Goal: Task Accomplishment & Management: Manage account settings

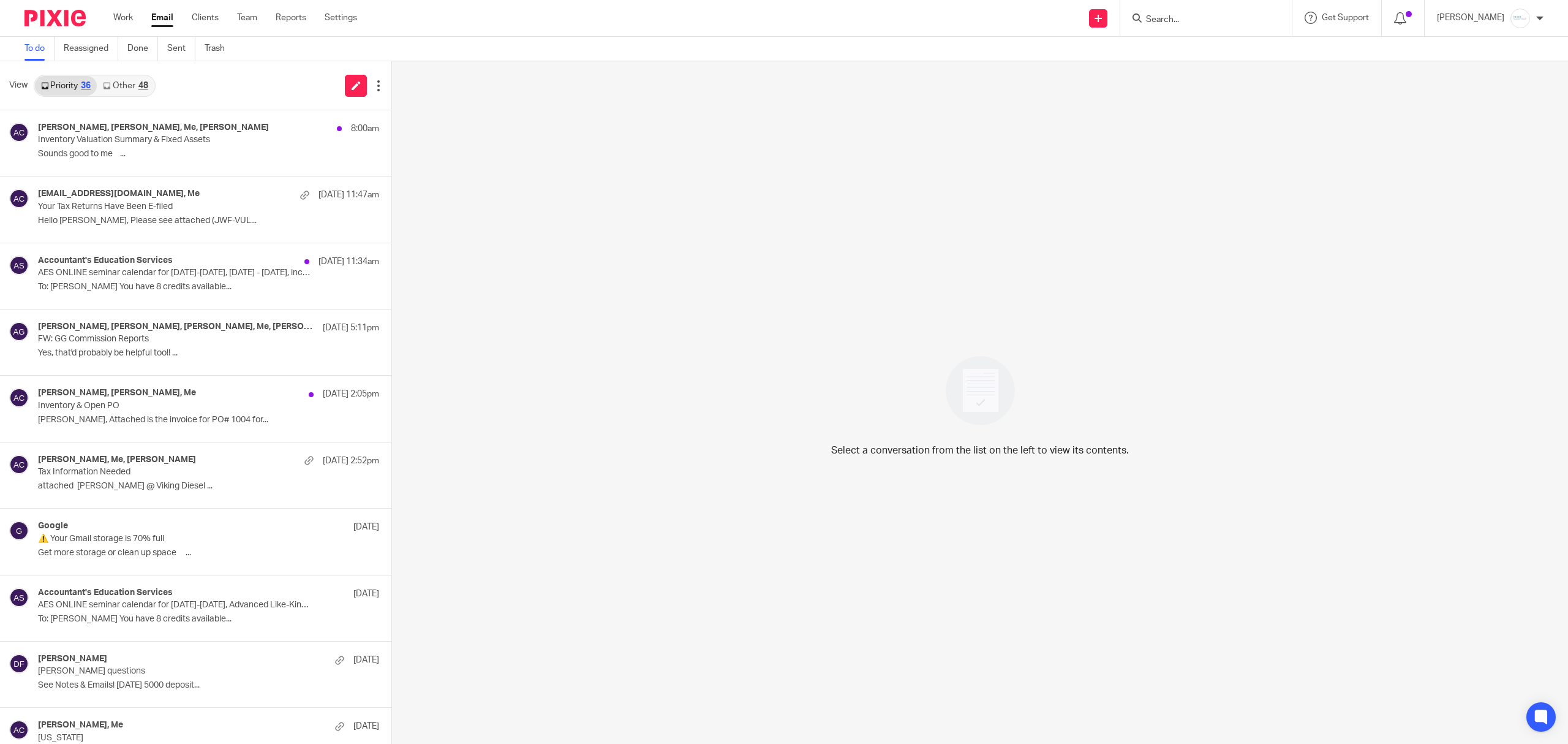
click at [1220, 16] on input "Search" at bounding box center [1200, 20] width 110 height 11
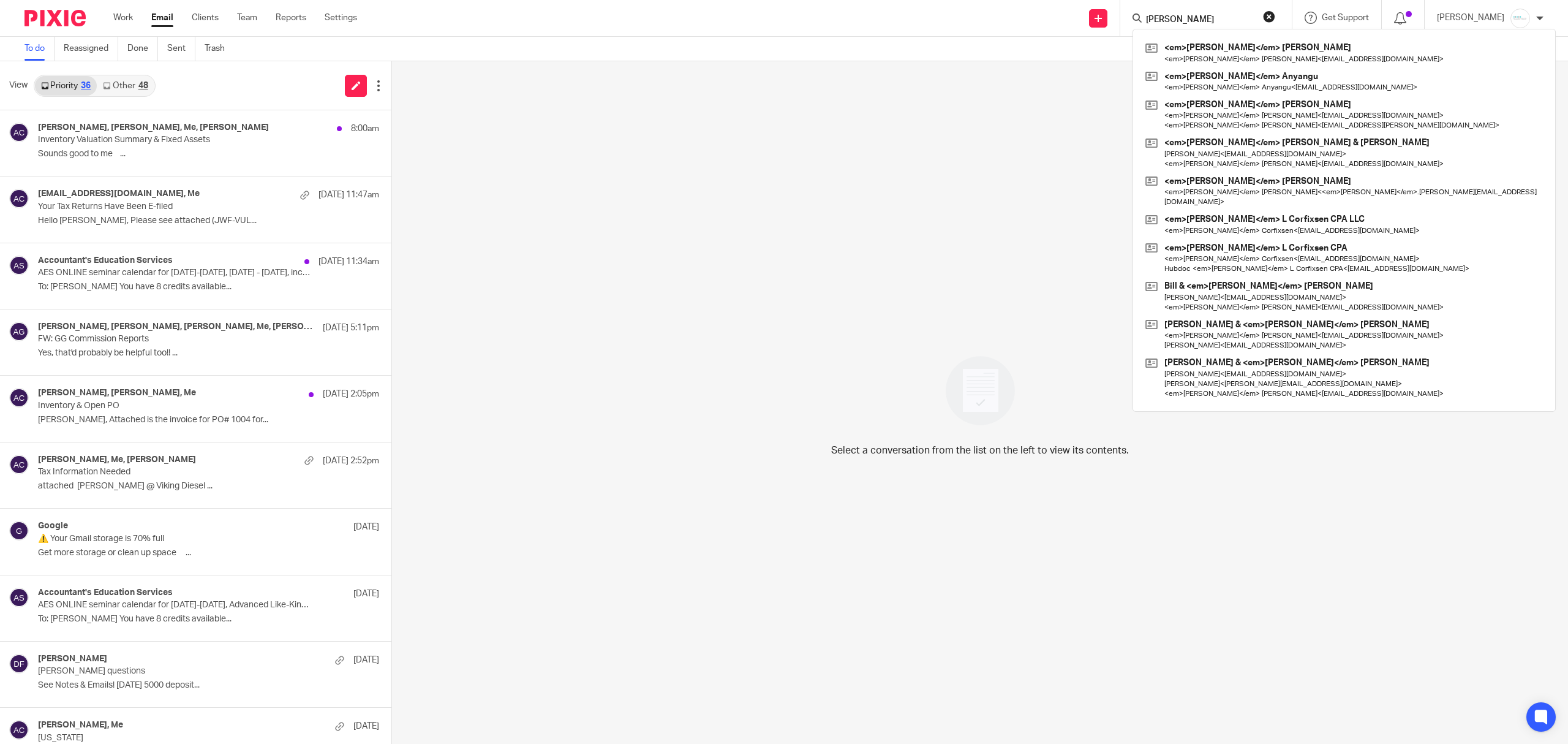
type input "Amy L"
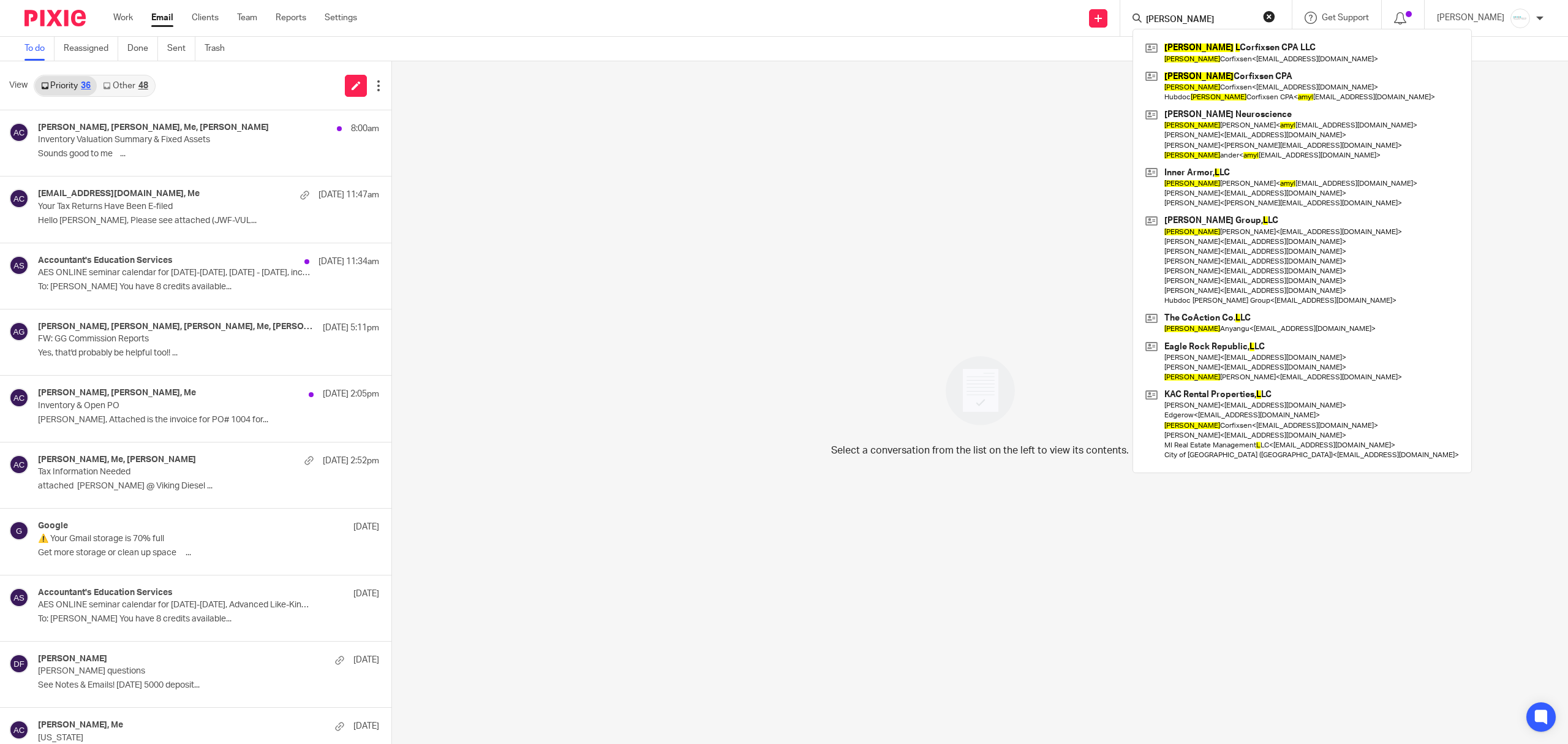
drag, startPoint x: 1191, startPoint y: 21, endPoint x: 1022, endPoint y: 17, distance: 169.0
click at [1022, 17] on div "Send new email Create task Add client Amy L Amy L Corfixsen CPA LLC Amy Corfixs…" at bounding box center [971, 18] width 1193 height 36
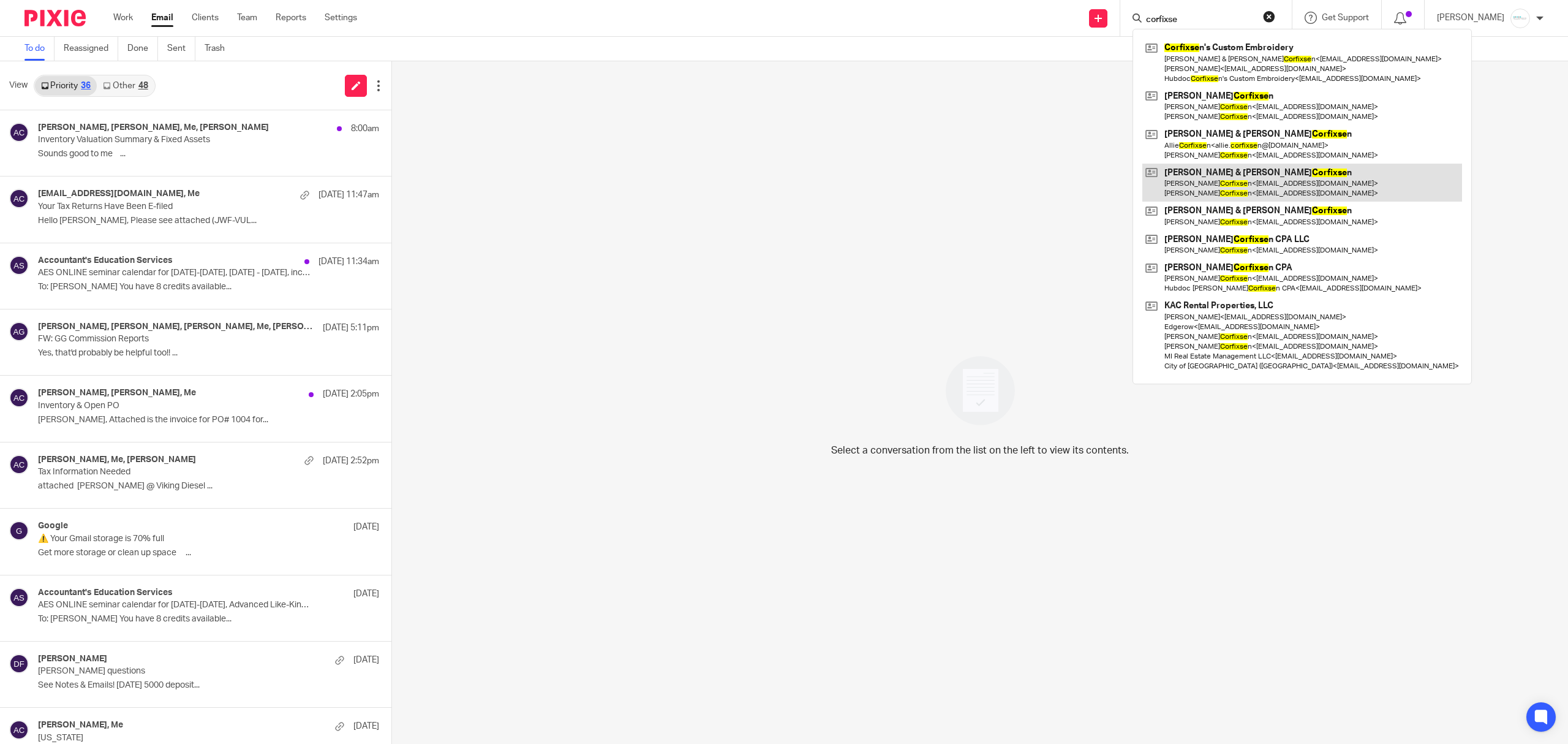
type input "corfixse"
click at [1245, 185] on link at bounding box center [1302, 182] width 320 height 38
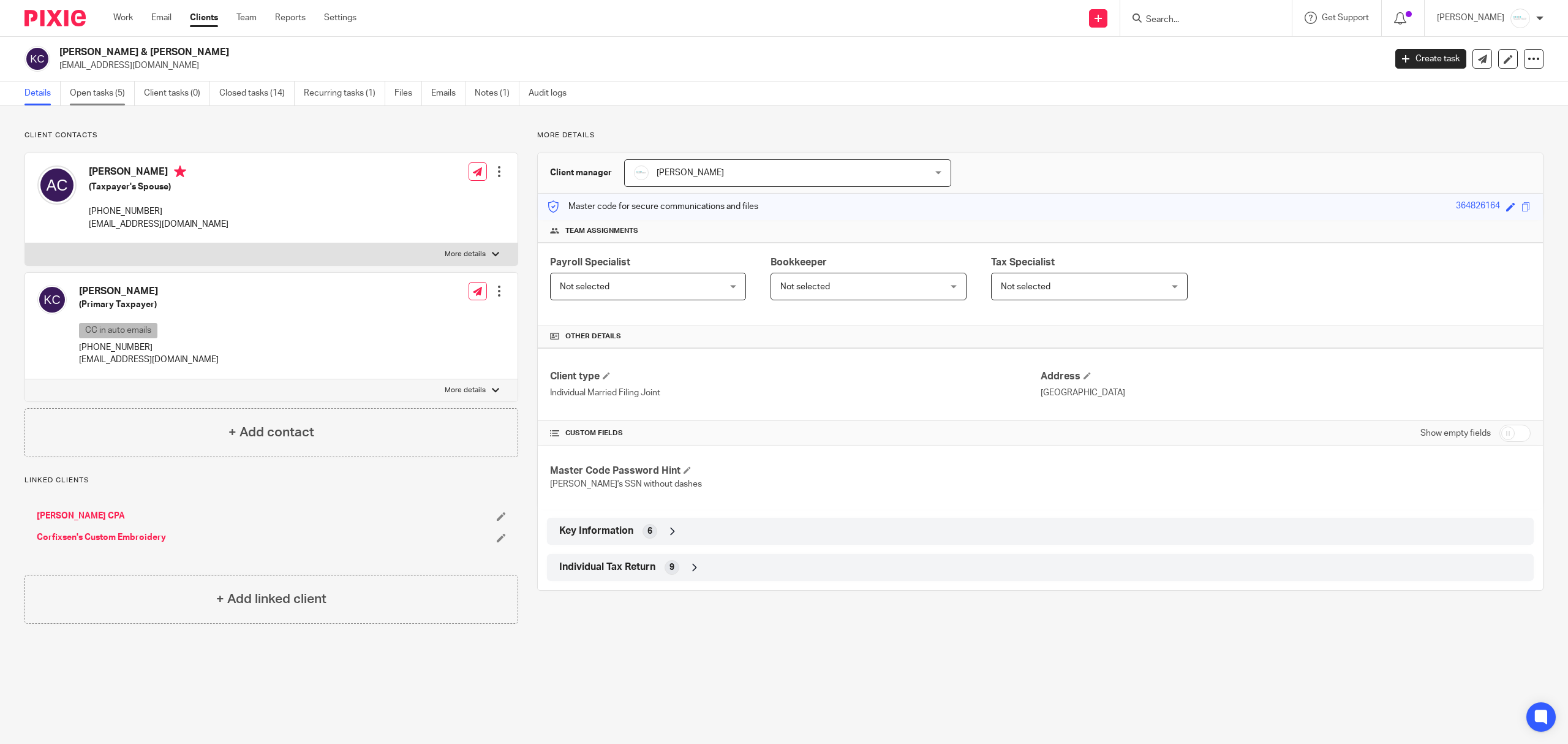
click at [89, 96] on link "Open tasks (5)" at bounding box center [102, 93] width 65 height 24
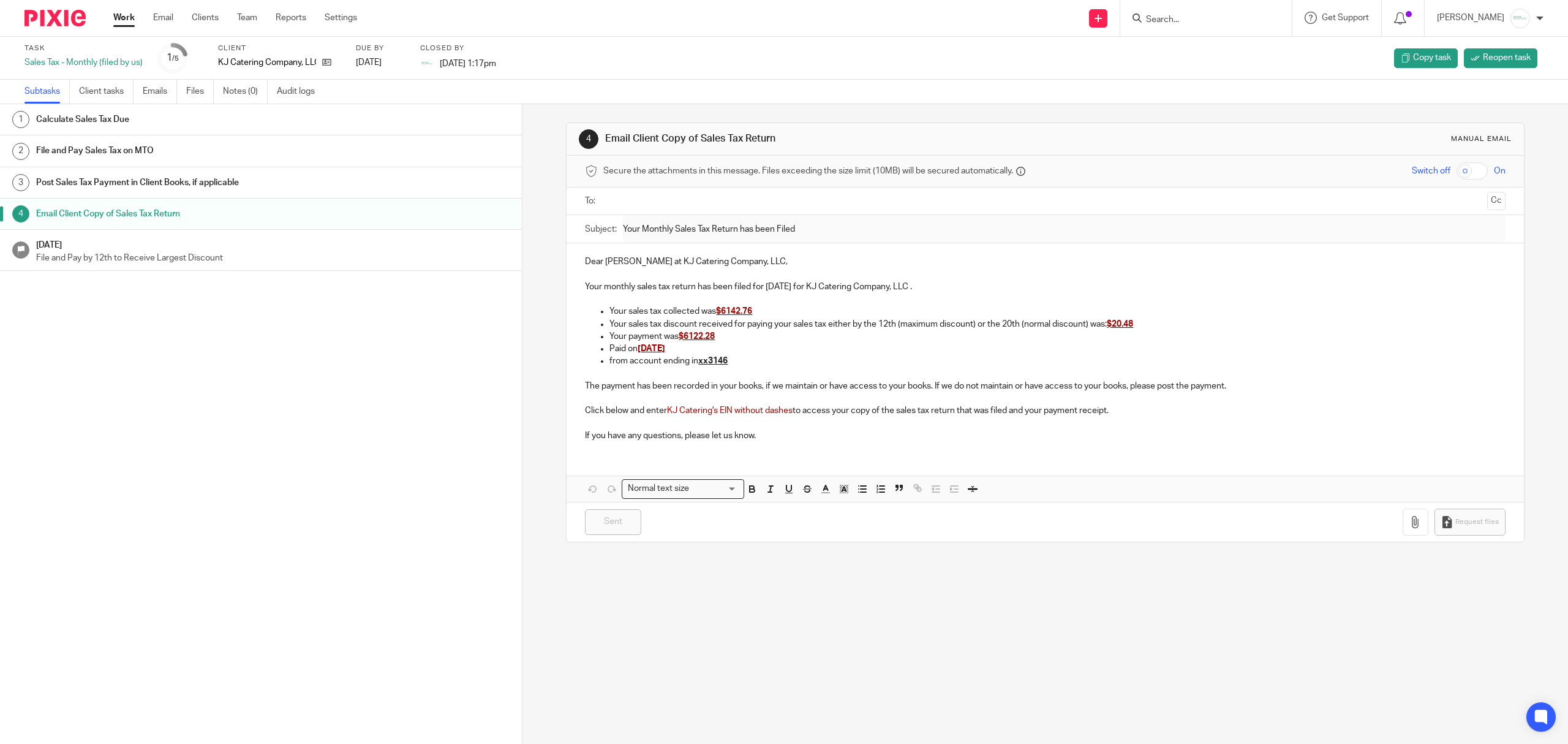
click at [116, 20] on link "Work" at bounding box center [124, 18] width 21 height 13
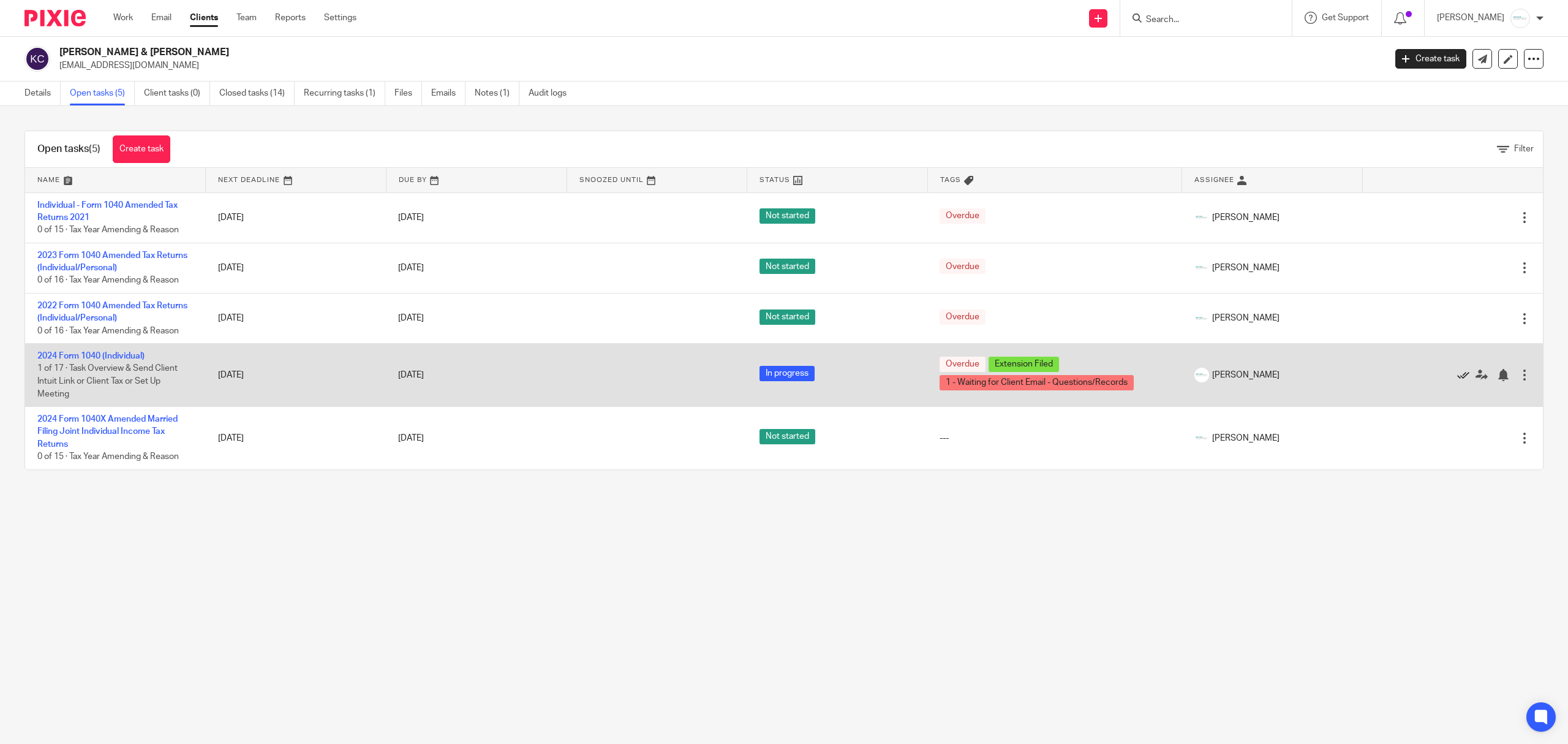
click at [1457, 374] on icon at bounding box center [1463, 375] width 13 height 13
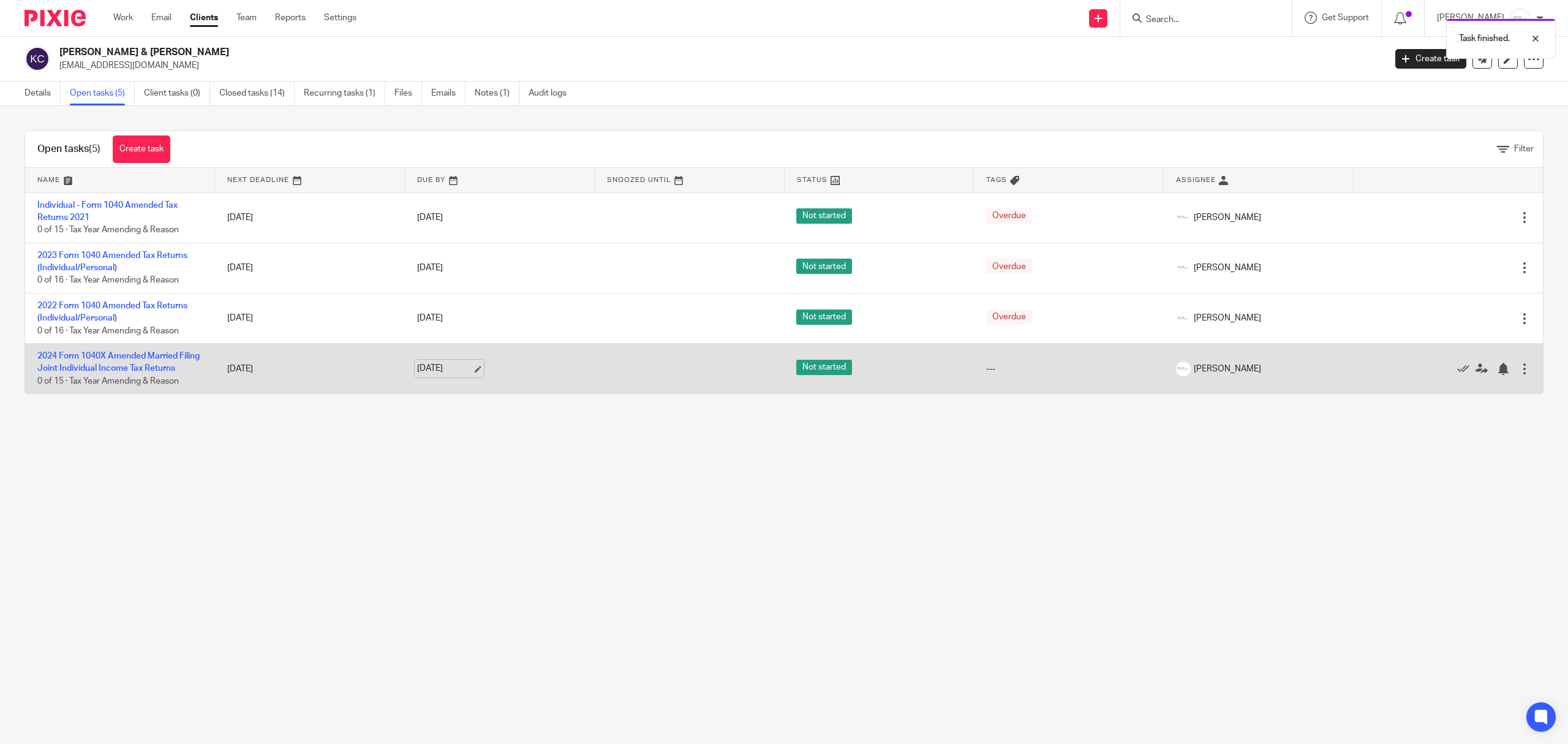
click at [462, 371] on link "Oct 15, 2025" at bounding box center [444, 368] width 55 height 13
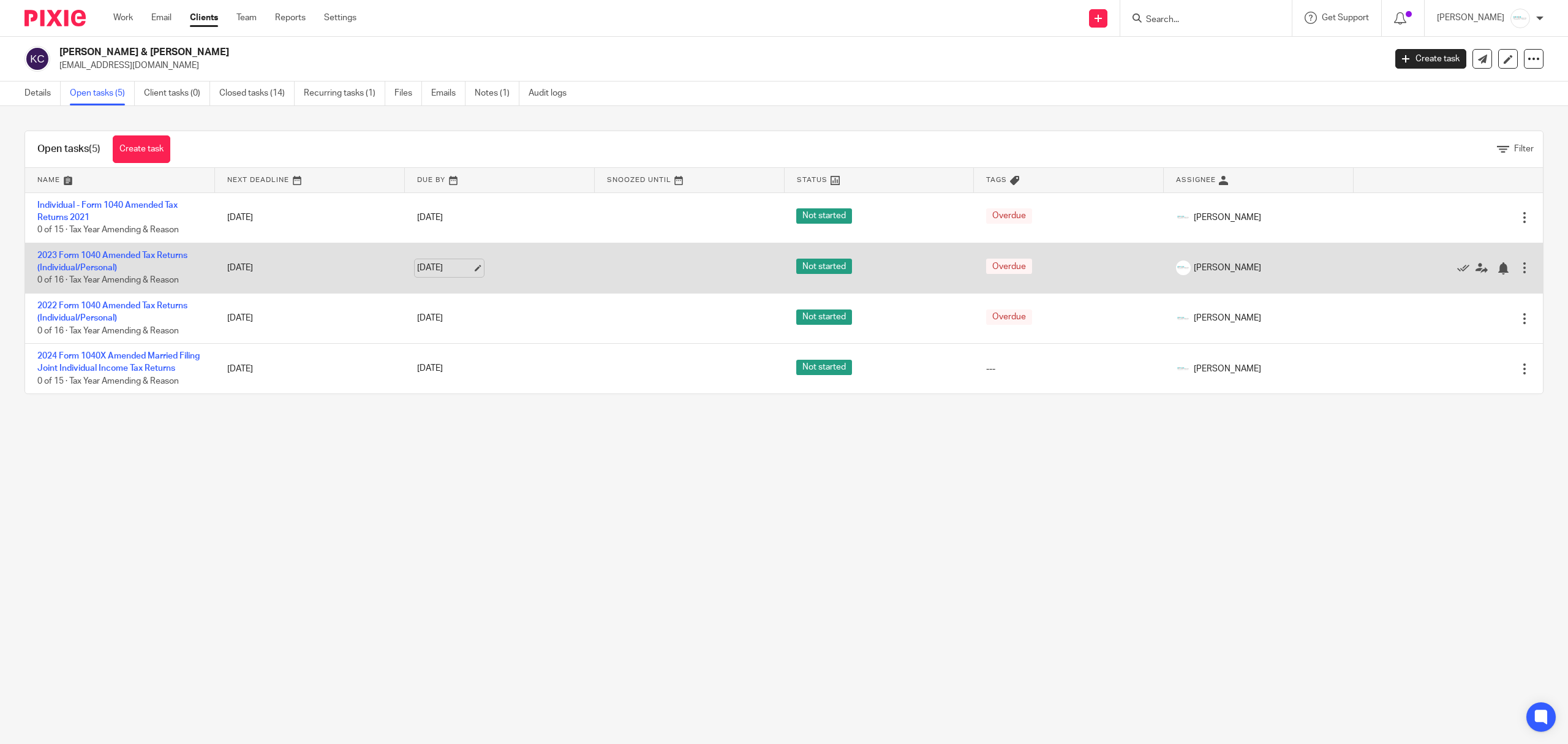
click at [459, 273] on link "Jun 30, 2025" at bounding box center [444, 268] width 55 height 13
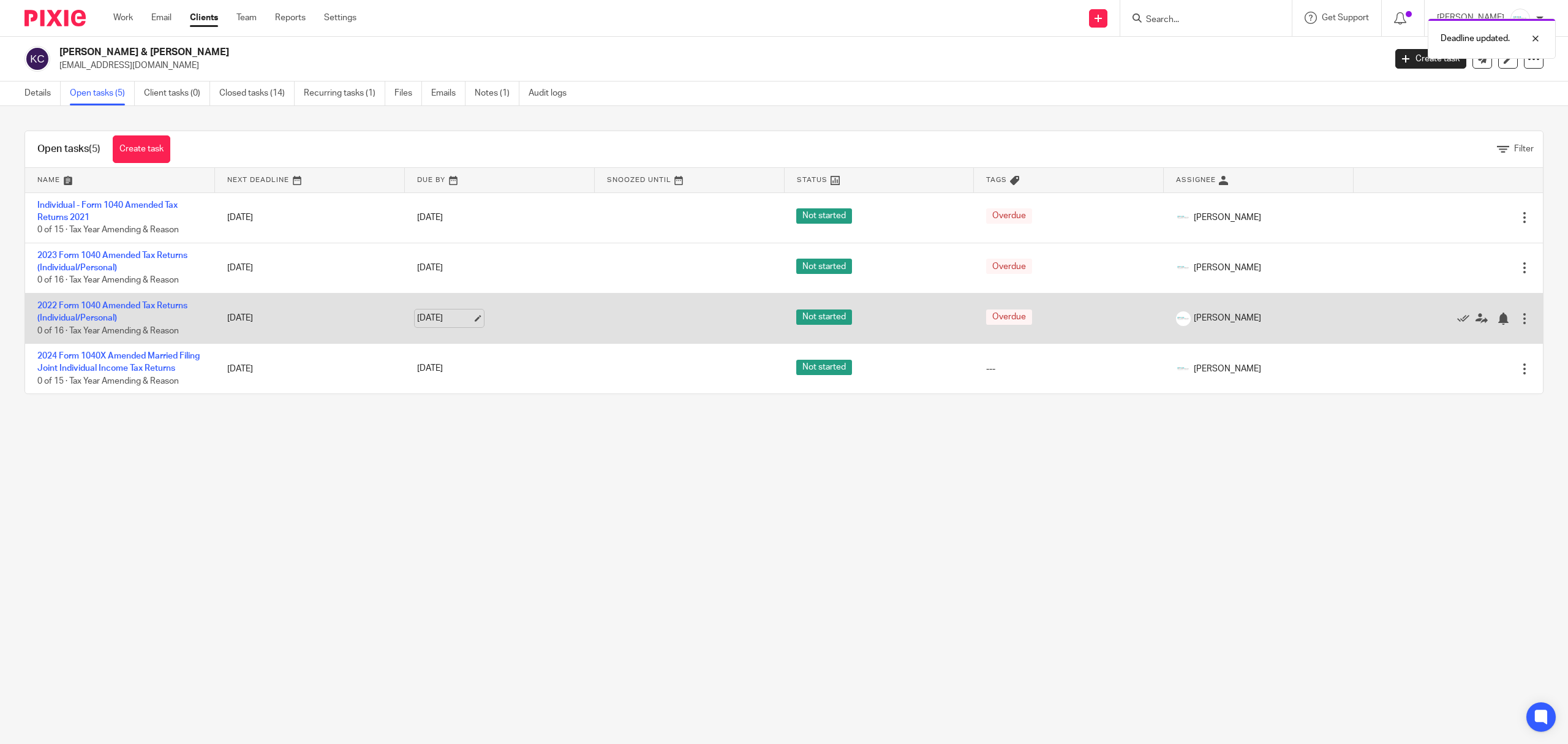
click at [454, 322] on link "Jun 30, 2025" at bounding box center [444, 318] width 55 height 13
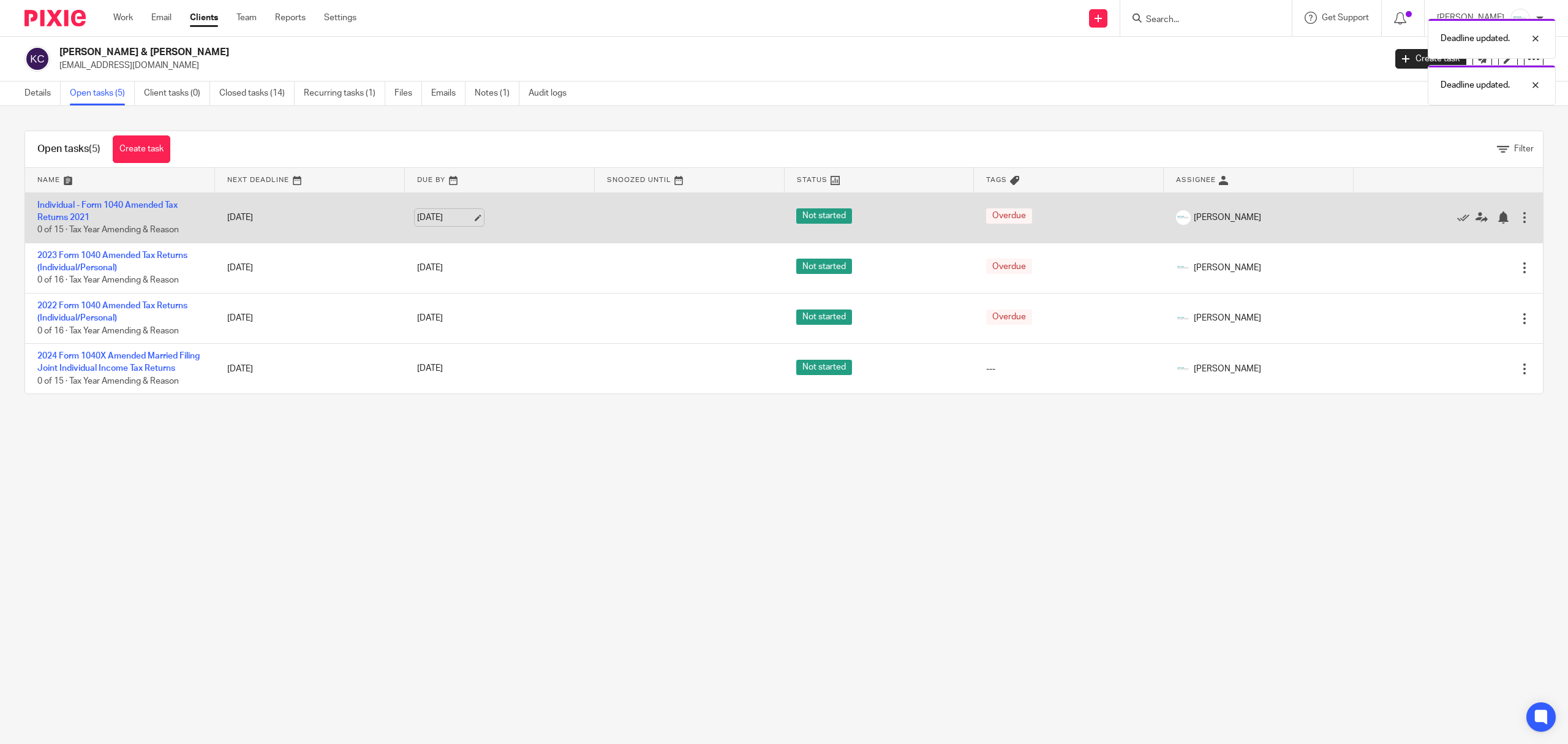
click at [463, 216] on link "[DATE]" at bounding box center [444, 217] width 55 height 13
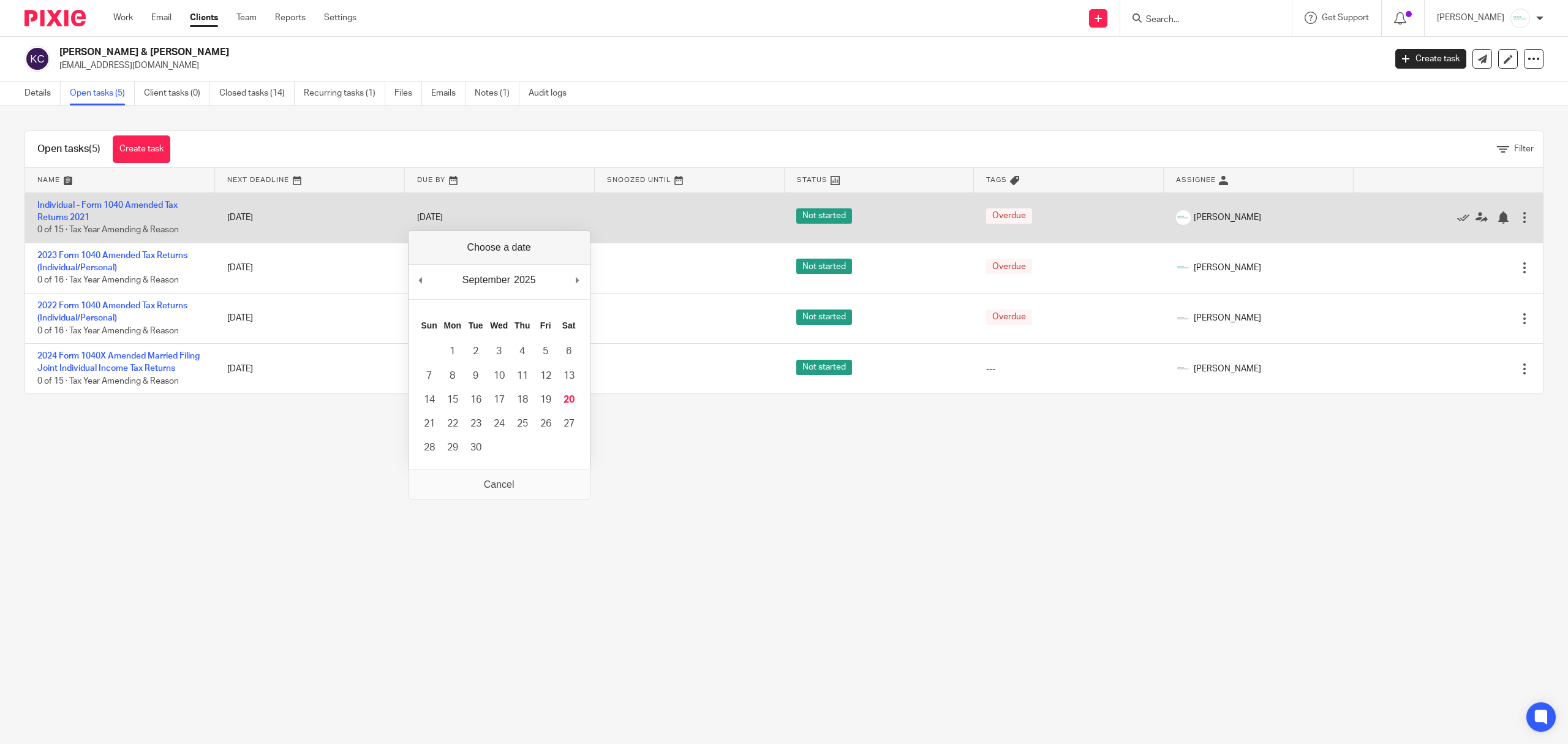
click at [114, 199] on td "Individual - Form 1040 Amended Tax Returns 2021 0 of 15 · Tax Year Amending & R…" at bounding box center [120, 217] width 190 height 50
click at [121, 208] on link "Individual - Form 1040 Amended Tax Returns 2021" at bounding box center [107, 211] width 140 height 21
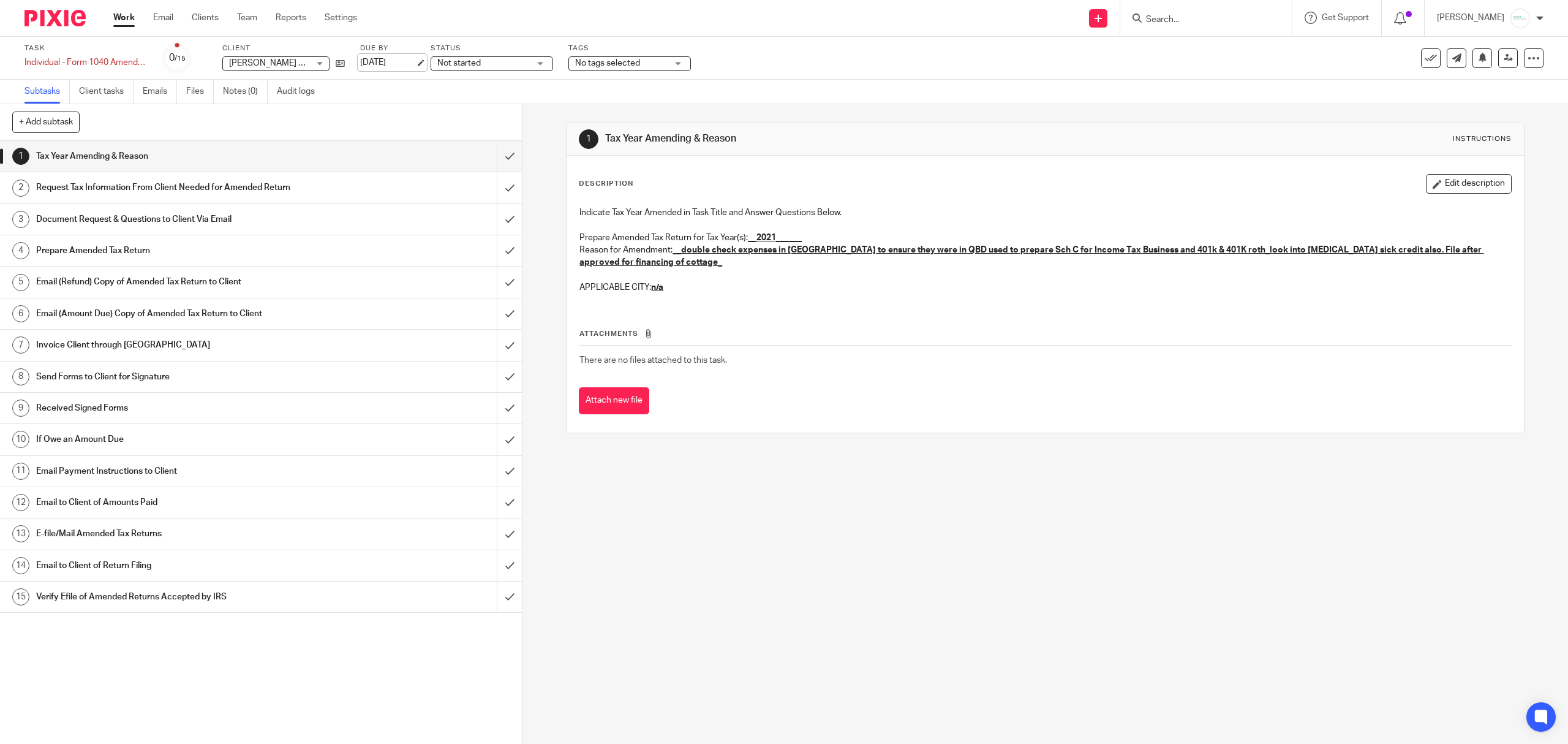
click at [403, 65] on link "[DATE]" at bounding box center [388, 63] width 55 height 13
click at [1035, 123] on div "1 Tax Year Amending & Reason Instructions Description Edit description Indicate…" at bounding box center [1045, 278] width 958 height 311
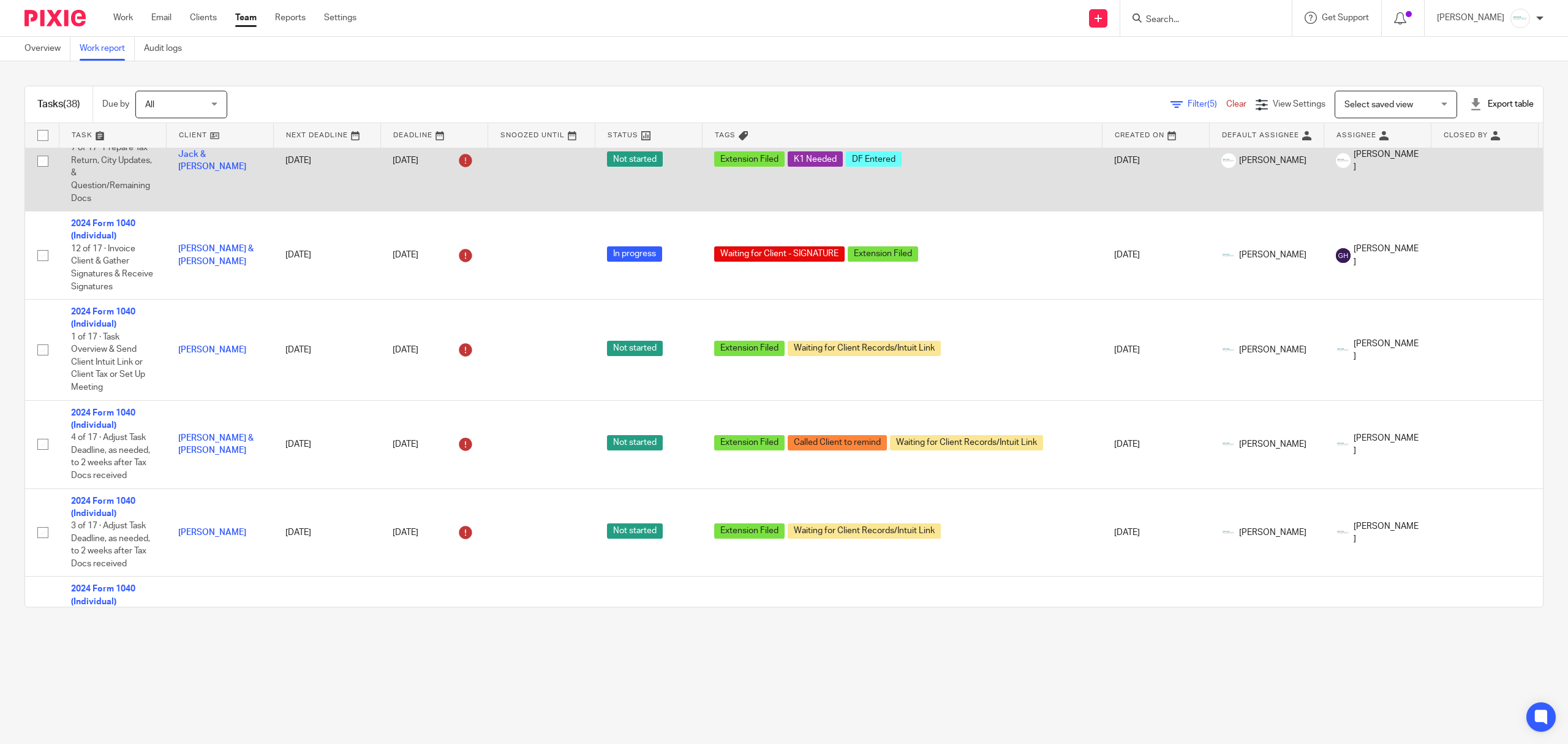
scroll to position [245, 0]
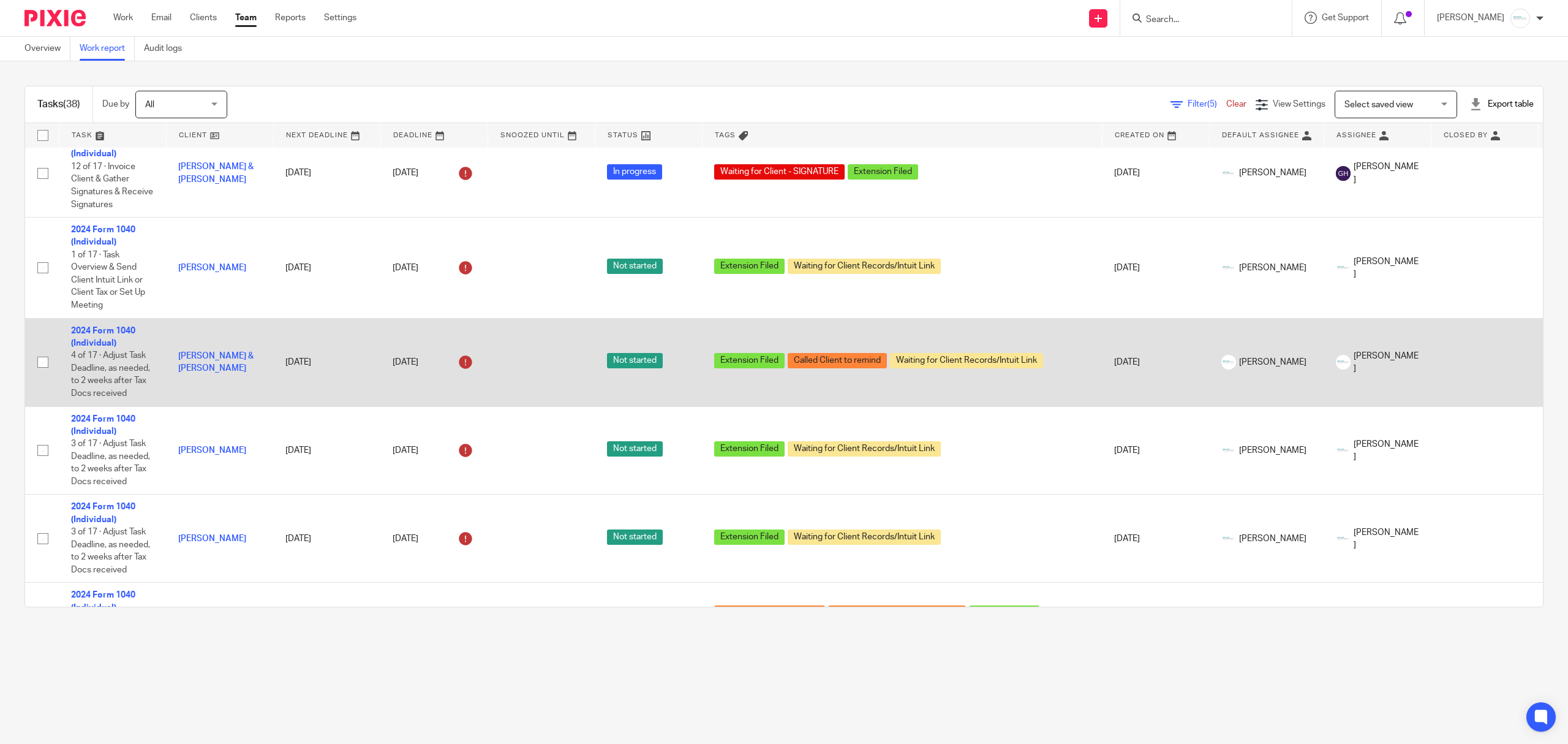
click at [436, 363] on div "[DATE]" at bounding box center [434, 361] width 83 height 20
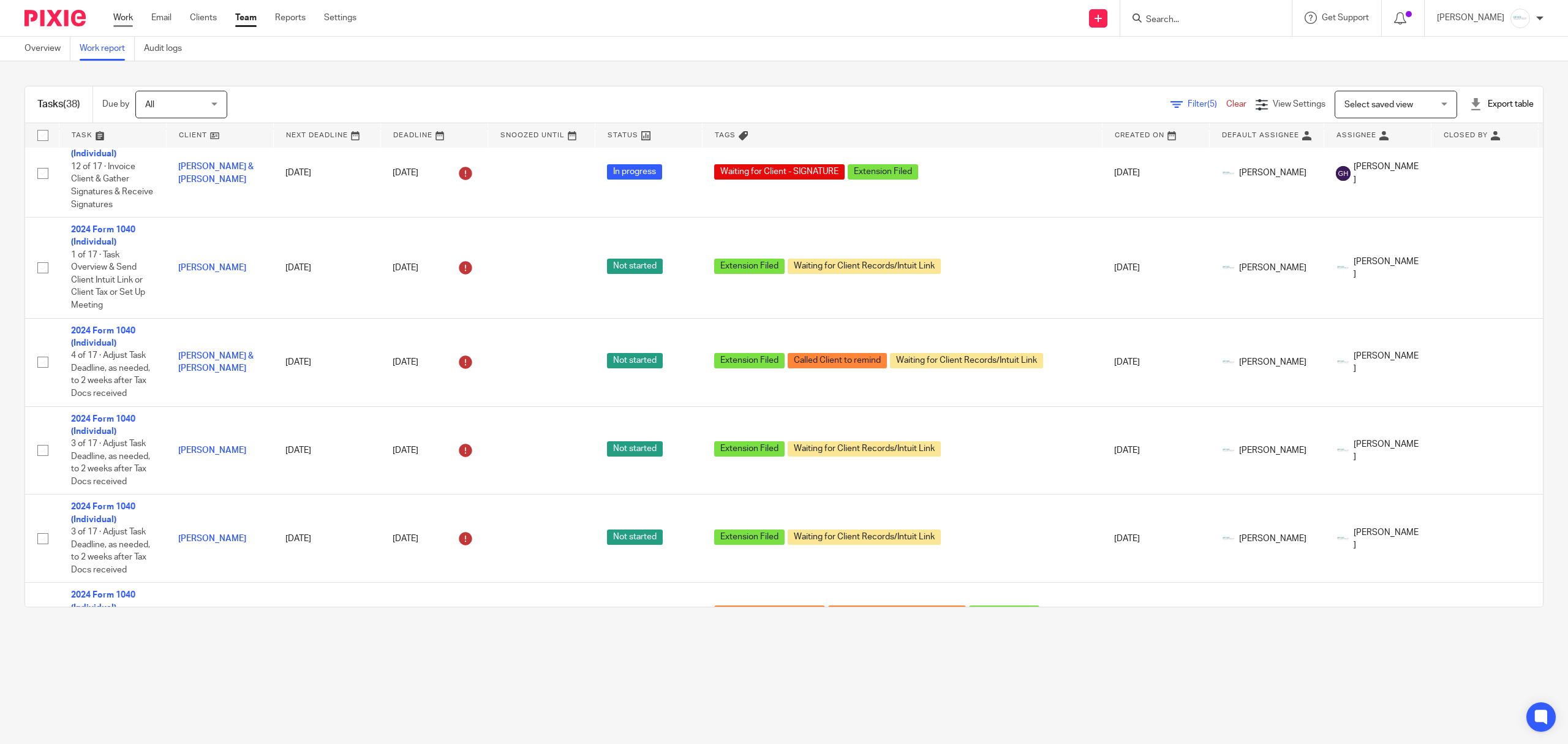
click at [123, 16] on link "Work" at bounding box center [123, 18] width 20 height 13
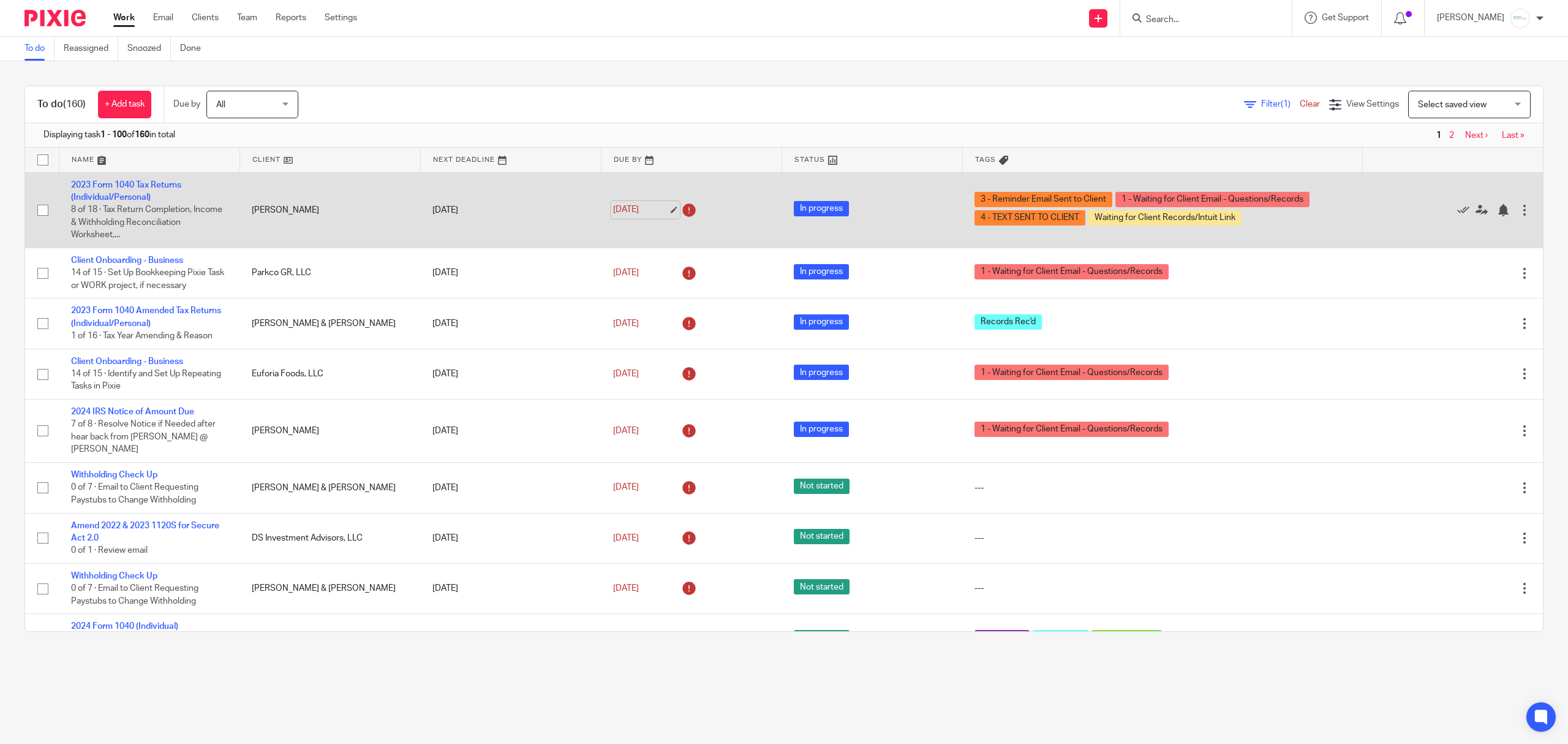
click at [642, 212] on link "[DATE]" at bounding box center [640, 210] width 55 height 13
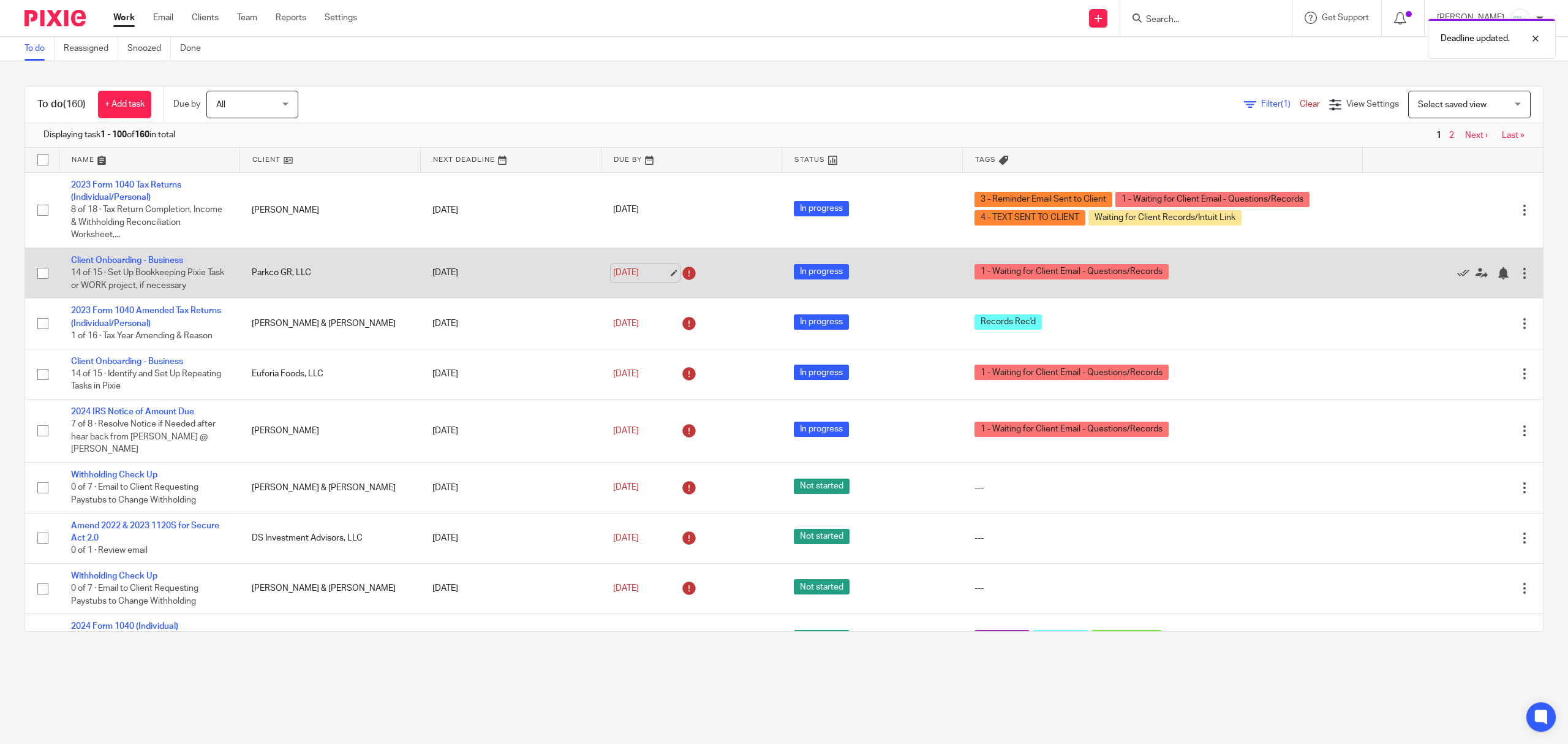
click at [649, 273] on link "May 31, 2025" at bounding box center [640, 273] width 55 height 13
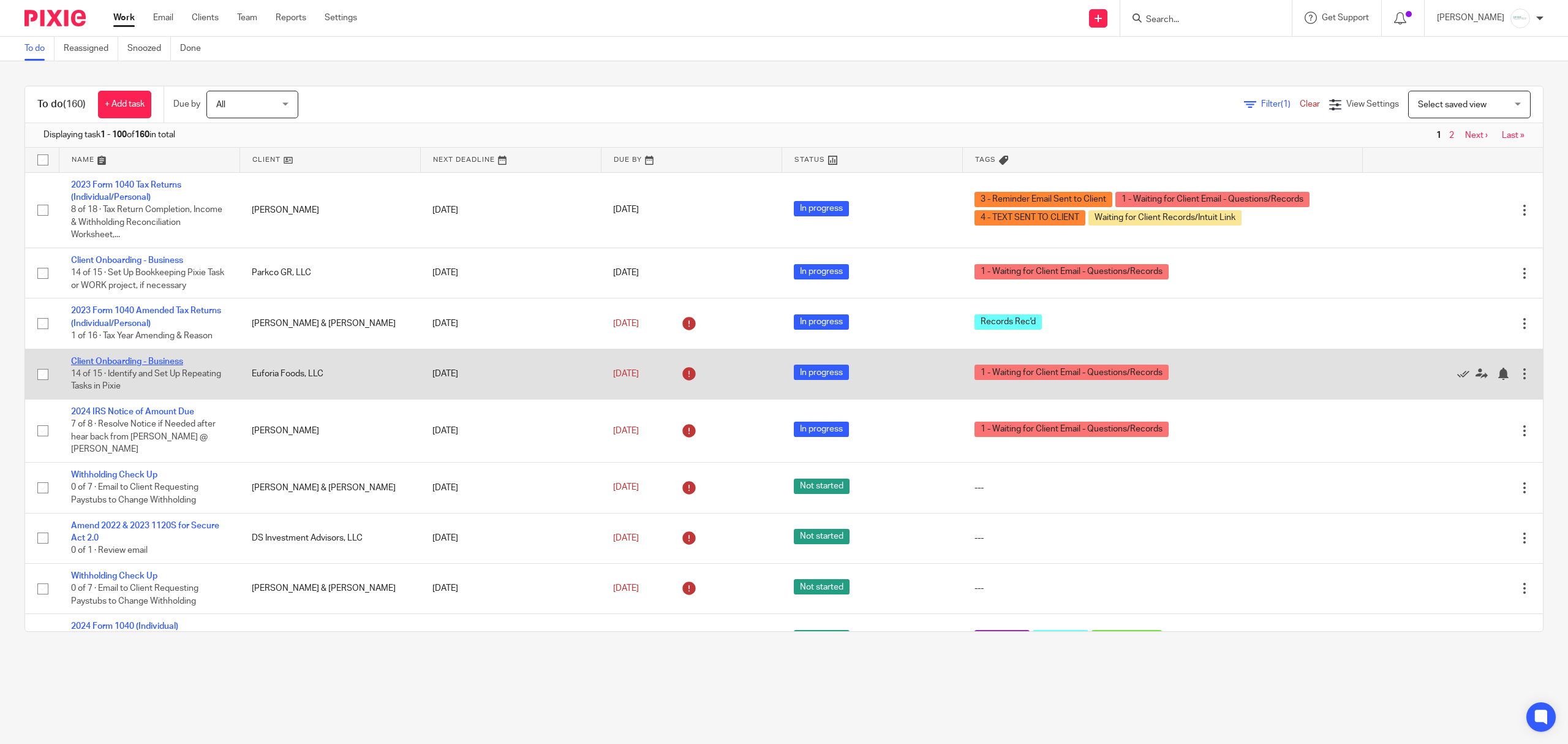
click at [128, 361] on link "Client Onboarding - Business" at bounding box center [127, 361] width 112 height 9
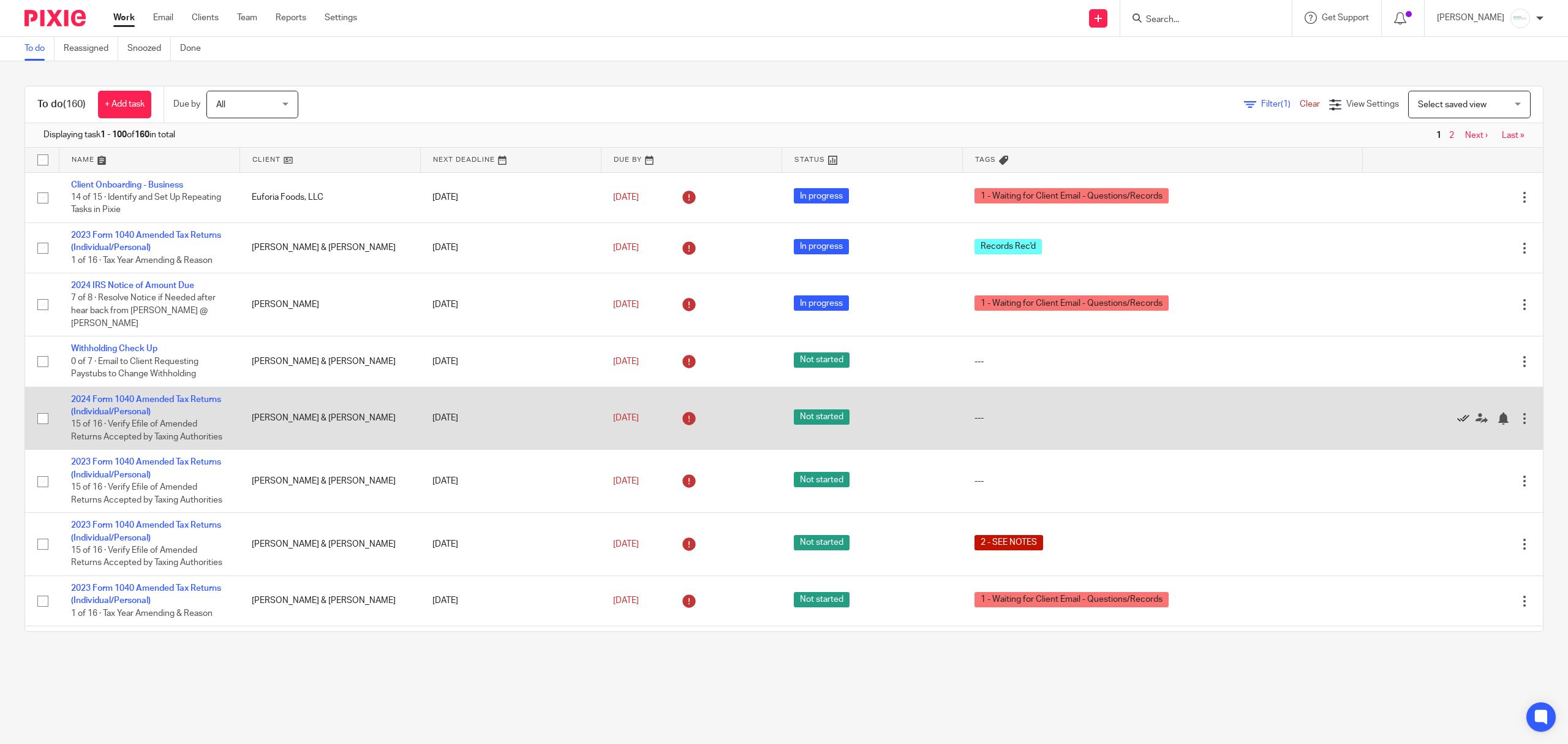
click at [1457, 425] on icon at bounding box center [1463, 419] width 13 height 13
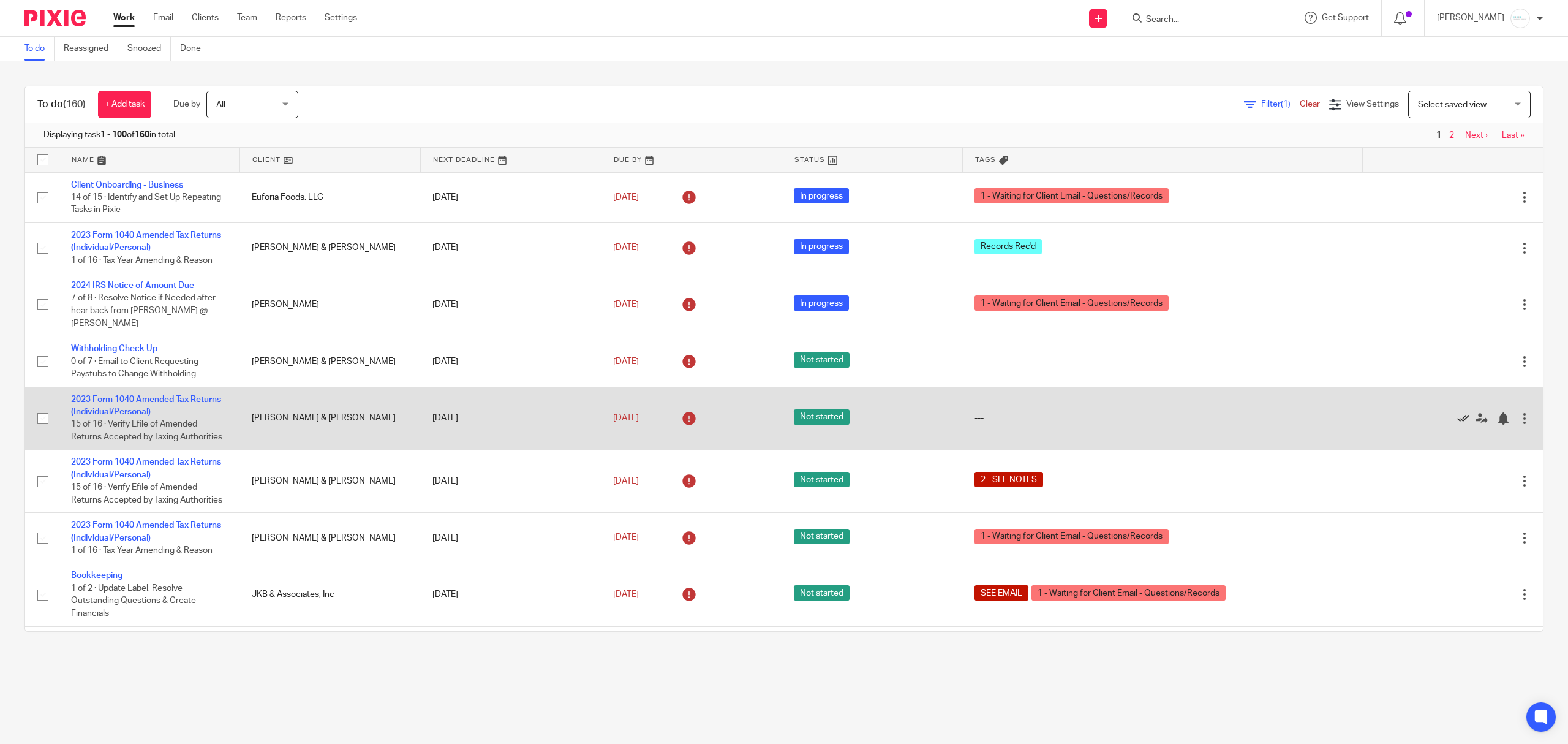
click at [1457, 422] on icon at bounding box center [1463, 419] width 13 height 13
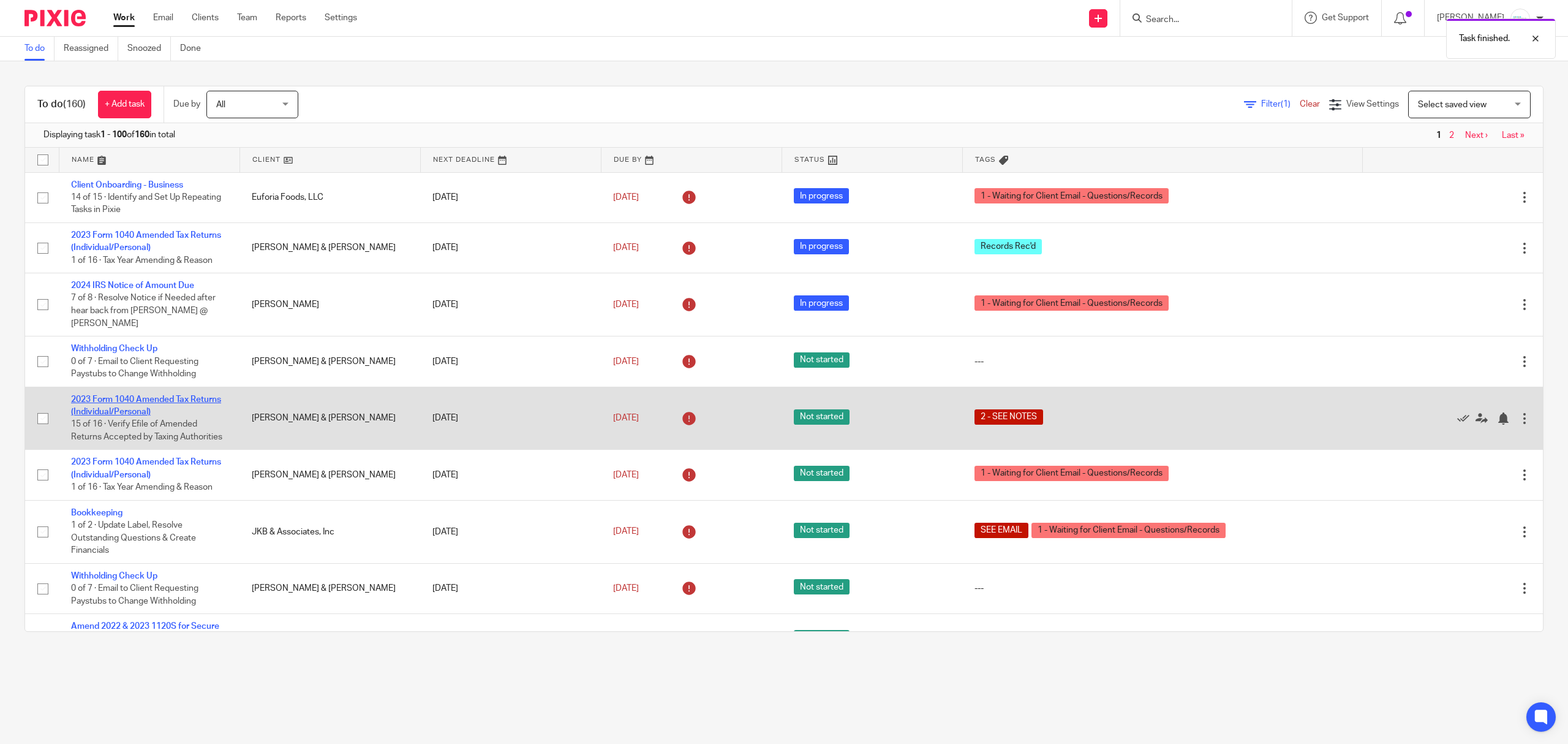
click at [125, 409] on link "2023 Form 1040 Amended Tax Returns (Individual/Personal)" at bounding box center [146, 405] width 150 height 21
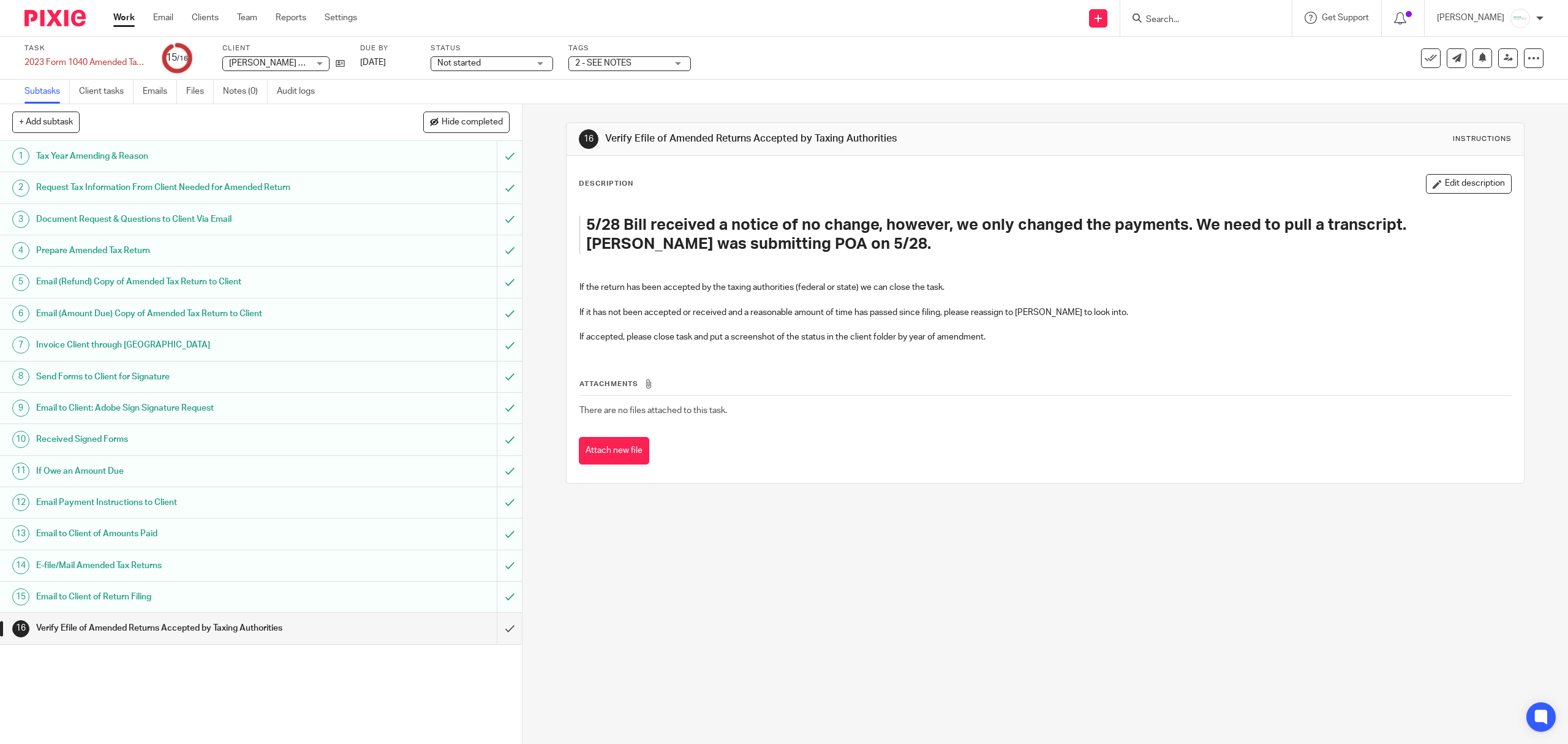
click at [1018, 30] on div "Send new email Create task Add client Get Support Contact Support Help Document…" at bounding box center [971, 18] width 1193 height 36
click at [1452, 61] on icon at bounding box center [1457, 58] width 9 height 9
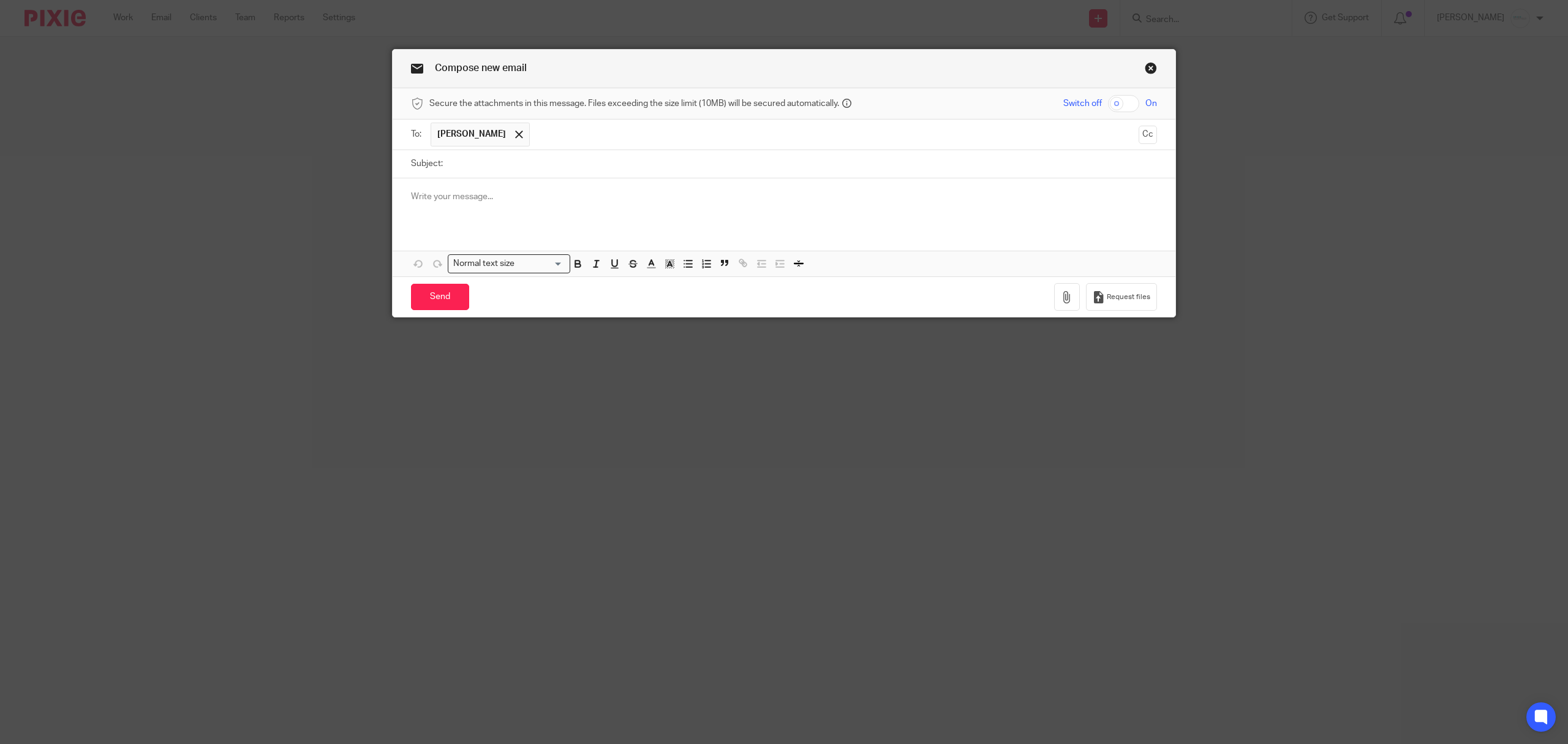
click at [482, 174] on input "Subject:" at bounding box center [802, 164] width 708 height 27
type input "2023 Amedned Return"
click at [1145, 65] on link "Close this dialog window" at bounding box center [1151, 70] width 13 height 16
click at [1145, 72] on link "Close this dialog window" at bounding box center [1151, 70] width 13 height 16
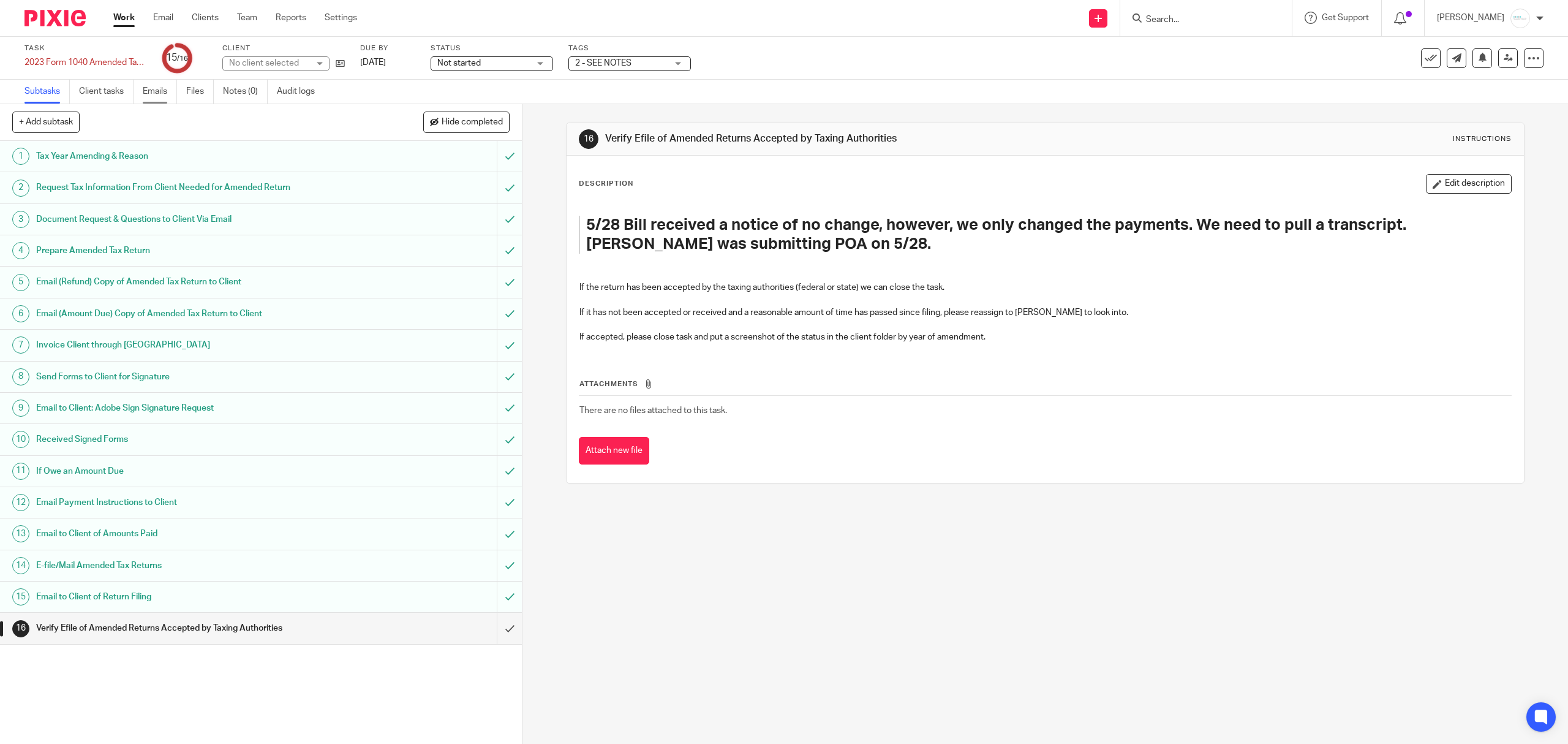
click at [153, 92] on link "Emails" at bounding box center [160, 92] width 34 height 24
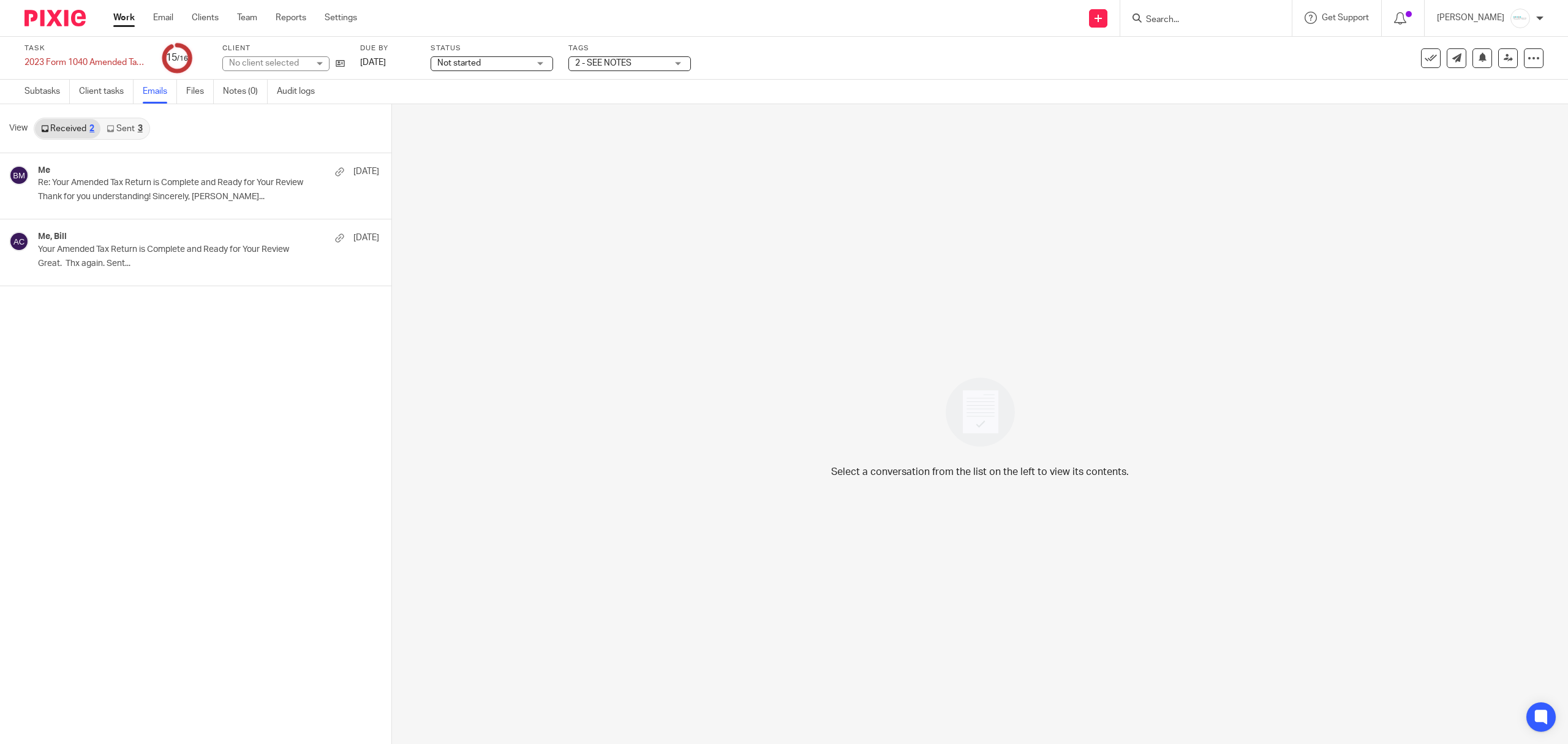
click at [128, 131] on link "Sent 3" at bounding box center [124, 128] width 48 height 20
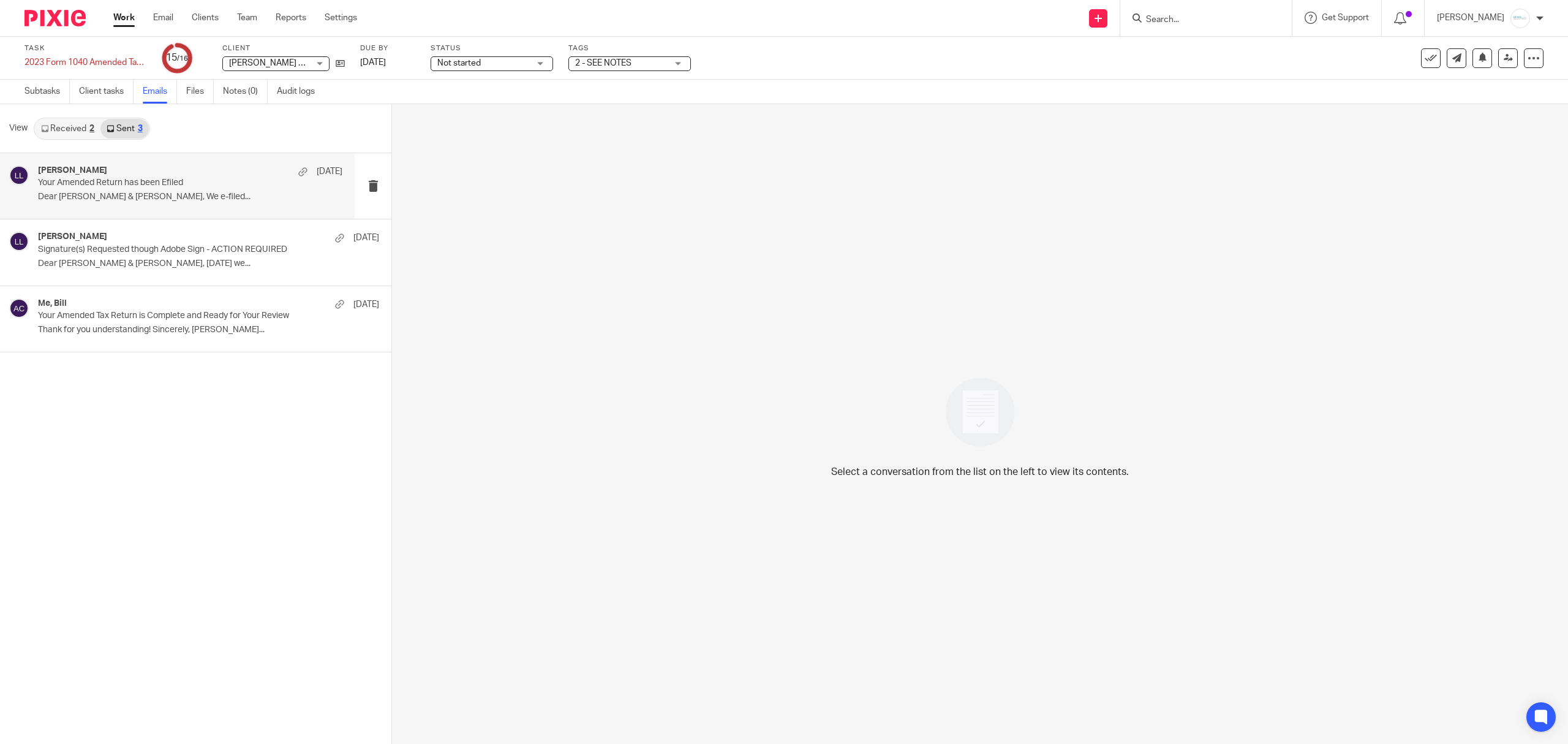
click at [130, 182] on p "Your Amended Return has been Efiled" at bounding box center [160, 182] width 244 height 10
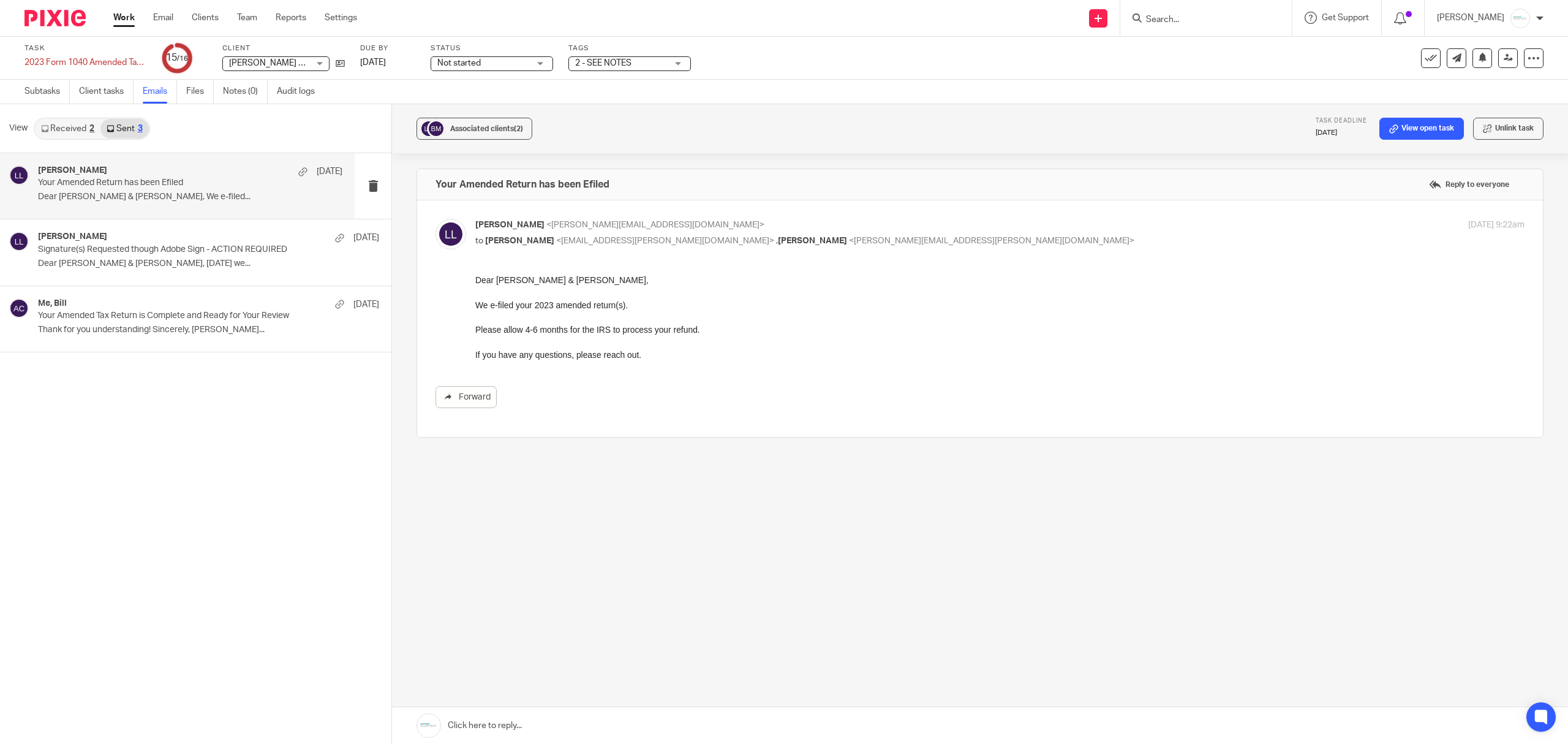
click at [54, 131] on link "Received 2" at bounding box center [68, 128] width 66 height 20
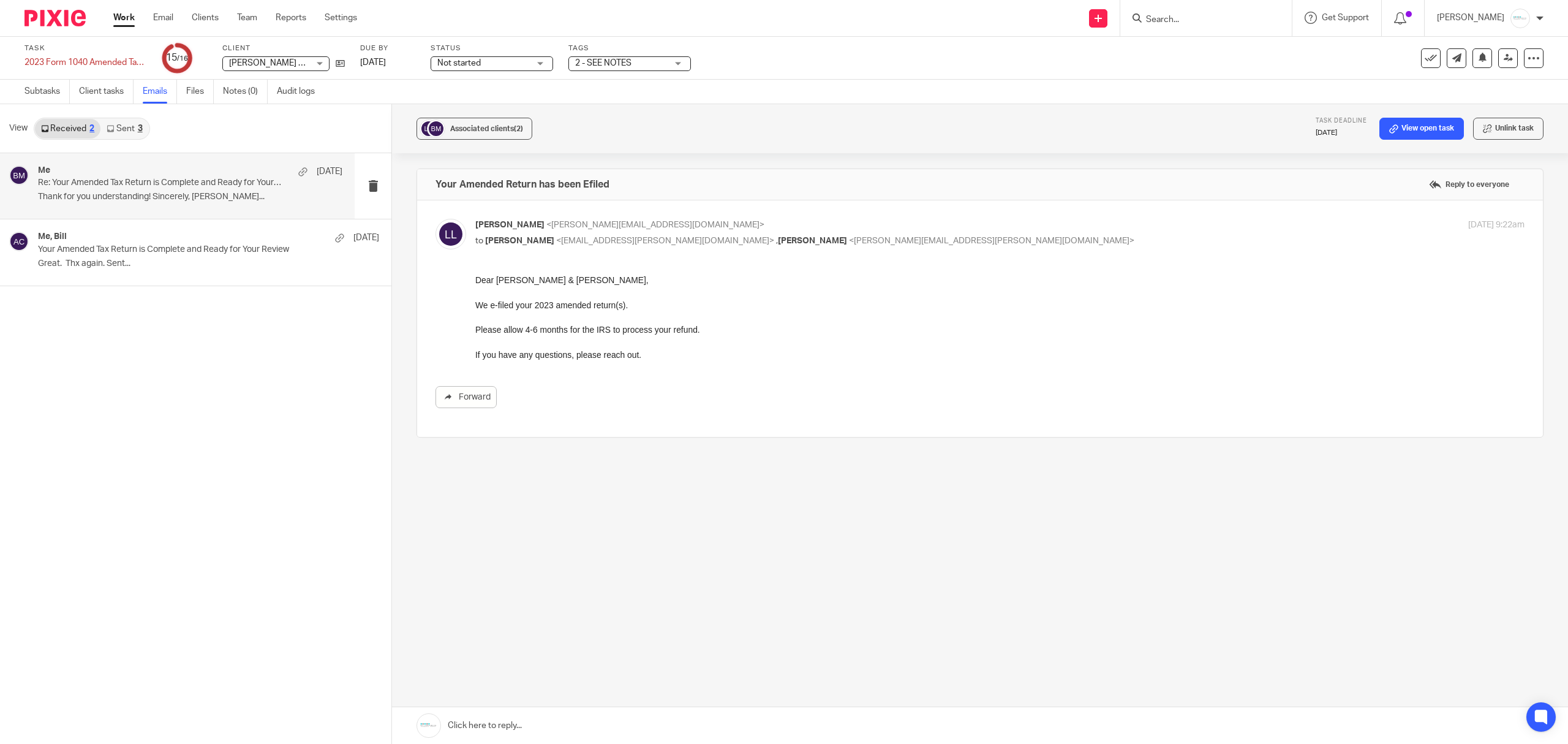
click at [157, 191] on div "Me Mar 30 Re: Your Amended Tax Return is Complete and Ready for Your Review Tha…" at bounding box center [190, 185] width 304 height 41
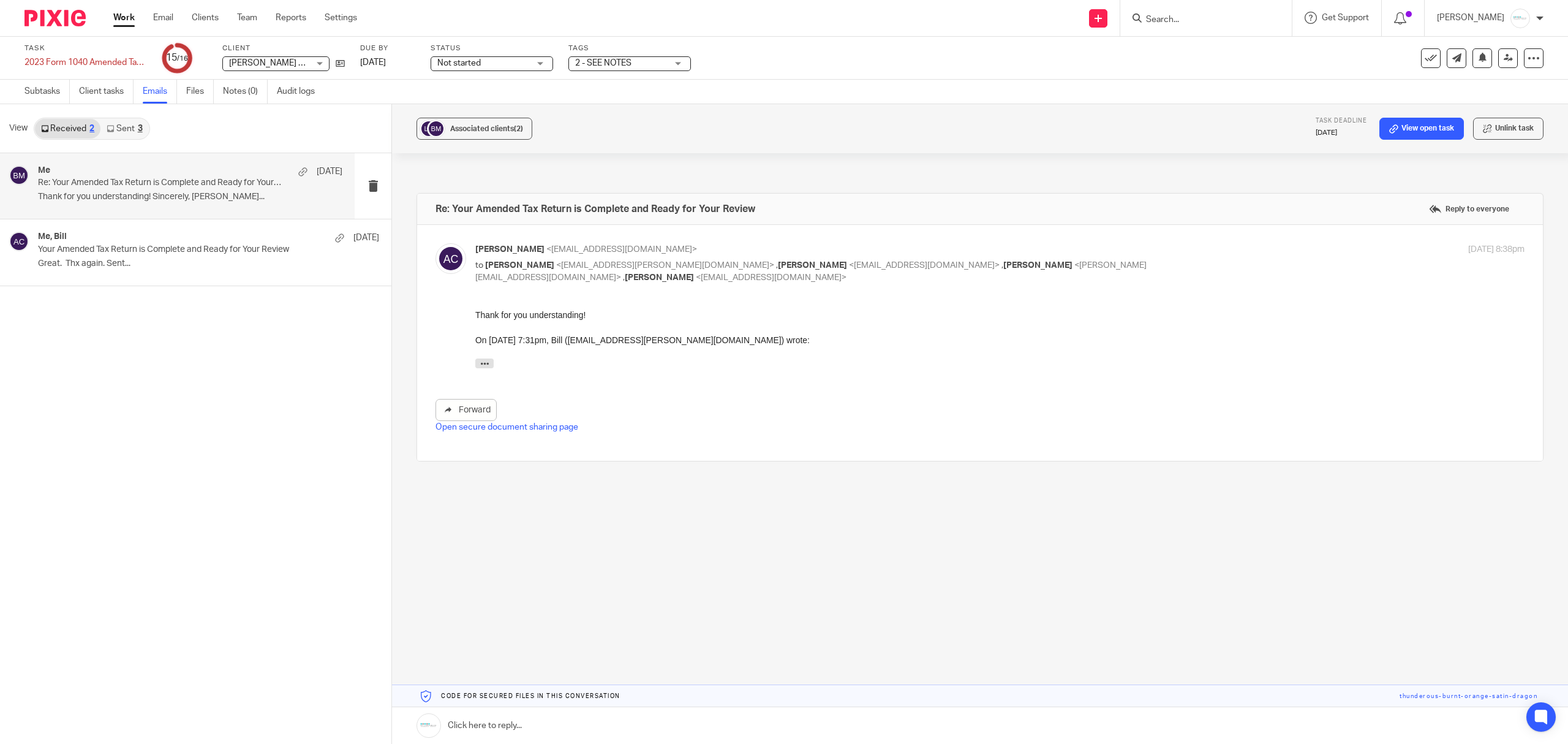
click at [483, 368] on div "Great. Thx again. Sent from my Galaxy -------- Original message -------- From: …" at bounding box center [1000, 365] width 1050 height 16
click at [485, 360] on icon "button" at bounding box center [485, 363] width 9 height 9
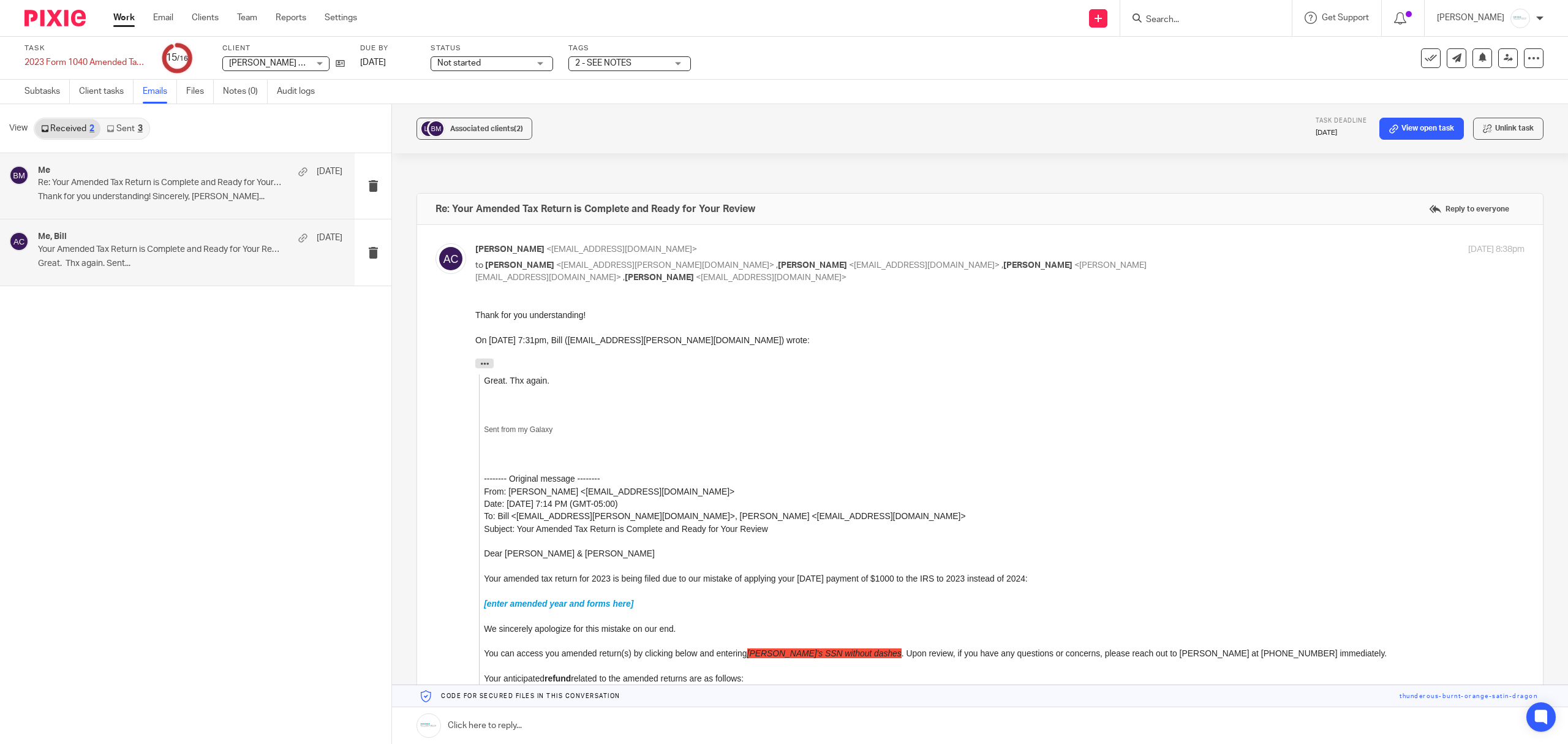
click at [145, 257] on div "Me, Bill Mar 30 Your Amended Tax Return is Complete and Ready for Your Review G…" at bounding box center [190, 252] width 304 height 41
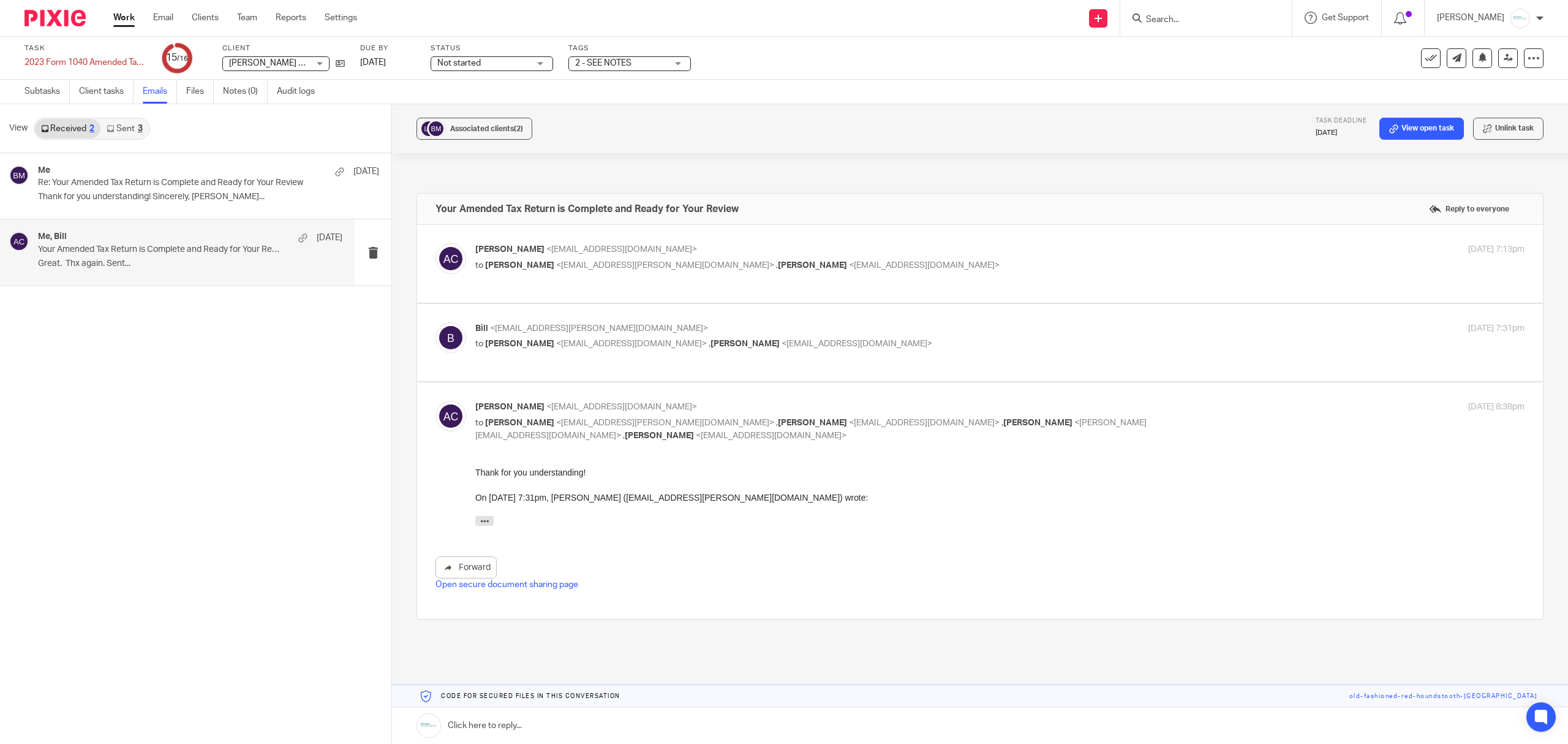
click at [126, 131] on link "Sent 3" at bounding box center [124, 128] width 48 height 20
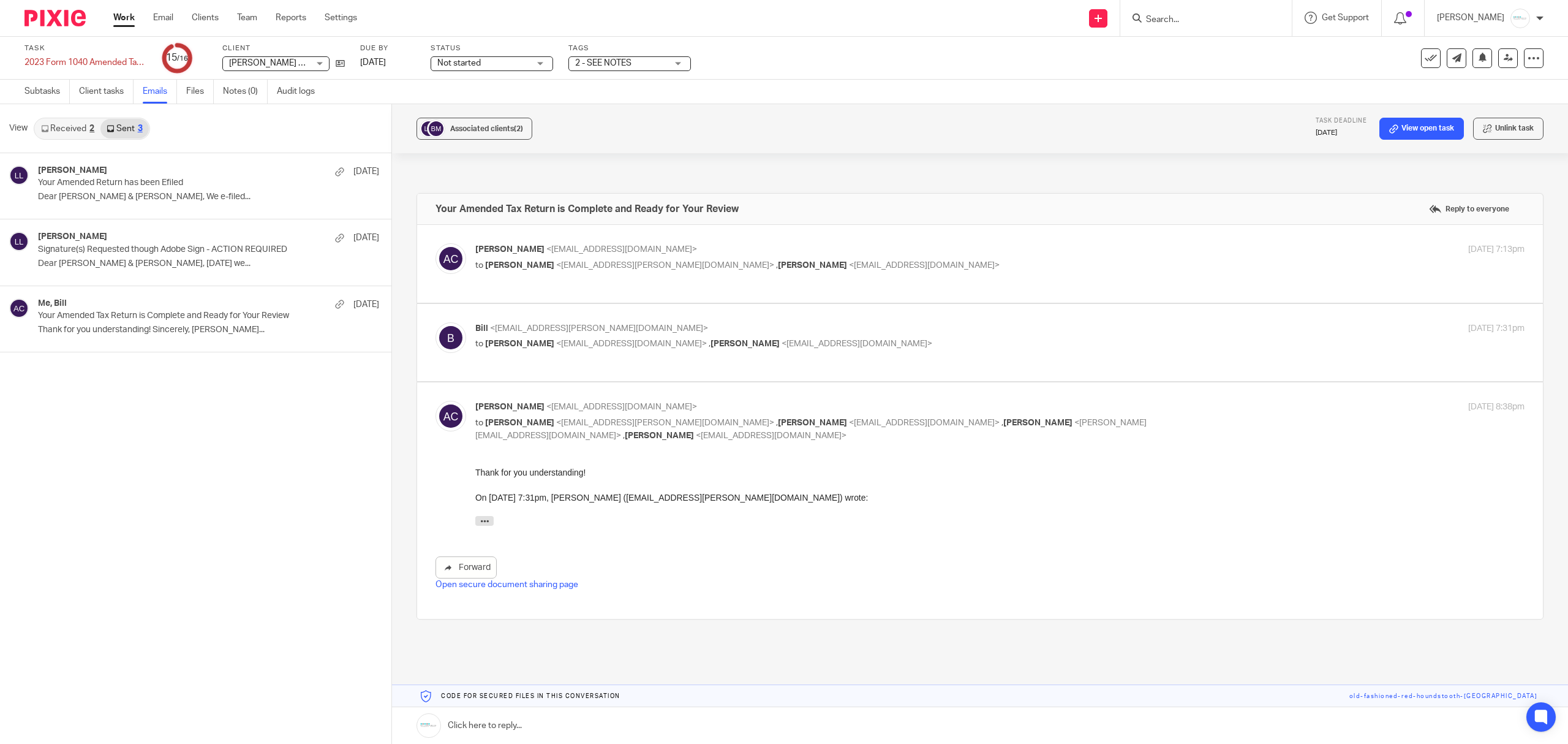
click at [155, 97] on link "Emails" at bounding box center [160, 92] width 34 height 24
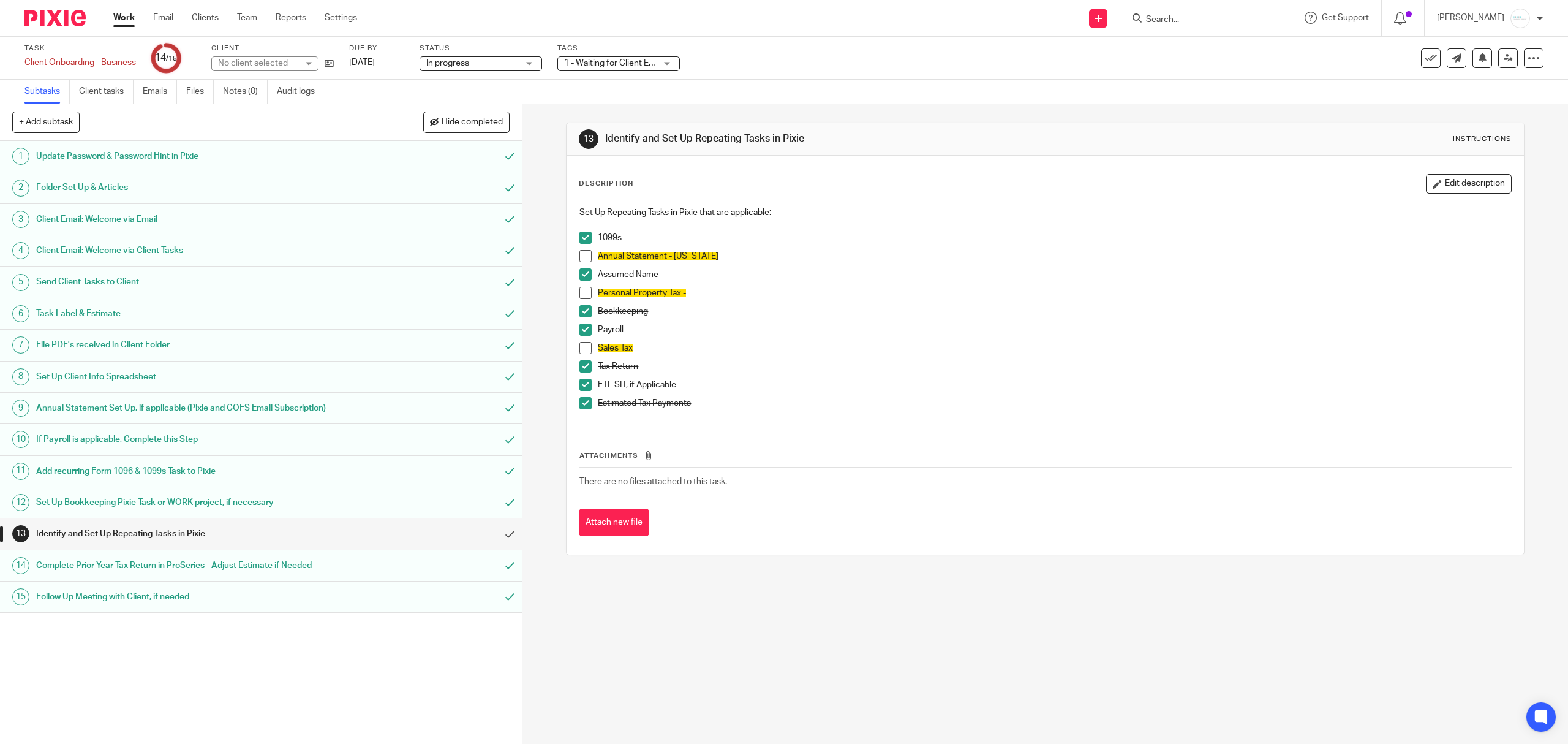
click at [1213, 15] on input "Search" at bounding box center [1200, 20] width 110 height 11
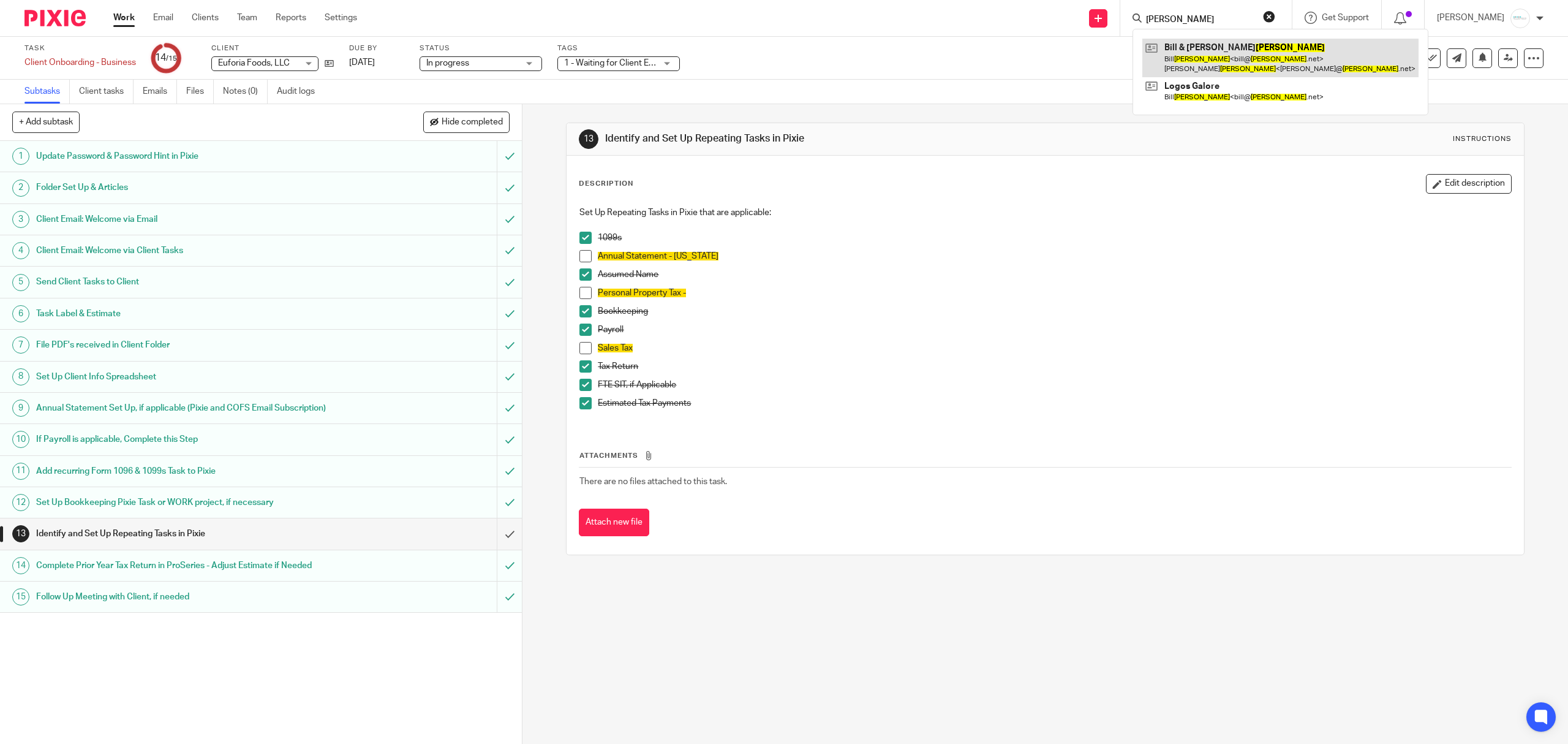
type input "[PERSON_NAME]"
click at [1231, 61] on link at bounding box center [1280, 57] width 276 height 38
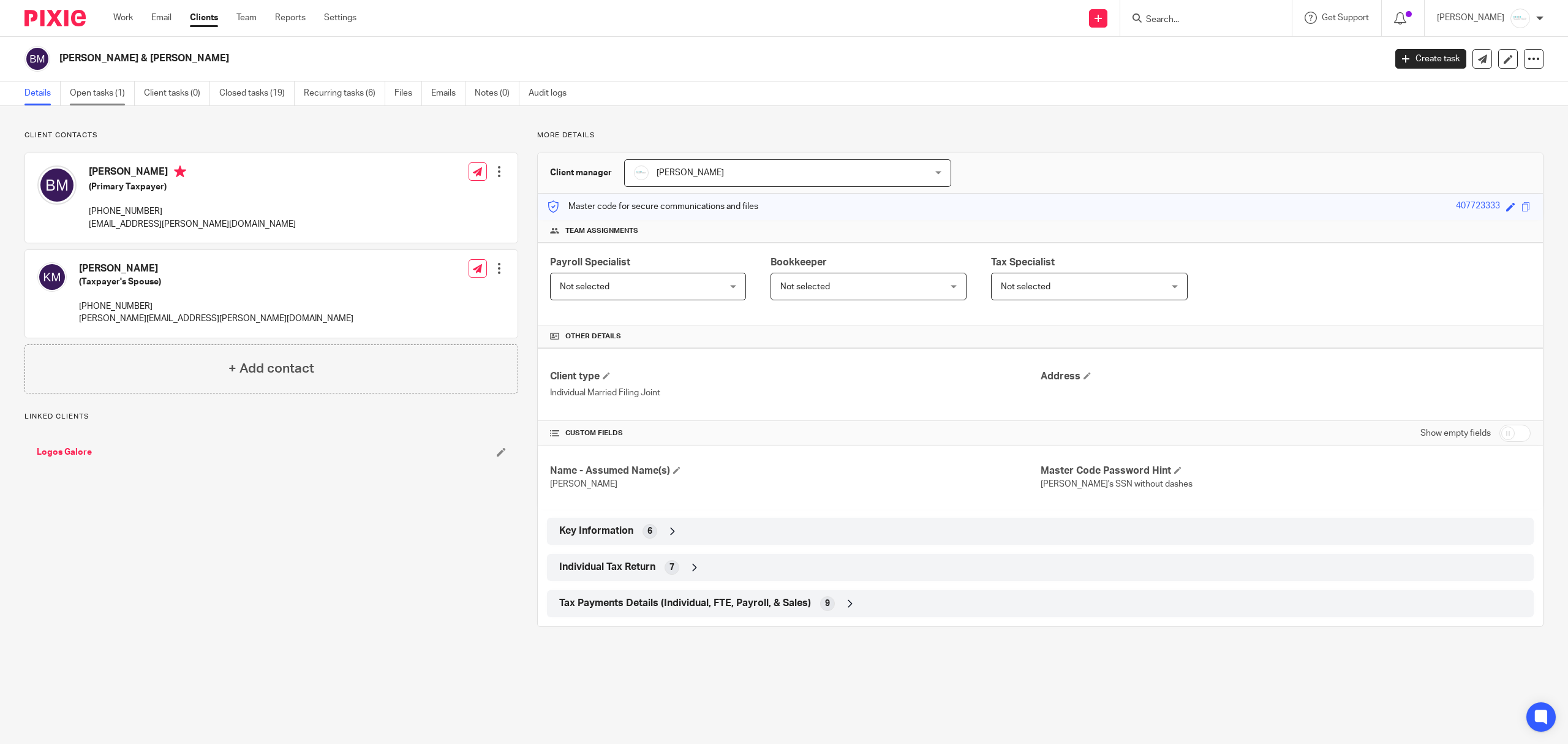
click at [98, 102] on link "Open tasks (1)" at bounding box center [102, 93] width 65 height 24
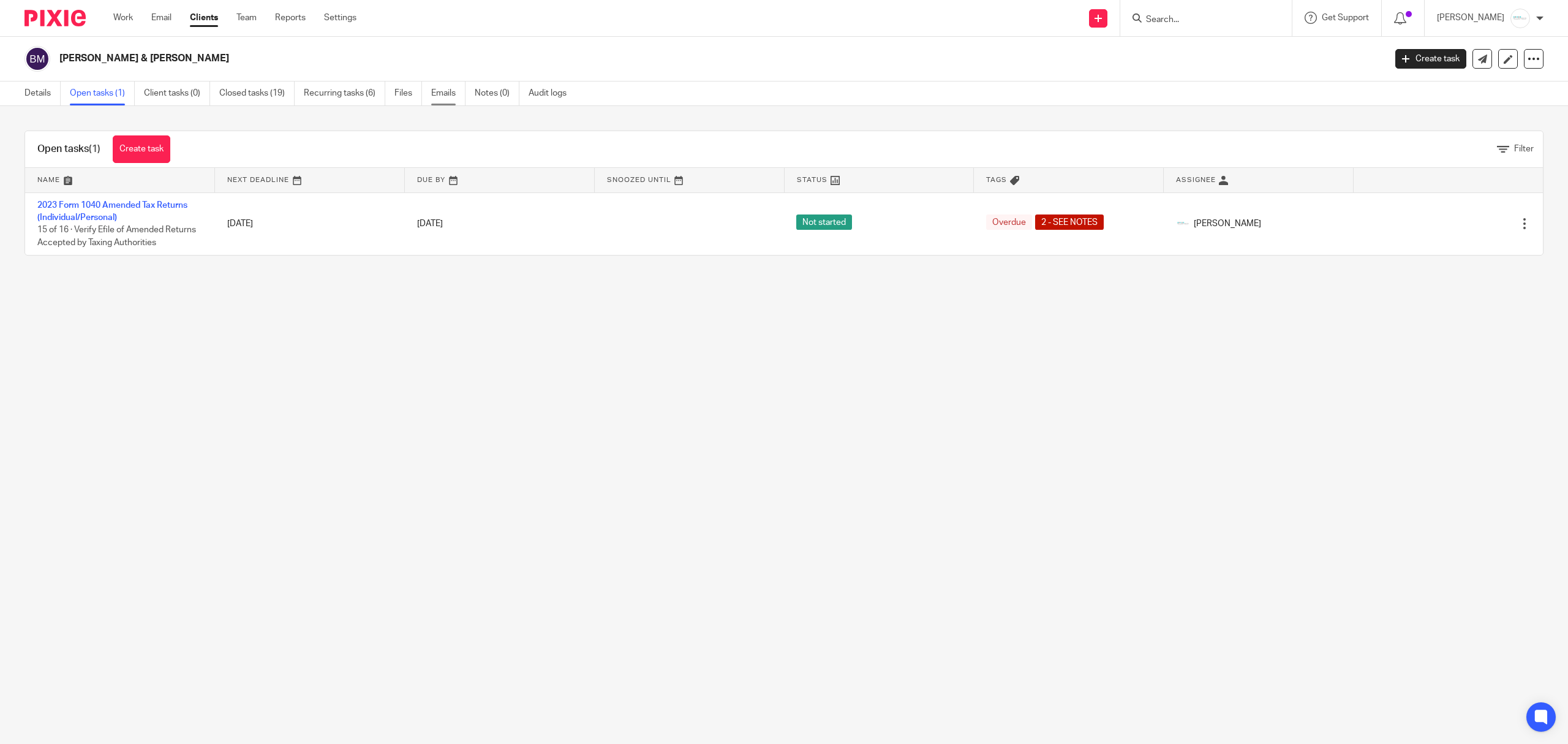
click at [440, 94] on link "Emails" at bounding box center [448, 93] width 34 height 24
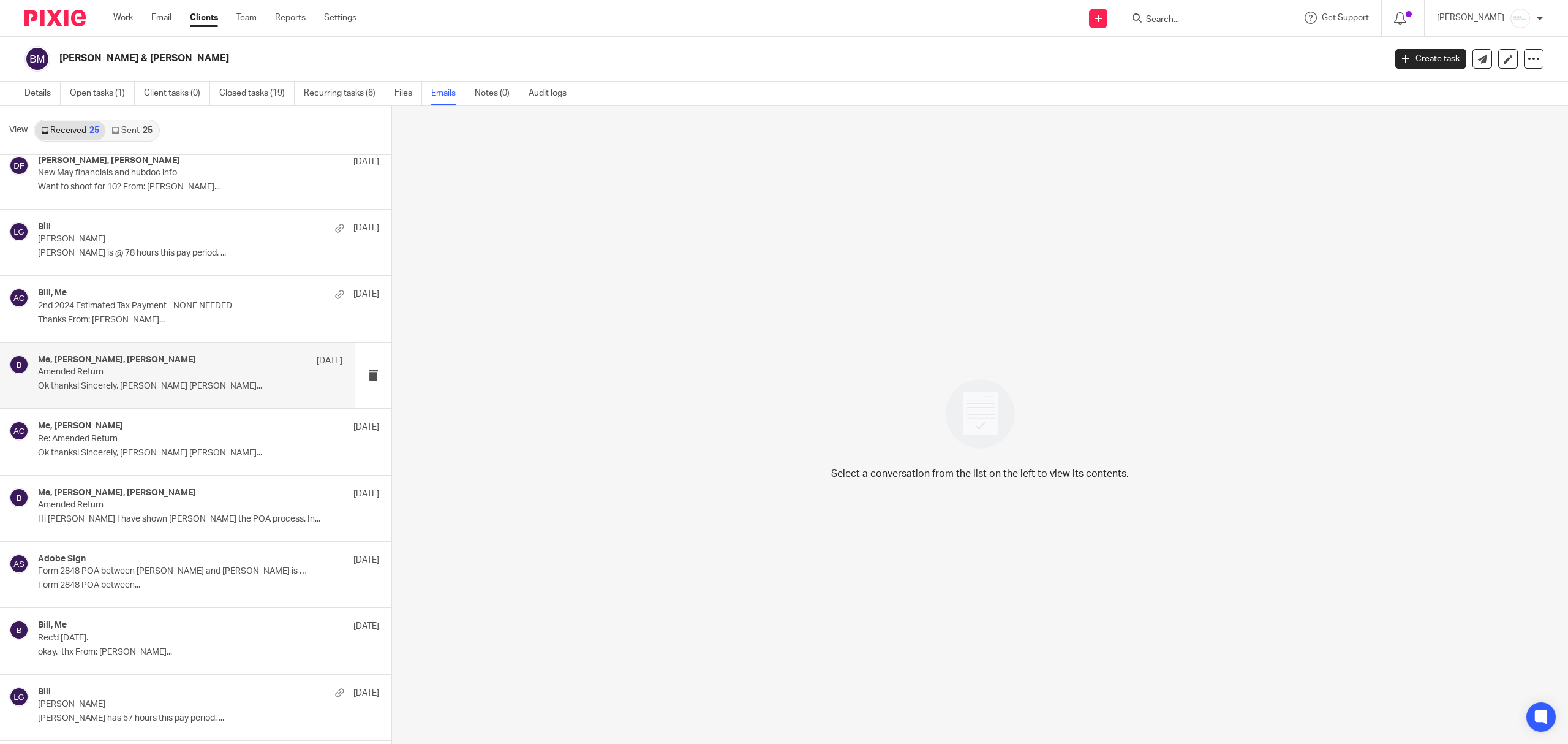
scroll to position [1114, 0]
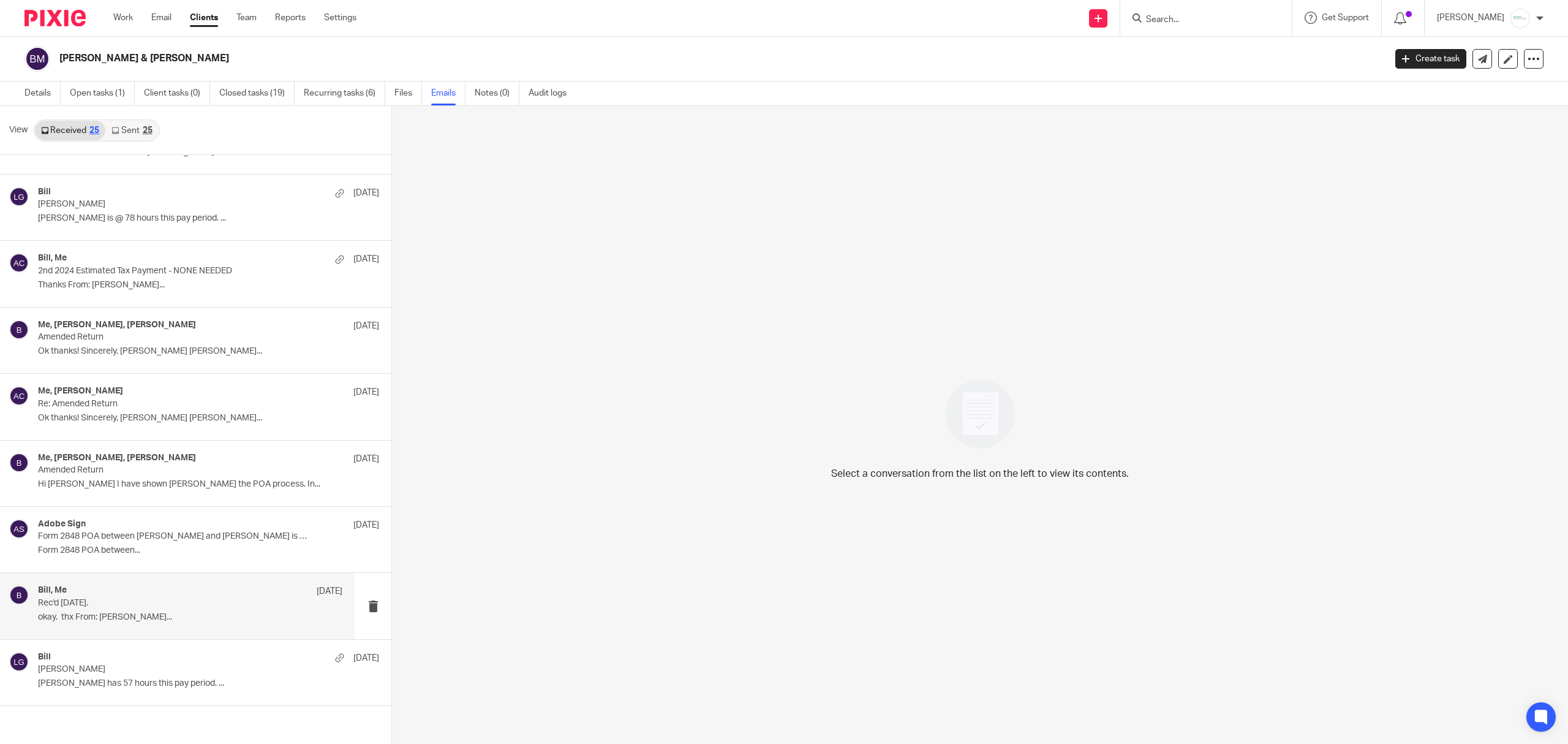
click at [164, 608] on p "Rec'd [DATE]." at bounding box center [160, 602] width 244 height 10
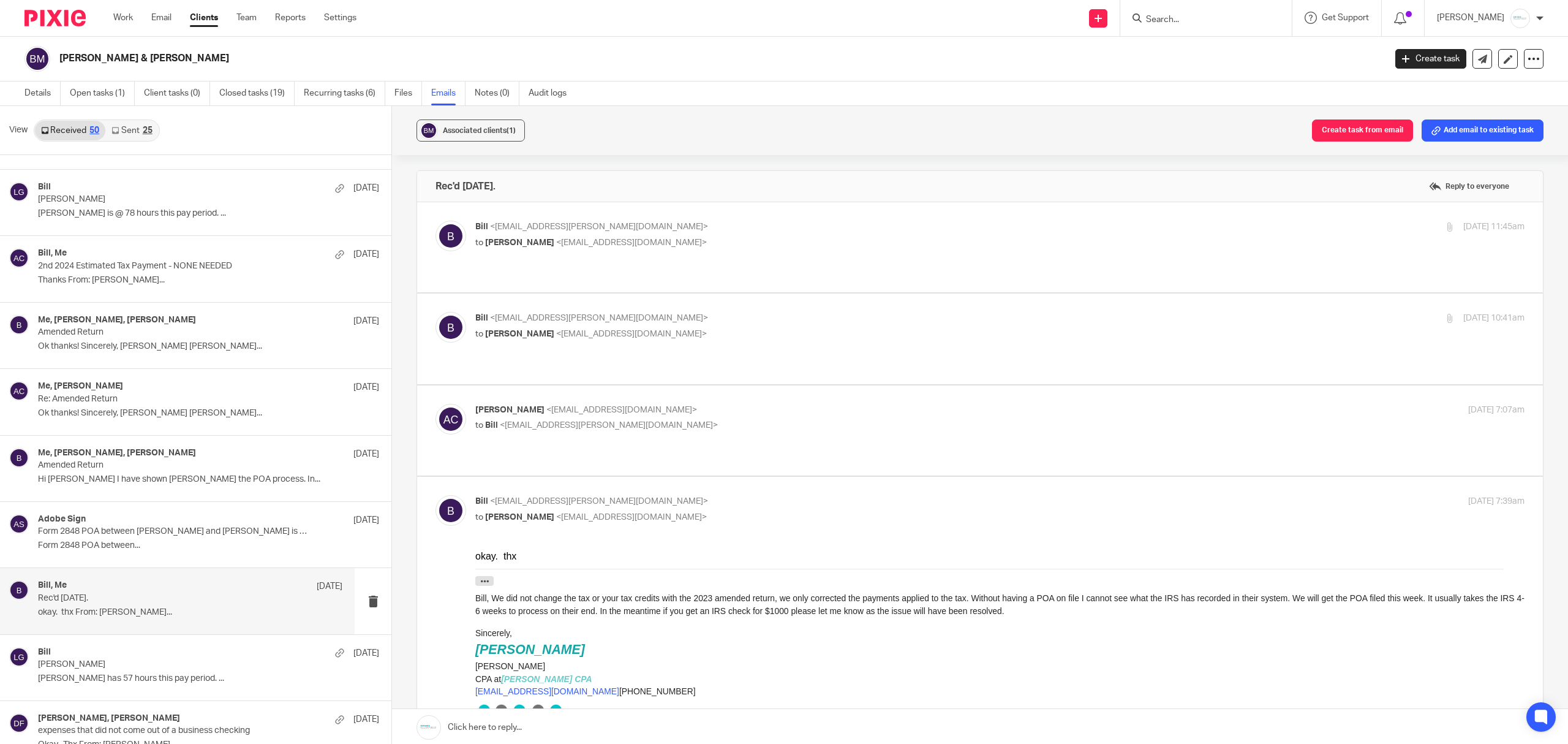
scroll to position [0, 0]
click at [557, 731] on link at bounding box center [980, 727] width 1176 height 37
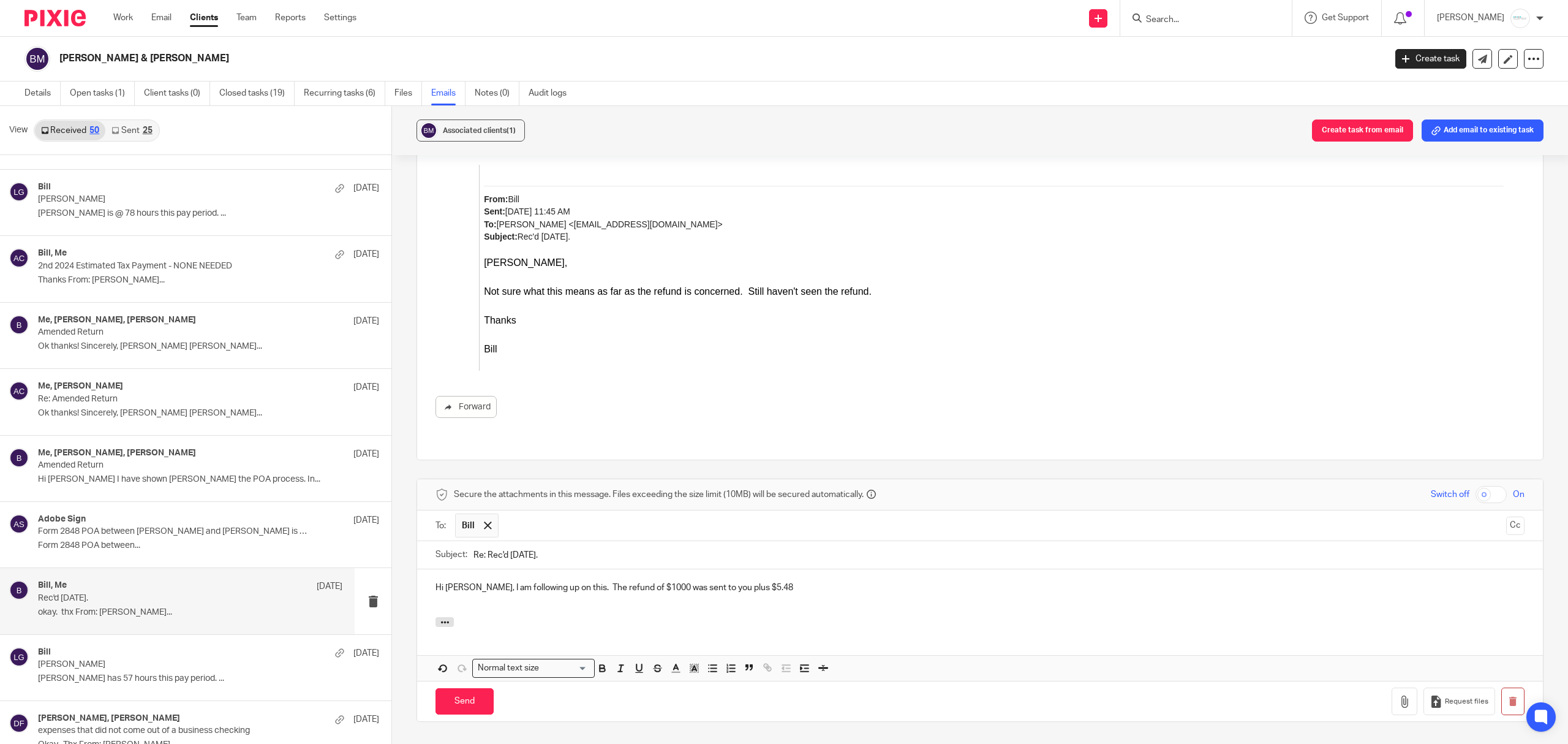
click at [773, 570] on div "Hi Bill, I am following up on this. The refund of $1000 was sent to you plus $5…" at bounding box center [979, 593] width 1125 height 48
drag, startPoint x: 984, startPoint y: 498, endPoint x: 1170, endPoint y: 498, distance: 186.0
click at [1170, 581] on p "Hi Bill, I am following up on this. The refund of $1000 was sent to you plus $5…" at bounding box center [980, 588] width 1089 height 13
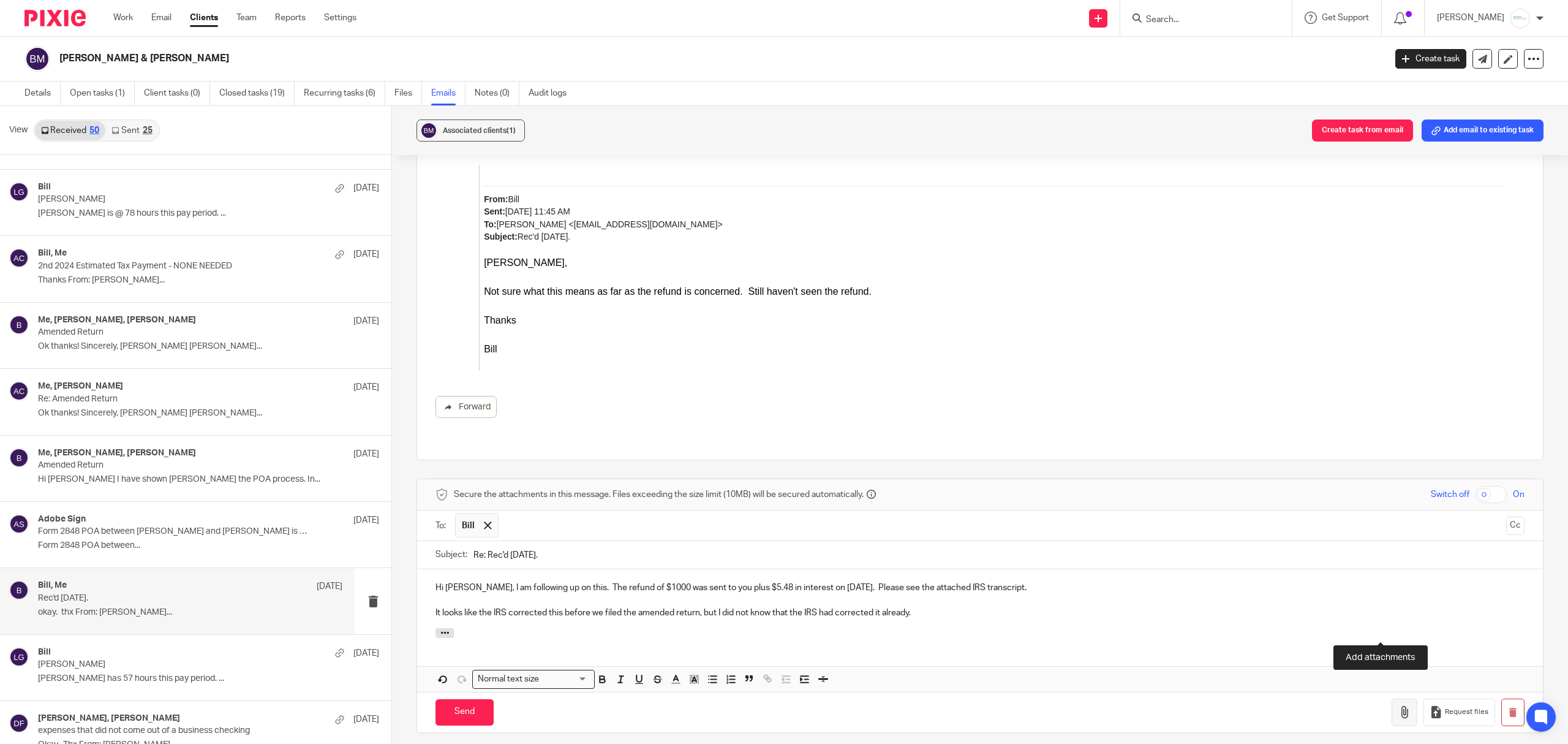
click at [1391, 699] on button "button" at bounding box center [1404, 712] width 26 height 27
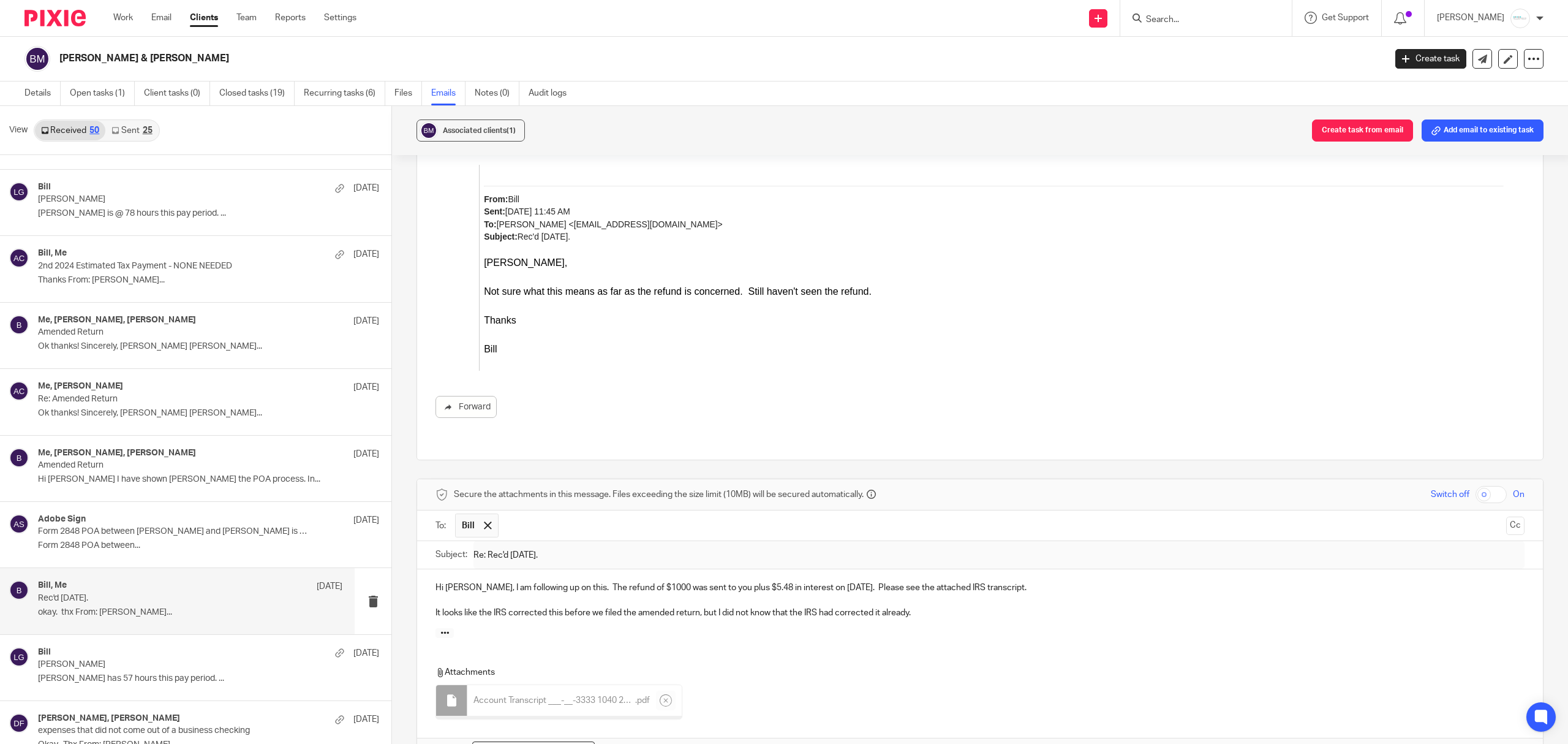
click at [956, 570] on div "Hi Bill, I am following up on this. The refund of $1000 was sent to you plus $5…" at bounding box center [979, 598] width 1125 height 59
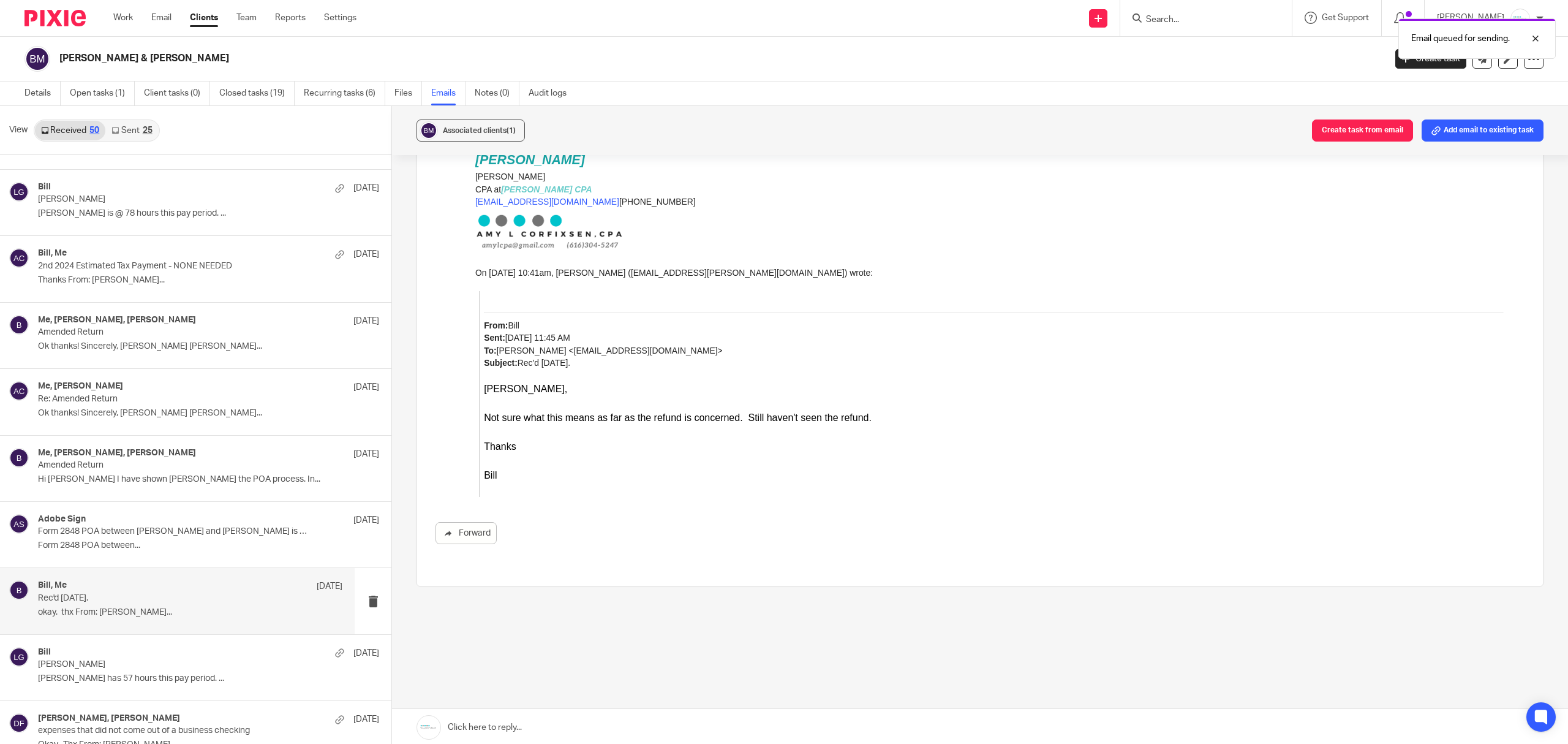
scroll to position [398, 0]
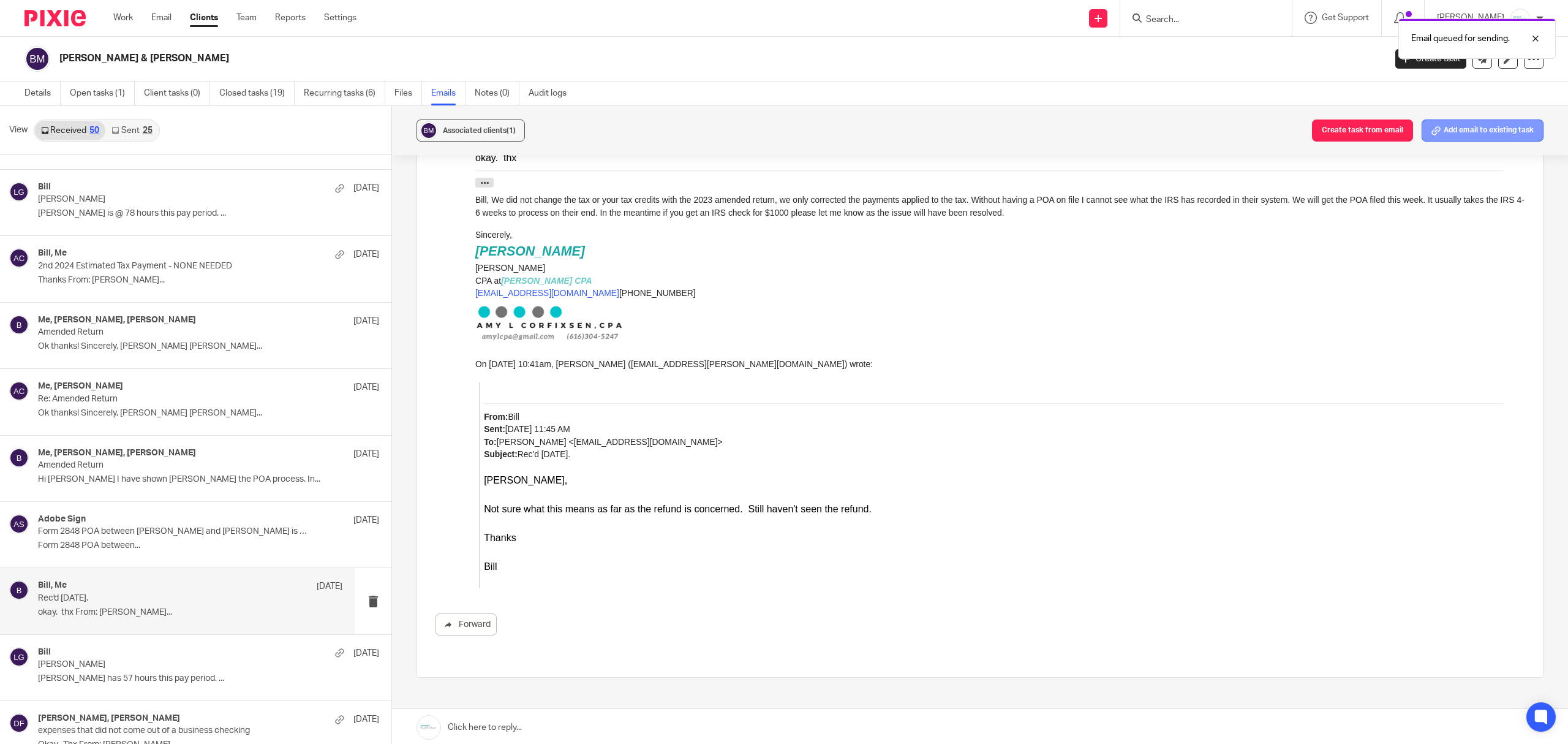
click at [1442, 128] on button "Add email to existing task" at bounding box center [1483, 131] width 122 height 22
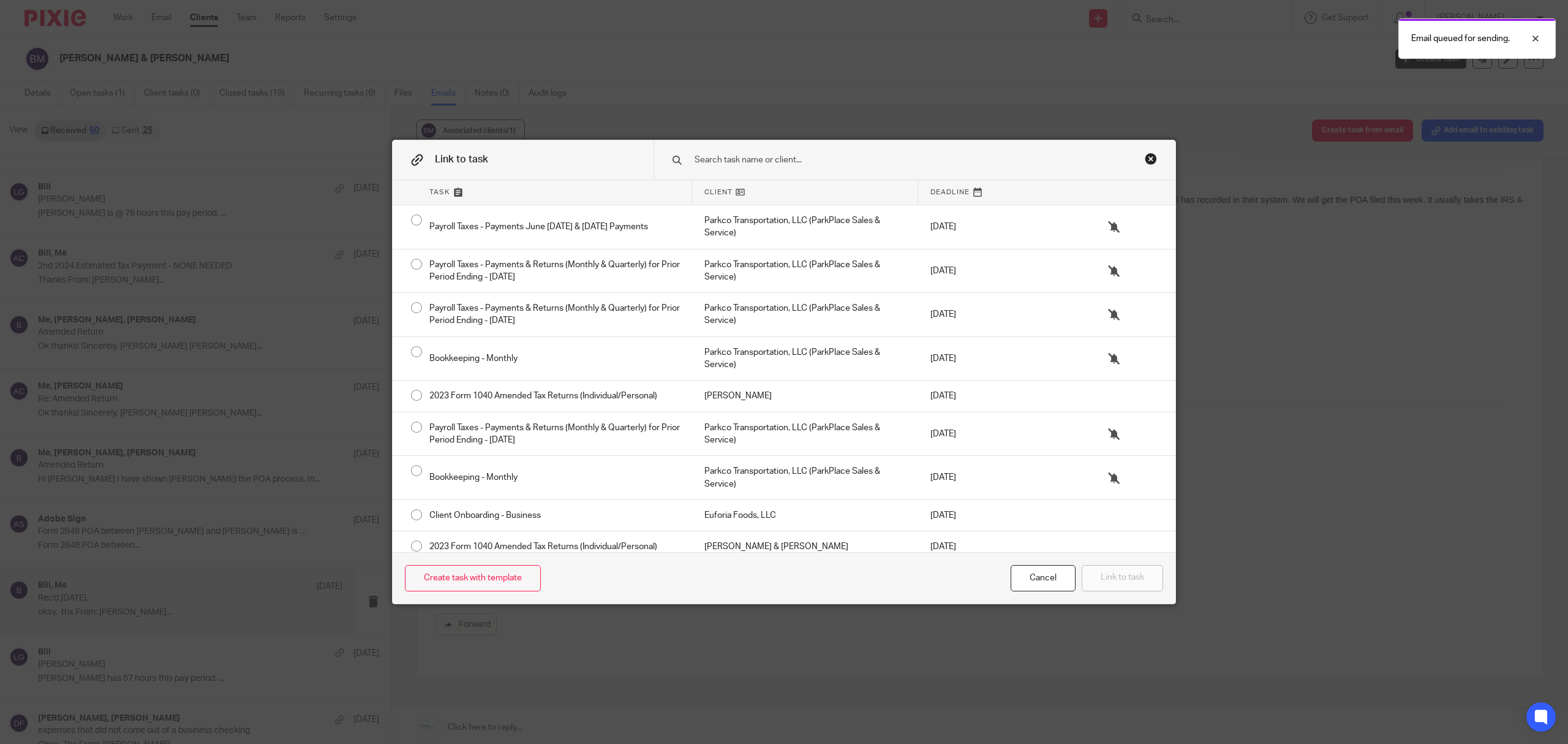
click at [854, 163] on input "text" at bounding box center [895, 160] width 404 height 13
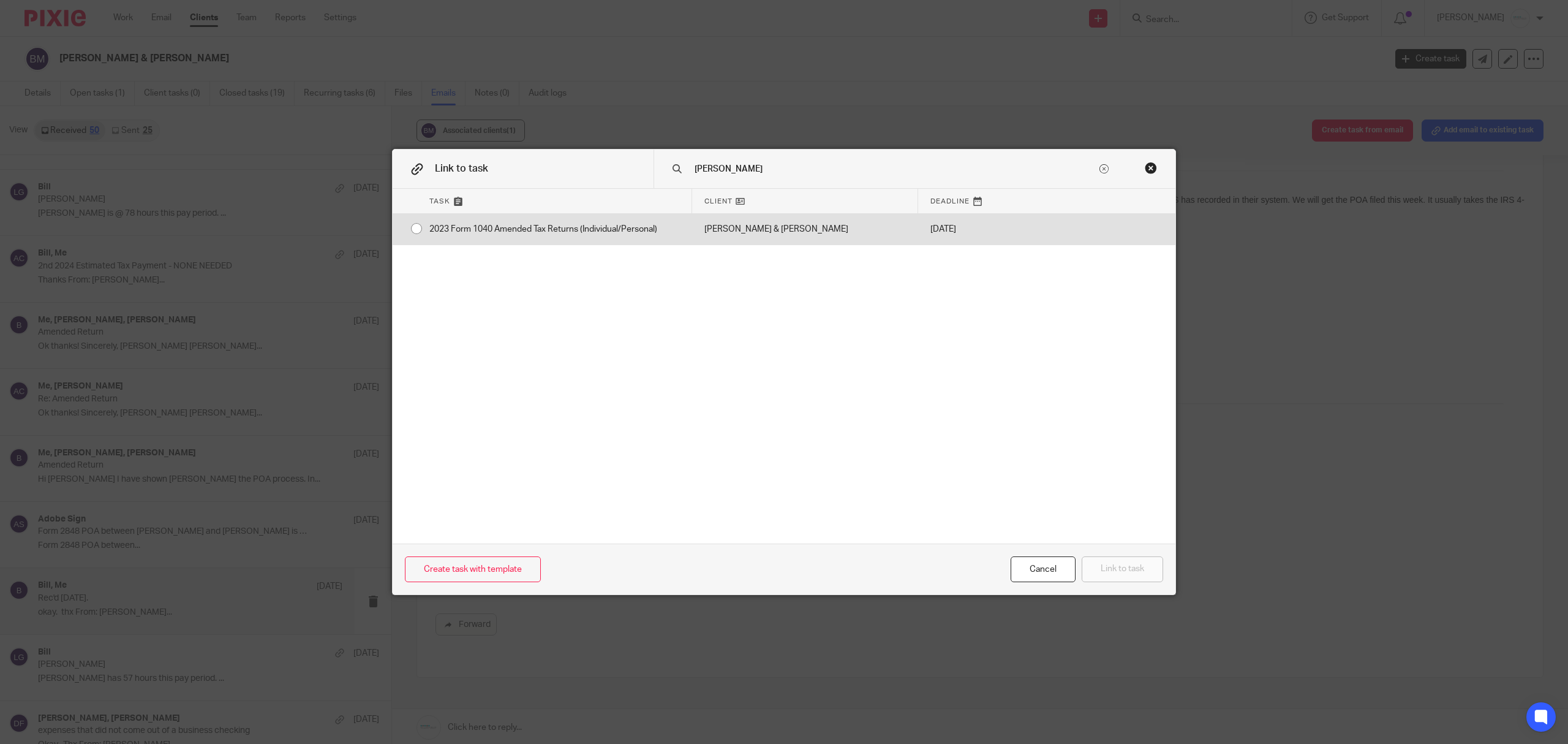
type input "mordica"
click at [615, 221] on div "2023 Form 1040 Amended Tax Returns (Individual/Personal)" at bounding box center [554, 228] width 275 height 31
radio input "true"
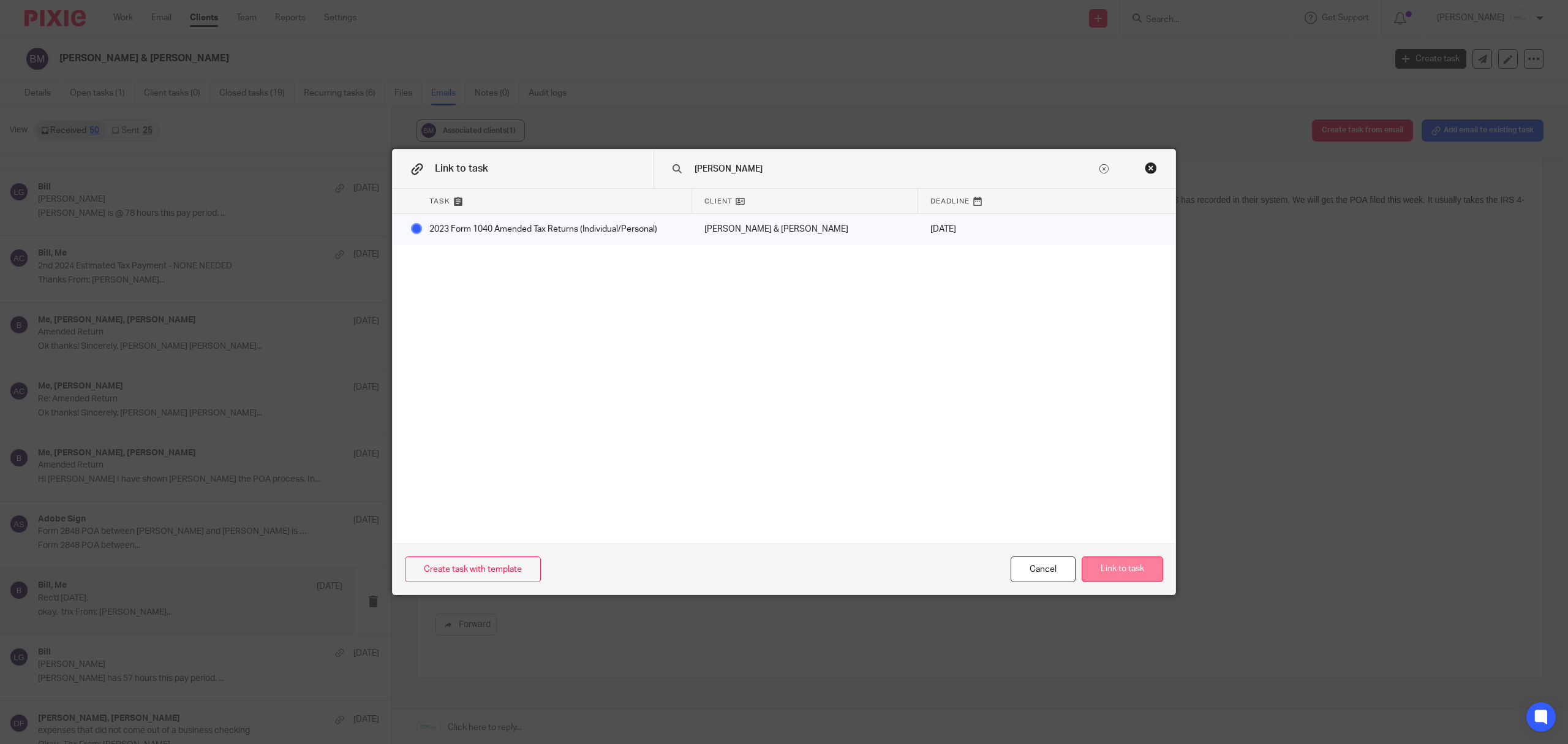
click at [1130, 559] on button "Link to task" at bounding box center [1122, 570] width 81 height 27
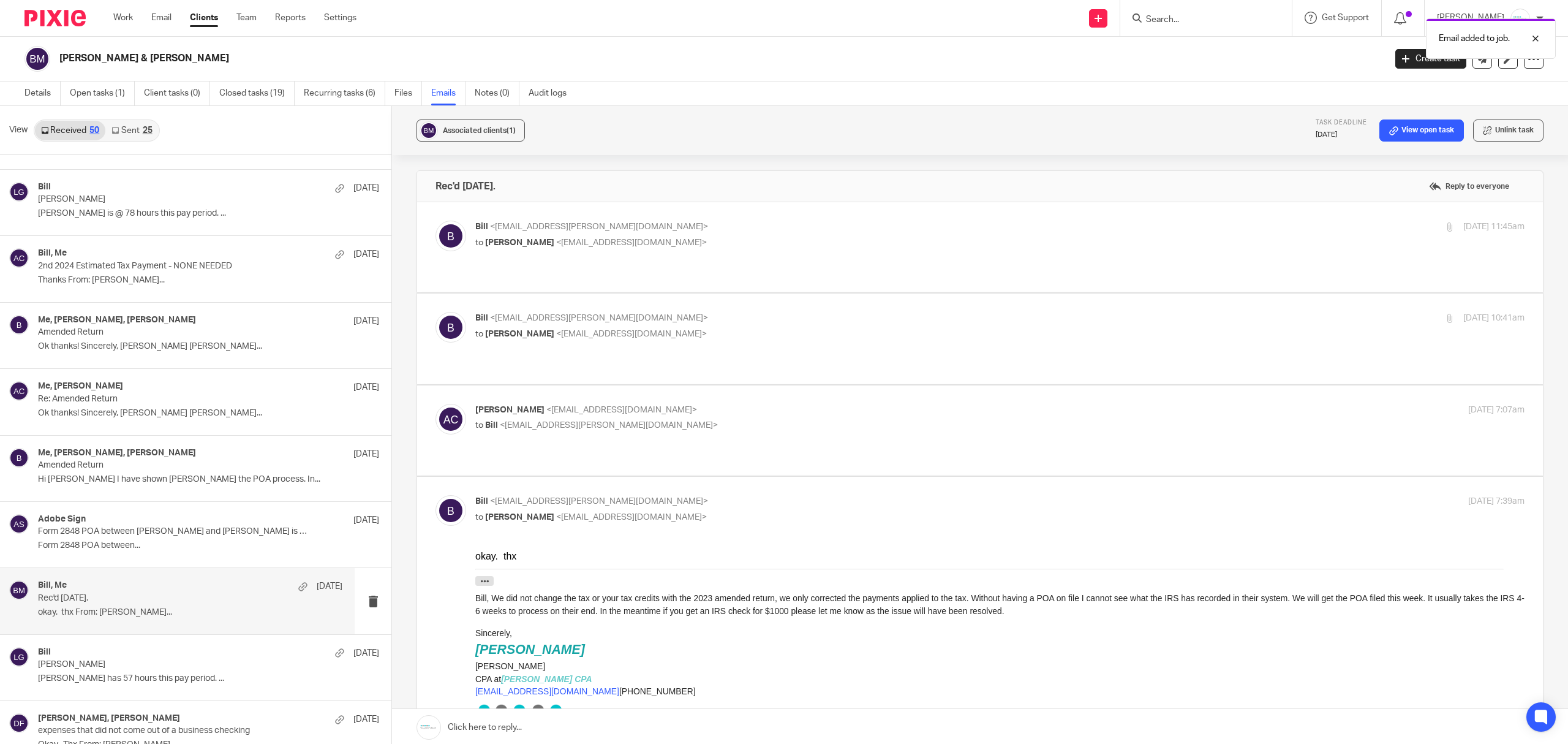
scroll to position [0, 0]
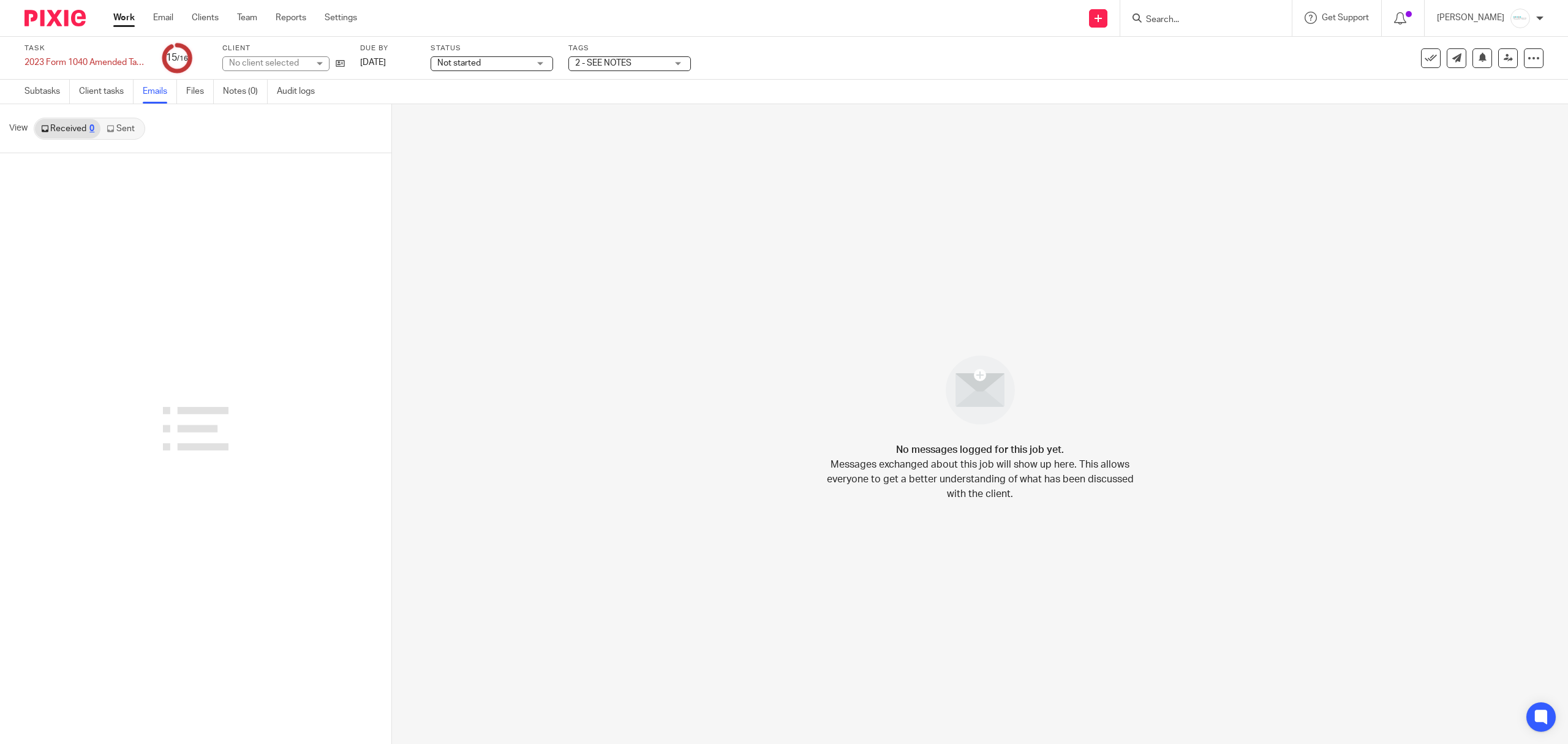
click at [123, 125] on link "Sent" at bounding box center [121, 128] width 43 height 20
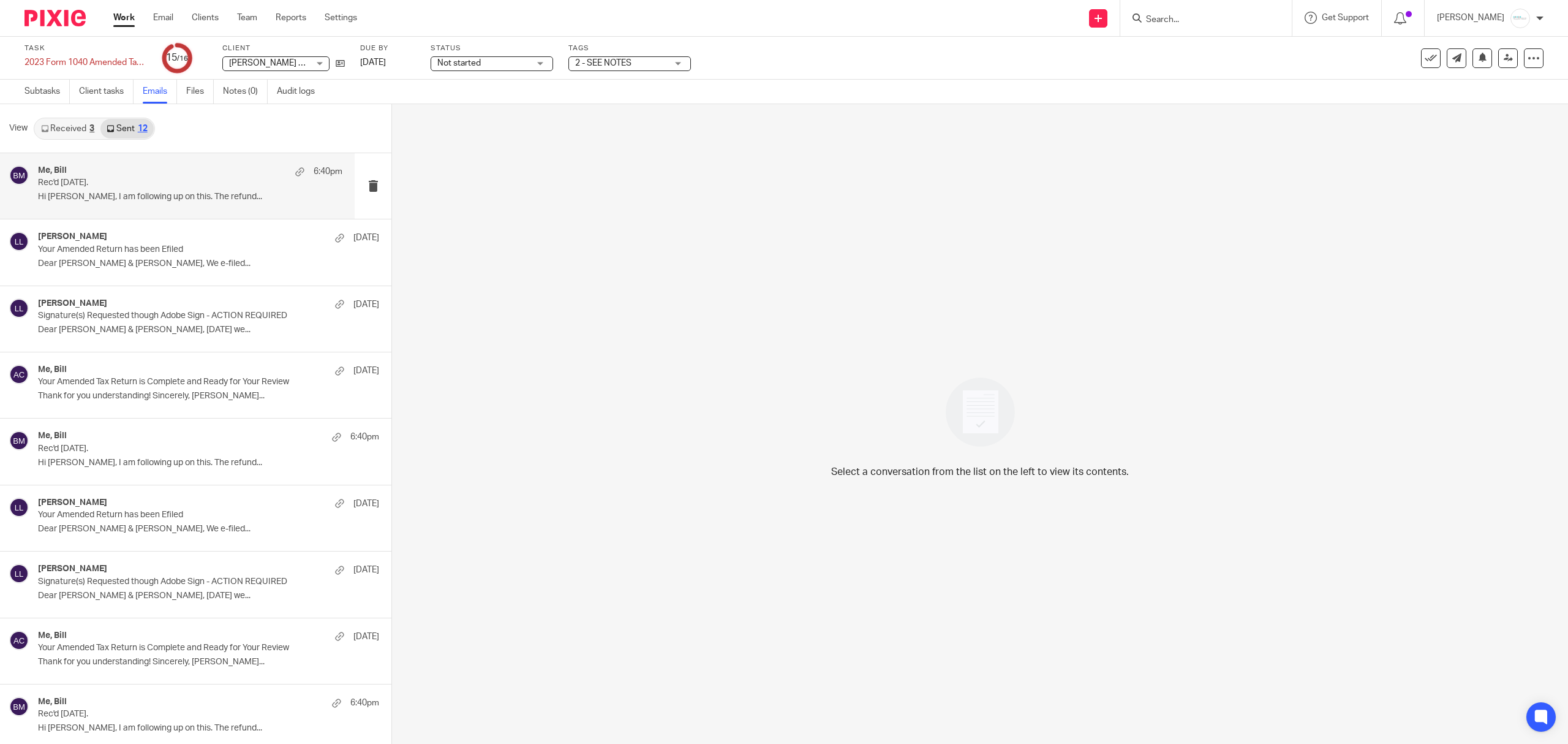
click at [138, 185] on p "Rec'd [DATE]." at bounding box center [160, 182] width 244 height 10
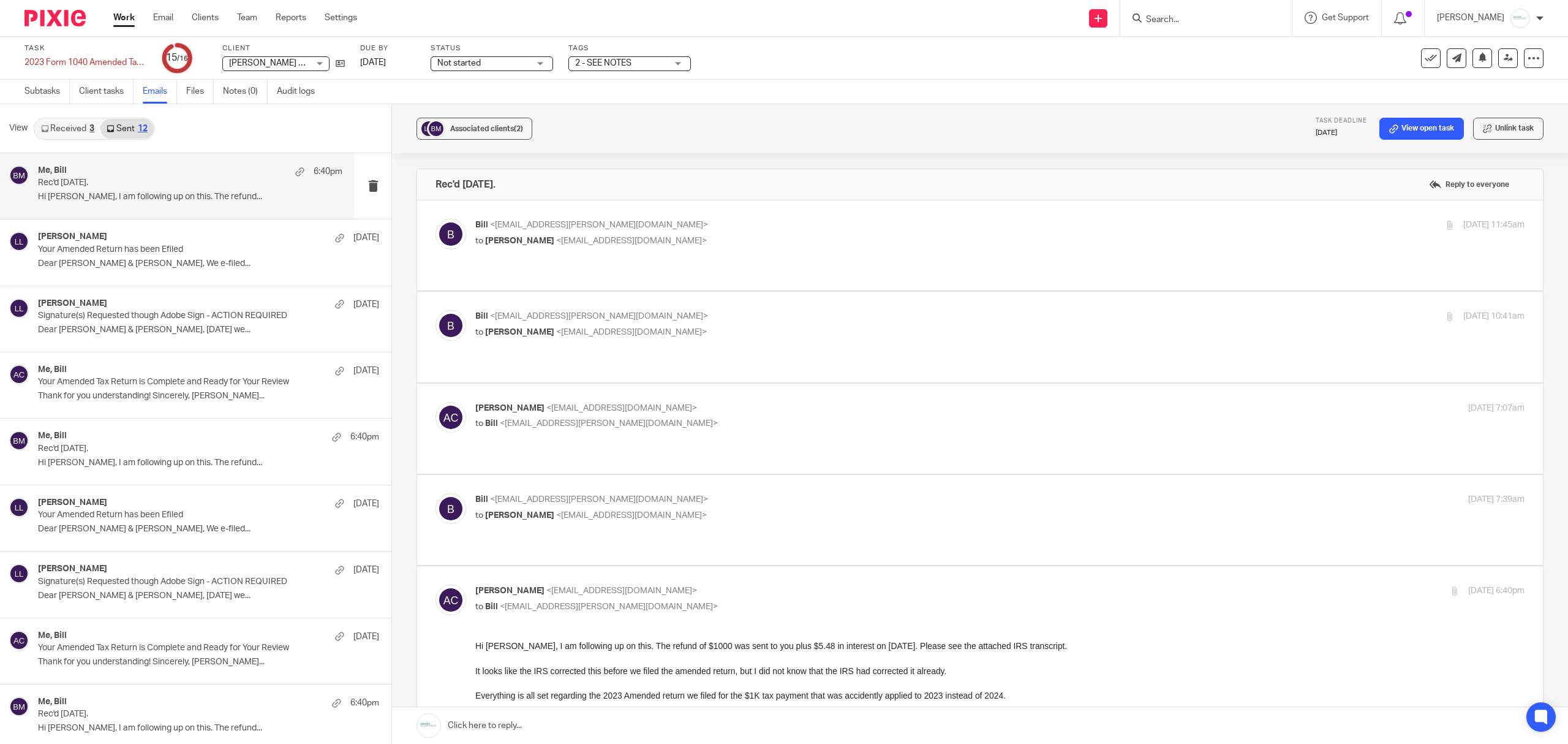
scroll to position [81, 0]
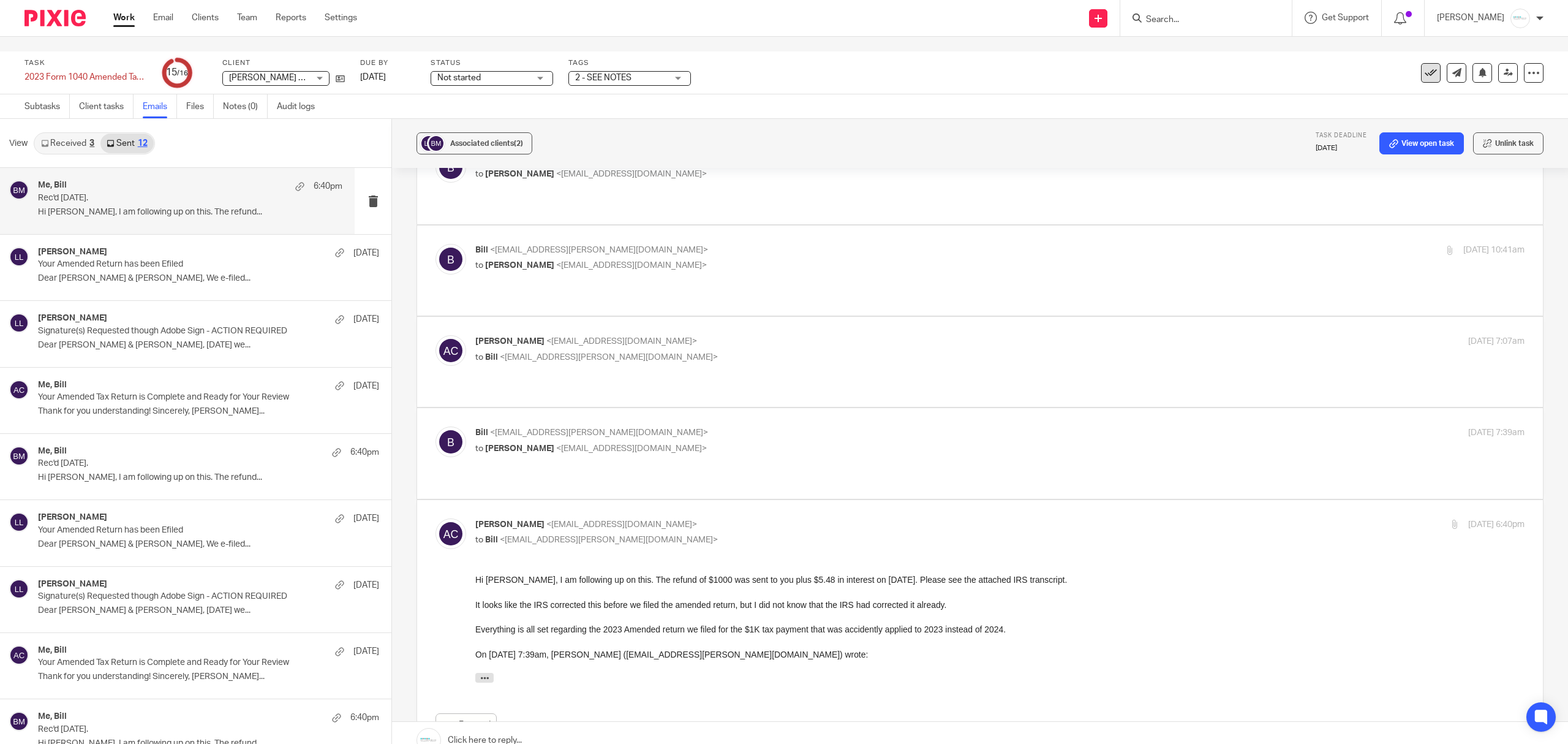
click at [1425, 66] on icon at bounding box center [1431, 73] width 13 height 13
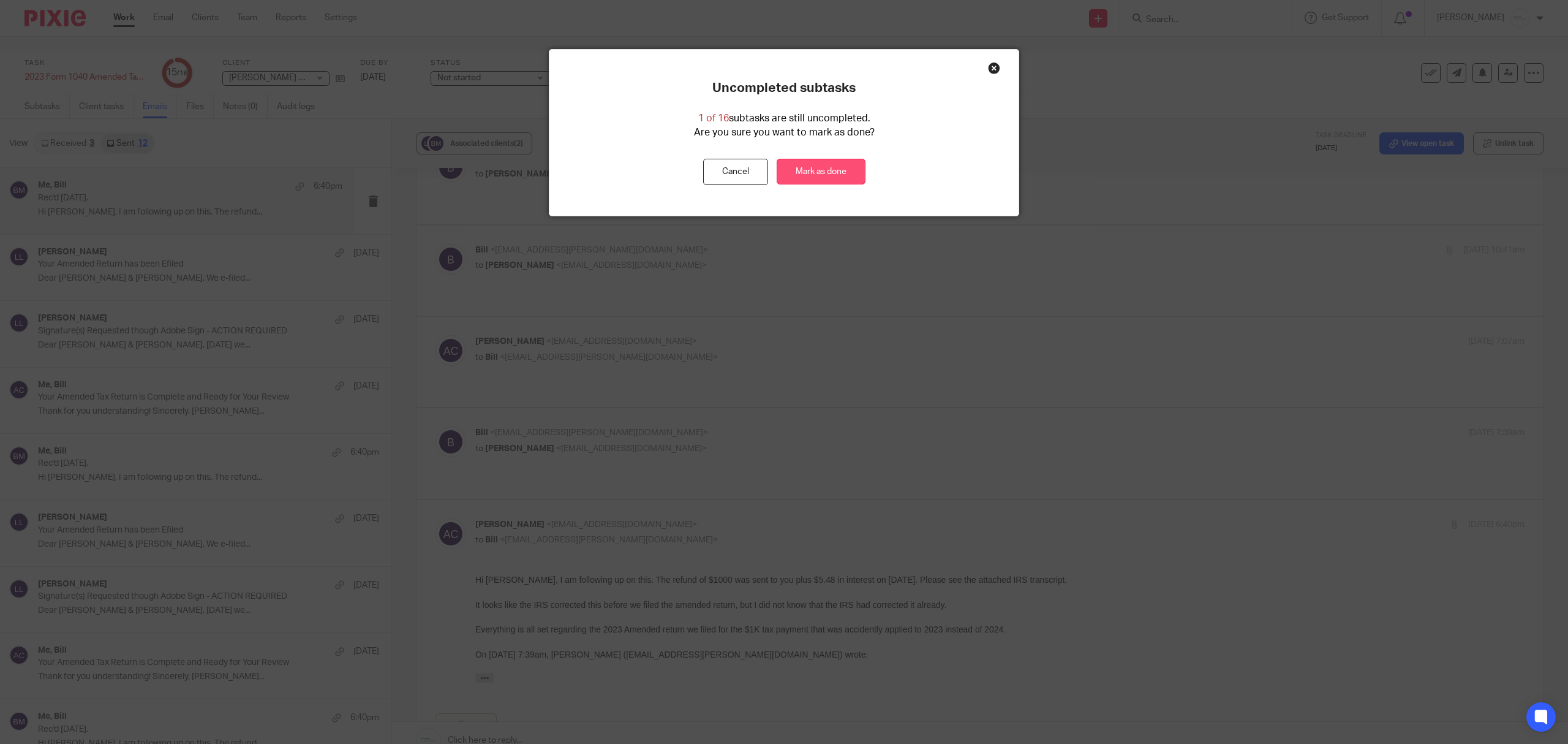
click at [811, 173] on link "Mark as done" at bounding box center [821, 172] width 89 height 27
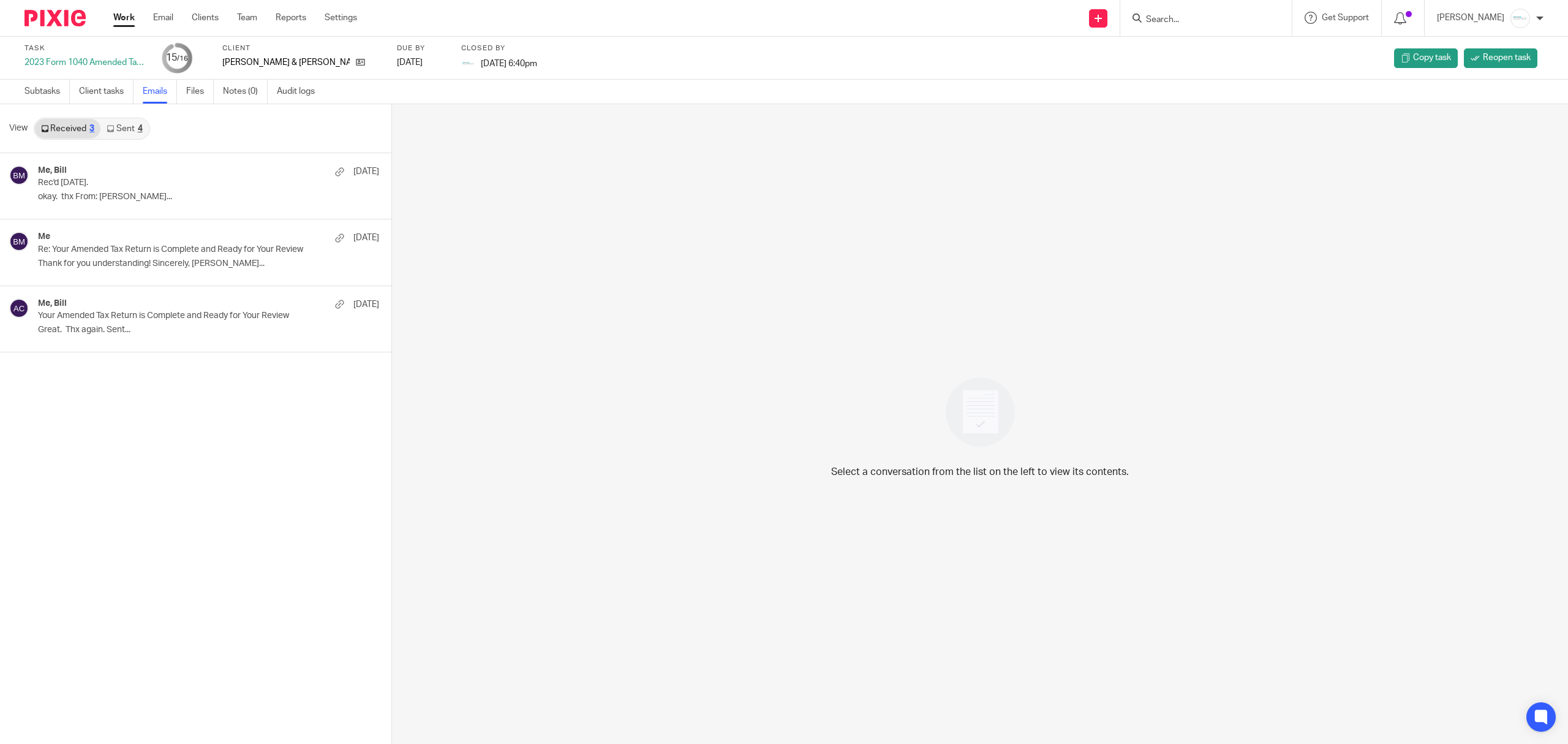
click at [116, 16] on link "Work" at bounding box center [124, 18] width 21 height 13
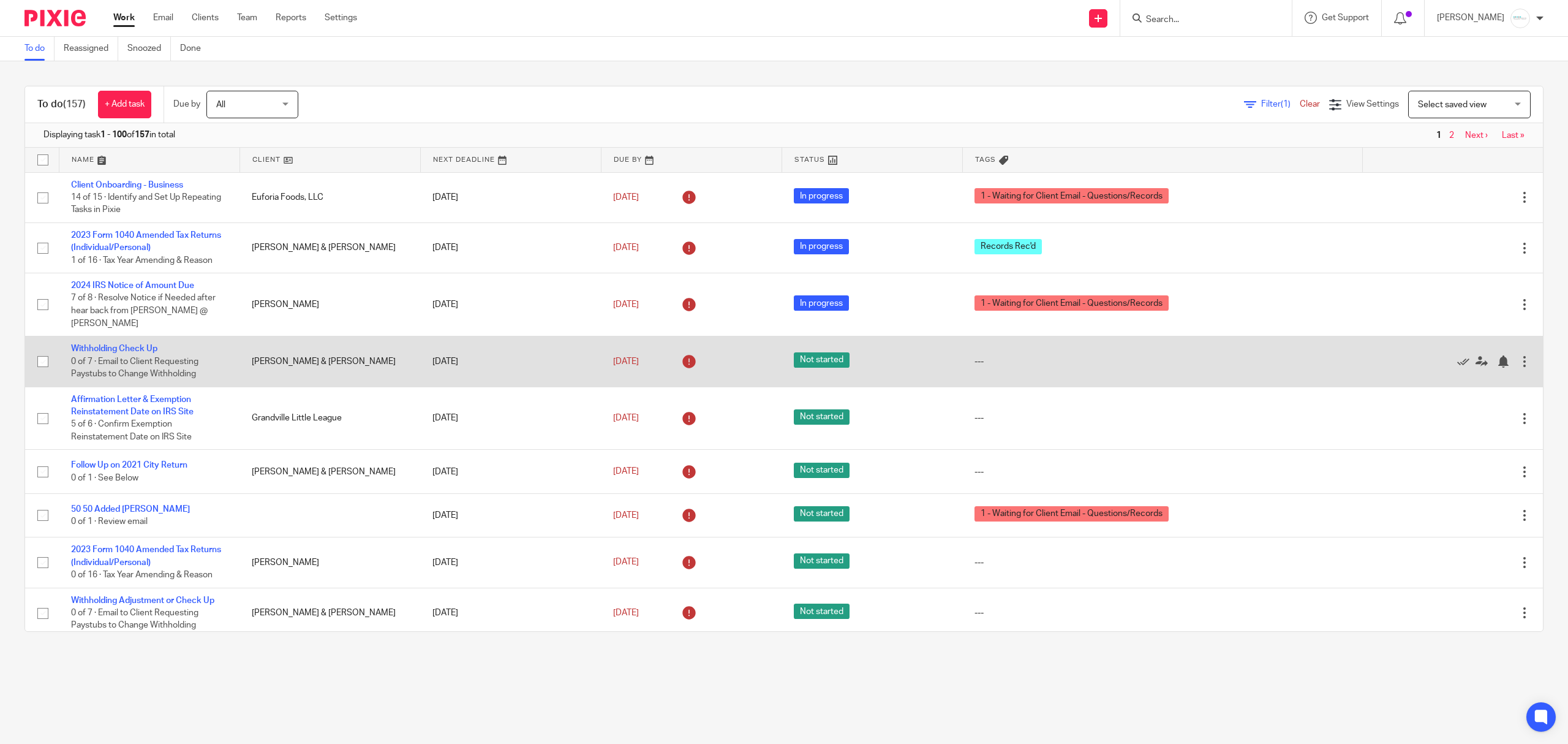
click at [1519, 358] on div at bounding box center [1525, 361] width 13 height 13
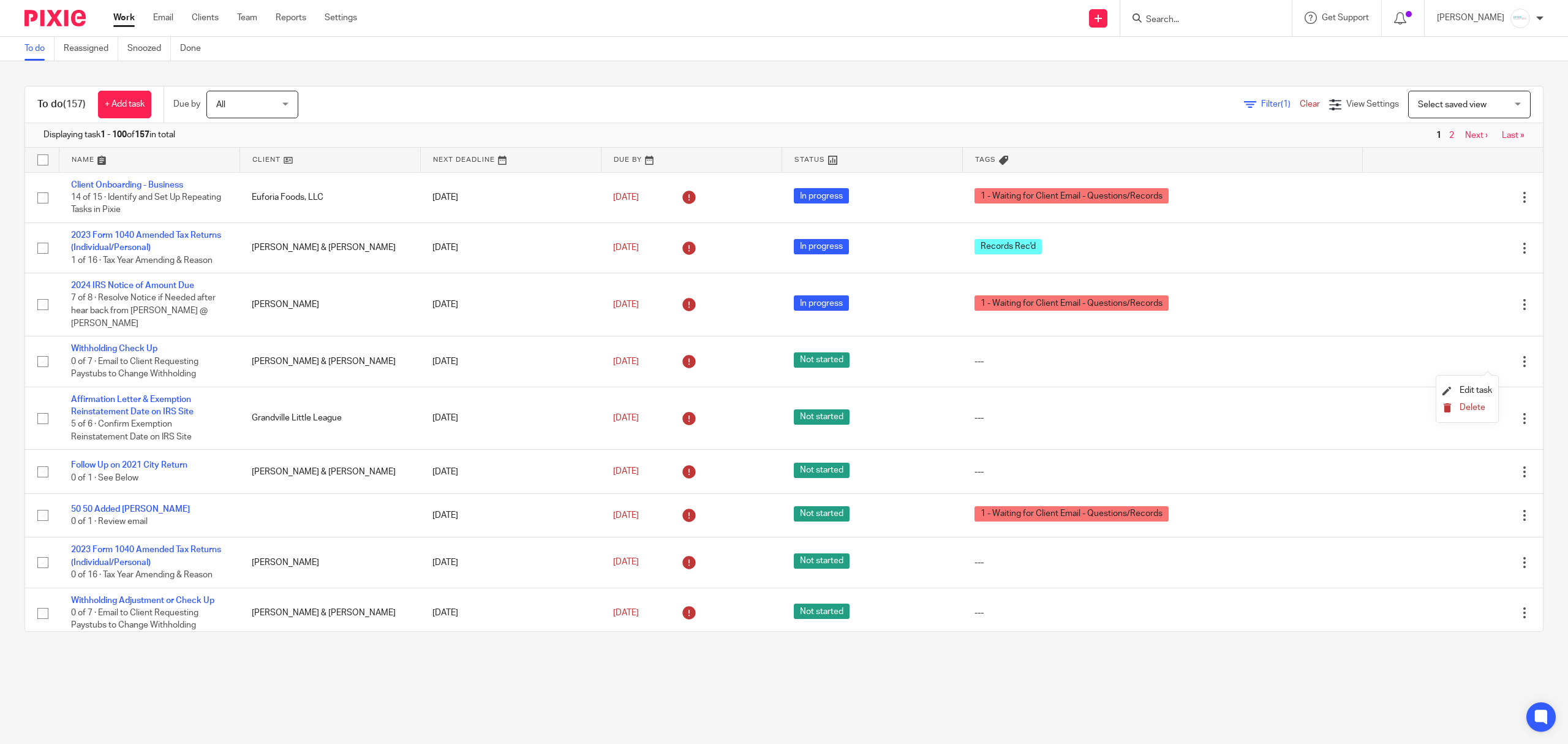
click at [1468, 411] on span "Delete" at bounding box center [1472, 407] width 26 height 9
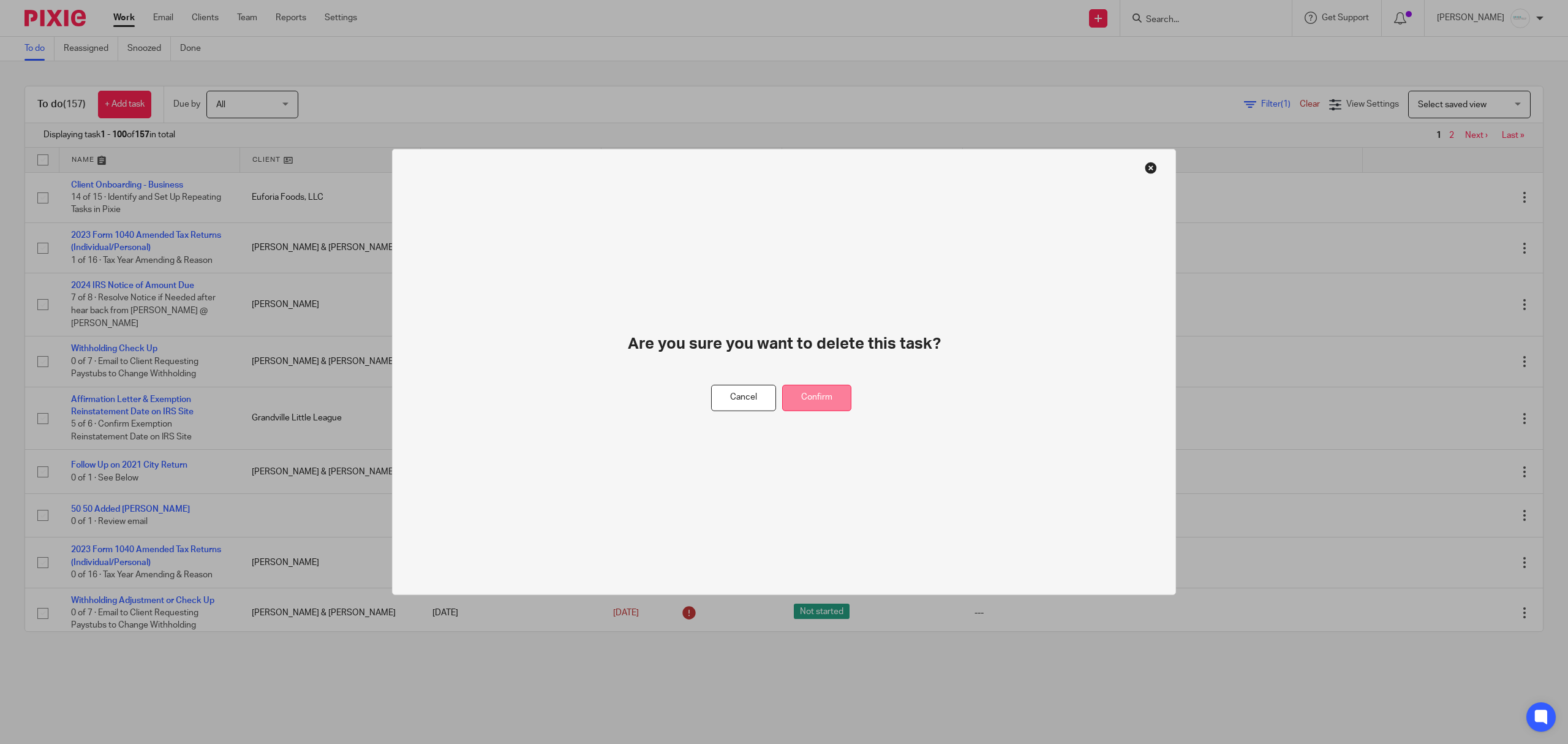
click at [827, 398] on button "Confirm" at bounding box center [816, 398] width 69 height 27
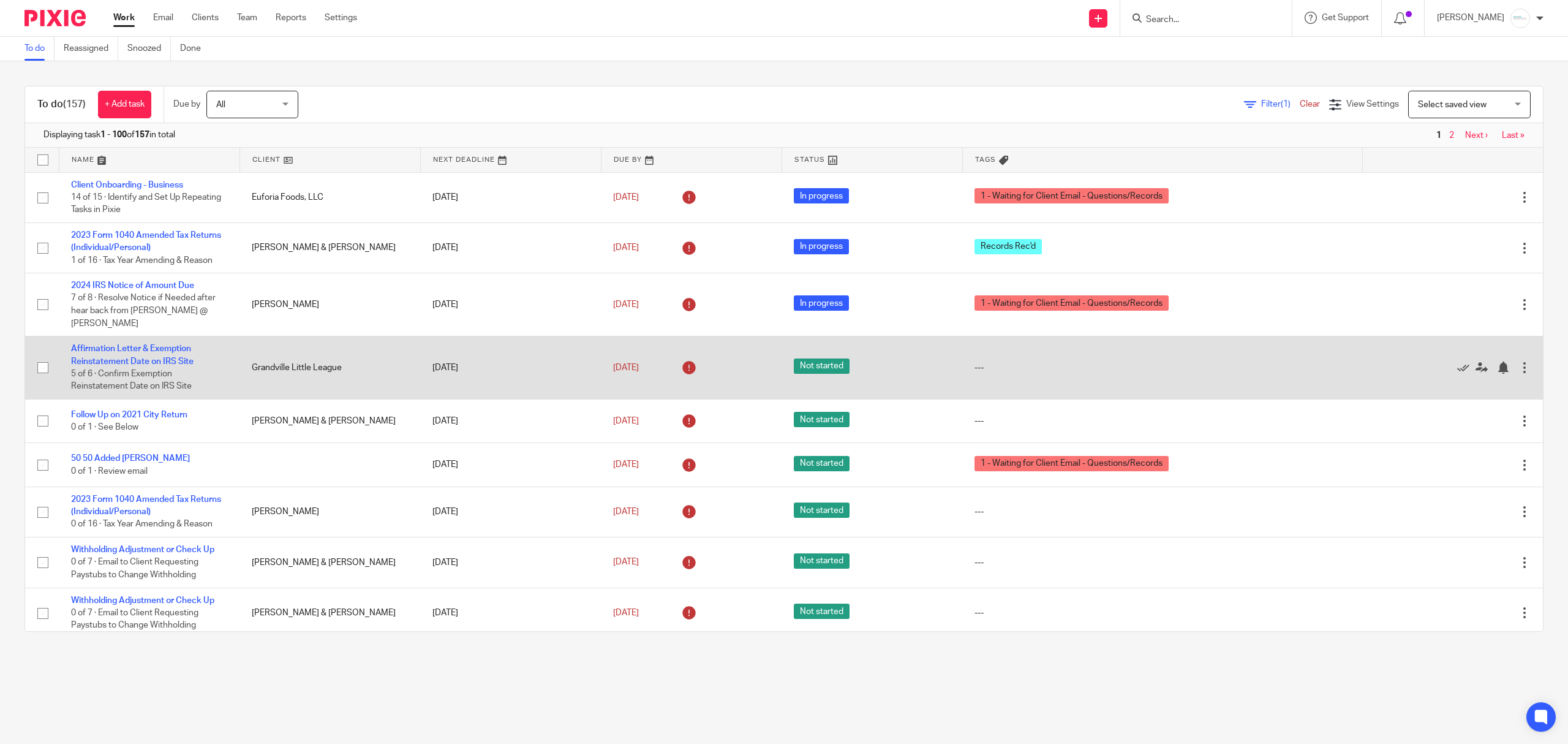
click at [111, 356] on td "Affirmation Letter & Exemption Reinstatement Date on IRS Site 5 of 6 · Confirm …" at bounding box center [149, 368] width 181 height 63
click at [125, 353] on link "Affirmation Letter & Exemption Reinstatement Date on IRS Site" at bounding box center [132, 354] width 123 height 21
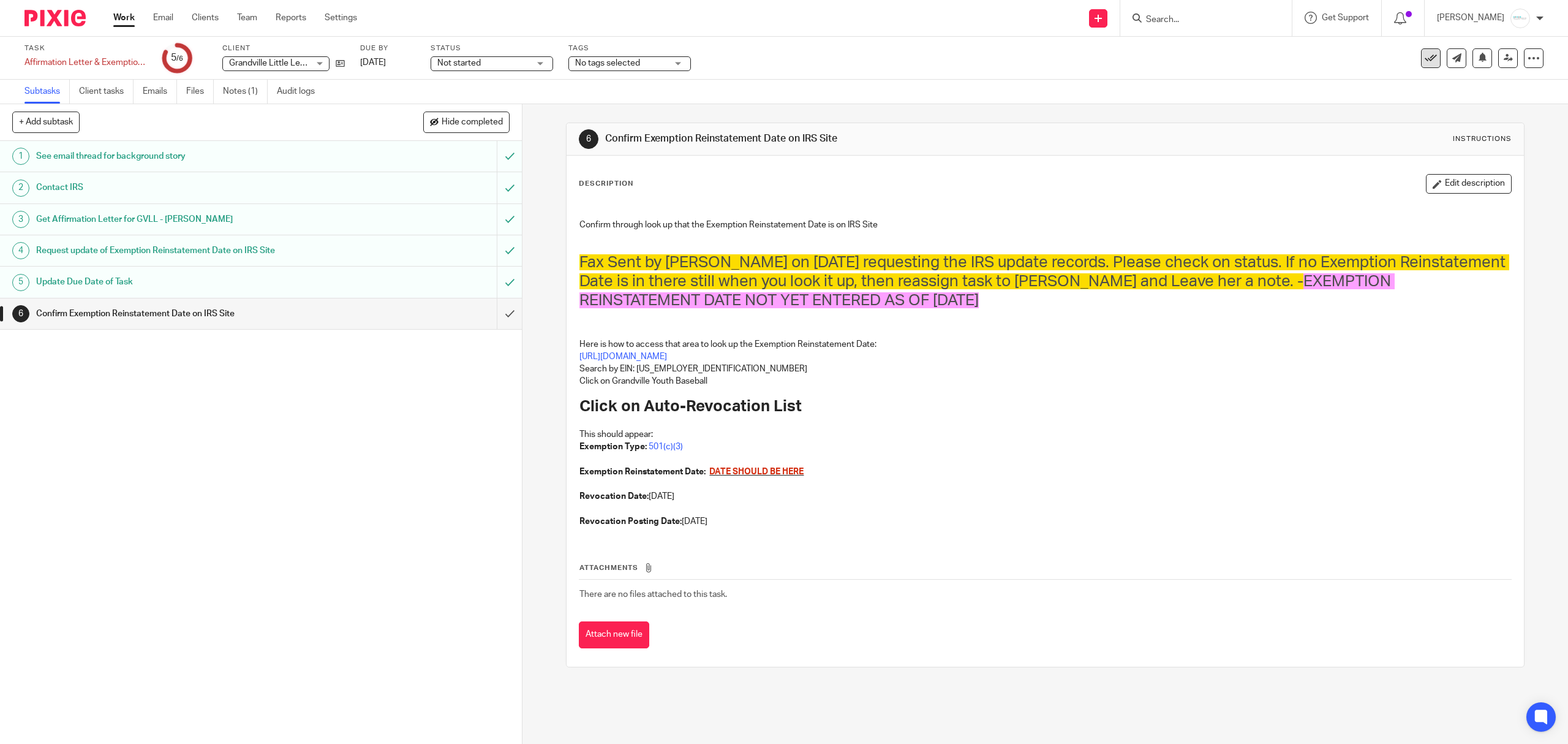
click at [1425, 60] on icon at bounding box center [1431, 59] width 13 height 13
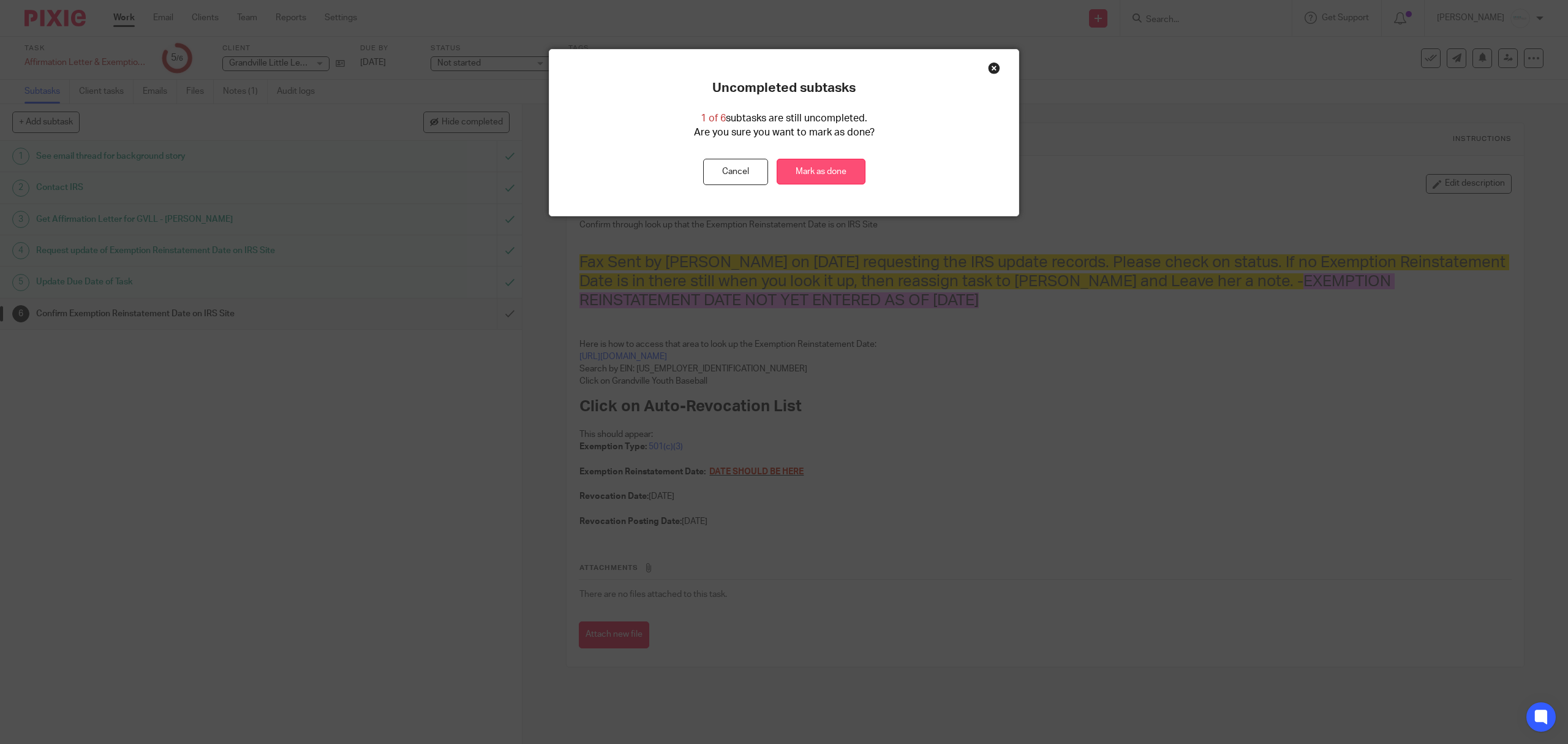
click at [809, 168] on link "Mark as done" at bounding box center [821, 172] width 89 height 27
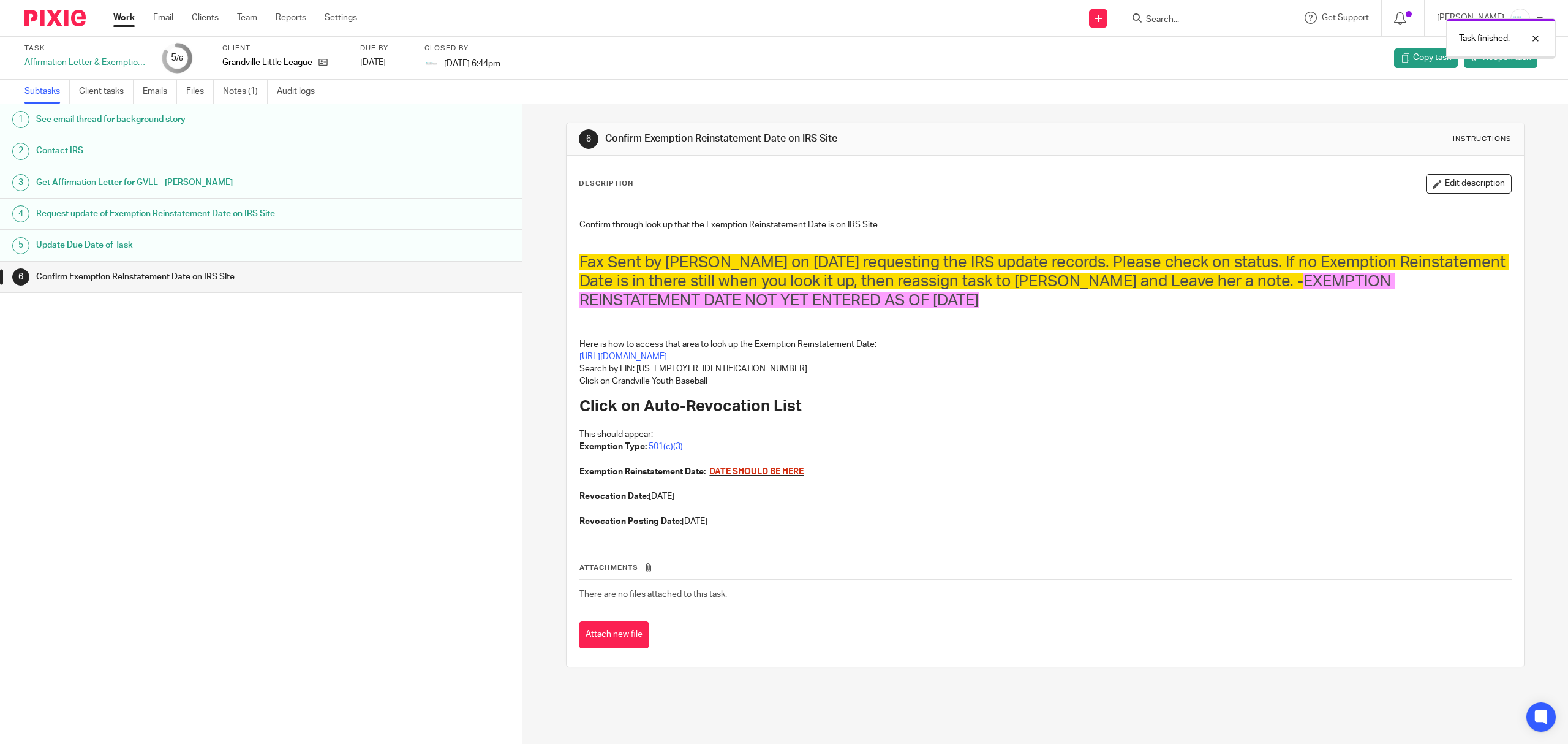
click at [131, 17] on link "Work" at bounding box center [124, 18] width 21 height 13
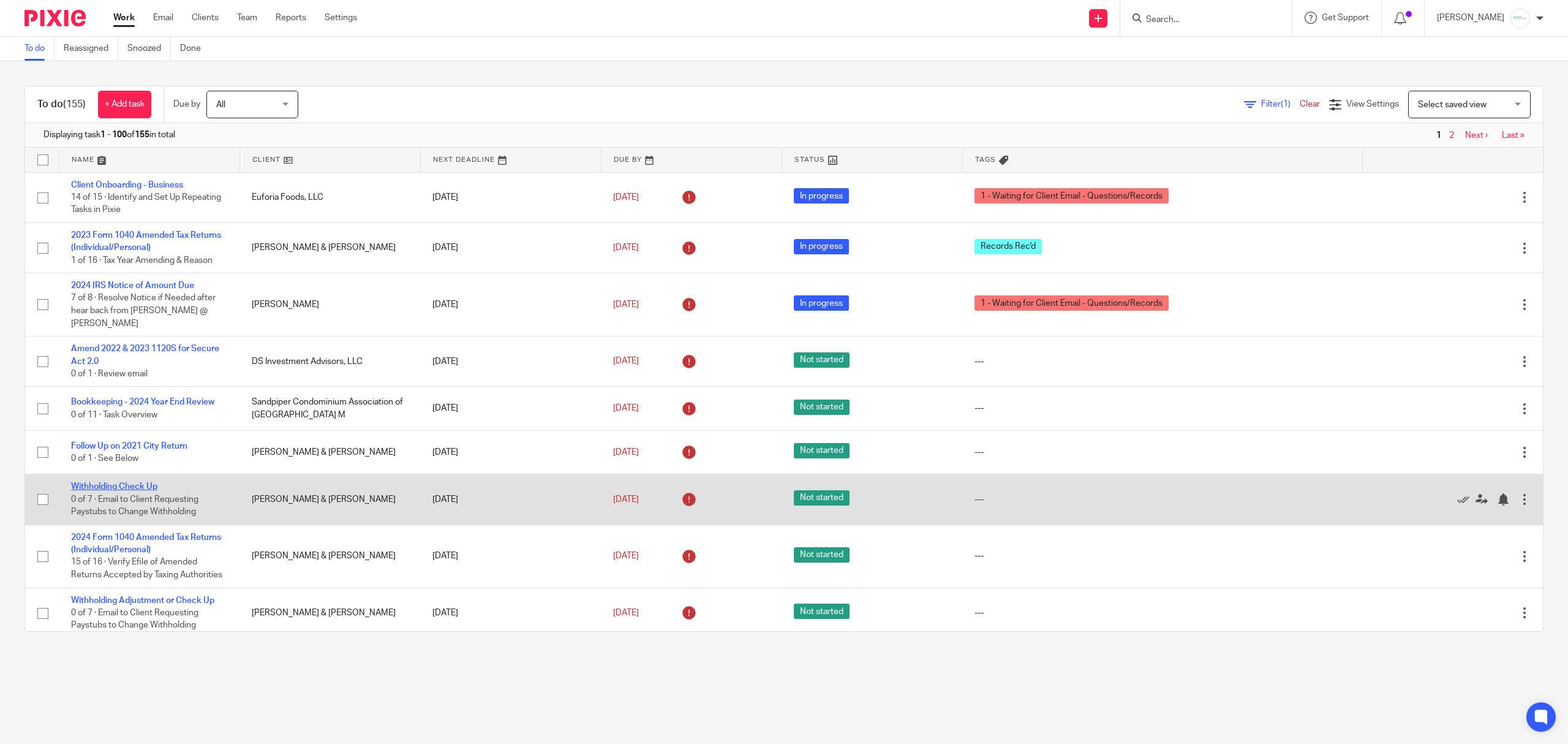
click at [125, 489] on link "Withholding Check Up" at bounding box center [114, 486] width 86 height 9
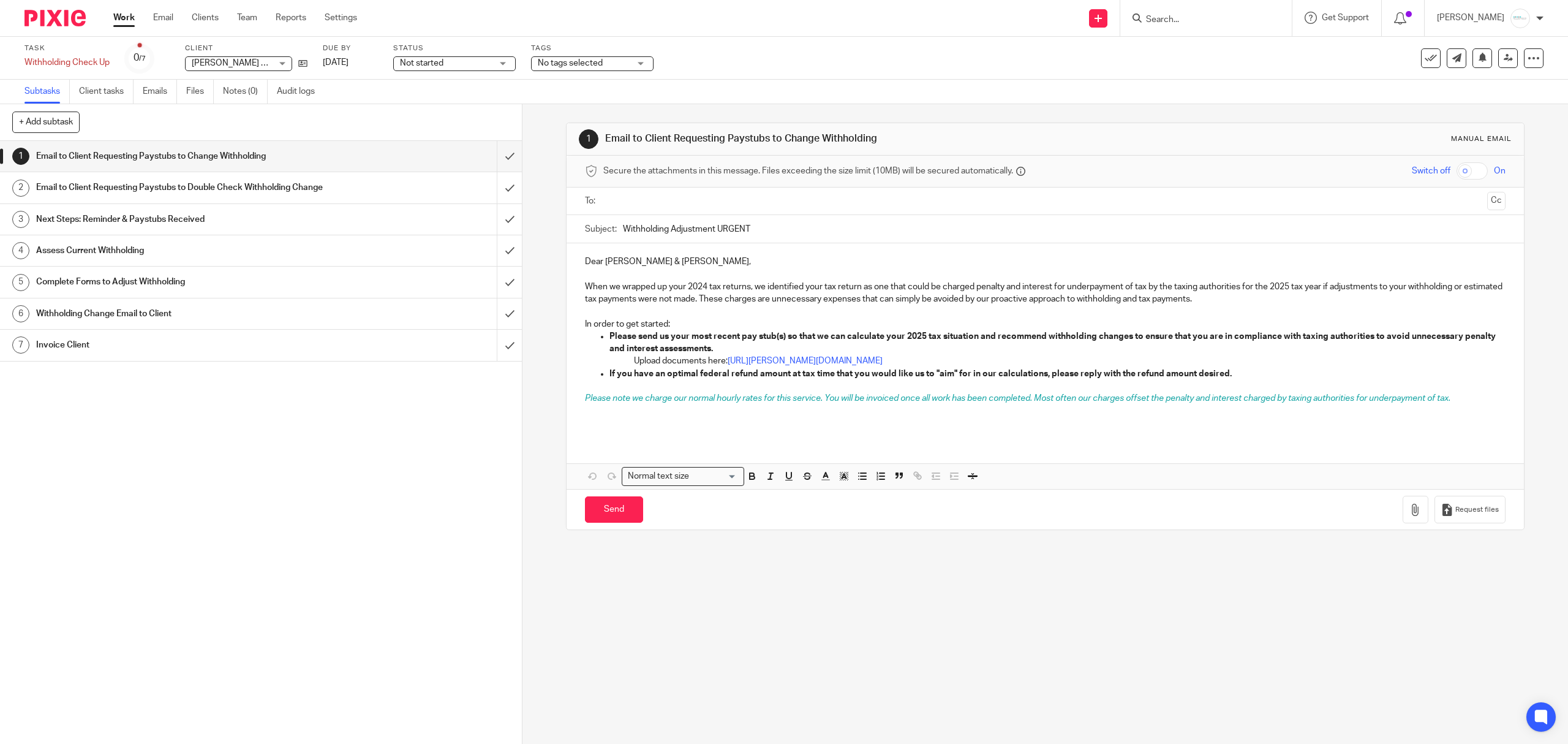
click at [714, 201] on input "text" at bounding box center [1045, 201] width 874 height 14
click at [667, 233] on input "Withholding Adjustment URGENT" at bounding box center [1064, 232] width 882 height 27
click at [236, 196] on h1 "Email to Client Requesting Paystubs to Double Check Withholding Change" at bounding box center [185, 187] width 299 height 18
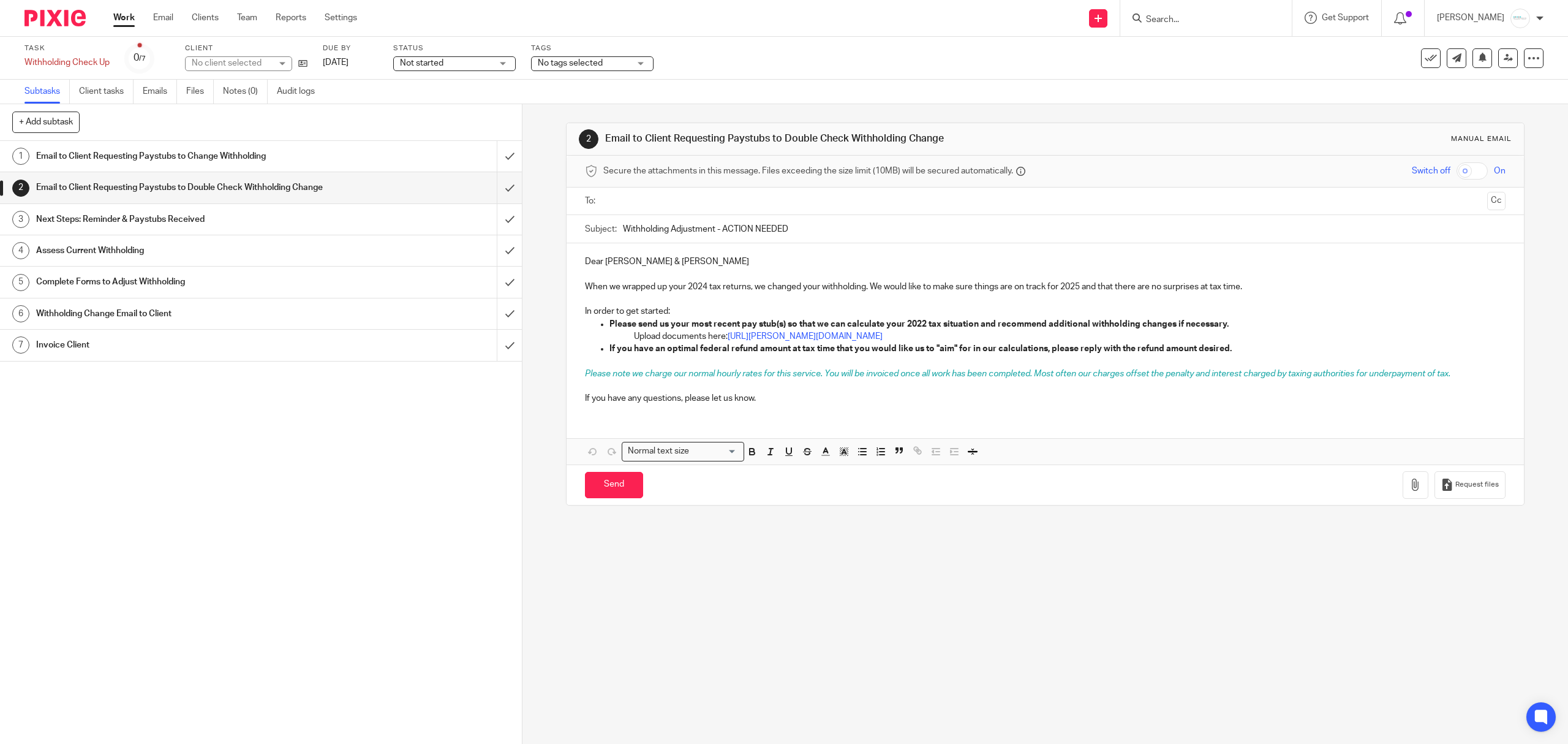
click at [689, 204] on input "text" at bounding box center [1045, 201] width 874 height 14
drag, startPoint x: 662, startPoint y: 230, endPoint x: 1093, endPoint y: 235, distance: 431.0
click at [1093, 235] on input "Withholding Adjustment - ACTION NEEDED" at bounding box center [1064, 232] width 882 height 27
type input "Withholding Checkup"
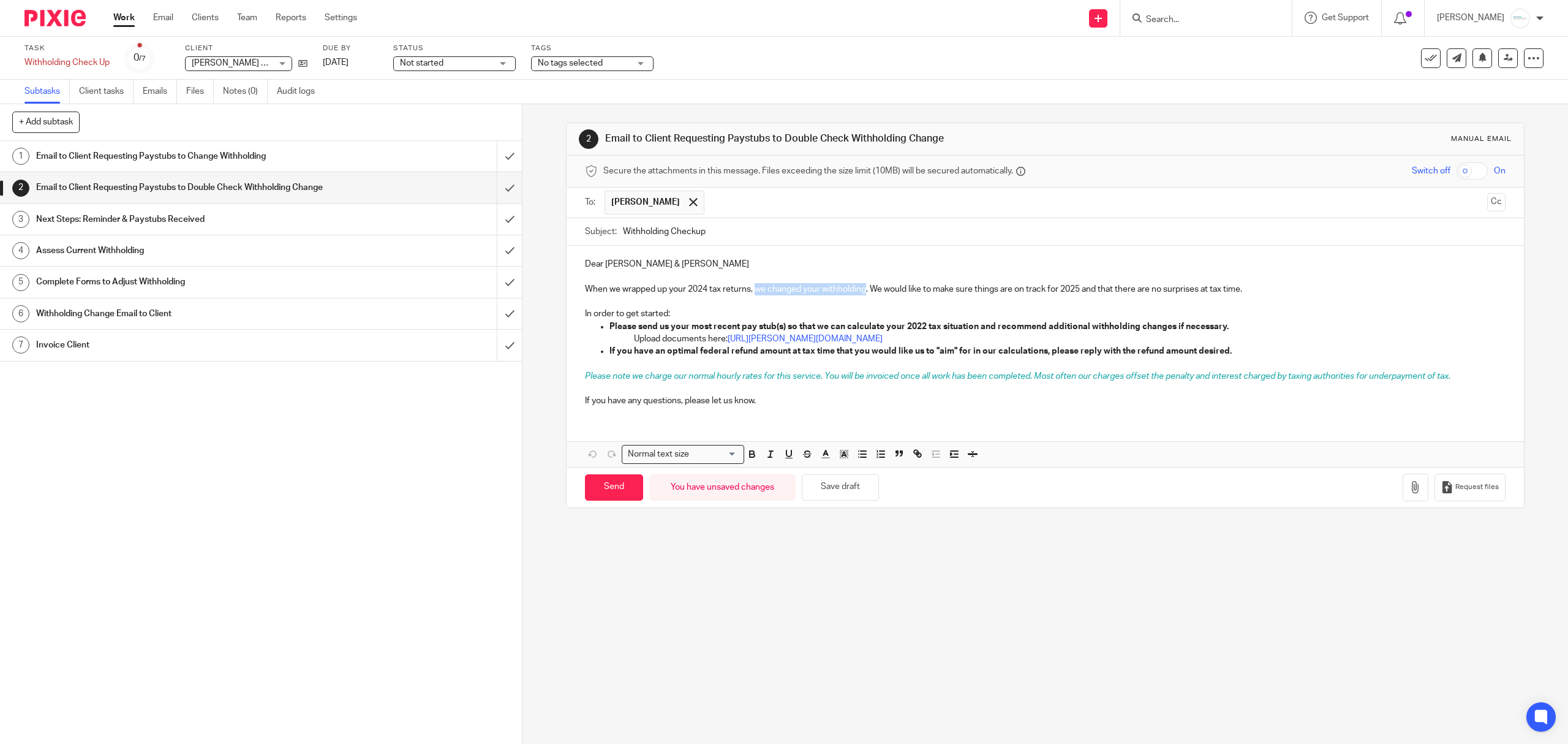
drag, startPoint x: 751, startPoint y: 290, endPoint x: 863, endPoint y: 294, distance: 112.1
click at [863, 294] on p "When we wrapped up your 2024 tax returns, we changed your withholding. We would…" at bounding box center [1045, 289] width 920 height 13
drag, startPoint x: 576, startPoint y: 314, endPoint x: 669, endPoint y: 311, distance: 93.0
click at [669, 311] on div "Dear Michelle & Tim Doctor When we wrapped up your 2024 tax returns, I made a n…" at bounding box center [1044, 331] width 956 height 171
click at [917, 326] on strong "Please send us your most recent pay stub(s) so that we can calculate your 2022 …" at bounding box center [919, 326] width 619 height 9
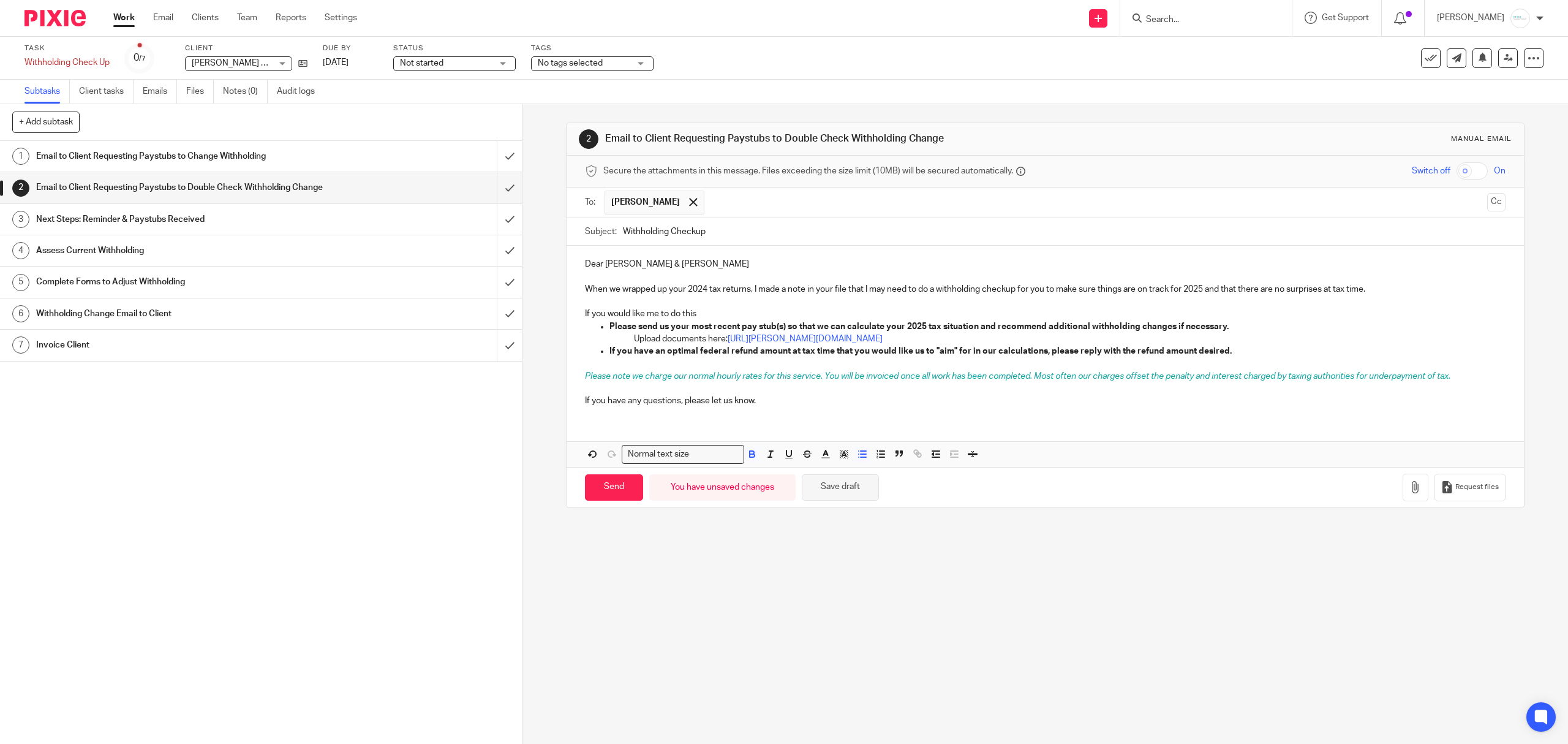
click at [821, 491] on button "Save draft" at bounding box center [840, 487] width 77 height 27
click at [307, 88] on link "Audit logs" at bounding box center [300, 92] width 47 height 24
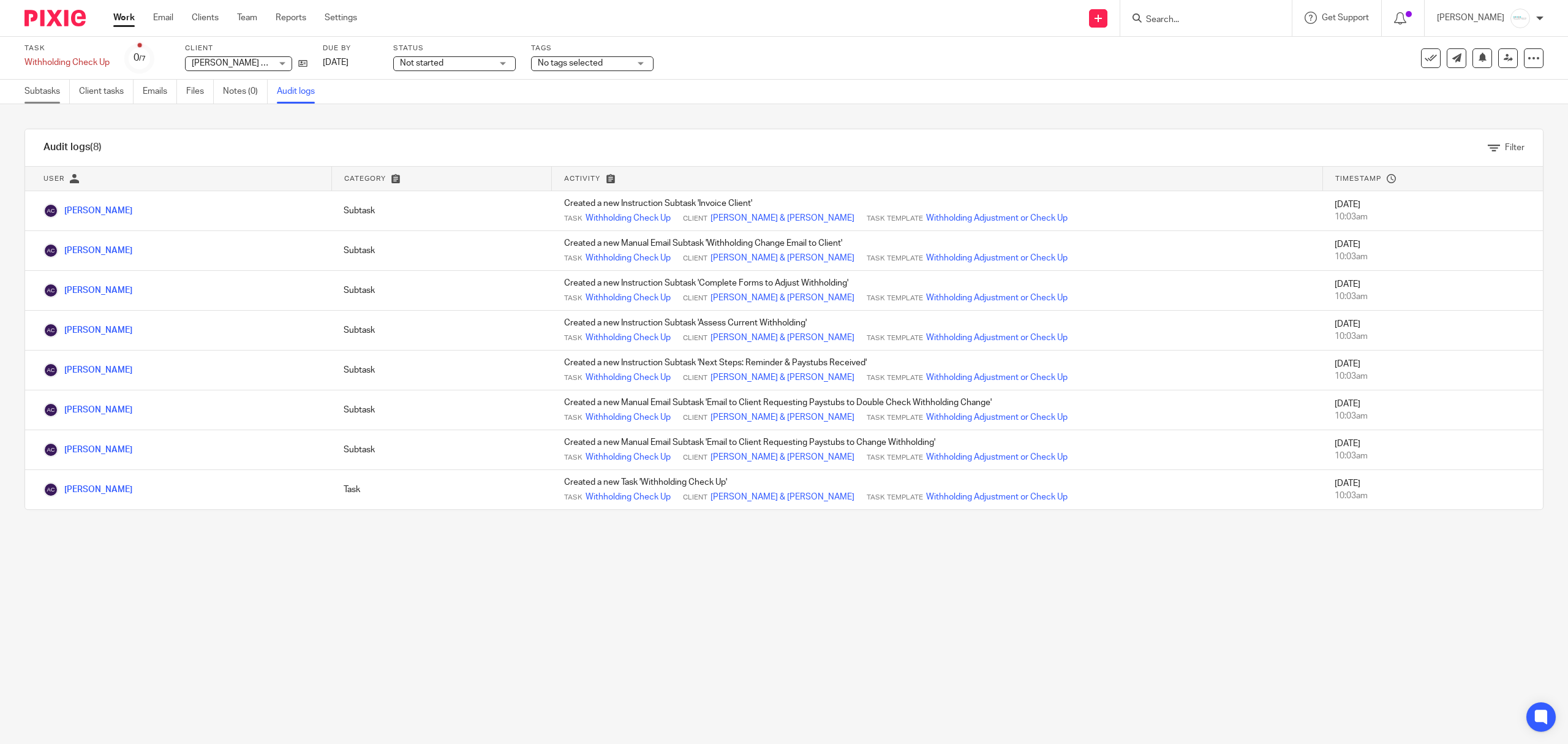
click at [60, 91] on link "Subtasks" at bounding box center [47, 92] width 45 height 24
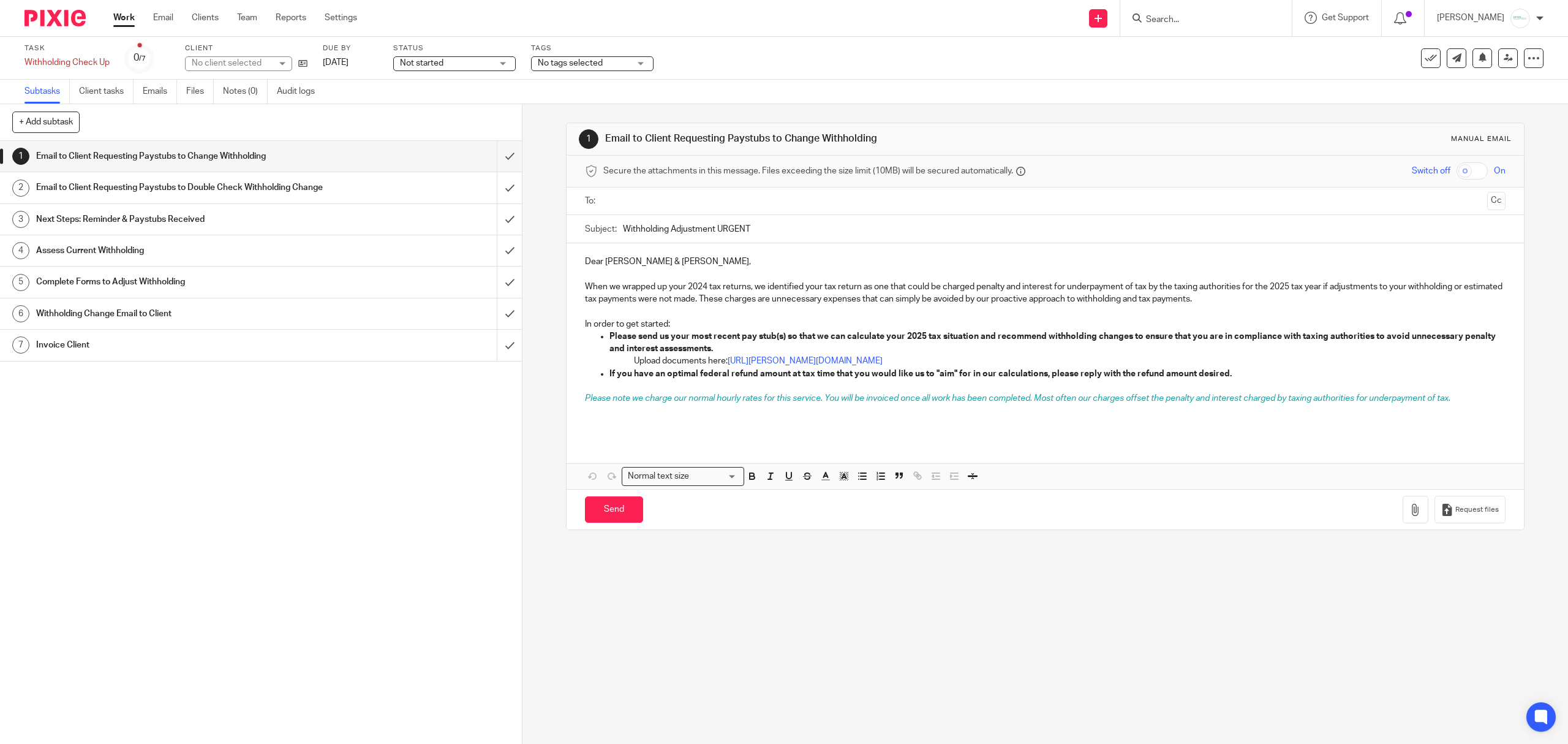
click at [206, 187] on h1 "Email to Client Requesting Paystubs to Double Check Withholding Change" at bounding box center [185, 187] width 299 height 18
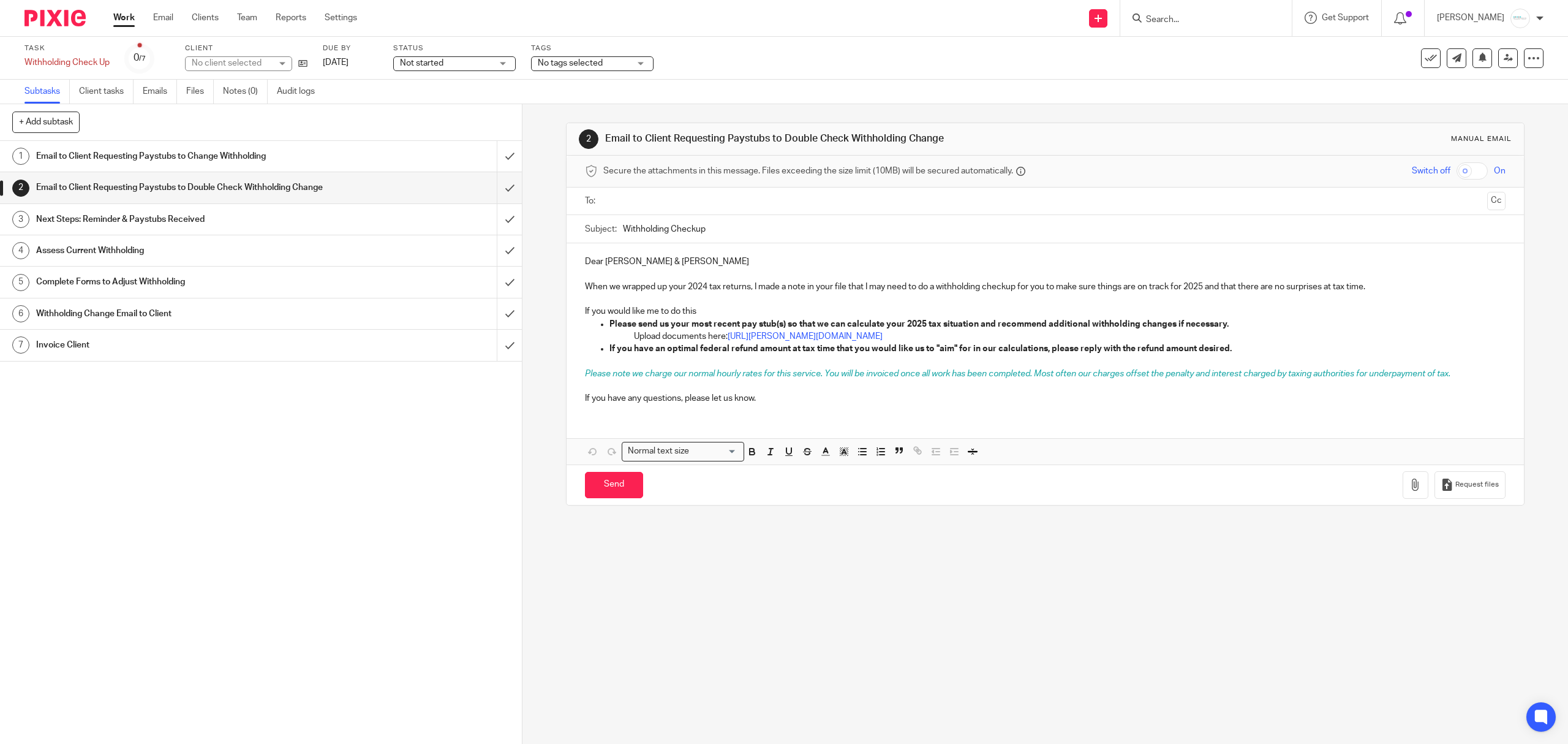
click at [733, 205] on input "text" at bounding box center [1045, 201] width 874 height 14
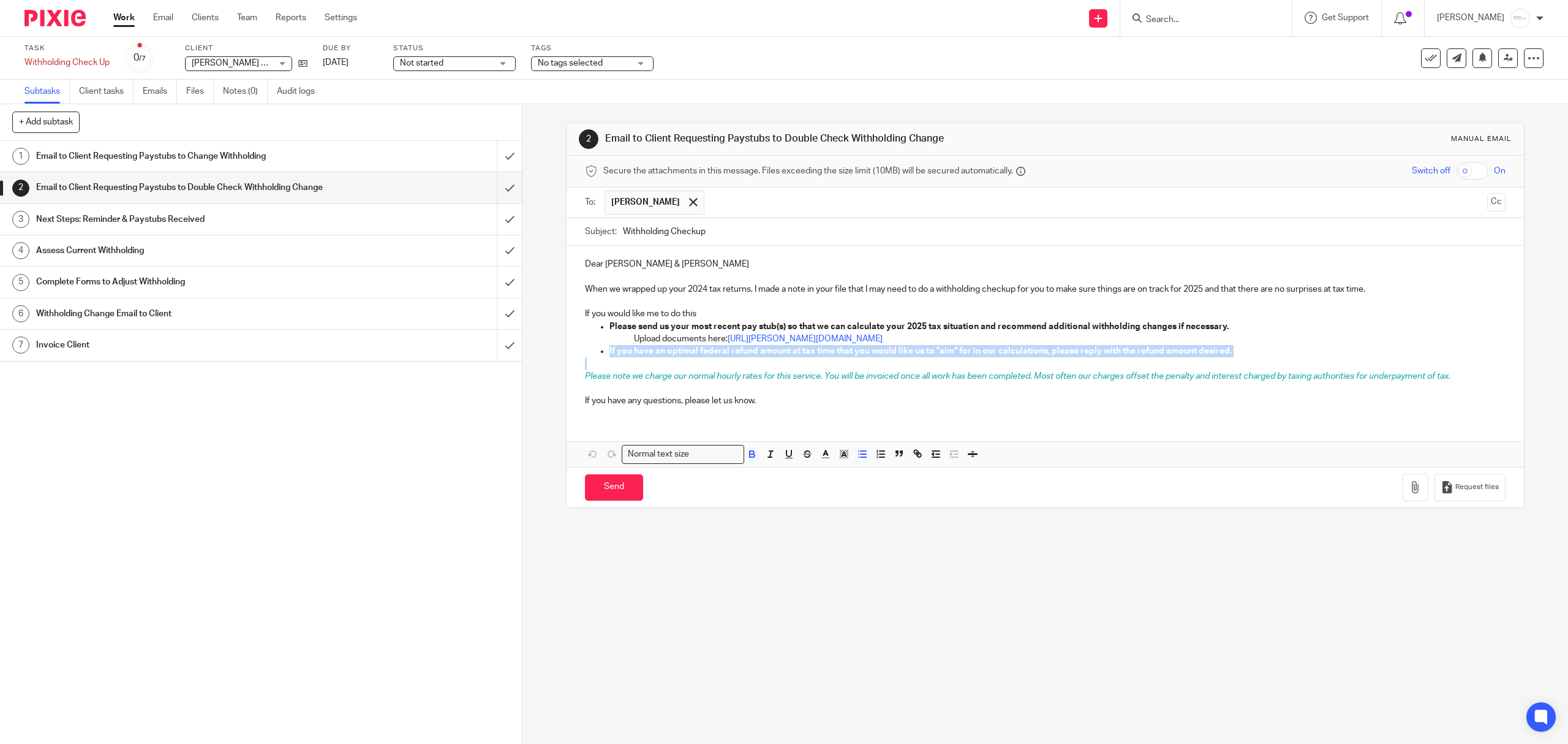
drag, startPoint x: 569, startPoint y: 359, endPoint x: 555, endPoint y: 349, distance: 17.2
click at [555, 349] on div "2 Email to Client Requesting Paystubs to Double Check Withholding Change Manual…" at bounding box center [1045, 424] width 1046 height 640
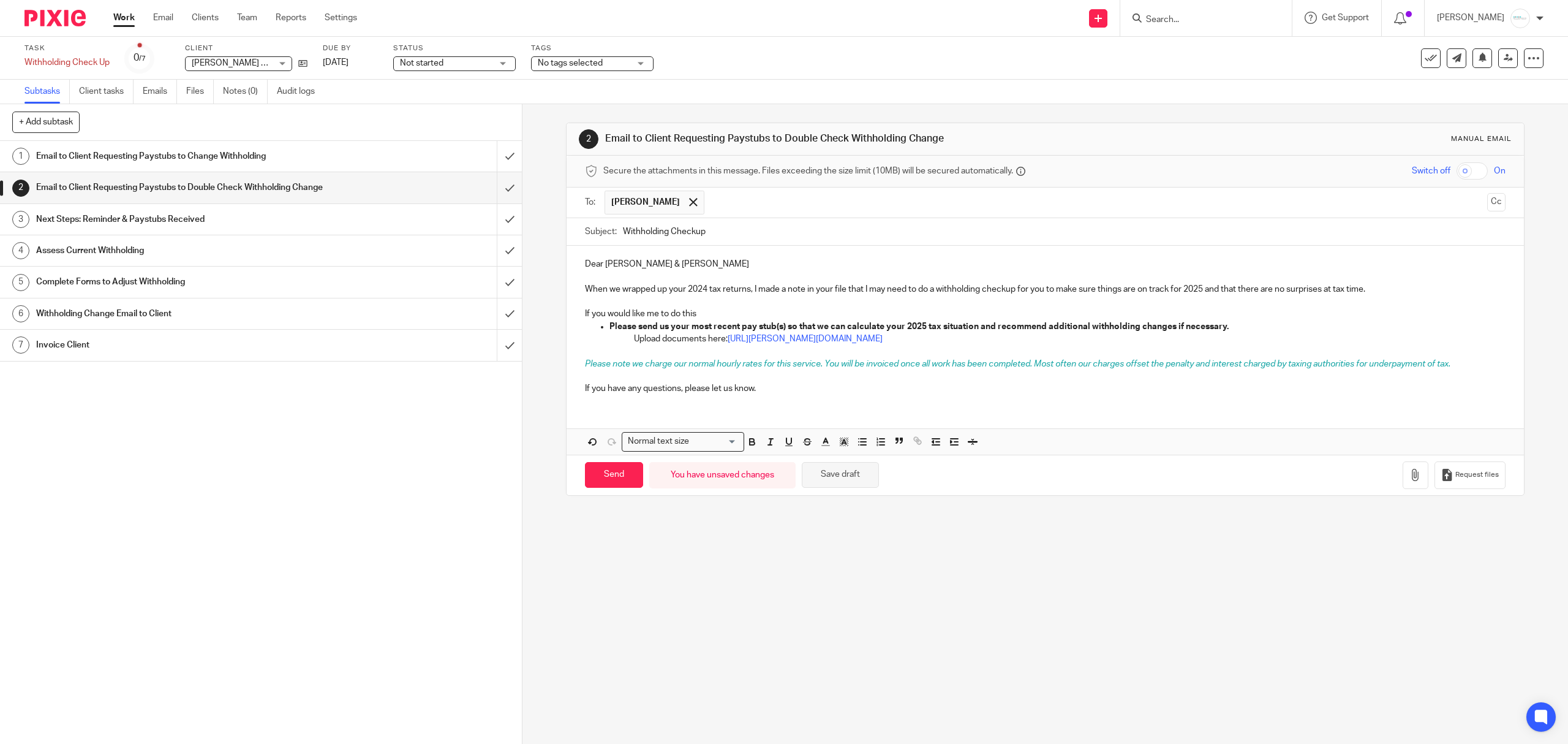
click at [827, 472] on button "Save draft" at bounding box center [840, 476] width 77 height 27
click at [603, 484] on input "Send" at bounding box center [614, 476] width 58 height 27
type input "Sent"
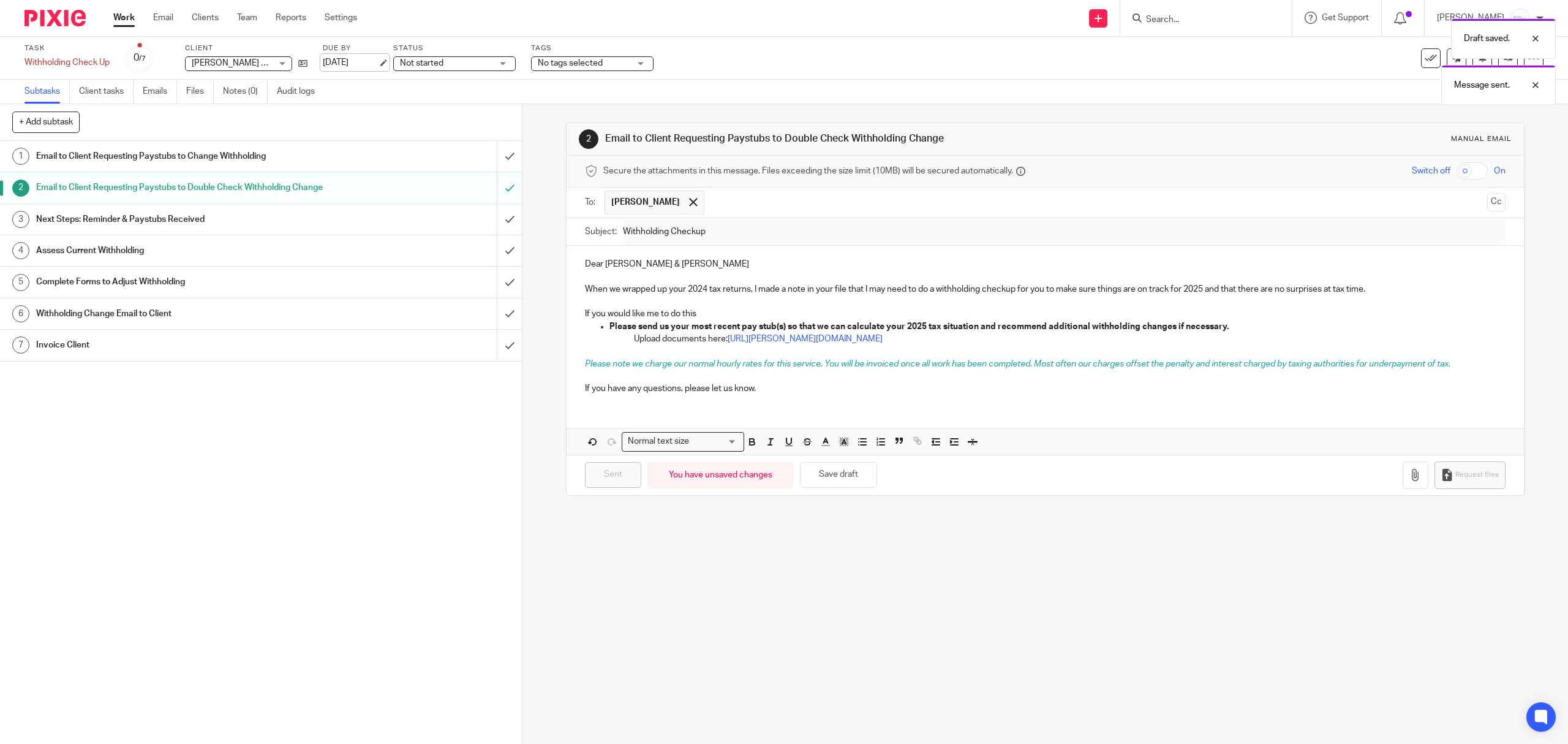
click at [364, 63] on link "Jun 30, 2025" at bounding box center [350, 63] width 55 height 13
click at [615, 55] on div "Tags No tags selected 1 - Waiting for Client Email - Questions/Records 2 - SEE …" at bounding box center [592, 59] width 123 height 30
click at [617, 69] on span "No tags selected" at bounding box center [583, 63] width 91 height 13
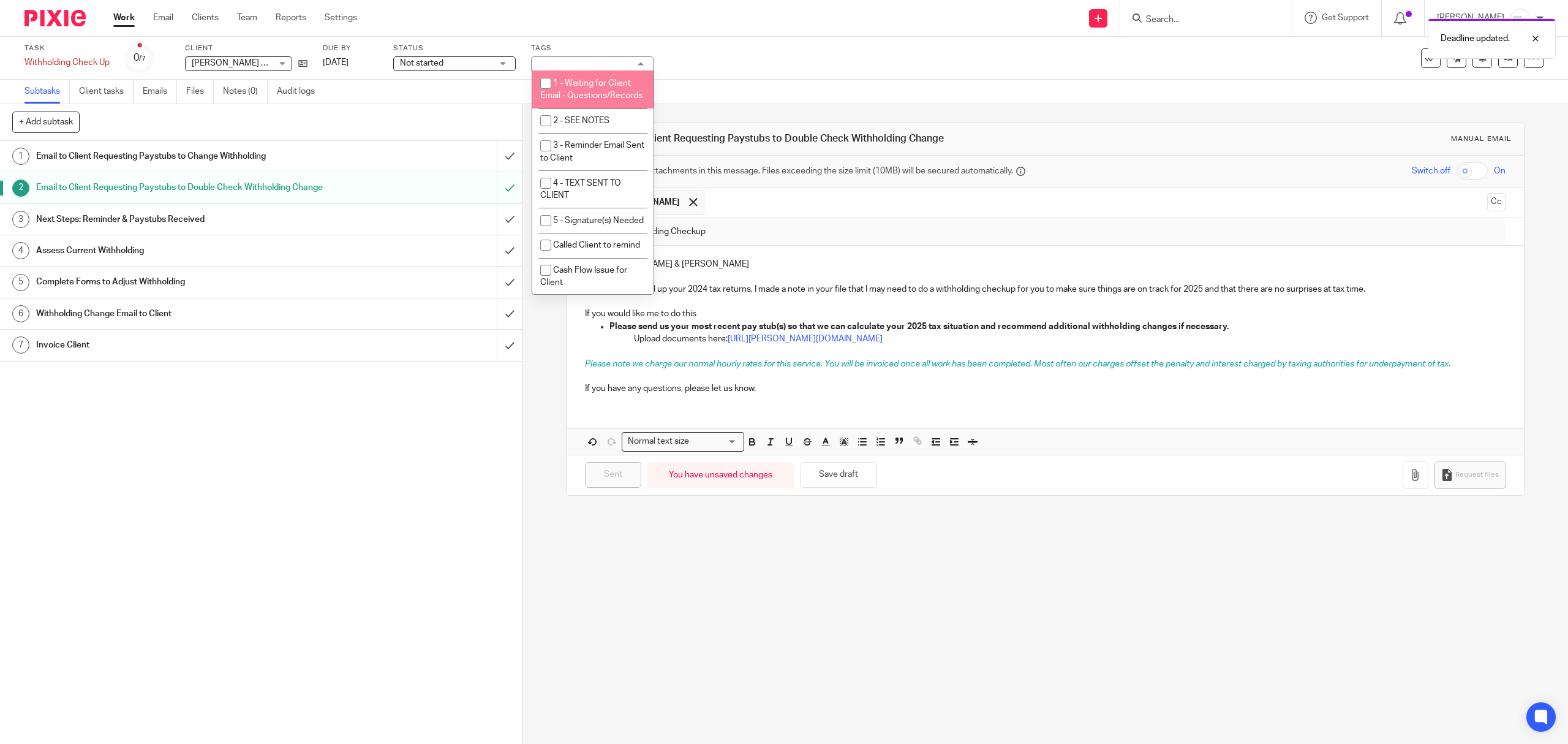
click at [601, 100] on span "1 - Waiting for Client Email - Questions/Records" at bounding box center [591, 89] width 102 height 21
checkbox input "true"
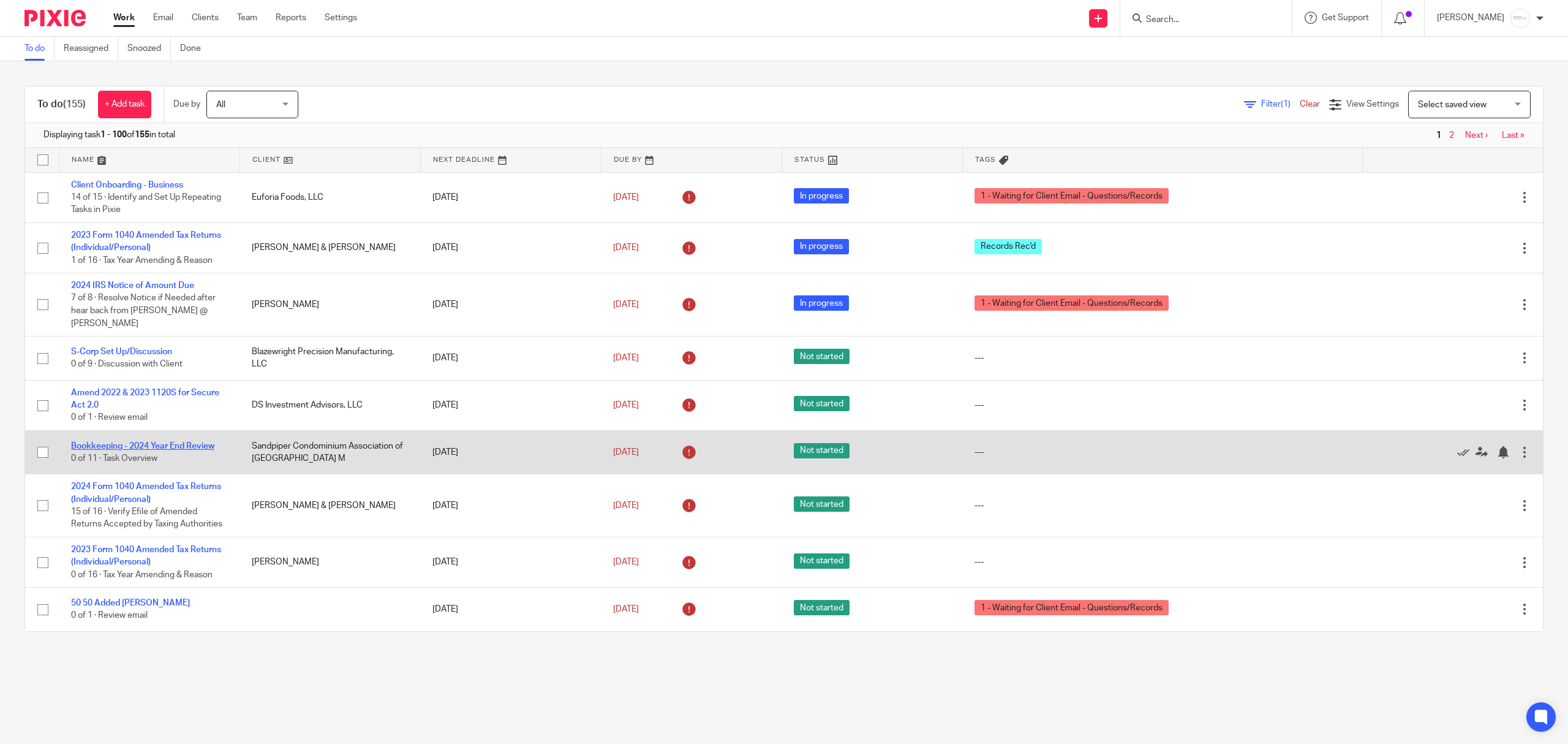
click at [141, 444] on link "Bookkeeping - 2024 Year End Review" at bounding box center [142, 446] width 143 height 9
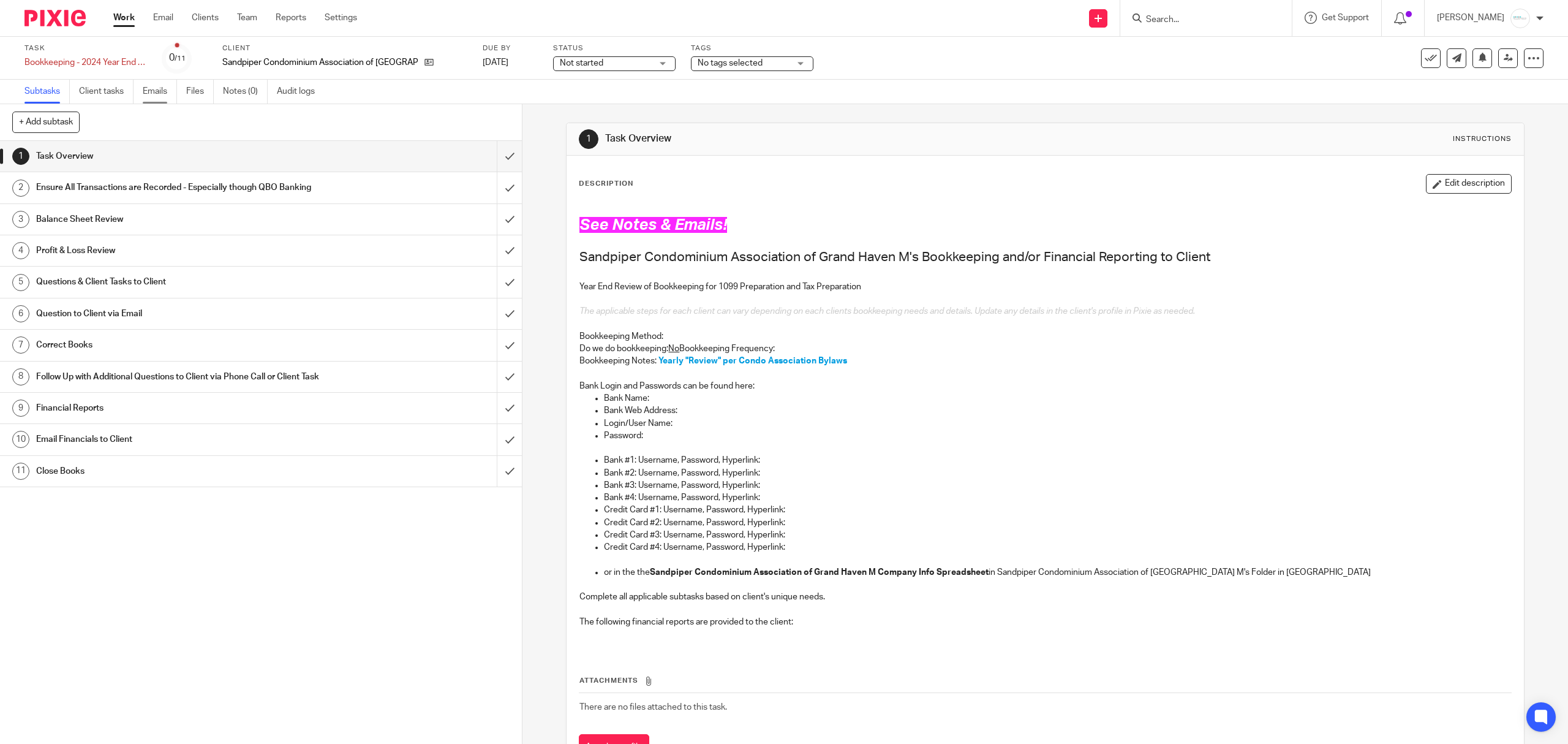
click at [157, 88] on link "Emails" at bounding box center [160, 92] width 34 height 24
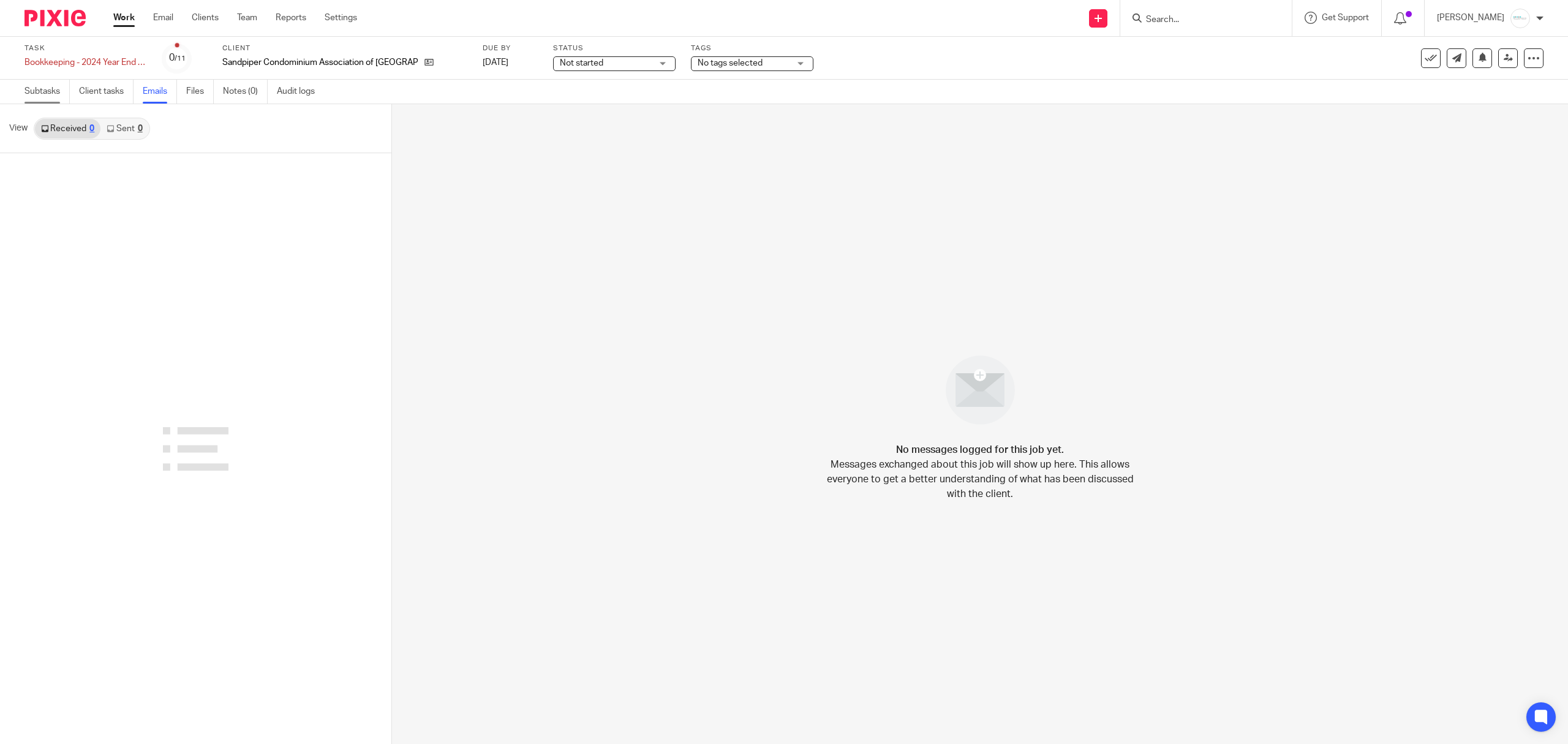
click at [43, 89] on link "Subtasks" at bounding box center [47, 92] width 45 height 24
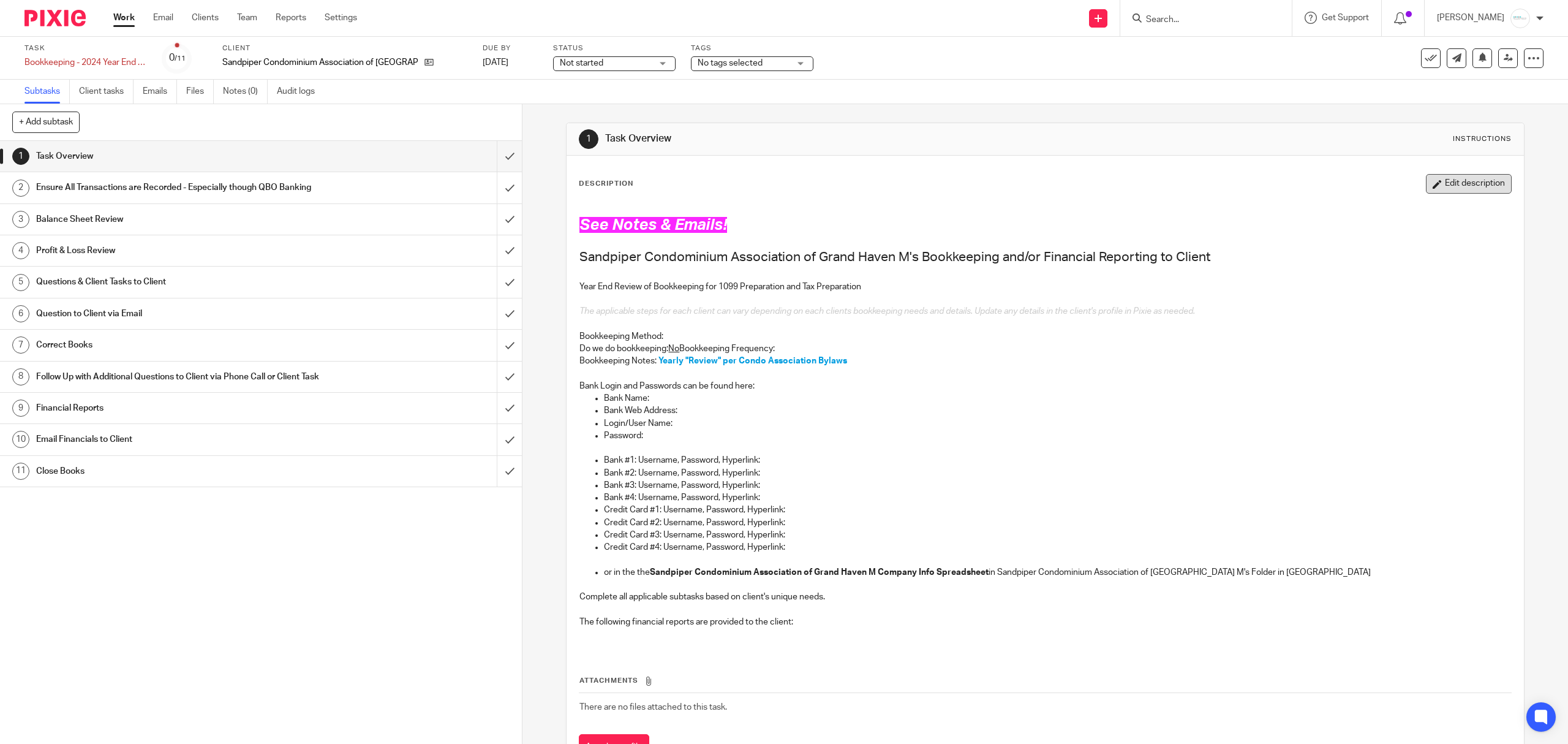
click at [1433, 180] on icon "button" at bounding box center [1437, 184] width 9 height 9
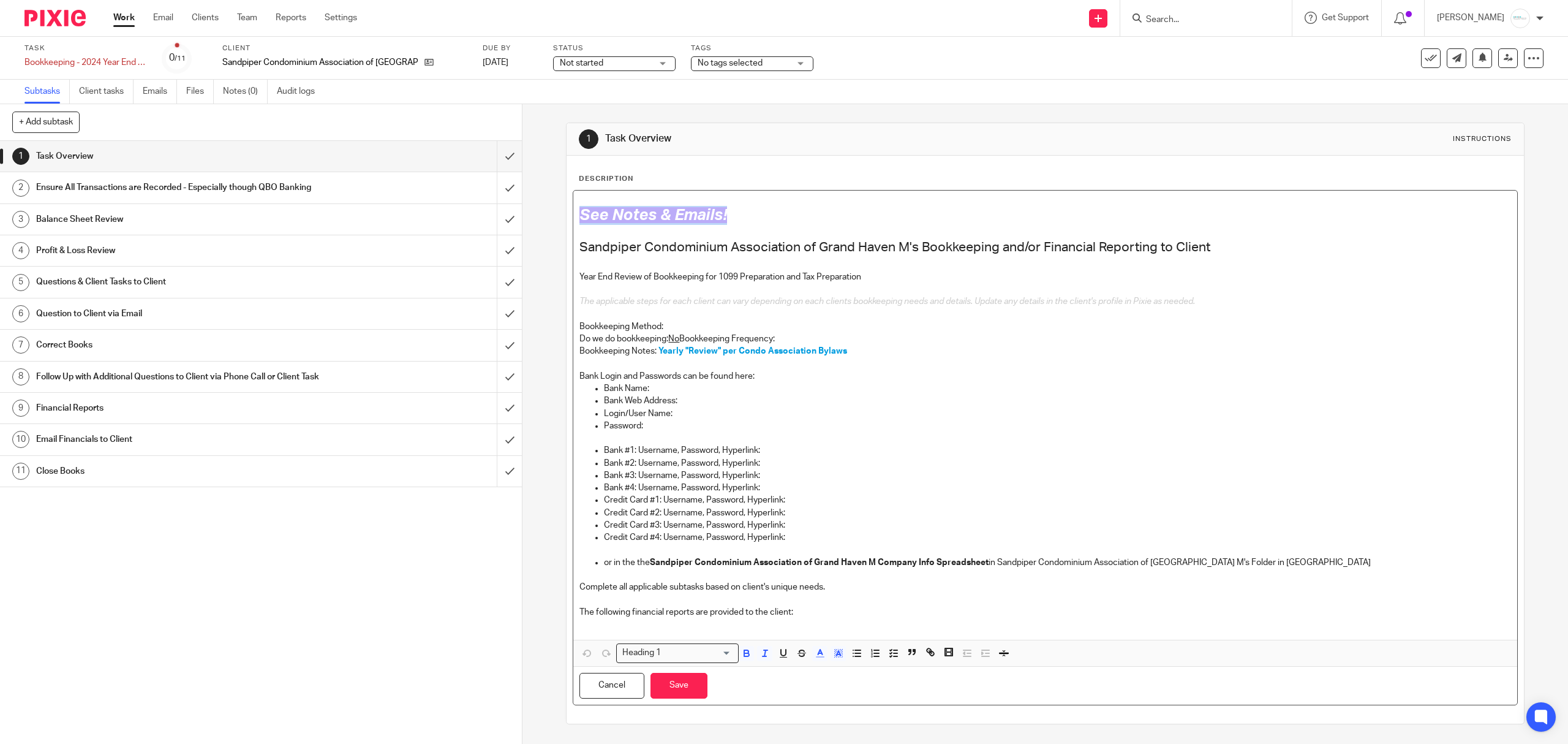
drag, startPoint x: 761, startPoint y: 221, endPoint x: 566, endPoint y: 222, distance: 195.0
click at [566, 222] on div "Description See Notes & Emails! Sandpiper Condominium Association of Grand Have…" at bounding box center [1044, 440] width 956 height 568
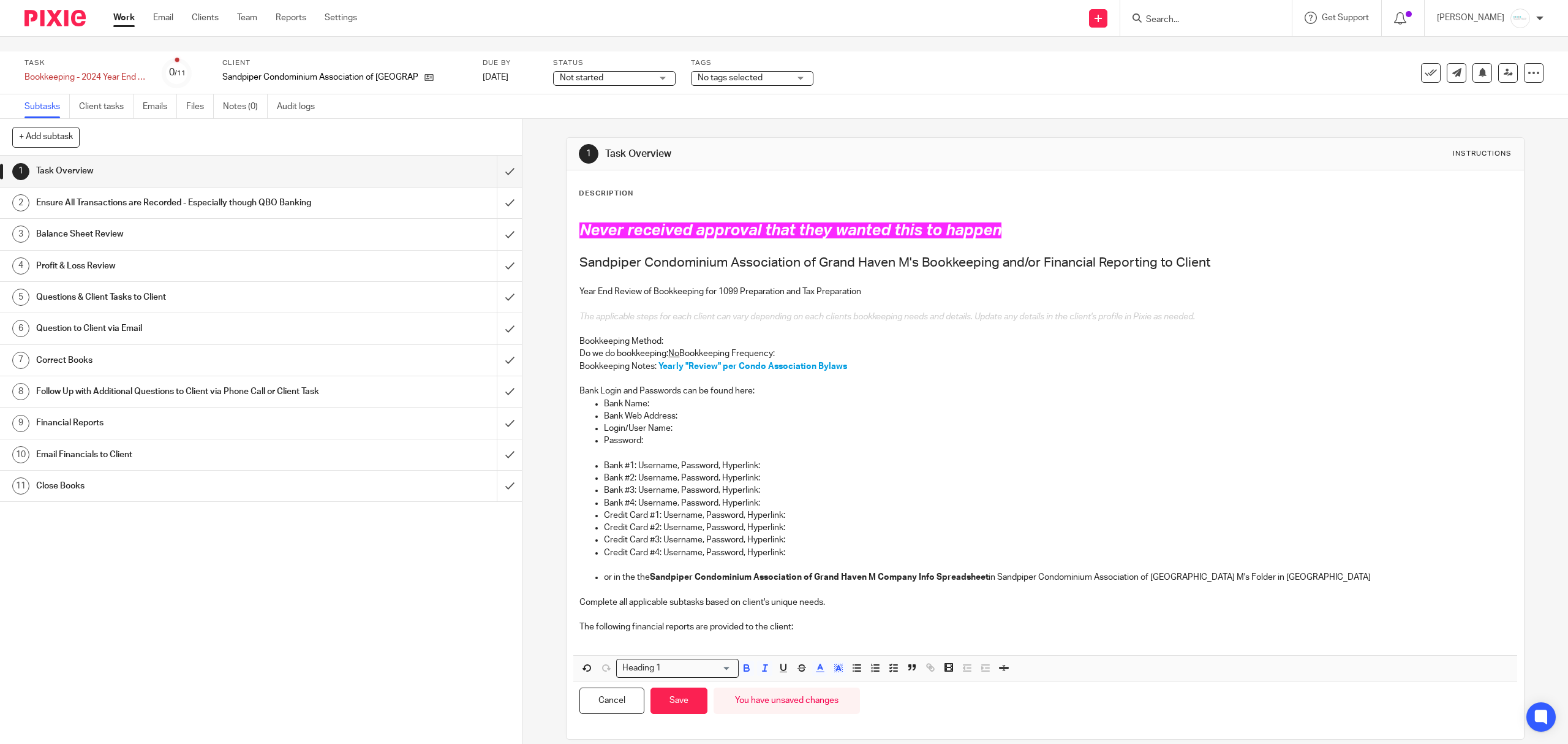
drag, startPoint x: 687, startPoint y: 686, endPoint x: 662, endPoint y: 571, distance: 117.7
click at [687, 688] on button "Save" at bounding box center [679, 701] width 57 height 27
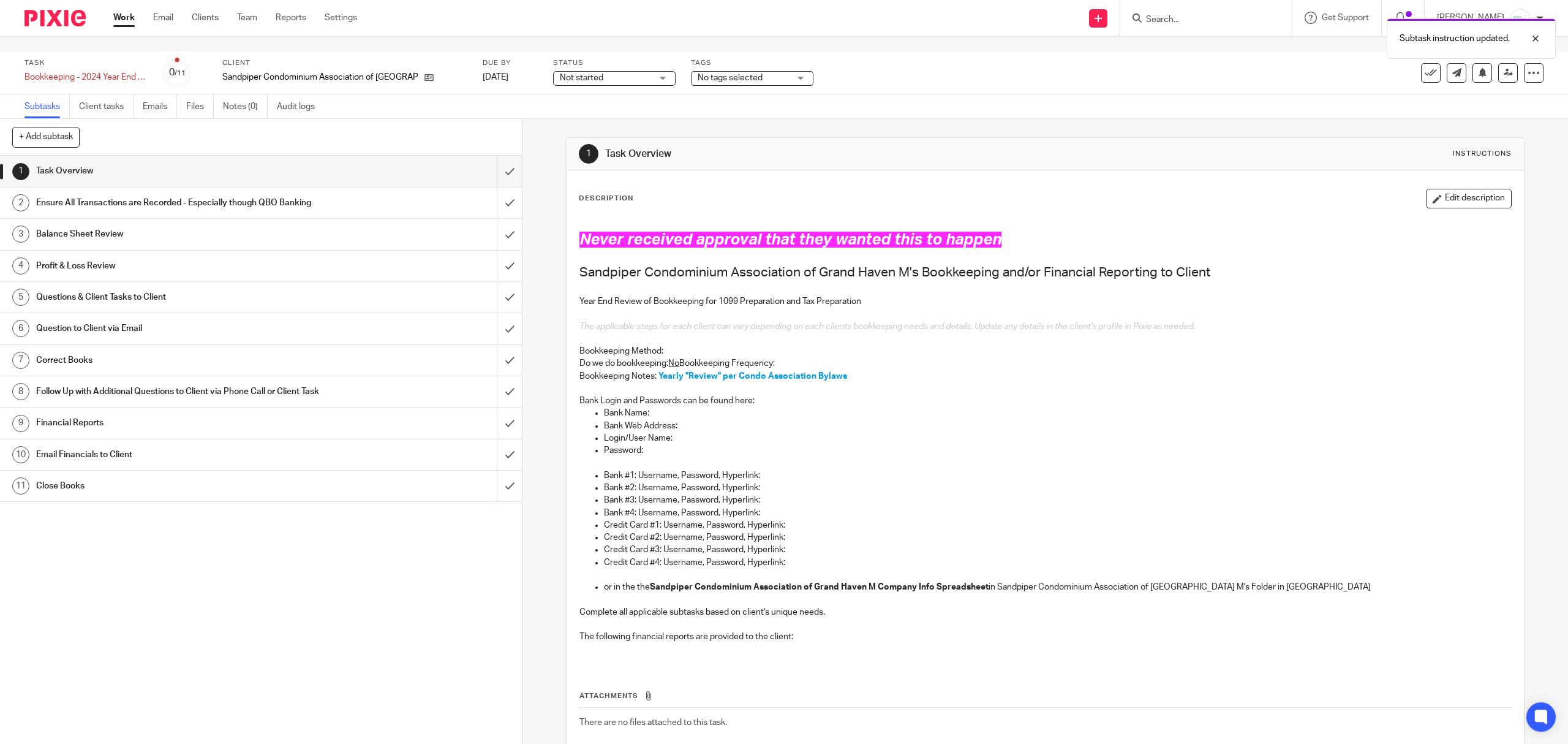
click at [1132, 64] on div "Task Bookkeeping - 2024 Year End Review Save Bookkeeping - 2024 Year End Review…" at bounding box center [657, 73] width 1266 height 30
click at [1421, 64] on button at bounding box center [1430, 73] width 20 height 20
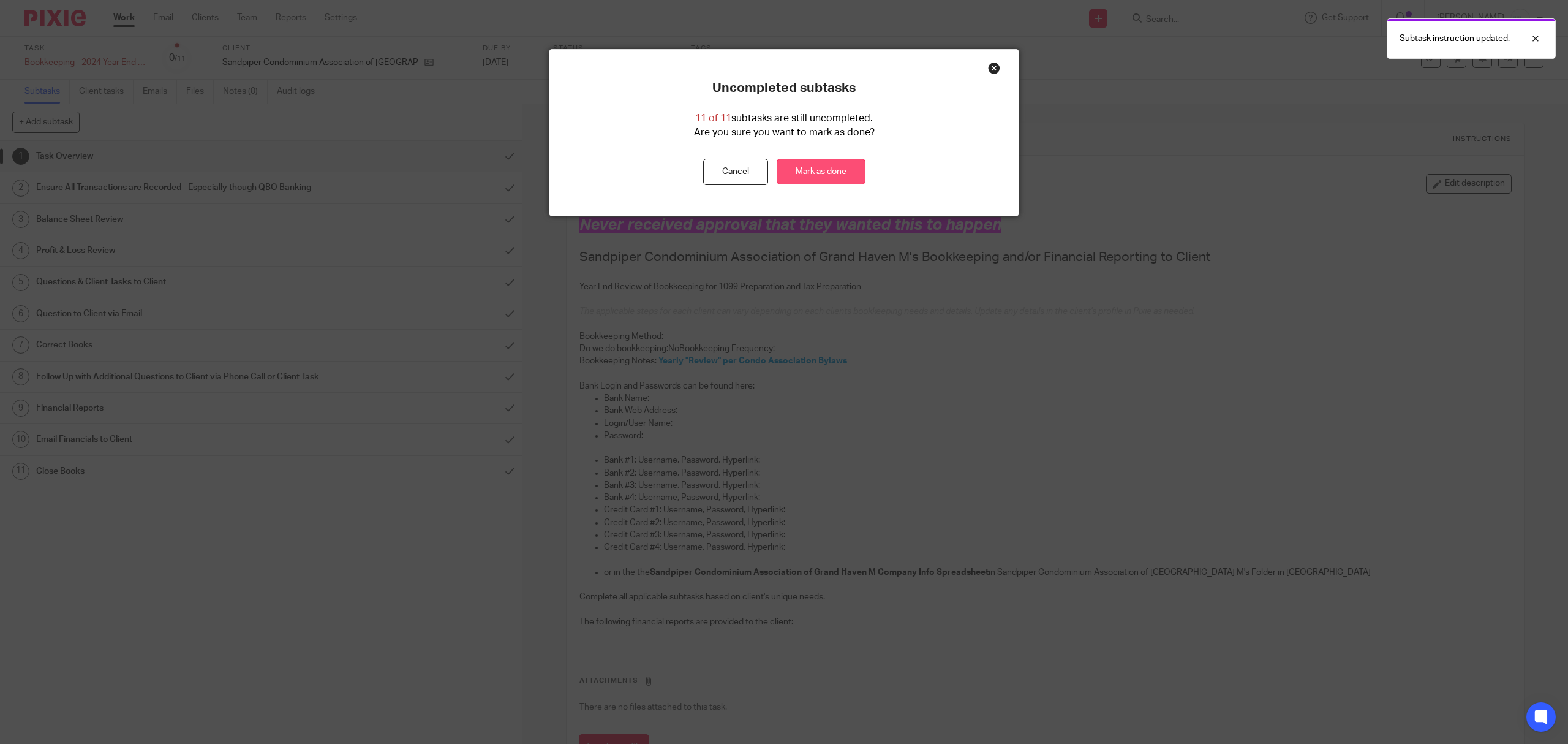
click at [841, 167] on link "Mark as done" at bounding box center [821, 172] width 89 height 27
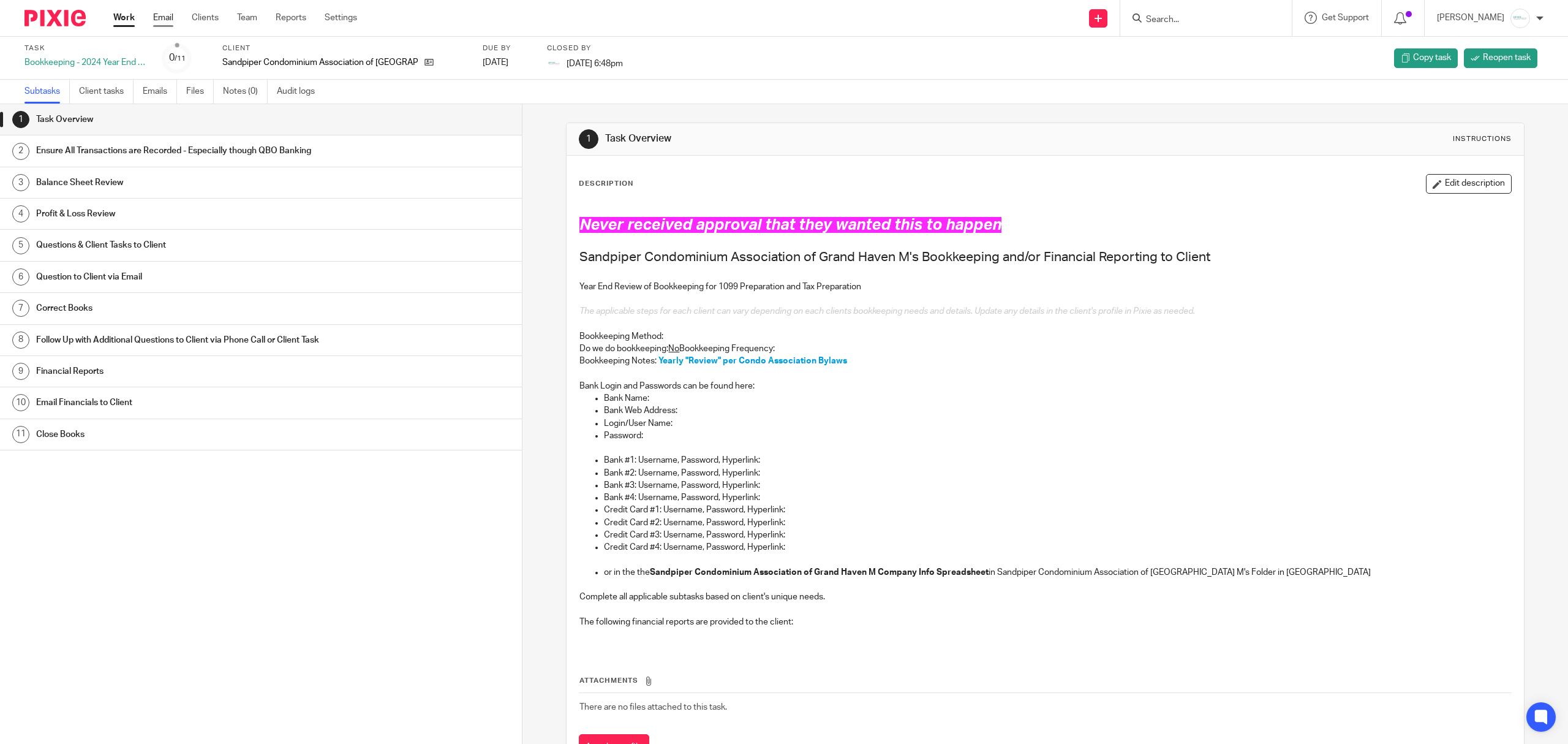
click at [168, 18] on link "Email" at bounding box center [163, 18] width 20 height 13
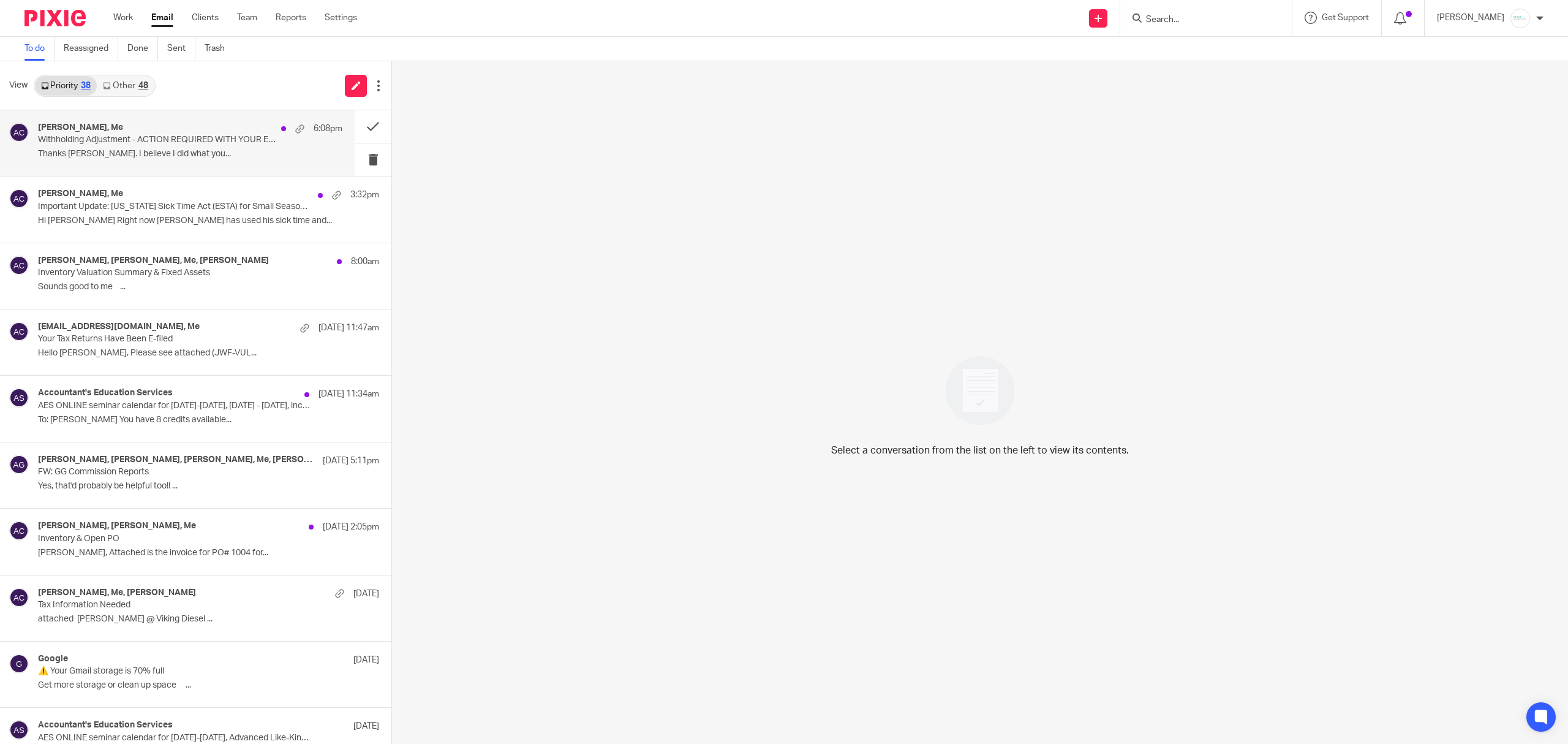
click at [106, 140] on p "Withholding Adjustment - ACTION REQUIRED WITH YOUR EMPLOYER" at bounding box center [160, 139] width 244 height 10
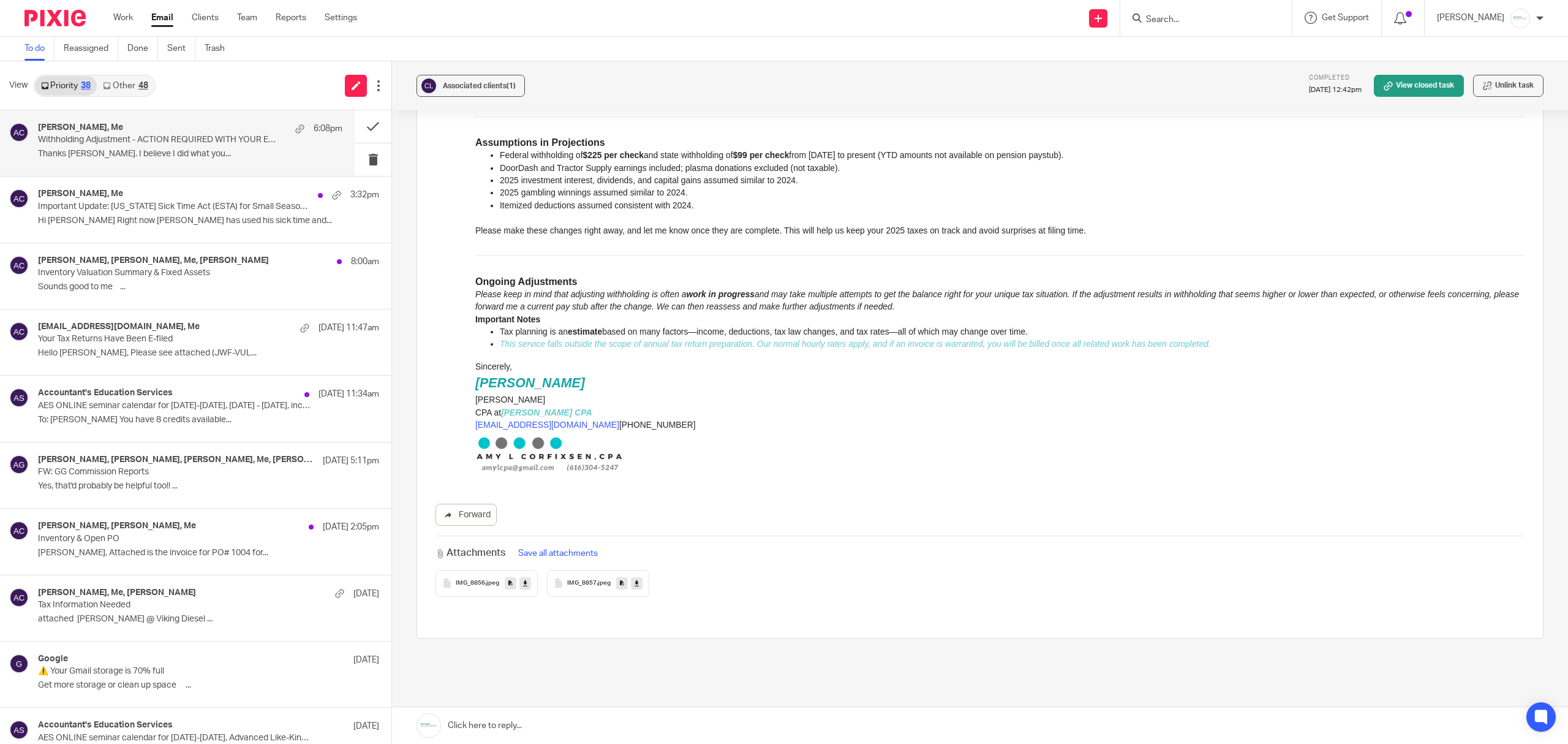
scroll to position [753, 0]
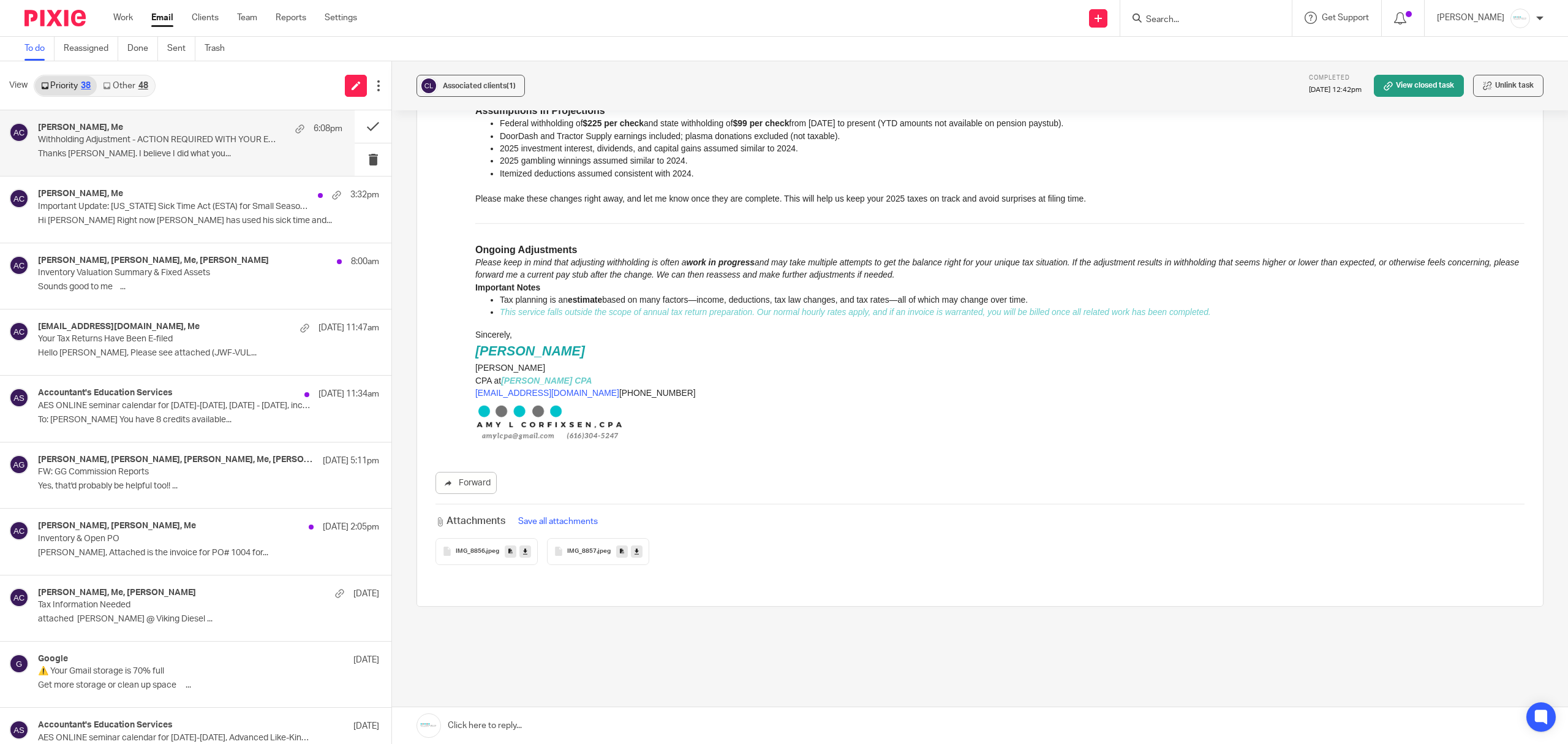
click at [498, 721] on link at bounding box center [980, 725] width 1176 height 37
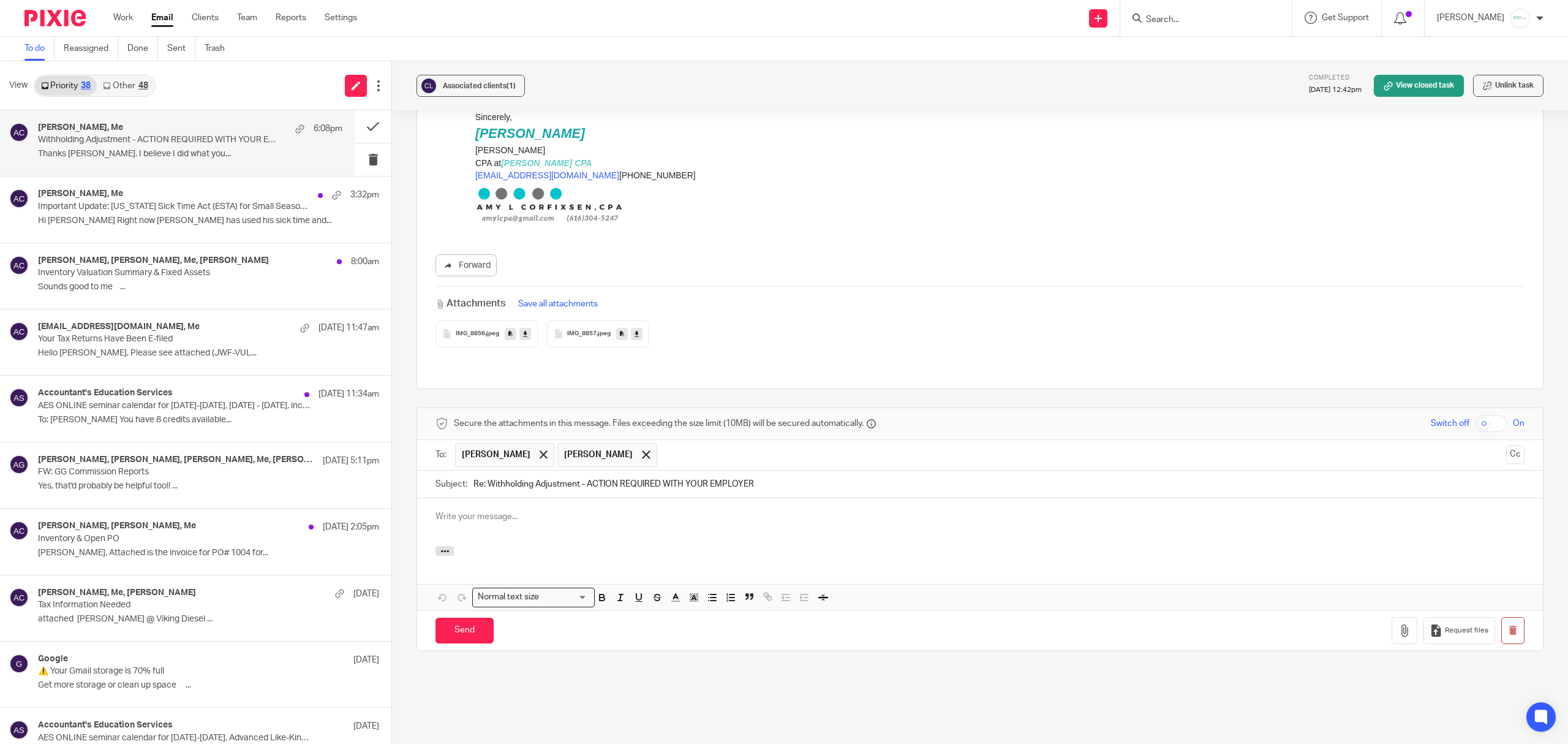
scroll to position [0, 0]
click at [440, 547] on icon "button" at bounding box center [445, 552] width 9 height 9
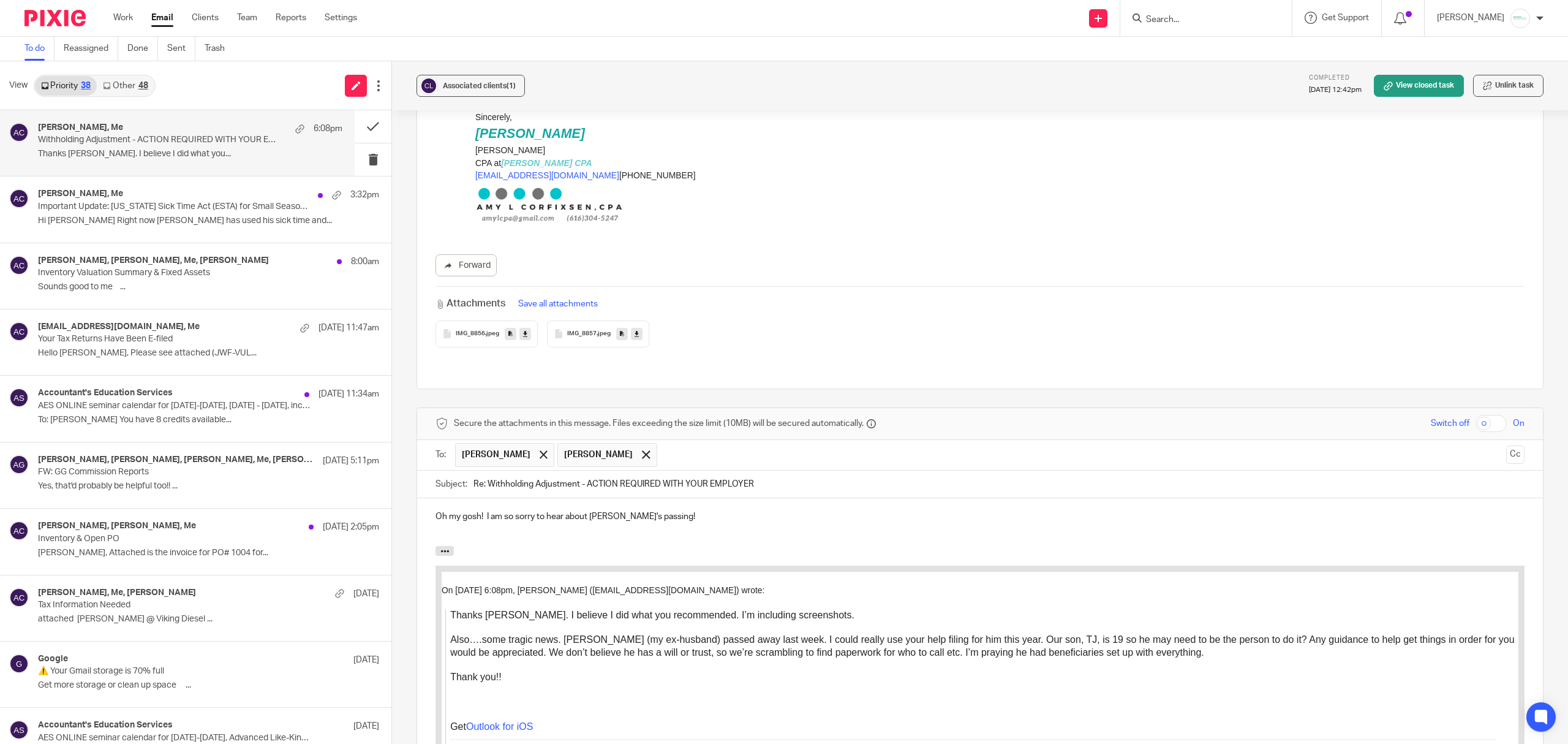
click at [712, 510] on p "Oh my gosh! I am so sorry to hear about Tim's passing!" at bounding box center [980, 516] width 1089 height 13
click at [648, 510] on p "Oh my gosh! I am so sorry to hear about Tim's passing! My heart breaks for your…" at bounding box center [980, 516] width 1089 height 13
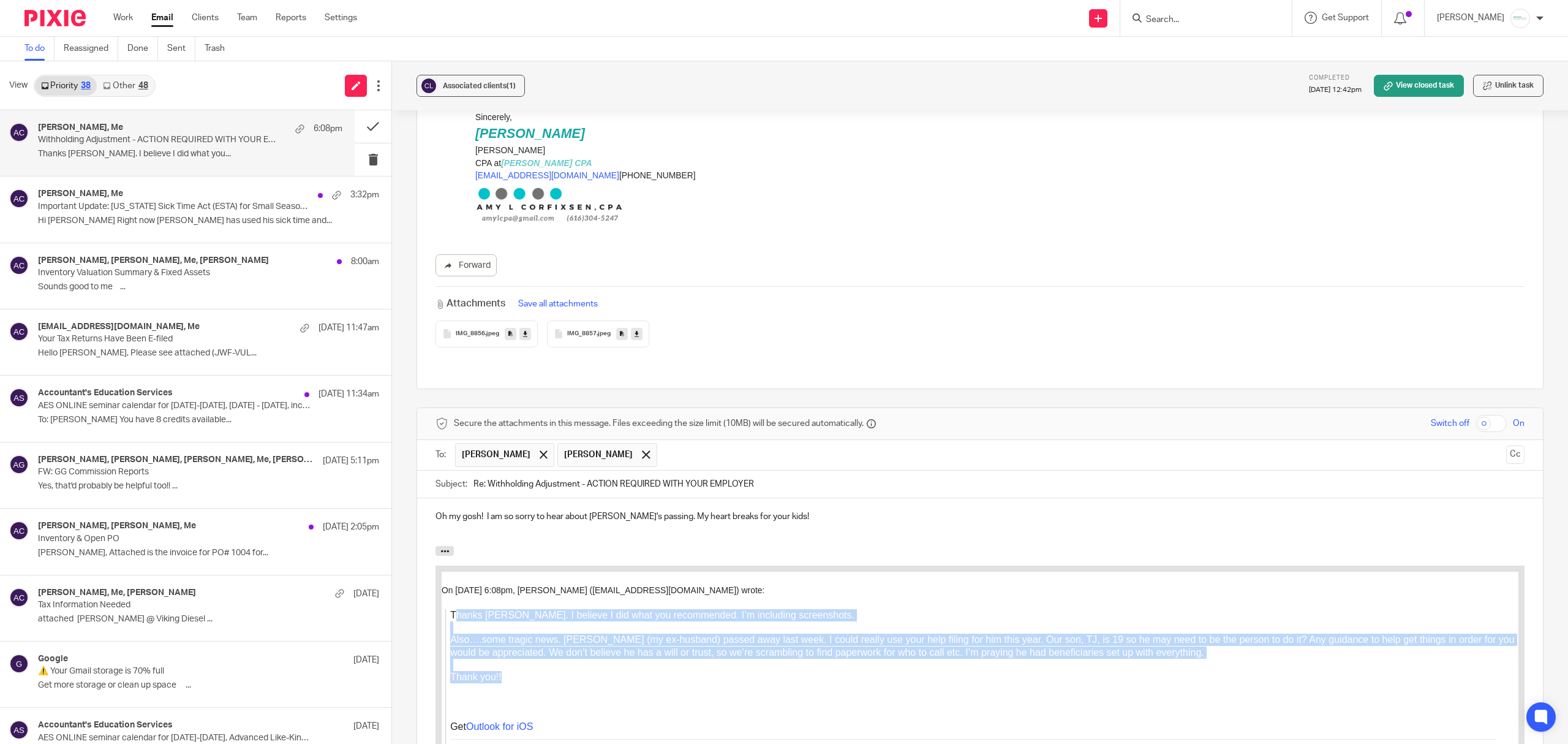
drag, startPoint x: 447, startPoint y: 615, endPoint x: 587, endPoint y: 692, distance: 159.8
copy blockquote "Thanks Amy. I believe I did what you recommended. I’m including screenshots. Al…"
click at [560, 680] on div "Thank you!!" at bounding box center [985, 678] width 1068 height 13
drag, startPoint x: 560, startPoint y: 680, endPoint x: 462, endPoint y: 620, distance: 114.9
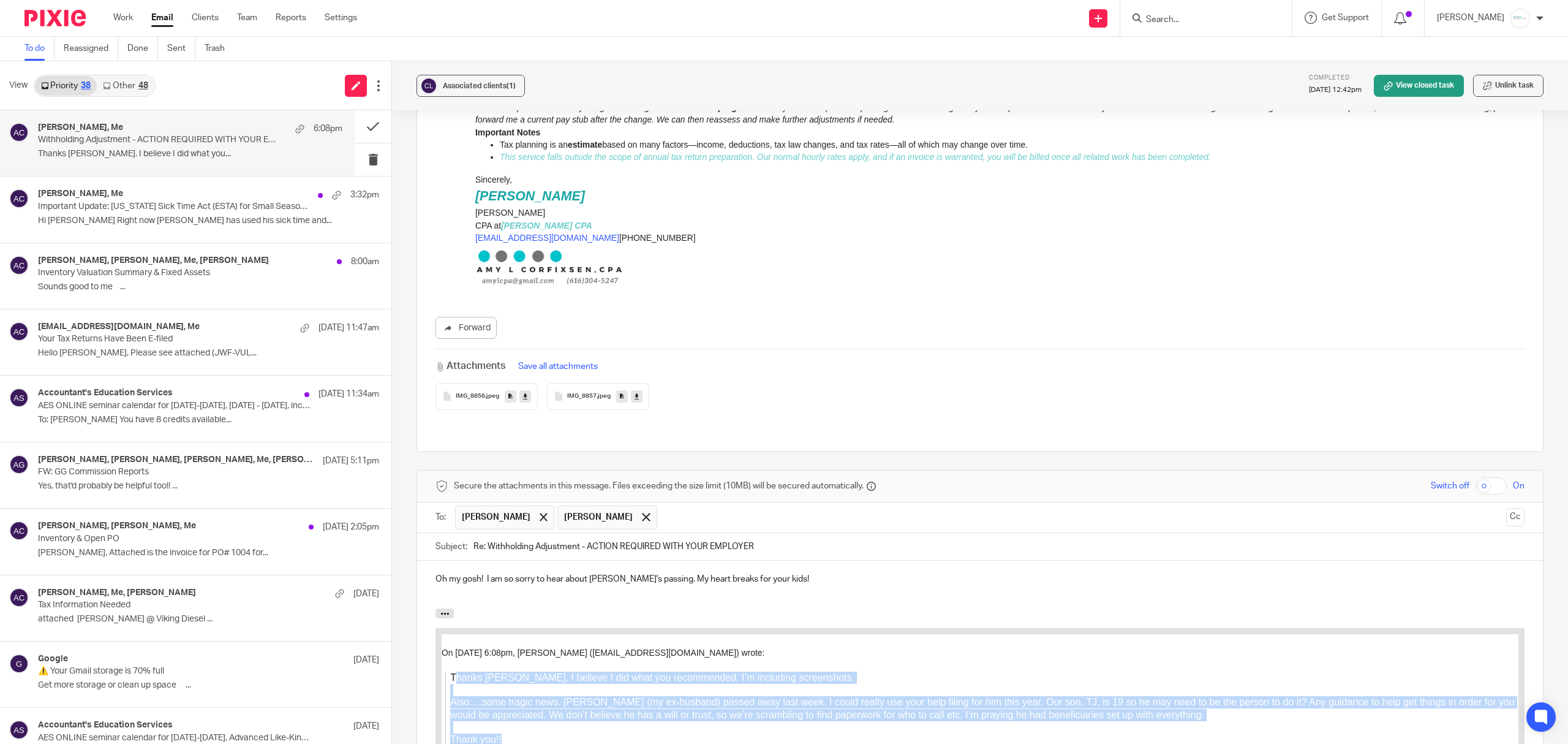
scroll to position [1052, 0]
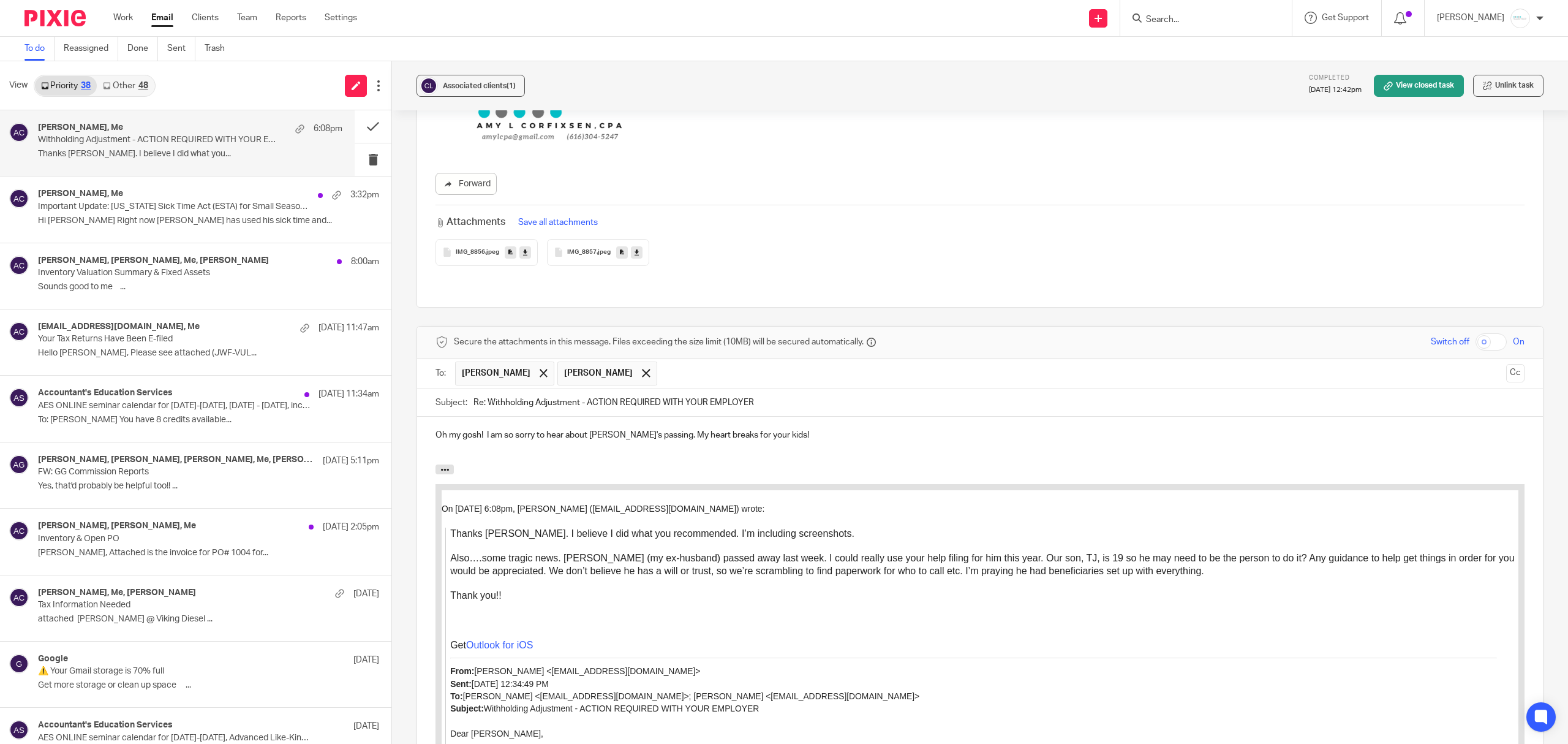
click at [857, 635] on div at bounding box center [985, 633] width 1068 height 13
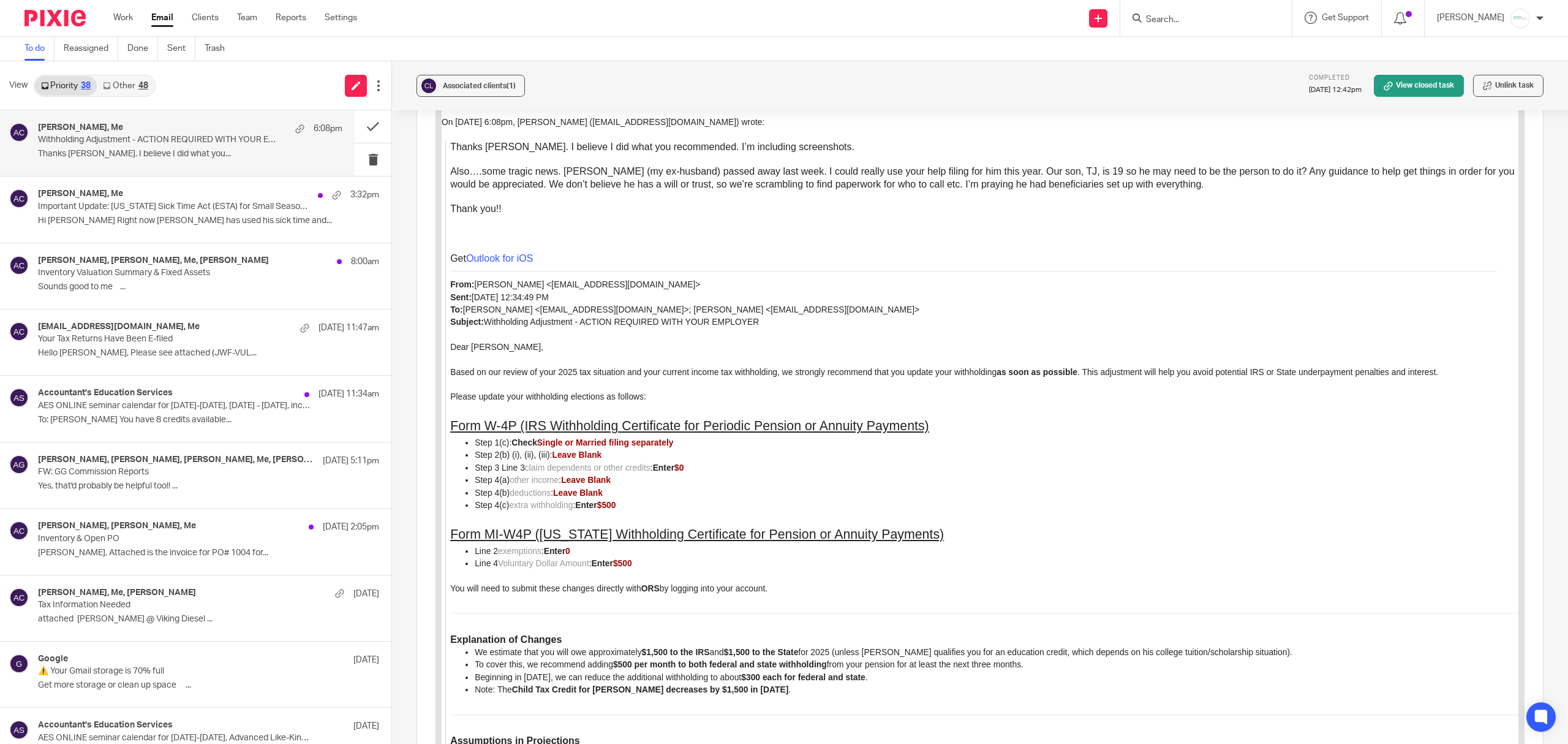
scroll to position [1030, 0]
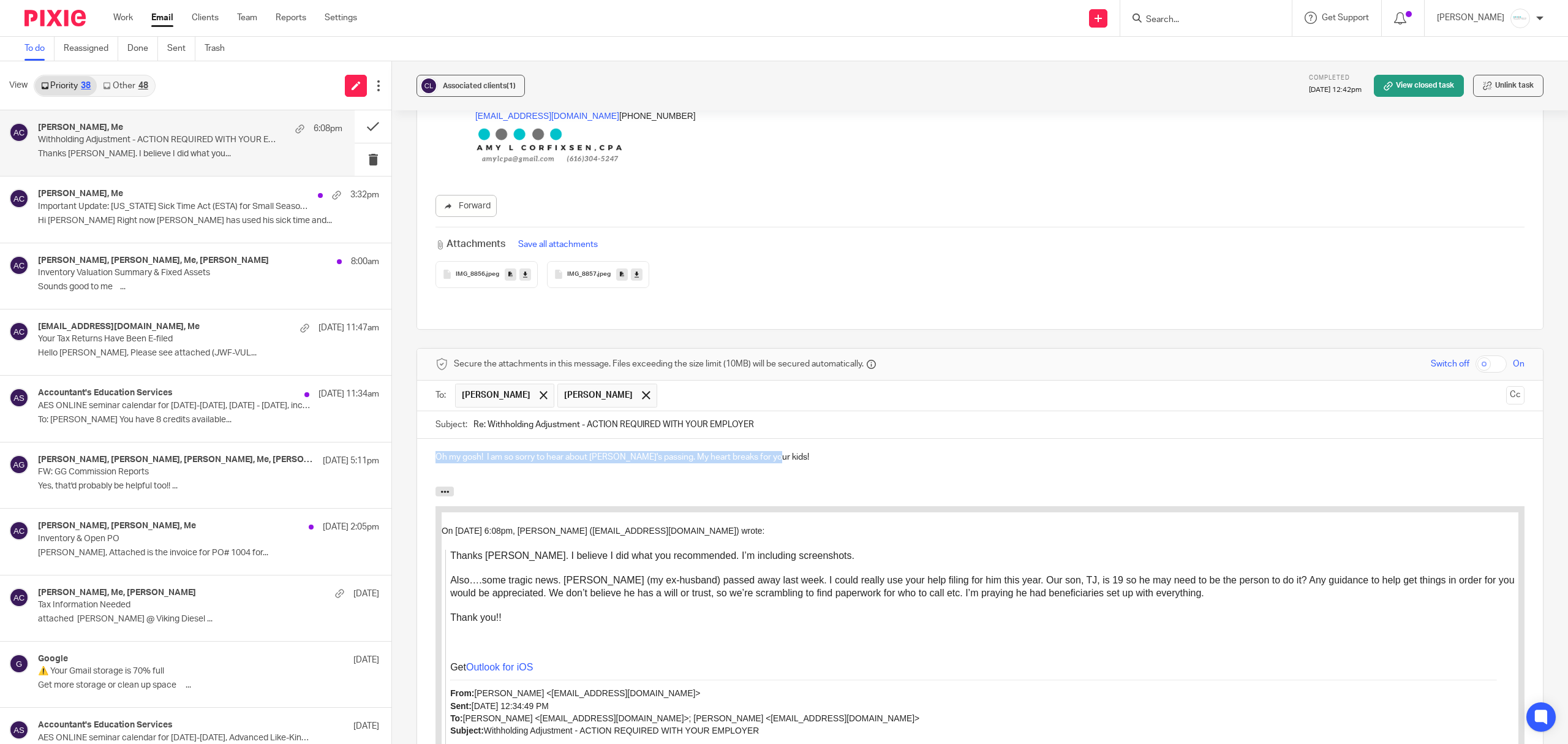
drag, startPoint x: 809, startPoint y: 428, endPoint x: 385, endPoint y: 394, distance: 425.4
click at [385, 394] on div "View Priority 38 Other 48 Cynthia Lawrence, Me 6:08pm Withholding Adjustment - …" at bounding box center [784, 402] width 1568 height 682
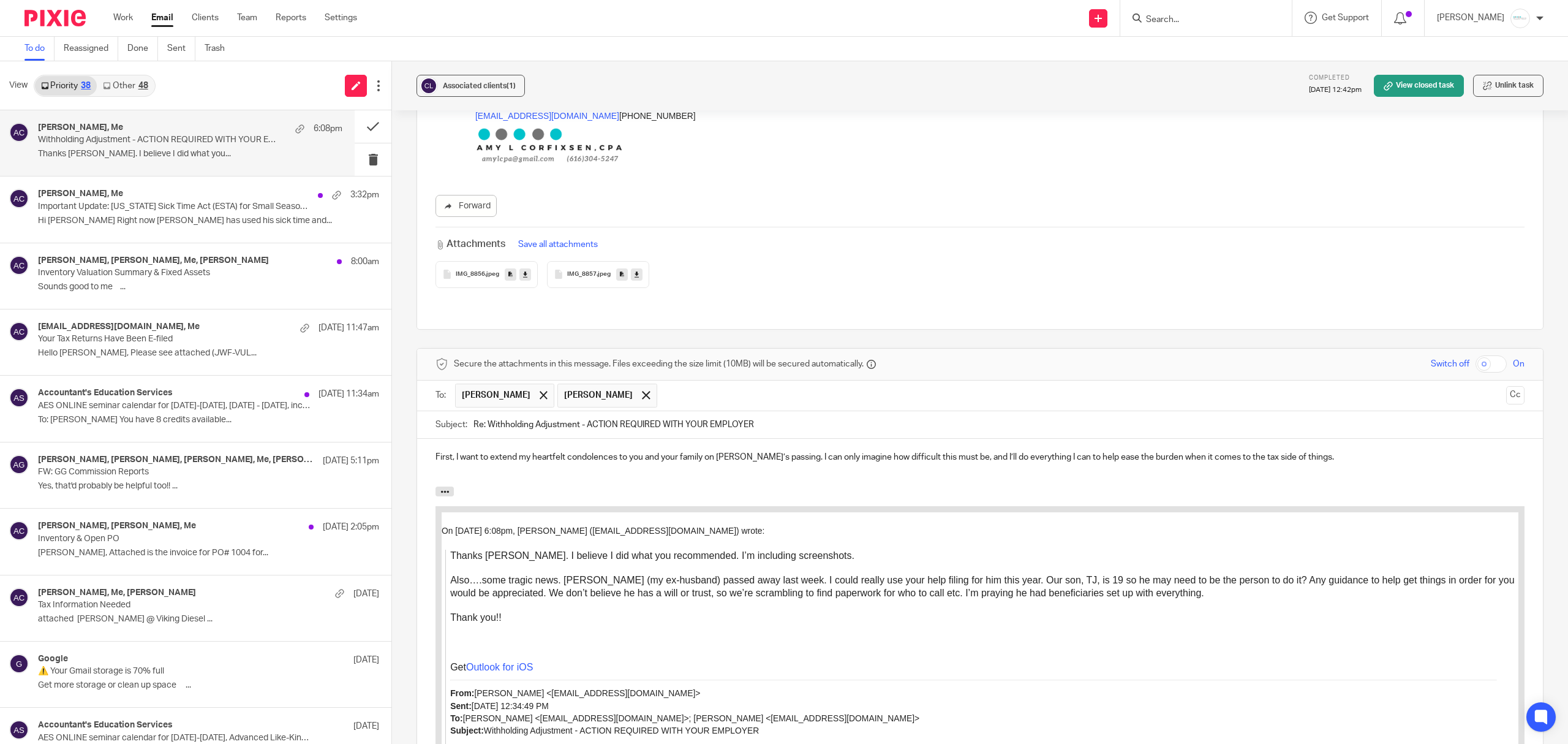
click at [427, 439] on div "First, I want to extend my heartfelt condolences to you and your family on Tim’…" at bounding box center [979, 462] width 1125 height 48
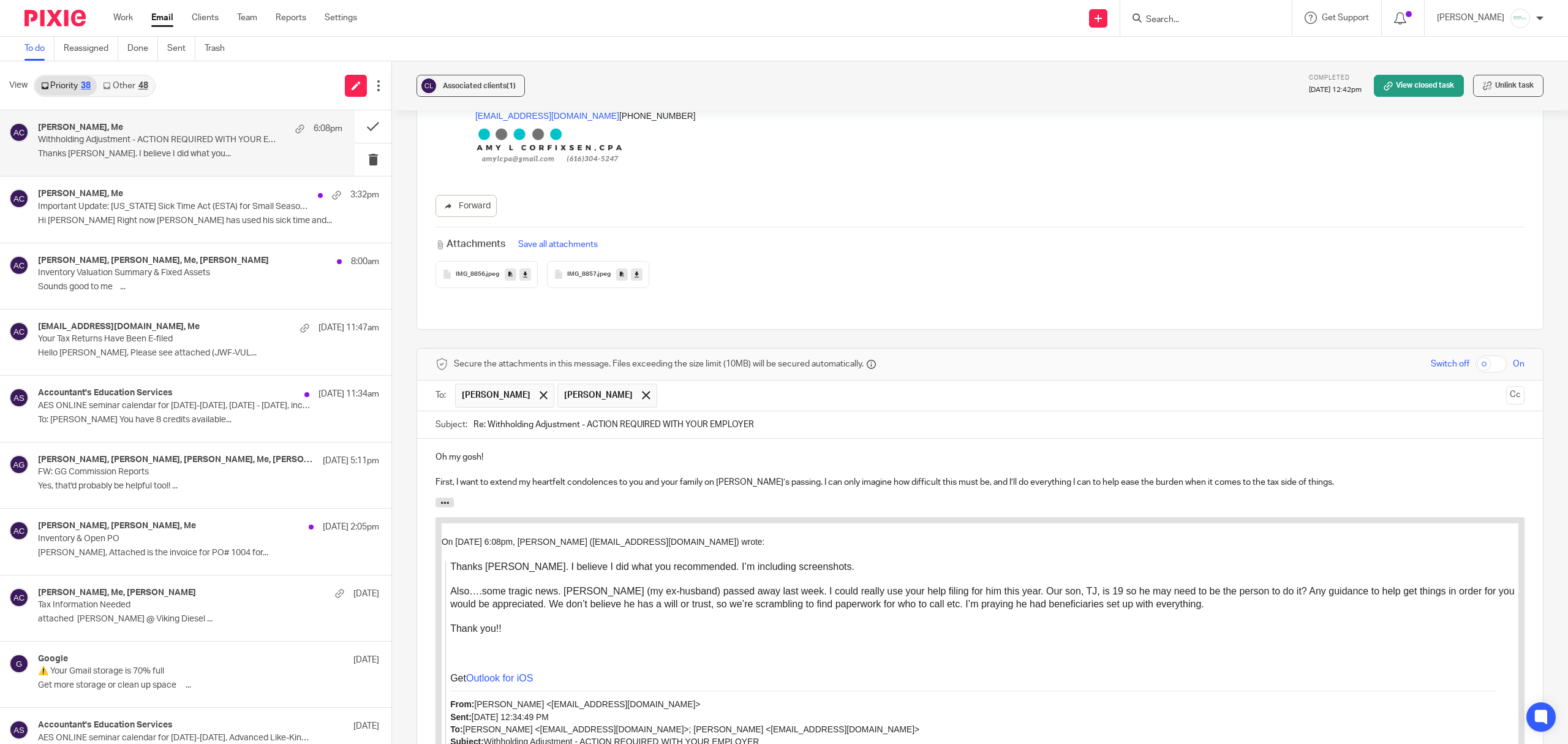
click at [770, 476] on p "First, I want to extend my heartfelt condolences to you and your family on Tim’…" at bounding box center [980, 483] width 1089 height 13
click at [1295, 476] on p "First, I want to extend my heartfelt condolences to you and your family on Tim’…" at bounding box center [980, 483] width 1089 height 13
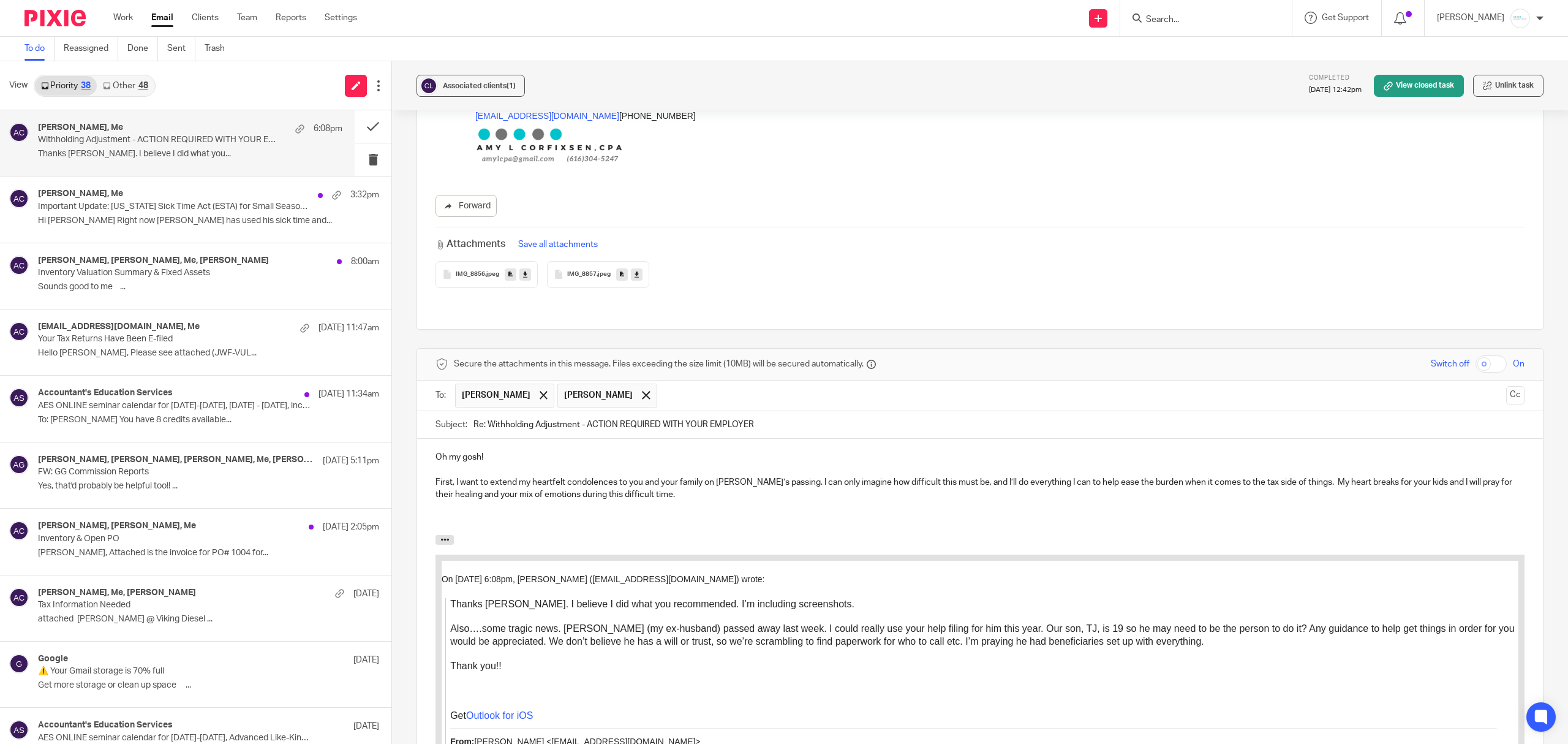
click at [468, 501] on p at bounding box center [980, 507] width 1089 height 13
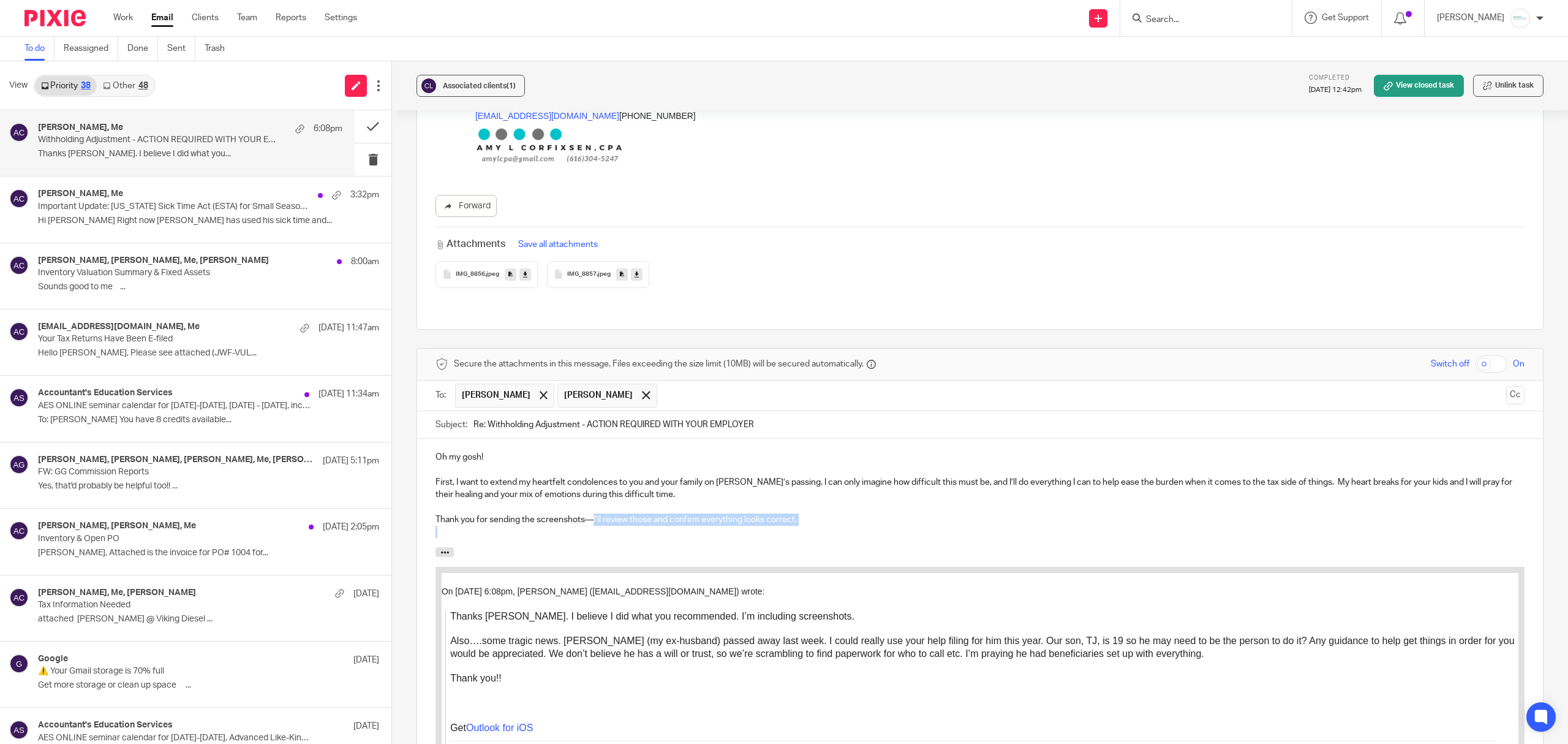
drag, startPoint x: 591, startPoint y: 501, endPoint x: 856, endPoint y: 510, distance: 265.2
click at [856, 510] on div "Oh my gosh! First, I want to extend my heartfelt condolences to you and your fa…" at bounding box center [979, 493] width 1125 height 109
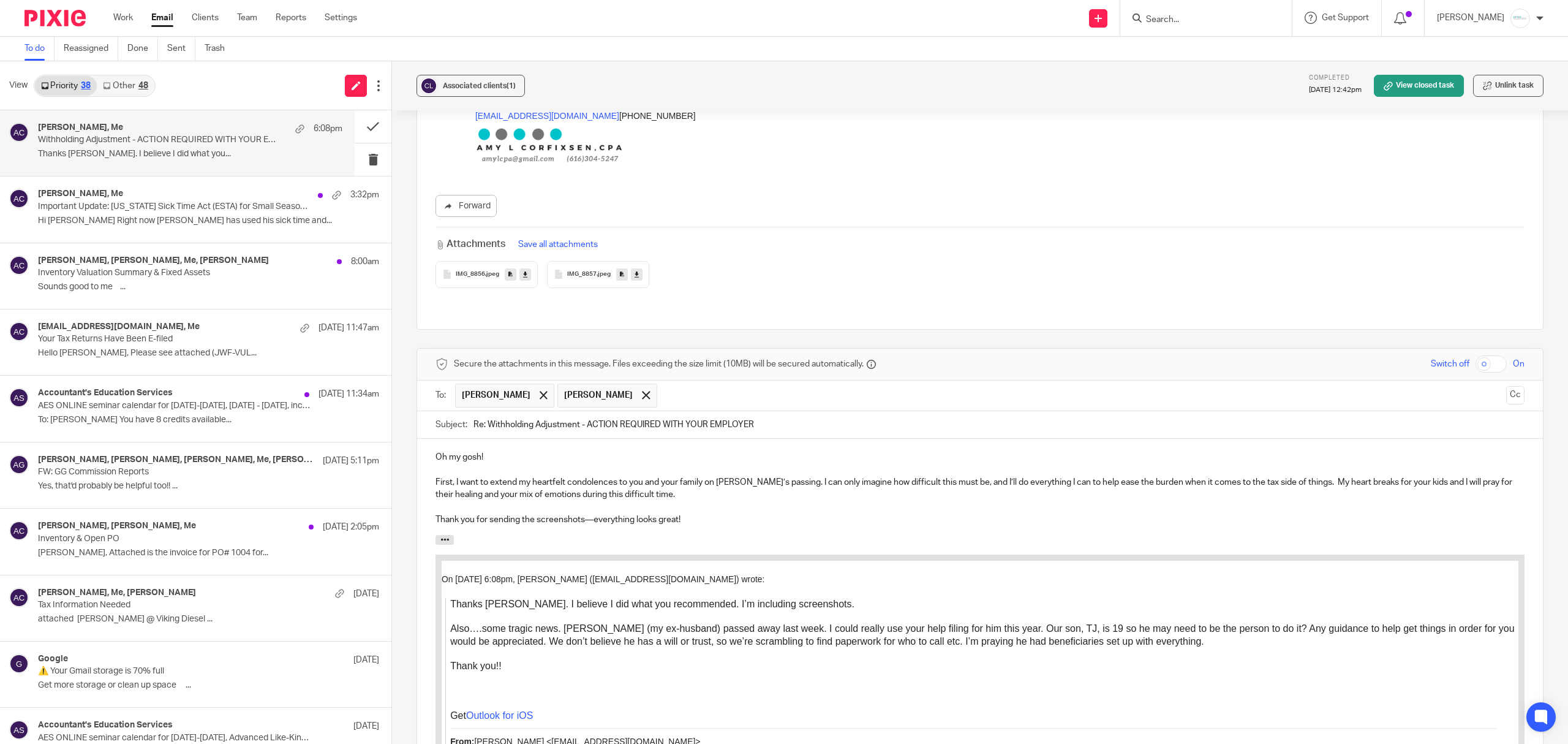
click at [745, 513] on p "Thank you for sending the screenshots—everything looks great!" at bounding box center [980, 519] width 1089 height 13
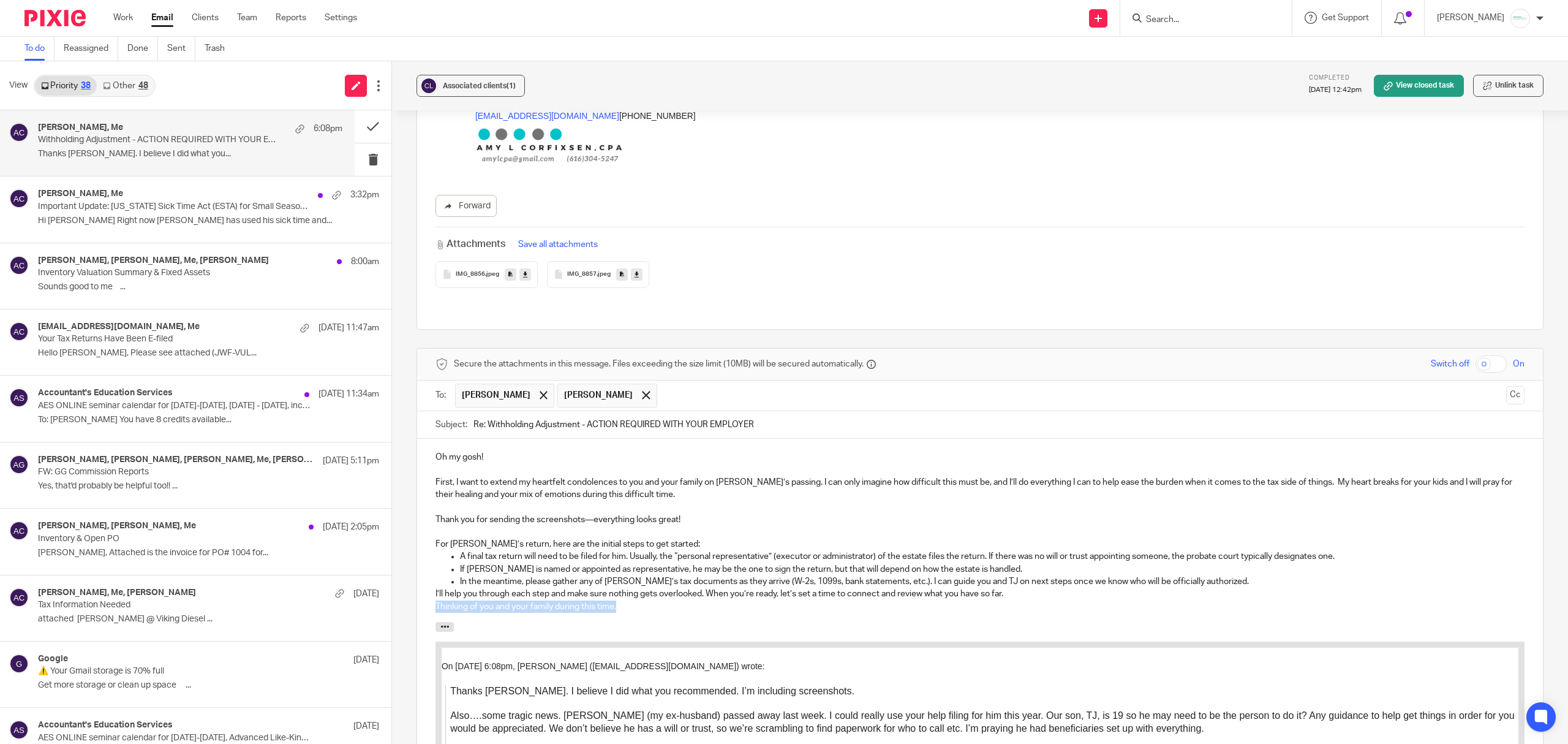
drag, startPoint x: 427, startPoint y: 591, endPoint x: 676, endPoint y: 589, distance: 249.0
click at [676, 589] on div "Oh my gosh! First, I want to extend my heartfelt condolences to you and your fa…" at bounding box center [979, 530] width 1125 height 182
click at [425, 587] on div "Oh my gosh! First, I want to extend my heartfelt condolences to you and your fa…" at bounding box center [979, 530] width 1125 height 182
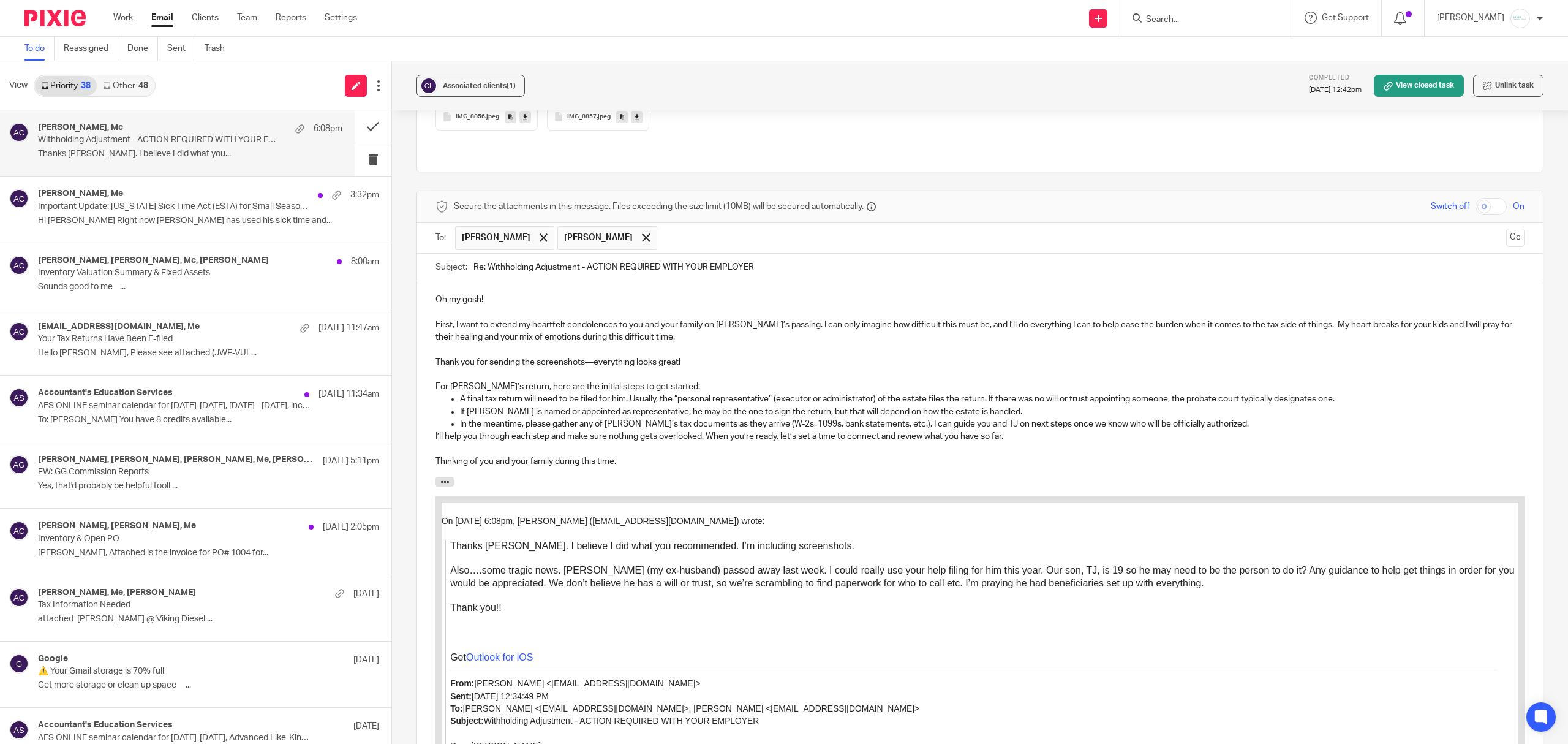
scroll to position [1194, 0]
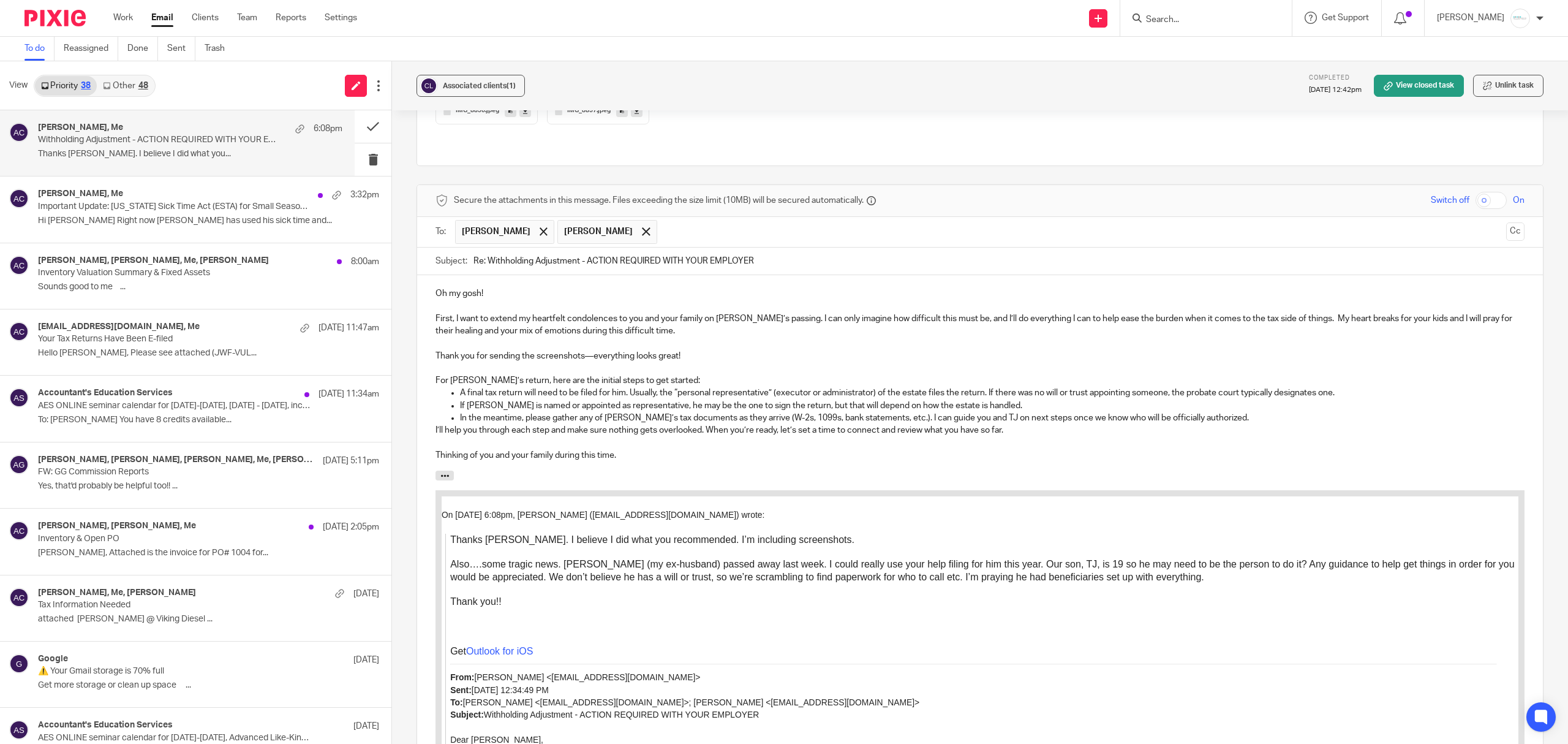
click at [644, 300] on p at bounding box center [980, 307] width 1089 height 13
click at [637, 312] on p "First, I want to extend my heartfelt condolences to you and your family on Tim’…" at bounding box center [980, 325] width 1089 height 25
drag, startPoint x: 645, startPoint y: 300, endPoint x: 701, endPoint y: 297, distance: 56.1
click at [701, 312] on p "First, I want to extend my heartfelt condolences to you and your family on Tim’…" at bounding box center [980, 325] width 1089 height 25
click at [674, 312] on p "First, I want to extend my heartfelt condolences to you and your kids on Tim’s …" at bounding box center [980, 325] width 1089 height 25
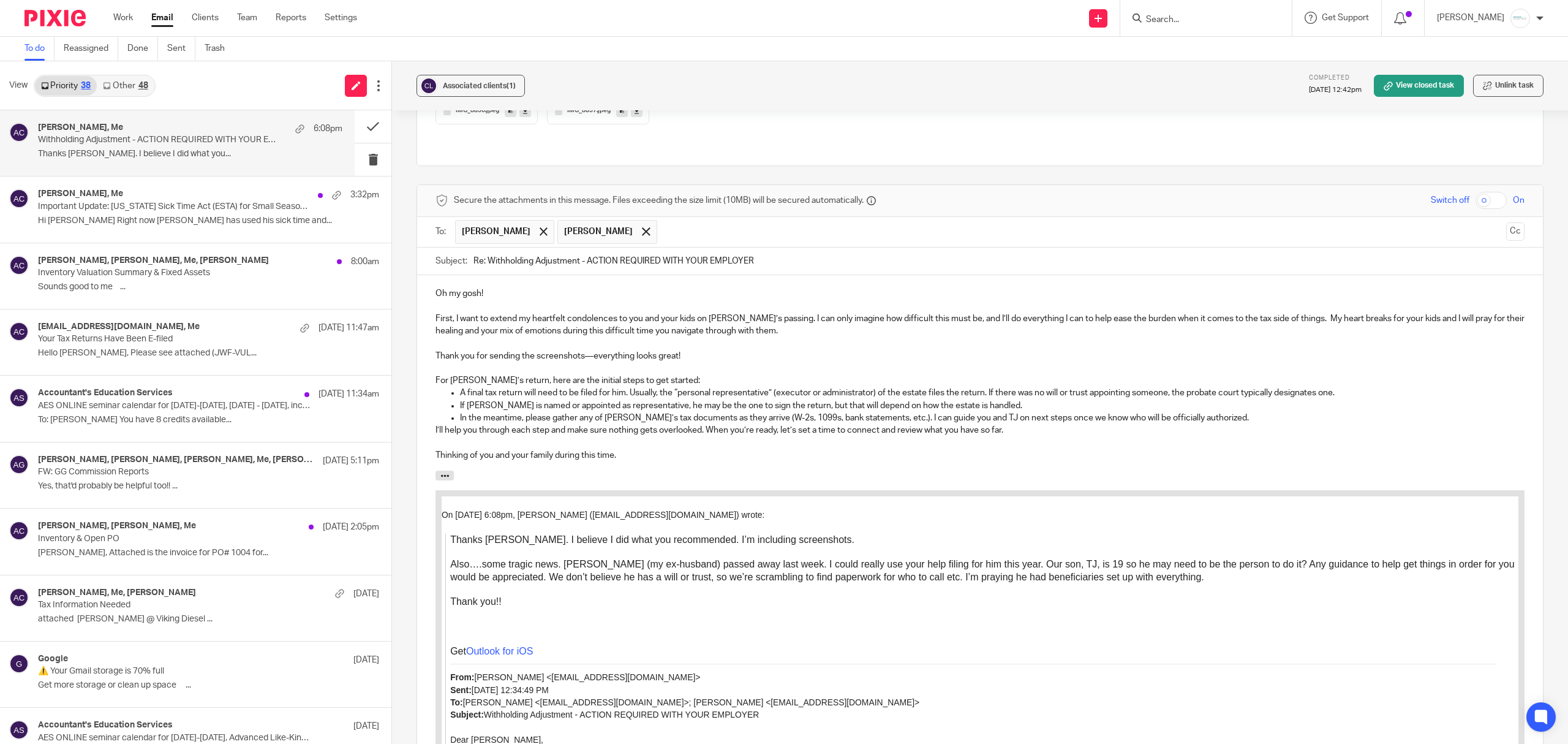
click at [759, 350] on p "Thank you for sending the screenshots—everything looks great!" at bounding box center [980, 356] width 1089 height 13
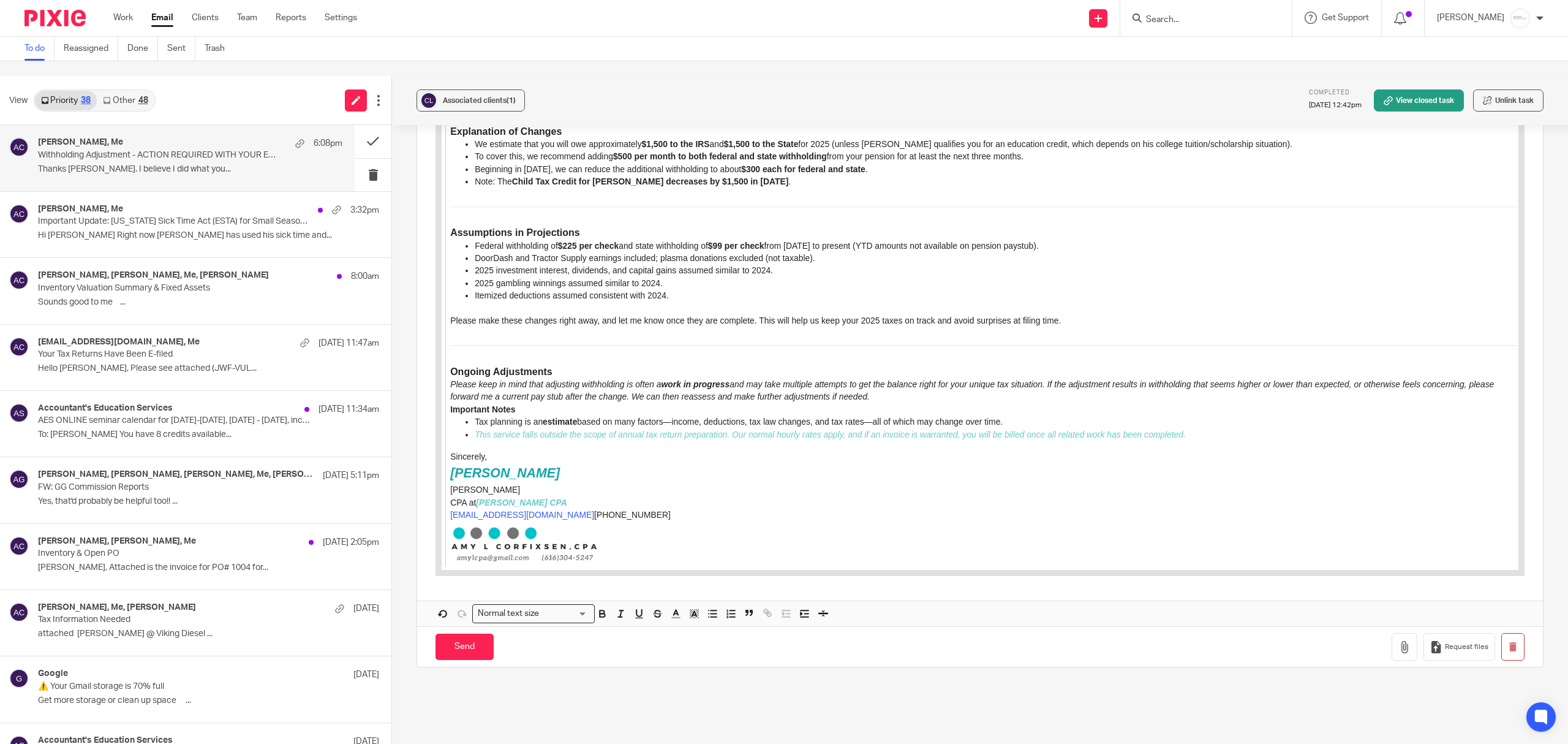
scroll to position [2158, 0]
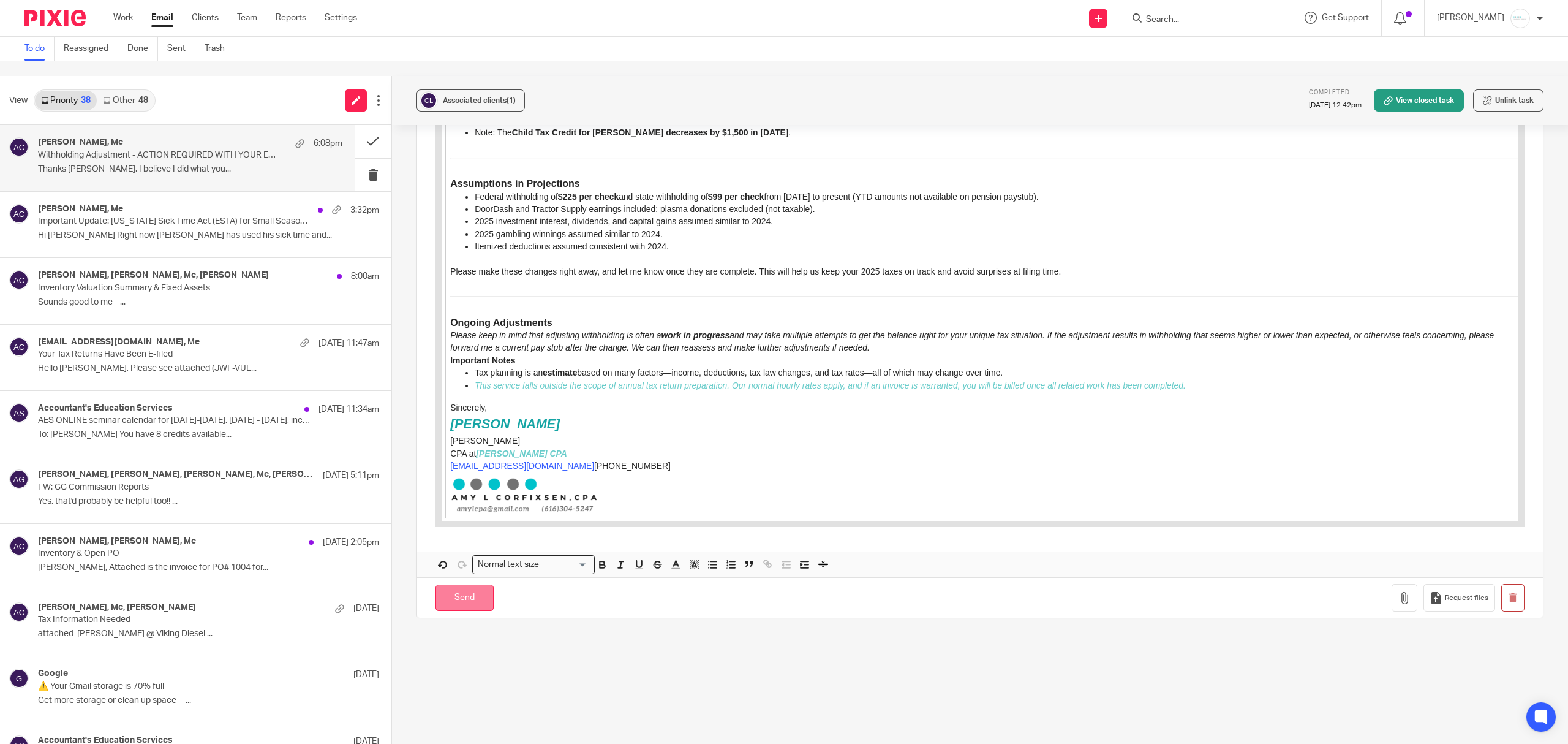
click at [451, 584] on input "Send" at bounding box center [465, 598] width 58 height 27
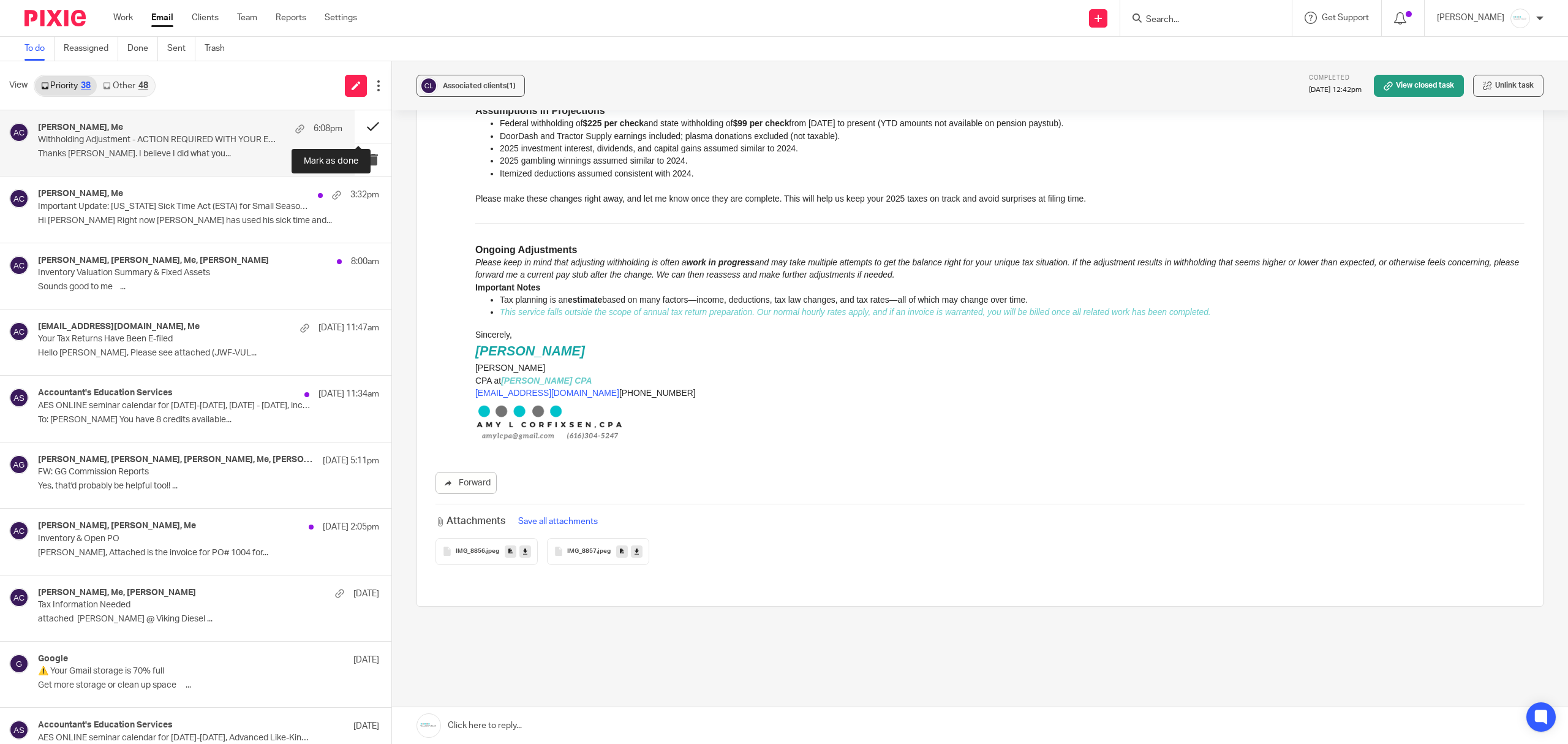
click at [355, 130] on button at bounding box center [372, 127] width 37 height 33
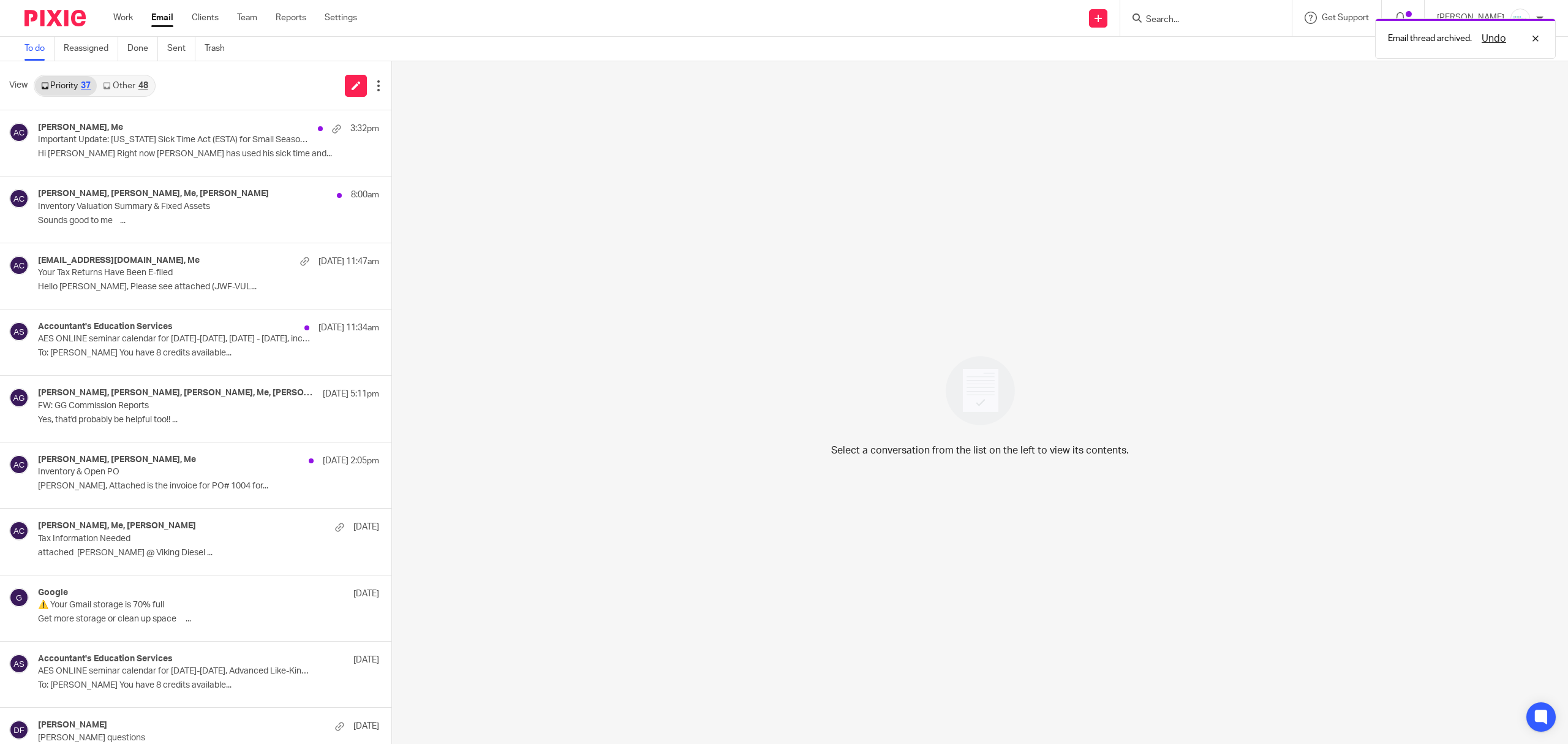
click at [1189, 21] on div "Email thread archived. Undo" at bounding box center [1169, 36] width 772 height 47
click at [1194, 17] on div "Email thread archived. Undo" at bounding box center [1169, 36] width 772 height 47
click at [1197, 16] on div "Email thread archived. Undo" at bounding box center [1169, 36] width 772 height 47
click at [1192, 15] on input "Search" at bounding box center [1200, 20] width 110 height 11
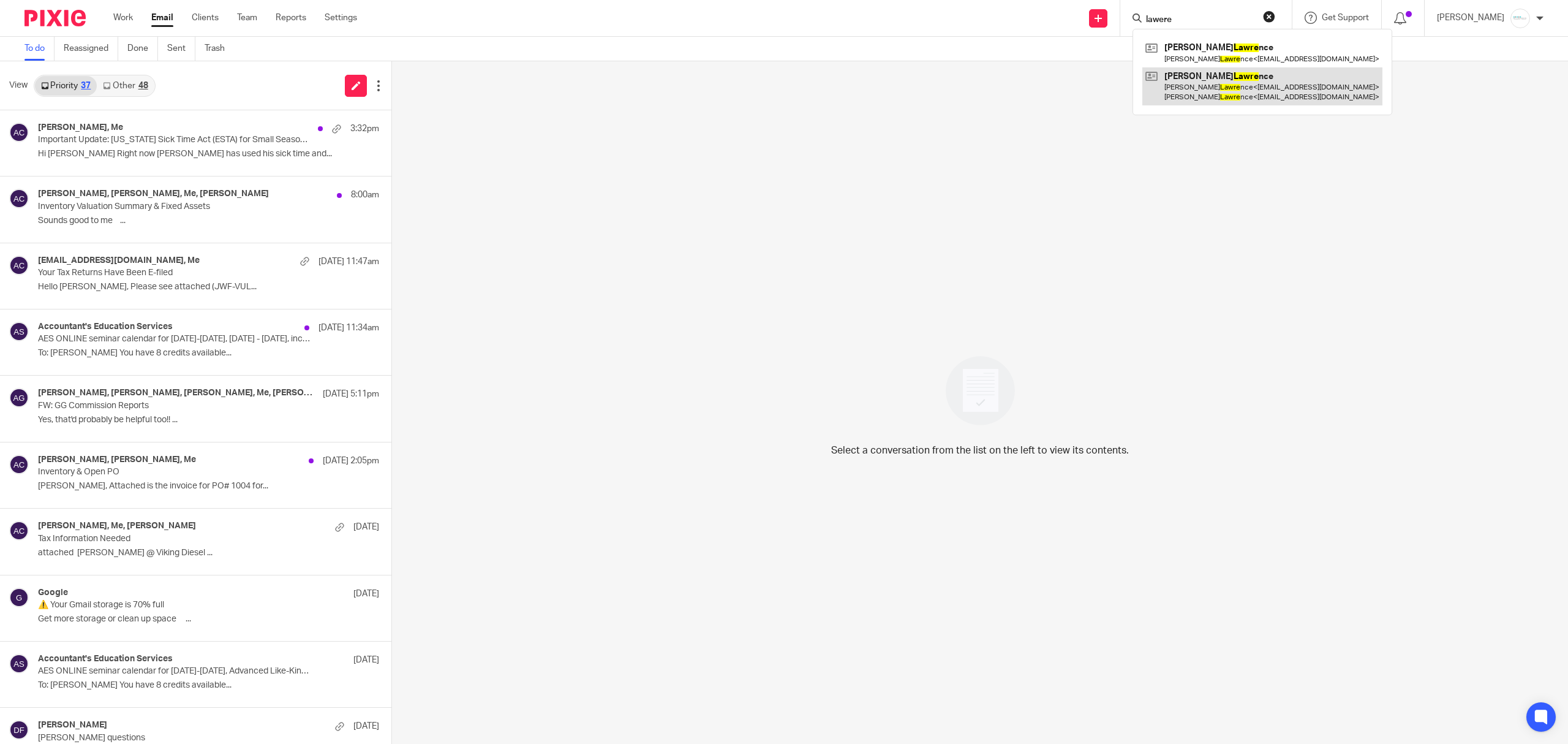
type input "lawere"
click at [1220, 91] on link at bounding box center [1262, 86] width 240 height 38
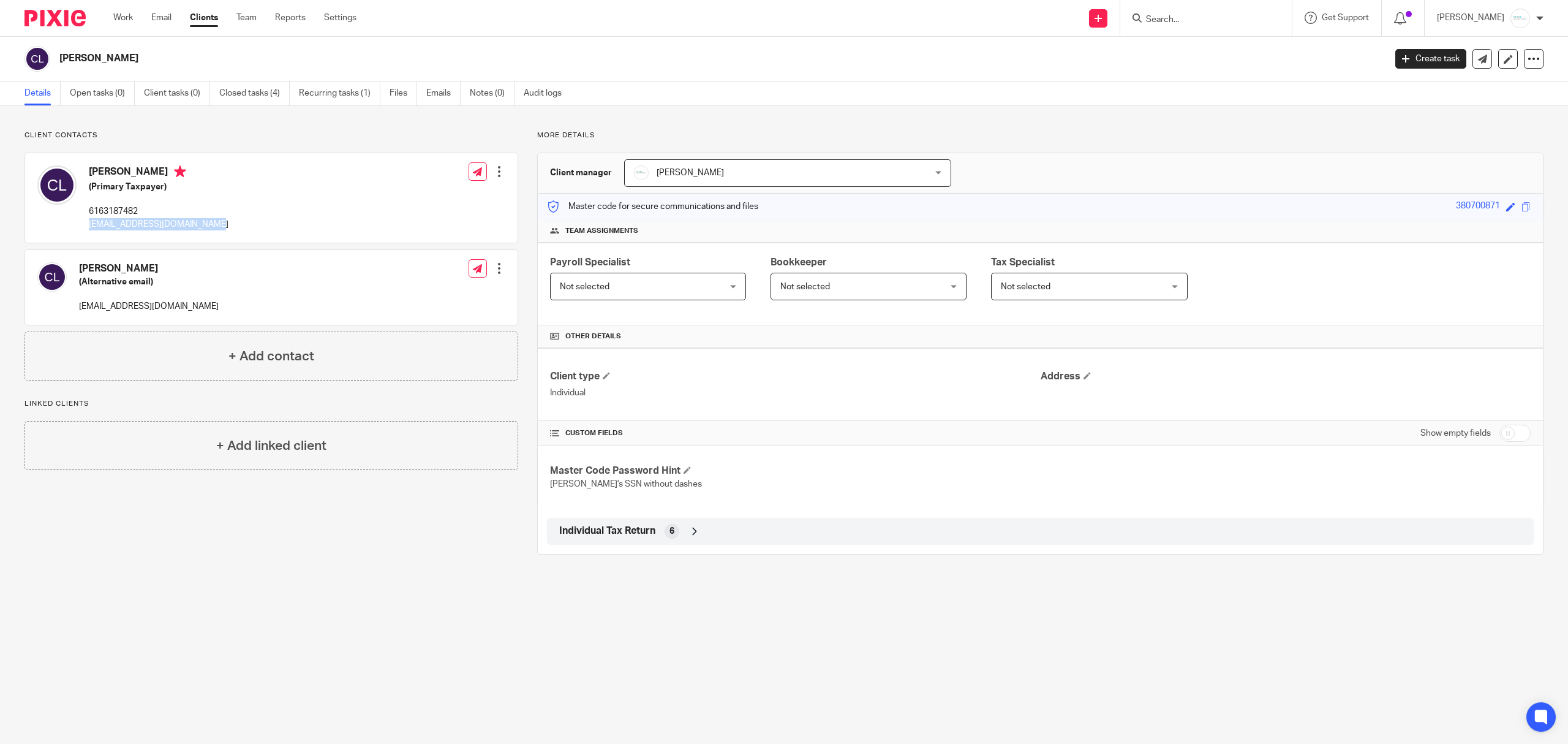
drag, startPoint x: 228, startPoint y: 226, endPoint x: 84, endPoint y: 224, distance: 144.0
click at [84, 224] on div "[PERSON_NAME] (Primary Taxpayer) 6163187482 [EMAIL_ADDRESS][DOMAIN_NAME] Edit c…" at bounding box center [271, 198] width 493 height 89
copy p "[EMAIL_ADDRESS][DOMAIN_NAME]"
click at [131, 18] on link "Work" at bounding box center [123, 18] width 20 height 13
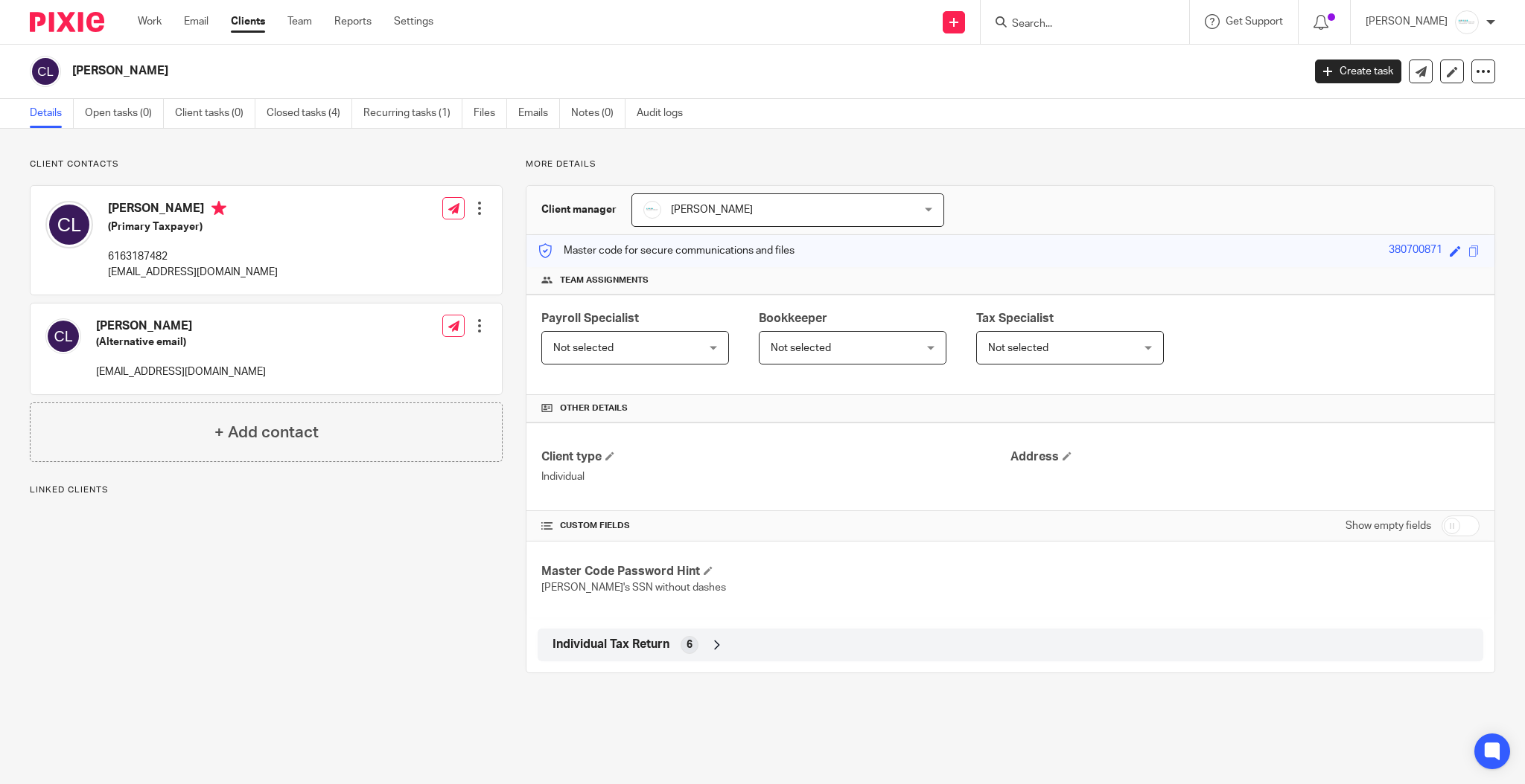
click at [1075, 24] on input "Search" at bounding box center [1077, 25] width 134 height 13
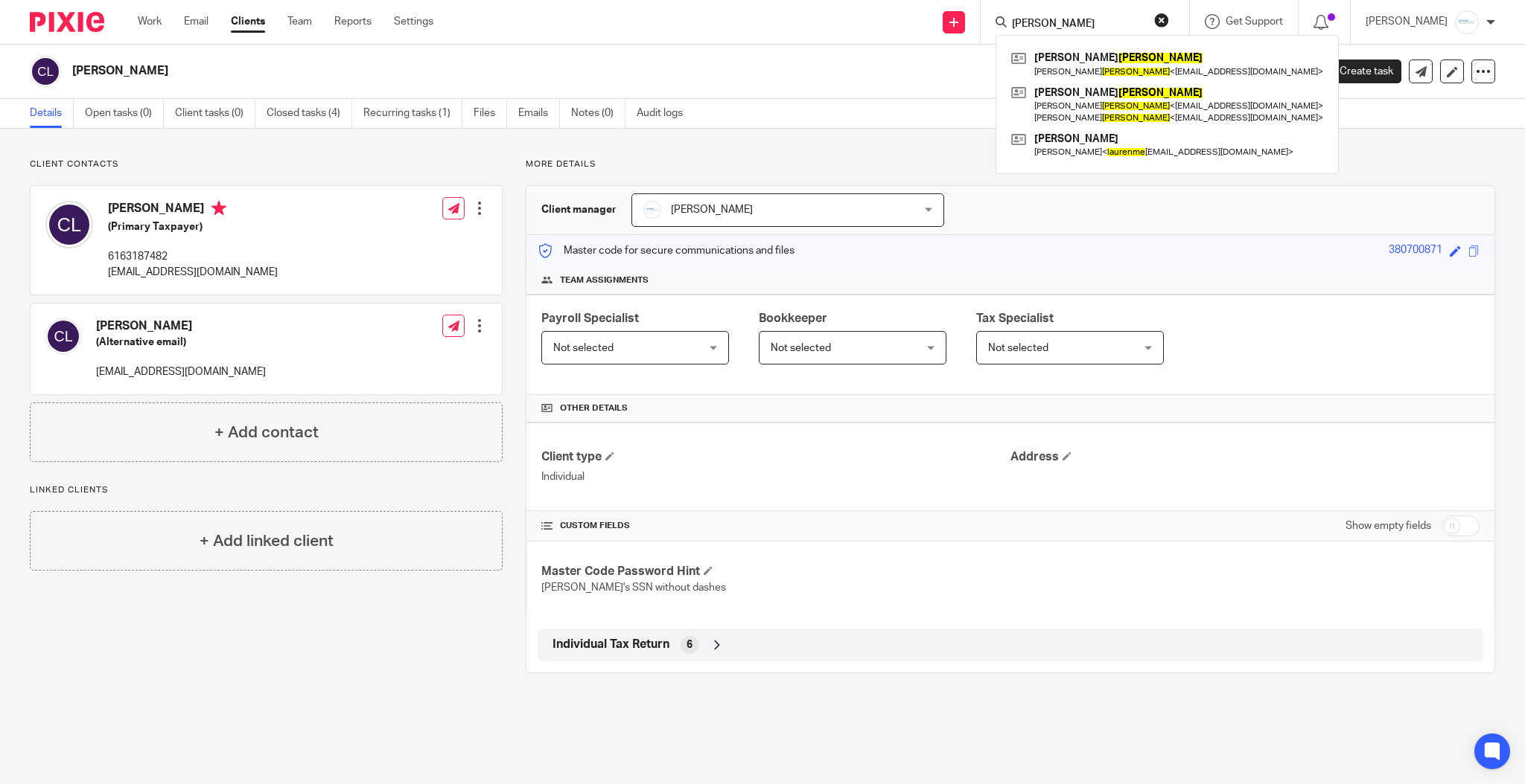
type input "[PERSON_NAME]"
click at [1111, 67] on link at bounding box center [1168, 64] width 319 height 34
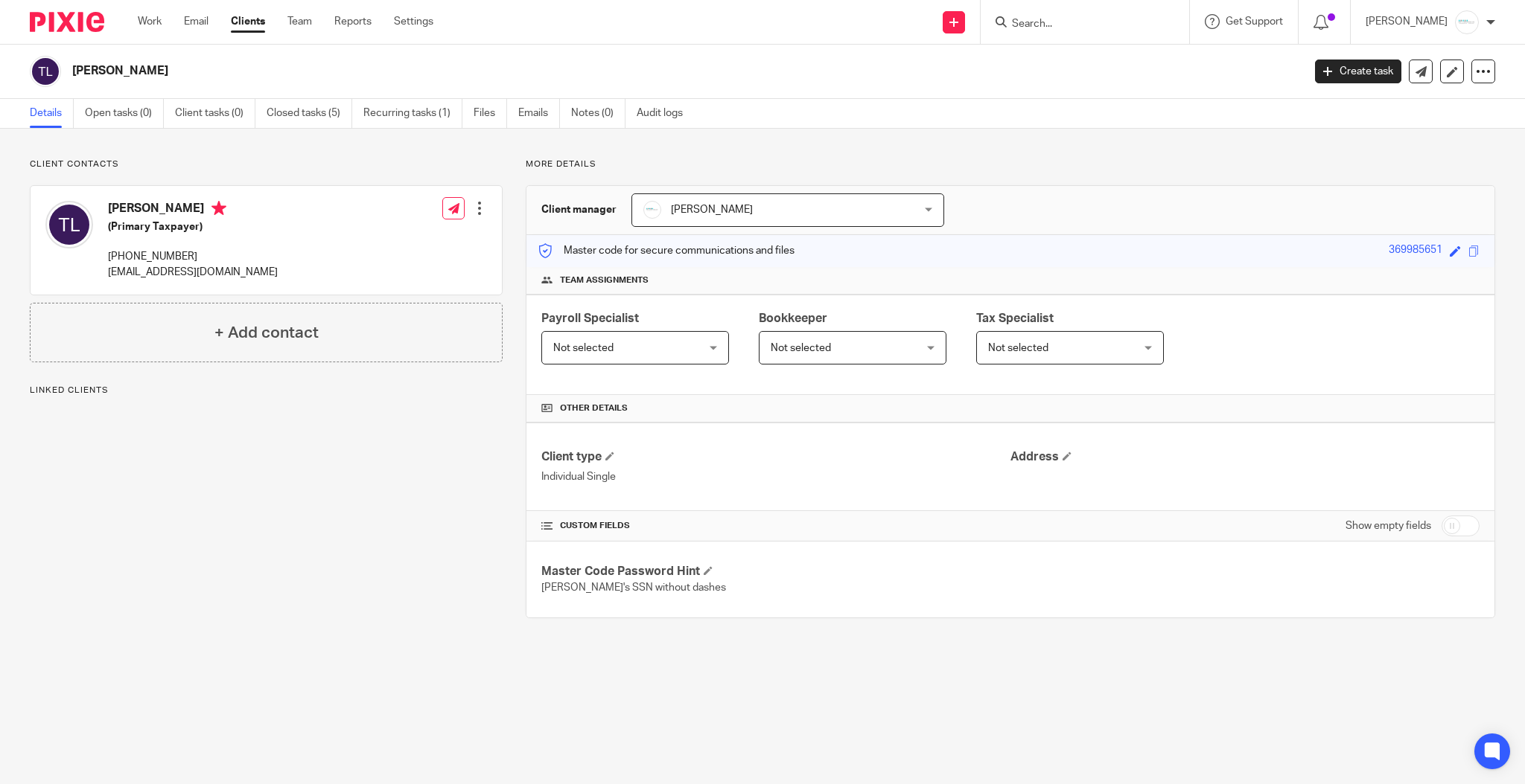
click at [475, 205] on div at bounding box center [480, 208] width 15 height 15
click at [215, 323] on h4 "+ Add contact" at bounding box center [267, 333] width 105 height 23
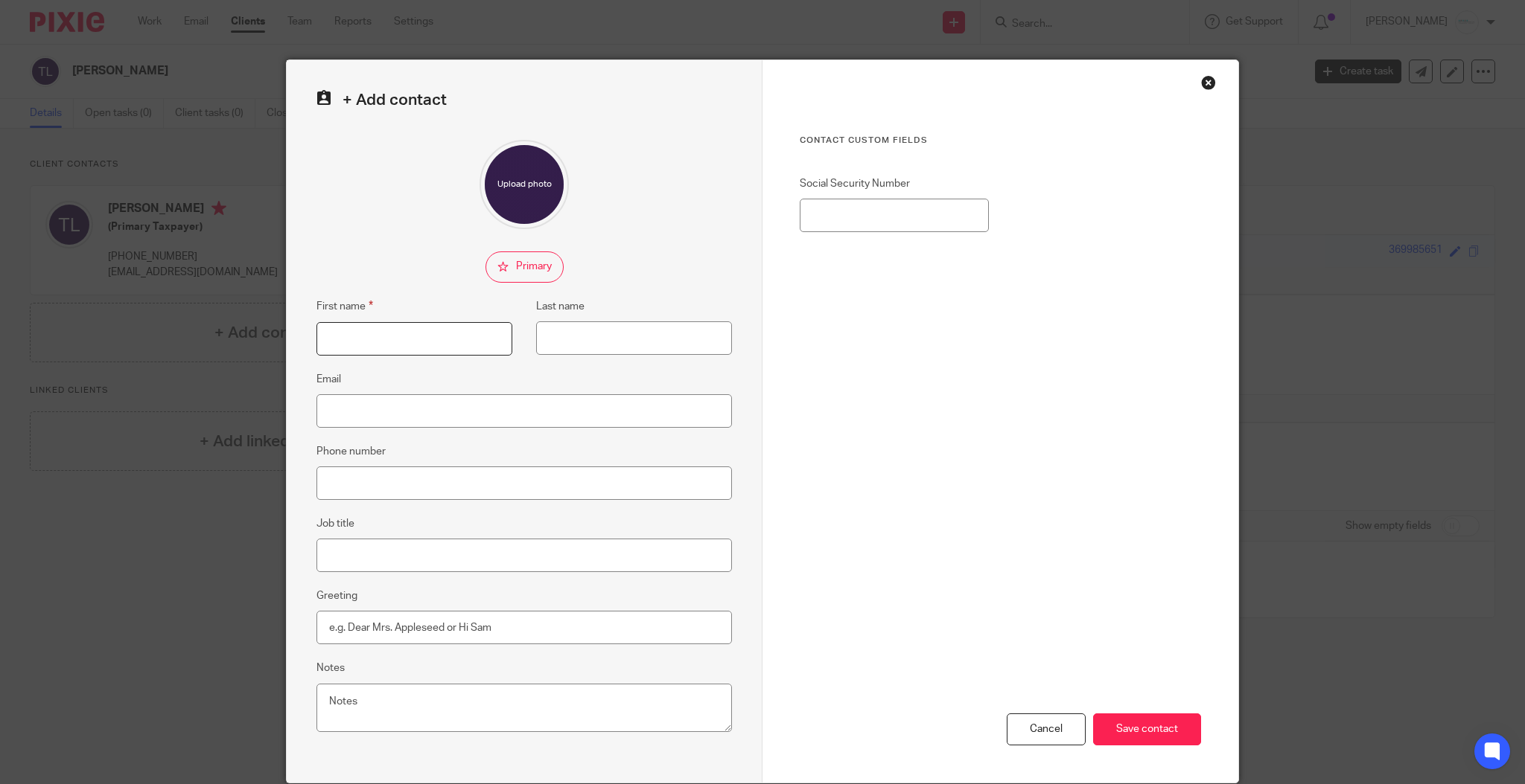
click at [396, 346] on input "First name" at bounding box center [415, 338] width 196 height 33
type input "[PERSON_NAME]"
click at [513, 279] on input "checkbox" at bounding box center [525, 267] width 78 height 31
checkbox input "true"
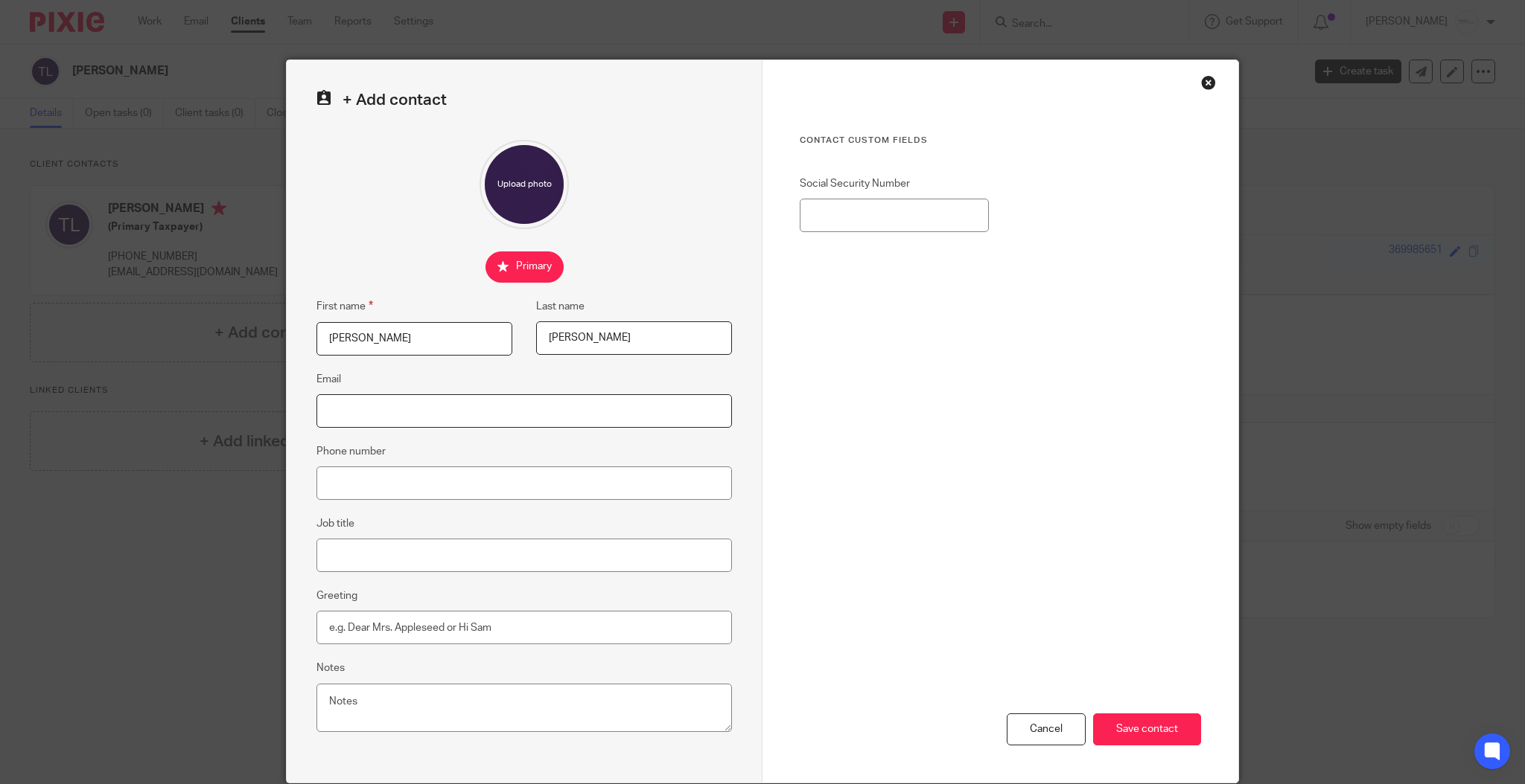
click at [411, 413] on input "Email" at bounding box center [524, 411] width 415 height 33
click at [356, 403] on input "Email" at bounding box center [524, 411] width 415 height 33
paste input "[EMAIL_ADDRESS][DOMAIN_NAME]"
type input "[EMAIL_ADDRESS][DOMAIN_NAME]"
click at [374, 483] on input "Phone number" at bounding box center [524, 483] width 415 height 33
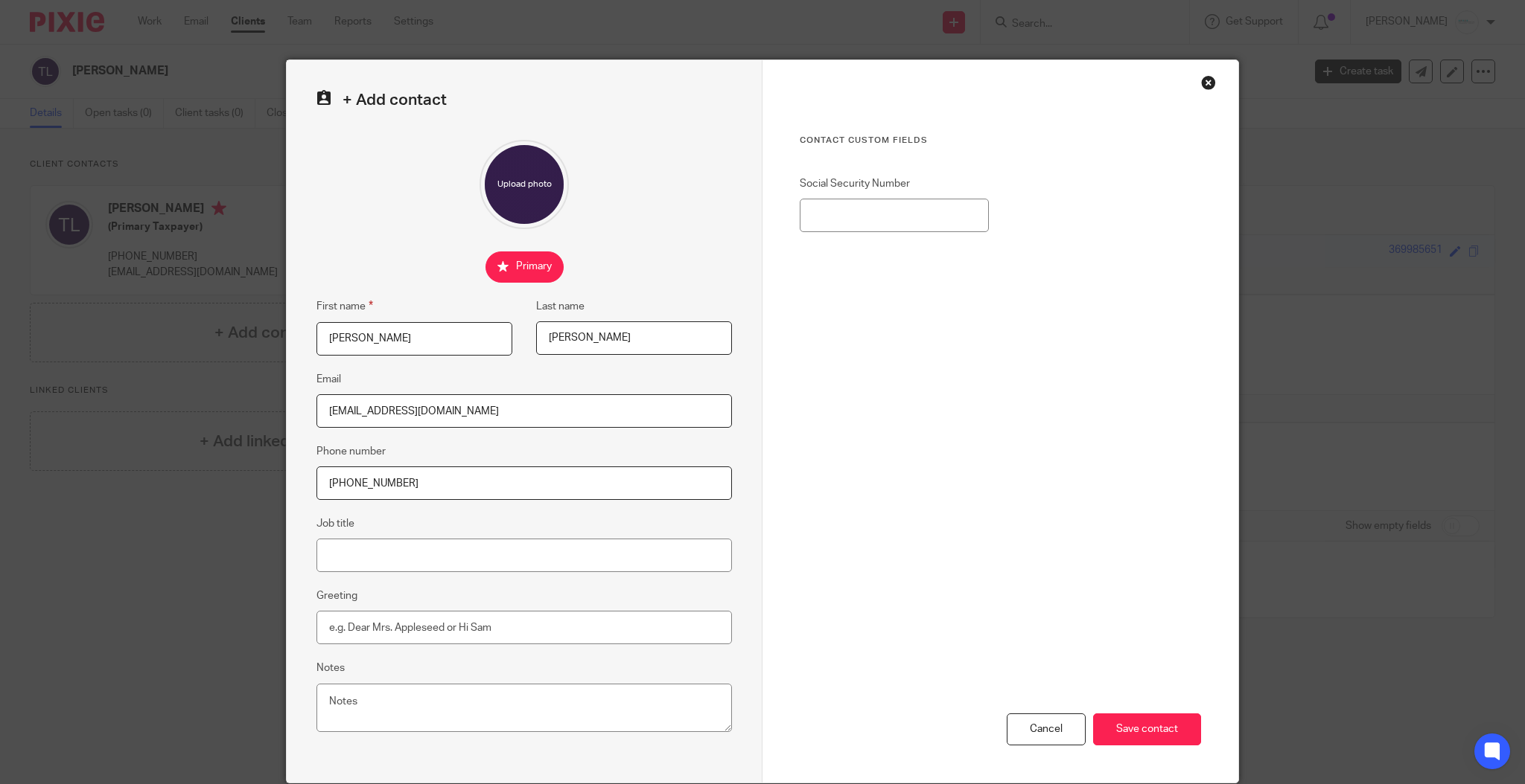
type input "[PHONE_NUMBER]"
type input "Taxpayer's Ex - But Possible Executor of Estate"
click at [1101, 724] on input "Save contact" at bounding box center [1148, 730] width 108 height 32
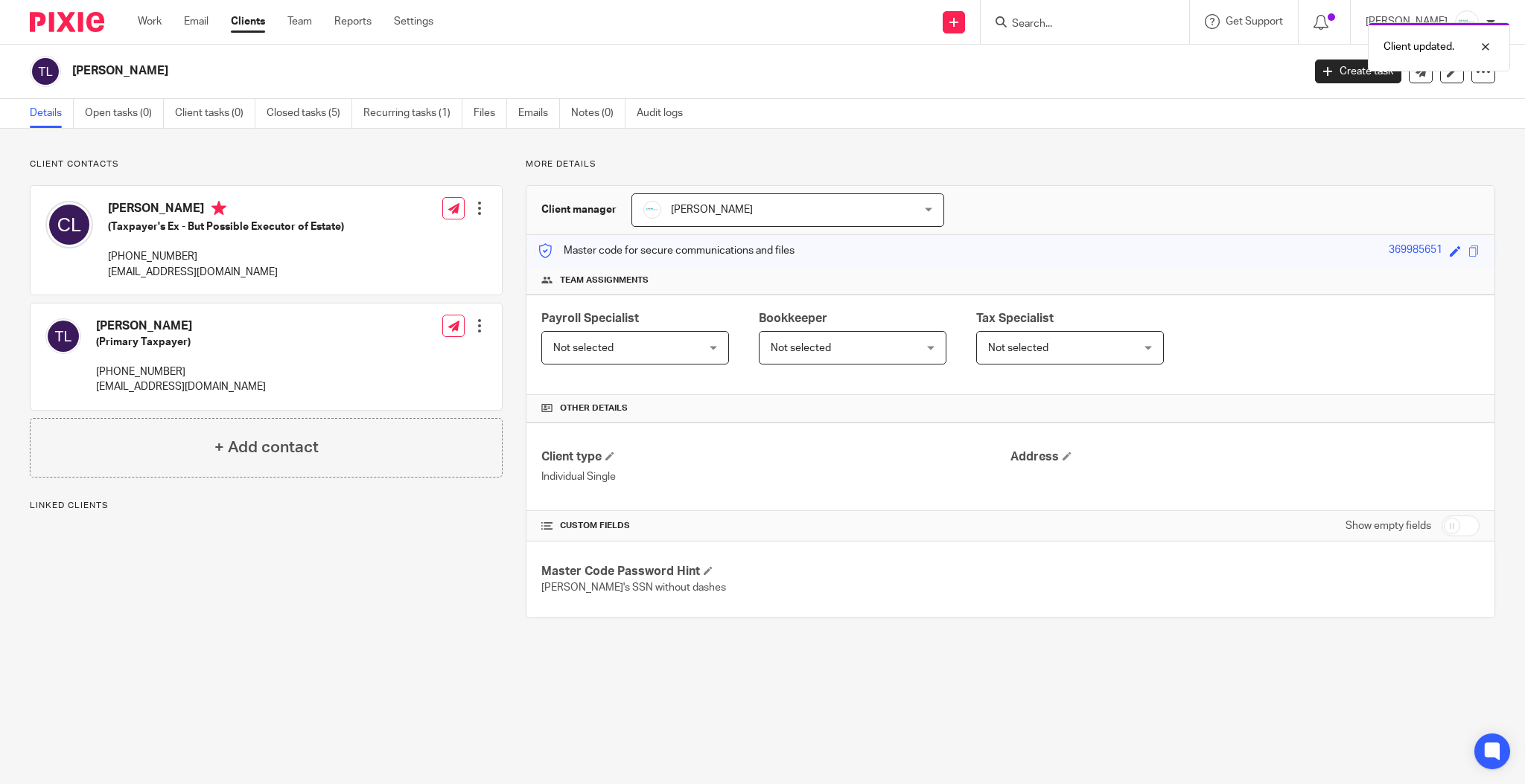
click at [480, 325] on div at bounding box center [480, 326] width 15 height 15
click at [394, 441] on button "CC in auto emails" at bounding box center [386, 443] width 99 height 19
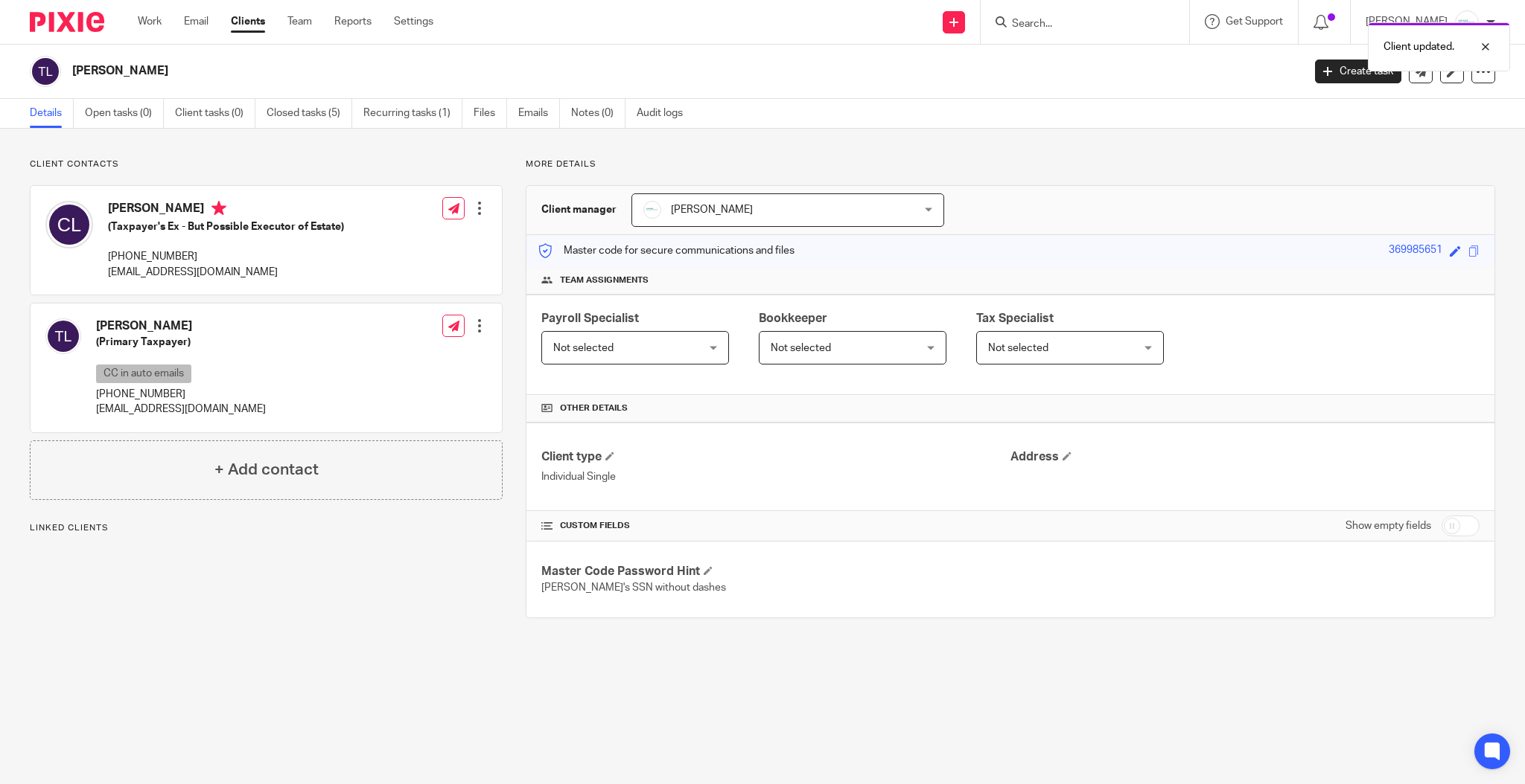
click at [477, 324] on div at bounding box center [480, 326] width 15 height 15
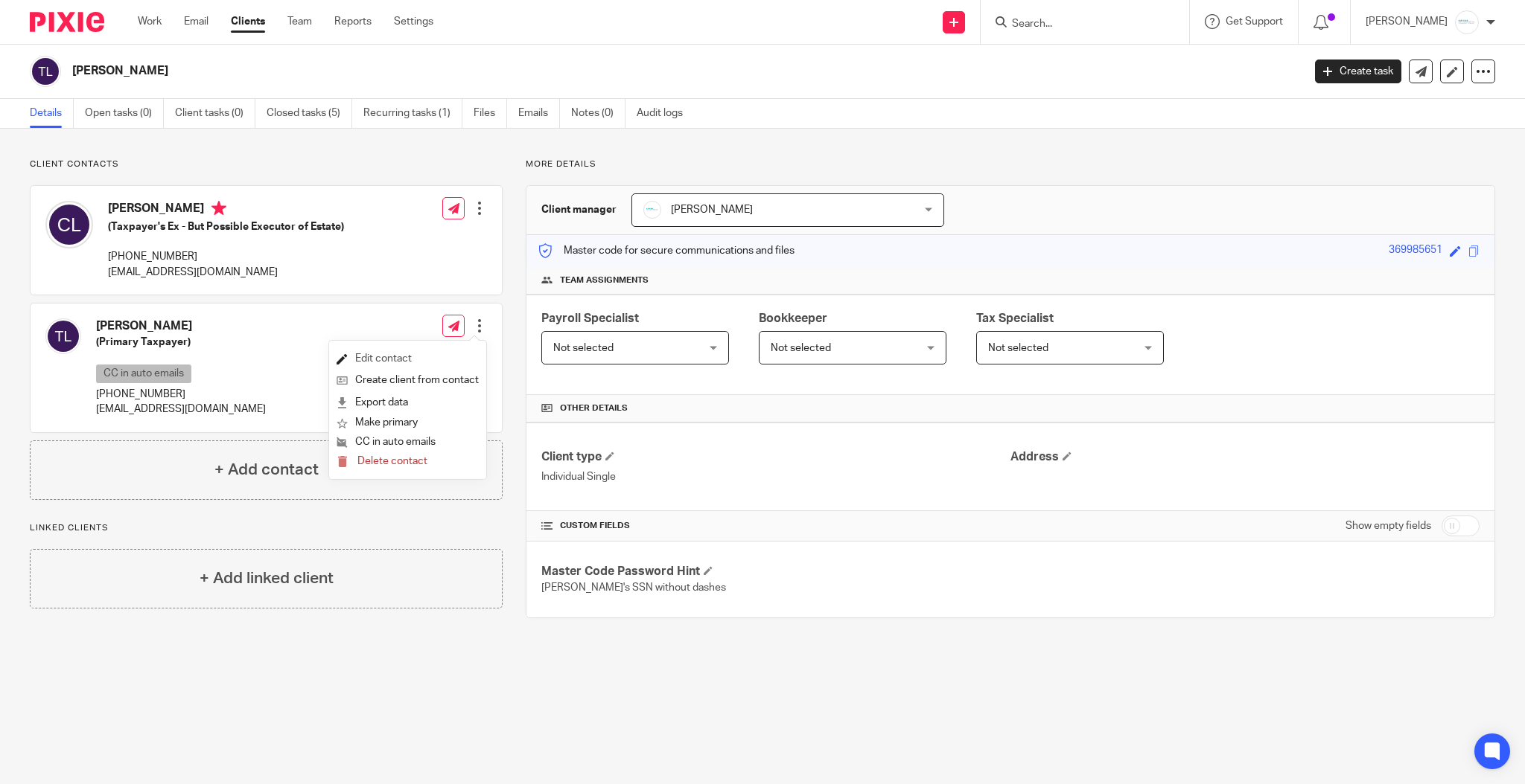
click at [390, 358] on link "Edit contact" at bounding box center [408, 359] width 143 height 22
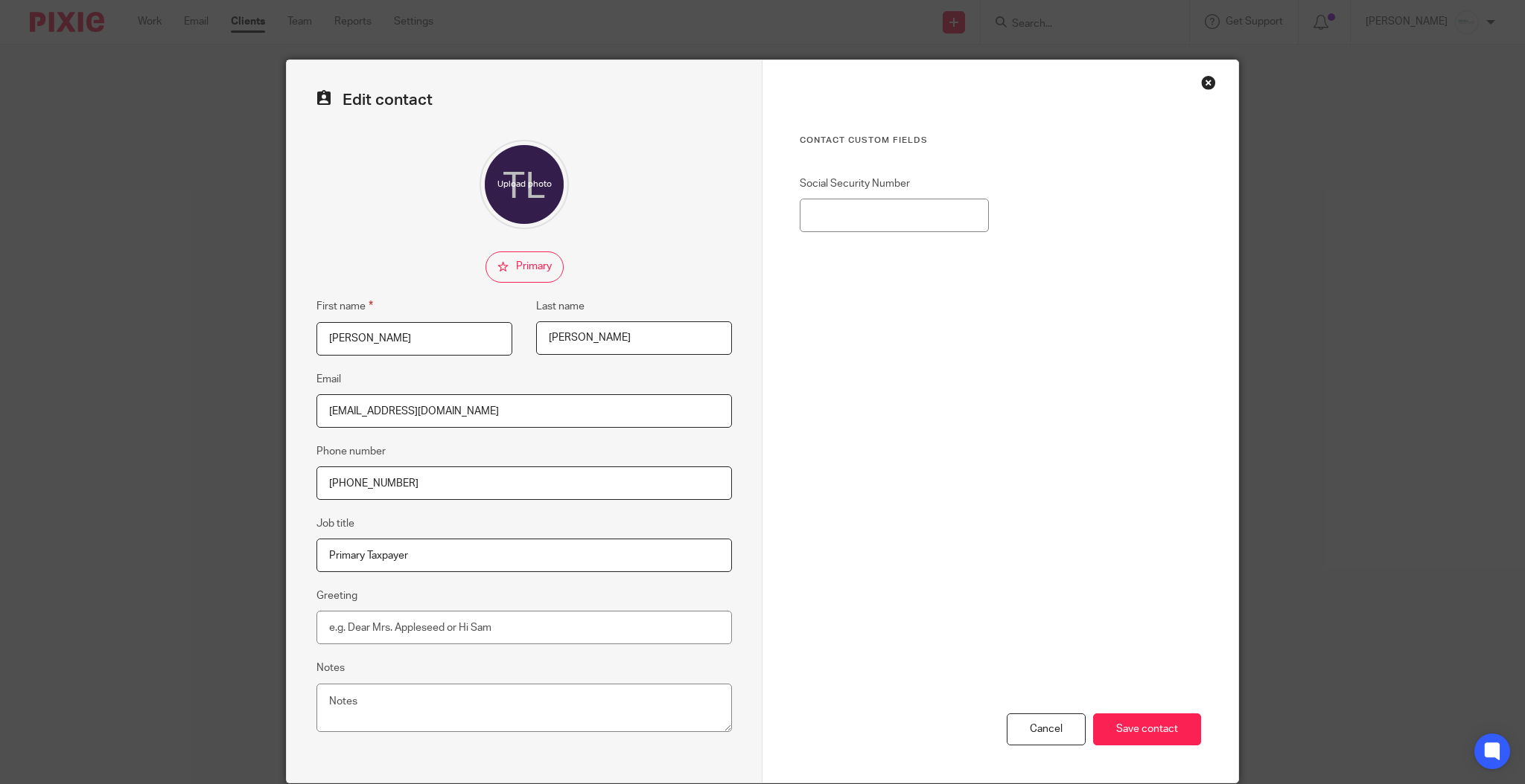
click at [444, 555] on input "Primary Taxpayer" at bounding box center [524, 555] width 415 height 33
type input "Primary Taxpayer (Deceased 2025)"
click at [1130, 733] on input "Save contact" at bounding box center [1148, 730] width 108 height 32
click at [1135, 733] on input "Save contact" at bounding box center [1148, 730] width 108 height 32
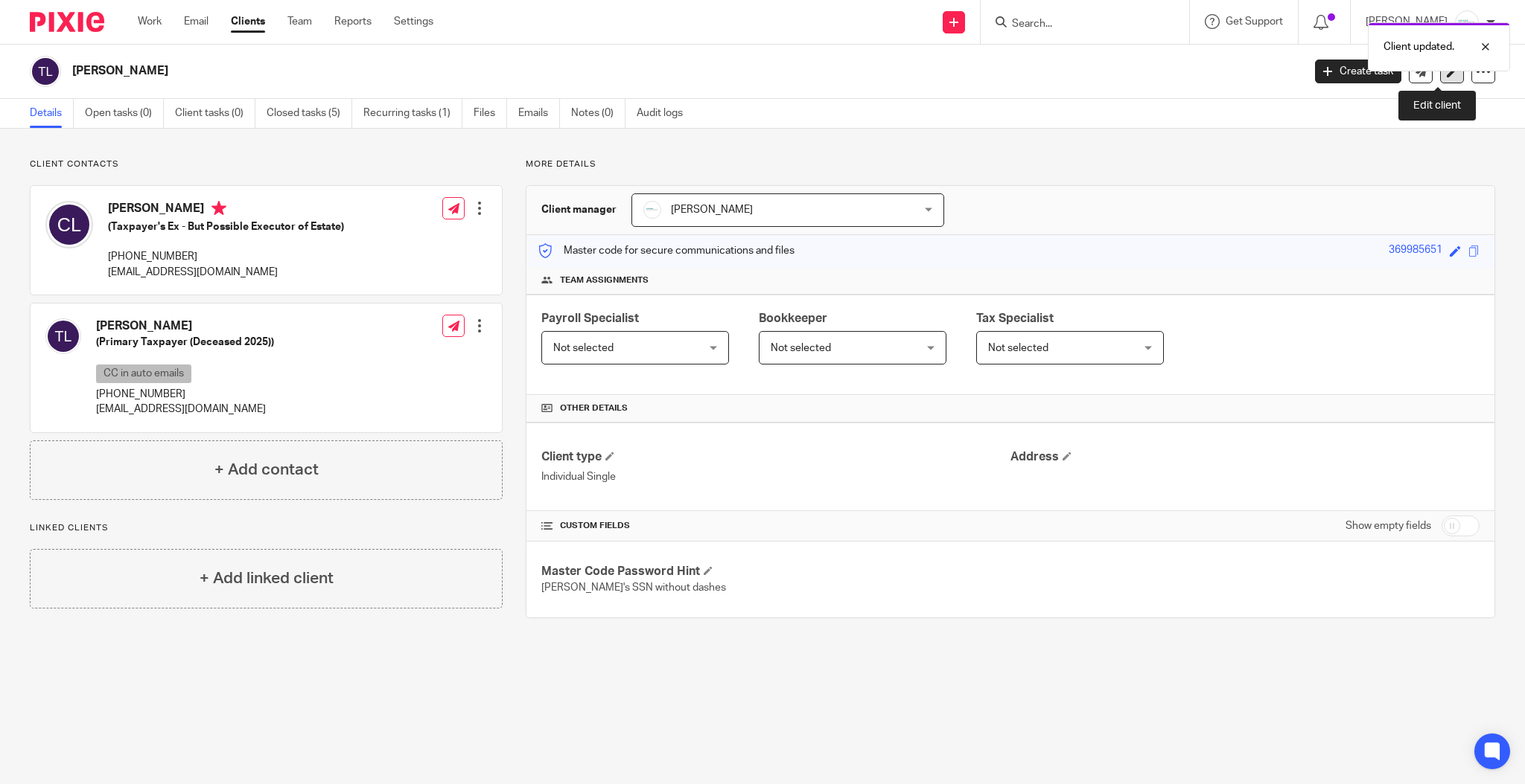
click at [1440, 77] on link at bounding box center [1452, 71] width 24 height 24
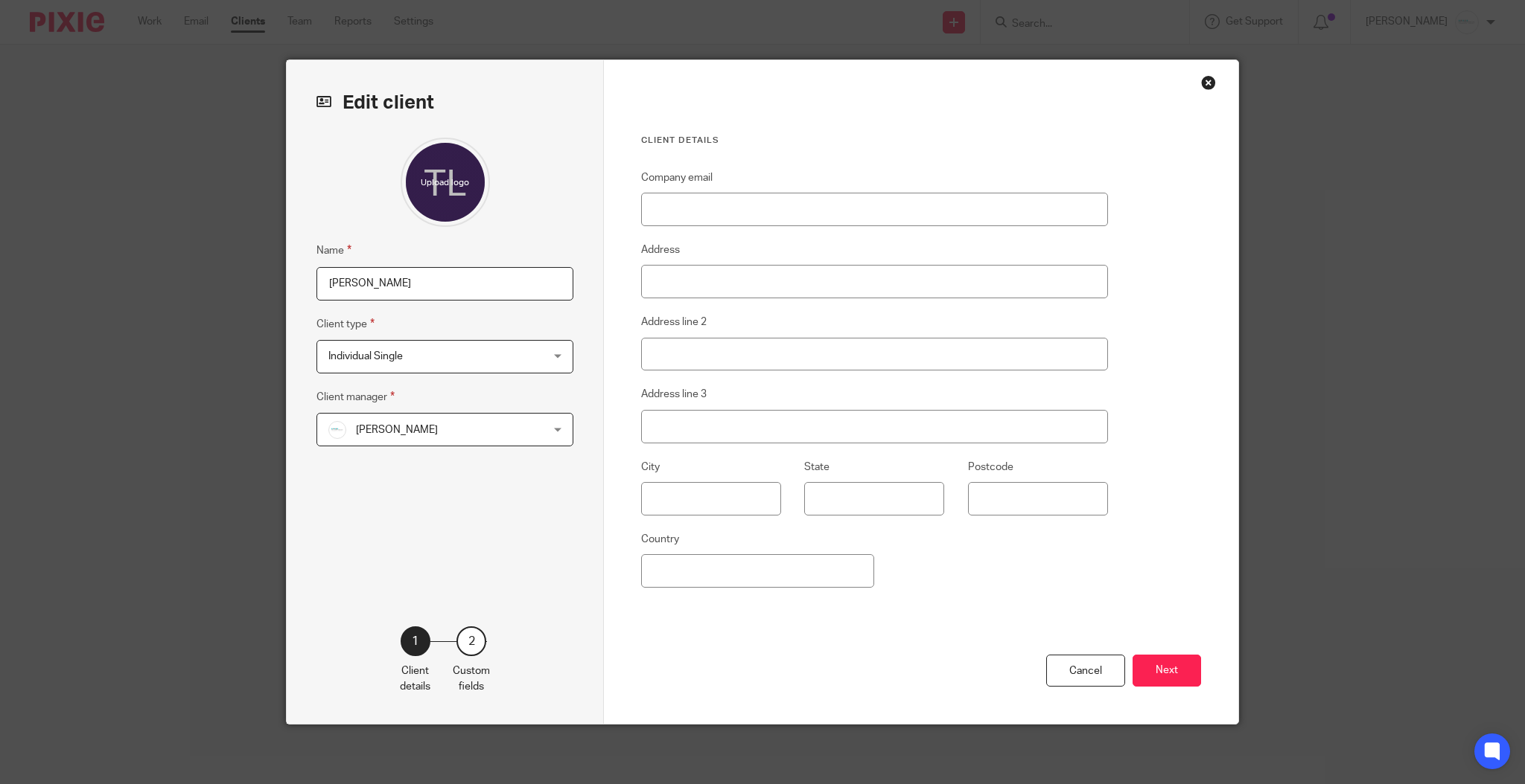
click at [396, 282] on input "[PERSON_NAME]" at bounding box center [445, 283] width 257 height 33
type input "Tim Lawrence c/o Cindy Lawrence"
click at [1162, 675] on button "Next" at bounding box center [1167, 671] width 68 height 32
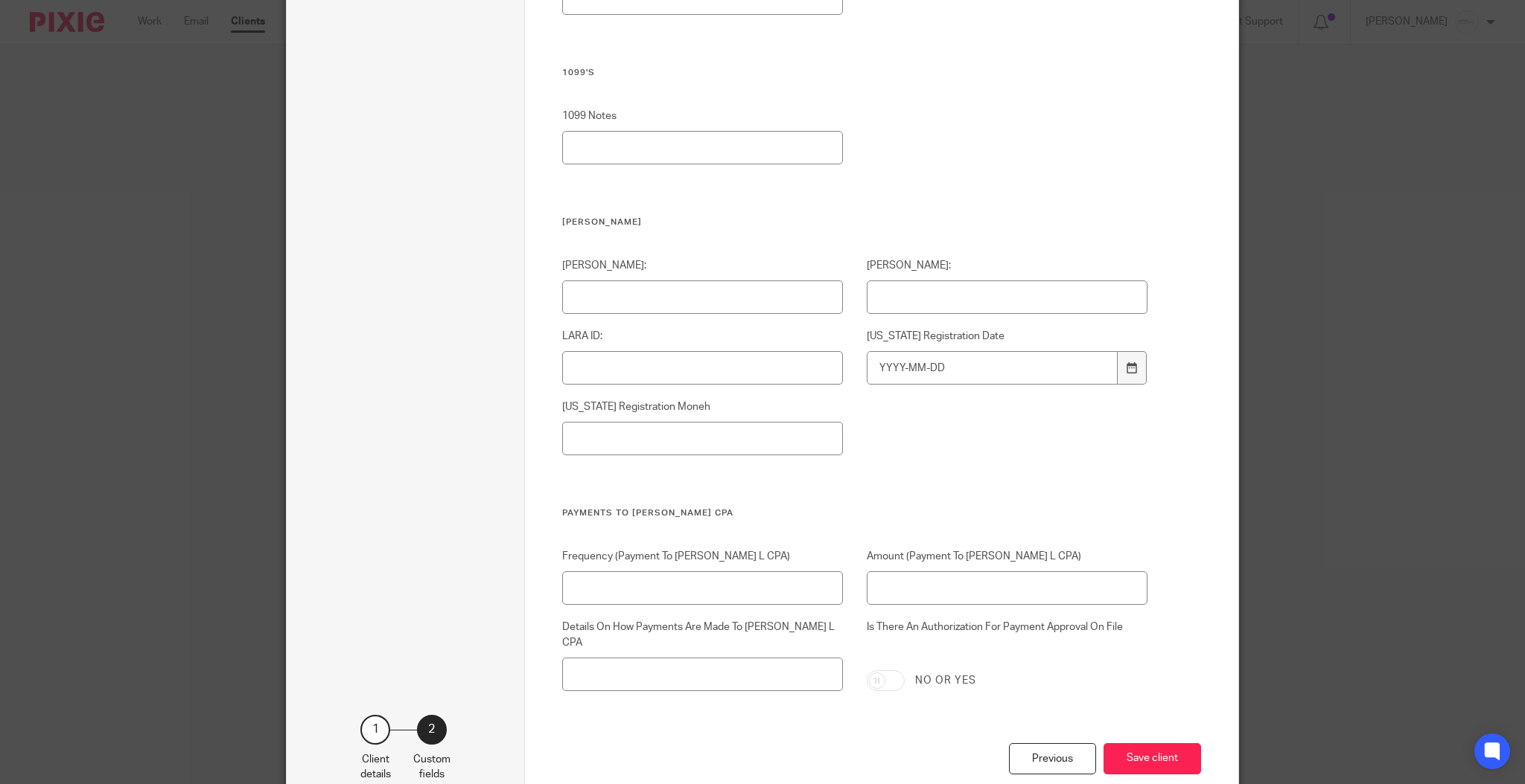
scroll to position [4797, 0]
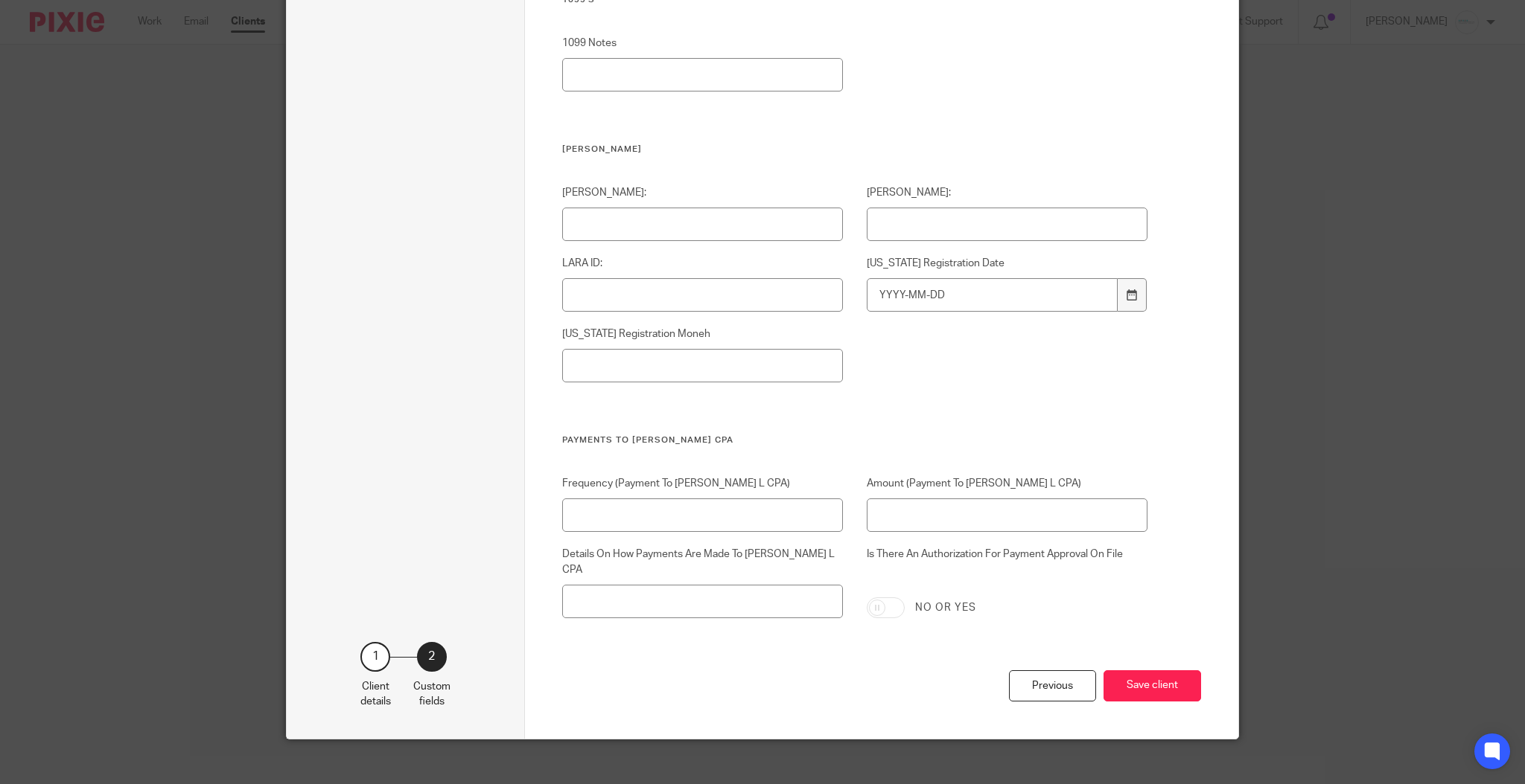
click at [1129, 689] on div "Previous Save client" at bounding box center [881, 705] width 640 height 69
click at [1152, 672] on button "Save client" at bounding box center [1152, 687] width 98 height 32
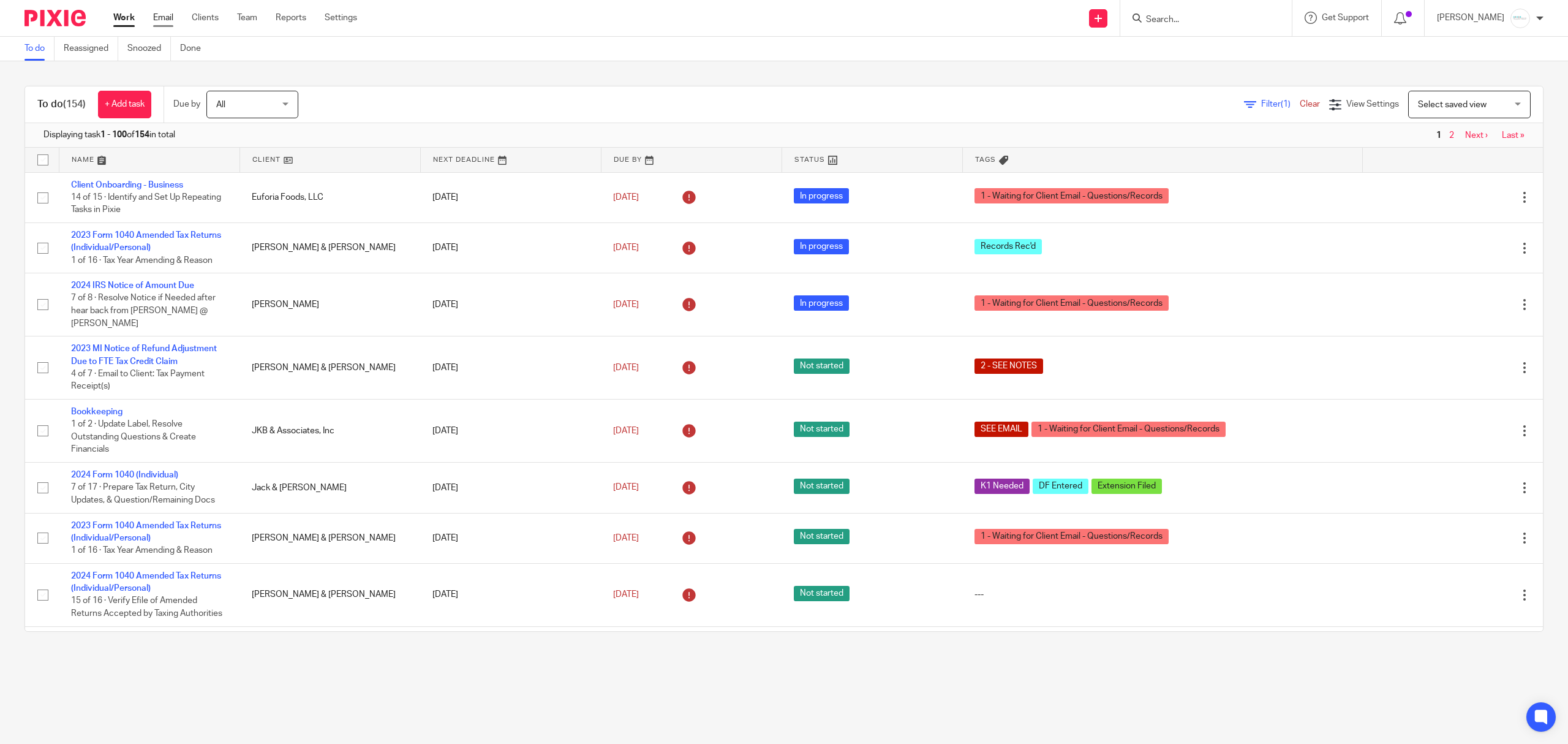
click at [160, 23] on link "Email" at bounding box center [163, 18] width 20 height 13
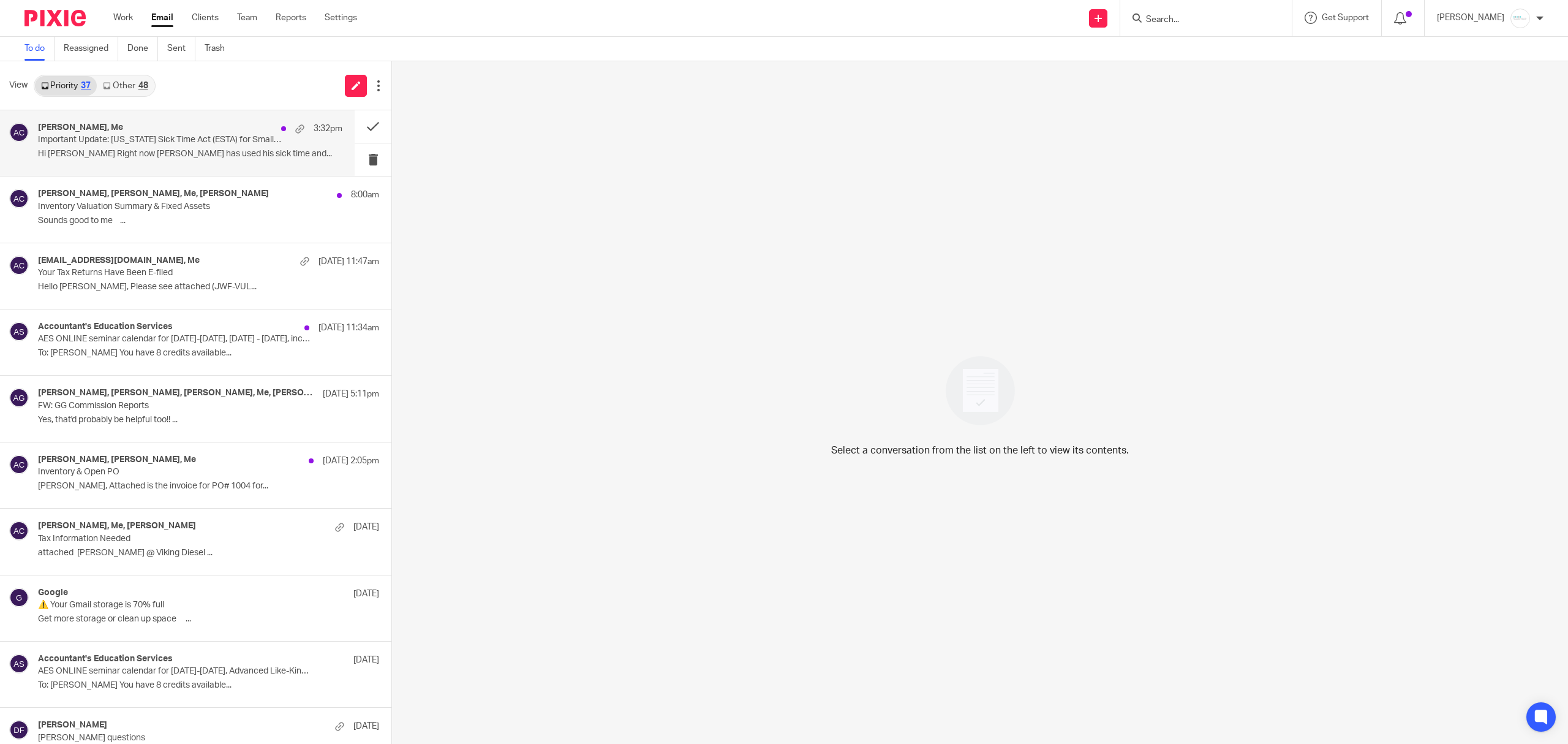
click at [173, 143] on p "Important Update: [US_STATE] Sick Time Act (ESTA) for Small Seasonal Employers …" at bounding box center [160, 139] width 244 height 10
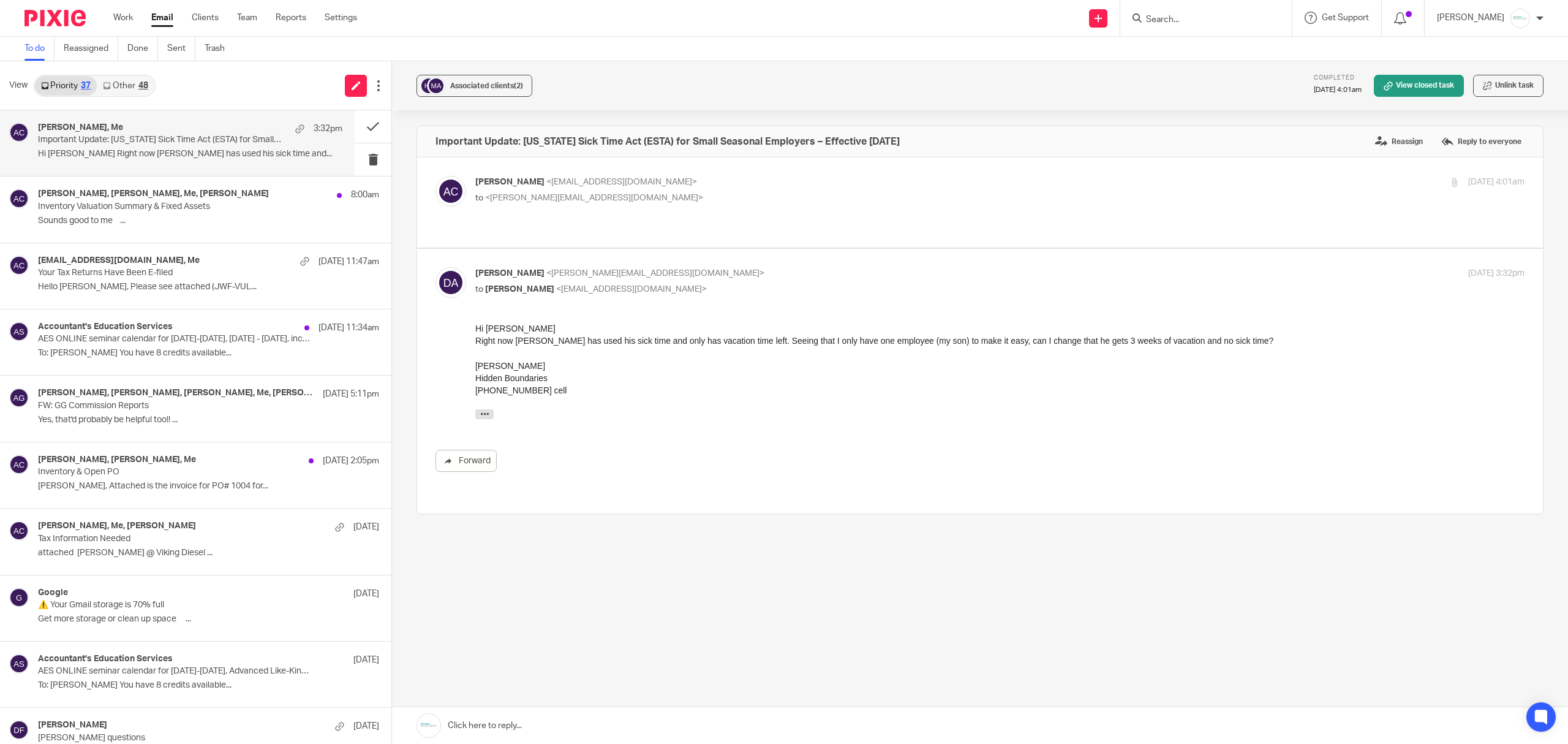
click at [542, 726] on link at bounding box center [980, 725] width 1176 height 37
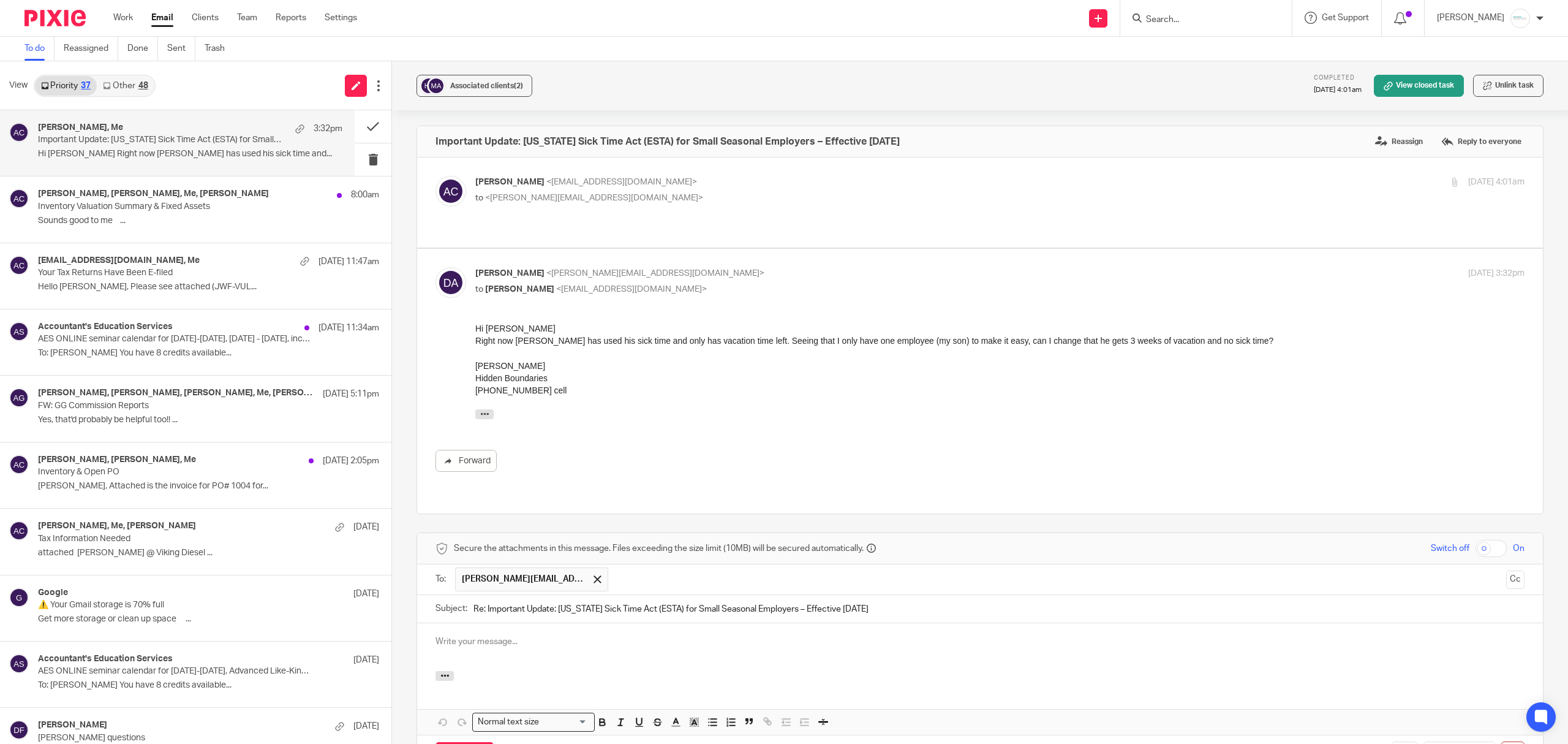
scroll to position [111, 0]
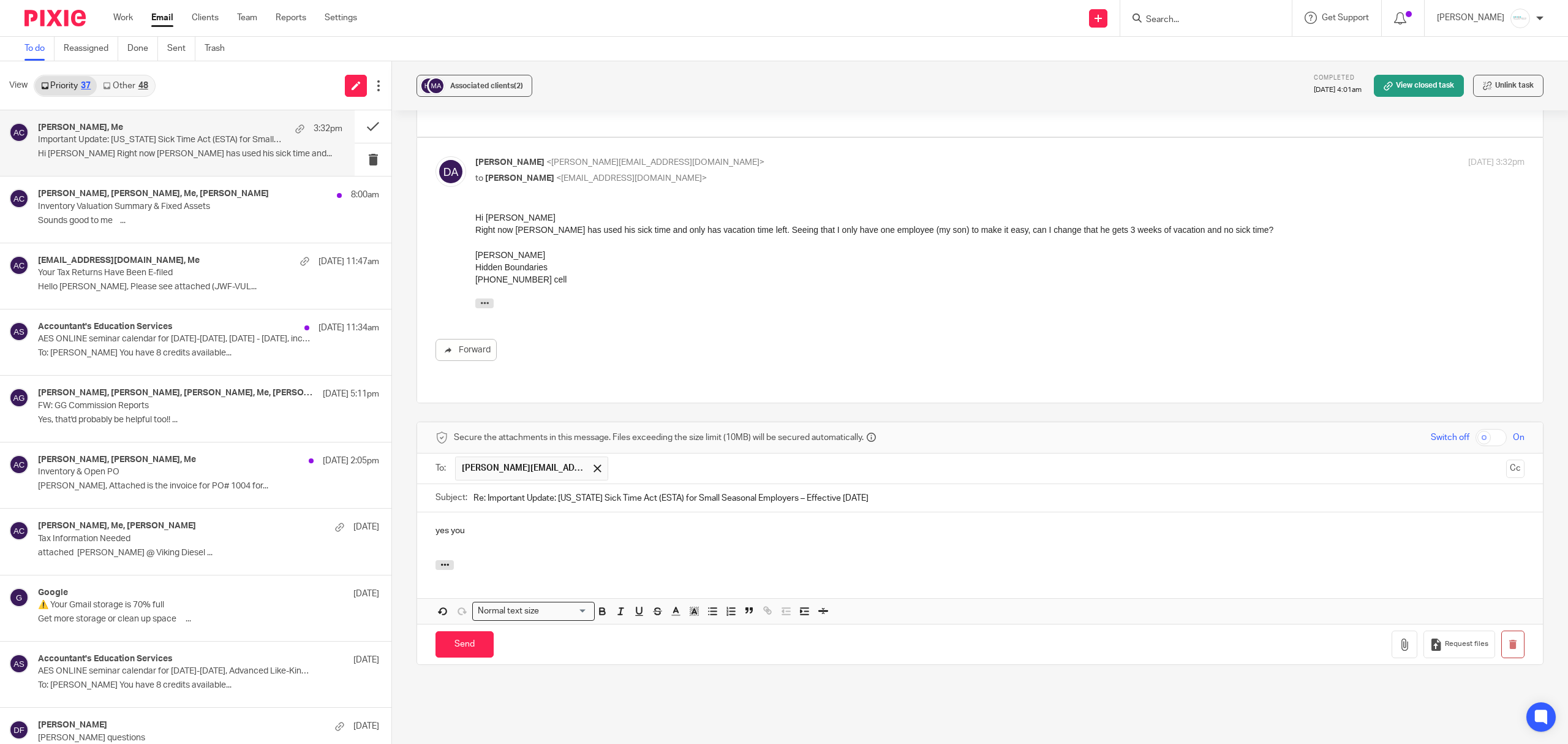
drag, startPoint x: 931, startPoint y: 403, endPoint x: 1085, endPoint y: 217, distance: 241.5
drag, startPoint x: 1225, startPoint y: 223, endPoint x: 725, endPoint y: 236, distance: 500.2
click at [725, 236] on div "Hi [PERSON_NAME] Right now [PERSON_NAME] has used his sick time and only has va…" at bounding box center [1000, 249] width 1050 height 75
drag, startPoint x: 1209, startPoint y: 228, endPoint x: 510, endPoint y: 228, distance: 699.0
click at [532, 228] on div "Right now [PERSON_NAME] has used his sick time and only has vacation time left.…" at bounding box center [1000, 230] width 1050 height 13
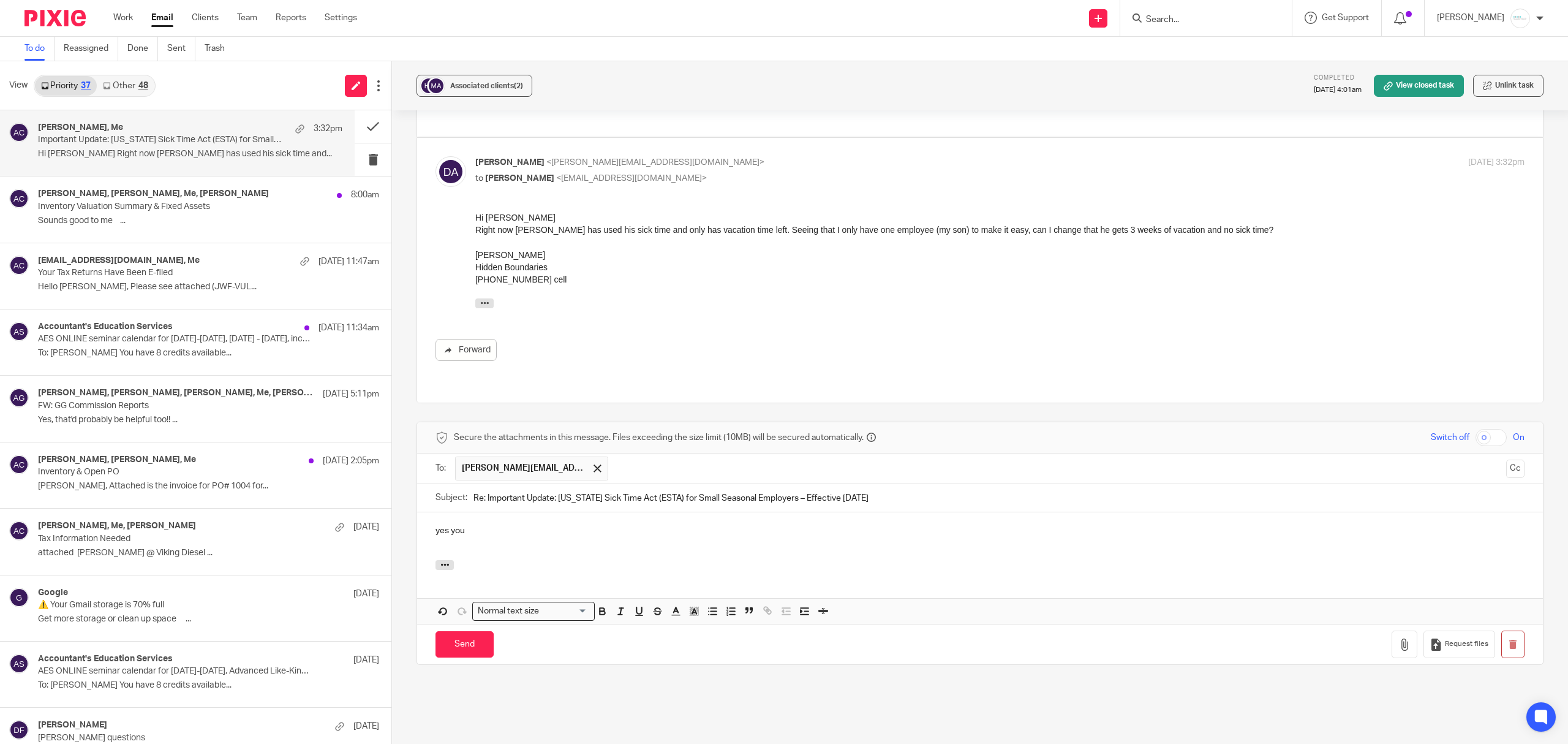
drag, startPoint x: 947, startPoint y: 408, endPoint x: 809, endPoint y: 230, distance: 225.2
click at [113, 214] on div "[PERSON_NAME], [PERSON_NAME], Me, [PERSON_NAME] 8:00am Inventory Valuation Summ…" at bounding box center [190, 209] width 304 height 41
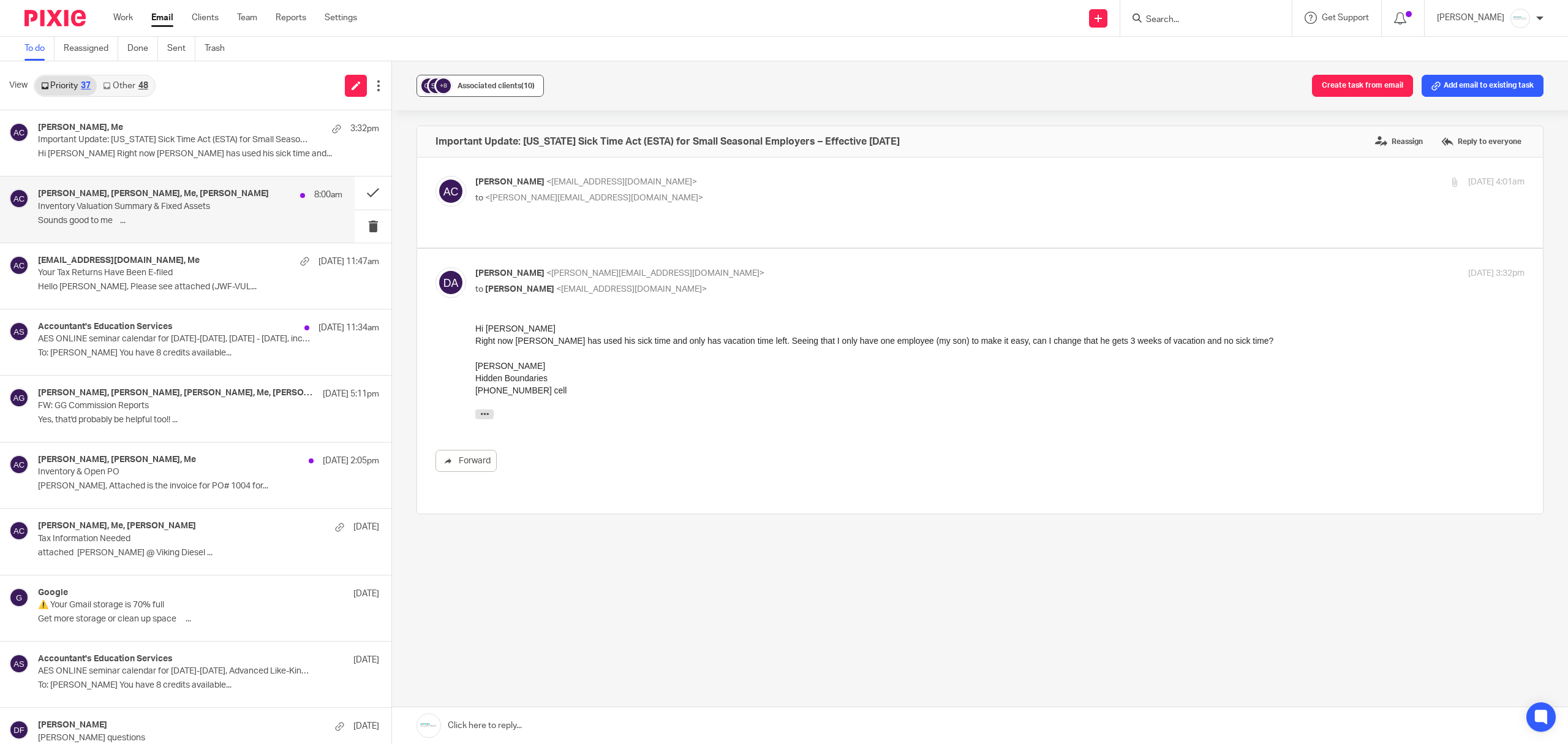
scroll to position [0, 0]
click at [193, 133] on div "[PERSON_NAME], Me 3:32pm" at bounding box center [190, 129] width 304 height 13
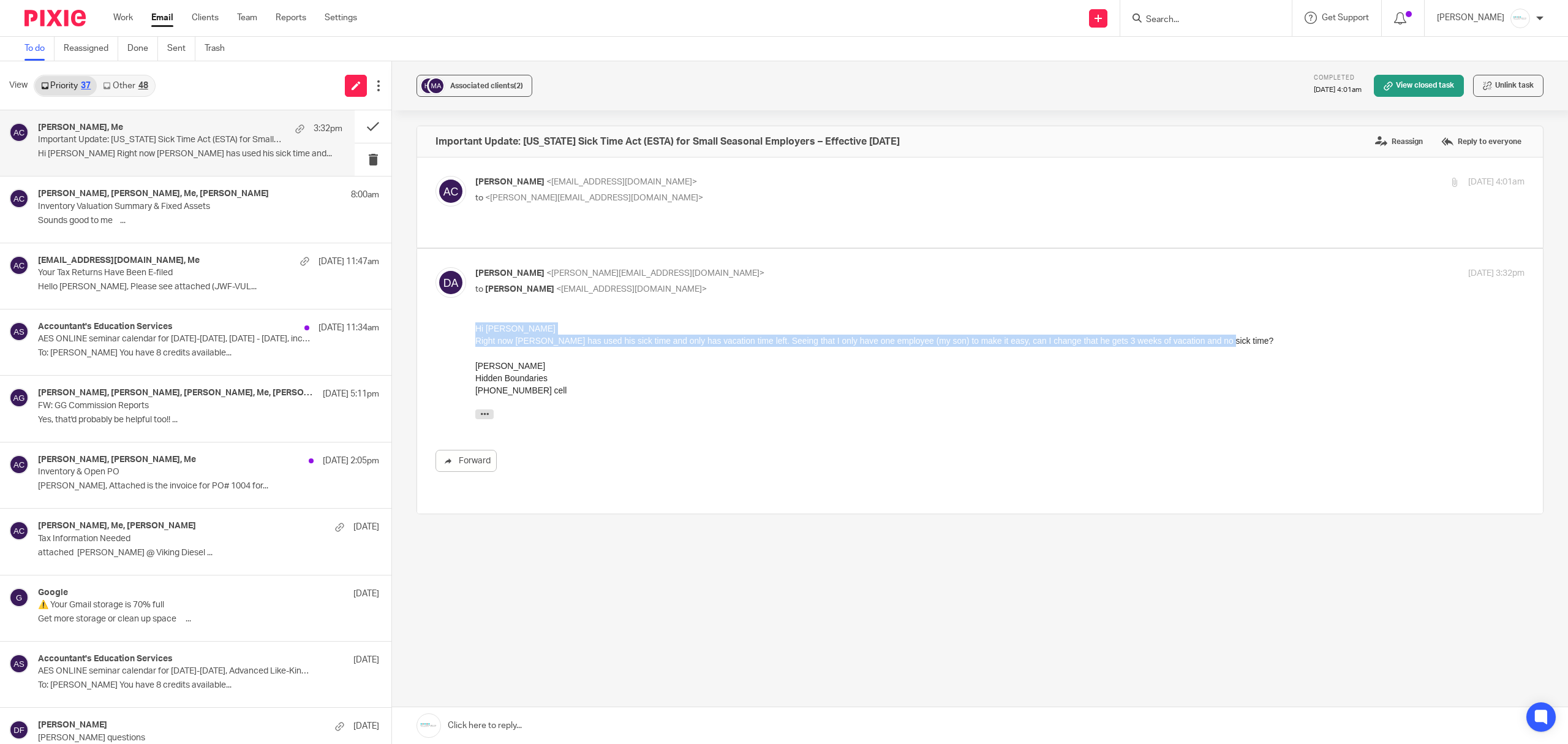
drag, startPoint x: 1222, startPoint y: 340, endPoint x: 941, endPoint y: 634, distance: 406.7
click at [475, 332] on html "Hi [PERSON_NAME] Right now [PERSON_NAME] has used his sick time and only has va…" at bounding box center [1000, 374] width 1050 height 103
copy div "Hi [PERSON_NAME] Right now [PERSON_NAME] has used his sick time and only has va…"
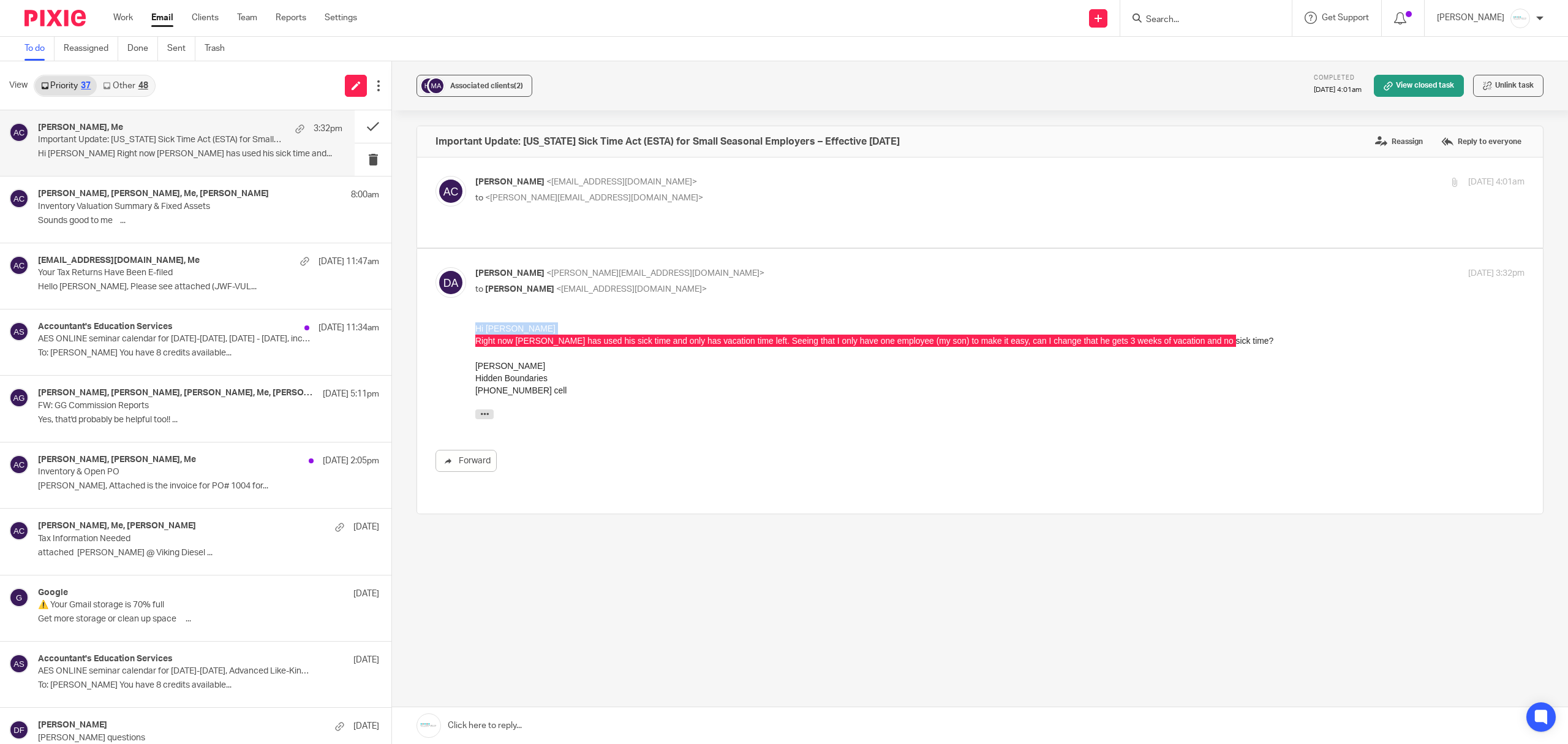
click at [596, 727] on link at bounding box center [980, 725] width 1176 height 37
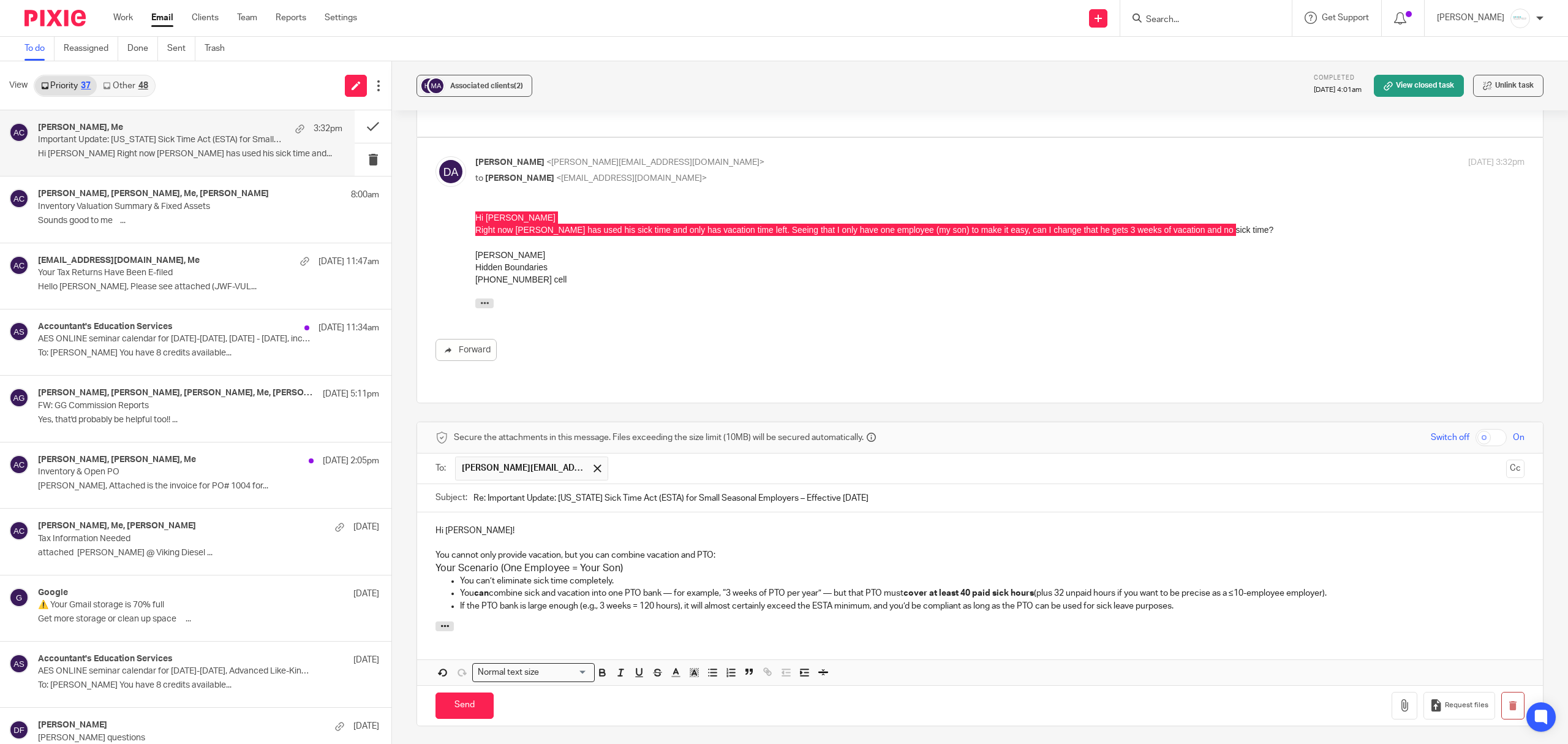
click at [744, 549] on p "You cannot only provide vacation, but you can combine vacation and PTO:" at bounding box center [980, 555] width 1089 height 13
drag, startPoint x: 801, startPoint y: 520, endPoint x: 866, endPoint y: 520, distance: 65.0
click at [866, 549] on p "You cannot only provide vacation, but you can combine vacation and the required…" at bounding box center [980, 555] width 1089 height 13
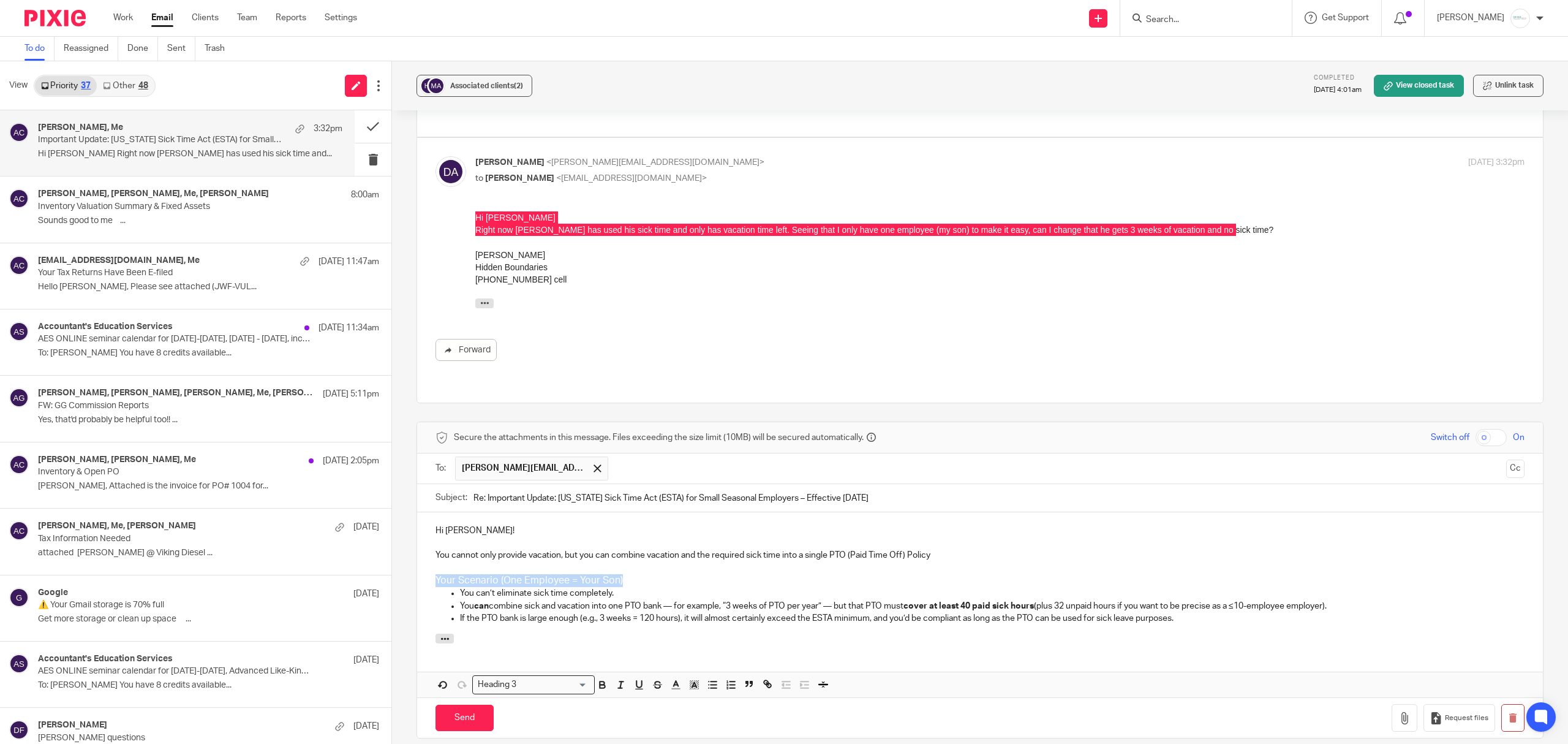
drag, startPoint x: 630, startPoint y: 549, endPoint x: 424, endPoint y: 548, distance: 206.0
click at [424, 548] on div "Hi [PERSON_NAME]! You cannot only provide vacation, but you can combine vacatio…" at bounding box center [979, 573] width 1125 height 121
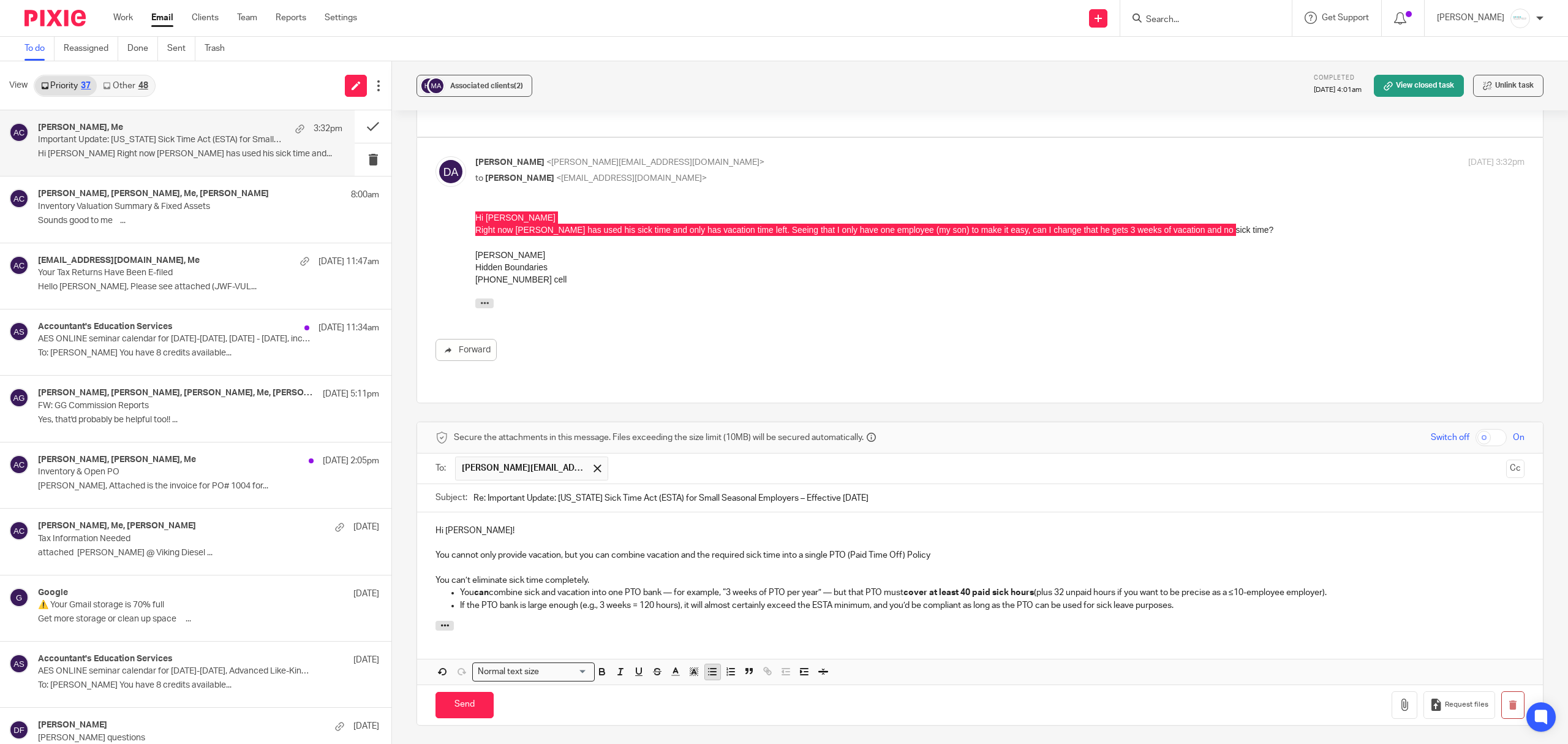
click at [705, 664] on button "button" at bounding box center [712, 672] width 16 height 16
drag, startPoint x: 705, startPoint y: 573, endPoint x: 711, endPoint y: 575, distance: 6.3
click at [711, 599] on p "If the PTO bank is large enough (e.g., 3 weeks = 120 hours), it will almost cer…" at bounding box center [992, 606] width 1064 height 13
drag, startPoint x: 522, startPoint y: 573, endPoint x: 598, endPoint y: 572, distance: 76.0
click at [598, 599] on p "If the PTO bank is large enough (e.g., 3 weeks = 120 hours), it will almost cer…" at bounding box center [992, 606] width 1064 height 13
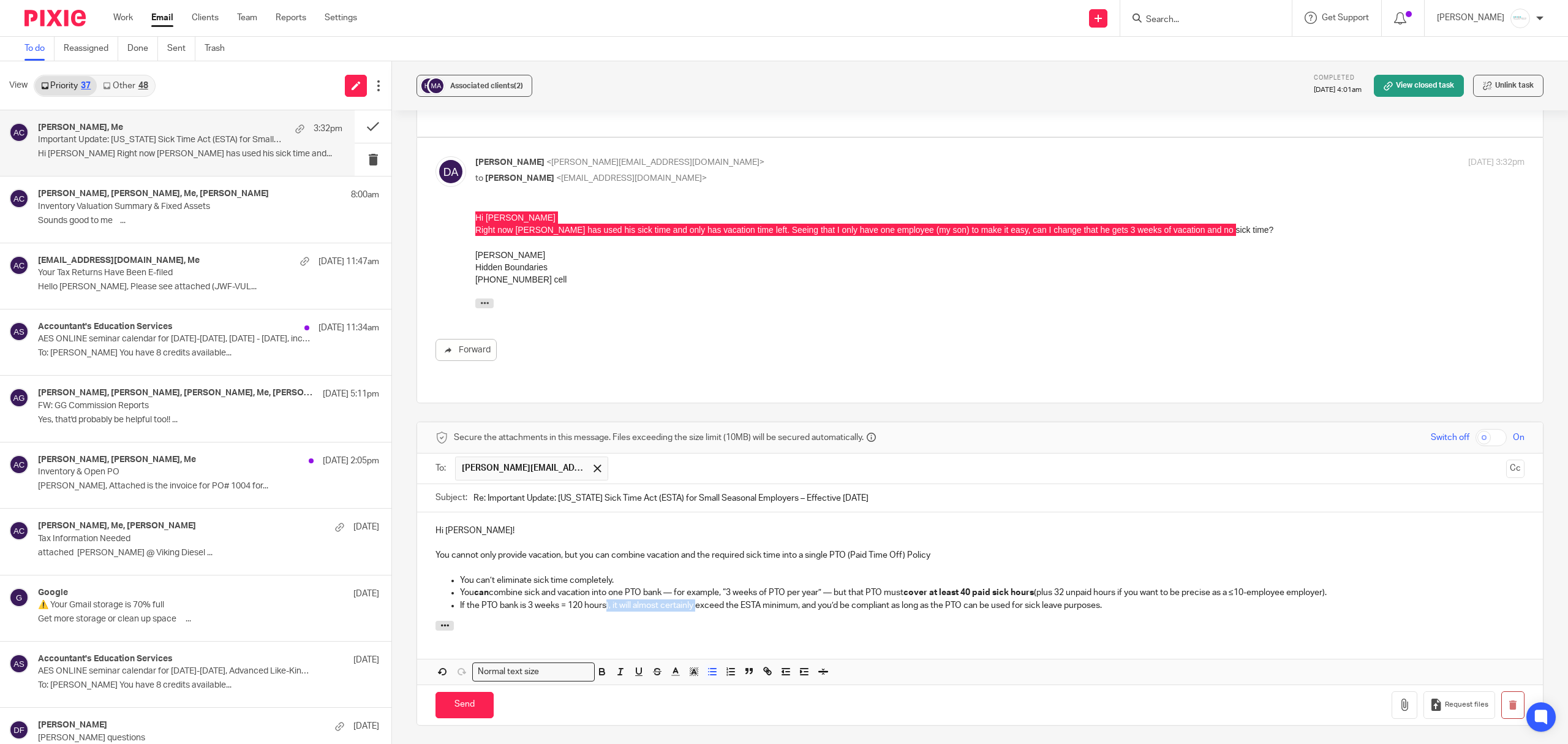
drag, startPoint x: 606, startPoint y: 575, endPoint x: 696, endPoint y: 573, distance: 90.0
click at [696, 599] on p "If the PTO bank is 3 weeks = 120 hours), it will almost certainly exceed the ES…" at bounding box center [992, 606] width 1064 height 13
click at [1081, 599] on p "If the PTO bank is 3 weeks = 120 hours, it will exceed the ESTA minimum, and yo…" at bounding box center [992, 606] width 1064 height 13
drag, startPoint x: 425, startPoint y: 518, endPoint x: 978, endPoint y: 518, distance: 553.0
click at [978, 518] on div "Hi [PERSON_NAME]! You cannot only provide vacation, but you can combine vacatio…" at bounding box center [979, 566] width 1125 height 109
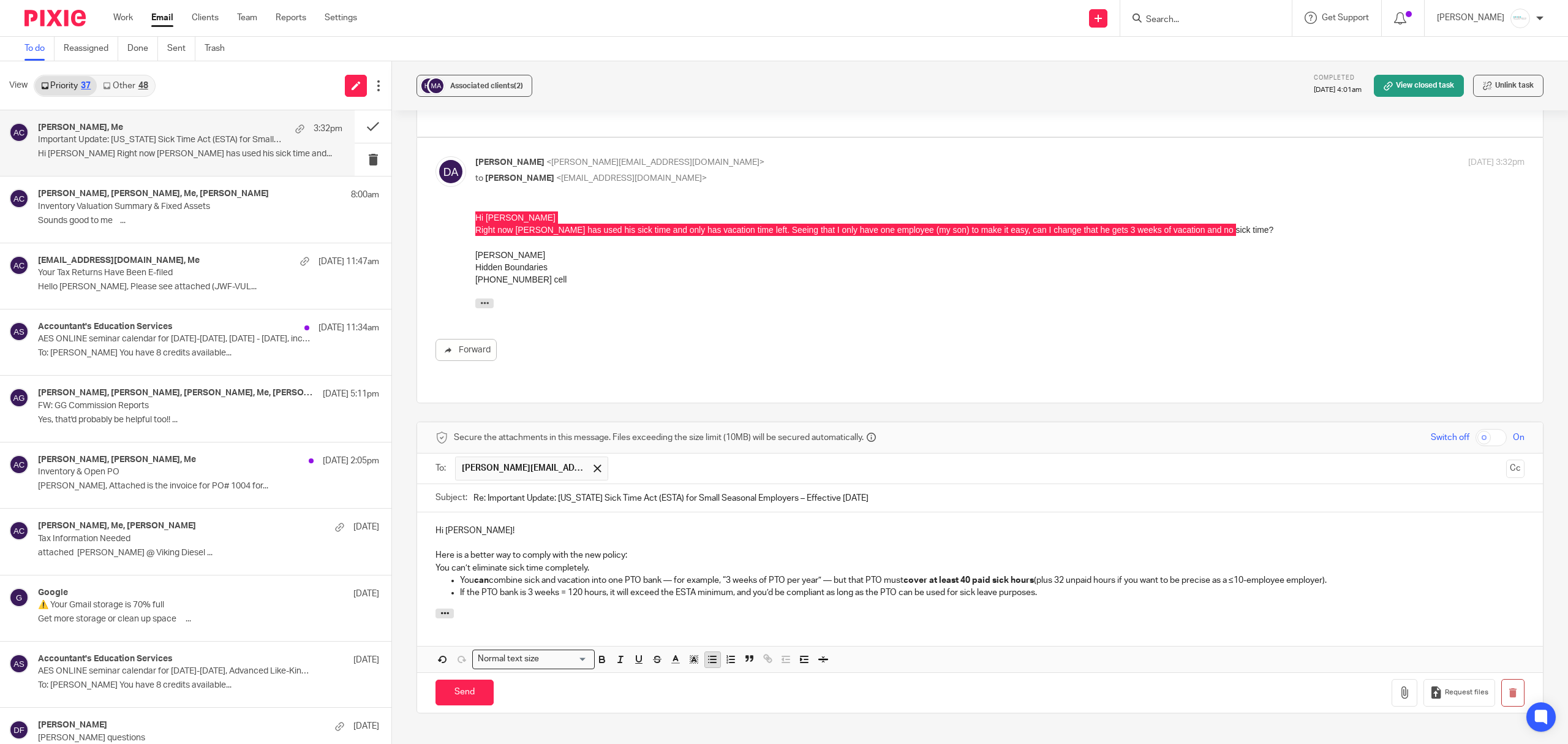
click at [705, 652] on button "button" at bounding box center [712, 660] width 16 height 16
click at [640, 562] on p "You can’t eliminate sick time completely." at bounding box center [992, 568] width 1064 height 13
click at [1075, 565] on div "Hi Diane! Here is a better way to comply with the new policy: You can’t elimina…" at bounding box center [979, 560] width 1125 height 96
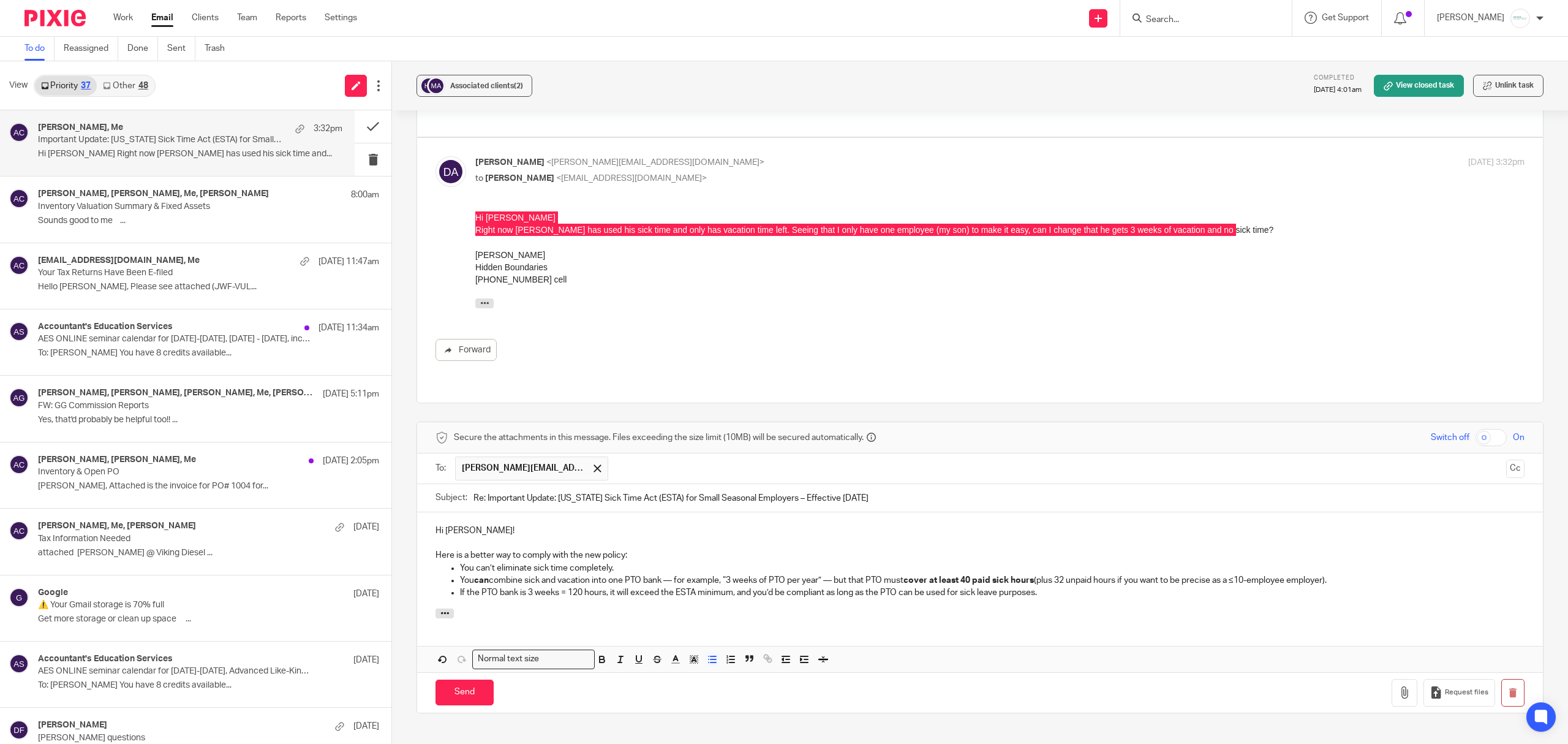
click at [1040, 587] on p "If the PTO bank is 3 weeks = 120 hours, it will exceed the ESTA minimum, and yo…" at bounding box center [992, 593] width 1064 height 13
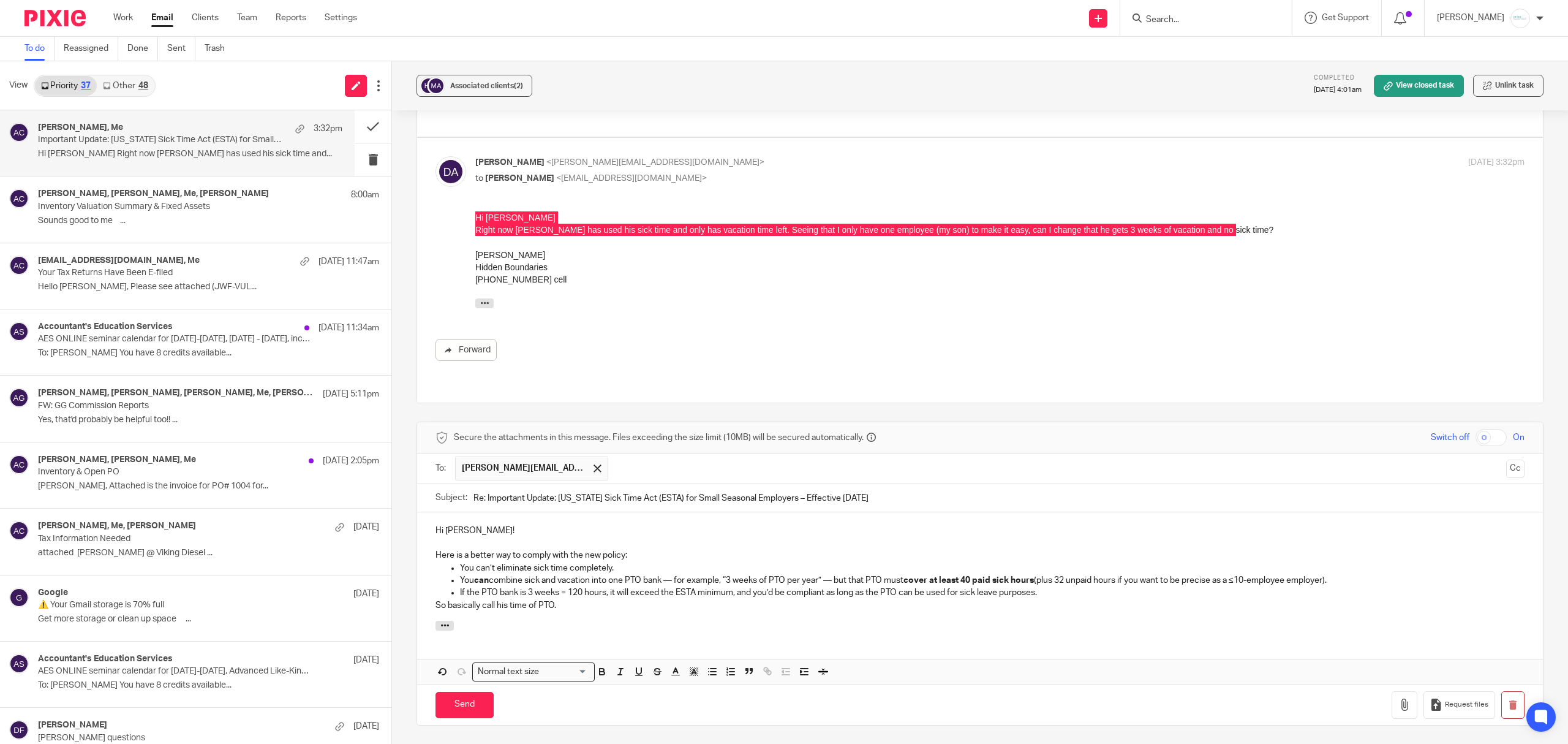
click at [768, 339] on div "Forward" at bounding box center [980, 350] width 1089 height 22
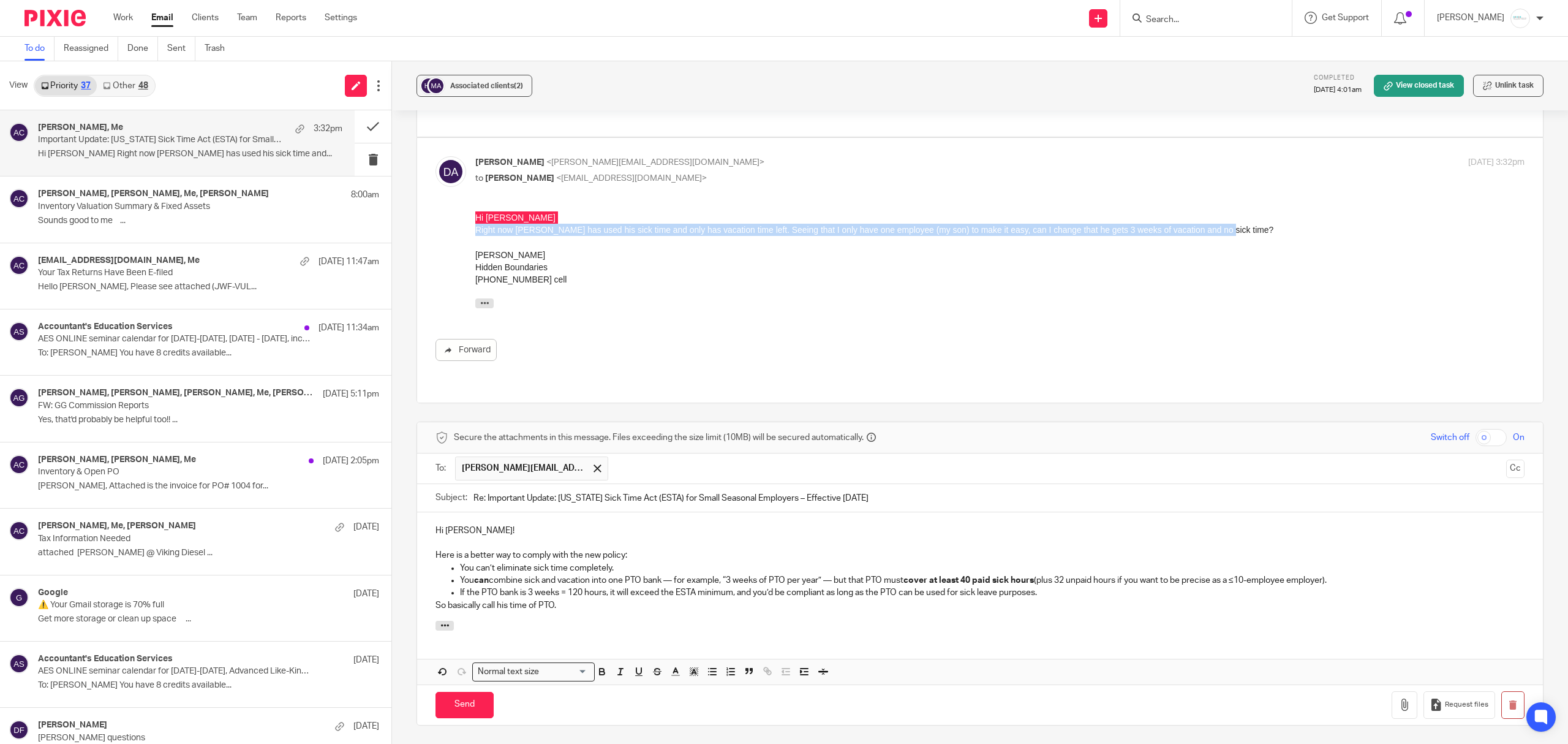
click at [766, 230] on div "Right now [PERSON_NAME] has used his sick time and only has vacation time left.…" at bounding box center [1000, 230] width 1050 height 13
click at [704, 339] on div "Forward" at bounding box center [980, 350] width 1089 height 22
click at [480, 304] on icon "button" at bounding box center [485, 303] width 9 height 9
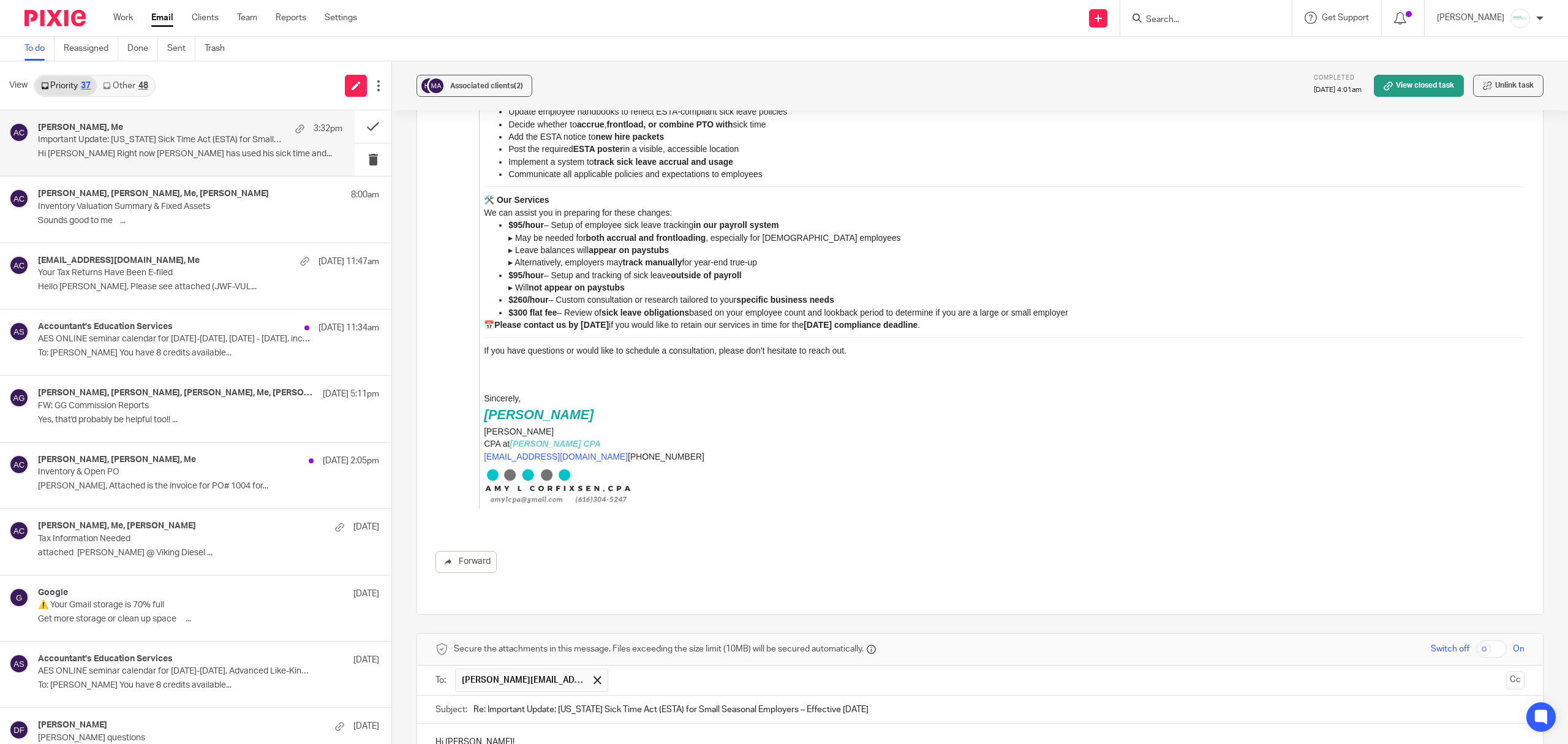
scroll to position [1493, 0]
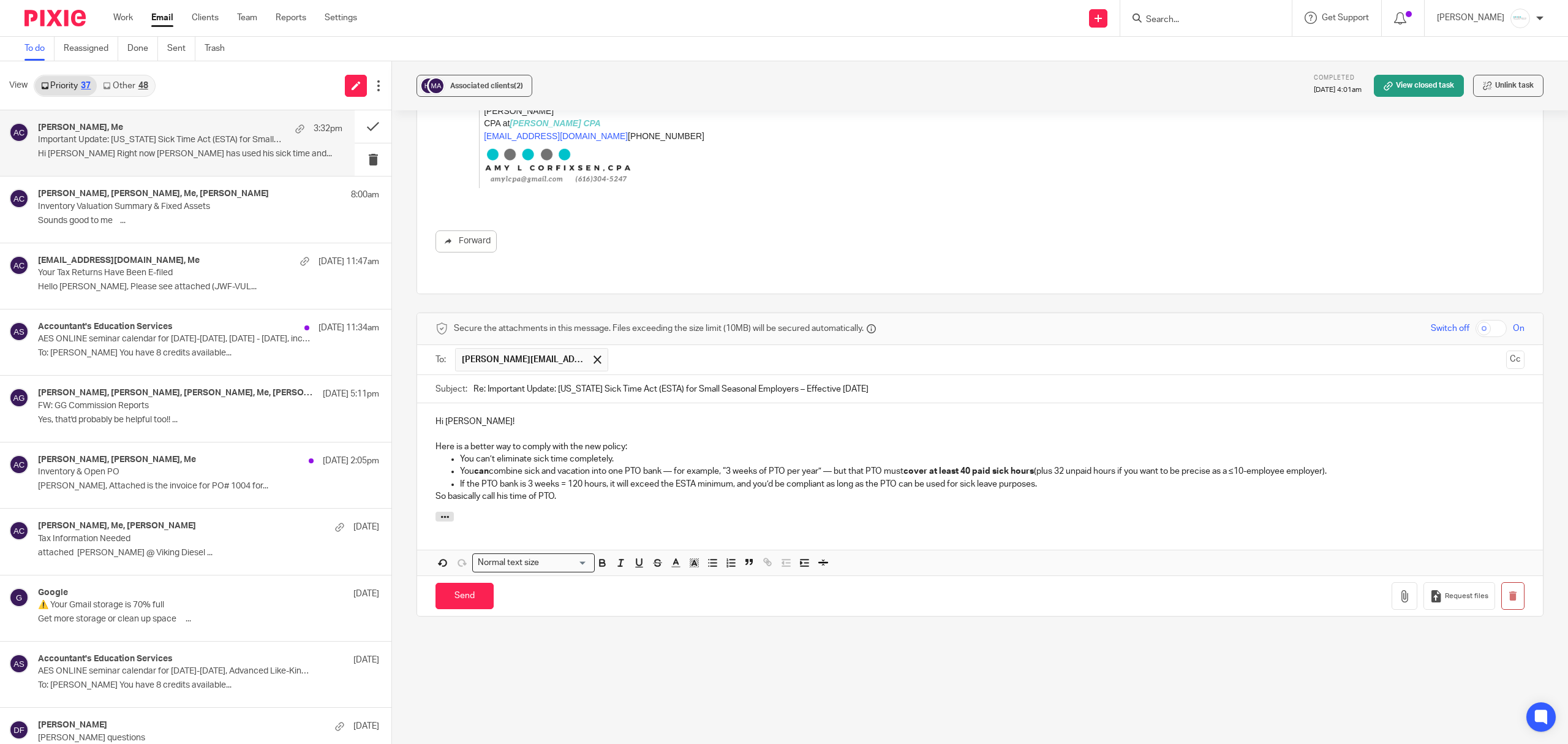
click at [617, 469] on div "Hi Diane! Here is a better way to comply with the new policy: You can’t elimina…" at bounding box center [979, 457] width 1125 height 109
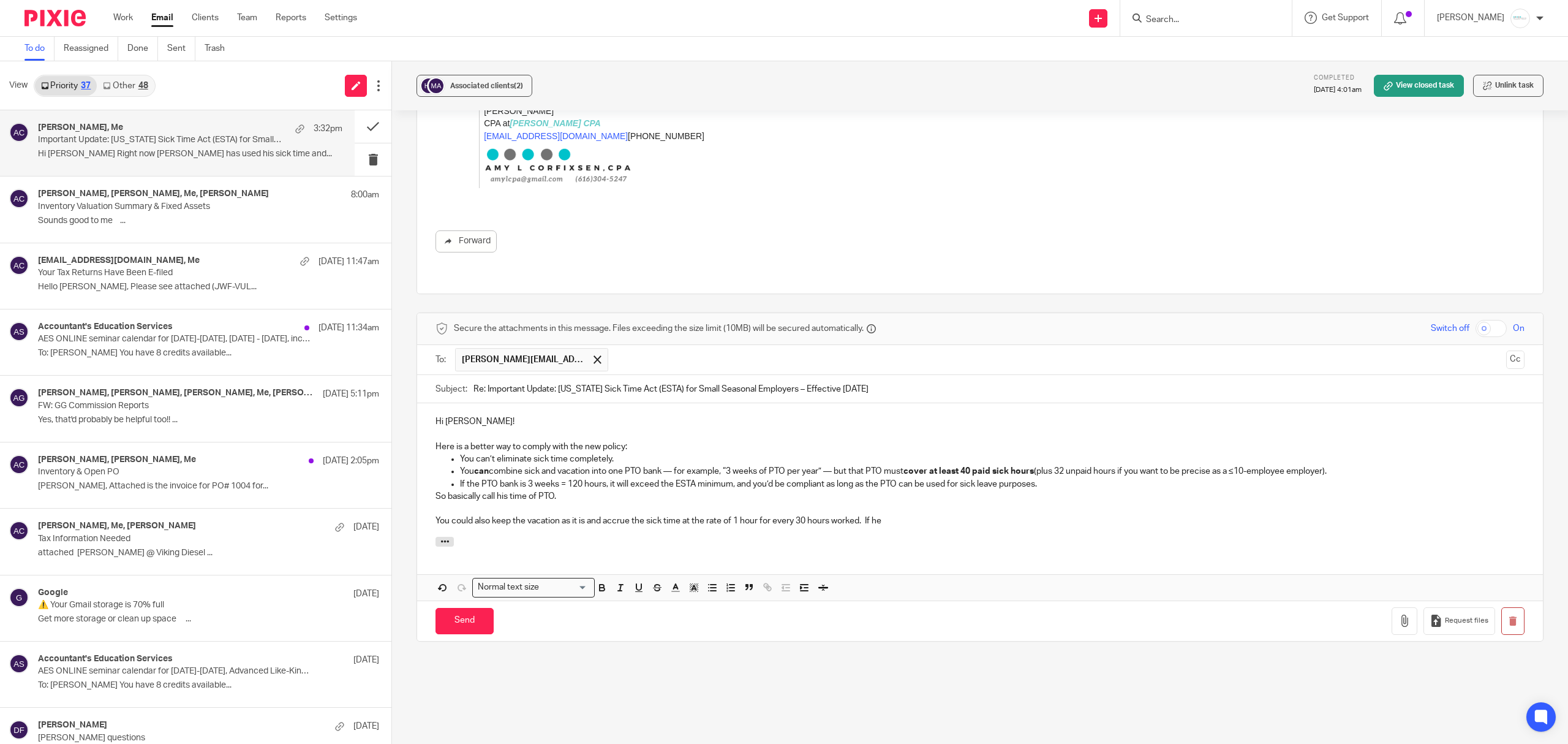
click at [564, 491] on p "So basically call his time of PTO." at bounding box center [980, 497] width 1089 height 13
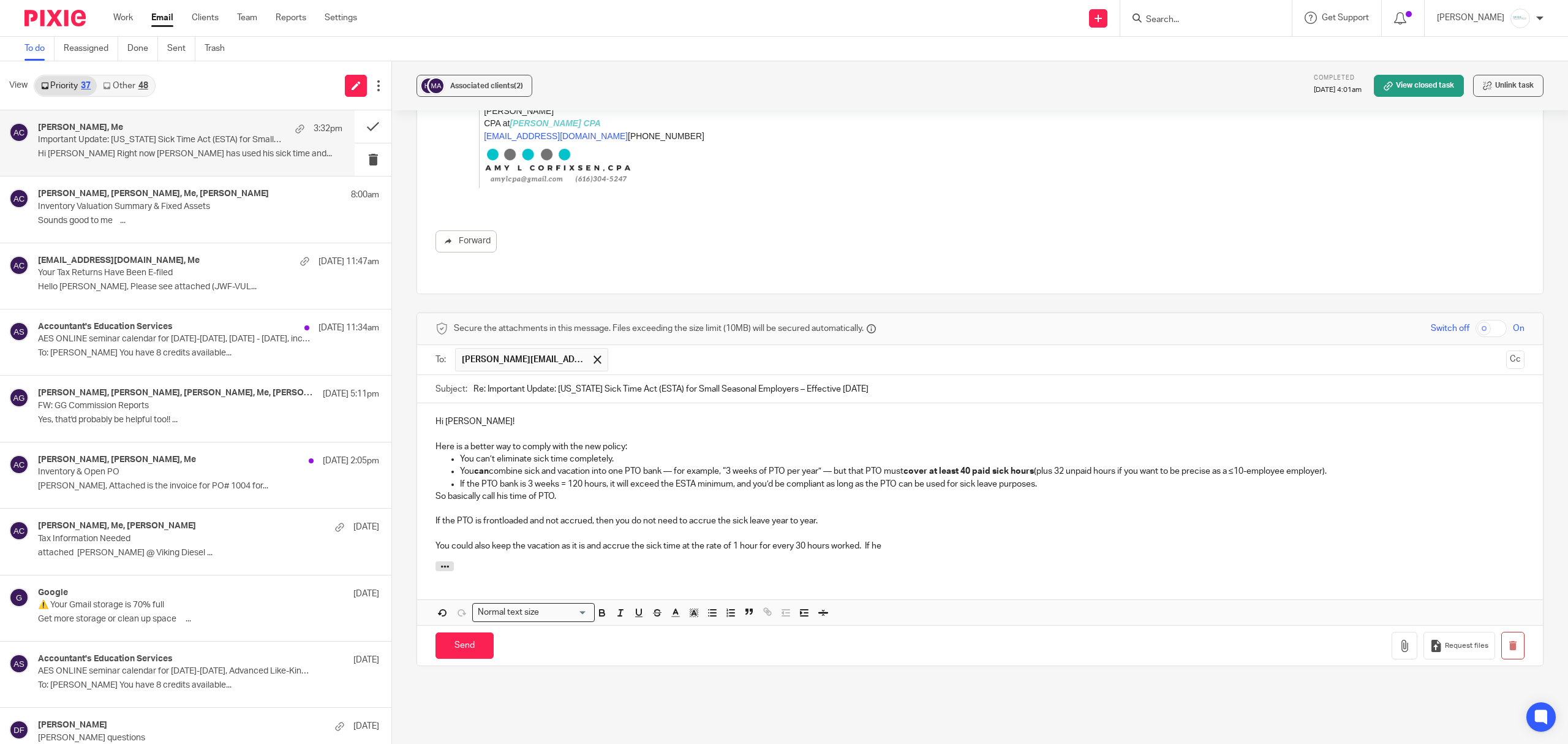
click at [1093, 478] on p "If the PTO bank is 3 weeks = 120 hours, it will exceed the ESTA minimum, and yo…" at bounding box center [992, 484] width 1064 height 13
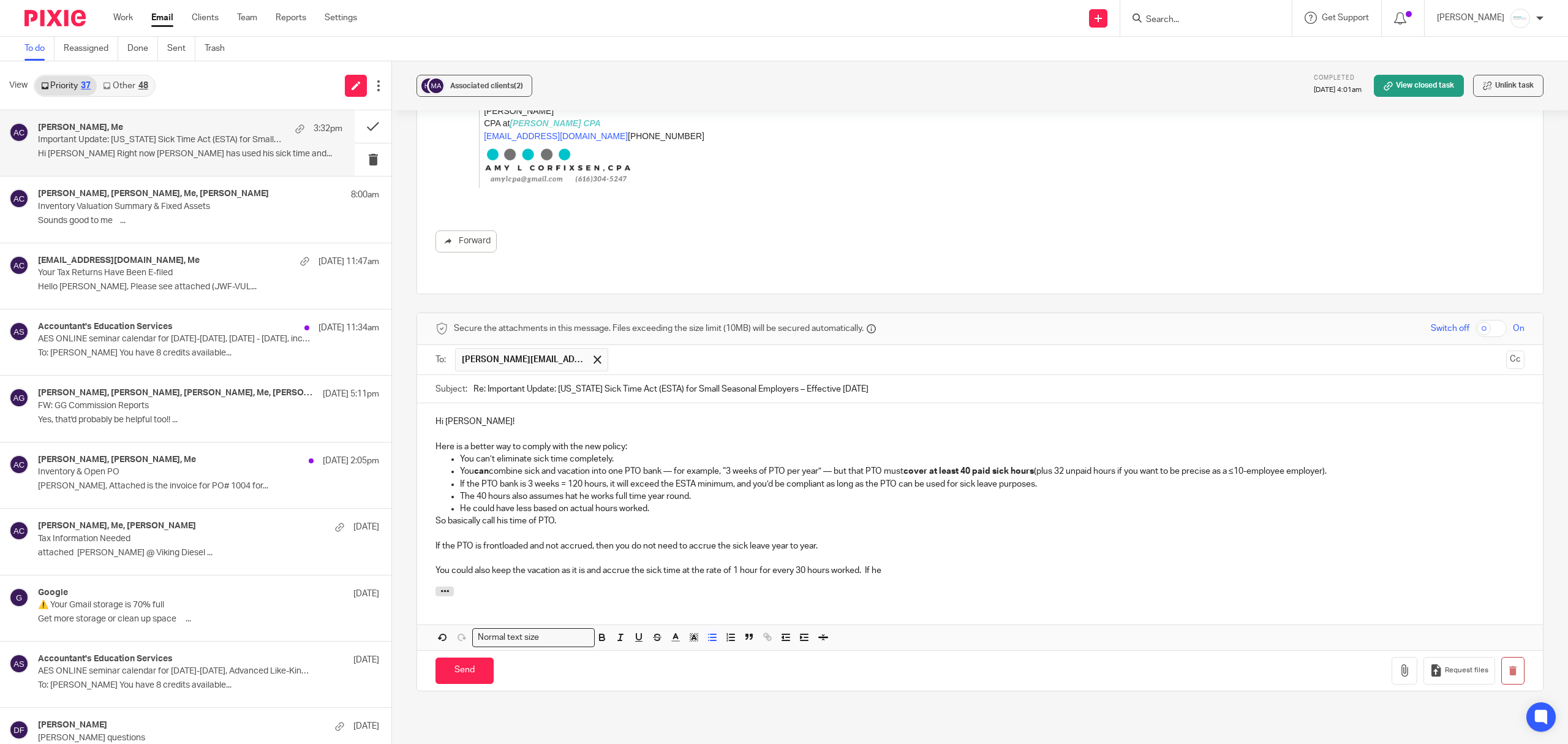
click at [827, 540] on p "If the PTO is frontloaded and not accrued, then you do not need to accrue the s…" at bounding box center [980, 546] width 1089 height 13
click at [909, 564] on p "You could also keep the vacation as it is and accrue the sick time at the rate …" at bounding box center [980, 570] width 1089 height 13
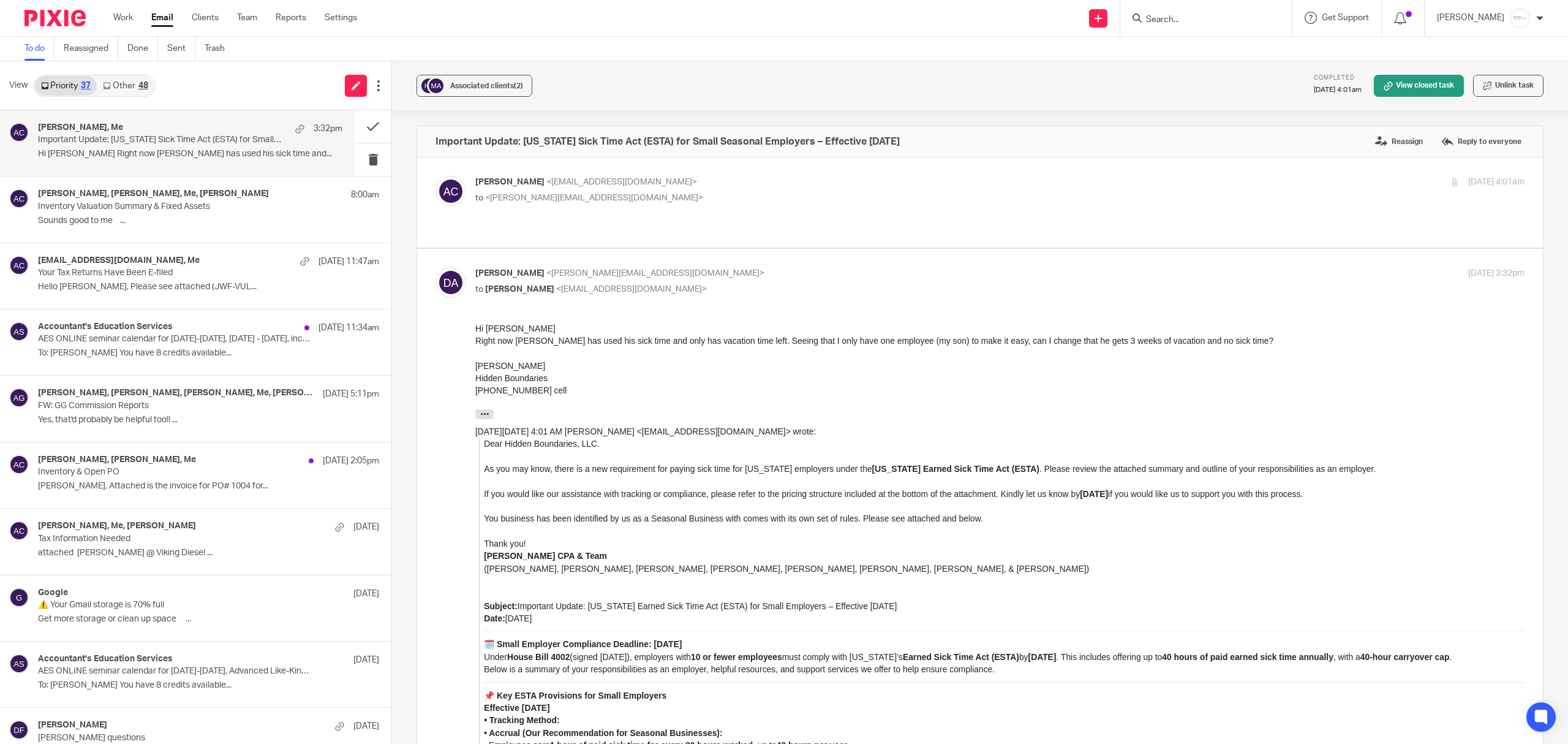
scroll to position [1493, 0]
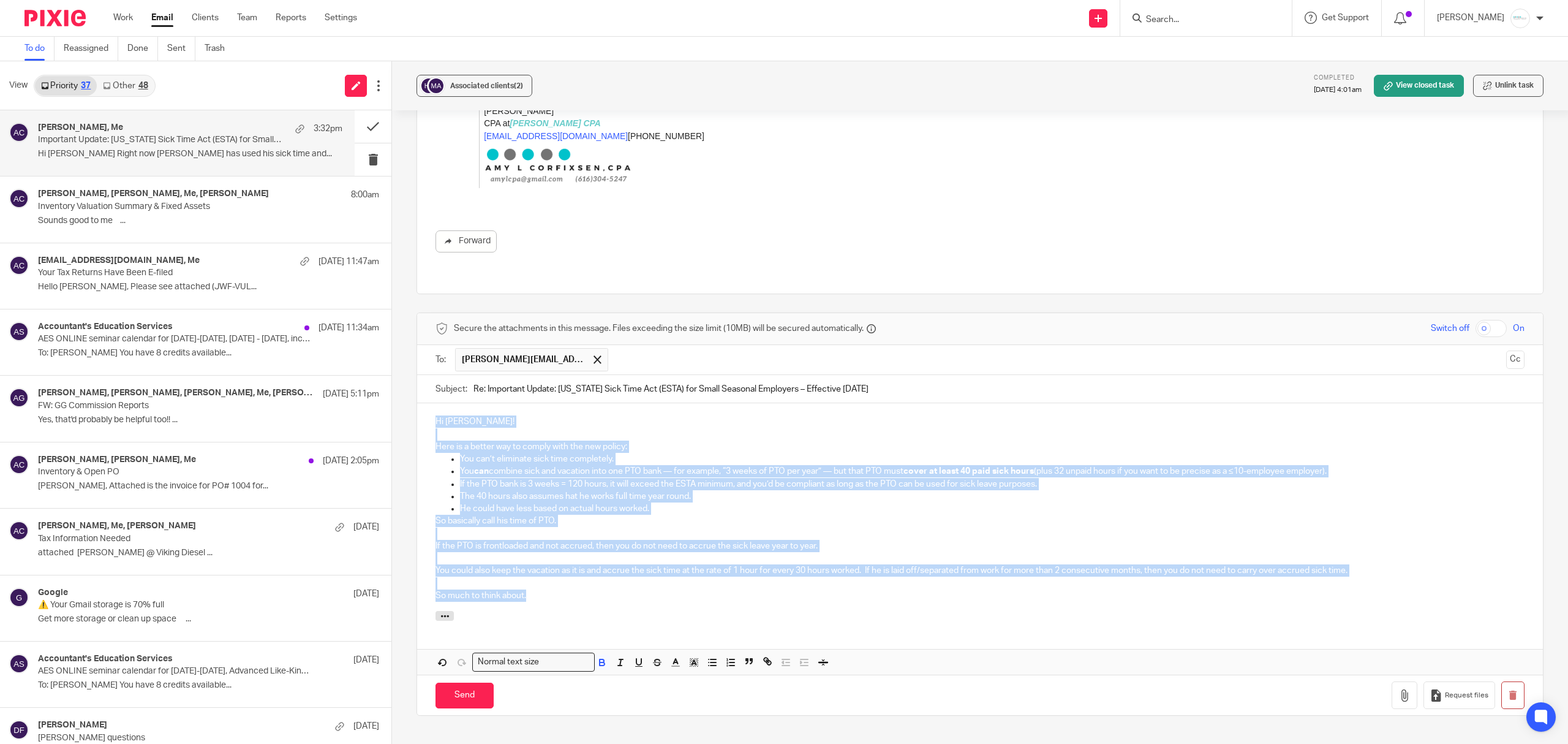
drag, startPoint x: 529, startPoint y: 561, endPoint x: 419, endPoint y: 381, distance: 211.0
click at [419, 403] on div "Hi [PERSON_NAME]! Here is a better way to comply with the new policy: You can’t…" at bounding box center [979, 506] width 1125 height 207
copy div "Hi [PERSON_NAME]! Here is a better way to comply with the new policy: You can’t…"
drag, startPoint x: 781, startPoint y: 511, endPoint x: 753, endPoint y: 489, distance: 35.6
click at [780, 540] on p "If the PTO is frontloaded and not accrued, then you do not need to accrue the s…" at bounding box center [980, 546] width 1089 height 13
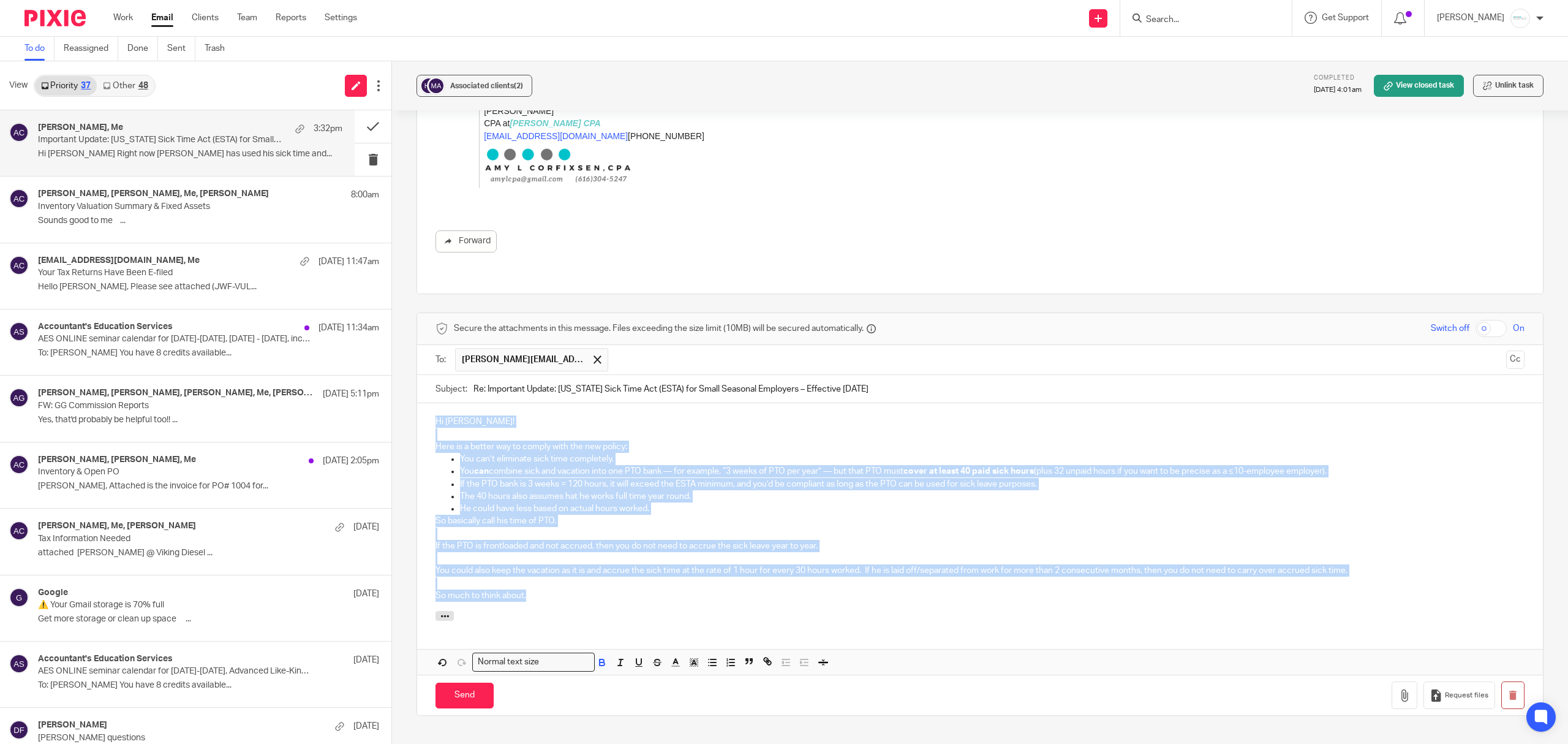
click at [547, 453] on p "You can’t eliminate sick time completely." at bounding box center [992, 459] width 1064 height 13
drag, startPoint x: 431, startPoint y: 386, endPoint x: 659, endPoint y: 567, distance: 291.1
click at [659, 567] on div "Hi Diane! Here is a better way to comply with the new policy: You can’t elimina…" at bounding box center [979, 506] width 1125 height 207
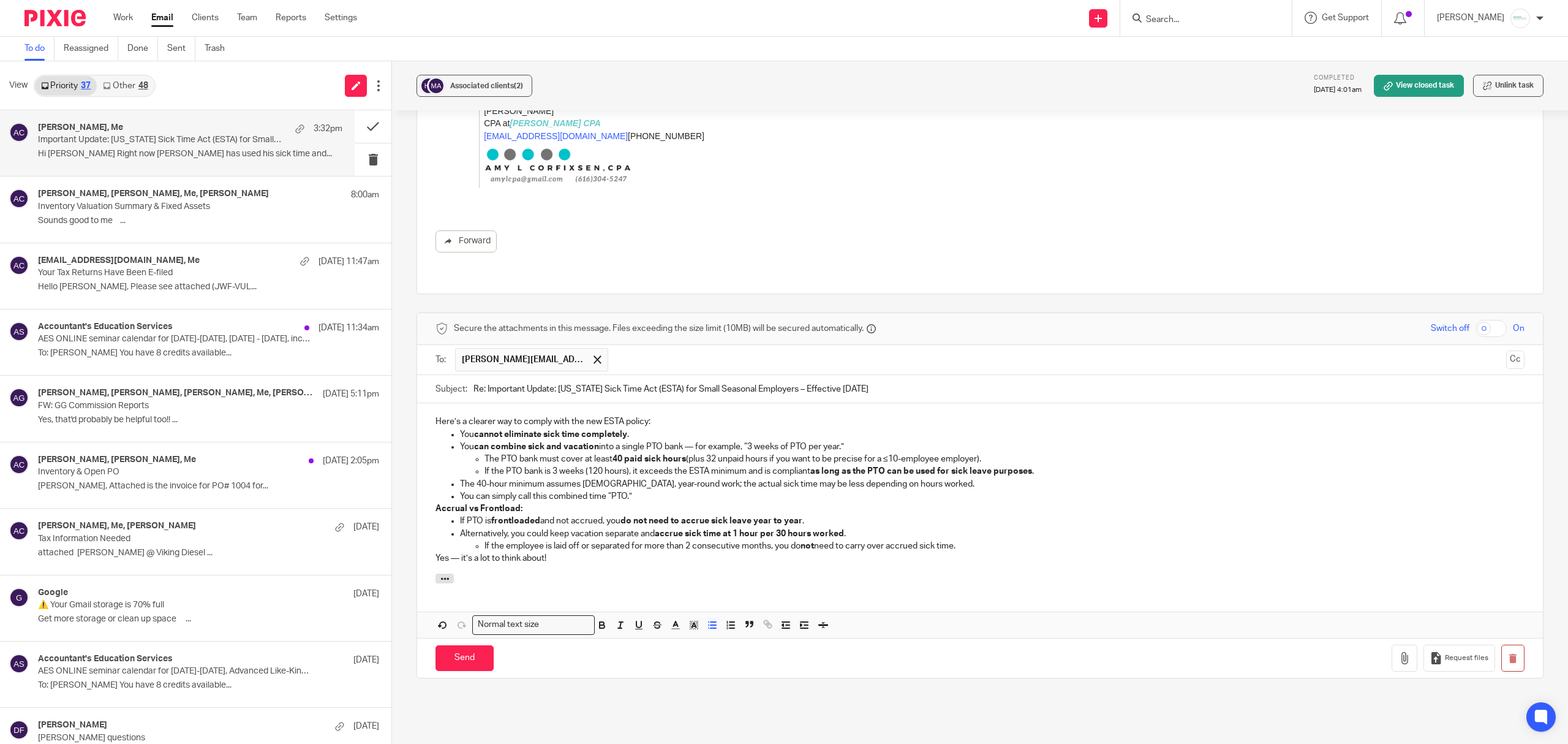
click at [658, 491] on p "You can simply call this combined time “PTO.”" at bounding box center [992, 497] width 1064 height 13
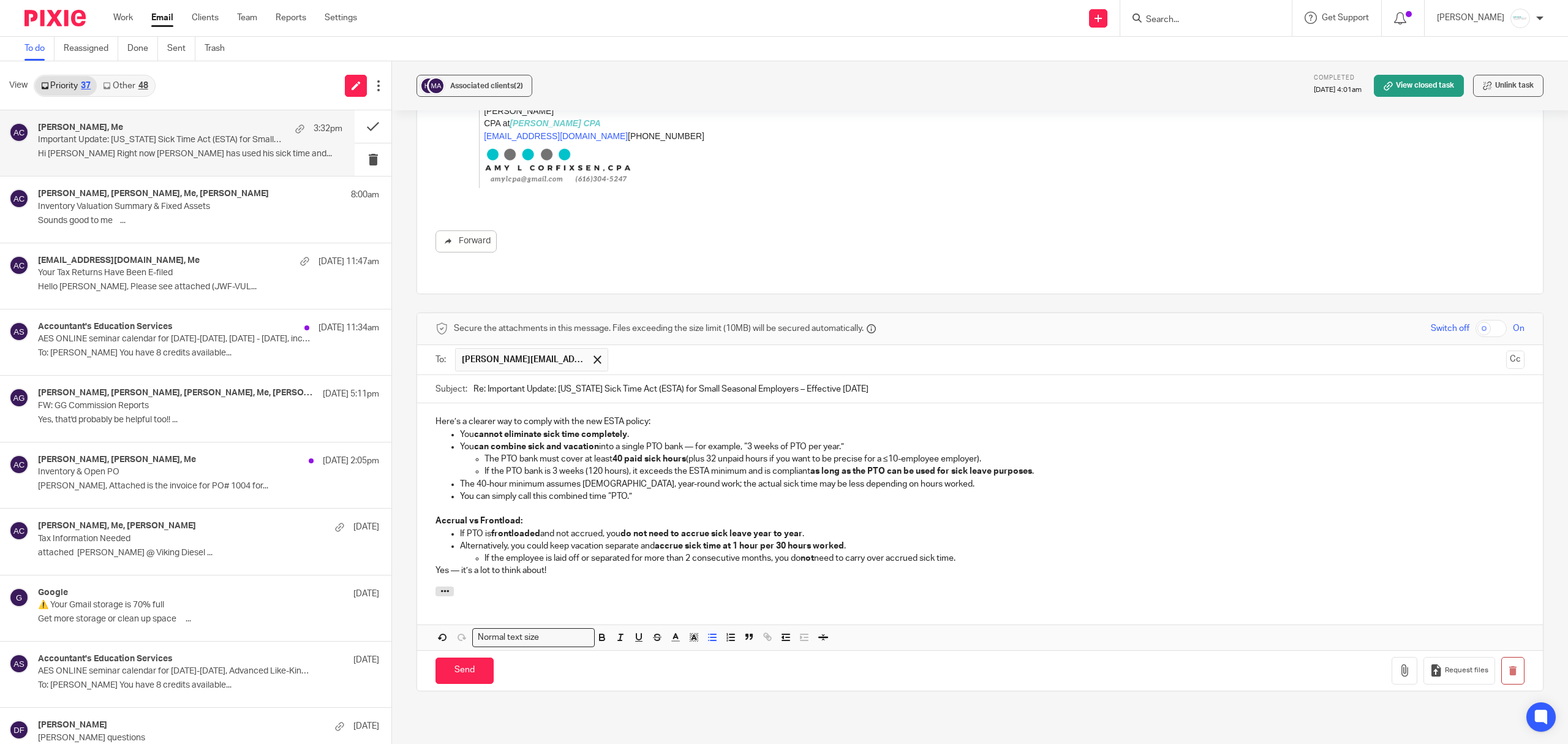
click at [819, 527] on p "If PTO is frontloaded and not accrued, you do not need to accrue sick leave yea…" at bounding box center [992, 534] width 1064 height 13
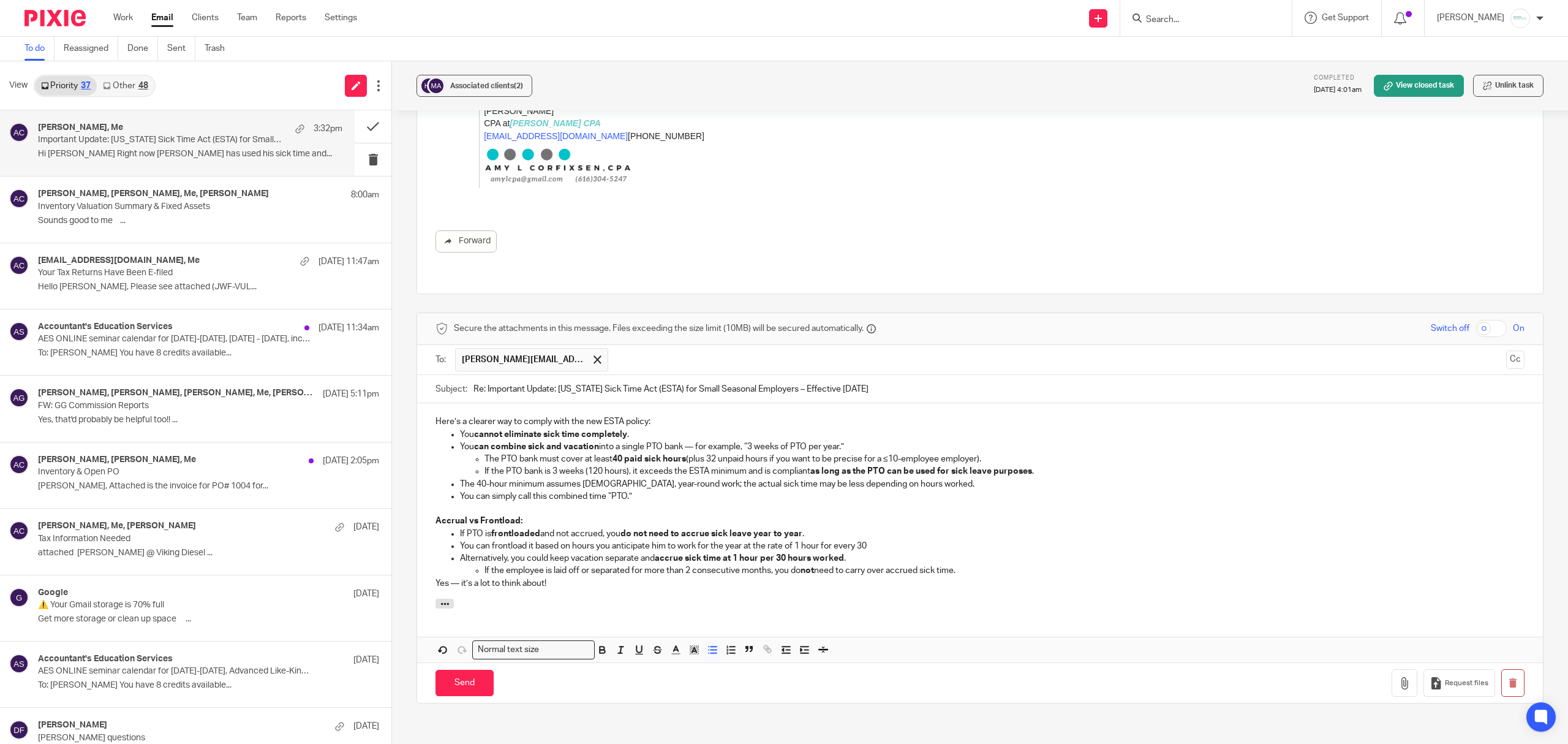
drag, startPoint x: 819, startPoint y: 502, endPoint x: 877, endPoint y: 519, distance: 60.4
click at [877, 552] on p "Alternatively, you could keep vacation separate and accrue sick time at 1 hour …" at bounding box center [992, 559] width 1064 height 13
click at [871, 527] on p "If PTO is frontloaded and not accrued, you do not need to accrue sick leave yea…" at bounding box center [992, 534] width 1064 height 13
click at [890, 540] on p "You can frontload it based on hours you anticipate him to work for the year at …" at bounding box center [992, 546] width 1064 height 13
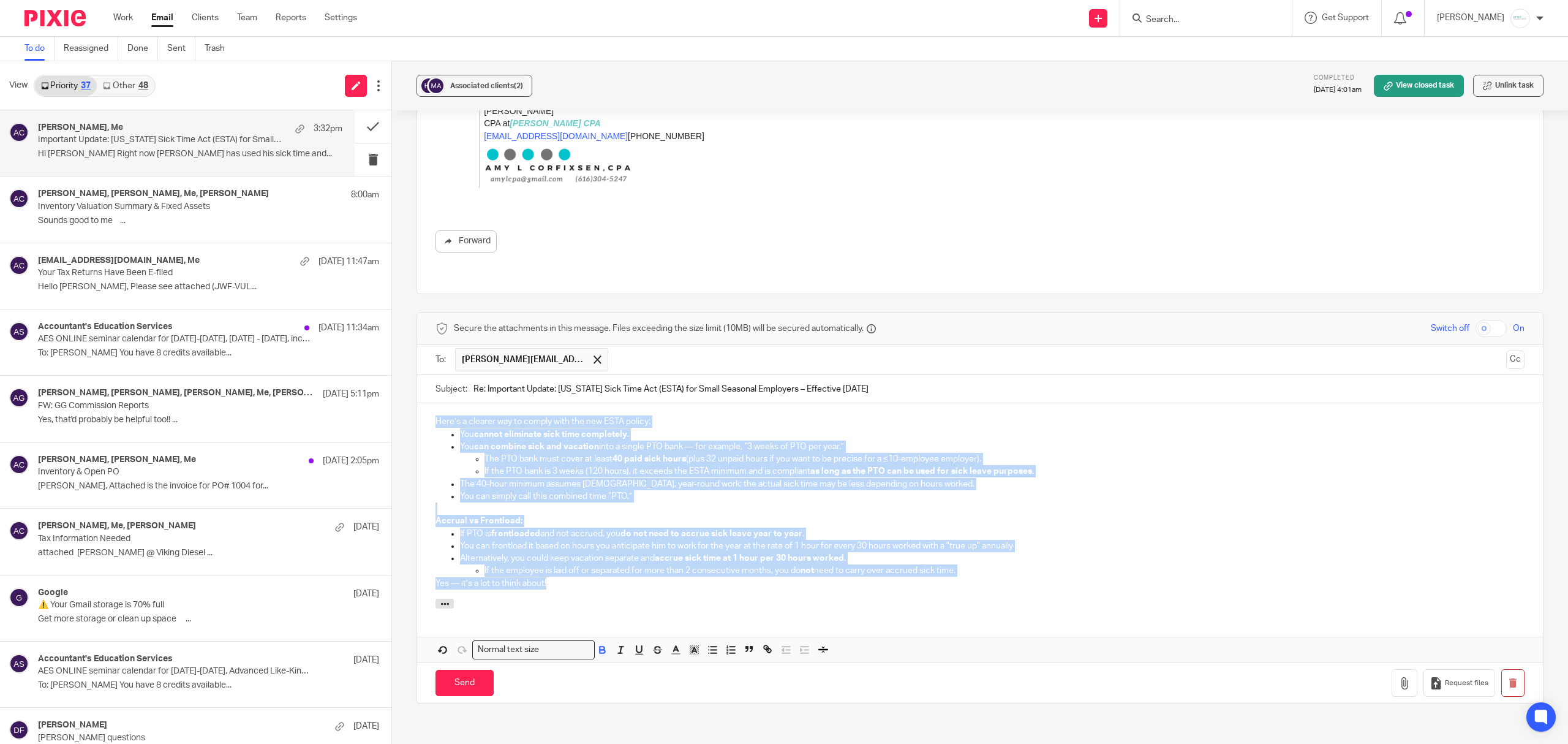
drag, startPoint x: 427, startPoint y: 389, endPoint x: 630, endPoint y: 550, distance: 259.1
click at [630, 550] on div "Here’s a clearer way to comply with the new ESTA policy: You cannot eliminate s…" at bounding box center [979, 501] width 1125 height 196
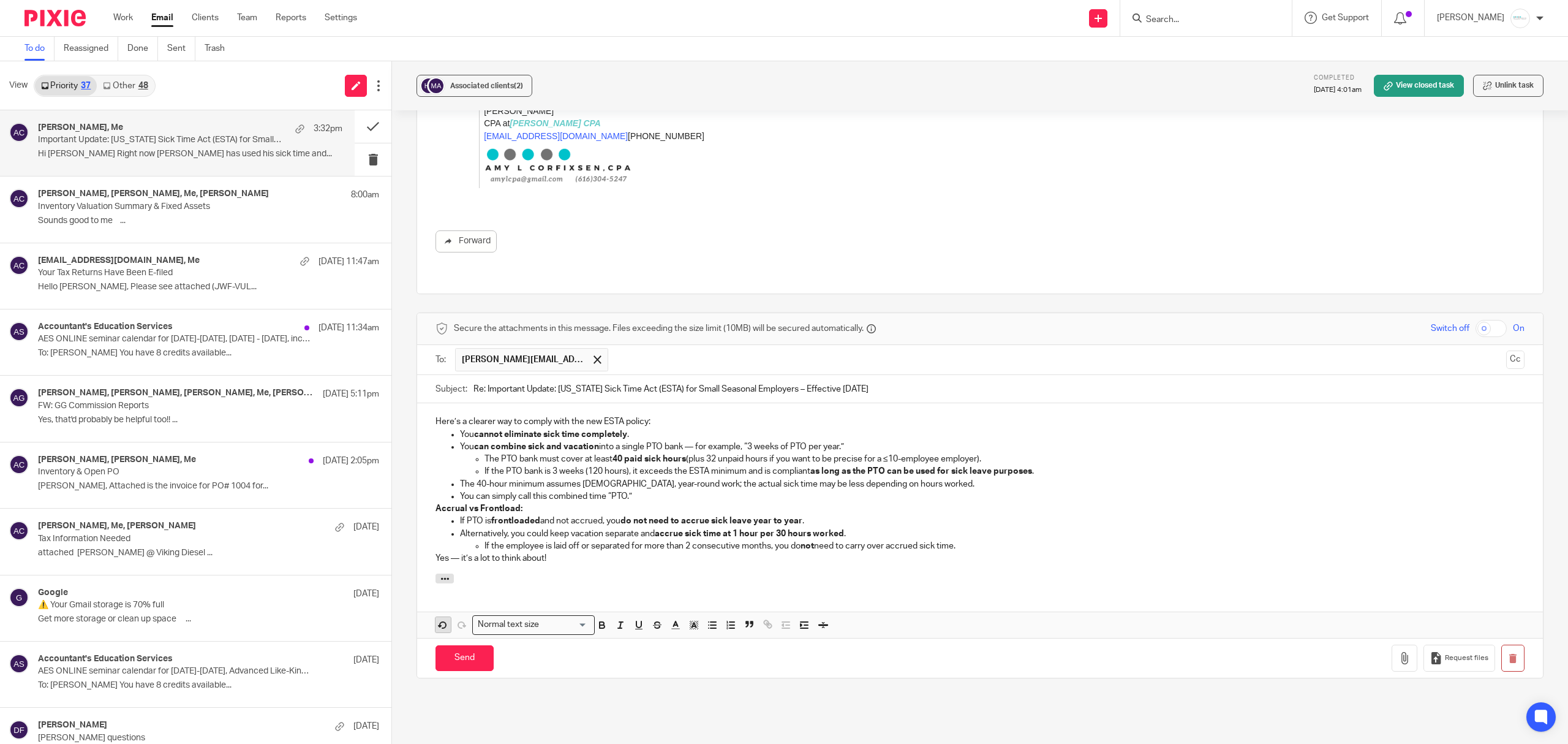
click at [439, 620] on icon "button" at bounding box center [443, 625] width 11 height 11
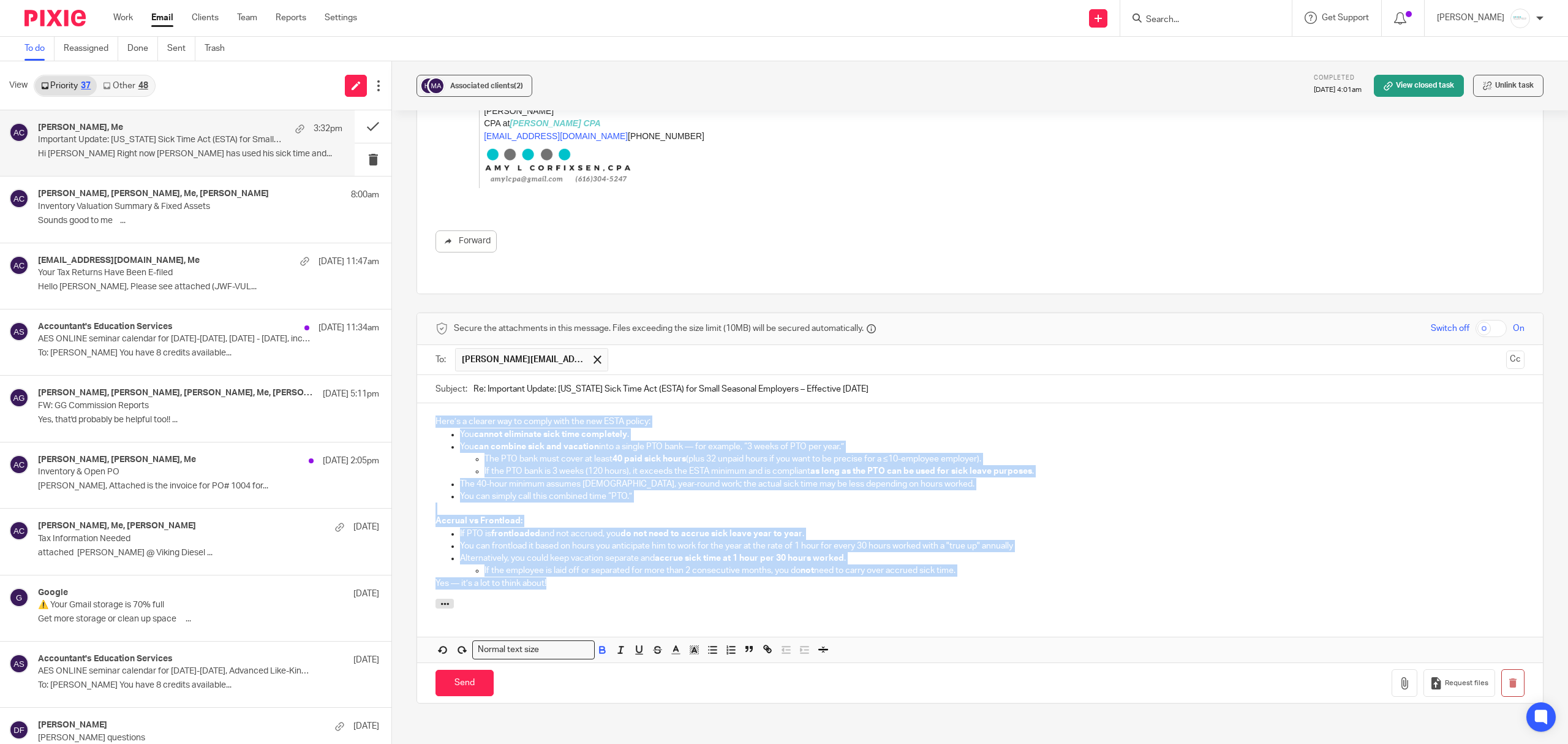
copy div "Here’s a clearer way to comply with the new ESTA policy: You cannot eliminate s…"
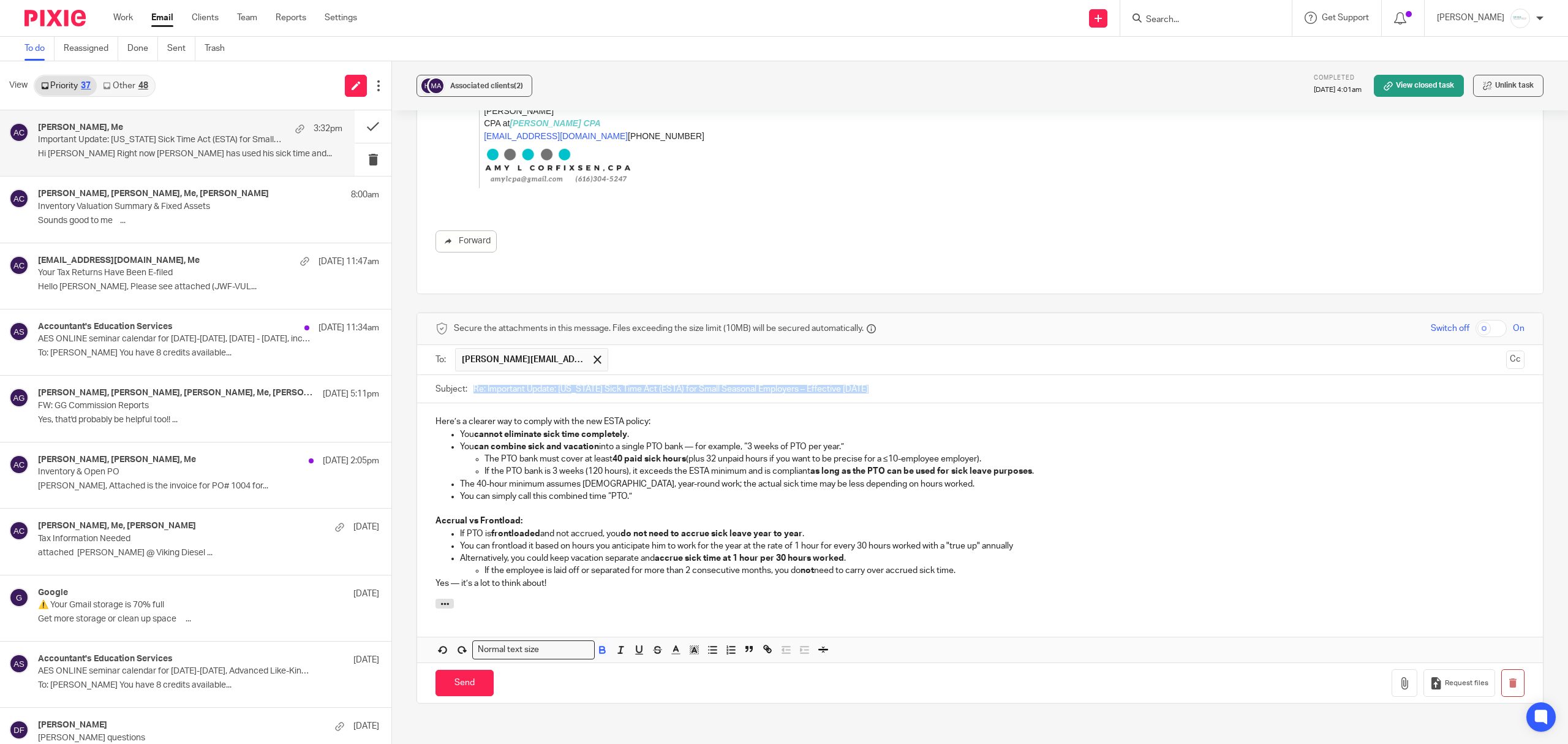
click at [414, 387] on div "Associated clients (2) Completed Sep 20, 2025 4:01am View closed task Unlink ta…" at bounding box center [980, 402] width 1176 height 682
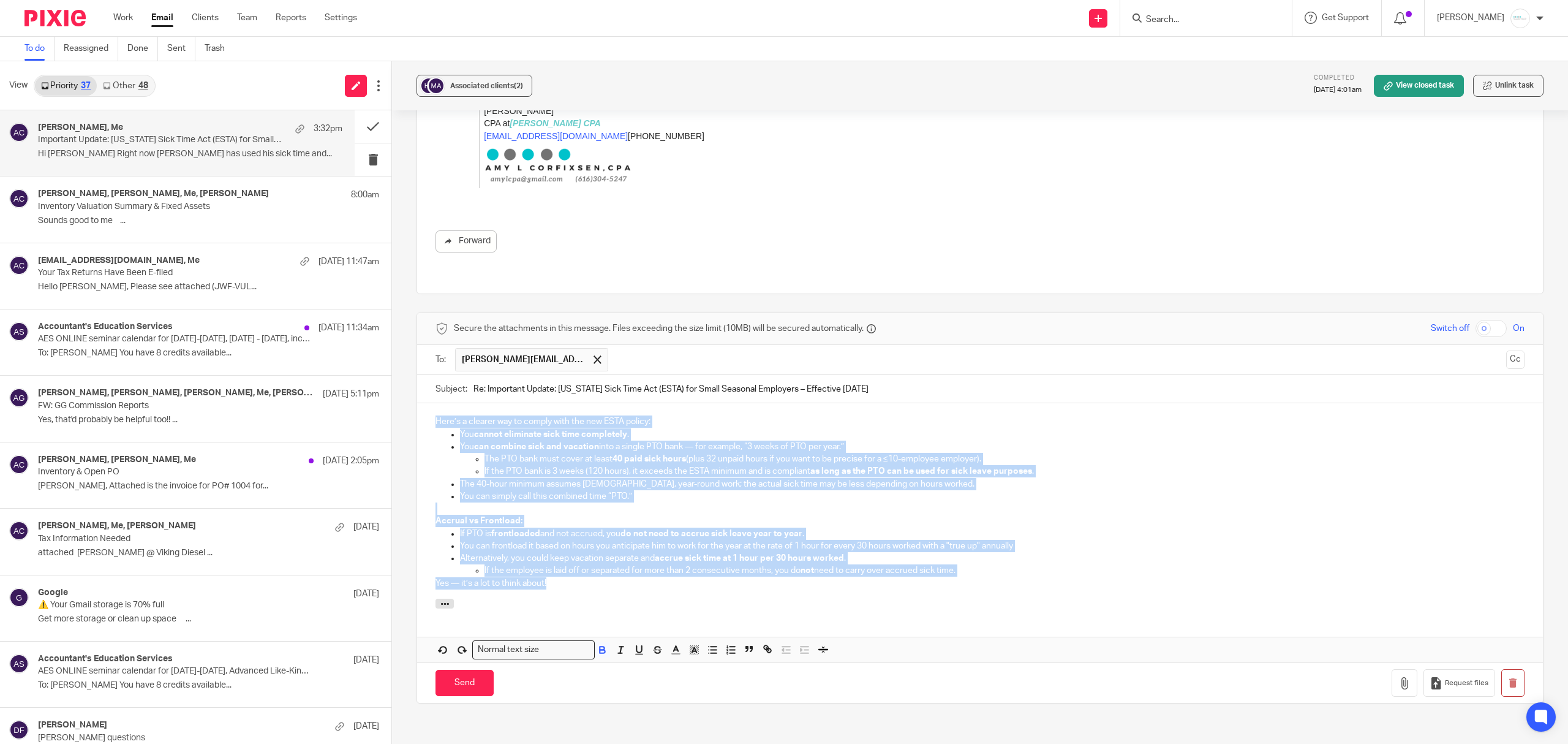
click at [427, 403] on div "Here’s a clearer way to comply with the new ESTA policy: You cannot eliminate s…" at bounding box center [979, 501] width 1125 height 196
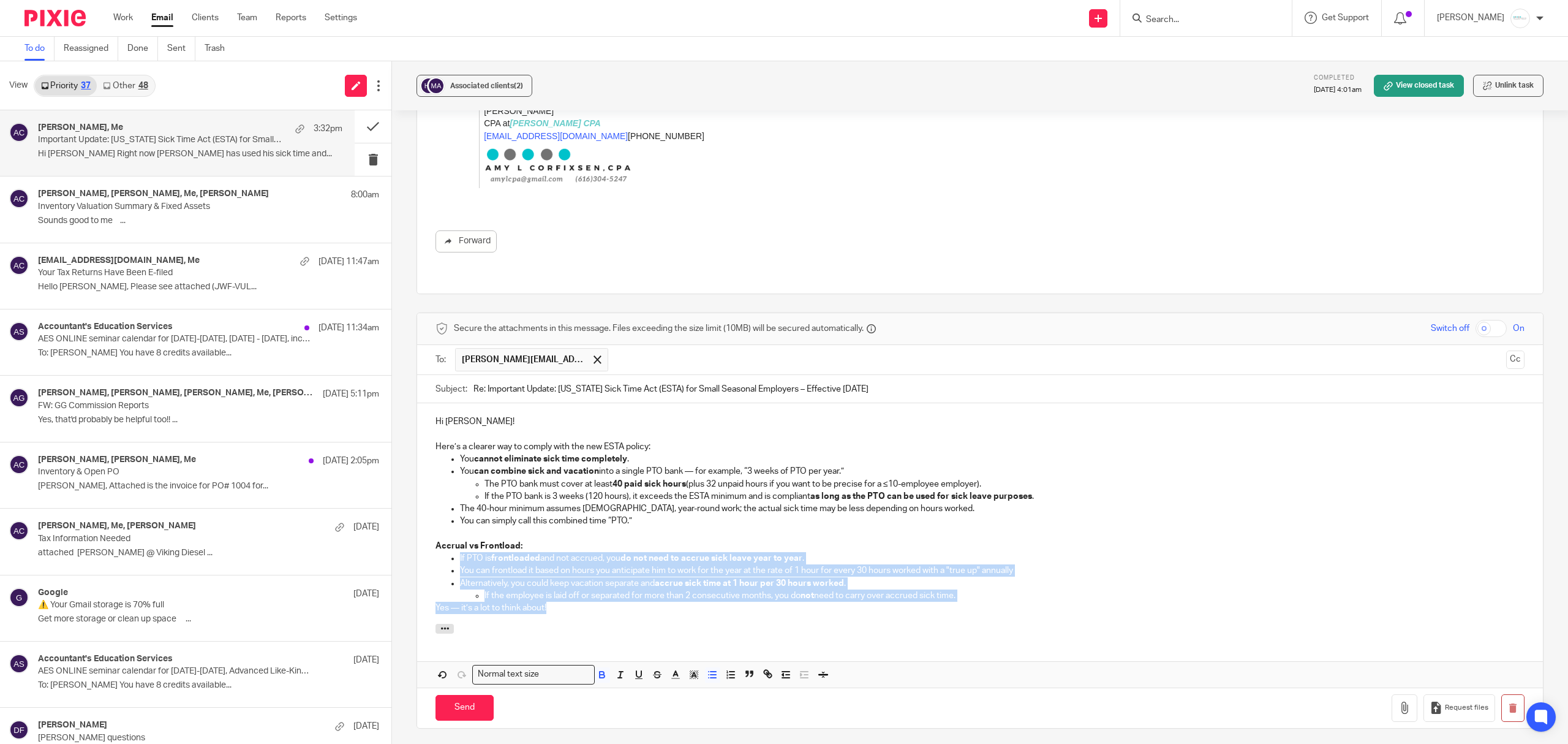
drag, startPoint x: 427, startPoint y: 519, endPoint x: 618, endPoint y: 587, distance: 202.7
click at [618, 587] on div "Hi Diane! Here’s a clearer way to comply with the new ESTA policy: You cannot e…" at bounding box center [979, 512] width 1125 height 220
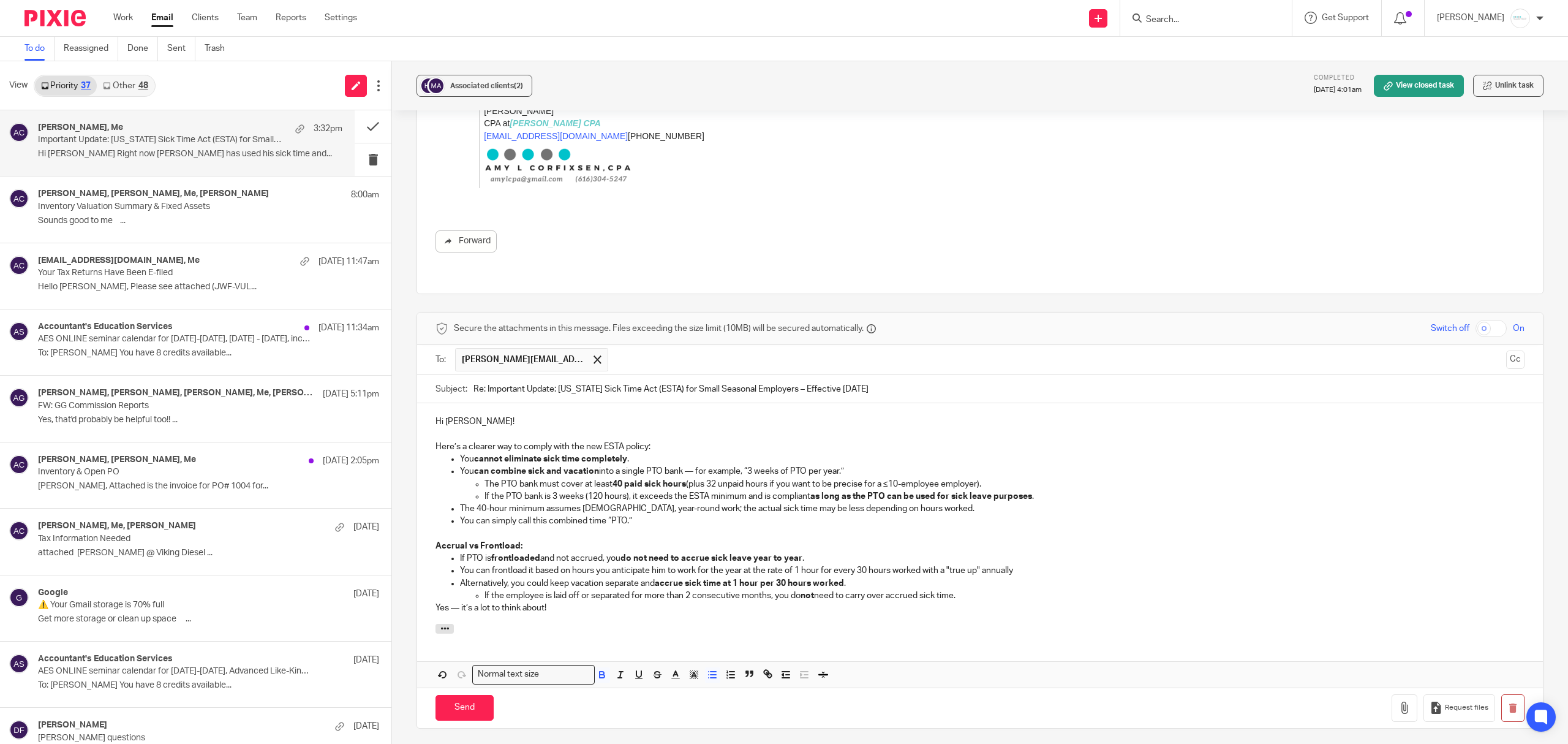
click at [450, 527] on p at bounding box center [980, 534] width 1089 height 13
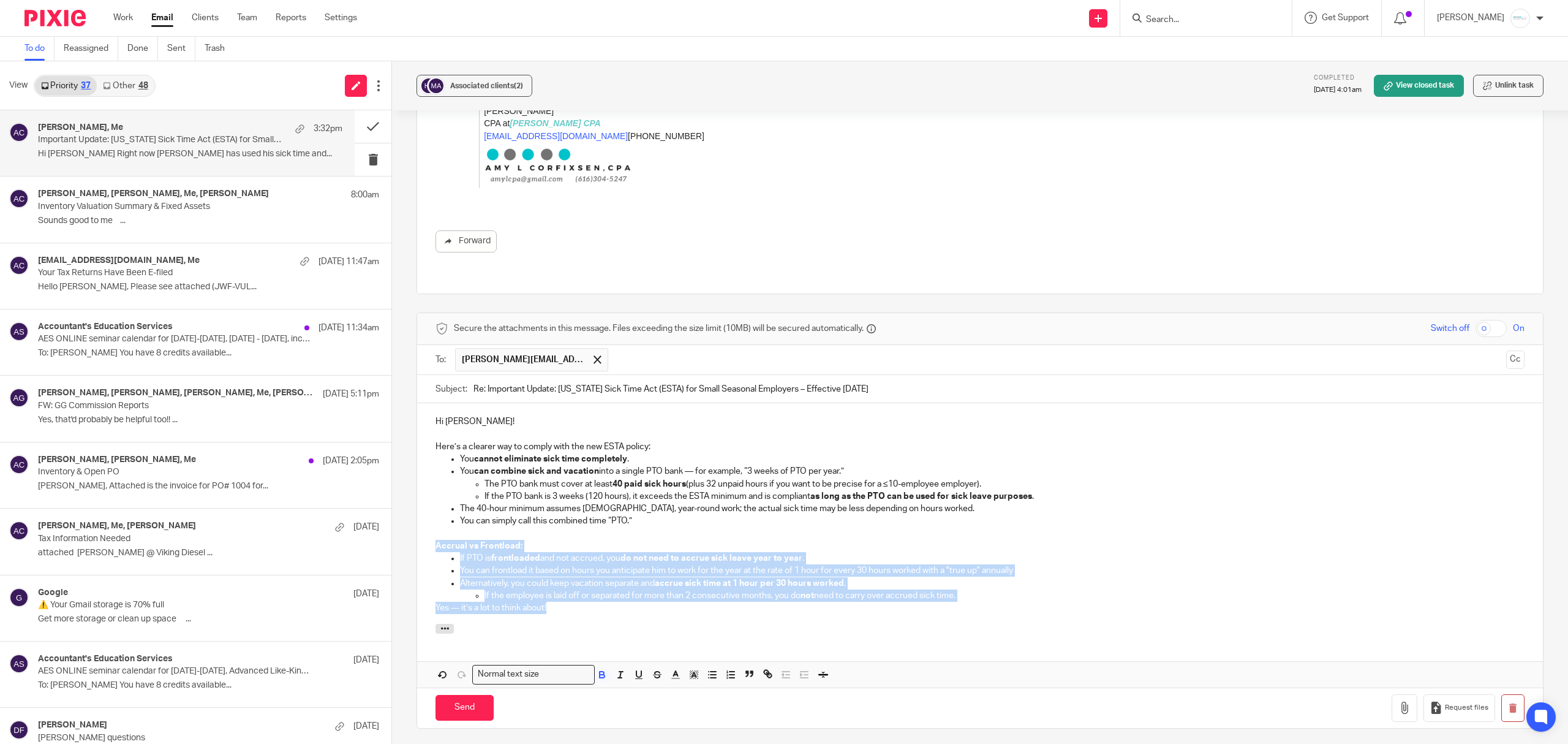
drag, startPoint x: 419, startPoint y: 513, endPoint x: 596, endPoint y: 603, distance: 198.6
click at [596, 603] on div "Hi Diane! Here’s a clearer way to comply with the new ESTA policy: You cannot e…" at bounding box center [979, 545] width 1125 height 284
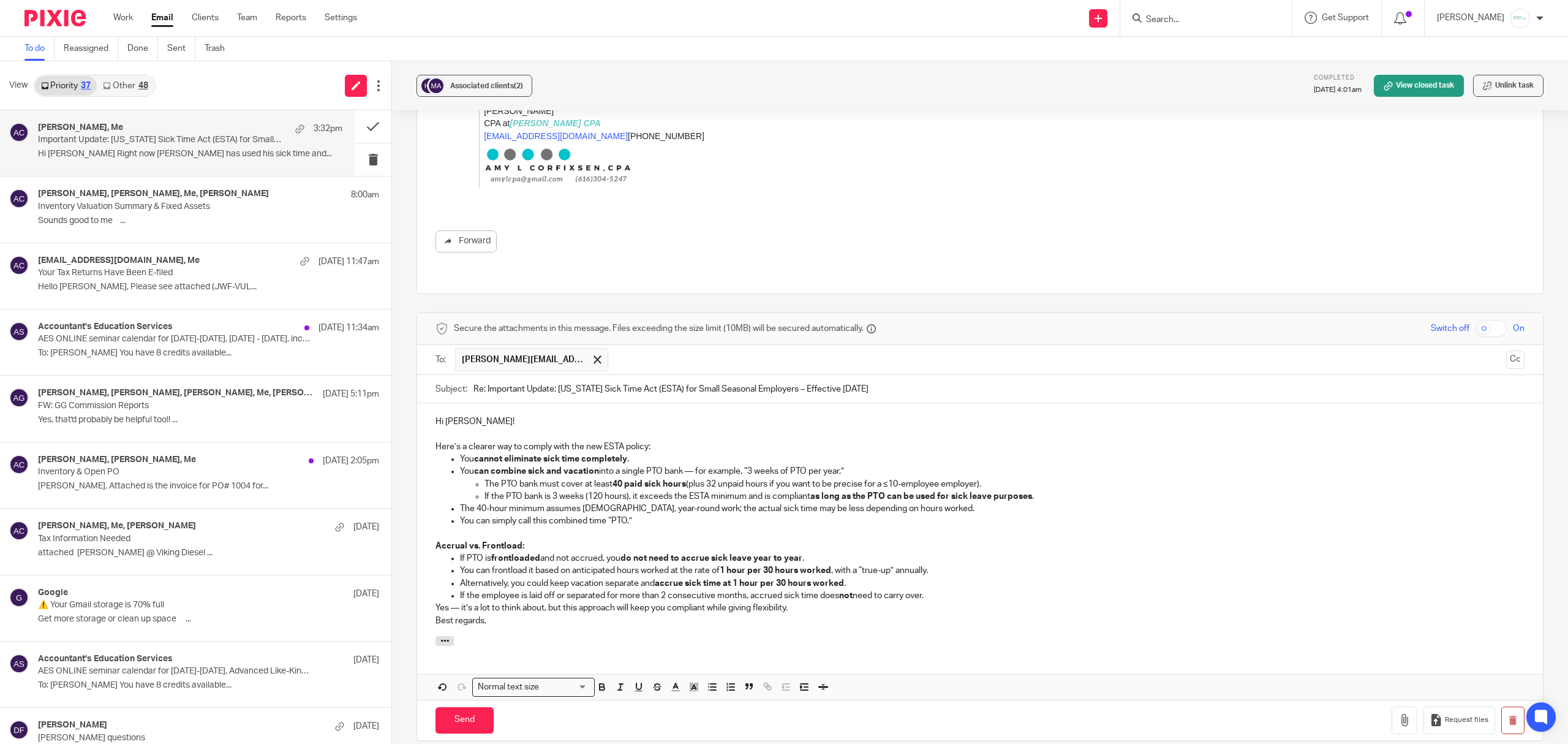
click at [562, 602] on p "Yes — it’s a lot to think about, but this approach will keep you compliant whil…" at bounding box center [980, 608] width 1089 height 13
click at [422, 574] on div "Hi Diane! Here’s a clearer way to comply with the new ESTA policy: You cannot e…" at bounding box center [979, 519] width 1125 height 233
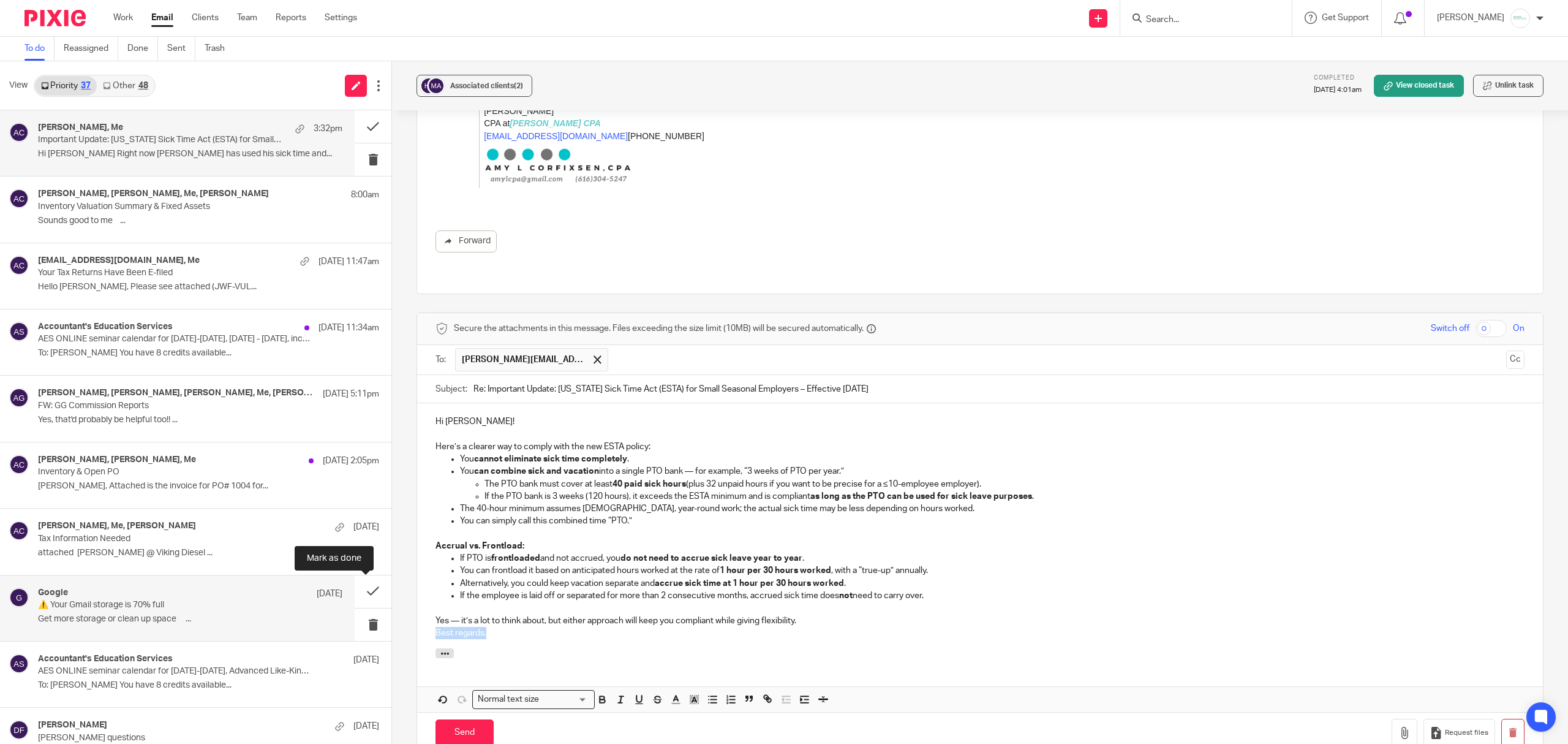
drag, startPoint x: 496, startPoint y: 606, endPoint x: 365, endPoint y: 606, distance: 131.0
click at [365, 606] on div "View Priority 37 Other 48 Diane Anderson, Me 3:32pm Important Update: Michigan …" at bounding box center [784, 402] width 1568 height 682
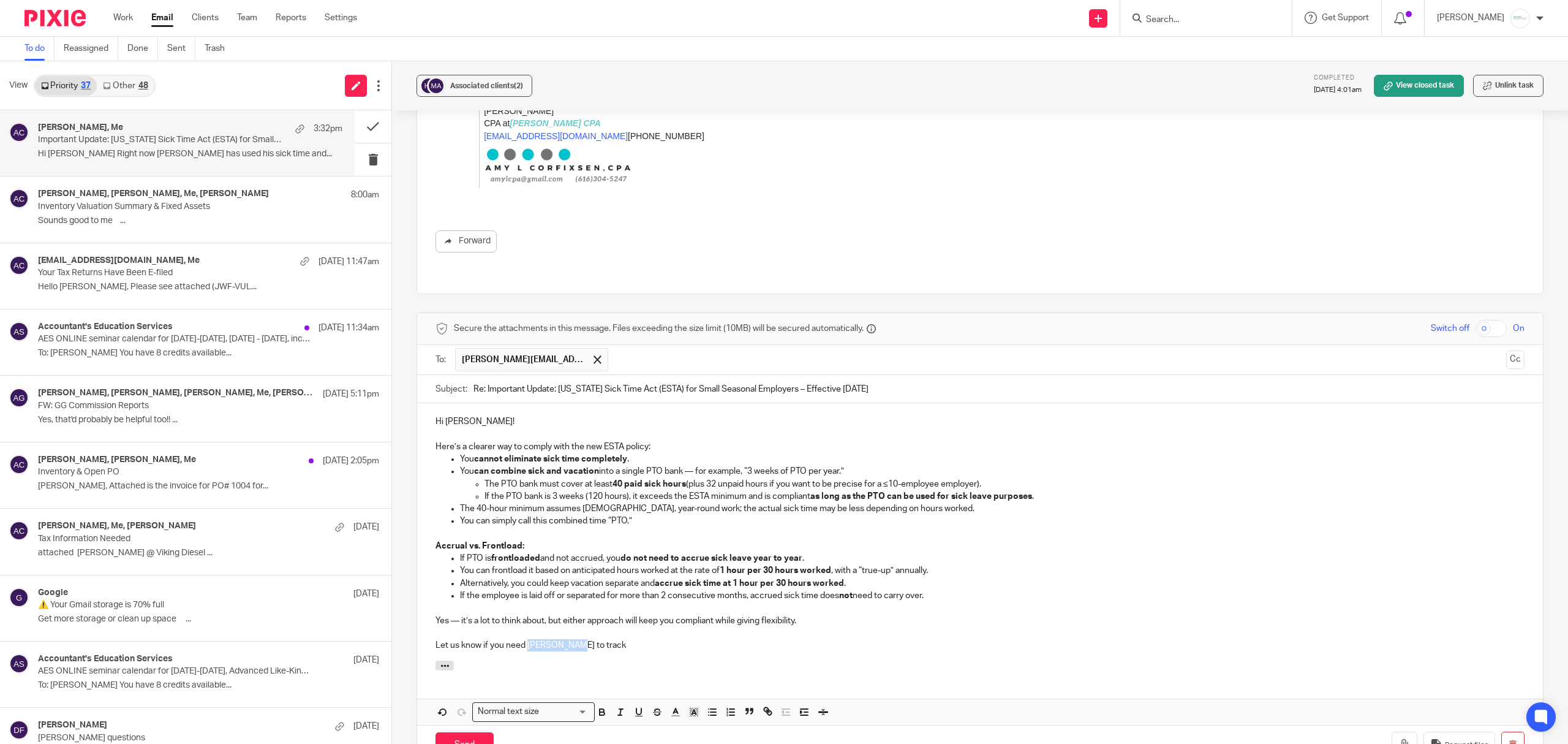
drag, startPoint x: 525, startPoint y: 611, endPoint x: 560, endPoint y: 612, distance: 35.0
click at [560, 639] on p "Let us know if you need Holly to track" at bounding box center [980, 645] width 1089 height 13
click at [446, 661] on icon "button" at bounding box center [445, 666] width 9 height 9
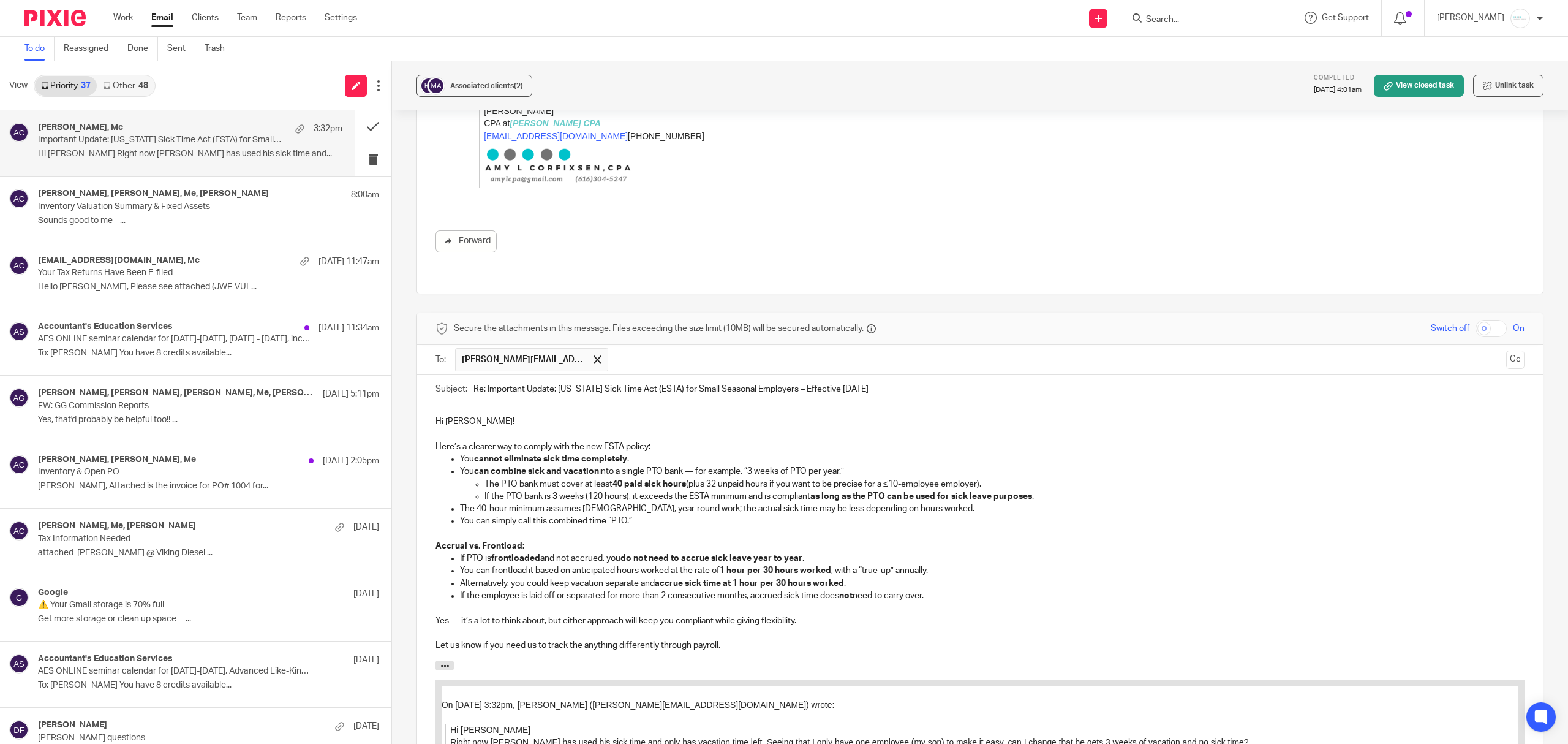
scroll to position [1657, 0]
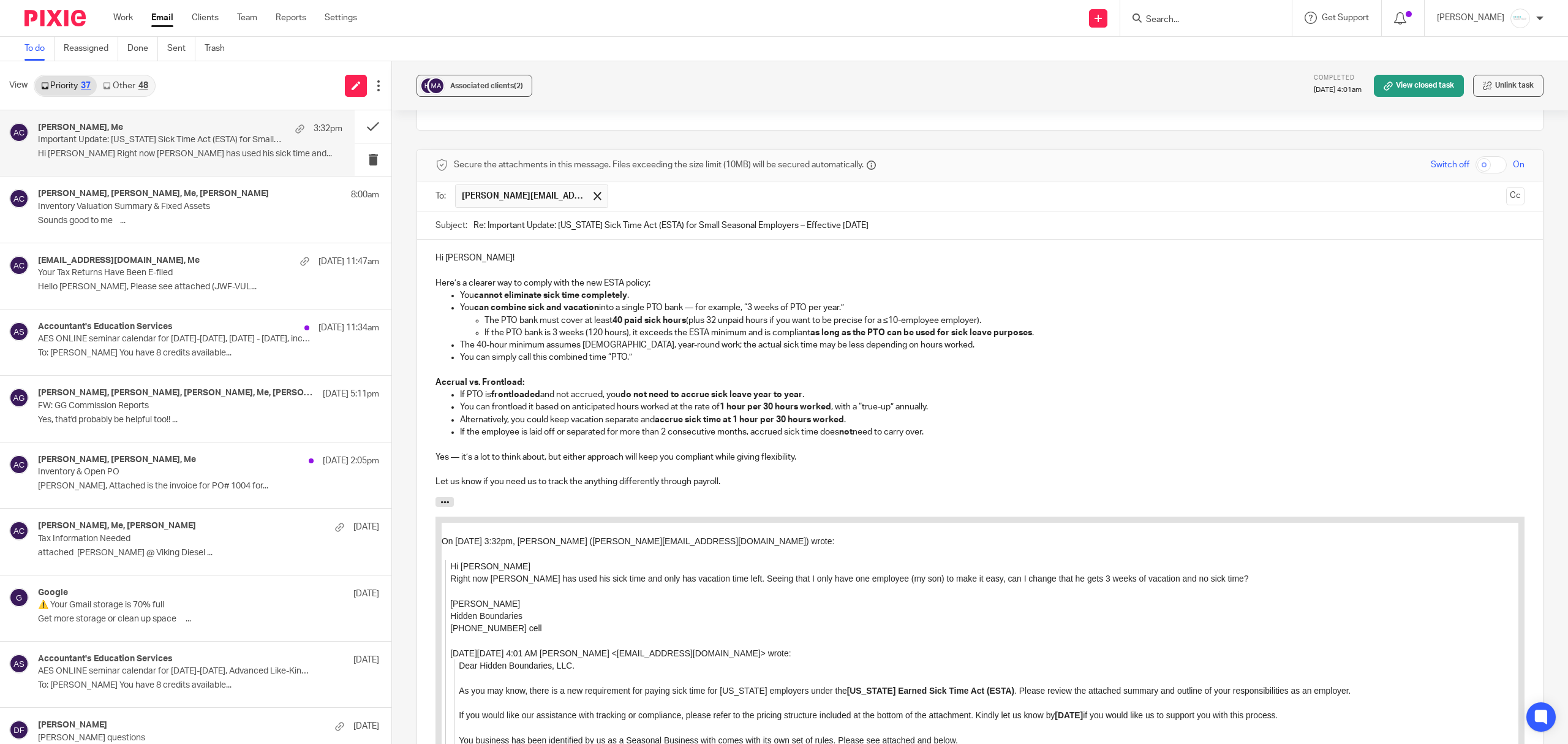
click at [655, 351] on p "You can simply call this combined time “PTO.”" at bounding box center [992, 358] width 1064 height 13
click at [545, 239] on div "Hi Diane! Here’s a clearer way to comply with the new ESTA policy: You cannot e…" at bounding box center [979, 368] width 1125 height 257
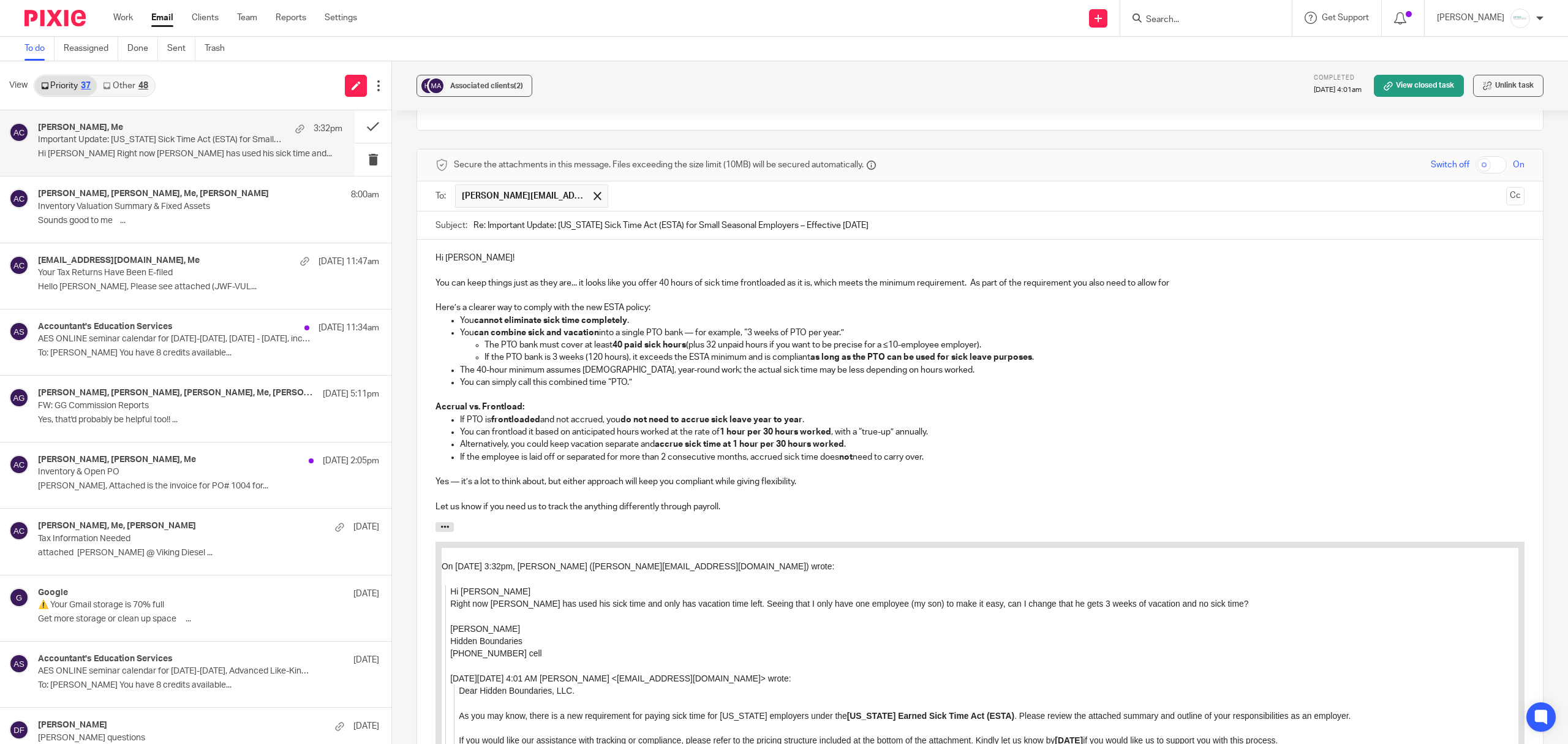
click at [1182, 277] on p "You can keep things just as they are... it looks like you offer 40 hours of sic…" at bounding box center [980, 283] width 1089 height 13
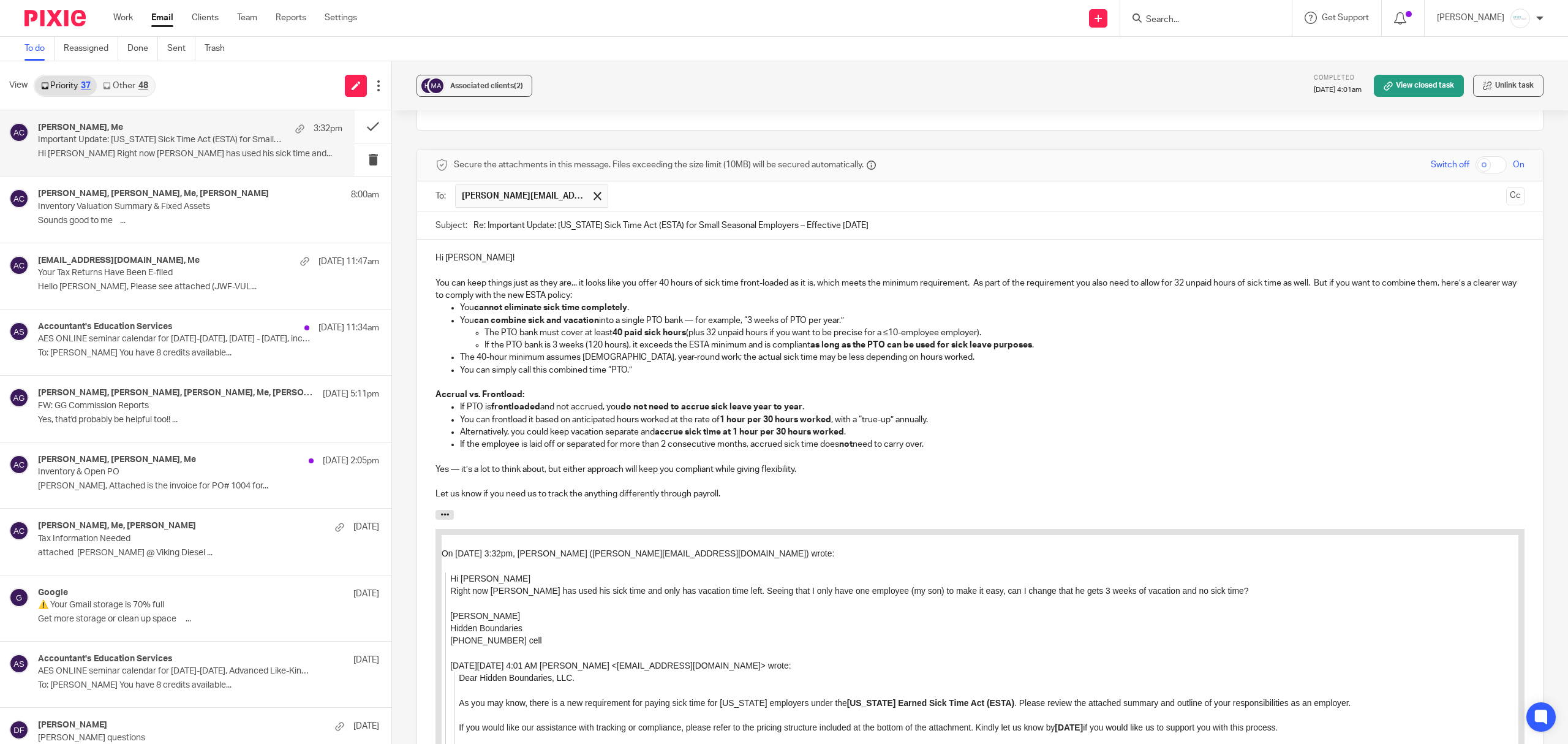
click at [1315, 277] on p "You can keep things just as they are... it looks like you offer 40 hours of sic…" at bounding box center [980, 289] width 1089 height 25
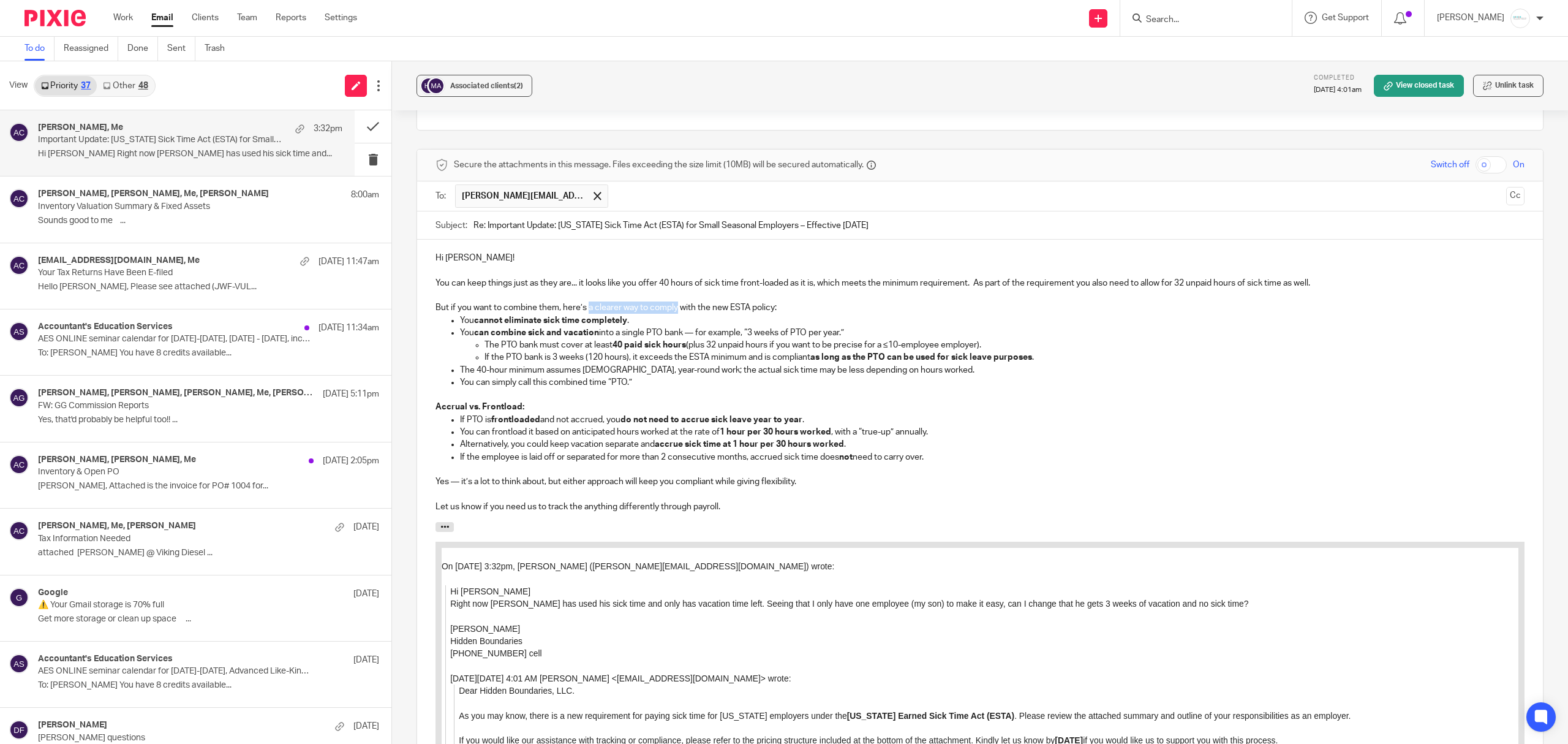
drag, startPoint x: 587, startPoint y: 270, endPoint x: 675, endPoint y: 268, distance: 88.0
click at [675, 301] on p "But if you want to combine them, here’s a clearer way to comply with the new ES…" at bounding box center [980, 307] width 1089 height 13
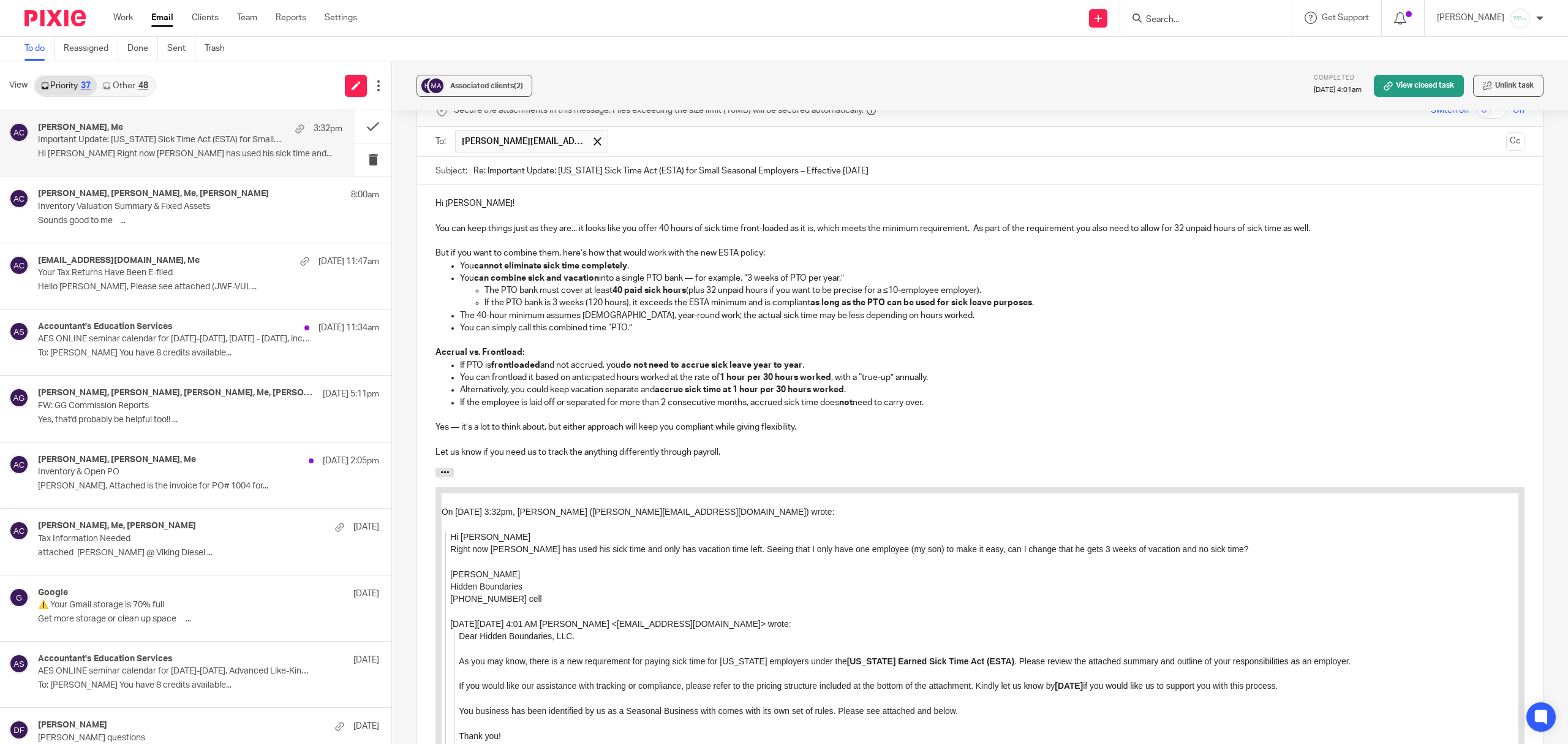
scroll to position [1738, 0]
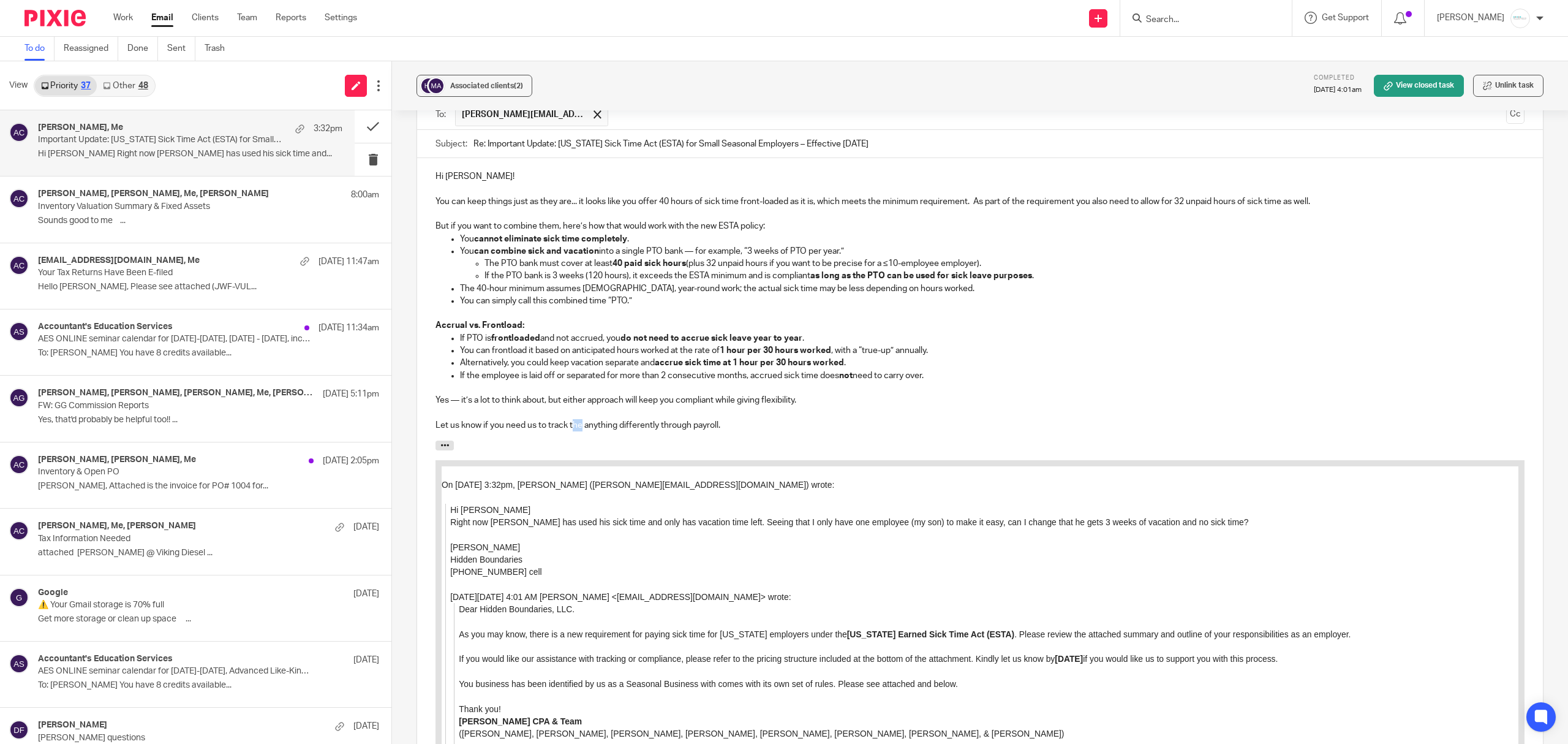
drag, startPoint x: 569, startPoint y: 390, endPoint x: 579, endPoint y: 390, distance: 10.0
click at [579, 419] on p "Let us know if you need us to track the anything differently through payroll." at bounding box center [980, 426] width 1089 height 13
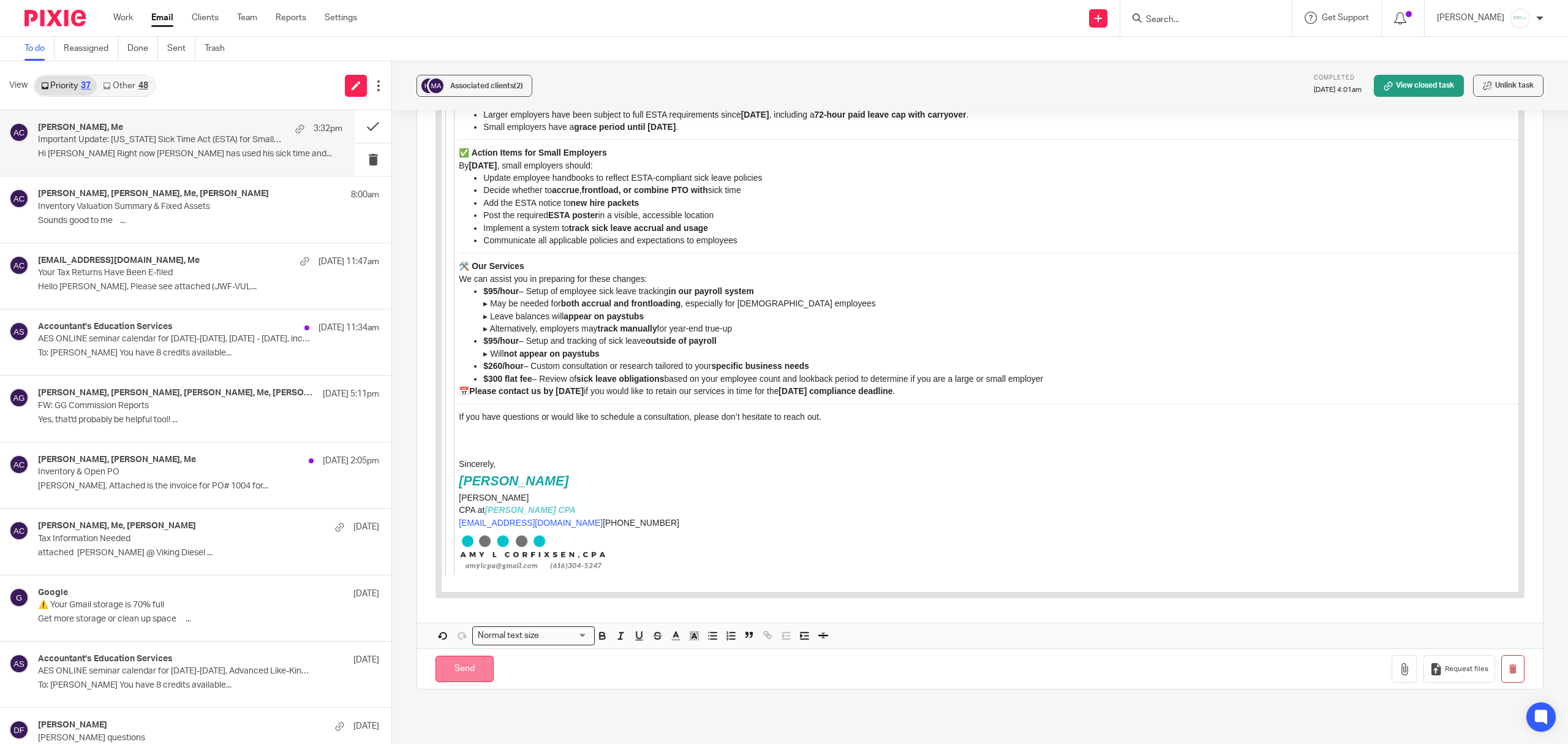
scroll to position [3083, 0]
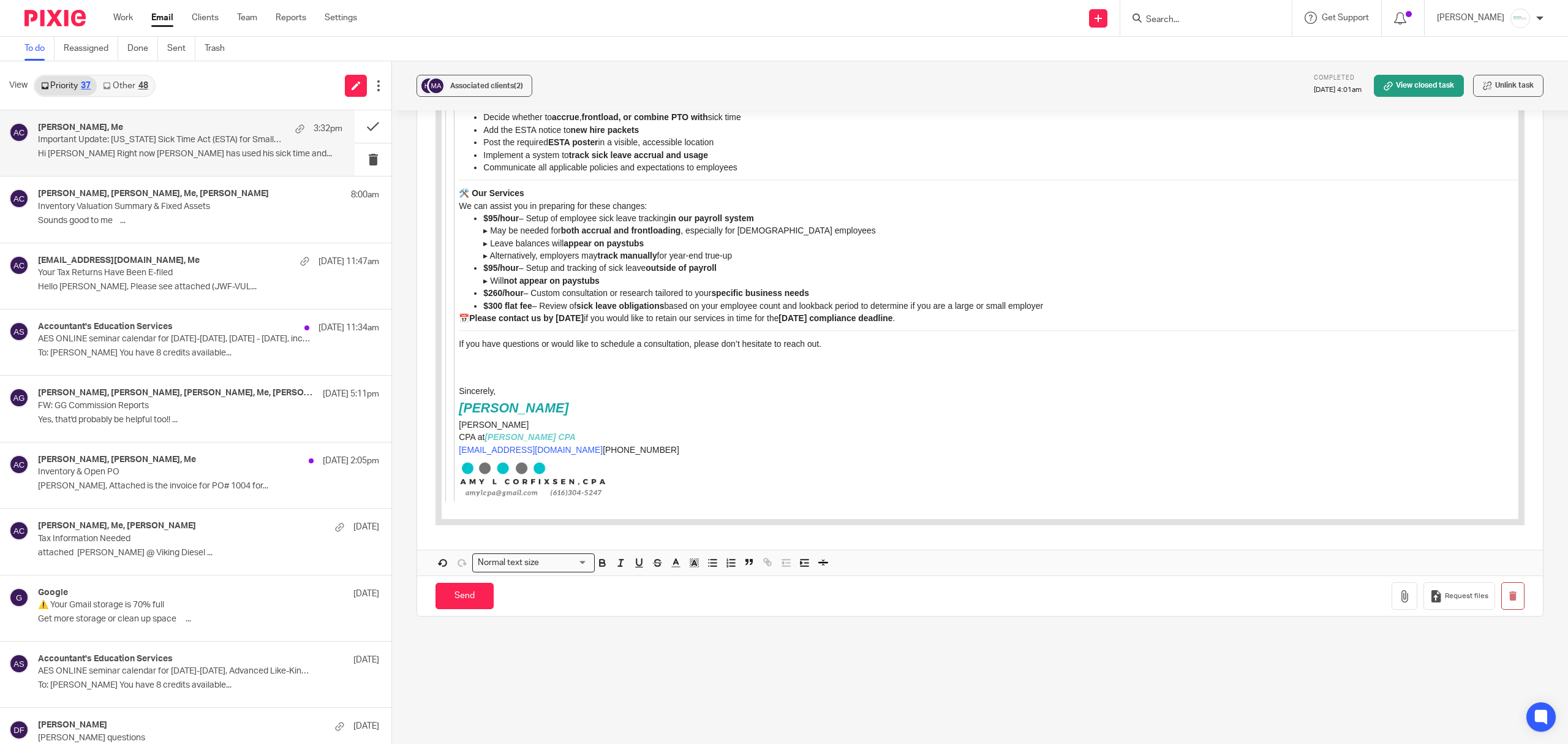
drag, startPoint x: 899, startPoint y: -310, endPoint x: 1040, endPoint y: 399, distance: 722.9
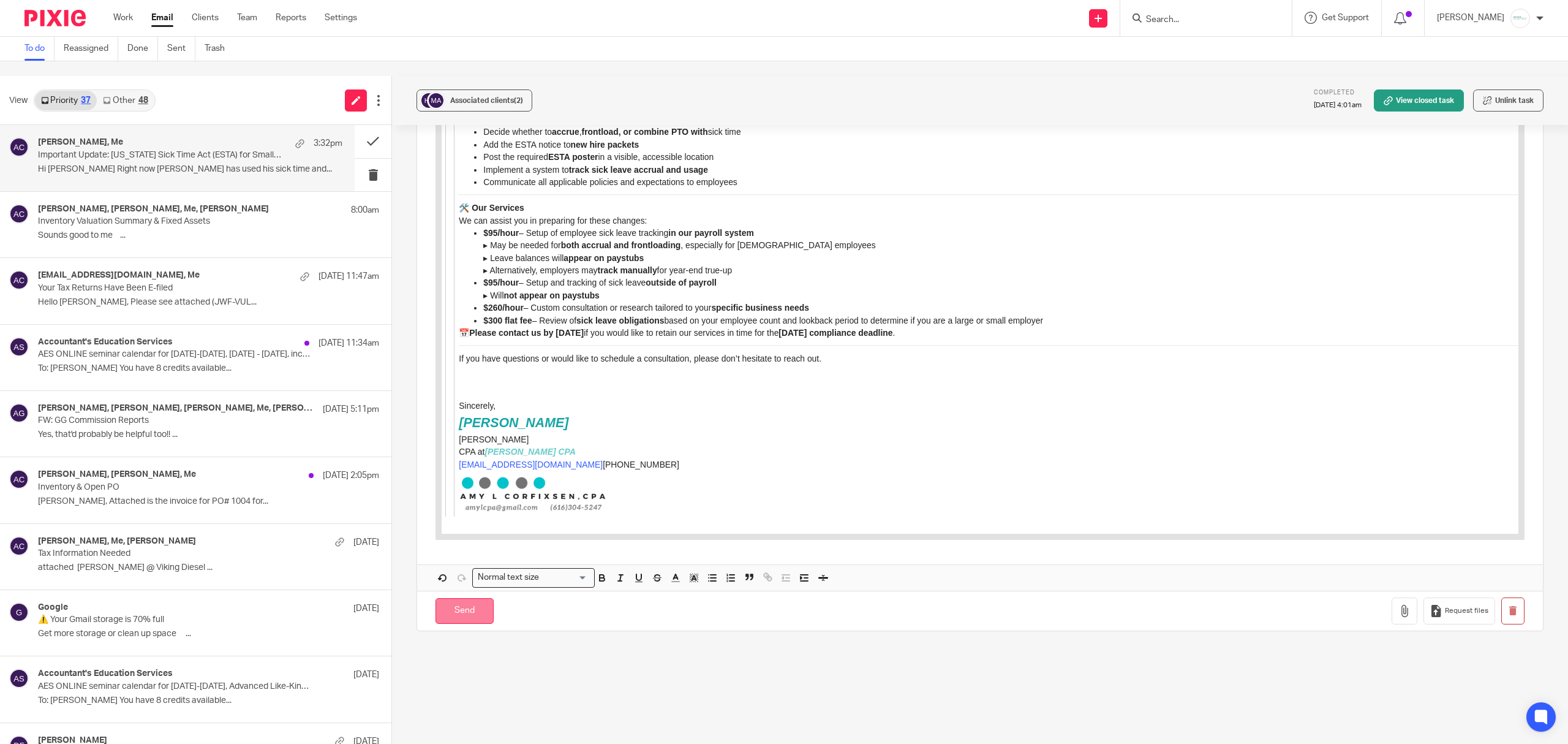
click at [440, 598] on input "Send" at bounding box center [465, 611] width 58 height 27
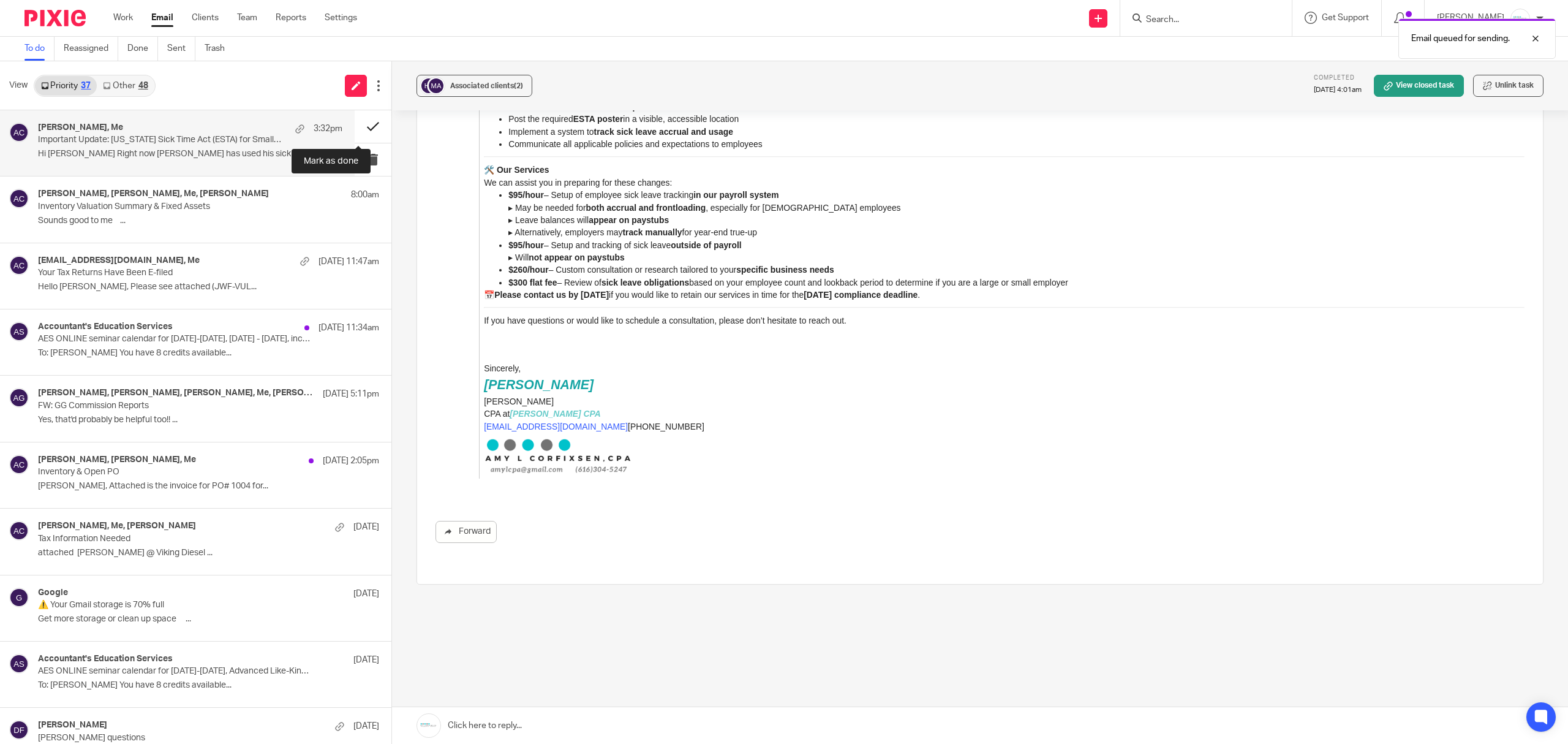
scroll to position [1167, 0]
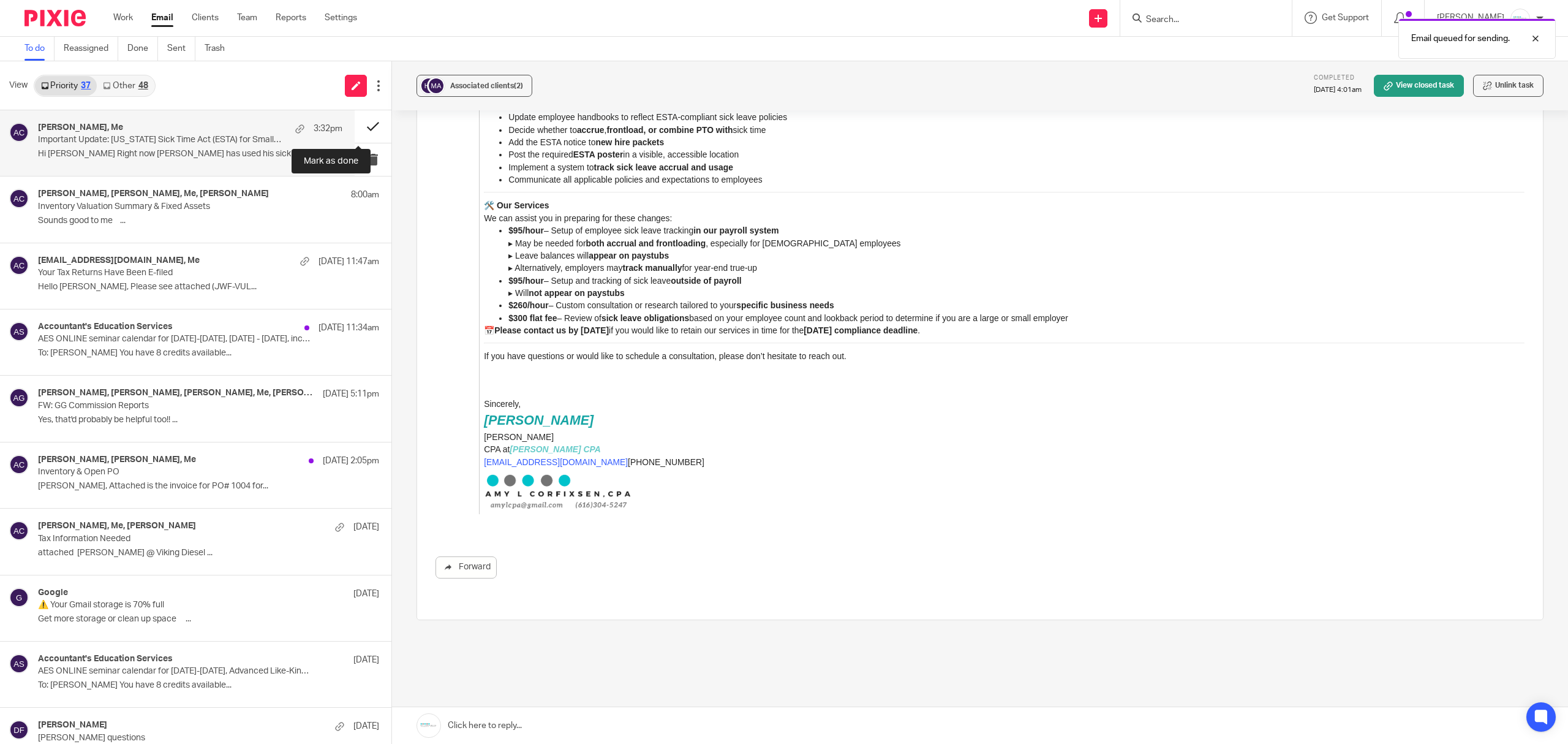
click at [354, 131] on button at bounding box center [372, 127] width 37 height 33
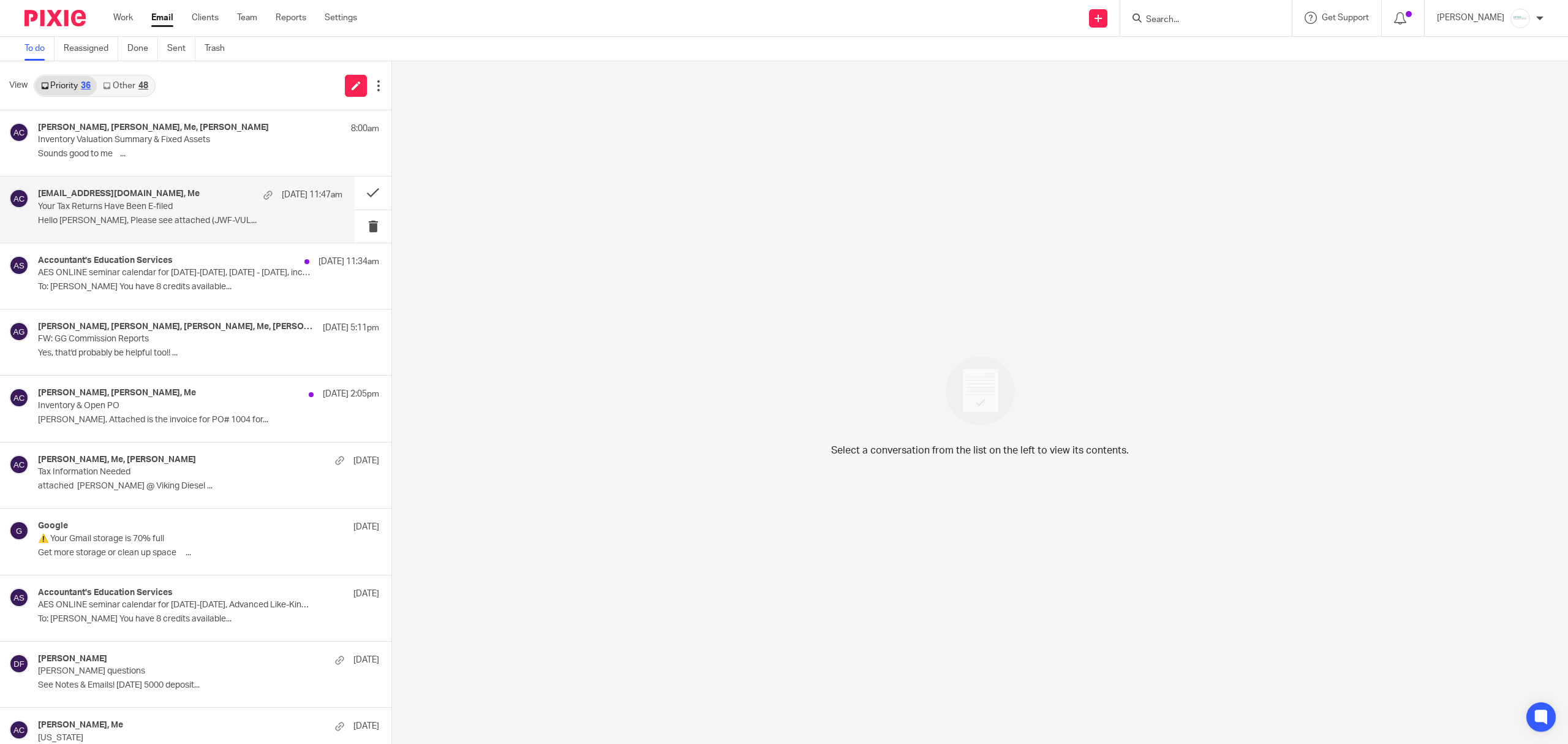
click at [156, 217] on p "Hello Amy, Please see attached (JWF-VUL..." at bounding box center [190, 221] width 304 height 10
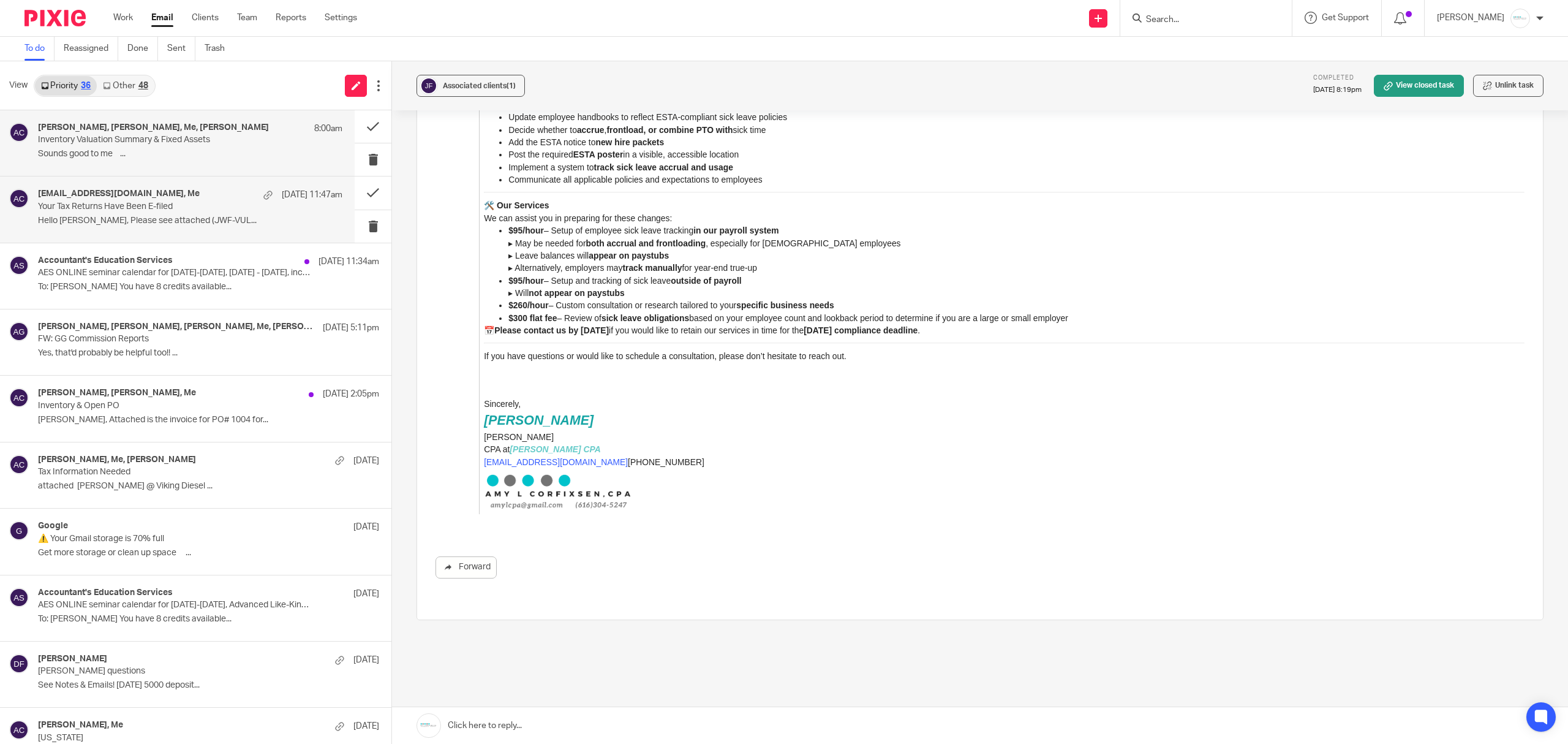
click at [106, 149] on p "Sounds good to me ..." at bounding box center [190, 153] width 304 height 10
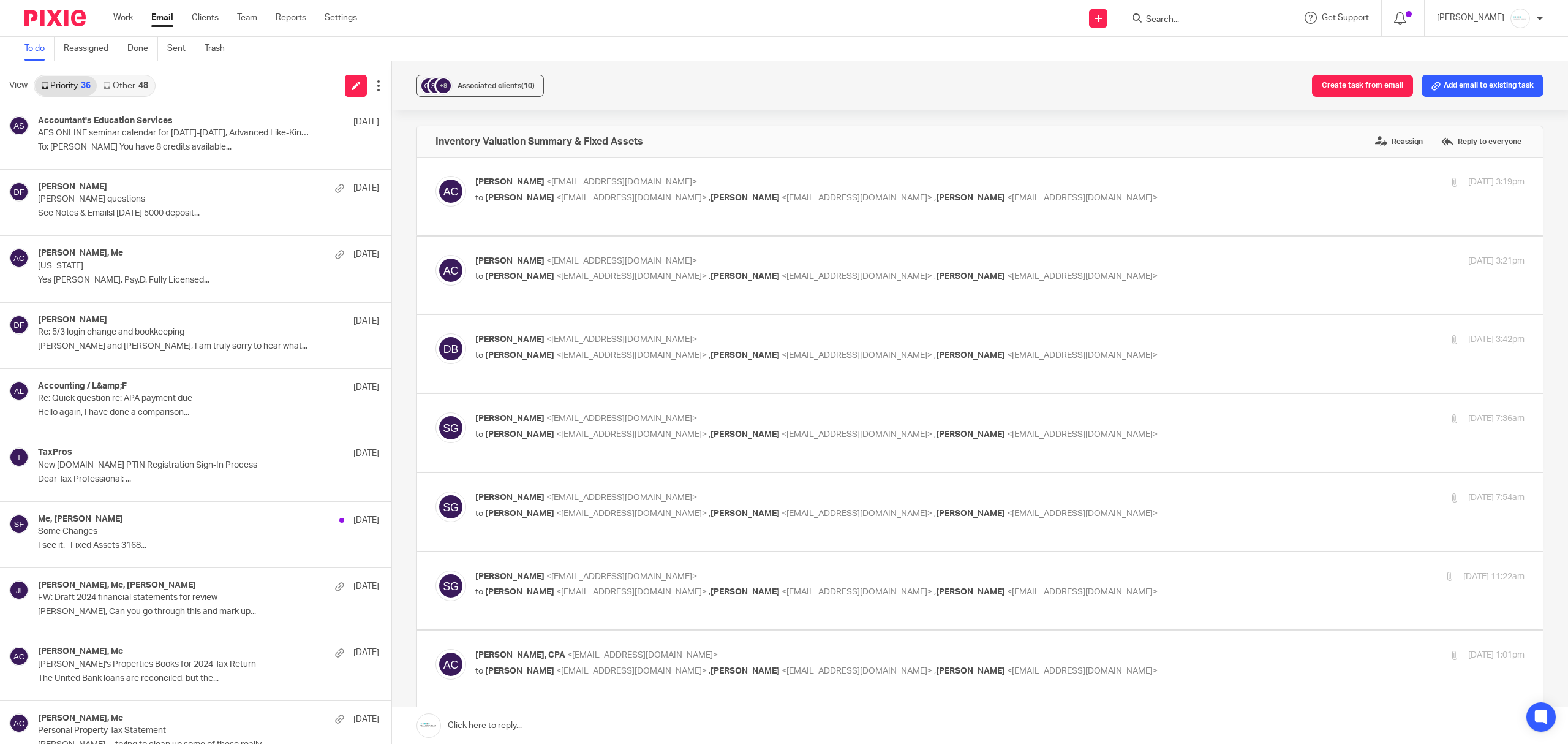
scroll to position [0, 0]
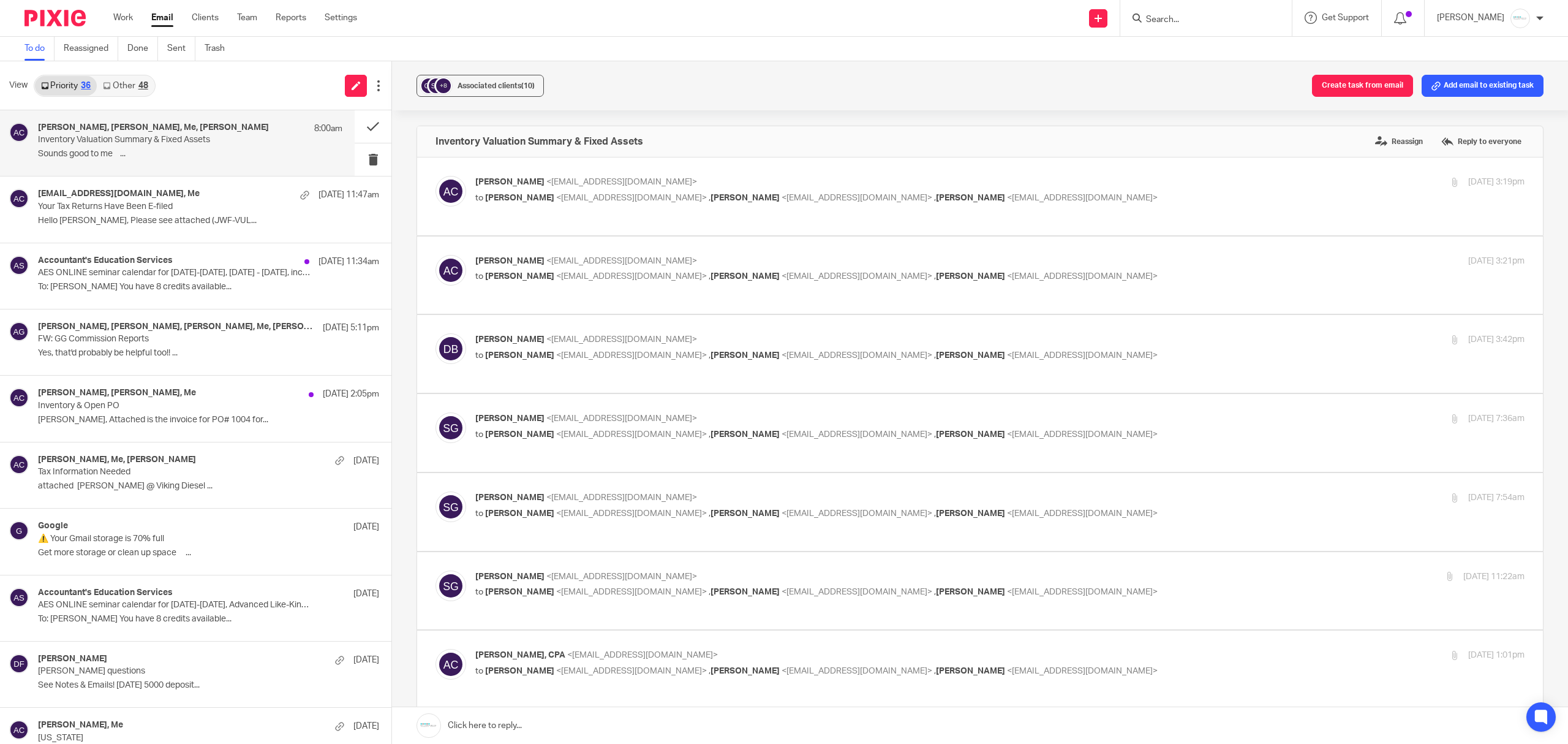
click at [135, 81] on link "Other 48" at bounding box center [125, 85] width 57 height 20
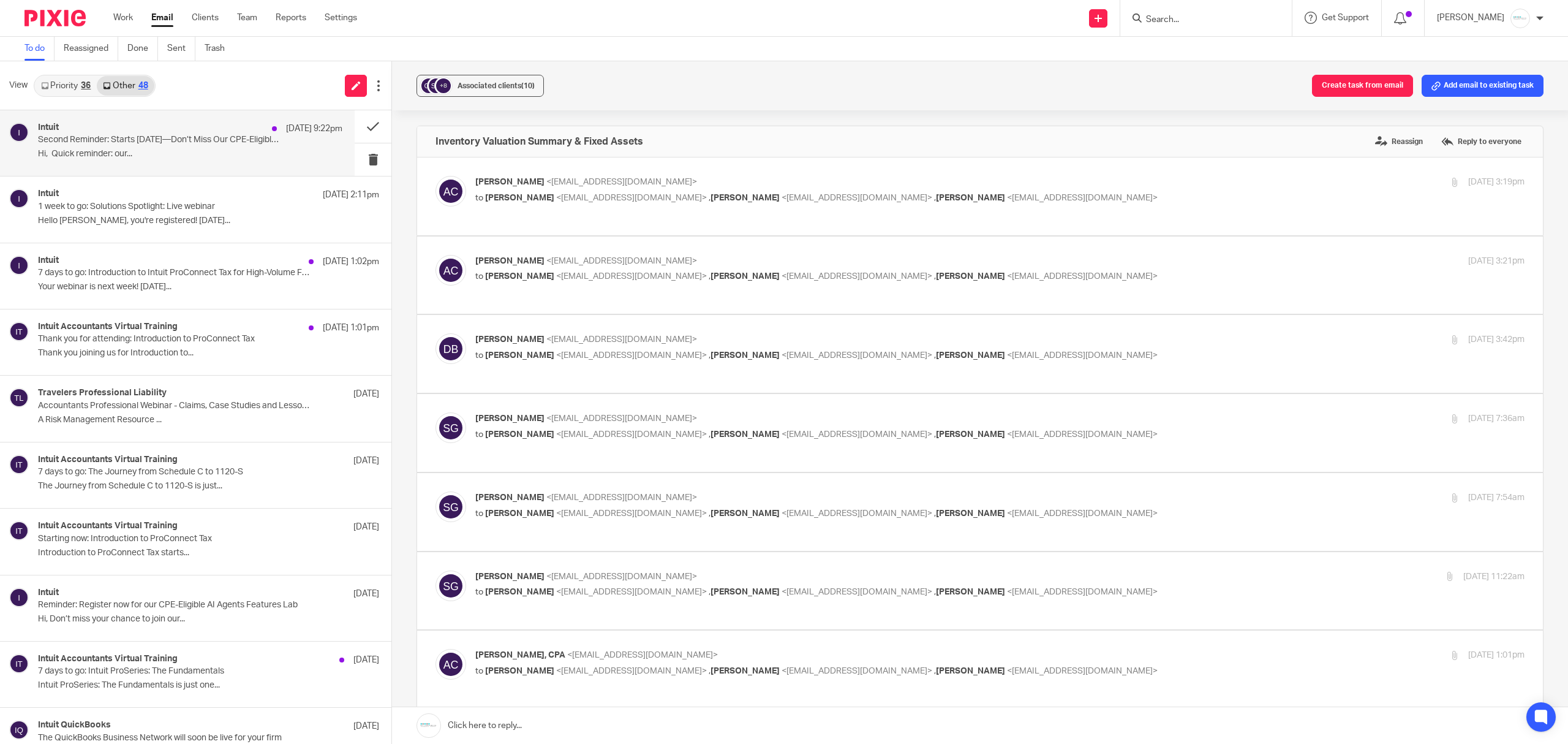
click at [116, 147] on div "Intuit Sep 18 9:22pm Second Reminder: Starts Sept 23—Don’t Miss Our CPE-Eligibl…" at bounding box center [190, 143] width 304 height 41
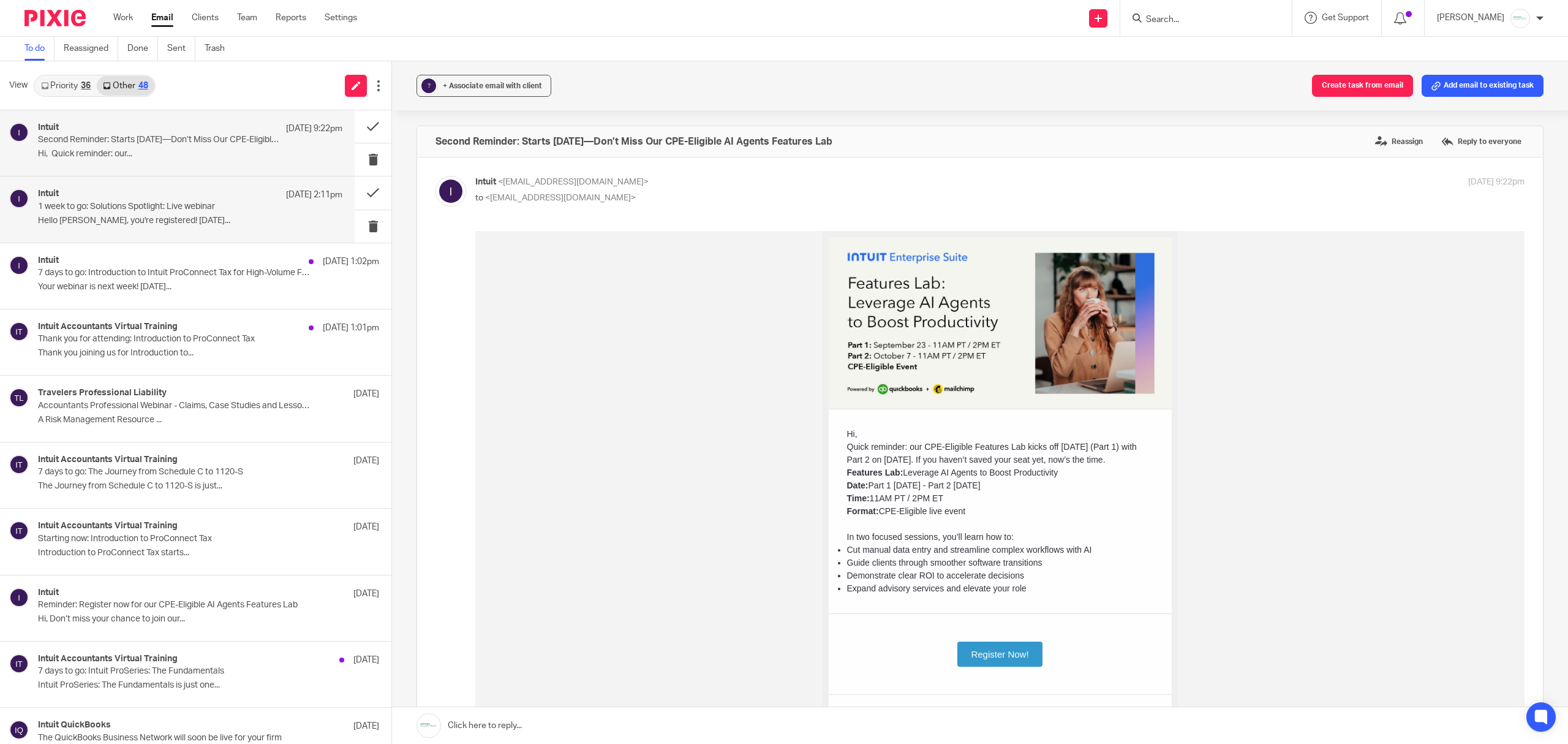
click at [149, 209] on p "1 week to go: Solutions Spotlight: Live webinar" at bounding box center [160, 207] width 244 height 10
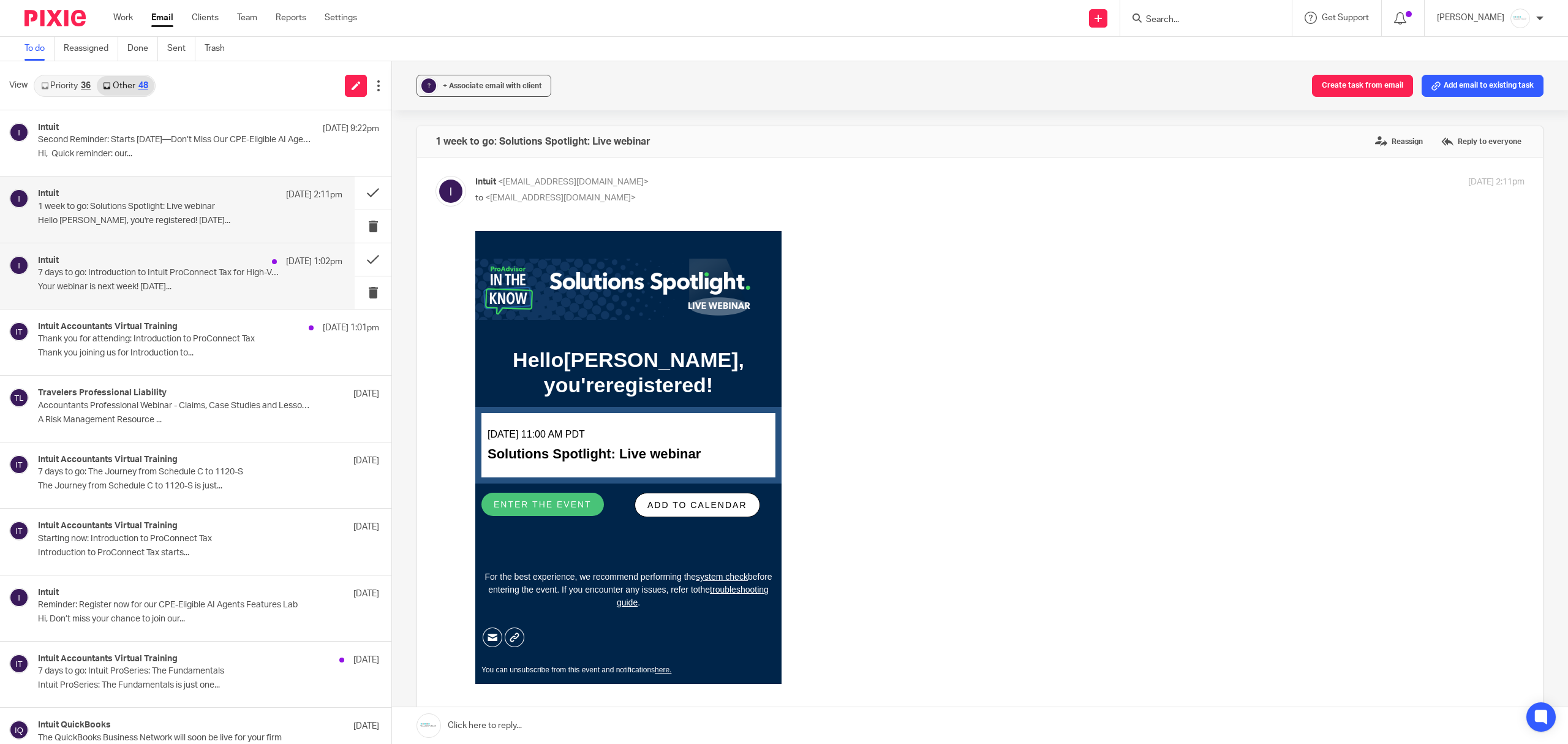
click at [145, 265] on div "Intuit Sep 18 1:02pm" at bounding box center [190, 262] width 304 height 13
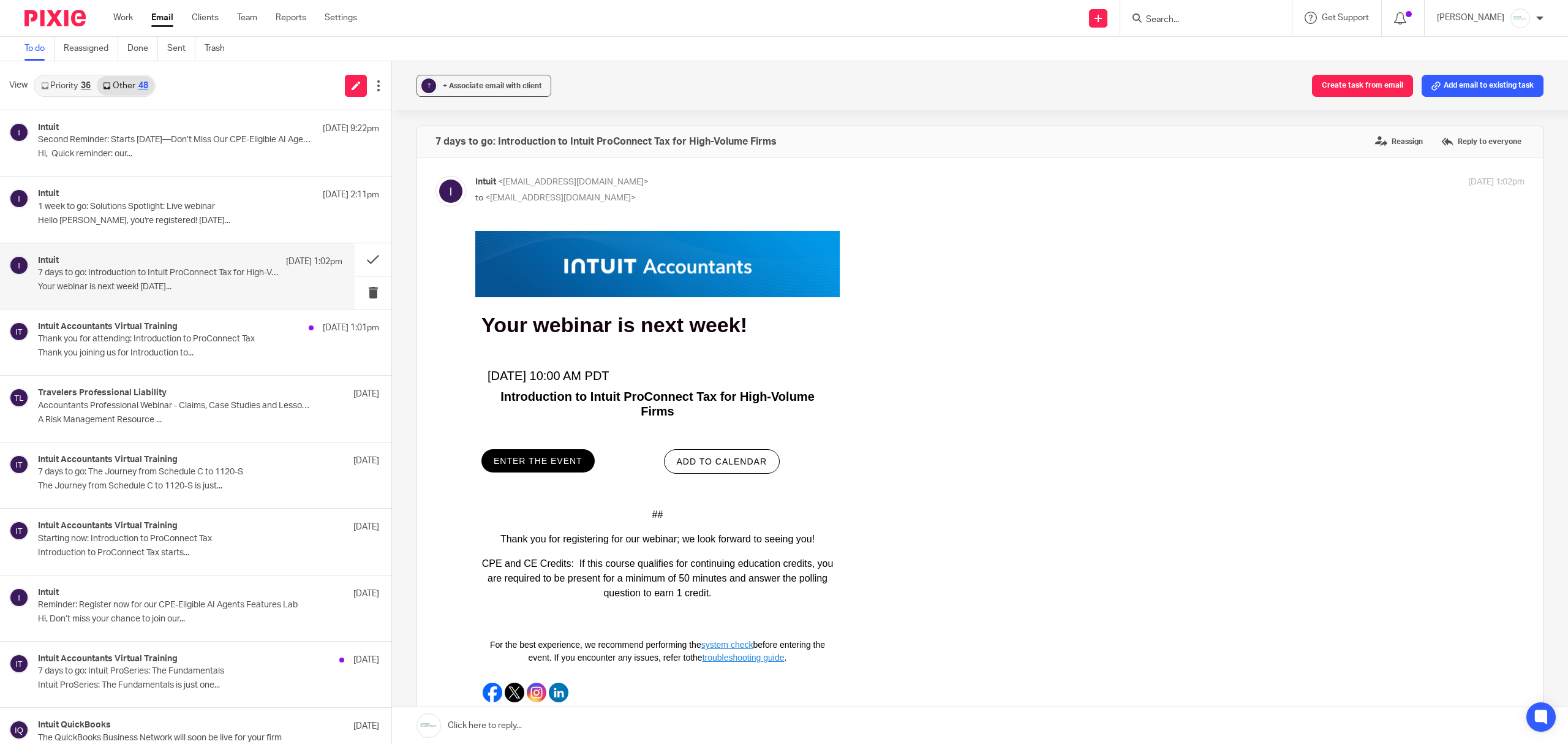
click at [76, 84] on link "Priority 36" at bounding box center [66, 85] width 62 height 20
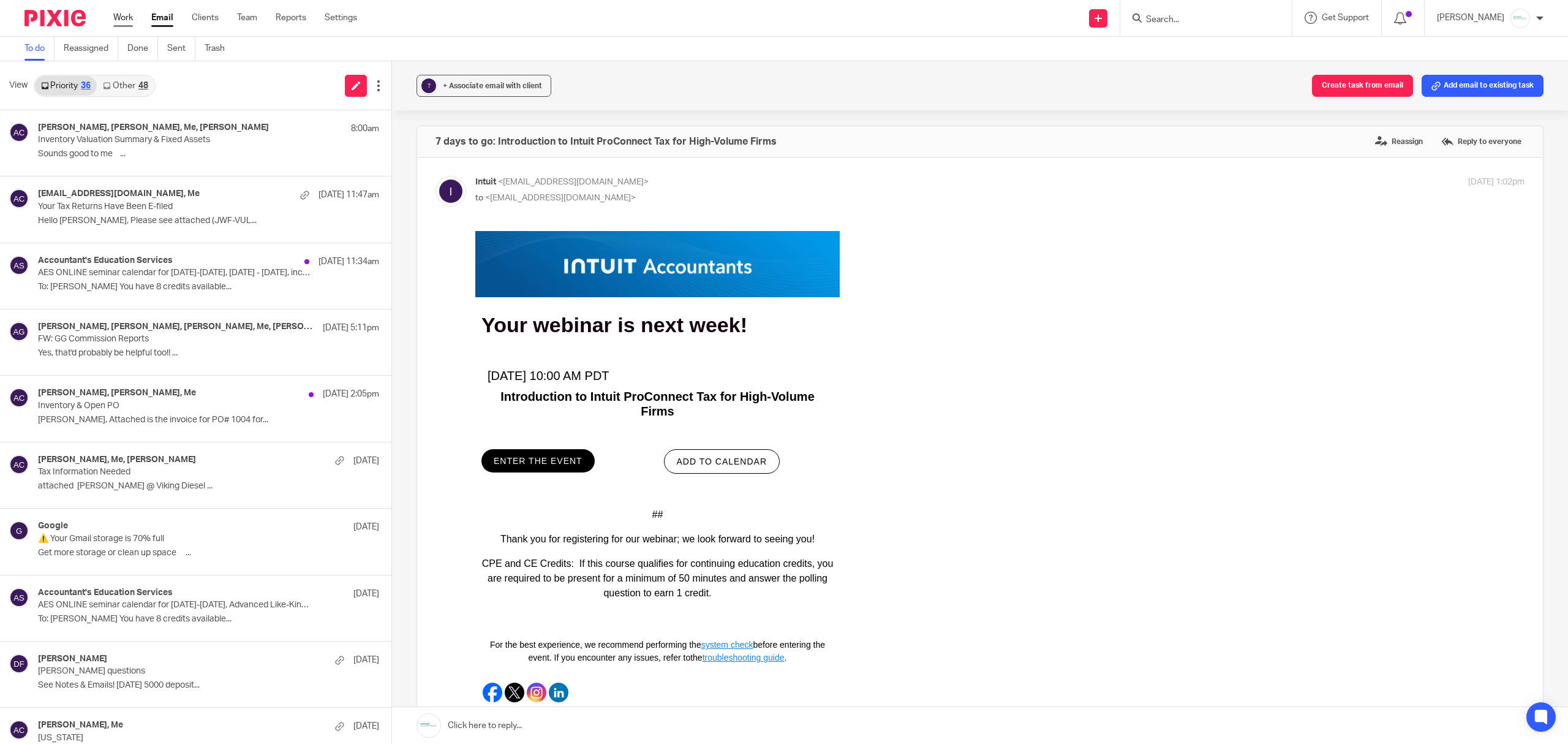
click at [128, 13] on link "Work" at bounding box center [123, 18] width 20 height 13
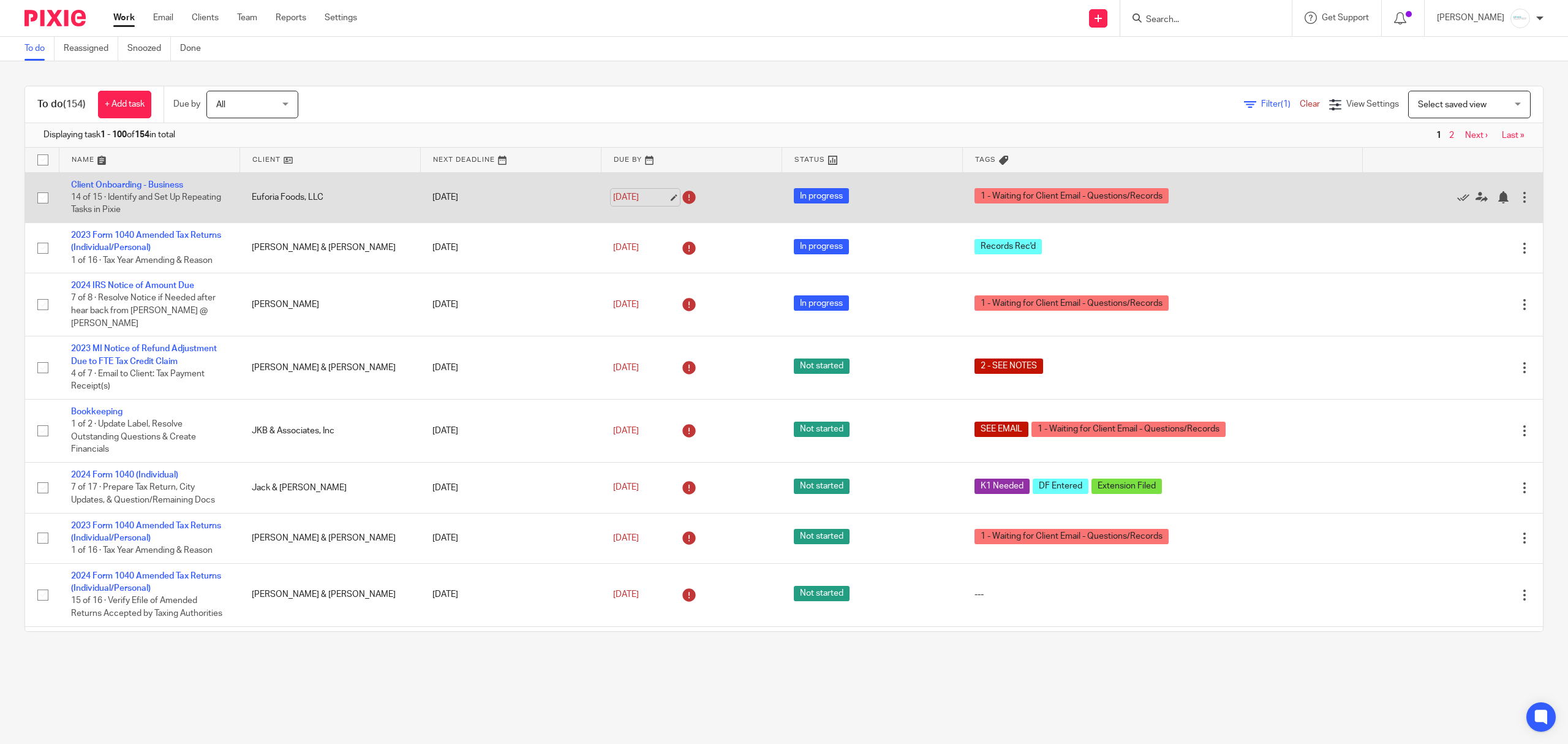
click at [645, 192] on link "[DATE]" at bounding box center [640, 197] width 55 height 13
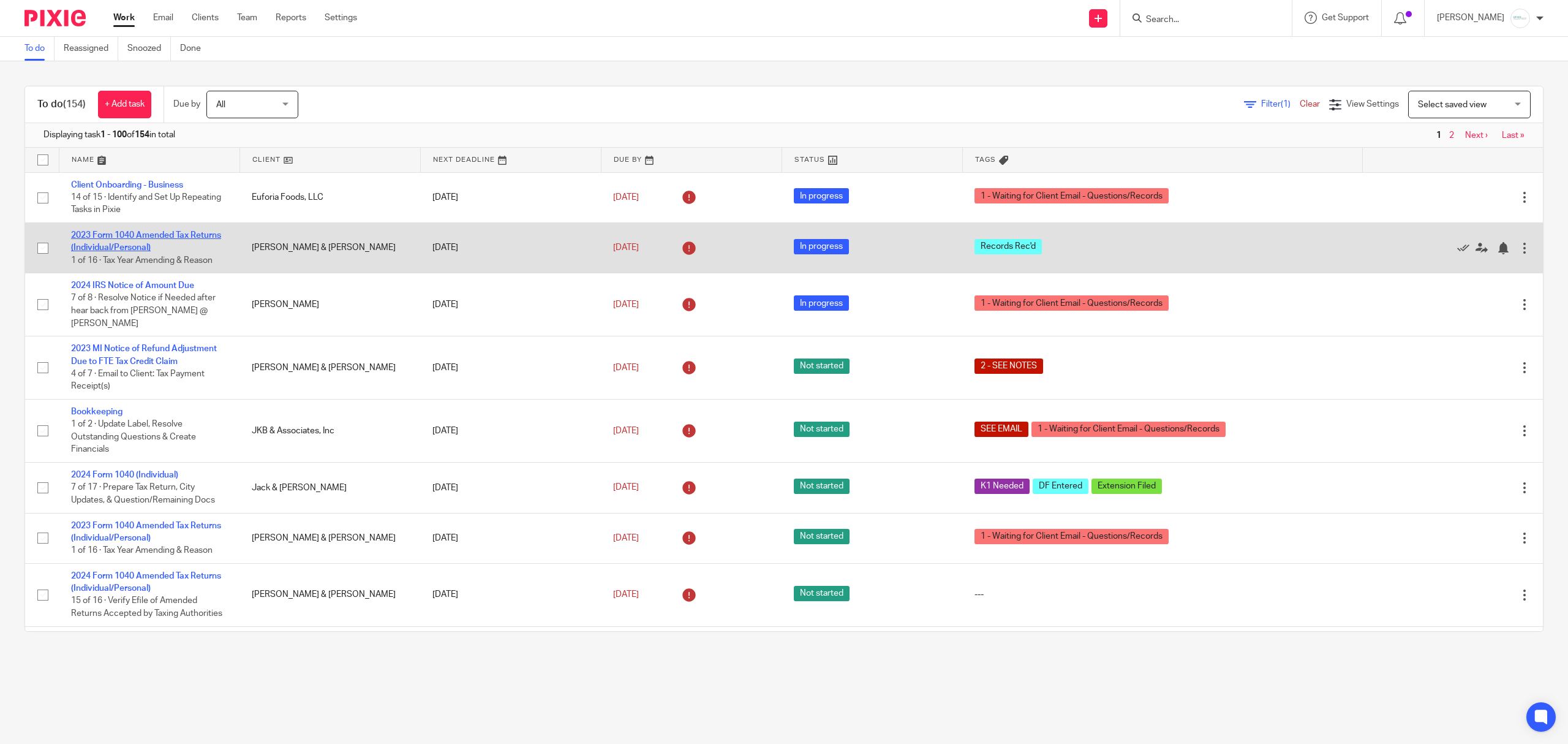
click at [131, 243] on link "2023 Form 1040 Amended Tax Returns (Individual/Personal)" at bounding box center [146, 241] width 150 height 21
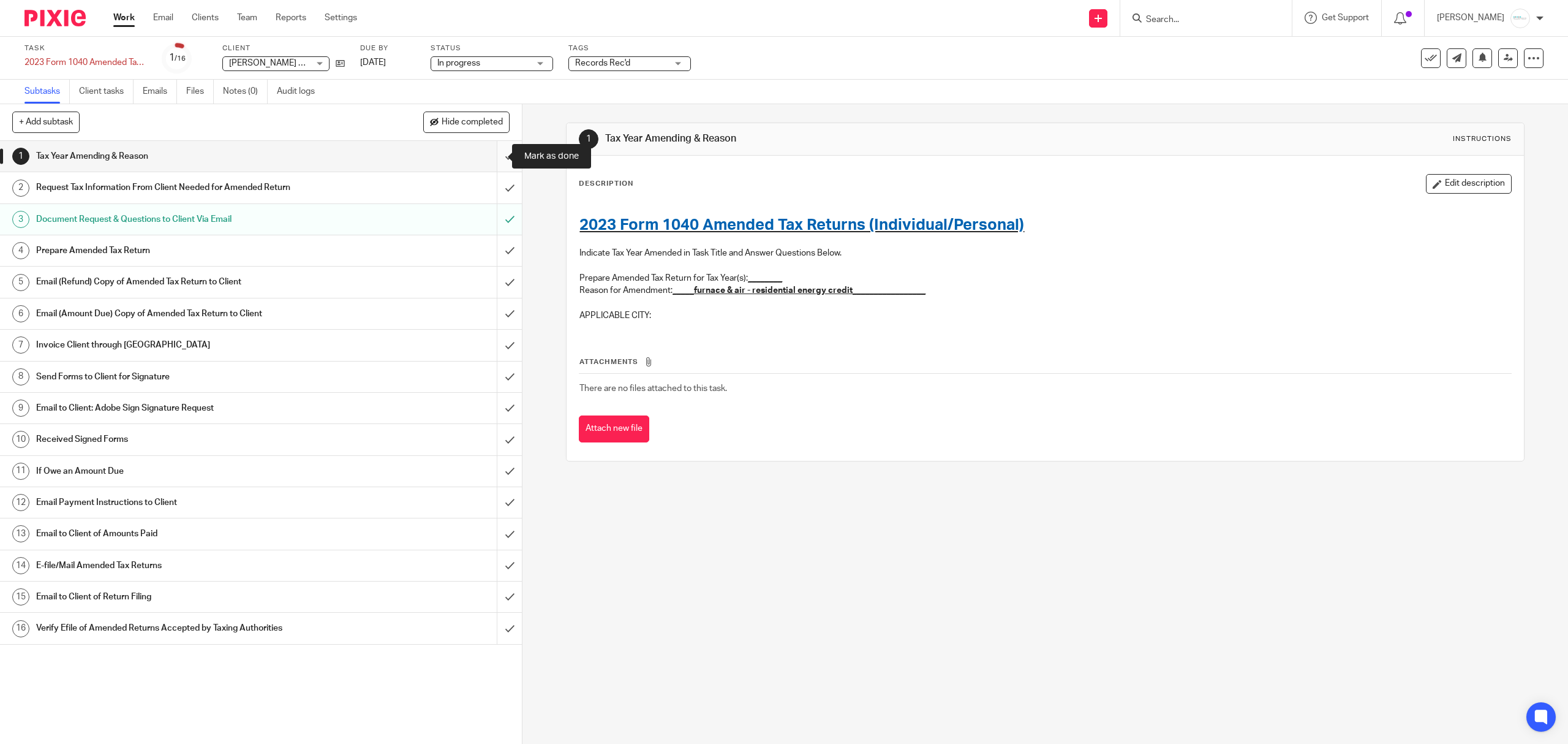
drag, startPoint x: 504, startPoint y: 156, endPoint x: 500, endPoint y: 169, distance: 13.6
click at [504, 156] on input "submit" at bounding box center [260, 156] width 522 height 31
click at [497, 180] on input "submit" at bounding box center [260, 187] width 522 height 31
click at [488, 246] on input "submit" at bounding box center [260, 250] width 522 height 31
click at [1185, 20] on input "Search" at bounding box center [1200, 20] width 110 height 11
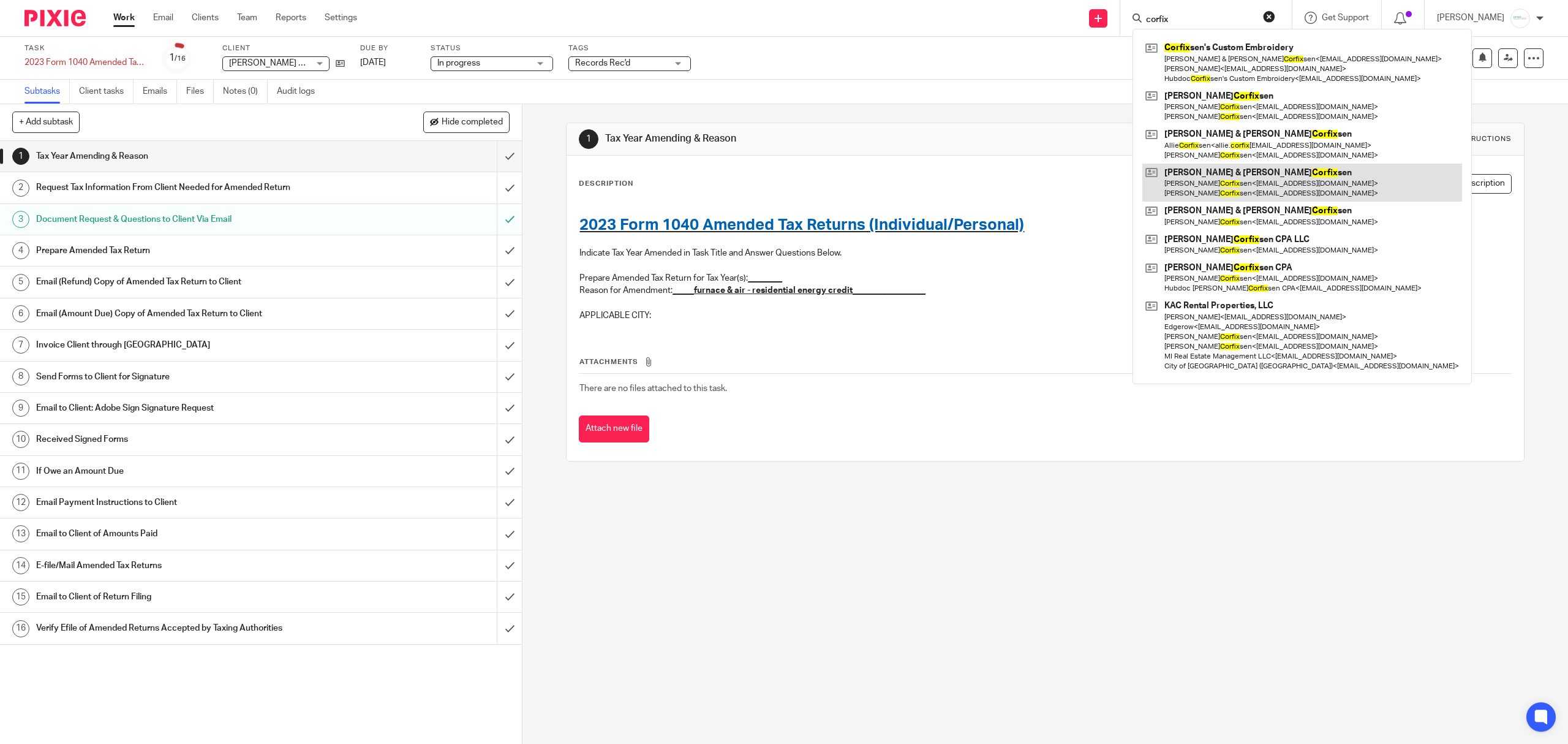
type input "corfix"
click at [1228, 192] on link at bounding box center [1302, 182] width 320 height 38
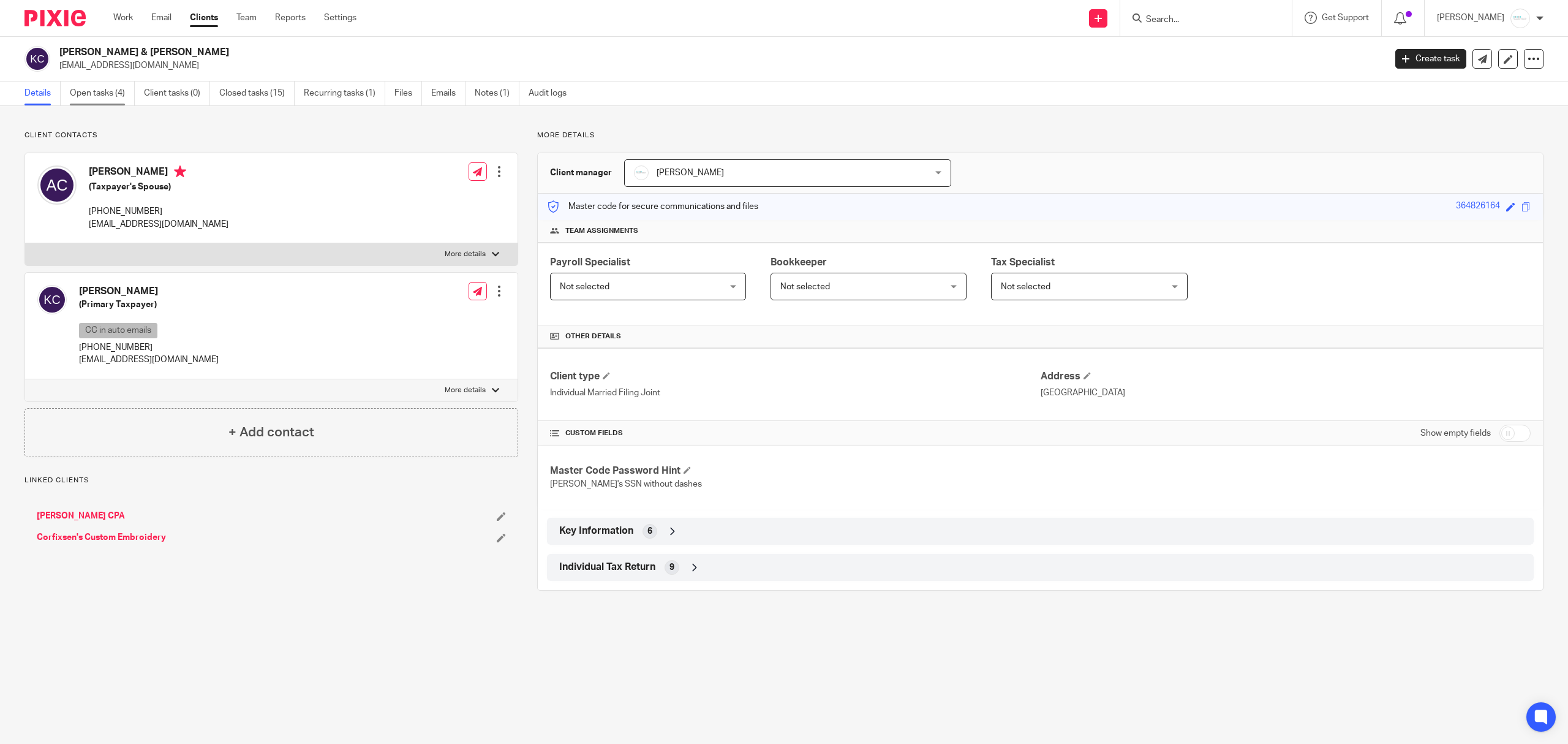
click at [89, 89] on link "Open tasks (4)" at bounding box center [102, 93] width 65 height 24
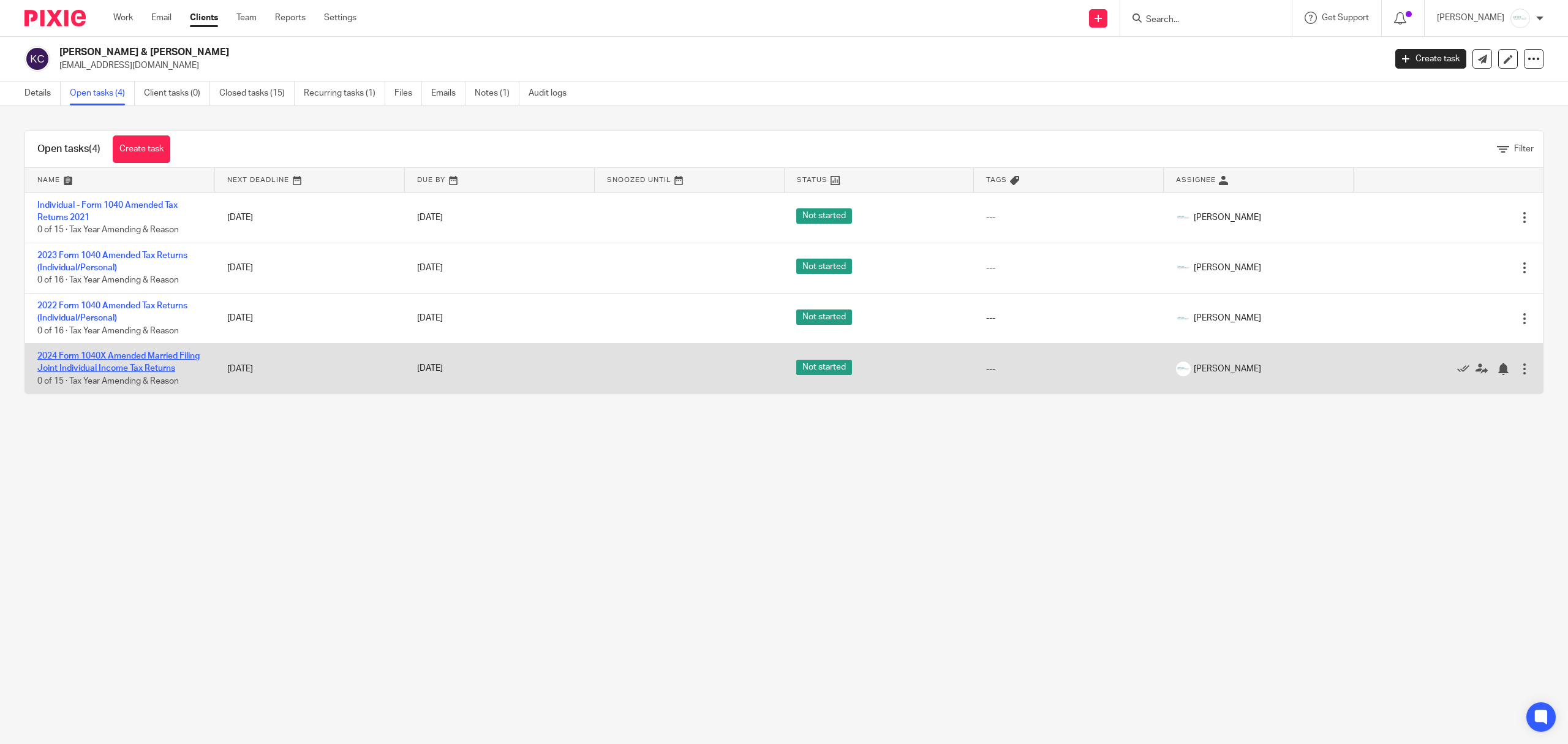
click at [106, 361] on link "2024 Form 1040X Amended Married Filing Joint Individual Income Tax Returns" at bounding box center [119, 362] width 163 height 21
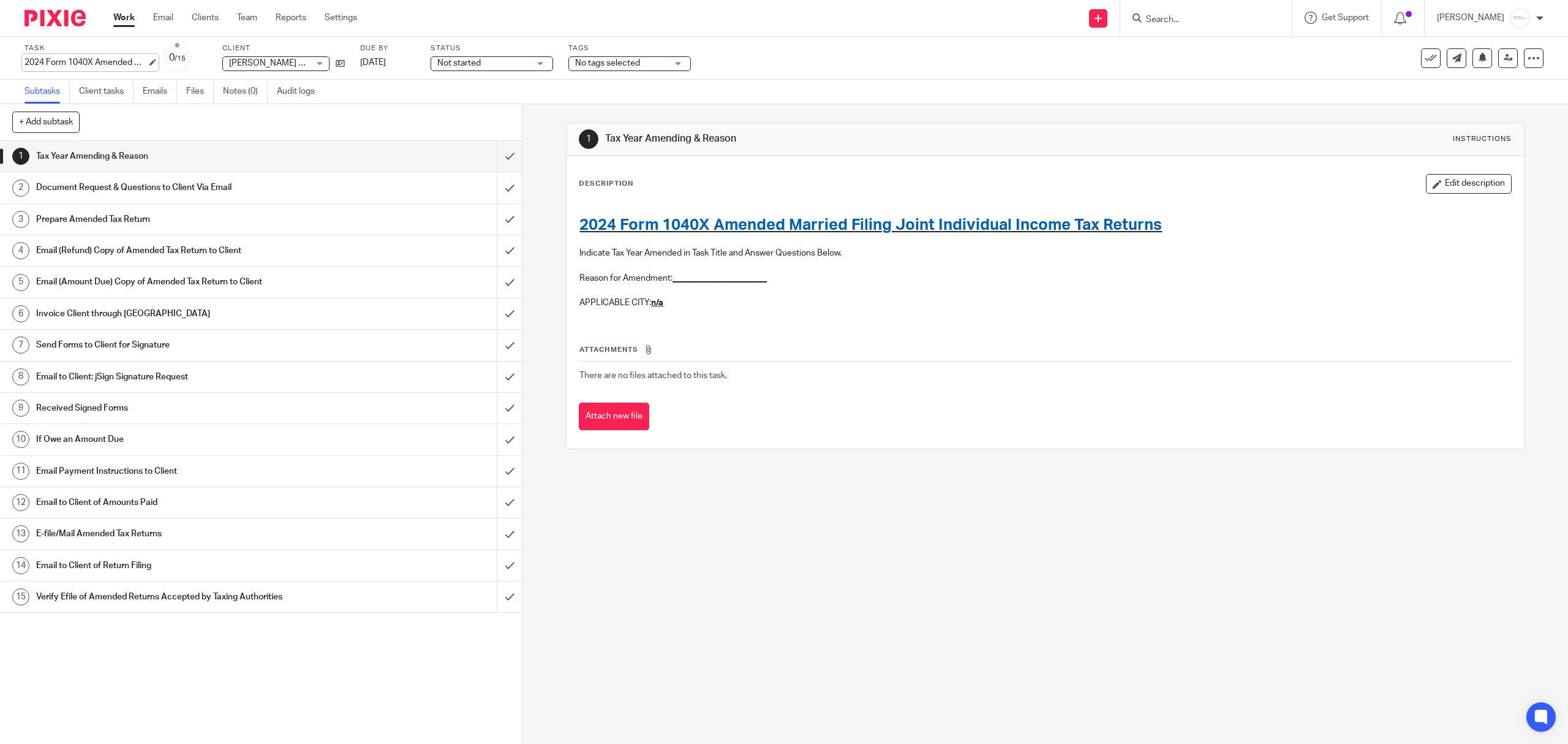
click at [108, 59] on div "2024 Form 1040X Amended Married Filing Joint Individual Income Tax Returns Save…" at bounding box center [85, 63] width 123 height 13
click at [115, 57] on input "2024 Form 1040X Amended Married Filing Joint Individual Income Tax Returns" at bounding box center [113, 63] width 179 height 14
type input "2024 Form 1040X Amended Individual Income Tax Returns"
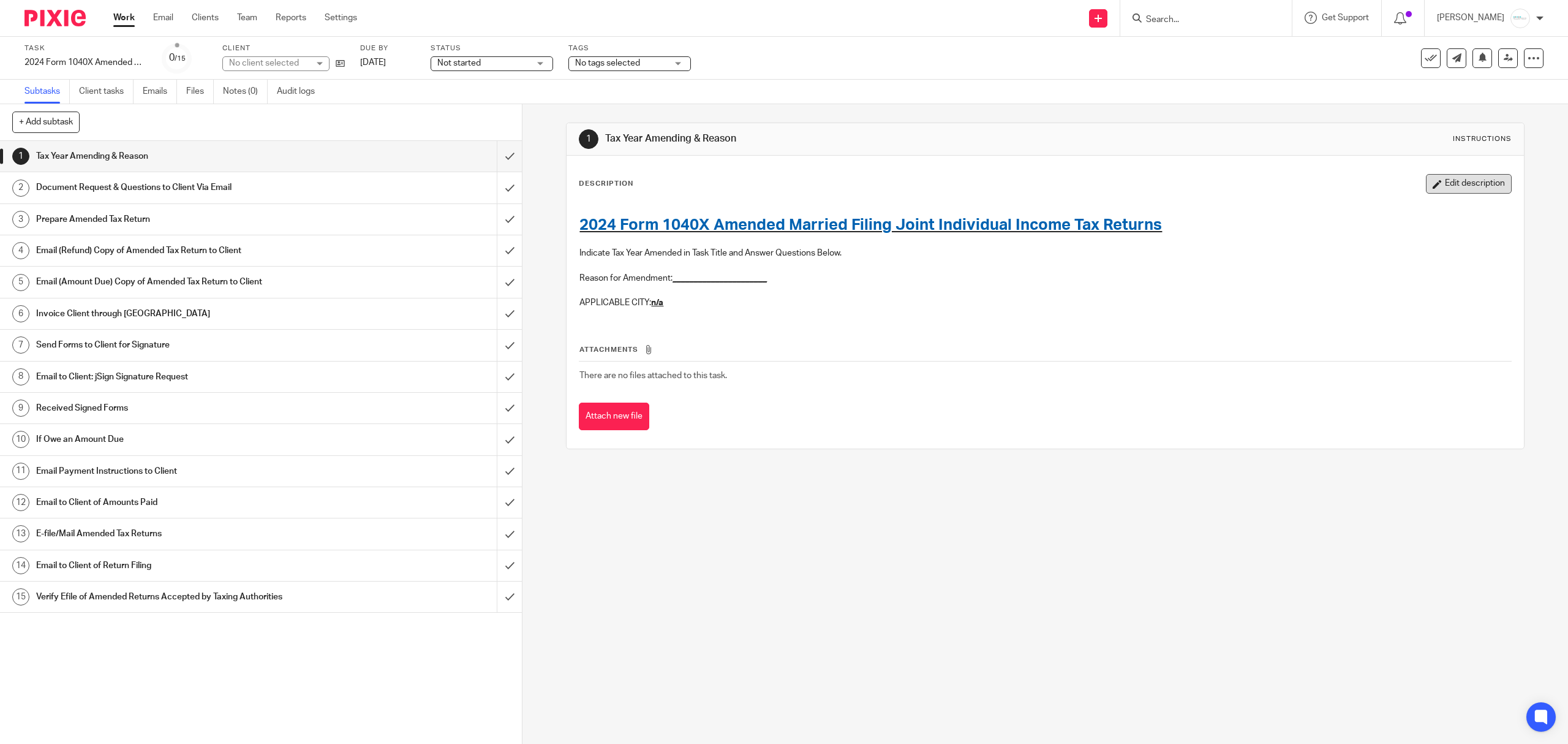
click at [1426, 187] on button "Edit description" at bounding box center [1469, 183] width 86 height 20
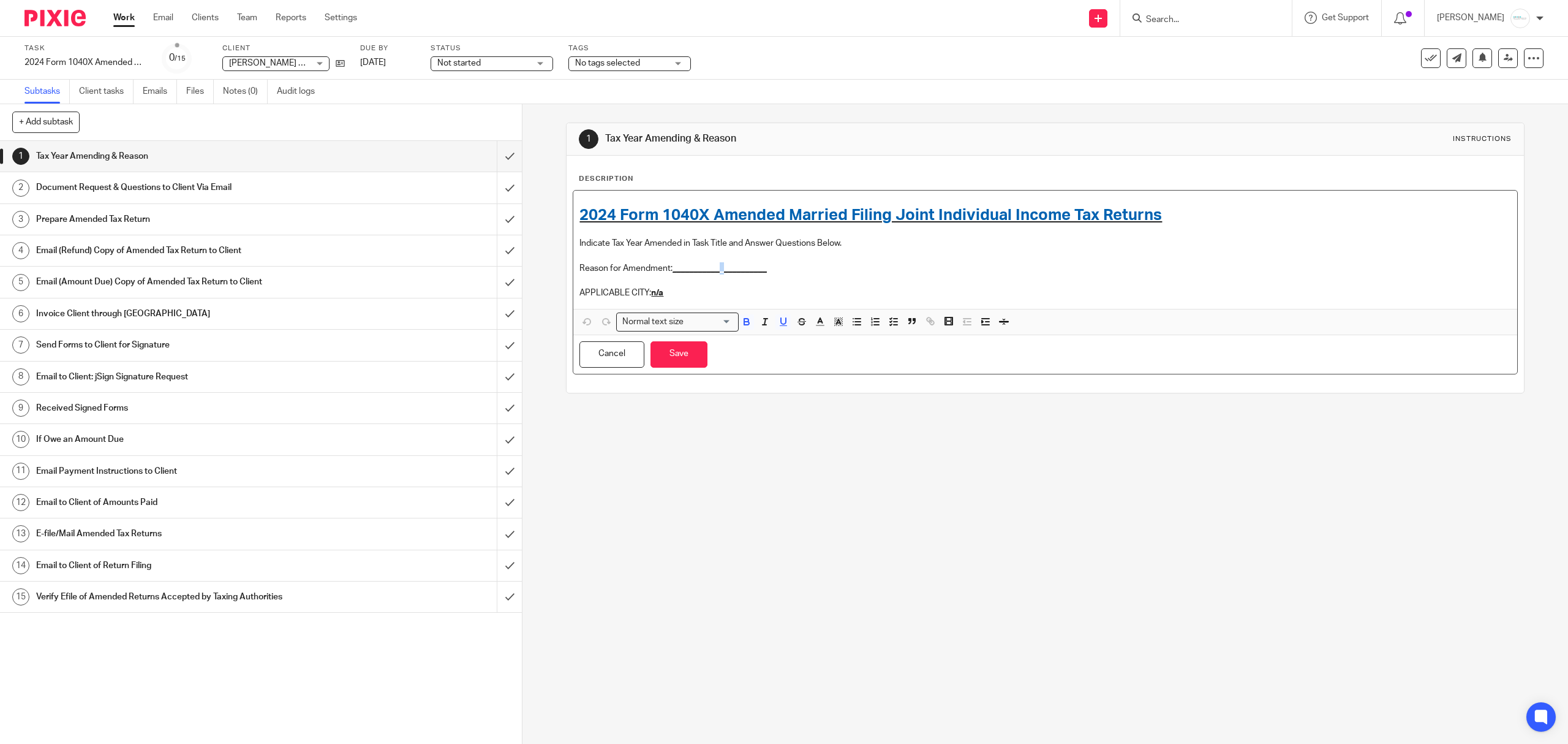
click at [718, 266] on u "______________________" at bounding box center [719, 268] width 95 height 9
click at [668, 358] on button "Save" at bounding box center [679, 354] width 57 height 27
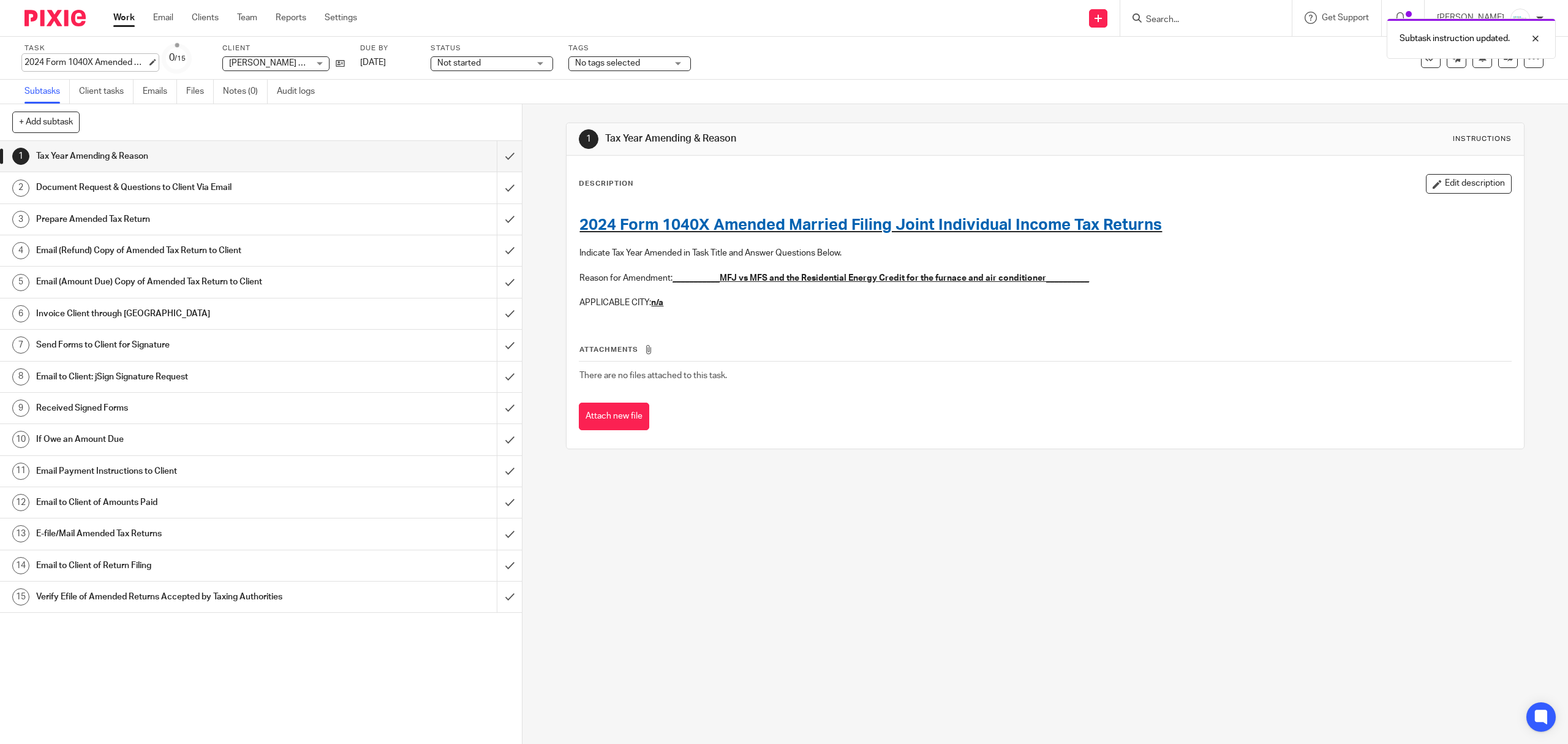
click at [116, 62] on div "2024 Form 1040X Amended Married Filing Joint Individual Income Tax Returns Save…" at bounding box center [85, 63] width 123 height 13
drag, startPoint x: 788, startPoint y: 219, endPoint x: 932, endPoint y: 228, distance: 144.3
click at [932, 228] on span "2024 Form 1040X Amended Married Filing Joint Individual Income Tax Returns" at bounding box center [870, 225] width 583 height 16
click at [1438, 172] on div "Description Edit description 2024 Form 1040X Amended Married Filing Joint Indiv…" at bounding box center [1044, 302] width 956 height 293
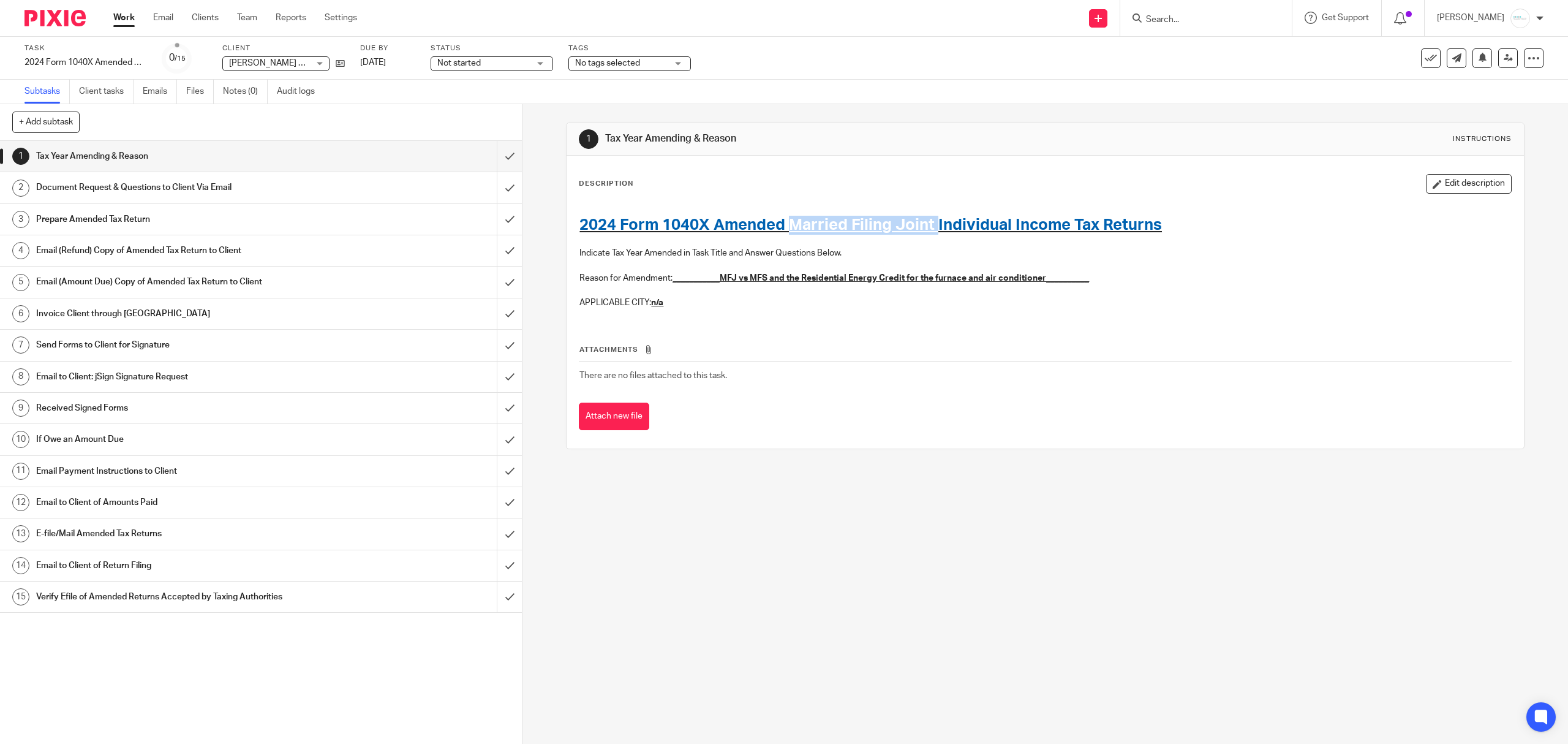
drag, startPoint x: 788, startPoint y: 226, endPoint x: 931, endPoint y: 228, distance: 143.0
click at [931, 228] on span "2024 Form 1040X Amended Married Filing Joint Individual Income Tax Returns" at bounding box center [870, 225] width 583 height 16
click at [1455, 179] on button "Edit description" at bounding box center [1469, 183] width 86 height 20
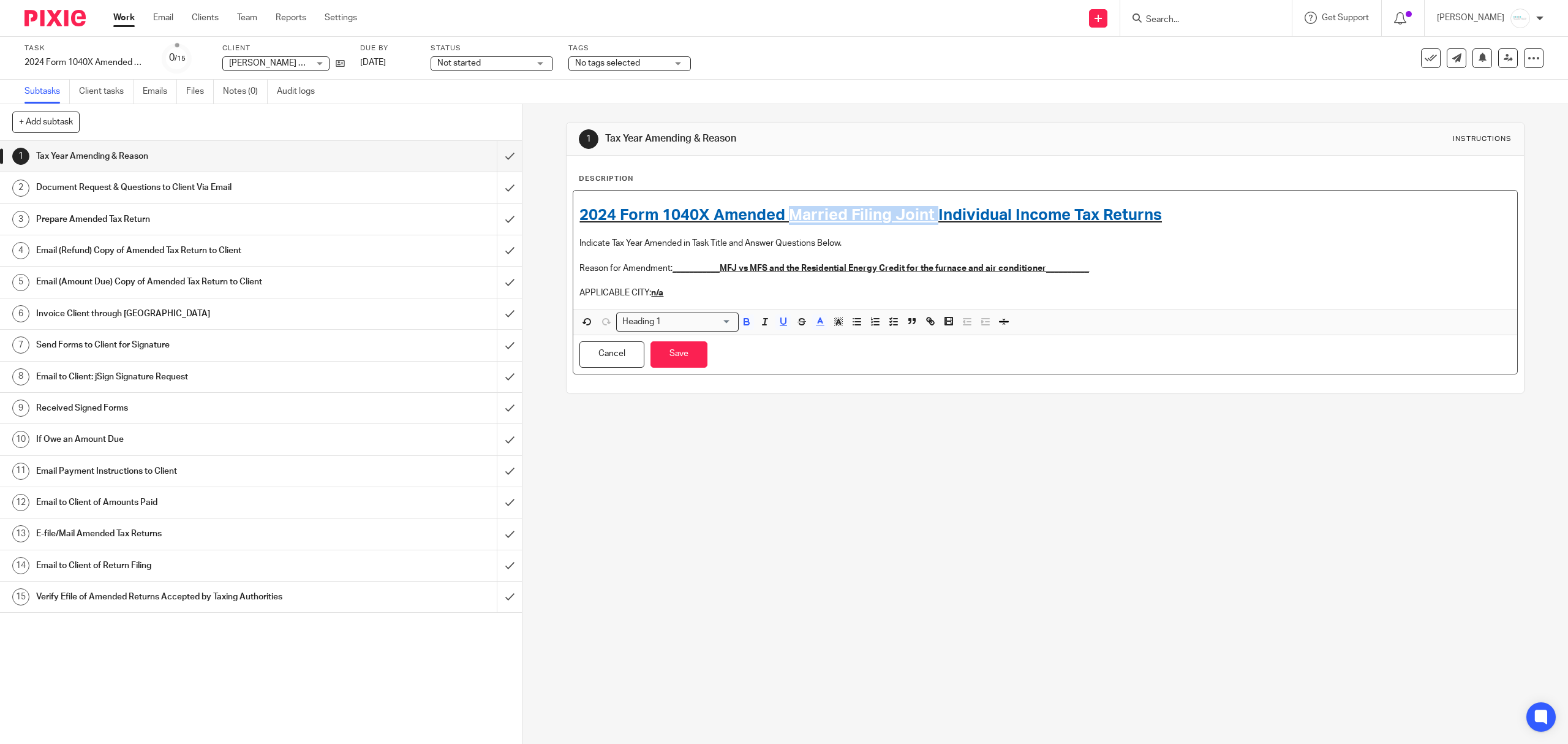
click at [787, 224] on h1 "2024 Form 1040X Amended Married Filing Joint Individual Income Tax Returns" at bounding box center [1045, 215] width 931 height 19
click at [782, 218] on span "2024 Form 1040X Amended Married Filing Joint Individual Income Tax Returns" at bounding box center [870, 215] width 583 height 16
drag, startPoint x: 787, startPoint y: 216, endPoint x: 935, endPoint y: 219, distance: 148.0
click at [935, 219] on span "2024 Form 1040X Amended Married Filing Joint Individual Income Tax Returns" at bounding box center [870, 215] width 583 height 16
click at [682, 354] on button "Save" at bounding box center [679, 354] width 57 height 27
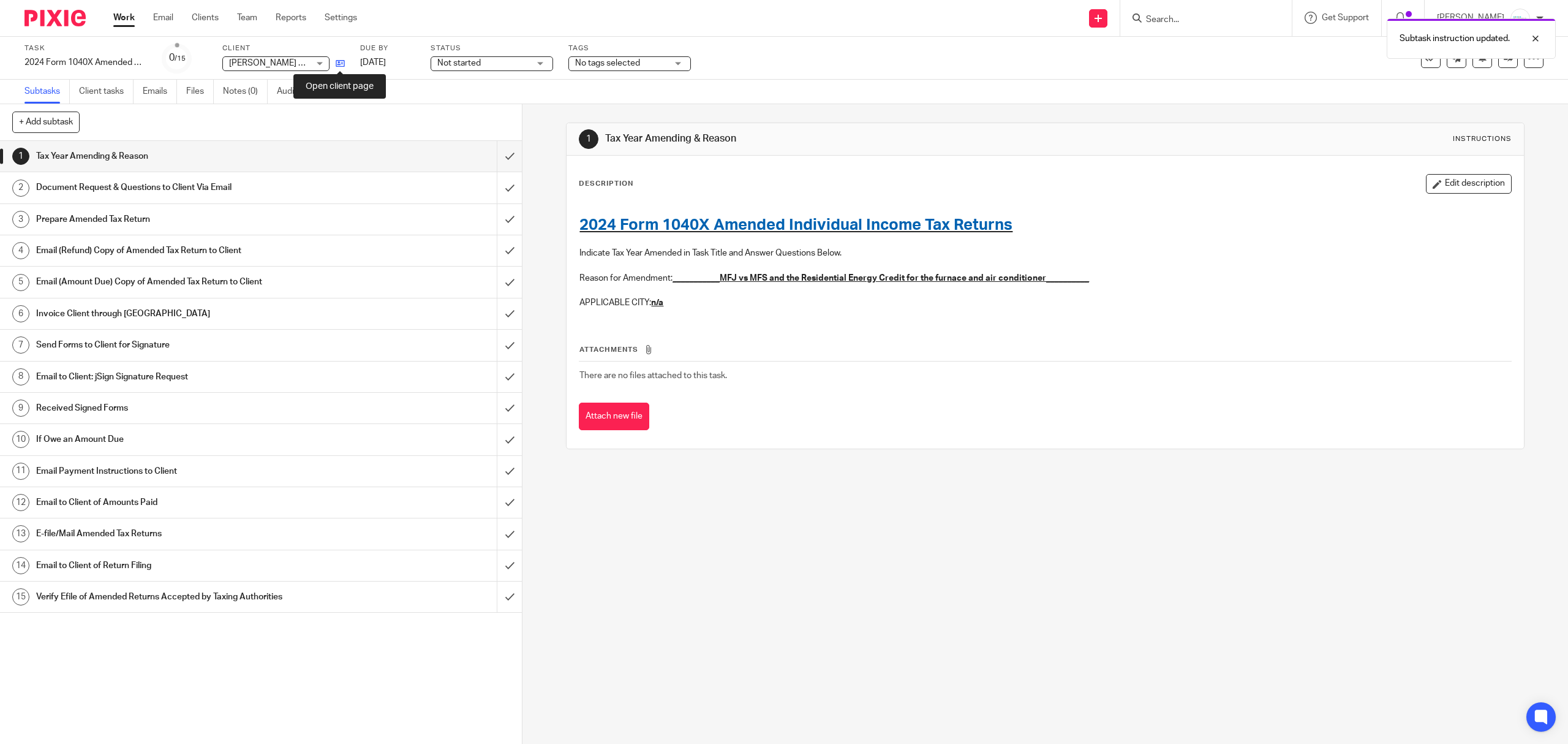
click at [341, 62] on icon at bounding box center [340, 63] width 9 height 9
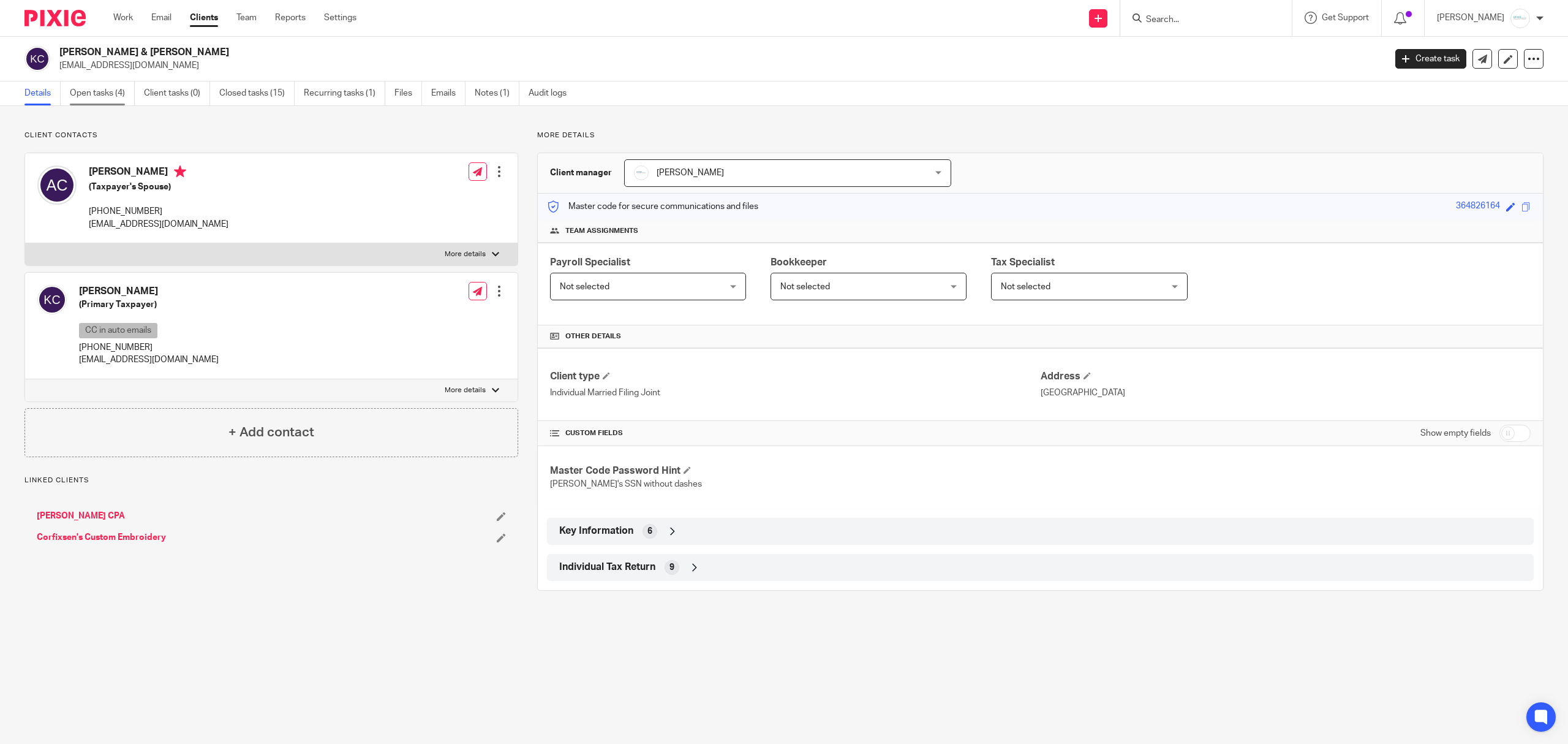
click at [95, 95] on link "Open tasks (4)" at bounding box center [102, 93] width 65 height 24
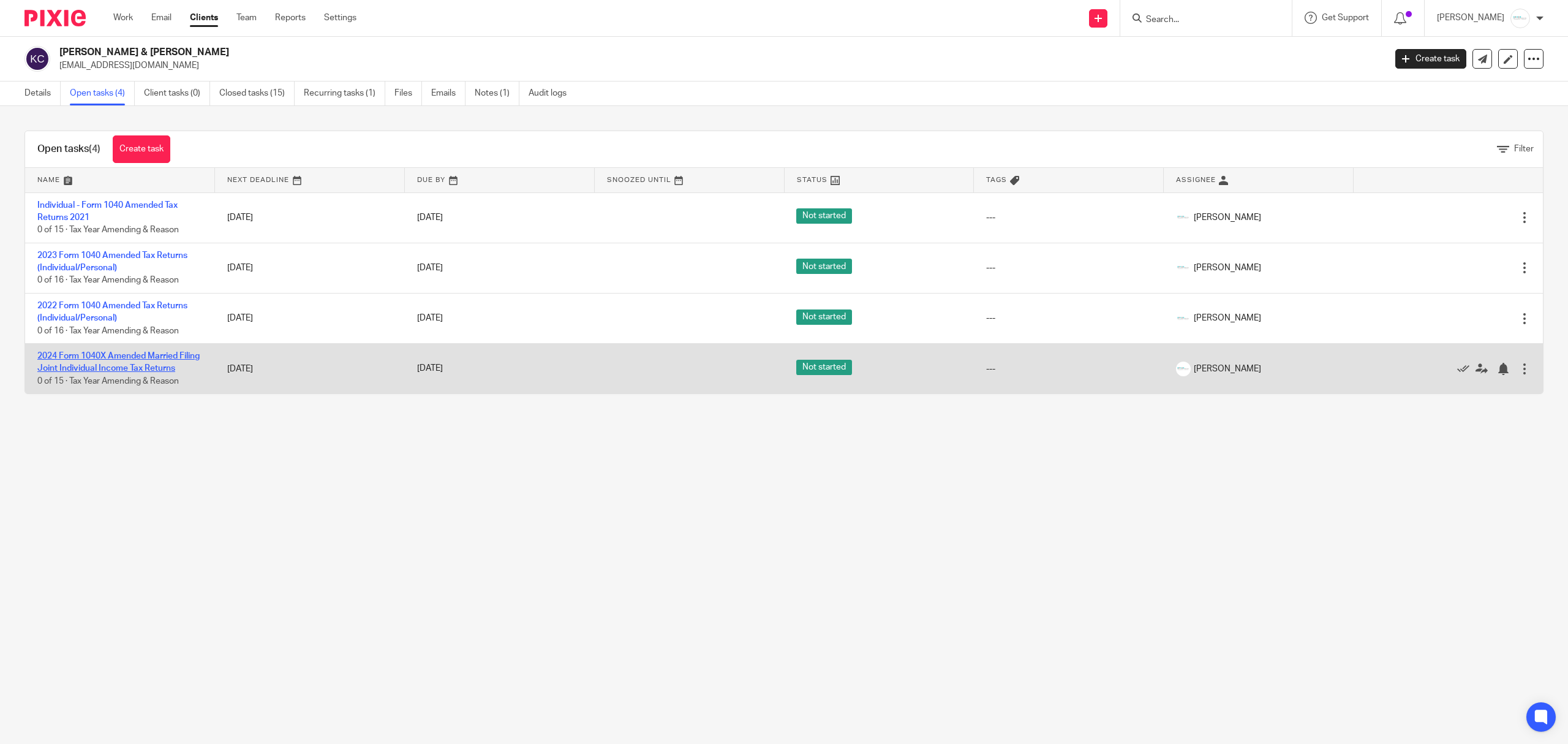
click at [137, 361] on link "2024 Form 1040X Amended Married Filing Joint Individual Income Tax Returns" at bounding box center [119, 362] width 163 height 21
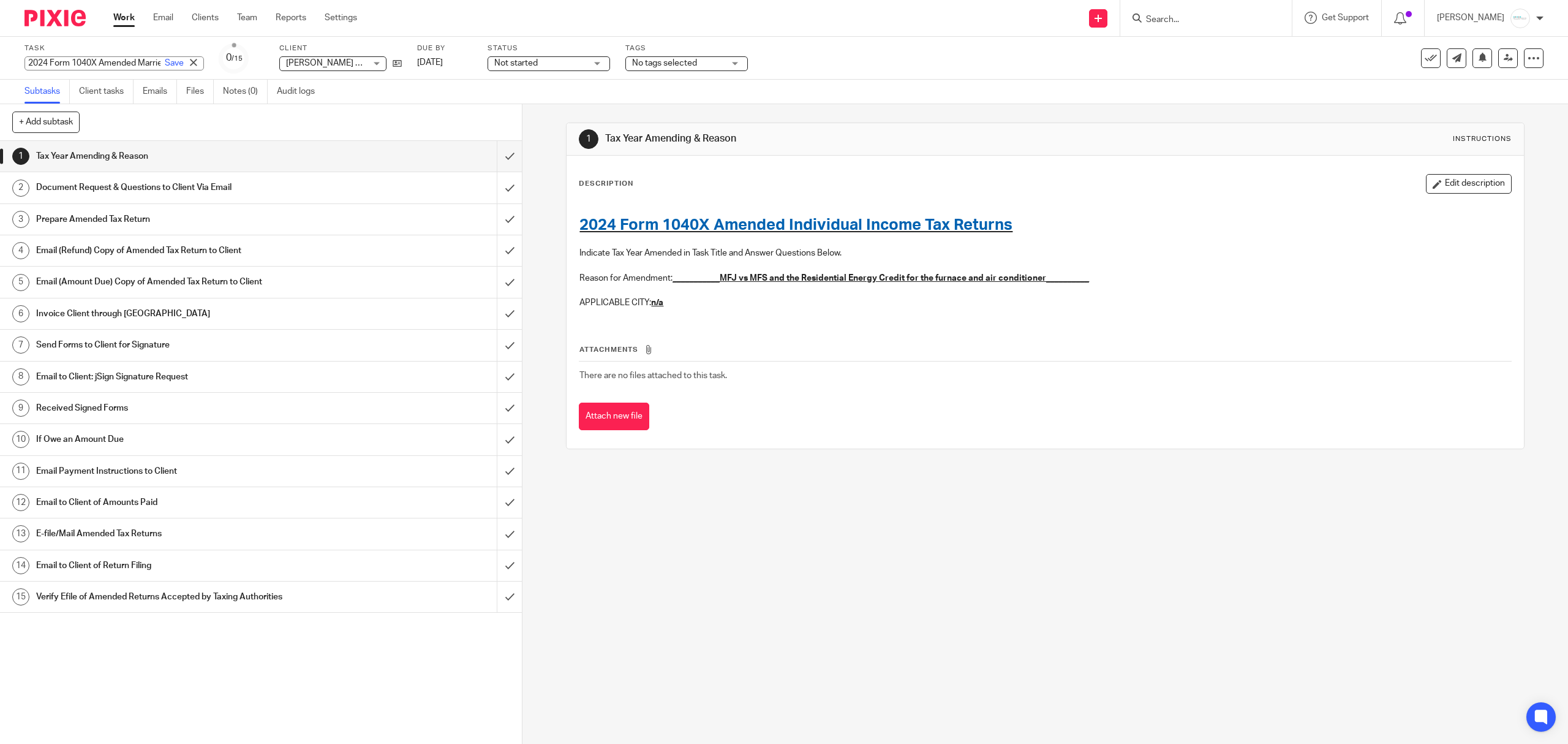
click at [94, 67] on div "2024 Form 1040X Amended Married Filing Joint Individual Income Tax Returns Save…" at bounding box center [113, 63] width 179 height 14
click at [106, 65] on input "2024 Form 1040X Amended Married Filing Joint Individual Income Tax Returns" at bounding box center [113, 63] width 179 height 14
type input "2024 Form 1040X Amended Individual Income Tax Returns"
click at [165, 63] on link "Save" at bounding box center [174, 63] width 19 height 13
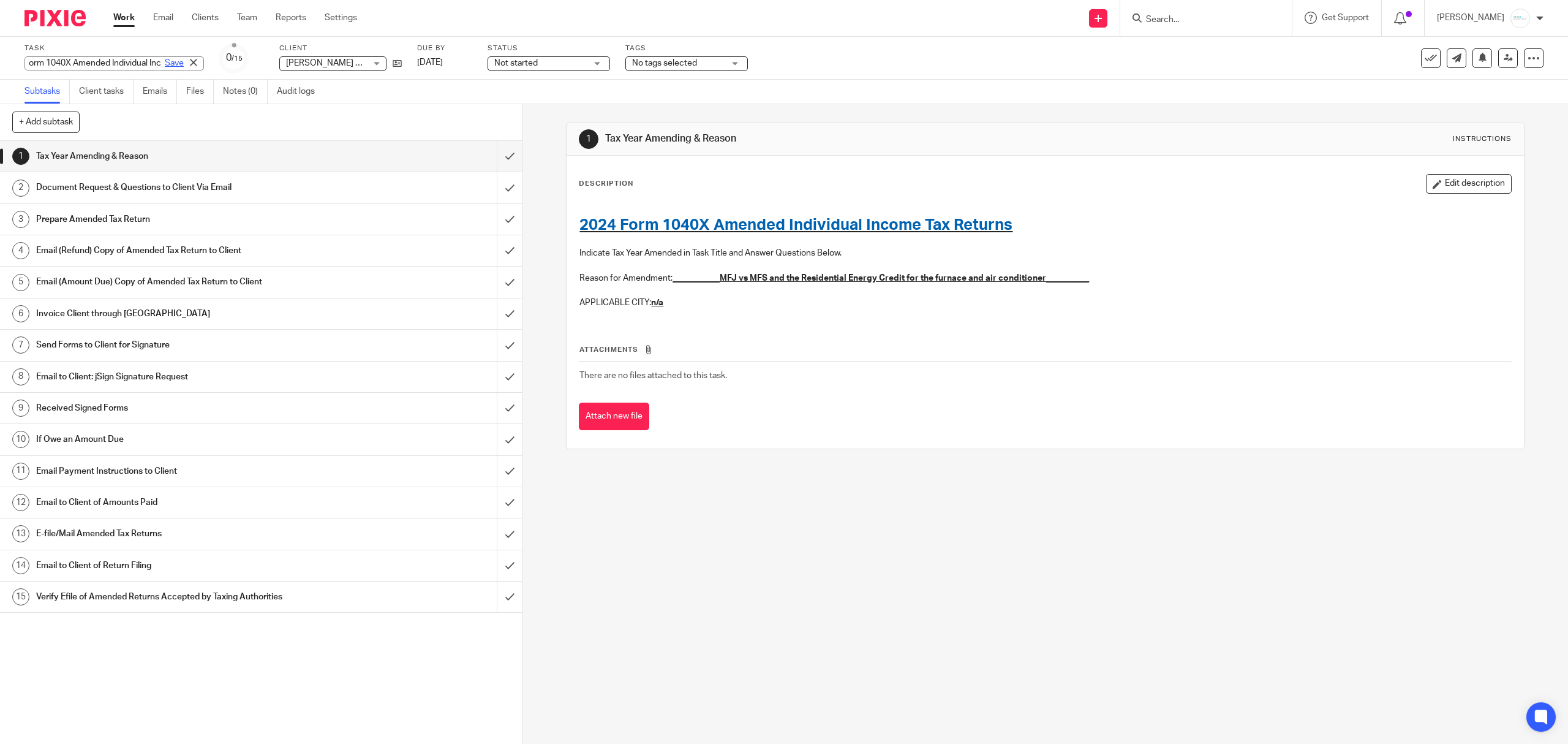
scroll to position [0, 0]
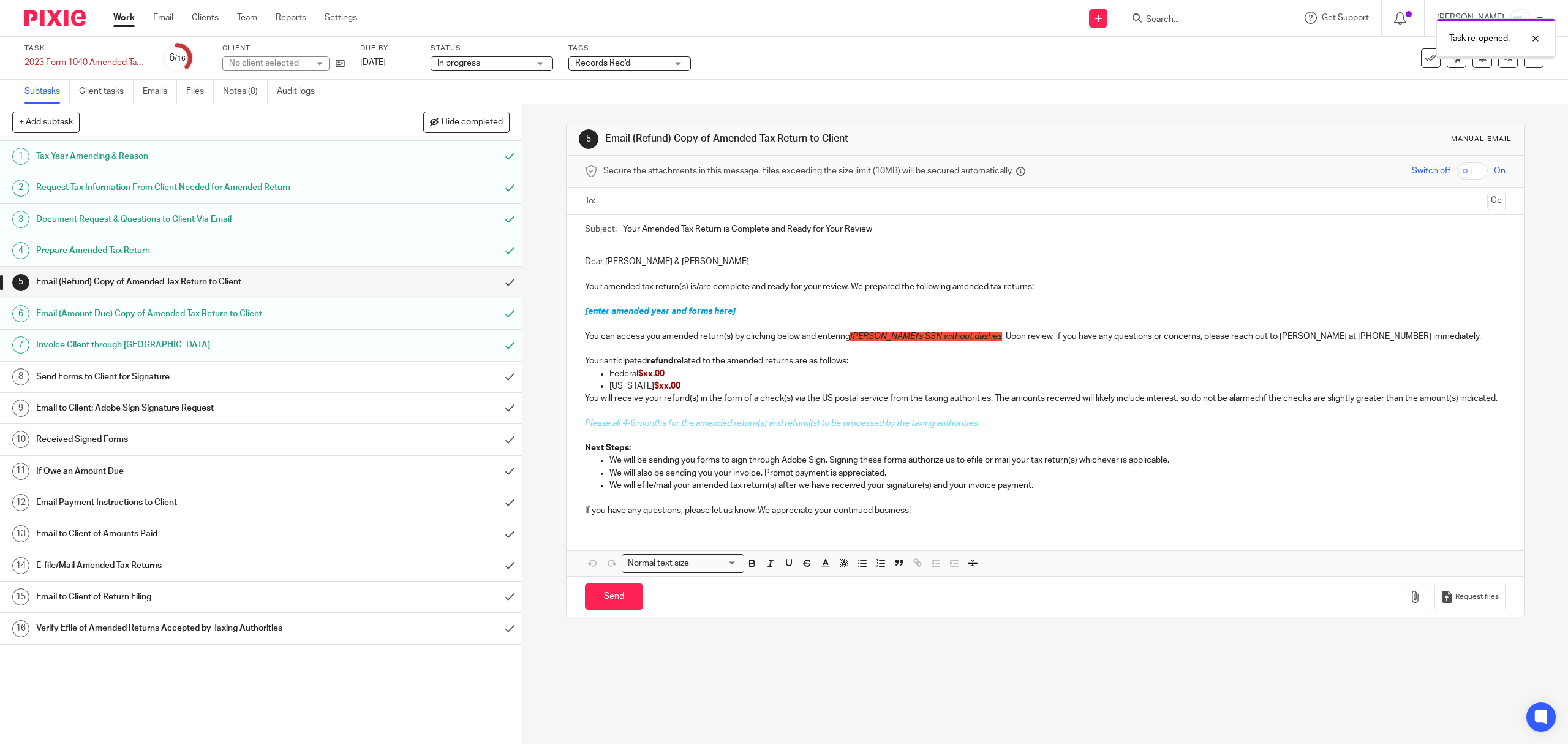
click at [495, 469] on input "submit" at bounding box center [260, 471] width 522 height 31
click at [496, 494] on input "submit" at bounding box center [260, 502] width 522 height 31
click at [496, 533] on input "submit" at bounding box center [260, 534] width 522 height 31
click at [410, 60] on link "[DATE]" at bounding box center [388, 63] width 55 height 13
click at [701, 67] on div "Records Rec'd" at bounding box center [660, 62] width 123 height 15
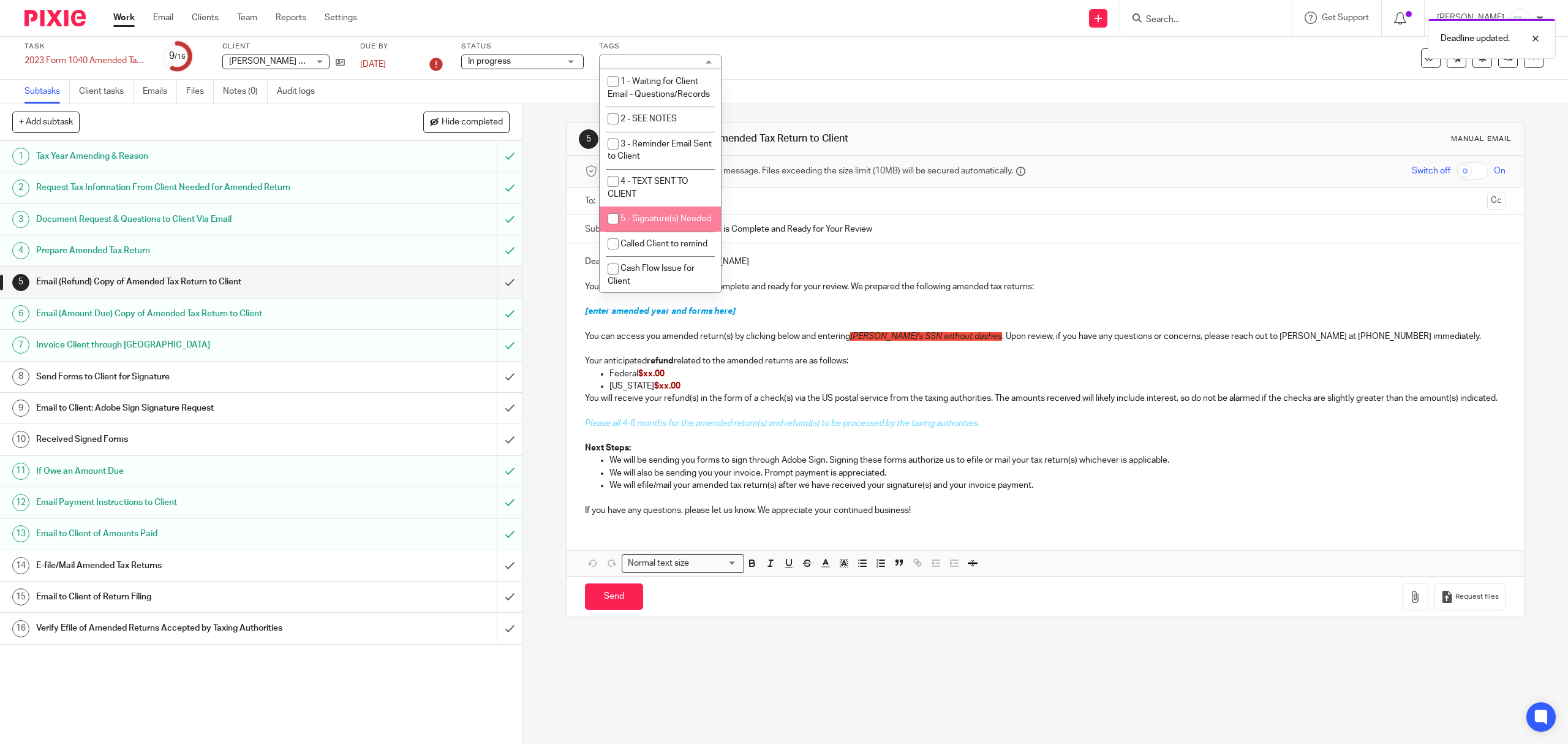
click at [640, 223] on span "5 - Signature(s) Needed" at bounding box center [666, 218] width 91 height 9
checkbox input "true"
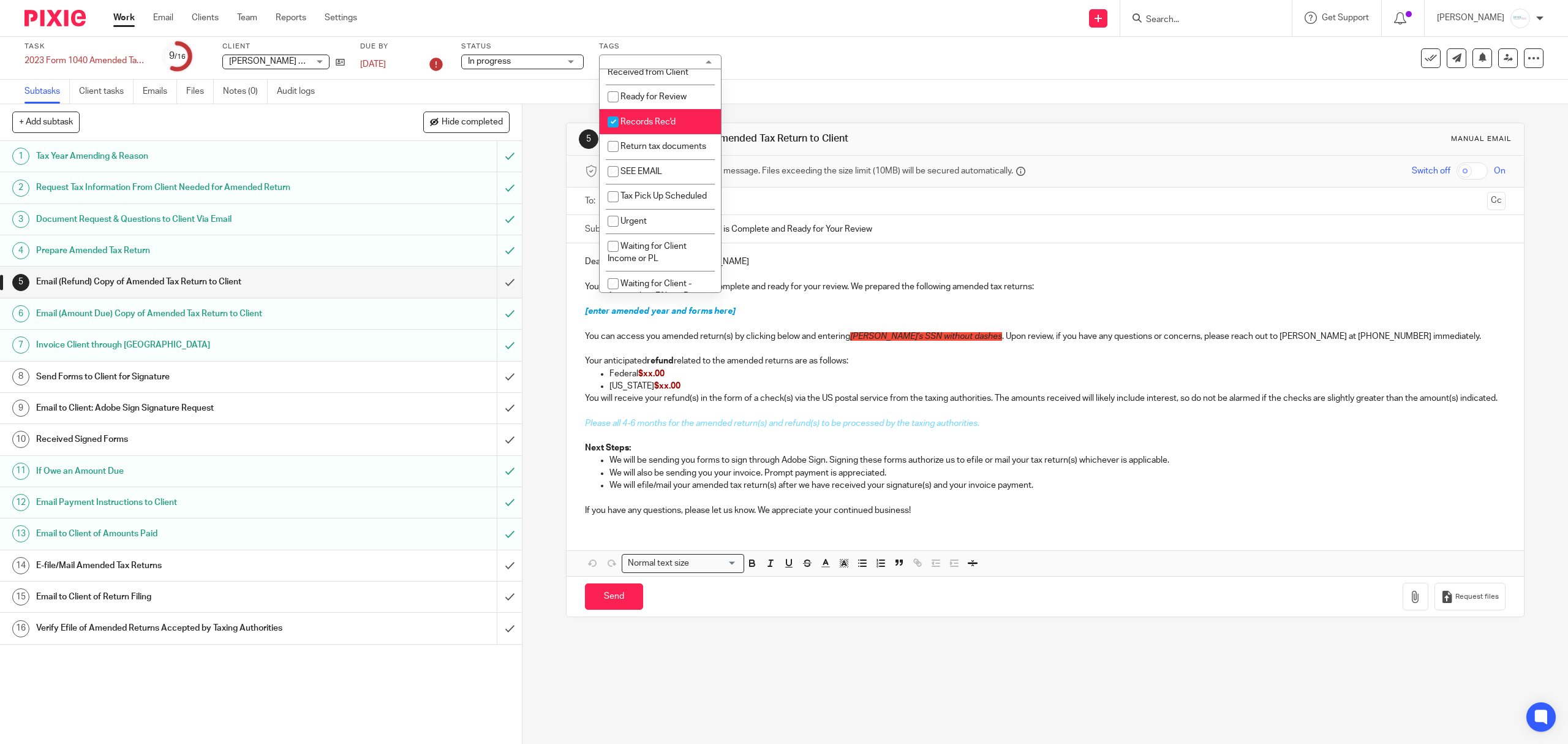
scroll to position [735, 0]
click at [640, 124] on span "Records Rec'd" at bounding box center [648, 120] width 55 height 9
checkbox input "false"
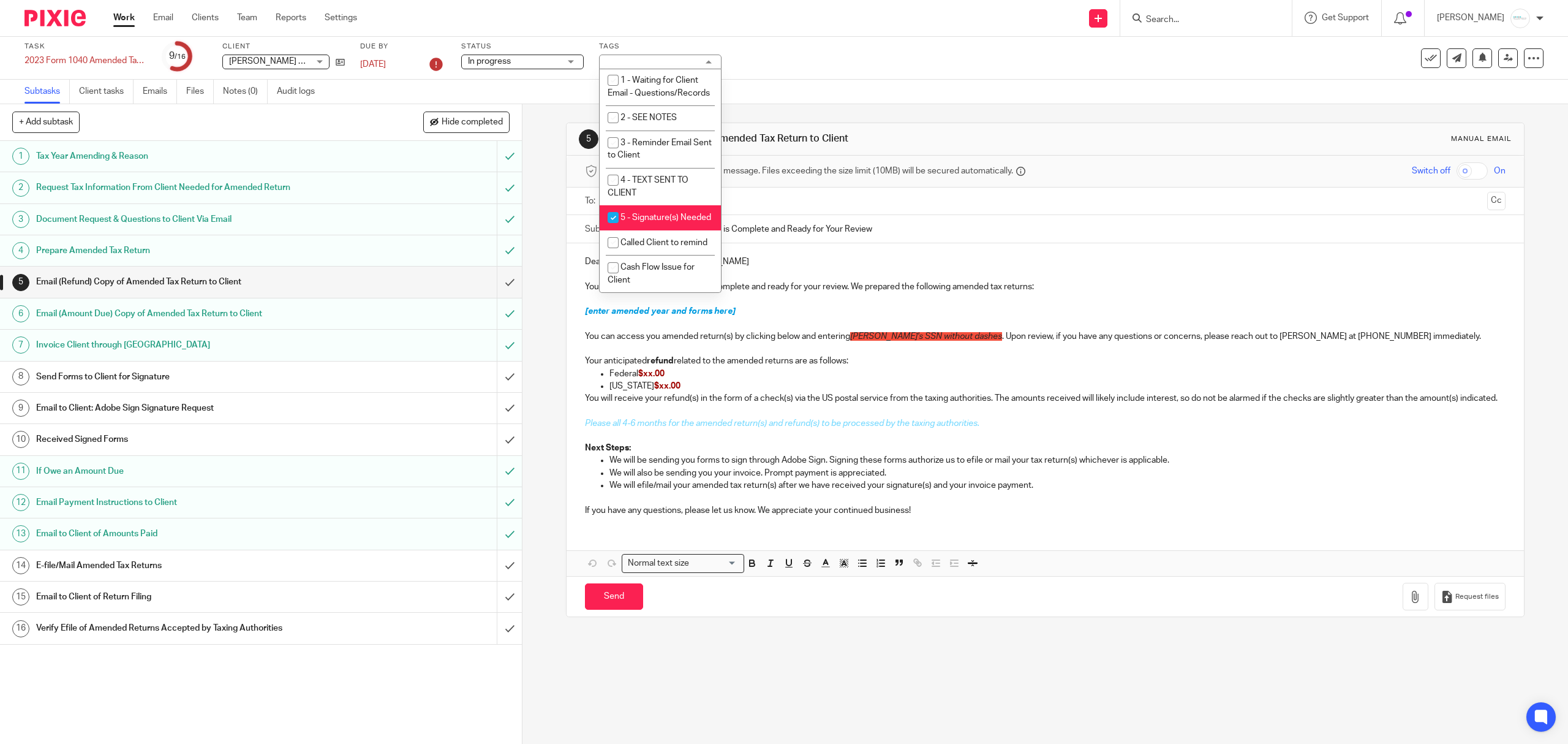
scroll to position [0, 0]
click at [926, 61] on div "Task 2023 Form 1040 Amended Tax Returns (Individual/Personal) Save 2023 Form 10…" at bounding box center [657, 58] width 1266 height 33
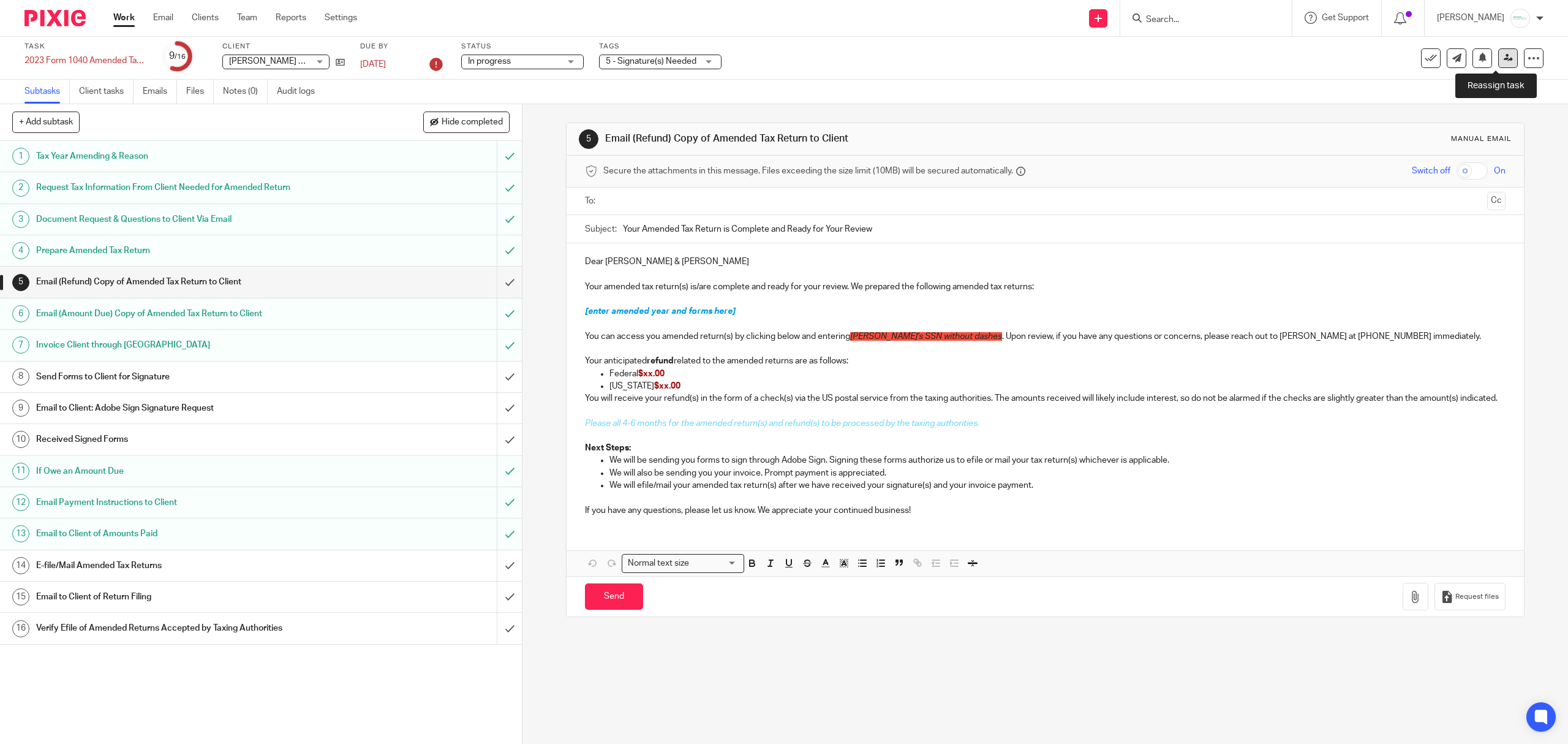
click at [1504, 59] on icon at bounding box center [1509, 58] width 9 height 9
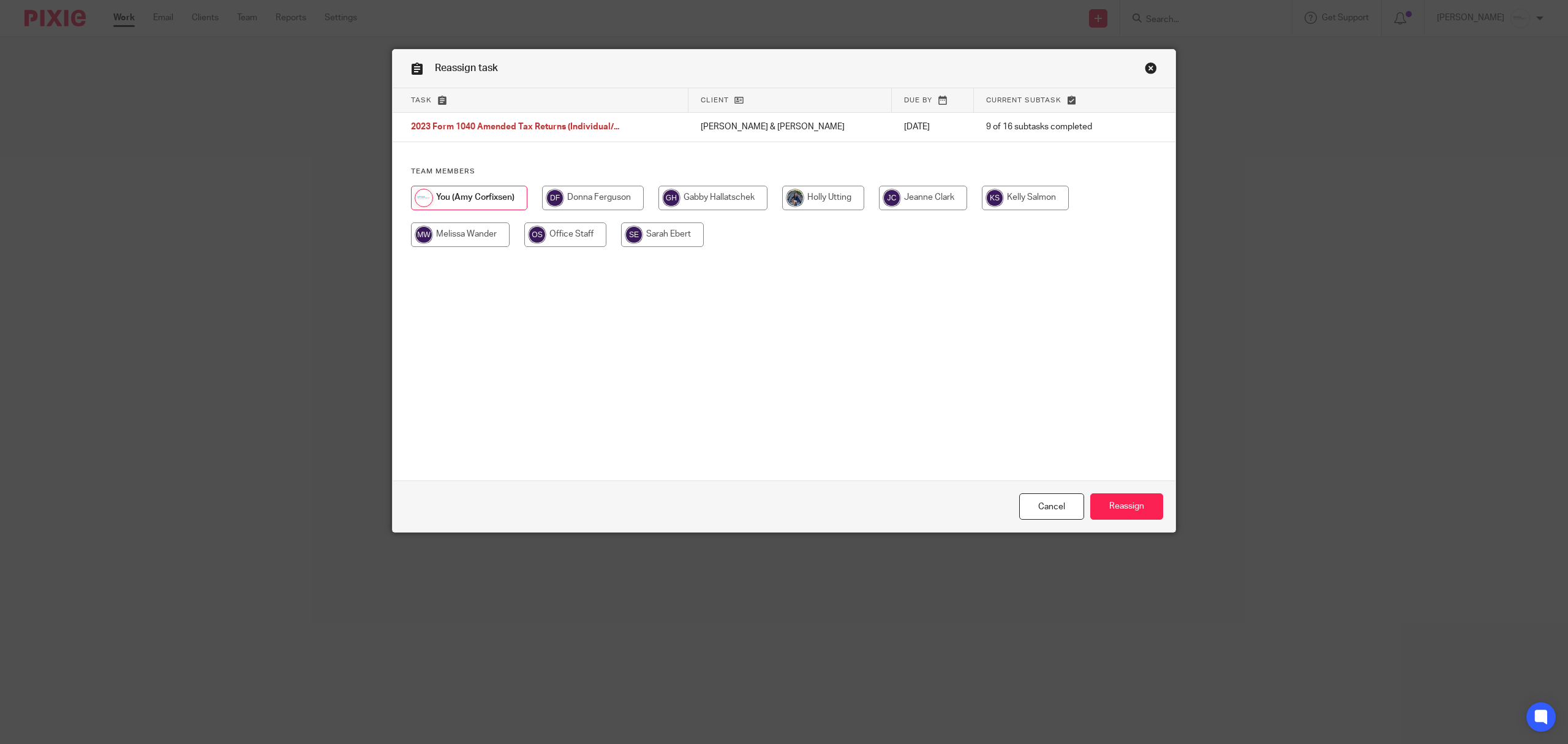
click at [694, 195] on input "radio" at bounding box center [712, 197] width 109 height 24
radio input "true"
click at [1128, 507] on input "Reassign" at bounding box center [1126, 506] width 73 height 27
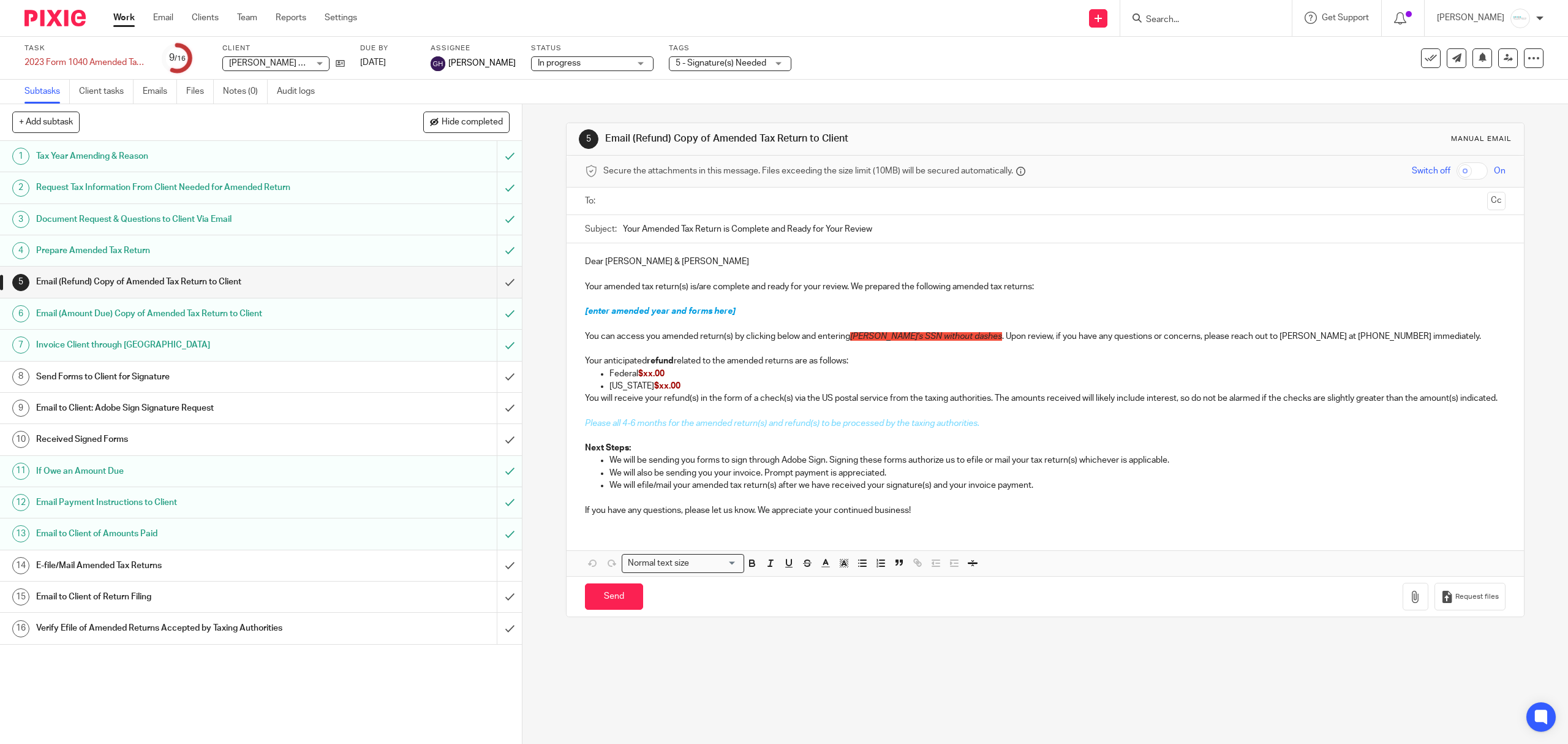
click at [174, 291] on h1 "Email (Refund) Copy of Amended Tax Return to Client" at bounding box center [185, 282] width 299 height 18
drag, startPoint x: 577, startPoint y: 309, endPoint x: 1032, endPoint y: 327, distance: 455.4
click at [1032, 327] on div "Dear Larry & Marlene Fry Your amended tax return(s) is/are complete and ready f…" at bounding box center [1044, 384] width 956 height 282
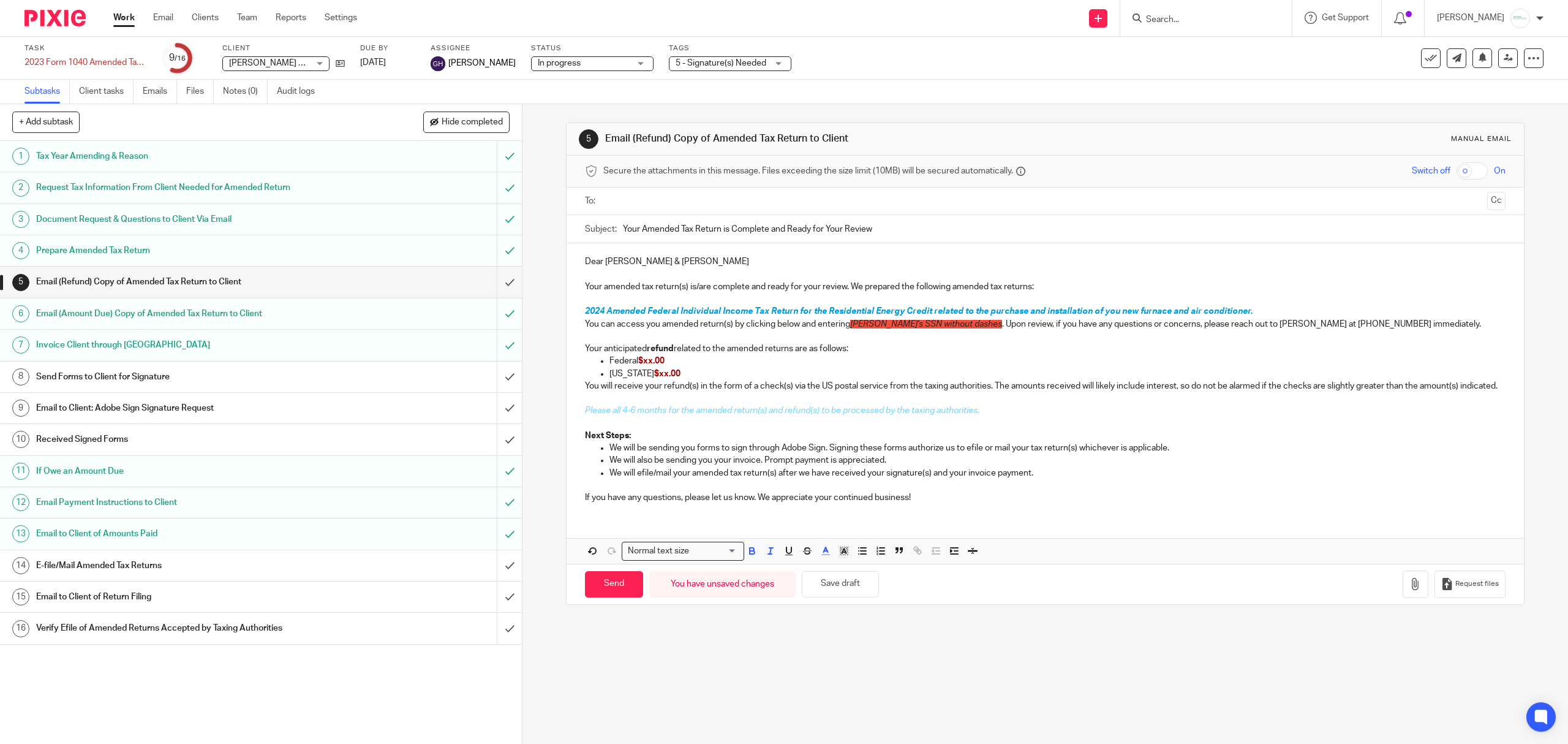
click at [603, 312] on span "2024 Amended Federal Individual Income Tax Return for the Residential Energy Cr…" at bounding box center [919, 311] width 668 height 9
click at [1264, 312] on p "2023 Amended Federal Individual Income Tax Return for the Residential Energy Cr…" at bounding box center [1045, 311] width 920 height 13
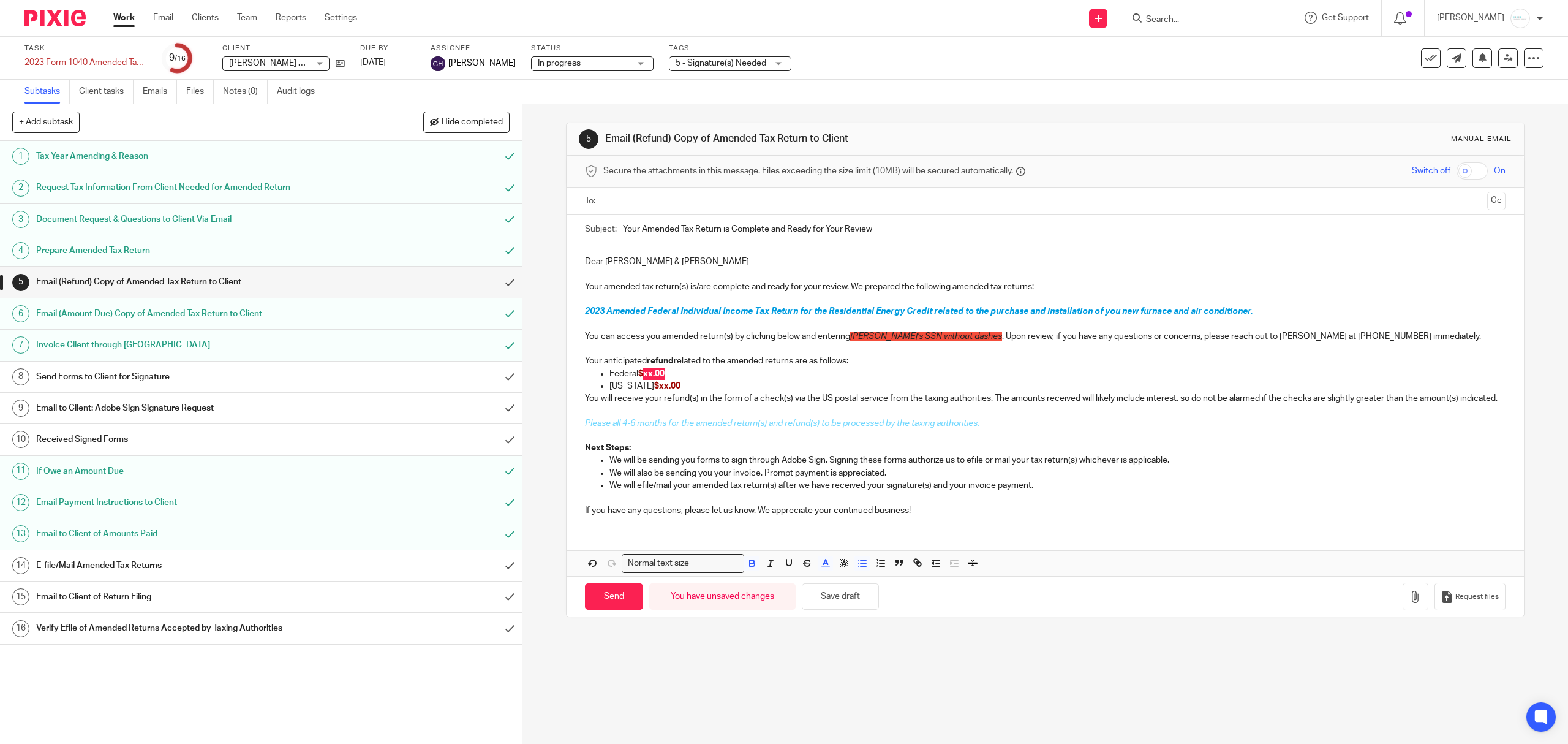
drag, startPoint x: 643, startPoint y: 372, endPoint x: 668, endPoint y: 371, distance: 25.0
click at [668, 372] on p "Federal $xx.00" at bounding box center [1057, 374] width 895 height 13
drag, startPoint x: 691, startPoint y: 363, endPoint x: 672, endPoint y: 376, distance: 23.0
click at [691, 363] on p "Your anticipated refund related to the amended returns are as follows:" at bounding box center [1045, 361] width 920 height 13
drag, startPoint x: 640, startPoint y: 372, endPoint x: 667, endPoint y: 378, distance: 27.7
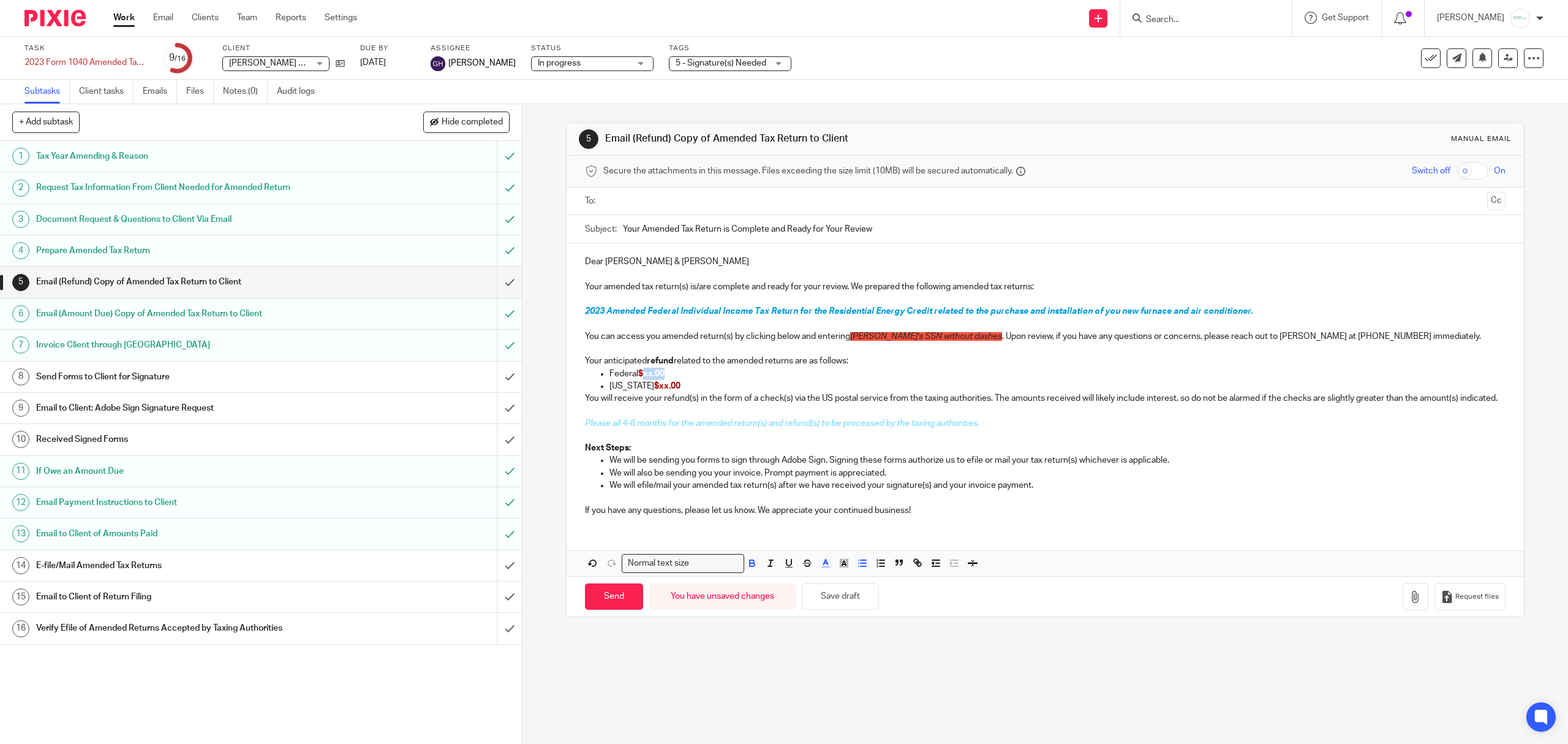
click at [667, 378] on p "Federal $xx.00" at bounding box center [1057, 374] width 895 height 13
drag, startPoint x: 673, startPoint y: 380, endPoint x: 500, endPoint y: 390, distance: 173.3
click at [500, 390] on div "+ Add subtask Hide completed Cancel + Add 1 Tax Year Amending & Reason 2 Reques…" at bounding box center [784, 424] width 1568 height 640
drag, startPoint x: 690, startPoint y: 385, endPoint x: 569, endPoint y: 393, distance: 121.3
click at [569, 393] on div "Dear Larry & Marlene Fry Your amended tax return(s) is/are complete and ready f…" at bounding box center [1044, 384] width 956 height 282
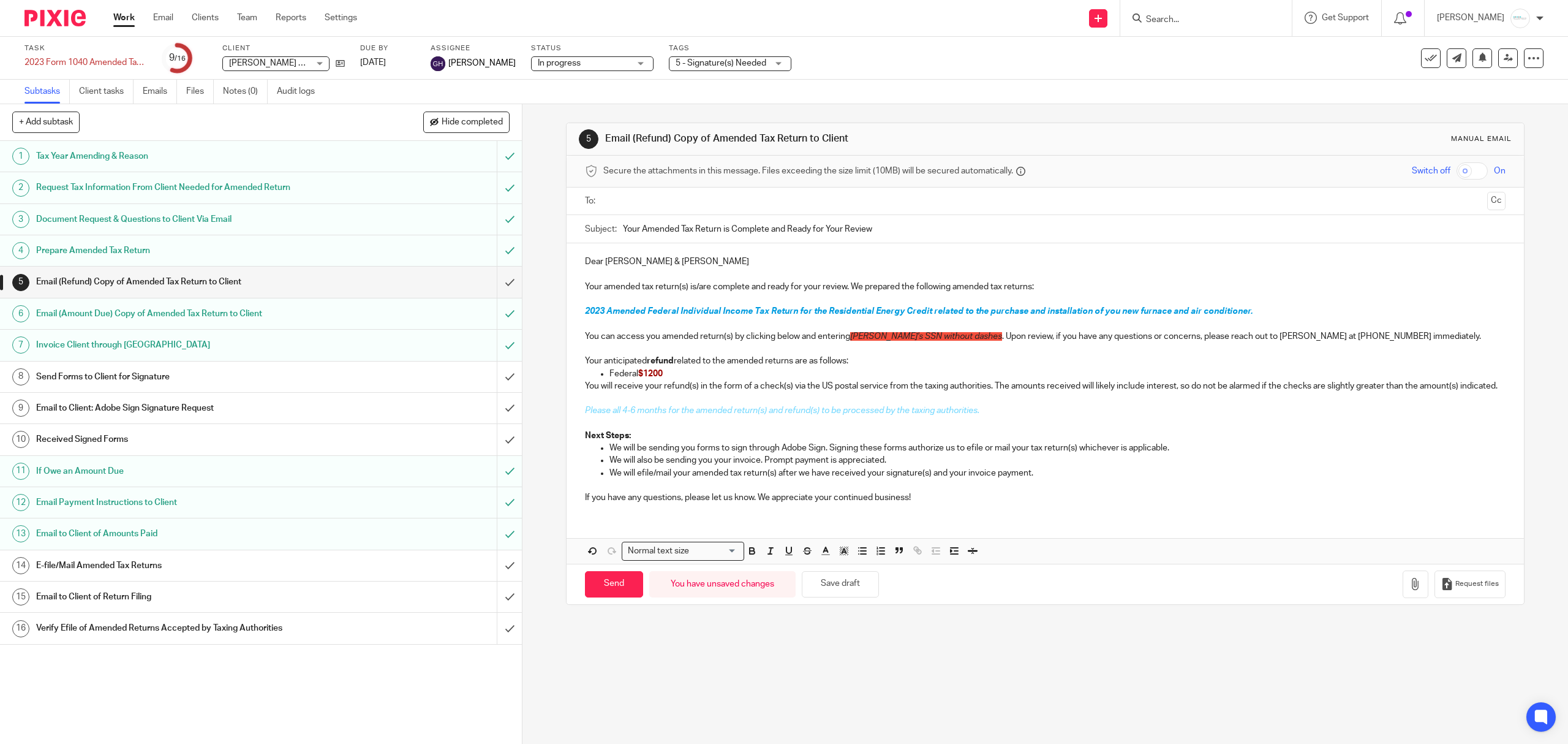
click at [689, 387] on p "You will receive your refund(s) in the form of a check(s) via the US postal ser…" at bounding box center [1045, 386] width 920 height 13
click at [1027, 392] on p "You will receive your refund in the form of a check(s) via the US postal servic…" at bounding box center [1045, 386] width 920 height 13
click at [1032, 389] on p "You will receive your refund in the form of a check(s) via the US postal servic…" at bounding box center [1045, 386] width 920 height 13
click at [831, 598] on button "Save draft" at bounding box center [840, 584] width 77 height 27
click at [834, 584] on div "Send You have unsaved changes Save draft" at bounding box center [732, 584] width 294 height 27
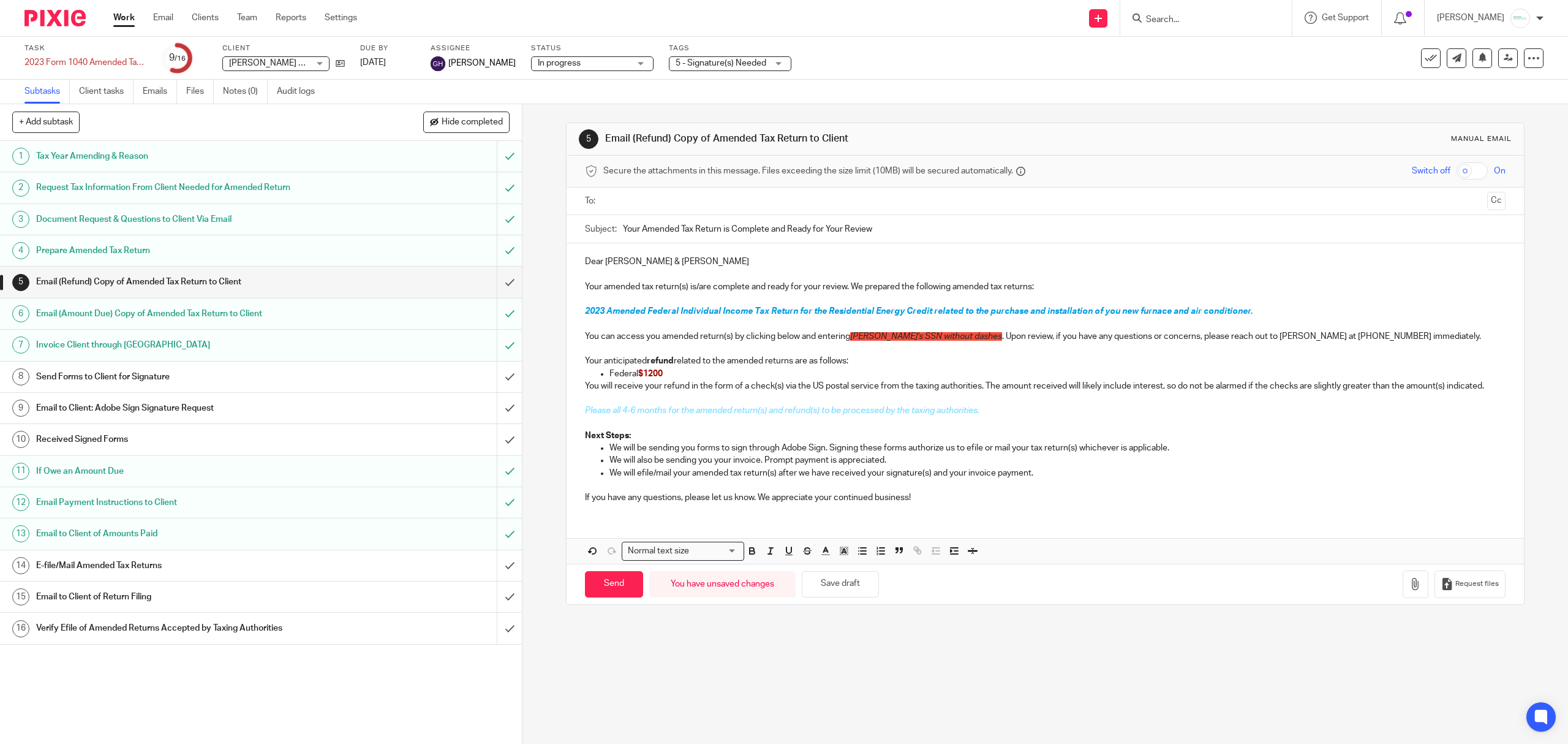
click at [644, 370] on span "$1200" at bounding box center [650, 373] width 24 height 9
click at [1456, 165] on input "checkbox" at bounding box center [1472, 171] width 31 height 17
click at [667, 206] on input "text" at bounding box center [1045, 201] width 874 height 14
click at [751, 199] on input "text" at bounding box center [1096, 203] width 772 height 24
click at [1377, 601] on div "Send You have unsaved changes Save draft Request files" at bounding box center [1044, 587] width 956 height 41
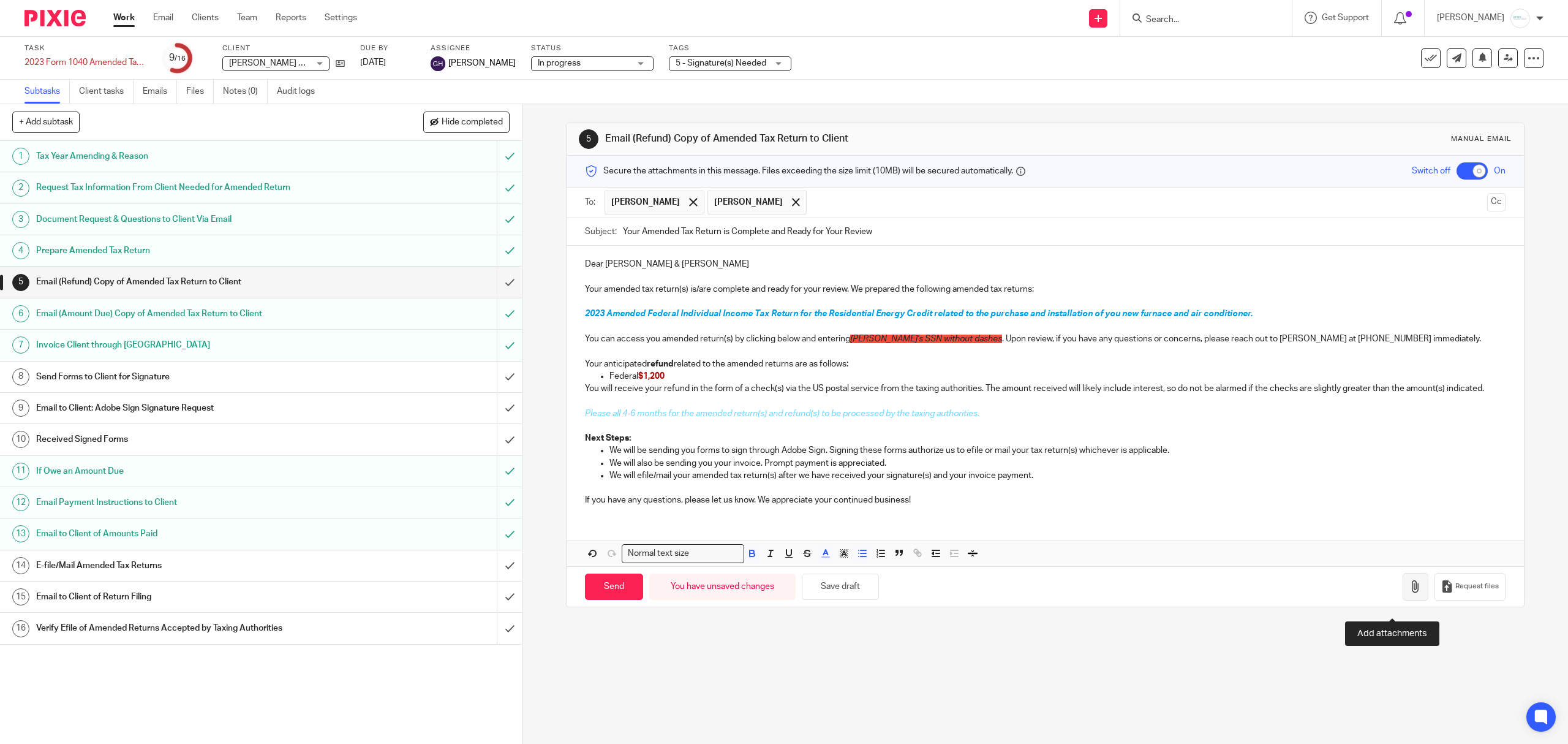
click at [1402, 601] on button "button" at bounding box center [1415, 586] width 26 height 27
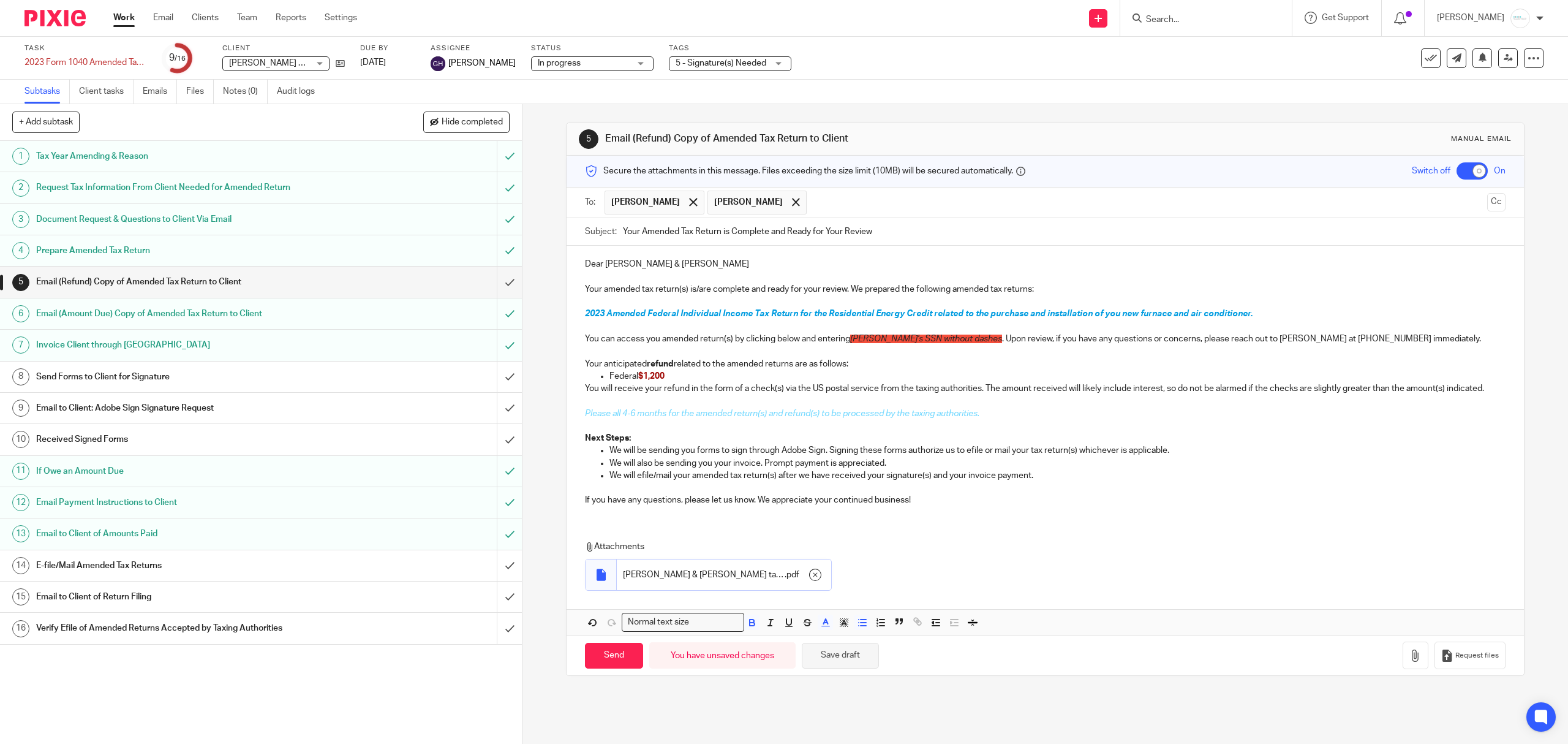
click at [841, 669] on button "Save draft" at bounding box center [840, 656] width 77 height 27
click at [603, 667] on input "Send" at bounding box center [614, 656] width 58 height 27
checkbox input "false"
type input "Sent"
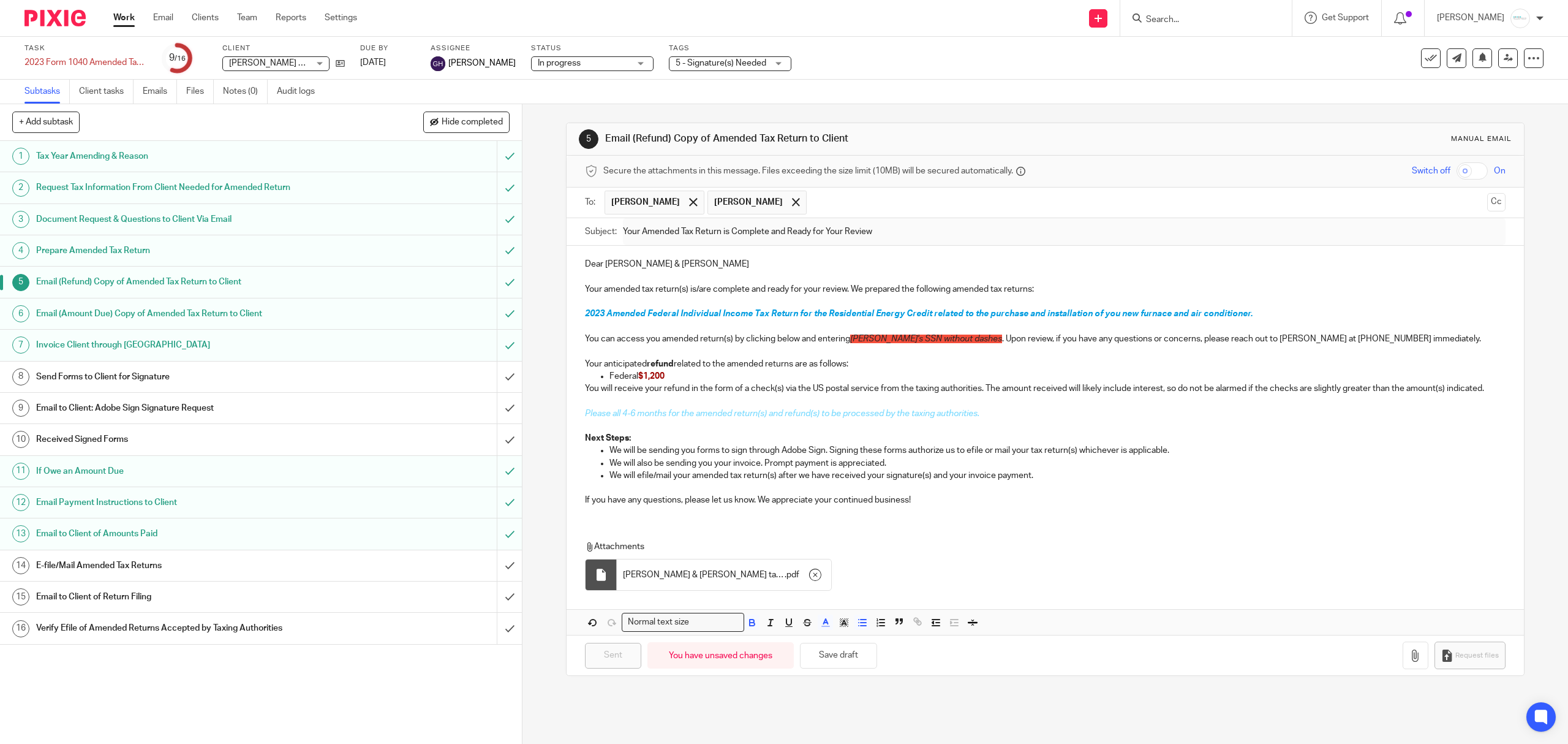
click at [117, 376] on h1 "Send Forms to Client for Signature" at bounding box center [185, 376] width 299 height 18
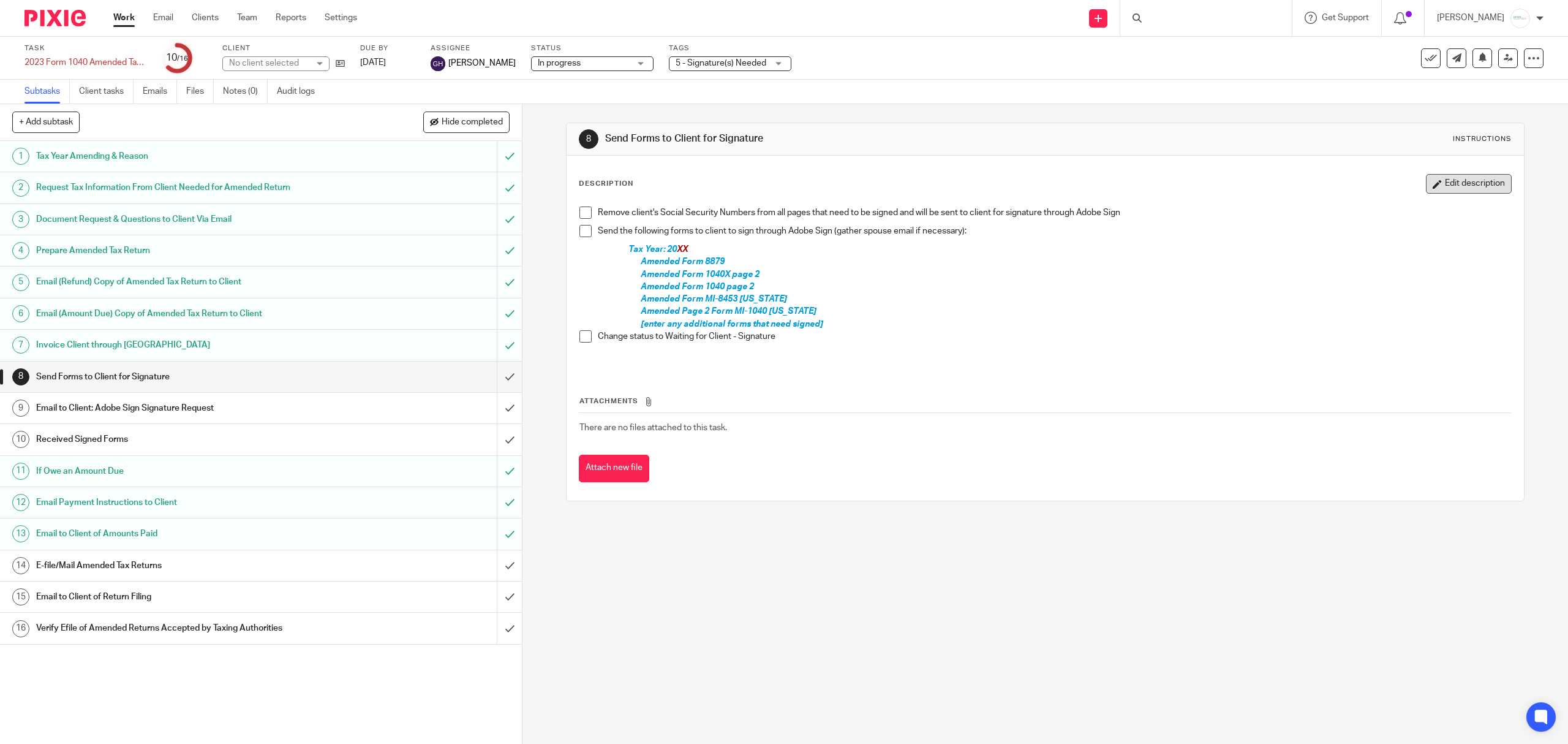
click at [1453, 191] on button "Edit description" at bounding box center [1469, 183] width 86 height 20
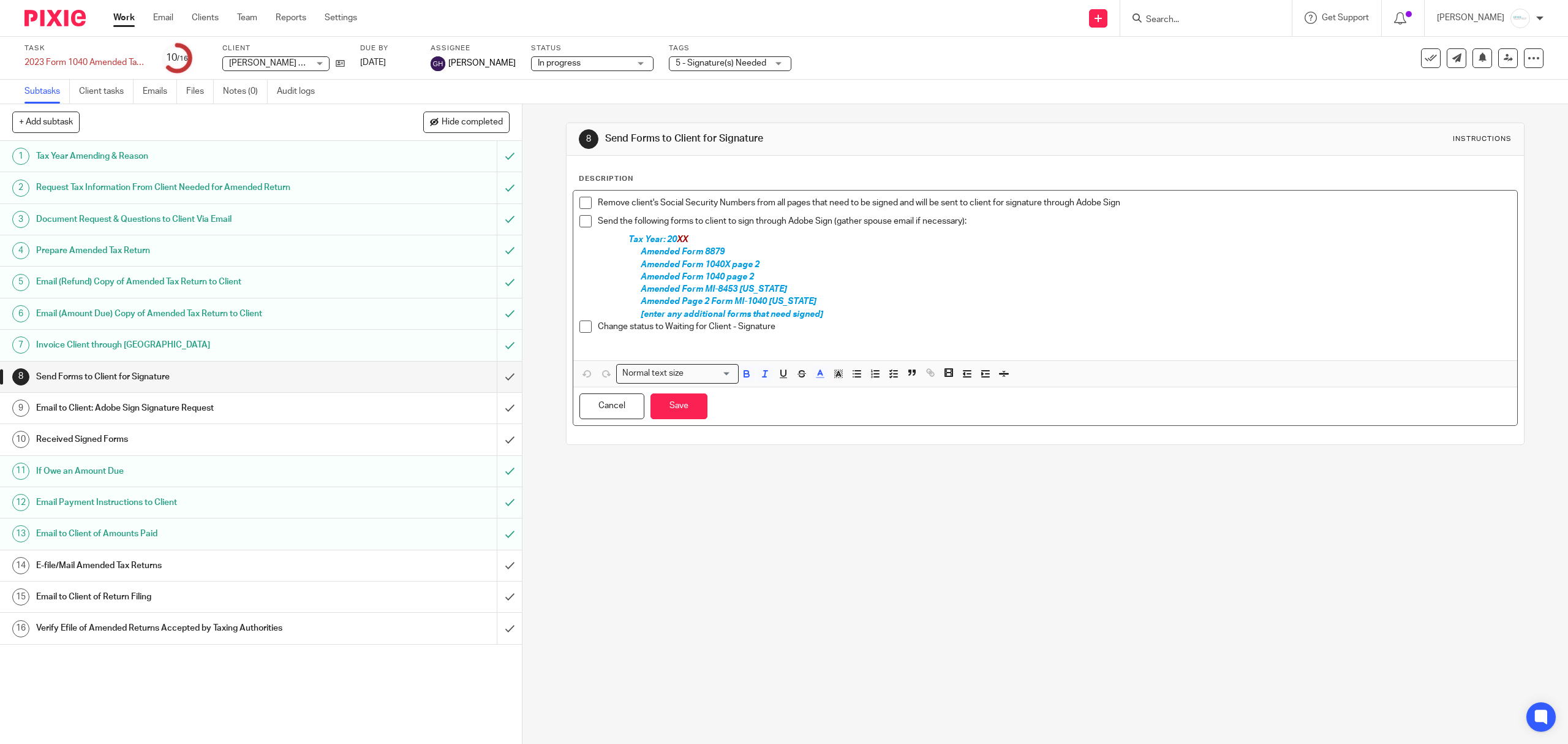
click at [676, 241] on span "XX" at bounding box center [682, 239] width 11 height 9
drag, startPoint x: 632, startPoint y: 289, endPoint x: 841, endPoint y: 312, distance: 210.3
click at [841, 312] on div "Remove client's Social Security Numbers from all pages that need to be signed a…" at bounding box center [1045, 275] width 943 height 170
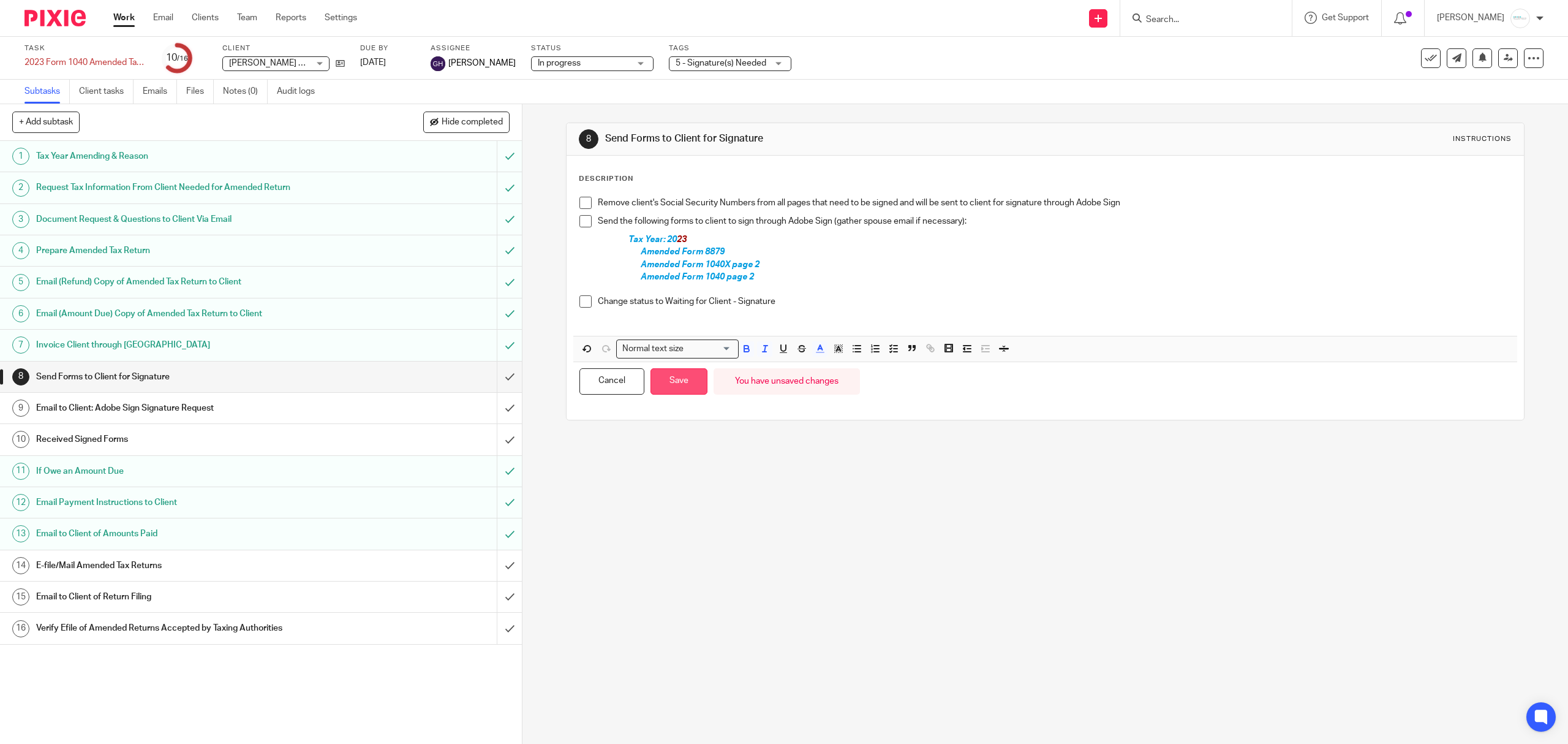
click at [680, 387] on button "Save" at bounding box center [679, 382] width 57 height 27
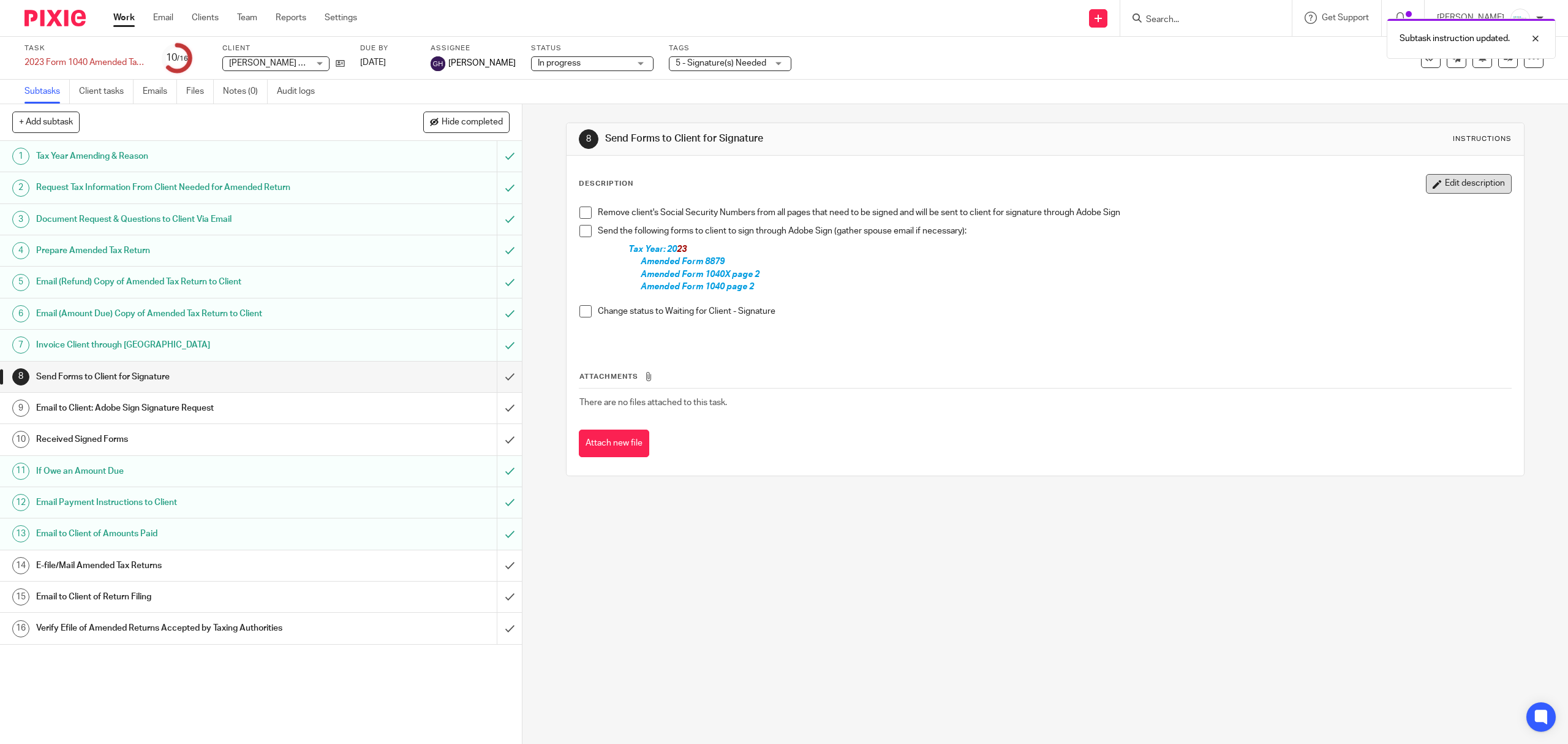
click at [1446, 175] on button "Edit description" at bounding box center [1469, 183] width 86 height 20
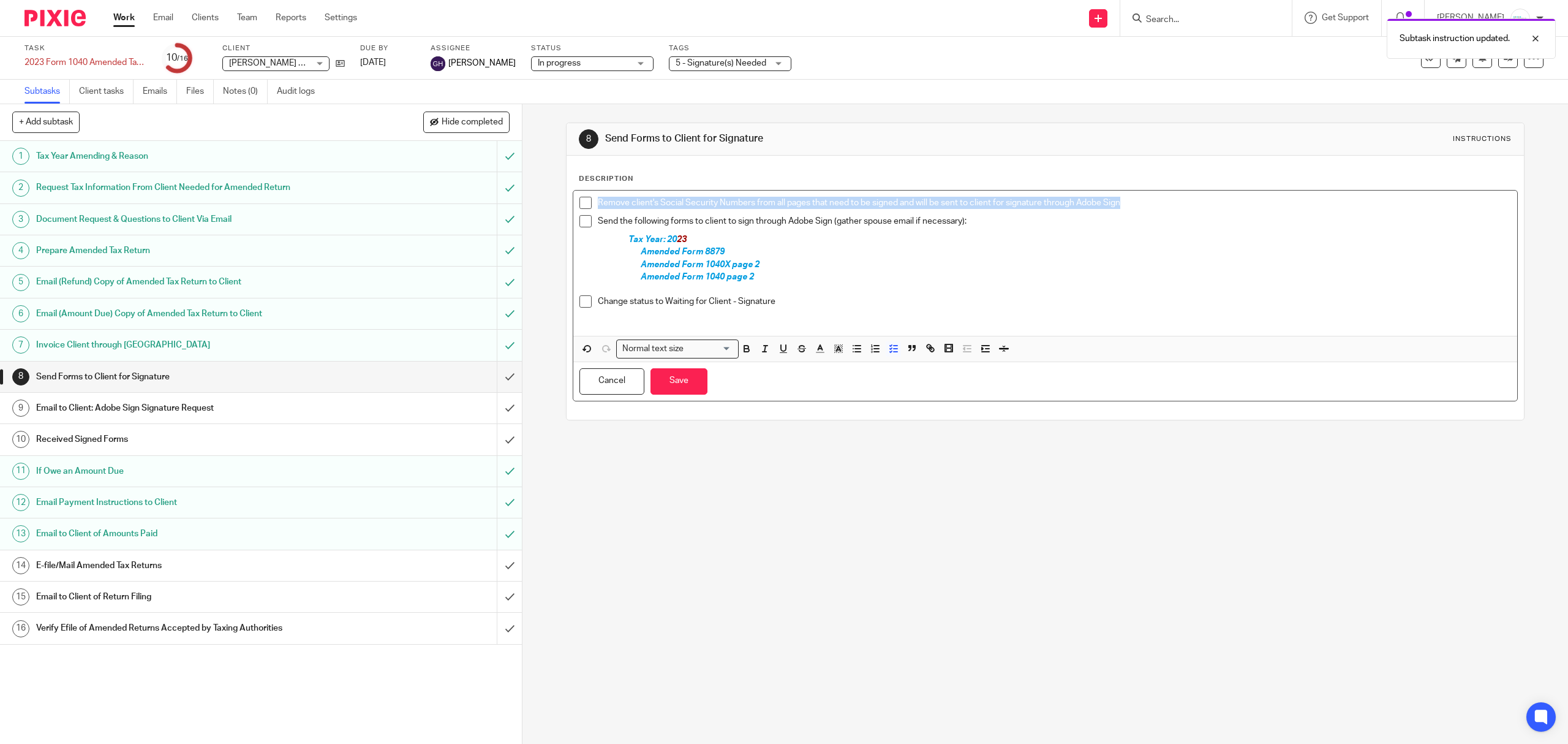
drag, startPoint x: 1132, startPoint y: 203, endPoint x: 540, endPoint y: 205, distance: 592.0
click at [540, 205] on div "8 Send Forms to Client for Signature Instructions Description Remove client's S…" at bounding box center [1045, 424] width 1046 height 640
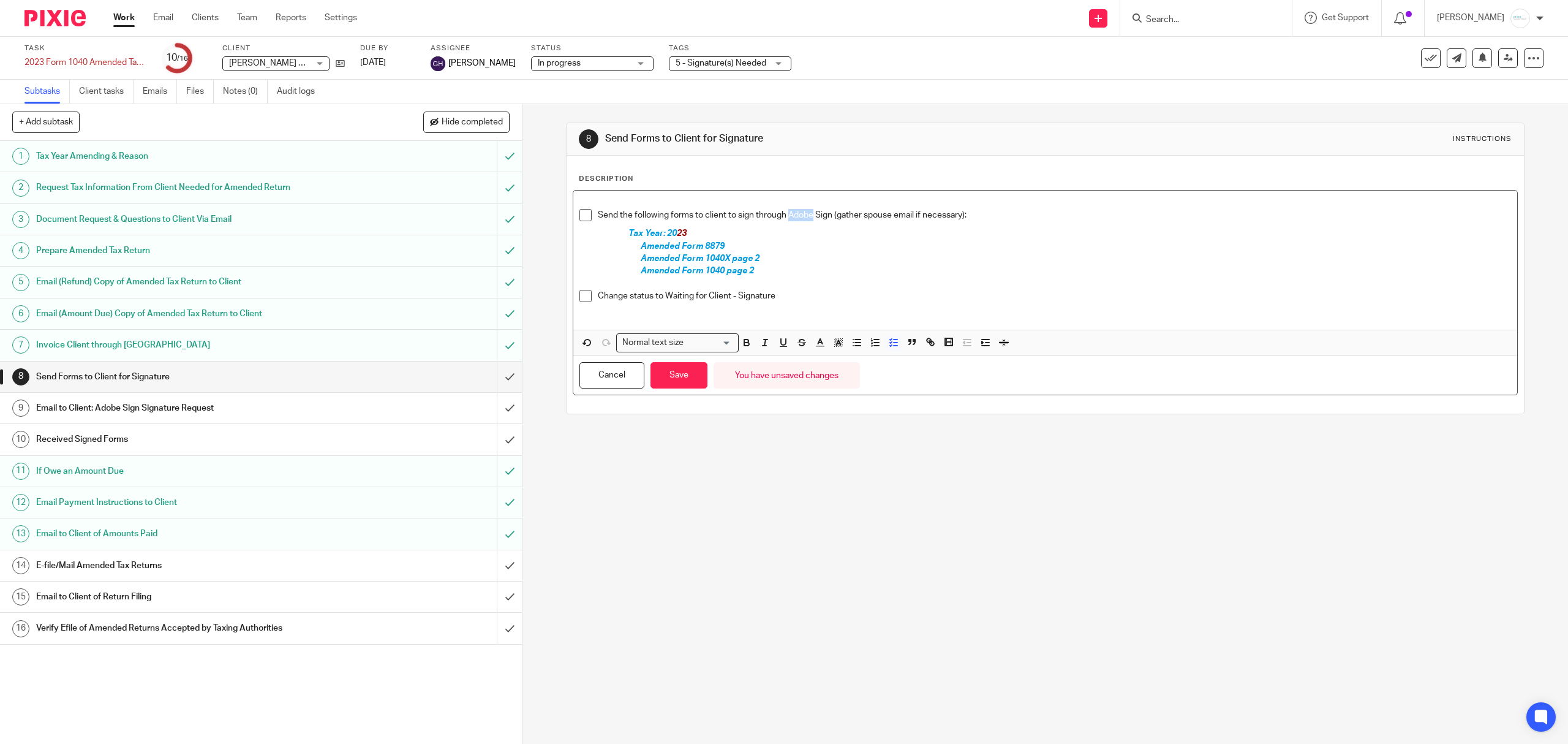
drag, startPoint x: 784, startPoint y: 214, endPoint x: 809, endPoint y: 216, distance: 25.1
click at [809, 216] on p "Send the following forms to client to sign through Adobe Sign (gather spouse em…" at bounding box center [1053, 215] width 913 height 13
click at [687, 361] on div "Cancel Save You have unsaved changes" at bounding box center [1045, 375] width 943 height 38
click at [666, 374] on button "Save" at bounding box center [679, 376] width 57 height 27
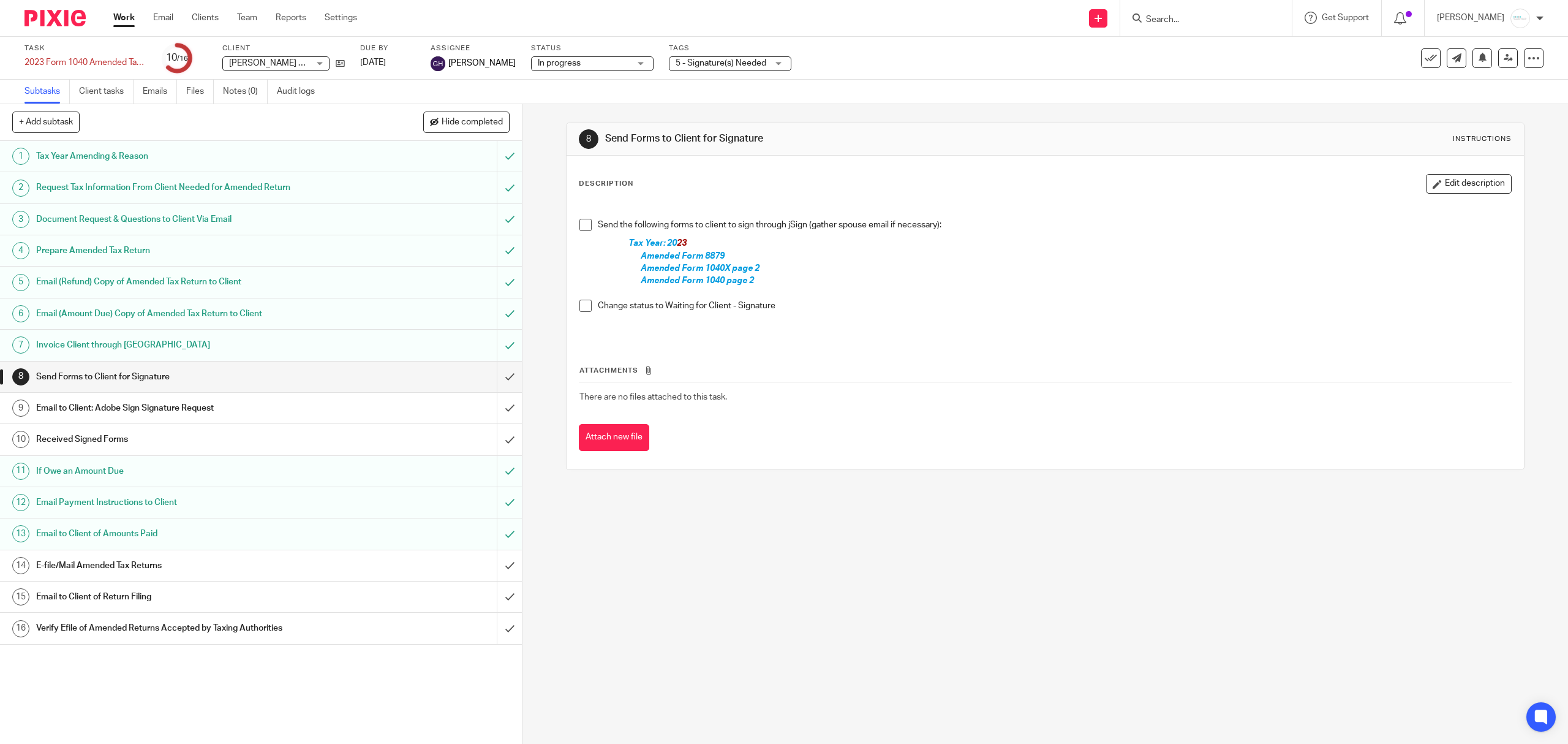
click at [1226, 9] on div at bounding box center [1205, 18] width 171 height 36
click at [1209, 21] on input "Search" at bounding box center [1200, 20] width 110 height 11
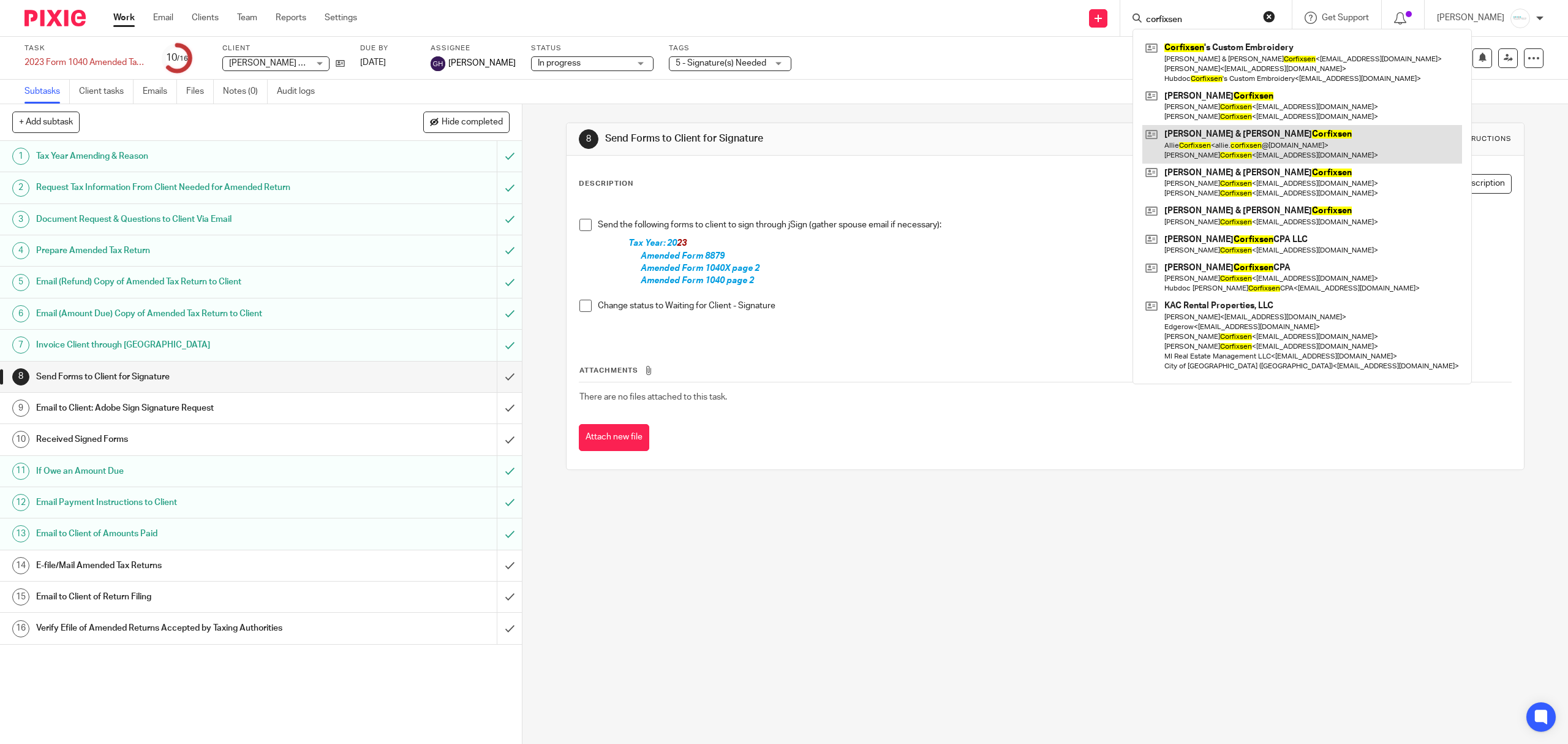
type input "corfixsen"
click at [1233, 142] on link at bounding box center [1302, 144] width 320 height 38
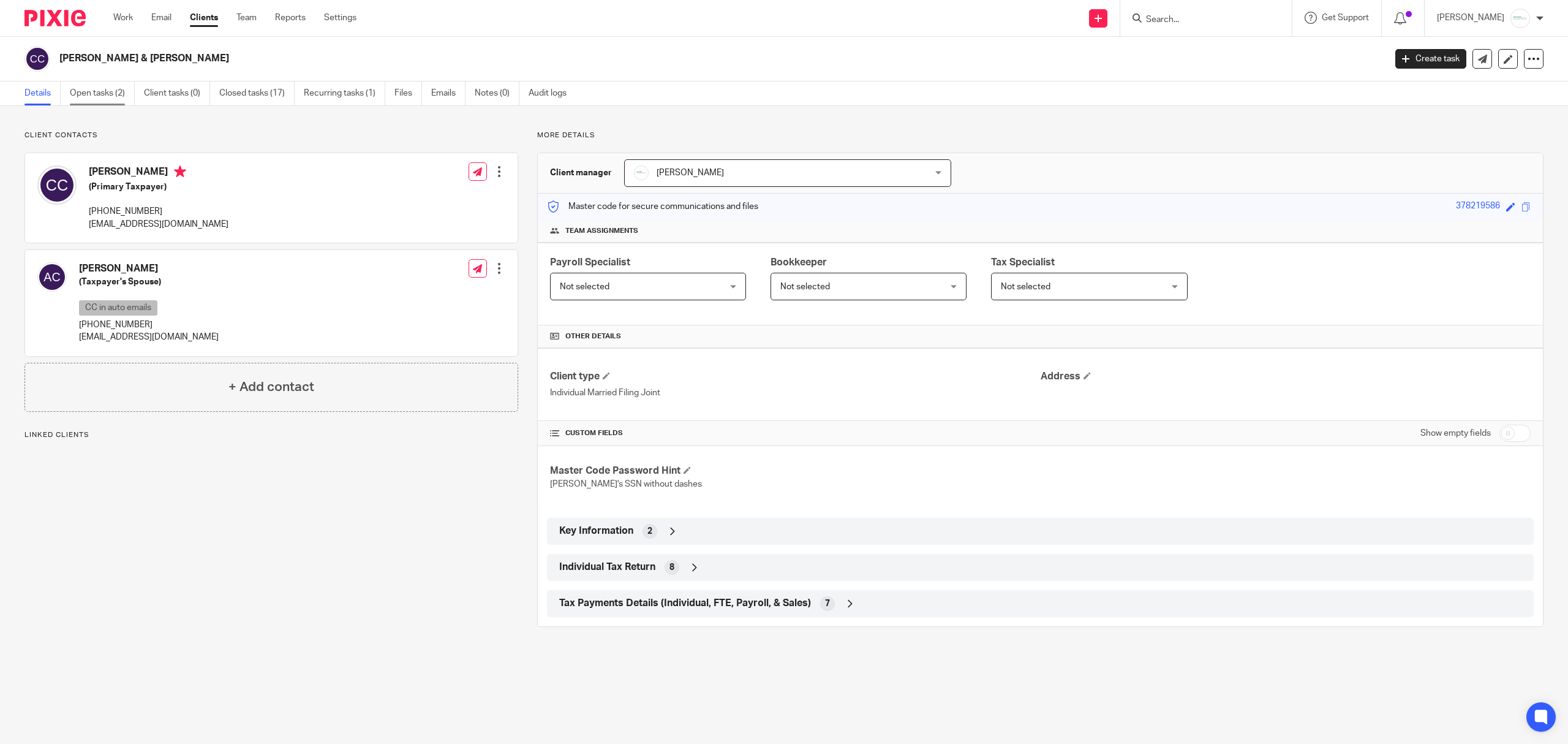
click at [106, 94] on link "Open tasks (2)" at bounding box center [102, 93] width 65 height 24
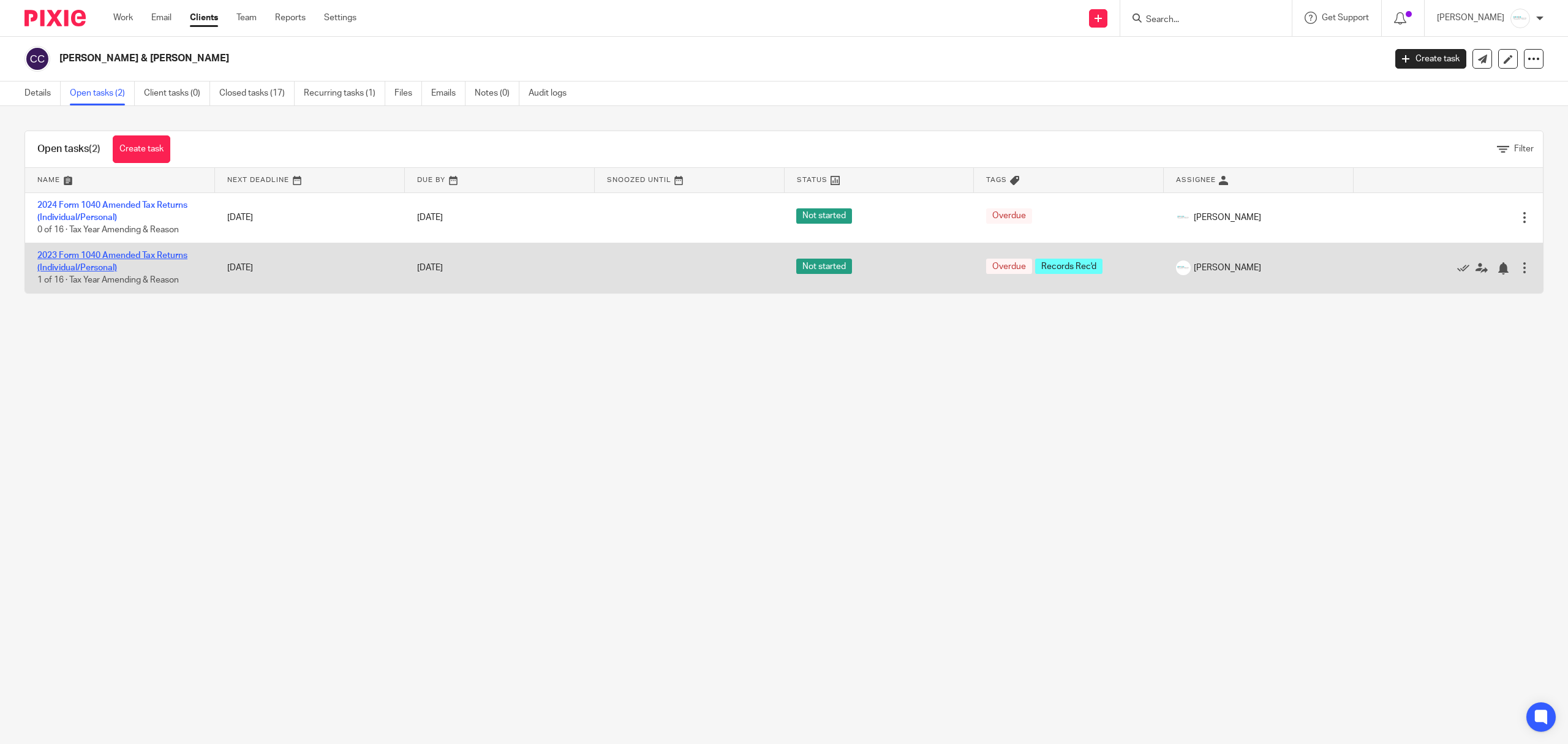
click at [114, 259] on link "2023 Form 1040 Amended Tax Returns (Individual/Personal)" at bounding box center [113, 261] width 150 height 21
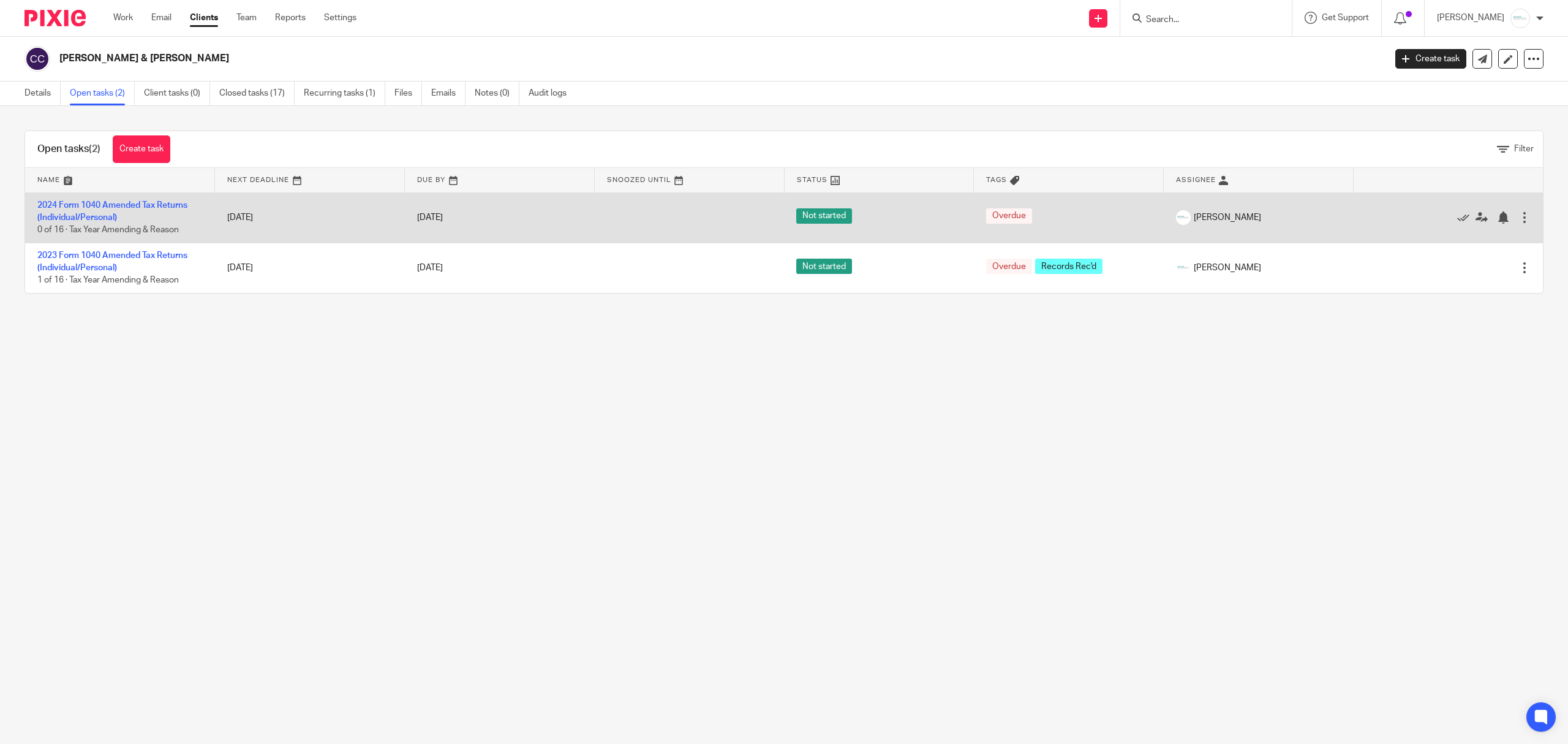
click at [126, 199] on td "2024 Form 1040 Amended Tax Returns (Individual/Personal) 0 of 16 · Tax Year Ame…" at bounding box center [120, 217] width 190 height 50
click at [128, 205] on link "2024 Form 1040 Amended Tax Returns (Individual/Personal)" at bounding box center [113, 211] width 150 height 21
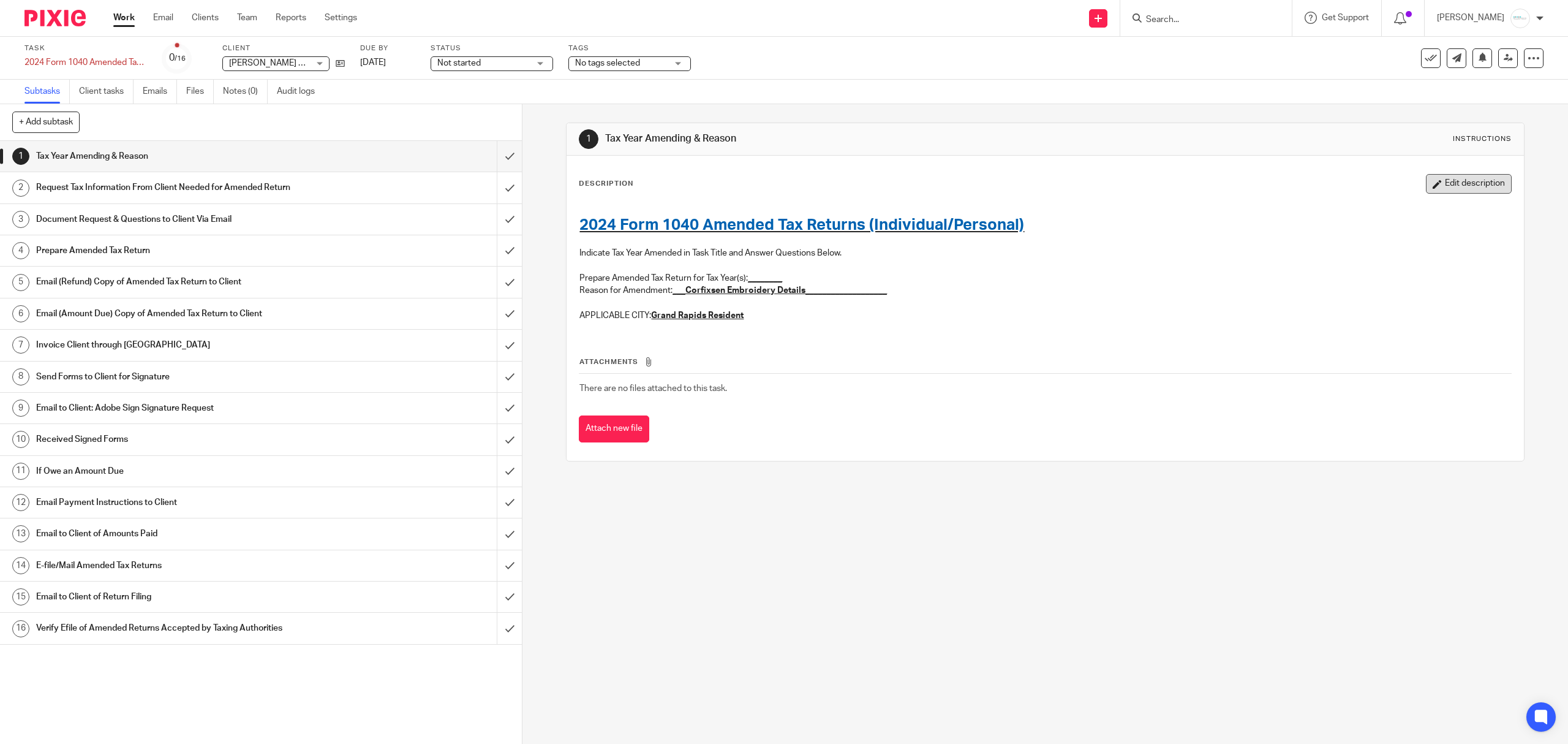
click at [1446, 187] on button "Edit description" at bounding box center [1469, 183] width 86 height 20
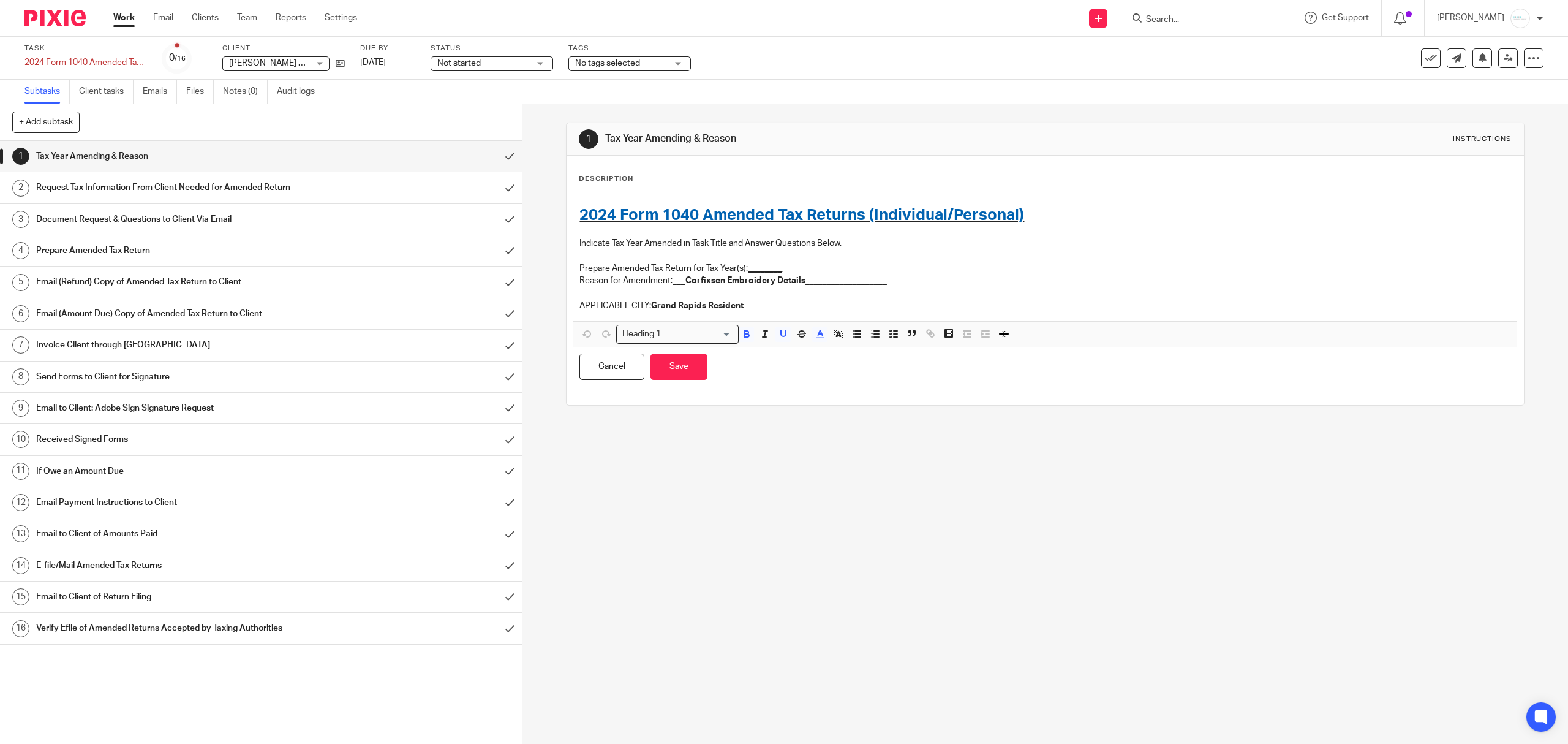
click at [1125, 286] on p "Reason for Amendment: ___Corfixsen Embroidery Details___________________" at bounding box center [1045, 281] width 931 height 13
click at [615, 370] on button "Cancel" at bounding box center [612, 367] width 65 height 27
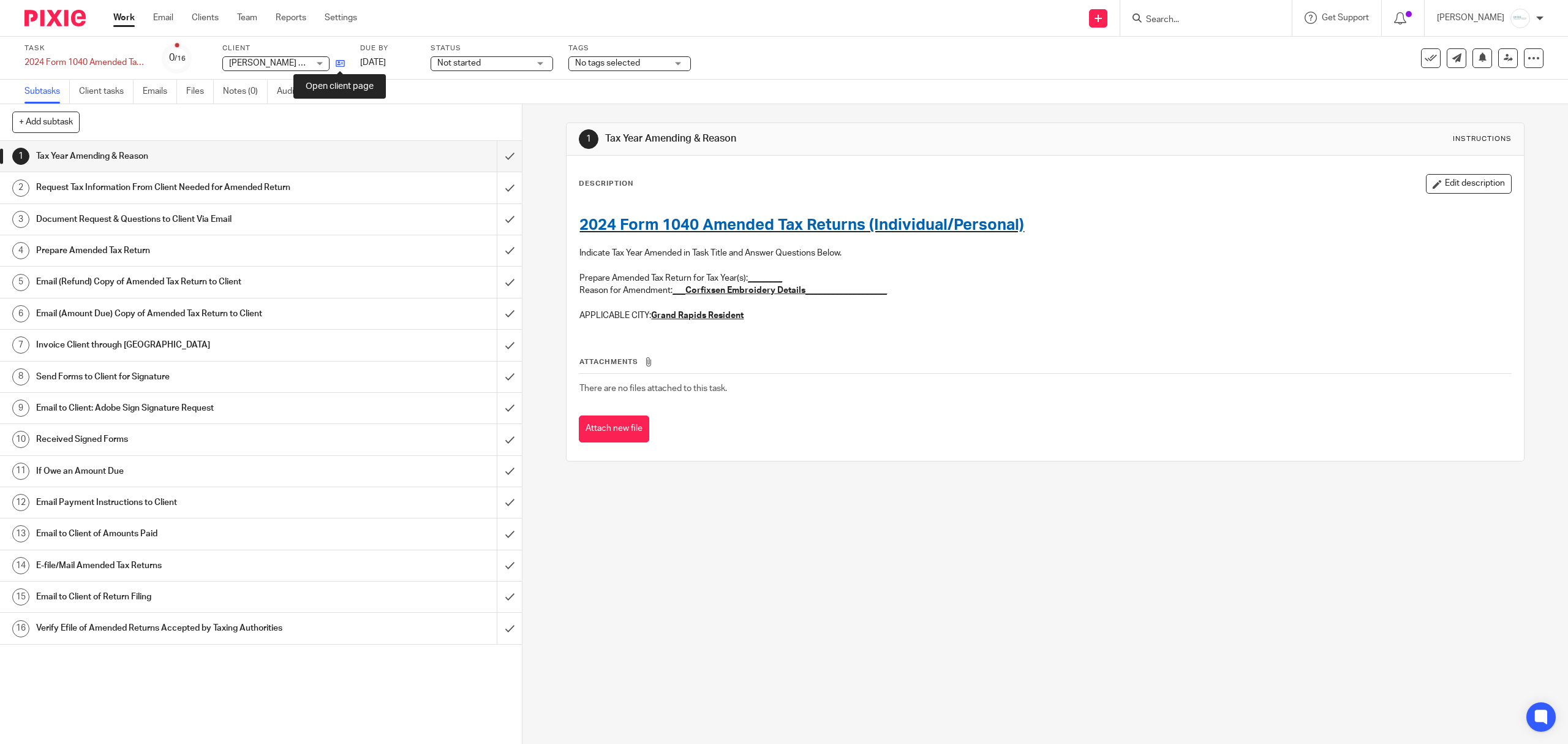
click at [341, 64] on icon at bounding box center [340, 63] width 9 height 9
click at [485, 160] on input "submit" at bounding box center [260, 156] width 522 height 31
click at [501, 192] on input "submit" at bounding box center [260, 187] width 522 height 31
click at [495, 227] on input "submit" at bounding box center [260, 219] width 522 height 31
click at [493, 257] on input "submit" at bounding box center [260, 250] width 522 height 31
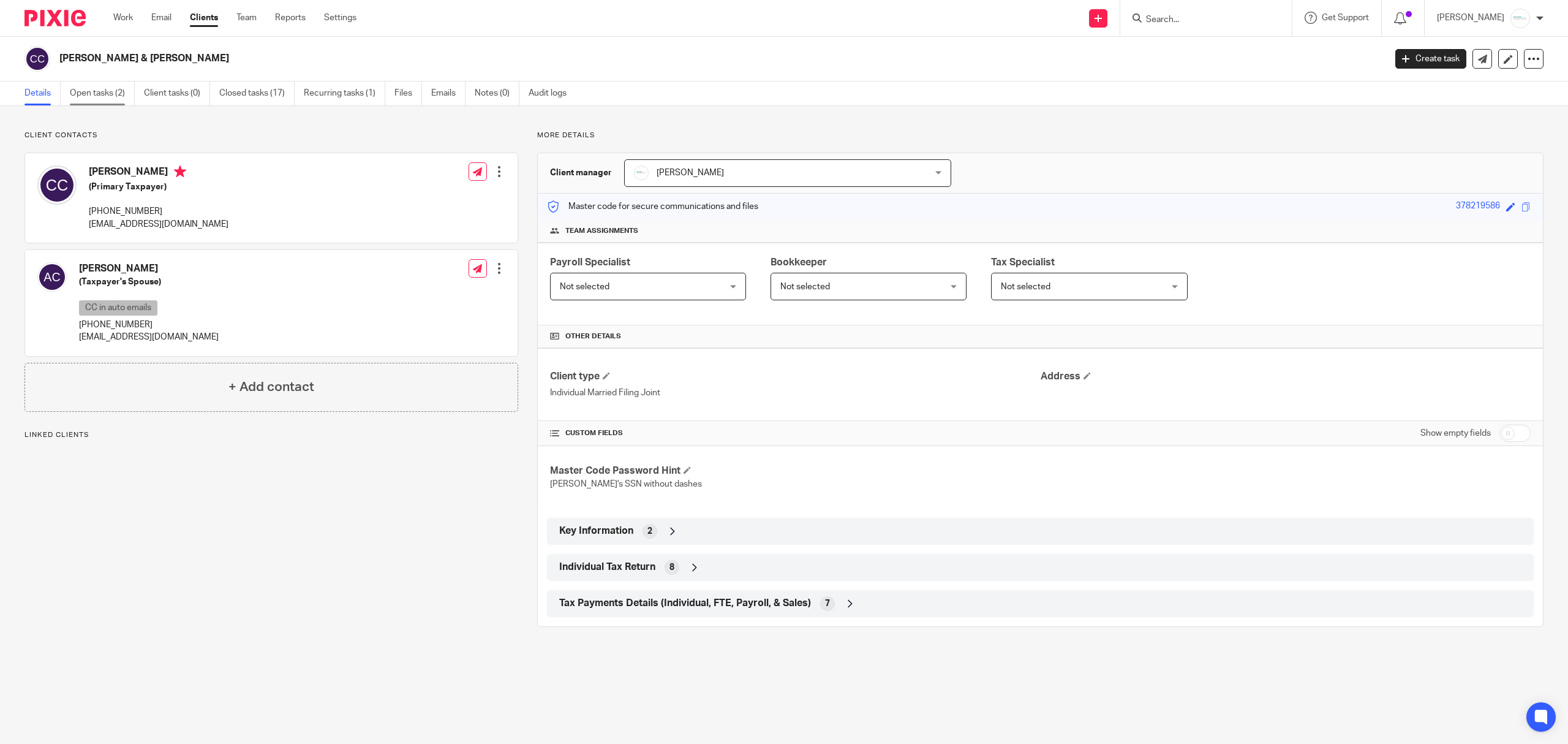
click at [106, 95] on link "Open tasks (2)" at bounding box center [102, 93] width 65 height 24
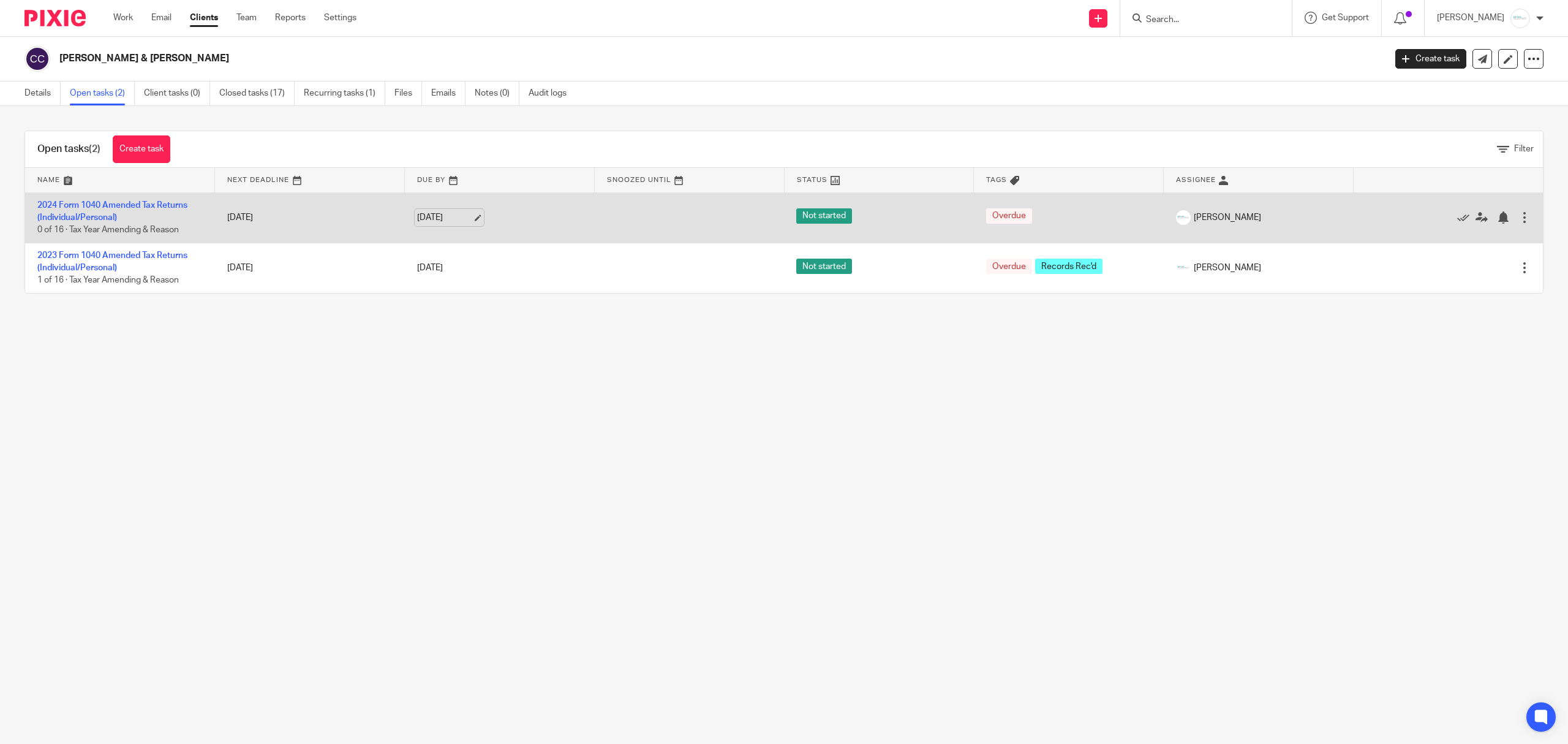
click at [464, 216] on link "[DATE]" at bounding box center [444, 217] width 55 height 13
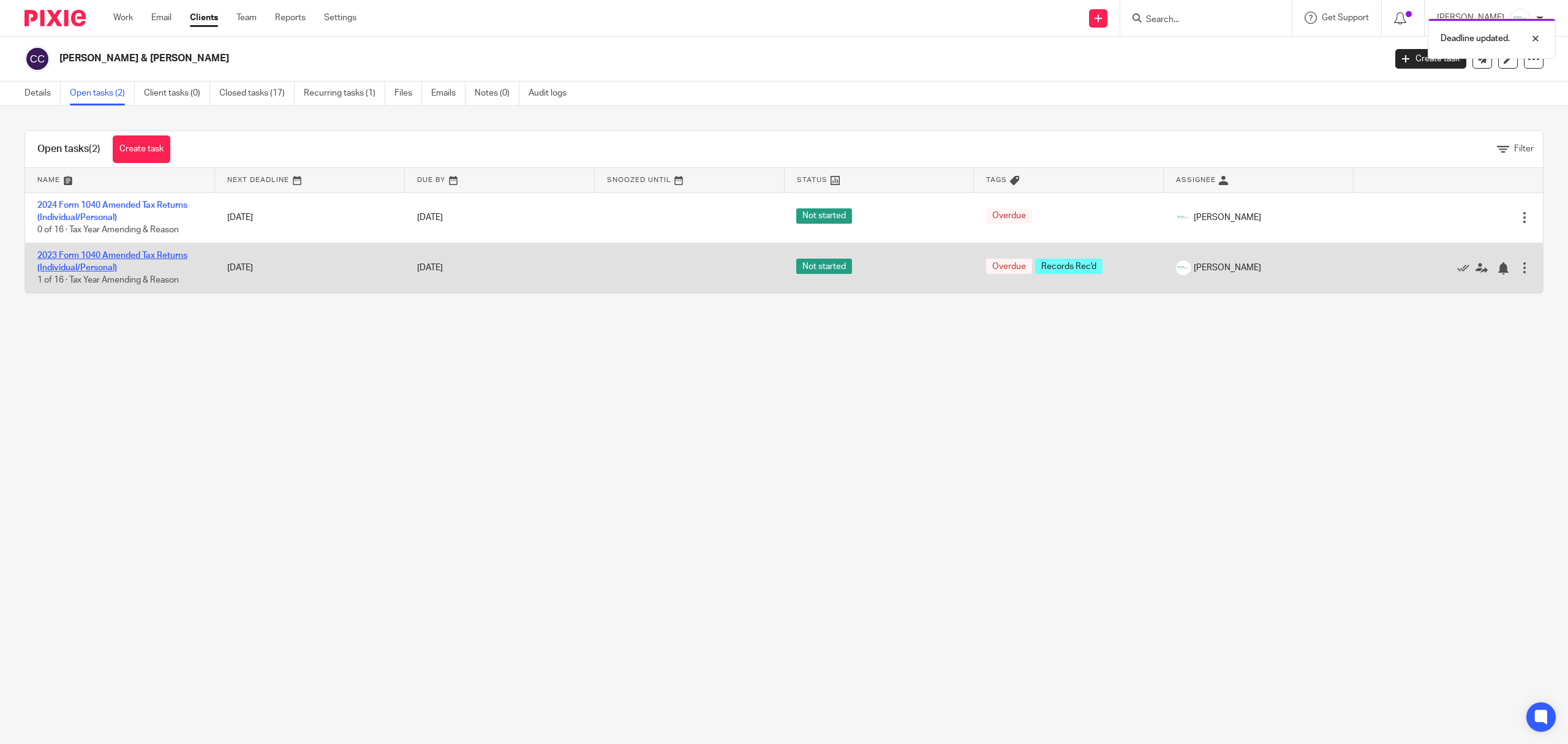
click at [125, 256] on link "2023 Form 1040 Amended Tax Returns (Individual/Personal)" at bounding box center [113, 261] width 150 height 21
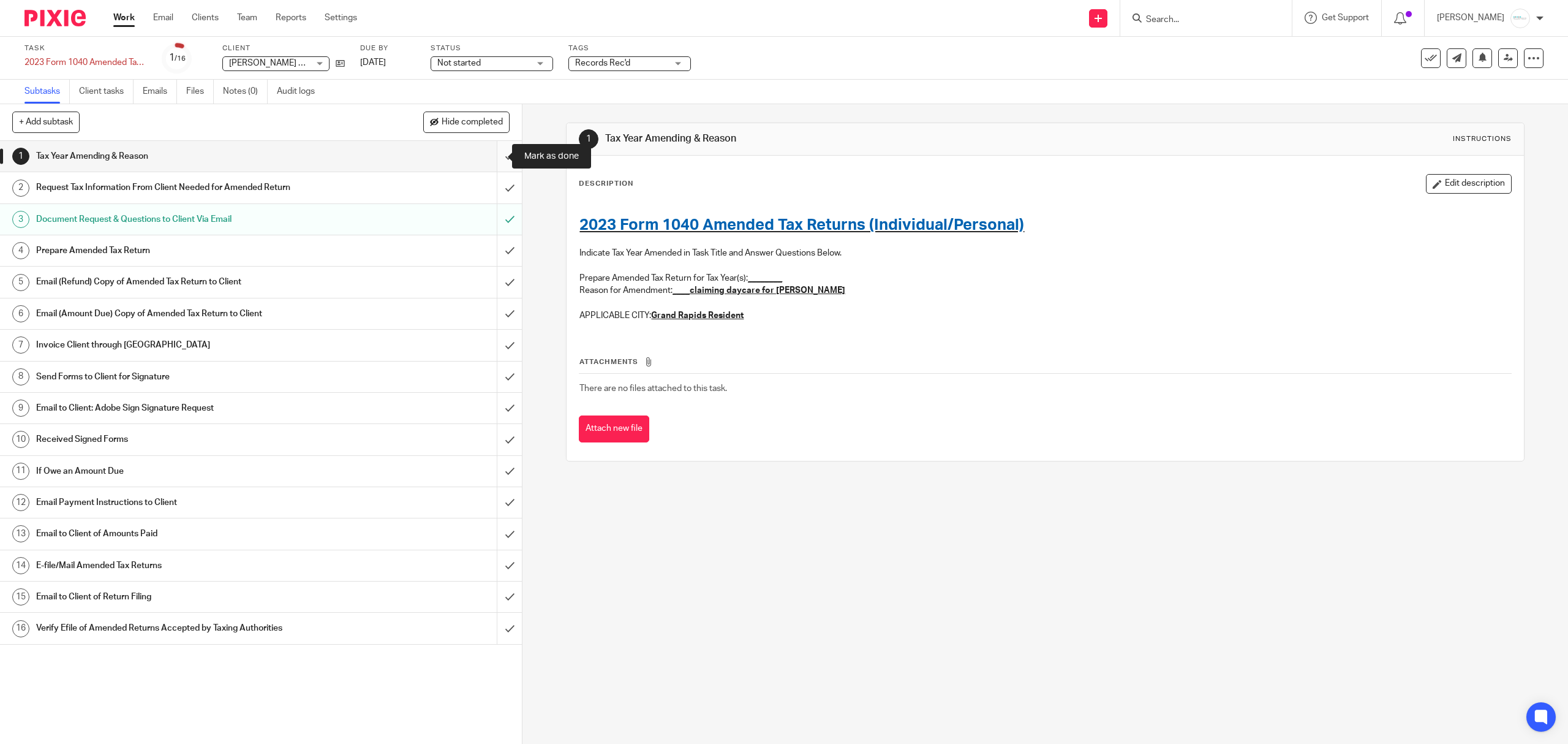
click at [491, 153] on input "submit" at bounding box center [260, 156] width 522 height 31
click at [496, 185] on input "submit" at bounding box center [260, 187] width 522 height 31
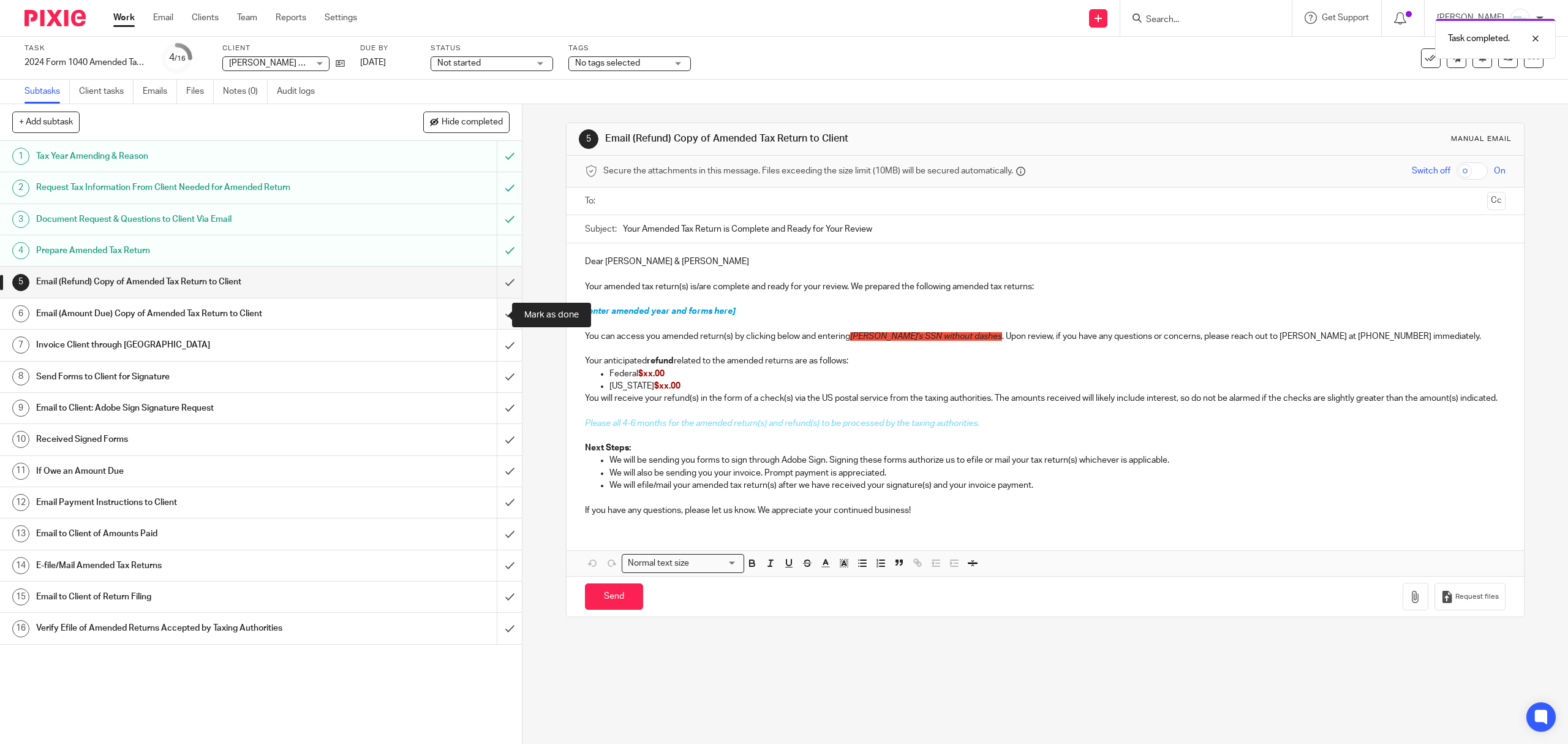
click at [493, 314] on input "submit" at bounding box center [260, 313] width 522 height 31
click at [490, 342] on input "submit" at bounding box center [260, 344] width 522 height 31
click at [498, 465] on input "submit" at bounding box center [260, 471] width 522 height 31
click at [493, 510] on input "submit" at bounding box center [260, 502] width 522 height 31
click at [493, 549] on input "submit" at bounding box center [260, 534] width 522 height 31
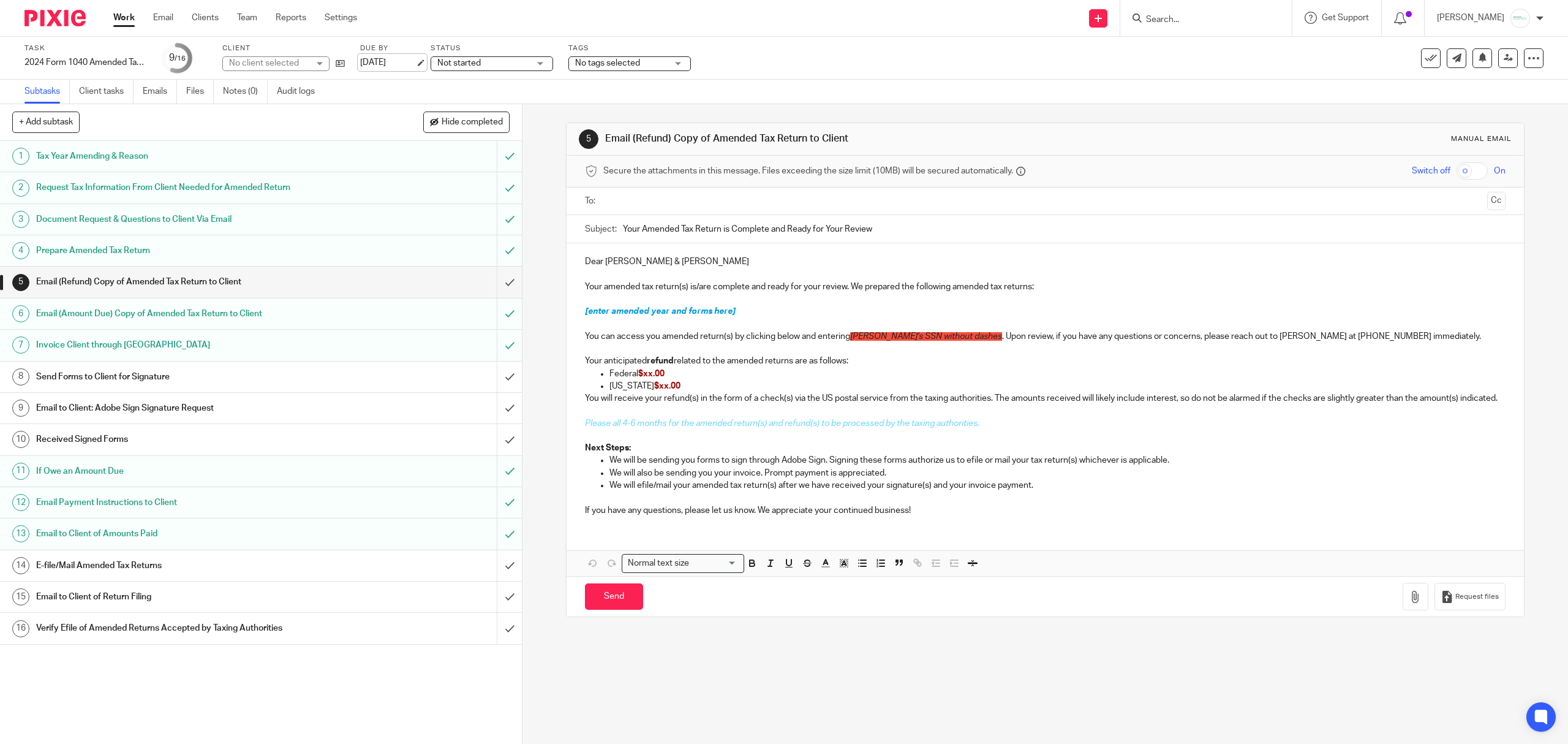
click at [400, 63] on link "[DATE]" at bounding box center [388, 63] width 55 height 13
click at [491, 156] on input "submit" at bounding box center [260, 156] width 522 height 31
click at [493, 185] on input "submit" at bounding box center [260, 187] width 522 height 31
click at [493, 221] on input "submit" at bounding box center [260, 219] width 522 height 31
click at [493, 250] on input "submit" at bounding box center [260, 250] width 522 height 31
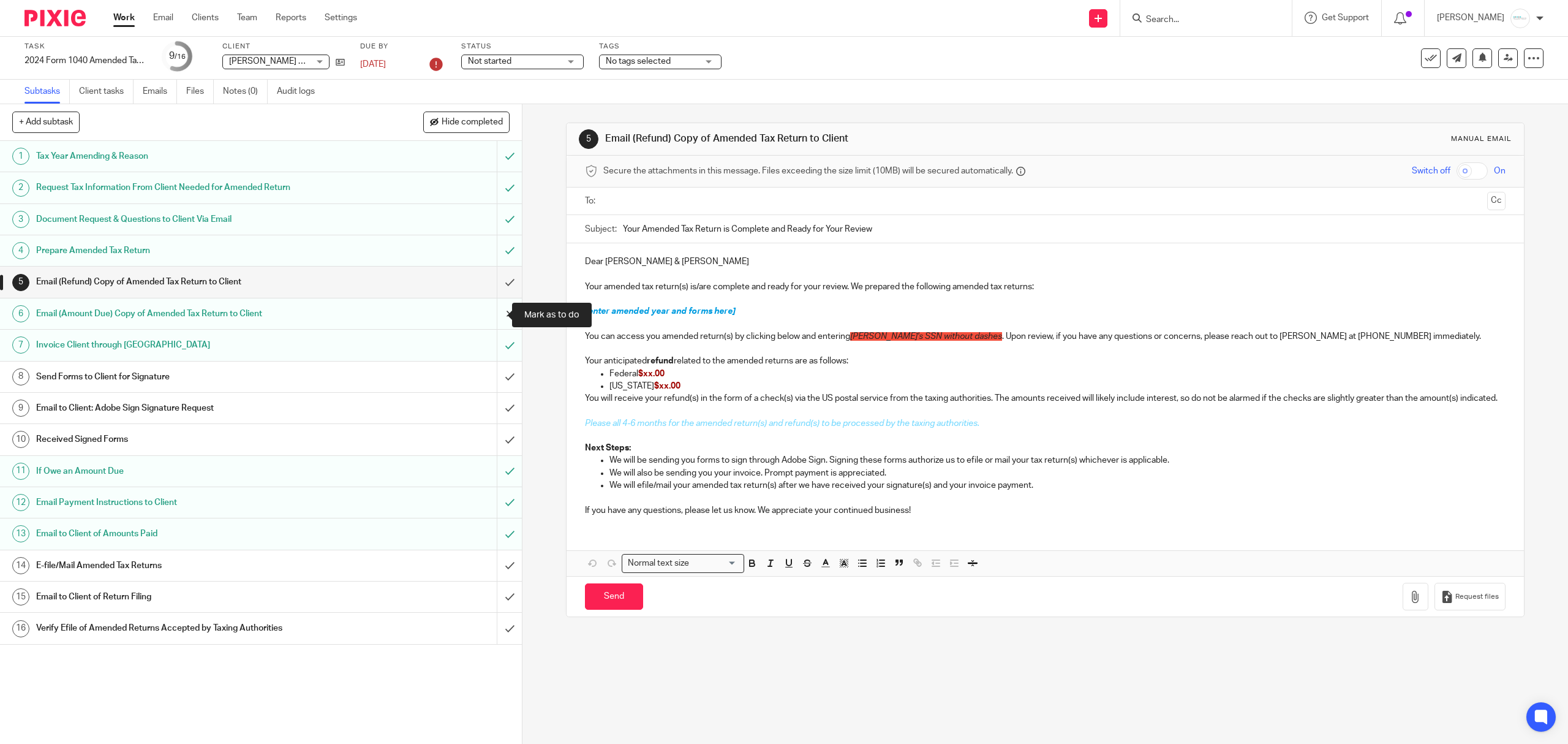
click at [493, 321] on input "submit" at bounding box center [260, 313] width 522 height 31
click at [495, 348] on input "submit" at bounding box center [260, 344] width 522 height 31
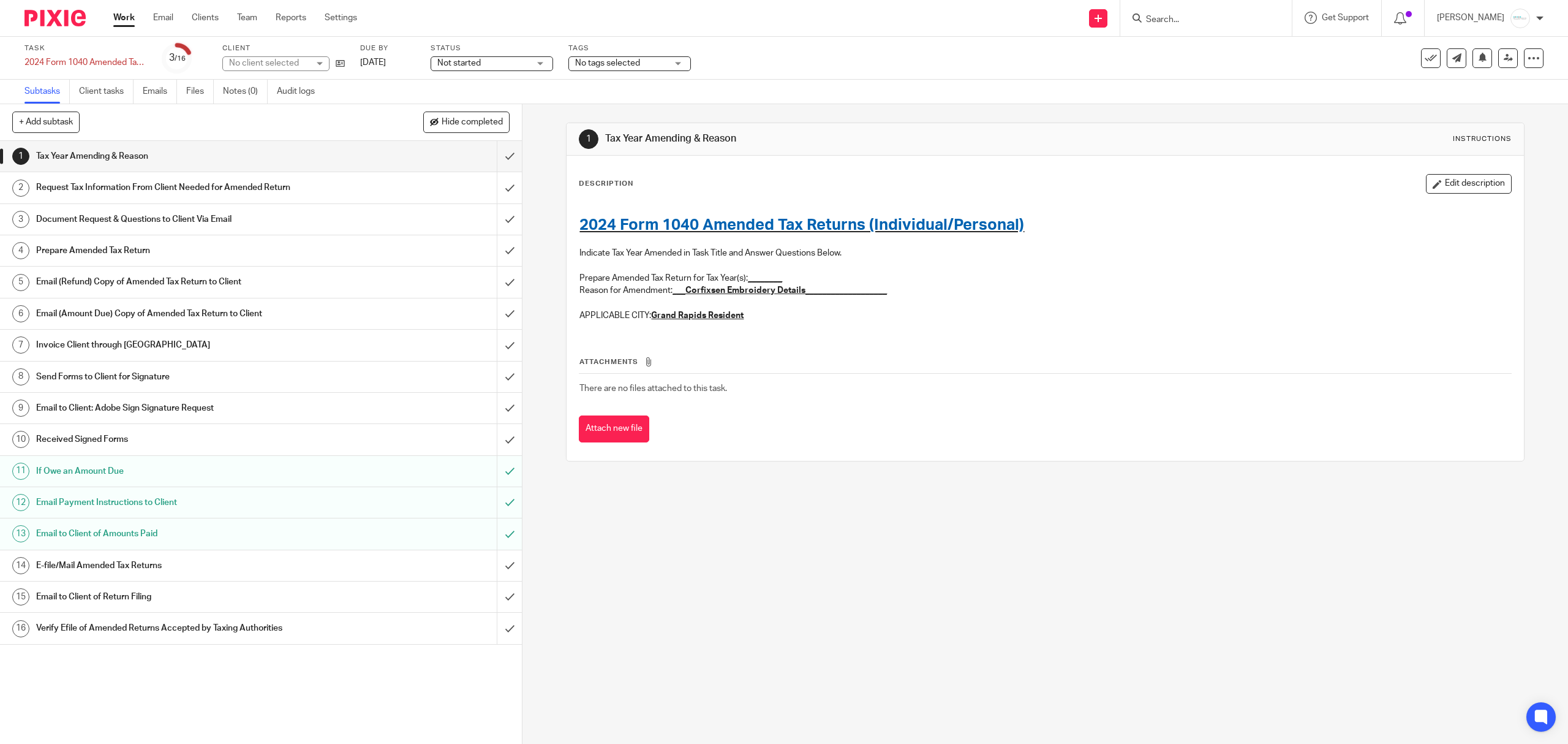
click at [495, 512] on input "submit" at bounding box center [260, 502] width 522 height 31
click at [493, 536] on input "submit" at bounding box center [260, 534] width 522 height 31
click at [493, 480] on input "submit" at bounding box center [260, 471] width 522 height 31
drag, startPoint x: 0, startPoint y: 0, endPoint x: 404, endPoint y: 62, distance: 408.7
click at [404, 62] on link "Sep 15, 2025" at bounding box center [388, 63] width 55 height 13
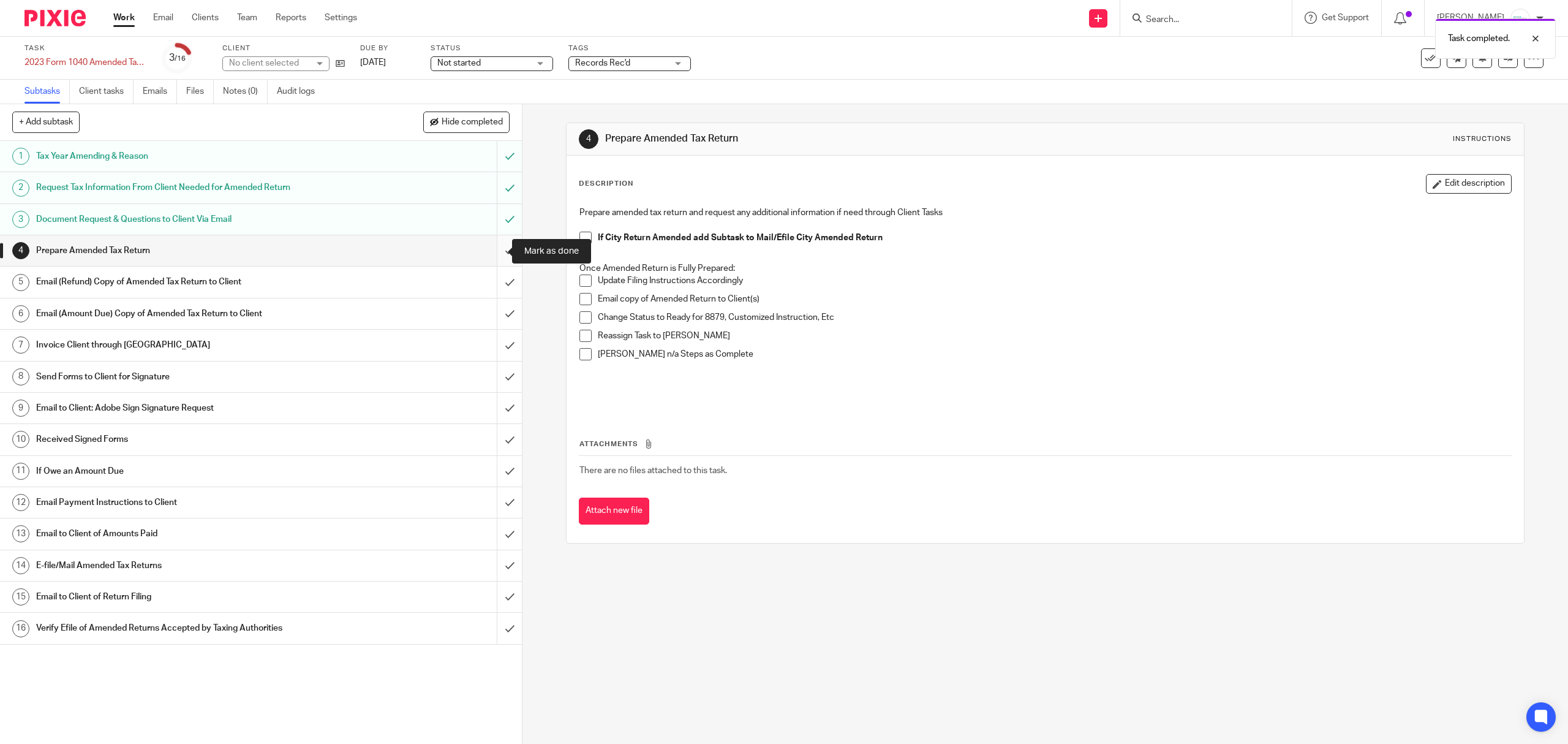
click at [493, 257] on input "submit" at bounding box center [260, 250] width 522 height 31
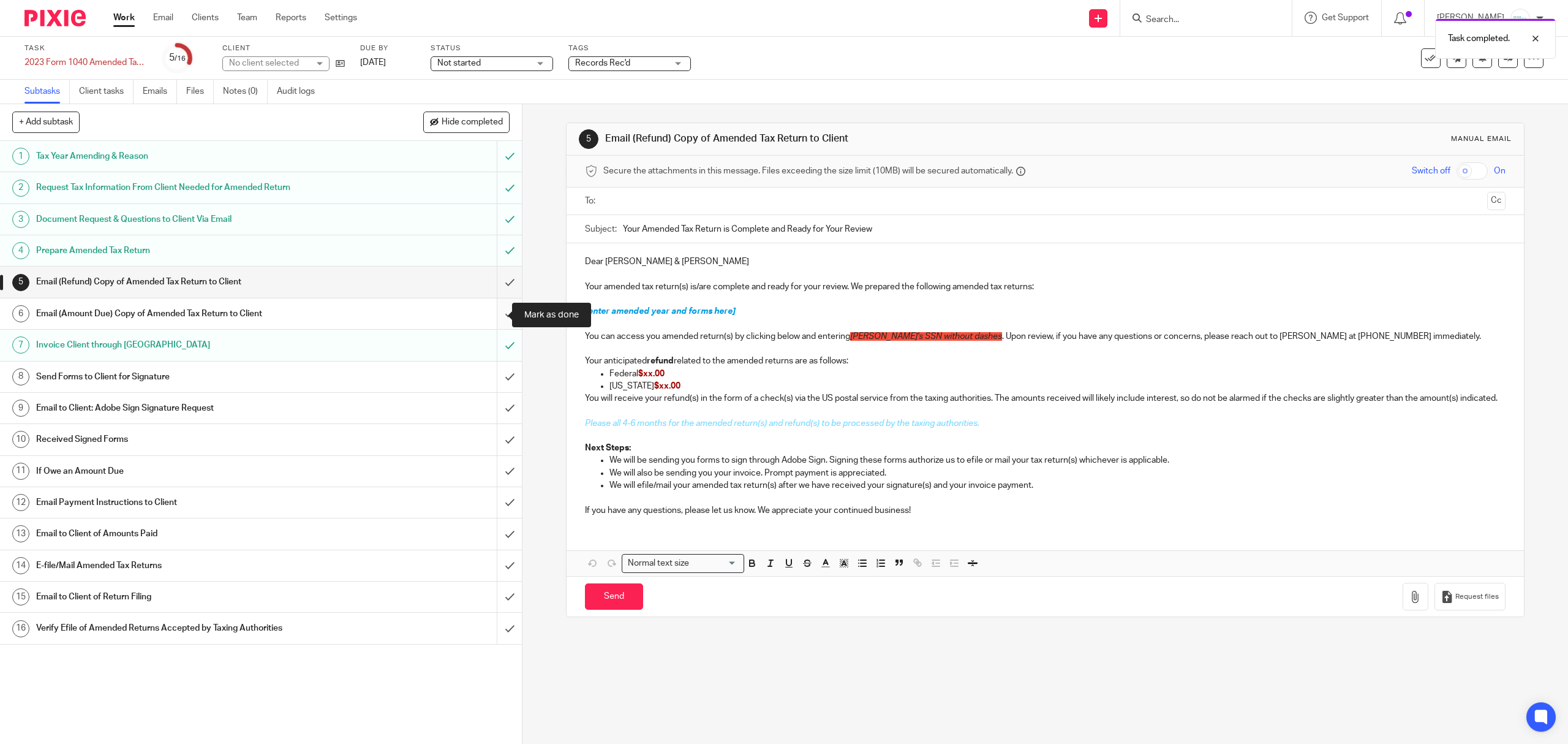
click at [490, 314] on input "submit" at bounding box center [260, 313] width 522 height 31
click at [485, 466] on input "submit" at bounding box center [260, 471] width 522 height 31
click at [496, 505] on input "submit" at bounding box center [260, 502] width 522 height 31
click at [496, 528] on input "submit" at bounding box center [260, 534] width 522 height 31
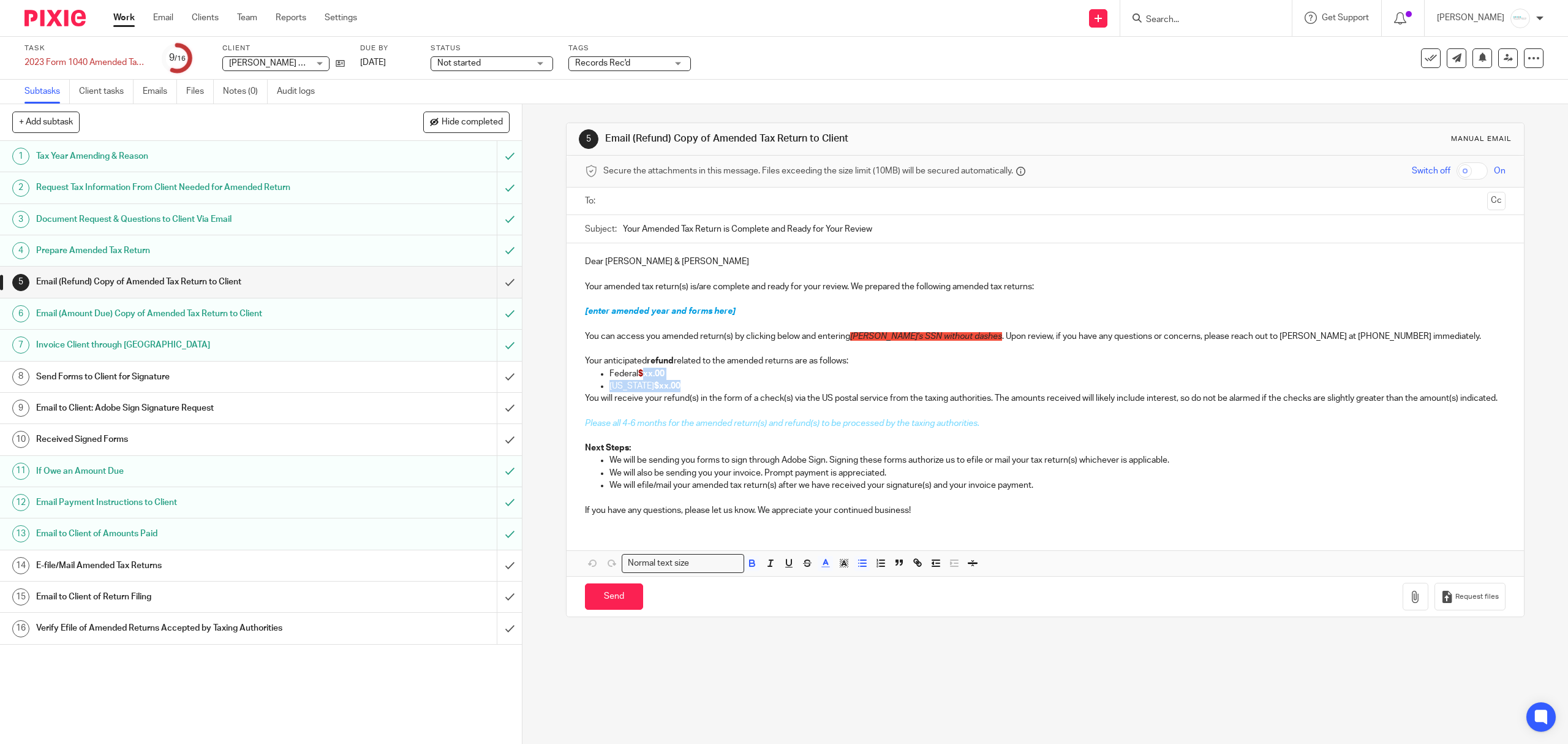
drag, startPoint x: 642, startPoint y: 376, endPoint x: 674, endPoint y: 385, distance: 33.2
click at [674, 385] on ul "Federal $xx.00 [US_STATE] $xx.00" at bounding box center [1045, 380] width 920 height 25
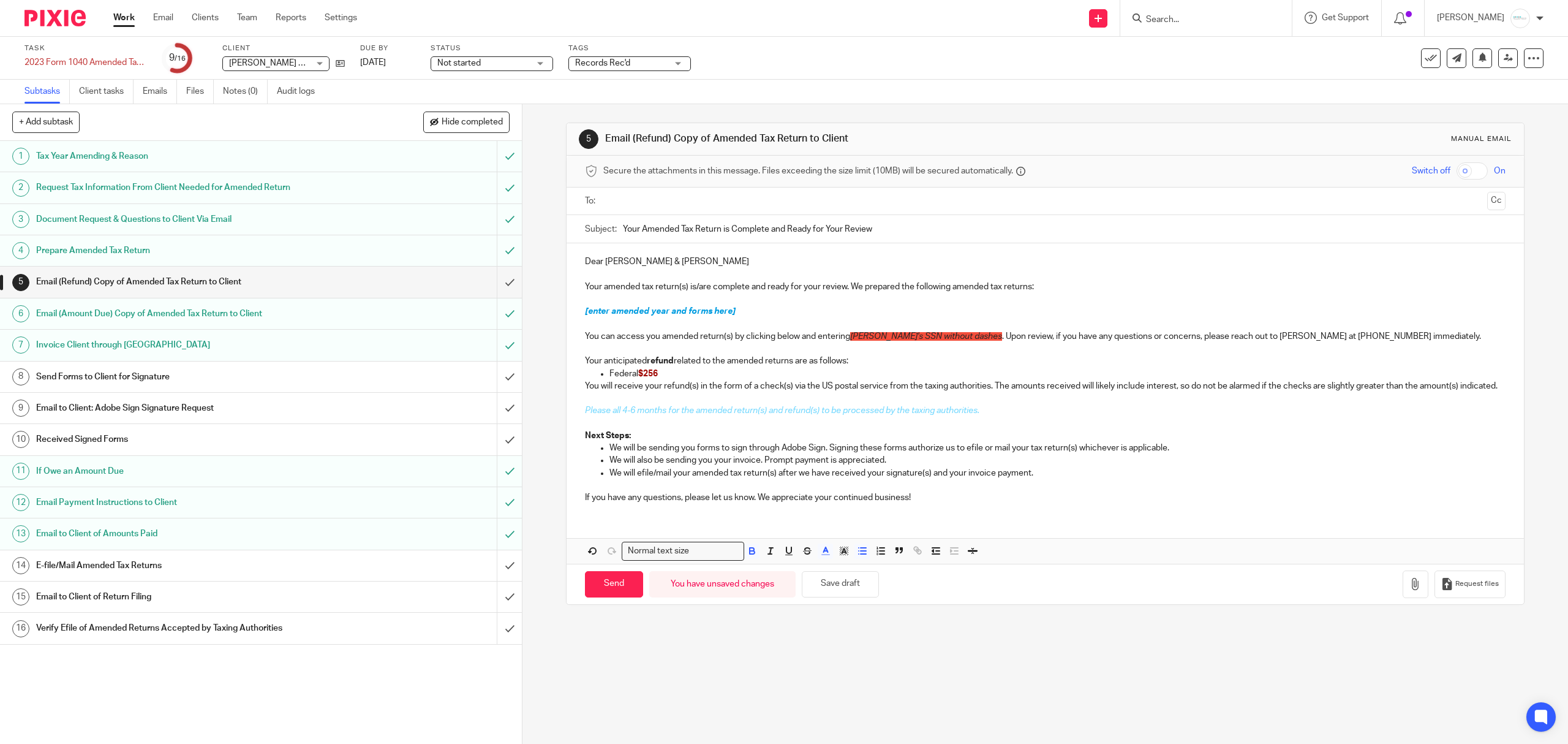
click at [630, 203] on input "text" at bounding box center [1045, 201] width 874 height 14
click at [742, 192] on input "text" at bounding box center [1096, 203] width 772 height 24
drag, startPoint x: 572, startPoint y: 314, endPoint x: 755, endPoint y: 312, distance: 183.0
click at [755, 312] on div "Dear Chad & Allie Corfixsen Your amended tax return(s) is/are complete and read…" at bounding box center [1044, 380] width 956 height 270
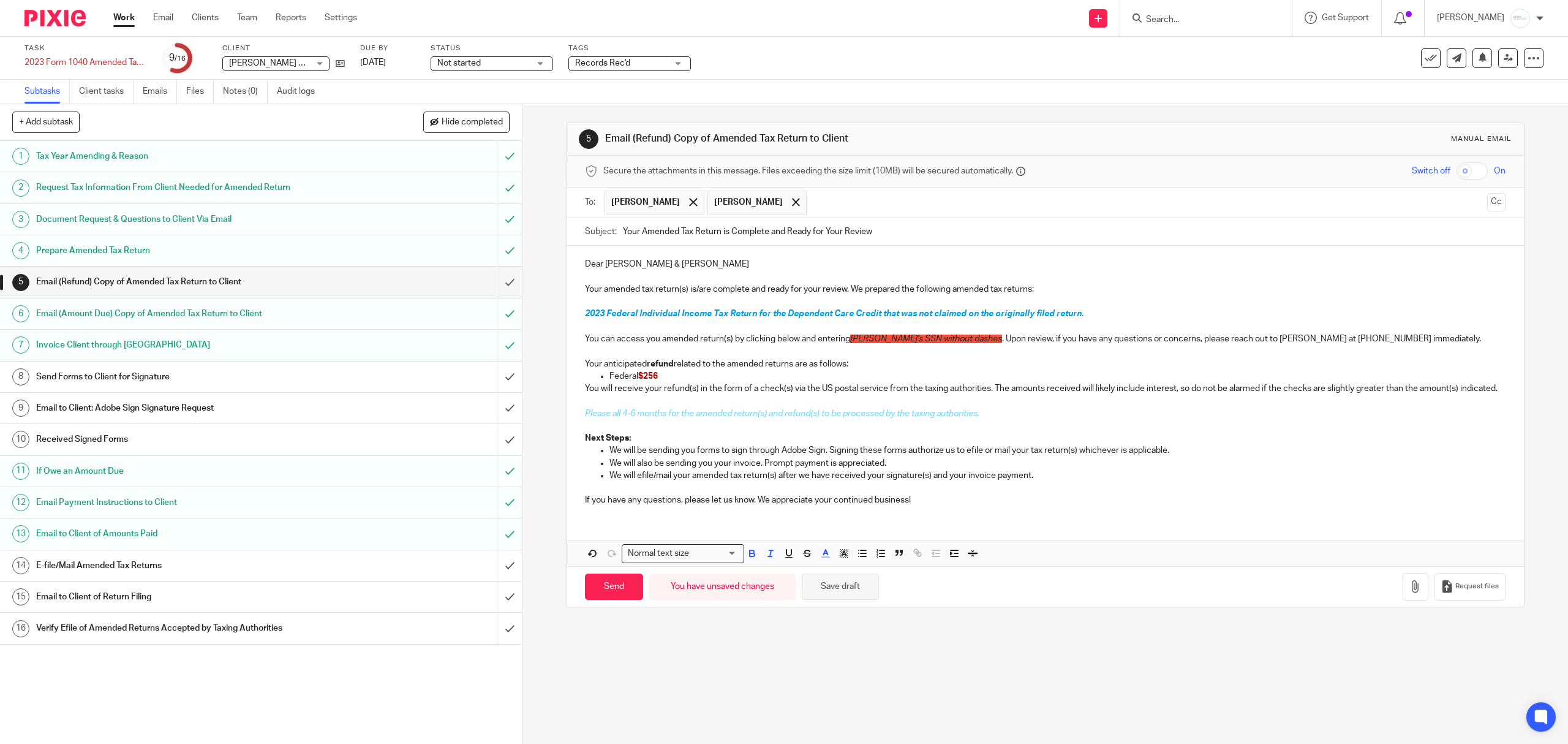
click at [838, 597] on button "Save draft" at bounding box center [840, 587] width 77 height 27
click at [820, 598] on button "Save draft" at bounding box center [840, 587] width 77 height 27
click at [1456, 171] on input "checkbox" at bounding box center [1472, 171] width 31 height 17
click at [1409, 592] on icon "button" at bounding box center [1416, 587] width 13 height 13
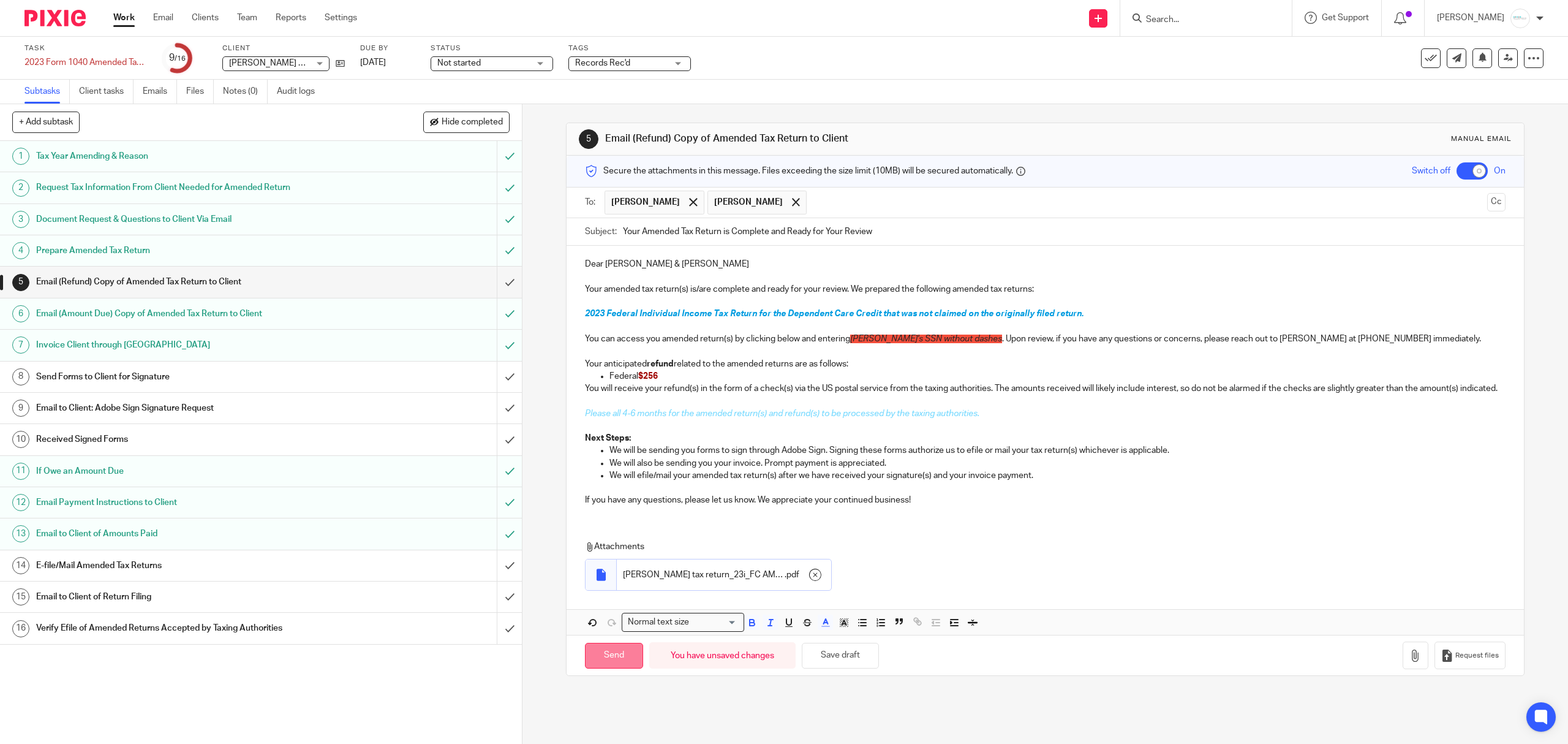
click at [595, 669] on input "Send" at bounding box center [614, 656] width 58 height 27
click at [630, 59] on span "Records Rec'd" at bounding box center [602, 63] width 55 height 9
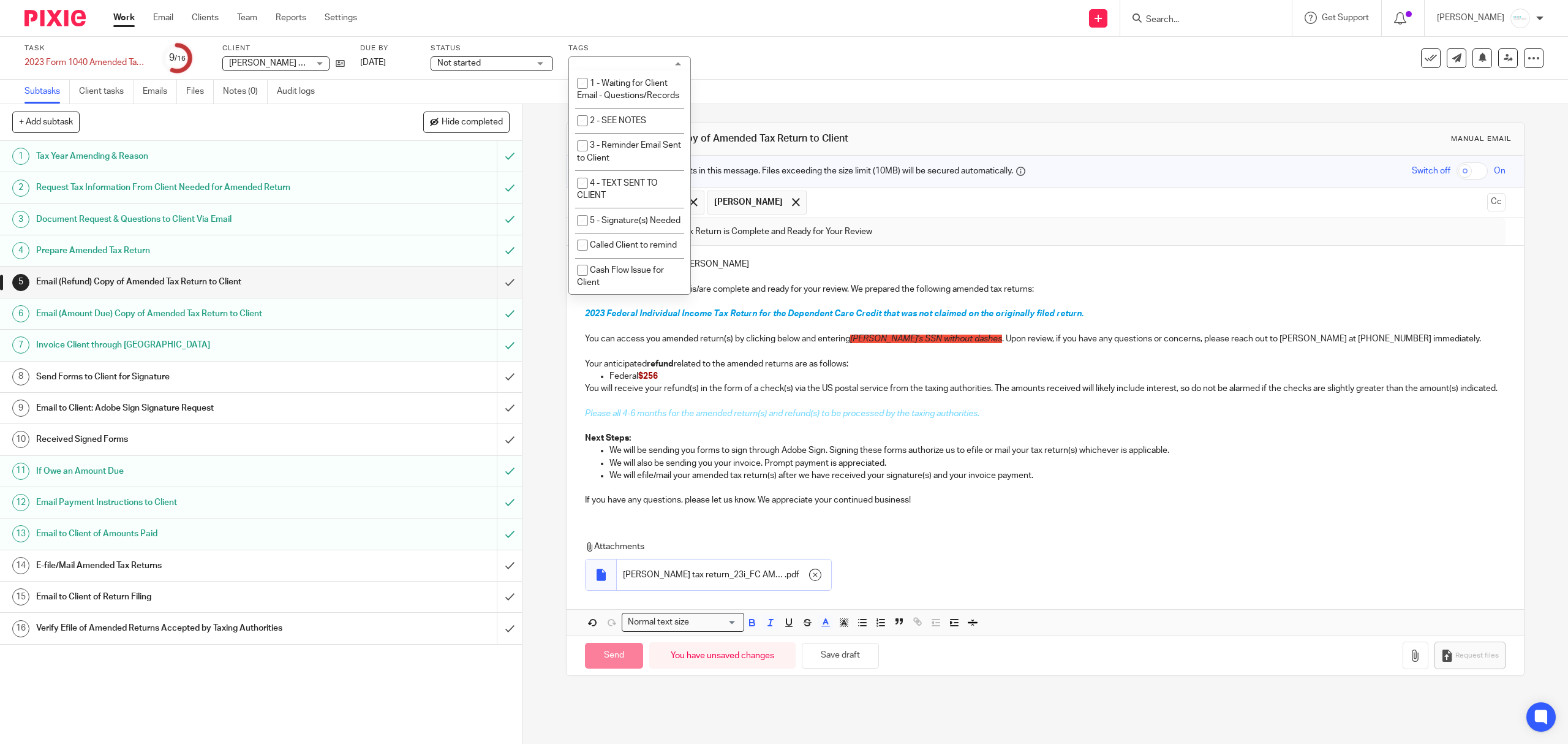
checkbox input "false"
type input "Sent"
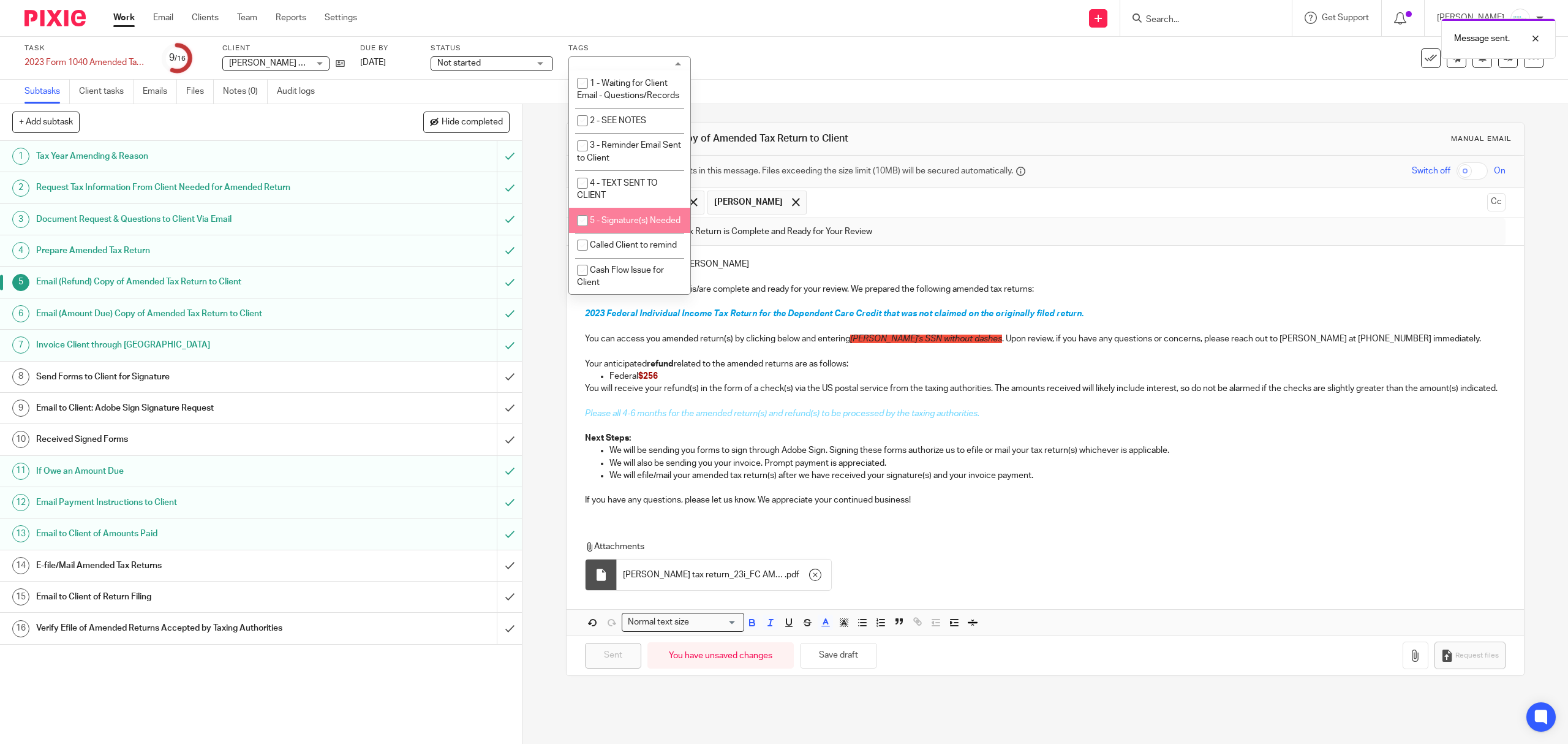
click at [618, 233] on li "5 - Signature(s) Needed" at bounding box center [630, 220] width 121 height 25
checkbox input "true"
click at [626, 44] on span "Records Rec'd" at bounding box center [617, 39] width 55 height 9
checkbox input "false"
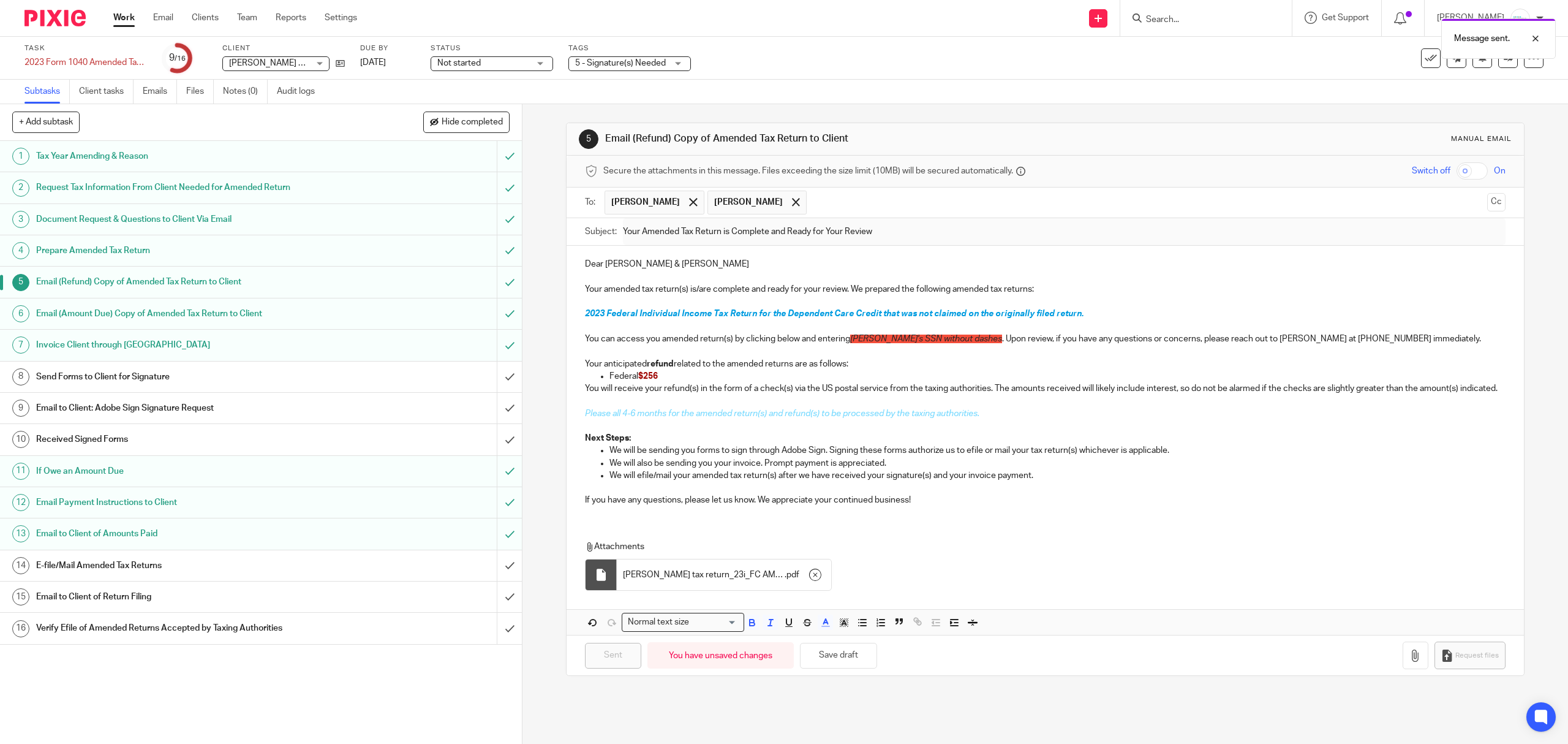
click at [900, 60] on div "Task 2023 Form 1040 Amended Tax Returns (Individual/Personal) Save 2023 Form 10…" at bounding box center [657, 59] width 1266 height 30
click at [1498, 66] on link at bounding box center [1508, 58] width 20 height 20
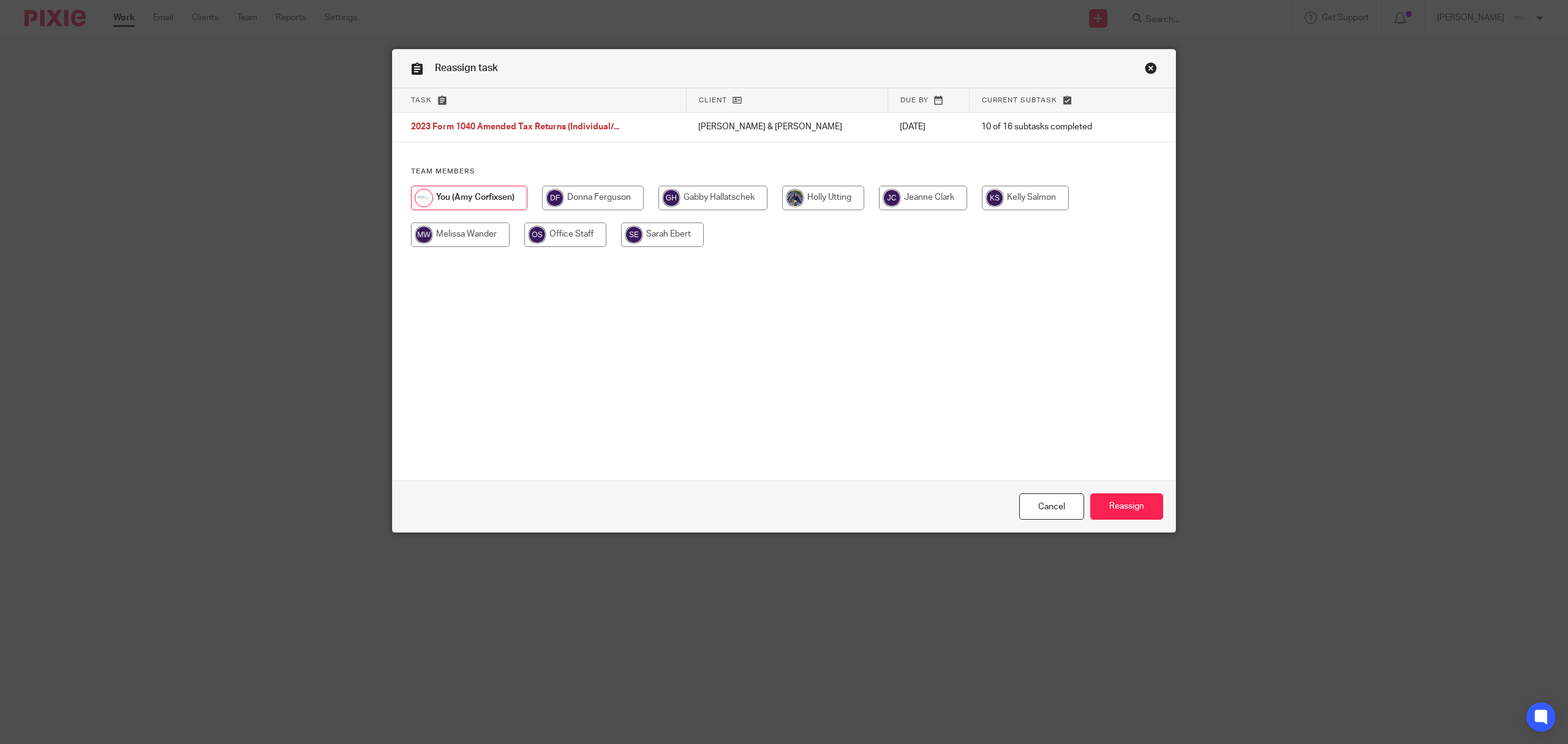
click at [719, 196] on input "radio" at bounding box center [712, 197] width 109 height 24
radio input "true"
click at [1123, 504] on input "Reassign" at bounding box center [1126, 506] width 73 height 27
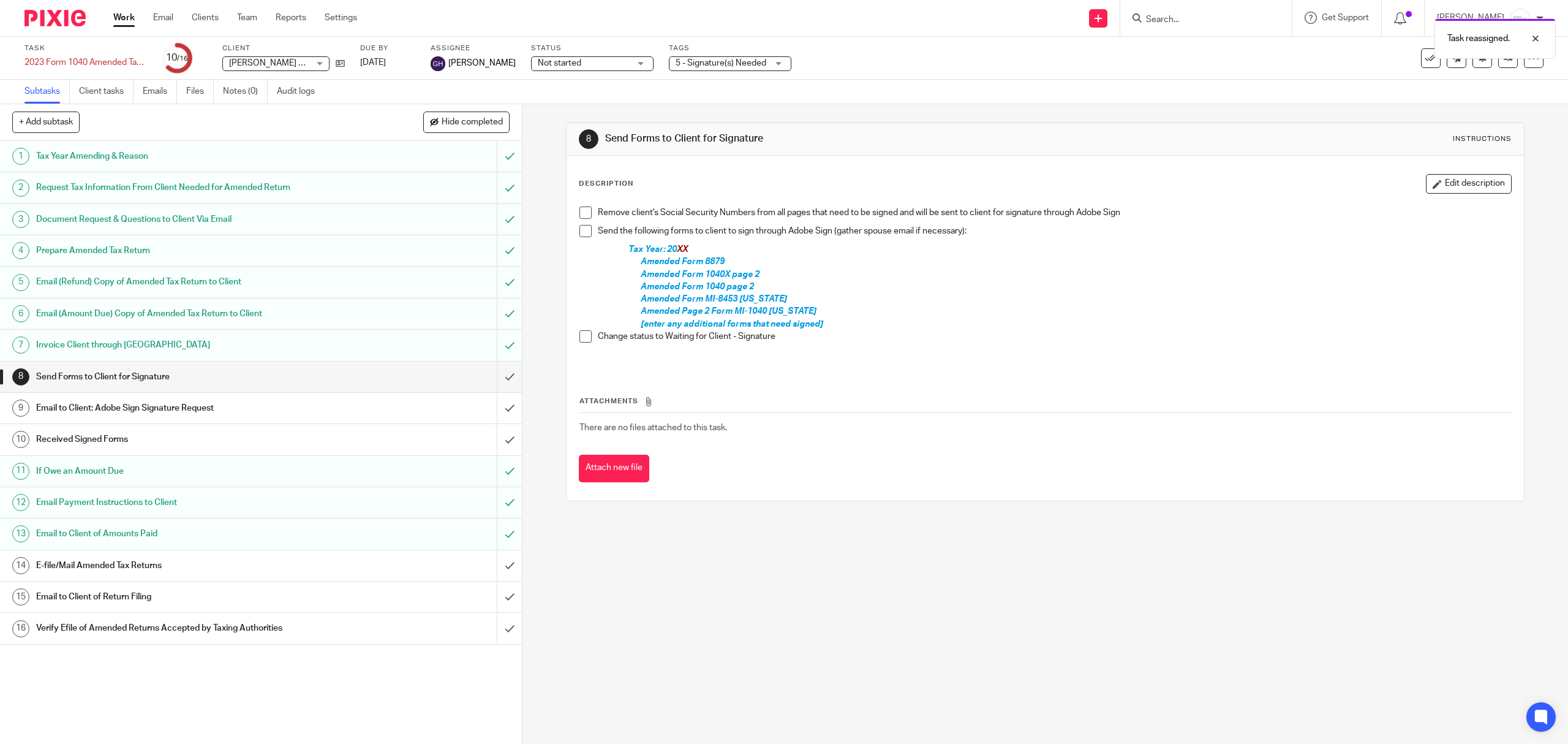
click at [696, 253] on p "Tax Year: 20 XX" at bounding box center [1070, 250] width 882 height 13
click at [1454, 184] on button "Edit description" at bounding box center [1469, 183] width 86 height 20
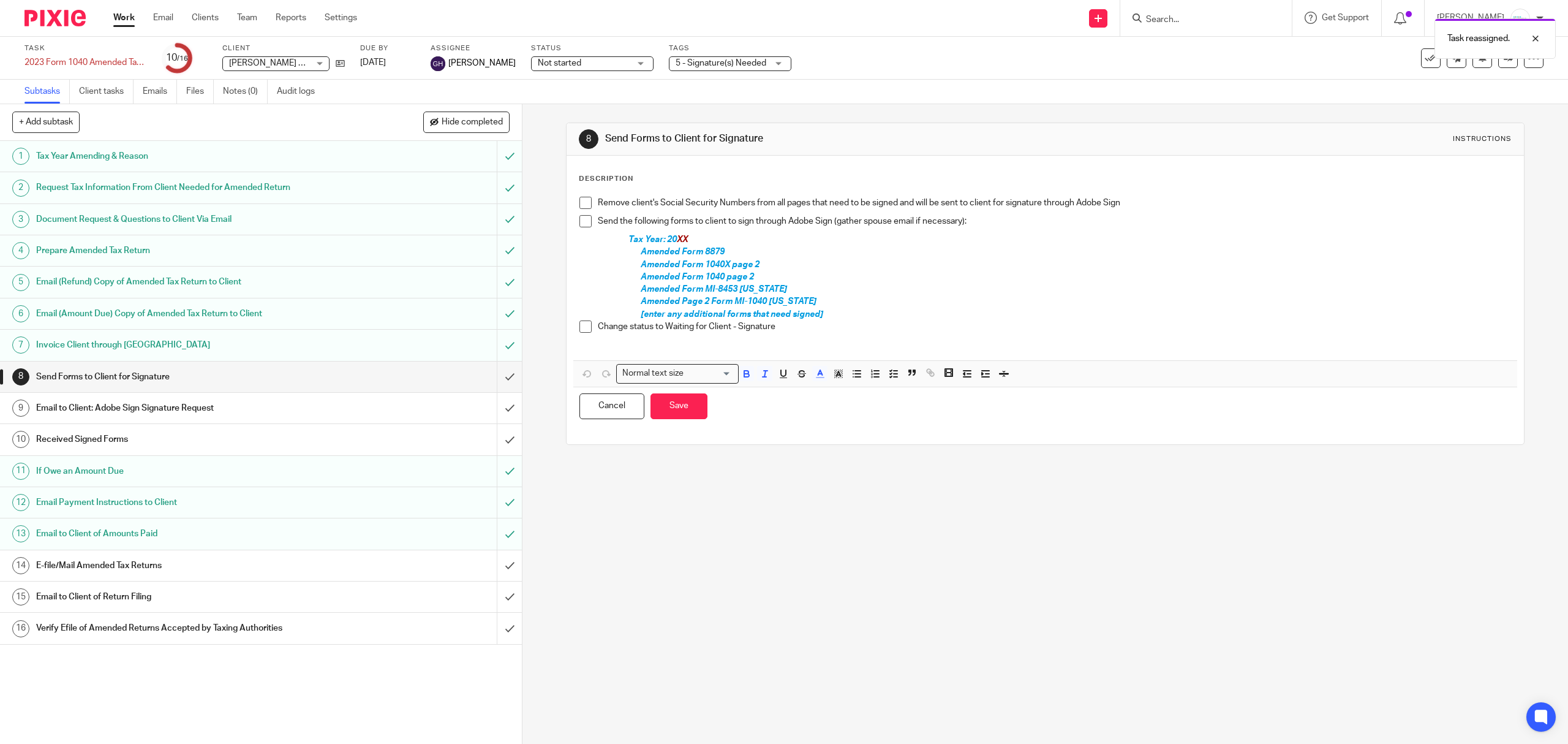
click at [681, 236] on span "XX" at bounding box center [682, 239] width 11 height 9
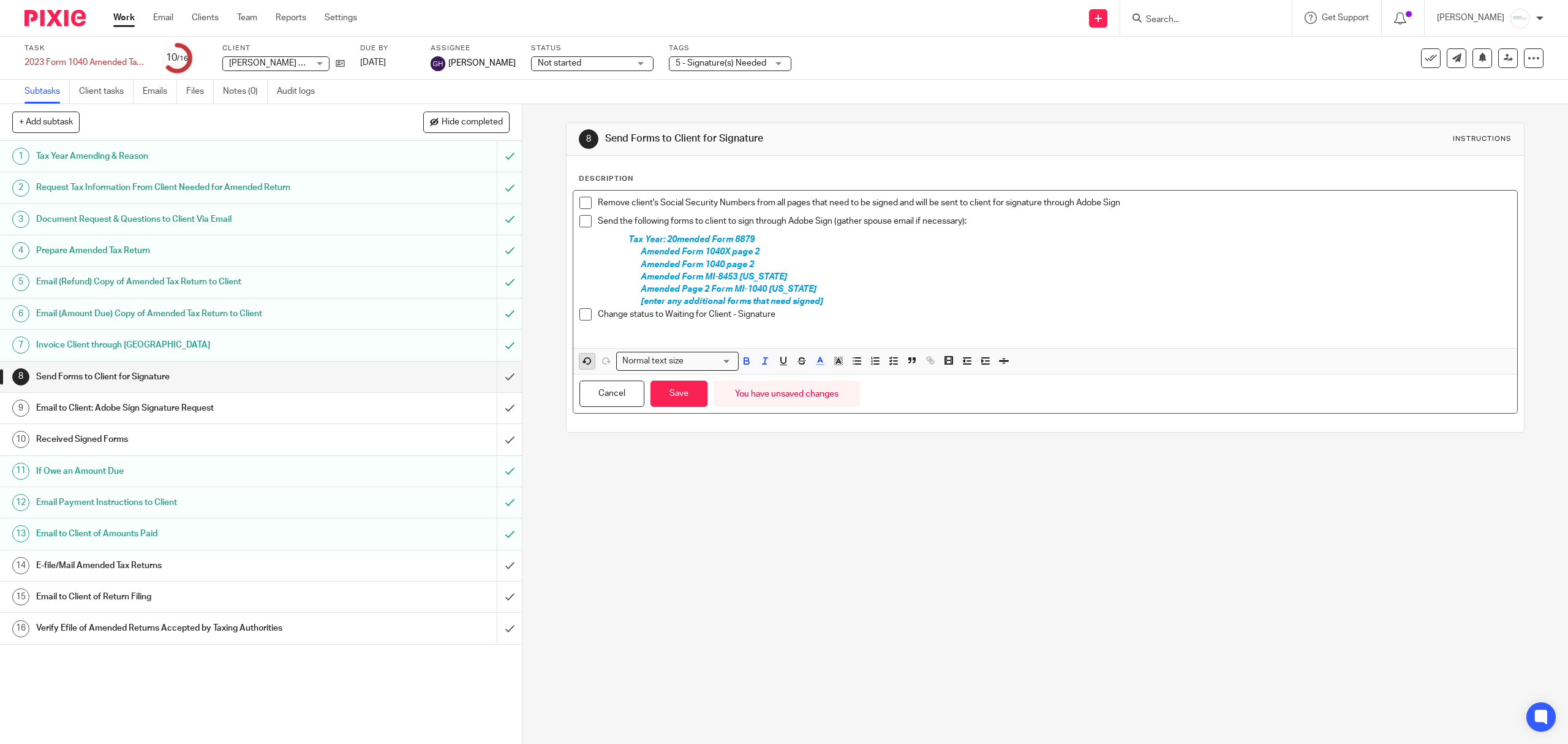
click at [576, 361] on span at bounding box center [594, 362] width 37 height 18
click at [582, 365] on icon "button" at bounding box center [587, 361] width 11 height 11
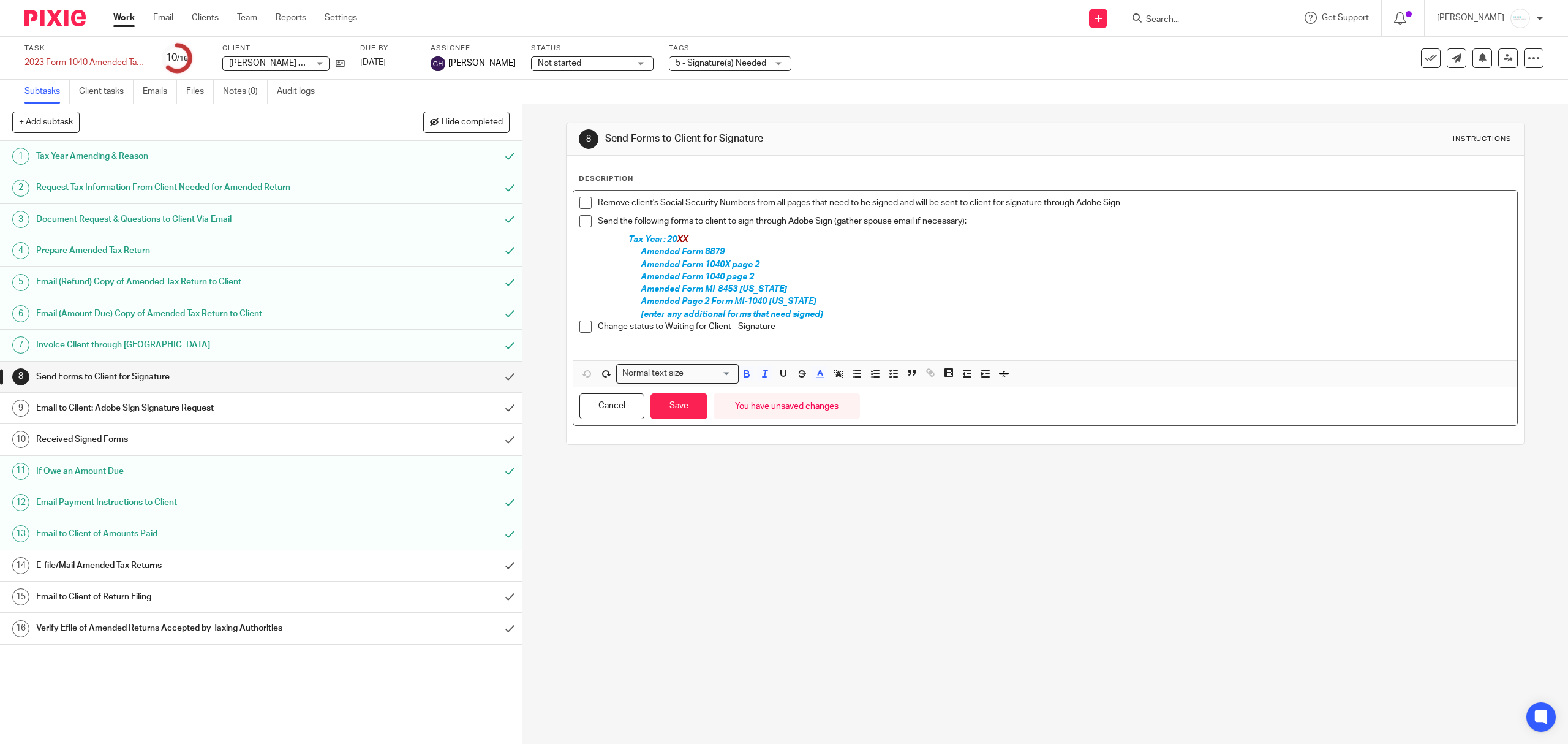
click at [676, 235] on span "XX" at bounding box center [682, 239] width 11 height 9
drag, startPoint x: 631, startPoint y: 295, endPoint x: 832, endPoint y: 310, distance: 201.6
click at [837, 310] on div "Remove client's Social Security Numbers from all pages that need to be signed a…" at bounding box center [1045, 275] width 943 height 170
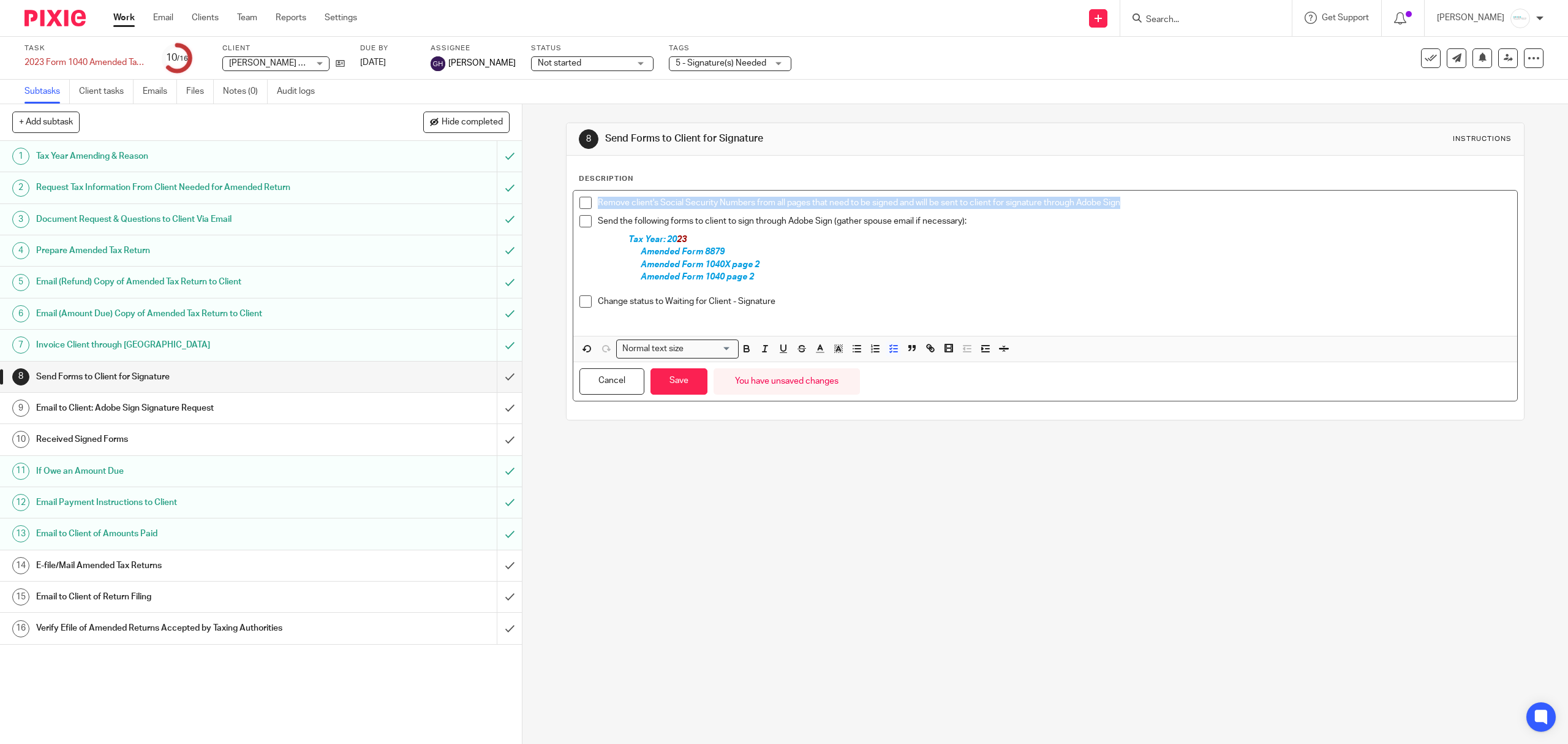
drag, startPoint x: 1182, startPoint y: 199, endPoint x: 569, endPoint y: 202, distance: 613.0
click at [573, 202] on div "Remove client's Social Security Numbers from all pages that need to be signed a…" at bounding box center [1045, 264] width 943 height 146
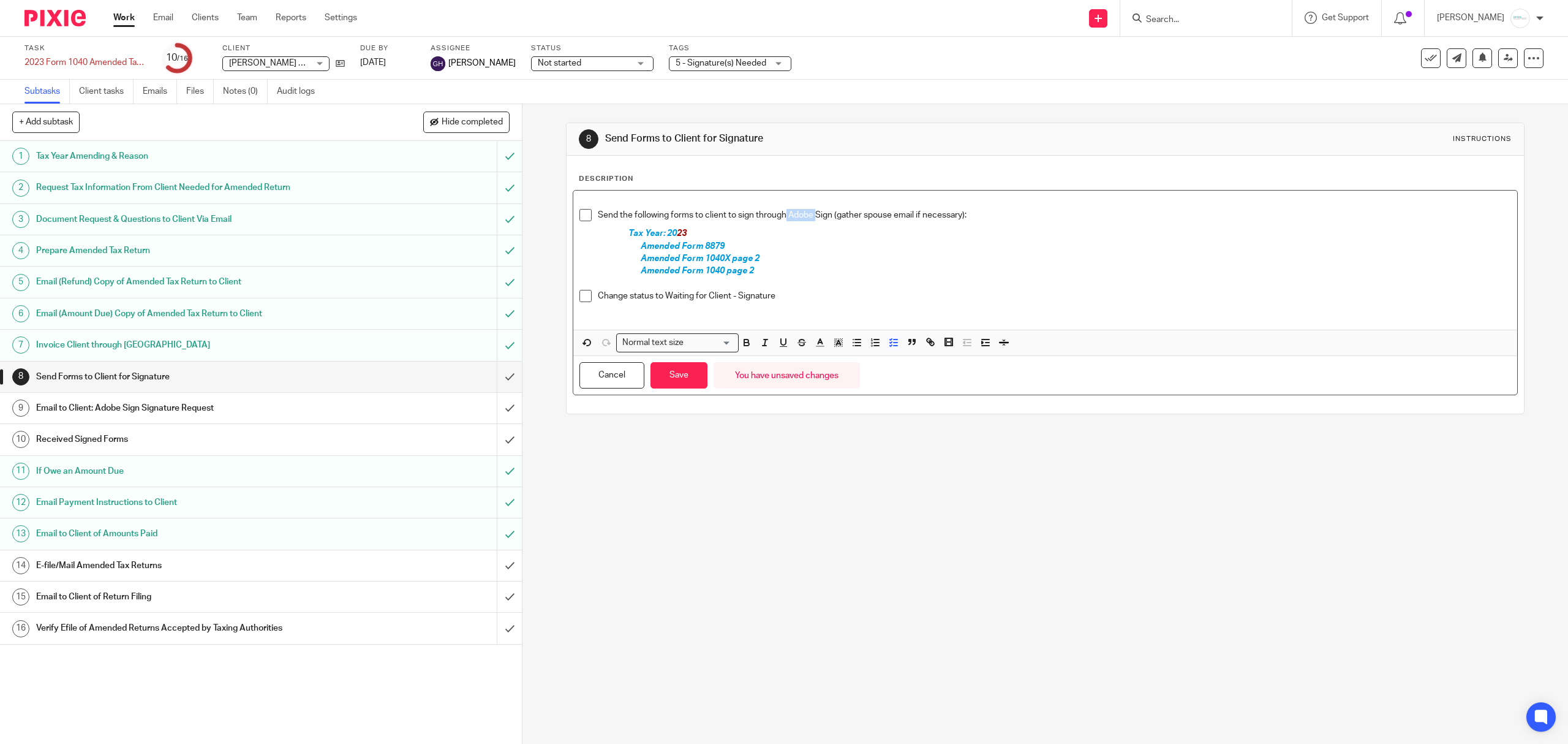
drag, startPoint x: 787, startPoint y: 216, endPoint x: 811, endPoint y: 219, distance: 24.2
click at [811, 219] on p "Send the following forms to client to sign through Adobe Sign (gather spouse em…" at bounding box center [1053, 215] width 913 height 13
click at [662, 379] on button "Save" at bounding box center [679, 376] width 57 height 27
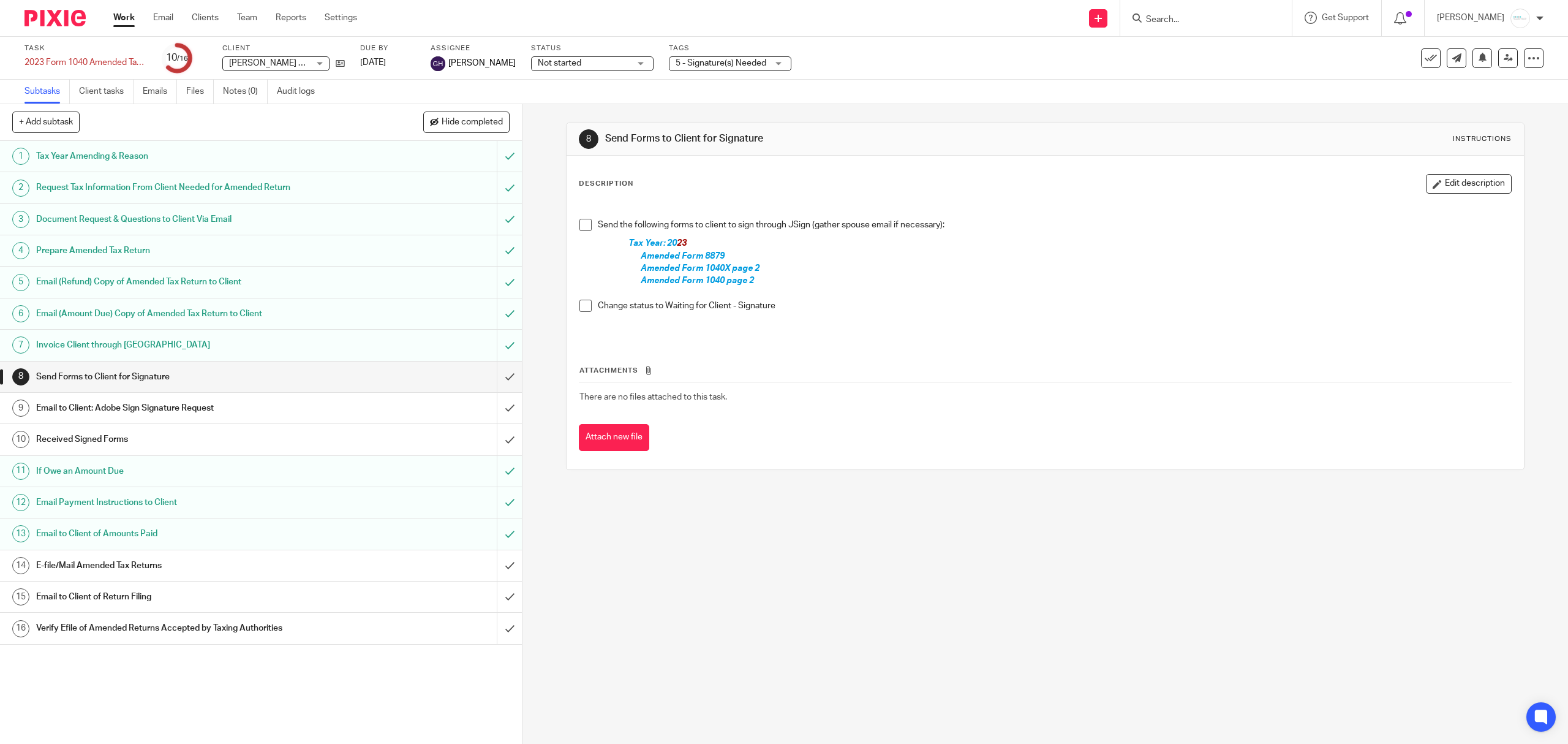
click at [126, 20] on link "Work" at bounding box center [124, 18] width 21 height 13
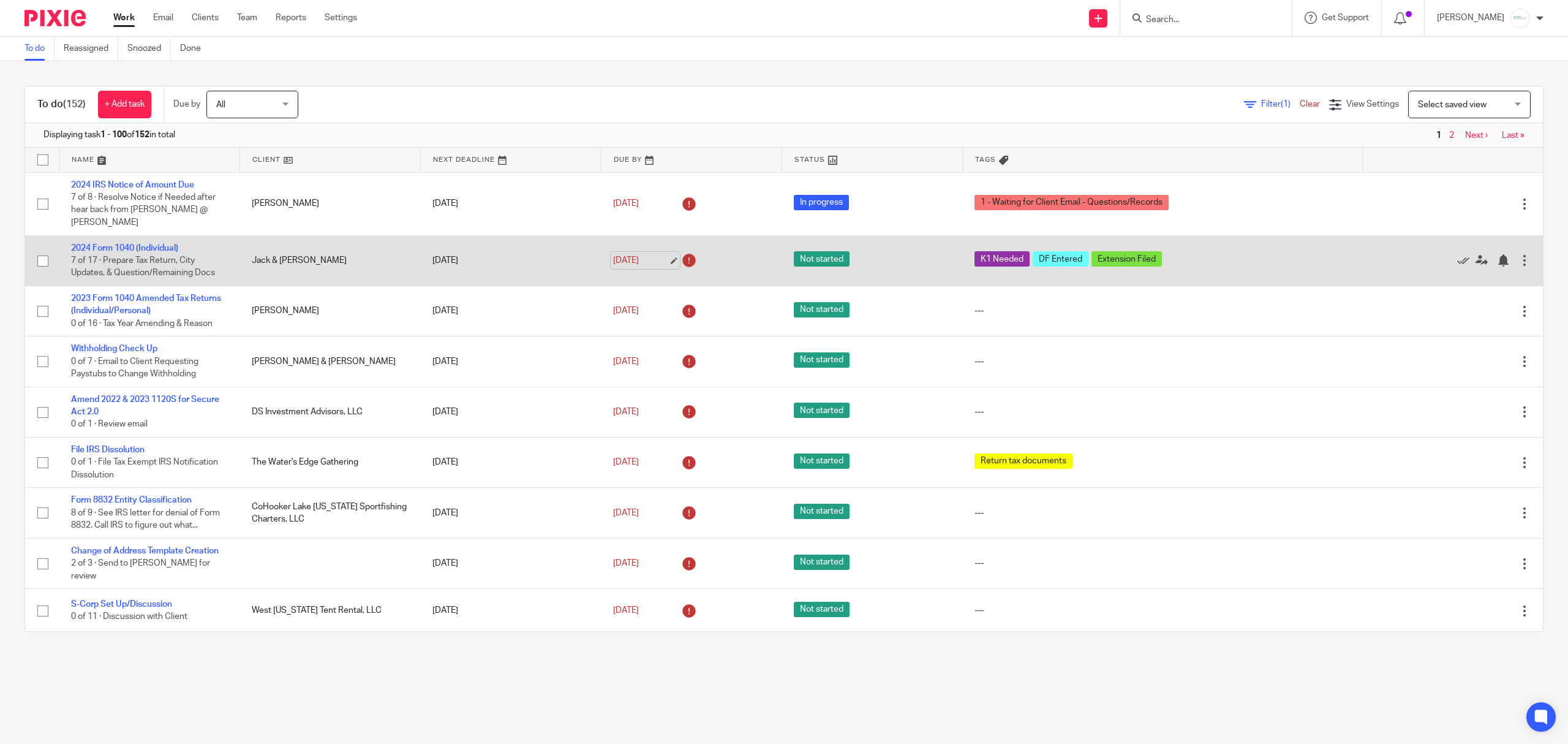
click at [655, 259] on link "Jun 30, 2025" at bounding box center [640, 261] width 55 height 13
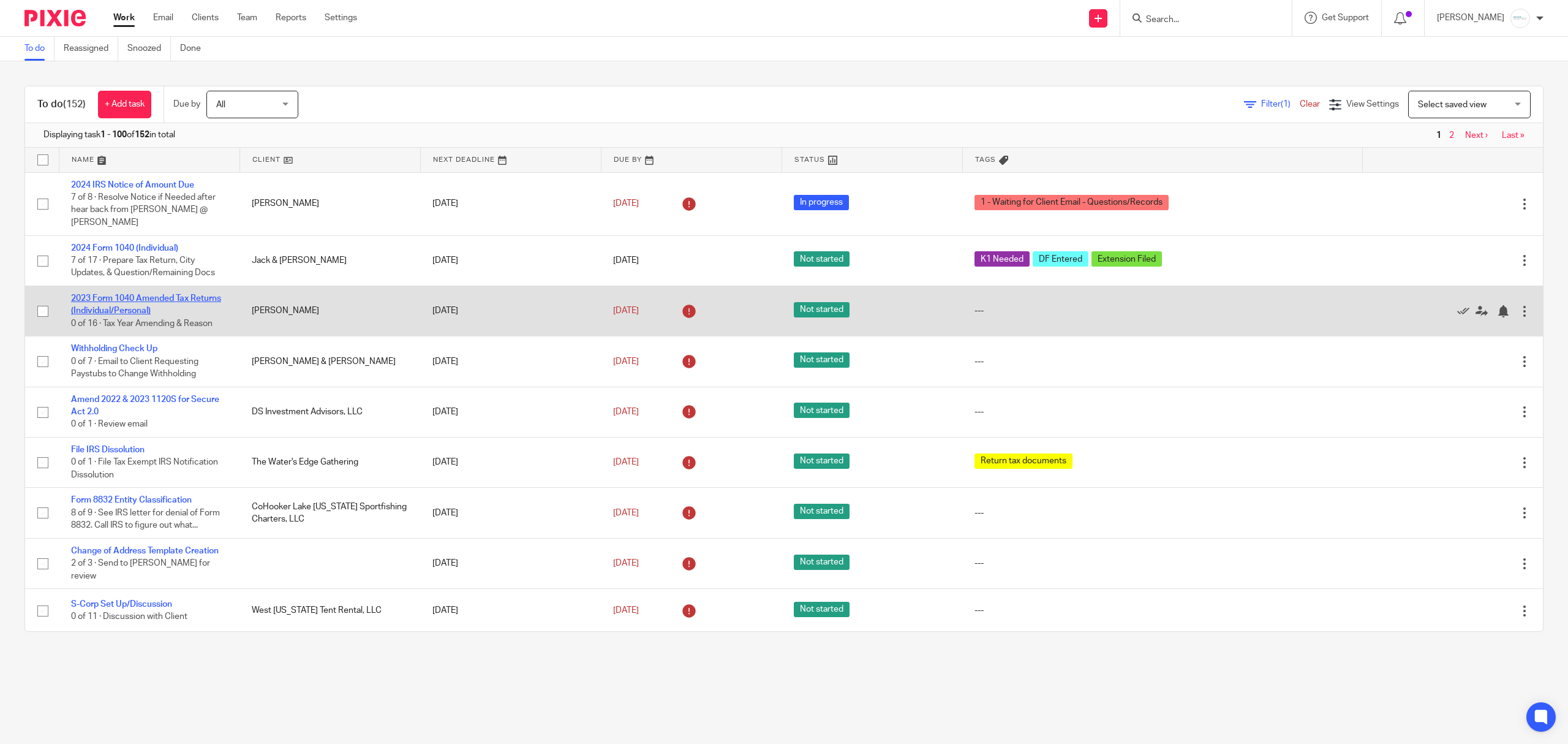
click at [165, 301] on link "2023 Form 1040 Amended Tax Returns (Individual/Personal)" at bounding box center [146, 304] width 150 height 21
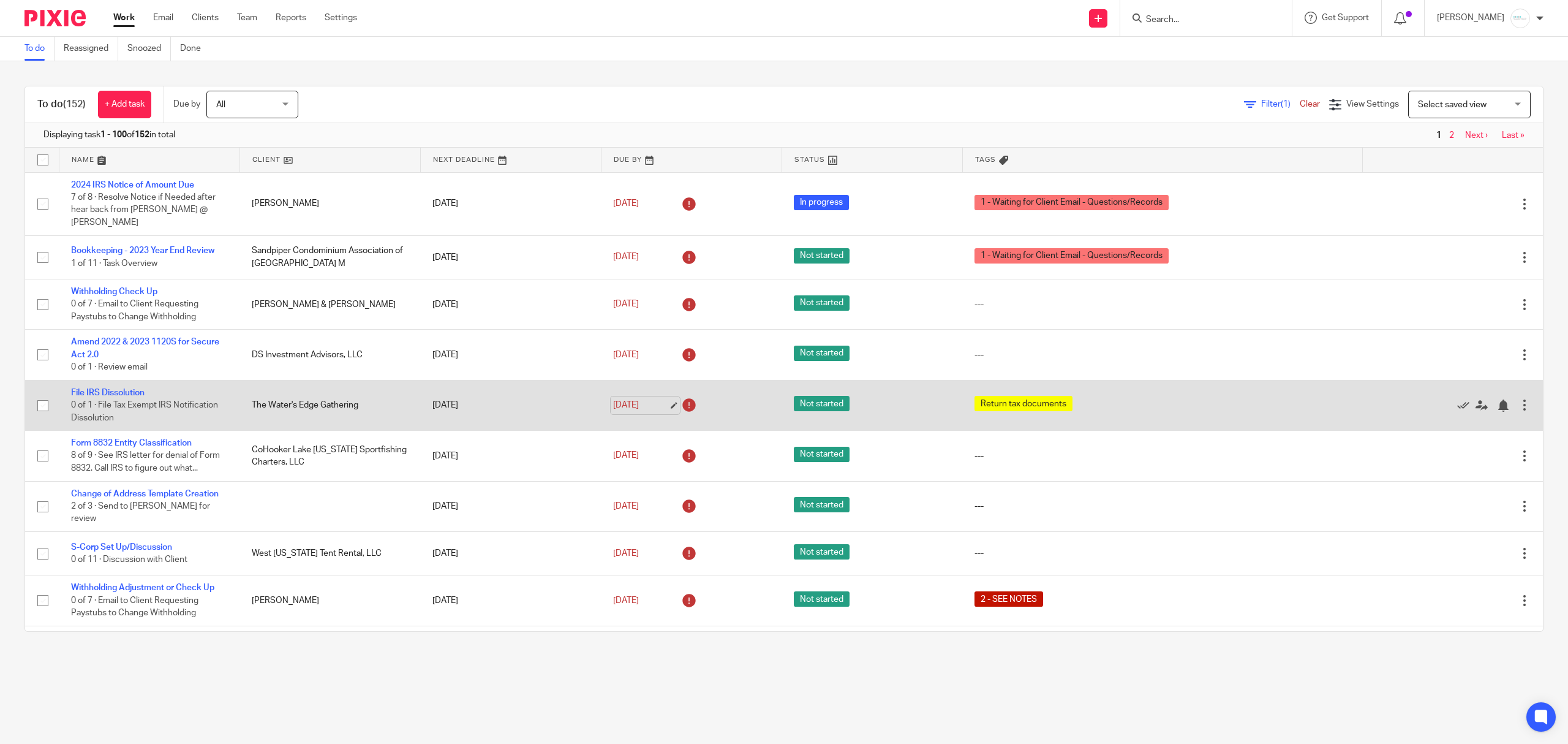
click at [628, 411] on link "[DATE]" at bounding box center [640, 405] width 55 height 13
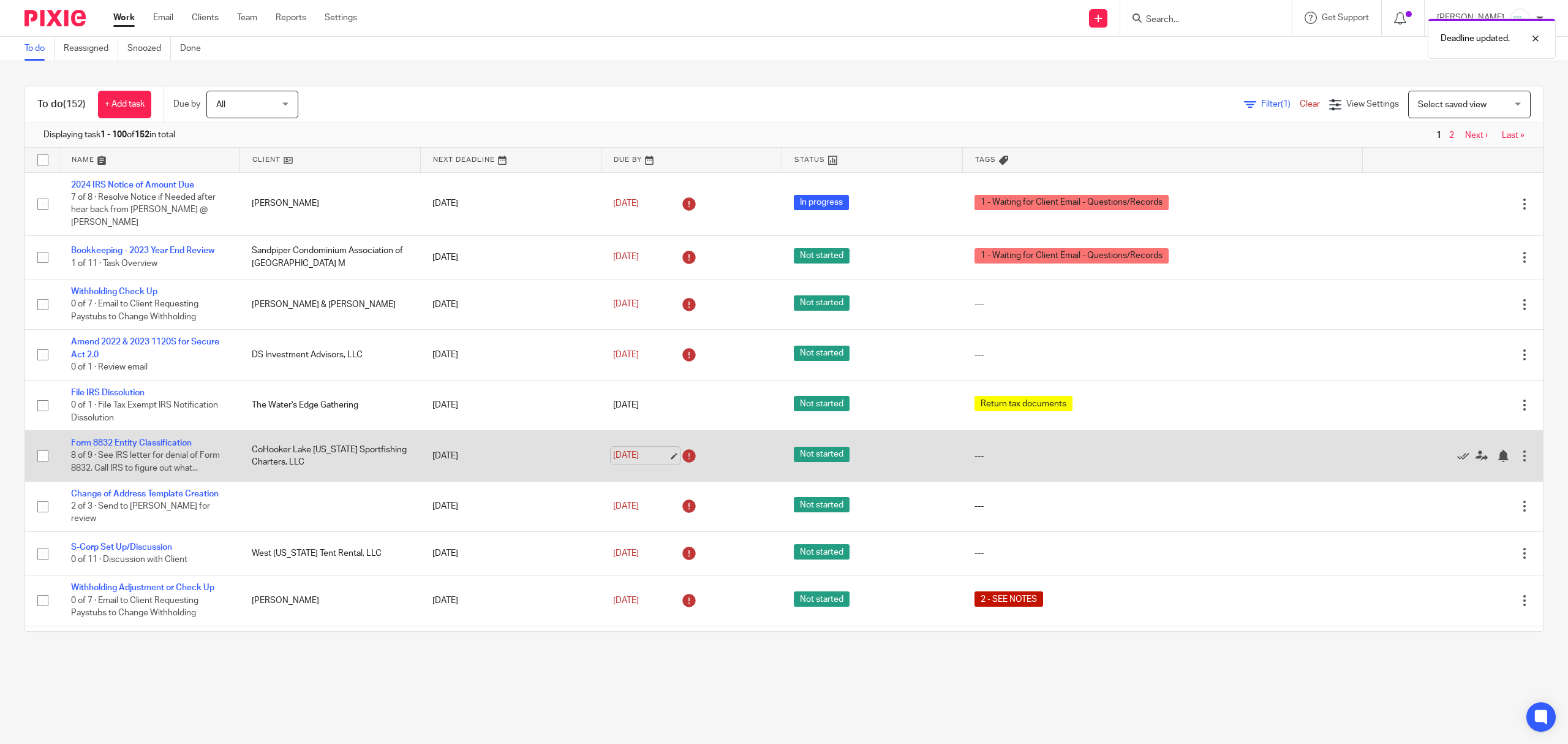
click at [645, 456] on link "[DATE]" at bounding box center [640, 455] width 55 height 13
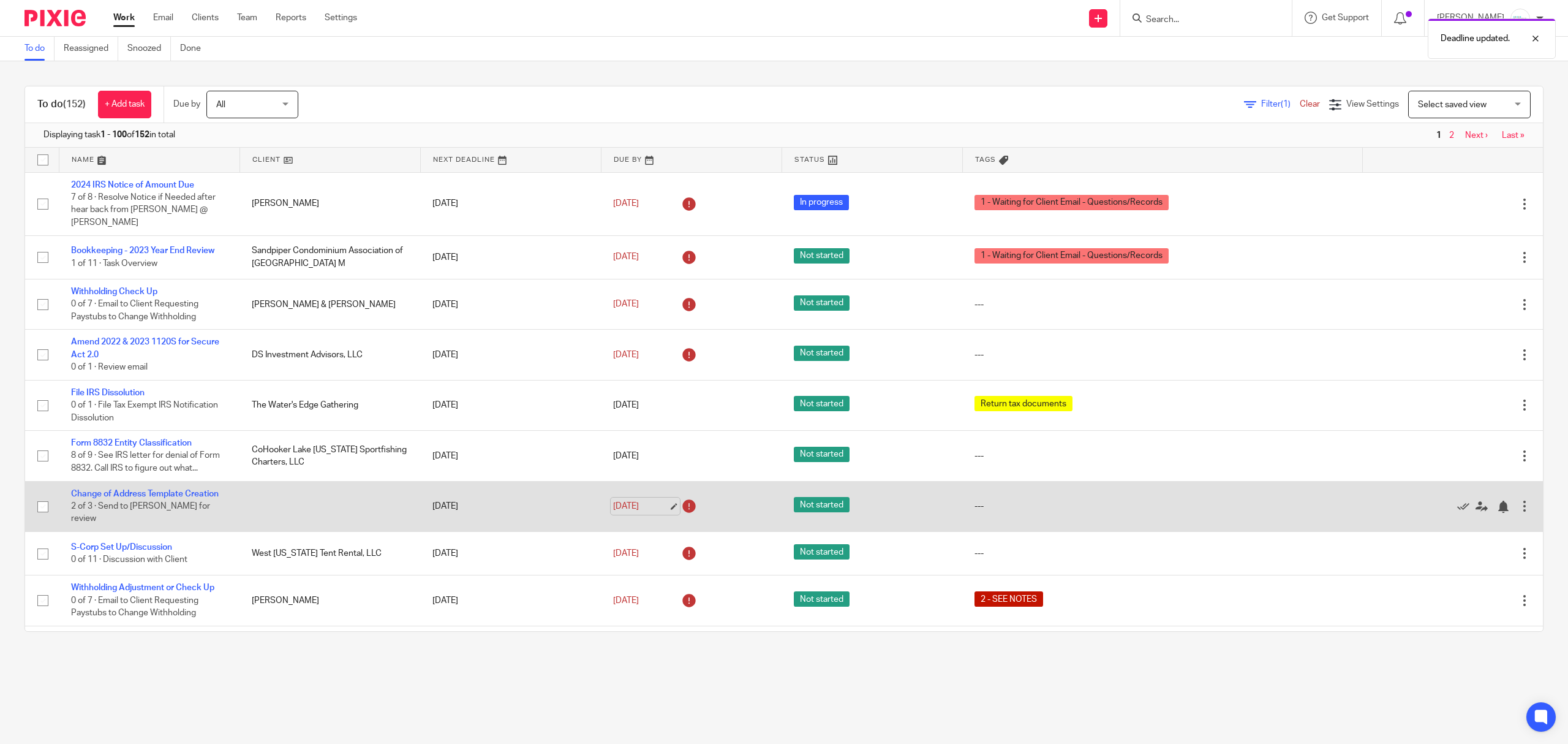
click at [642, 510] on link "[DATE]" at bounding box center [640, 506] width 55 height 13
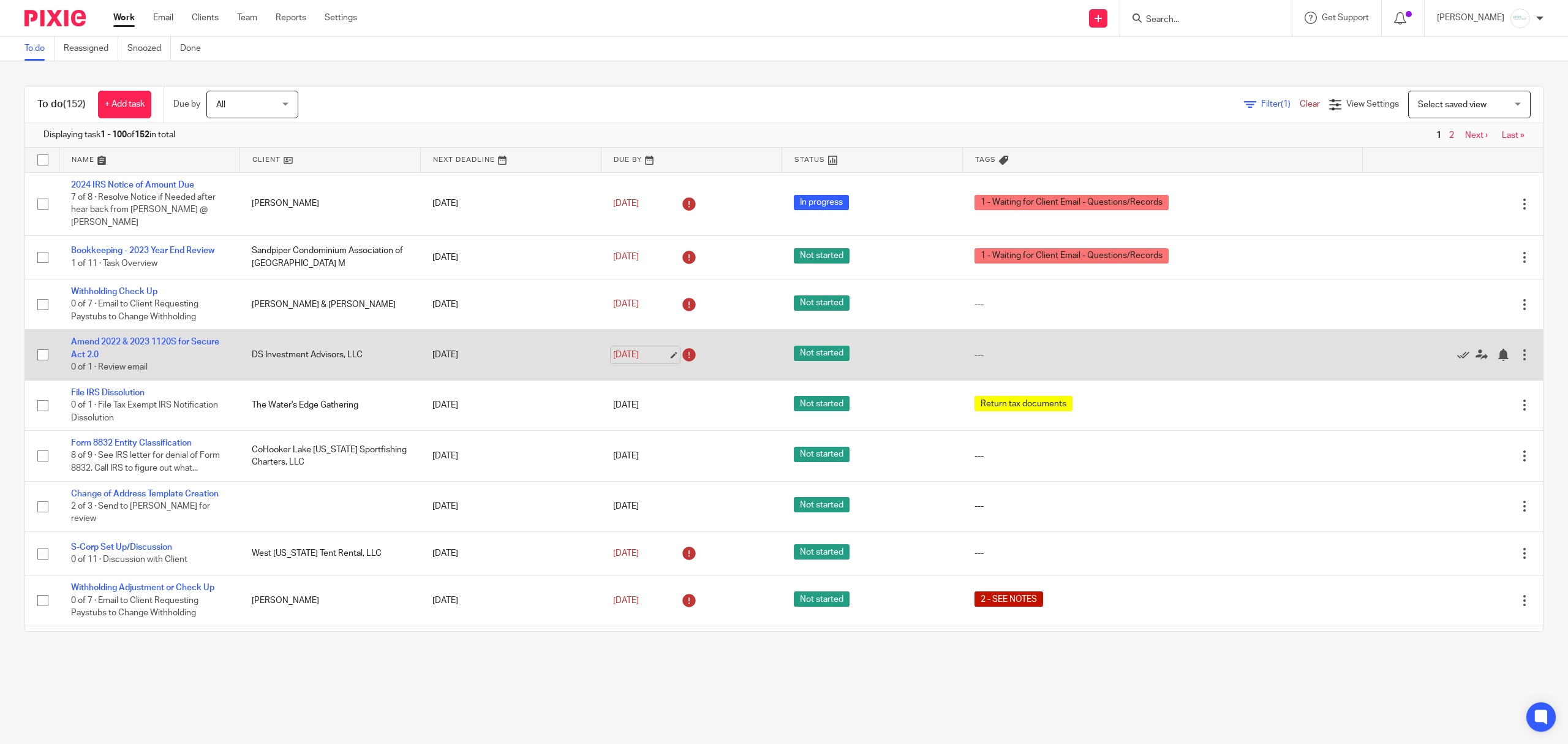
click at [644, 353] on link "[DATE]" at bounding box center [640, 355] width 55 height 13
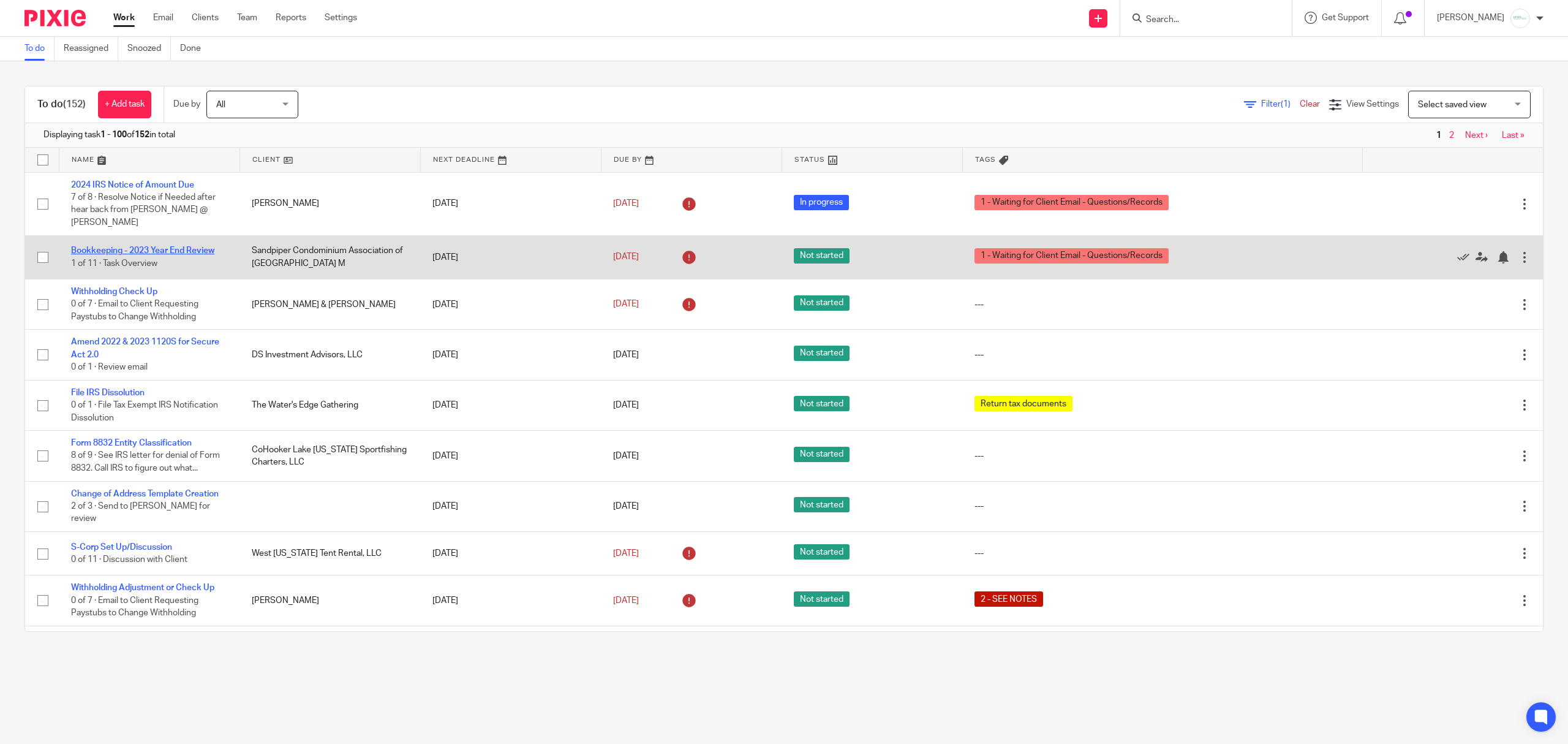
click at [184, 249] on link "Bookkeeping - 2023 Year End Review" at bounding box center [142, 250] width 143 height 9
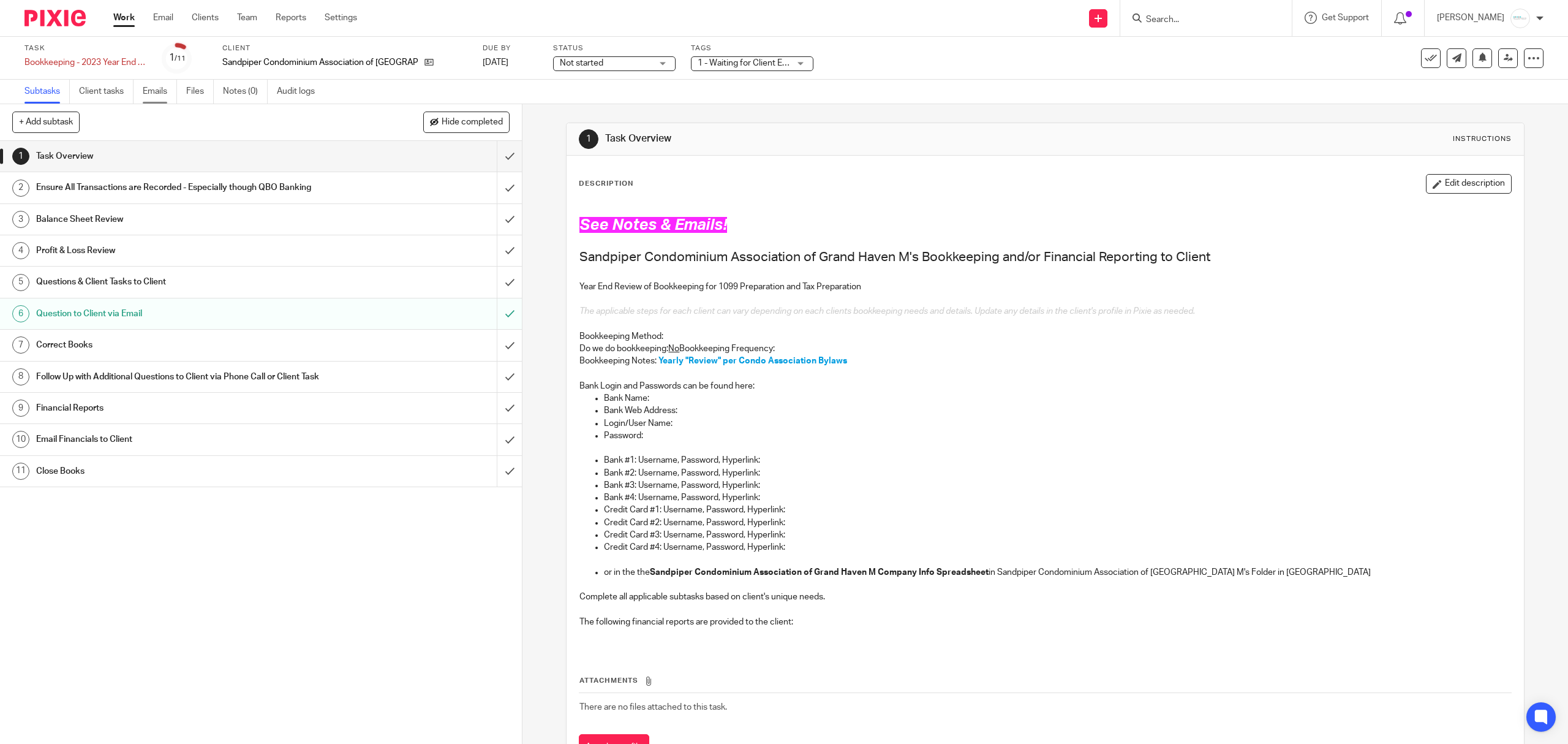
click at [167, 94] on link "Emails" at bounding box center [160, 92] width 34 height 24
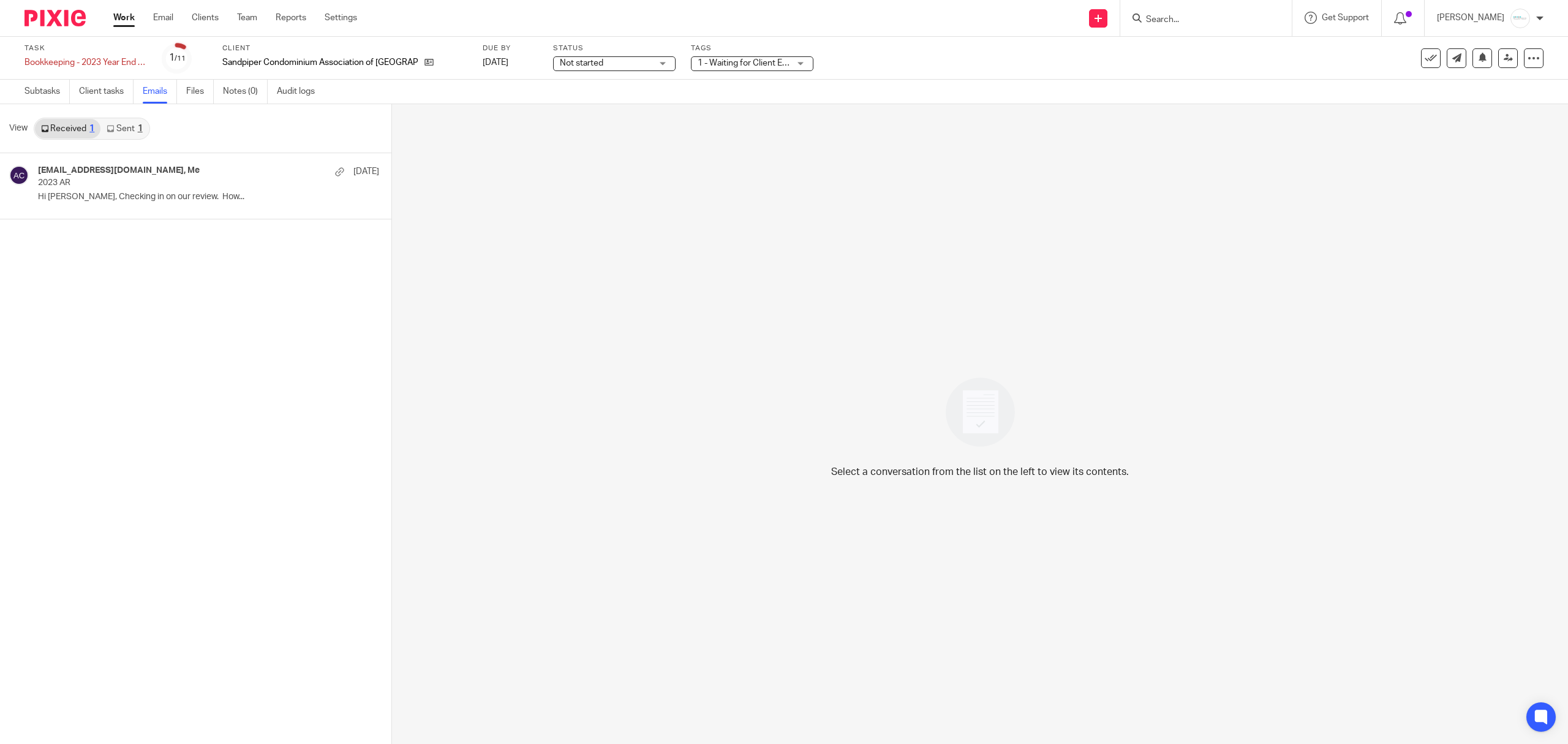
click at [121, 131] on link "Sent 1" at bounding box center [124, 128] width 48 height 20
click at [163, 199] on p "Dear [PERSON_NAME], Can you explain the procedure..." at bounding box center [190, 196] width 304 height 10
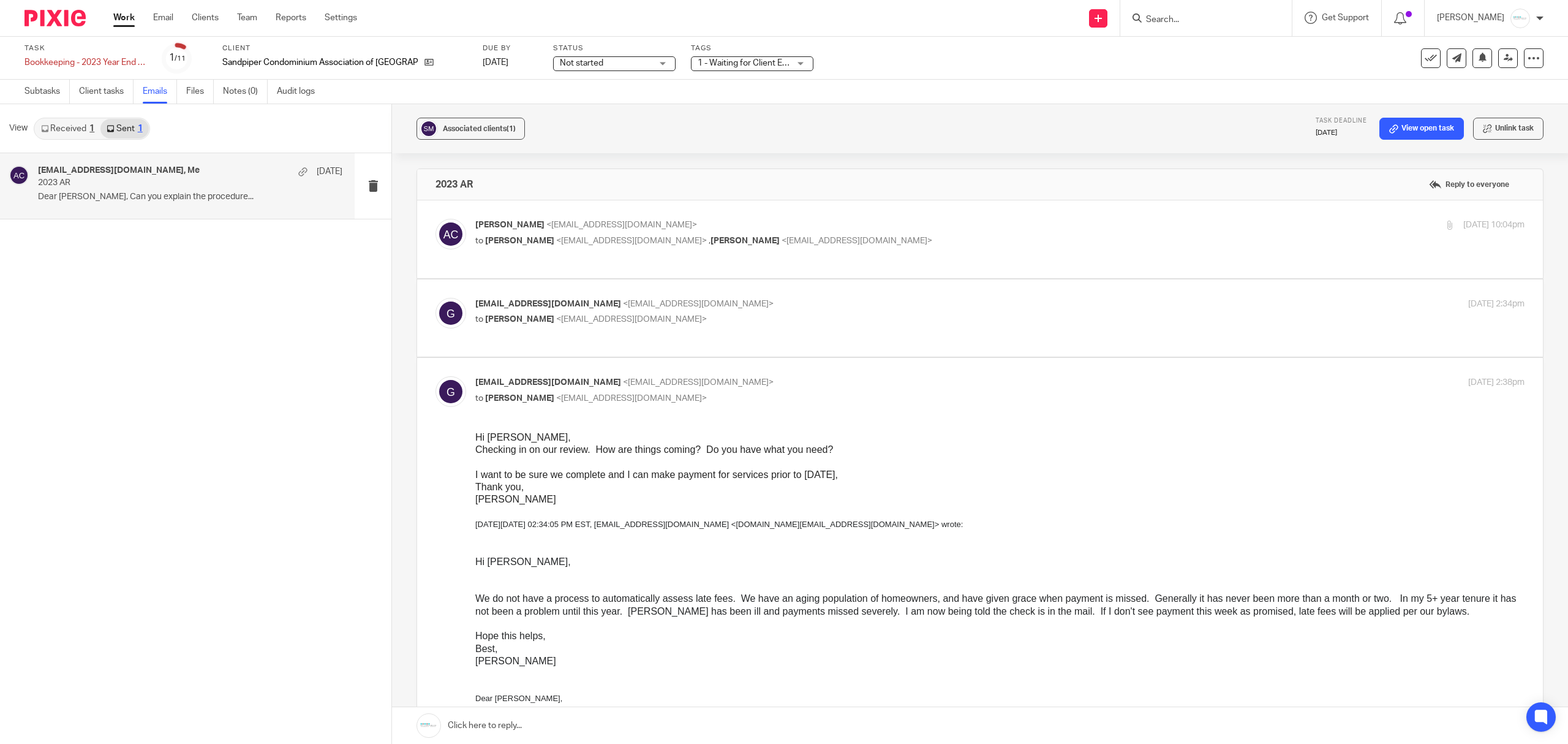
click at [84, 119] on link "Received 1" at bounding box center [68, 128] width 66 height 20
click at [175, 179] on p "2023 AR" at bounding box center [160, 182] width 244 height 10
click at [27, 95] on link "Subtasks" at bounding box center [47, 92] width 45 height 24
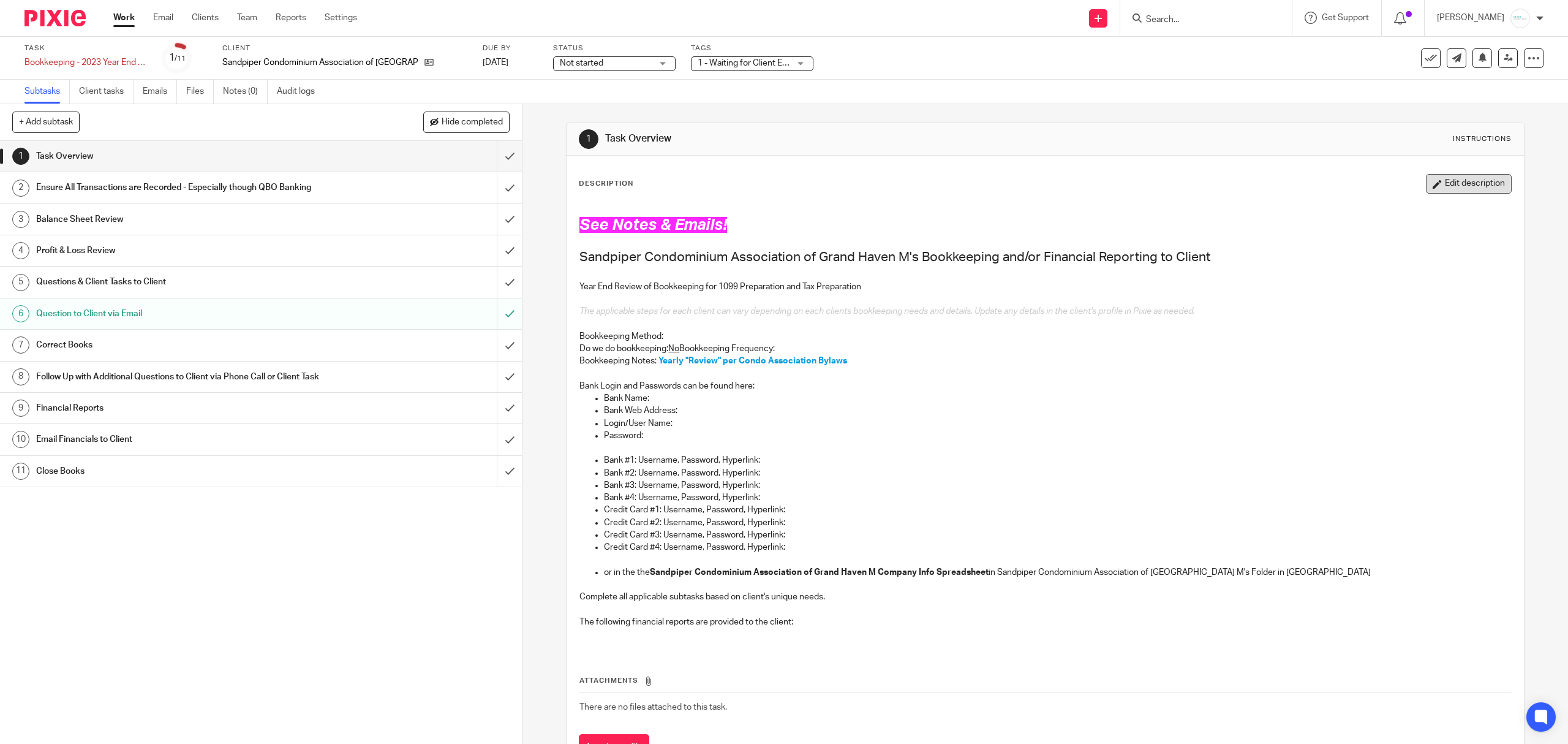
click at [1444, 190] on button "Edit description" at bounding box center [1469, 183] width 86 height 20
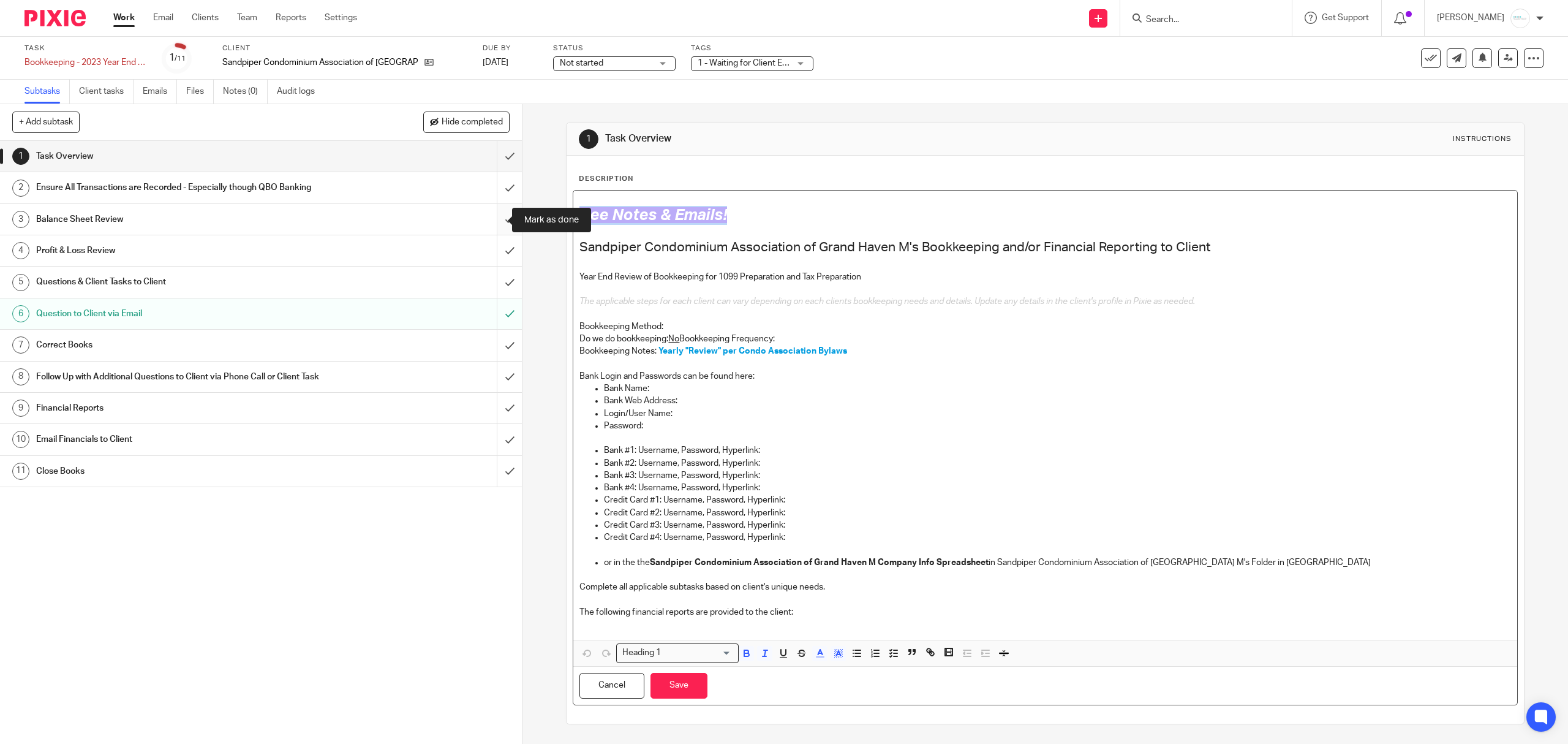
drag, startPoint x: 789, startPoint y: 210, endPoint x: 499, endPoint y: 219, distance: 290.1
click at [499, 219] on div "+ Add subtask Hide completed Cancel + Add 1 Task Overview 2 Ensure All Transact…" at bounding box center [784, 424] width 1568 height 640
click at [499, 219] on input "submit" at bounding box center [260, 219] width 522 height 31
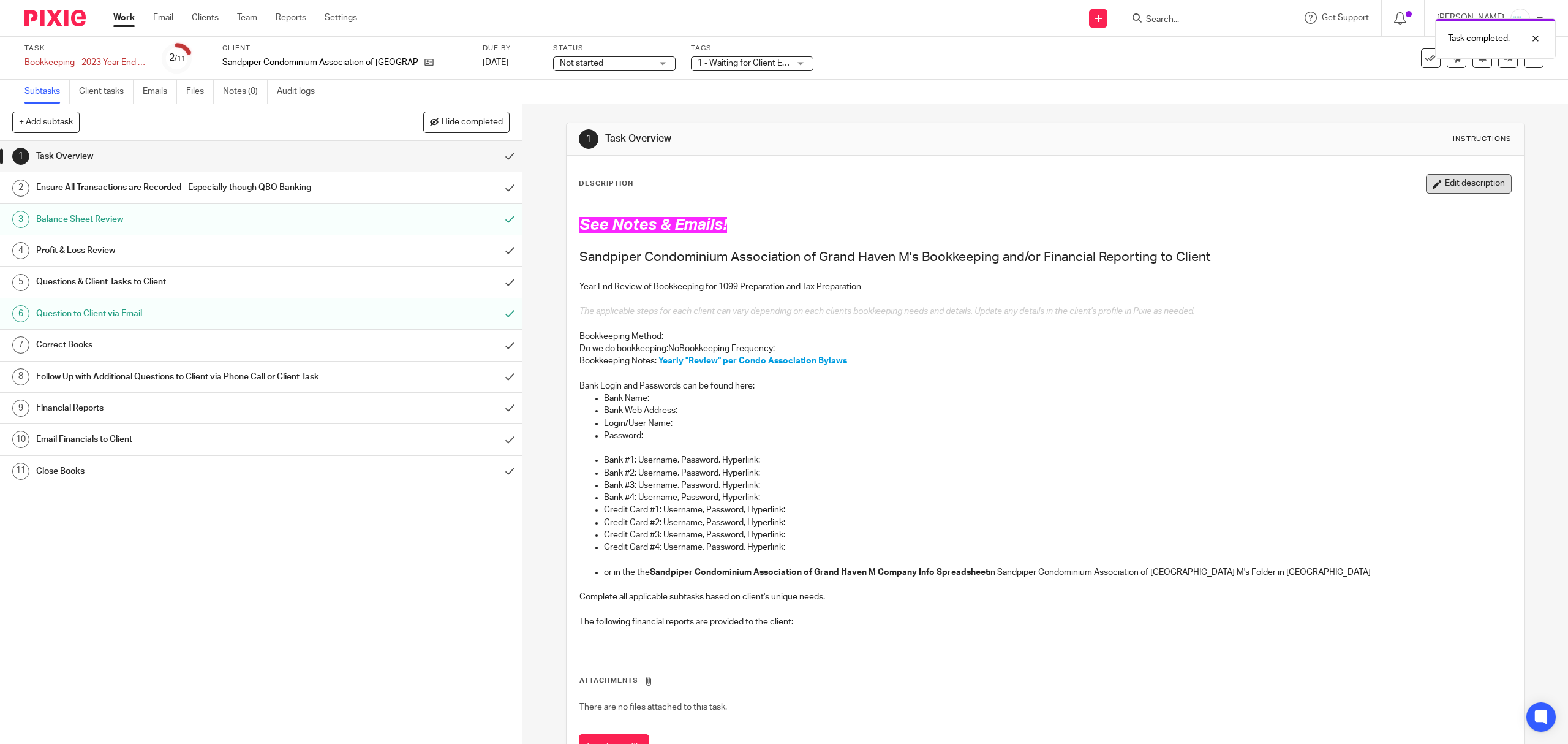
click at [1433, 182] on icon "button" at bounding box center [1437, 184] width 9 height 9
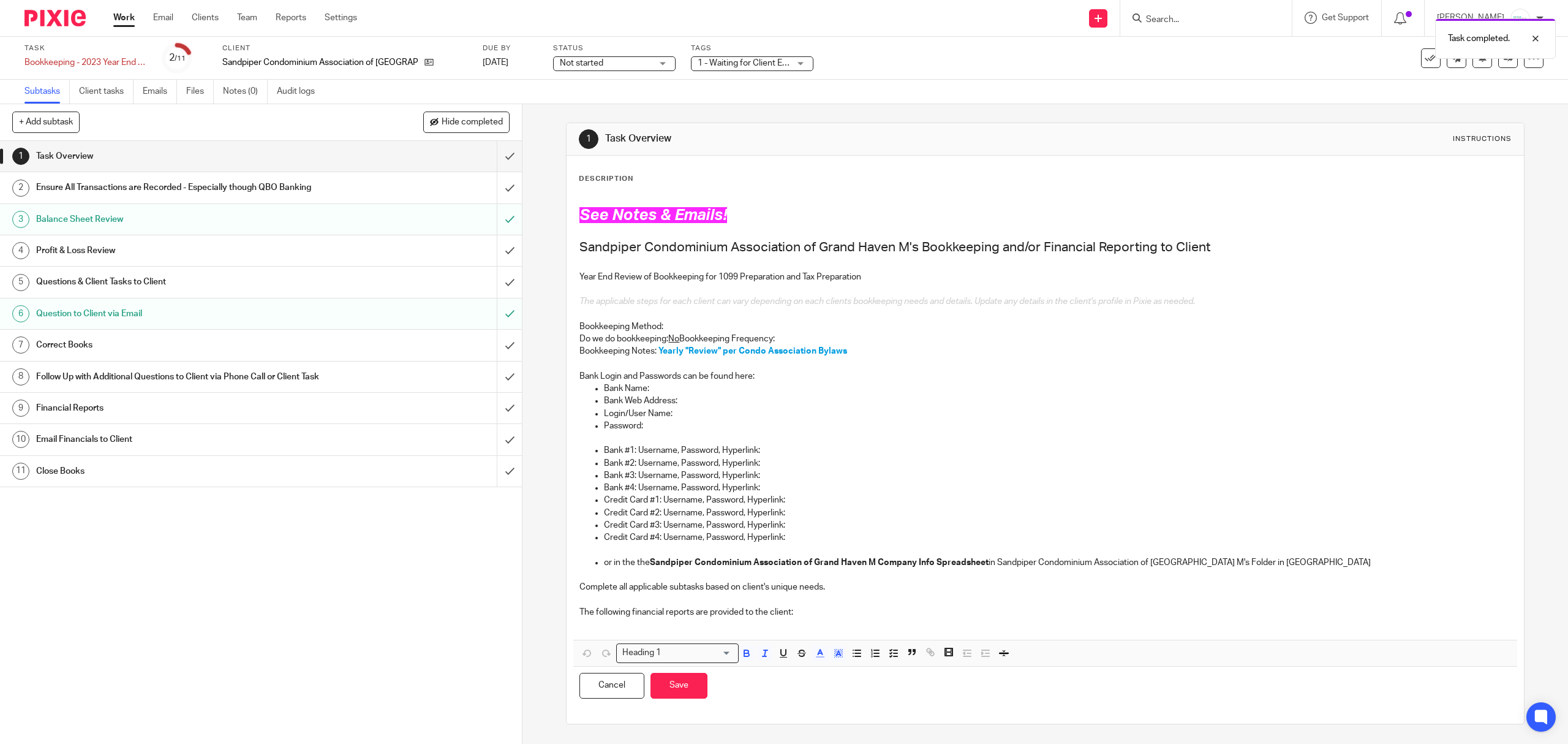
click at [787, 222] on h1 "See Notes & Emails!" at bounding box center [1045, 215] width 931 height 19
drag, startPoint x: 784, startPoint y: 222, endPoint x: 567, endPoint y: 214, distance: 217.1
click at [572, 214] on div "See Notes & Emails! Sandpiper Condominium Association of Grand Haven M's Bookke…" at bounding box center [1045, 447] width 945 height 516
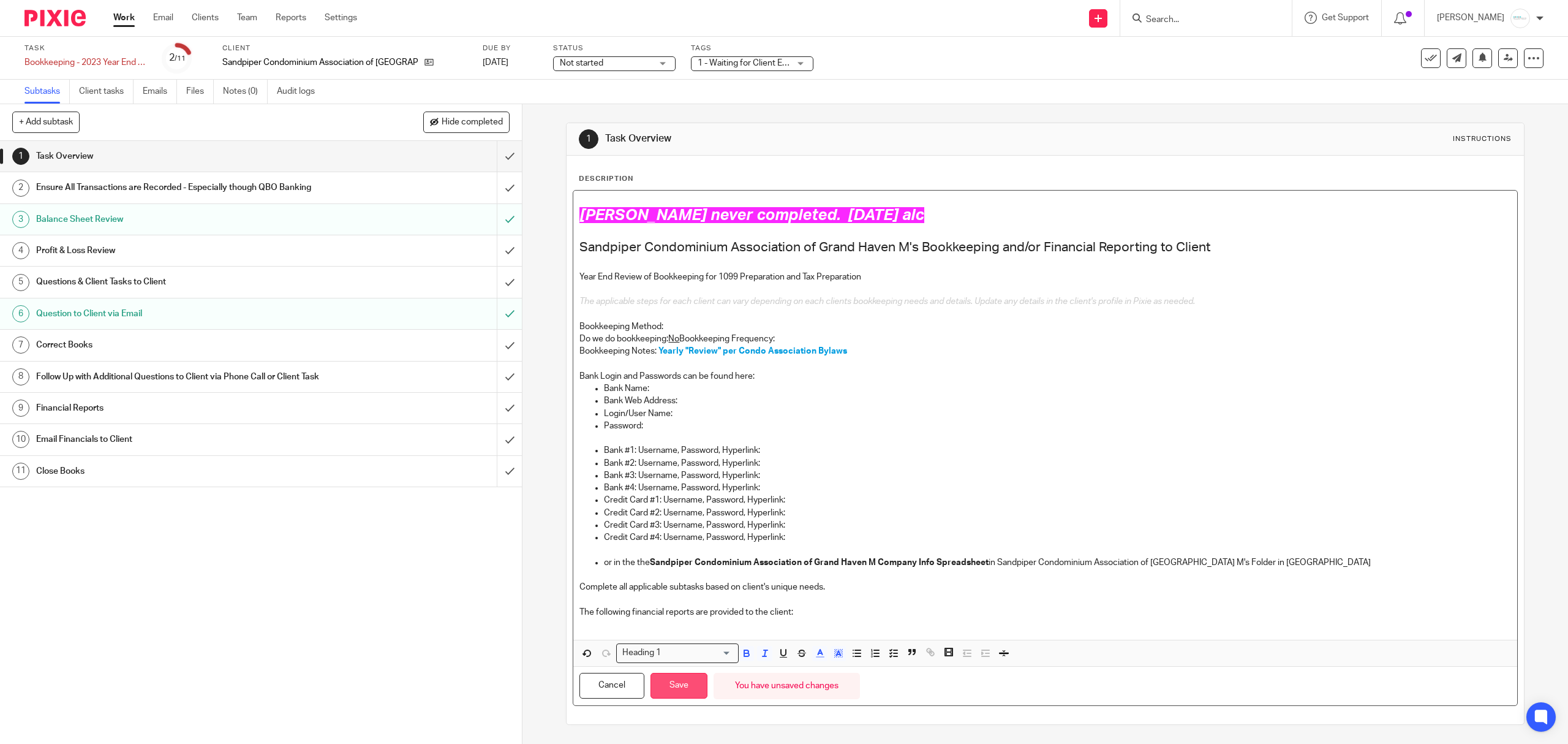
drag, startPoint x: 668, startPoint y: 696, endPoint x: 668, endPoint y: 687, distance: 9.0
click at [668, 696] on button "Save" at bounding box center [679, 686] width 57 height 27
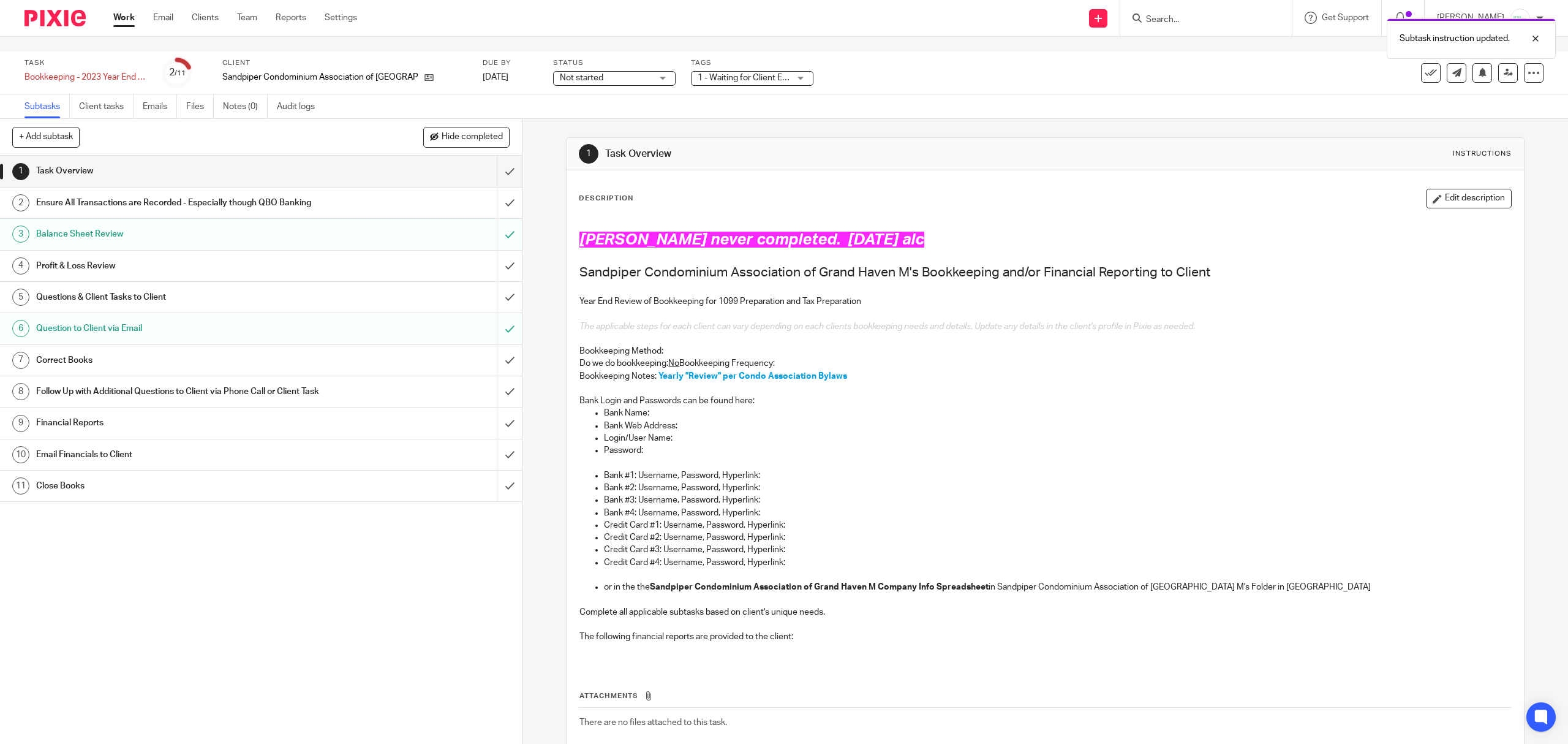
click at [1118, 71] on div "Task Bookkeeping - 2023 Year End Review Save Bookkeeping - 2023 Year End Review…" at bounding box center [657, 73] width 1266 height 30
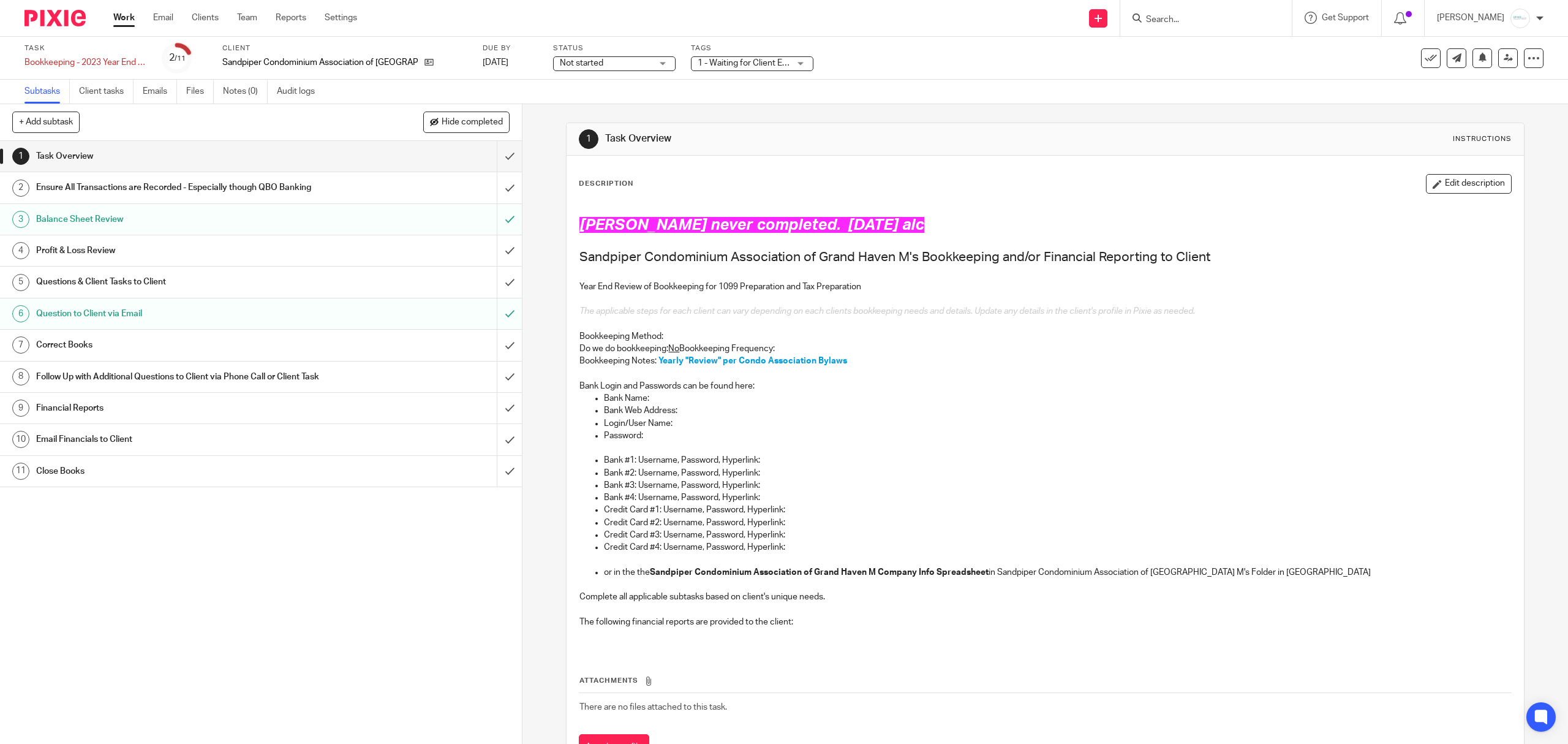
click at [149, 322] on h1 "Question to Client via Email" at bounding box center [185, 313] width 299 height 18
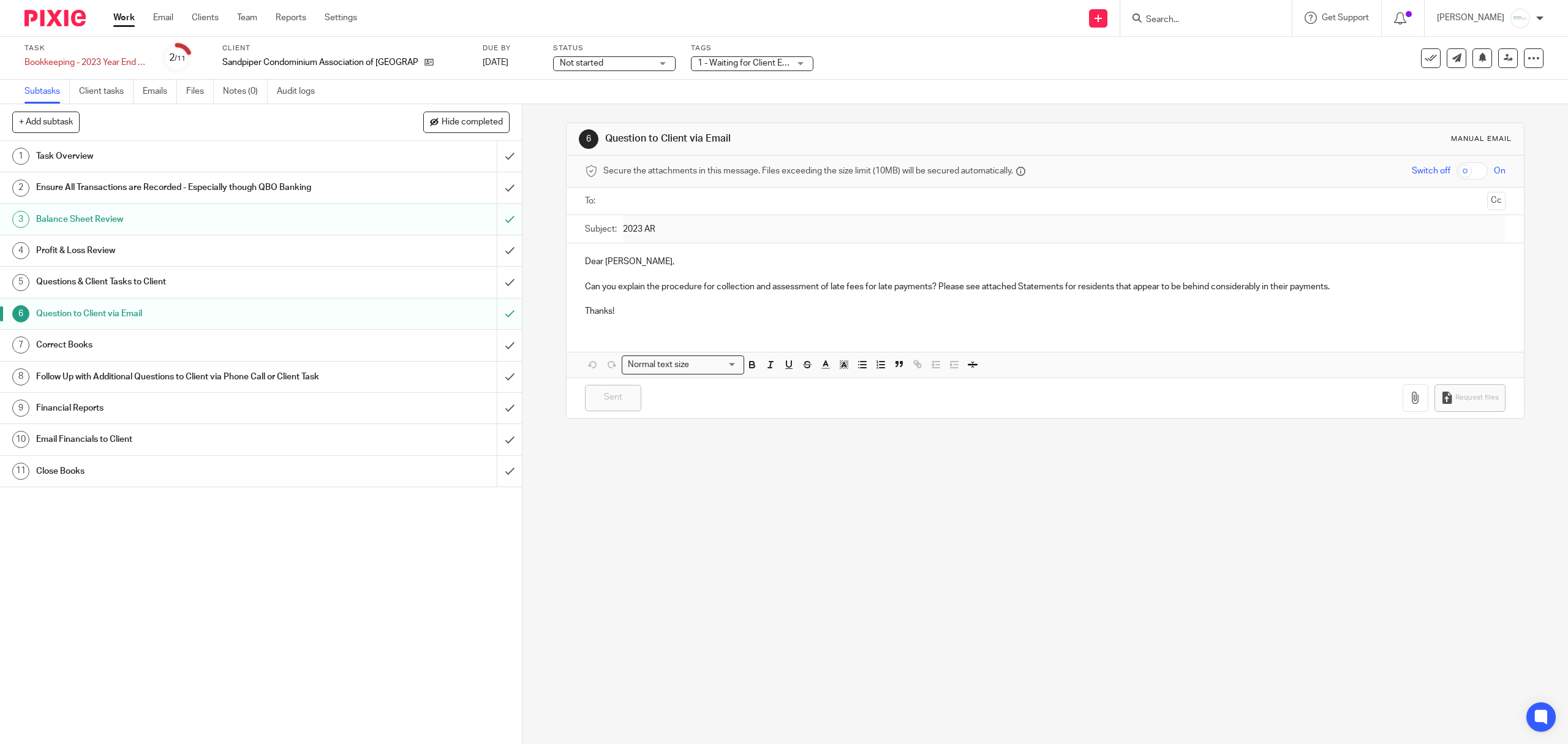
click at [125, 223] on h1 "Balance Sheet Review" at bounding box center [185, 219] width 299 height 18
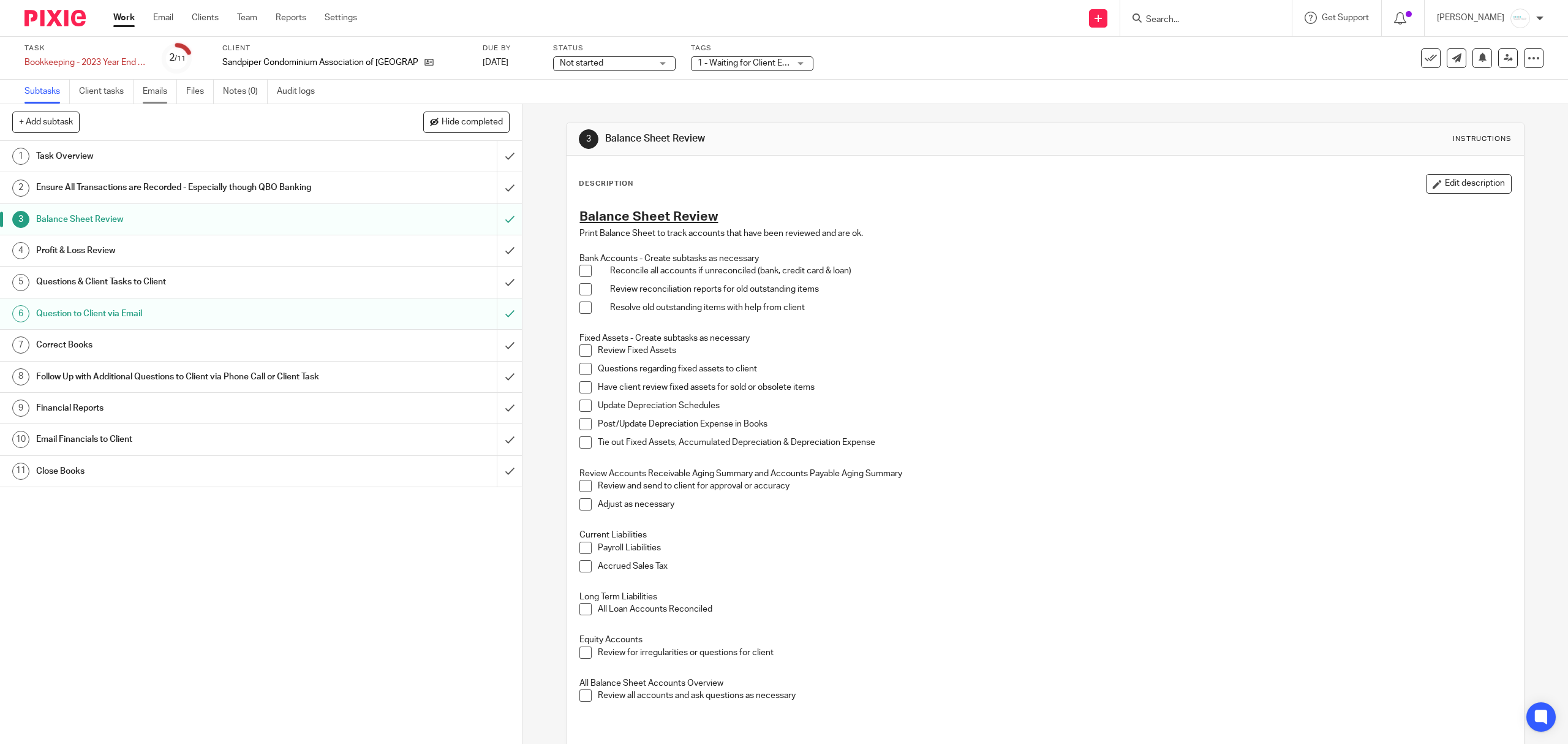
click at [165, 92] on link "Emails" at bounding box center [160, 92] width 34 height 24
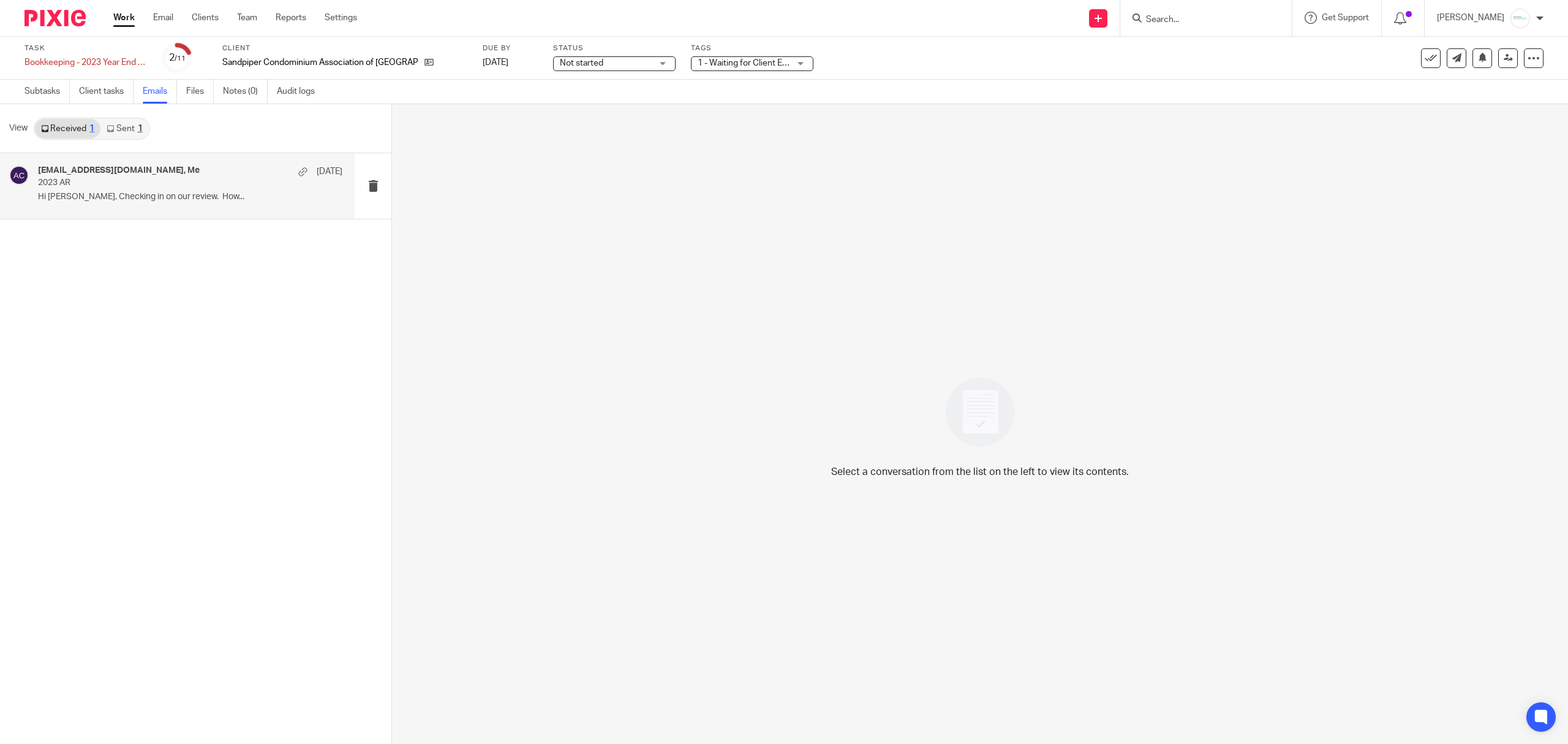
click at [131, 192] on p "Hi [PERSON_NAME], Checking in on our review. How..." at bounding box center [190, 196] width 304 height 10
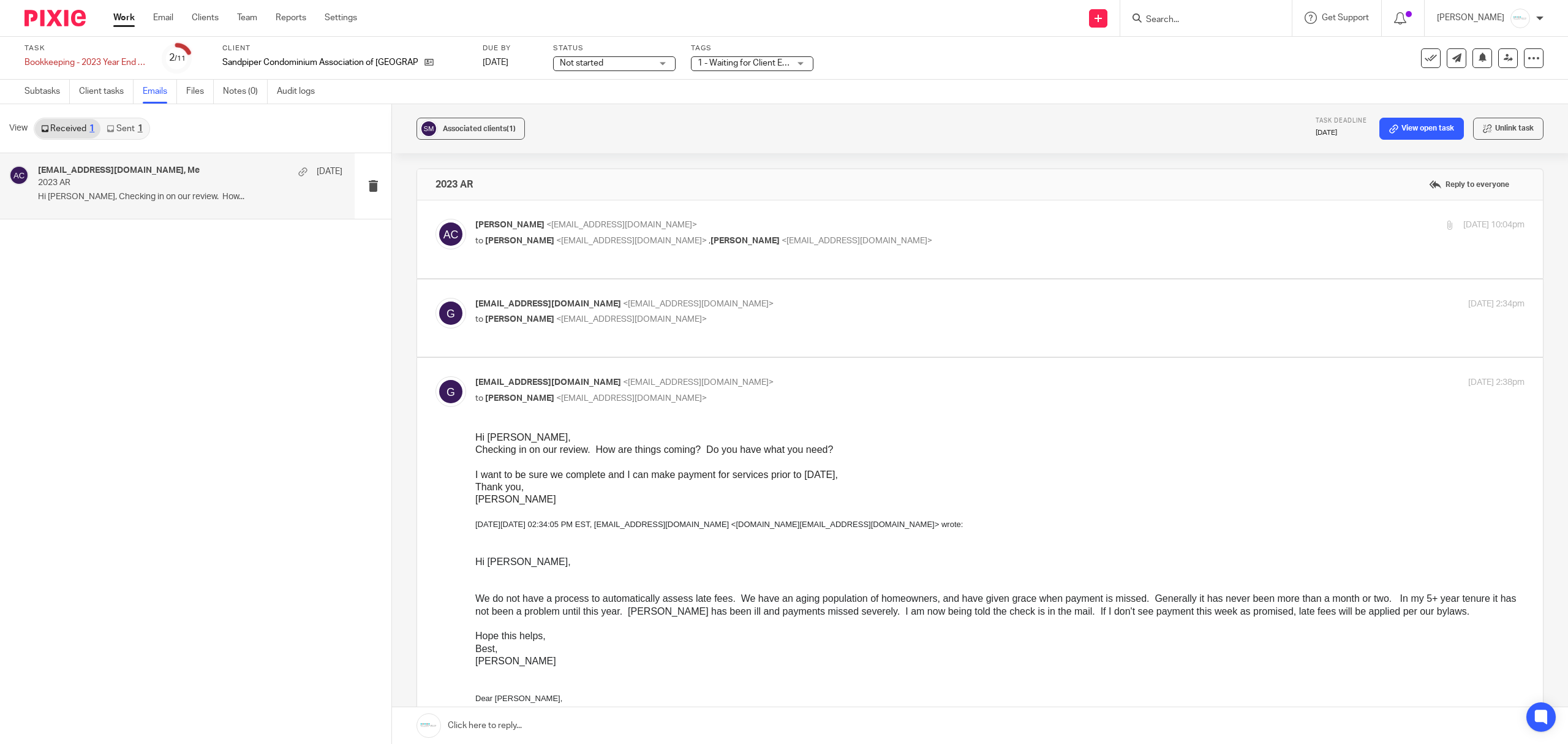
click at [625, 293] on label at bounding box center [979, 318] width 1125 height 77
click at [436, 297] on input "checkbox" at bounding box center [435, 297] width 1 height 1
checkbox input "true"
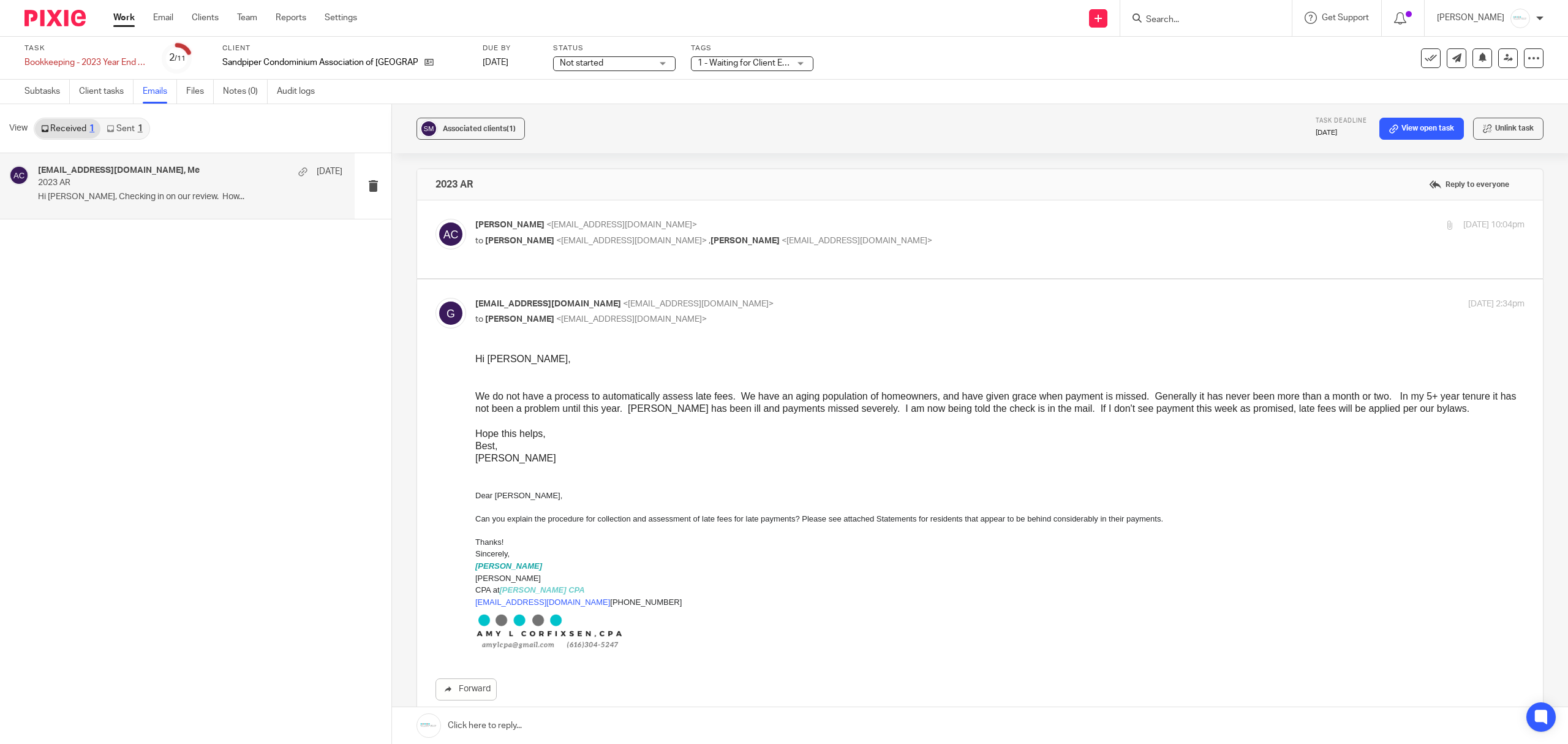
click at [890, 235] on p "to Terri Jennings <ghsandpiper.treasurer@aol.com> , Terri Jennings <thejennings…" at bounding box center [825, 241] width 699 height 13
checkbox input "true"
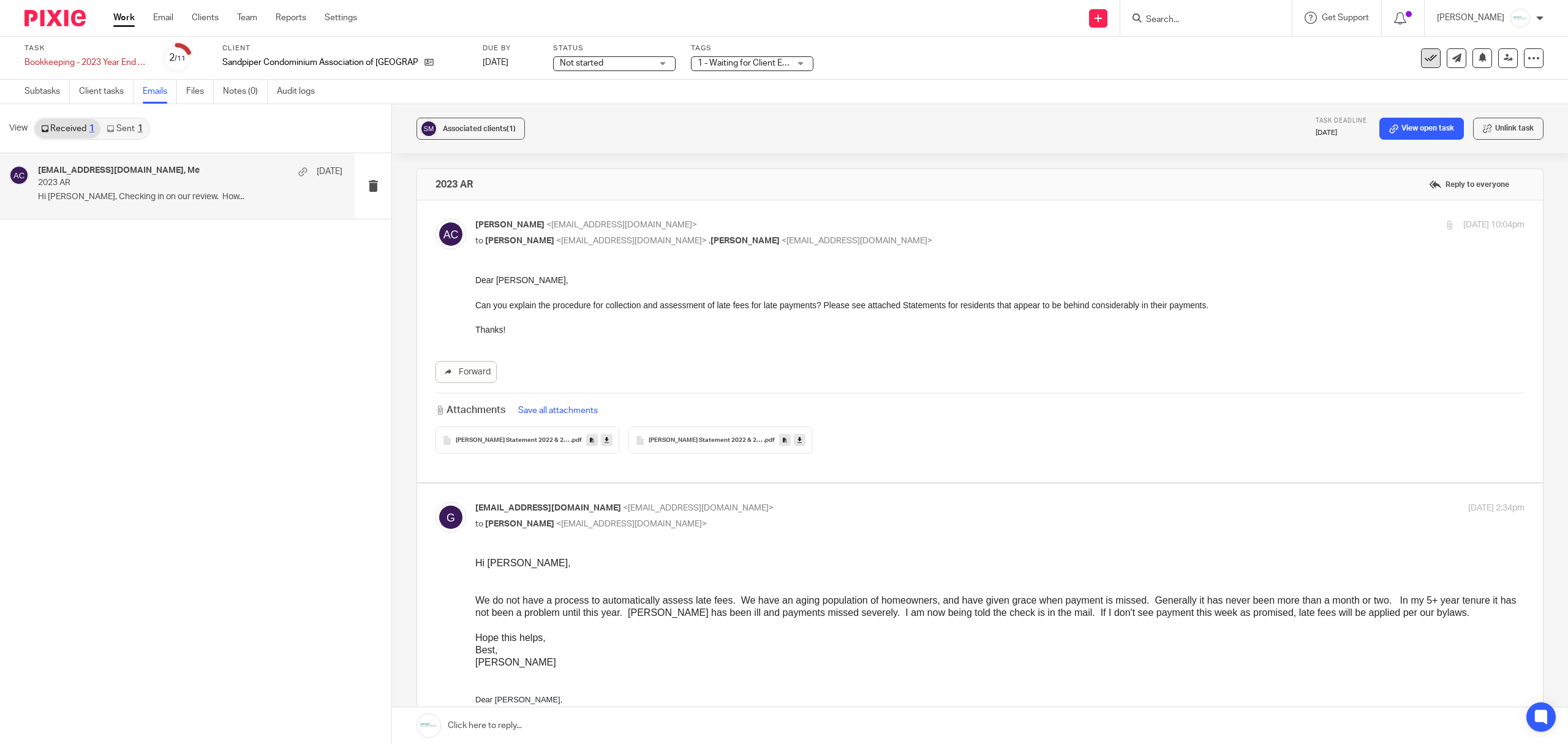
click at [1425, 60] on icon at bounding box center [1431, 59] width 13 height 13
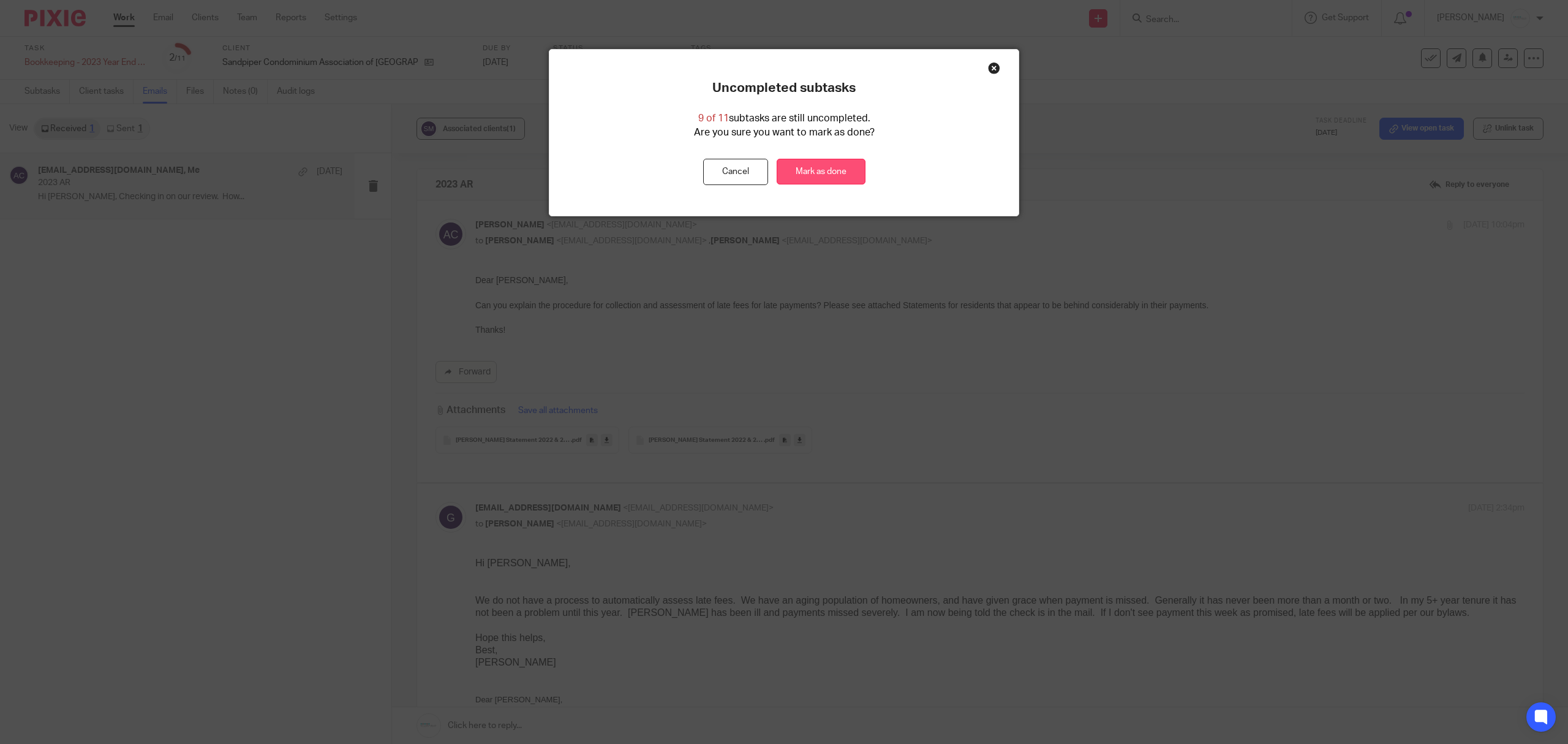
click at [800, 179] on link "Mark as done" at bounding box center [821, 172] width 89 height 27
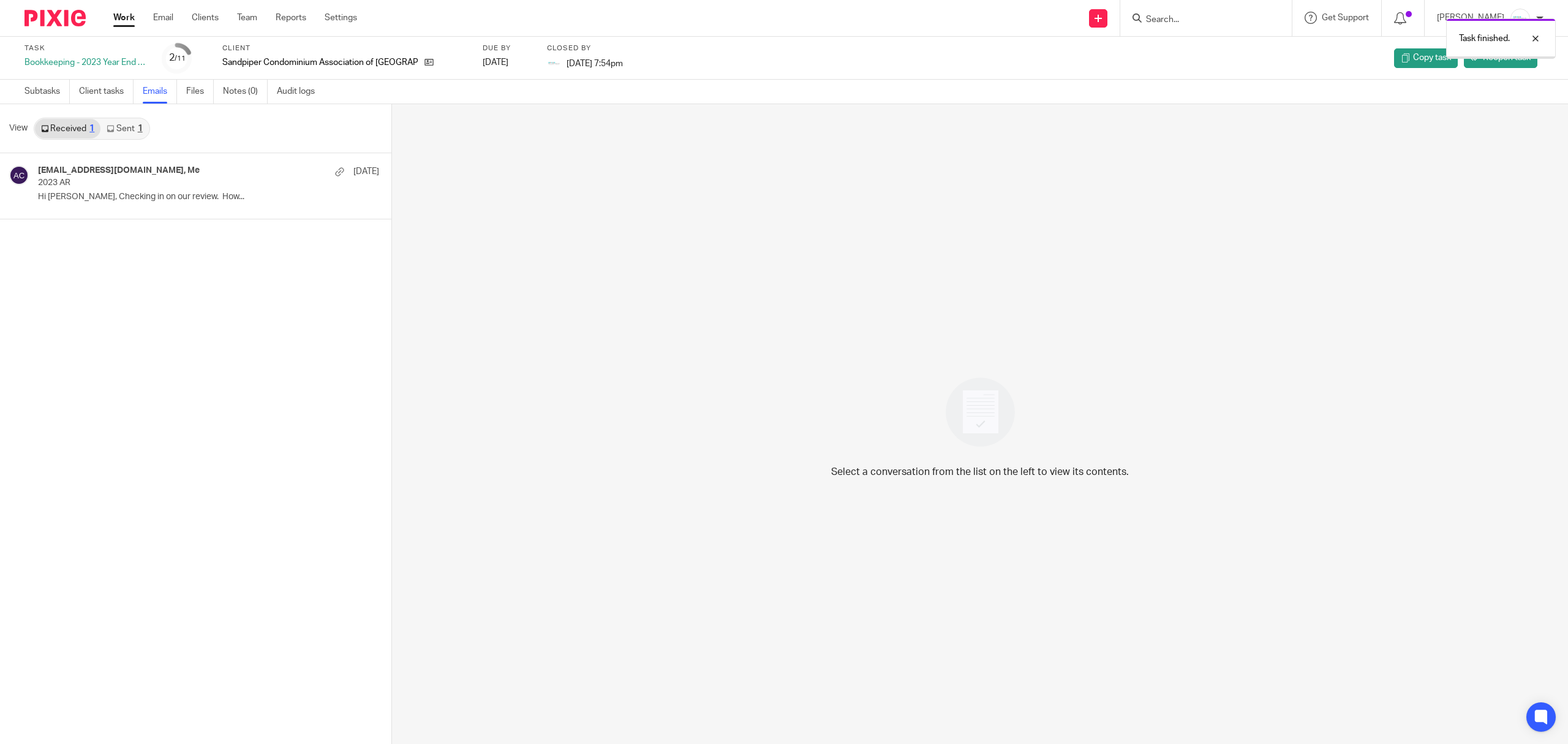
click at [1204, 23] on div "Task finished." at bounding box center [1169, 36] width 772 height 47
click at [1181, 23] on input "Search" at bounding box center [1200, 20] width 110 height 11
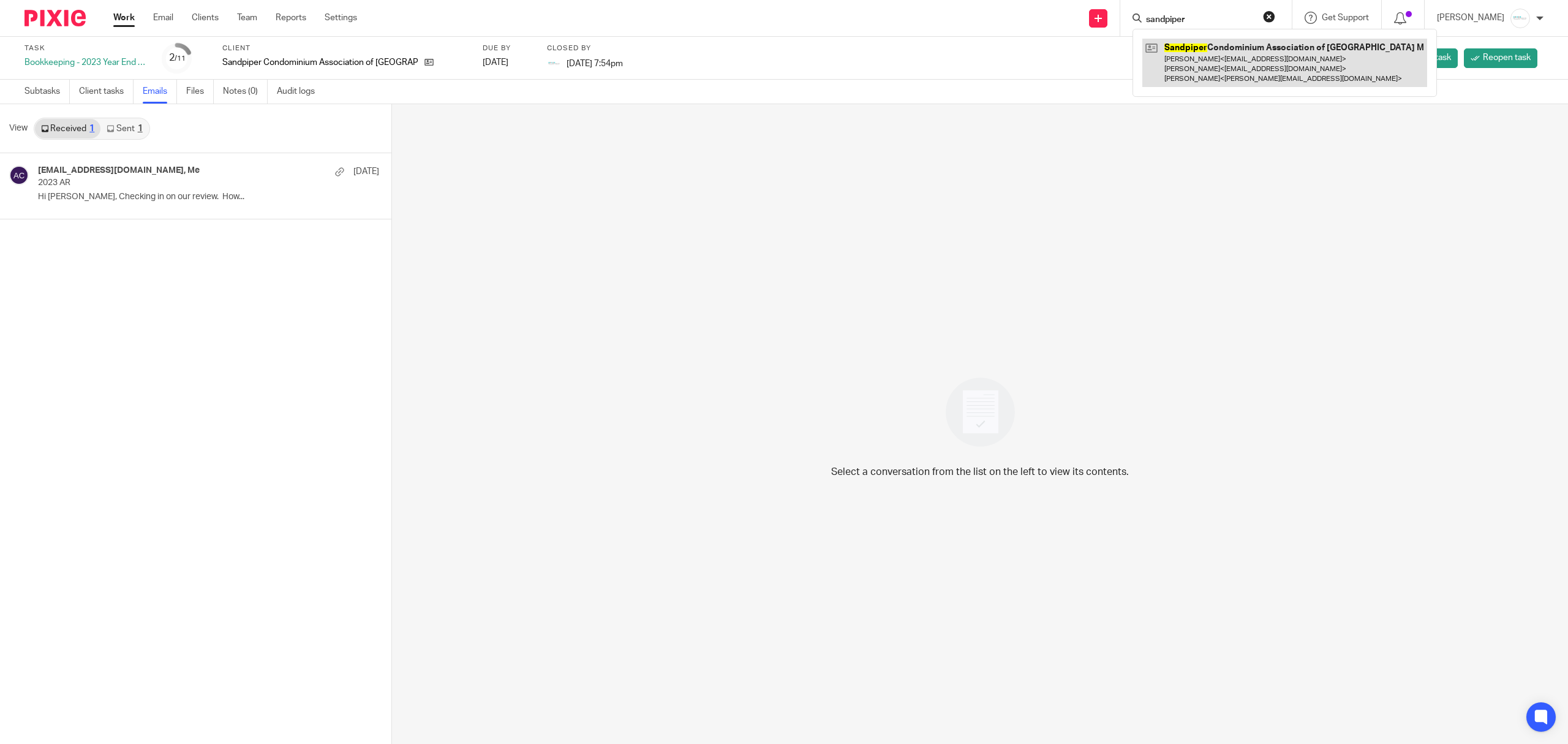
type input "sandpiper"
click at [1216, 77] on link at bounding box center [1285, 63] width 285 height 49
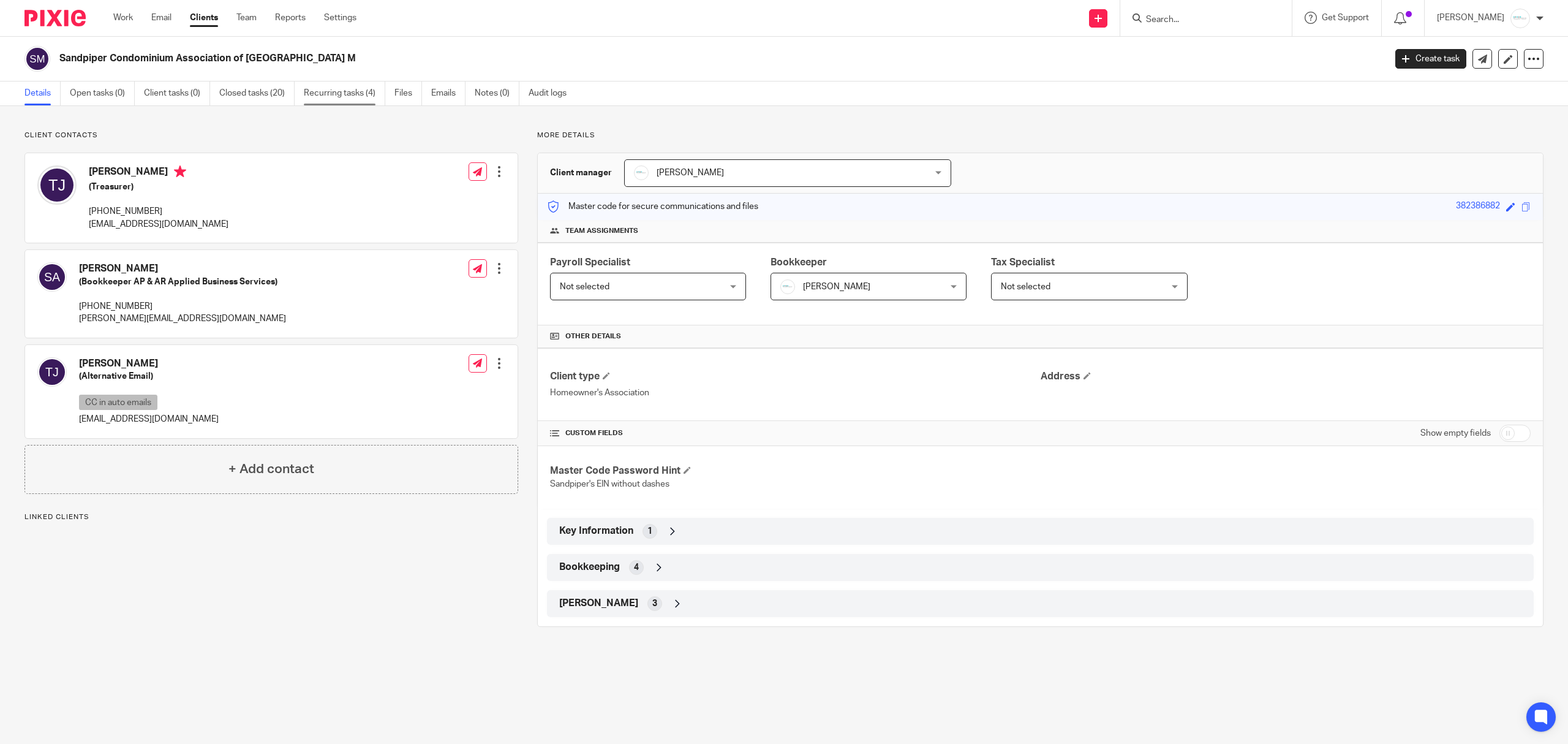
click at [350, 96] on link "Recurring tasks (4)" at bounding box center [344, 93] width 81 height 24
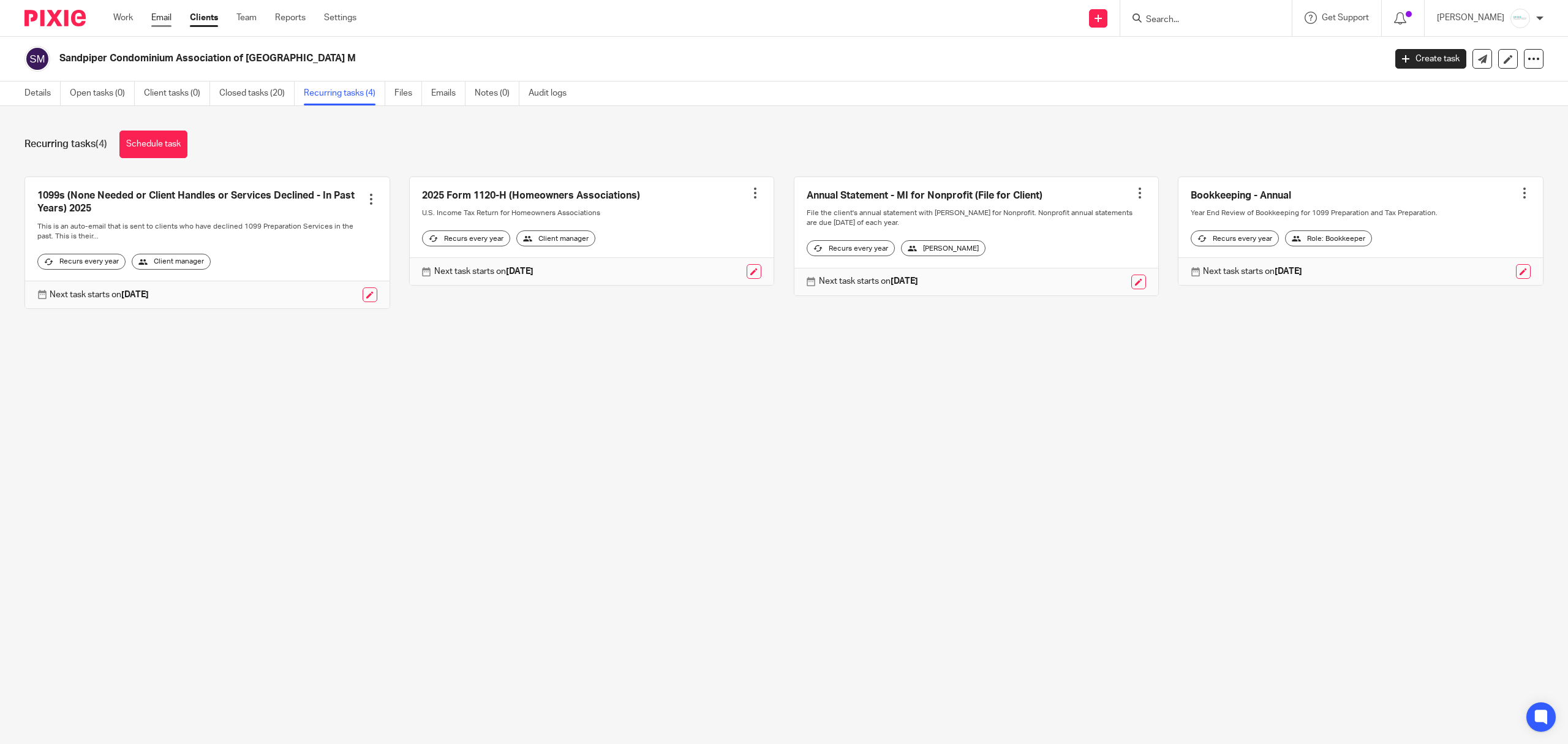
click at [163, 16] on link "Email" at bounding box center [161, 18] width 20 height 13
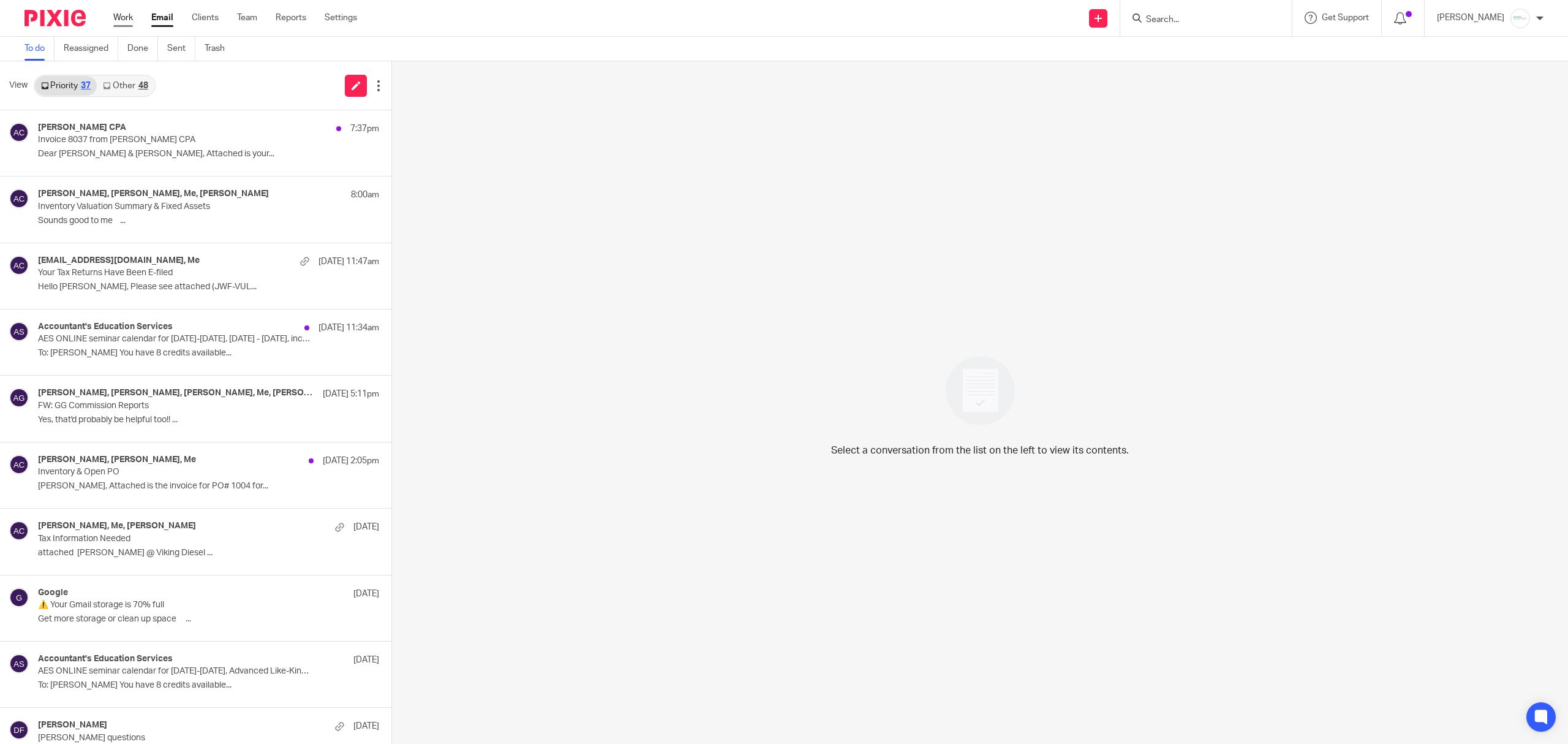
click at [121, 13] on link "Work" at bounding box center [123, 18] width 20 height 13
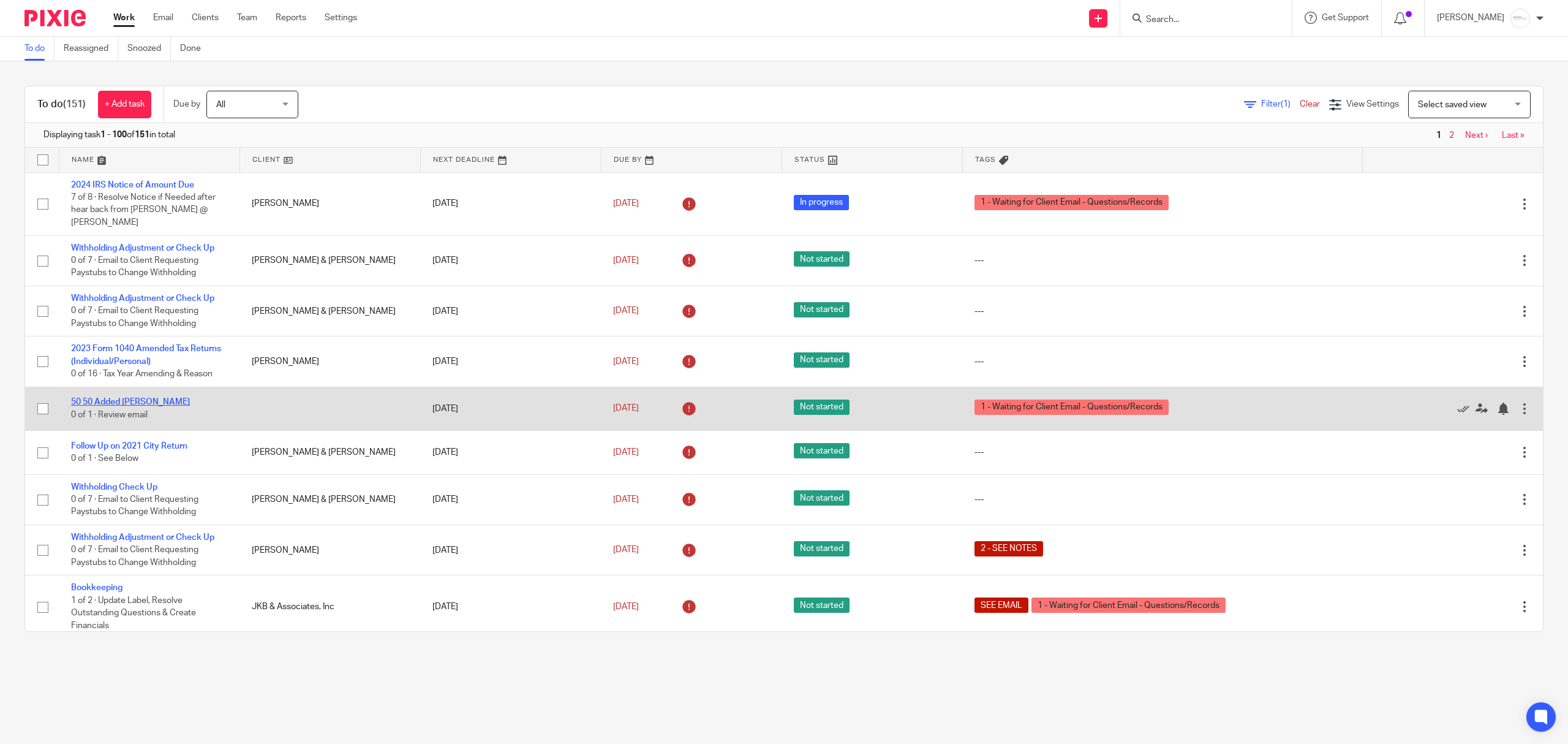
click at [121, 402] on link "50 50 Added [PERSON_NAME]" at bounding box center [131, 401] width 119 height 9
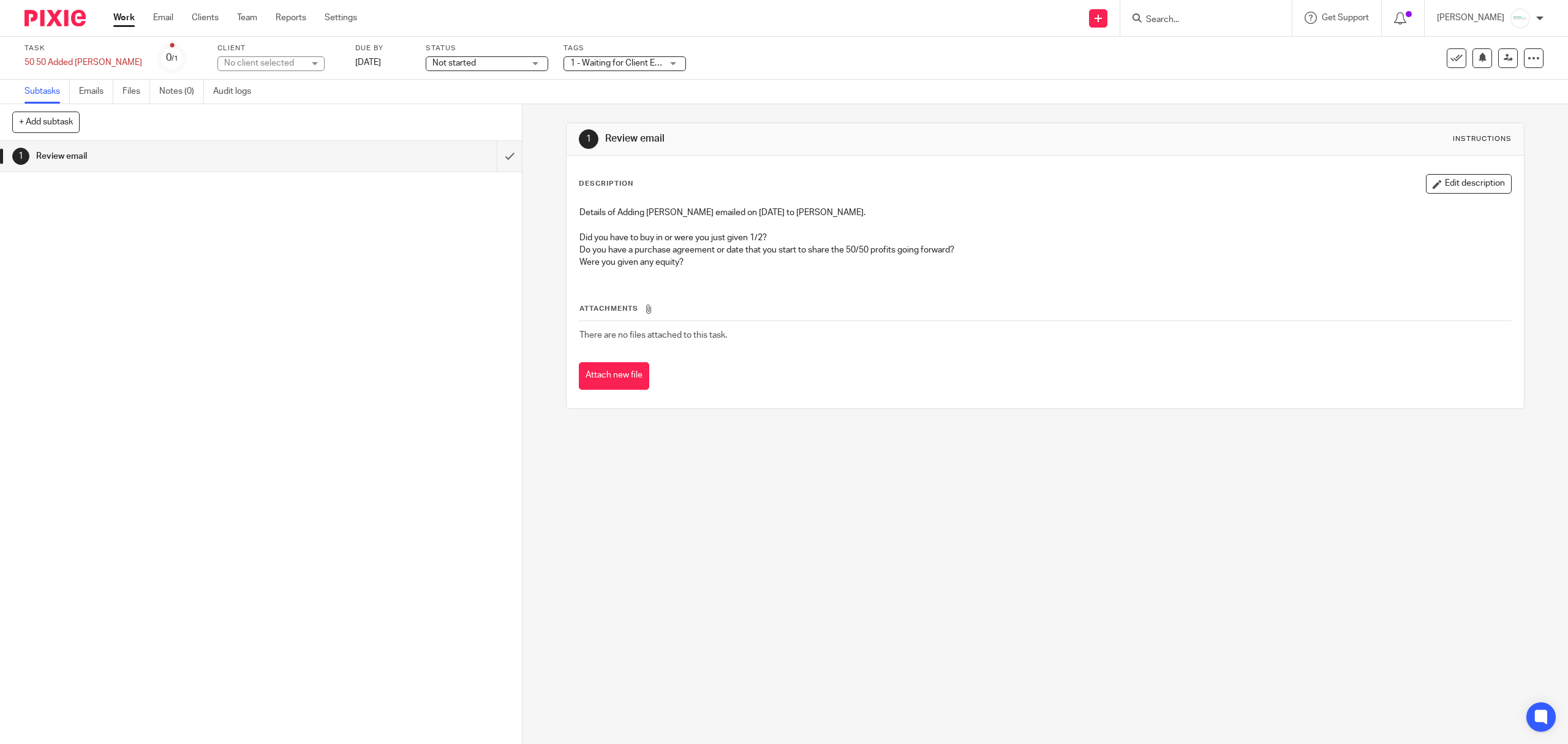
click at [224, 63] on div "No client selected" at bounding box center [264, 63] width 80 height 13
type input "Kj Cater"
click at [227, 113] on li "KJ Catering Company, LLC" at bounding box center [229, 124] width 106 height 38
click at [1425, 55] on icon at bounding box center [1431, 59] width 13 height 13
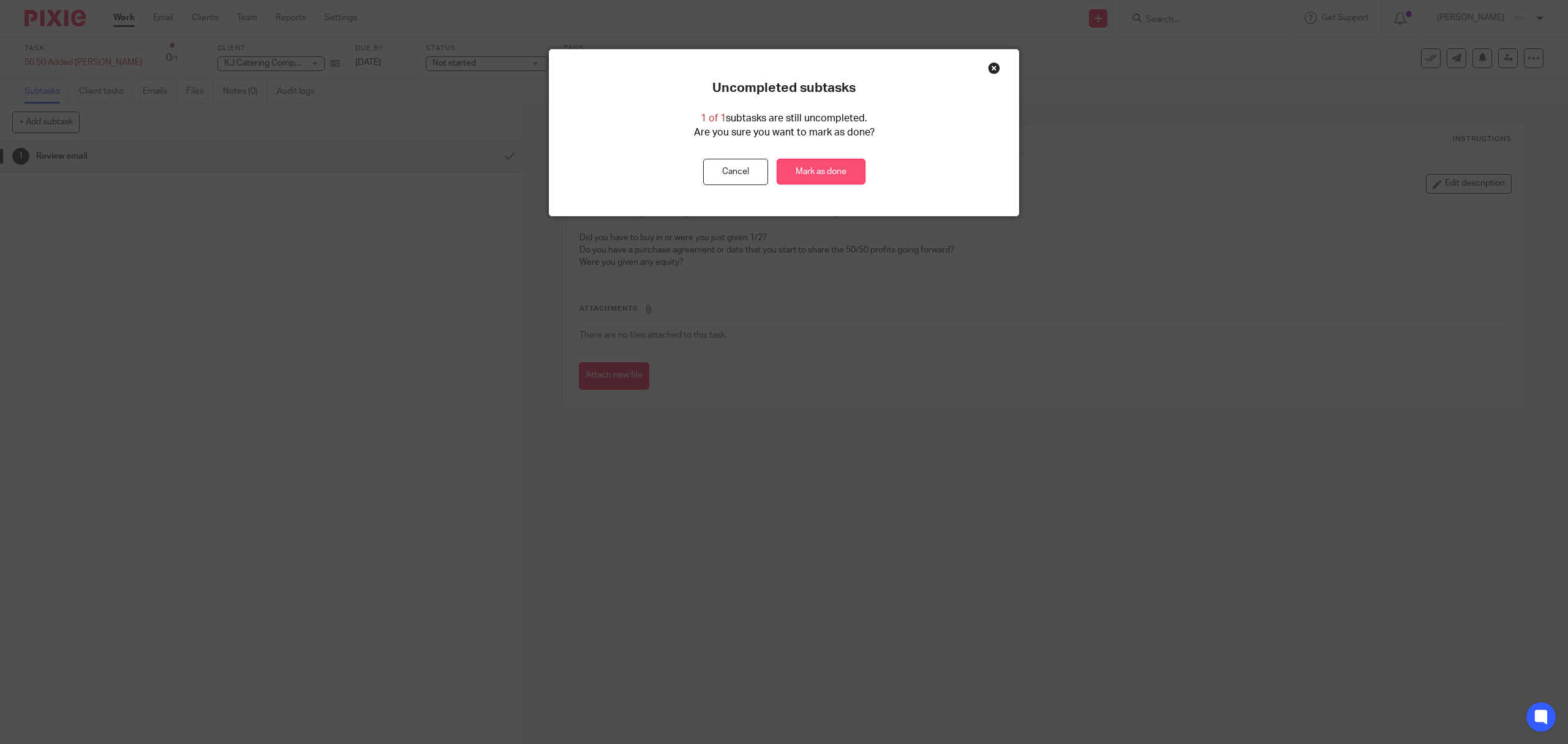
click at [828, 167] on link "Mark as done" at bounding box center [821, 172] width 89 height 27
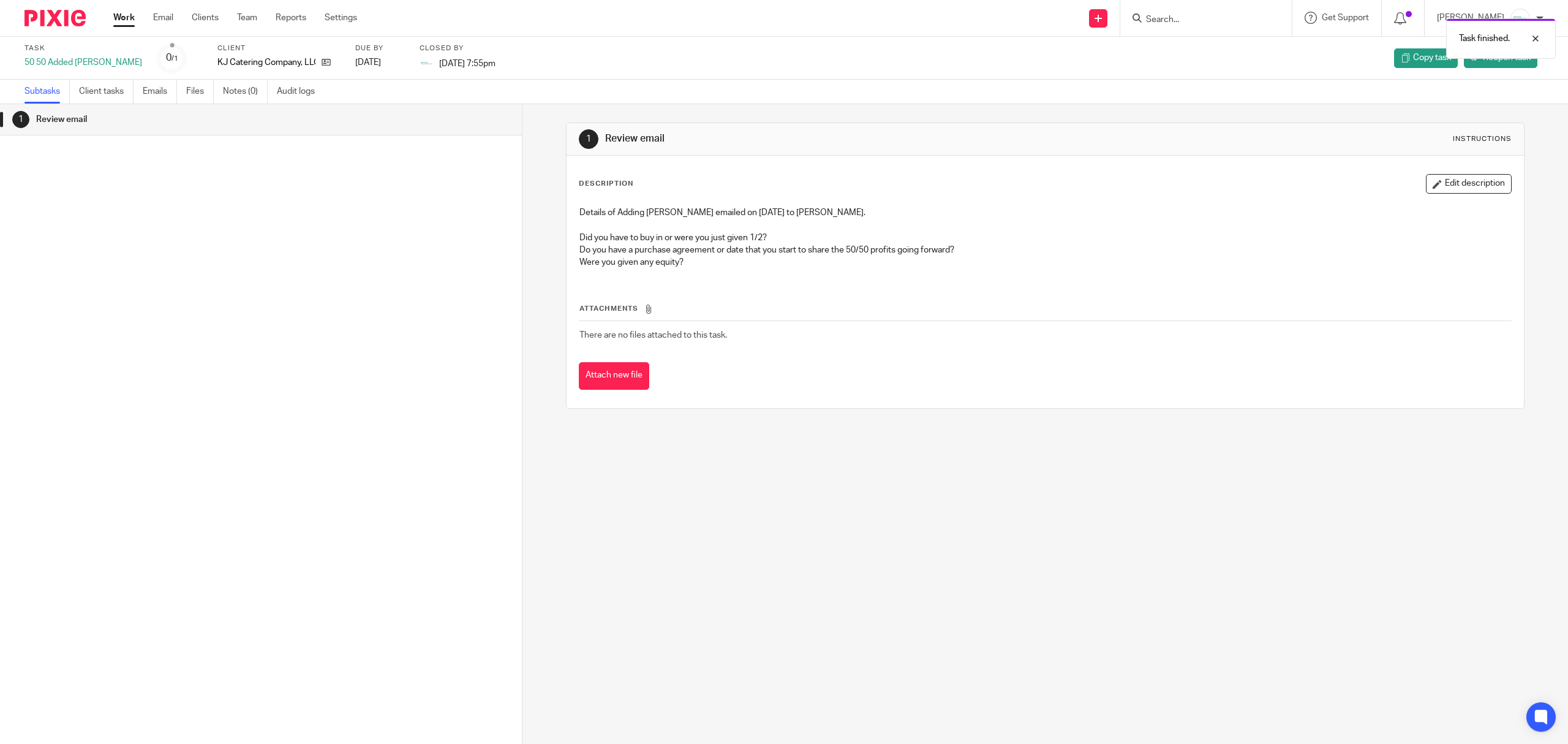
click at [128, 18] on link "Work" at bounding box center [124, 18] width 21 height 13
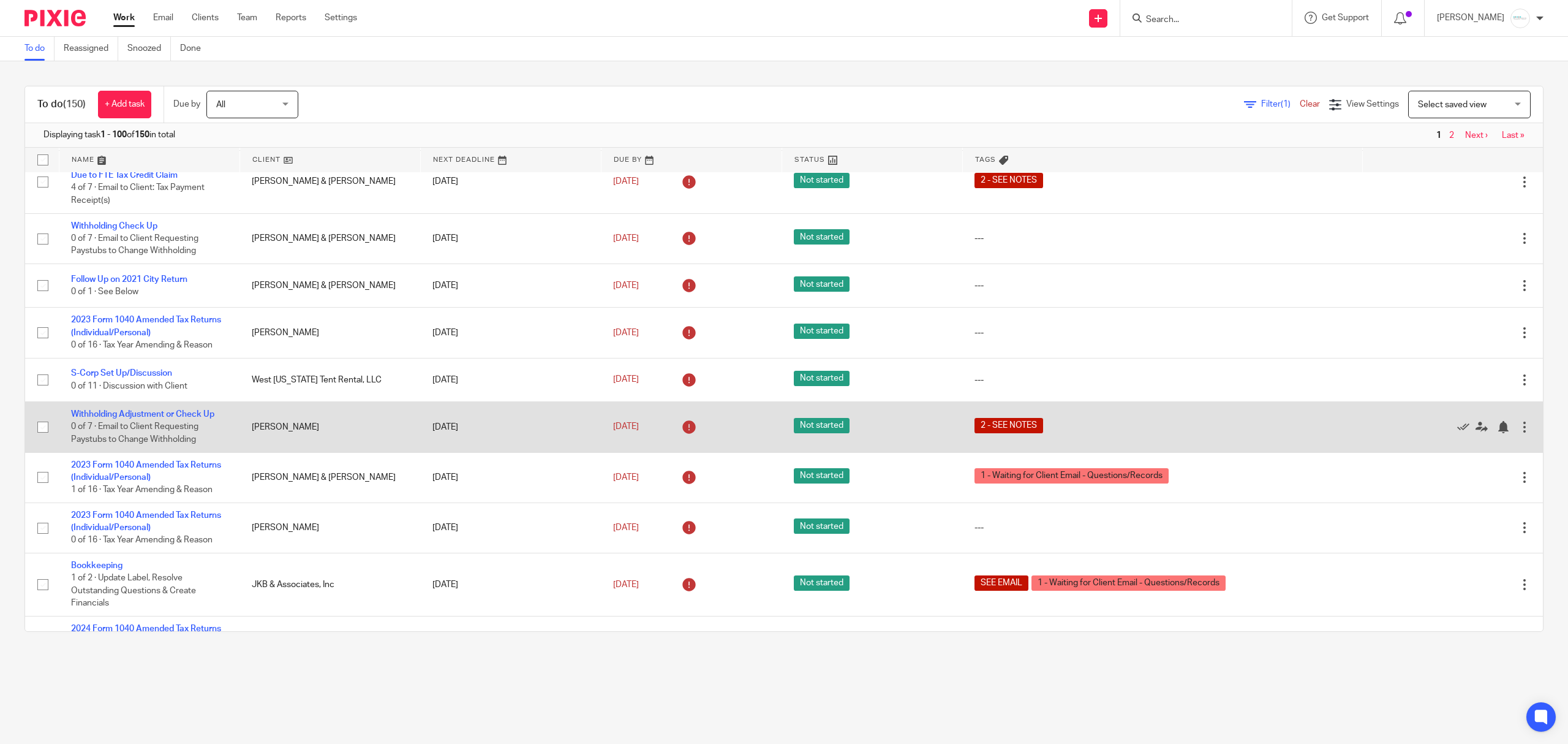
scroll to position [163, 0]
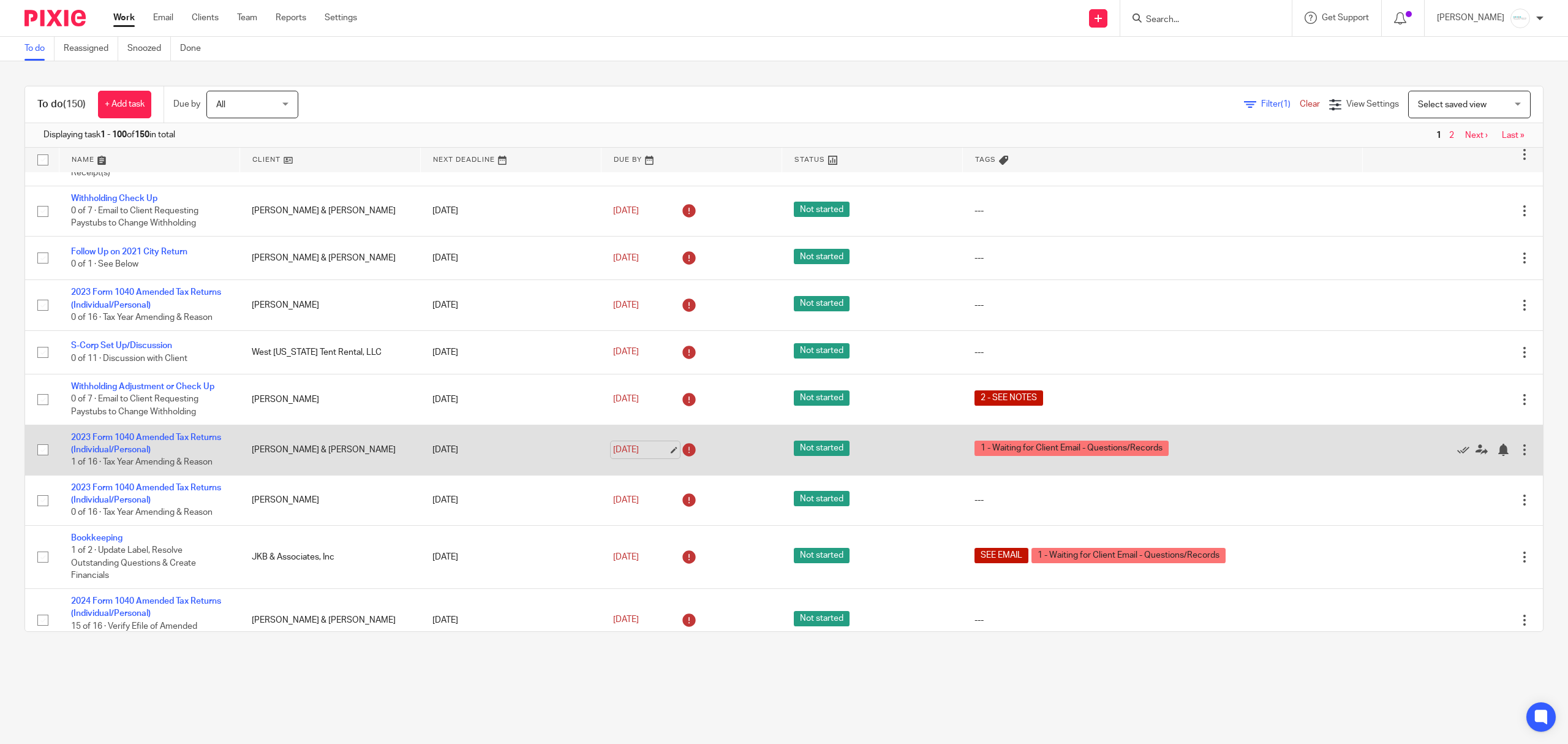
click at [642, 451] on link "[DATE]" at bounding box center [640, 450] width 55 height 13
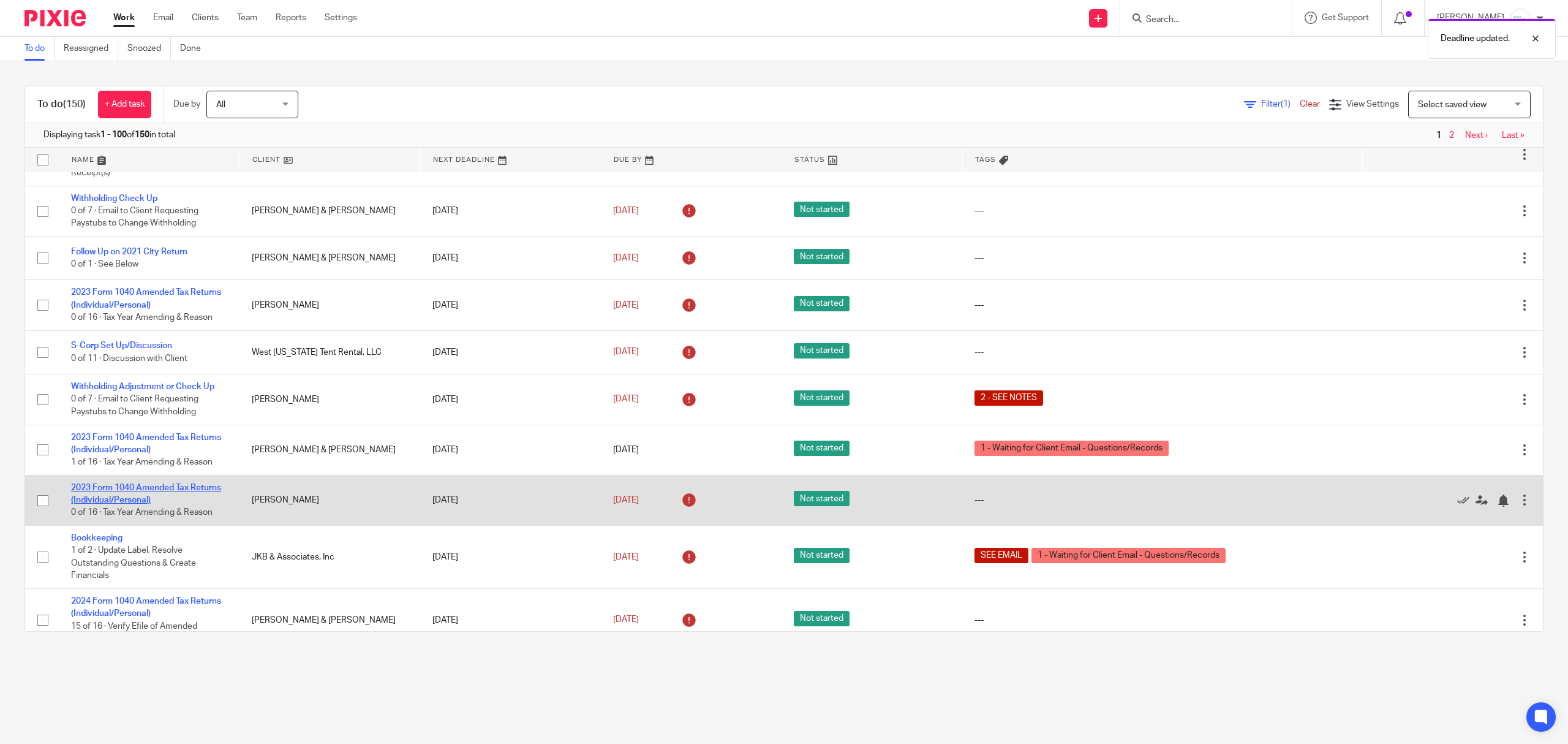
click at [141, 494] on link "2023 Form 1040 Amended Tax Returns (Individual/Personal)" at bounding box center [146, 494] width 150 height 21
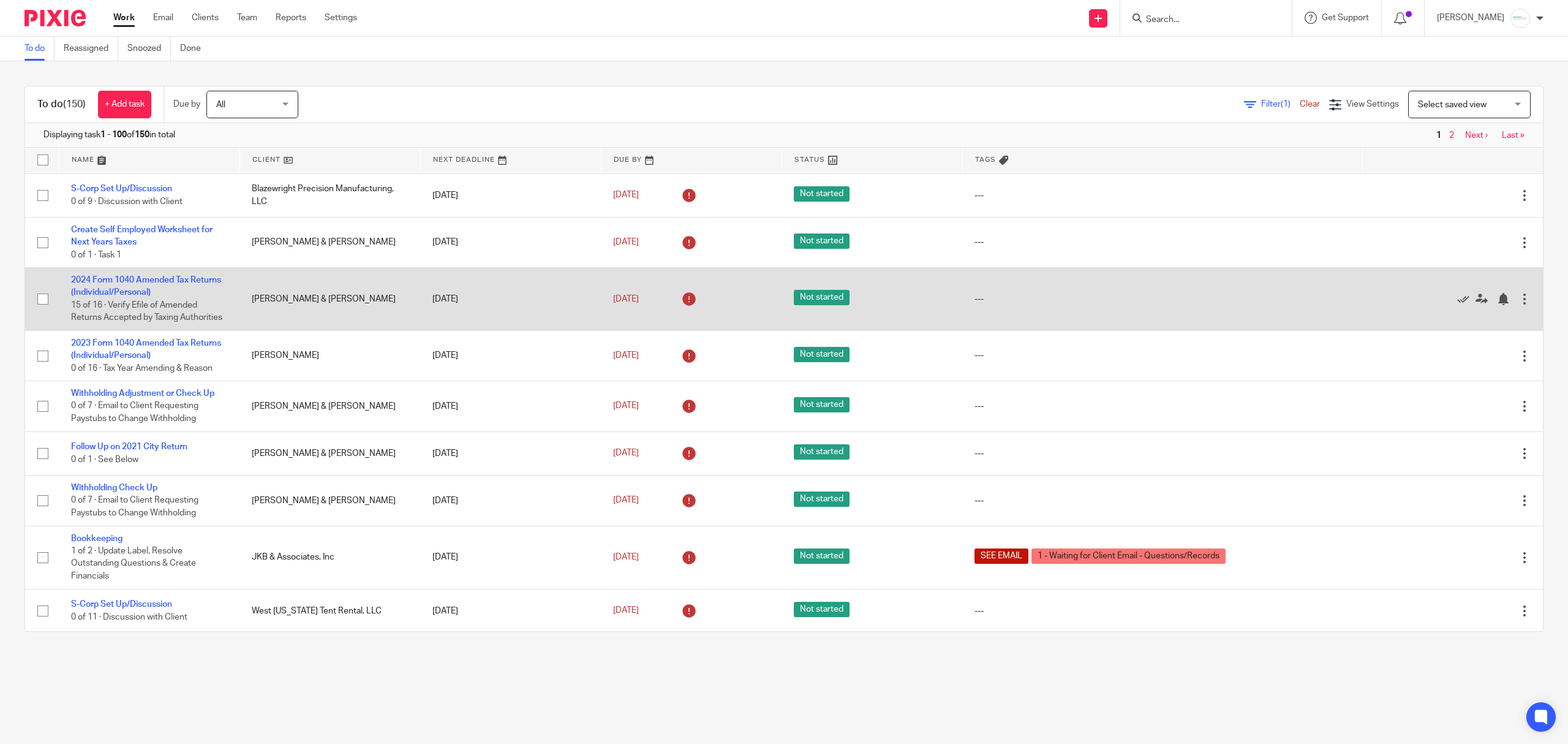
scroll to position [163, 0]
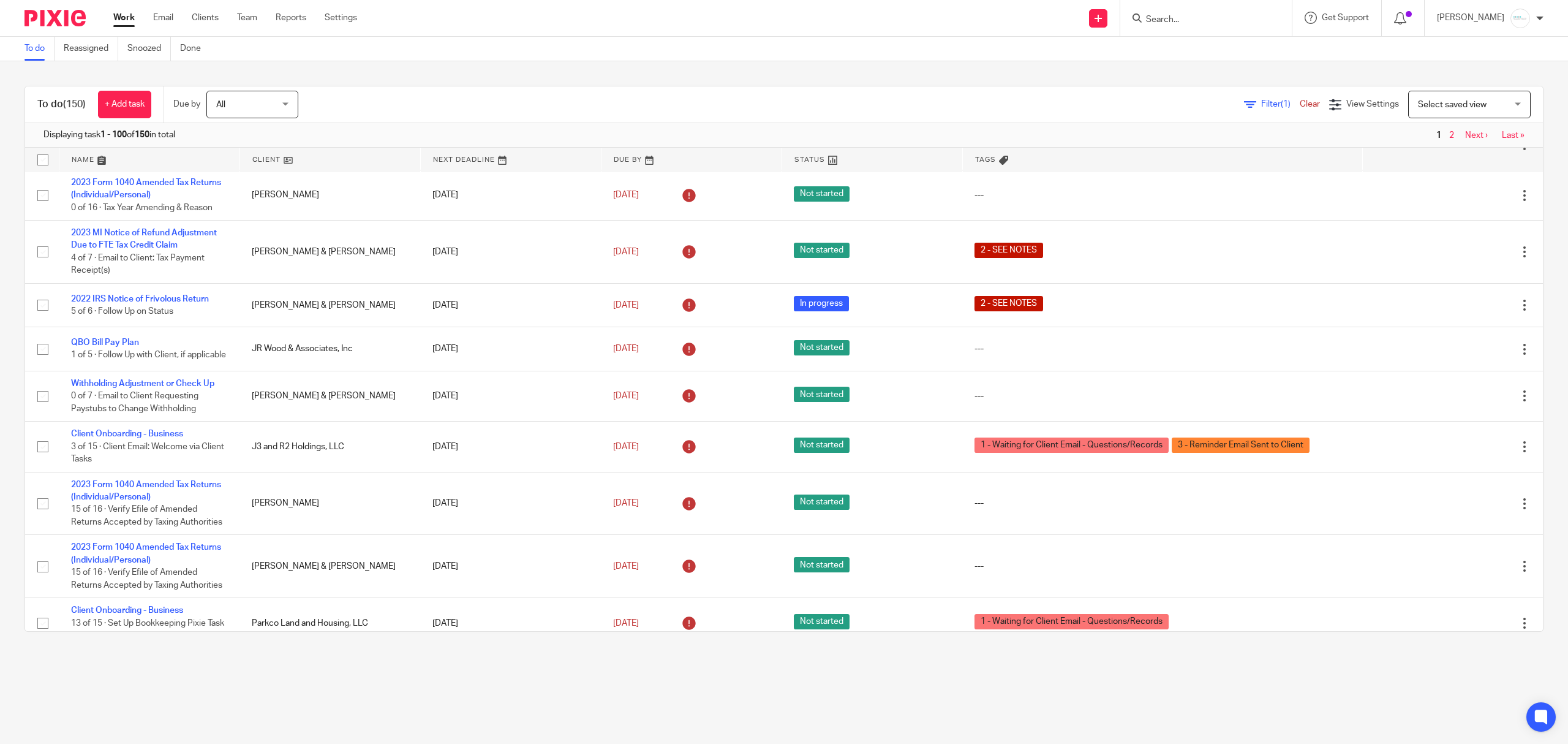
scroll to position [653, 0]
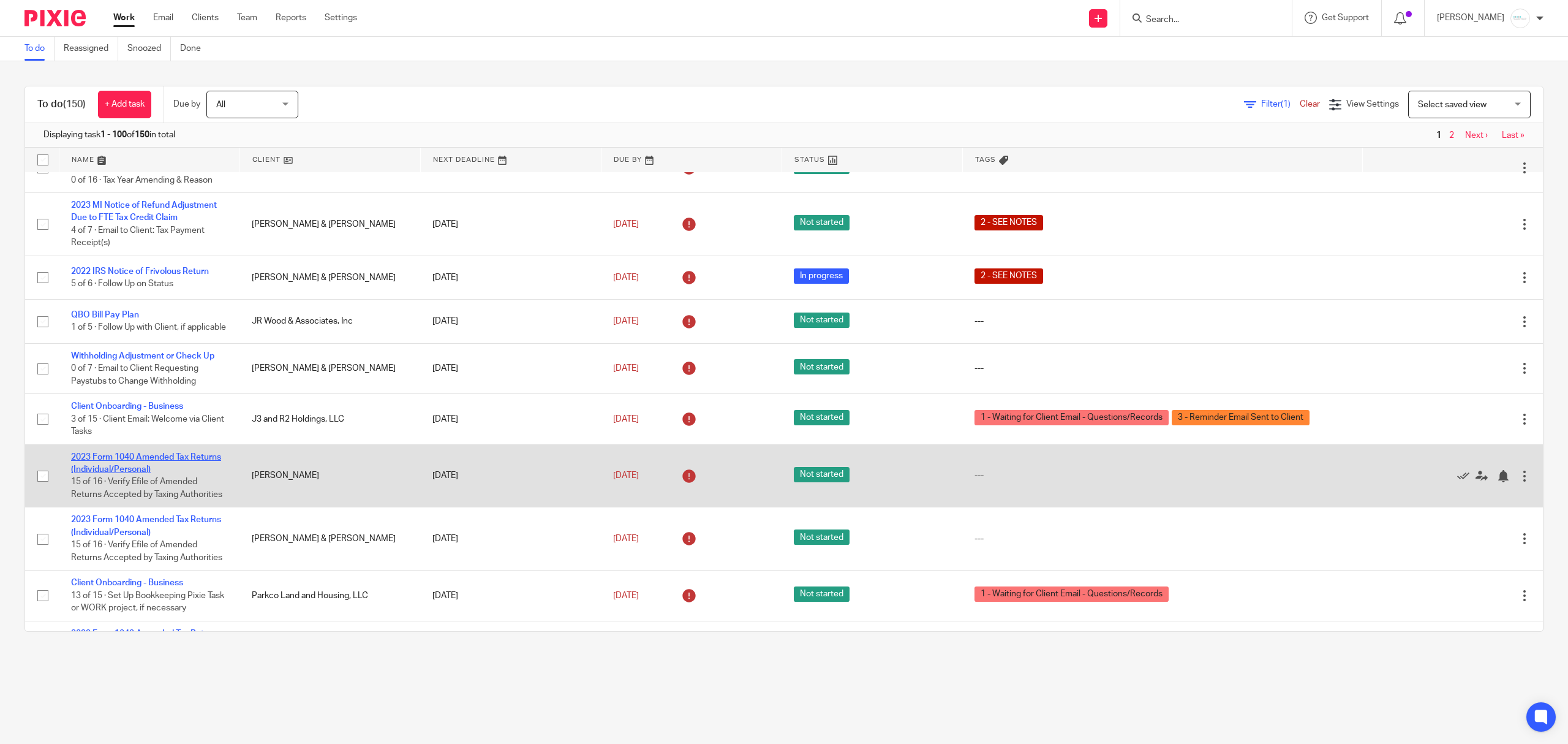
click at [140, 473] on link "2023 Form 1040 Amended Tax Returns (Individual/Personal)" at bounding box center [146, 463] width 150 height 21
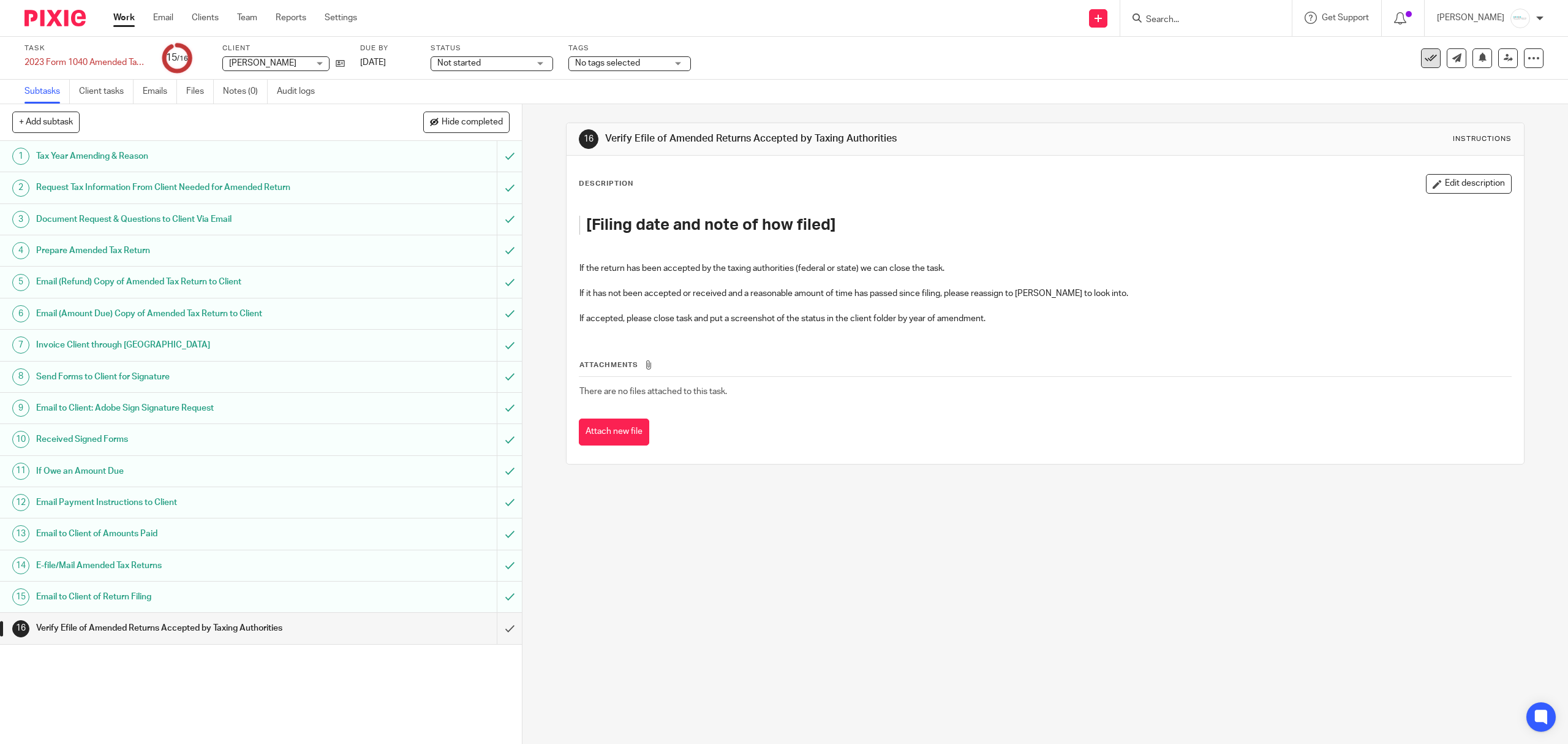
click at [1425, 62] on icon at bounding box center [1431, 59] width 13 height 13
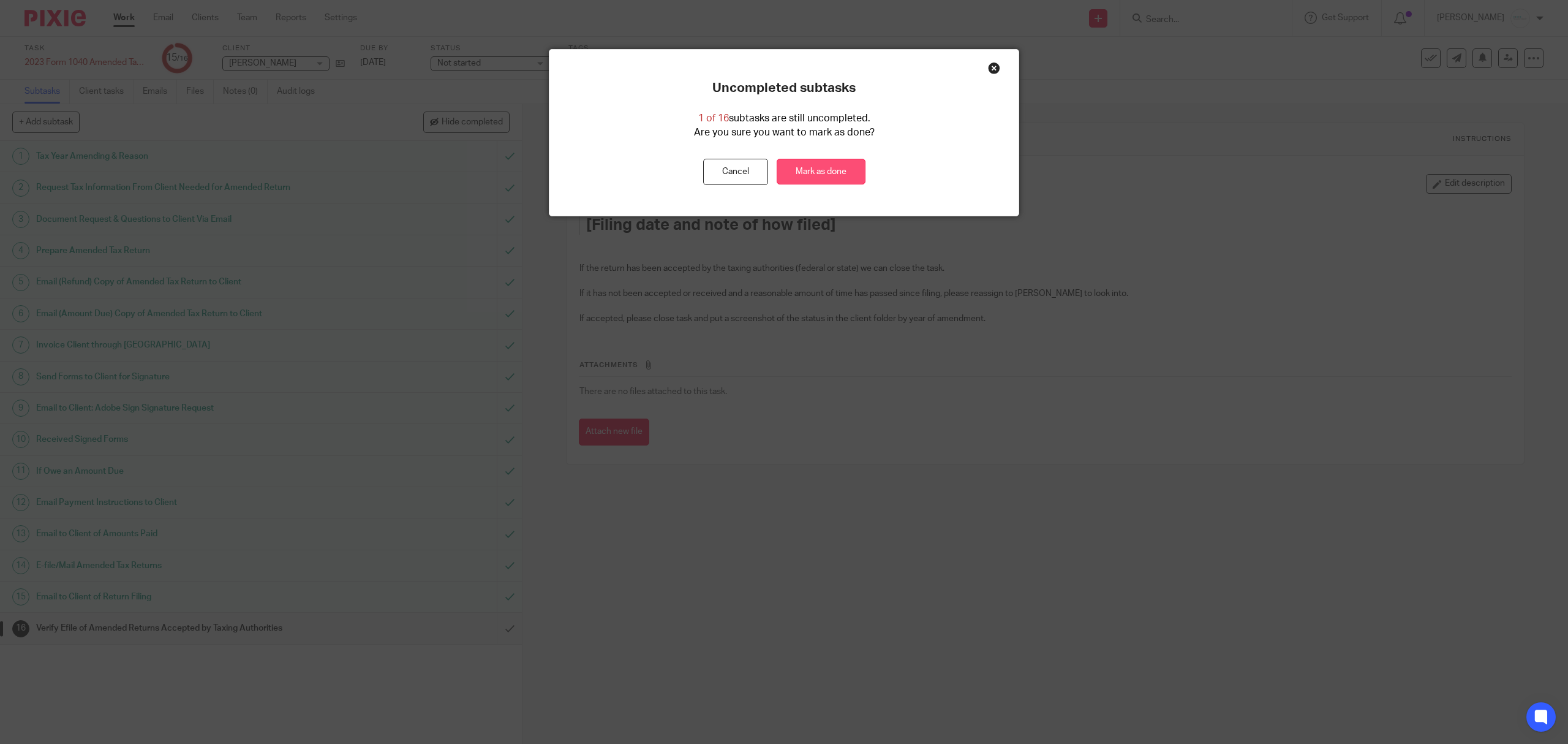
click at [809, 171] on link "Mark as done" at bounding box center [821, 172] width 89 height 27
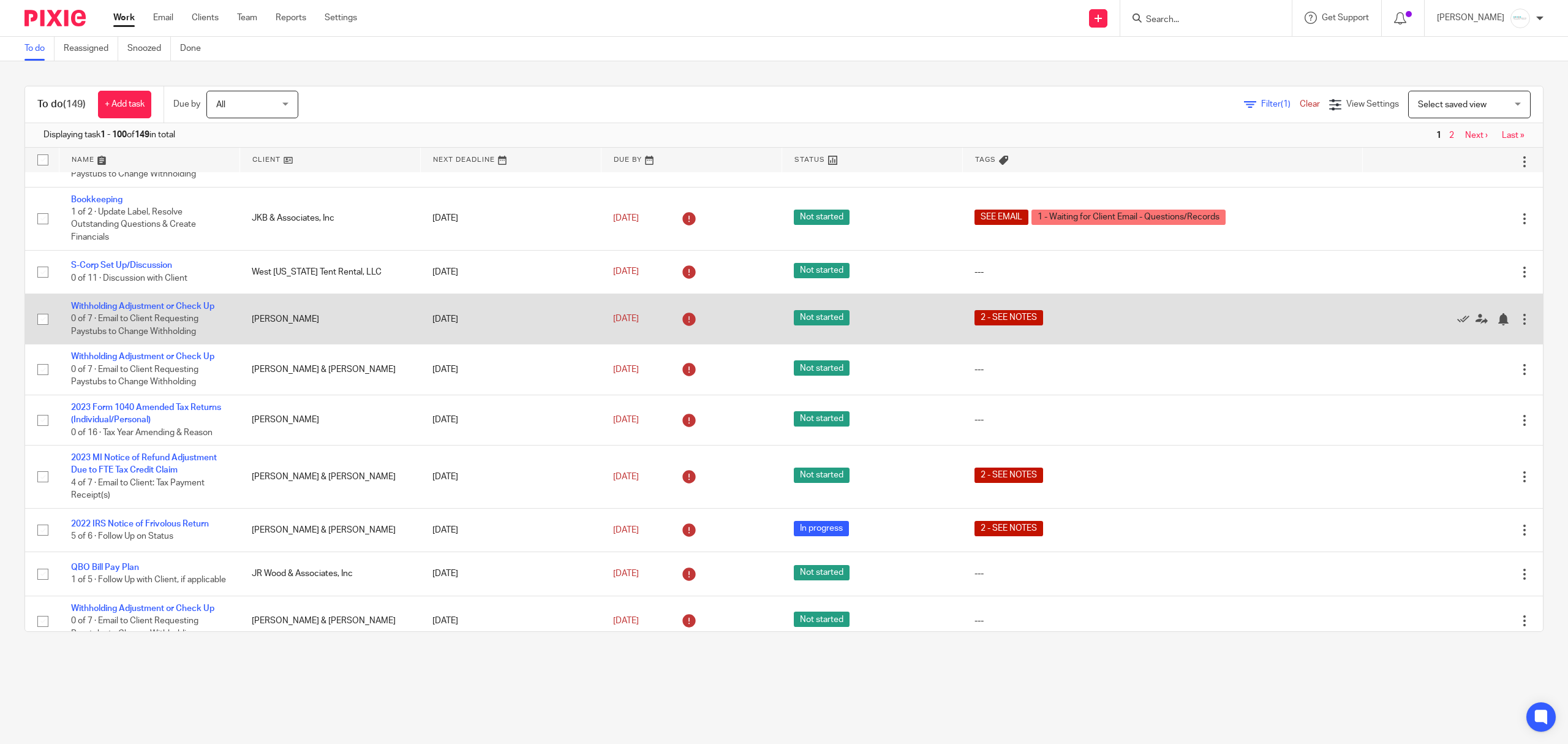
scroll to position [408, 0]
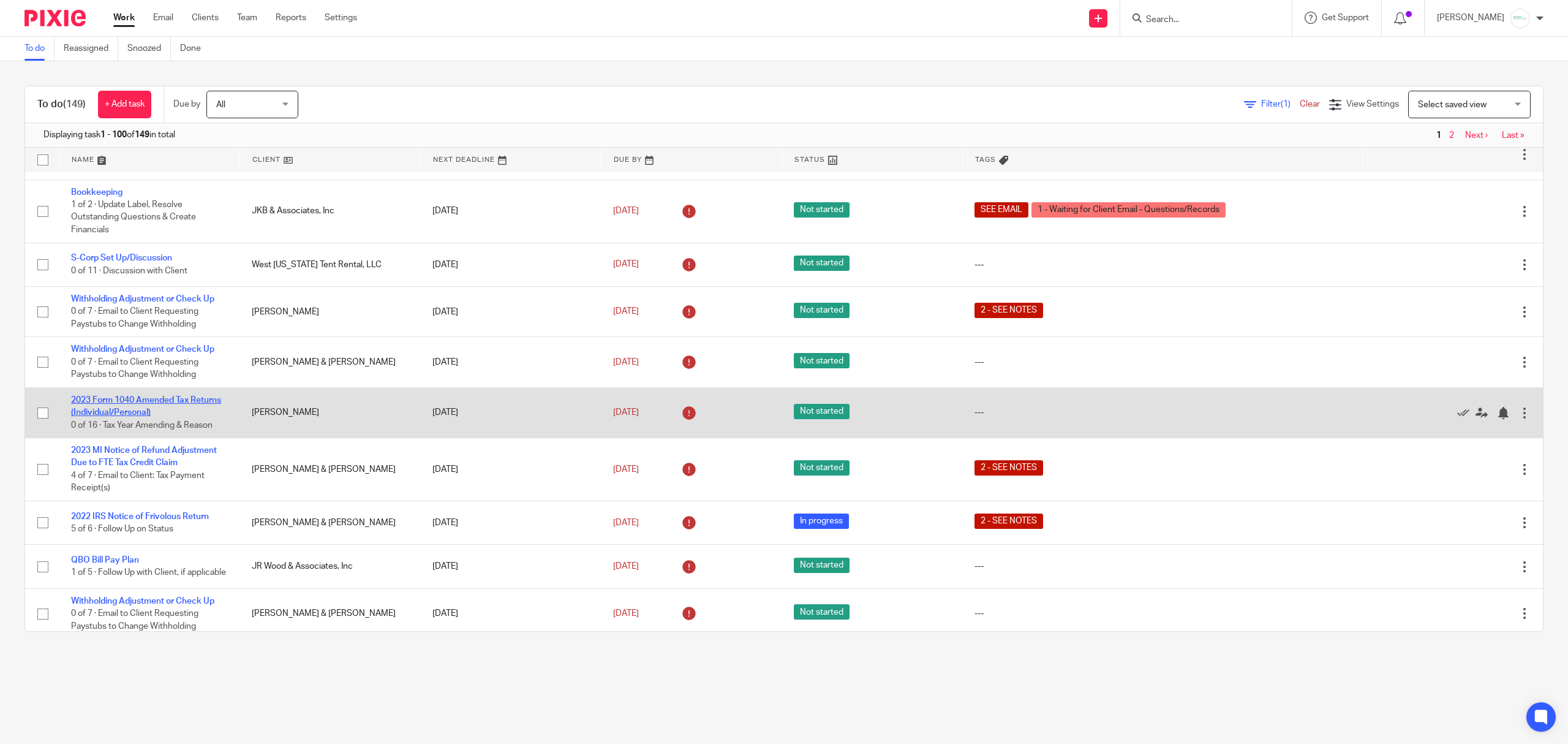
click at [156, 417] on link "2023 Form 1040 Amended Tax Returns (Individual/Personal)" at bounding box center [146, 406] width 150 height 21
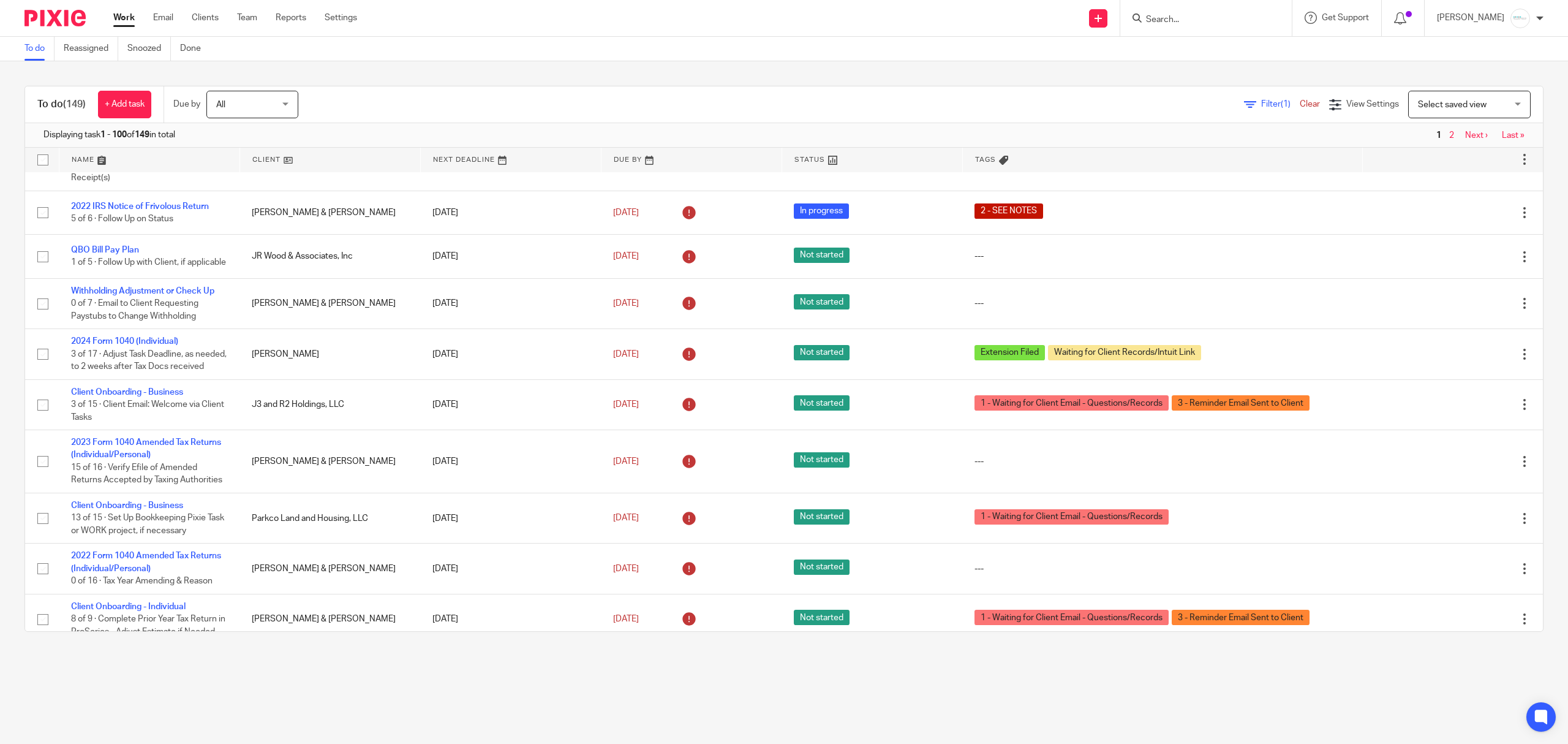
scroll to position [735, 0]
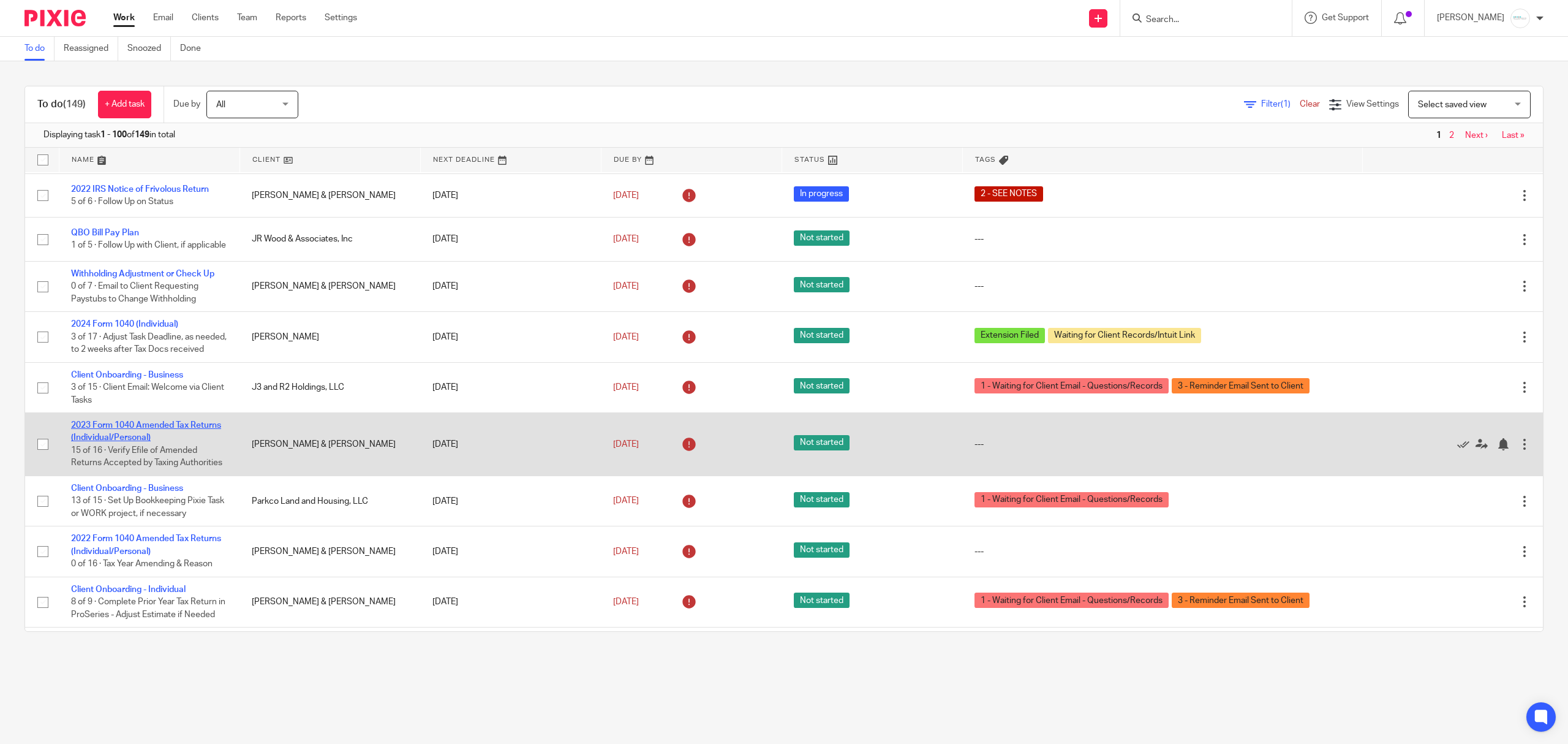
click at [150, 442] on link "2023 Form 1040 Amended Tax Returns (Individual/Personal)" at bounding box center [146, 431] width 150 height 21
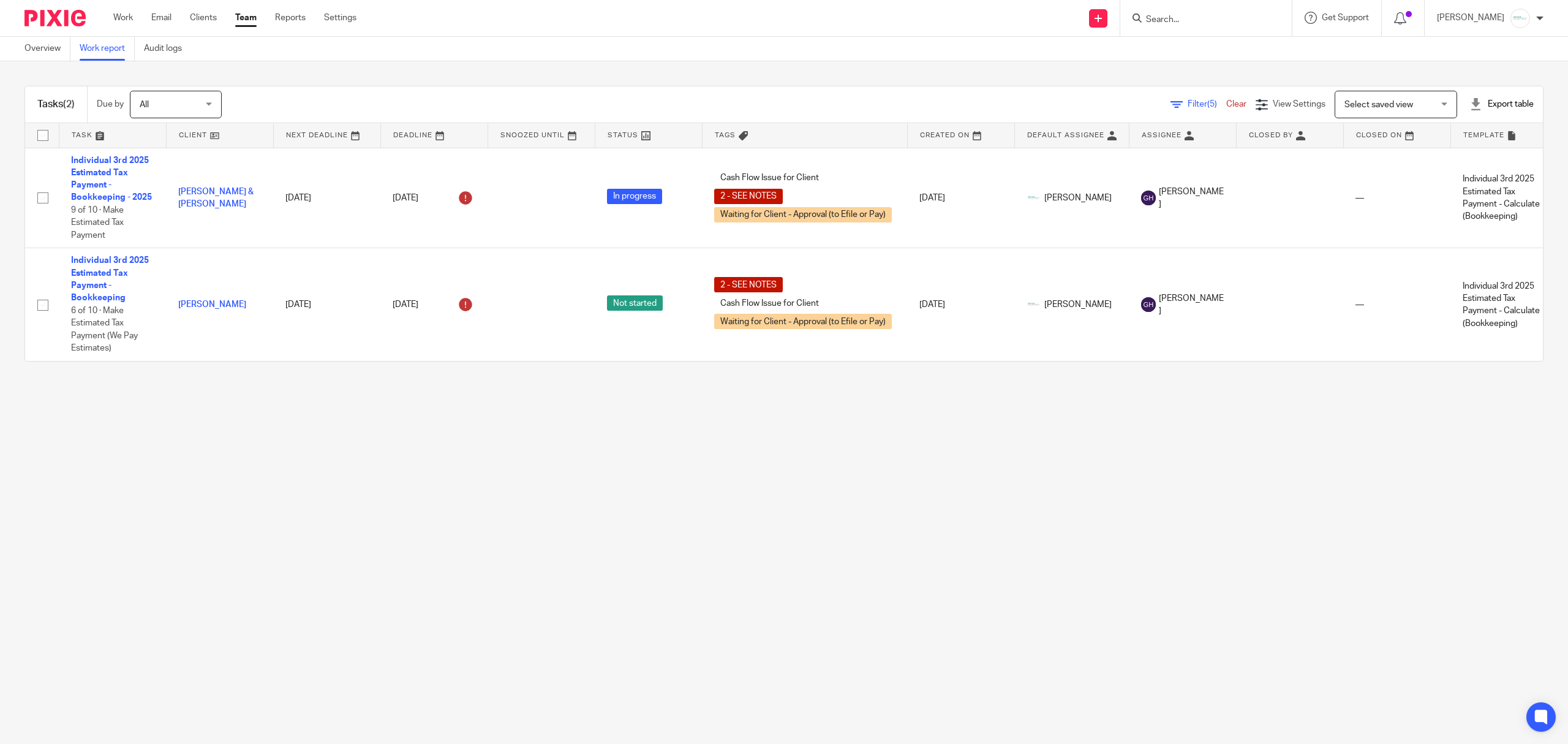
click at [1188, 104] on span "Filter (5)" at bounding box center [1207, 104] width 38 height 9
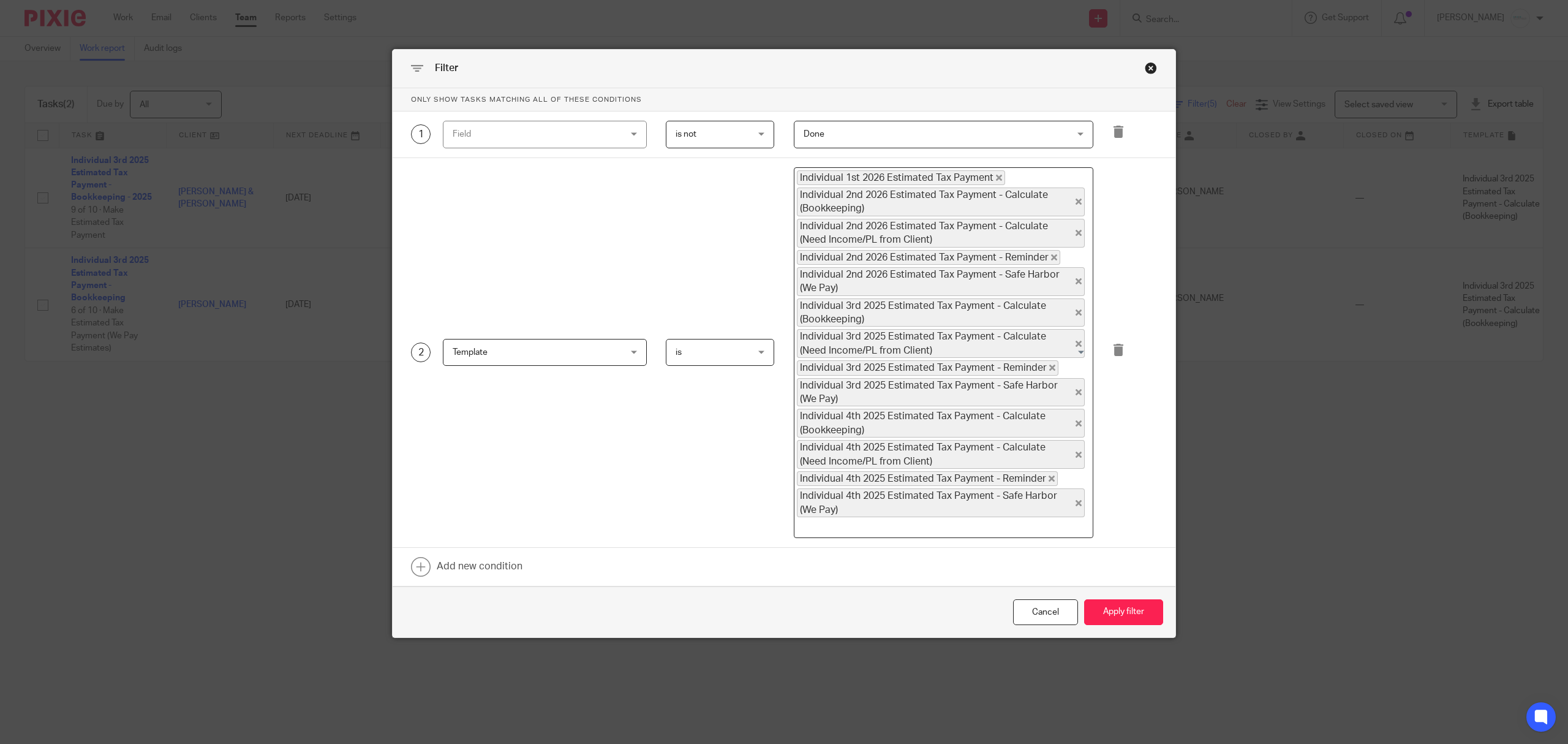
click at [1145, 70] on div "Close this dialog window" at bounding box center [1151, 68] width 13 height 13
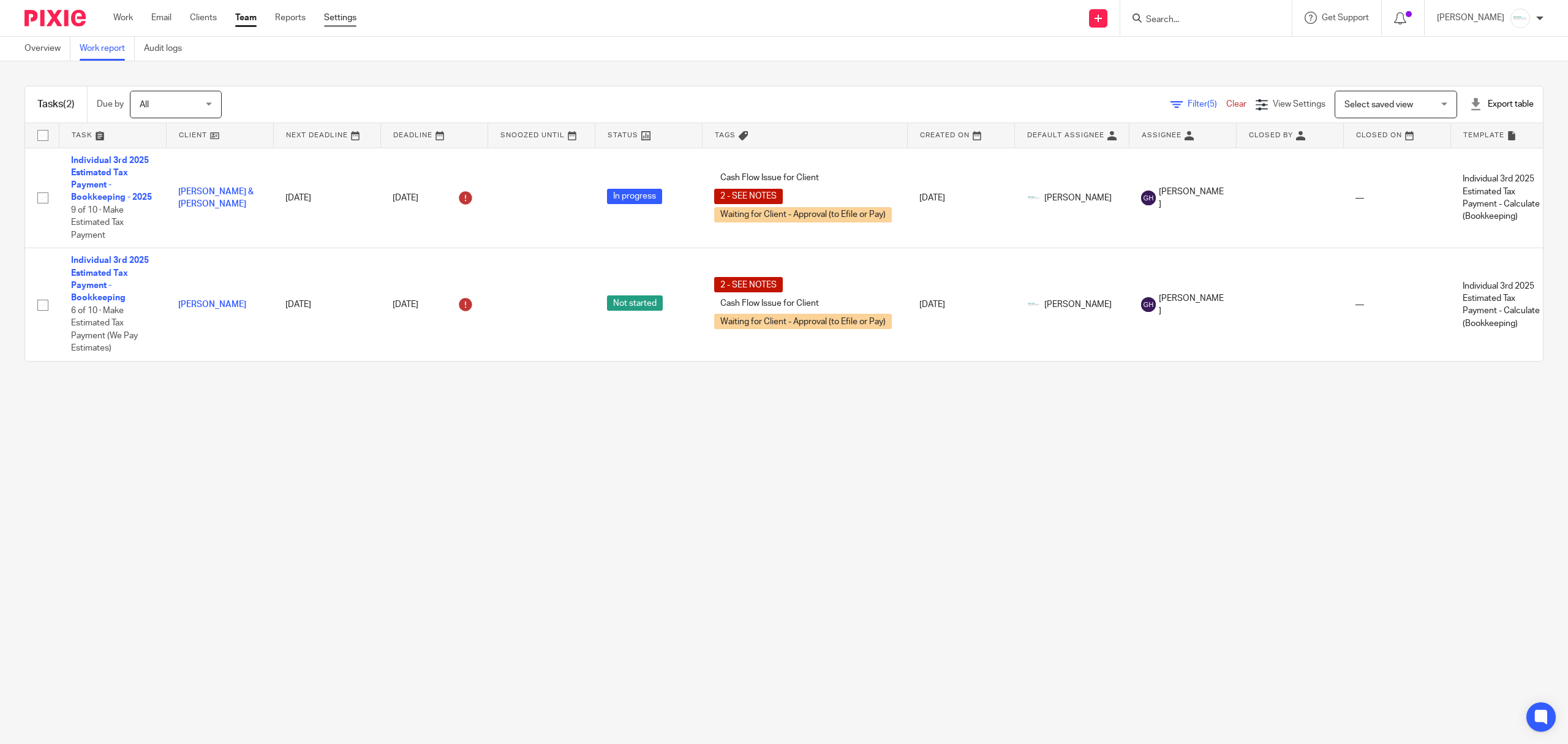
click at [341, 24] on link "Settings" at bounding box center [340, 18] width 33 height 13
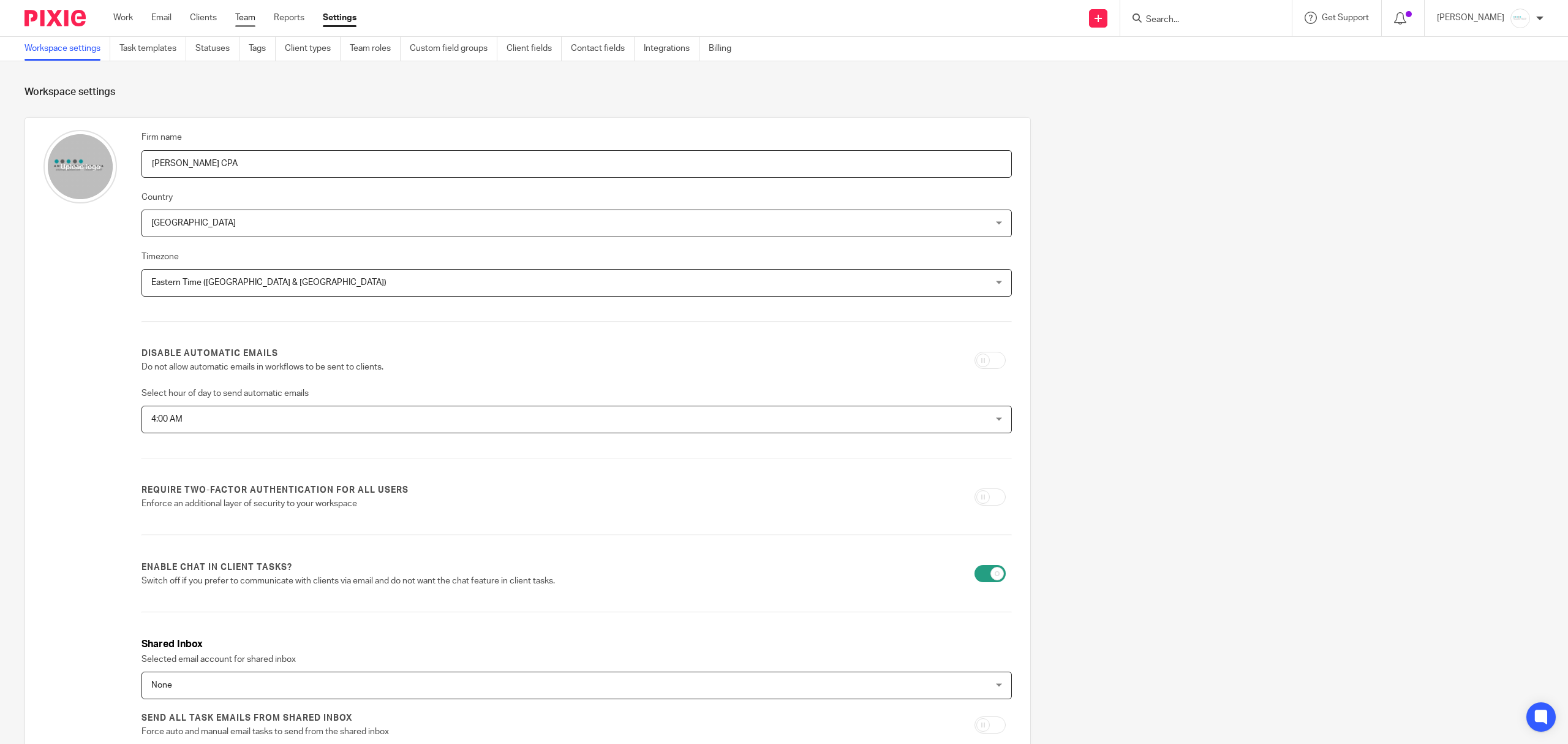
click at [242, 16] on link "Team" at bounding box center [246, 18] width 20 height 13
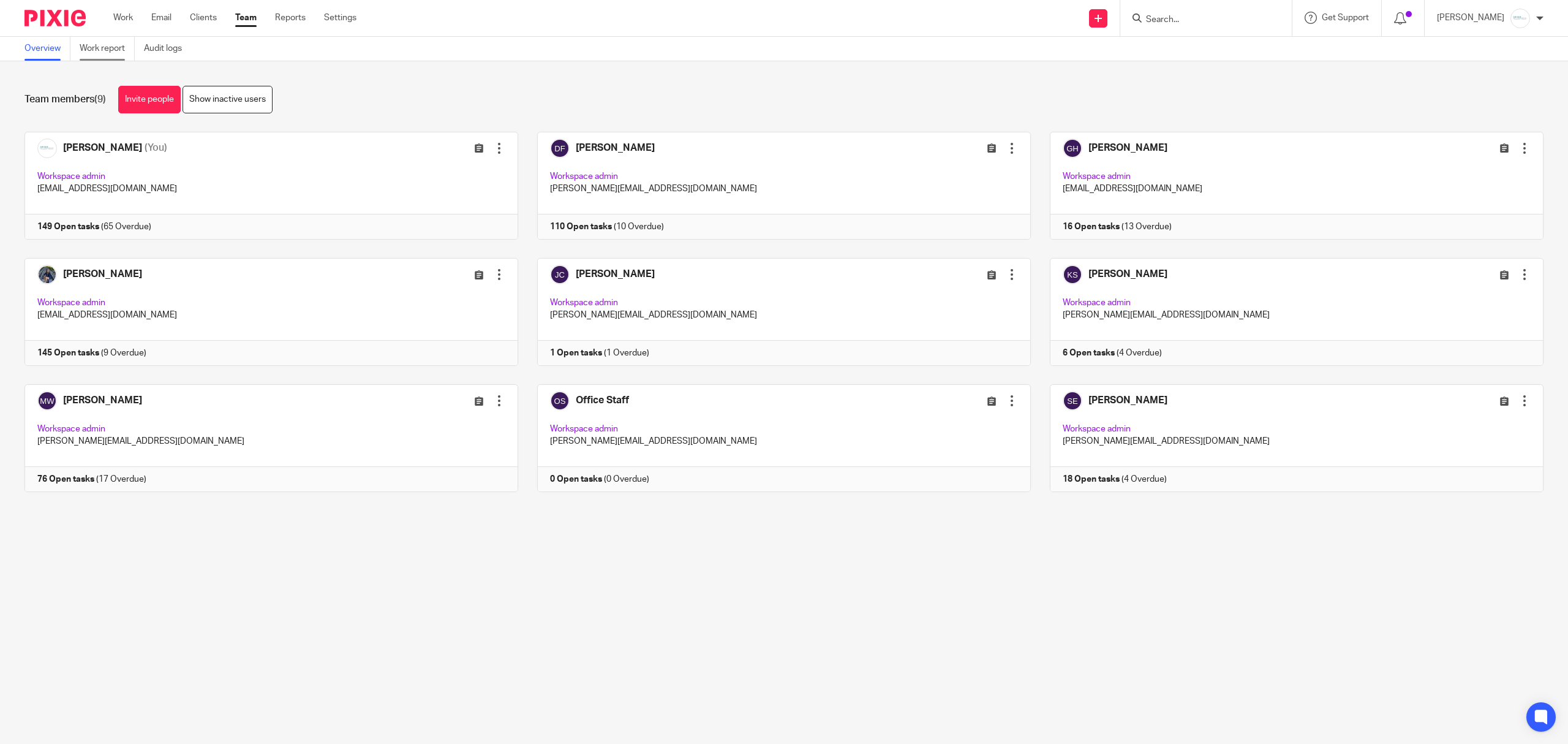
click at [106, 55] on link "Work report" at bounding box center [107, 49] width 55 height 24
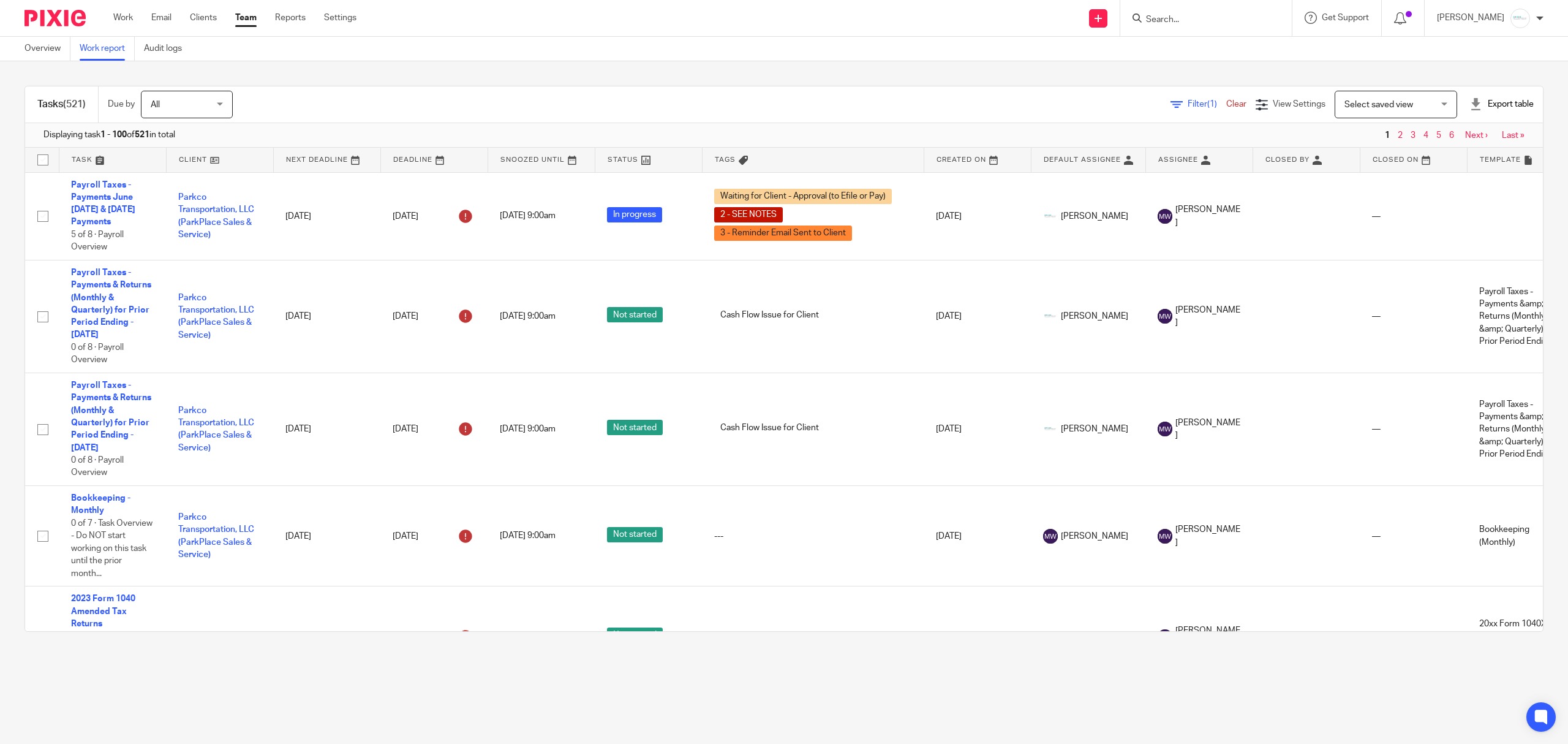
click at [1171, 103] on icon at bounding box center [1177, 105] width 13 height 13
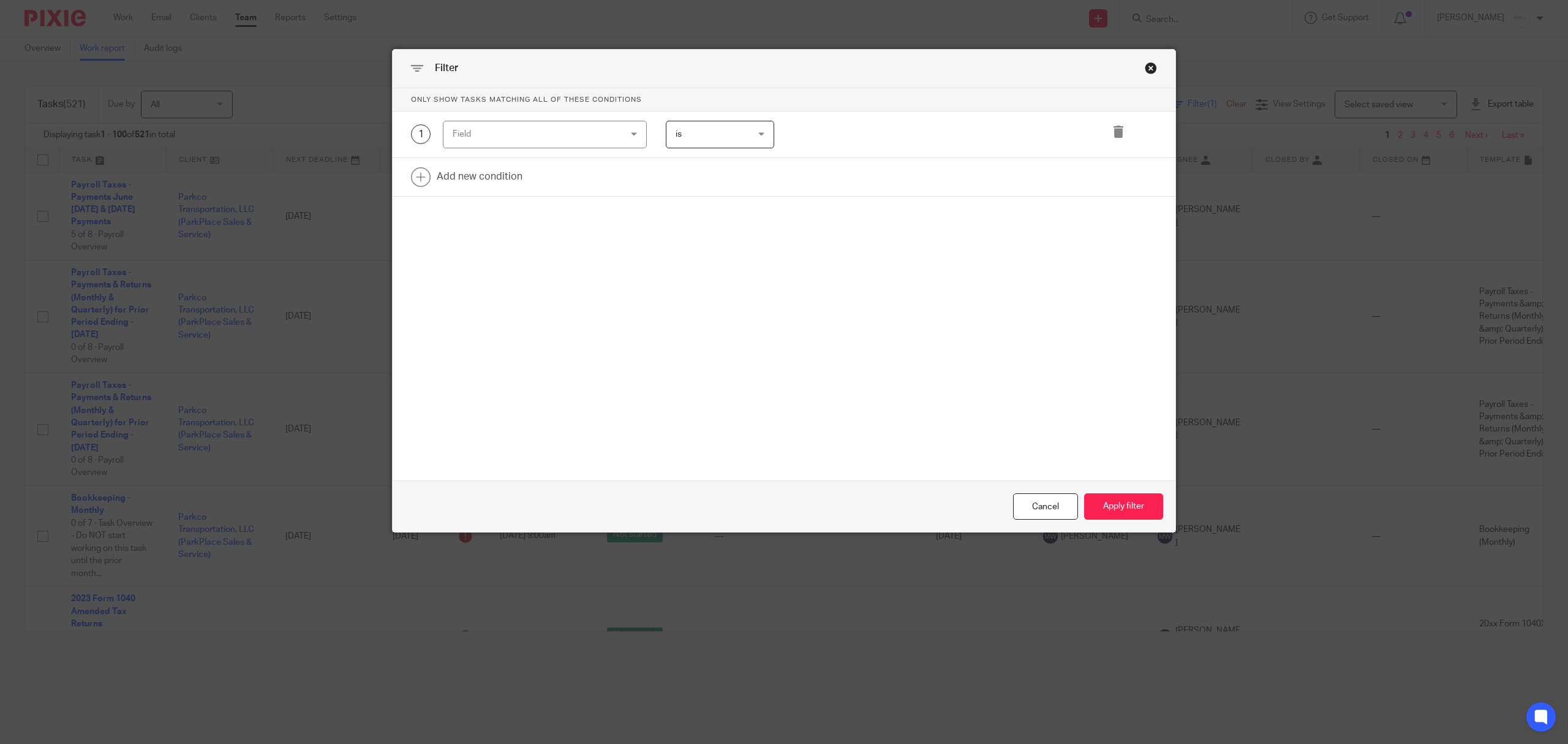
click at [547, 133] on div "Field" at bounding box center [530, 134] width 155 height 26
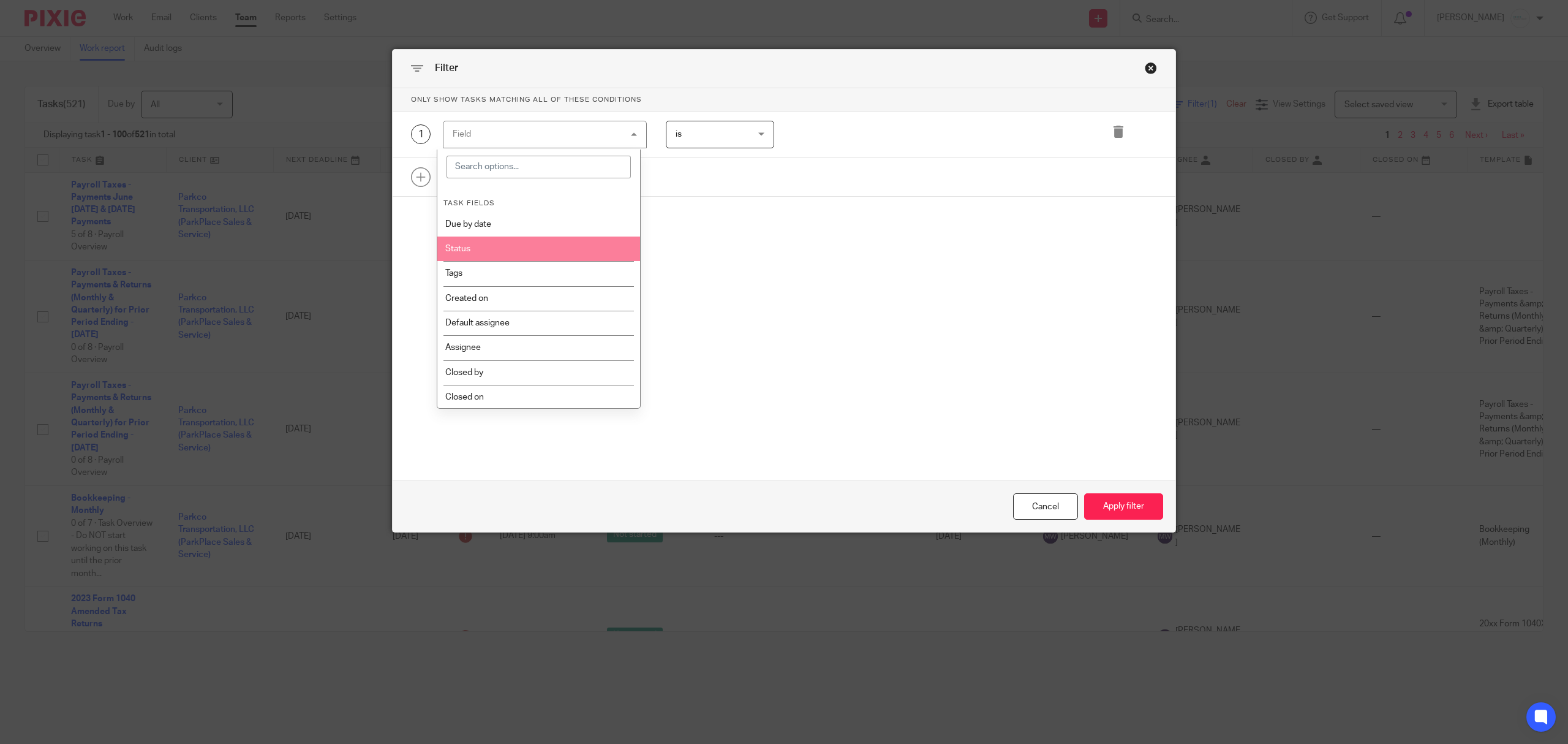
click at [539, 242] on li "Status" at bounding box center [538, 248] width 203 height 24
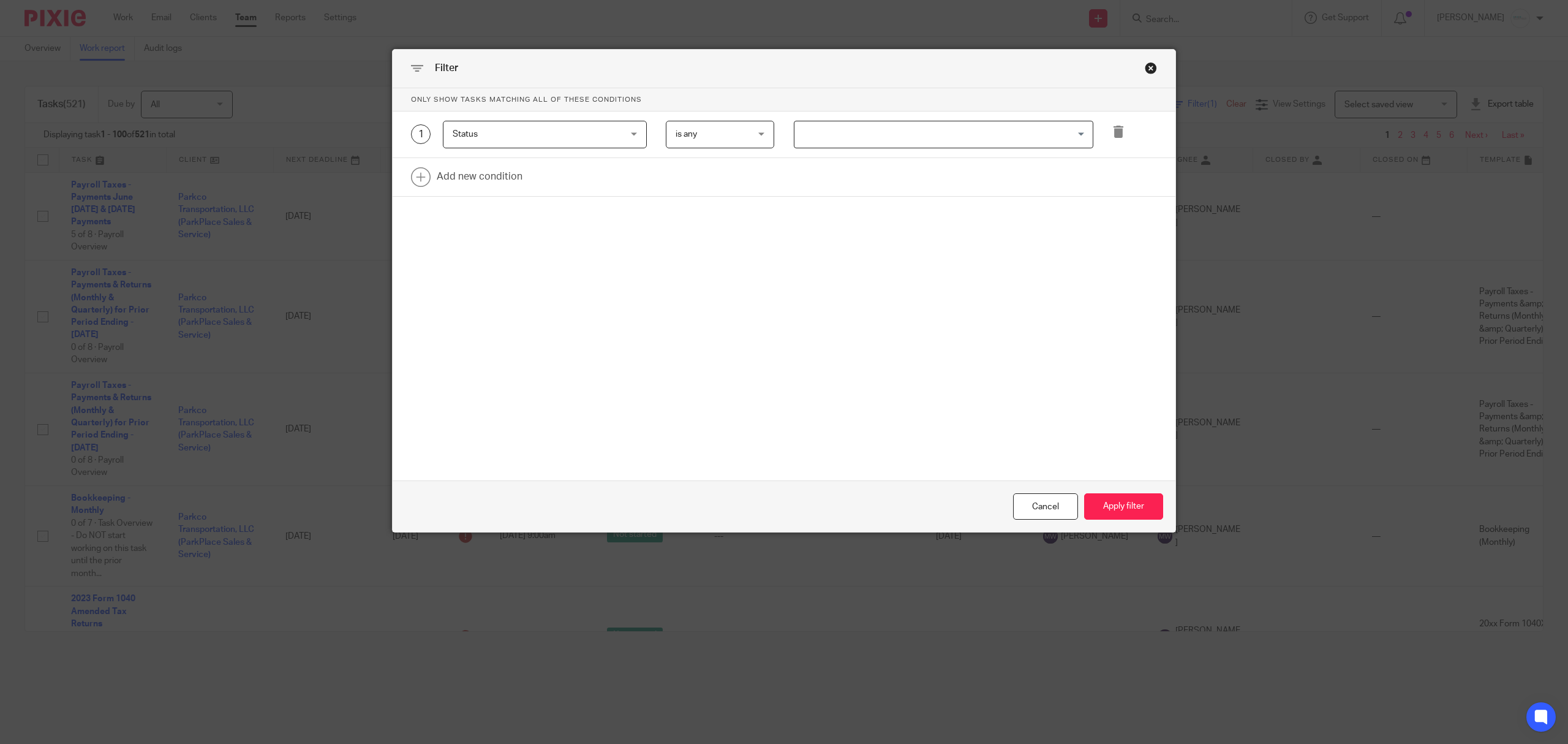
click at [742, 141] on span "is any" at bounding box center [715, 134] width 78 height 26
click at [934, 138] on input "Search for option" at bounding box center [940, 134] width 290 height 21
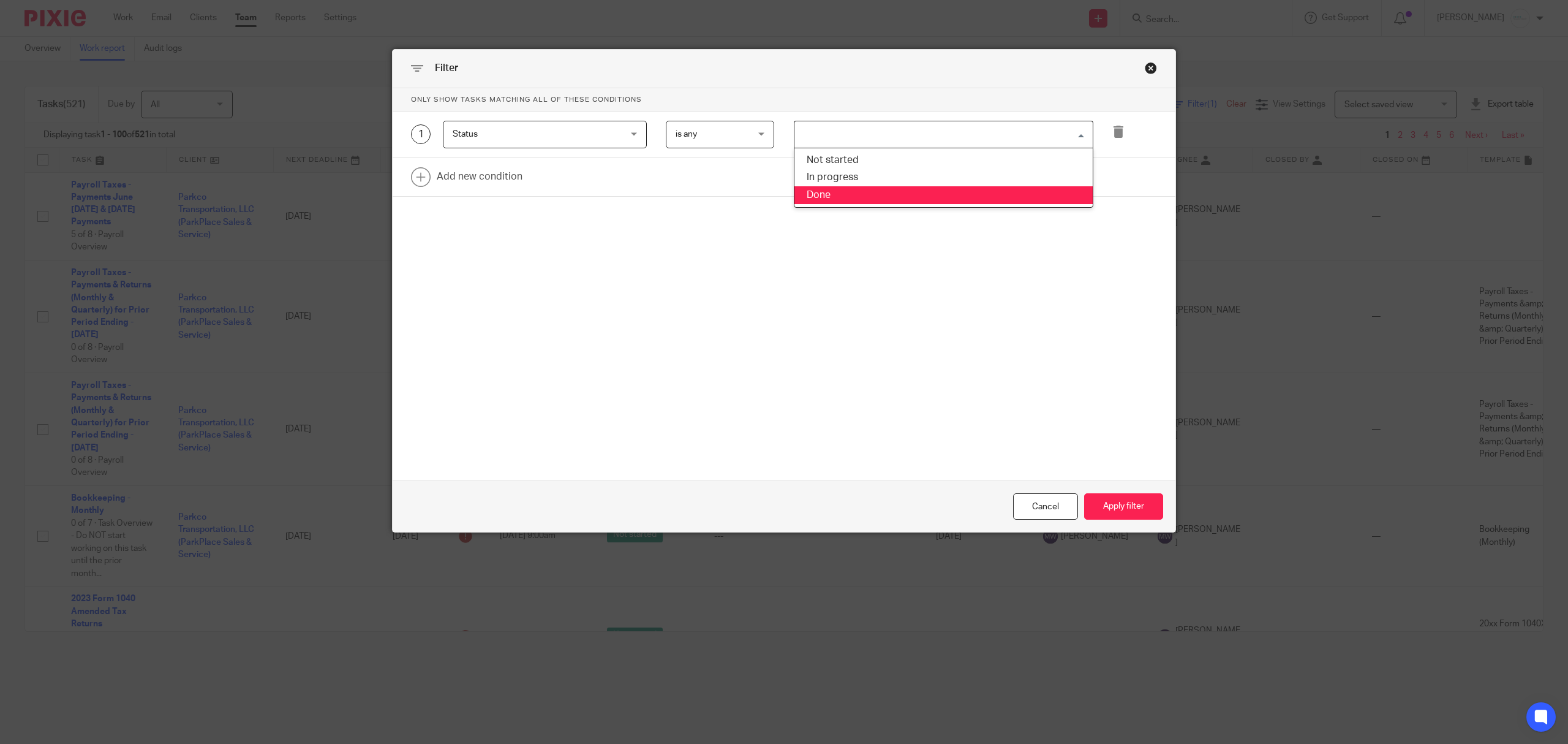
click at [845, 199] on li "Done" at bounding box center [943, 195] width 298 height 18
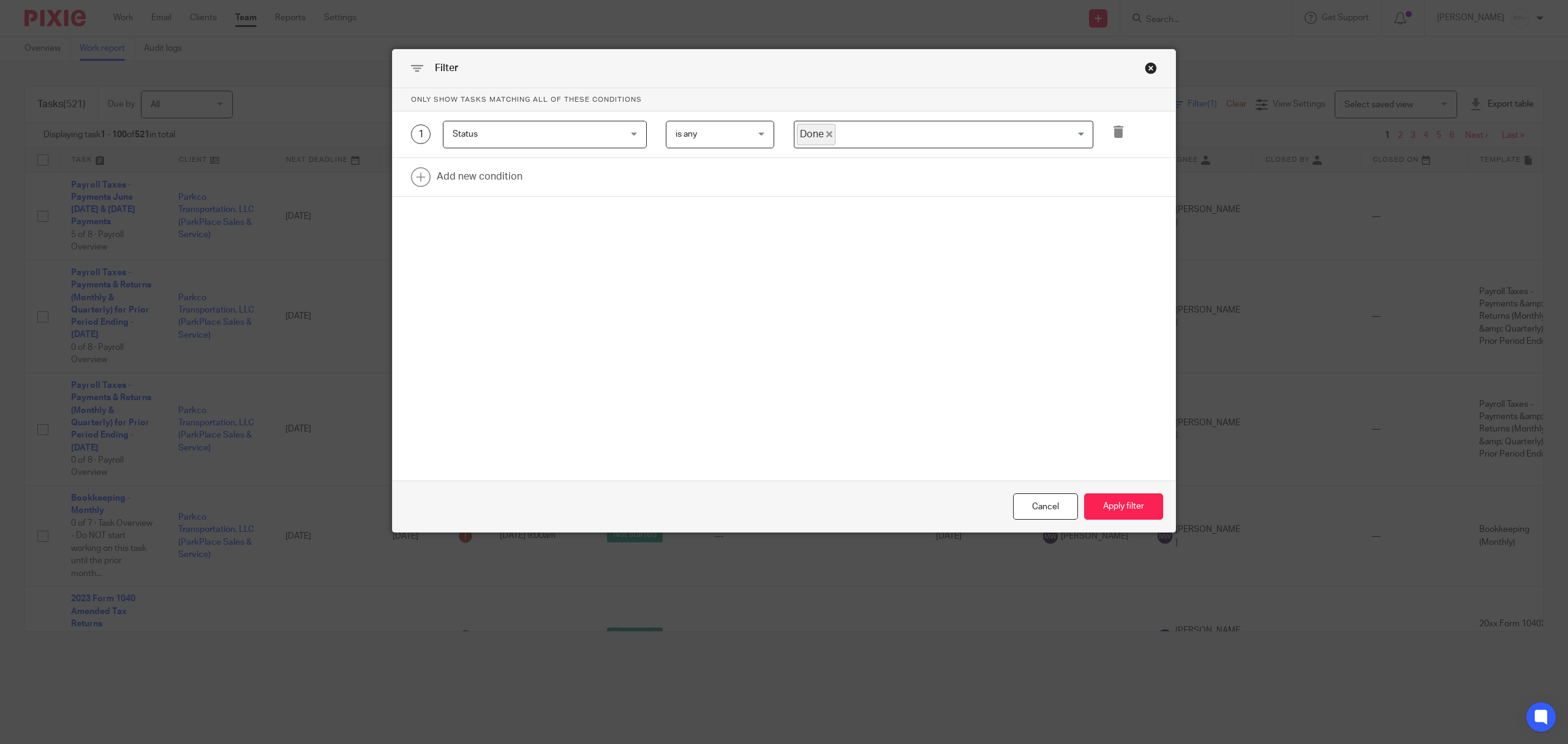
click at [687, 140] on span "is any" at bounding box center [715, 134] width 78 height 26
click at [692, 179] on li "is none" at bounding box center [714, 186] width 107 height 25
click at [504, 173] on link at bounding box center [784, 177] width 783 height 38
click at [562, 188] on div "Field" at bounding box center [530, 181] width 155 height 26
click at [556, 182] on div "Field" at bounding box center [544, 181] width 204 height 27
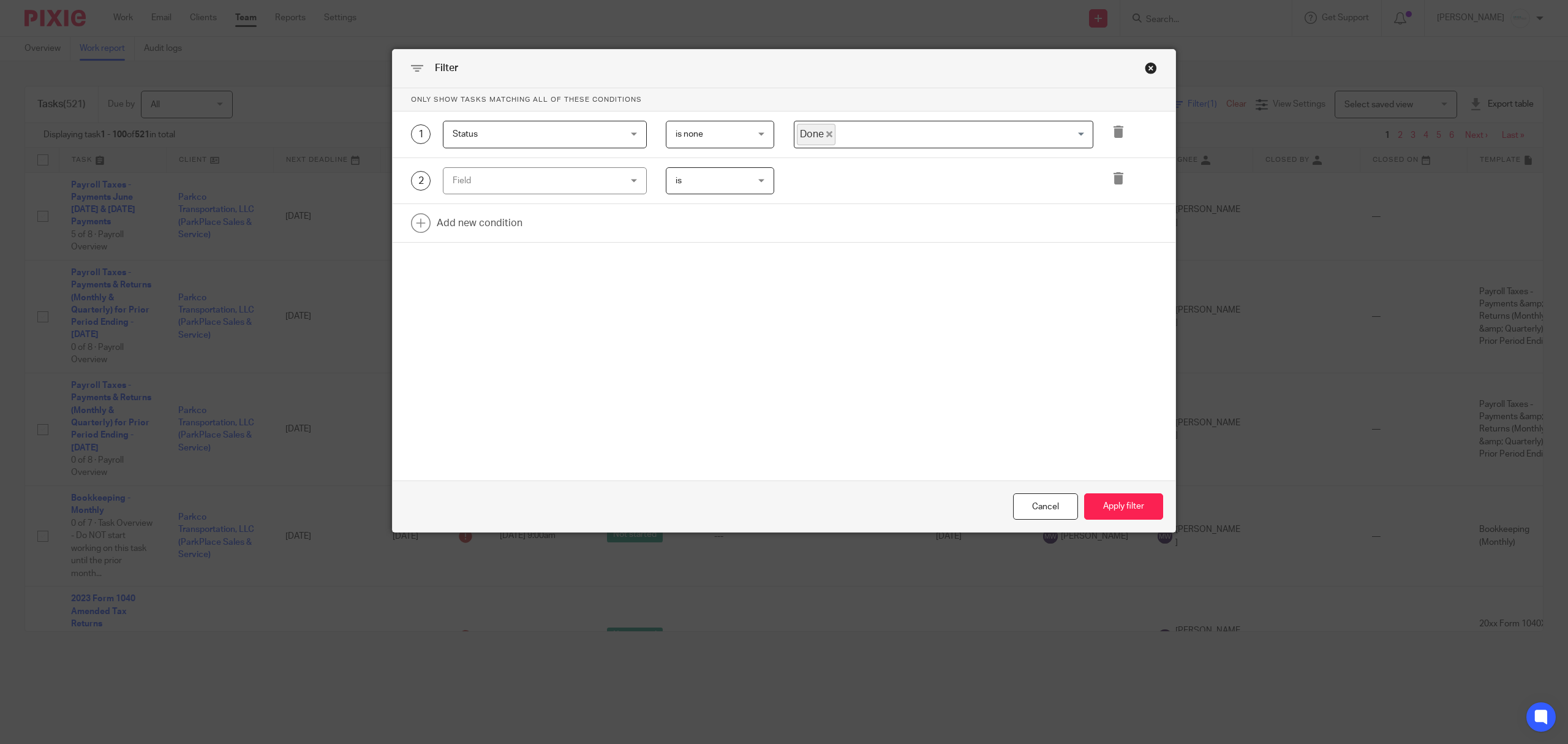
click at [556, 182] on div "Field" at bounding box center [530, 181] width 155 height 26
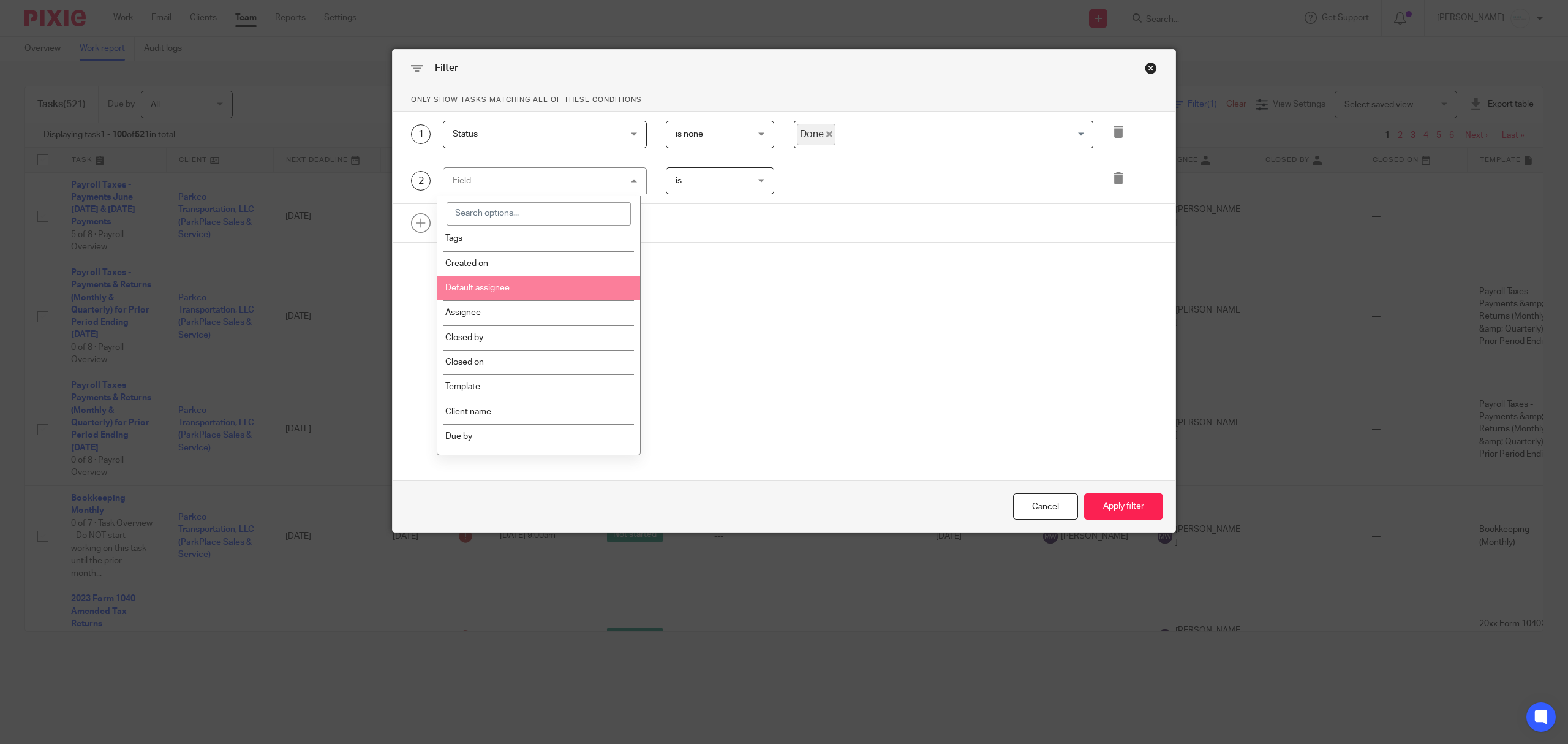
scroll to position [163, 0]
click at [547, 304] on li "Template" at bounding box center [538, 304] width 203 height 24
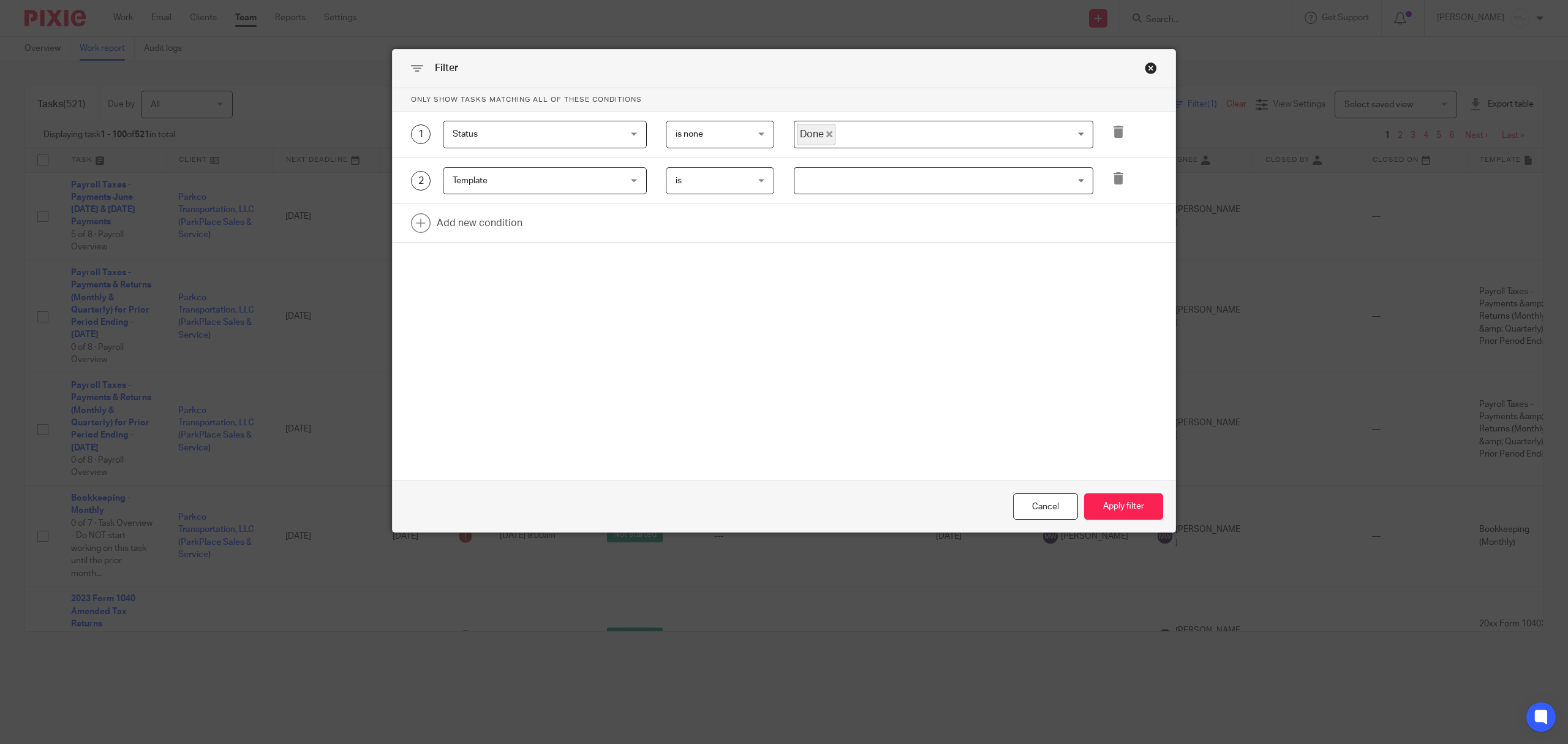
click at [818, 185] on input "Search for option" at bounding box center [940, 181] width 290 height 21
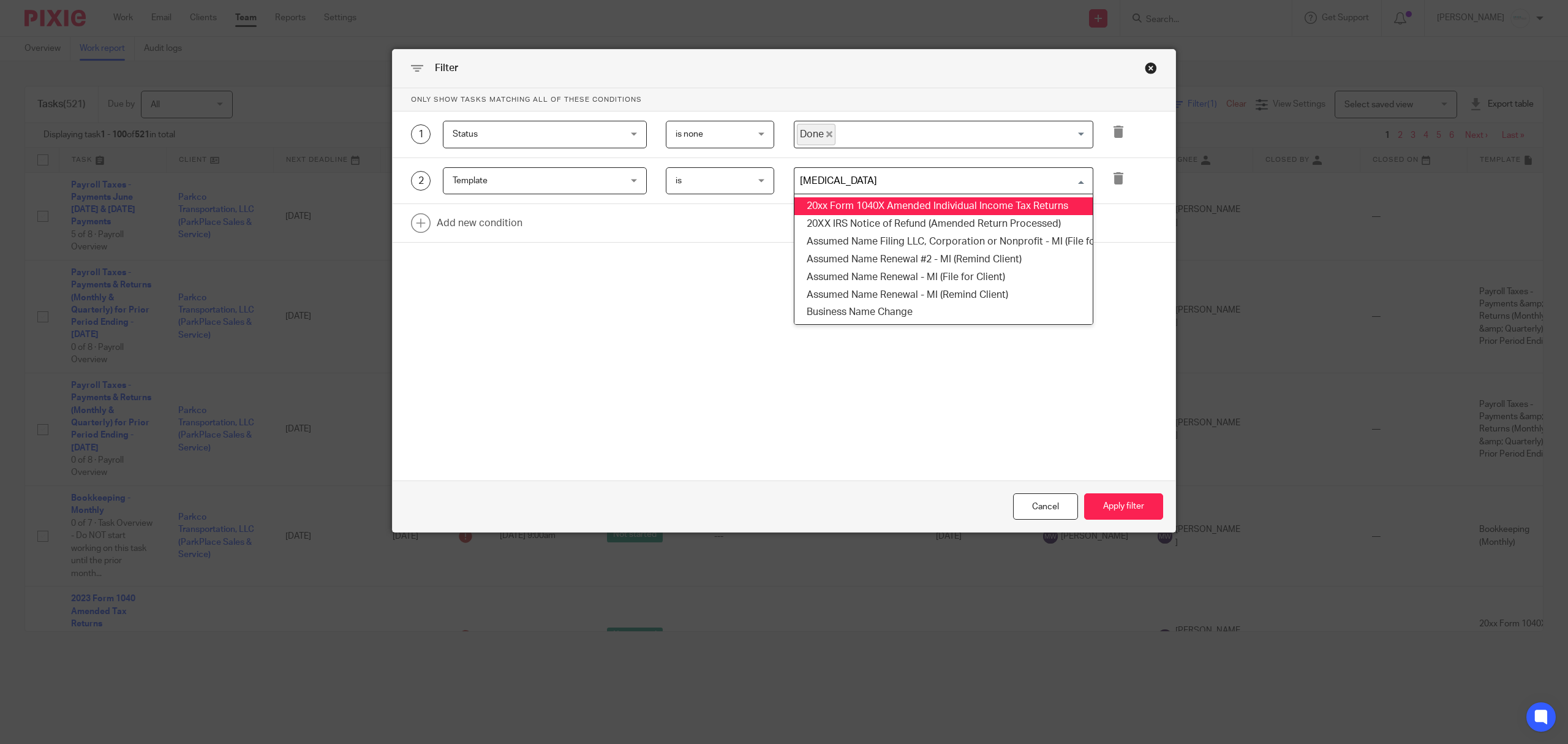
type input "amend"
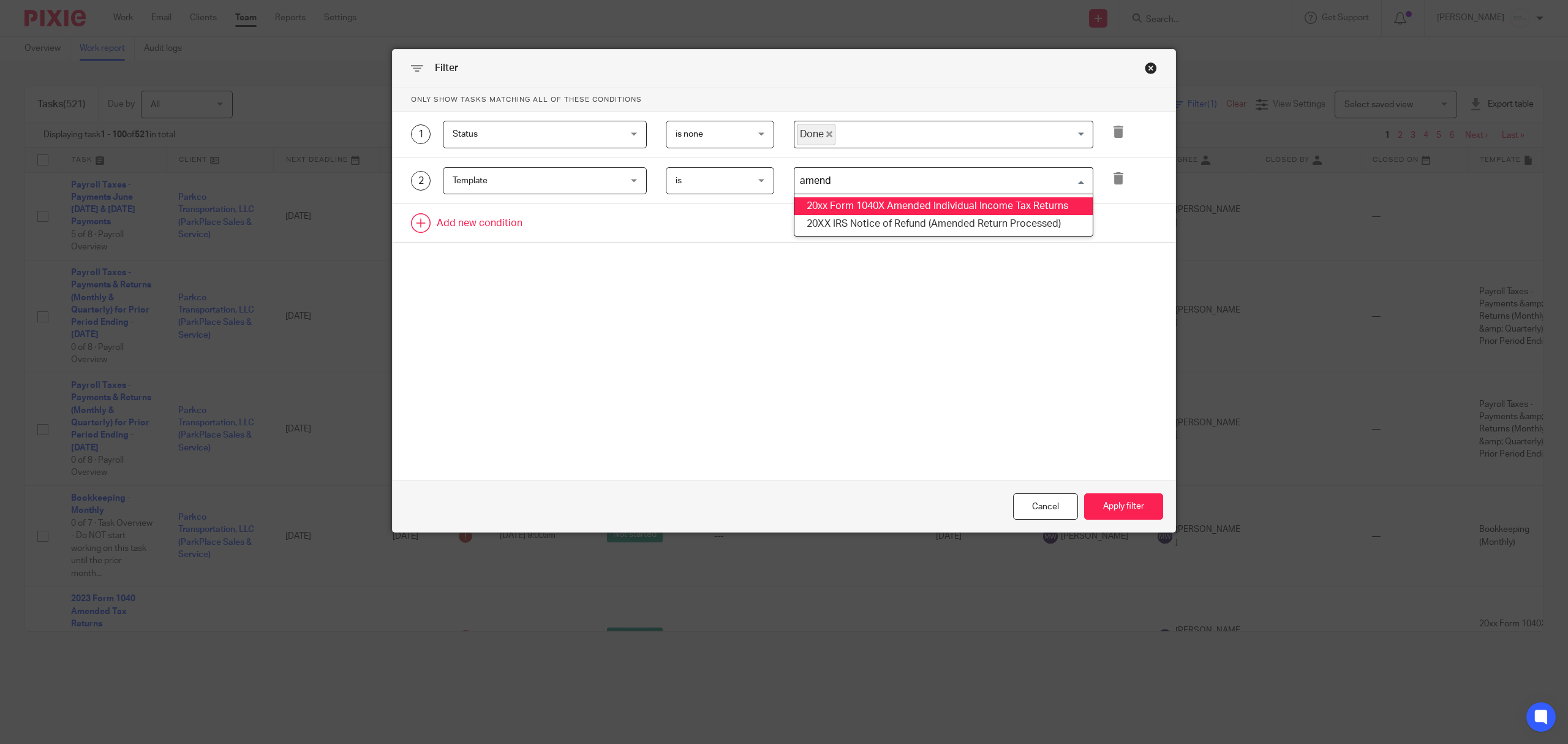
click at [941, 205] on li "20xx Form 1040X Amended Individual Income Tax Returns" at bounding box center [943, 206] width 298 height 18
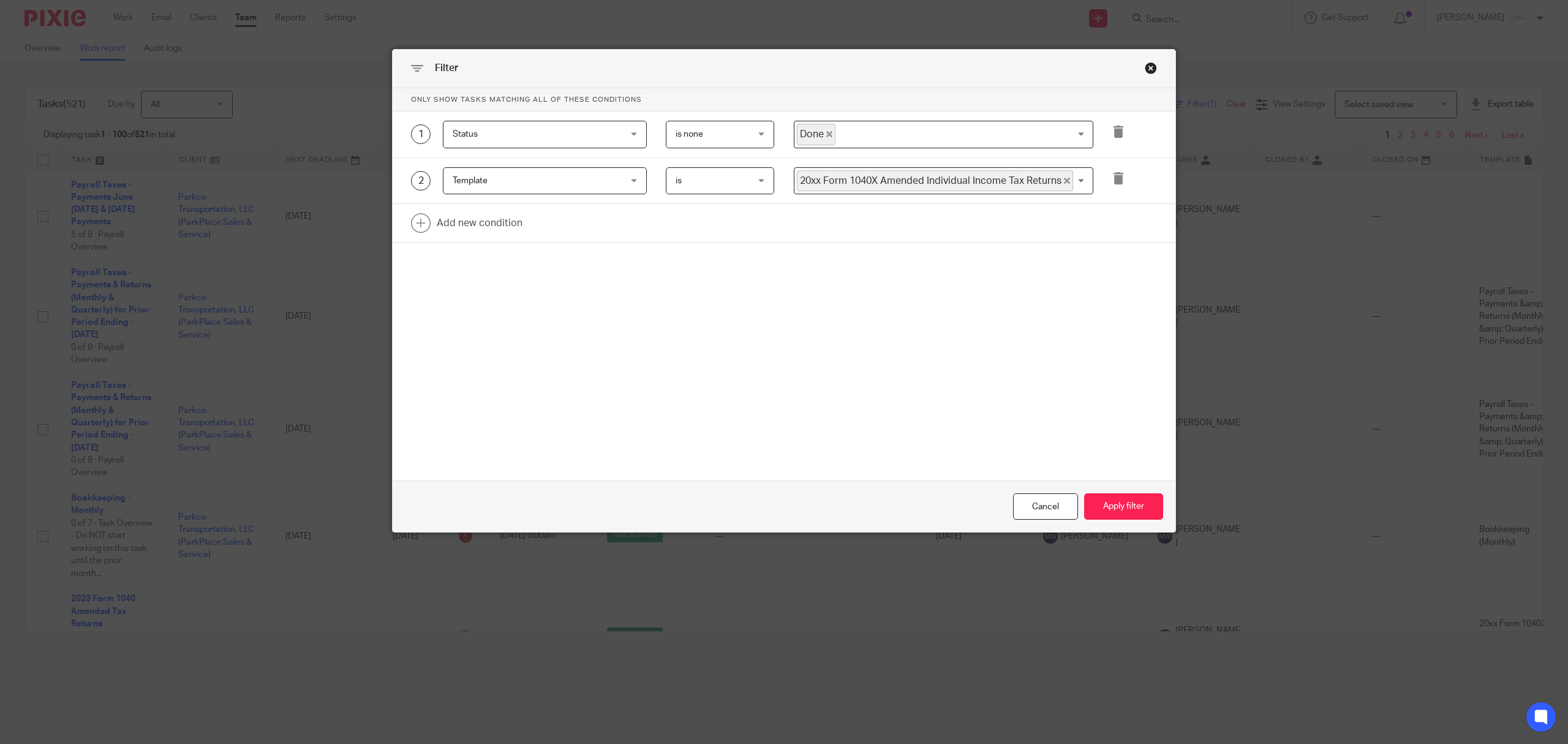
click at [1075, 186] on input "Search for option" at bounding box center [1080, 181] width 12 height 21
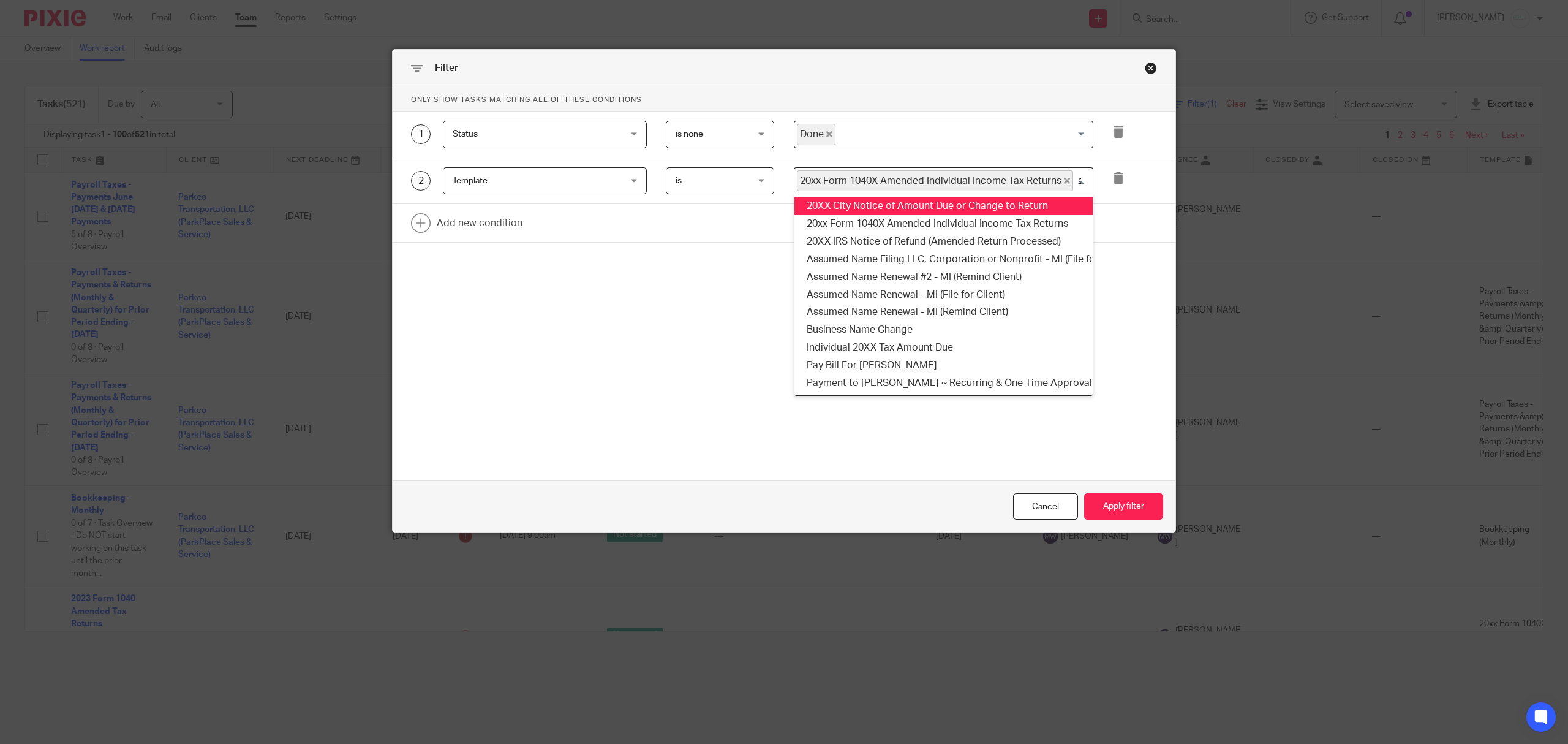
scroll to position [0, 0]
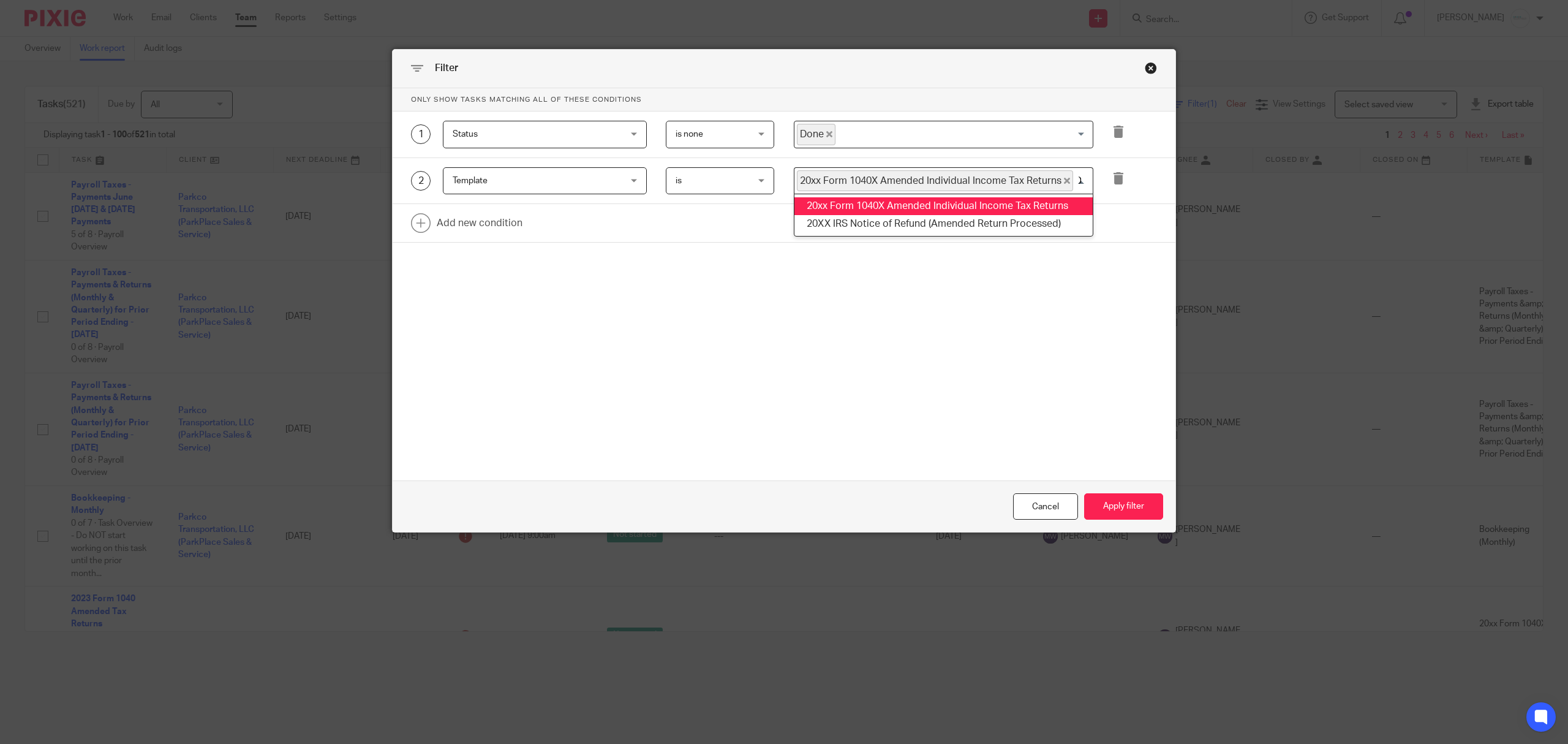
type input "amended"
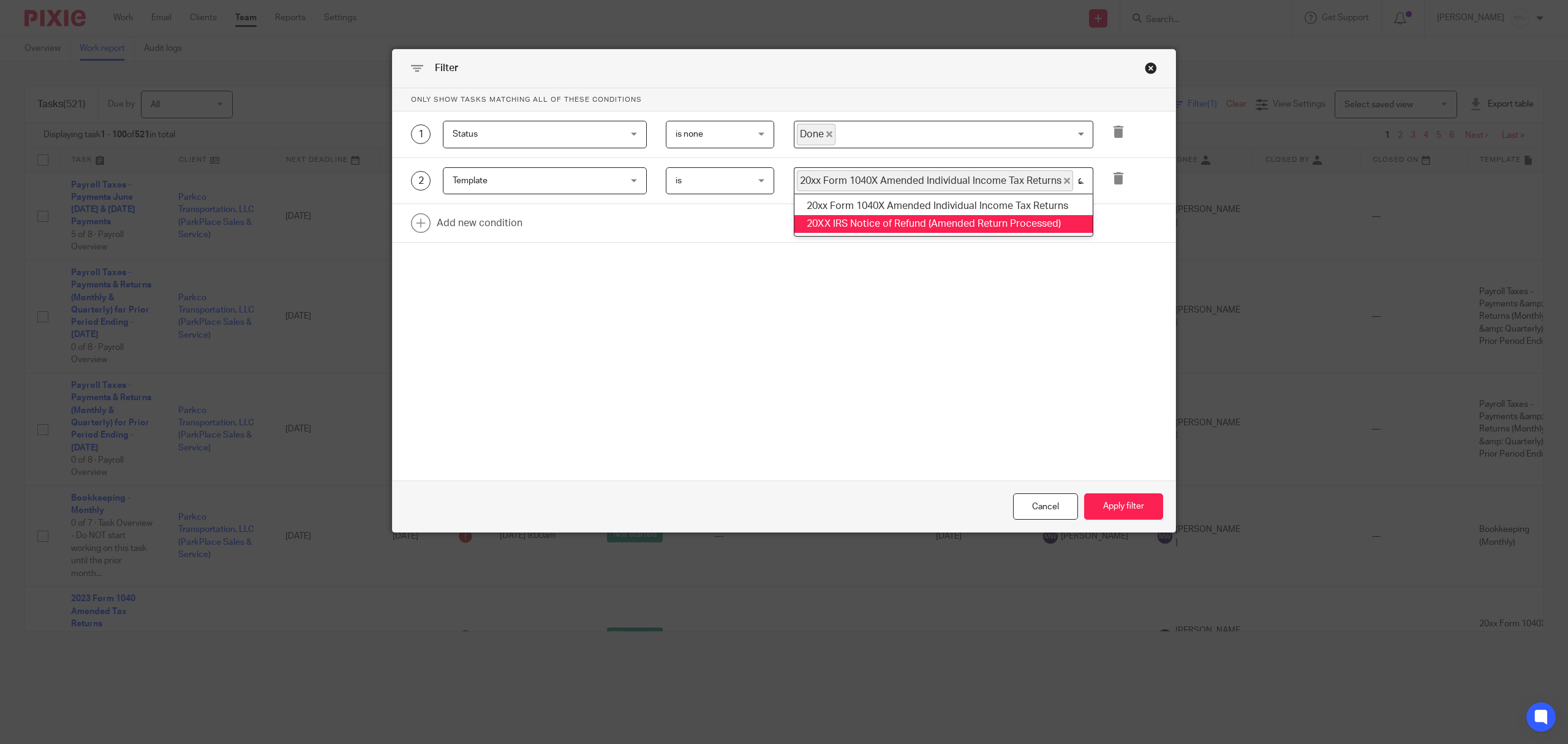
click at [935, 227] on li "20XX IRS Notice of Refund (Amended Return Processed)" at bounding box center [943, 224] width 298 height 18
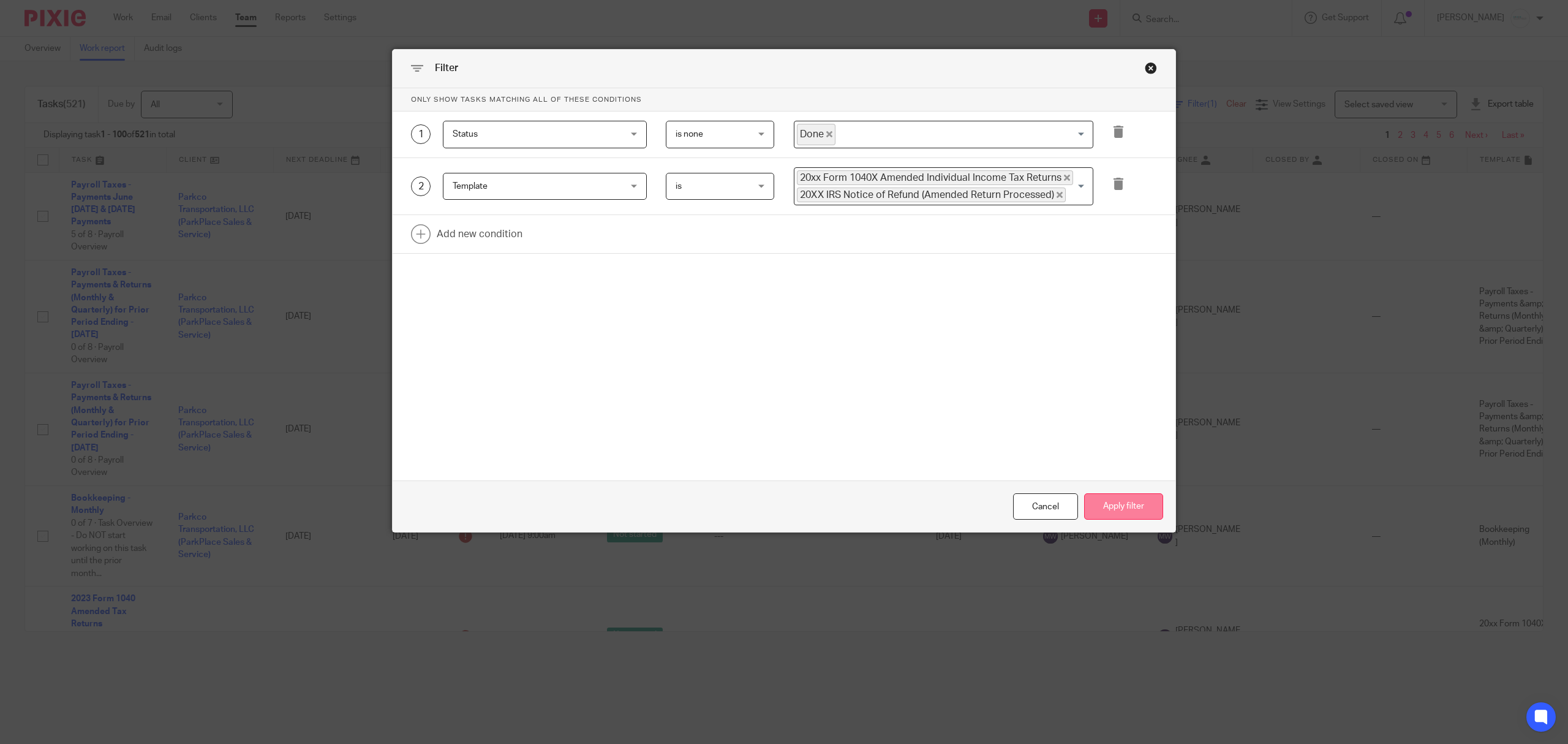
click at [1106, 504] on button "Apply filter" at bounding box center [1123, 506] width 79 height 27
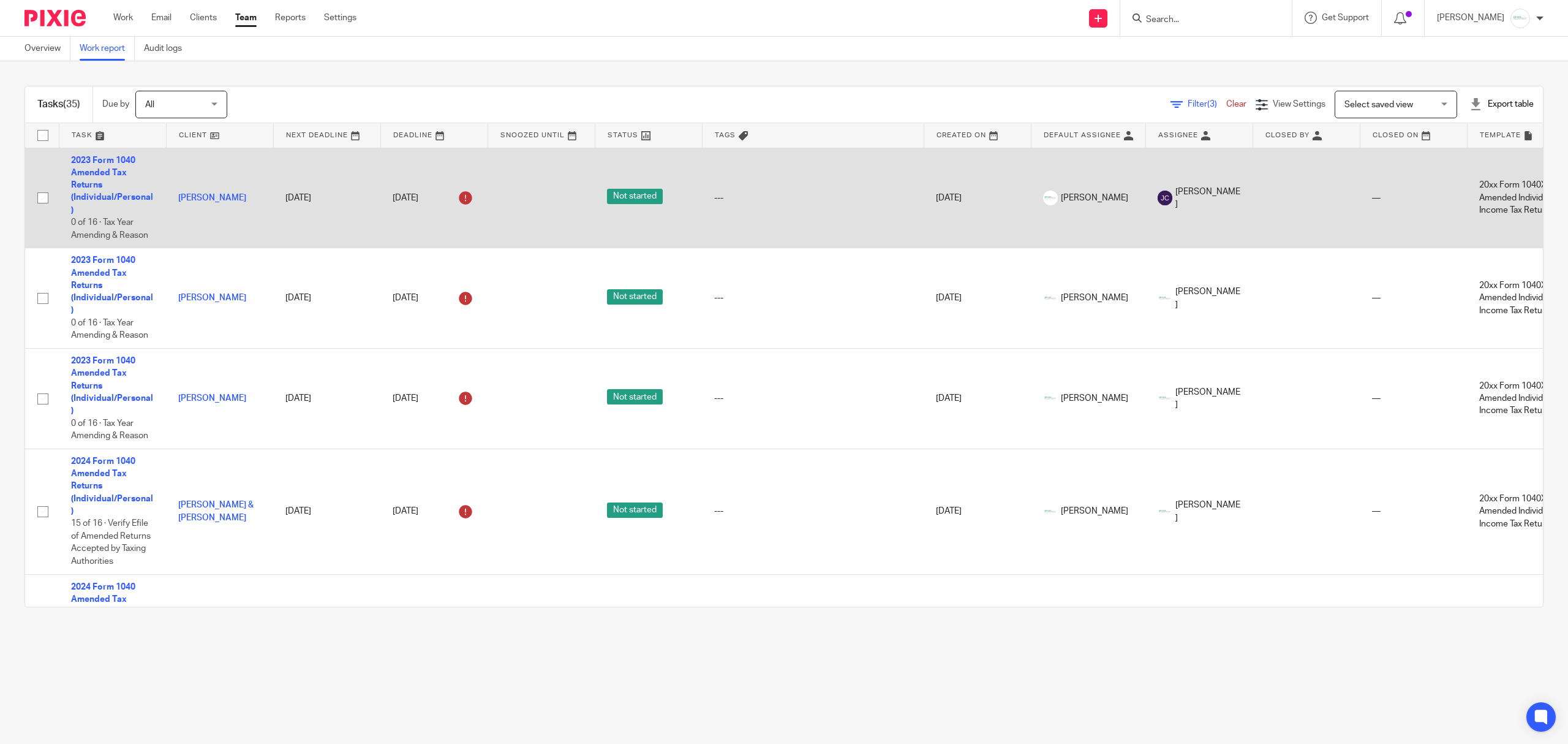
click at [442, 201] on div "[DATE]" at bounding box center [434, 197] width 83 height 20
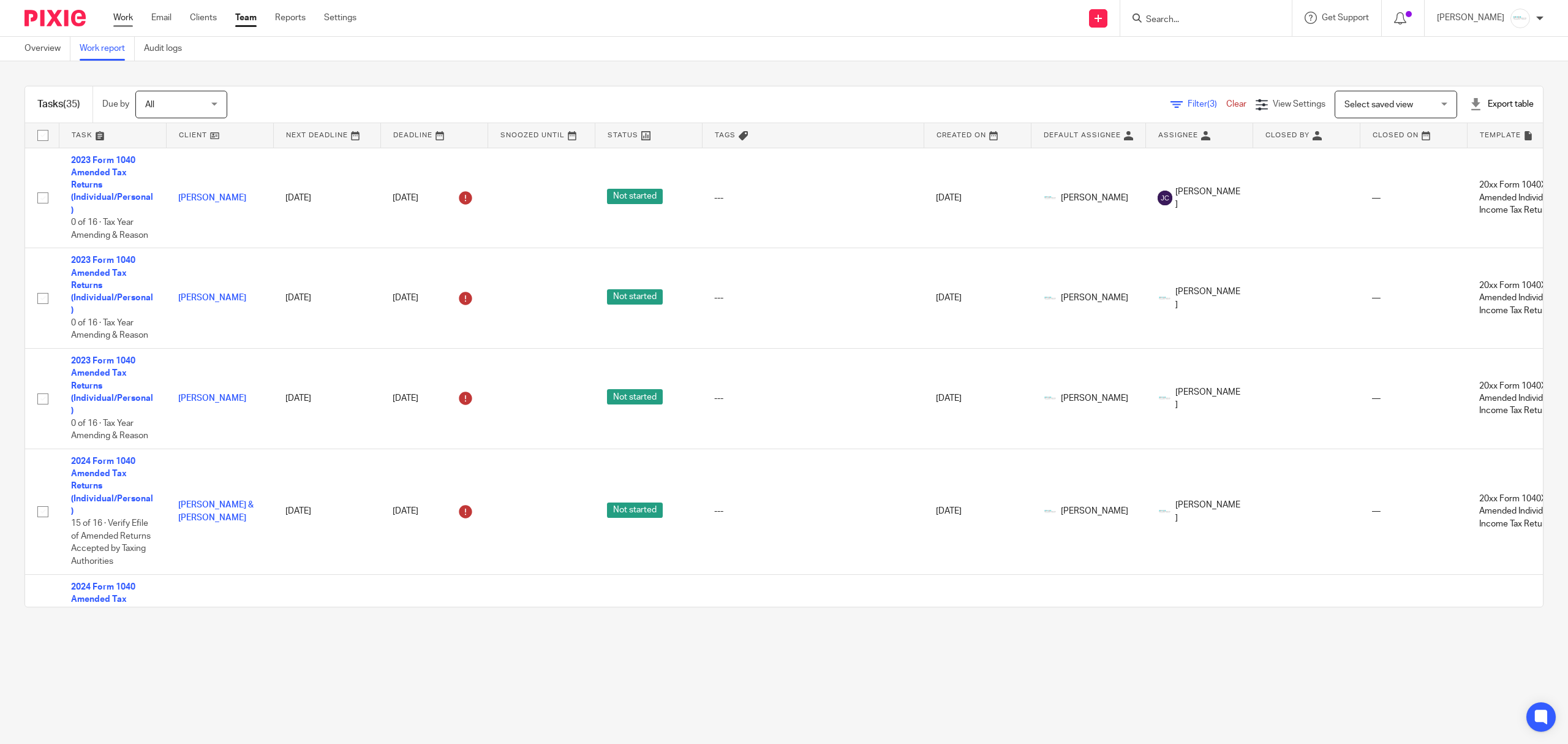
click at [121, 18] on link "Work" at bounding box center [123, 18] width 20 height 13
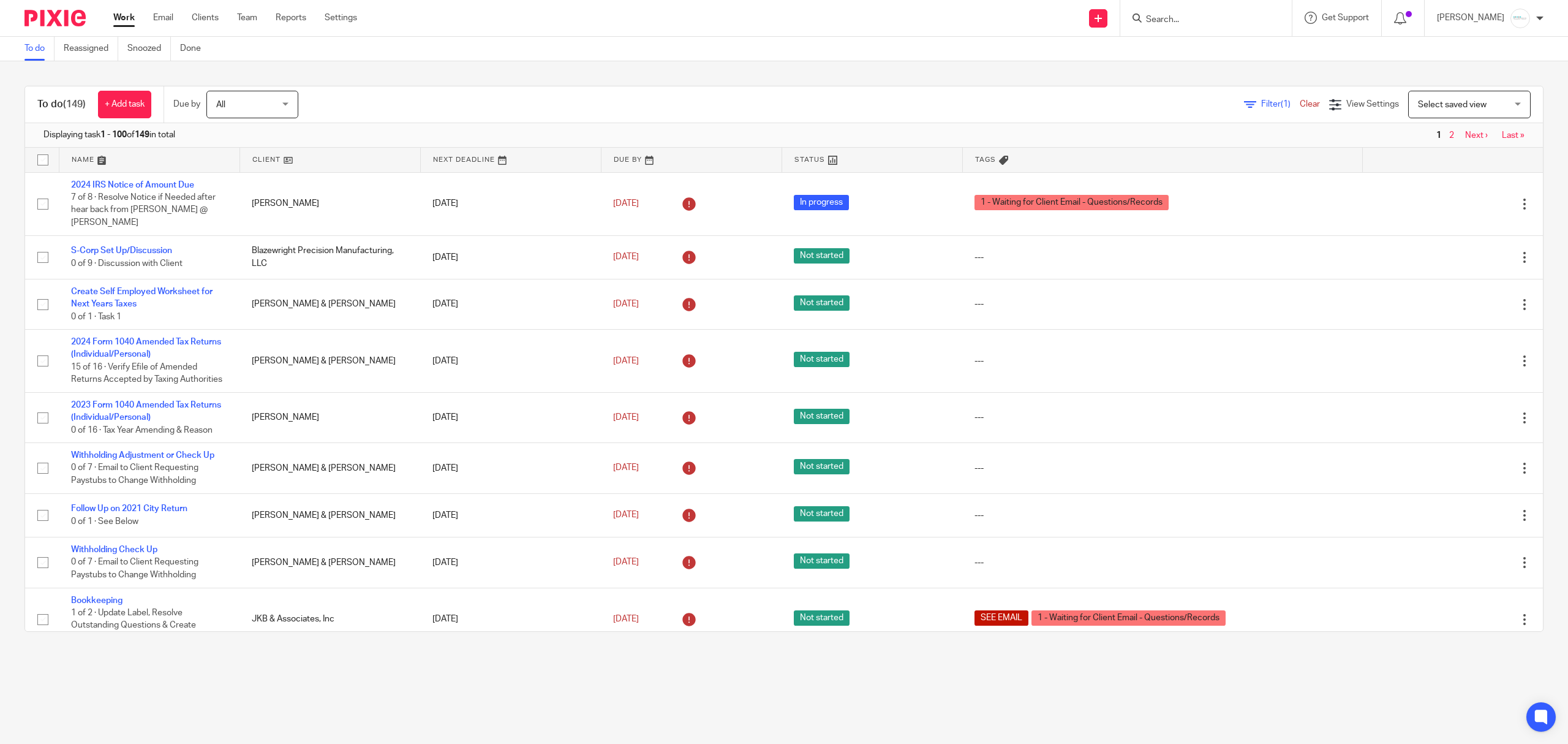
click at [1261, 100] on span "Filter (1)" at bounding box center [1280, 104] width 38 height 9
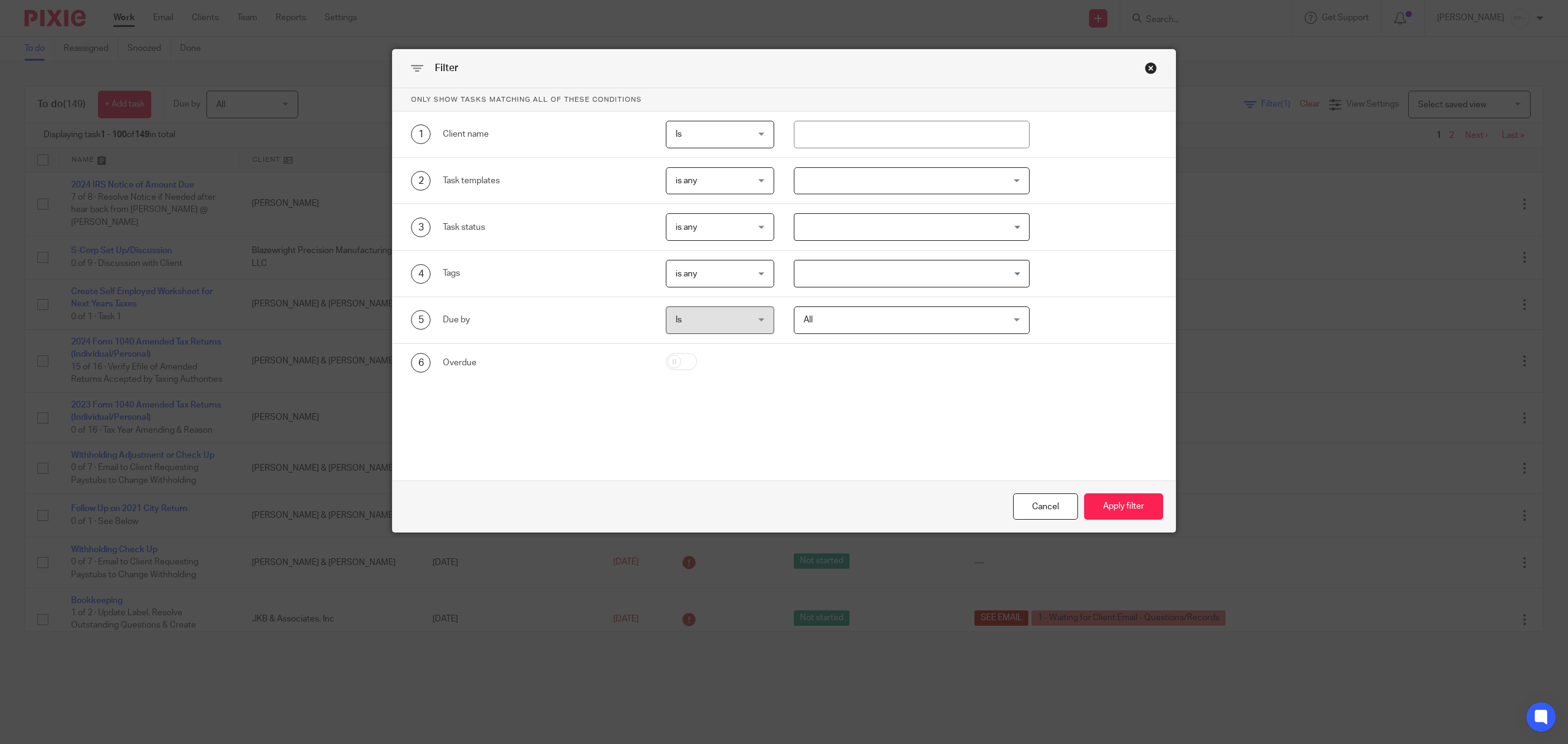
click at [746, 185] on span "is any" at bounding box center [715, 181] width 78 height 26
click at [838, 174] on div at bounding box center [912, 181] width 236 height 27
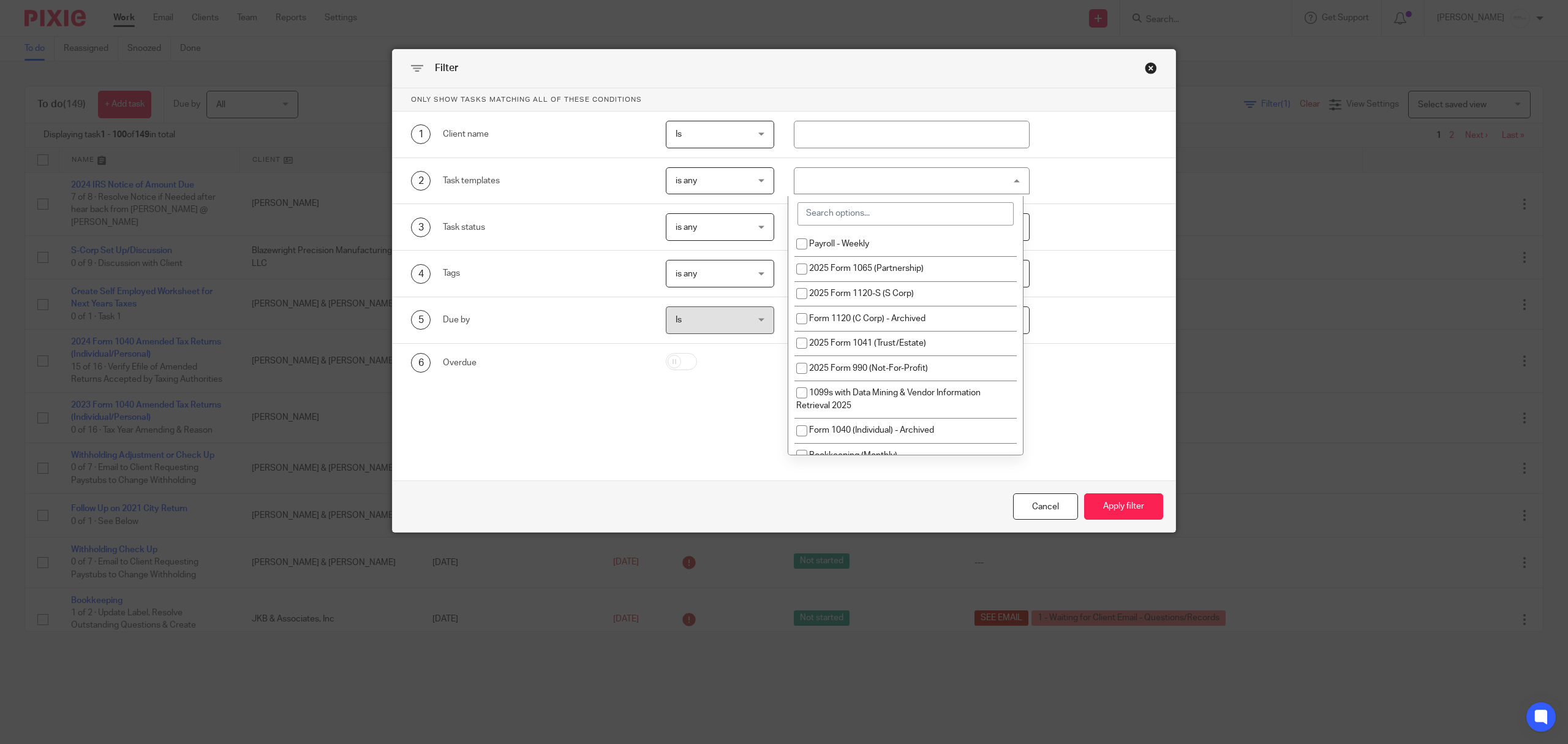
click at [852, 219] on input "search" at bounding box center [906, 214] width 216 height 23
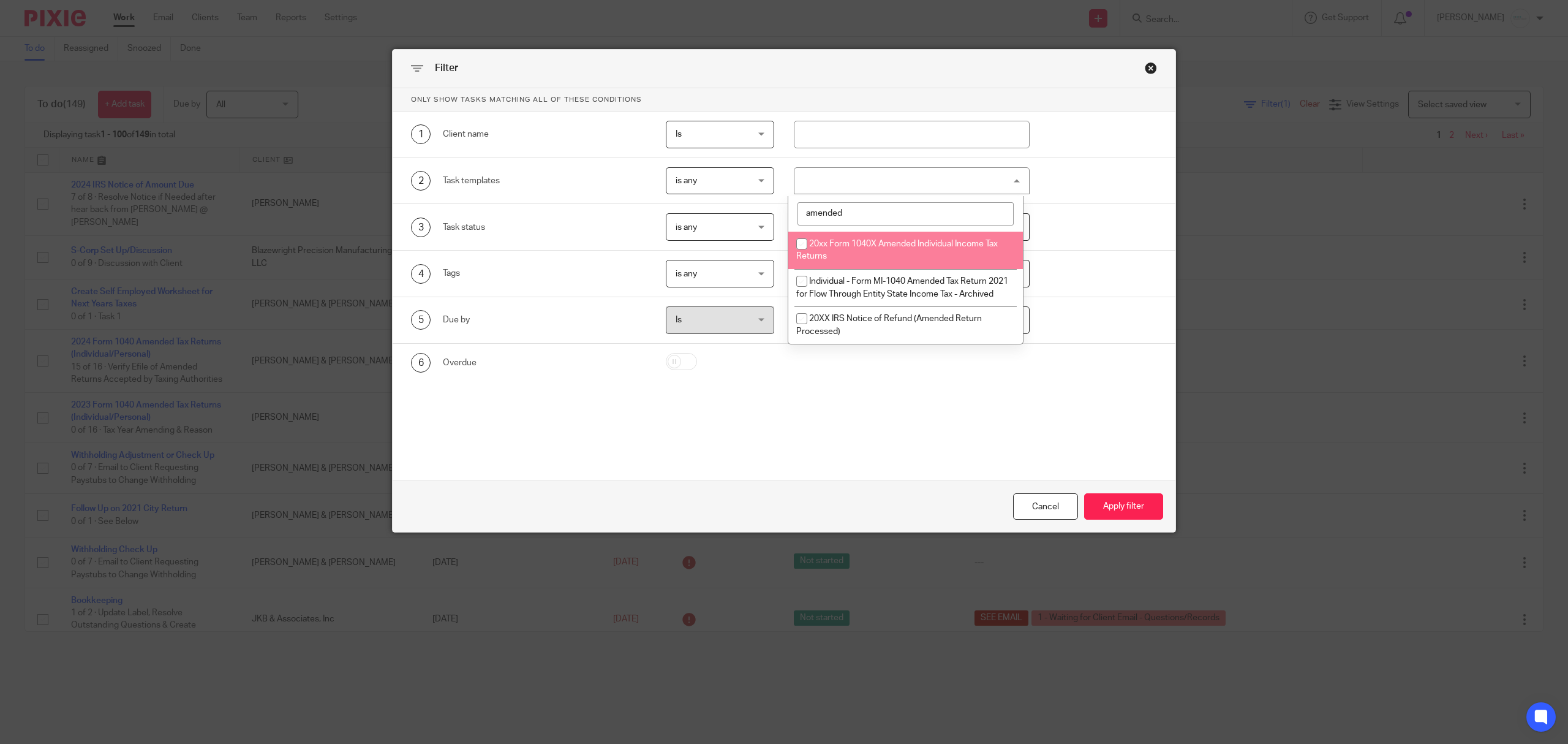
type input "amended"
click at [799, 249] on input "checkbox" at bounding box center [802, 244] width 23 height 23
checkbox input "true"
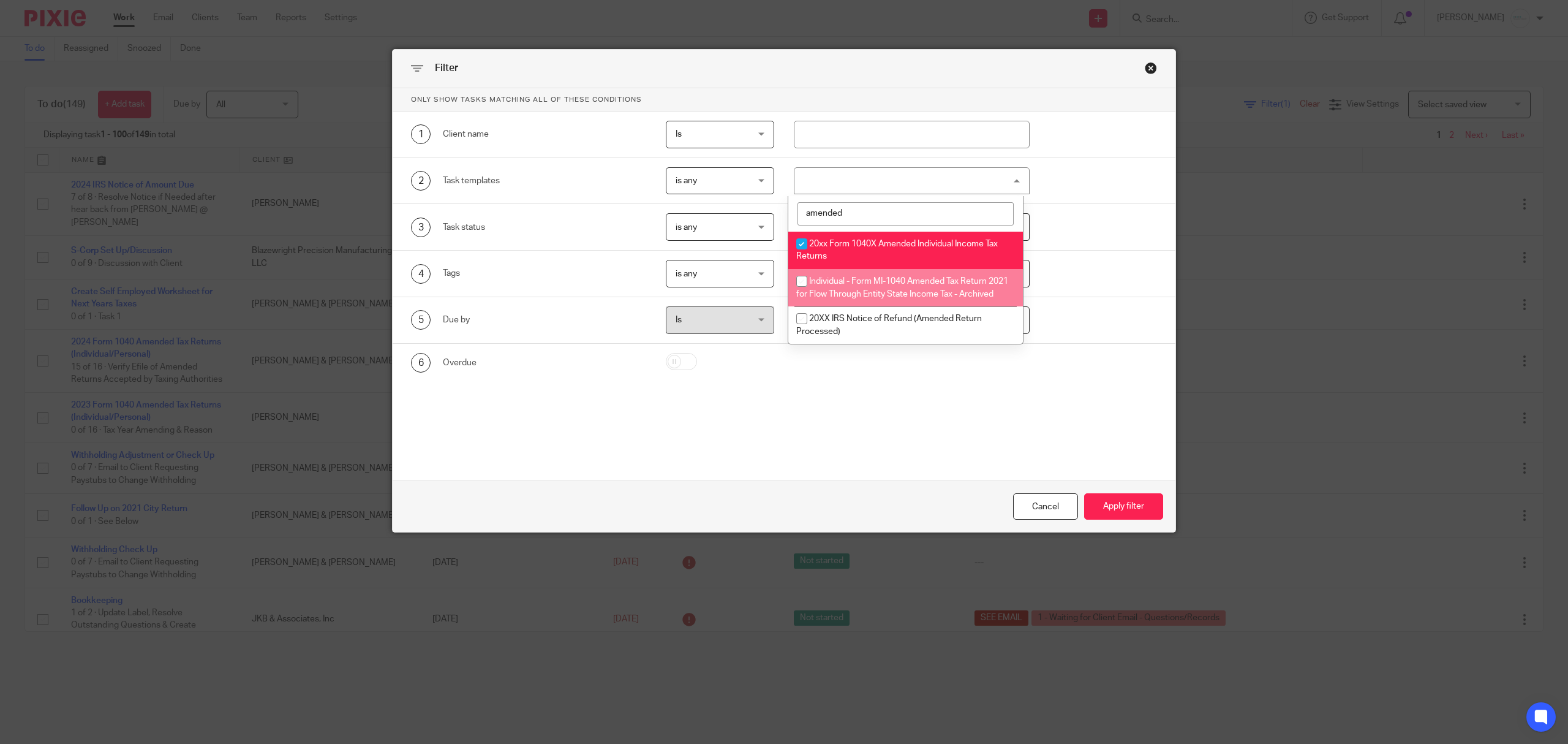
click at [797, 282] on input "checkbox" at bounding box center [802, 282] width 23 height 23
checkbox input "true"
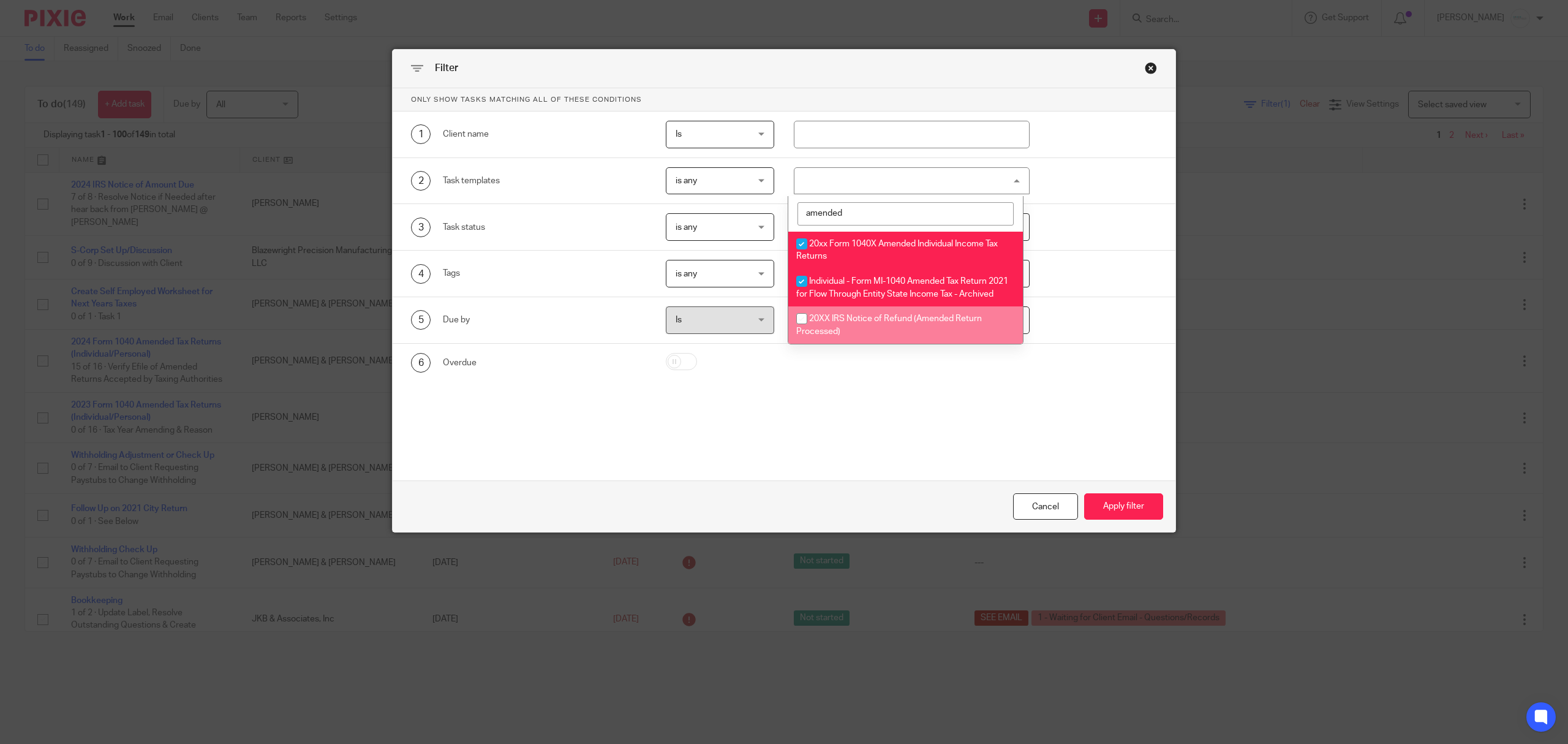
click at [792, 330] on input "checkbox" at bounding box center [802, 318] width 23 height 23
checkbox input "true"
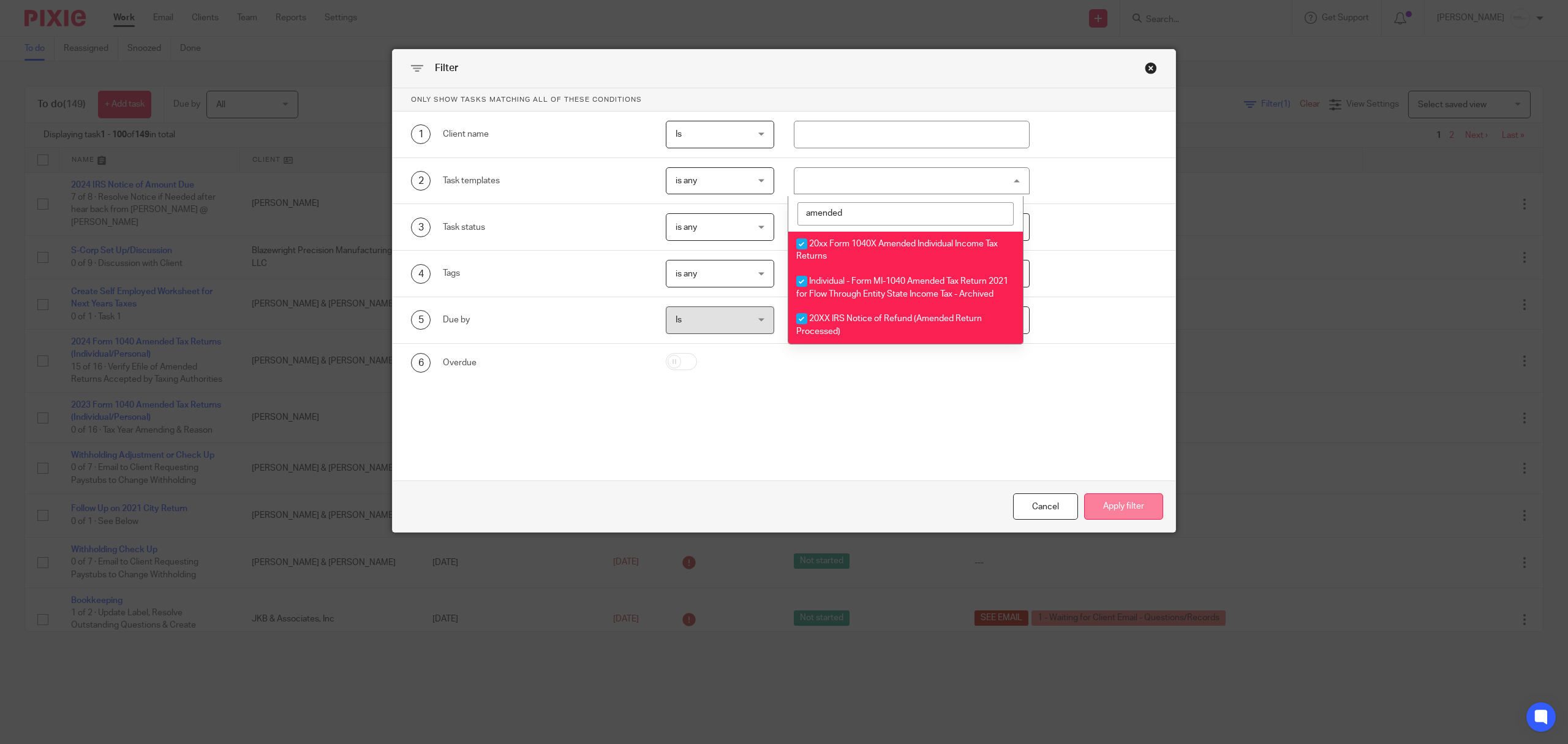
click at [1107, 494] on button "Apply filter" at bounding box center [1123, 506] width 79 height 27
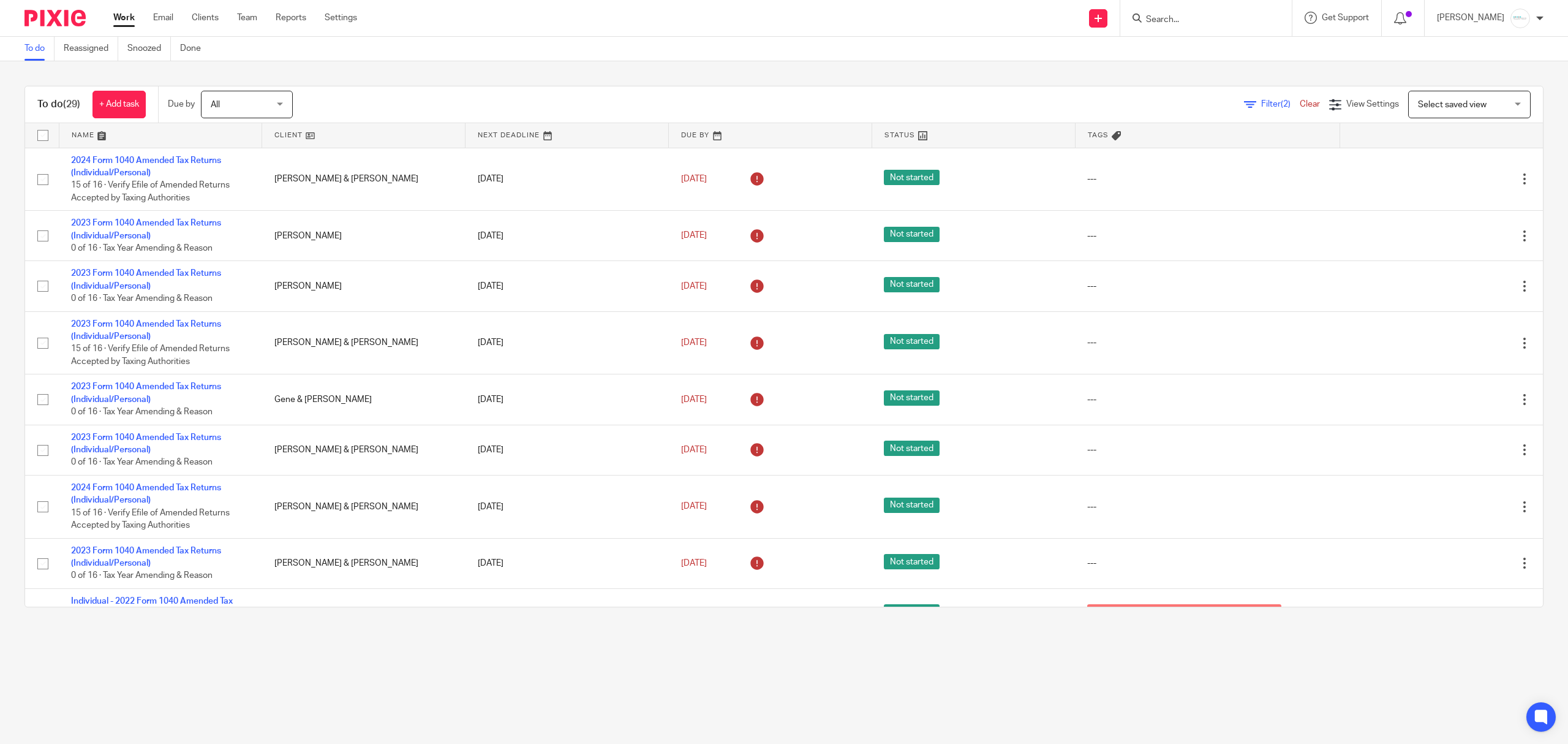
click at [1261, 100] on span "Filter (2)" at bounding box center [1280, 104] width 38 height 9
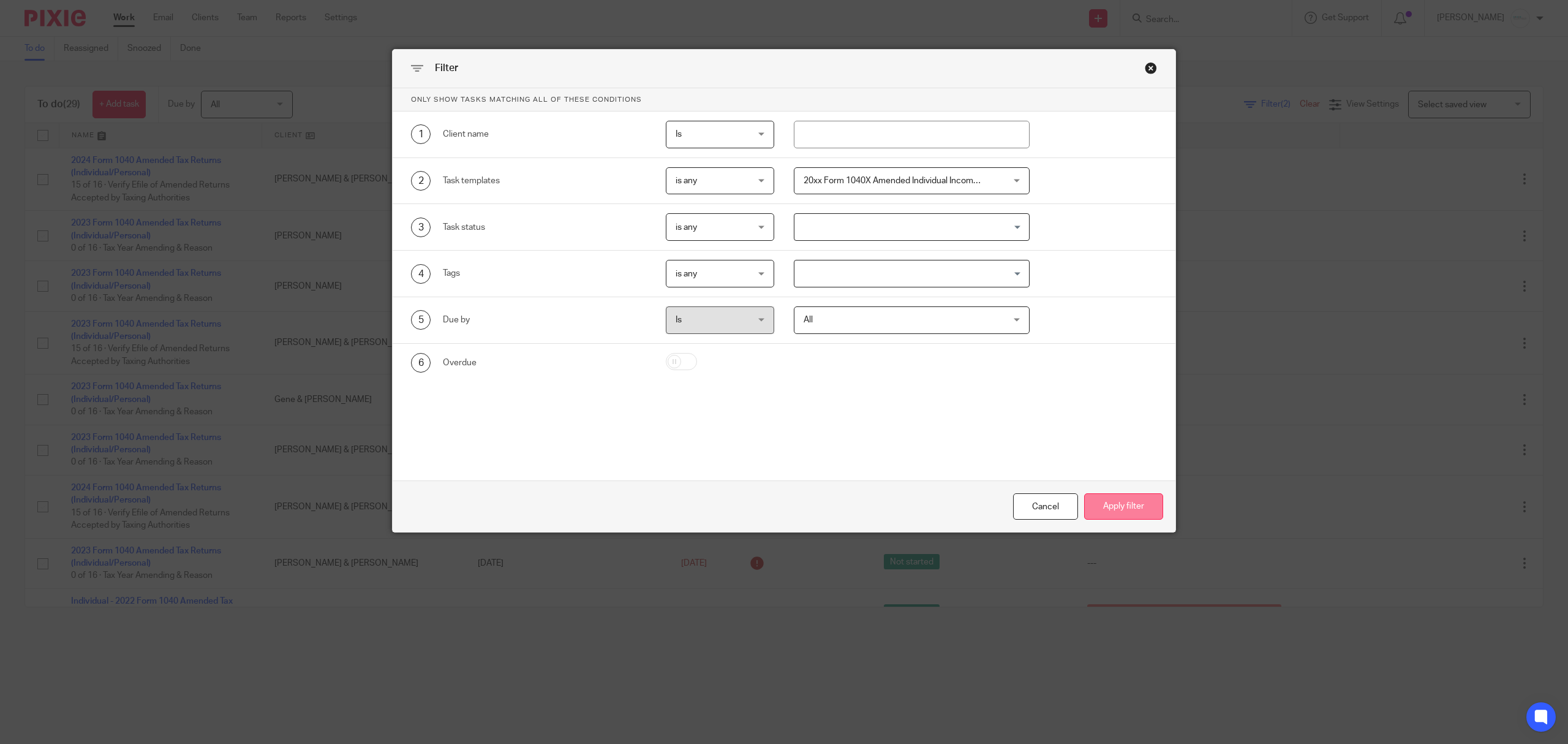
click at [1120, 502] on button "Apply filter" at bounding box center [1123, 506] width 79 height 27
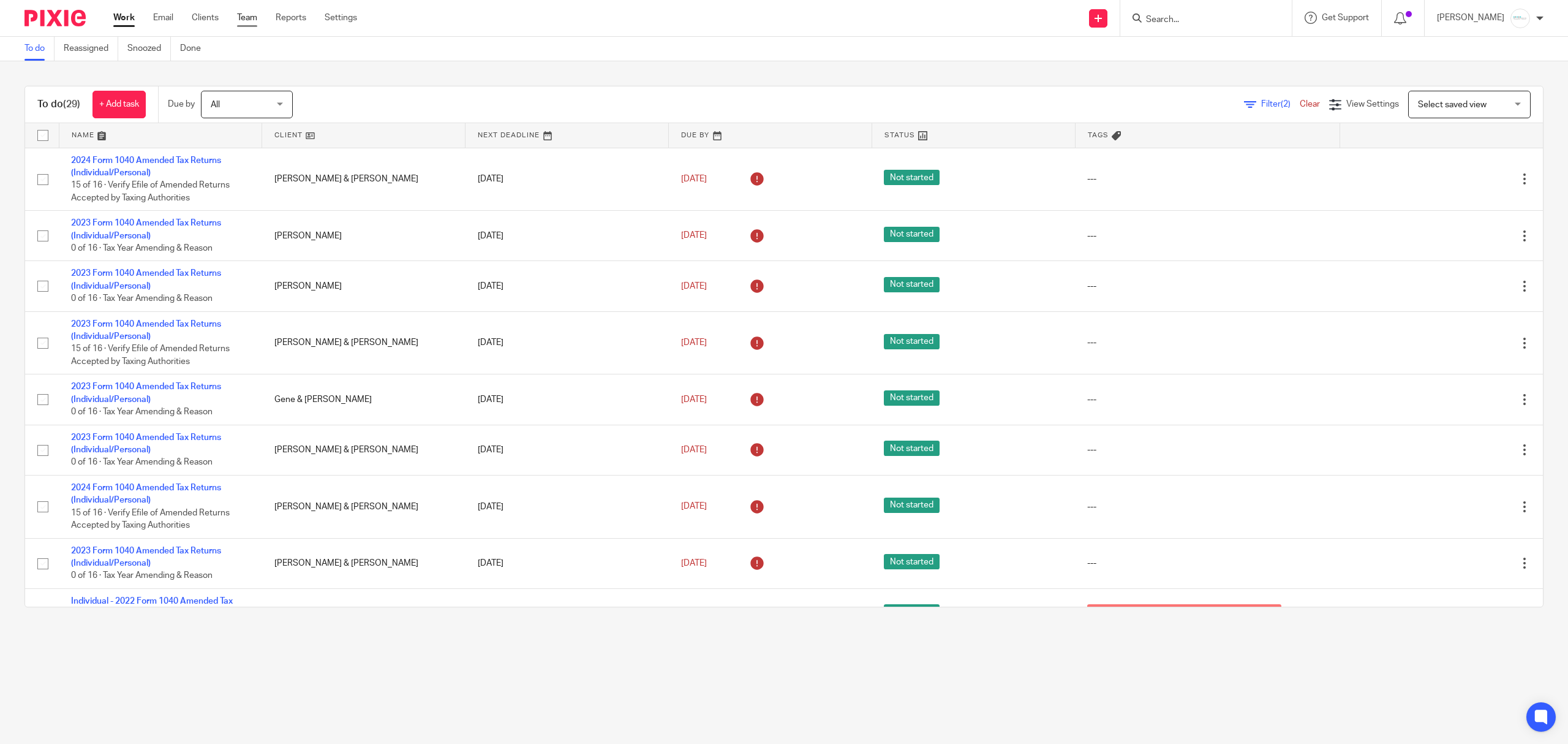
click at [248, 18] on link "Team" at bounding box center [247, 18] width 20 height 13
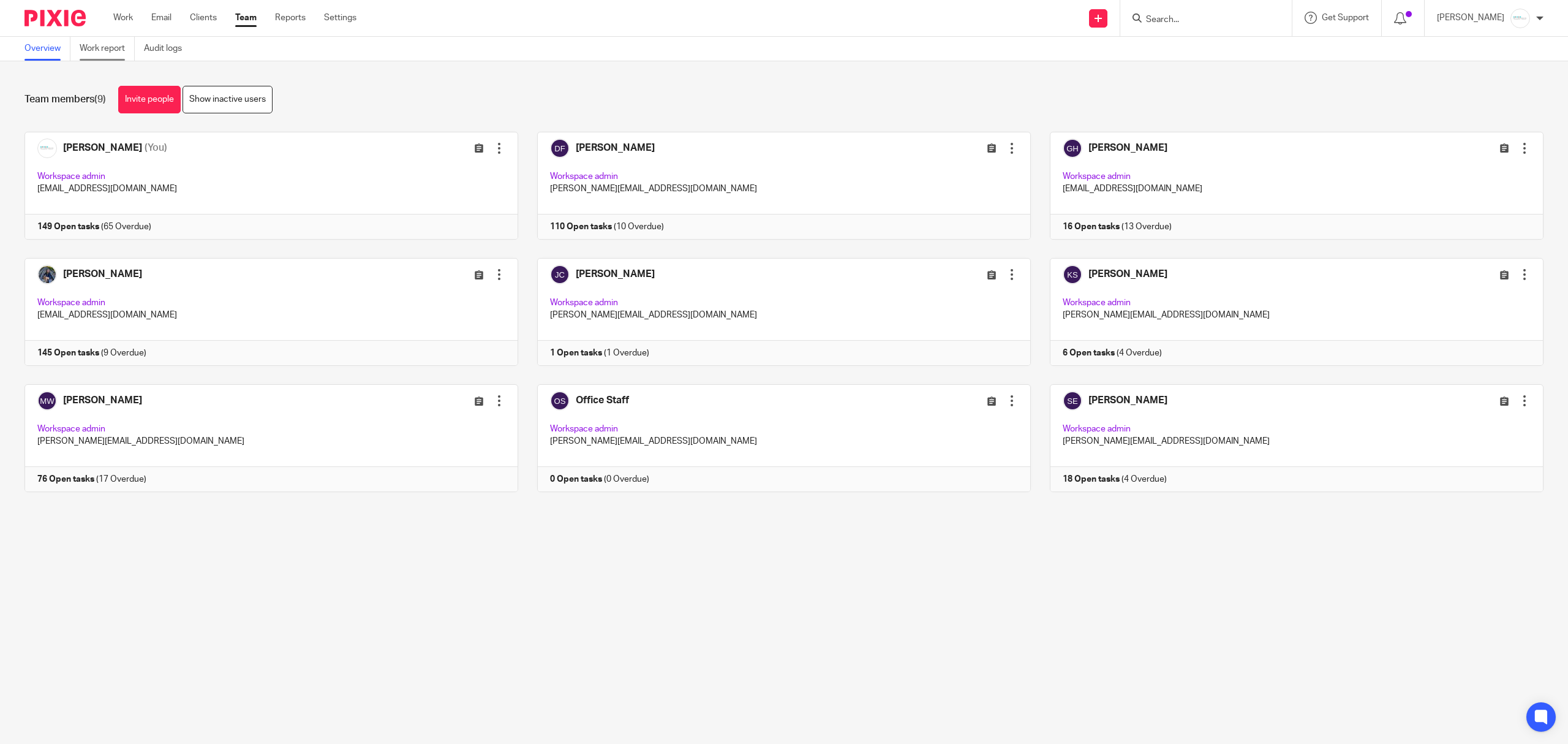
click at [111, 49] on link "Work report" at bounding box center [107, 49] width 55 height 24
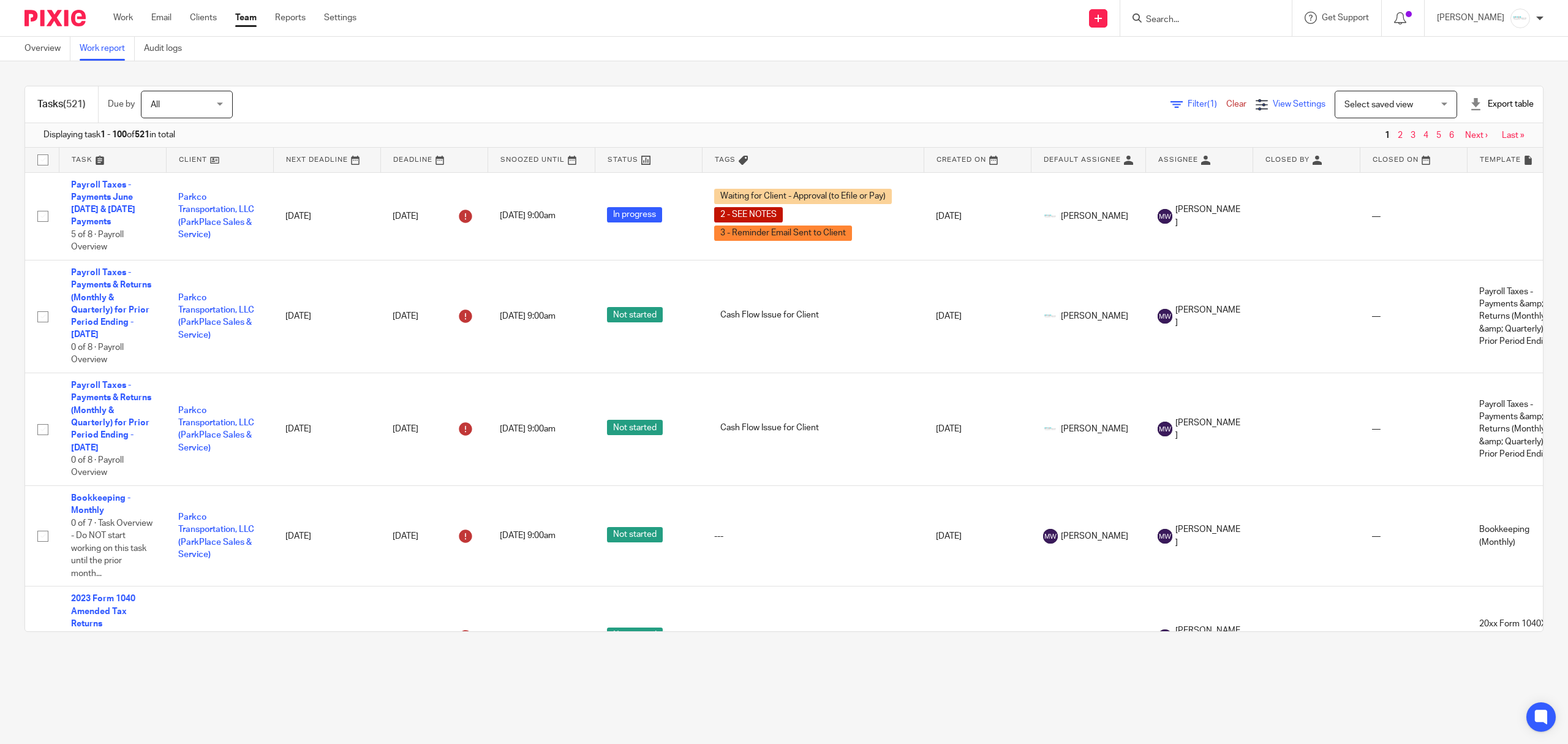
click at [1272, 103] on span "View Settings" at bounding box center [1298, 104] width 52 height 9
click at [1188, 103] on span "Filter (1)" at bounding box center [1207, 104] width 38 height 9
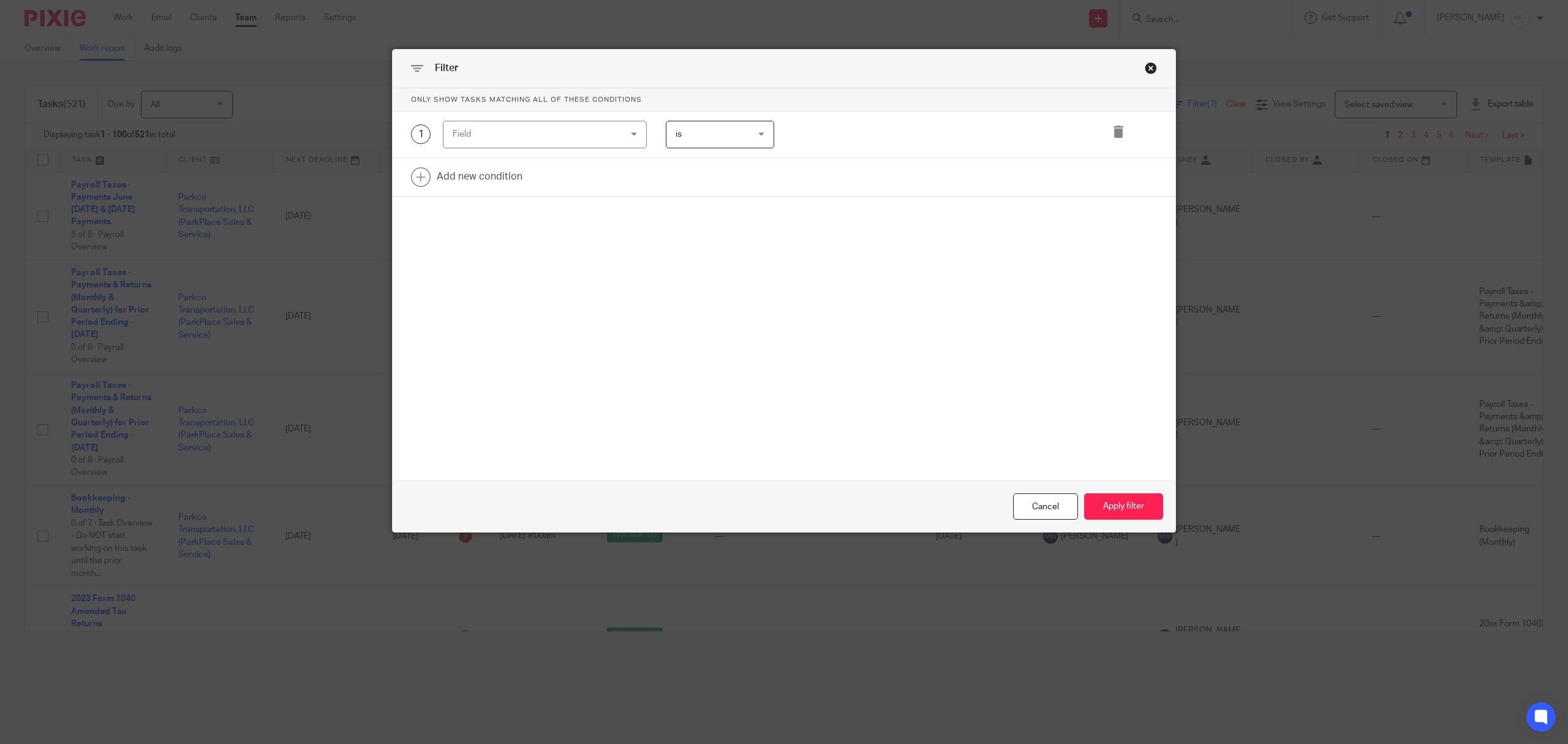
click at [620, 135] on div "Field" at bounding box center [544, 134] width 204 height 27
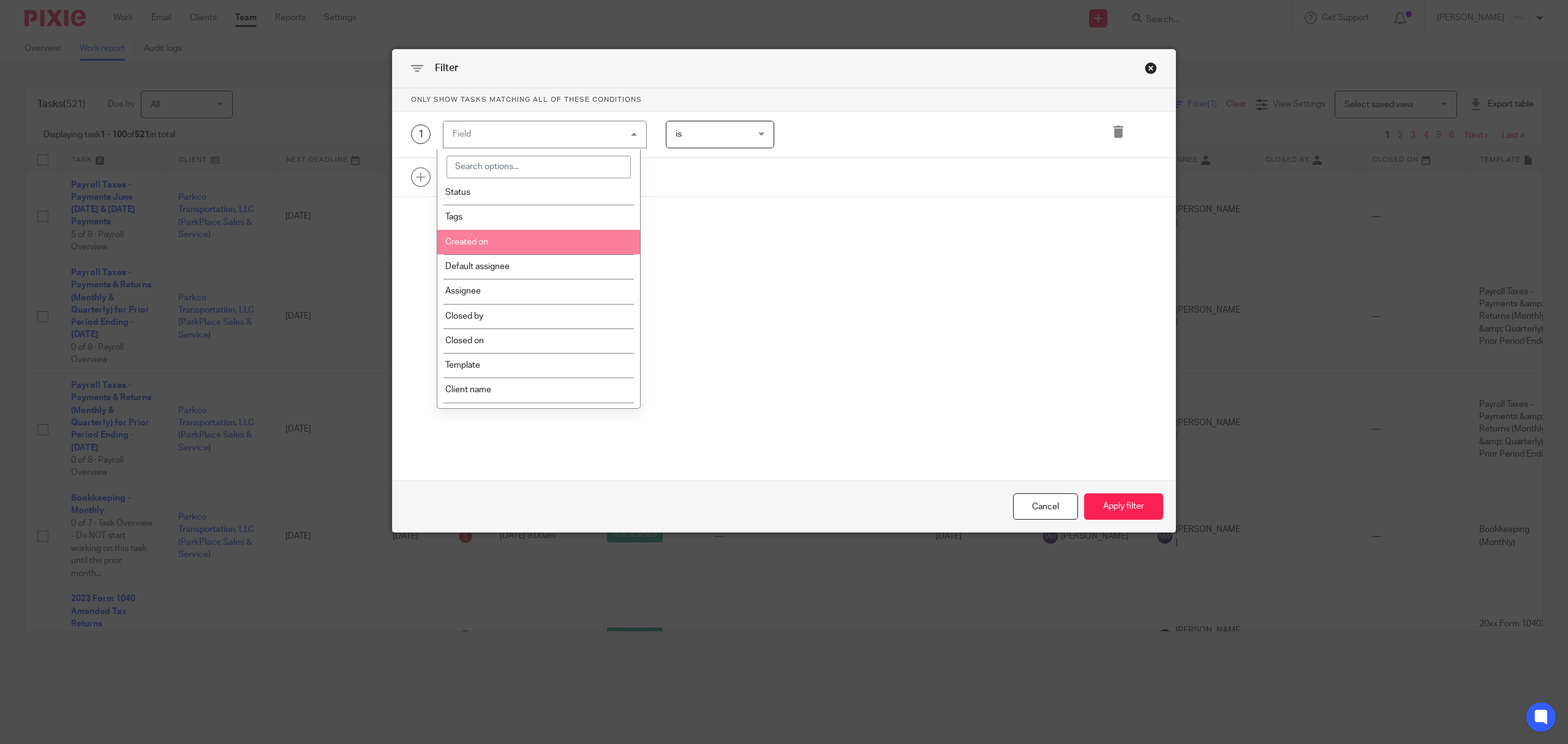
scroll to position [81, 0]
click at [518, 336] on li "Template" at bounding box center [538, 340] width 203 height 24
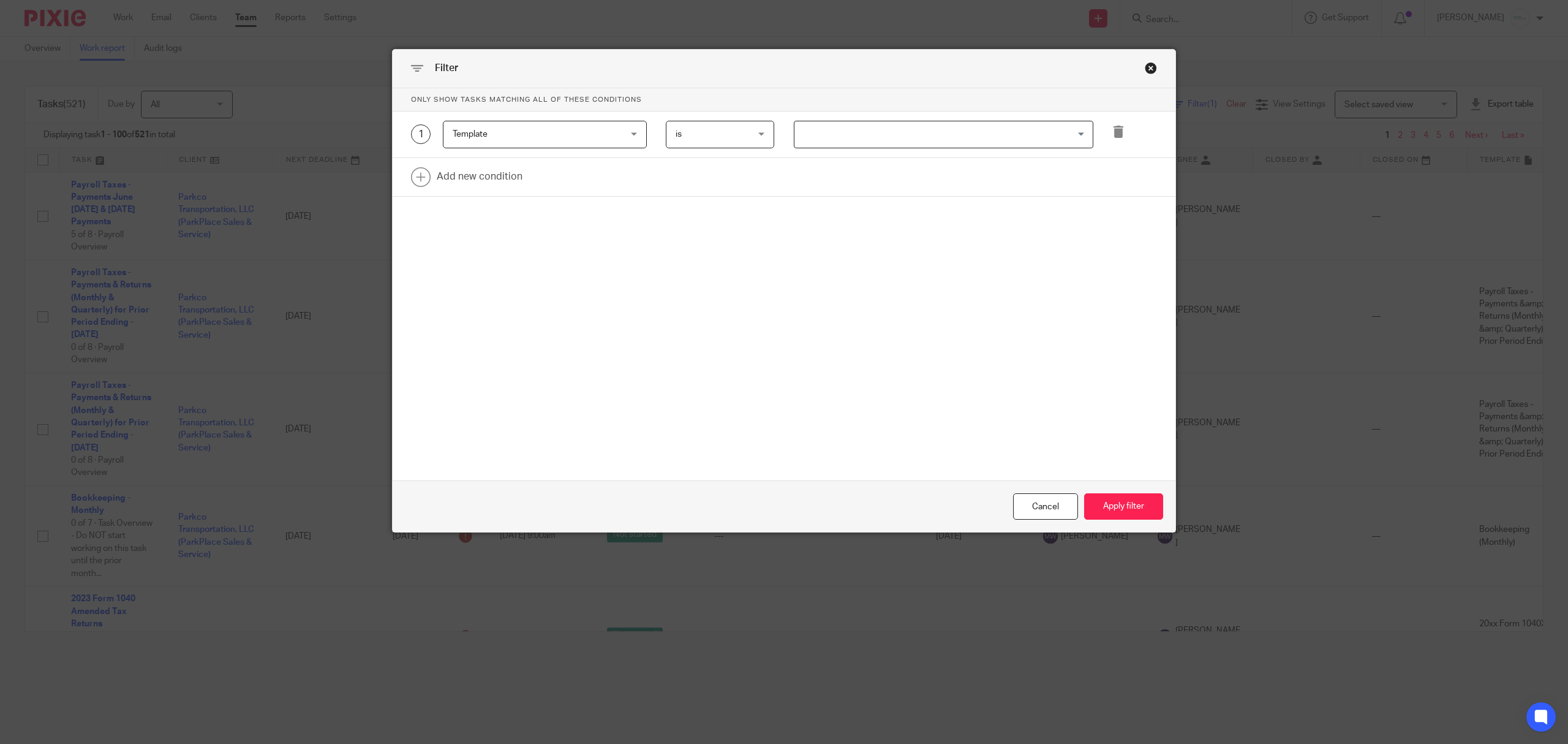
click at [774, 132] on div "Loading..." at bounding box center [934, 134] width 319 height 27
click at [852, 128] on input "Search for option" at bounding box center [940, 134] width 290 height 21
type input "amende"
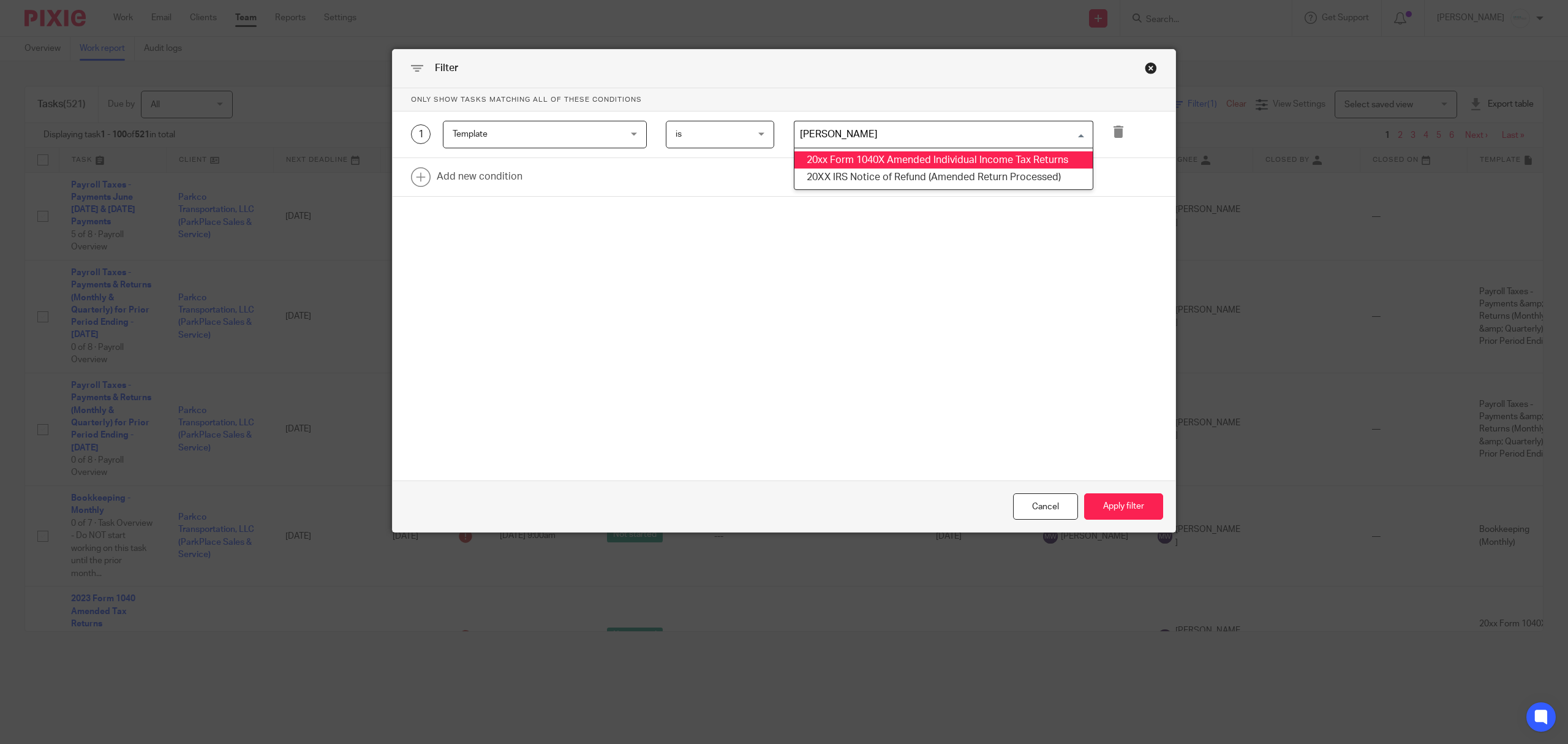
click at [899, 158] on li "20xx Form 1040X Amended Individual Income Tax Returns" at bounding box center [943, 160] width 298 height 18
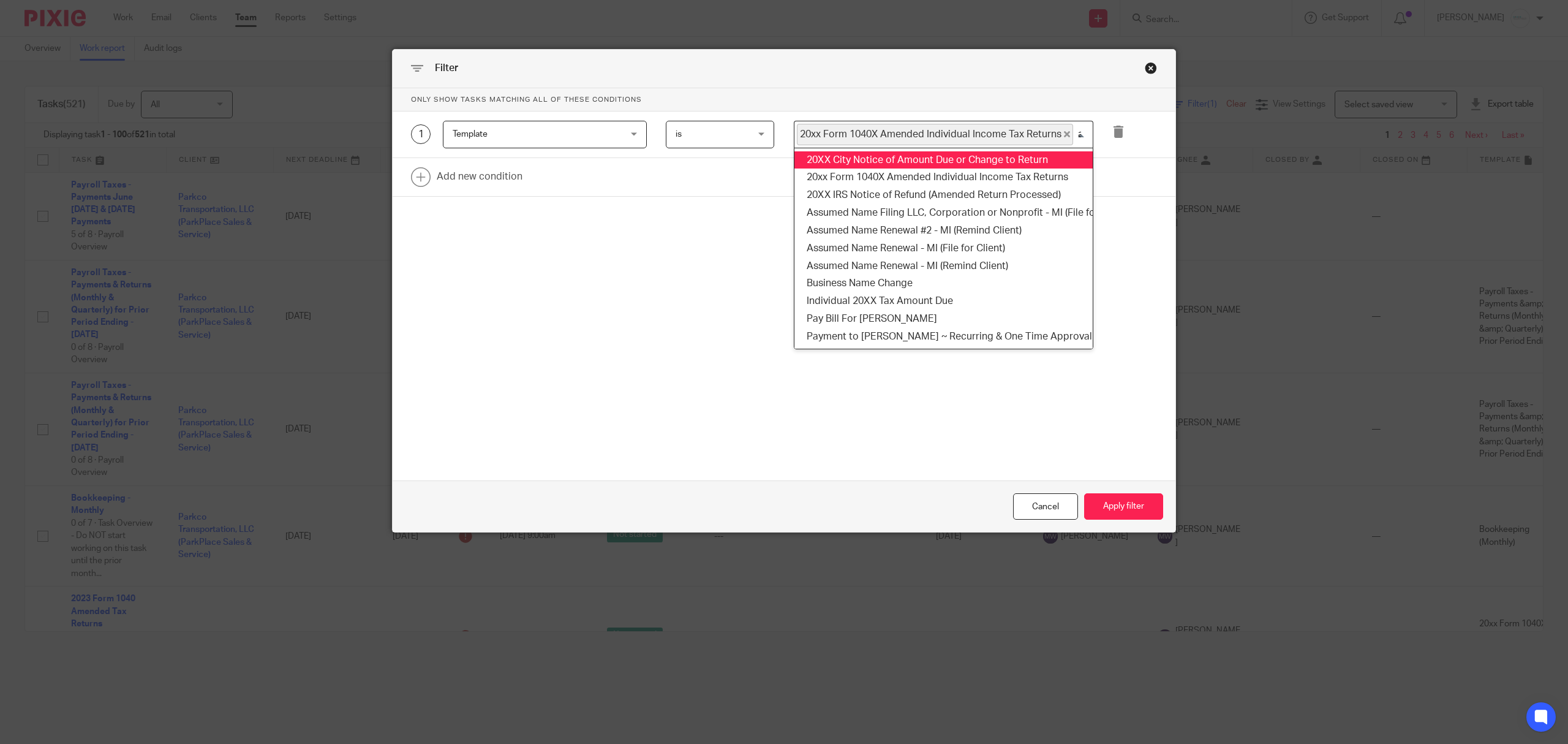
scroll to position [0, 0]
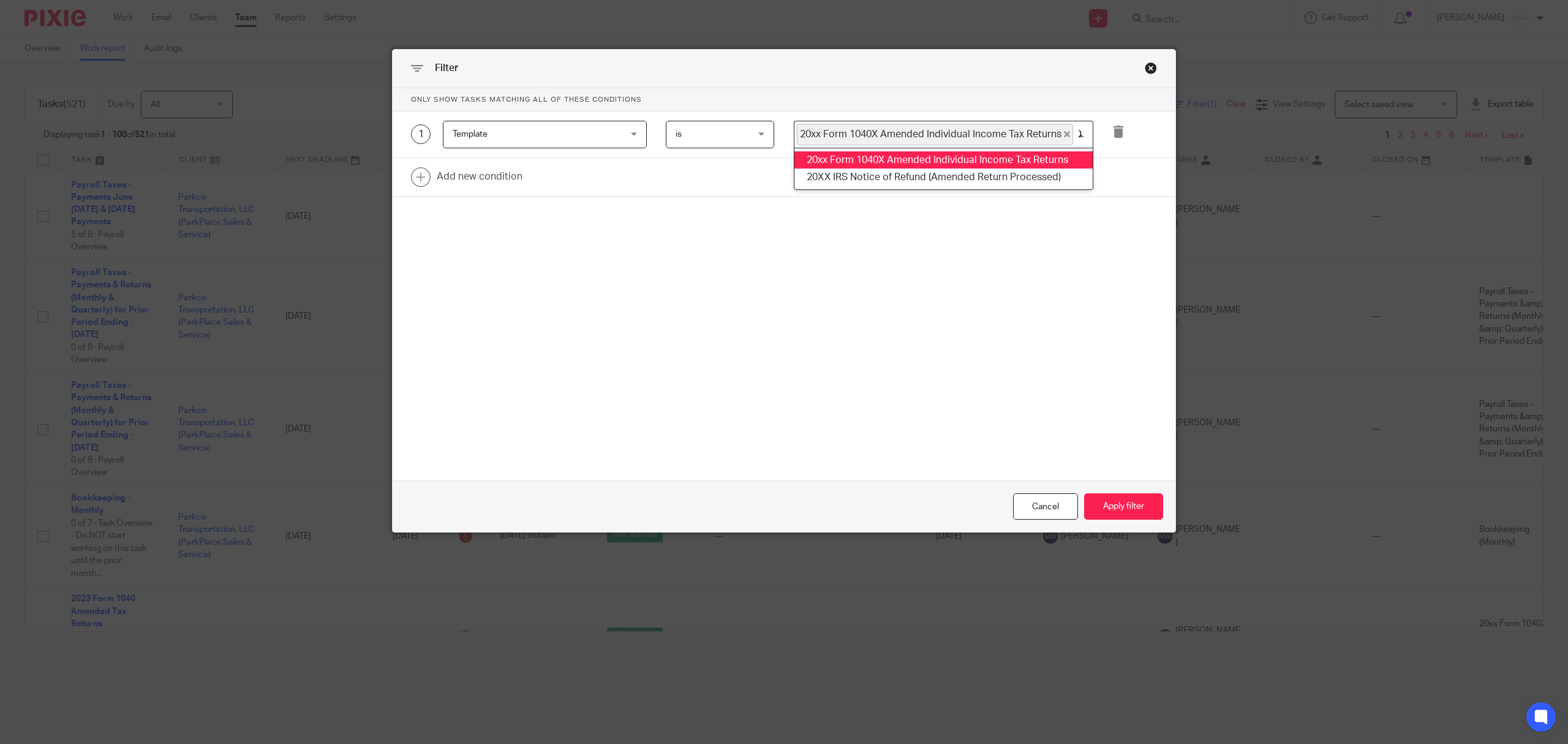
type input "amended"
click at [1013, 179] on li "20XX IRS Notice of Refund (Amended Return Processed)" at bounding box center [943, 177] width 298 height 18
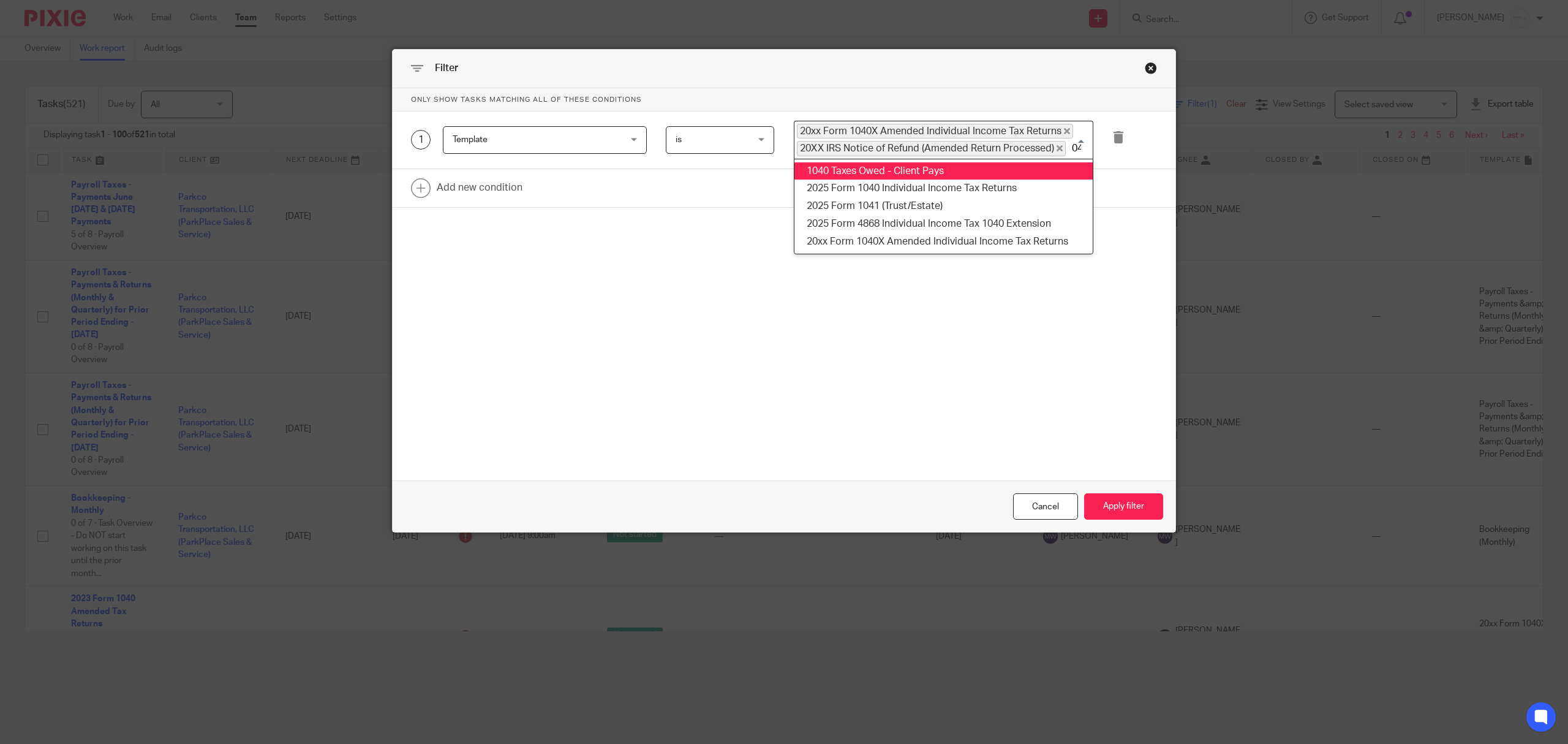
type input "1040"
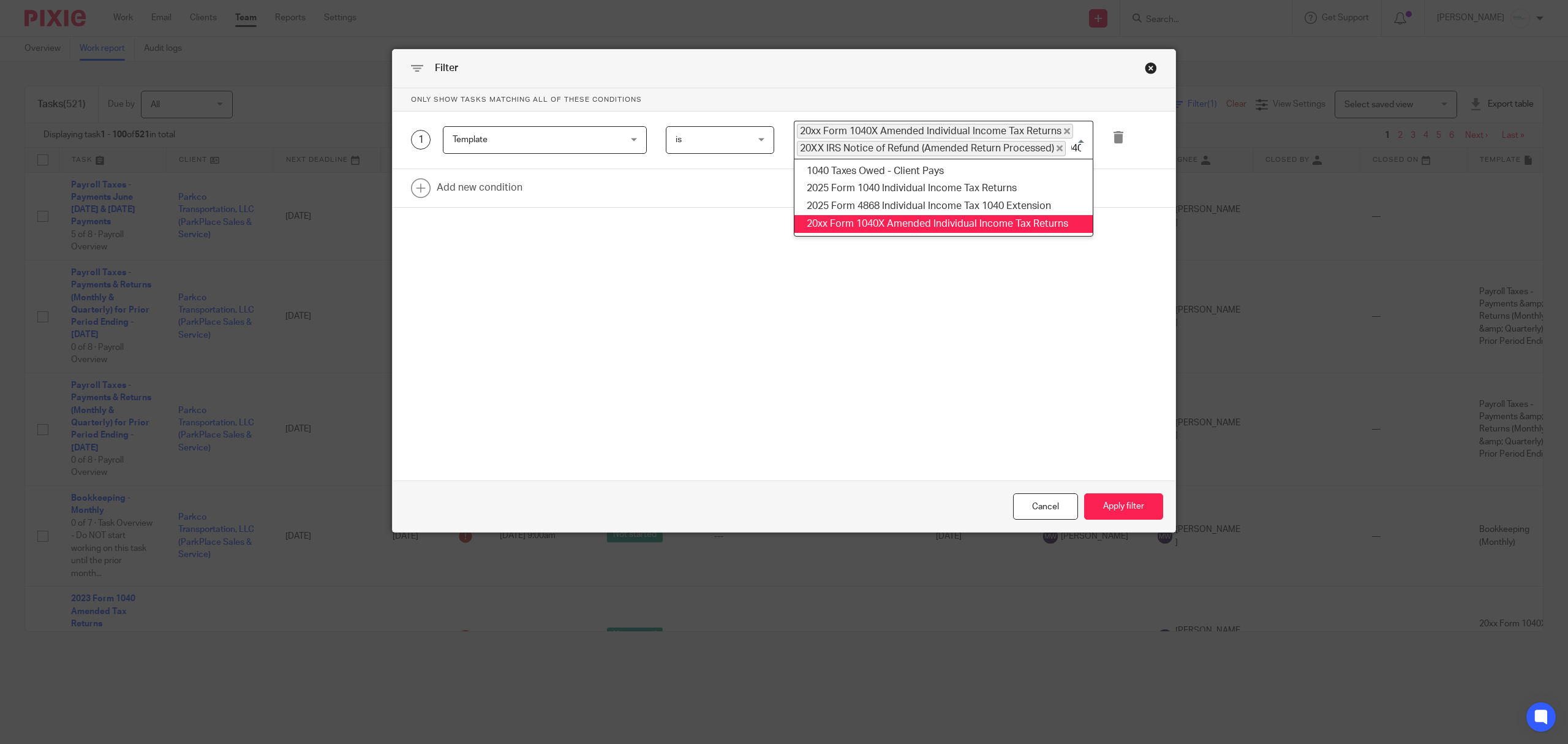
click at [942, 225] on li "20xx Form 1040X Amended Individual Income Tax Returns" at bounding box center [943, 224] width 298 height 18
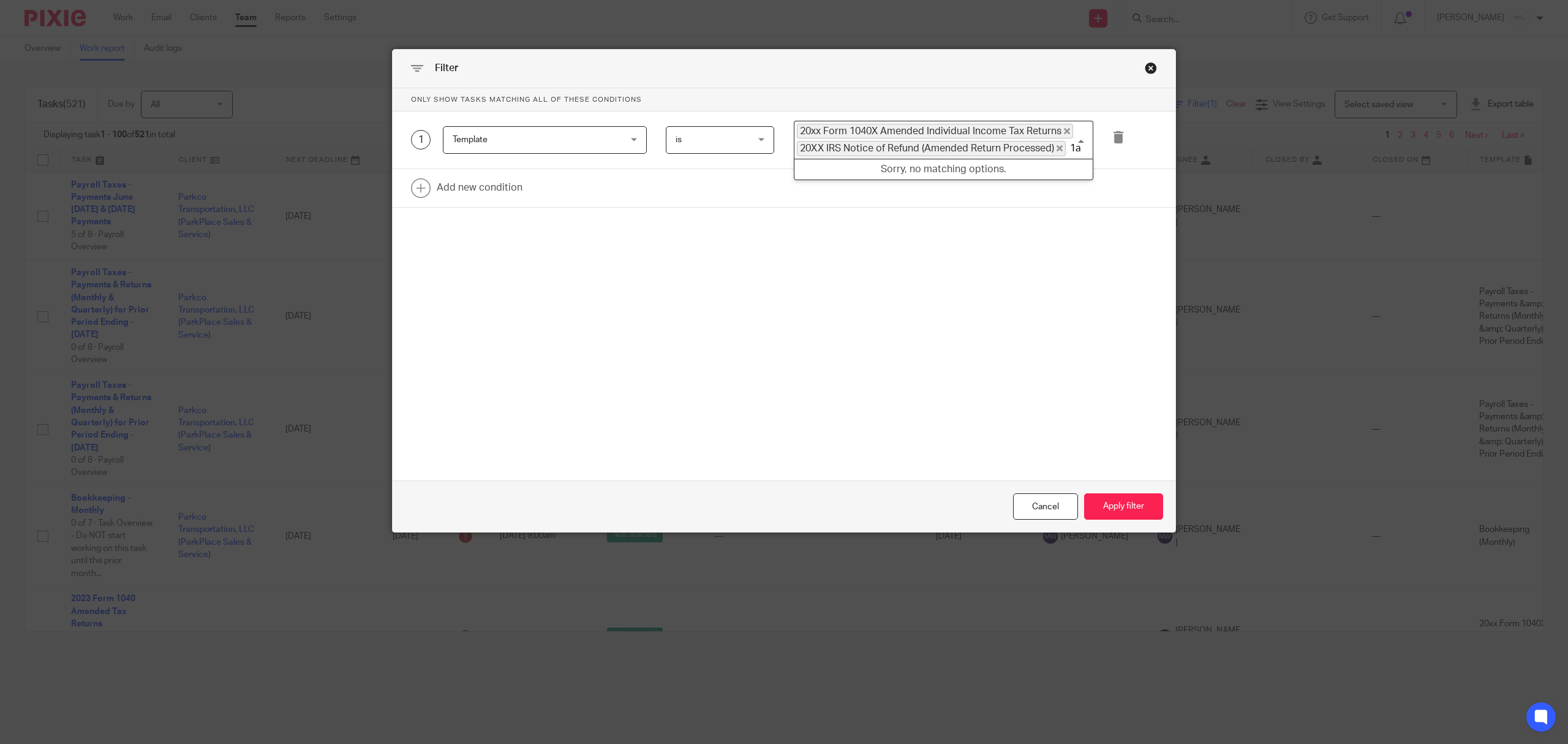
scroll to position [0, 0]
type input "1"
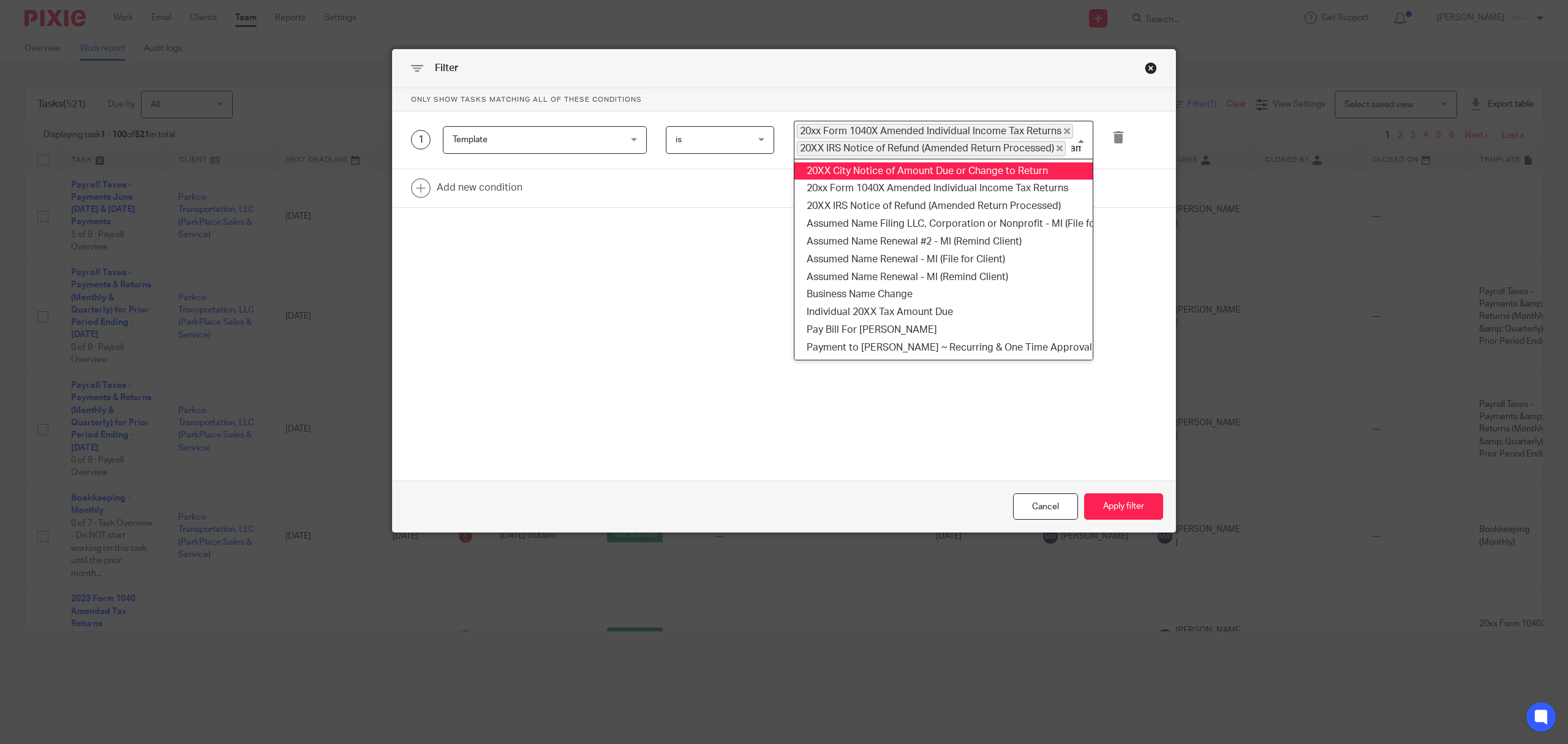
scroll to position [0, 7]
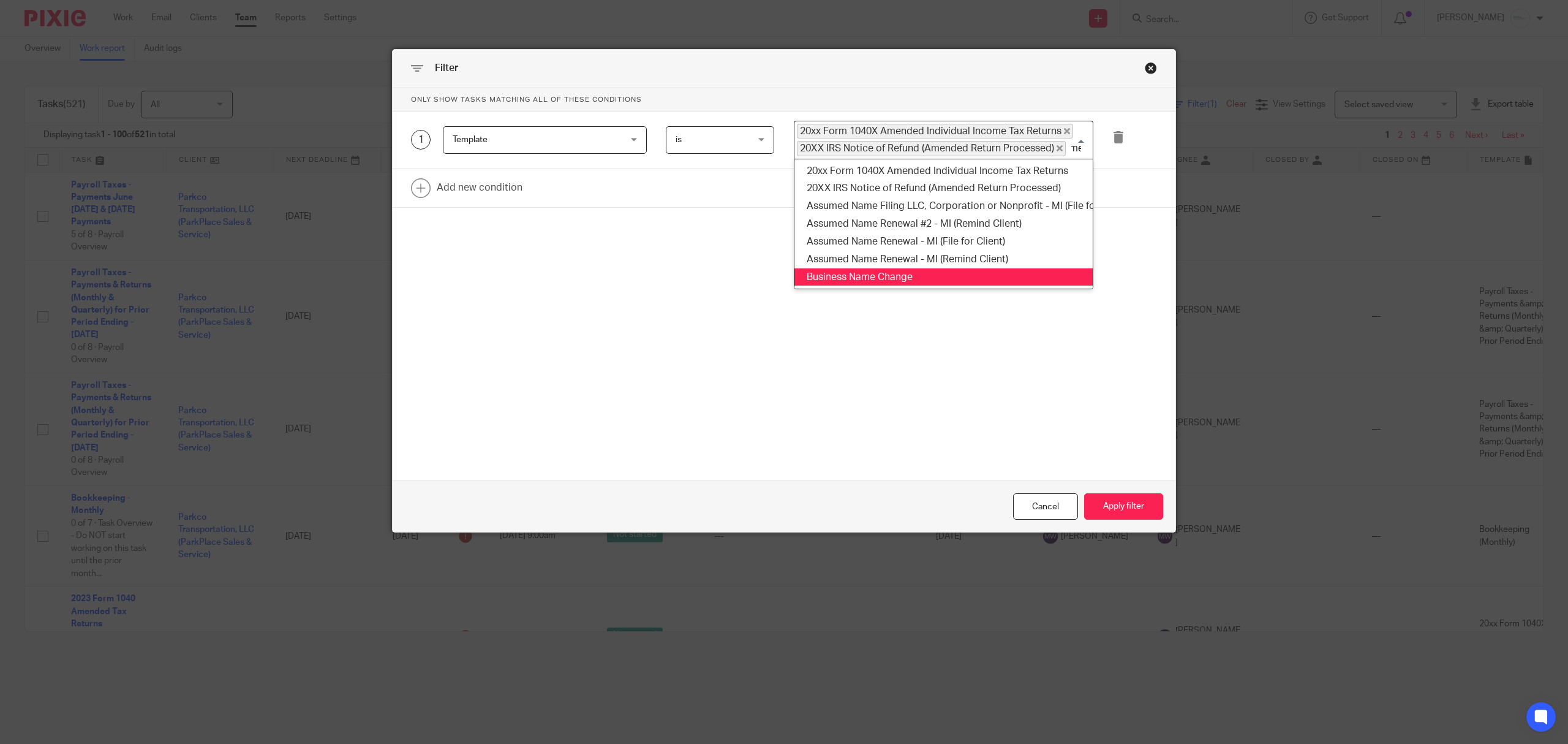
click at [817, 368] on form "Only show tasks matching all of these conditions 1 Template Template Task field…" at bounding box center [784, 311] width 783 height 444
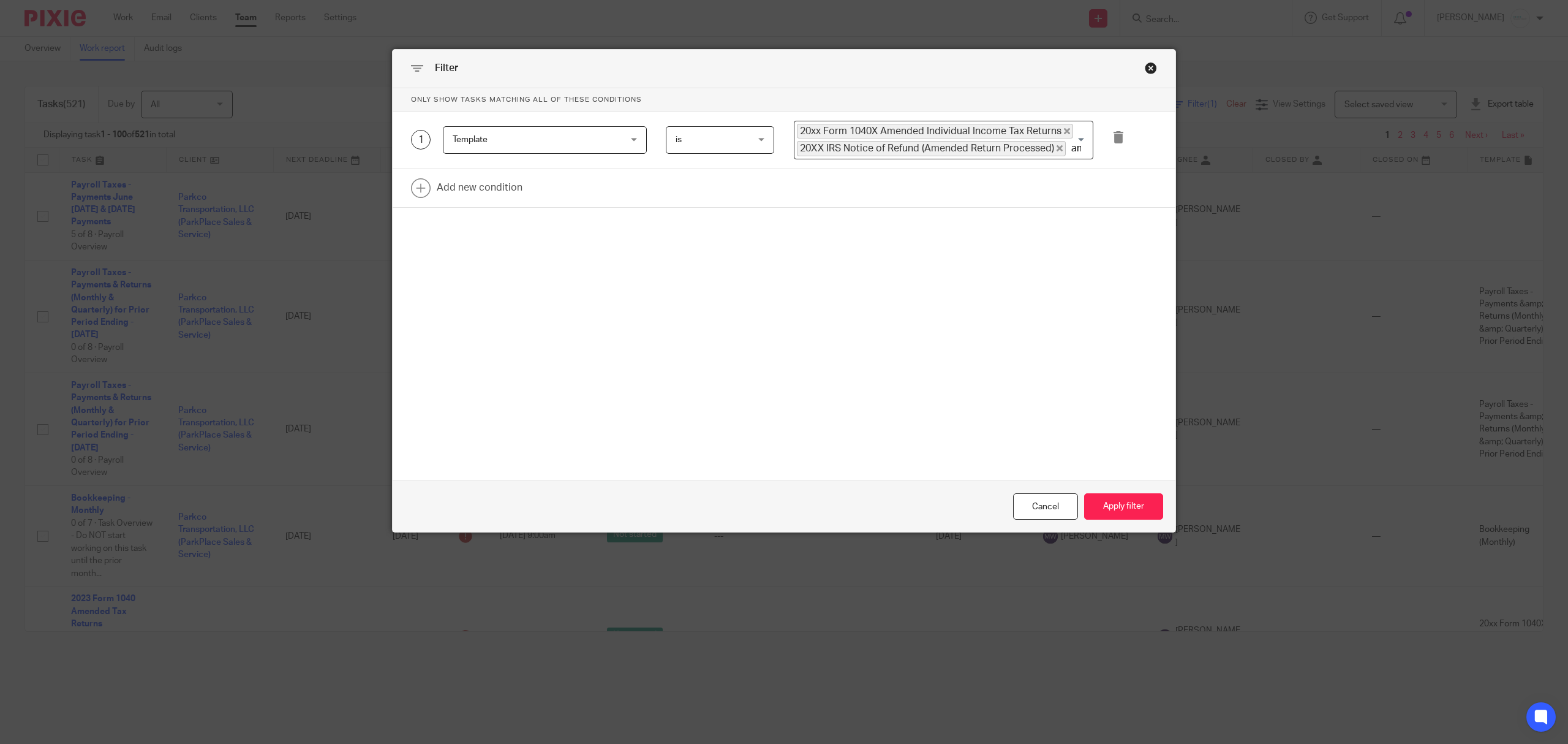
click at [1067, 151] on input "ame" at bounding box center [1076, 148] width 19 height 15
type input "a"
click at [461, 202] on link at bounding box center [784, 188] width 783 height 38
click at [540, 193] on div "Field" at bounding box center [530, 192] width 155 height 26
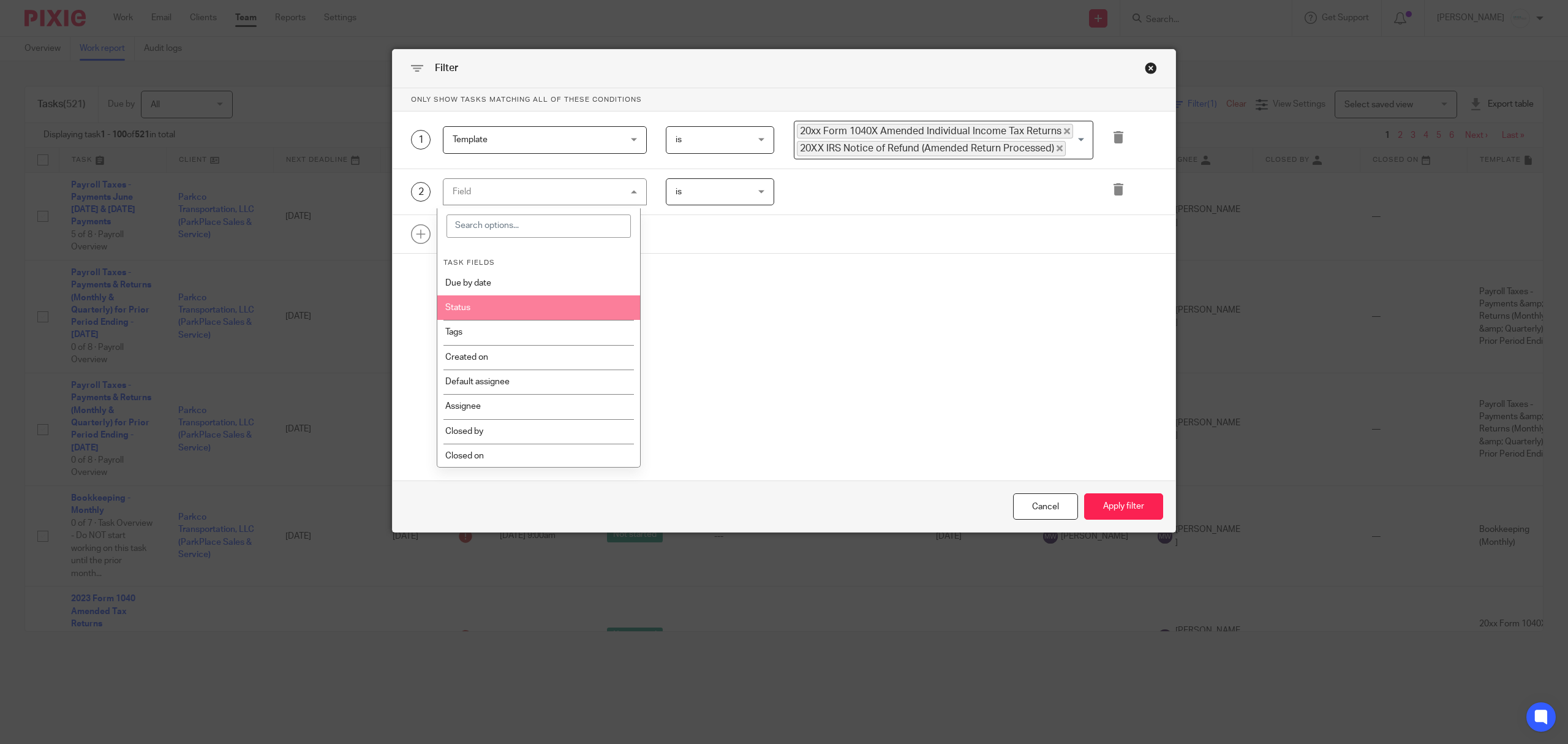
click at [513, 314] on li "Status" at bounding box center [538, 307] width 203 height 24
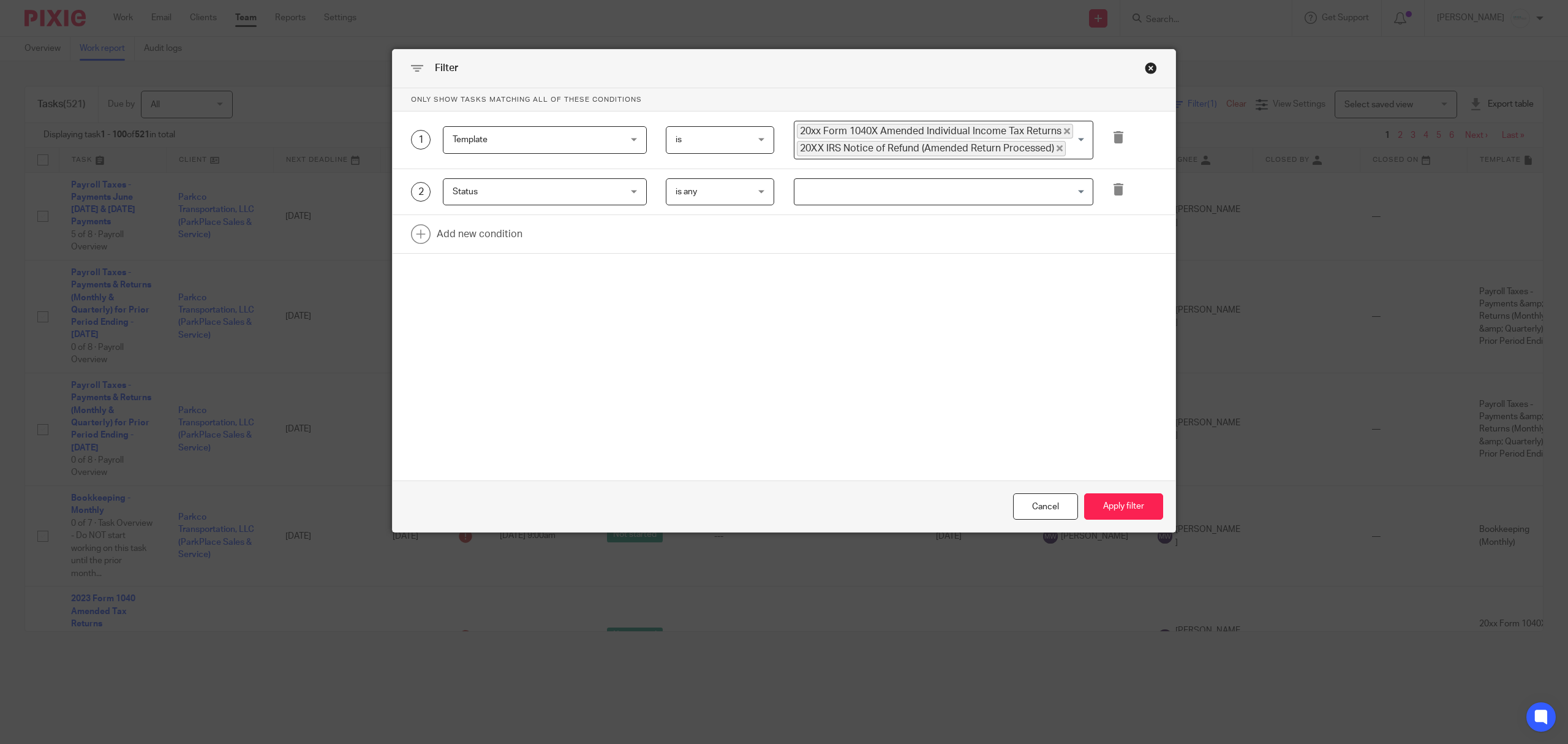
click at [719, 192] on span "is any" at bounding box center [715, 192] width 78 height 26
click at [689, 246] on span "is none" at bounding box center [682, 245] width 27 height 9
click at [836, 195] on input "Search for option" at bounding box center [940, 192] width 290 height 21
click at [845, 253] on li "Done" at bounding box center [943, 253] width 298 height 18
click at [1113, 507] on button "Apply filter" at bounding box center [1123, 506] width 79 height 27
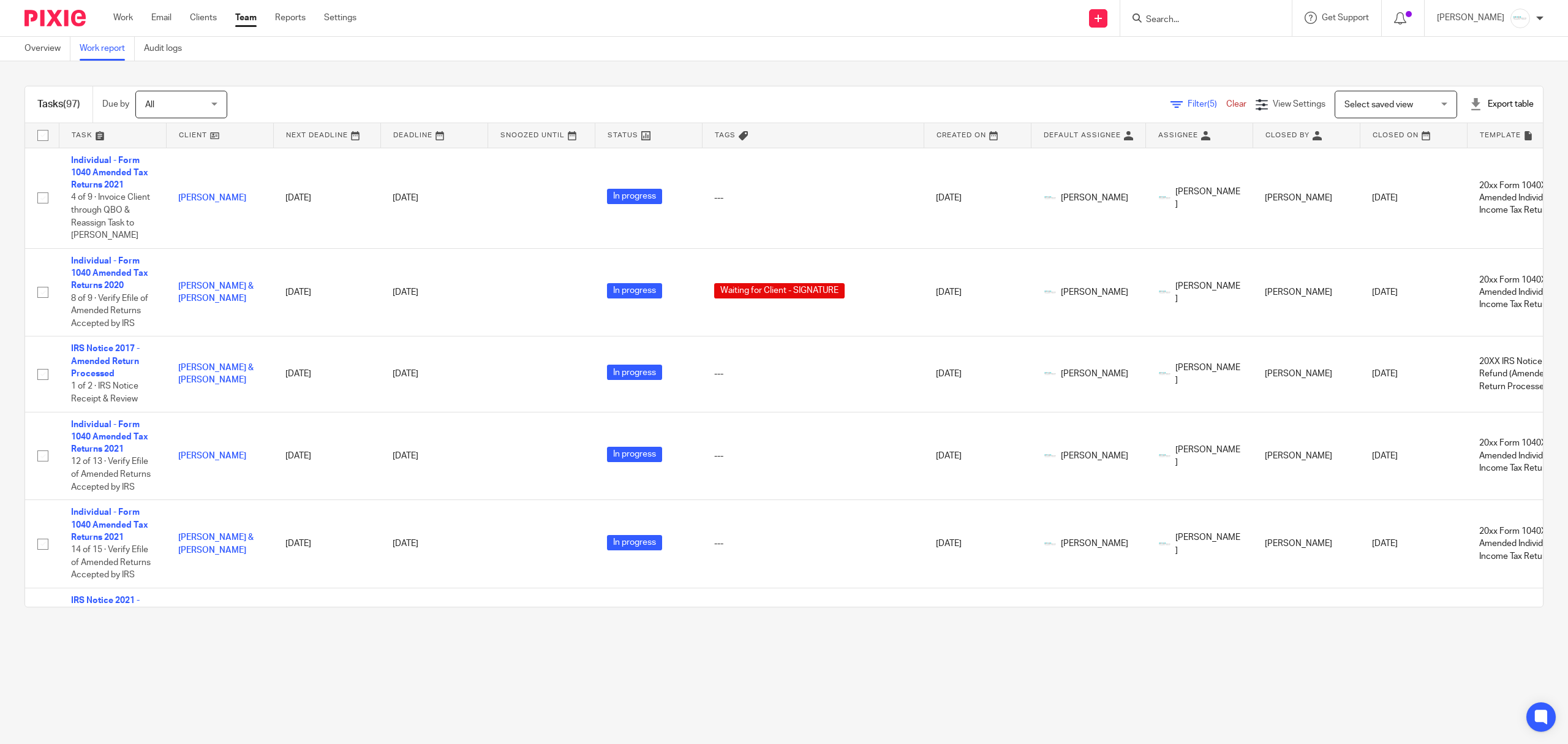
click at [1176, 109] on div "Filter (5) Clear" at bounding box center [1213, 104] width 85 height 13
click at [1188, 103] on span "Filter (5)" at bounding box center [1207, 104] width 38 height 9
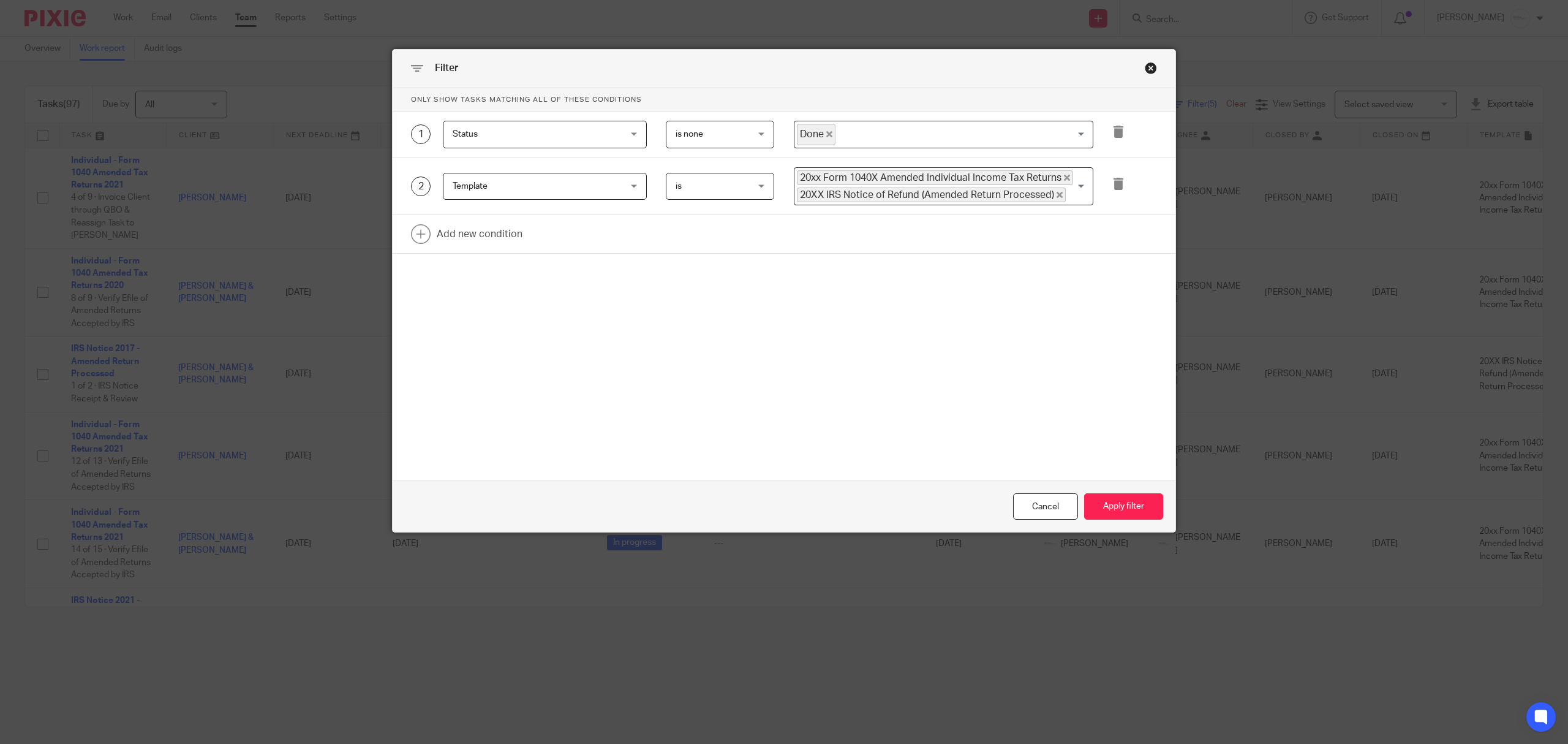
click at [767, 140] on div "is none is none" at bounding box center [719, 134] width 109 height 27
click at [823, 138] on span "Done" at bounding box center [816, 134] width 38 height 21
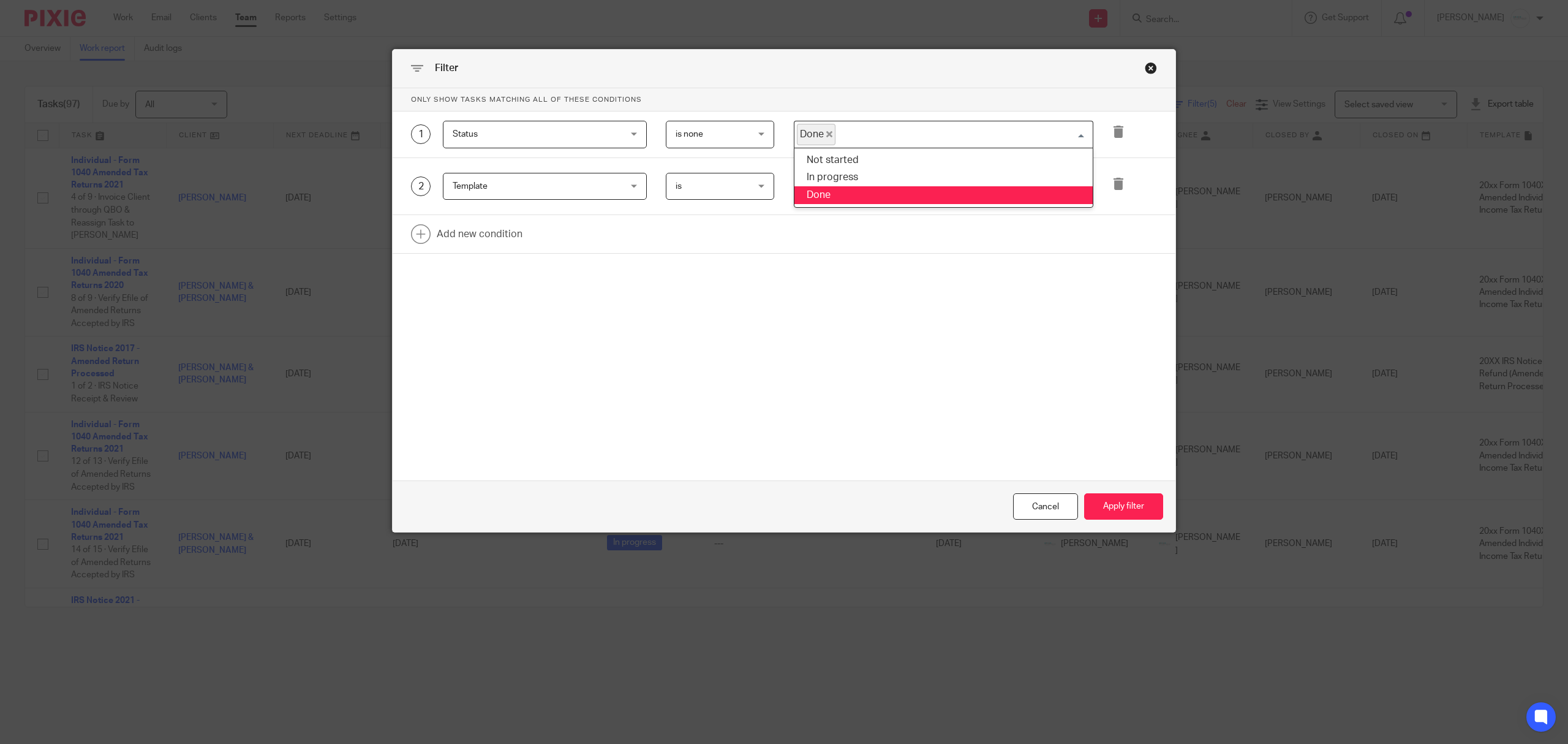
click at [819, 131] on span "Done" at bounding box center [816, 134] width 38 height 21
click at [822, 131] on span "Done" at bounding box center [816, 134] width 38 height 21
click at [1112, 131] on icon at bounding box center [1118, 132] width 13 height 13
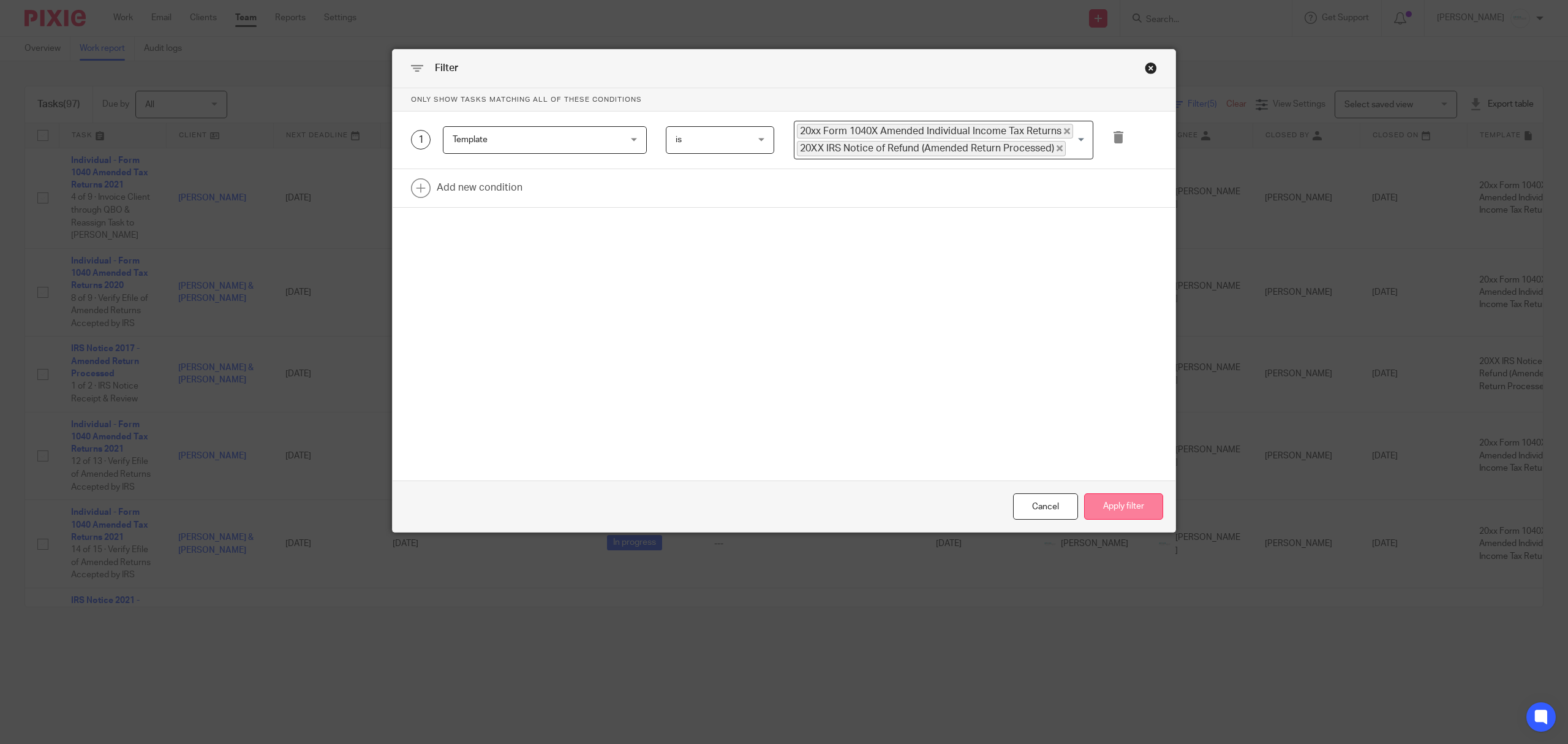
click at [1105, 506] on button "Apply filter" at bounding box center [1123, 506] width 79 height 27
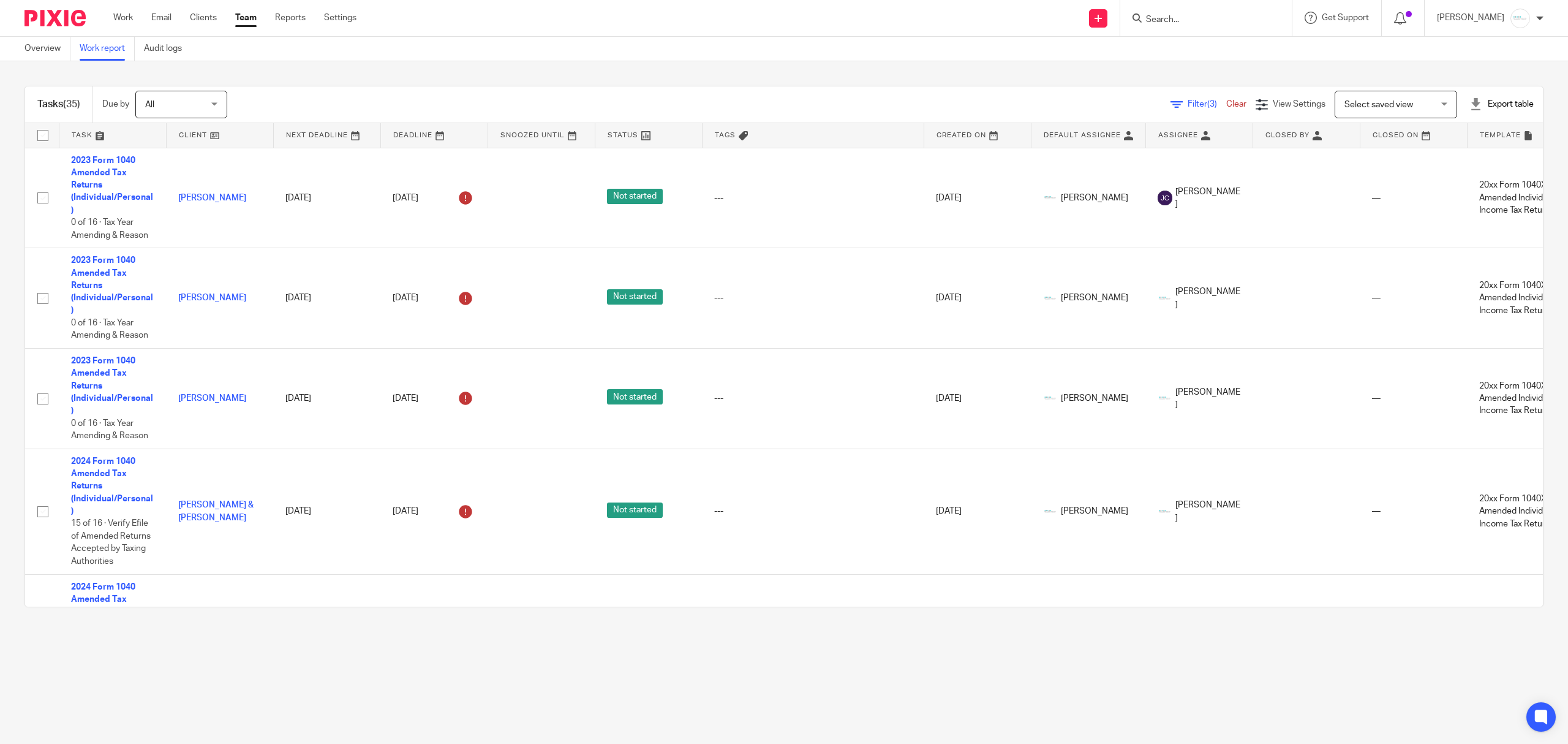
click at [1188, 106] on span "Filter (3)" at bounding box center [1207, 104] width 38 height 9
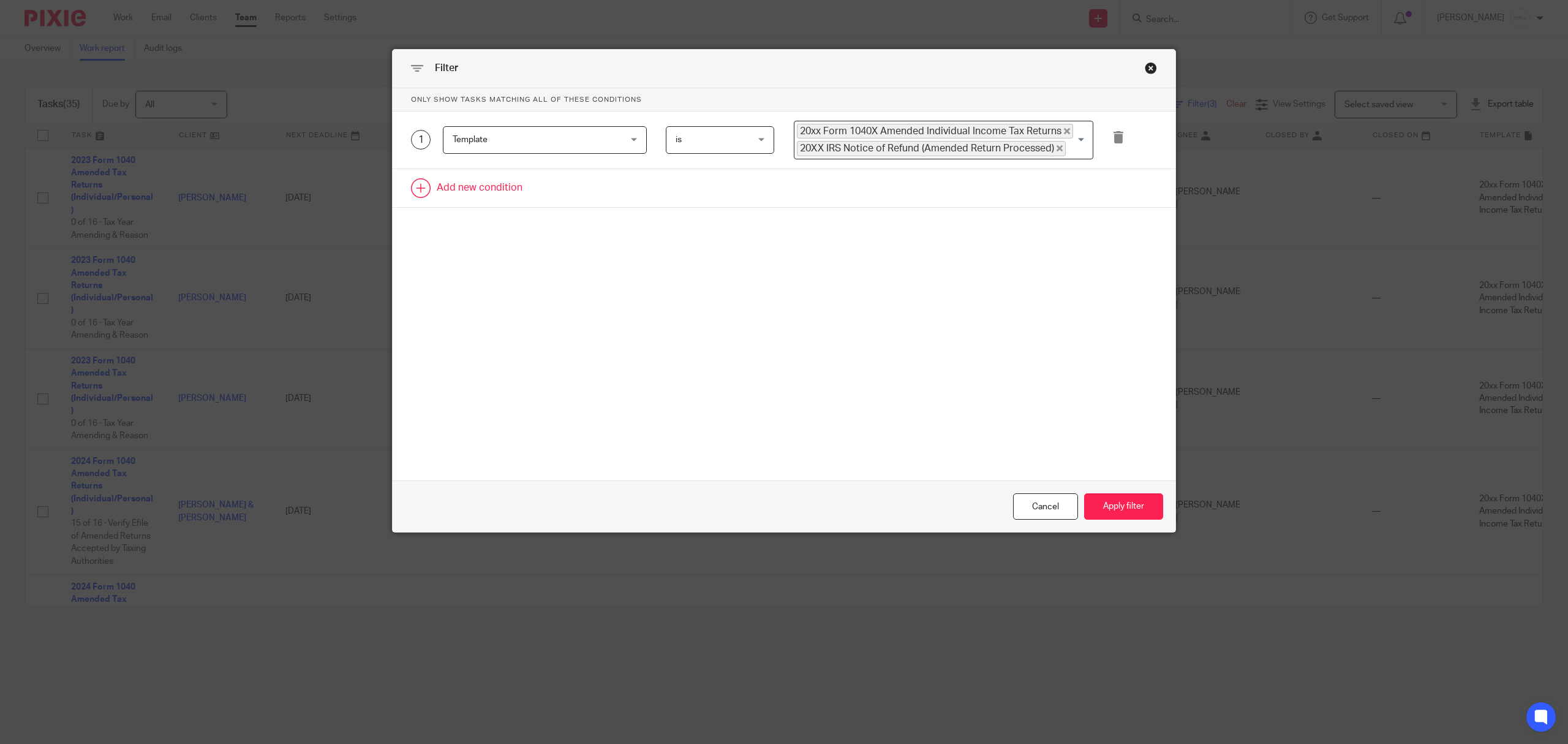
click at [472, 187] on link at bounding box center [784, 188] width 783 height 38
click at [530, 192] on div "Field" at bounding box center [530, 192] width 155 height 26
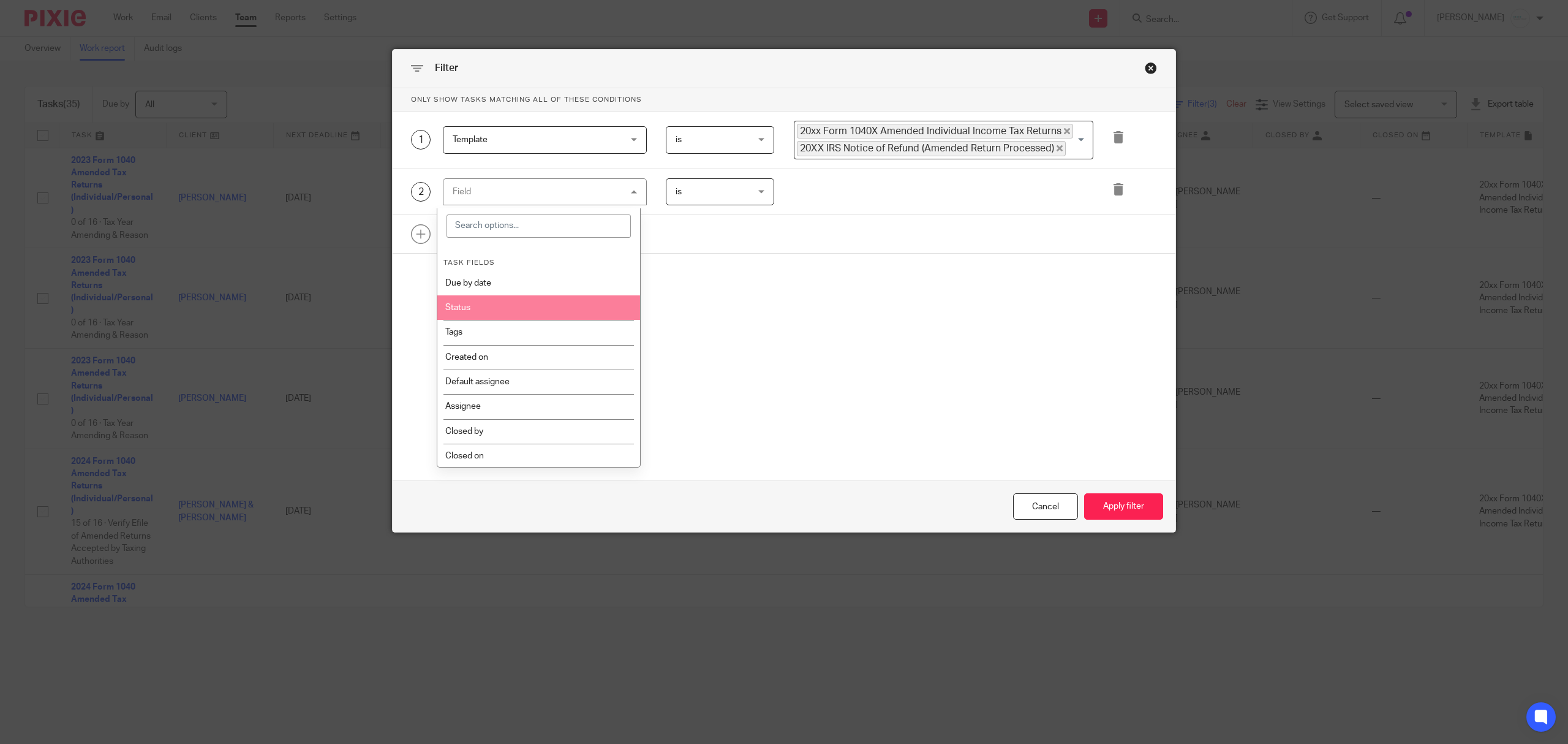
click at [529, 298] on li "Status" at bounding box center [538, 307] width 203 height 24
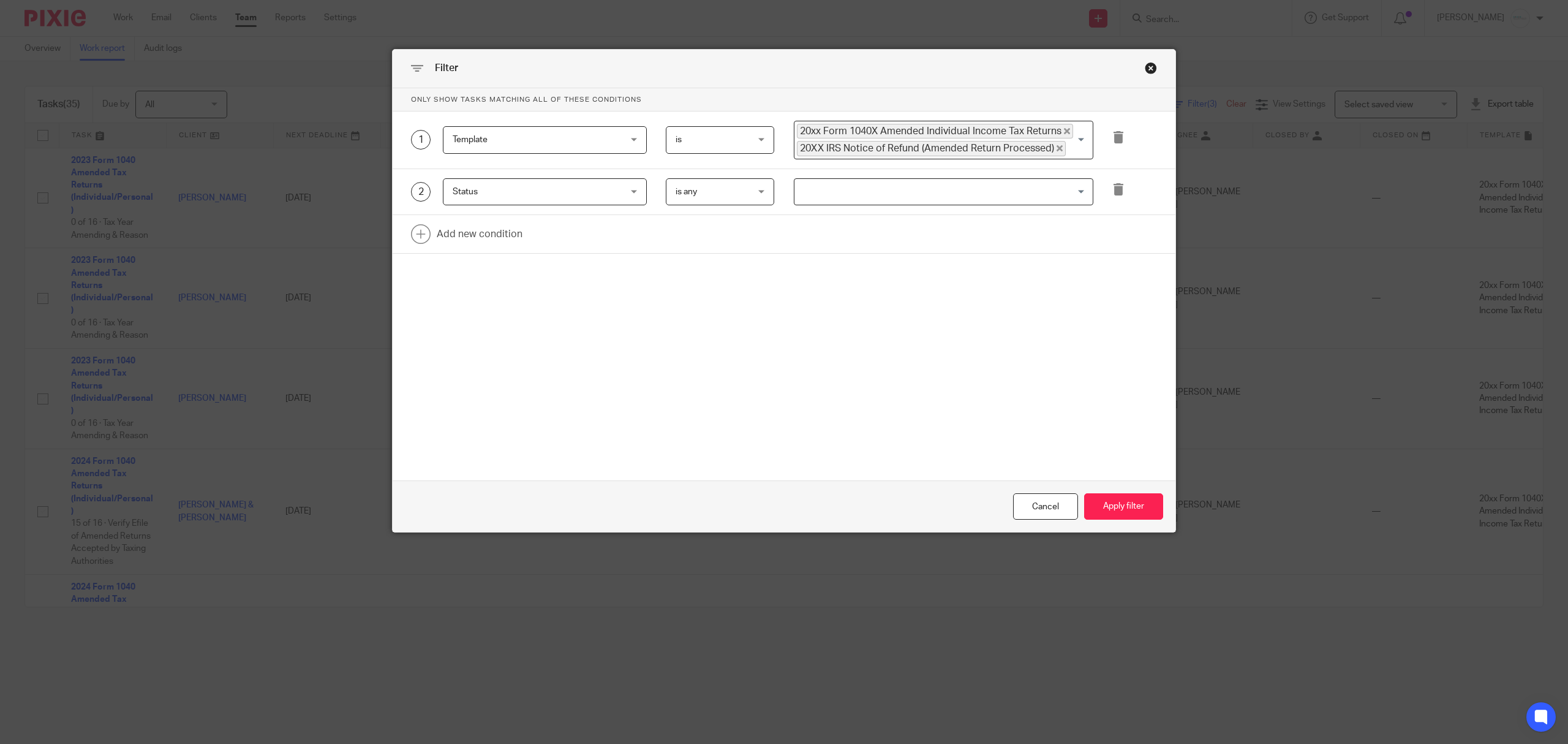
click at [852, 192] on input "Search for option" at bounding box center [940, 192] width 290 height 21
click at [746, 192] on span "is any" at bounding box center [715, 192] width 78 height 26
click at [469, 205] on span "Status" at bounding box center [530, 192] width 155 height 26
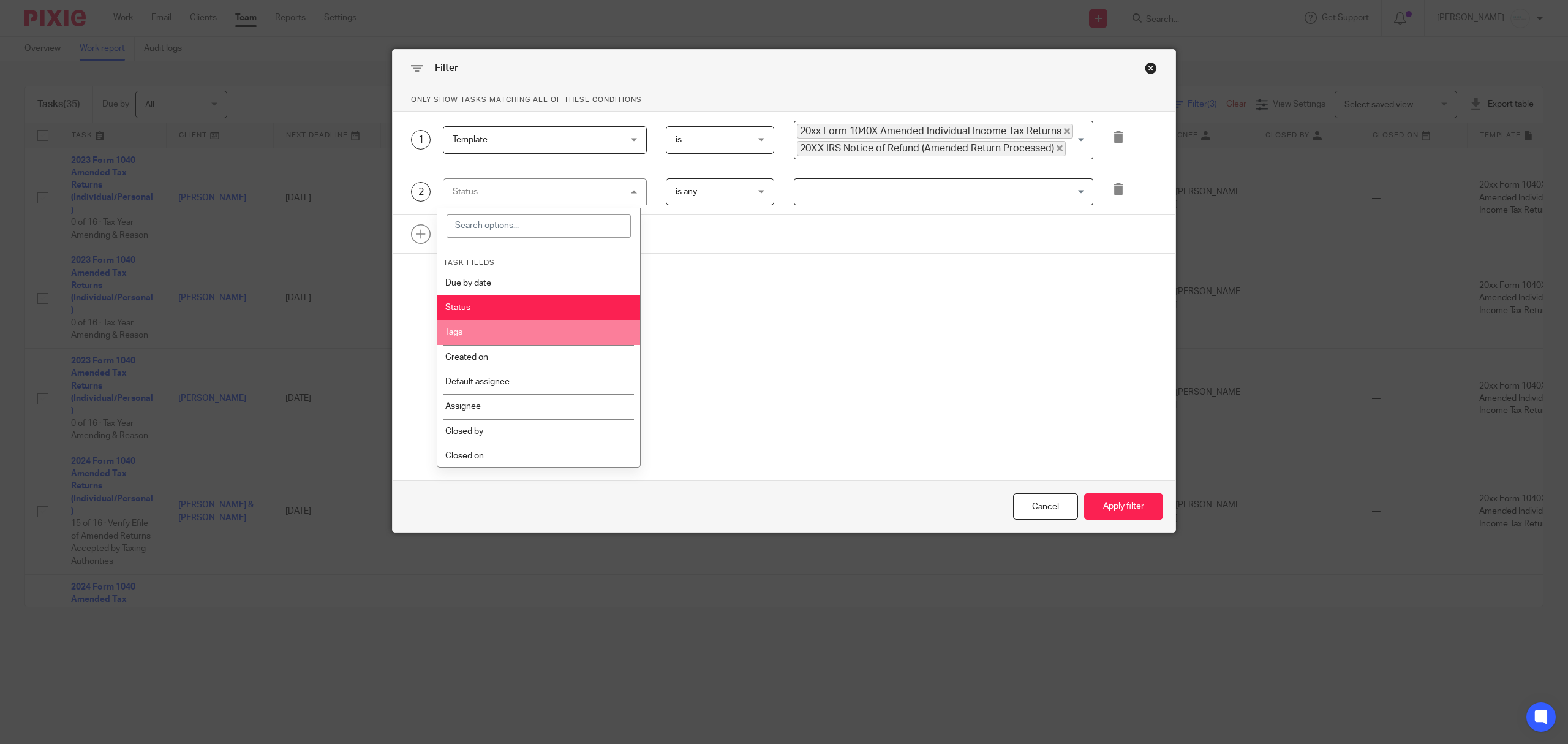
click at [473, 338] on li "Tags" at bounding box center [538, 332] width 203 height 24
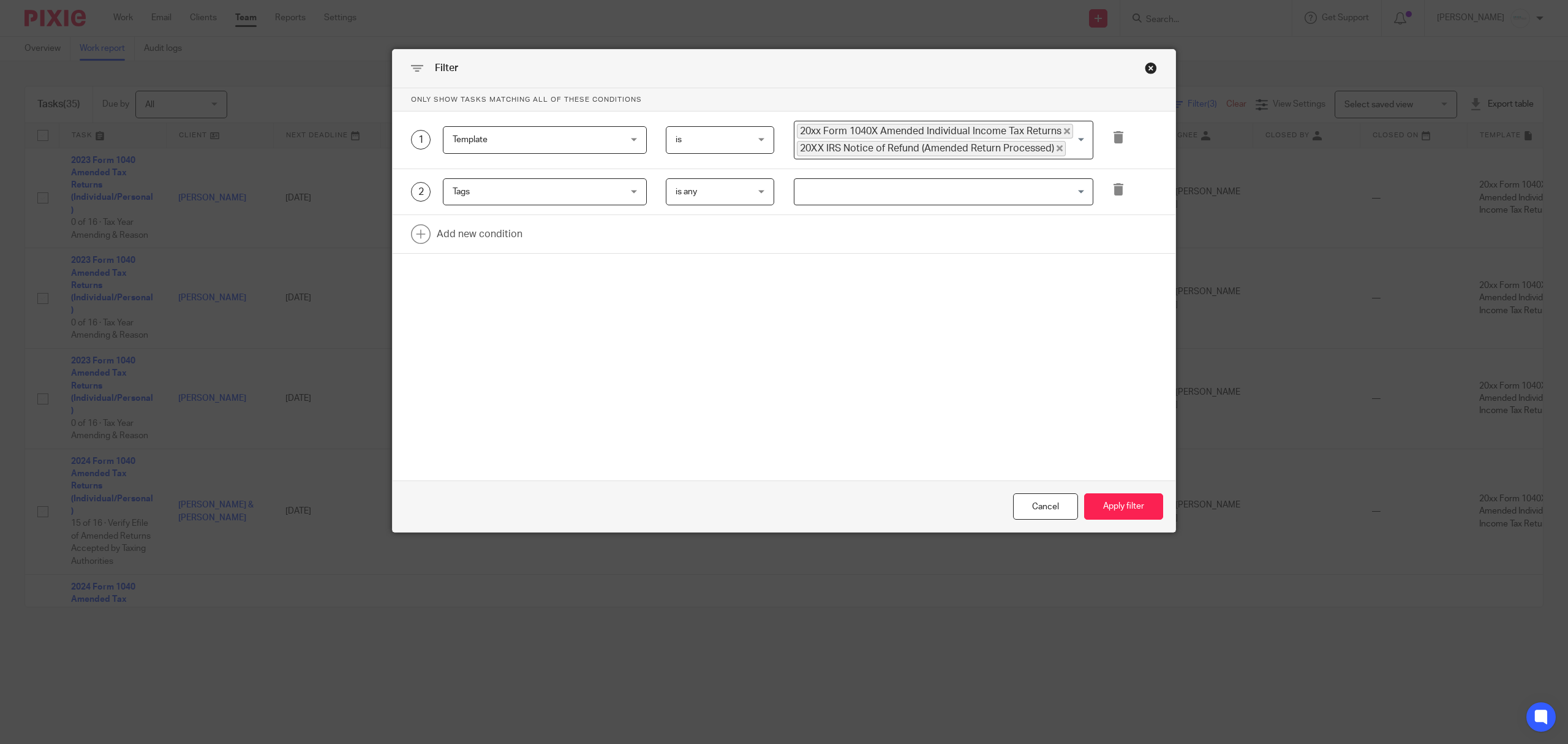
click at [877, 196] on input "Search for option" at bounding box center [940, 192] width 290 height 21
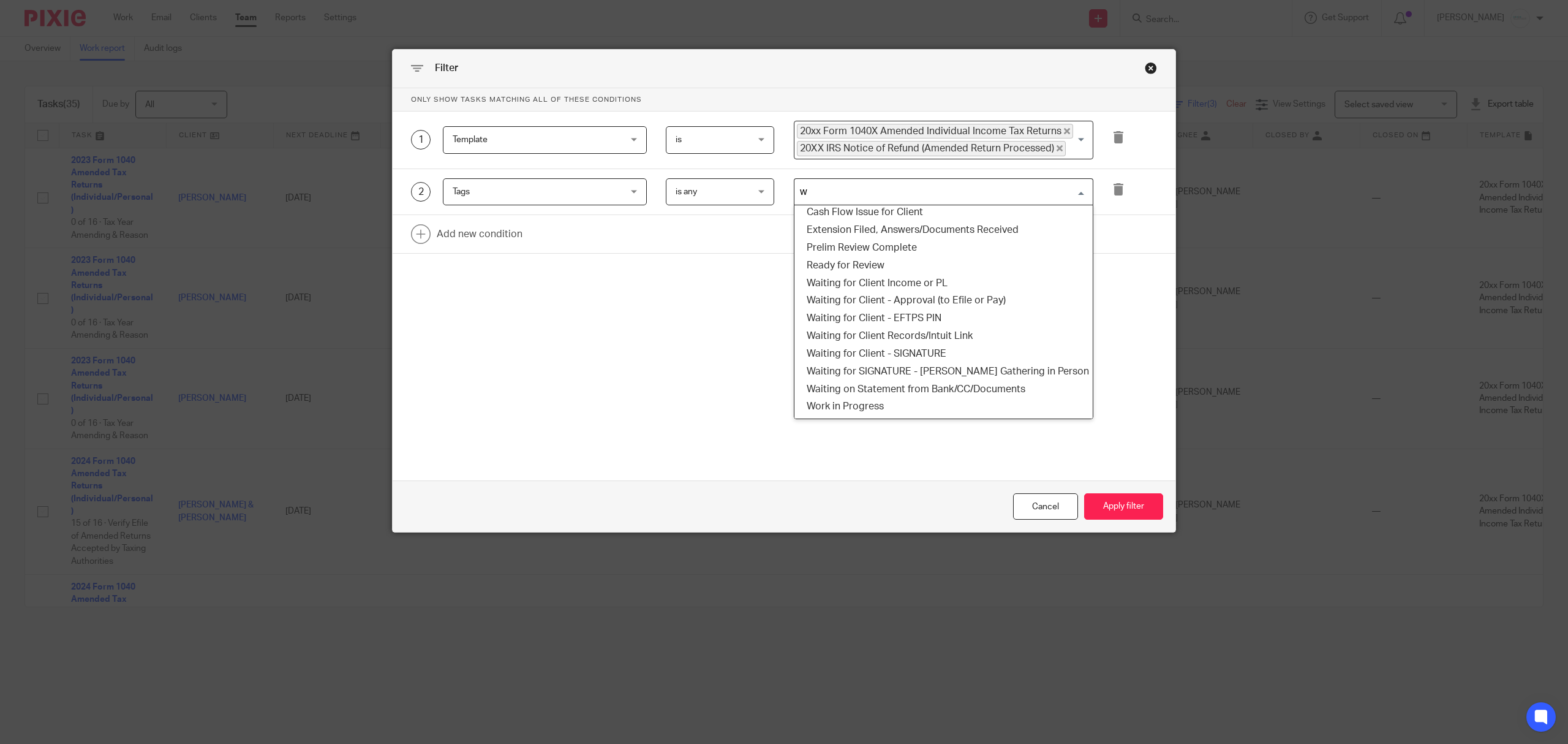
scroll to position [3, 0]
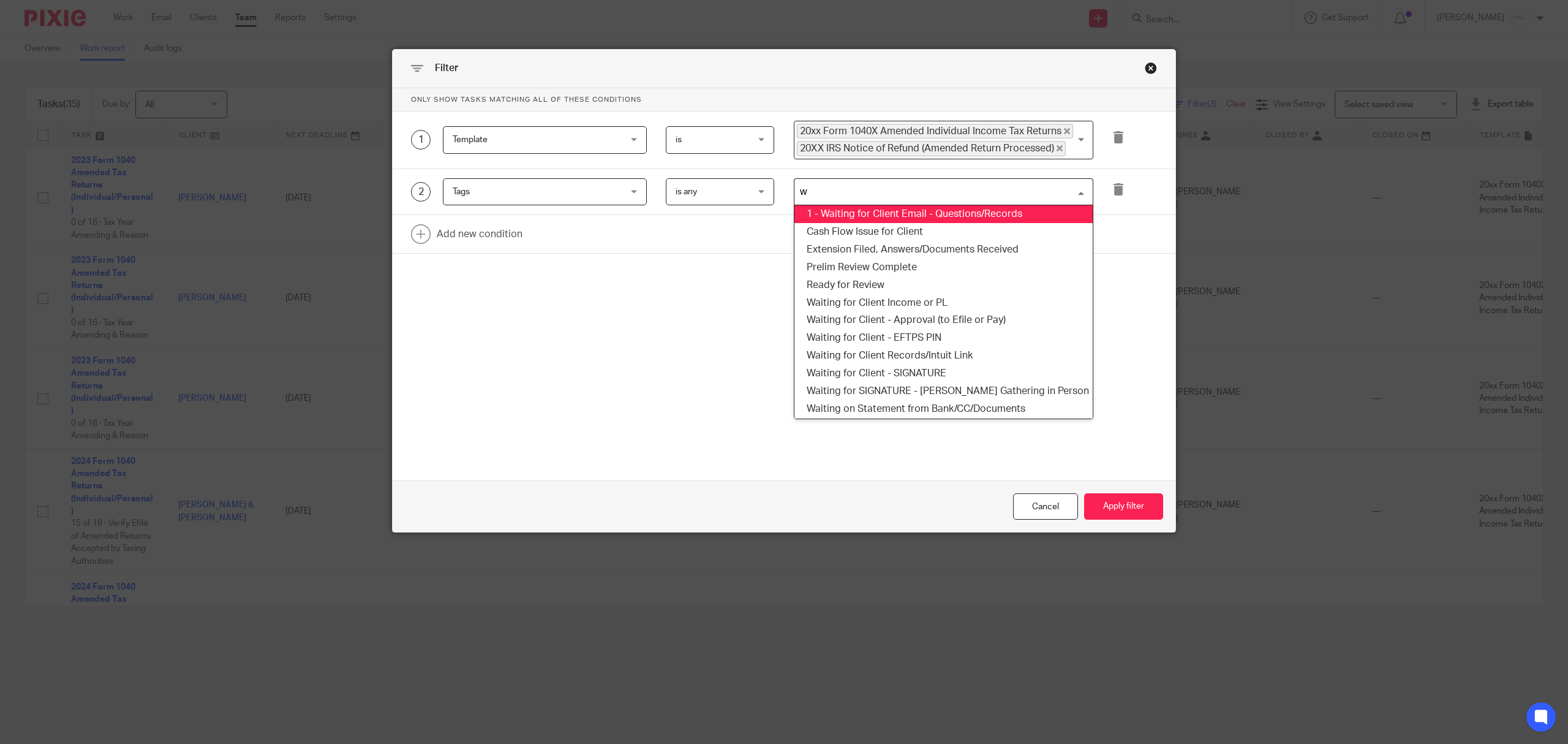
type input "wa"
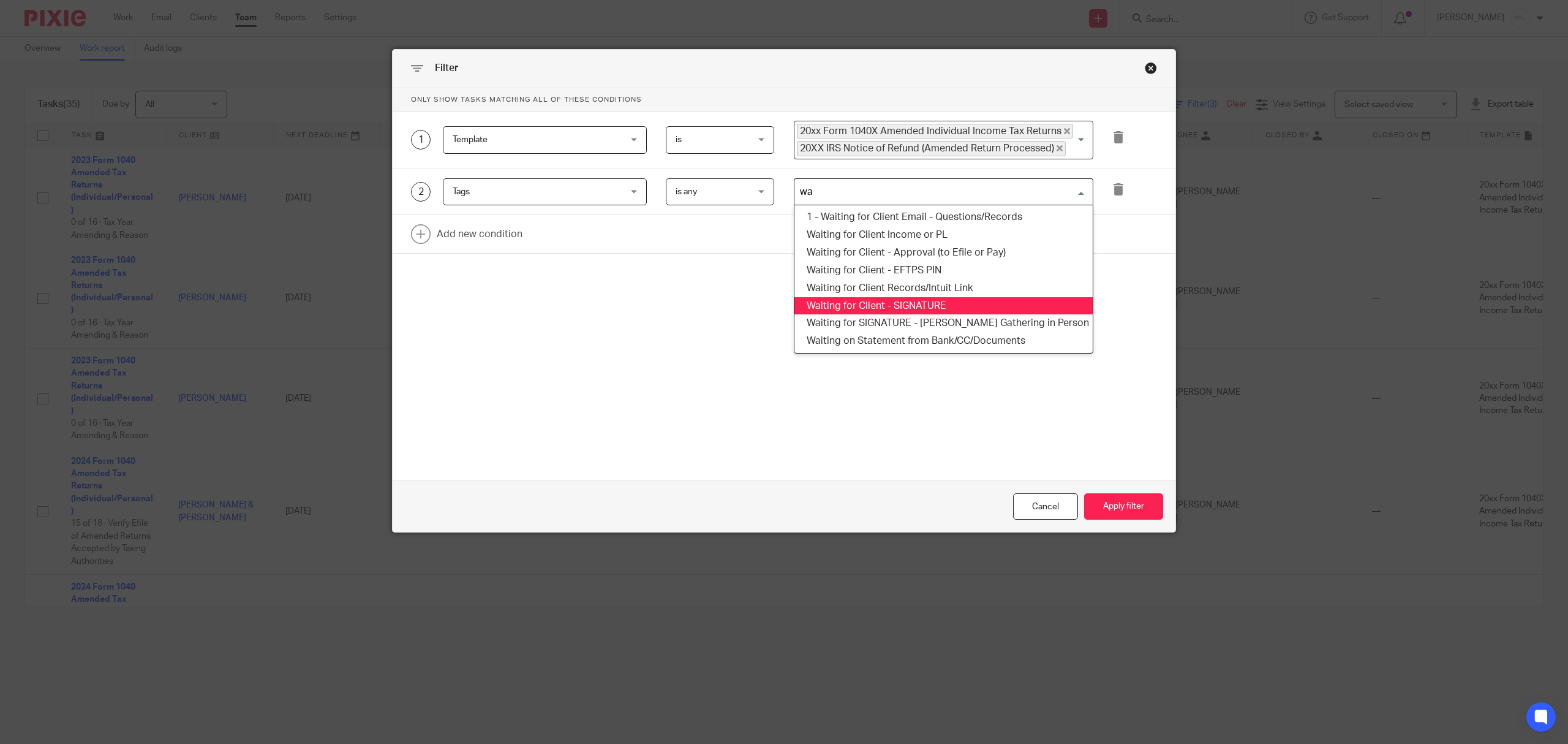
click at [910, 302] on li "Waiting for Client - SIGNATURE" at bounding box center [943, 306] width 298 height 18
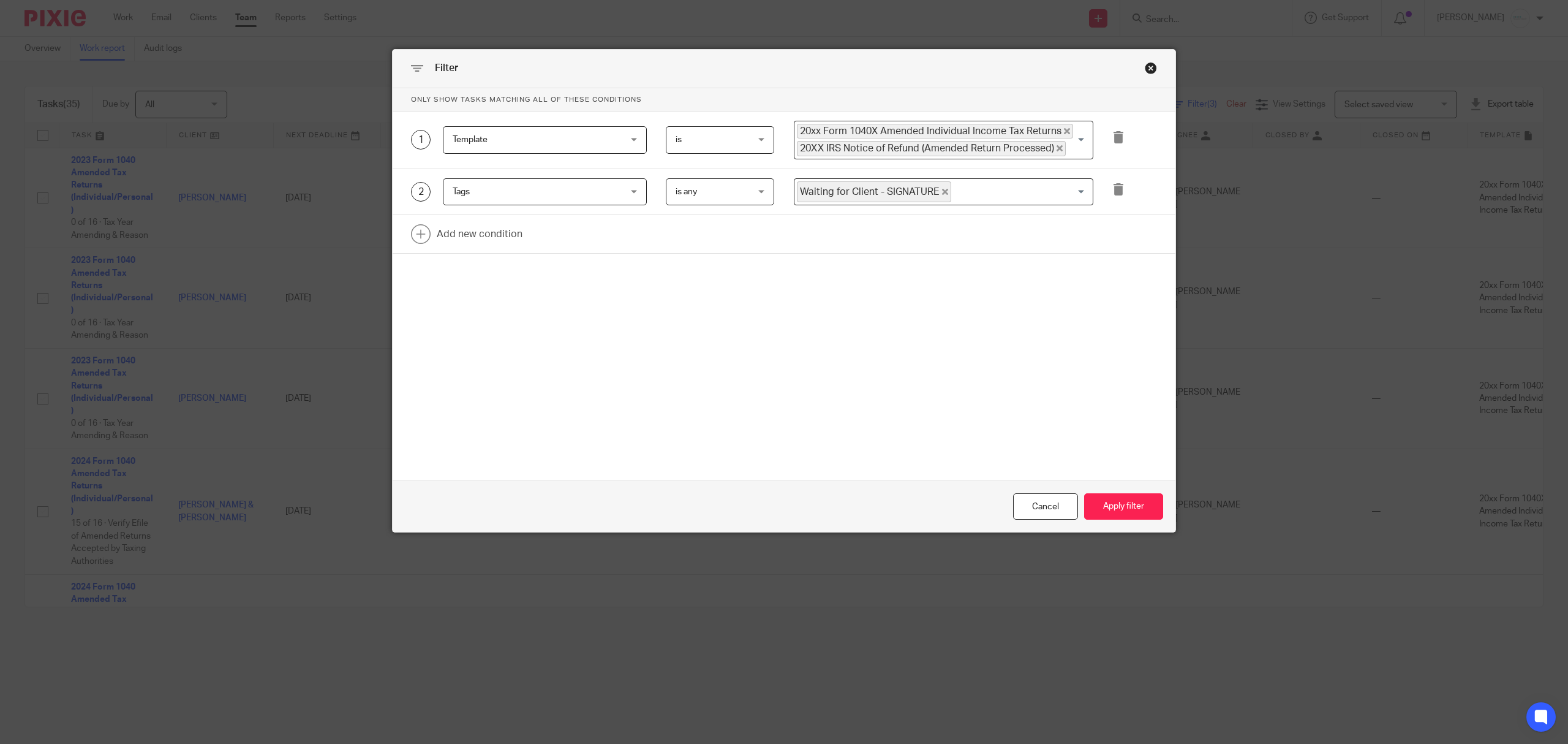
click at [976, 192] on input "Search for option" at bounding box center [1019, 192] width 134 height 21
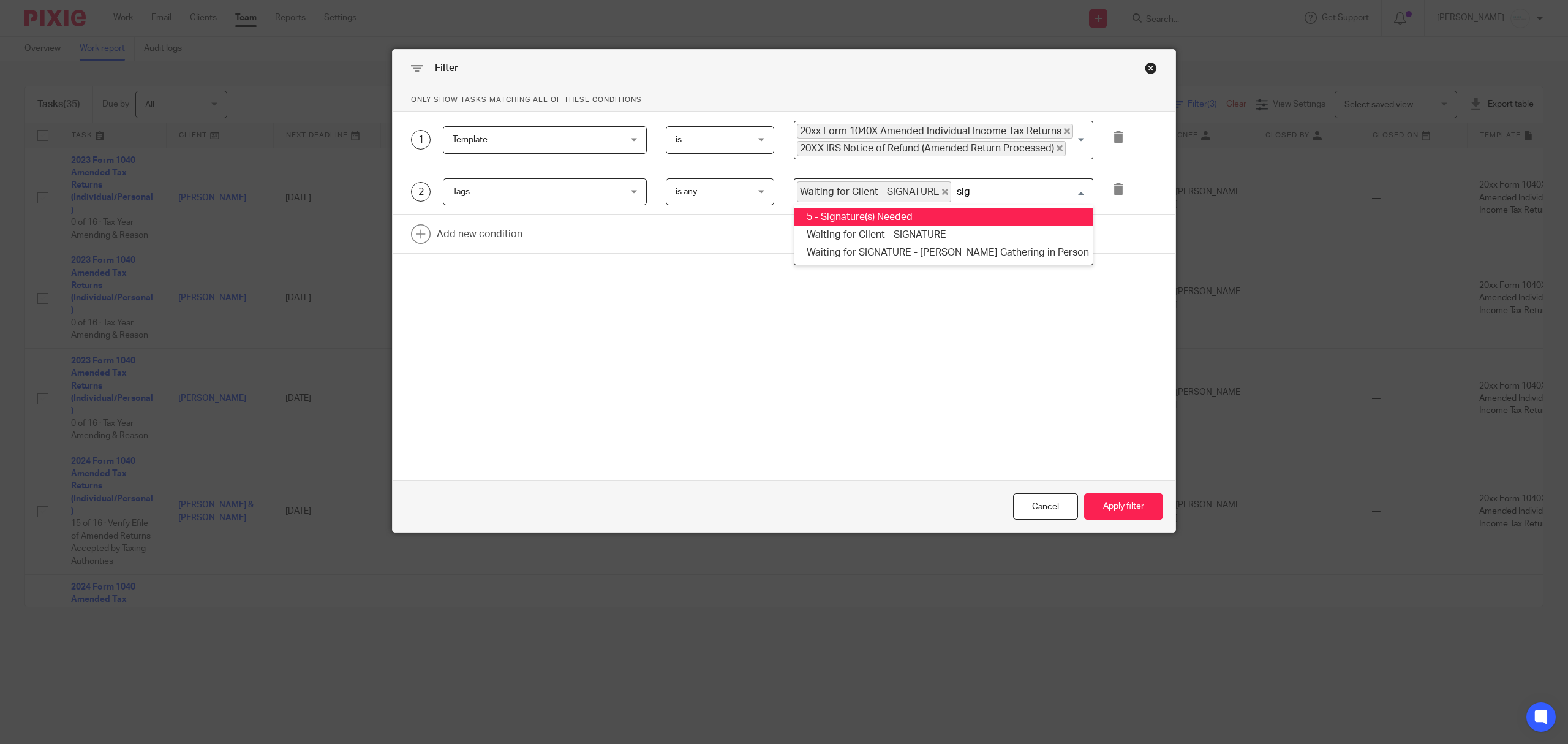
type input "sign"
click at [925, 223] on li "5 - Signature(s) Needed" at bounding box center [943, 217] width 298 height 18
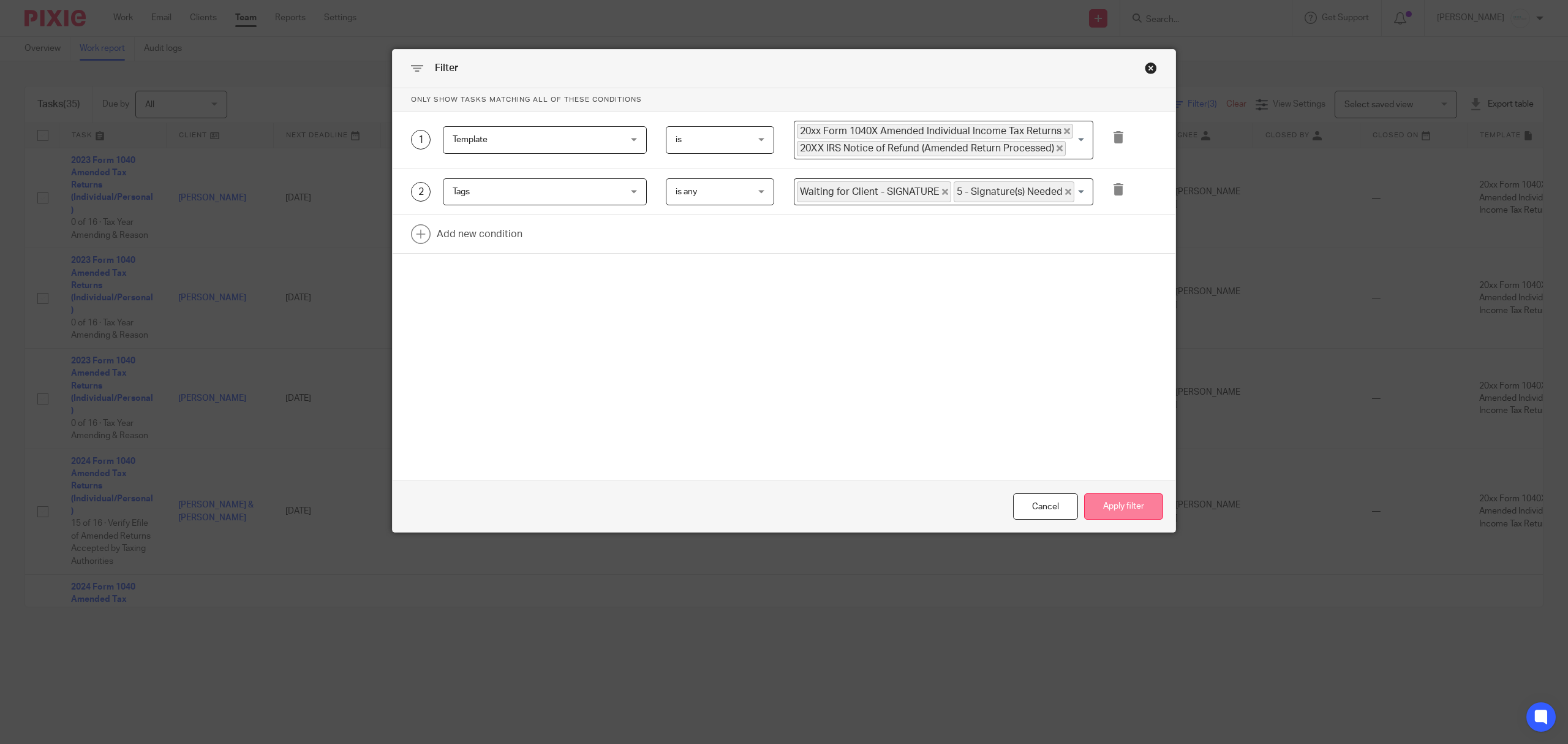
click at [1118, 509] on button "Apply filter" at bounding box center [1123, 506] width 79 height 27
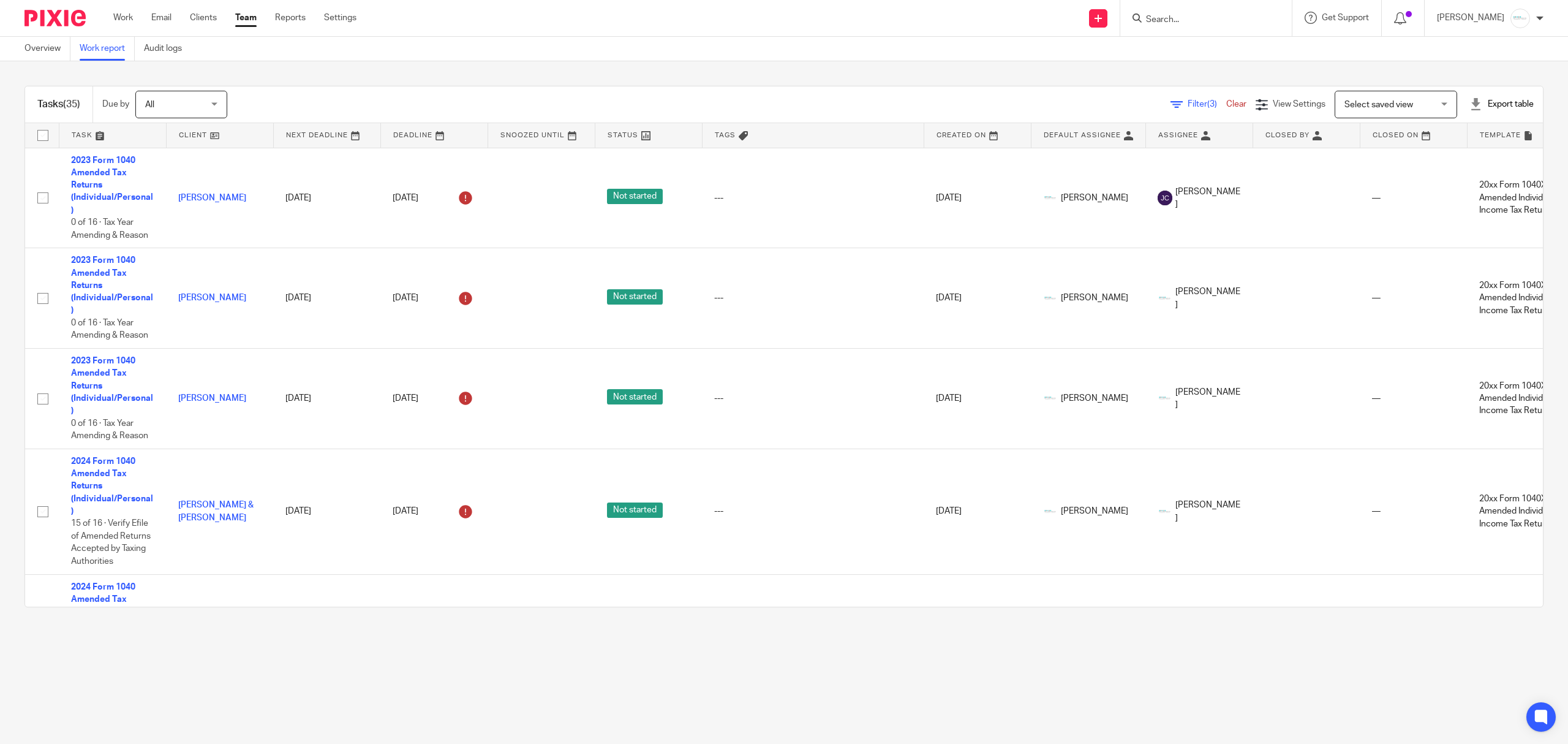
click at [429, 138] on link at bounding box center [434, 135] width 106 height 24
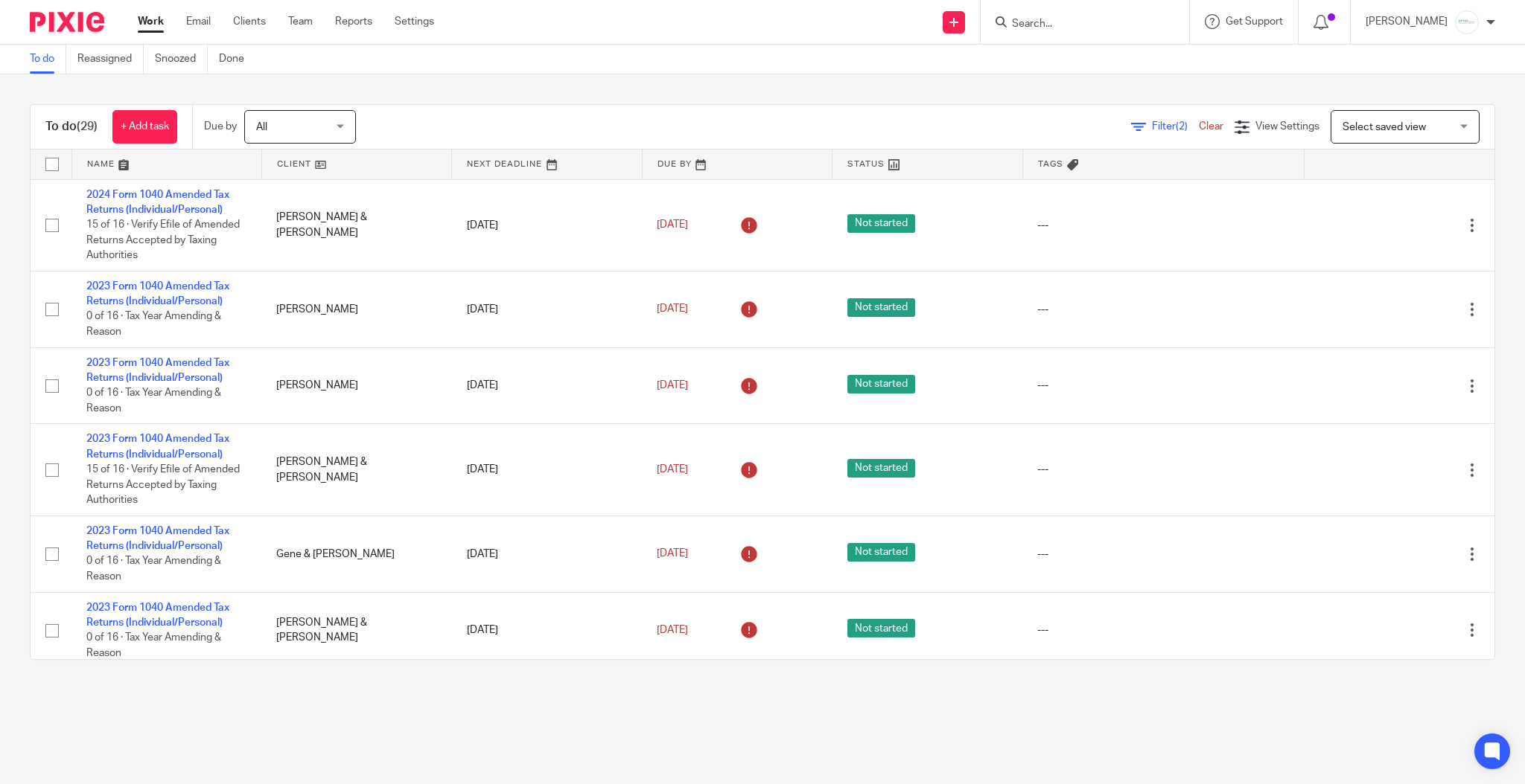
click at [681, 163] on link at bounding box center [737, 163] width 189 height 29
click at [311, 170] on link at bounding box center [357, 163] width 189 height 29
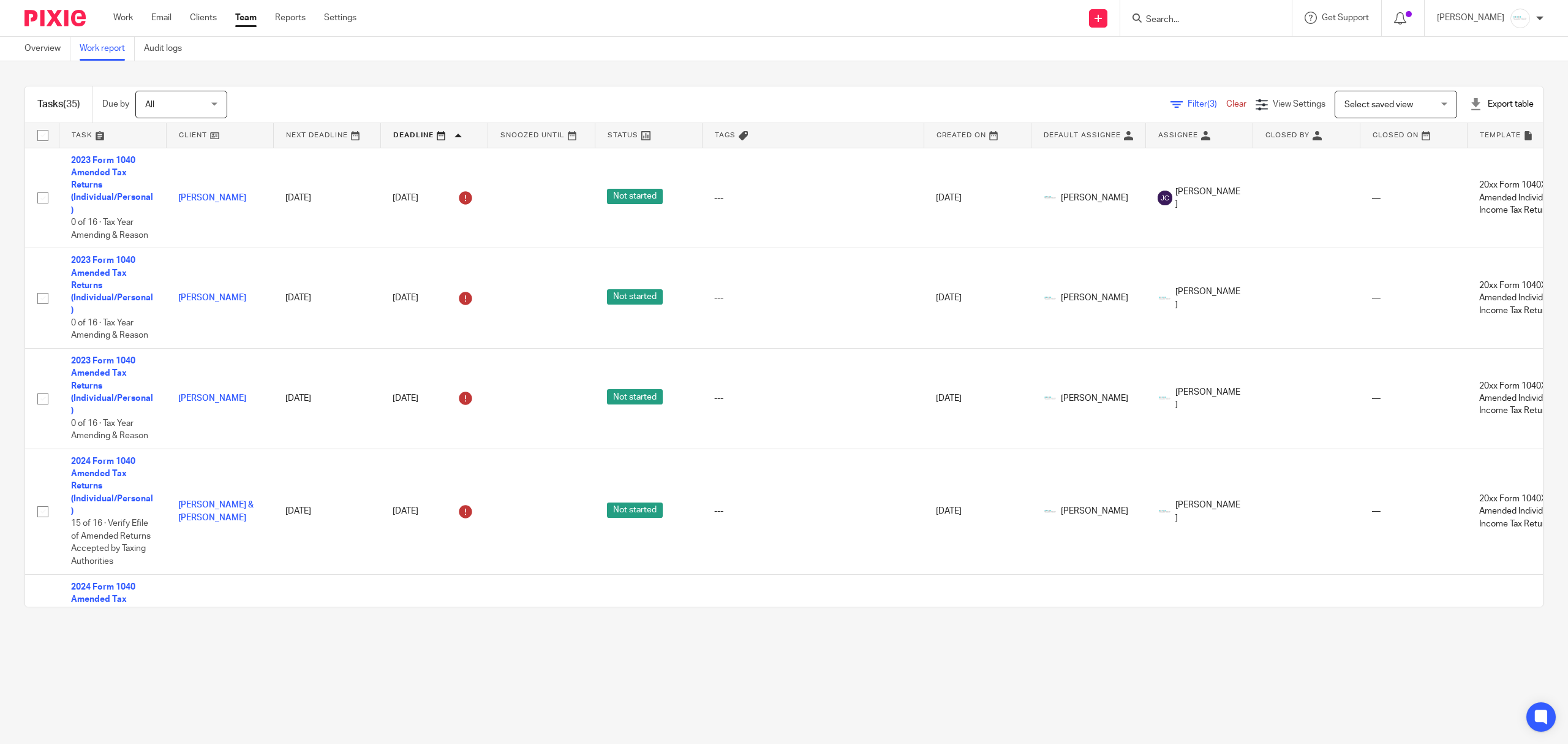
click at [208, 134] on link at bounding box center [220, 135] width 106 height 24
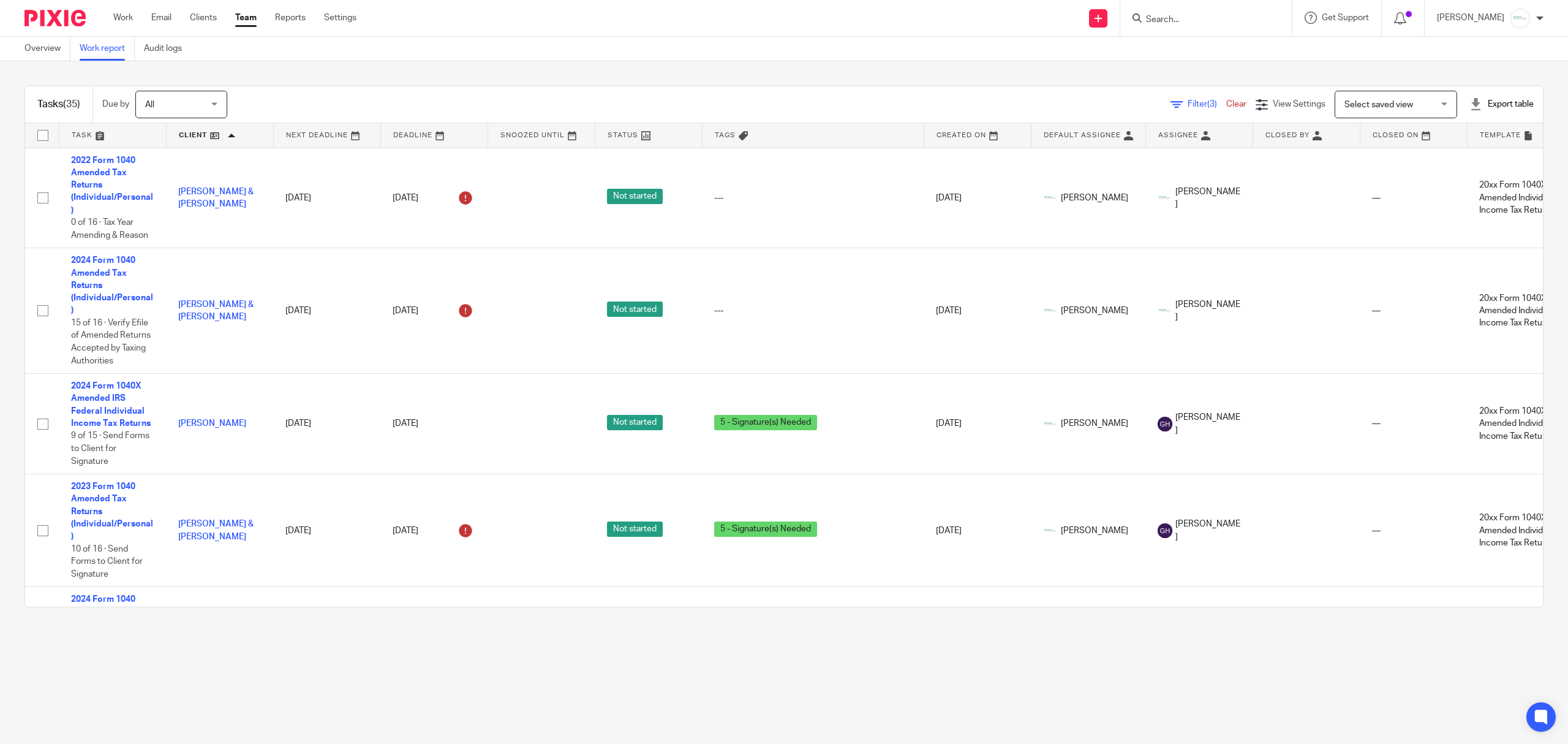
click at [1188, 103] on span "Filter (3)" at bounding box center [1207, 104] width 38 height 9
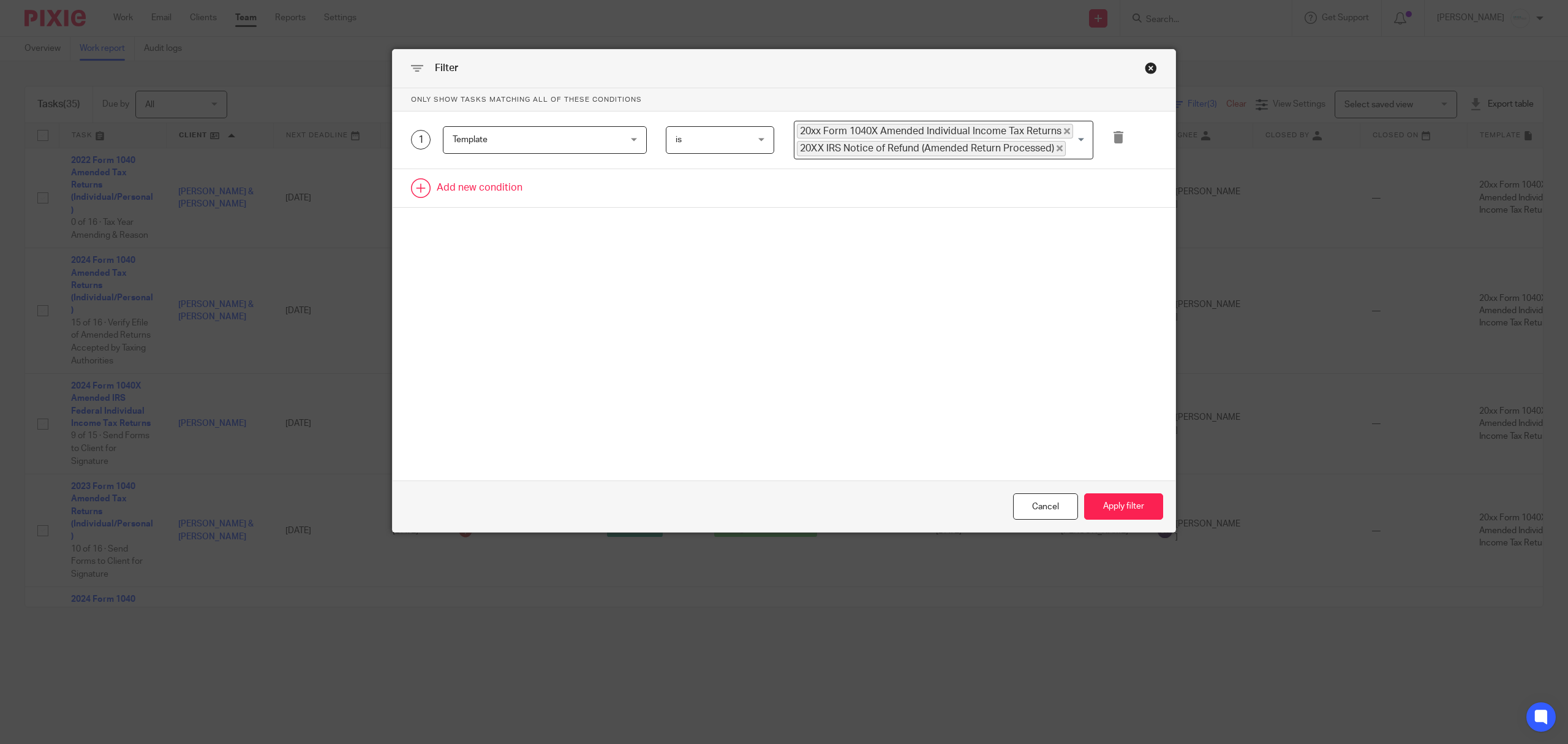
click at [498, 196] on link at bounding box center [784, 188] width 783 height 38
click at [630, 191] on div "Field" at bounding box center [544, 192] width 204 height 27
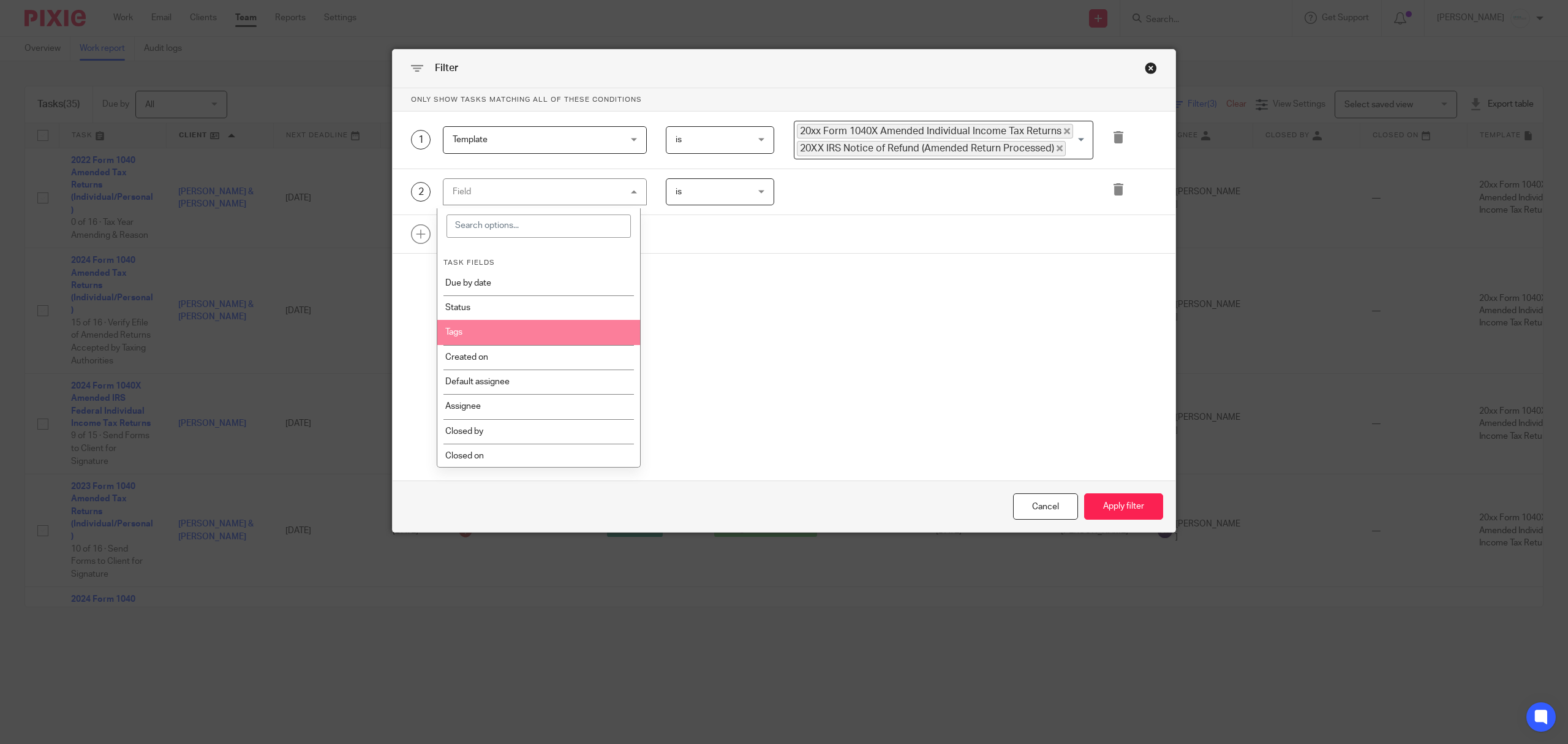
click at [506, 331] on li "Tags" at bounding box center [538, 332] width 203 height 24
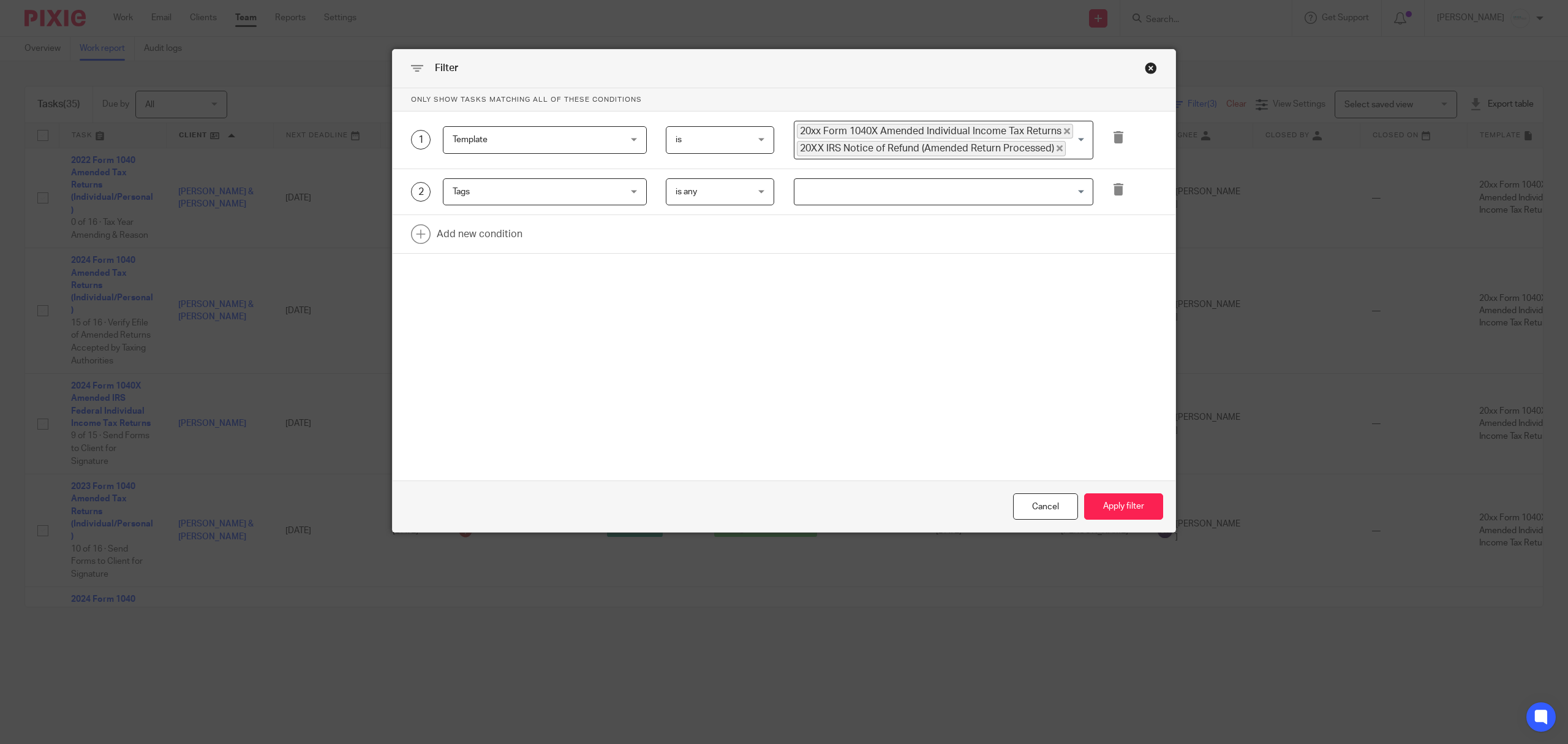
click at [737, 194] on span "is any" at bounding box center [715, 192] width 78 height 26
click at [708, 273] on li "is none" at bounding box center [714, 271] width 107 height 25
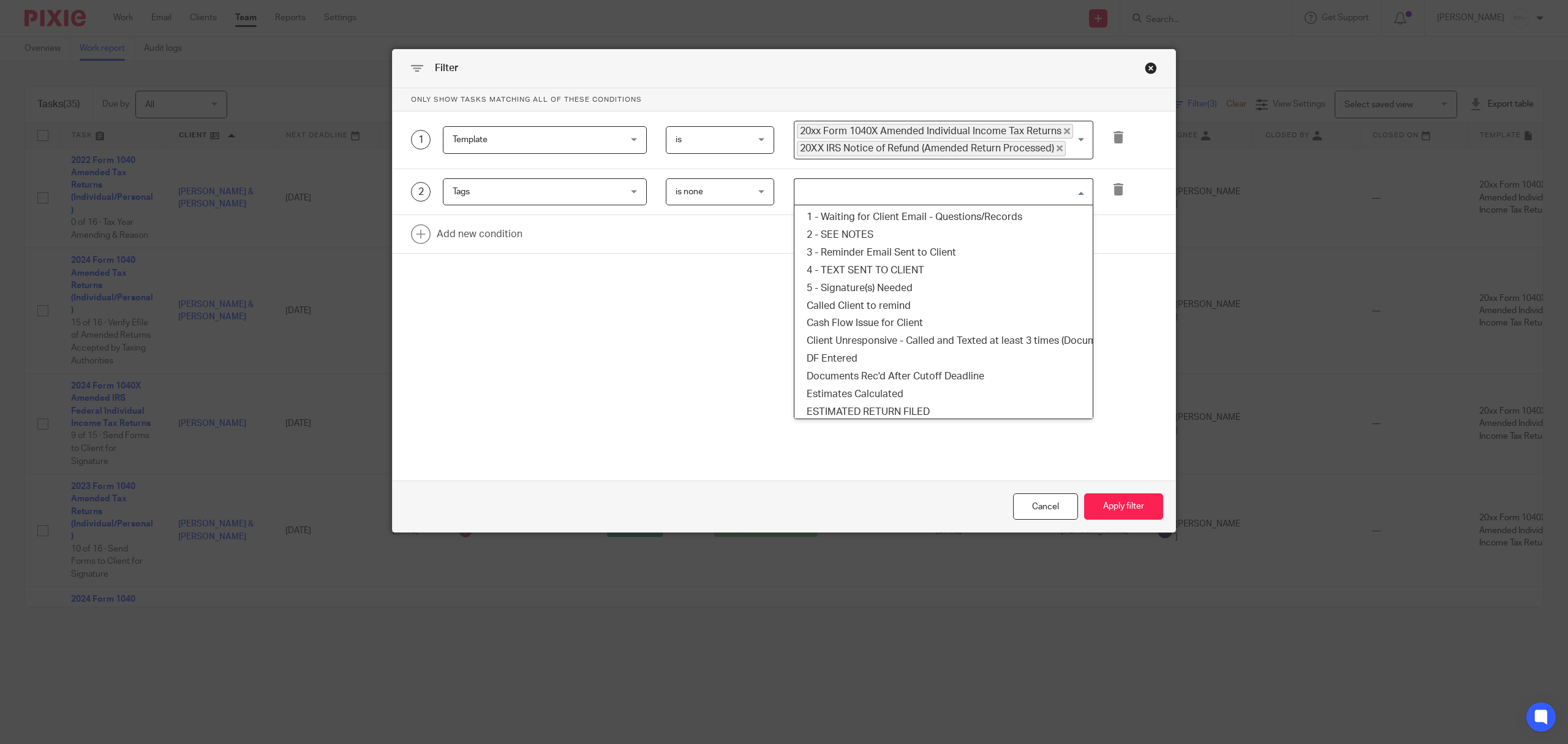
click at [822, 196] on input "Search for option" at bounding box center [940, 192] width 290 height 21
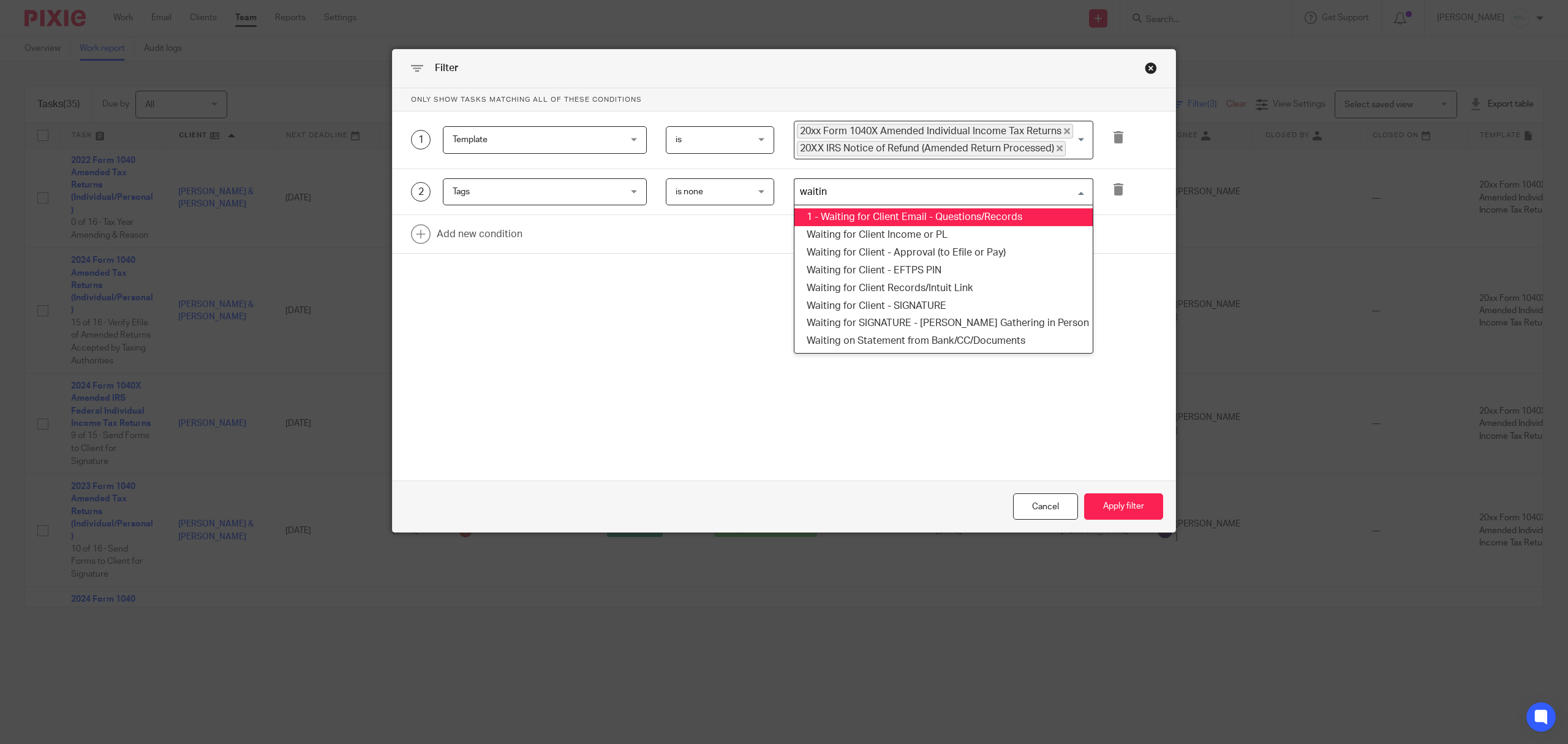
type input "waiting"
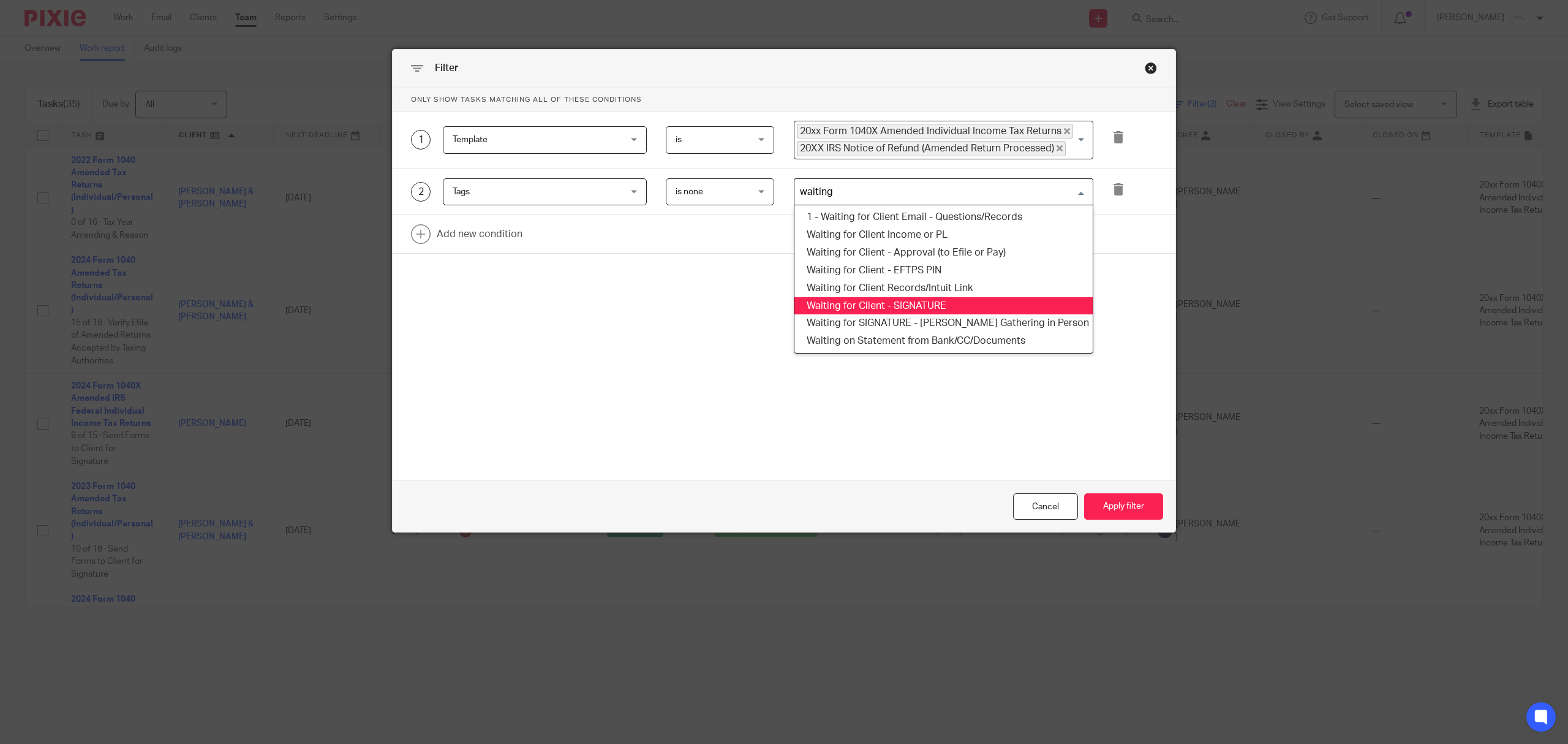
click at [885, 304] on li "Waiting for Client - SIGNATURE" at bounding box center [943, 306] width 298 height 18
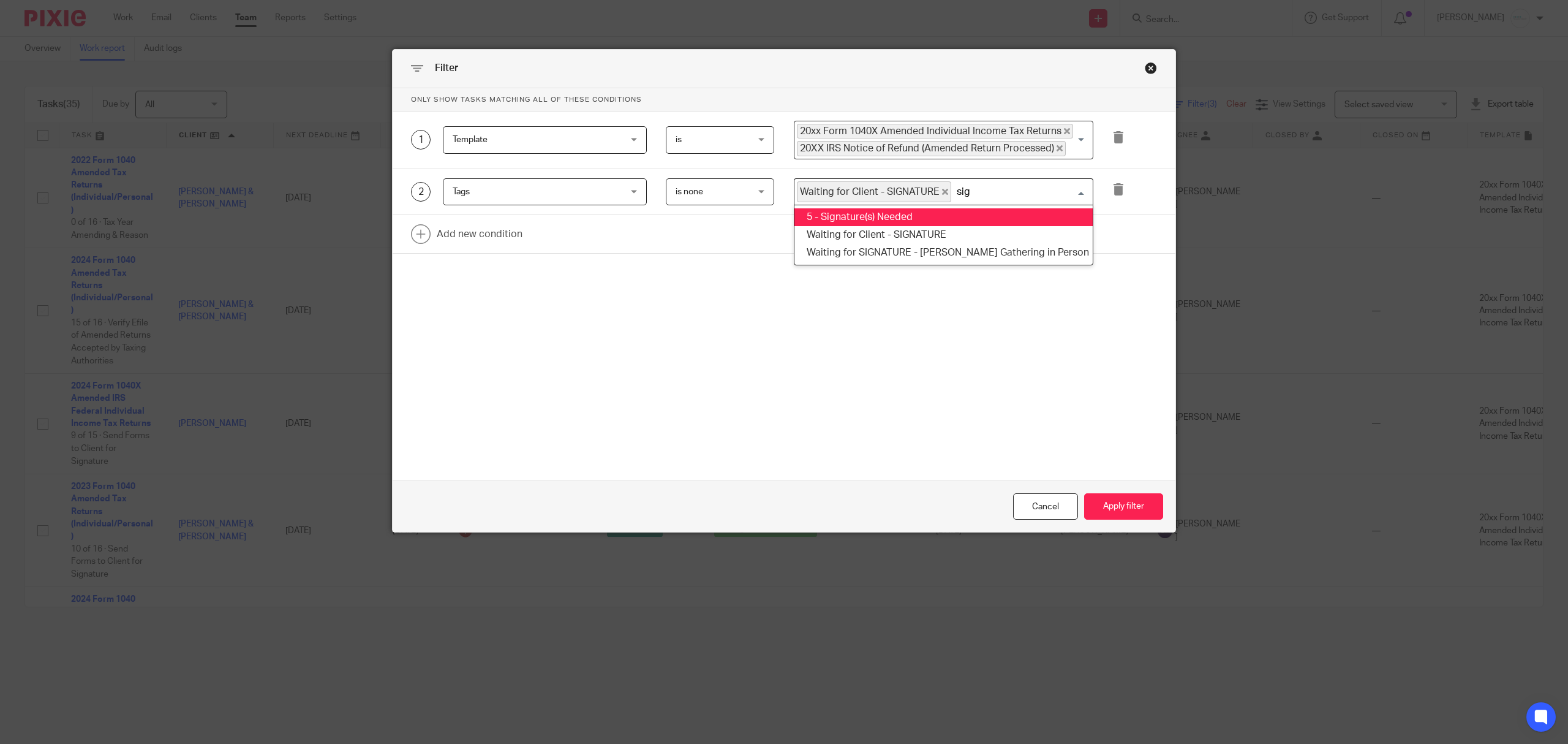
type input "sign"
click at [917, 218] on li "5 - Signature(s) Needed" at bounding box center [943, 217] width 298 height 18
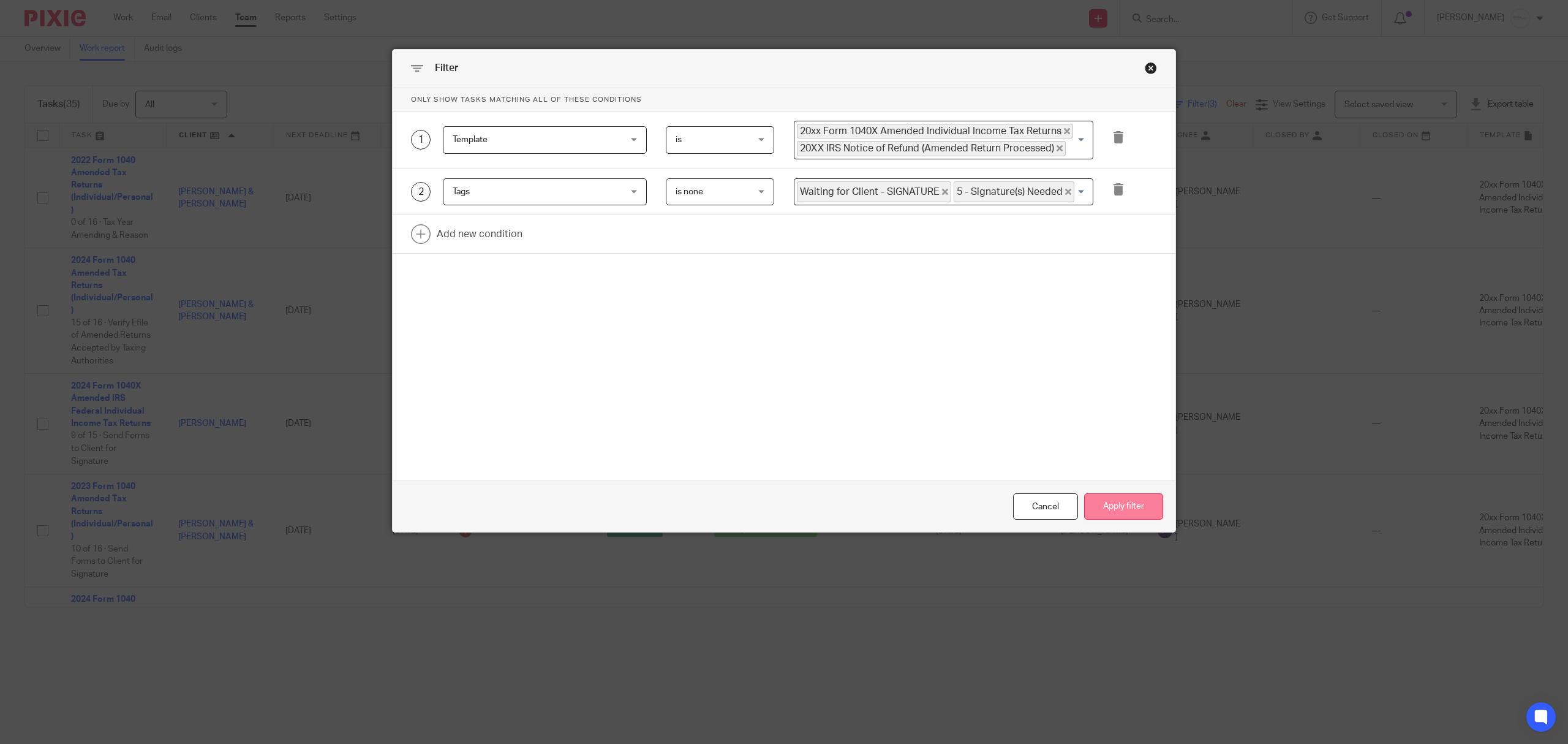
click at [1116, 508] on button "Apply filter" at bounding box center [1123, 506] width 79 height 27
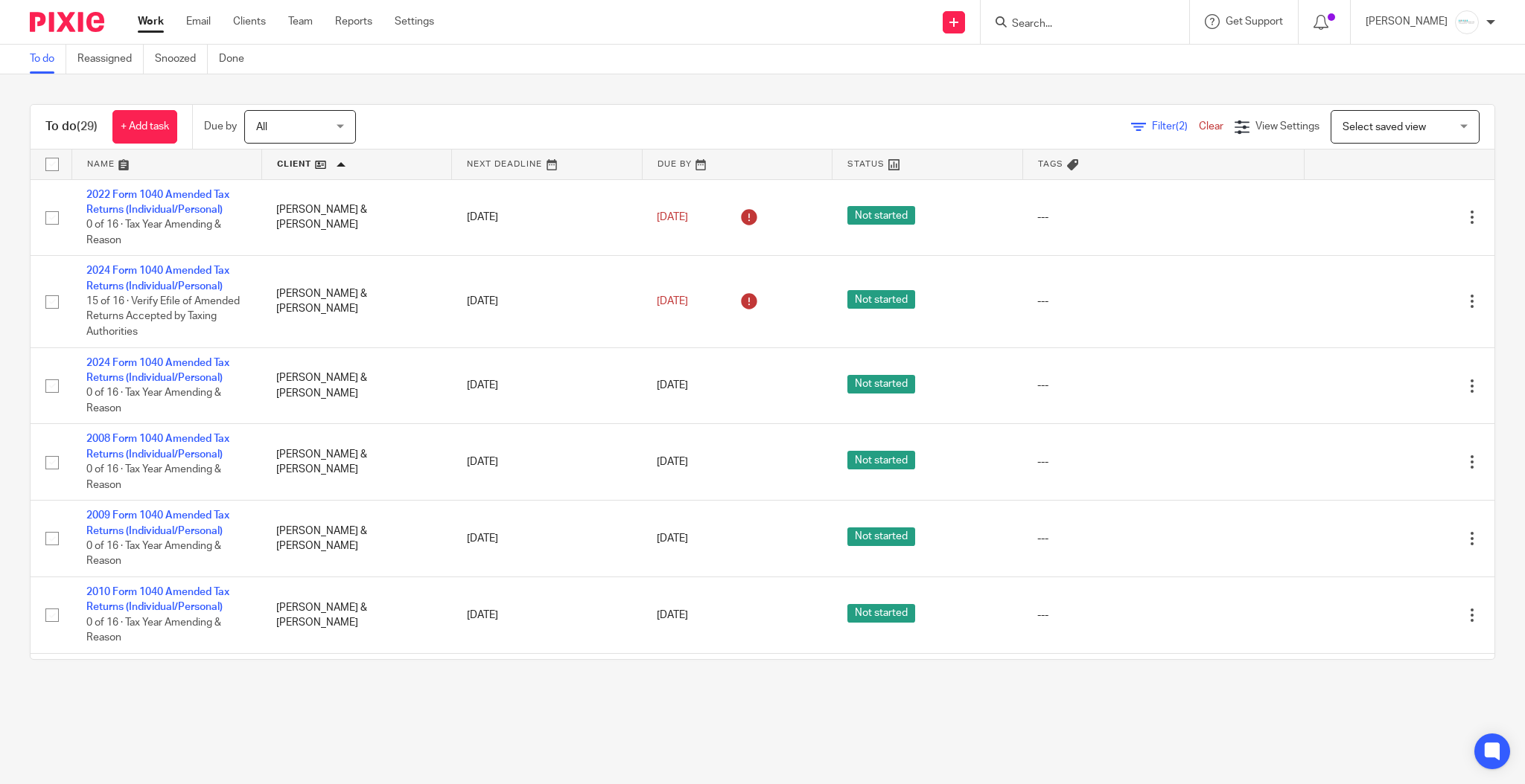
click at [510, 163] on link at bounding box center [546, 163] width 189 height 29
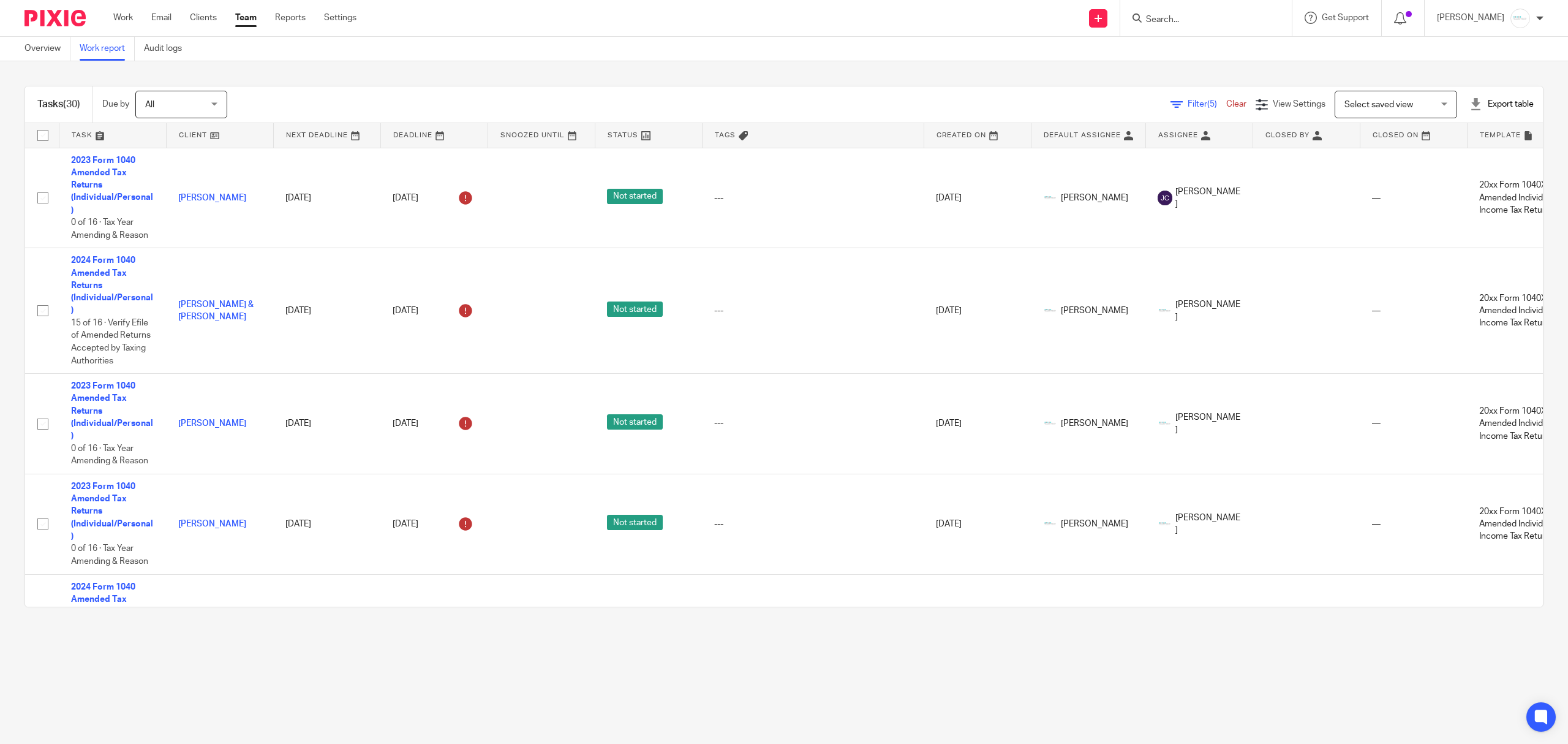
click at [422, 132] on link at bounding box center [434, 135] width 106 height 24
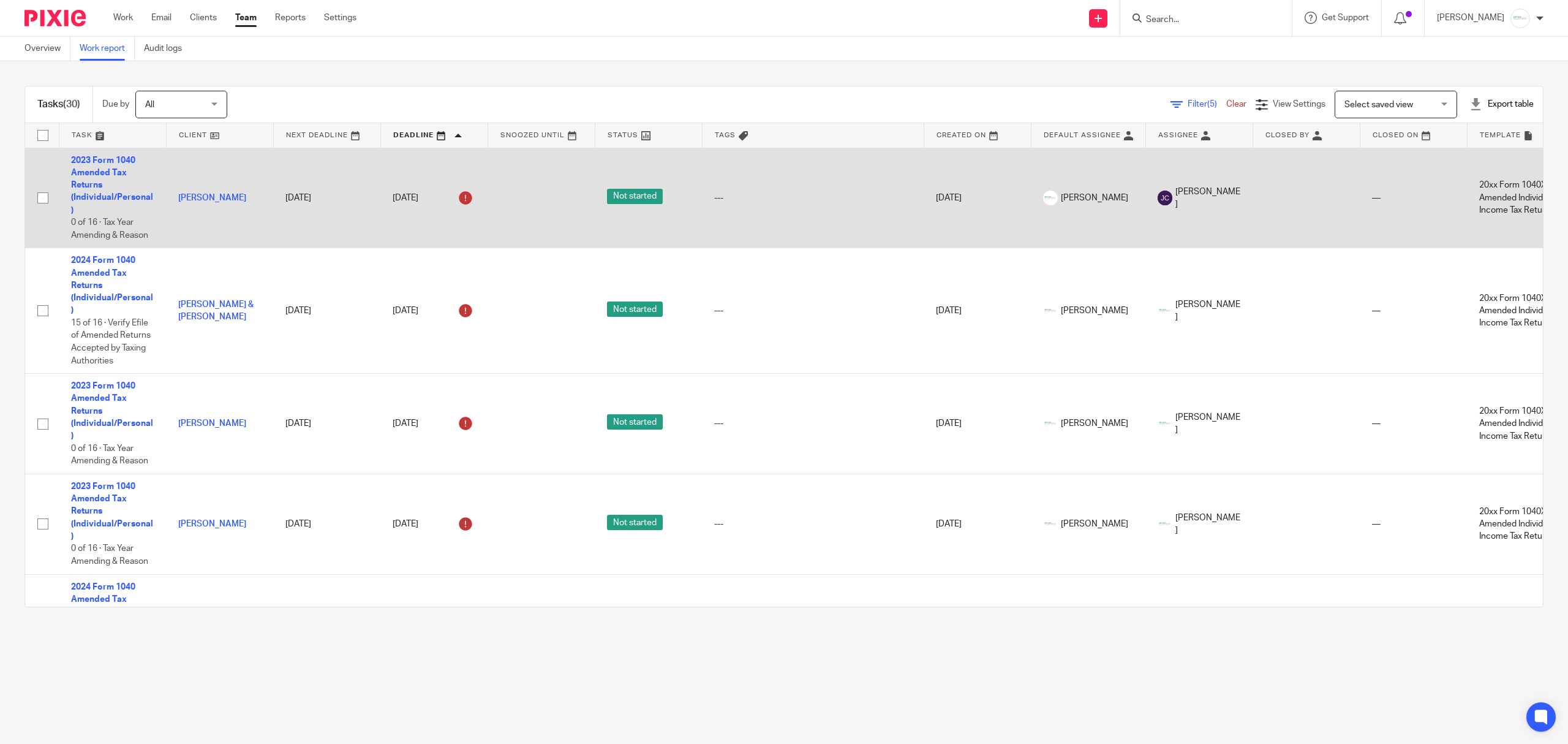
click at [109, 187] on td "2023 Form 1040 Amended Tax Returns (Individual/Personal) 0 of 16 · Tax Year Ame…" at bounding box center [112, 198] width 107 height 100
click at [110, 179] on td "2023 Form 1040 Amended Tax Returns (Individual/Personal) 0 of 16 · Tax Year Ame…" at bounding box center [112, 198] width 107 height 100
click at [106, 171] on link "2023 Form 1040 Amended Tax Returns (Individual/Personal)" at bounding box center [112, 185] width 82 height 58
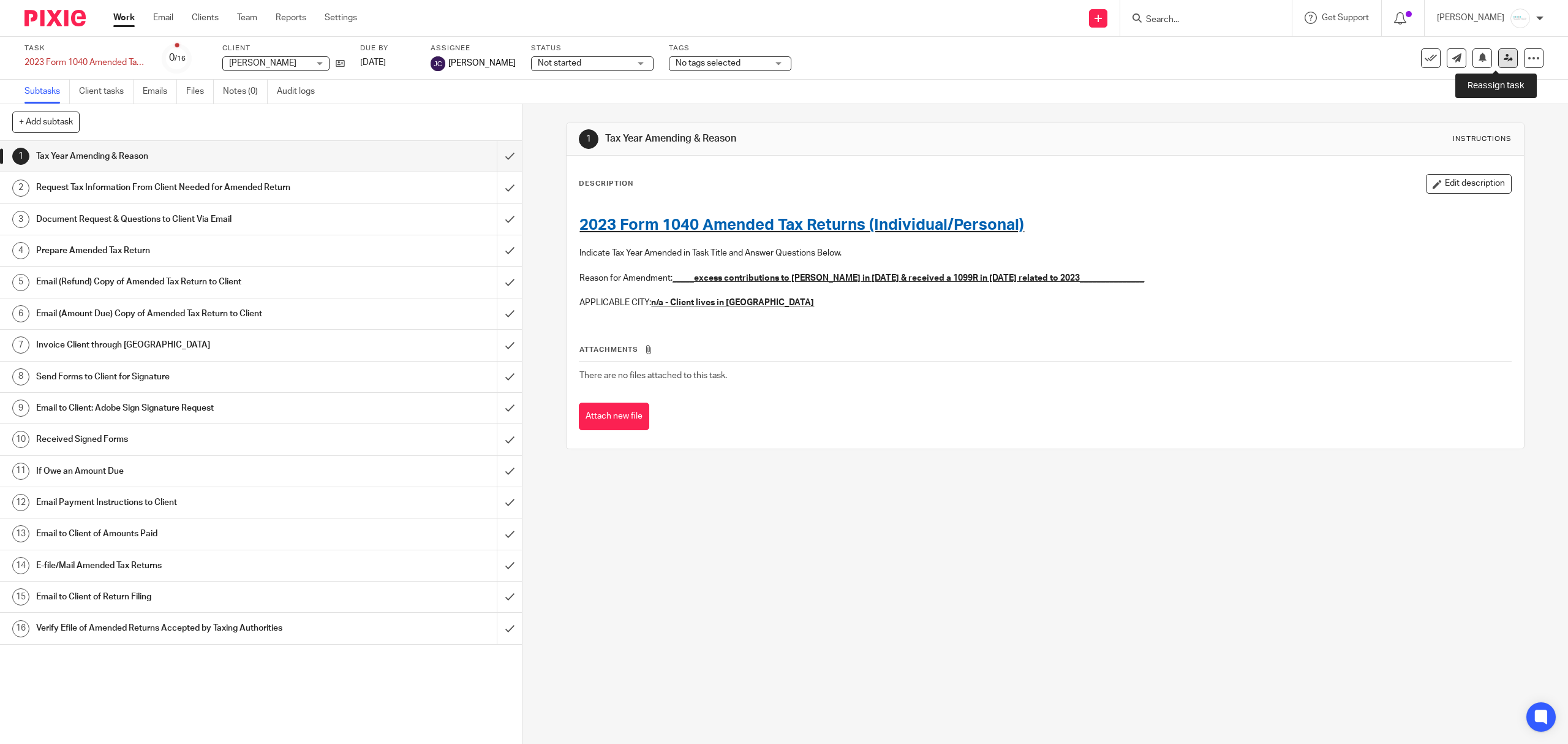
click at [1504, 56] on icon at bounding box center [1509, 58] width 9 height 9
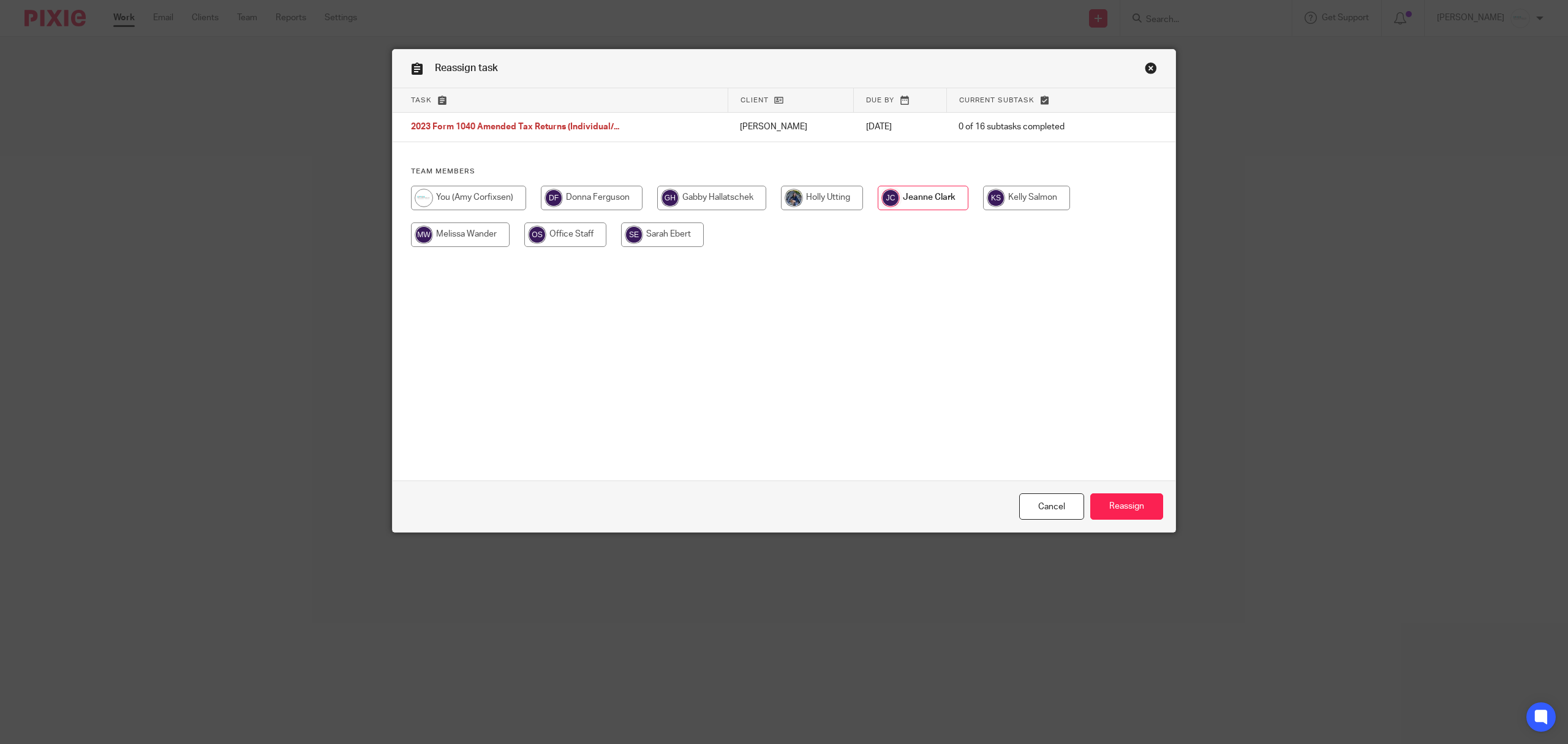
click at [476, 199] on input "radio" at bounding box center [468, 197] width 115 height 24
radio input "true"
click at [1108, 507] on input "Reassign" at bounding box center [1126, 506] width 73 height 27
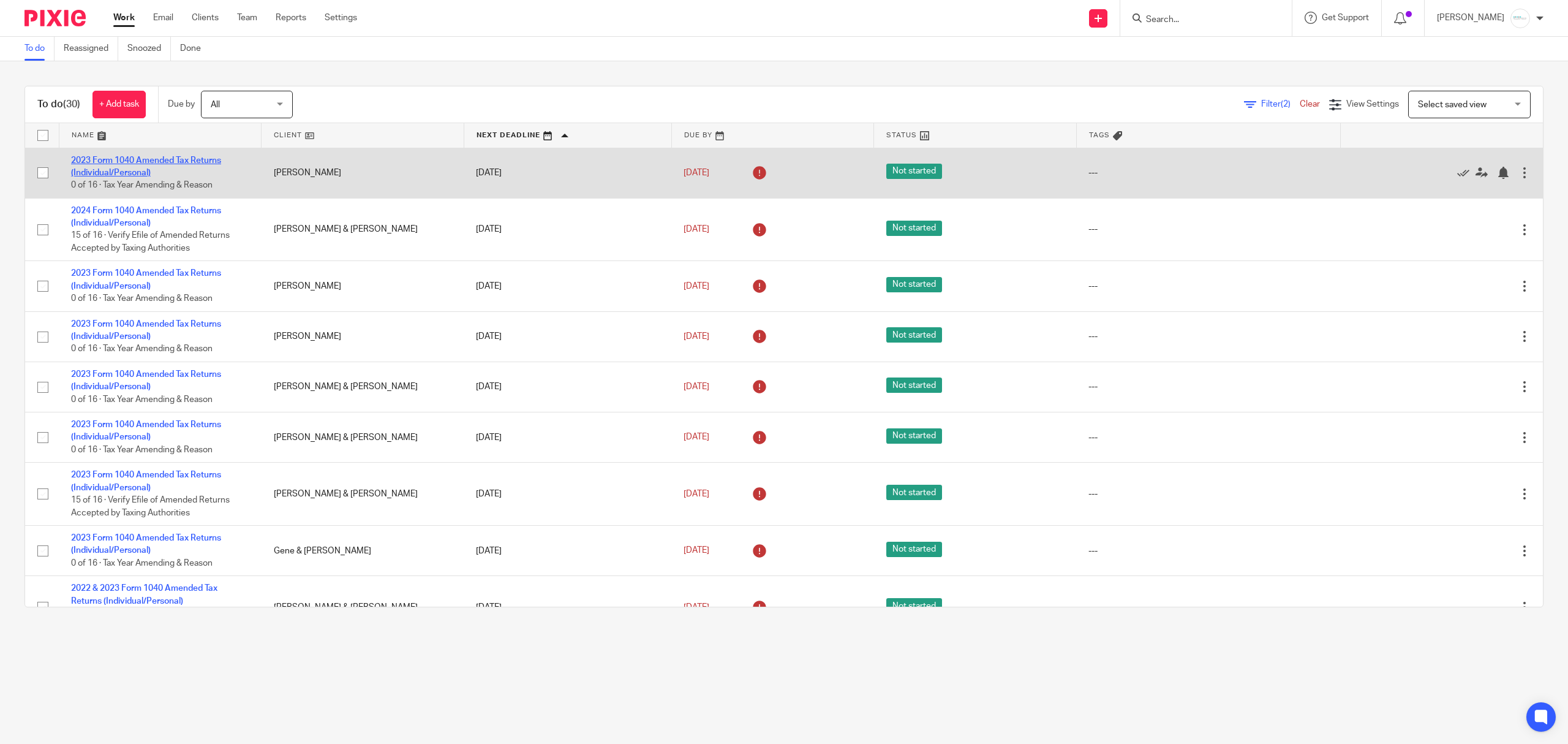
click at [148, 163] on link "2023 Form 1040 Amended Tax Returns (Individual/Personal)" at bounding box center [146, 167] width 150 height 21
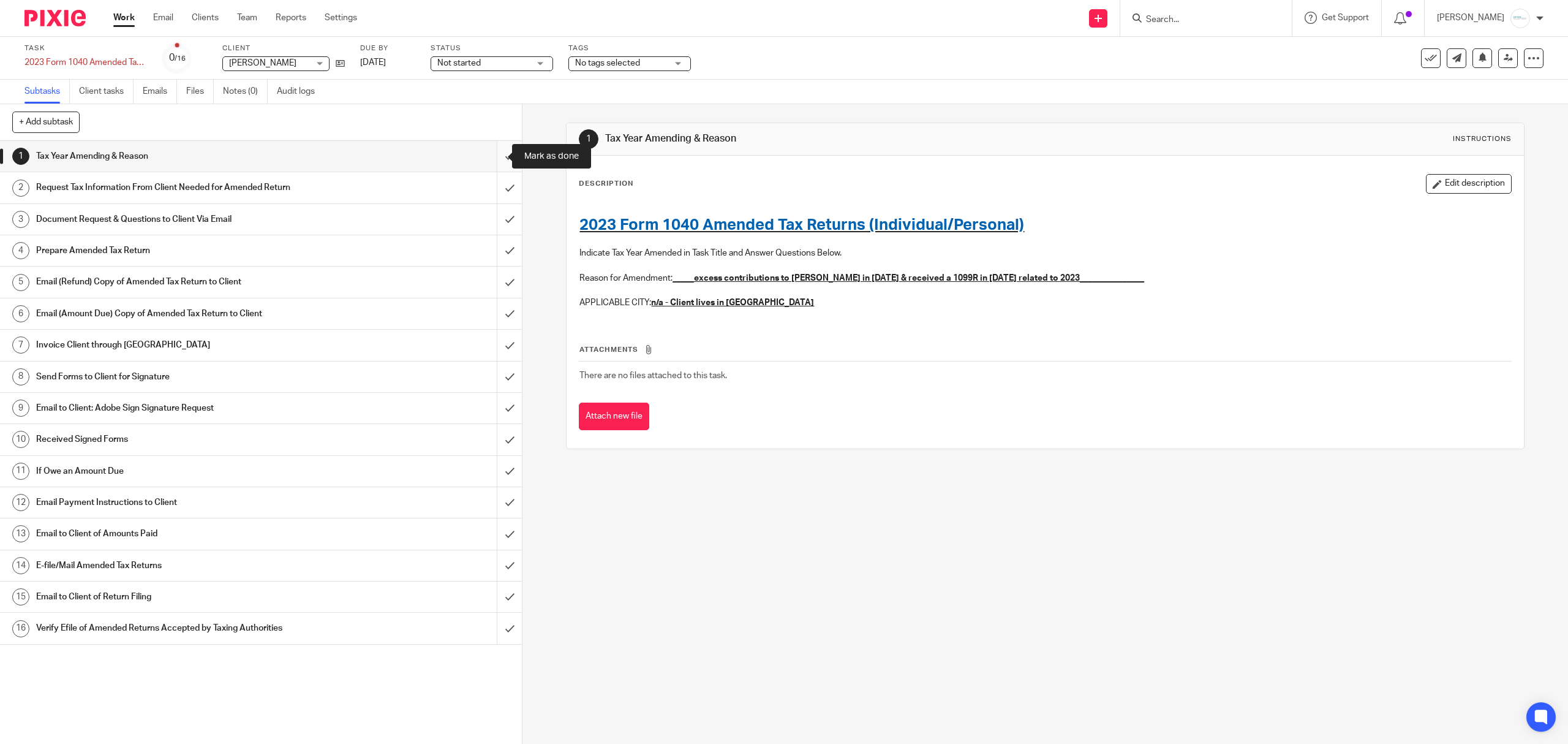
click at [498, 165] on input "submit" at bounding box center [260, 156] width 522 height 31
click at [495, 214] on input "submit" at bounding box center [260, 219] width 522 height 31
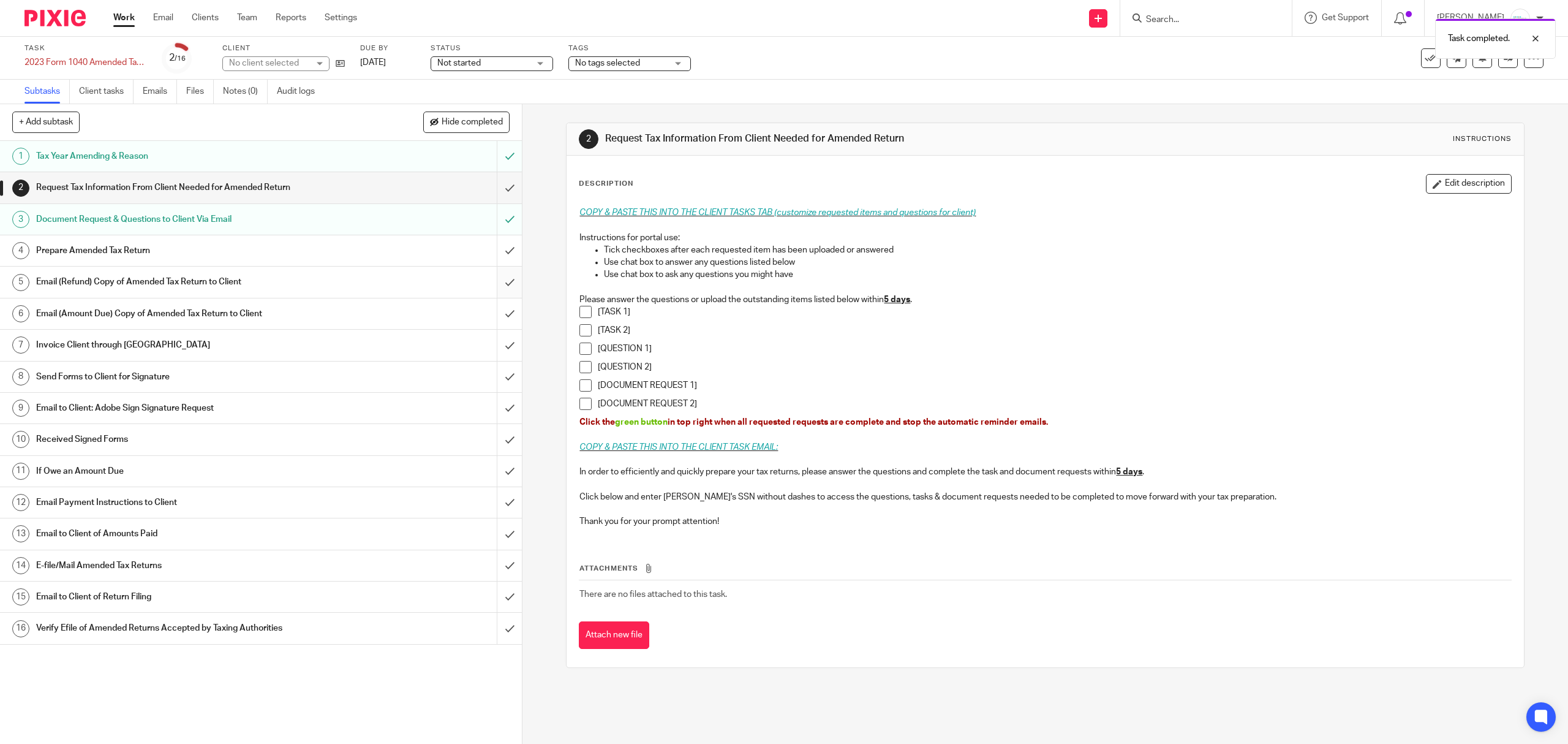
click at [493, 282] on input "submit" at bounding box center [260, 282] width 522 height 31
click at [498, 243] on input "submit" at bounding box center [260, 250] width 522 height 31
click at [490, 189] on input "submit" at bounding box center [260, 187] width 522 height 31
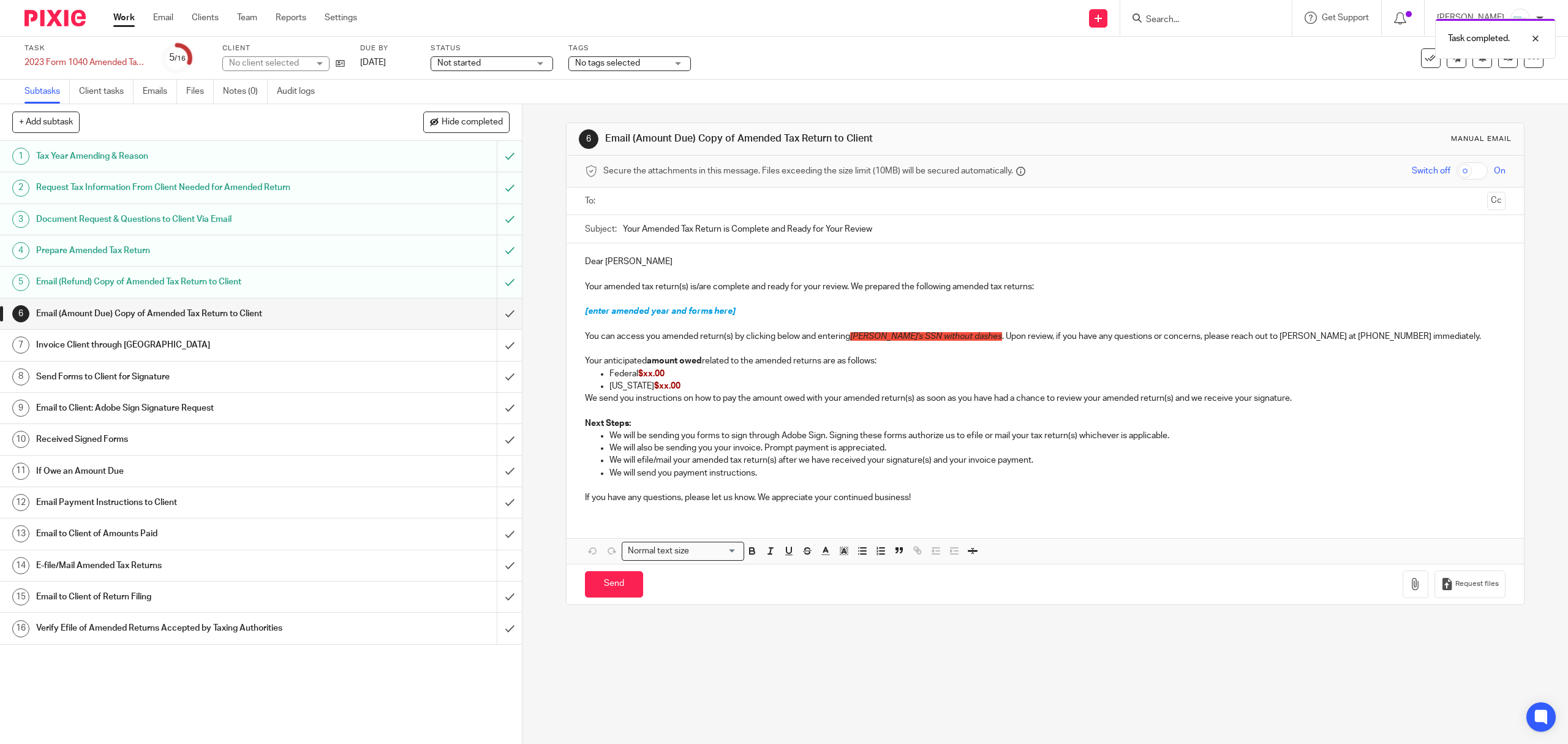
click at [667, 205] on input "text" at bounding box center [1045, 201] width 874 height 14
click at [762, 194] on input "text" at bounding box center [1096, 203] width 772 height 24
drag, startPoint x: 753, startPoint y: 321, endPoint x: 540, endPoint y: 318, distance: 213.0
click at [540, 318] on div "6 Email (Amount Due) Copy of Amended Tax Return to Client Manual email Secure t…" at bounding box center [1045, 424] width 1046 height 640
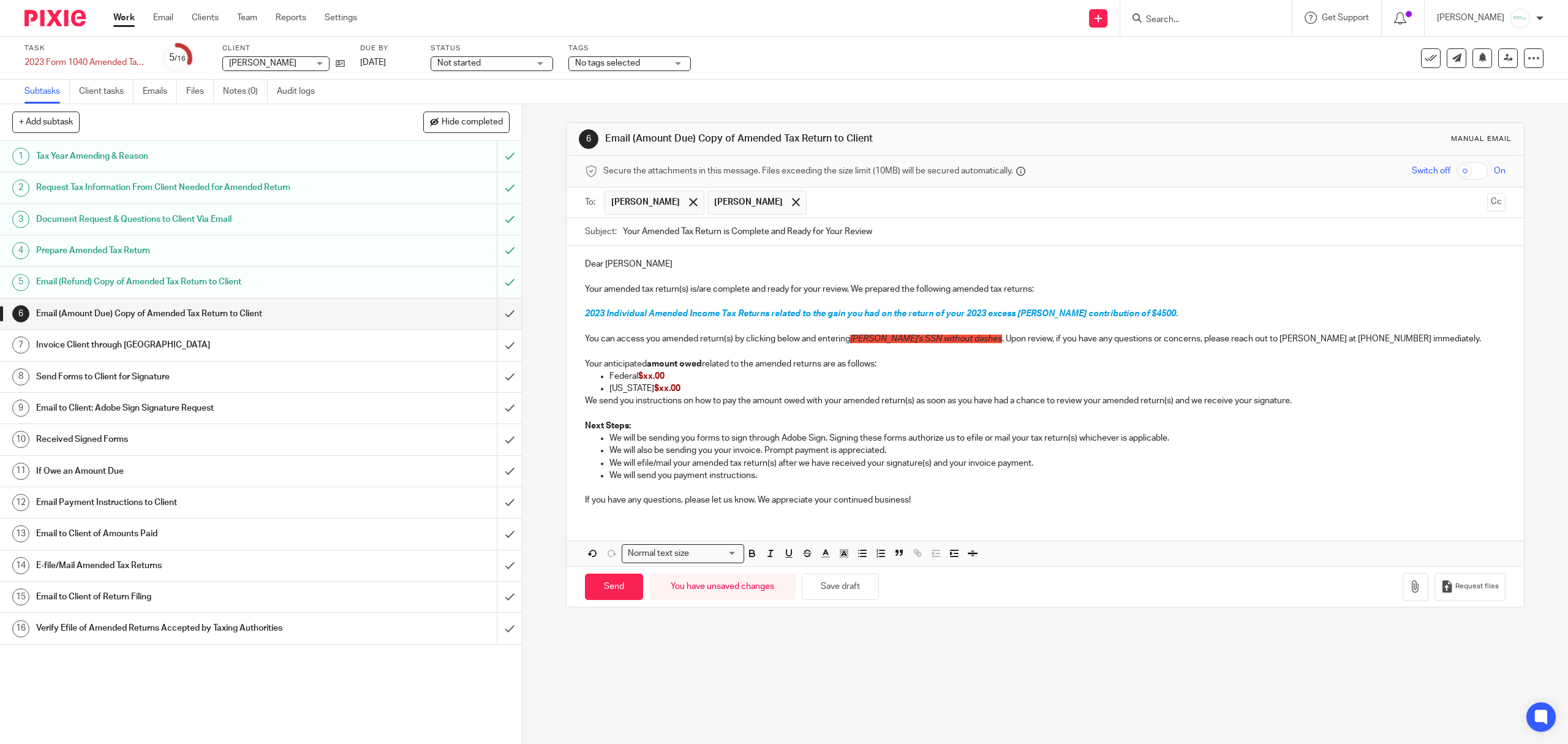
click at [1145, 311] on p "2023 Individual Amended Income Tax Returns related to the gain you had on the r…" at bounding box center [1045, 314] width 920 height 13
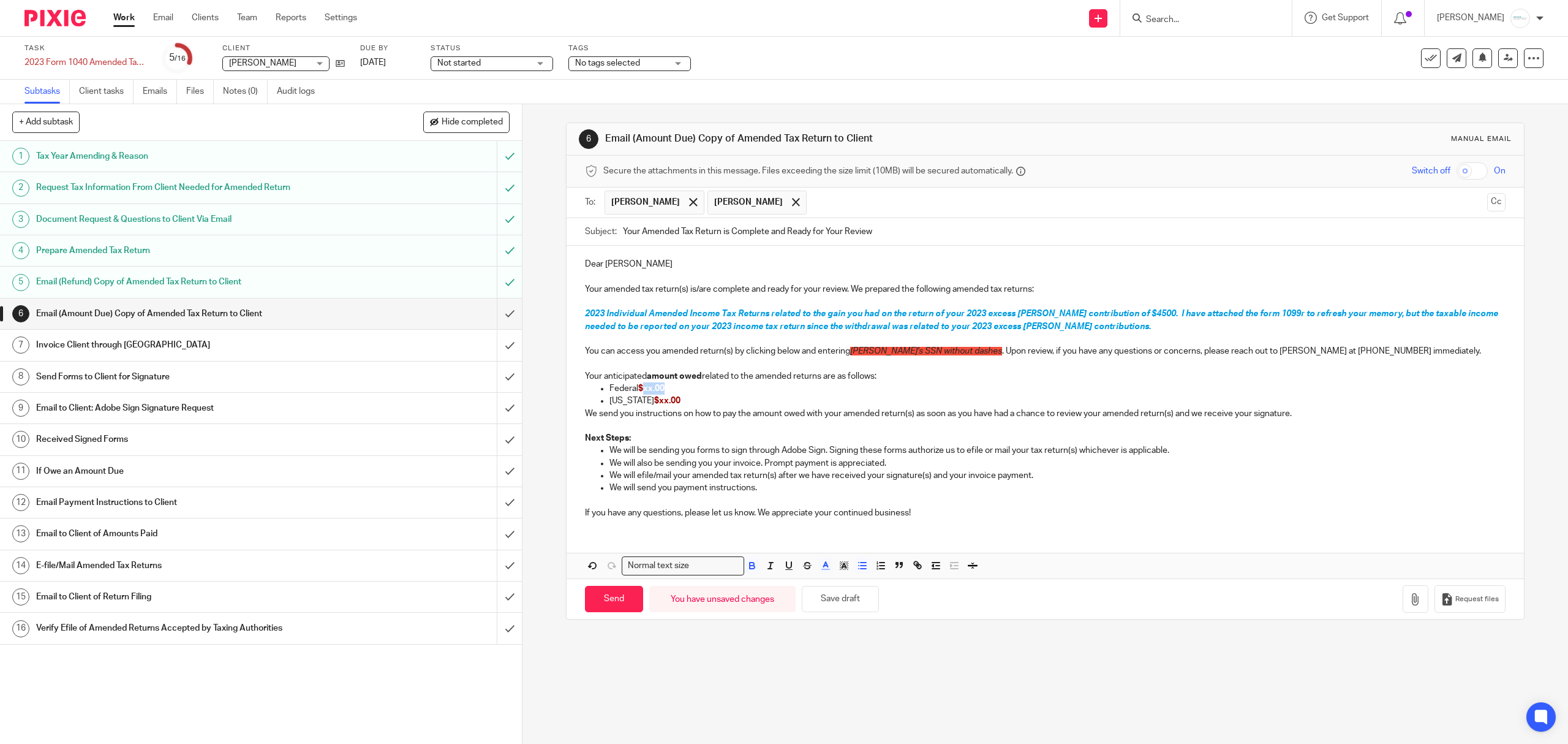
drag, startPoint x: 642, startPoint y: 390, endPoint x: 676, endPoint y: 390, distance: 34.0
click at [676, 390] on p "Federal $xx.00" at bounding box center [1057, 389] width 895 height 13
drag, startPoint x: 673, startPoint y: 394, endPoint x: 662, endPoint y: 392, distance: 11.2
click at [673, 394] on p "Federal $xx.00" at bounding box center [1057, 389] width 895 height 13
drag, startPoint x: 650, startPoint y: 394, endPoint x: 670, endPoint y: 394, distance: 20.0
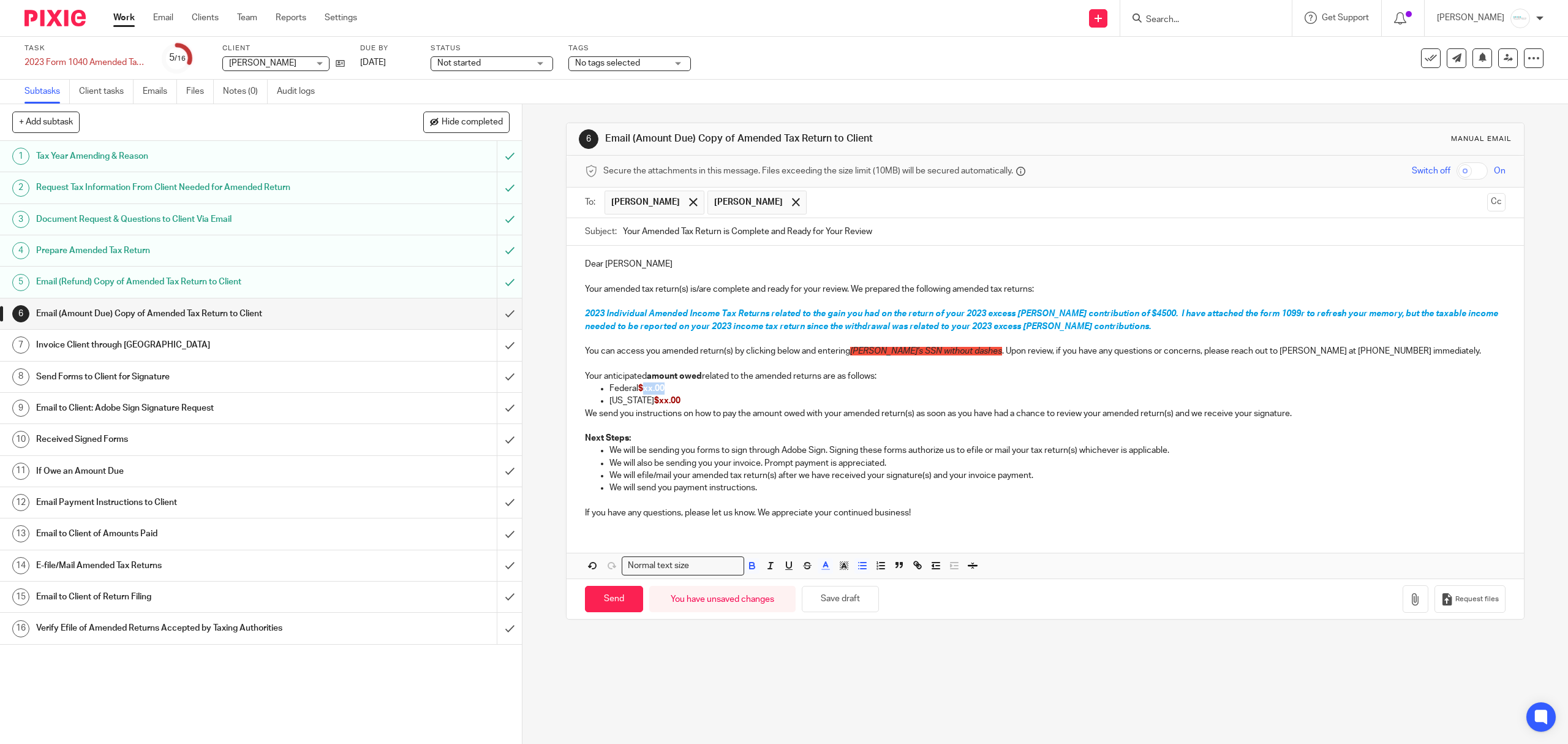
click at [670, 394] on p "Federal $xx.00" at bounding box center [1057, 389] width 895 height 13
drag, startPoint x: 648, startPoint y: 401, endPoint x: 675, endPoint y: 403, distance: 27.1
click at [675, 403] on p "Michigan $xx.00" at bounding box center [1057, 401] width 895 height 13
click at [822, 596] on button "Save draft" at bounding box center [840, 599] width 77 height 27
click at [1402, 606] on button "button" at bounding box center [1415, 598] width 26 height 27
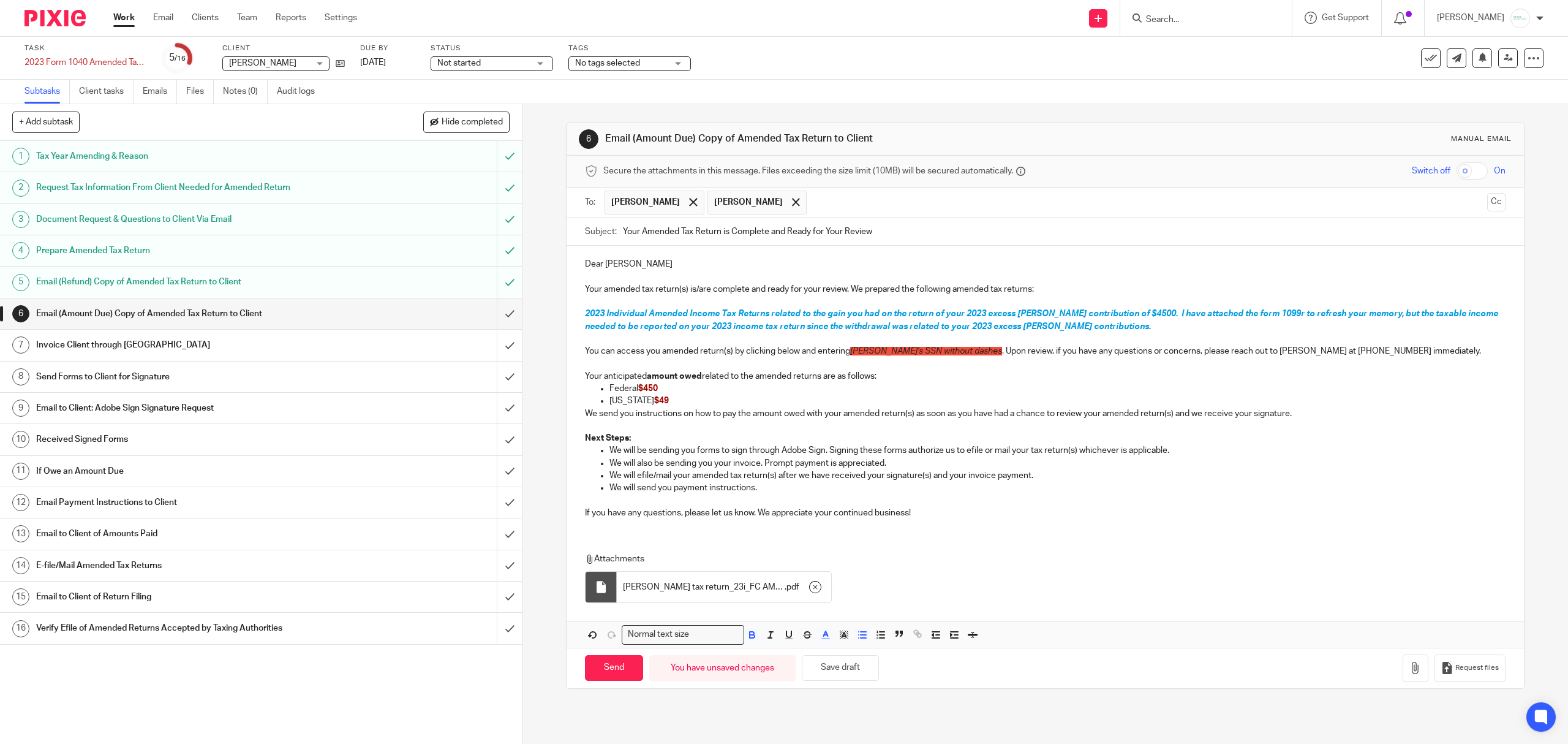
click at [1461, 171] on input "checkbox" at bounding box center [1472, 171] width 31 height 17
click at [608, 670] on input "Send" at bounding box center [614, 668] width 58 height 27
checkbox input "false"
type input "Sent"
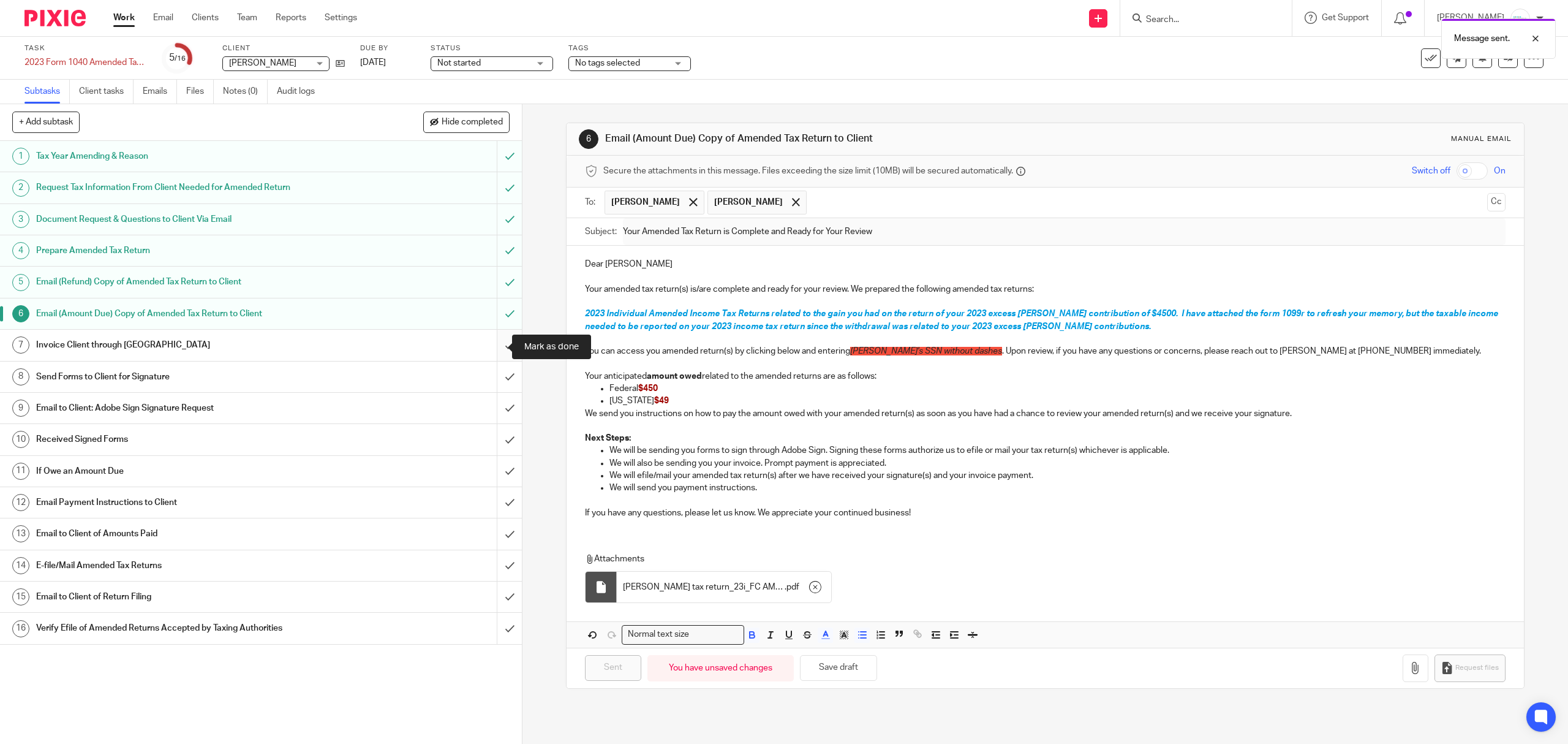
click at [495, 346] on input "submit" at bounding box center [260, 344] width 522 height 31
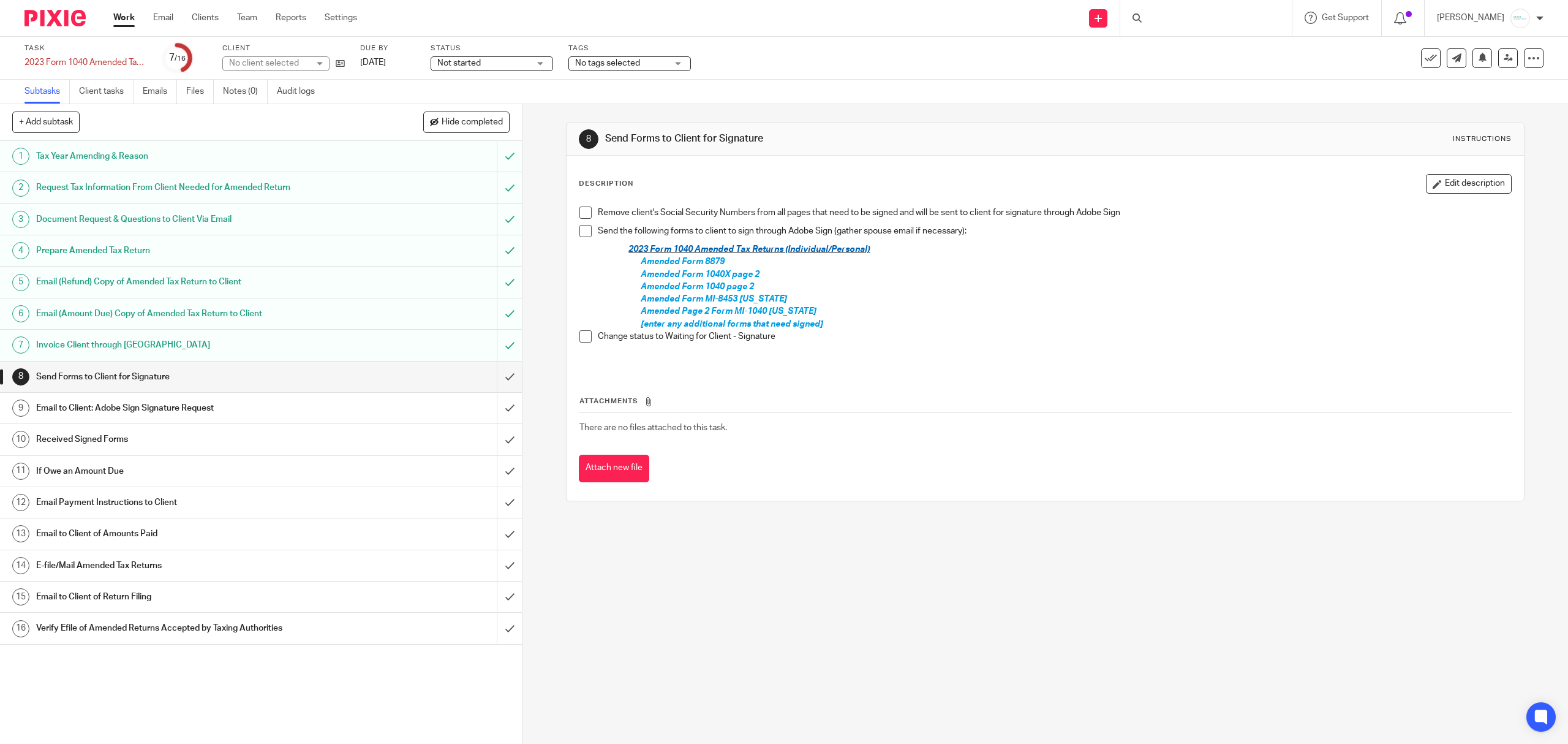
click at [640, 57] on span "No tags selected" at bounding box center [620, 63] width 91 height 13
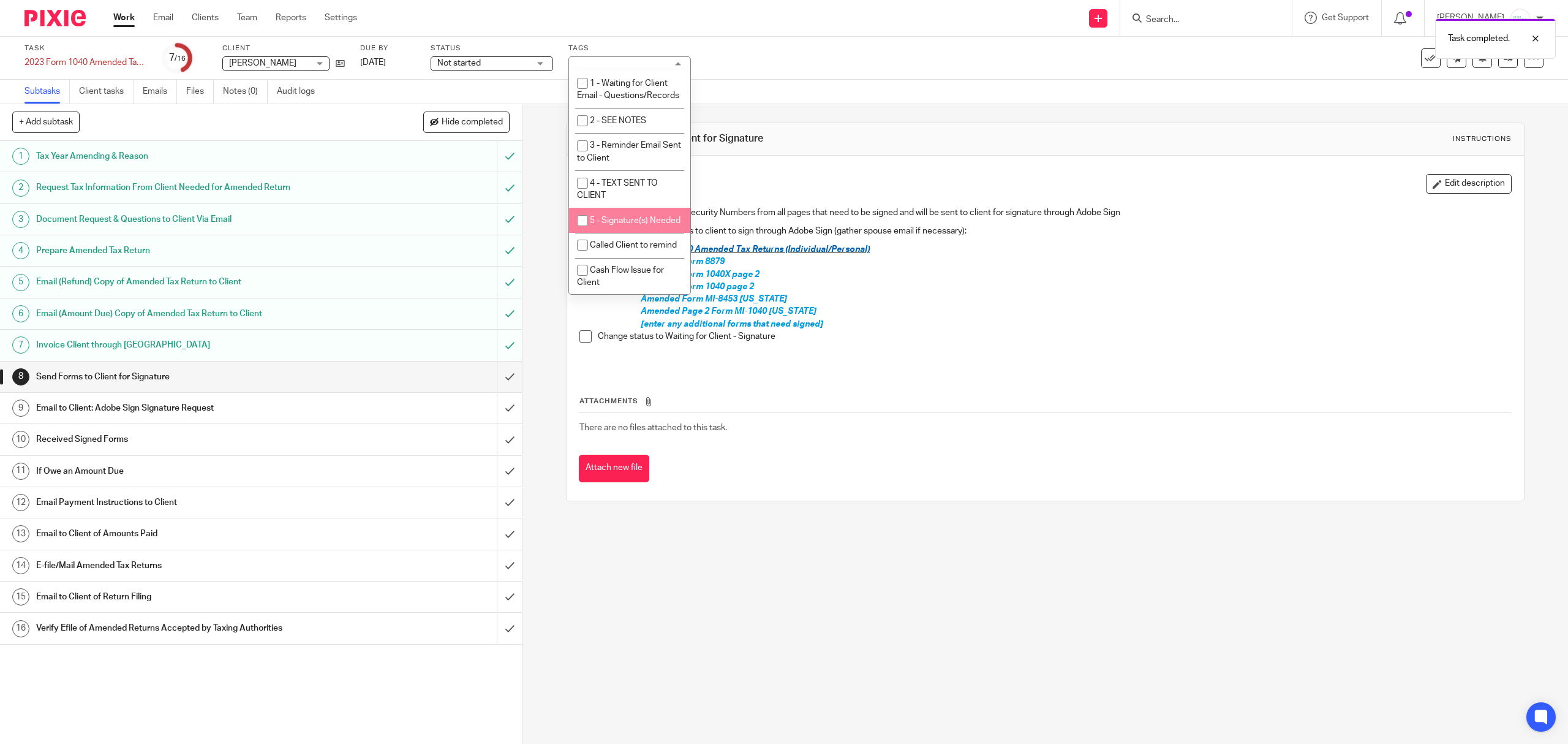
click at [617, 233] on li "5 - Signature(s) Needed" at bounding box center [630, 220] width 121 height 25
checkbox input "true"
click at [1038, 318] on p "[enter any additional forms that need signed]" at bounding box center [1075, 324] width 870 height 13
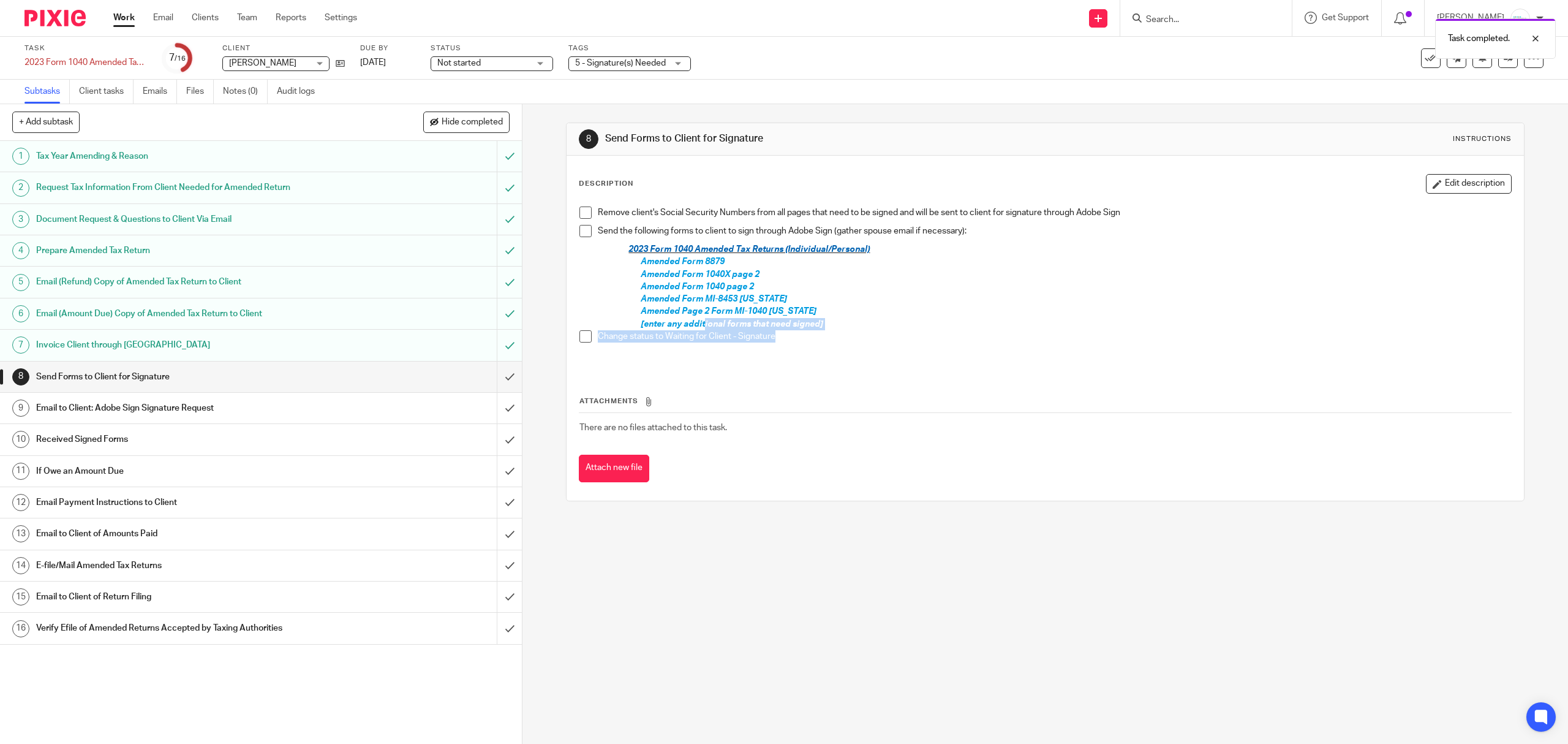
drag, startPoint x: 841, startPoint y: 333, endPoint x: 699, endPoint y: 329, distance: 142.1
click at [699, 329] on div "Remove client's Social Security Numbers from all pages that need to be signed a…" at bounding box center [1045, 285] width 943 height 170
click at [866, 349] on div "Change status to Waiting for Client - Signature" at bounding box center [1053, 339] width 913 height 18
click at [849, 326] on p "[enter any additional forms that need signed]" at bounding box center [1075, 324] width 870 height 13
drag, startPoint x: 849, startPoint y: 326, endPoint x: 629, endPoint y: 319, distance: 220.1
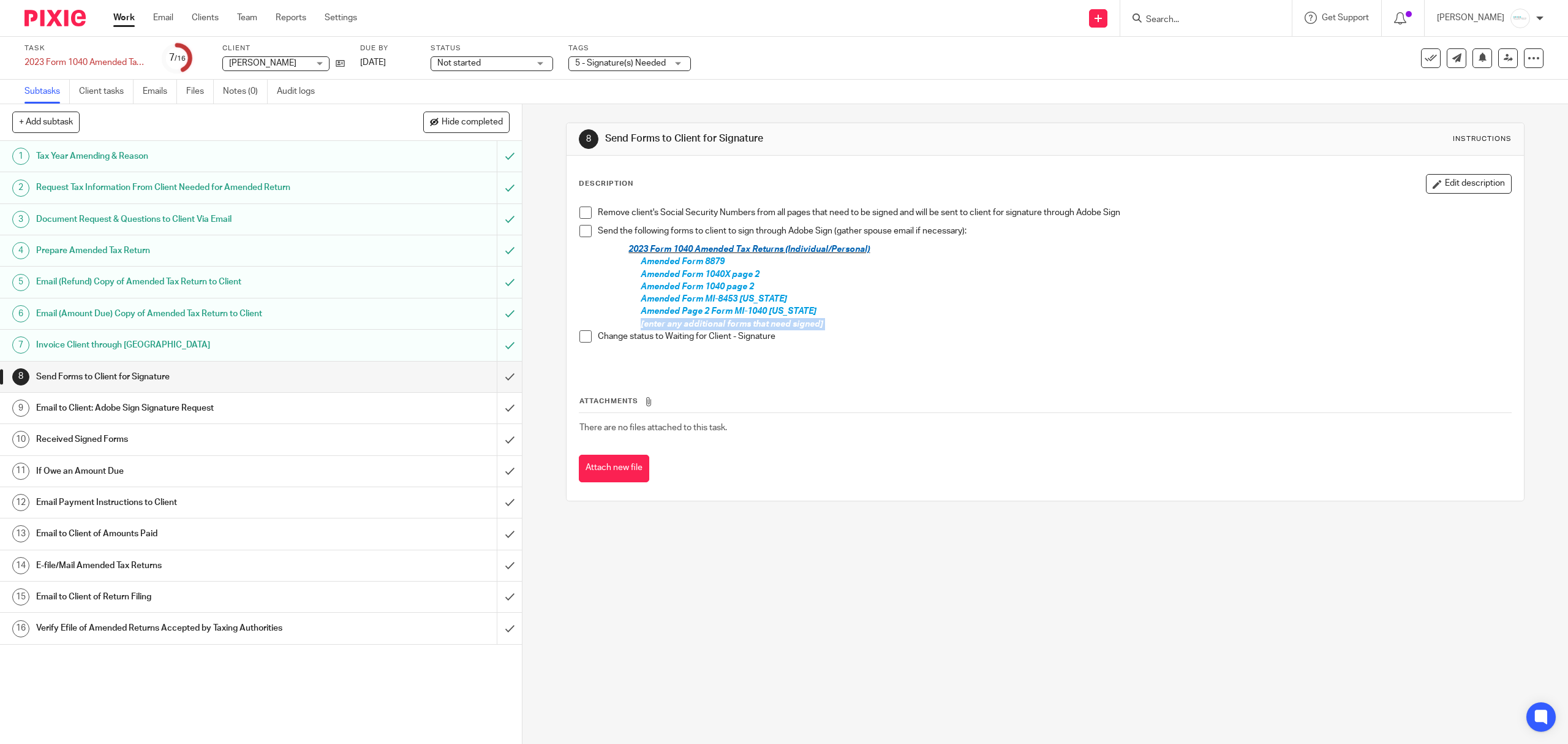
click at [629, 319] on div "Remove client's Social Security Numbers from all pages that need to be signed a…" at bounding box center [1045, 285] width 943 height 170
click at [1430, 192] on button "Edit description" at bounding box center [1469, 183] width 86 height 20
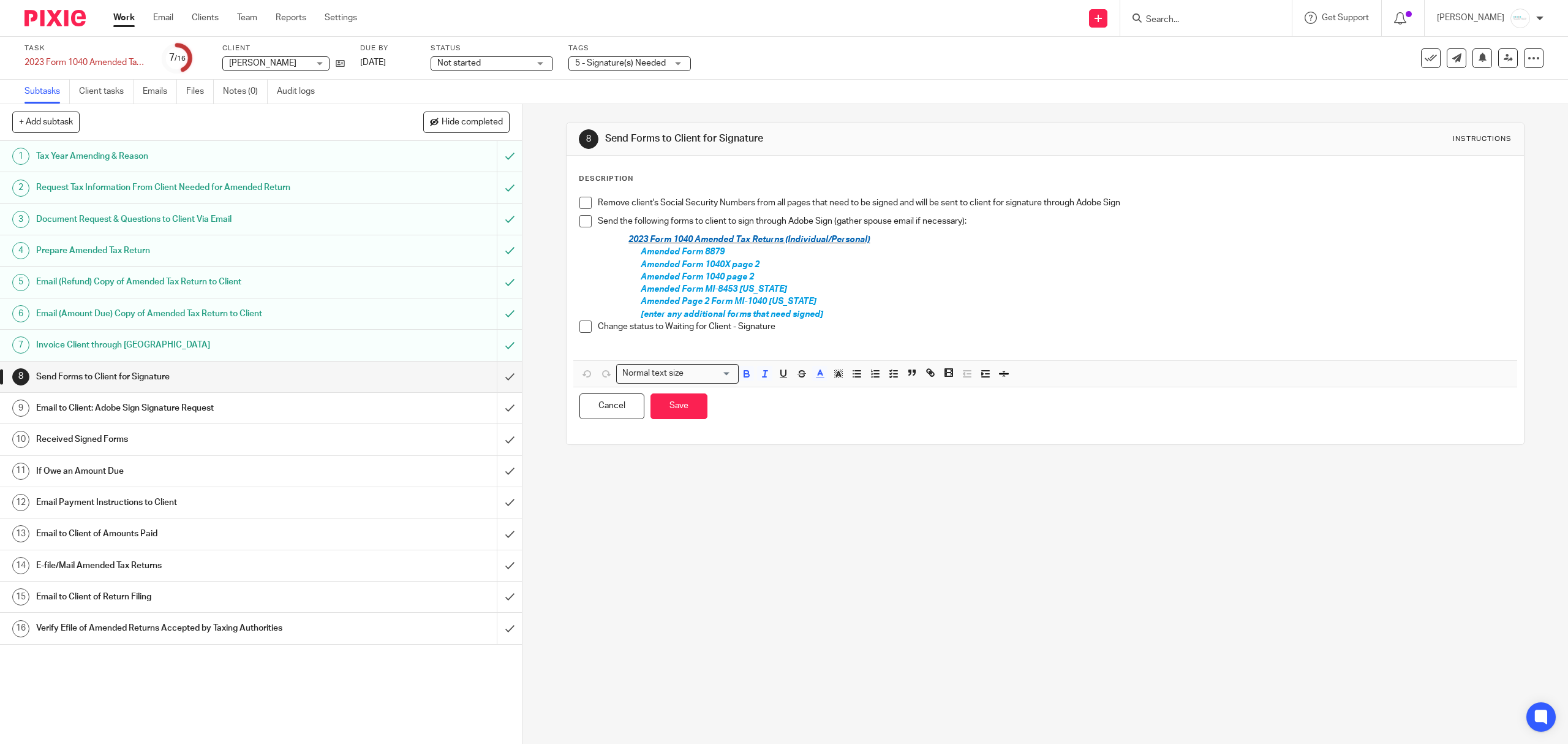
click at [1098, 354] on div "Remove client's Social Security Numbers from all pages that need to be signed a…" at bounding box center [1045, 275] width 943 height 170
drag, startPoint x: 855, startPoint y: 314, endPoint x: 615, endPoint y: 310, distance: 240.0
click at [615, 310] on div "Remove client's Social Security Numbers from all pages that need to be signed a…" at bounding box center [1045, 275] width 943 height 170
click at [662, 408] on button "Save" at bounding box center [679, 407] width 57 height 27
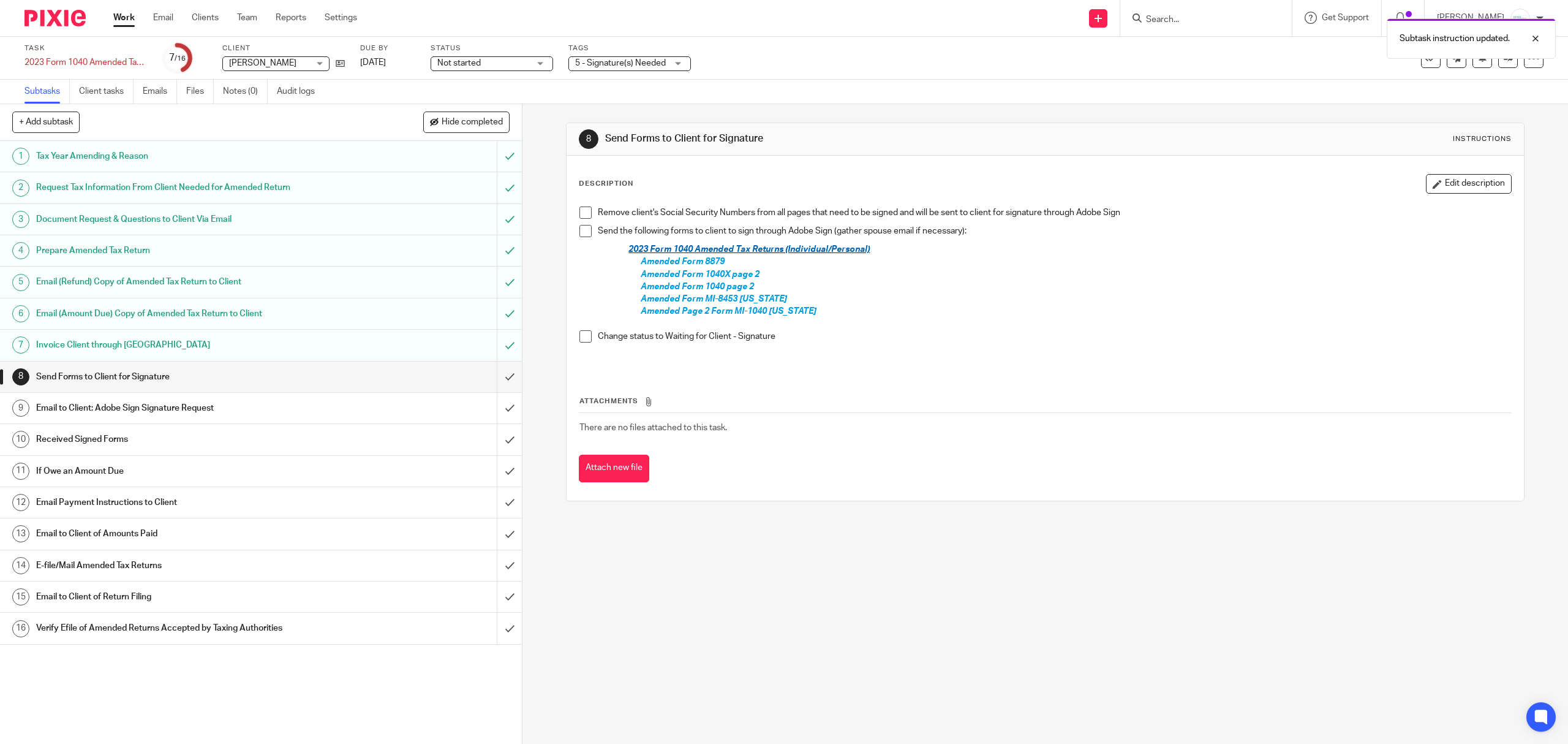
click at [1172, 80] on div "Subtasks Client tasks Emails Files Notes (0) Audit logs" at bounding box center [784, 92] width 1568 height 24
click at [1532, 34] on div at bounding box center [1527, 38] width 33 height 15
click at [1504, 60] on icon at bounding box center [1509, 58] width 9 height 9
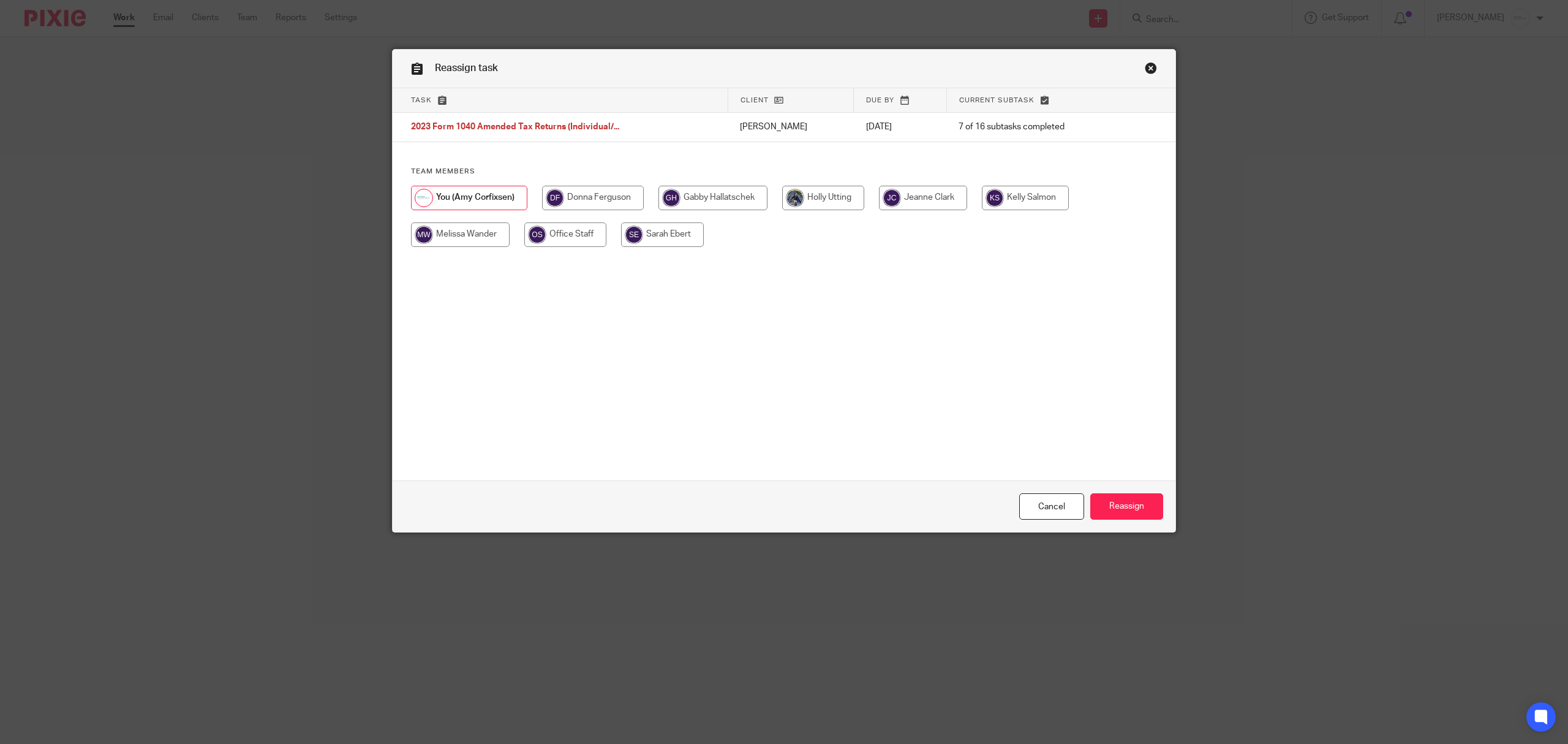
click at [681, 216] on div at bounding box center [784, 222] width 746 height 74
click at [706, 207] on input "radio" at bounding box center [712, 197] width 109 height 24
radio input "true"
click at [1116, 502] on input "Reassign" at bounding box center [1126, 506] width 73 height 27
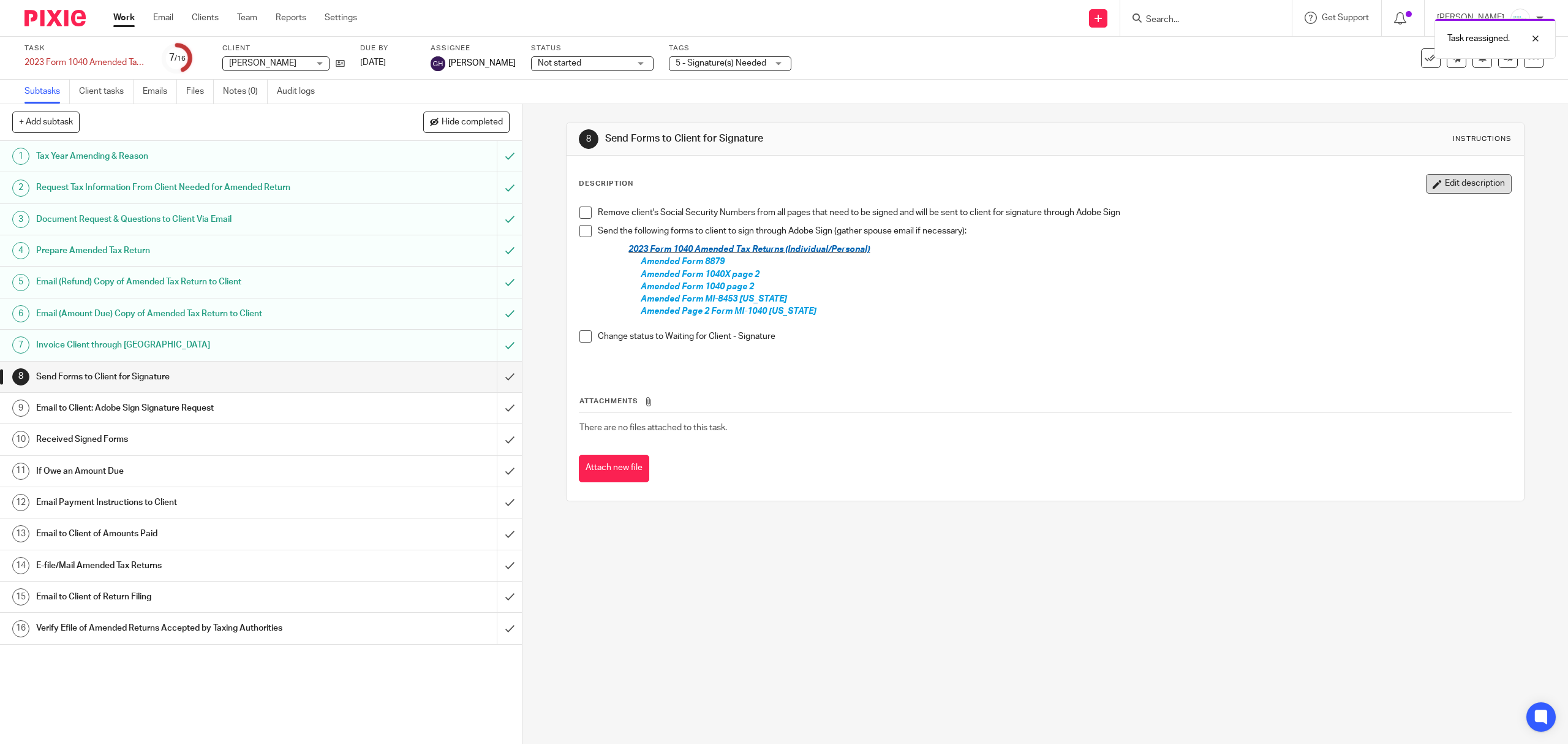
click at [1426, 182] on button "Edit description" at bounding box center [1469, 183] width 86 height 20
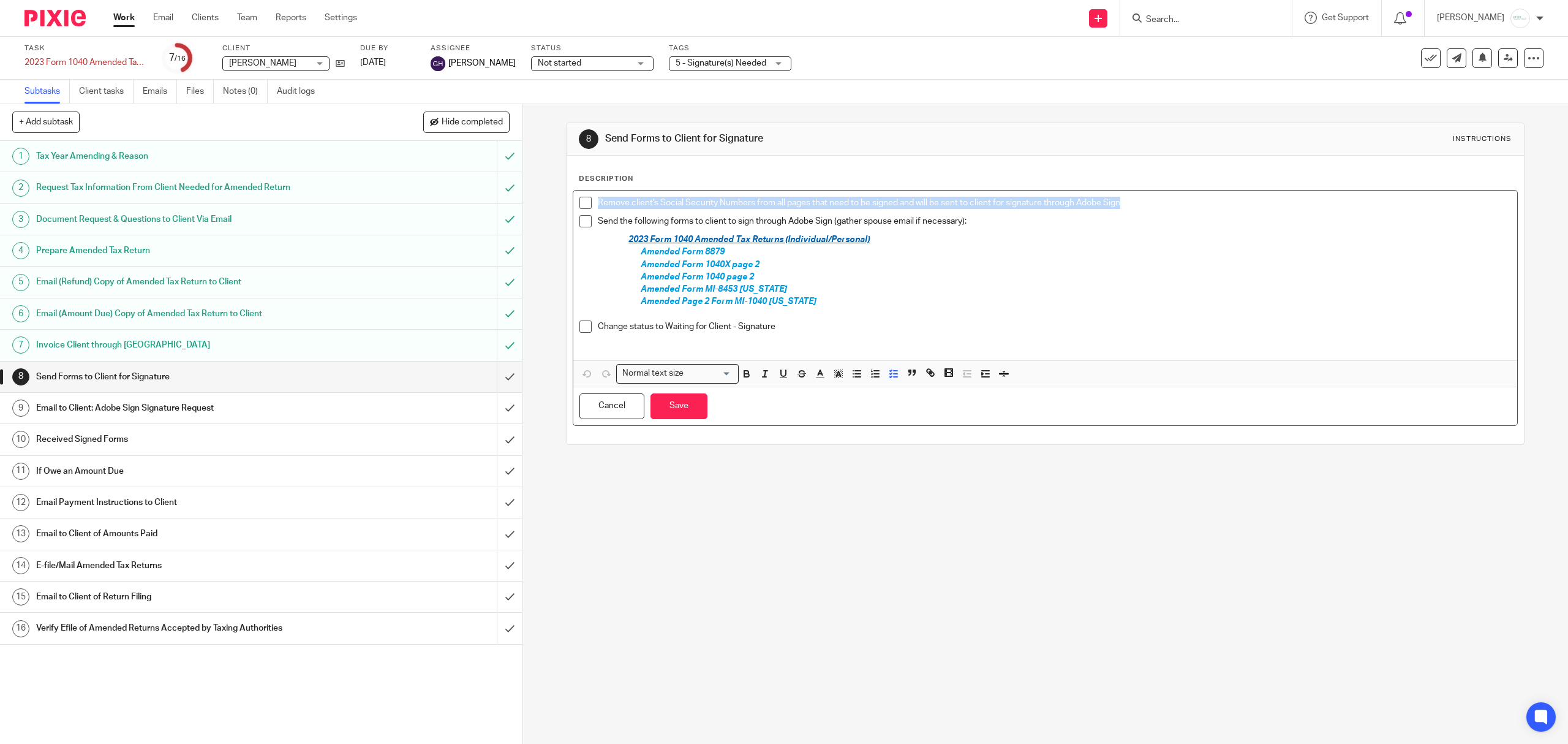
drag, startPoint x: 1204, startPoint y: 202, endPoint x: 522, endPoint y: 202, distance: 682.0
click at [522, 202] on div "8 Send Forms to Client for Signature Instructions Description Remove client's S…" at bounding box center [1045, 424] width 1046 height 640
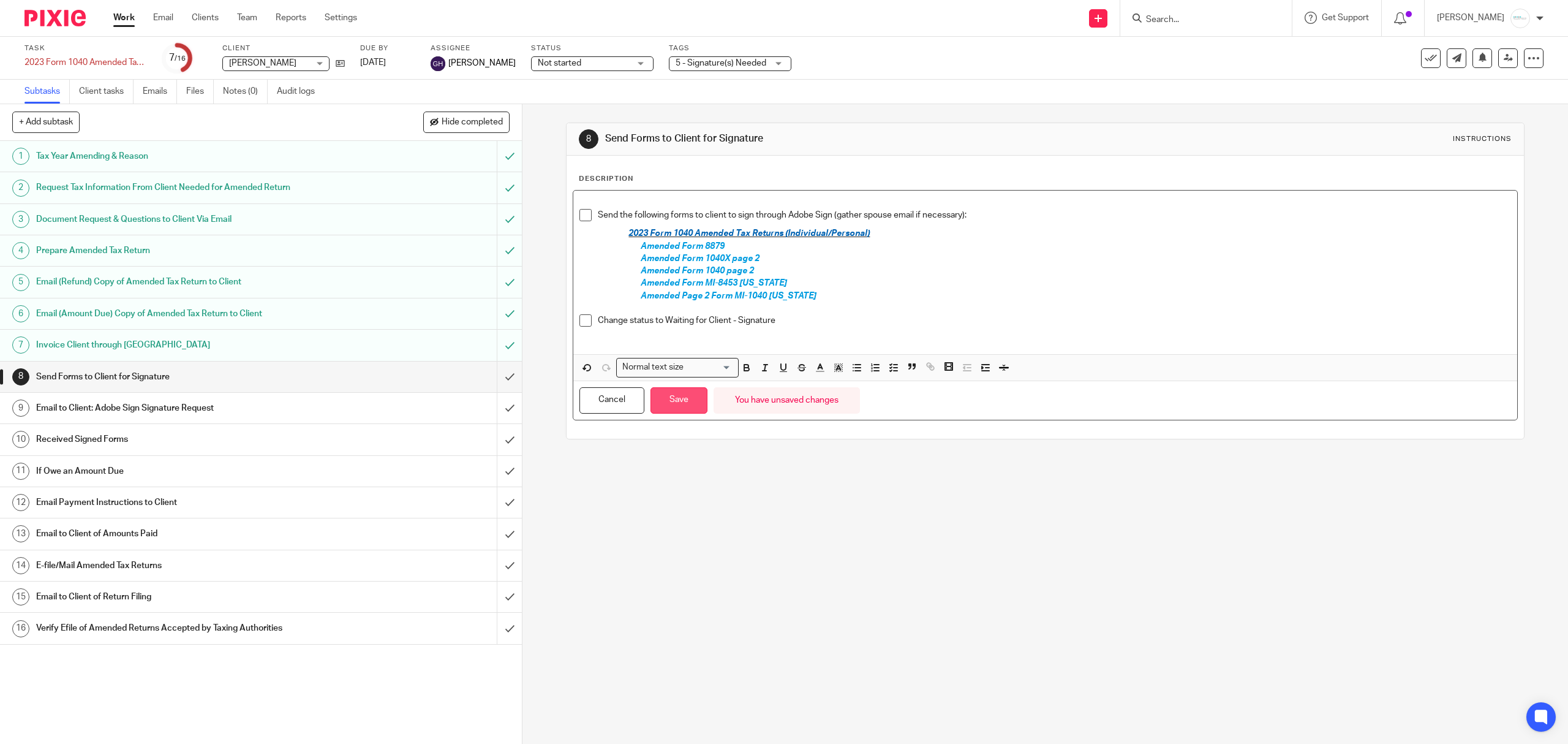
click at [680, 403] on button "Save" at bounding box center [679, 401] width 57 height 27
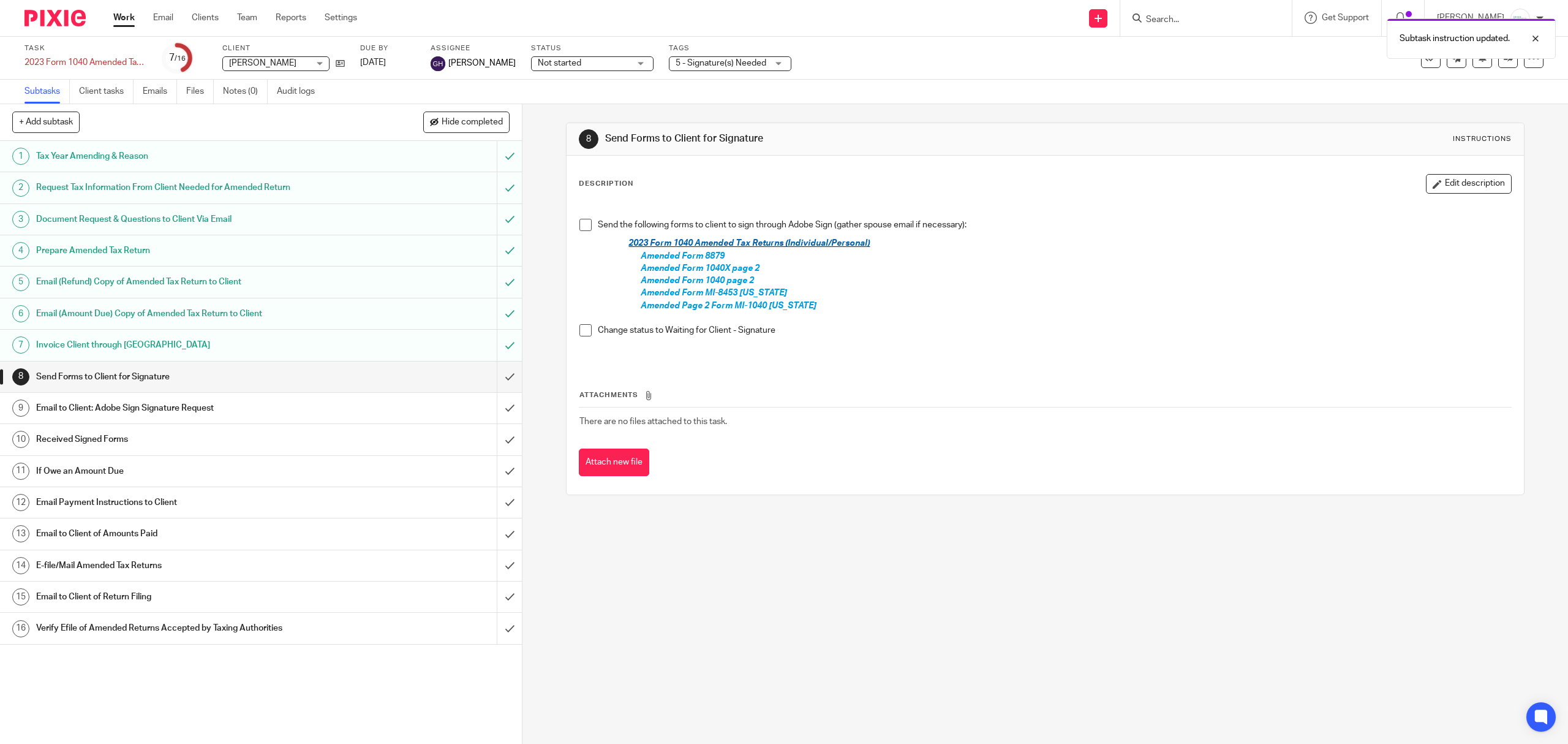
click at [116, 471] on h1 "If Owe an Amount Due" at bounding box center [185, 471] width 299 height 18
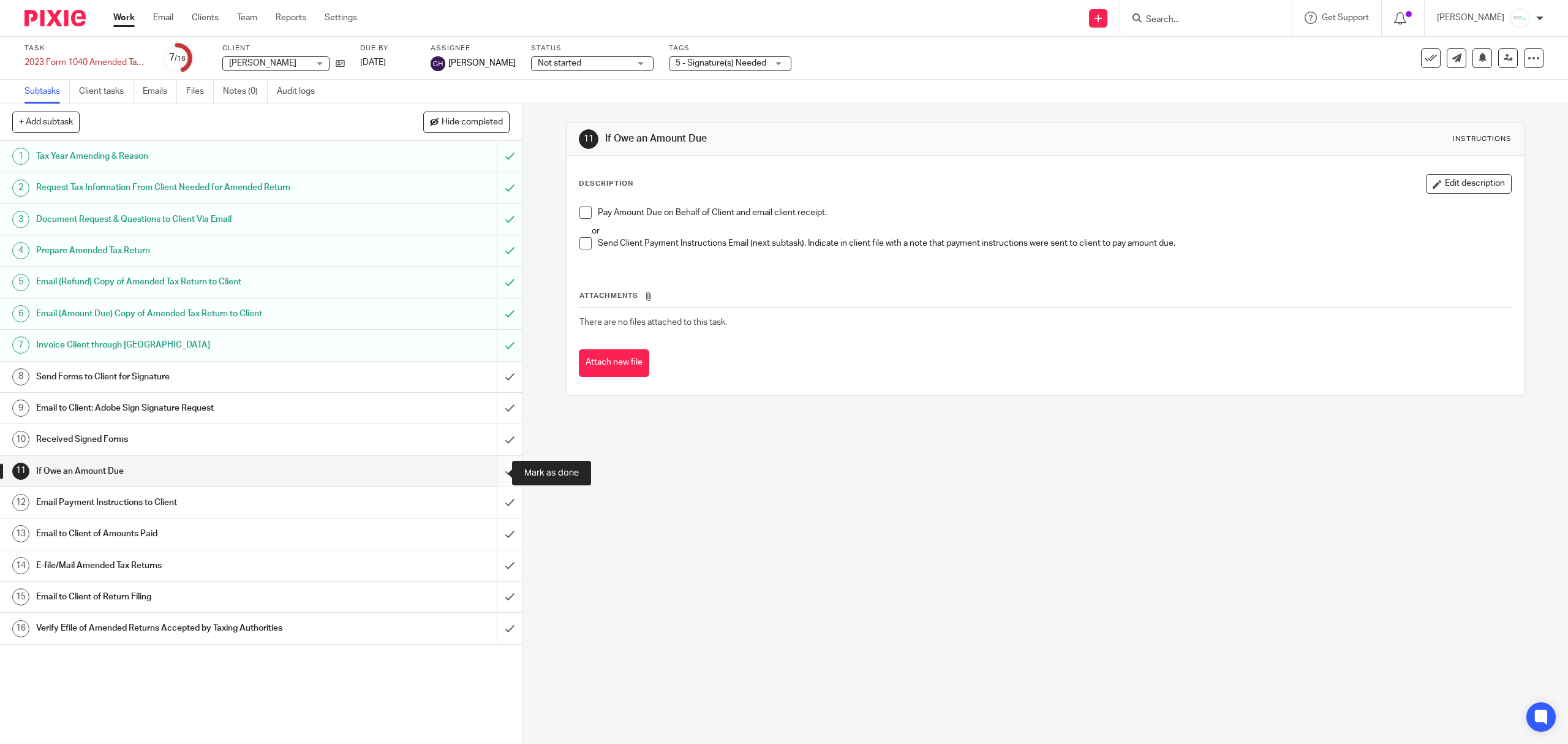
click at [490, 472] on input "submit" at bounding box center [260, 471] width 522 height 31
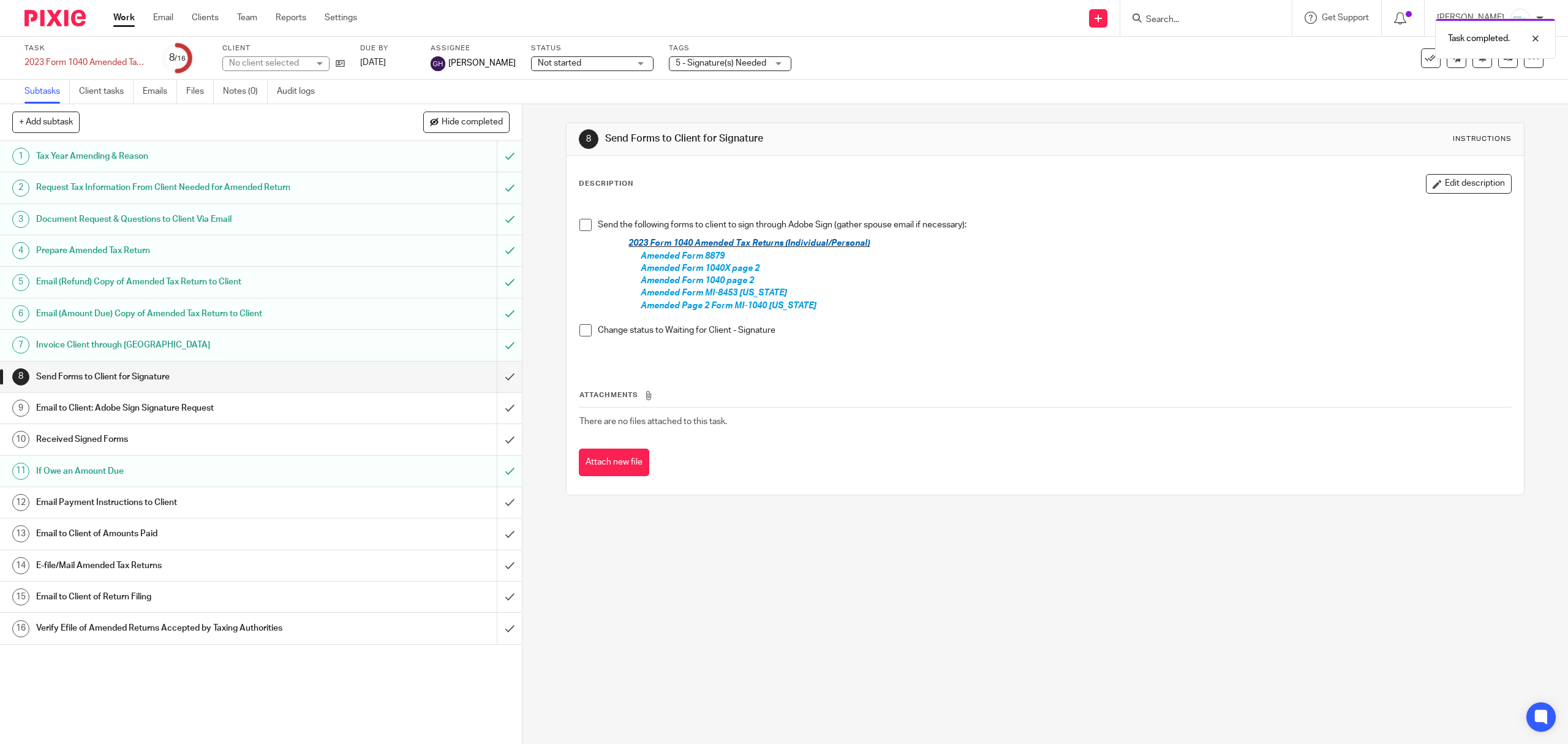
click at [171, 503] on h1 "Email Payment Instructions to Client" at bounding box center [185, 501] width 299 height 18
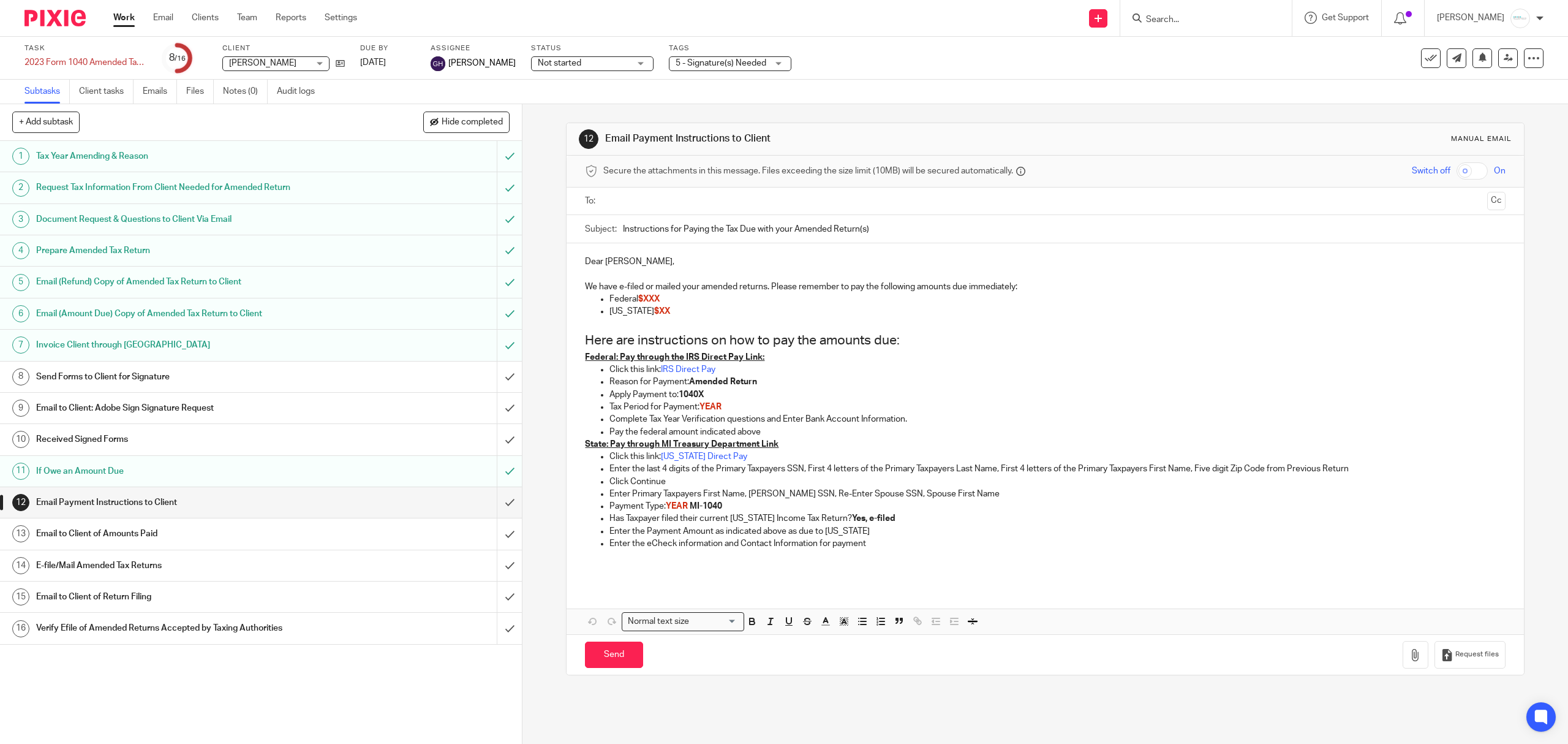
click at [643, 194] on input "text" at bounding box center [1045, 201] width 874 height 14
click at [719, 206] on input "text" at bounding box center [1096, 203] width 772 height 24
drag, startPoint x: 643, startPoint y: 304, endPoint x: 665, endPoint y: 295, distance: 23.8
click at [669, 300] on p "Federal $XXX" at bounding box center [1057, 301] width 895 height 13
drag, startPoint x: 649, startPoint y: 314, endPoint x: 662, endPoint y: 317, distance: 13.3
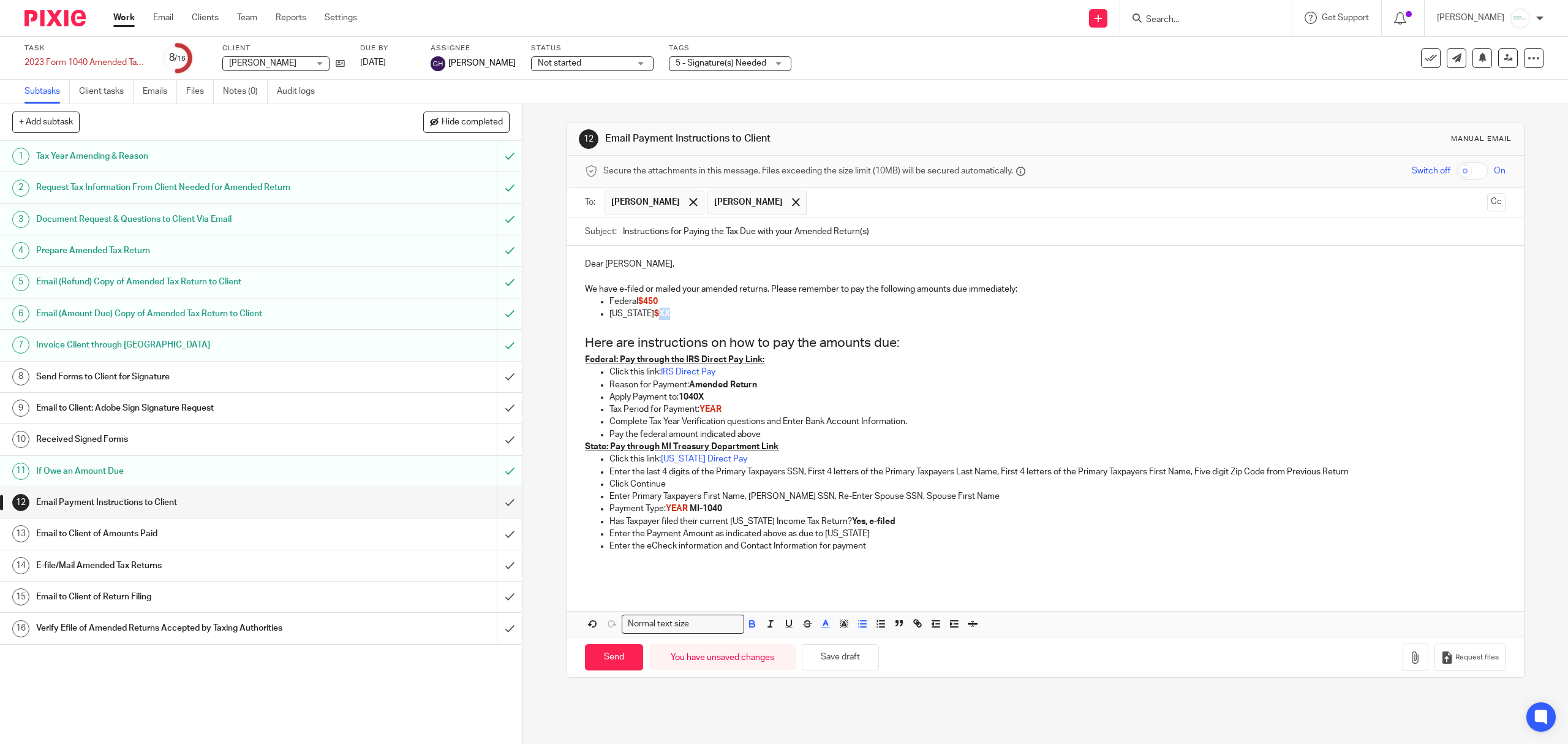
click at [662, 317] on p "Michigan $XX" at bounding box center [1057, 314] width 895 height 13
drag, startPoint x: 696, startPoint y: 408, endPoint x: 724, endPoint y: 407, distance: 28.0
click at [724, 407] on p "Tax Period for Payment: YEAR" at bounding box center [1057, 409] width 895 height 13
click at [893, 346] on h2 "Here are instructions on how to pay the amounts due:" at bounding box center [1045, 343] width 920 height 21
drag, startPoint x: 669, startPoint y: 509, endPoint x: 685, endPoint y: 509, distance: 16.0
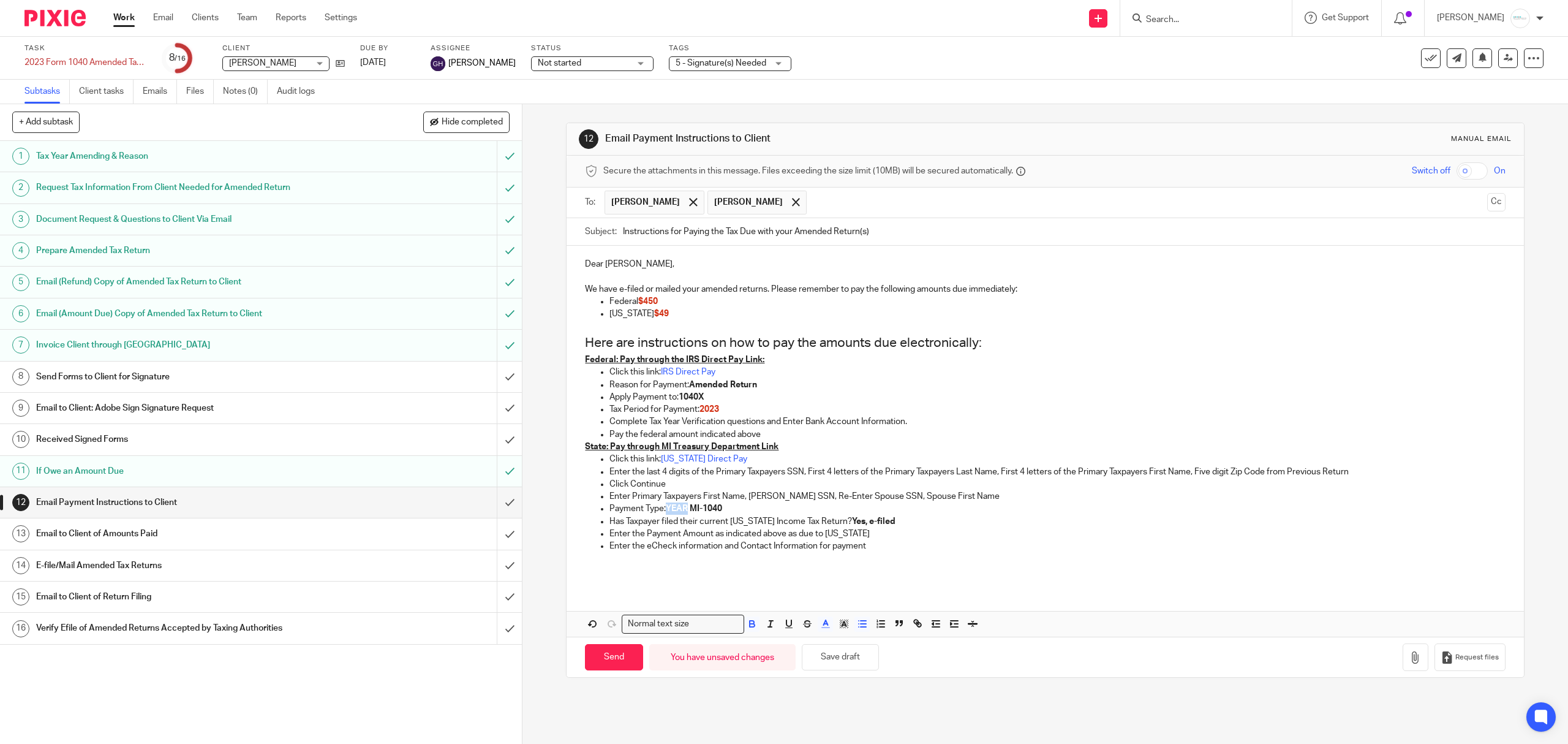
click at [685, 509] on span "YEAR" at bounding box center [676, 509] width 22 height 9
click at [892, 545] on p "Enter the eCheck information and Contact Information for payment" at bounding box center [1057, 546] width 895 height 13
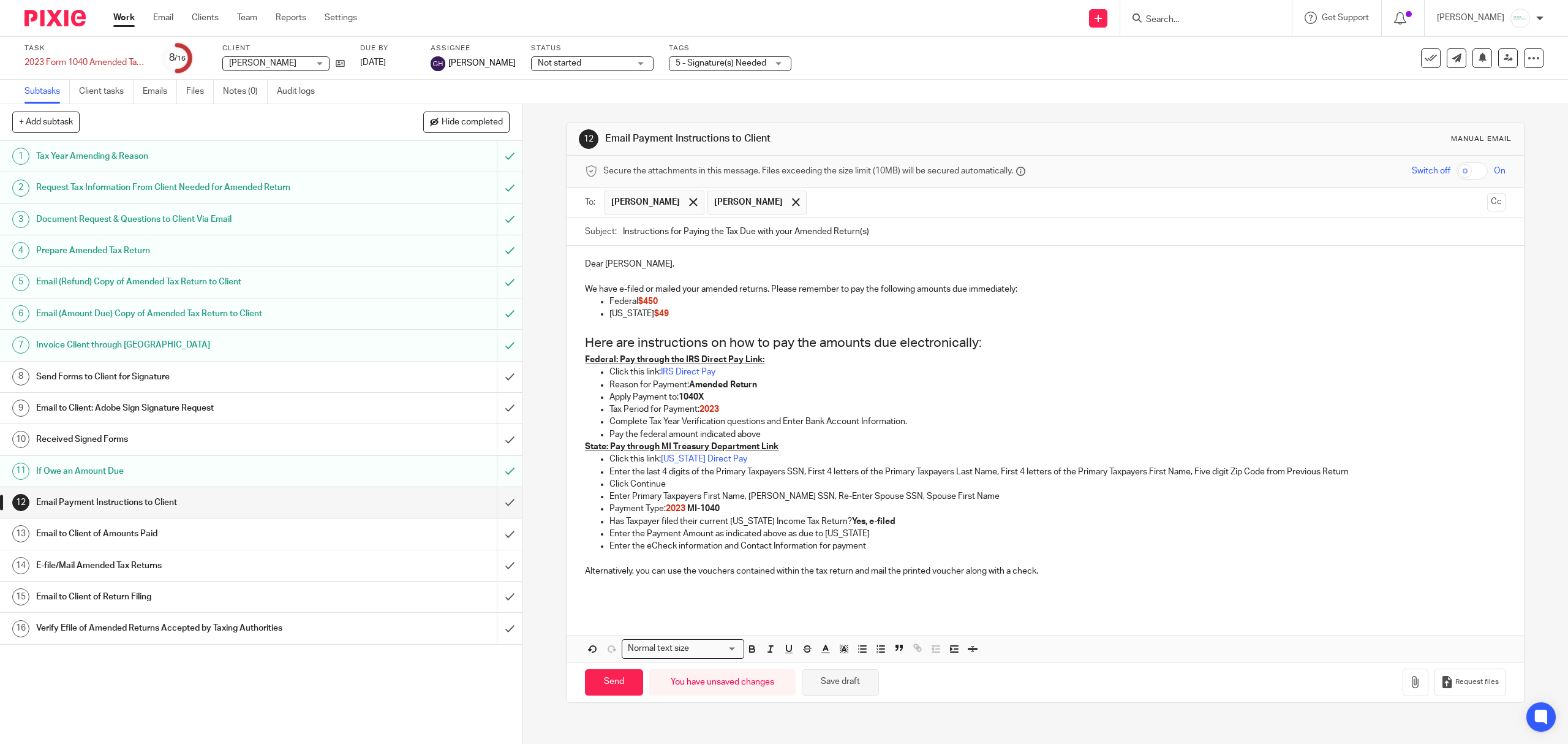
click at [836, 688] on button "Save draft" at bounding box center [840, 682] width 77 height 27
click at [611, 687] on input "Send" at bounding box center [614, 682] width 58 height 27
type input "Sent"
click at [488, 535] on input "submit" at bounding box center [260, 534] width 522 height 31
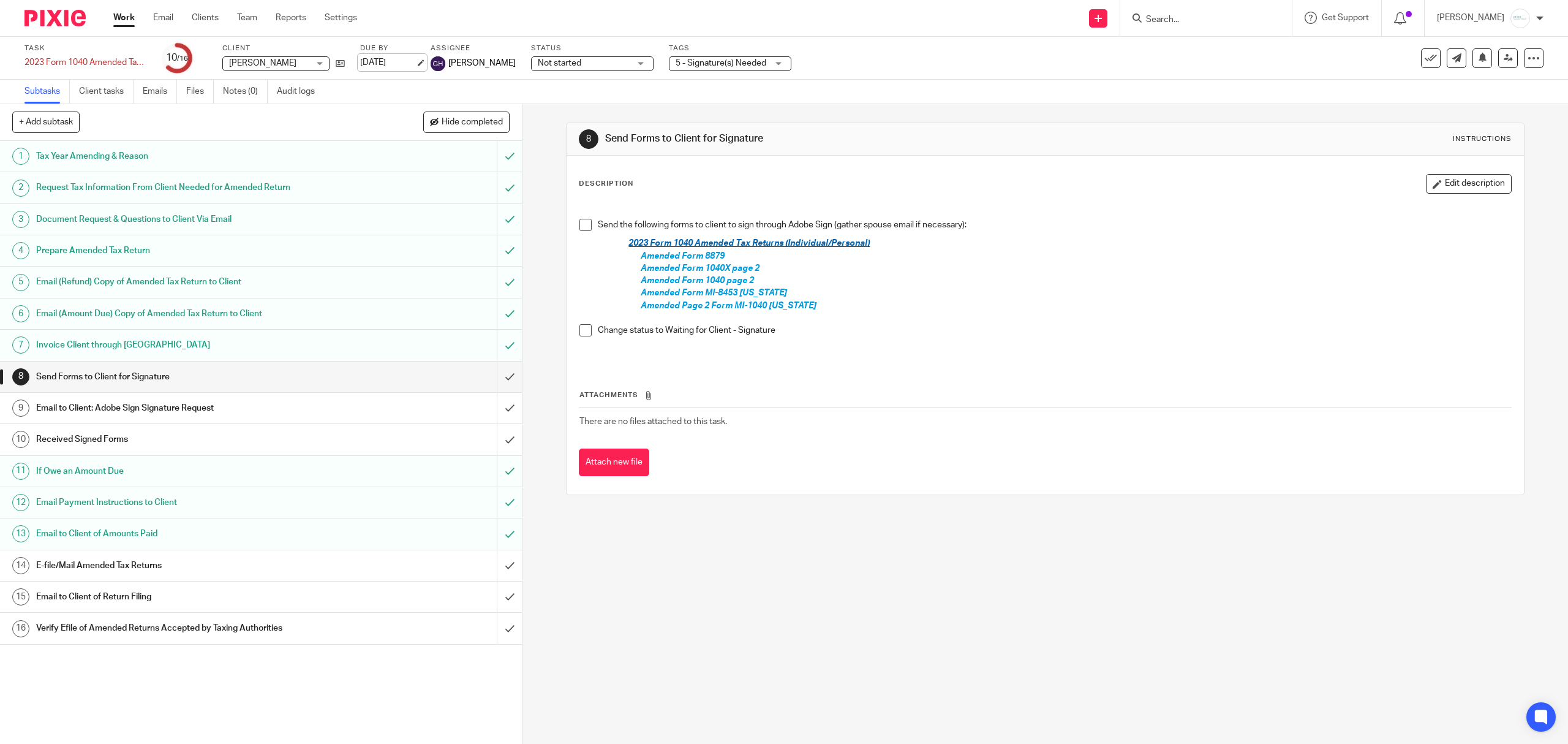
click at [408, 63] on link "[DATE]" at bounding box center [388, 63] width 55 height 13
click at [1068, 128] on div "8 Send Forms to Client for Signature Instructions" at bounding box center [1044, 139] width 956 height 33
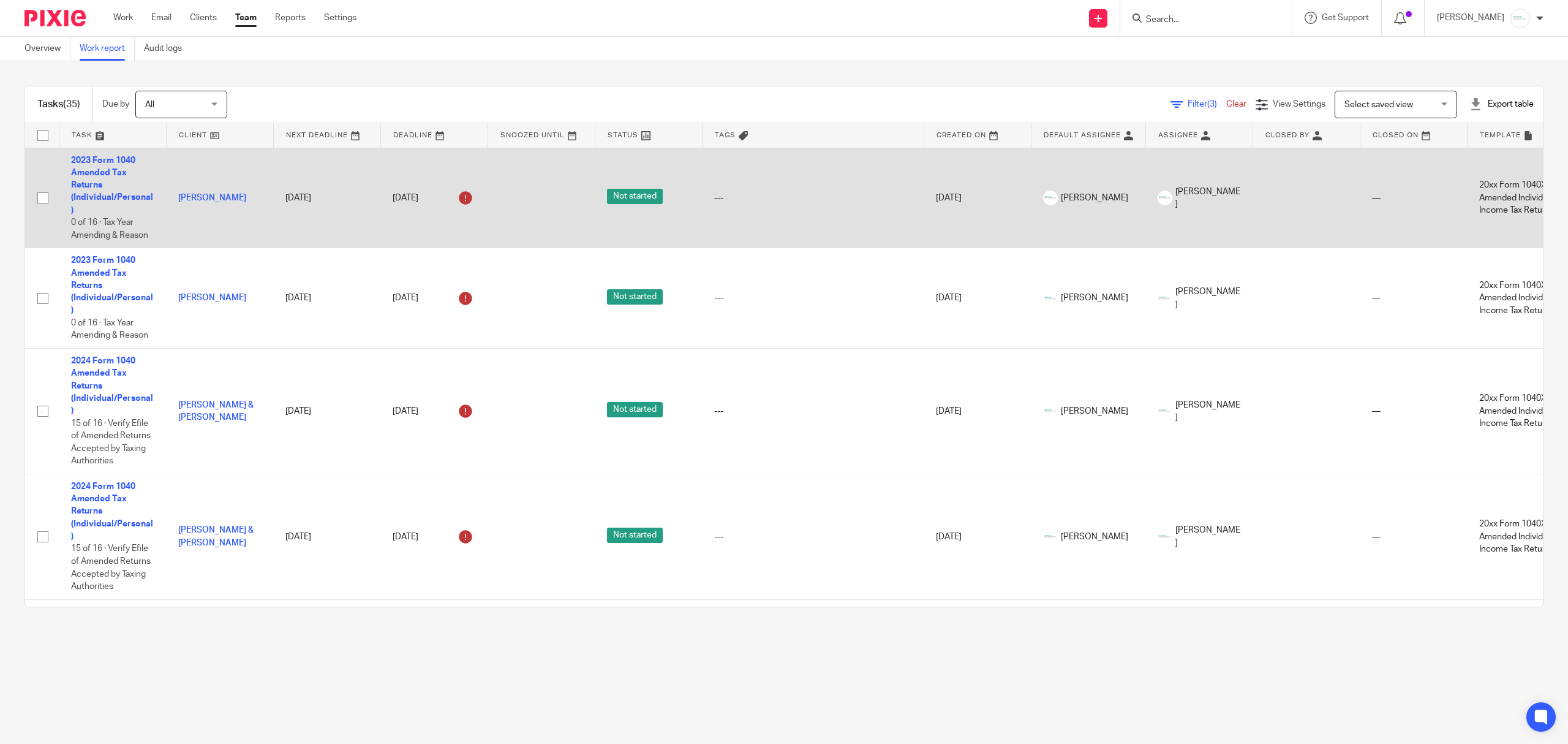
click at [101, 165] on td "2023 Form 1040 Amended Tax Returns (Individual/Personal) 0 of 16 · Tax Year Ame…" at bounding box center [112, 198] width 107 height 100
click at [95, 184] on link "2023 Form 1040 Amended Tax Returns (Individual/Personal)" at bounding box center [112, 185] width 82 height 58
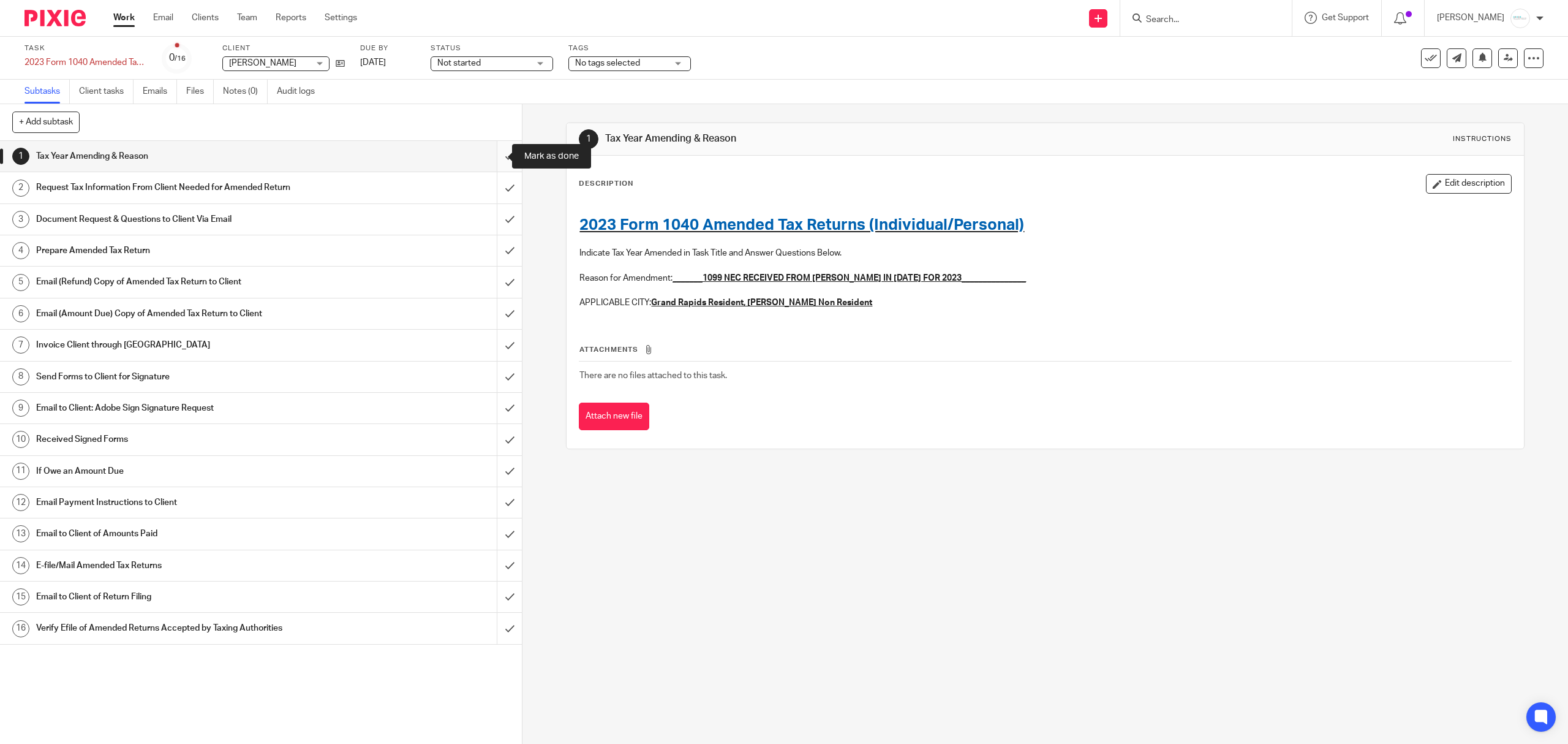
drag, startPoint x: 497, startPoint y: 160, endPoint x: 491, endPoint y: 168, distance: 10.0
click at [497, 160] on input "submit" at bounding box center [260, 156] width 522 height 31
click at [486, 180] on input "submit" at bounding box center [260, 187] width 522 height 31
click at [485, 218] on input "submit" at bounding box center [260, 219] width 522 height 31
click at [485, 253] on input "submit" at bounding box center [260, 250] width 522 height 31
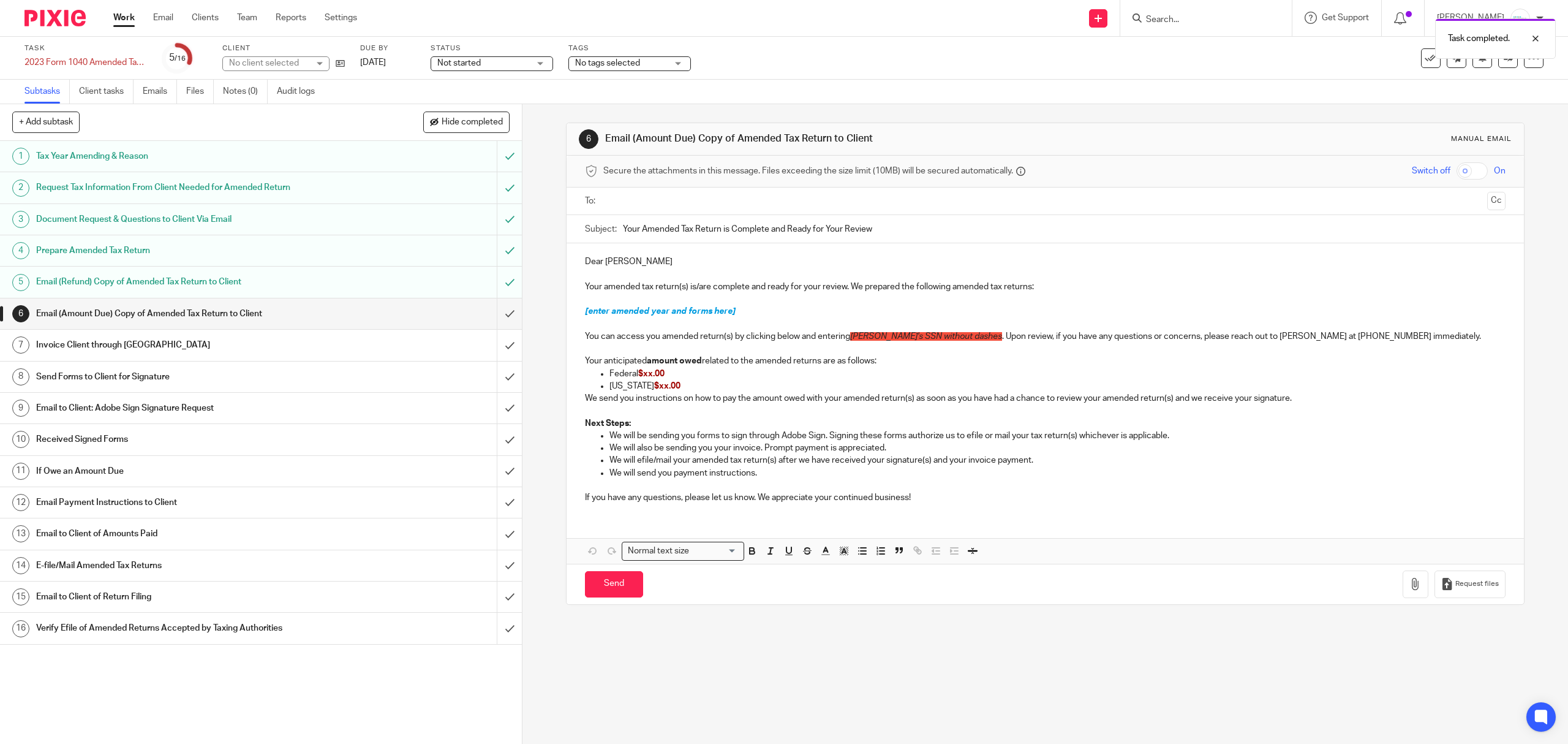
click at [621, 207] on input "text" at bounding box center [1045, 201] width 874 height 14
drag, startPoint x: 577, startPoint y: 311, endPoint x: 759, endPoint y: 326, distance: 182.6
click at [759, 326] on div "Dear Teresa Snoap Your amended tax return(s) is/are complete and ready for your…" at bounding box center [1044, 380] width 956 height 270
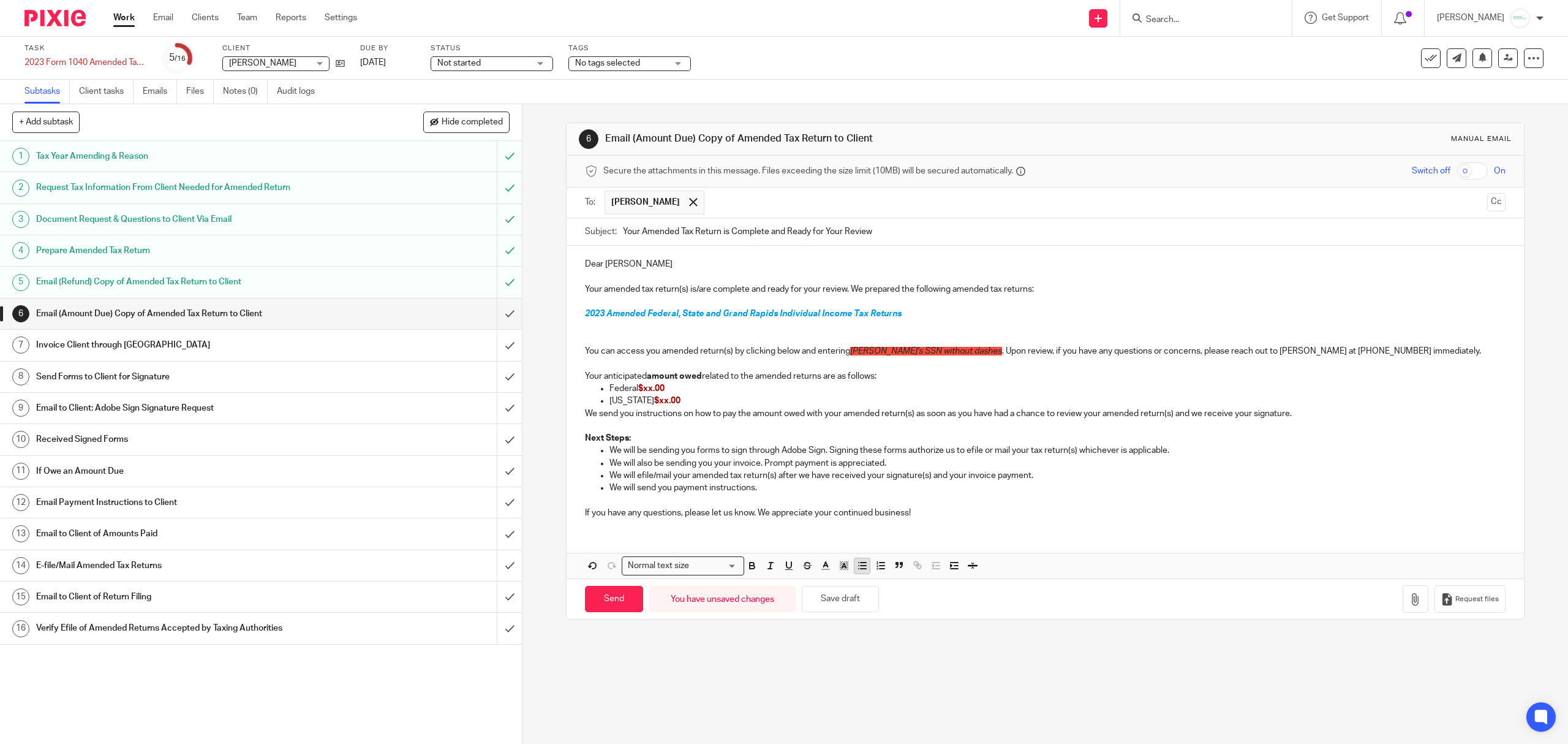
click at [857, 562] on icon "button" at bounding box center [863, 566] width 11 height 11
click at [660, 326] on p "Related to the 1099-NEC" at bounding box center [1057, 327] width 895 height 13
click at [743, 326] on p "Related to the 2023 1099-NEC" at bounding box center [1057, 327] width 895 height 13
click at [723, 326] on p "Related to the 2023 1099-NEC received from Shane in 2024 well after filing your…" at bounding box center [1057, 327] width 895 height 13
click at [1062, 321] on p "Related to the 2023 1099-NEC for $7800 received from Shane in 2024 well after f…" at bounding box center [1057, 327] width 895 height 13
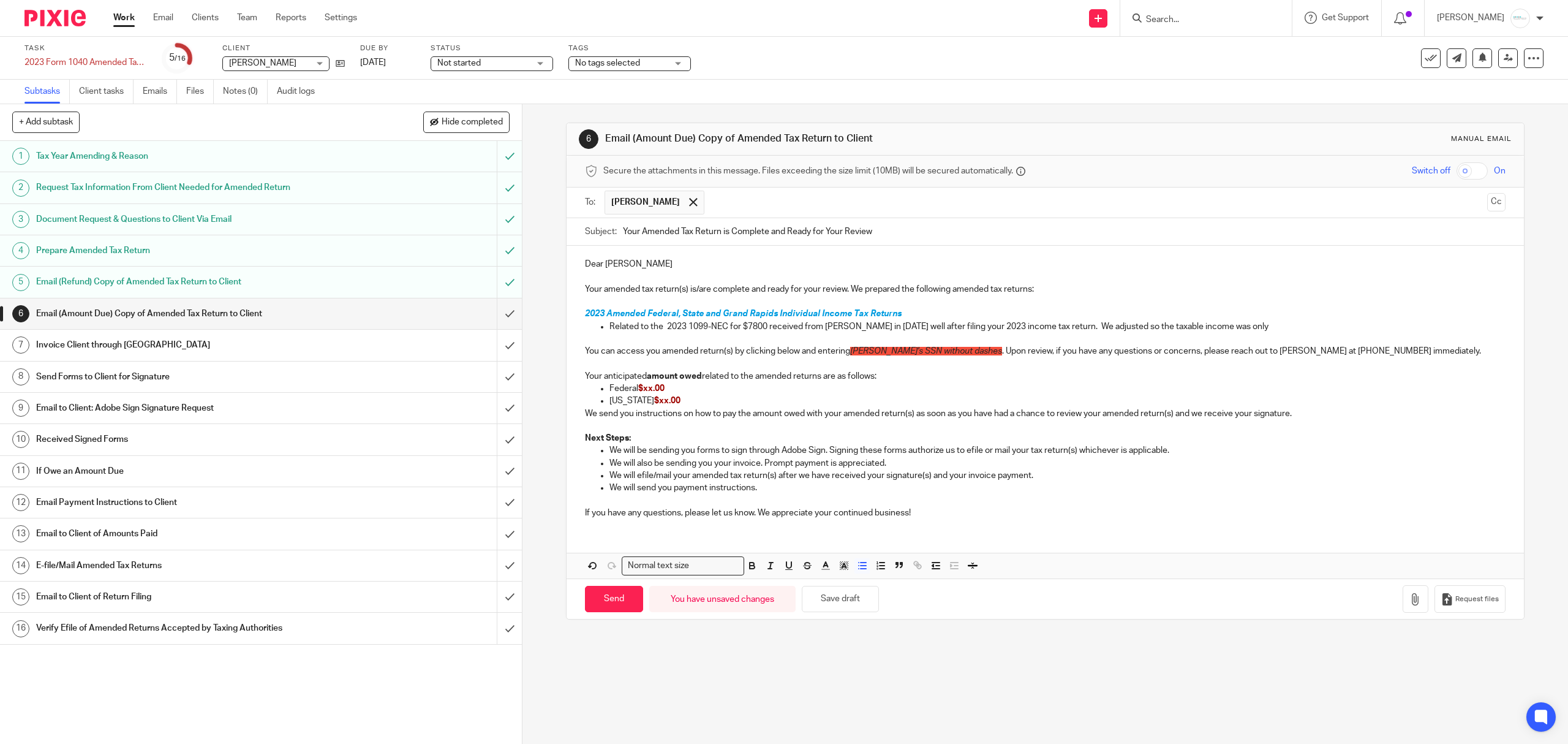
click at [1246, 327] on p "Related to the 2023 1099-NEC for $7800 received from Shane in 2024 well after f…" at bounding box center [1057, 327] width 895 height 13
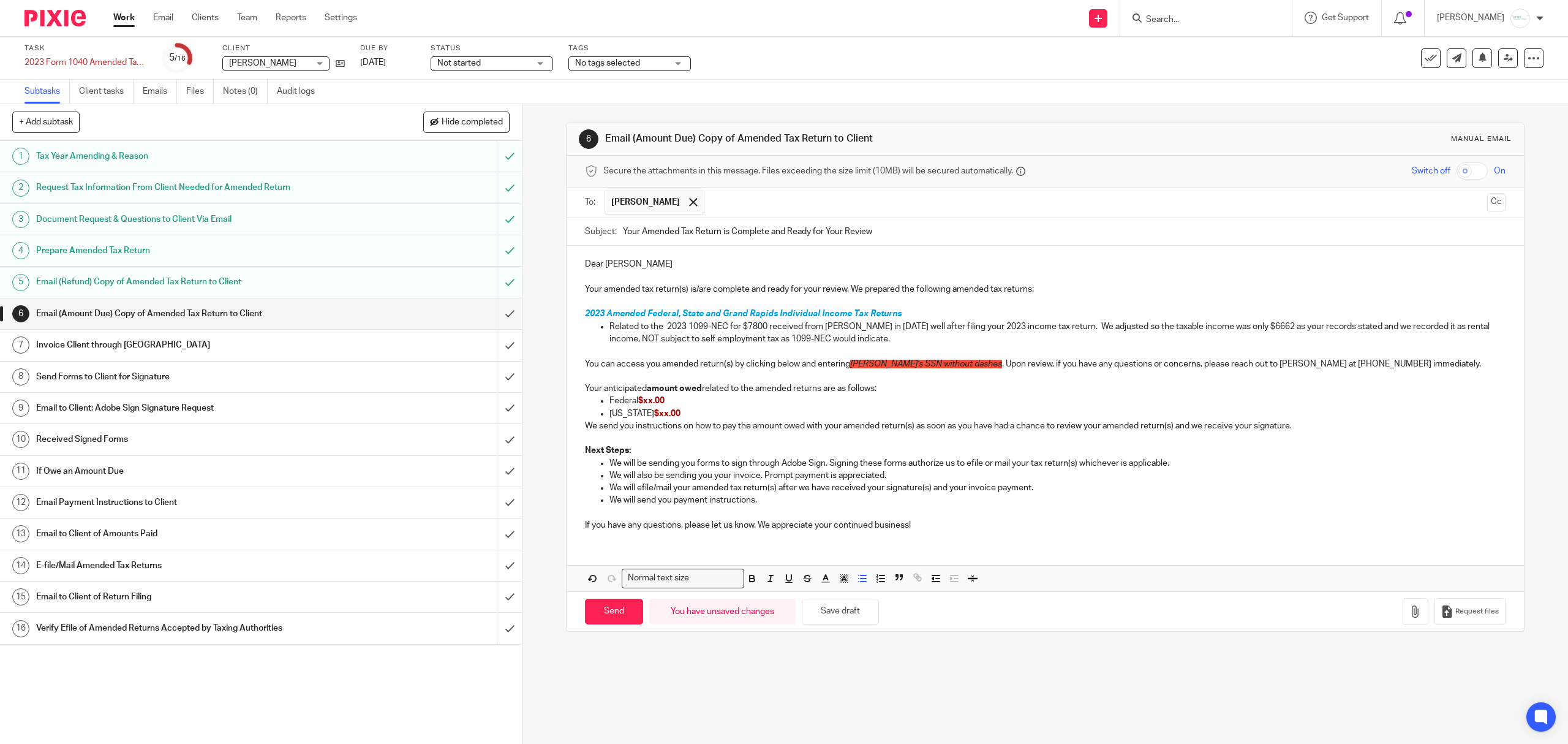
click at [1197, 408] on p "Michigan $xx.00" at bounding box center [1057, 414] width 895 height 13
drag, startPoint x: 640, startPoint y: 404, endPoint x: 671, endPoint y: 402, distance: 31.1
click at [671, 402] on p "Federal $xx.00" at bounding box center [1057, 401] width 895 height 13
click at [662, 405] on p "Federal $xx.00" at bounding box center [1057, 401] width 895 height 13
drag, startPoint x: 642, startPoint y: 401, endPoint x: 666, endPoint y: 401, distance: 24.0
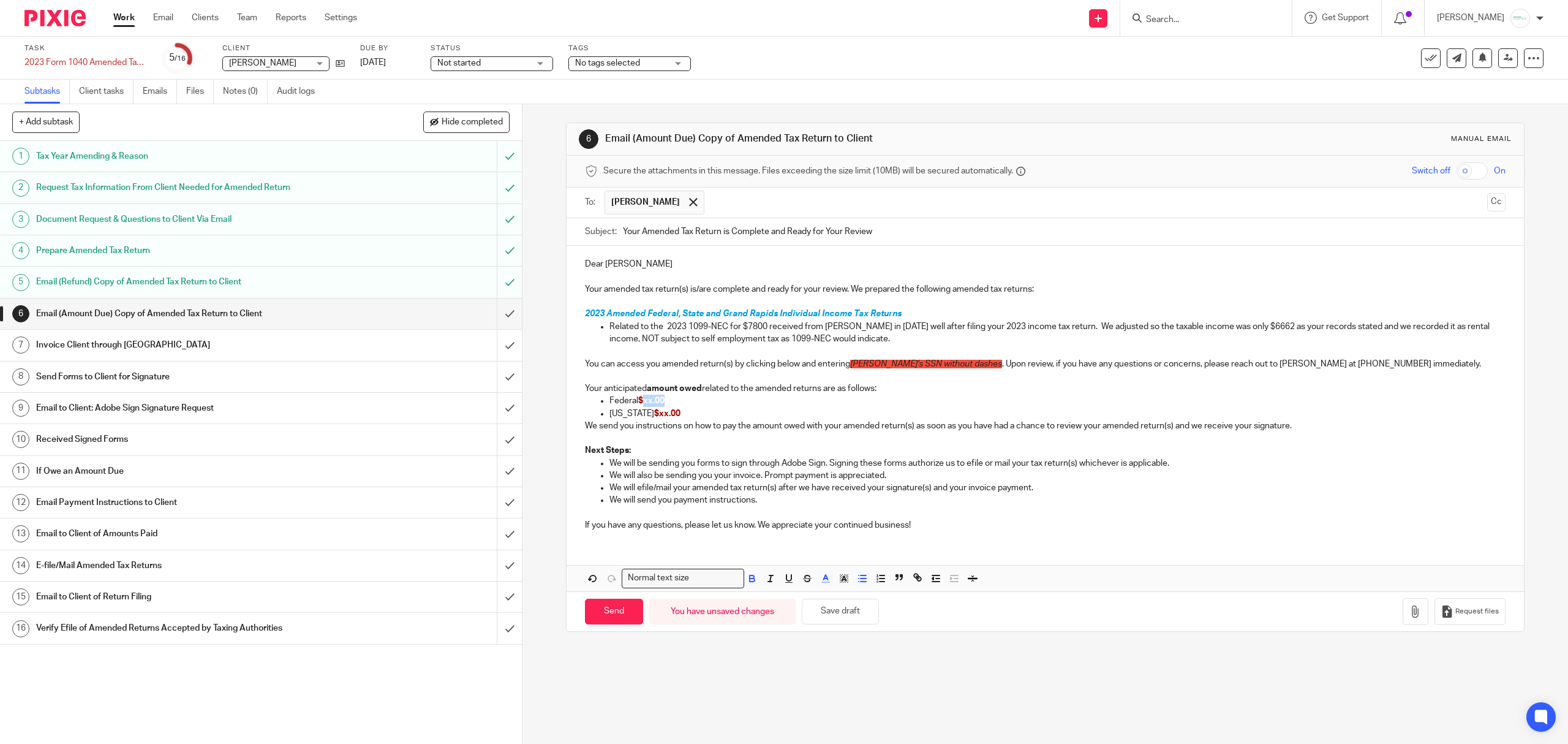
click at [666, 402] on p "Federal $xx.00" at bounding box center [1057, 401] width 895 height 13
drag, startPoint x: 647, startPoint y: 412, endPoint x: 668, endPoint y: 409, distance: 21.2
click at [679, 413] on p "Michigan $xx.00" at bounding box center [1057, 414] width 895 height 13
drag, startPoint x: 677, startPoint y: 415, endPoint x: 594, endPoint y: 412, distance: 83.1
click at [609, 412] on li "Michigan $270" at bounding box center [1057, 414] width 895 height 13
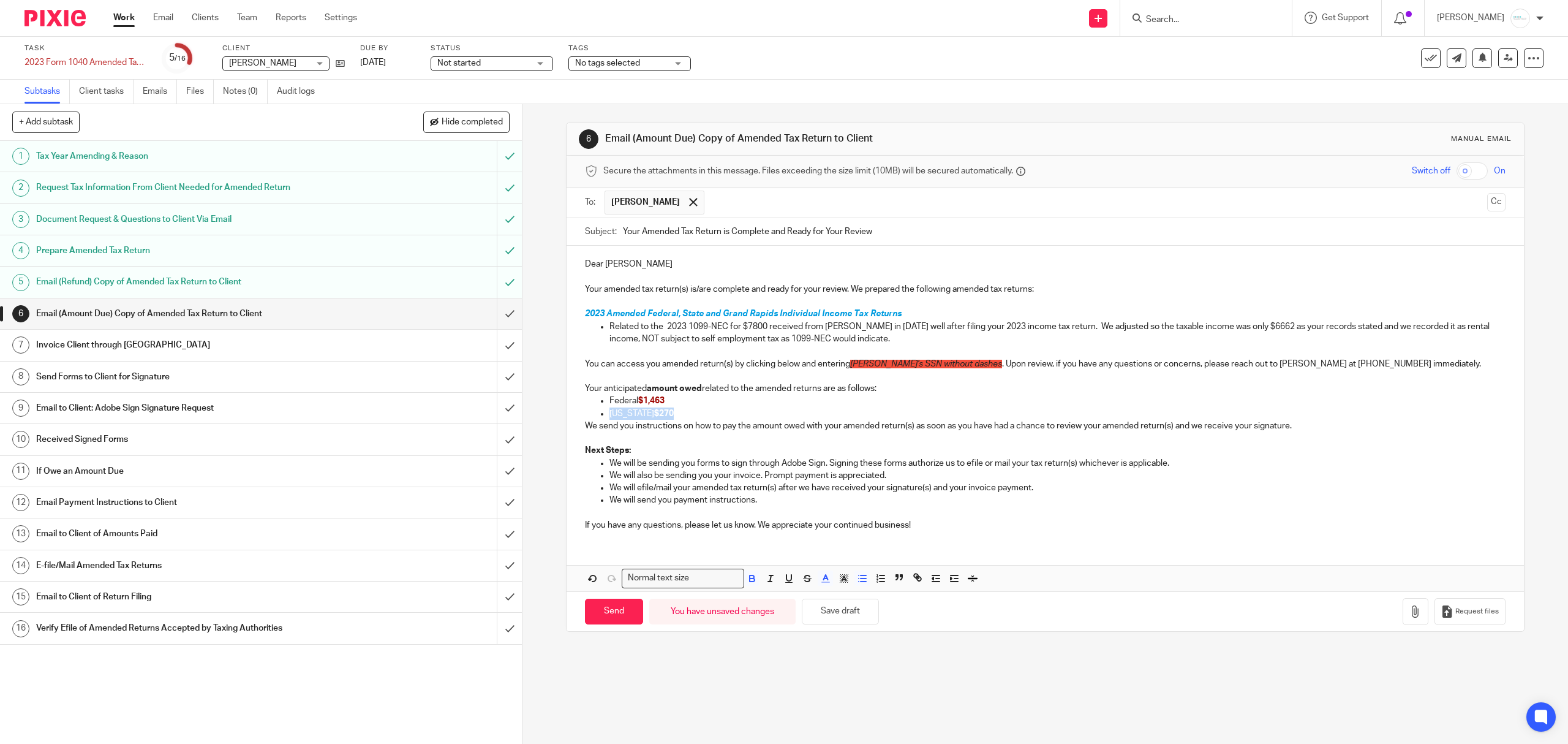
copy p "Michigan $270"
click at [705, 410] on p "Michigan $270" at bounding box center [1057, 414] width 895 height 13
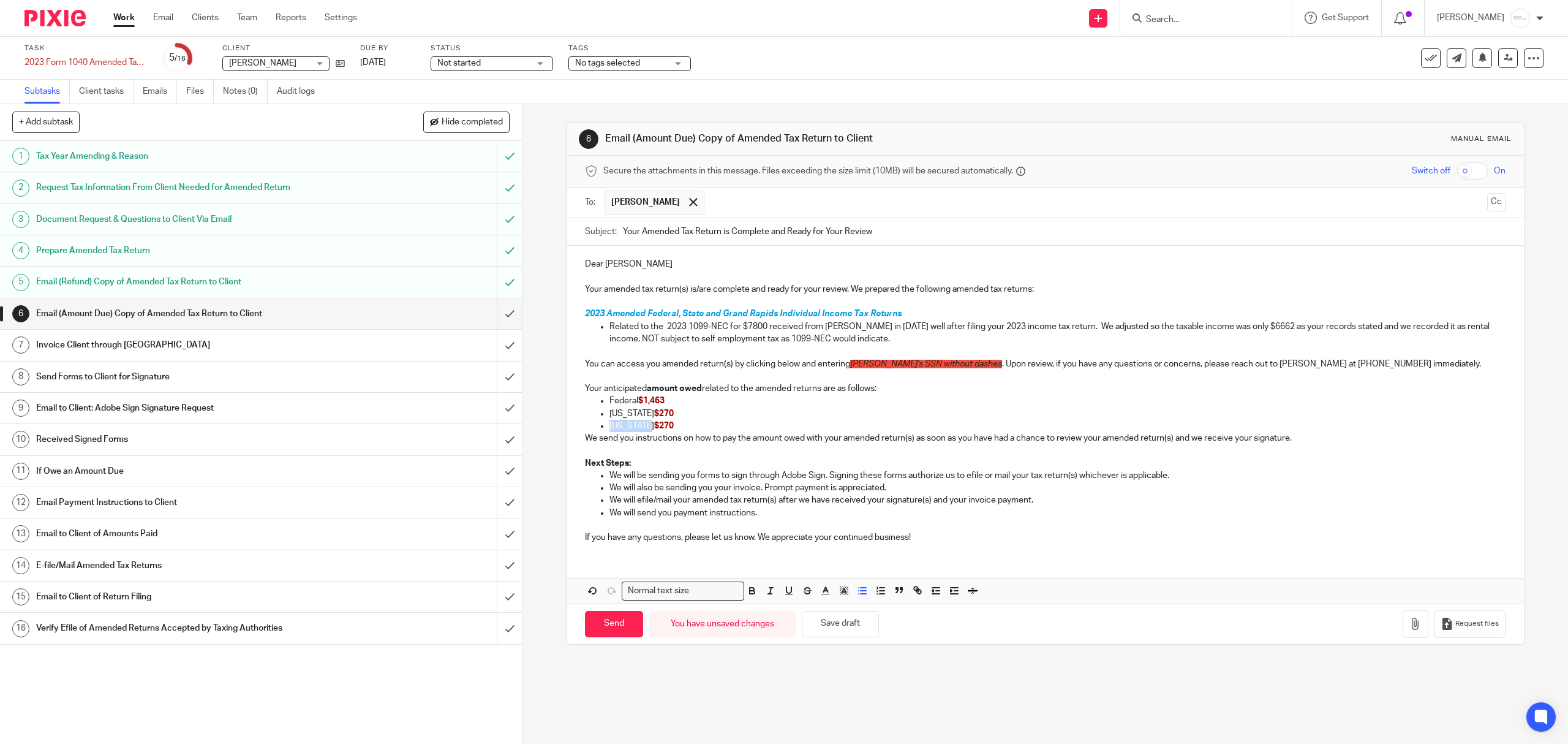
drag, startPoint x: 640, startPoint y: 430, endPoint x: 601, endPoint y: 426, distance: 39.2
click at [601, 426] on ul "Federal $1,463 Michigan $270 Michigan $270" at bounding box center [1045, 413] width 920 height 38
click at [694, 427] on span "$270" at bounding box center [703, 426] width 20 height 9
click at [697, 419] on p "Michigan $270" at bounding box center [1057, 414] width 895 height 13
click at [843, 624] on button "Save draft" at bounding box center [840, 624] width 77 height 27
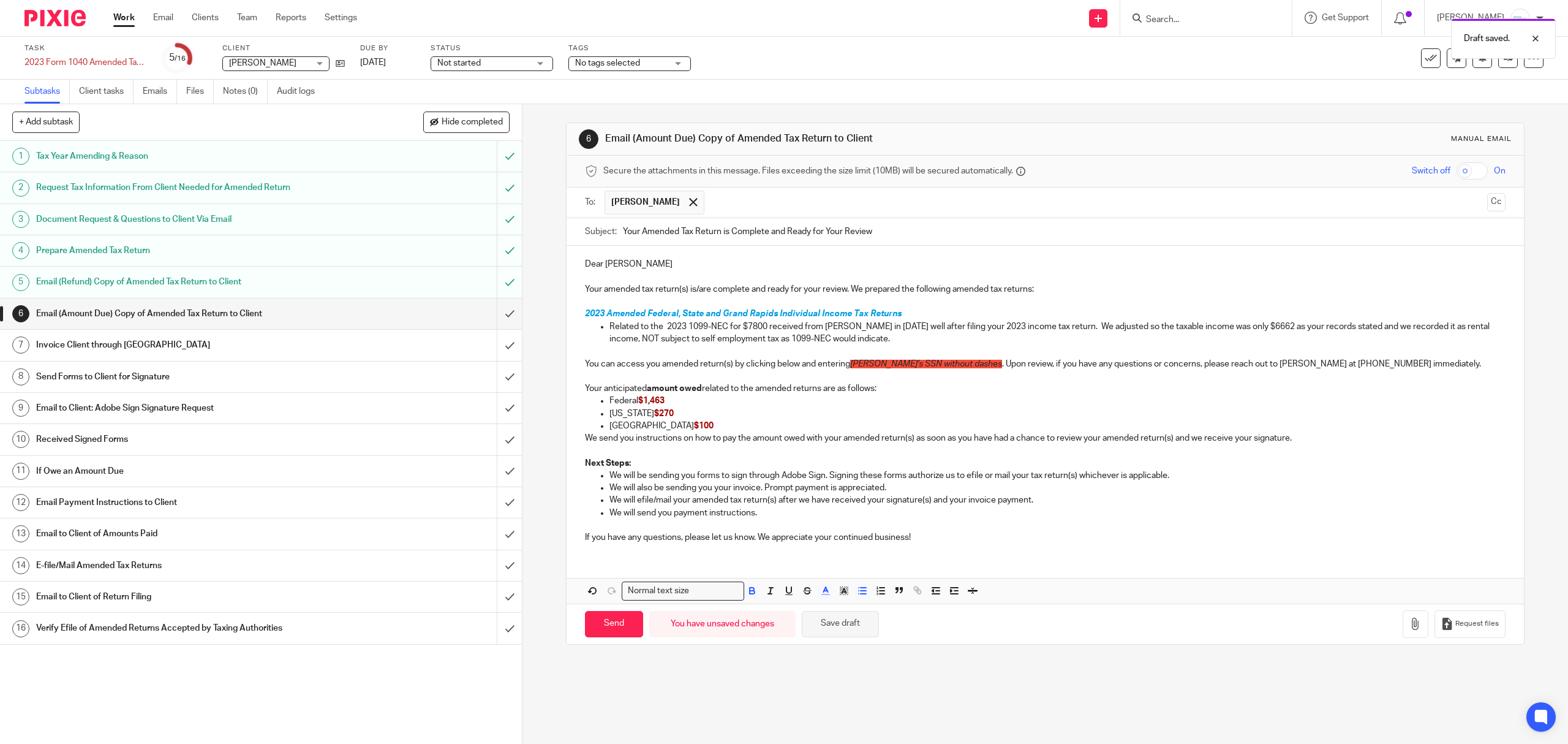
click at [826, 626] on button "Save draft" at bounding box center [840, 624] width 77 height 27
click at [1487, 205] on button "Cc" at bounding box center [1496, 202] width 18 height 18
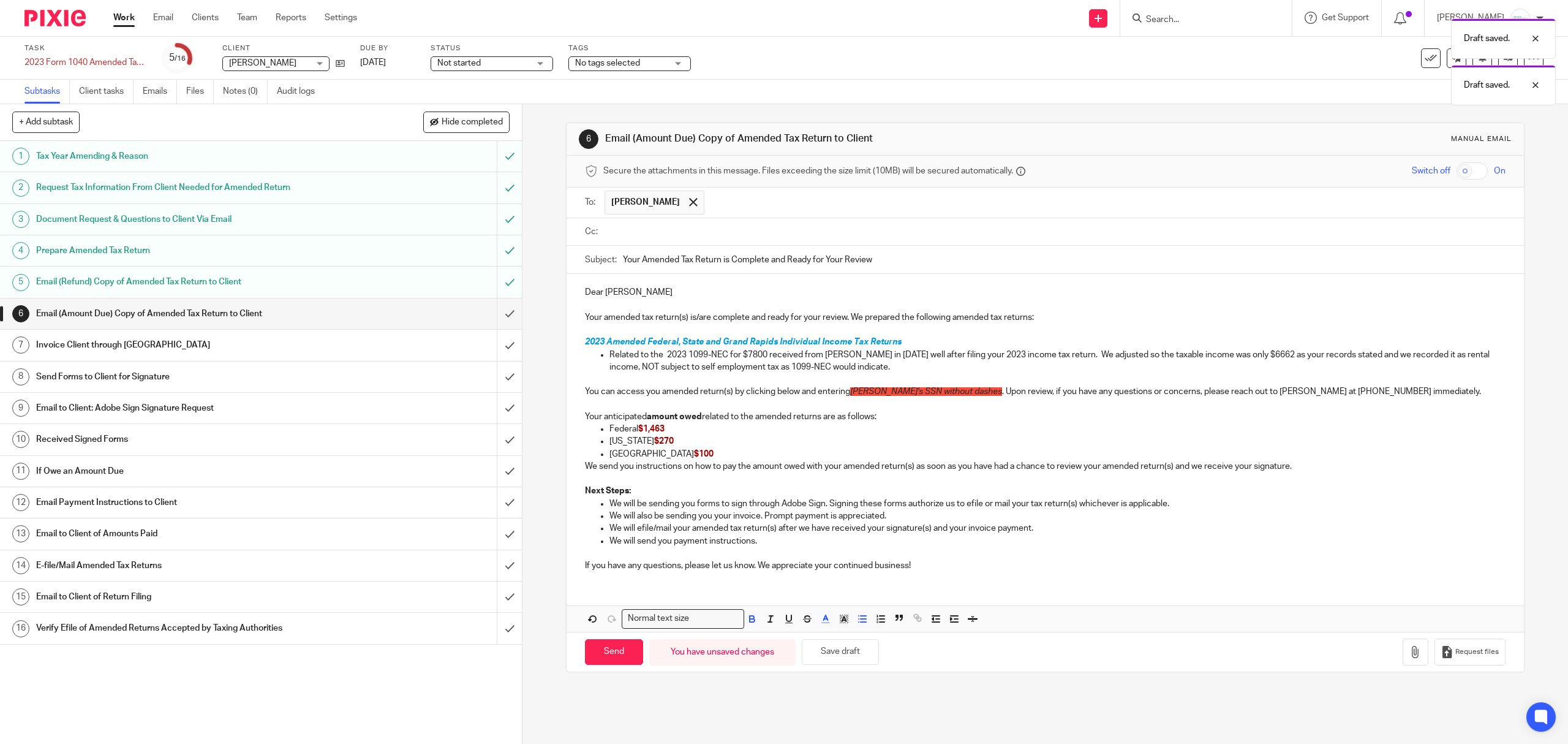
click at [1456, 179] on input "checkbox" at bounding box center [1472, 171] width 31 height 17
click at [1409, 651] on icon "button" at bounding box center [1416, 652] width 13 height 13
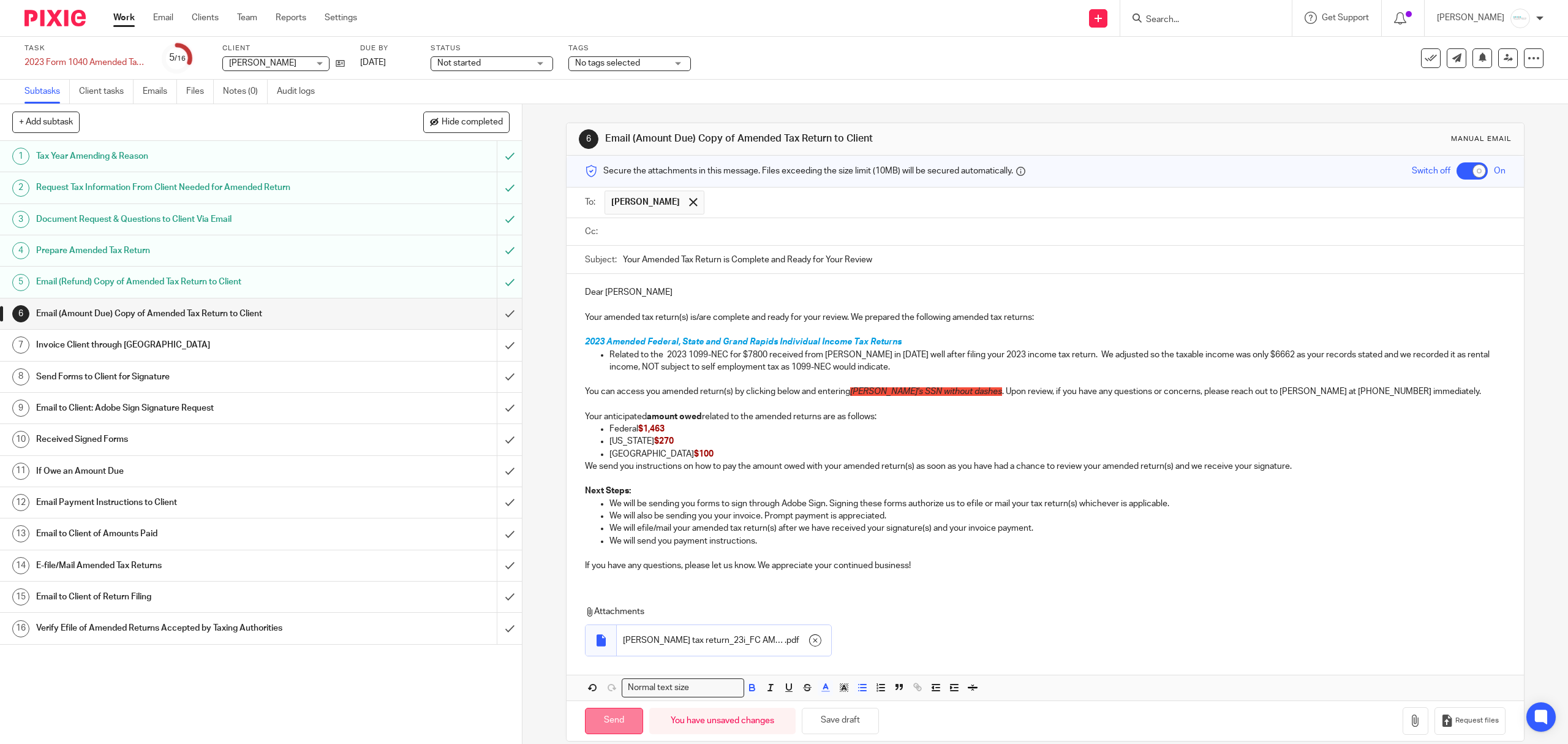
click at [608, 725] on input "Send" at bounding box center [614, 721] width 58 height 27
checkbox input "false"
type input "Sent"
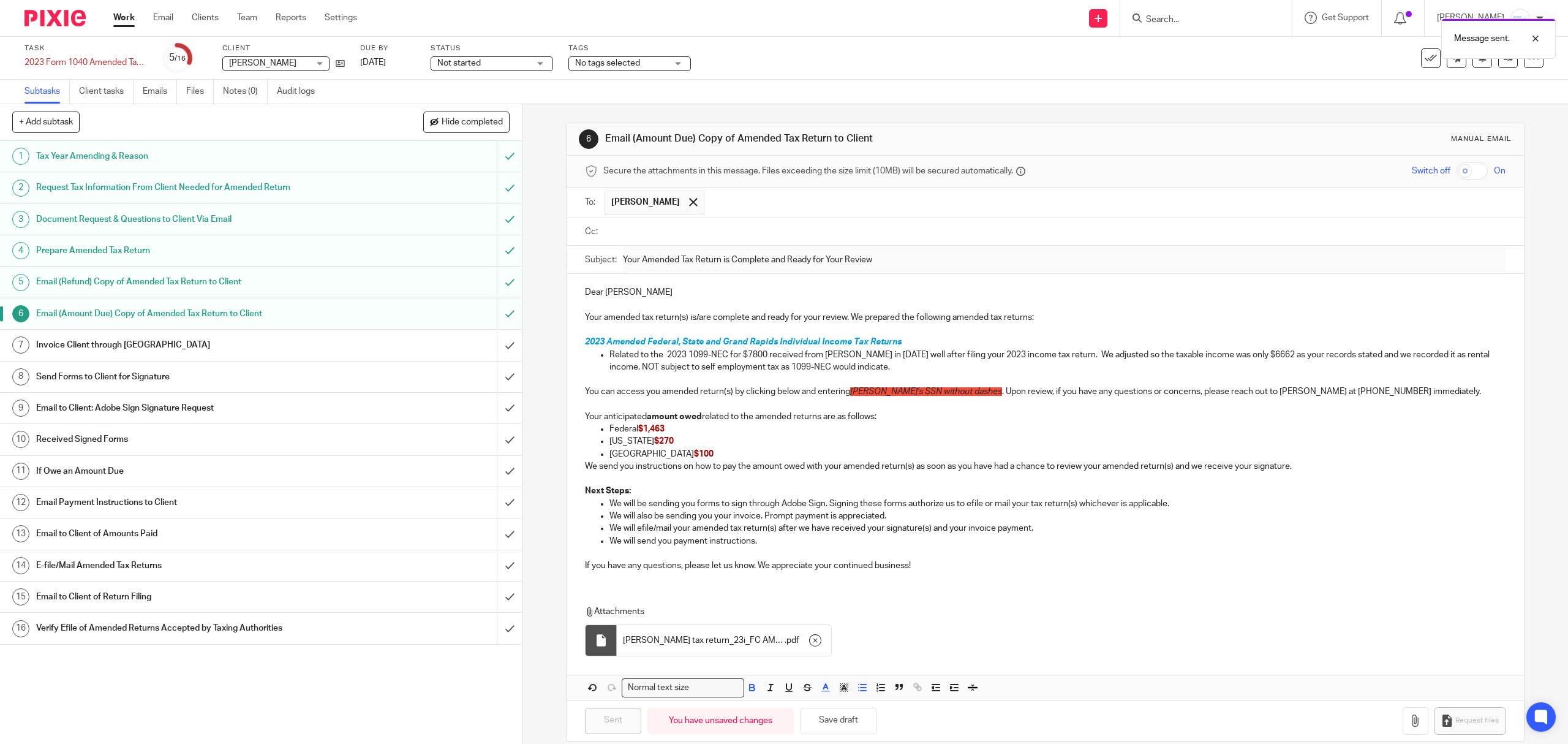
click at [604, 64] on span "No tags selected" at bounding box center [607, 63] width 65 height 9
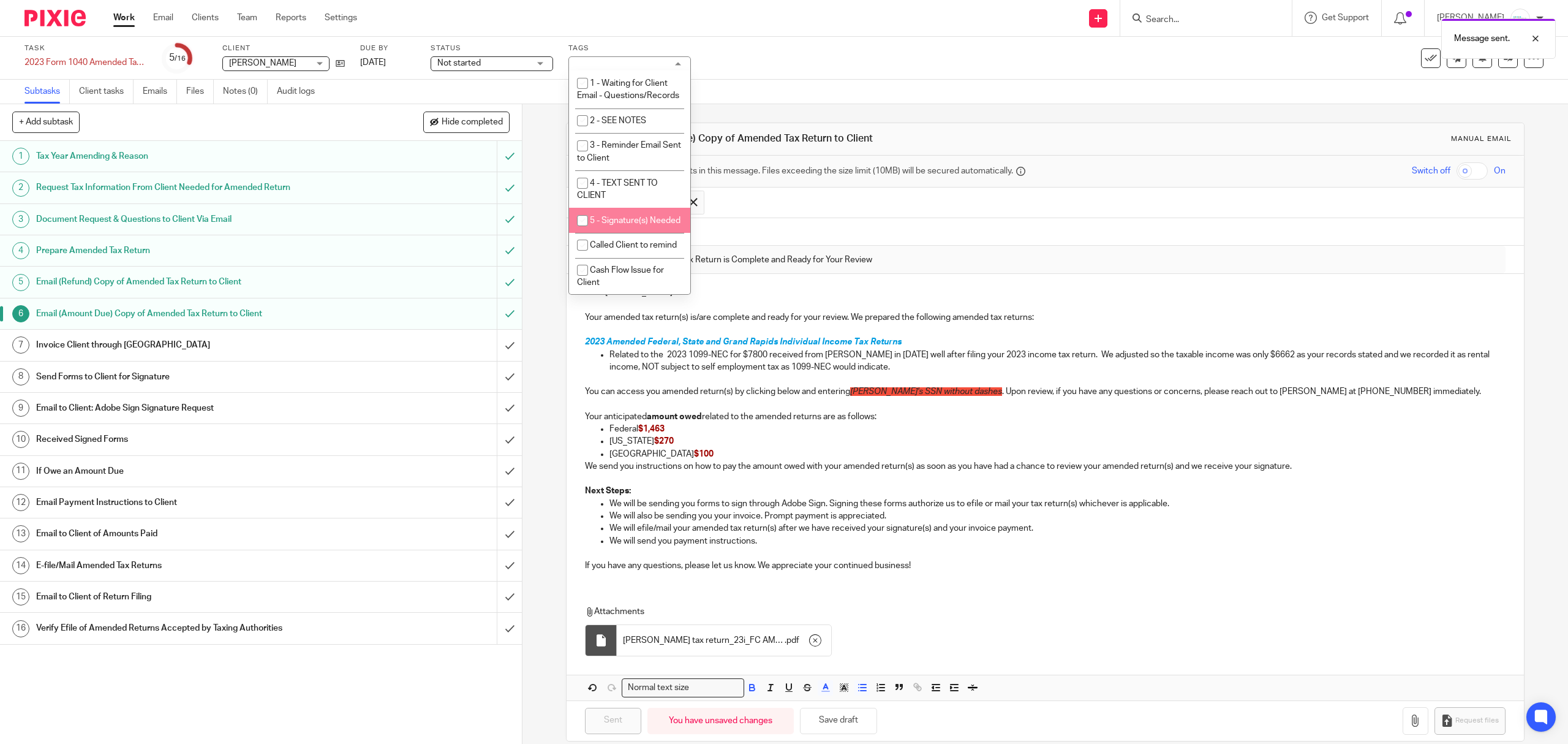
click at [618, 225] on span "5 - Signature(s) Needed" at bounding box center [635, 220] width 91 height 9
checkbox input "true"
click at [1050, 86] on div "Subtasks Client tasks Emails Files Notes (0) Audit logs" at bounding box center [784, 92] width 1568 height 24
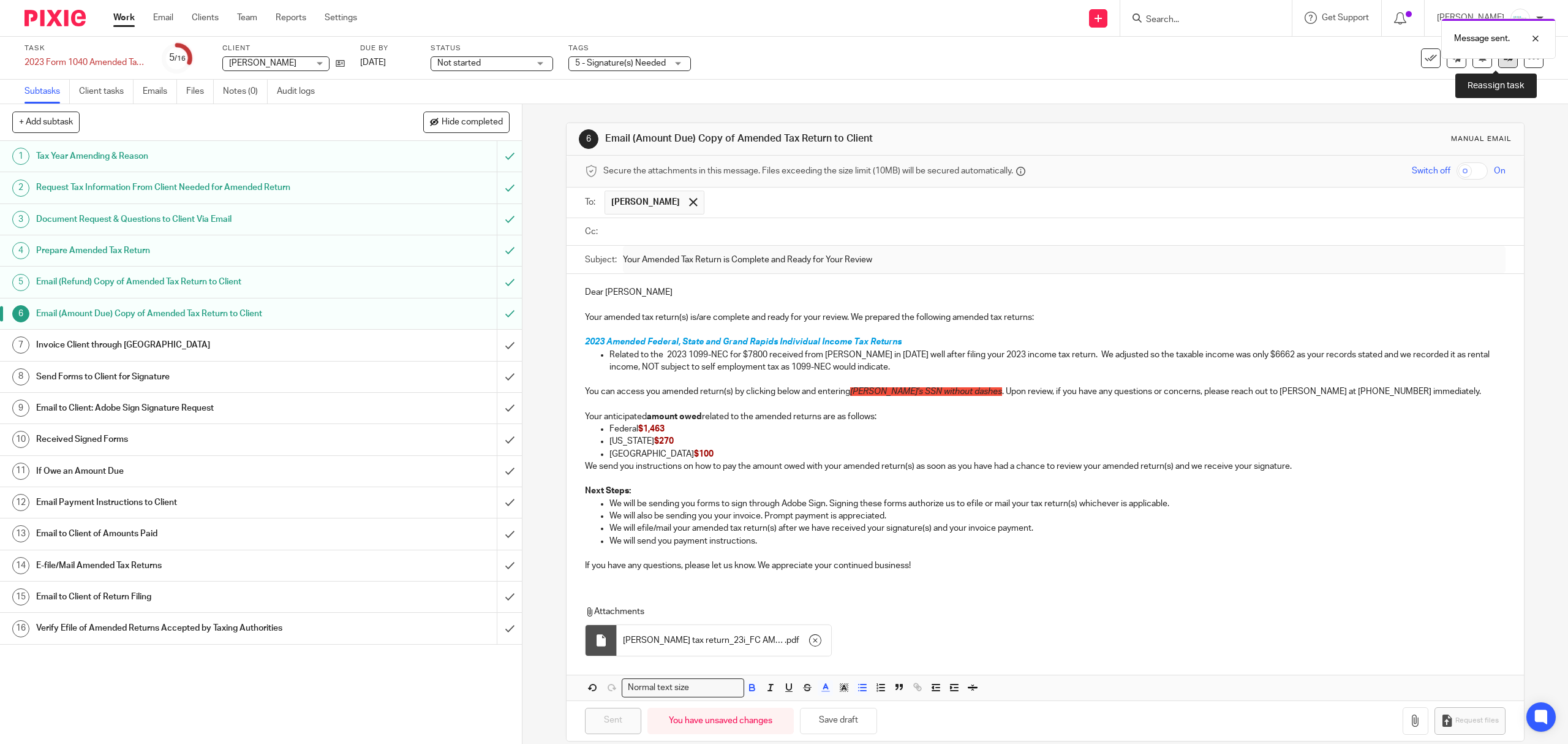
click at [1498, 64] on link at bounding box center [1508, 58] width 20 height 20
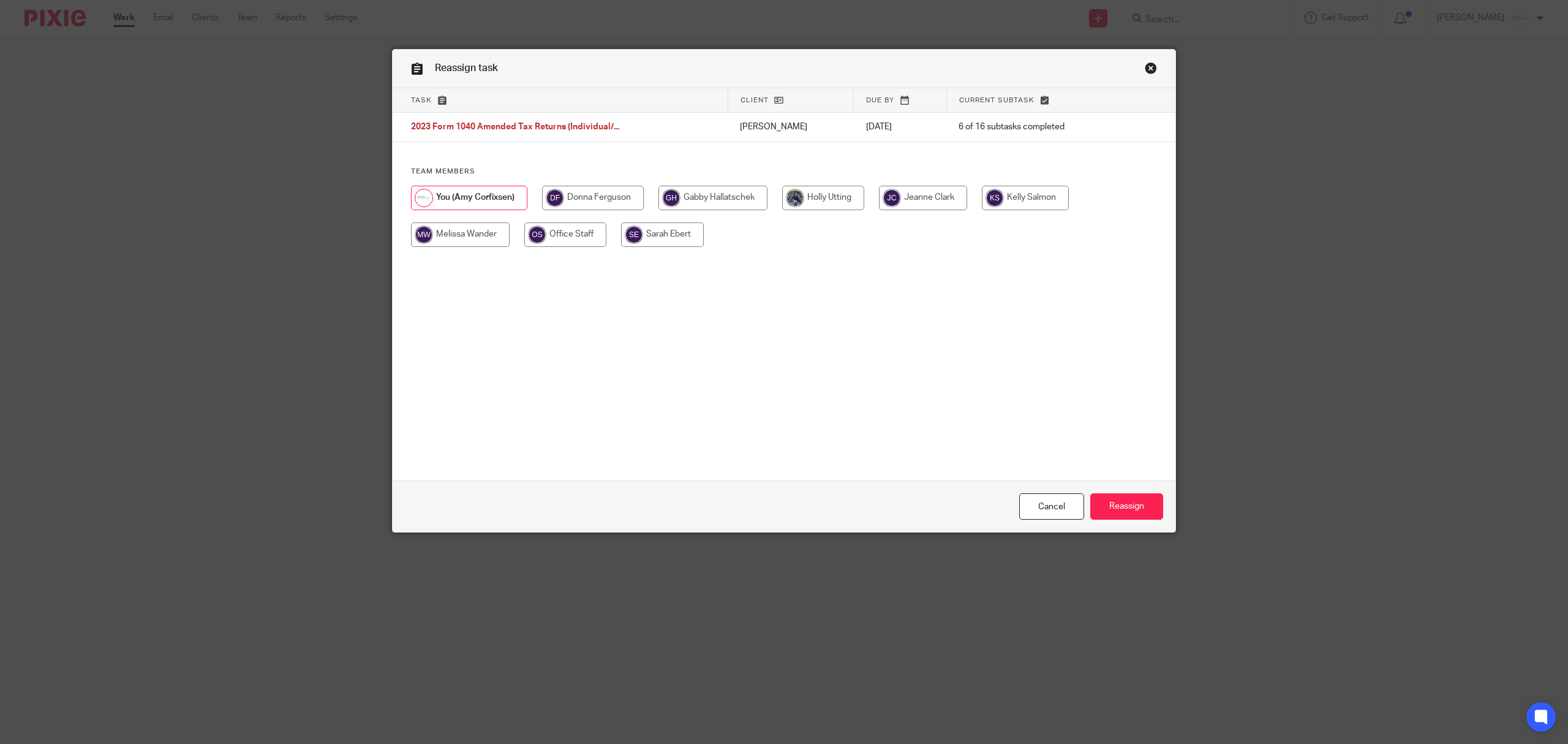
click at [690, 205] on input "radio" at bounding box center [712, 197] width 109 height 24
radio input "true"
click at [1103, 506] on input "Reassign" at bounding box center [1126, 506] width 73 height 27
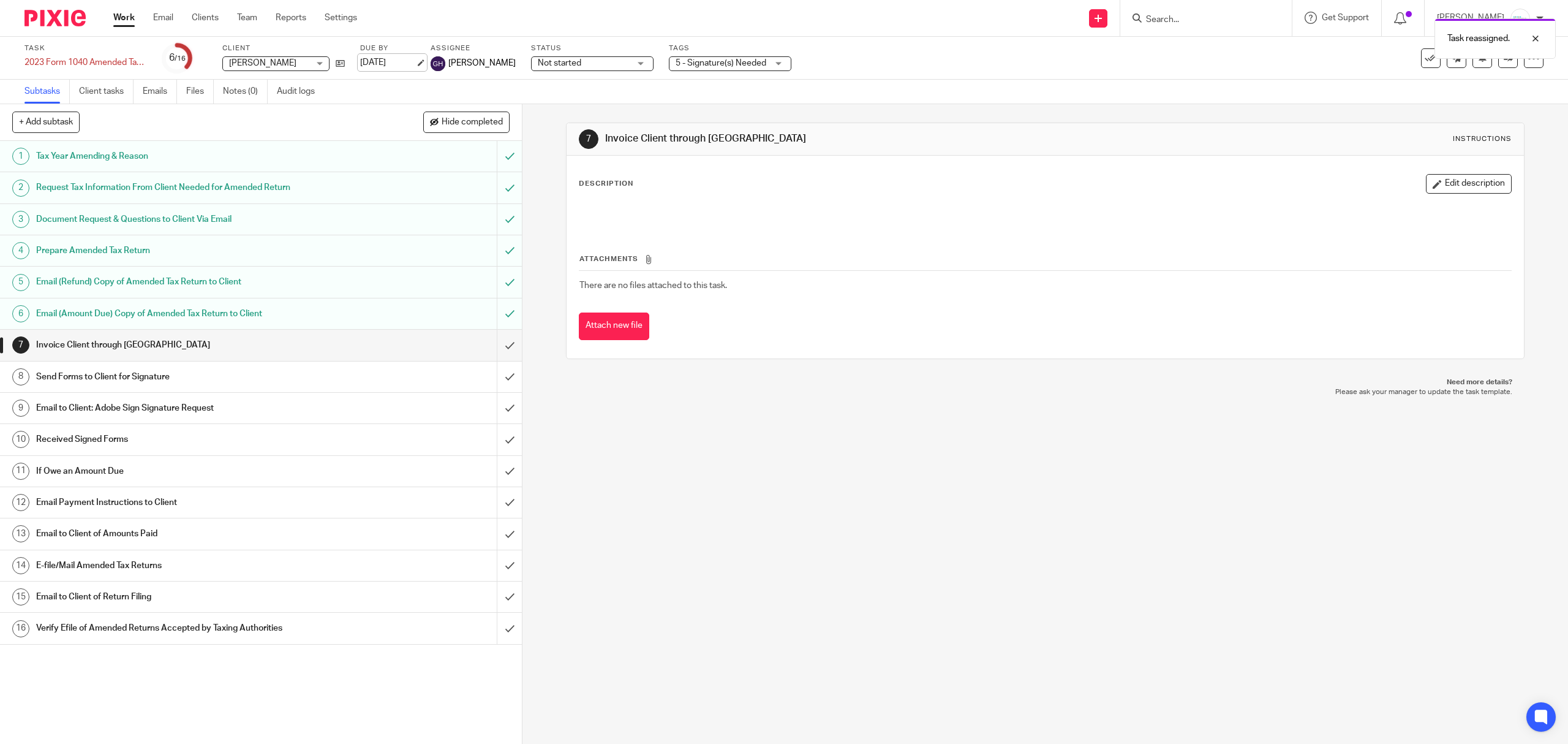
click at [405, 56] on link "Jun 30, 2025" at bounding box center [388, 63] width 55 height 13
click at [496, 349] on input "submit" at bounding box center [260, 344] width 522 height 31
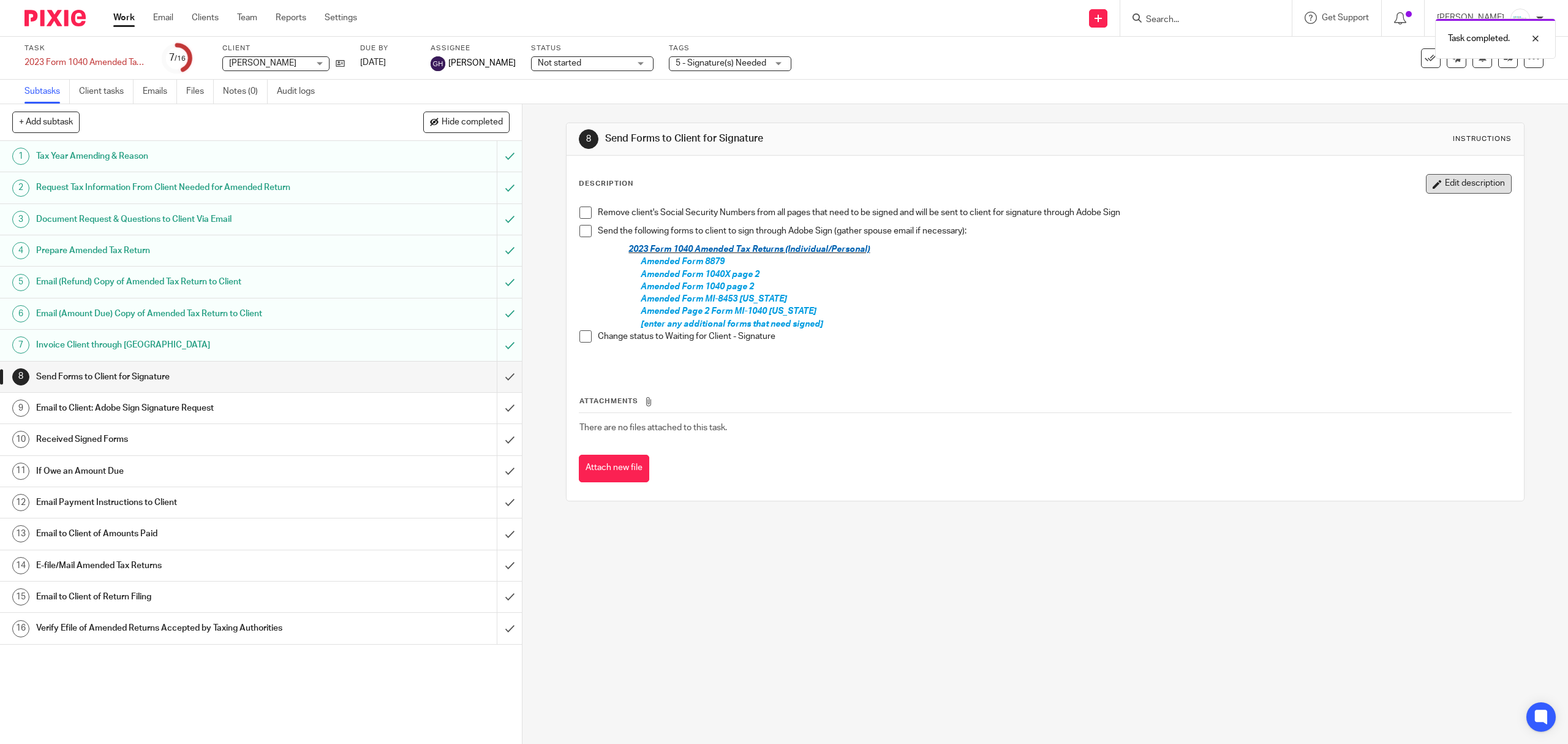
click at [1426, 184] on button "Edit description" at bounding box center [1469, 183] width 86 height 20
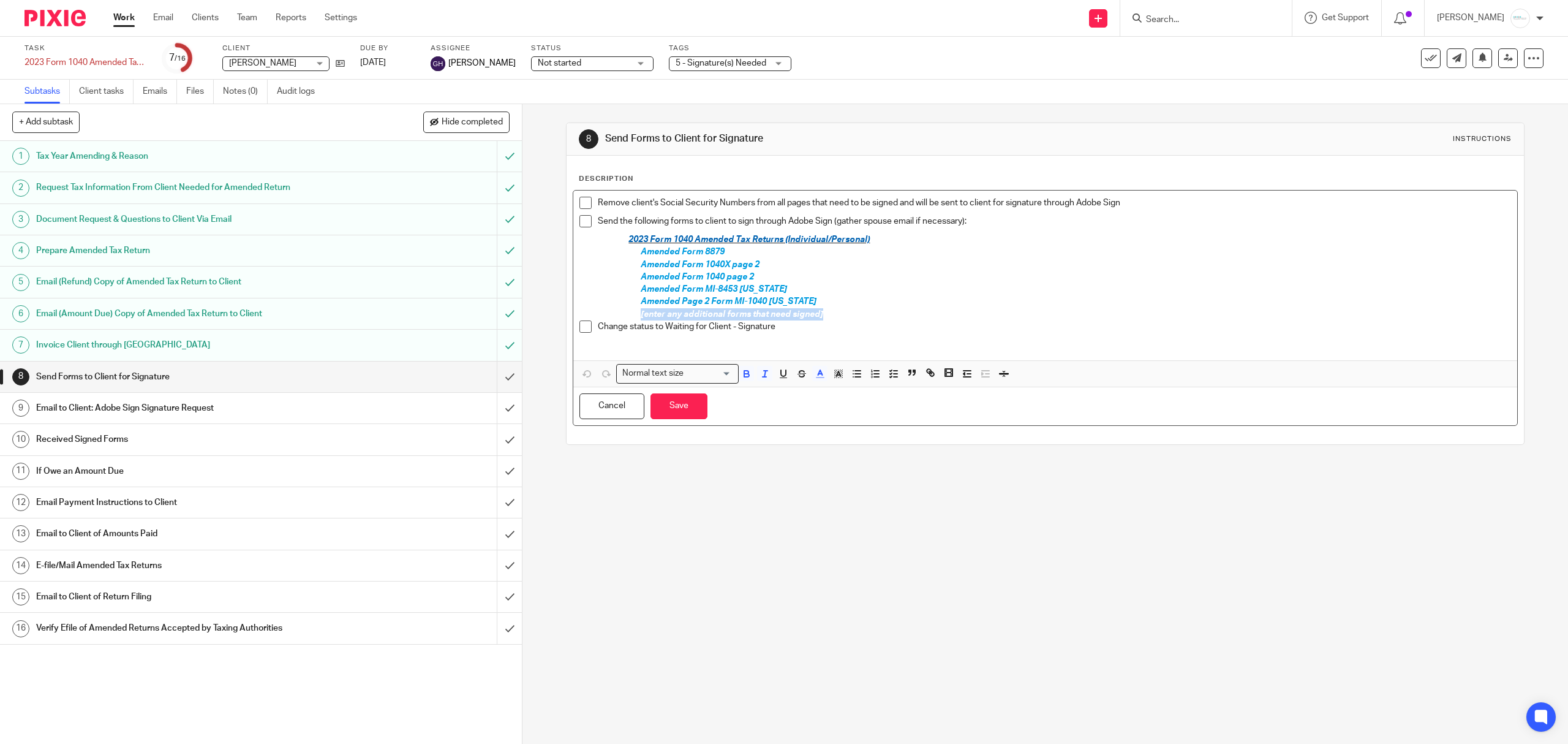
drag, startPoint x: 634, startPoint y: 316, endPoint x: 843, endPoint y: 311, distance: 209.1
click at [843, 311] on div "Remove client's Social Security Numbers from all pages that need to be signed a…" at bounding box center [1045, 275] width 943 height 170
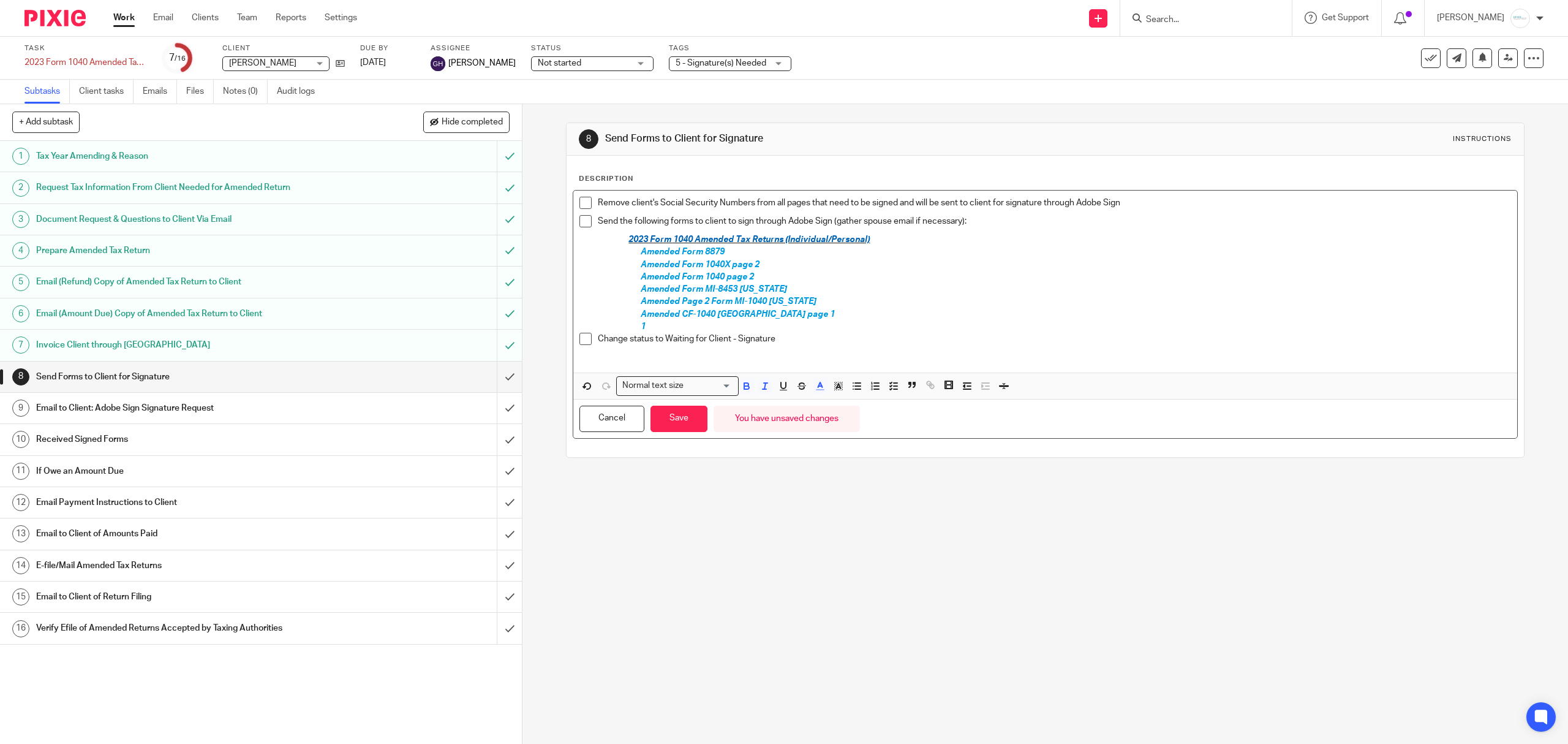
click at [790, 312] on span "Amended CF-1040 Grand Rapids page 1" at bounding box center [737, 314] width 194 height 9
click at [792, 314] on span "Amended CF-1040 Grand Rapids page 1" at bounding box center [737, 314] width 194 height 9
click at [675, 324] on p "1" at bounding box center [1075, 327] width 870 height 13
click at [674, 425] on button "Save" at bounding box center [679, 419] width 57 height 27
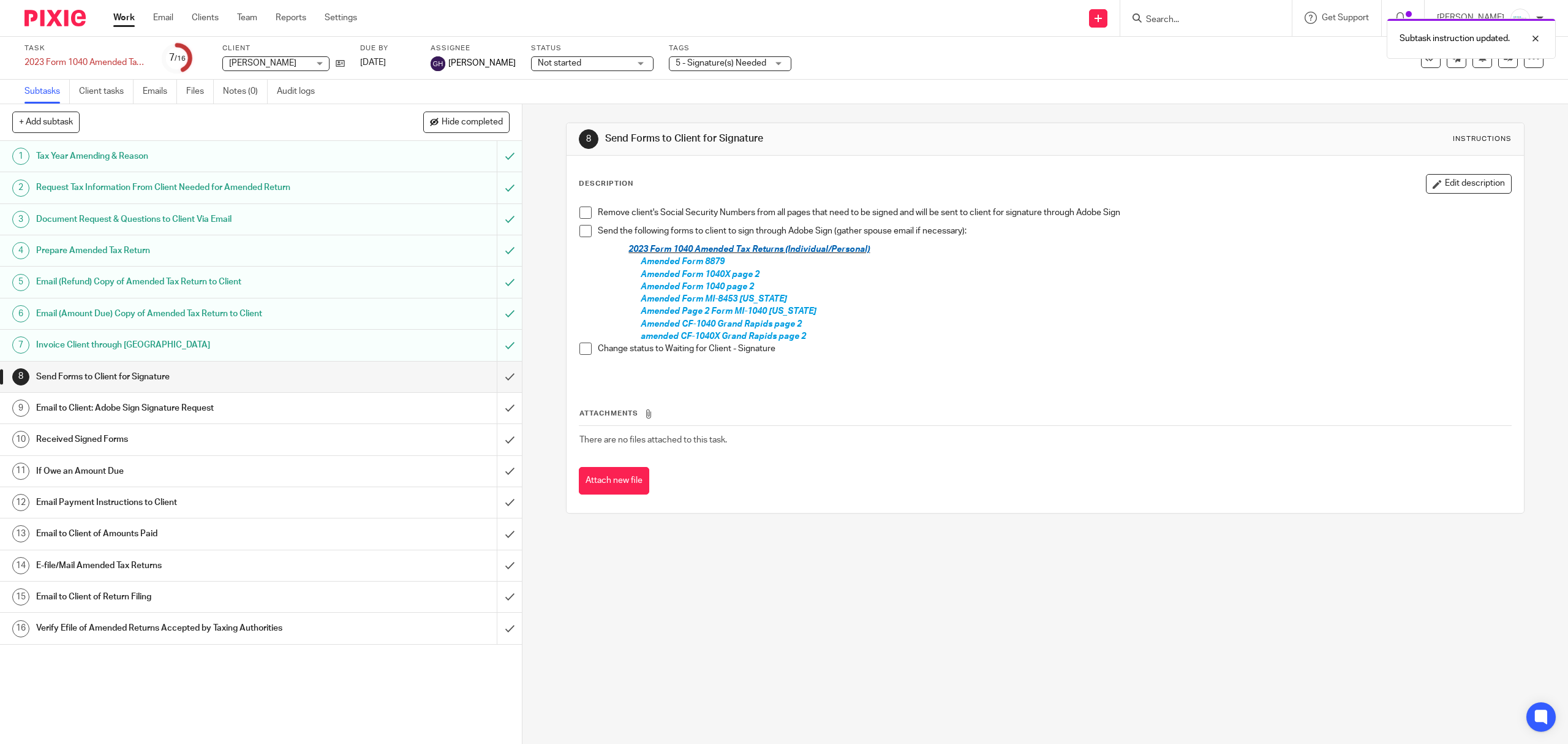
click at [1436, 182] on button "Edit description" at bounding box center [1469, 183] width 86 height 20
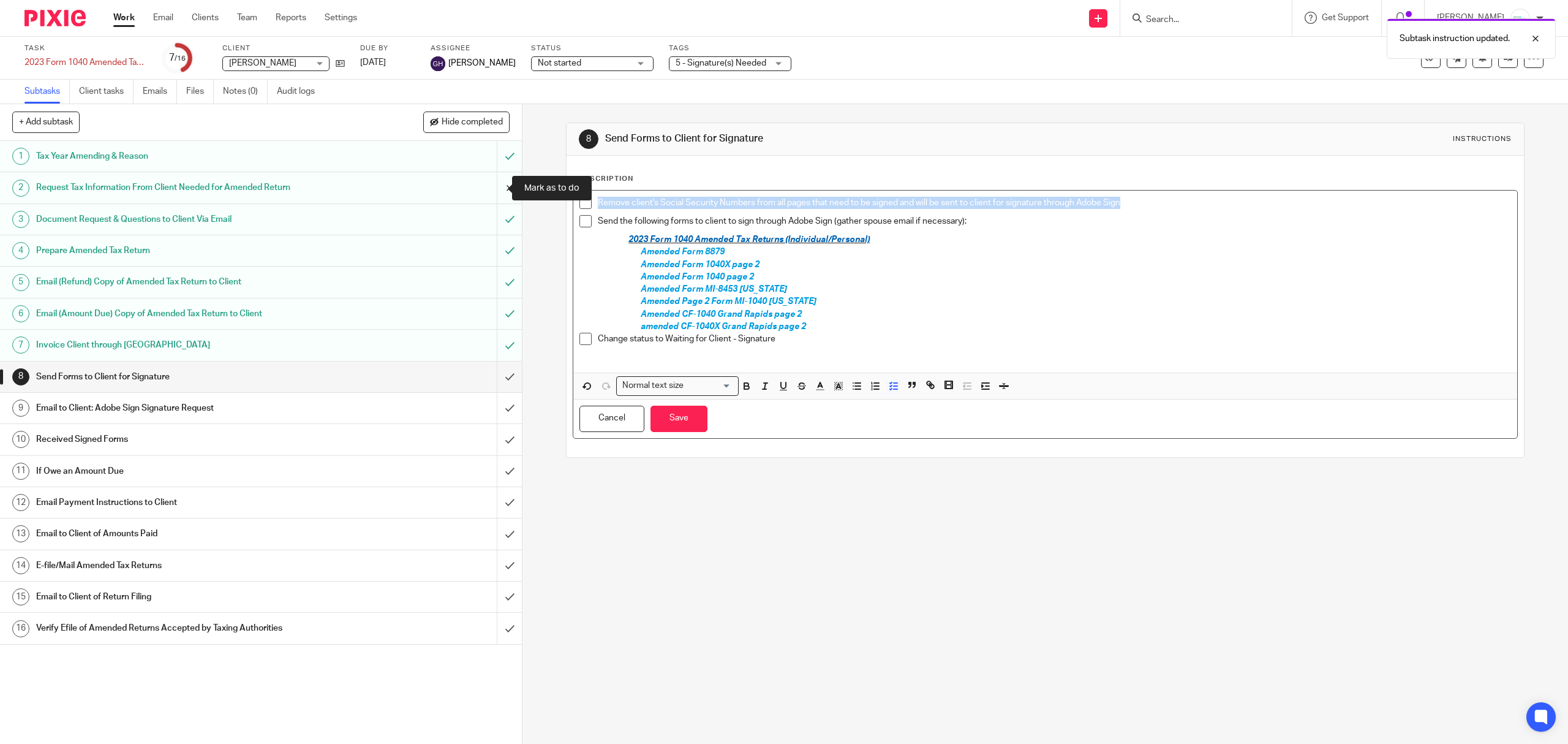
drag, startPoint x: 1143, startPoint y: 202, endPoint x: 483, endPoint y: 199, distance: 660.0
click at [483, 199] on div "+ Add subtask Hide completed Cancel + Add 1 Tax Year Amending & Reason 2 Reques…" at bounding box center [784, 424] width 1568 height 640
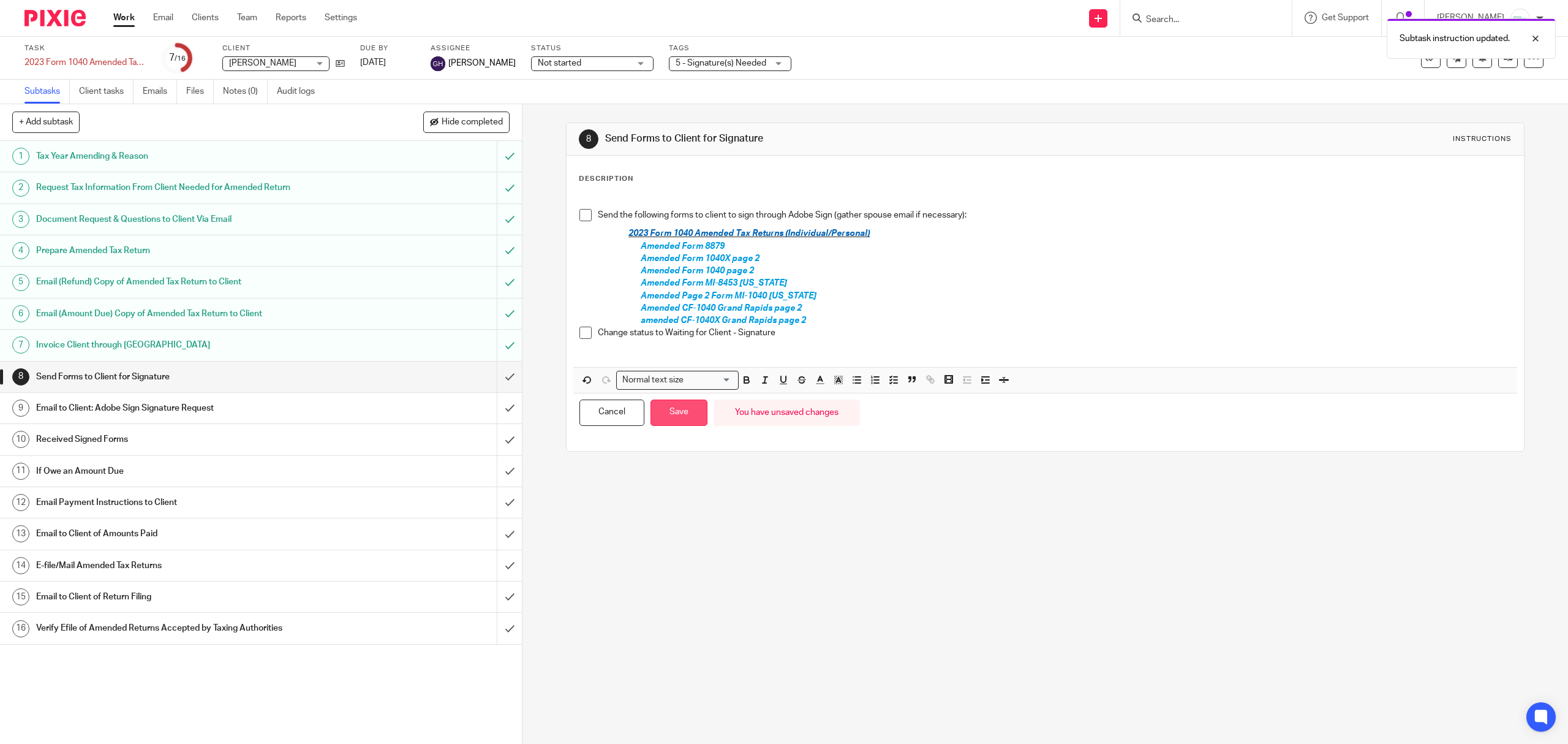
click at [673, 415] on button "Save" at bounding box center [679, 413] width 57 height 27
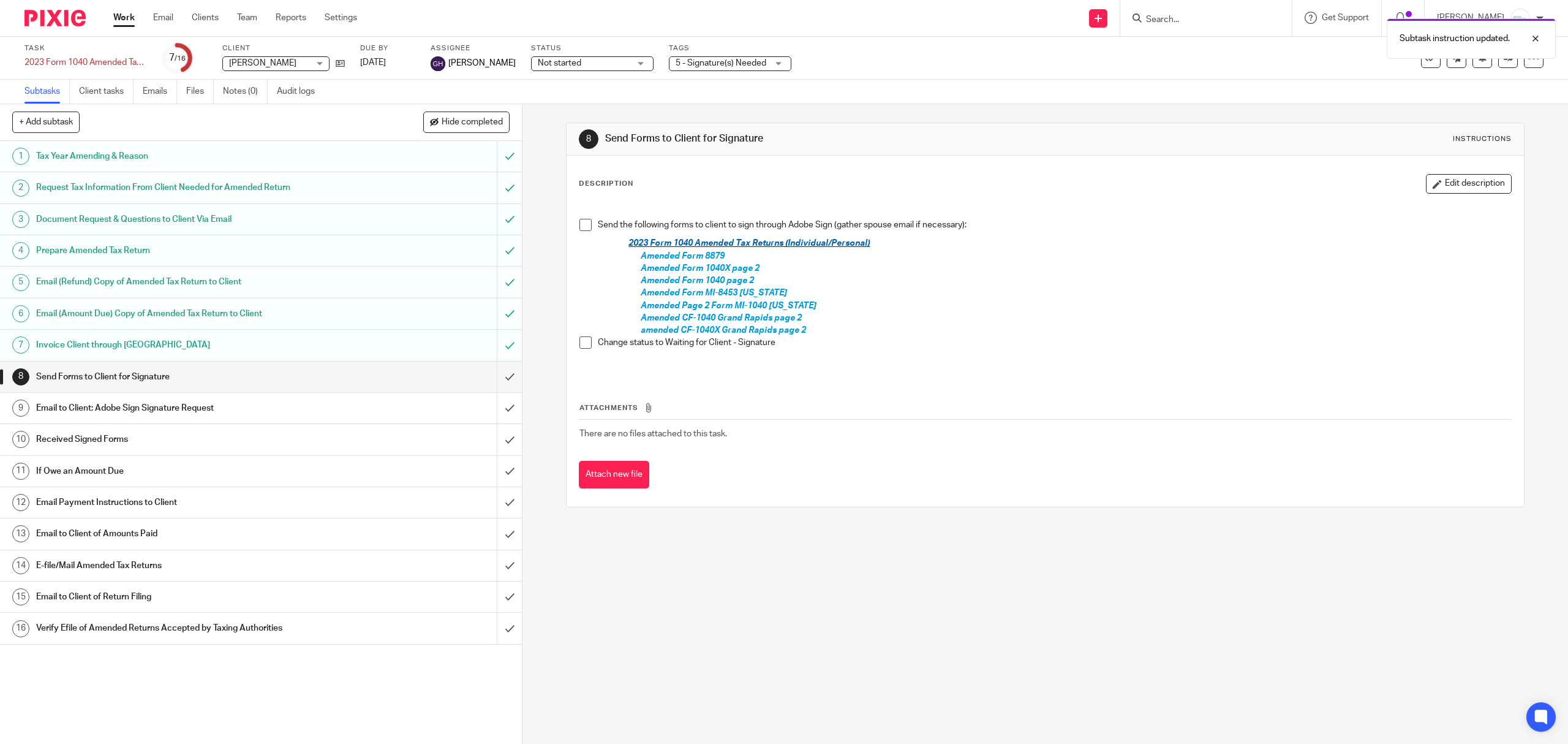
click at [278, 467] on h1 "If Owe an Amount Due" at bounding box center [185, 471] width 299 height 18
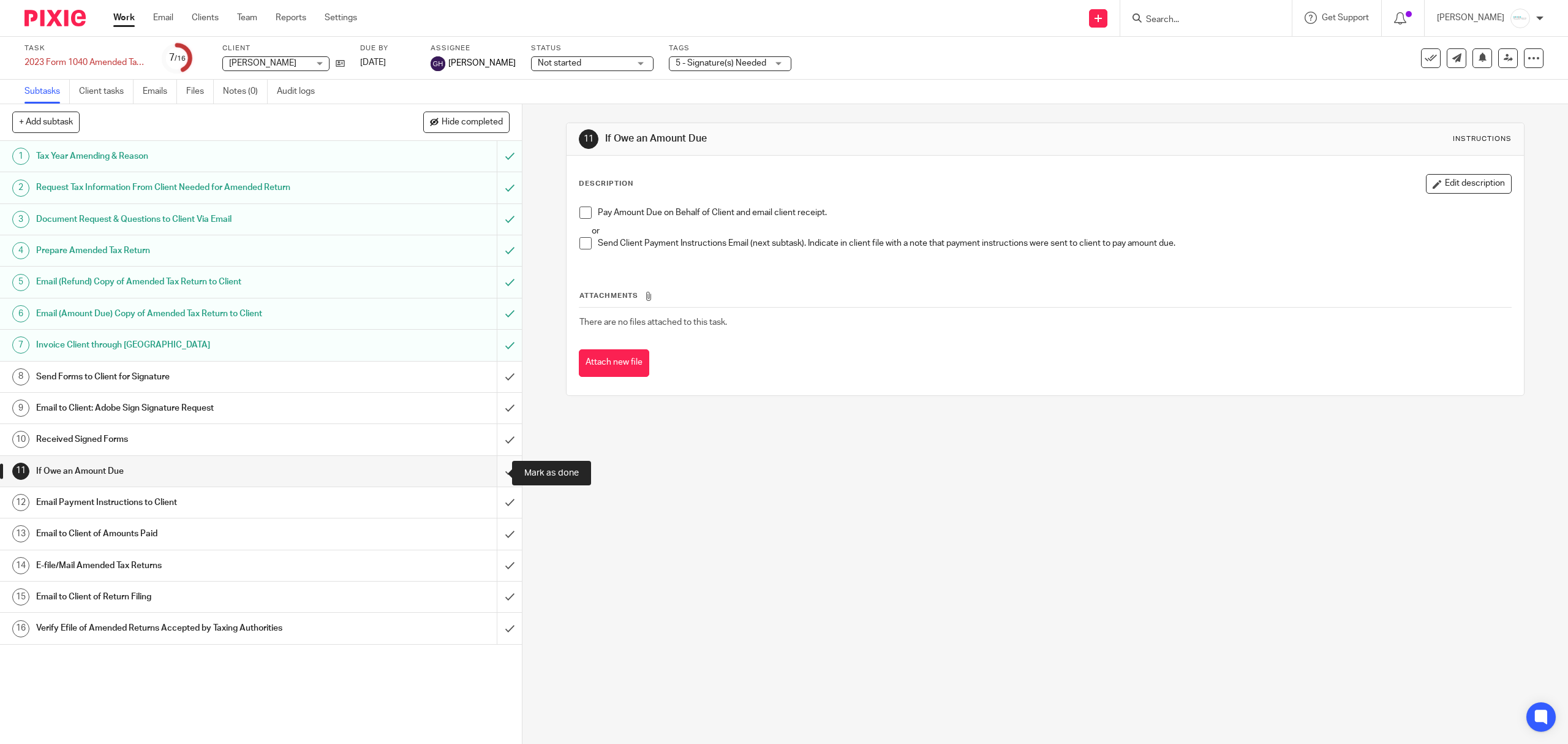
click at [490, 471] on input "submit" at bounding box center [260, 471] width 522 height 31
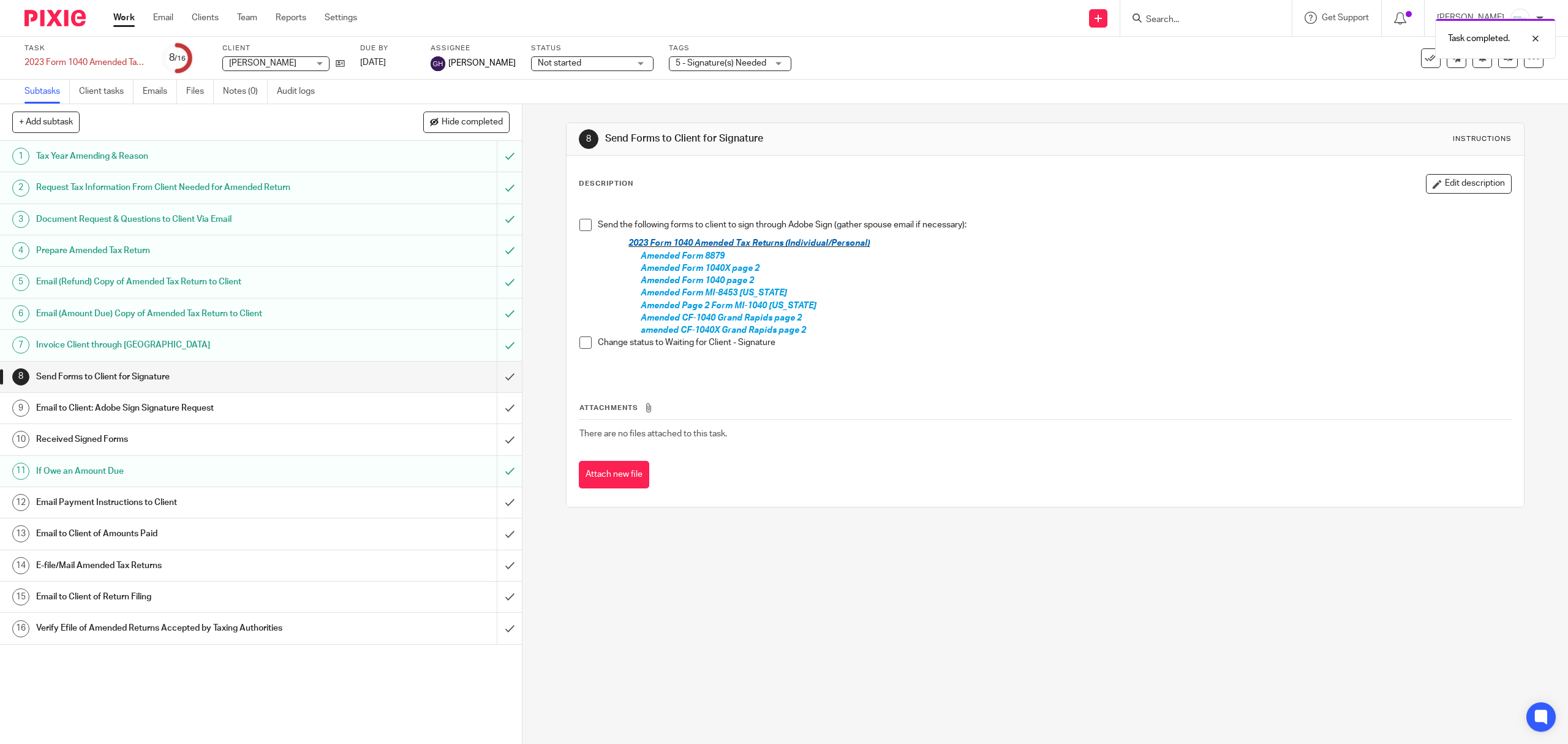
click at [239, 507] on h1 "Email Payment Instructions to Client" at bounding box center [185, 501] width 299 height 18
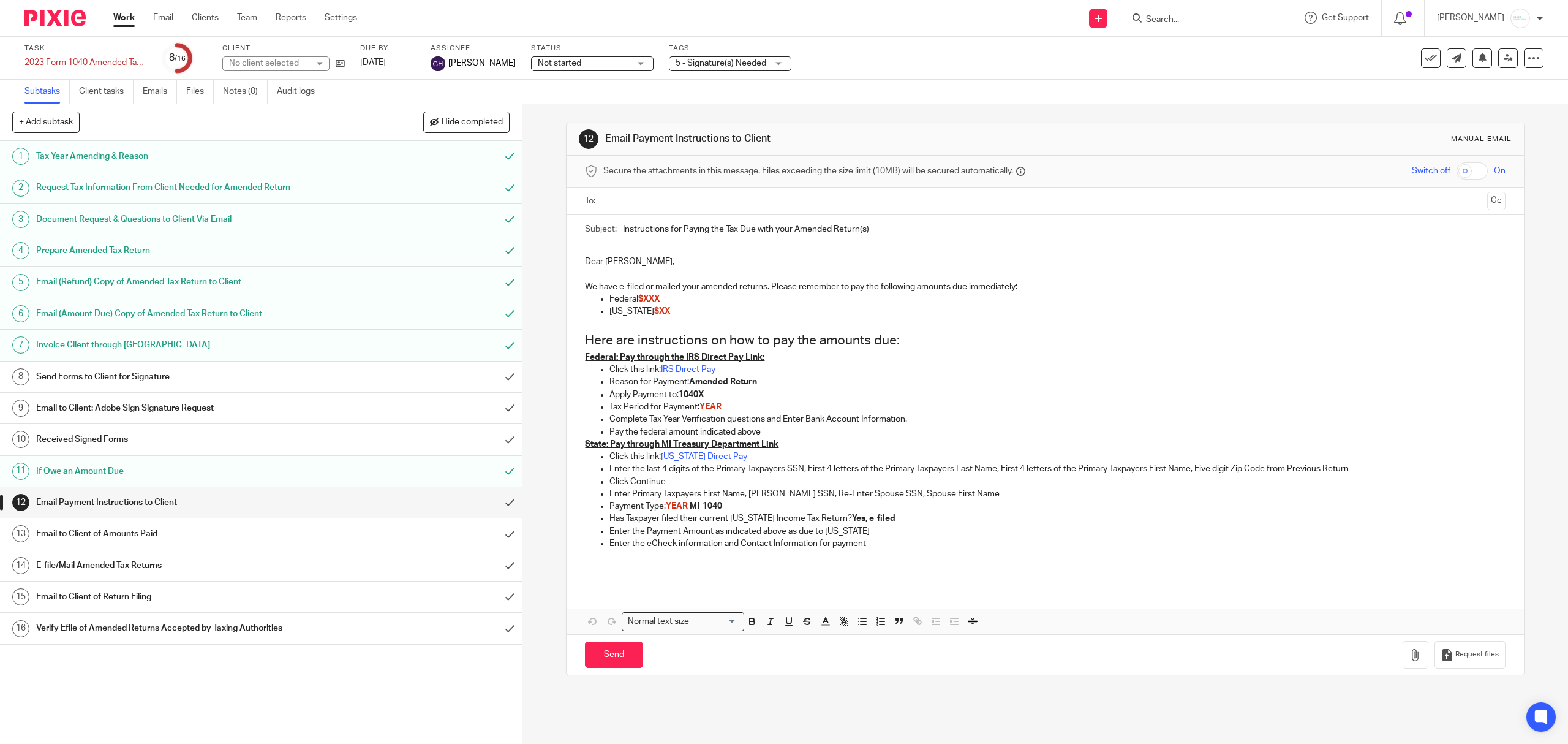
click at [674, 204] on input "text" at bounding box center [1045, 201] width 874 height 14
click at [128, 317] on h1 "Email (Amount Due) Copy of Amended Tax Return to Client" at bounding box center [185, 313] width 299 height 18
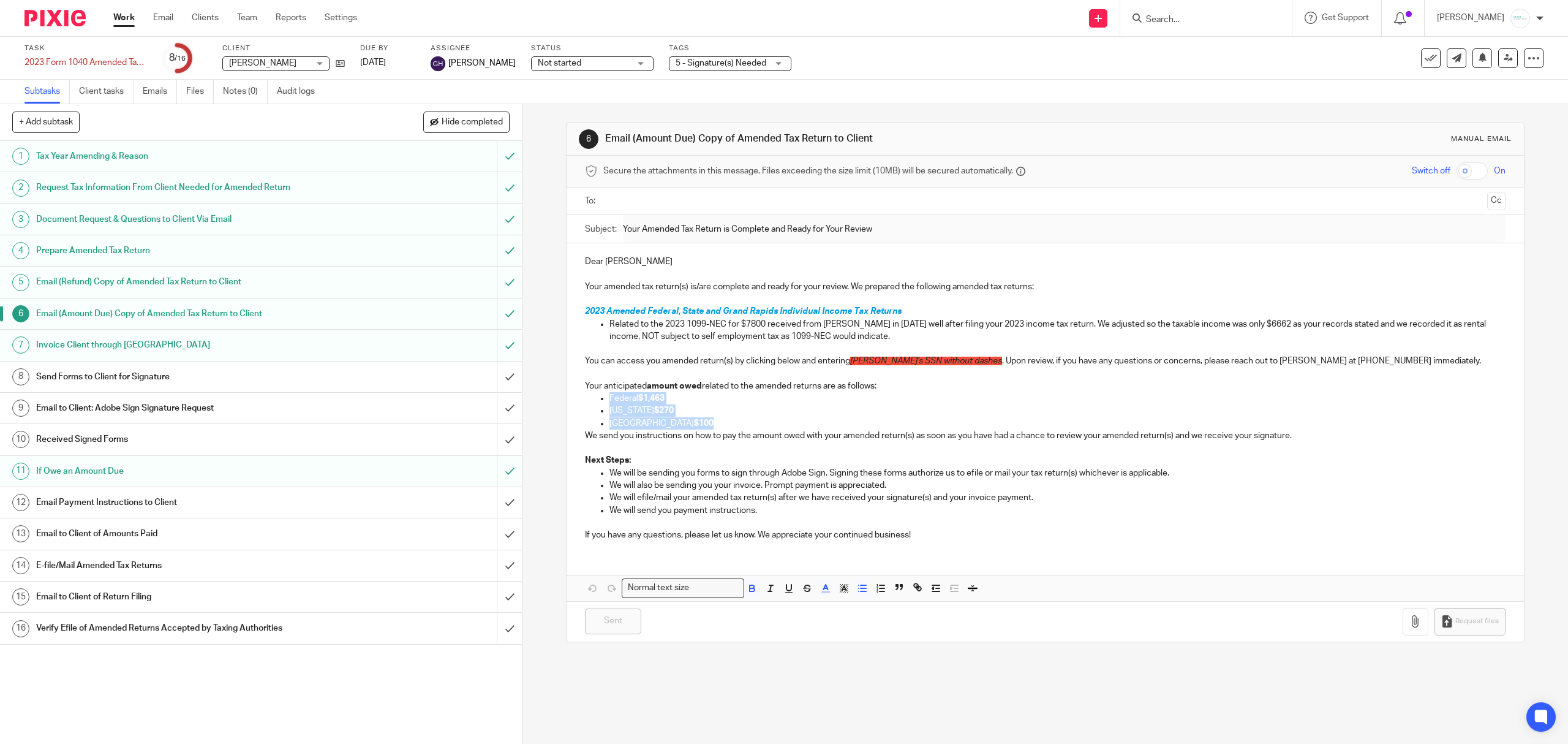
drag, startPoint x: 684, startPoint y: 427, endPoint x: 599, endPoint y: 402, distance: 88.6
click at [599, 402] on ul "Federal $1,463 [US_STATE] $270 [GEOGRAPHIC_DATA] $100" at bounding box center [1045, 411] width 920 height 38
copy ul "Federal $1,463 [US_STATE] $270 [GEOGRAPHIC_DATA] $100"
click at [87, 510] on h1 "Email Payment Instructions to Client" at bounding box center [185, 501] width 299 height 18
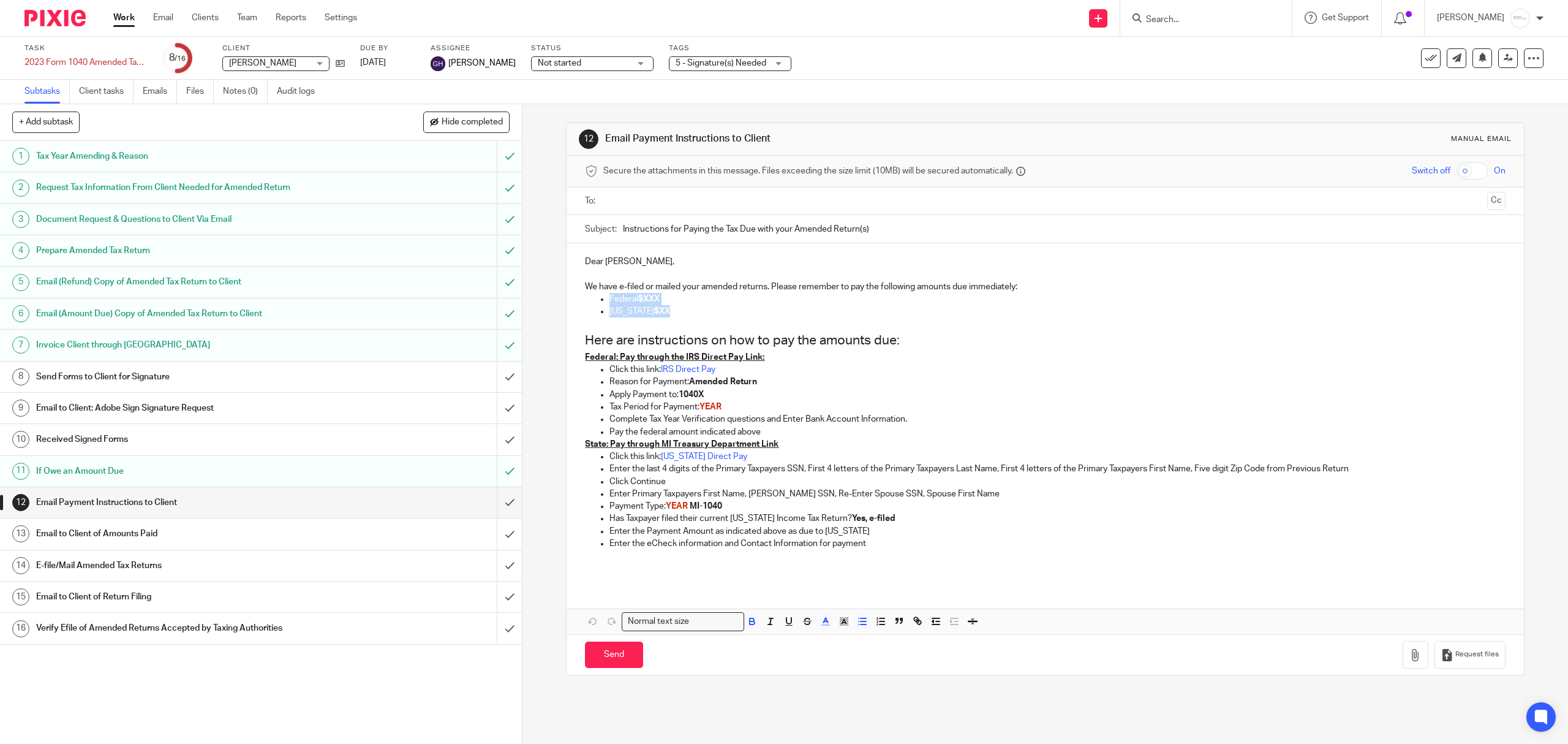
drag, startPoint x: 679, startPoint y: 317, endPoint x: 591, endPoint y: 299, distance: 89.8
click at [591, 299] on ul "Federal $XXX [US_STATE] $XX" at bounding box center [1045, 305] width 920 height 25
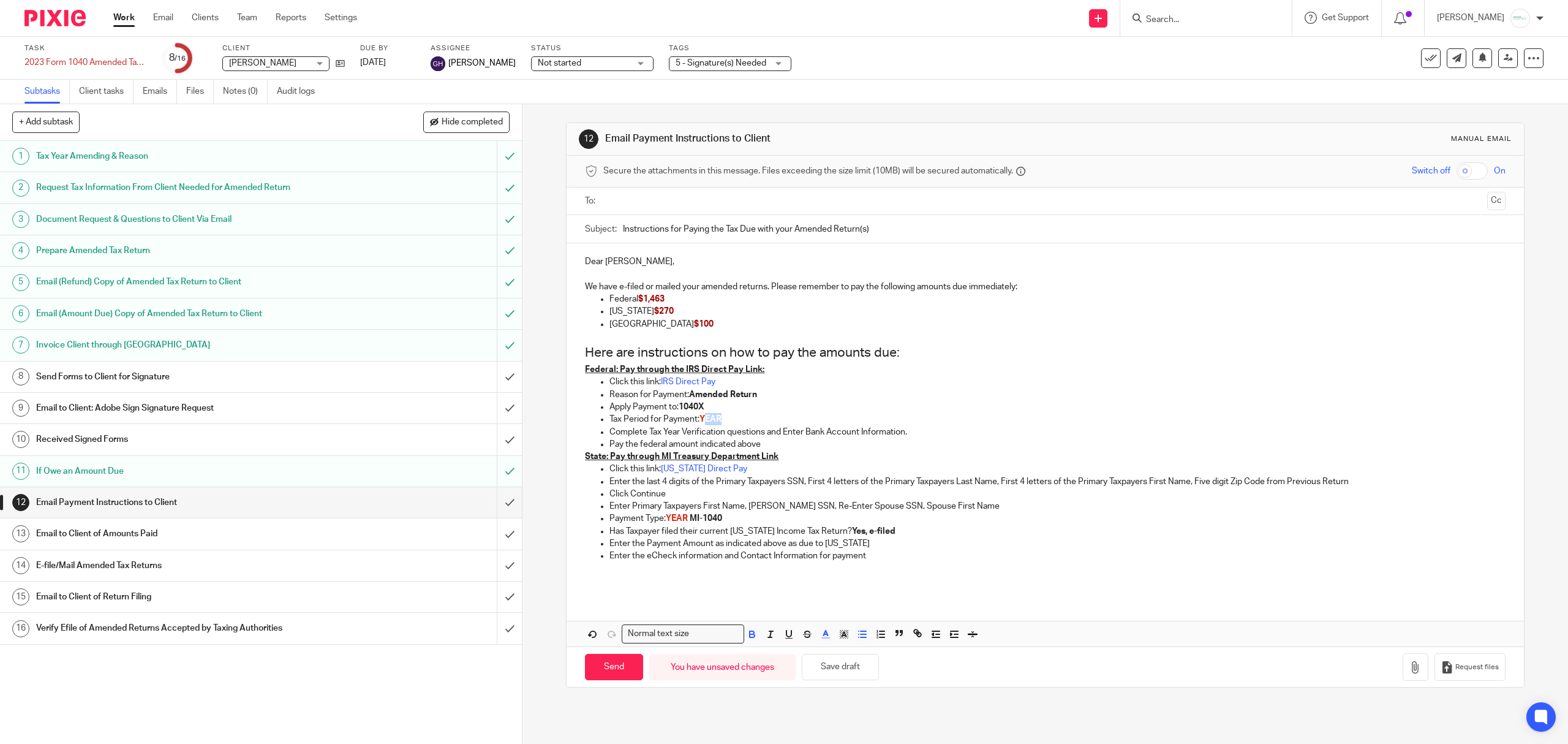
drag, startPoint x: 701, startPoint y: 419, endPoint x: 720, endPoint y: 420, distance: 19.0
click at [720, 420] on p "Tax Period for Payment: YEAR" at bounding box center [1057, 419] width 895 height 13
click at [666, 518] on span "YEAR" at bounding box center [676, 518] width 22 height 9
drag, startPoint x: 569, startPoint y: 456, endPoint x: 767, endPoint y: 459, distance: 198.0
click at [767, 459] on div "Dear Teresa Snoap, We have e-filed or mailed your amended returns. Please remem…" at bounding box center [1044, 419] width 956 height 353
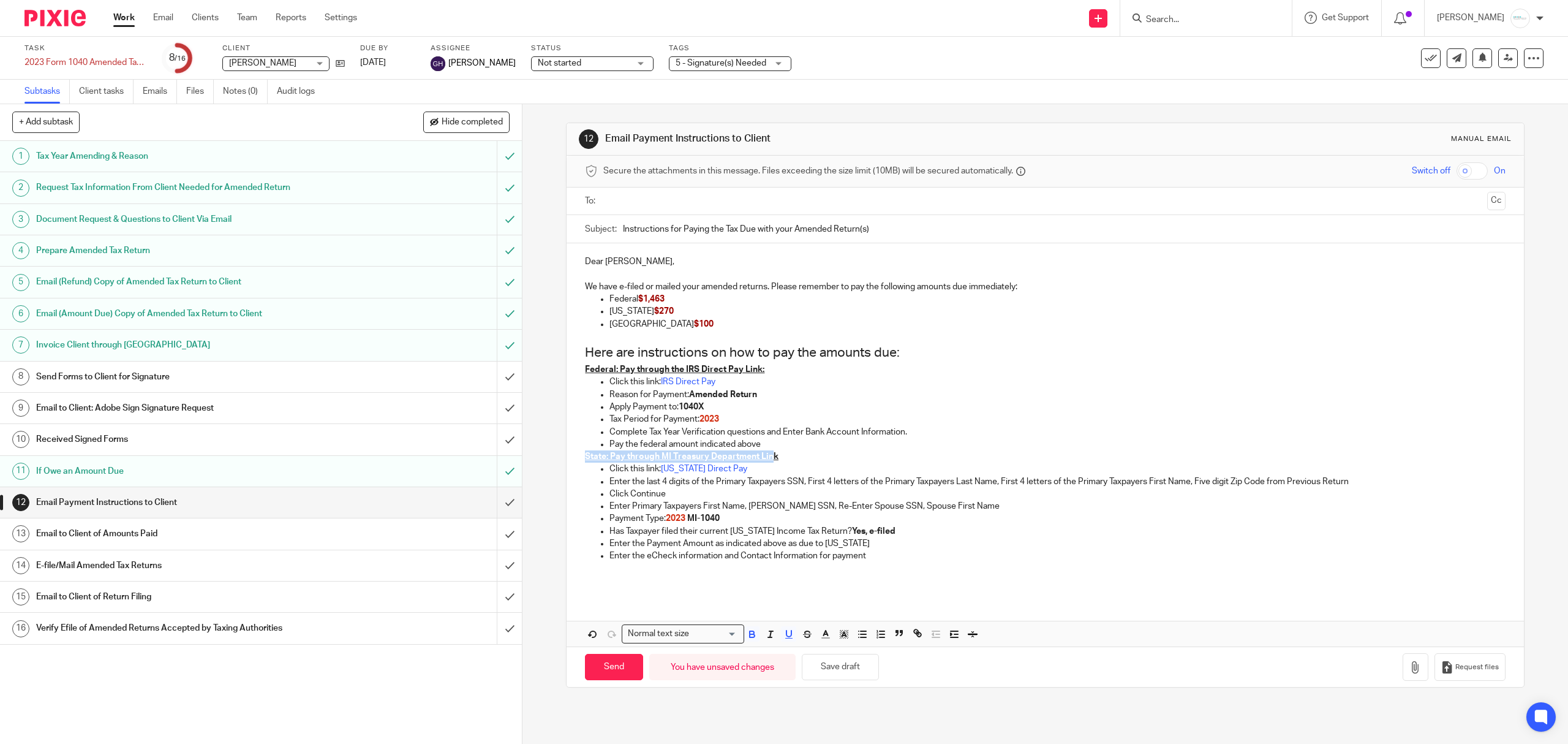
copy u "State: Pay through MI Treasury Department Lin"
click at [884, 562] on p "Enter the eCheck information and Contact Information for payment" at bounding box center [1057, 556] width 895 height 13
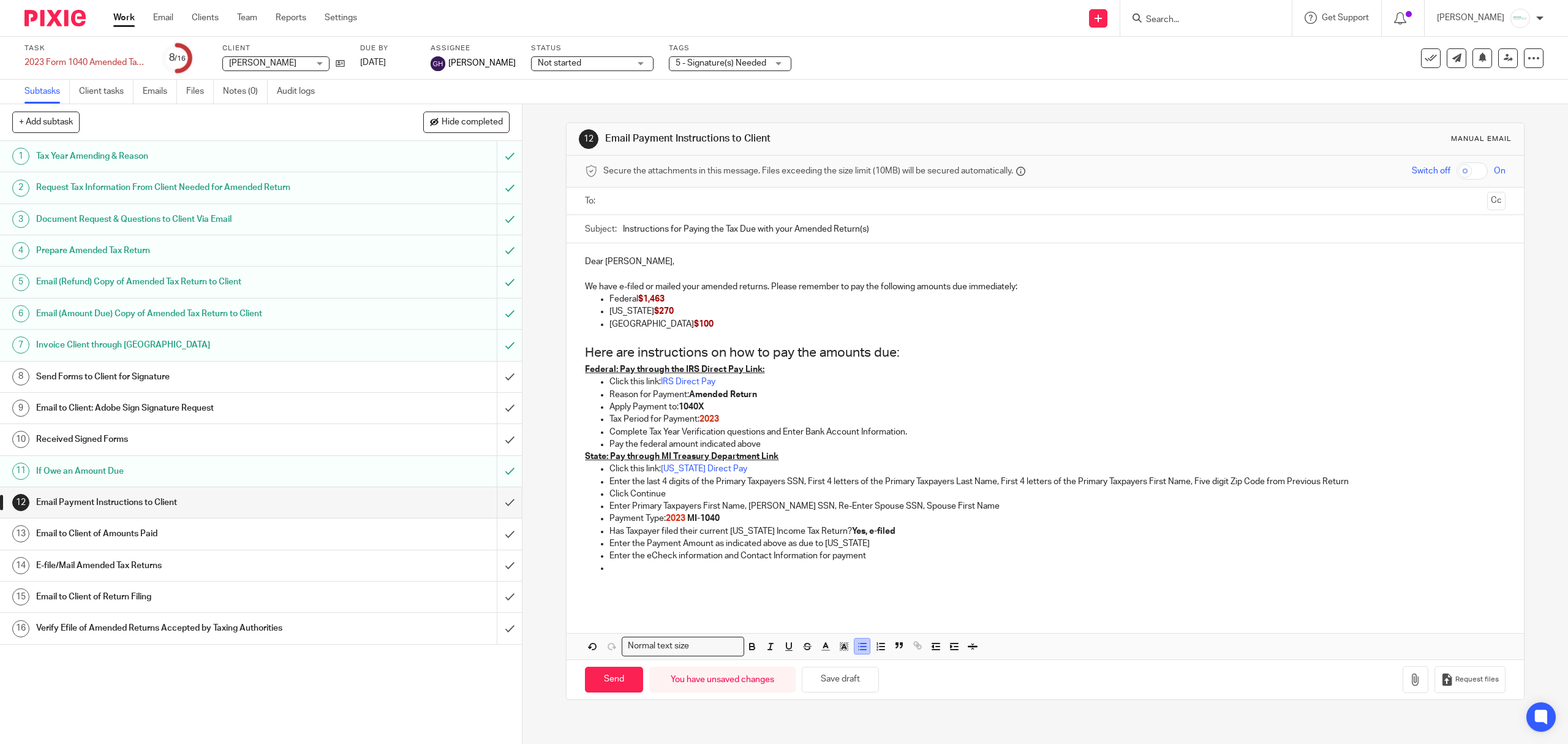
click at [857, 652] on icon "button" at bounding box center [863, 646] width 11 height 11
drag, startPoint x: 579, startPoint y: 569, endPoint x: 601, endPoint y: 566, distance: 22.2
click at [601, 566] on div "Dear Teresa Snoap, We have e-filed or mailed your amended returns. Please remem…" at bounding box center [1044, 426] width 956 height 365
click at [596, 570] on u "Grnd Rapid: Pay through MI Treasury Department Lin" at bounding box center [691, 568] width 213 height 9
click at [590, 573] on p "Grnd Rapid: Pay through MI Treasury Department Lin" at bounding box center [1045, 568] width 920 height 13
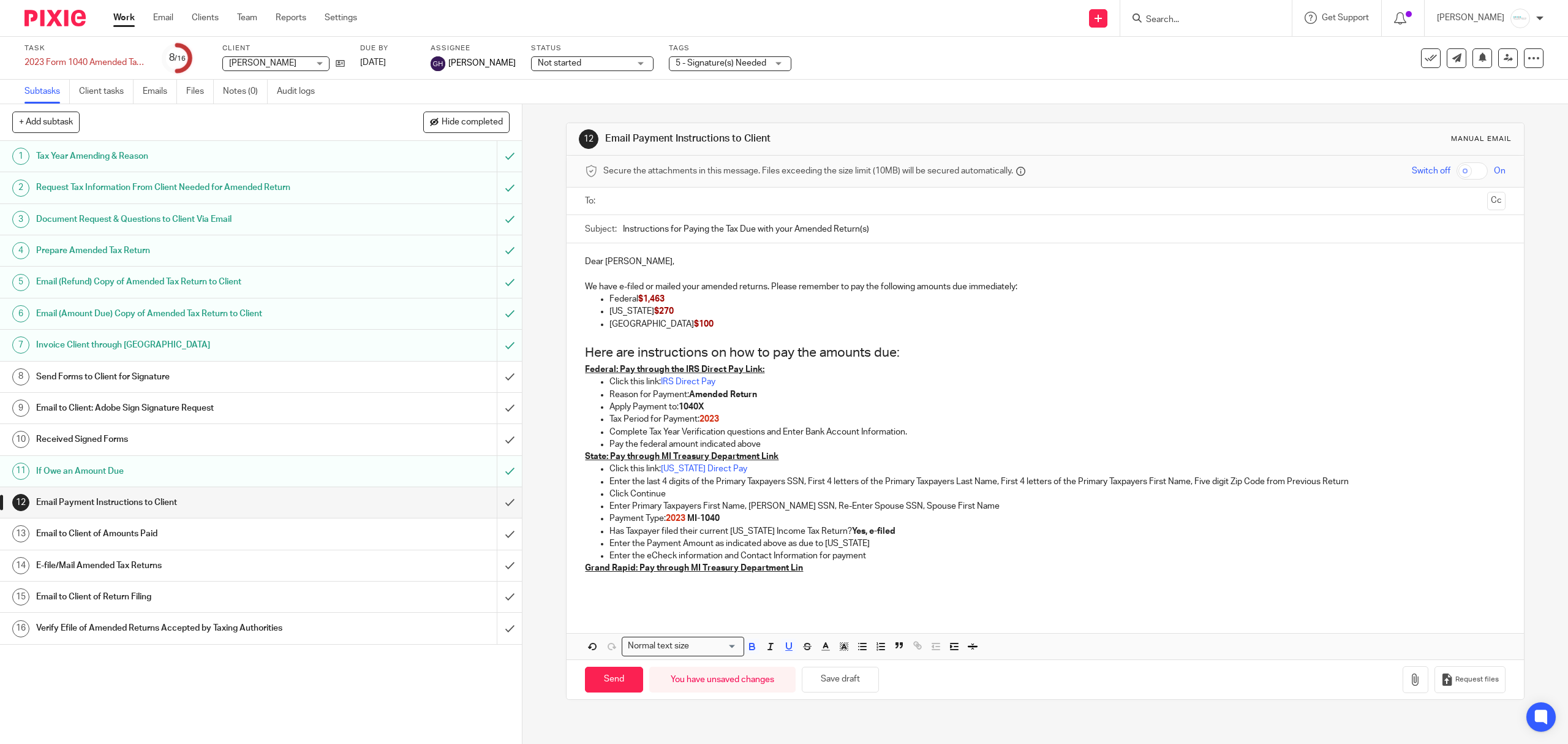
click at [601, 580] on p at bounding box center [1045, 588] width 920 height 25
click at [855, 650] on button "button" at bounding box center [863, 646] width 16 height 16
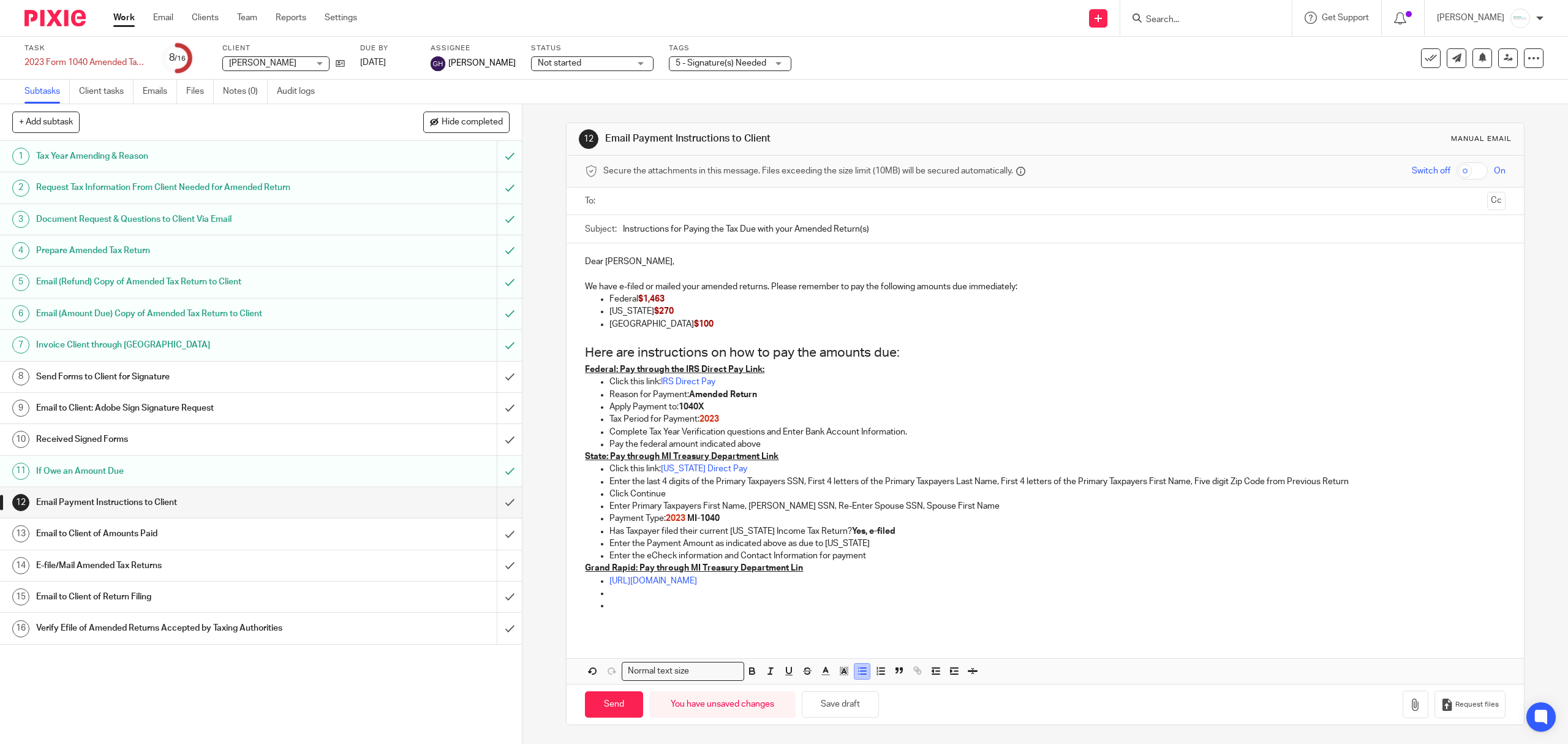
drag, startPoint x: 861, startPoint y: 675, endPoint x: 855, endPoint y: 672, distance: 6.7
click at [860, 674] on icon "button" at bounding box center [863, 671] width 11 height 11
click at [616, 591] on p at bounding box center [1057, 593] width 895 height 13
click at [857, 675] on icon "button" at bounding box center [863, 671] width 11 height 11
click at [585, 617] on p at bounding box center [1045, 612] width 920 height 25
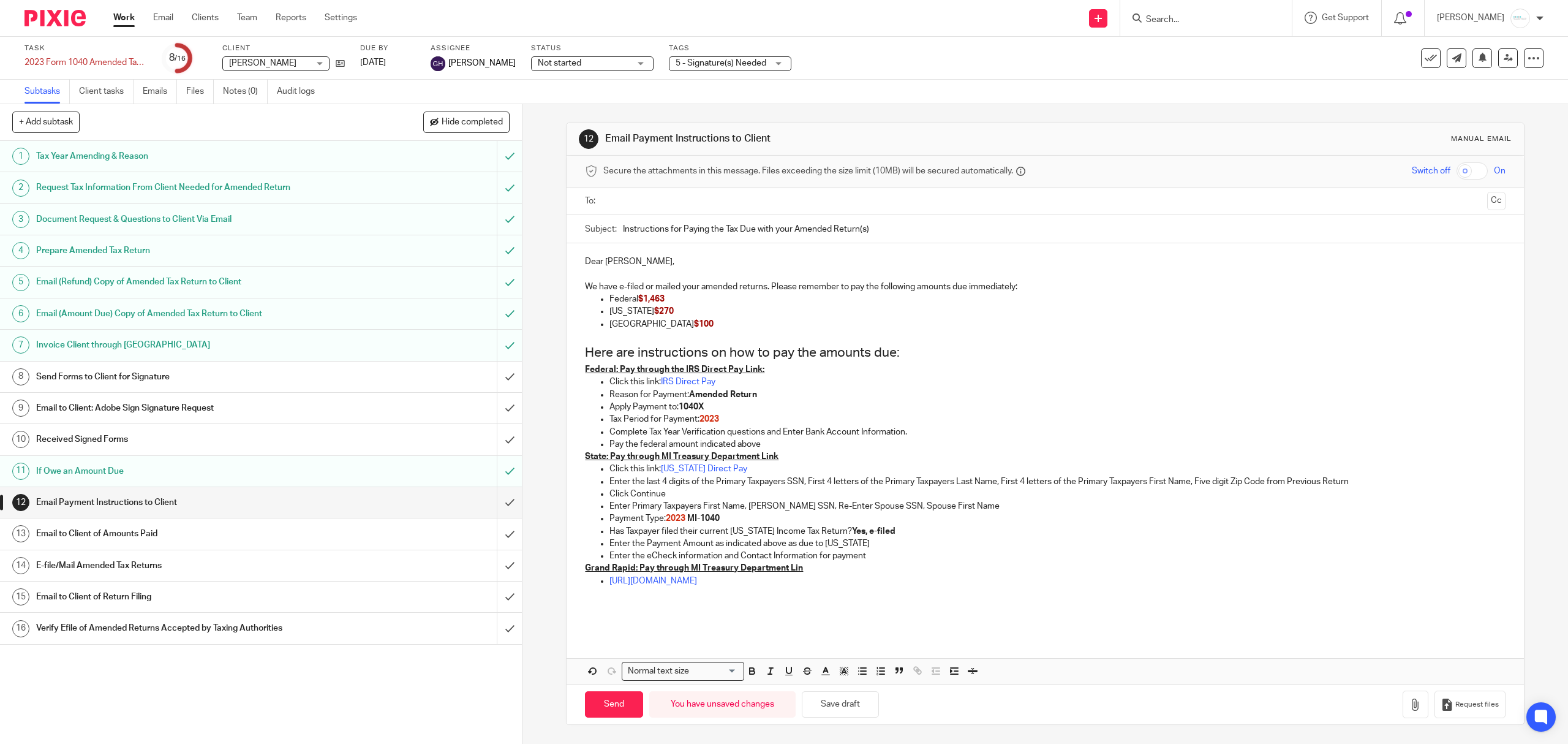
click at [585, 606] on p at bounding box center [1045, 612] width 920 height 25
click at [626, 189] on div at bounding box center [1046, 201] width 882 height 27
click at [640, 208] on input "text" at bounding box center [1045, 201] width 874 height 14
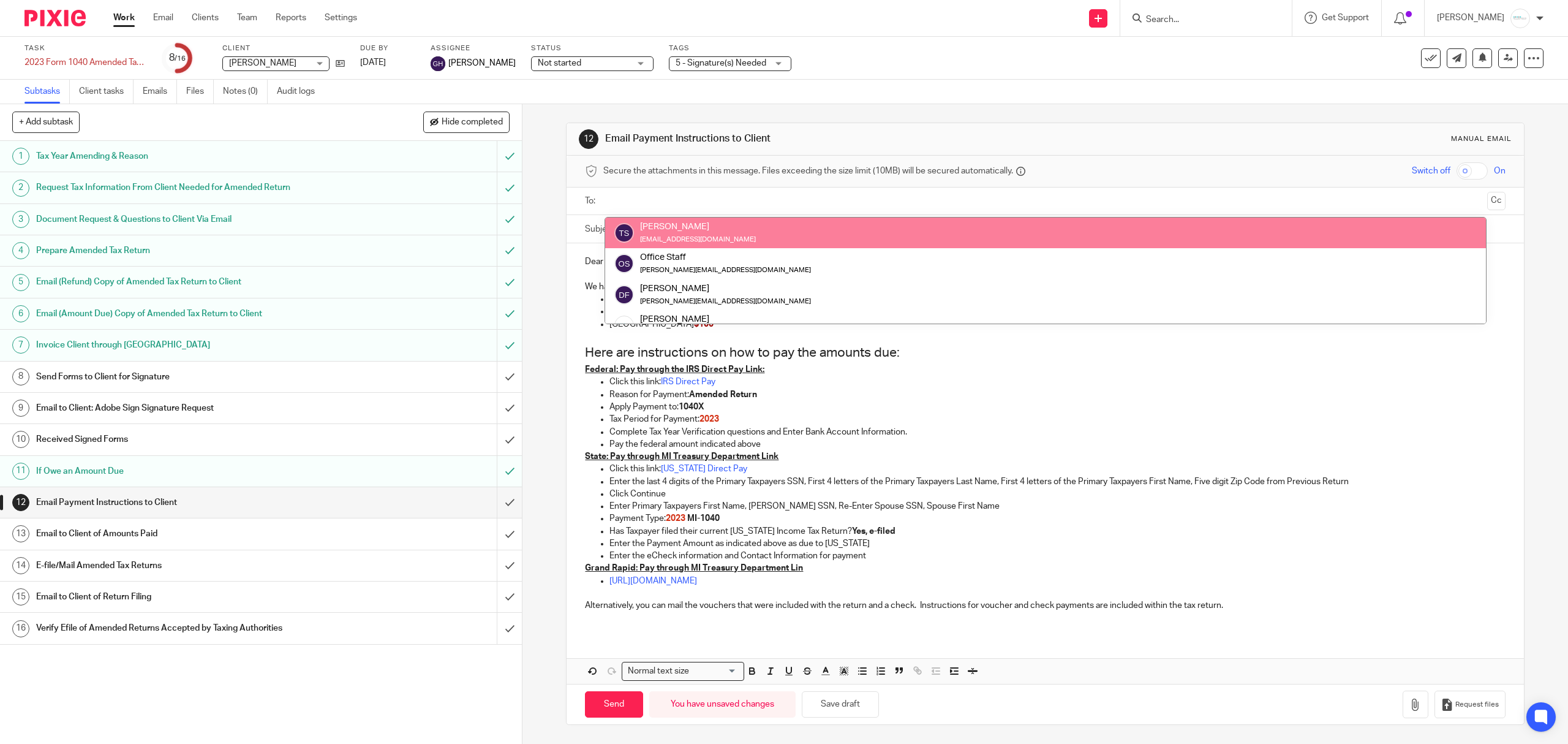
drag, startPoint x: 652, startPoint y: 239, endPoint x: 668, endPoint y: 240, distance: 16.0
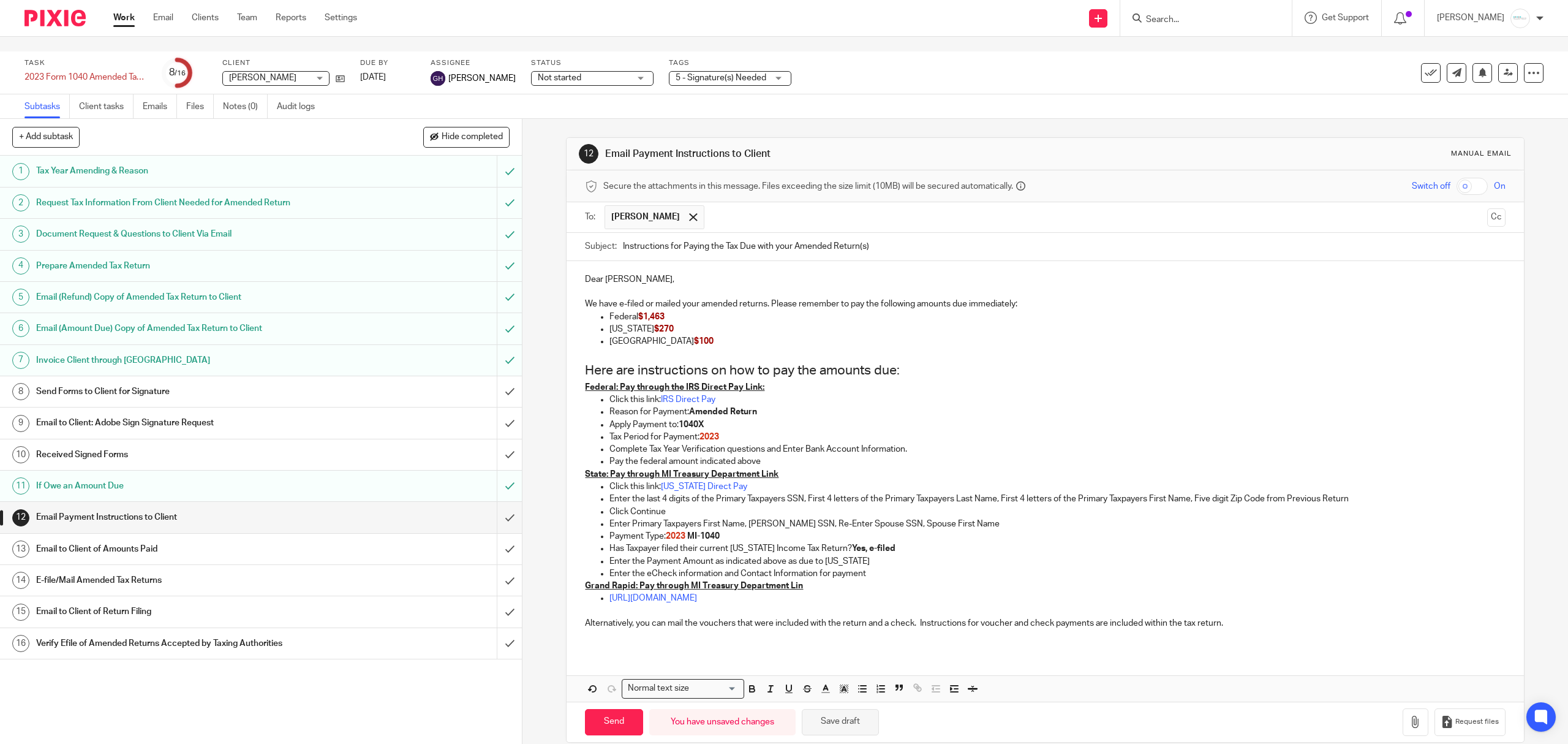
drag, startPoint x: 823, startPoint y: 713, endPoint x: 625, endPoint y: 714, distance: 198.0
click at [823, 713] on button "Save draft" at bounding box center [840, 722] width 77 height 27
click at [611, 713] on input "Send" at bounding box center [614, 722] width 58 height 27
type input "Sent"
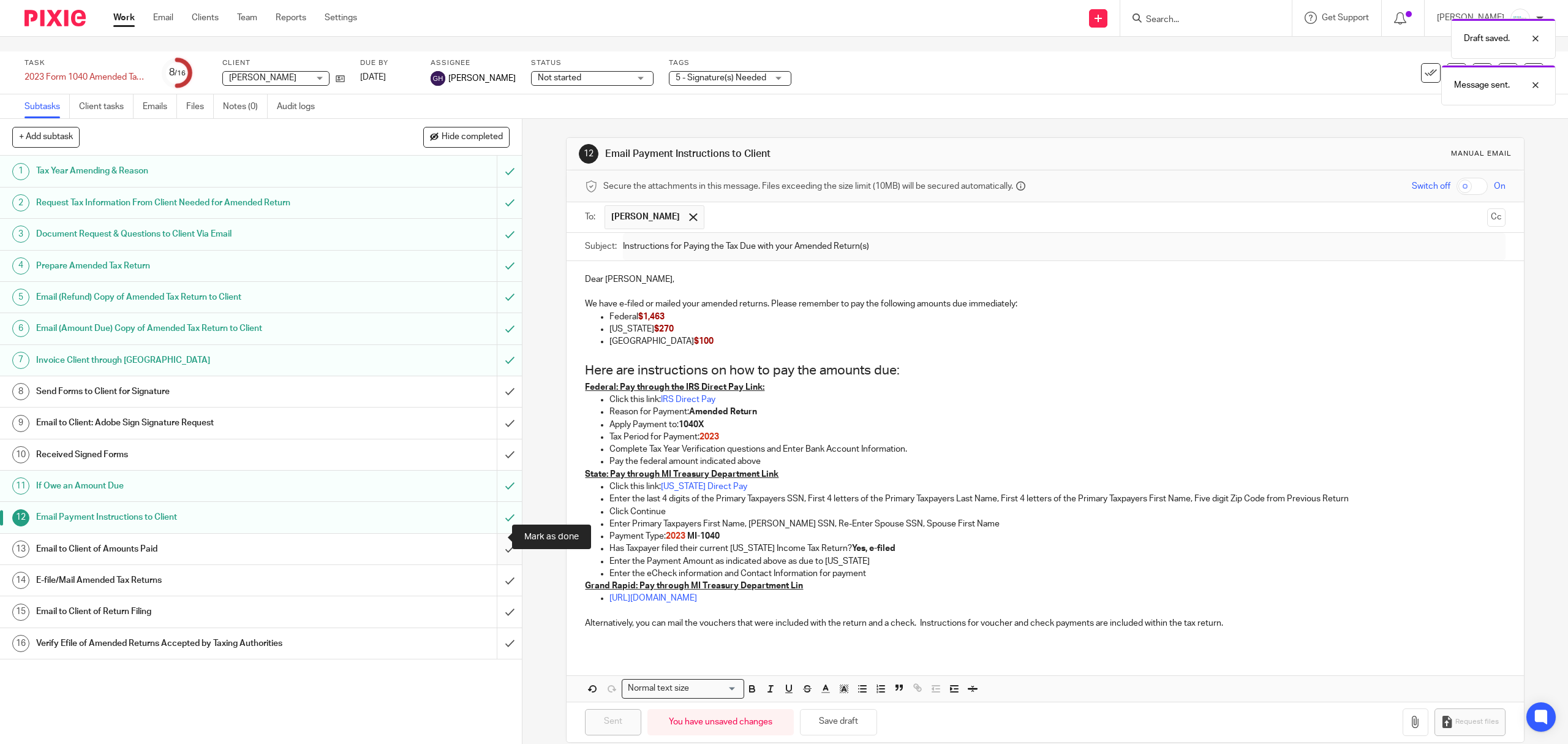
click at [496, 537] on input "submit" at bounding box center [260, 548] width 522 height 31
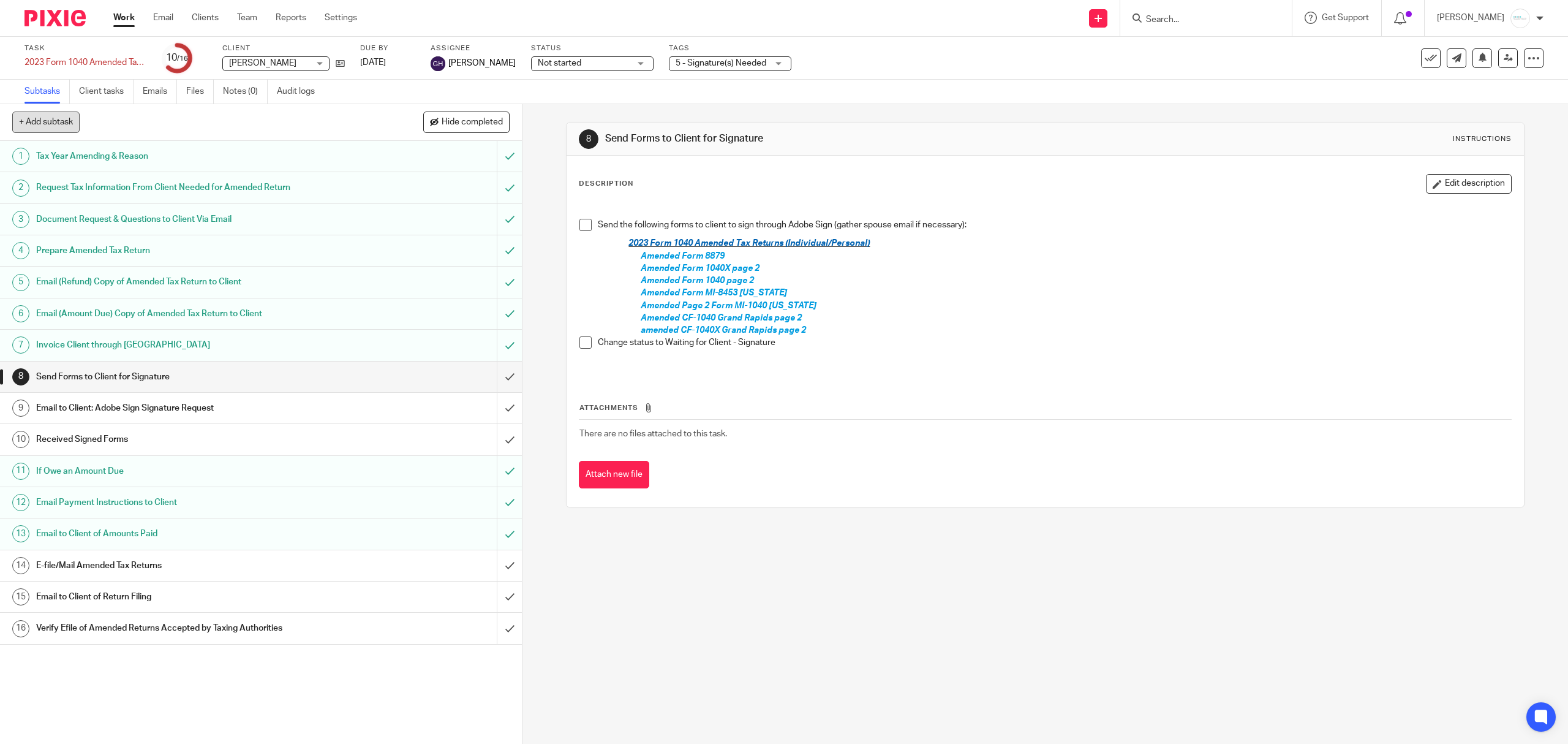
click at [61, 126] on button "+ Add subtask" at bounding box center [46, 122] width 67 height 21
type input "Mail Grand Rapids Amended Return"
click at [484, 131] on p "+ Add" at bounding box center [491, 122] width 35 height 21
click at [113, 573] on h1 "E-file/Mail Amended Tax Returns" at bounding box center [185, 565] width 299 height 18
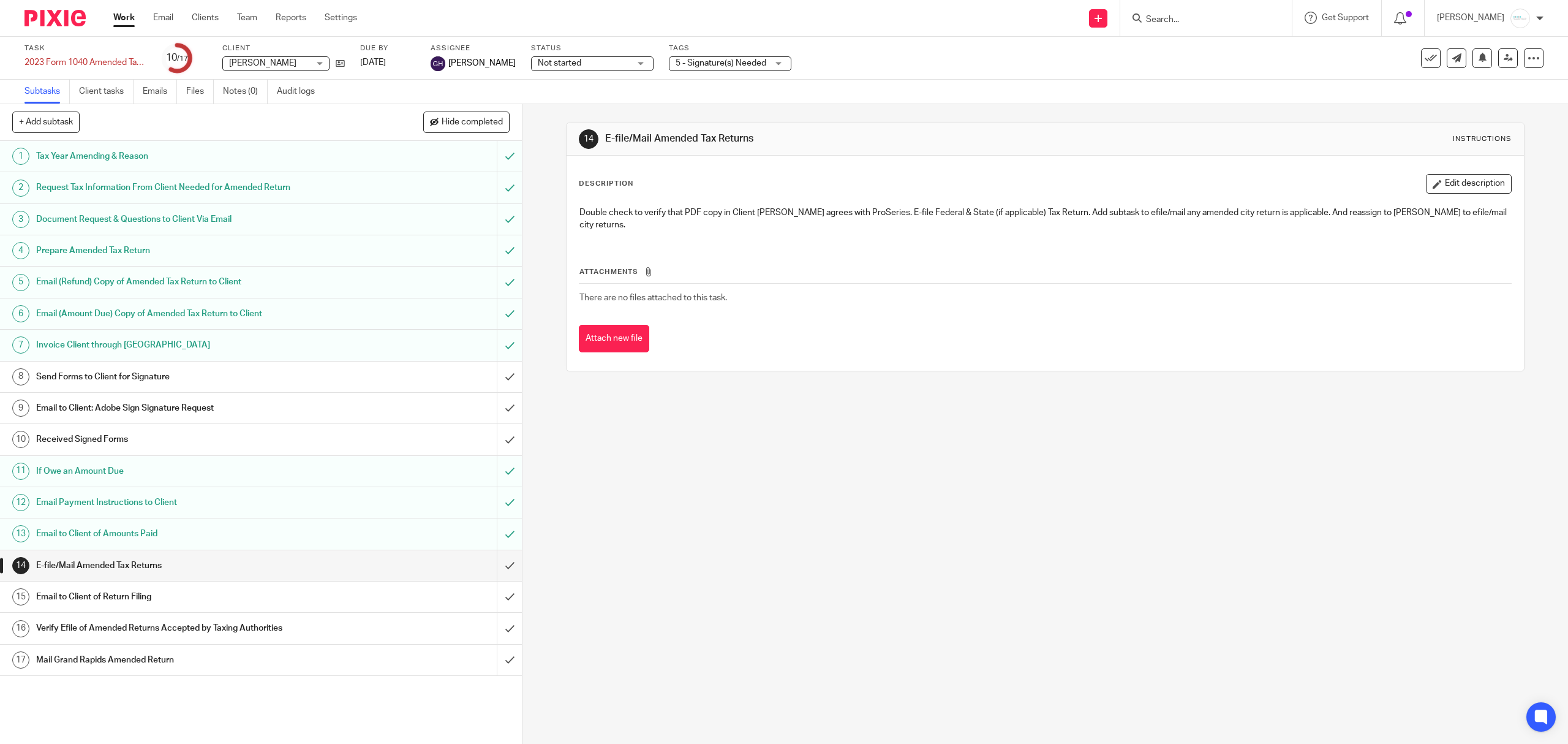
click at [124, 656] on h1 "Mail Grand Rapids Amended Return" at bounding box center [185, 660] width 299 height 18
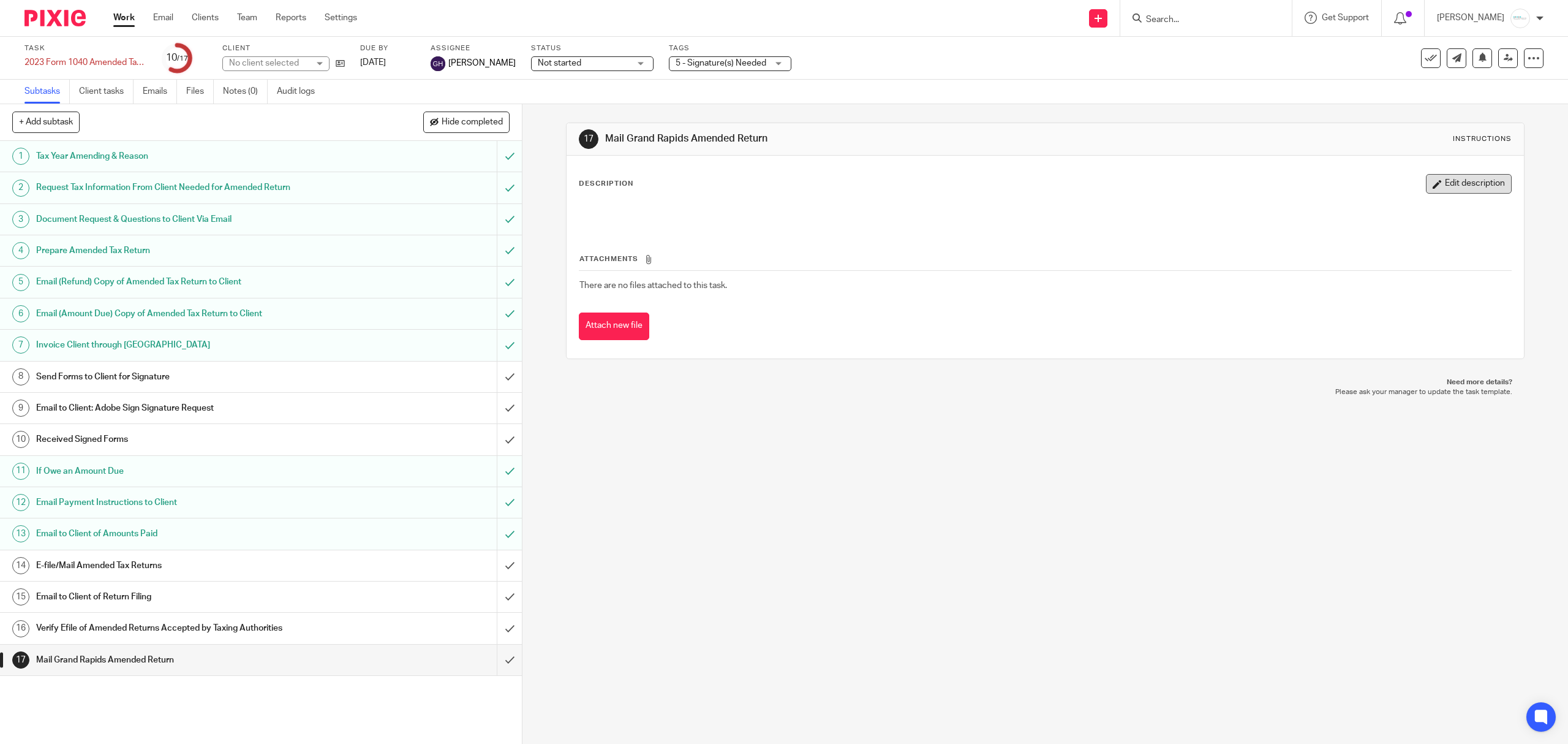
click at [1456, 182] on button "Edit description" at bounding box center [1469, 183] width 86 height 20
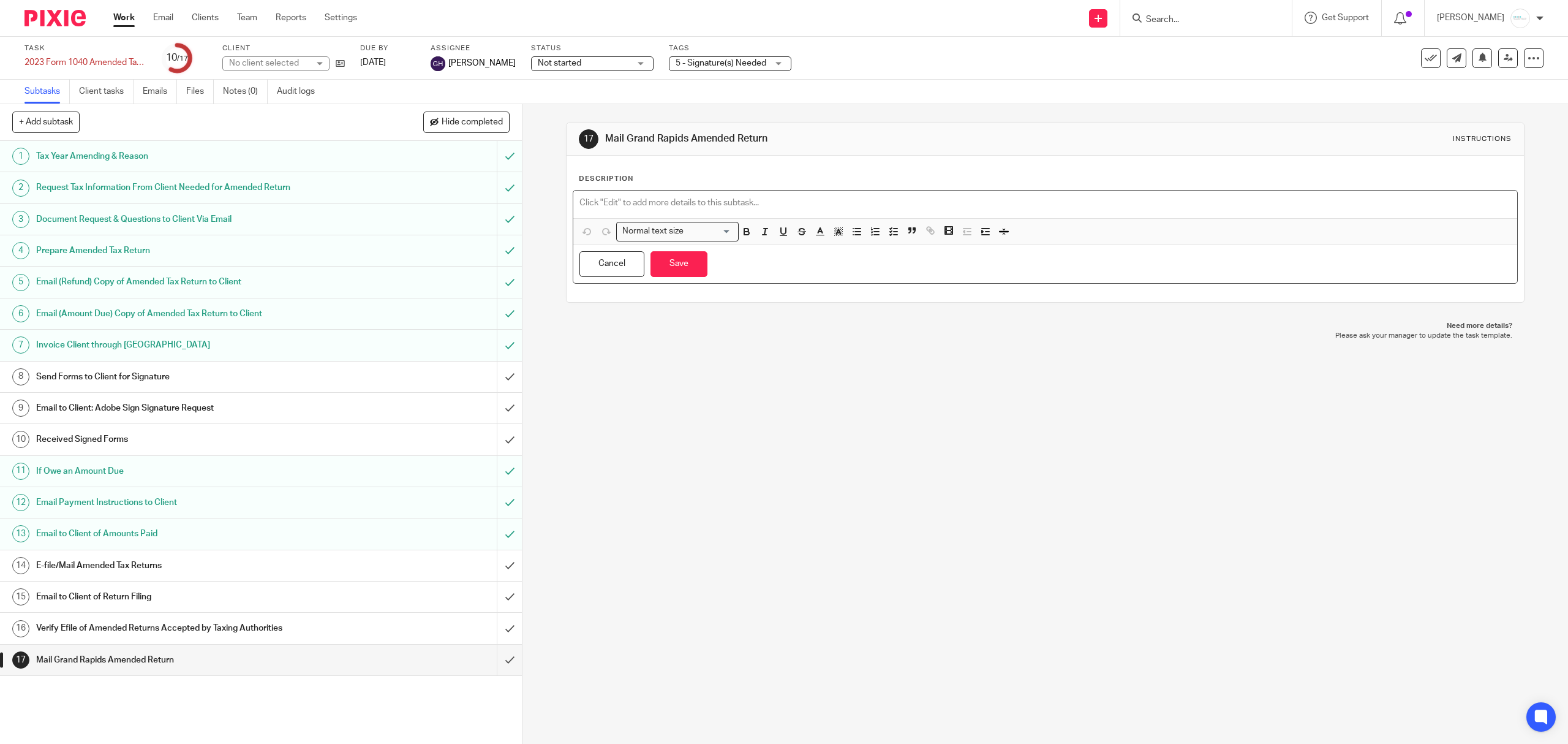
click at [737, 192] on div at bounding box center [1045, 204] width 943 height 27
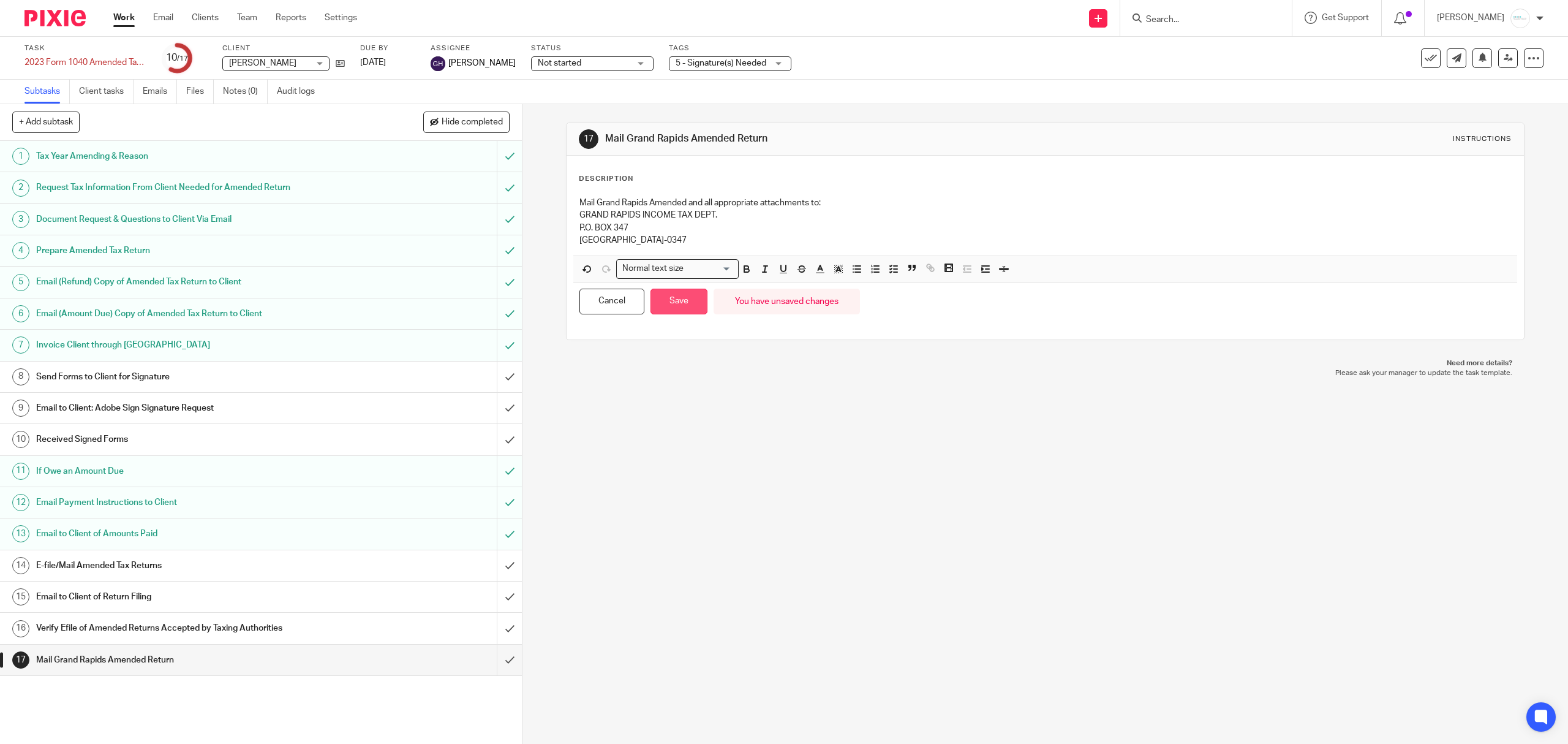
click at [674, 297] on button "Save" at bounding box center [679, 302] width 57 height 27
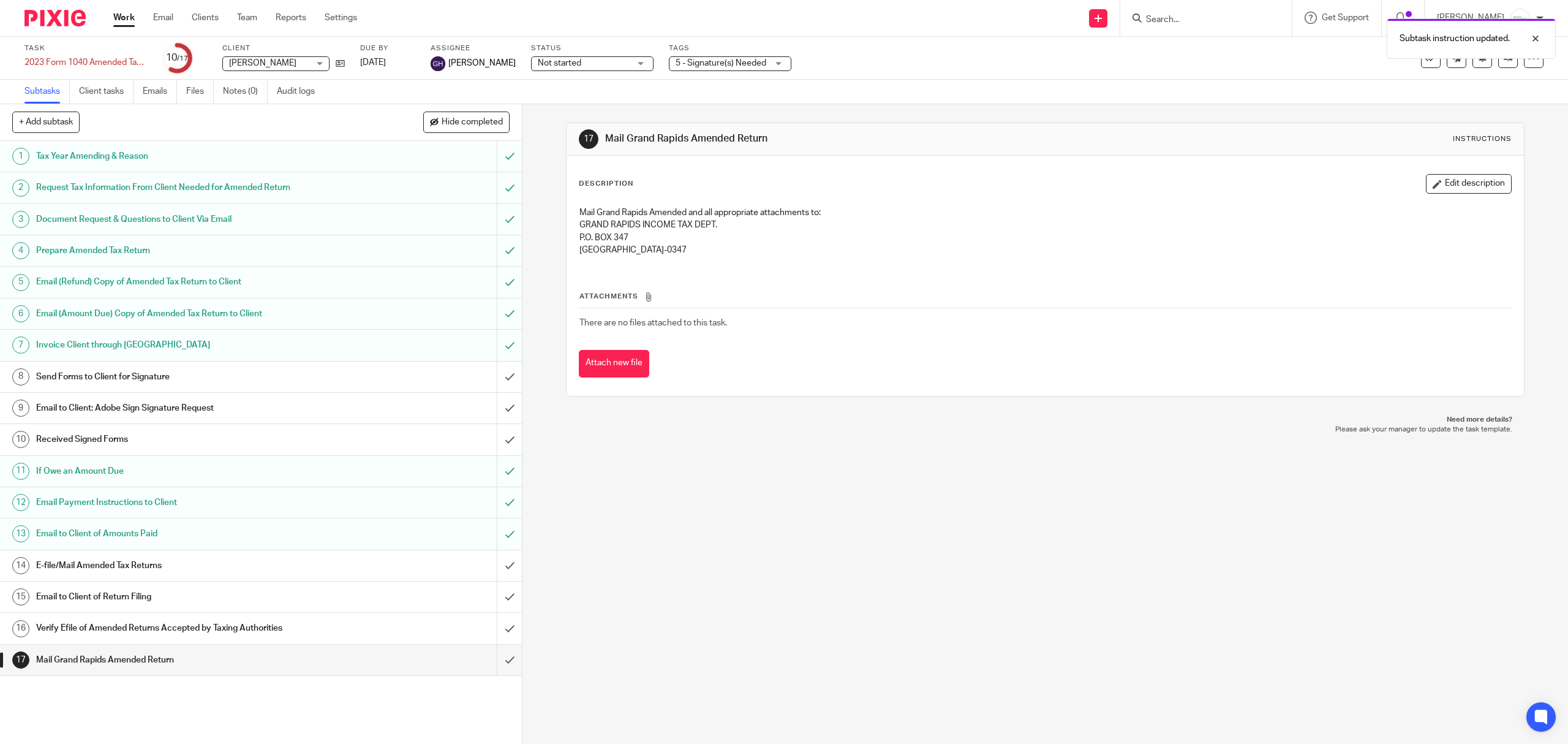
click at [1020, 103] on div "Subtasks Client tasks Emails Files Notes (0) Audit logs" at bounding box center [784, 92] width 1568 height 24
click at [155, 95] on link "Emails" at bounding box center [160, 92] width 34 height 24
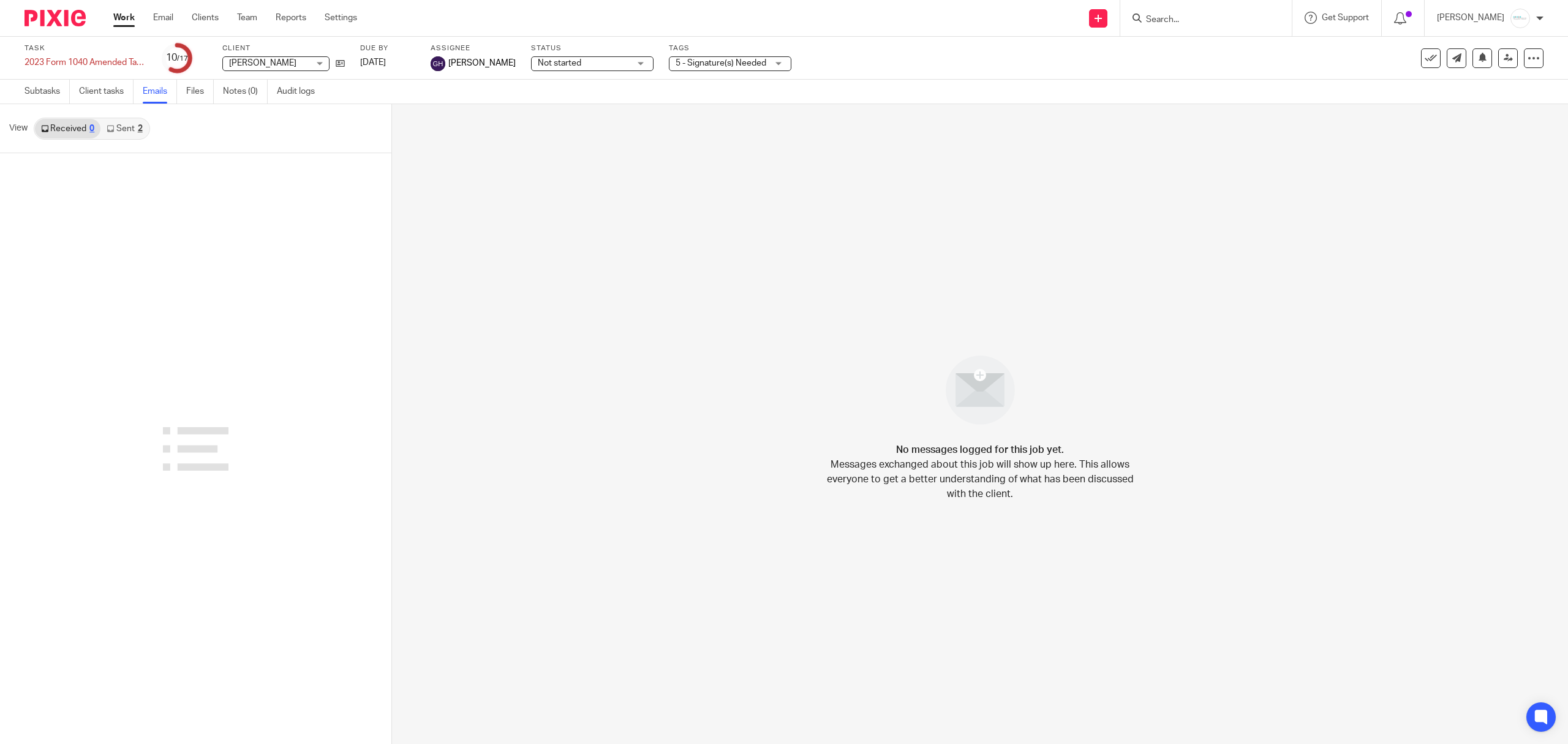
click at [136, 135] on link "Sent 2" at bounding box center [124, 128] width 48 height 20
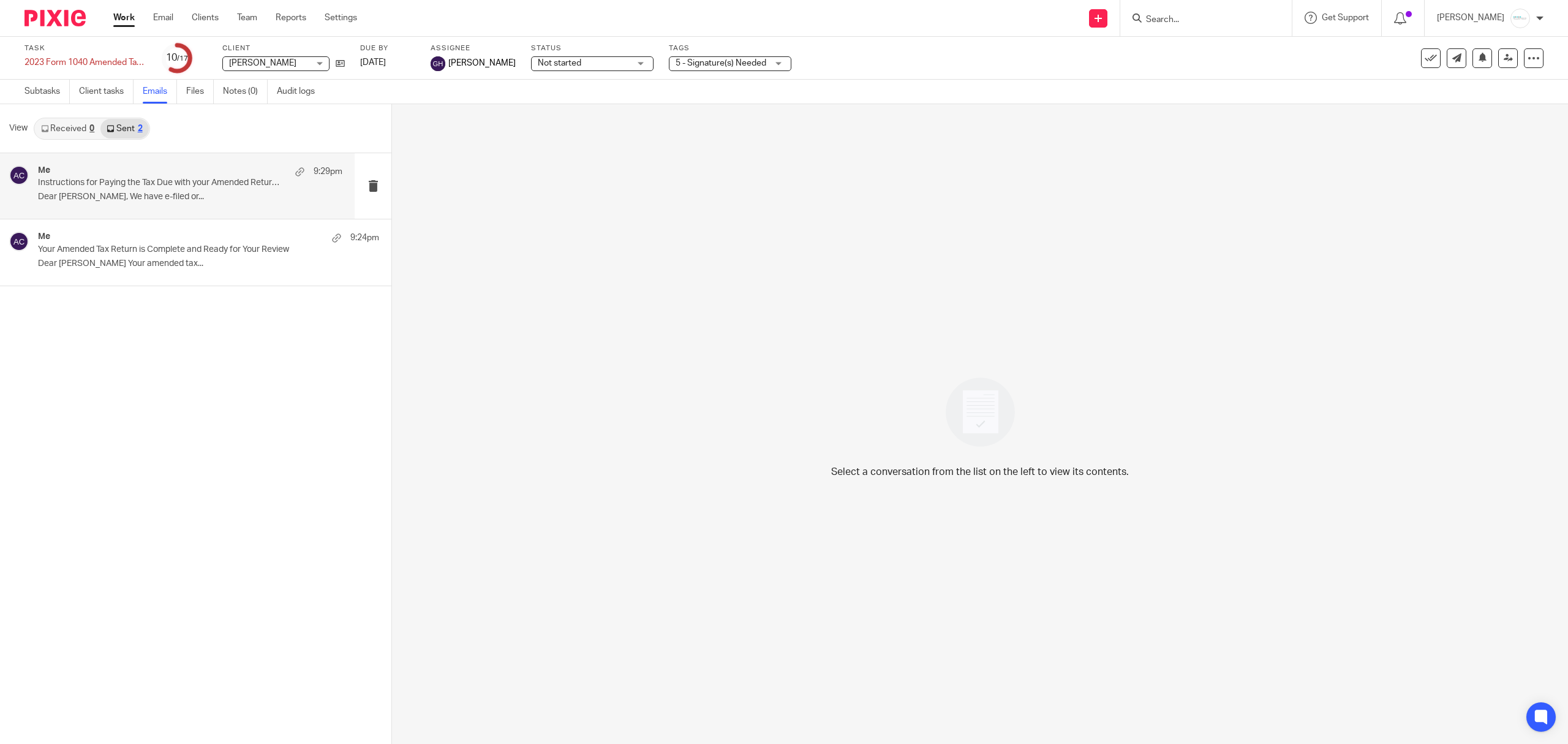
click at [132, 199] on p "Dear Teresa Snoap, We have e-filed or..." at bounding box center [190, 196] width 304 height 10
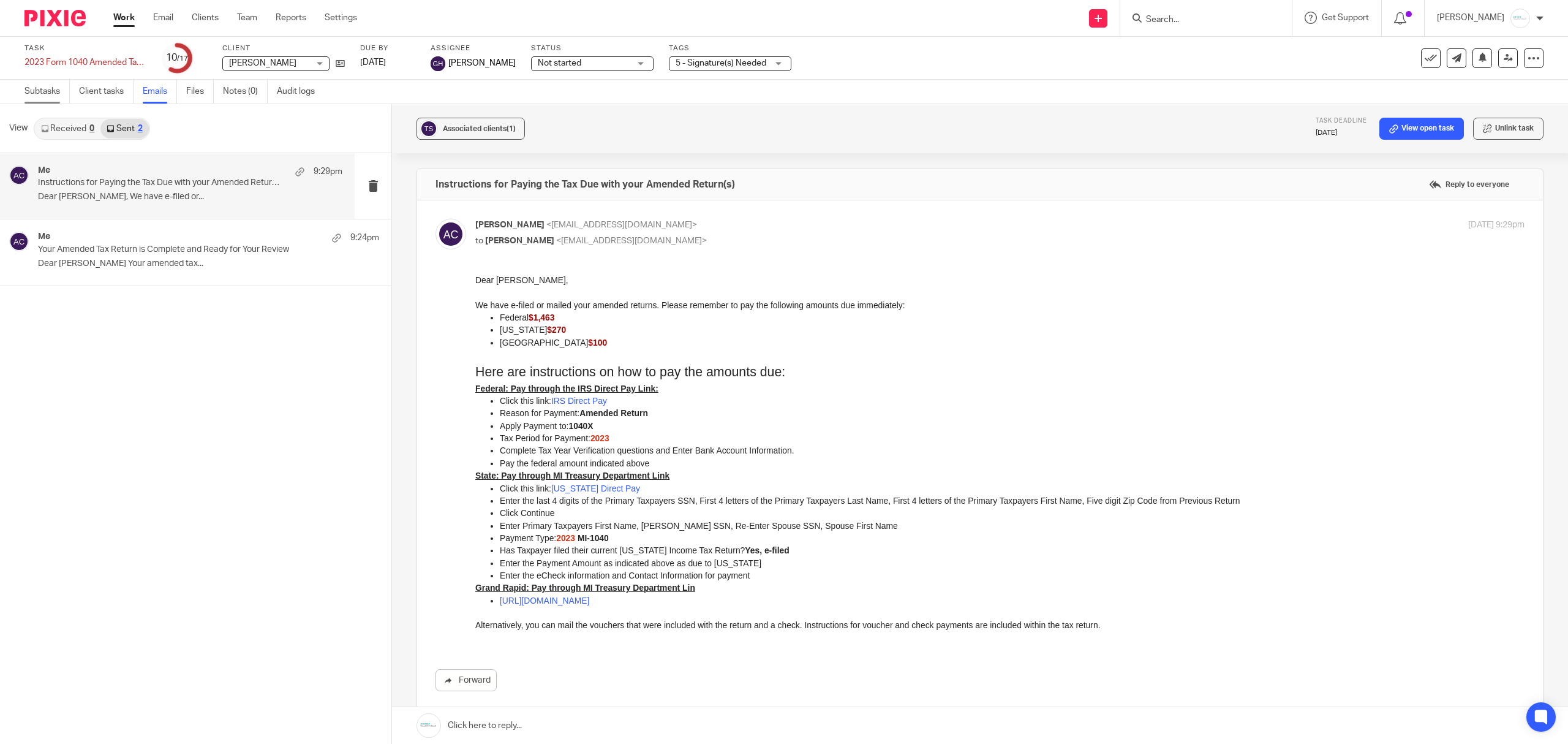
click at [41, 87] on link "Subtasks" at bounding box center [47, 92] width 45 height 24
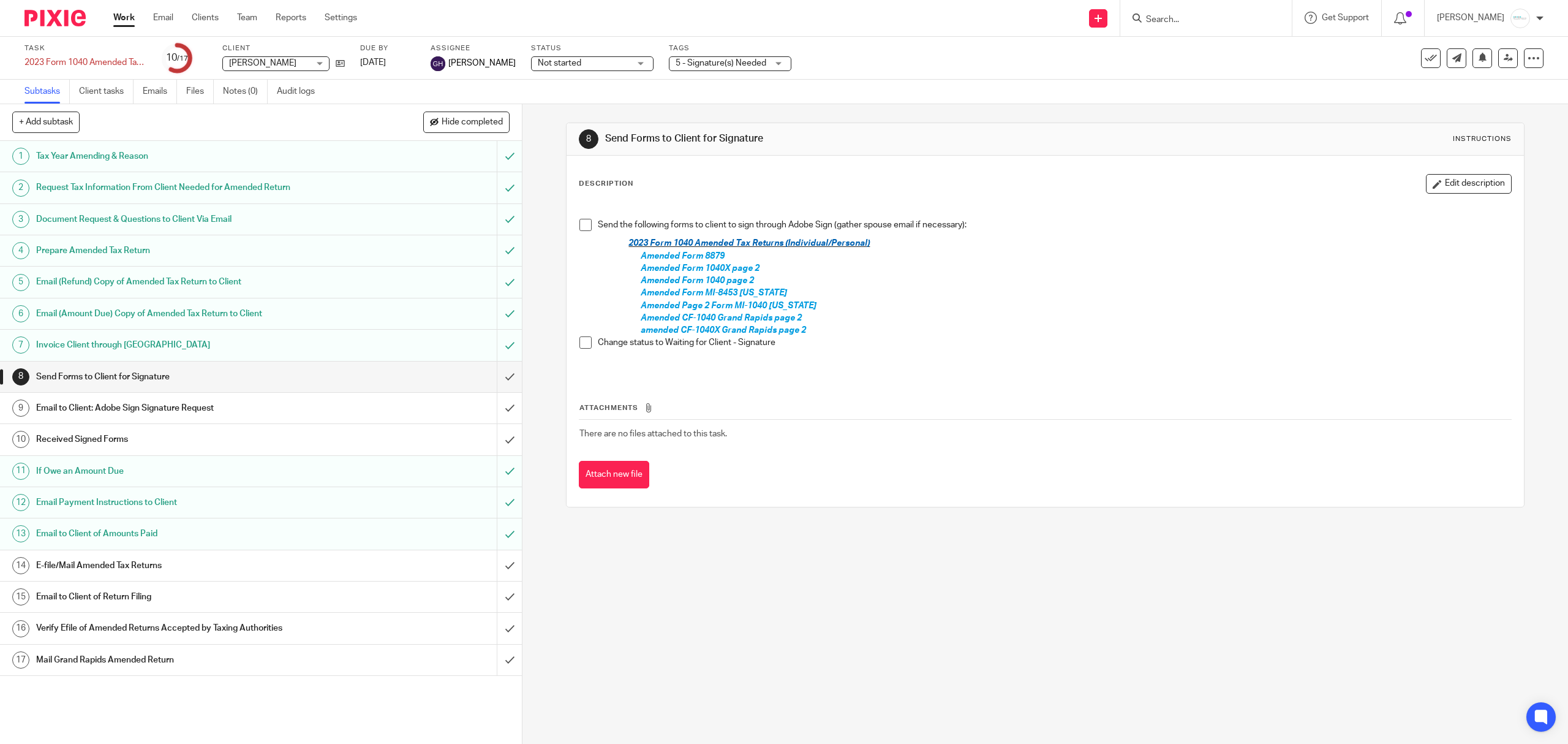
click at [81, 409] on h1 "Email to Client: Adobe Sign Signature Request" at bounding box center [185, 408] width 299 height 18
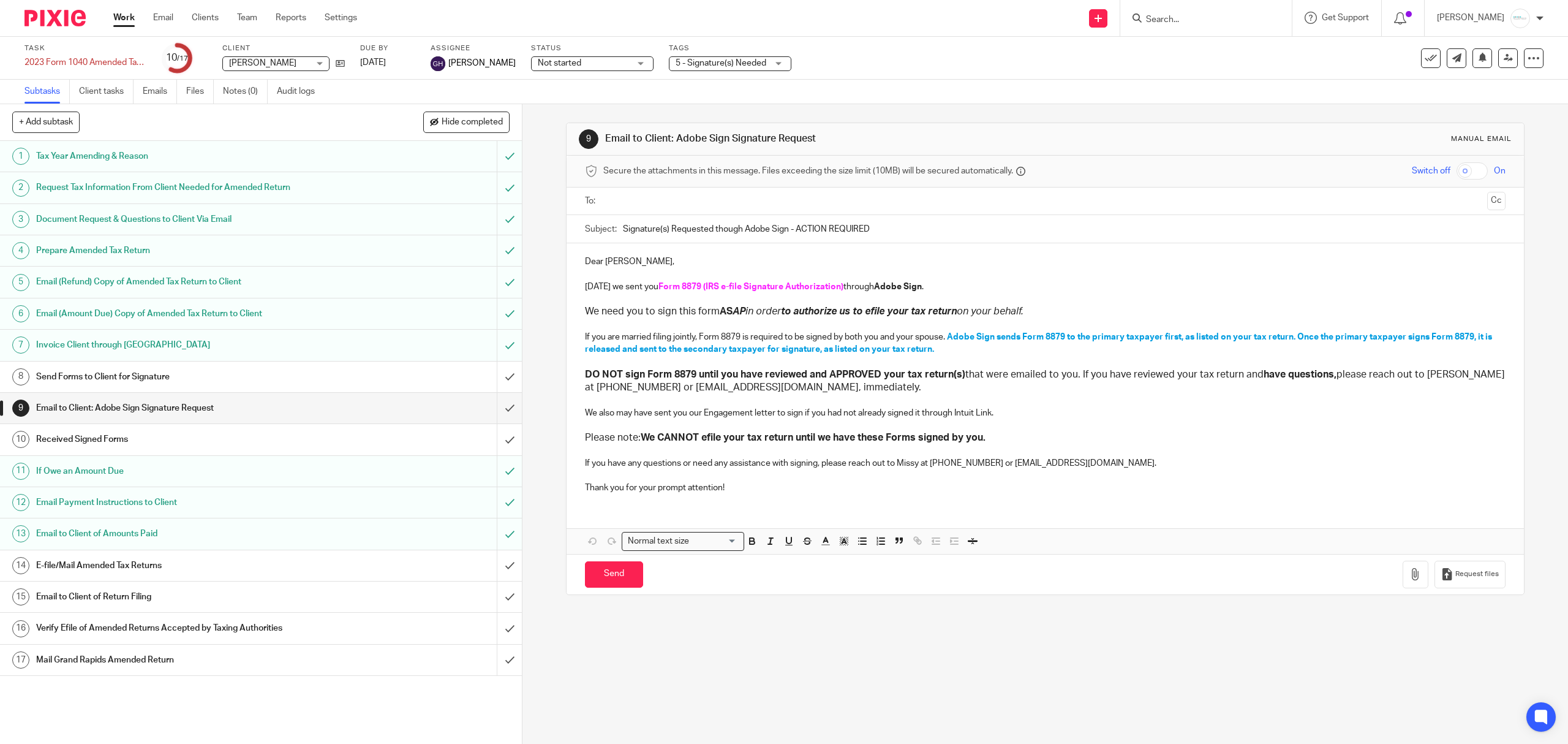
click at [127, 366] on link "8 Send Forms to Client for Signature" at bounding box center [248, 376] width 497 height 31
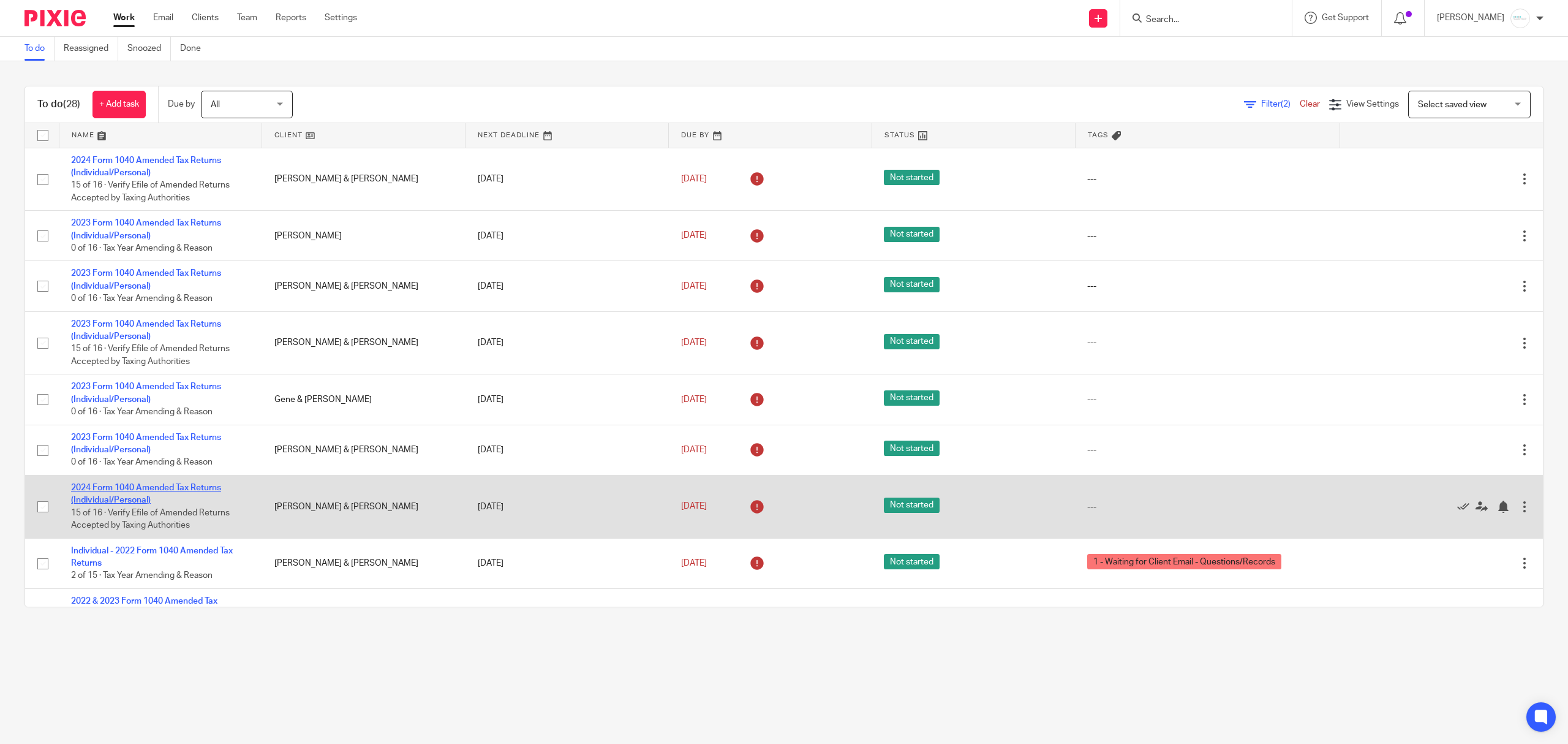
click at [153, 491] on link "2024 Form 1040 Amended Tax Returns (Individual/Personal)" at bounding box center [146, 494] width 150 height 21
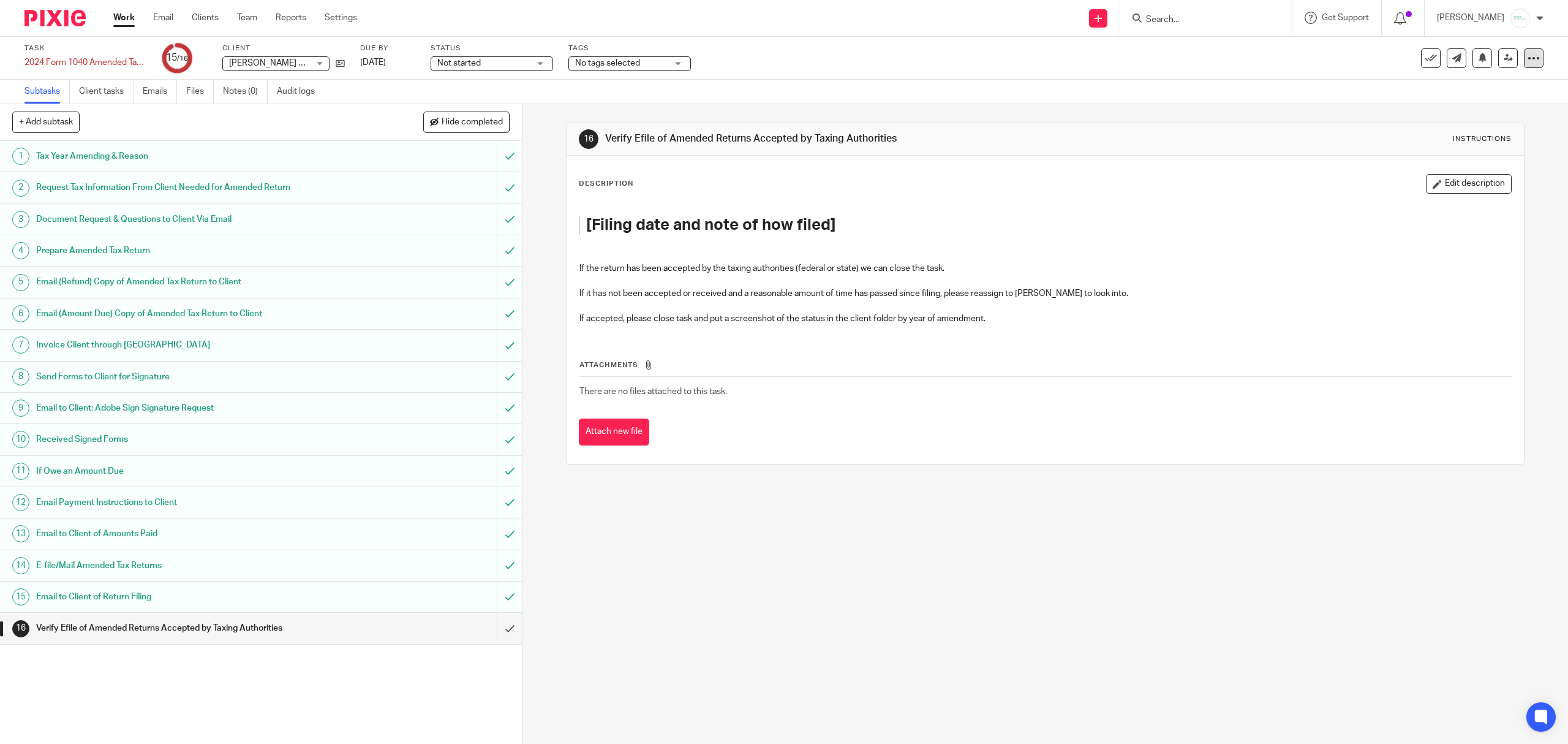
click at [1524, 63] on div at bounding box center [1534, 58] width 20 height 20
click at [1473, 92] on span "See template in use" at bounding box center [1480, 88] width 76 height 9
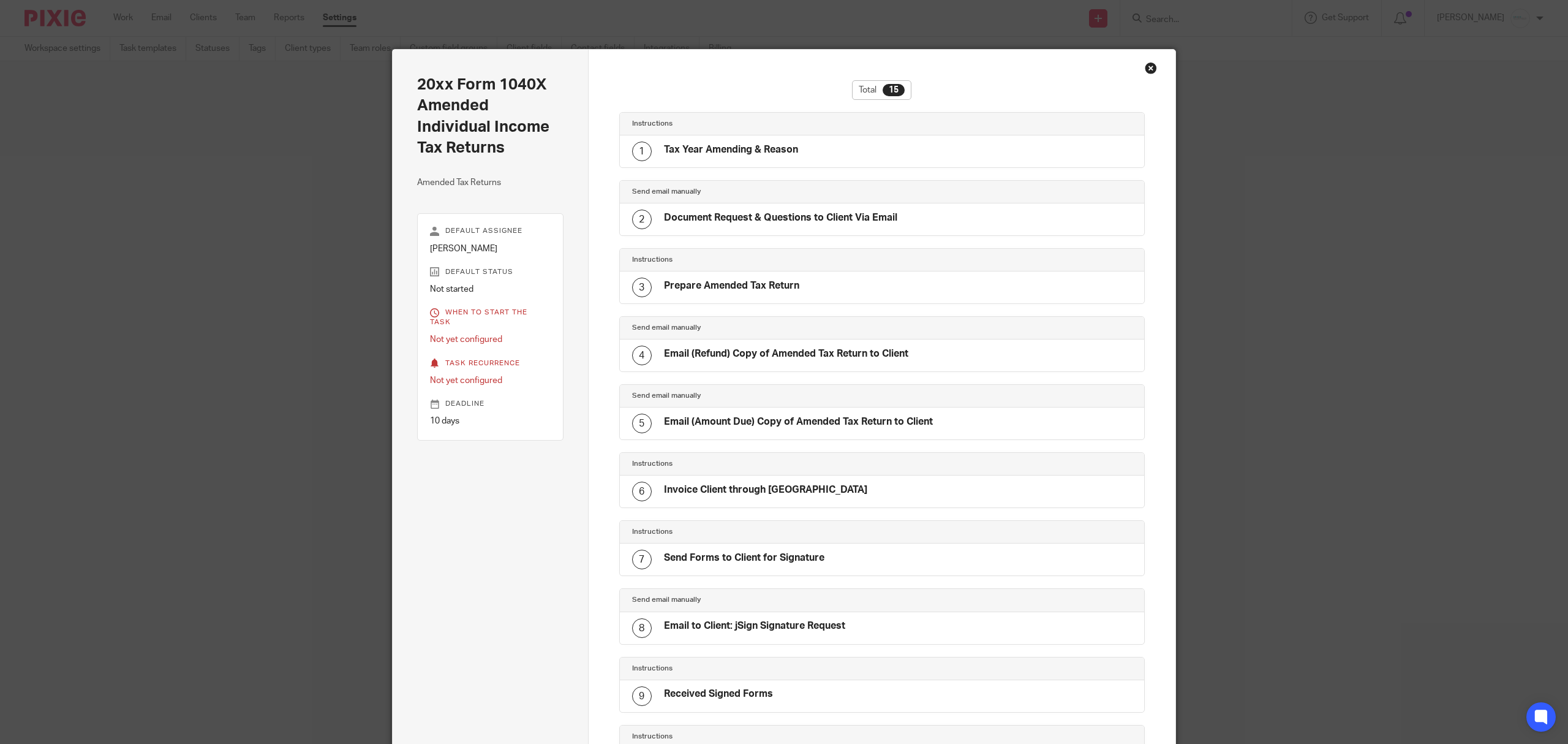
scroll to position [509, 0]
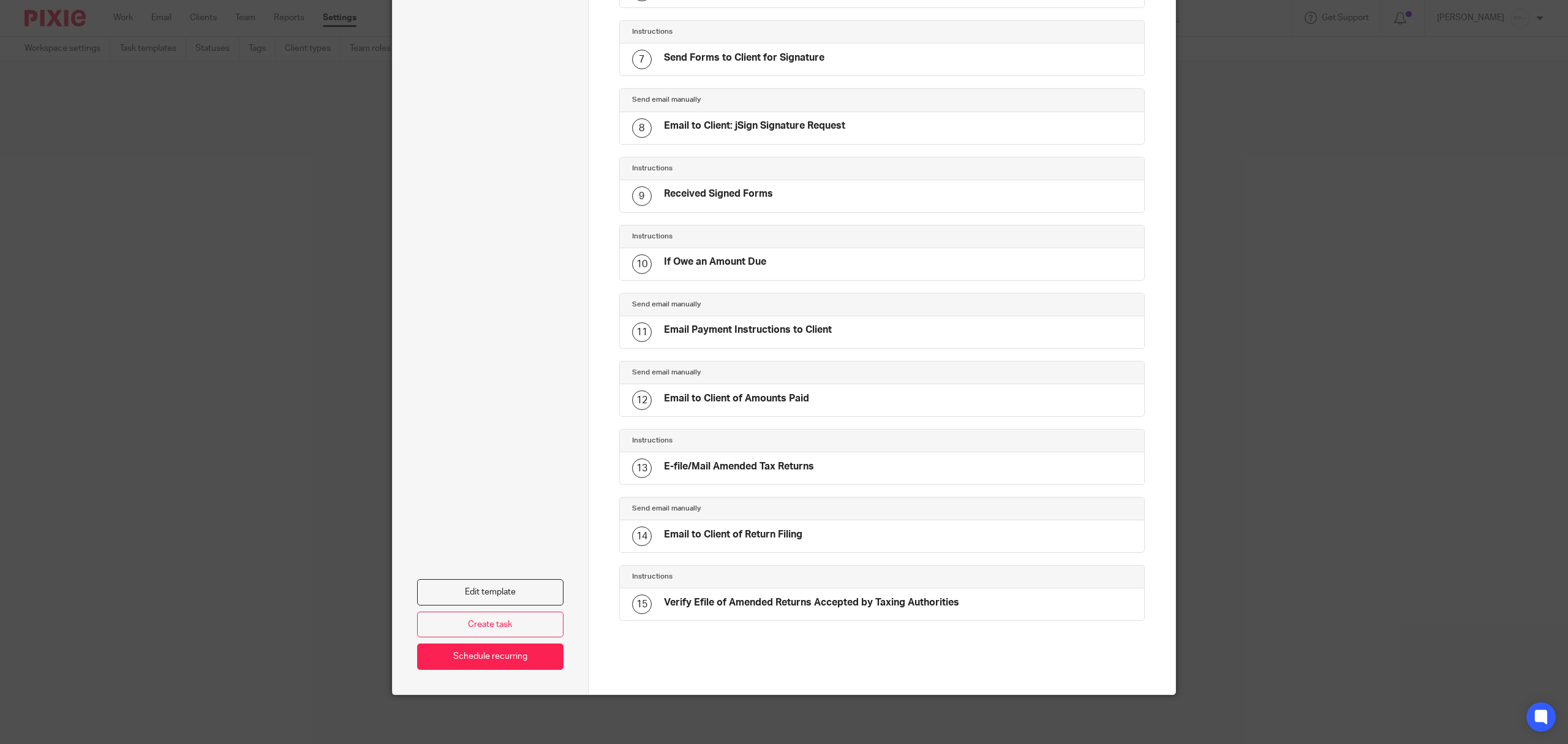
click at [774, 604] on h4 "Verify Efile of Amended Returns Accepted by Taxing Authorities" at bounding box center [811, 602] width 295 height 13
click at [491, 591] on link "Edit template" at bounding box center [490, 592] width 146 height 27
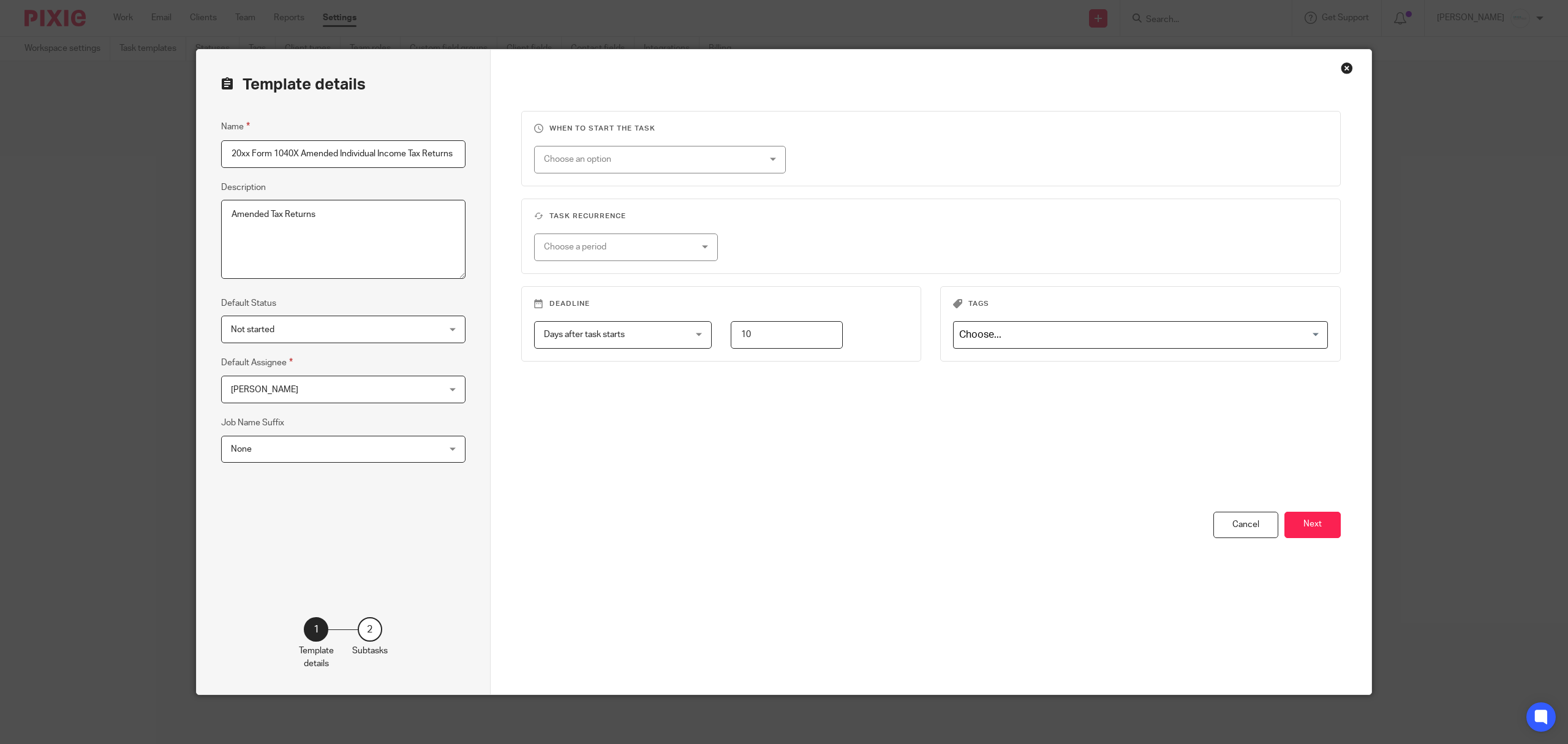
scroll to position [0, 1]
click at [1317, 524] on button "Next" at bounding box center [1312, 525] width 56 height 27
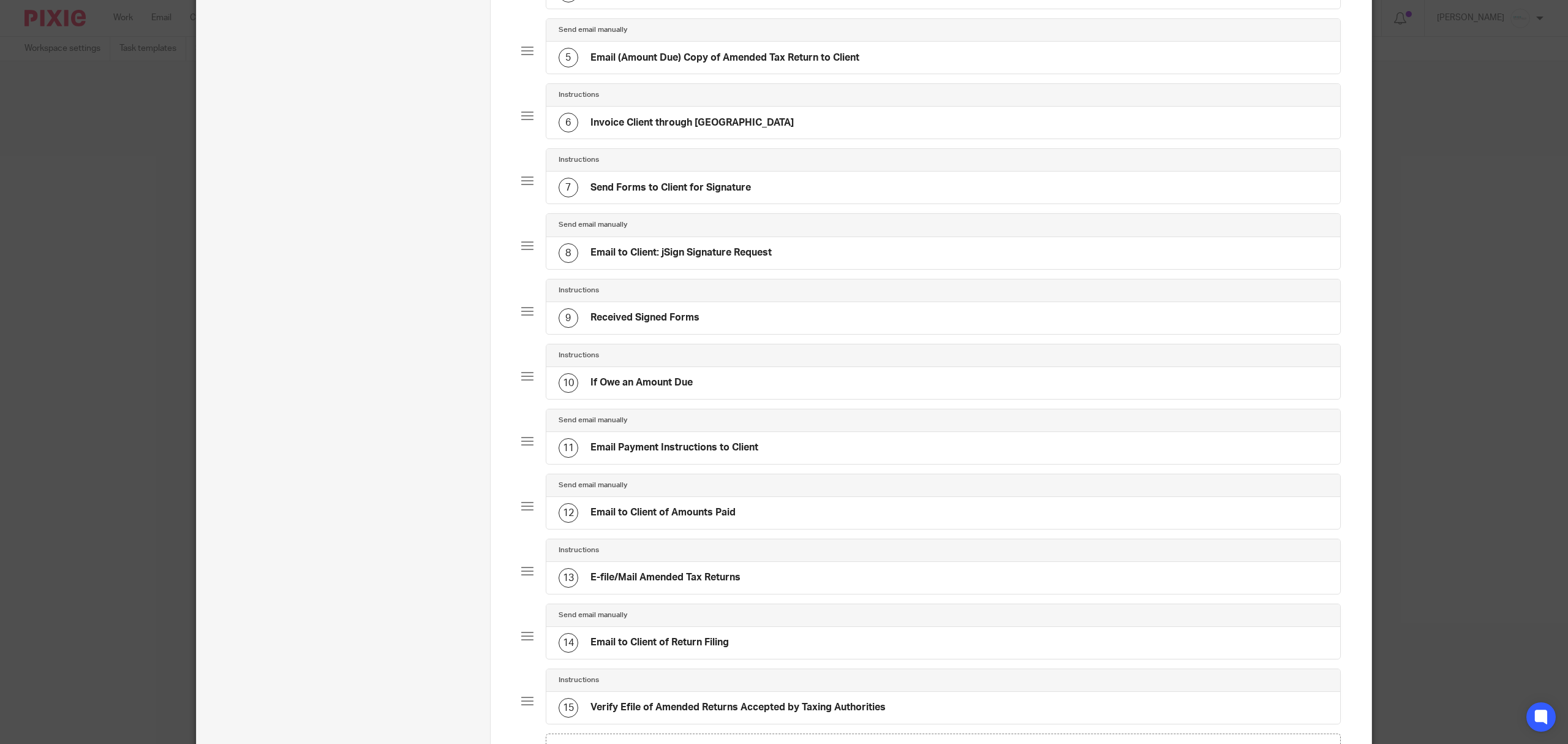
scroll to position [538, 0]
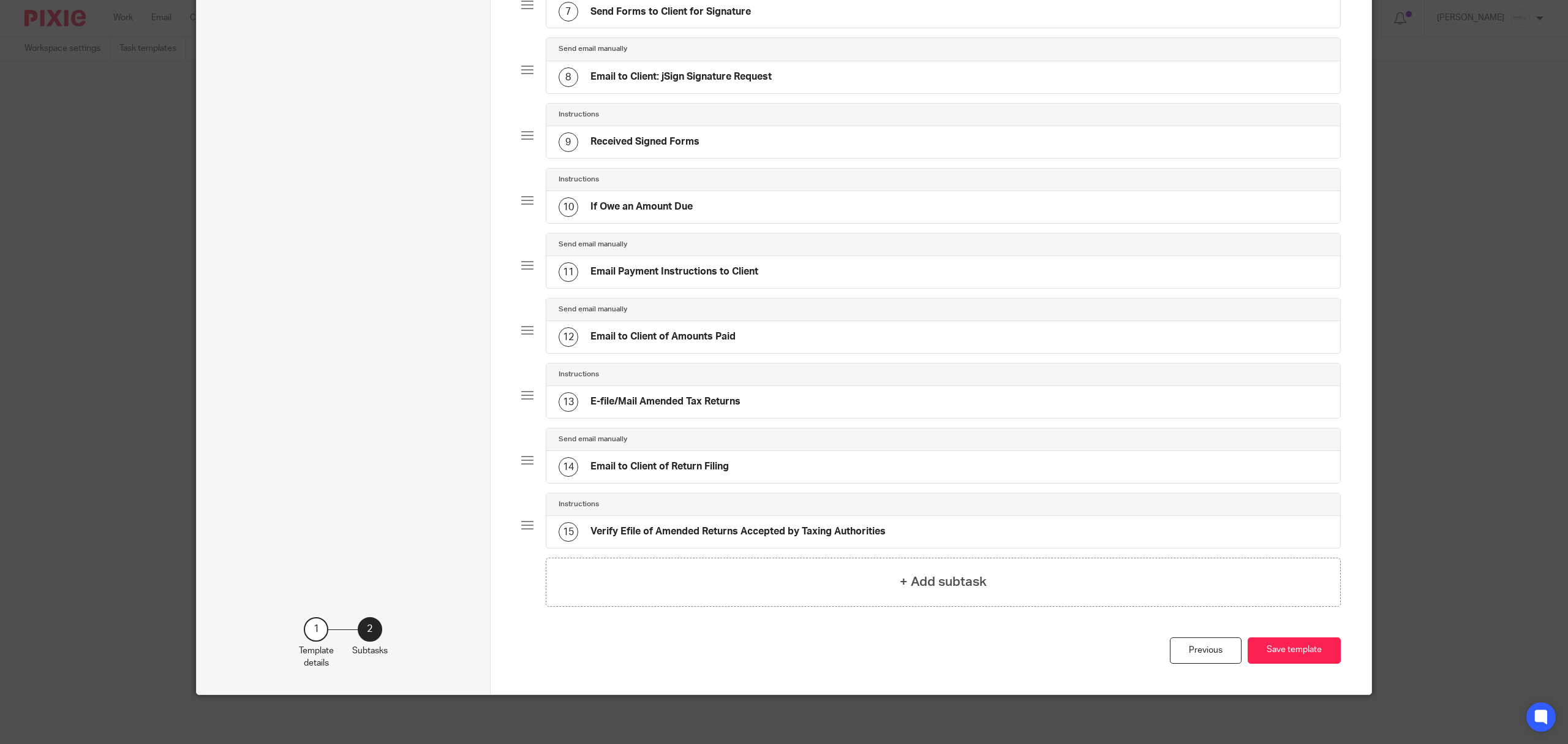
click at [789, 533] on h4 "Verify Efile of Amended Returns Accepted by Taxing Authorities" at bounding box center [737, 531] width 295 height 13
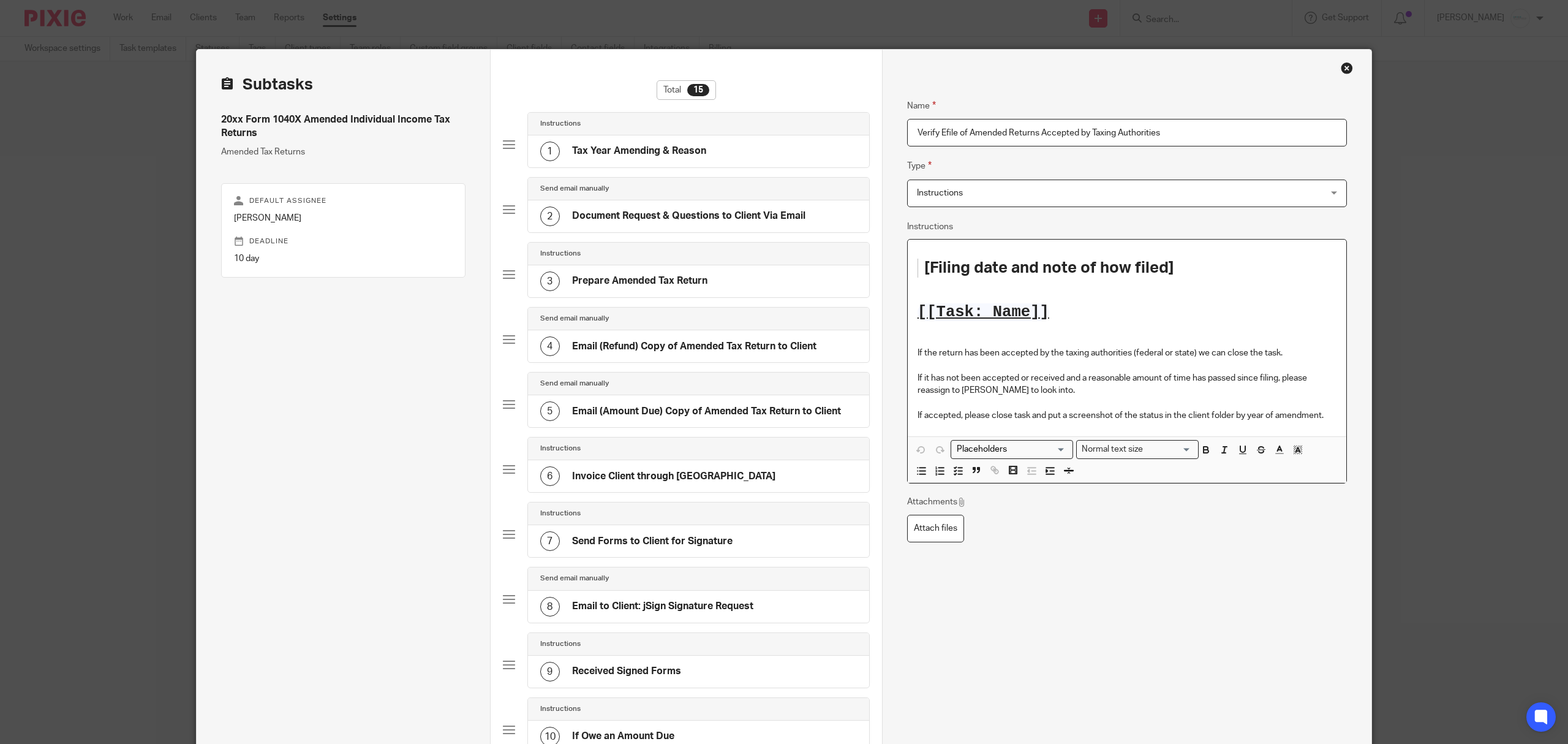
click at [1326, 414] on p "If accepted, please close task and put a screenshot of the status in the client…" at bounding box center [1127, 415] width 419 height 13
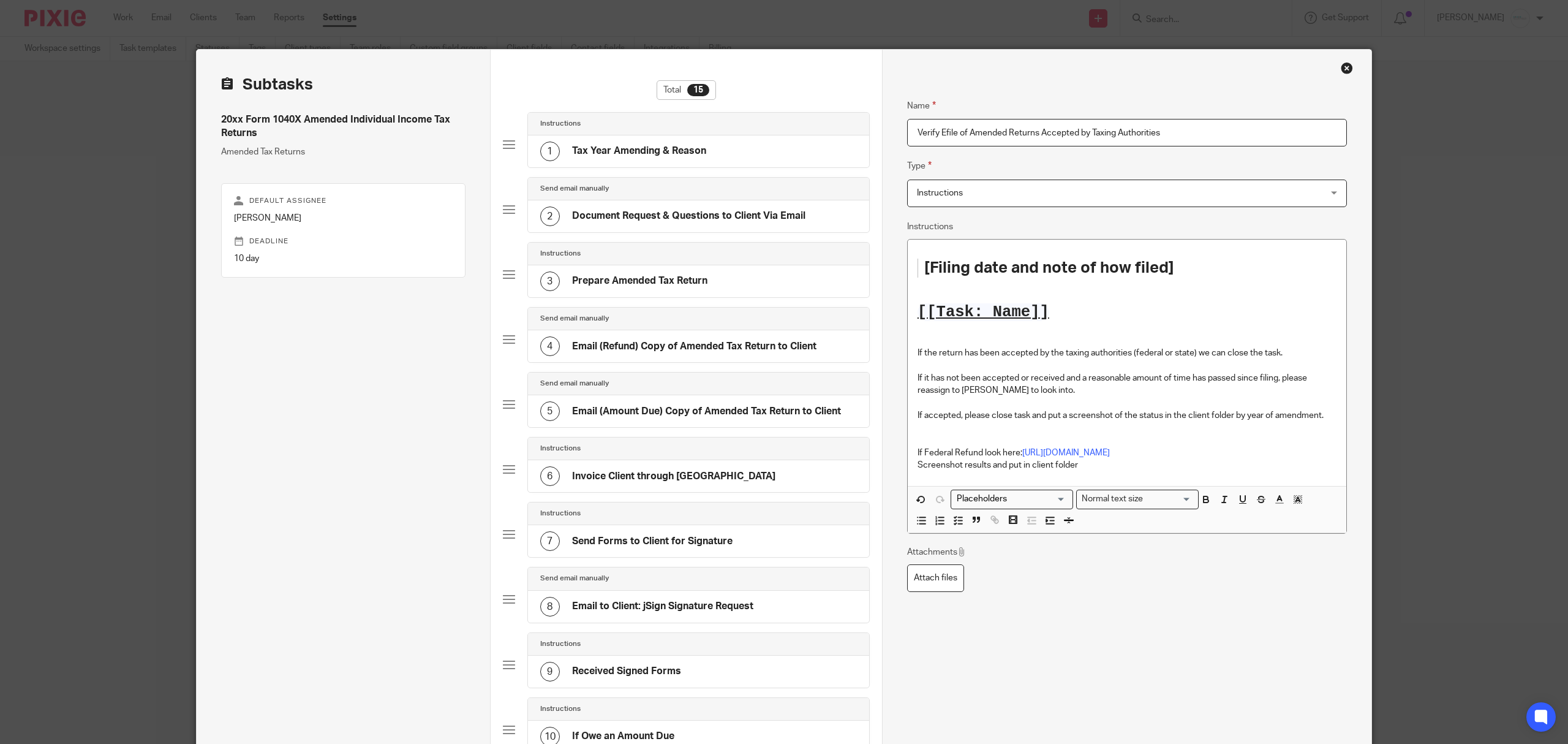
click at [1148, 462] on p "Screenshot results and put in client folder" at bounding box center [1127, 465] width 419 height 13
click at [1111, 505] on p "Screenshot results and put in client folder" at bounding box center [1127, 502] width 419 height 13
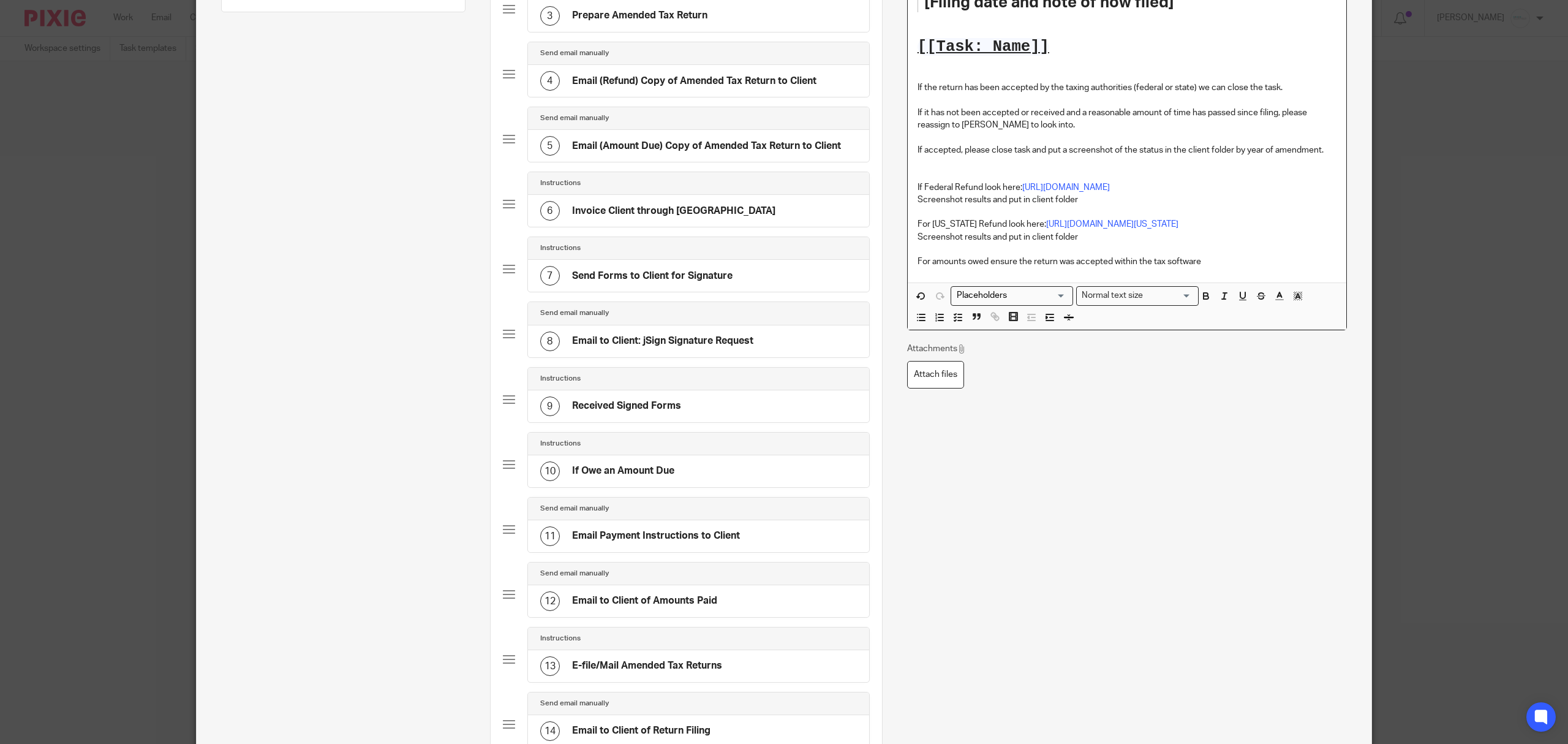
scroll to position [491, 0]
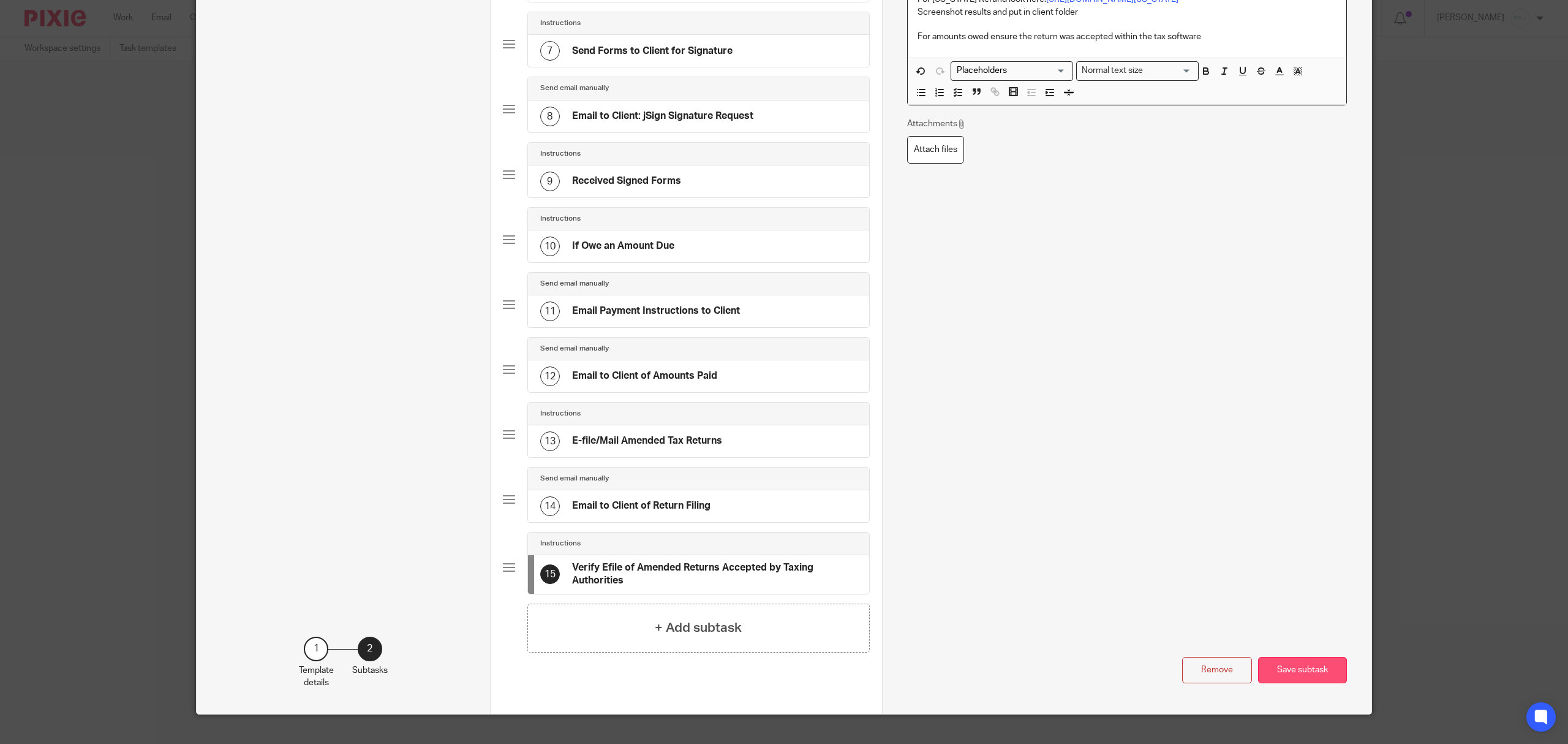
click at [1308, 677] on button "Save subtask" at bounding box center [1303, 670] width 89 height 27
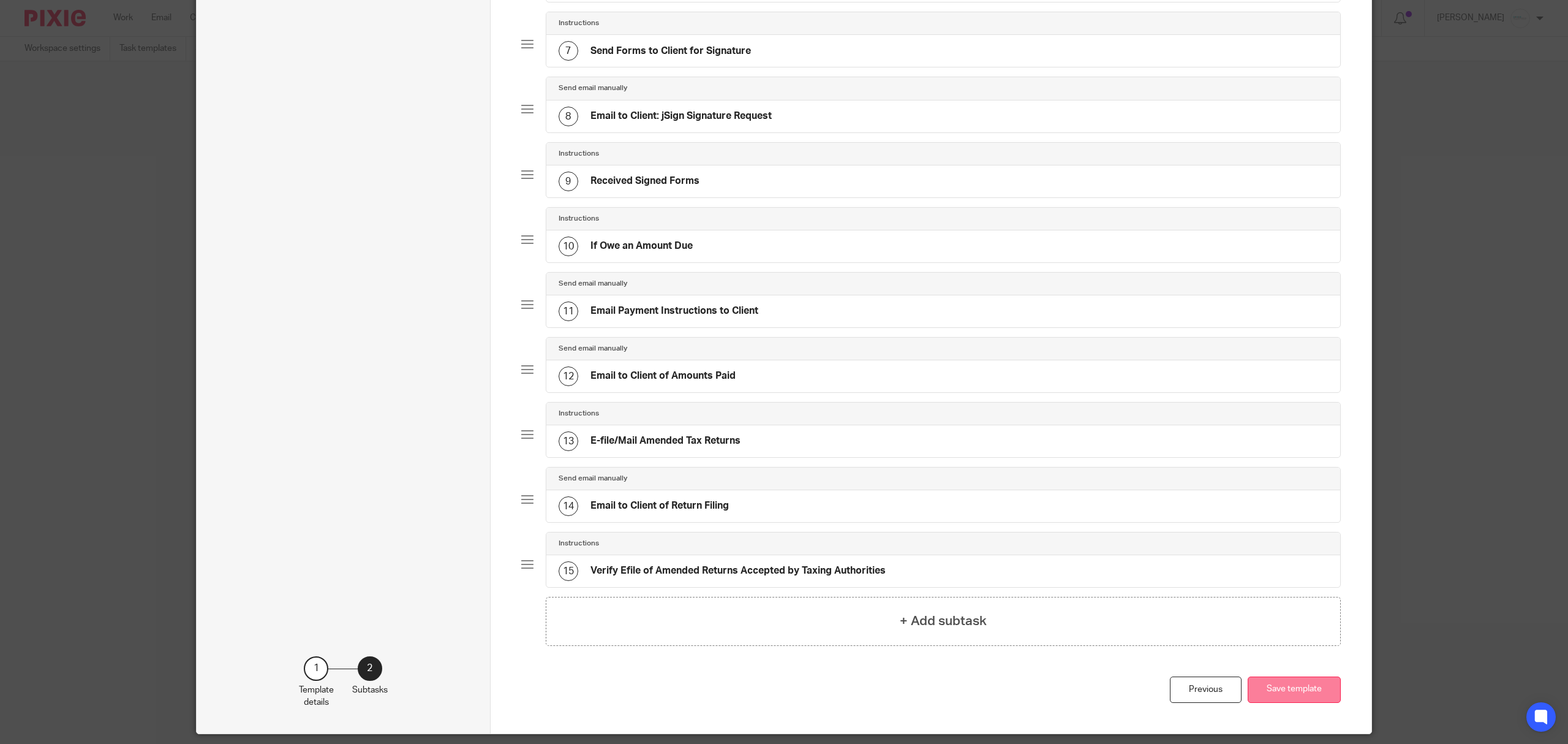
click at [1272, 694] on button "Save template" at bounding box center [1294, 690] width 93 height 27
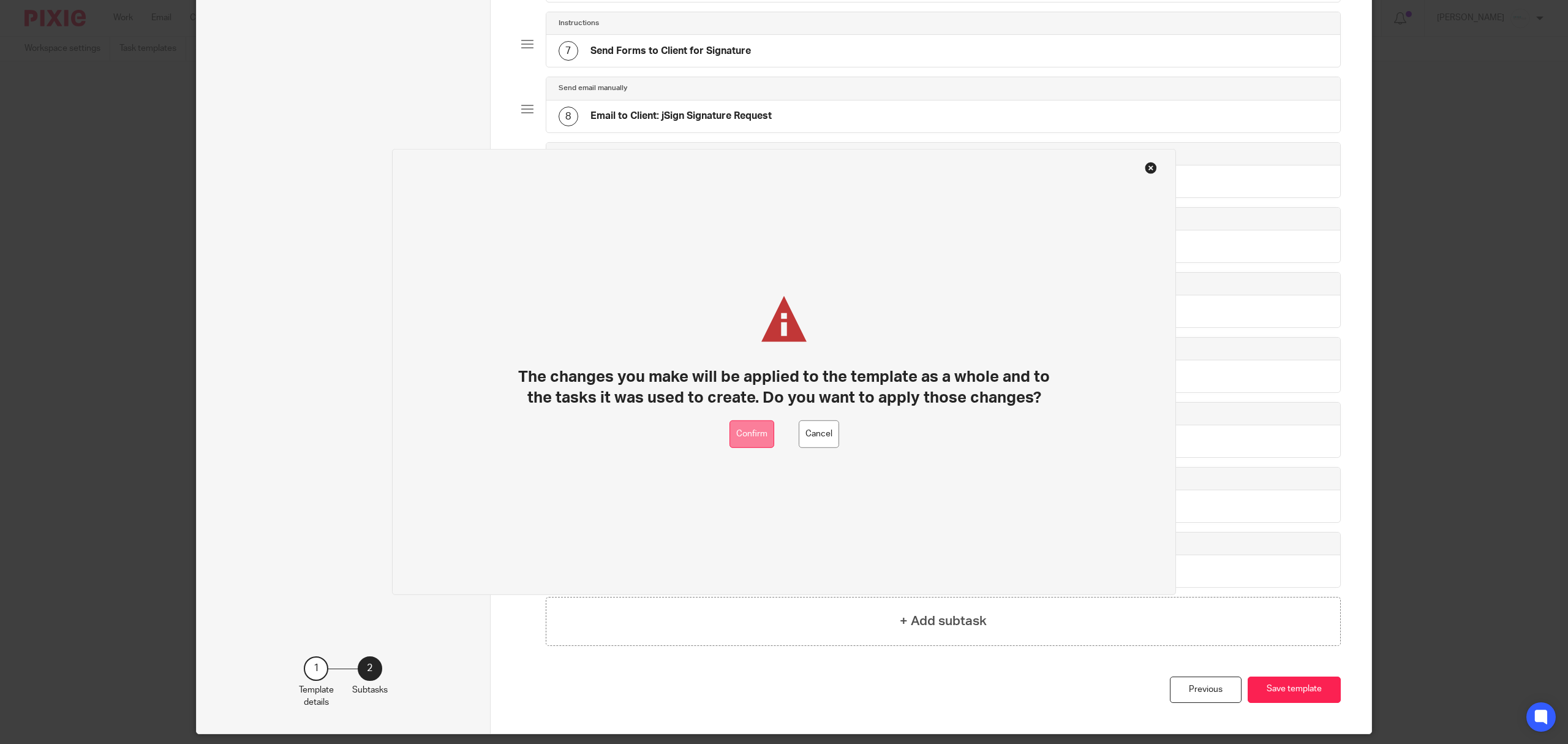
click at [745, 433] on button "Confirm" at bounding box center [752, 433] width 45 height 27
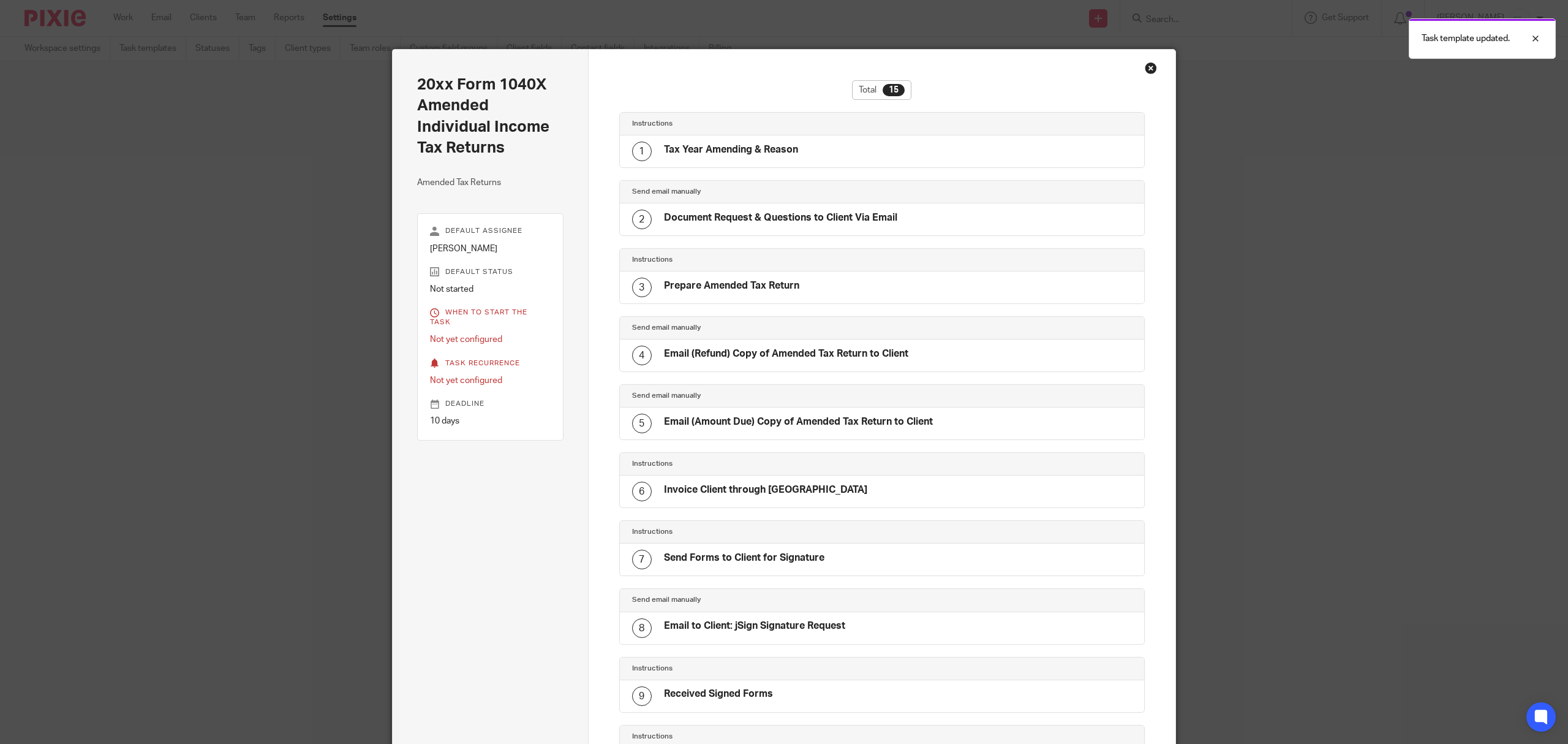
click at [1145, 67] on div "Close this dialog window" at bounding box center [1151, 68] width 13 height 13
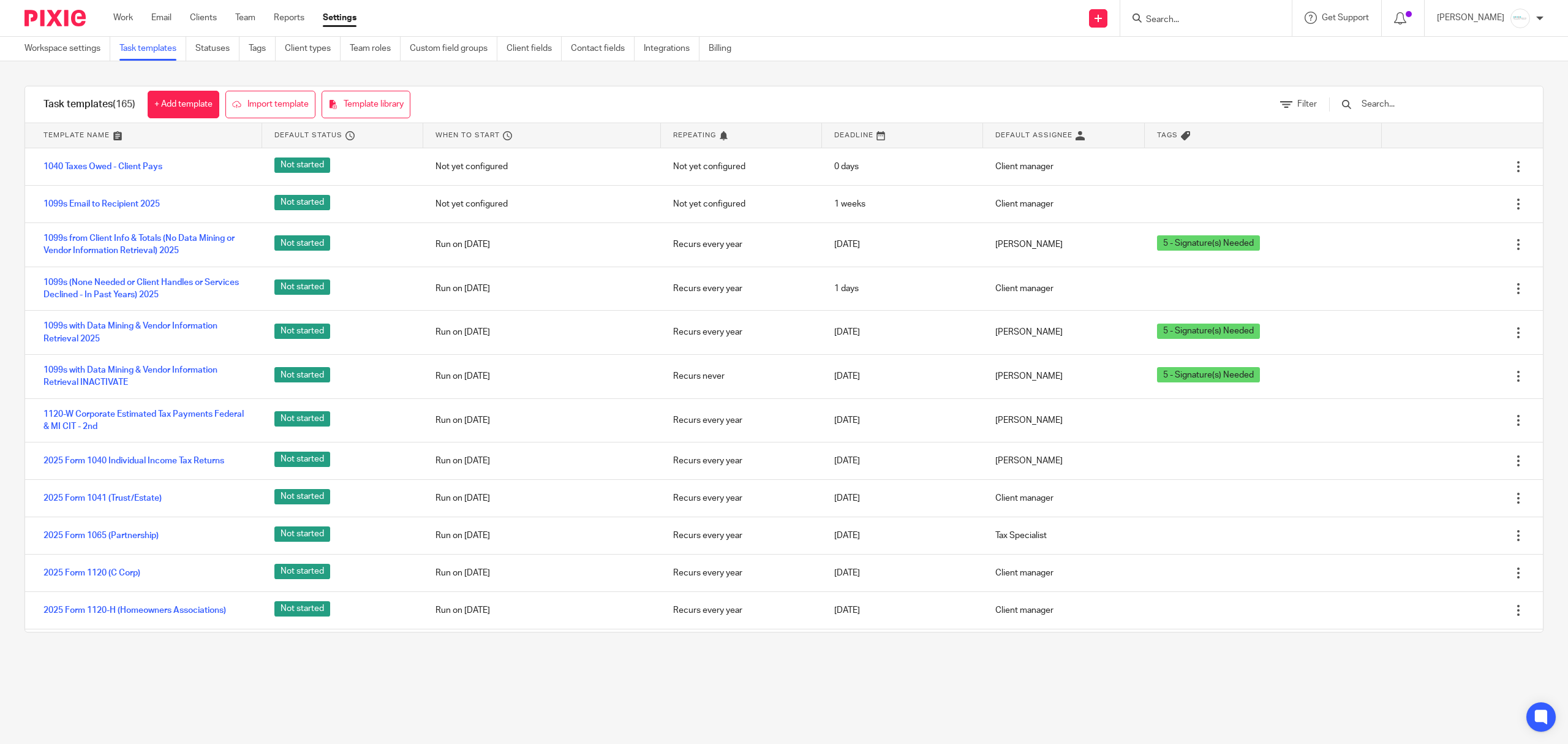
click at [1182, 24] on input "Search" at bounding box center [1200, 20] width 110 height 11
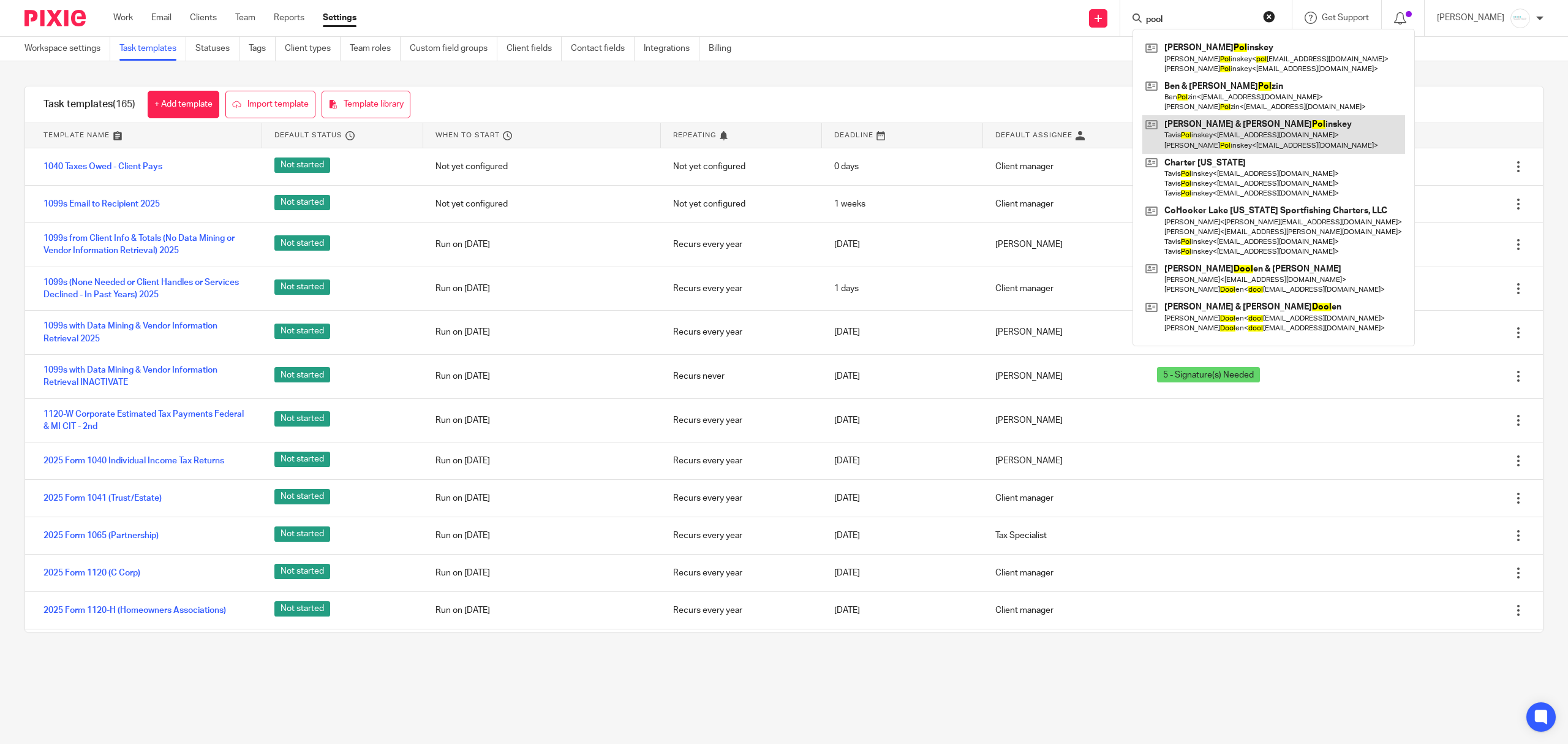
type input "pool"
click at [1218, 121] on link at bounding box center [1274, 134] width 263 height 38
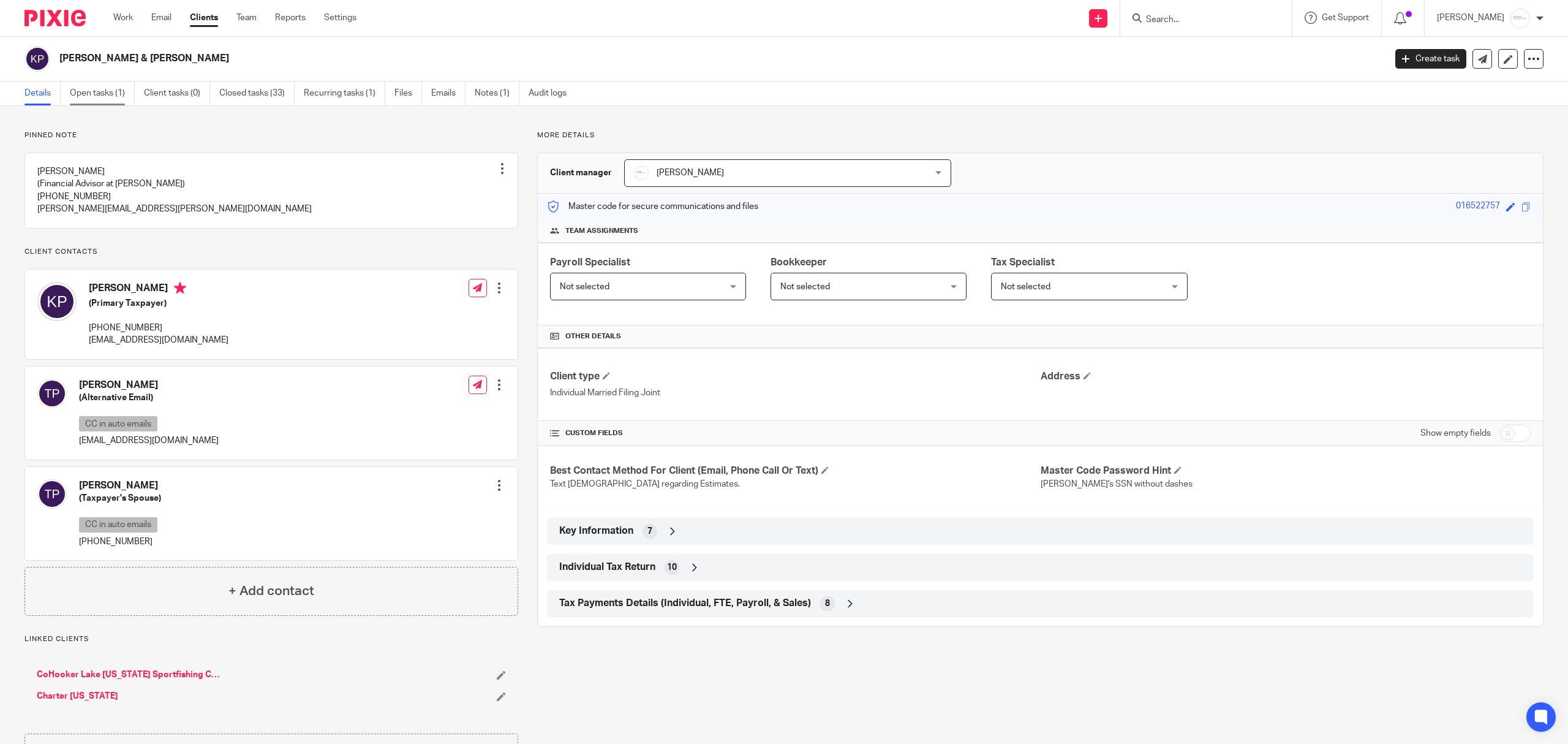
click at [88, 96] on link "Open tasks (1)" at bounding box center [102, 93] width 65 height 24
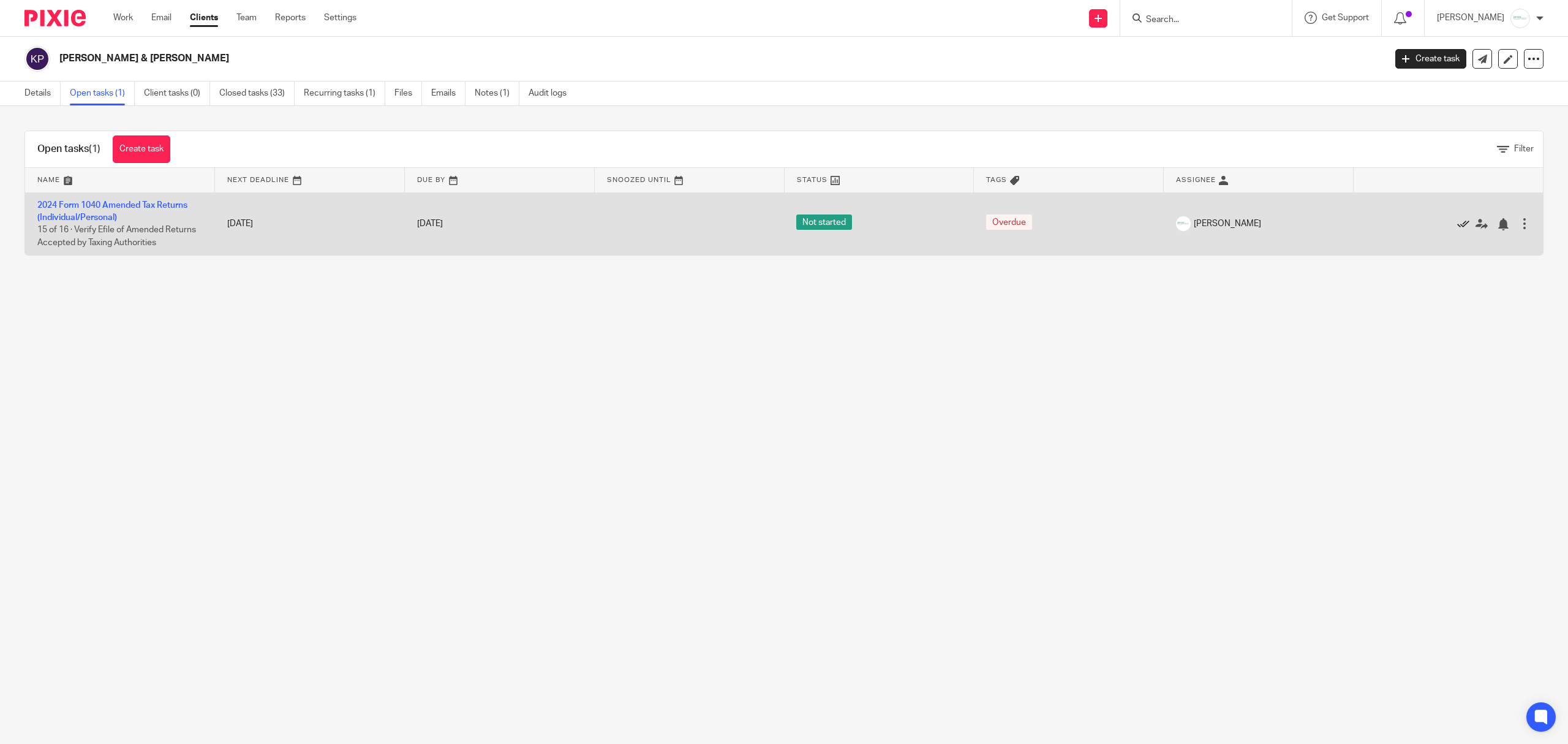
click at [1457, 219] on icon at bounding box center [1463, 225] width 13 height 13
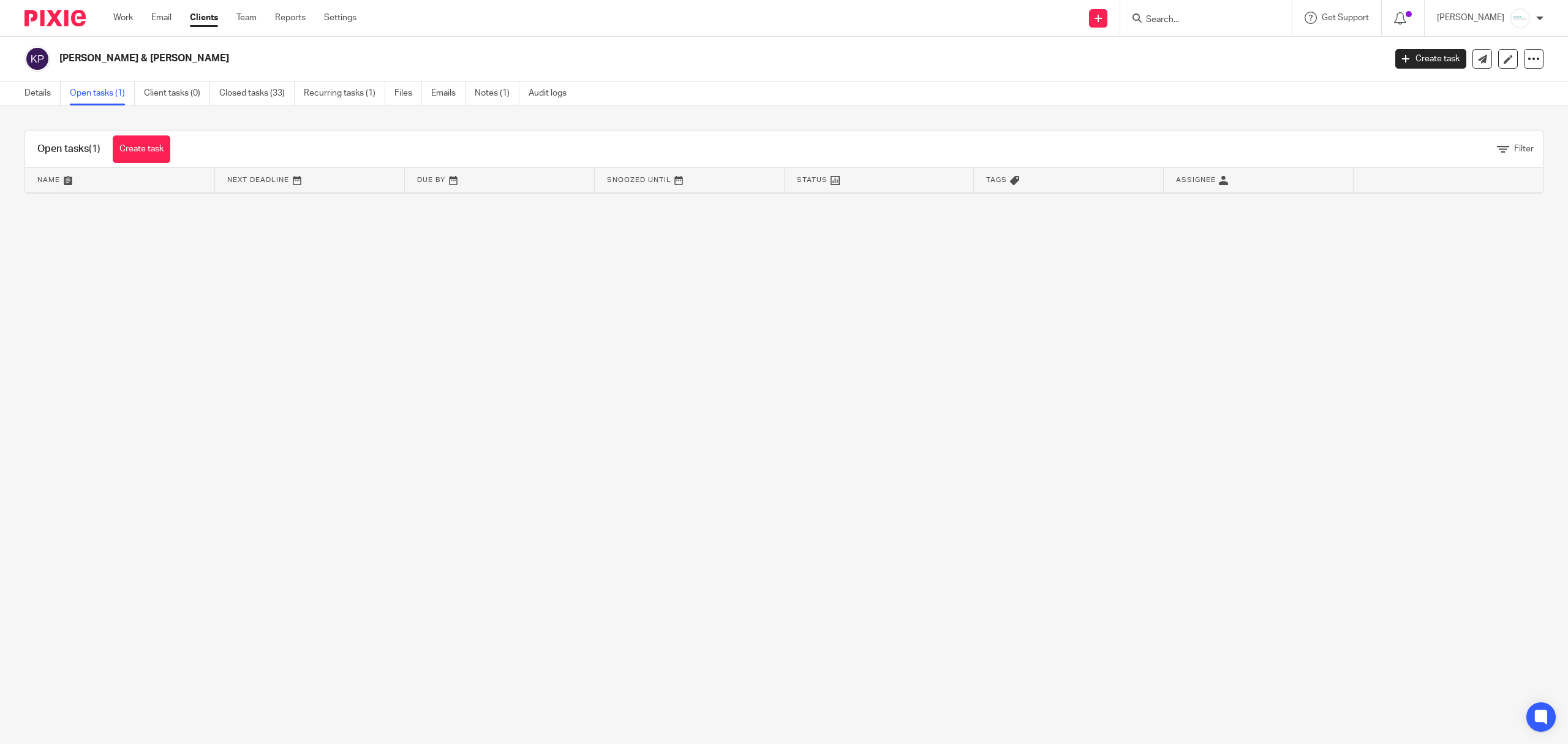
click at [94, 97] on link "Open tasks (1)" at bounding box center [102, 93] width 65 height 24
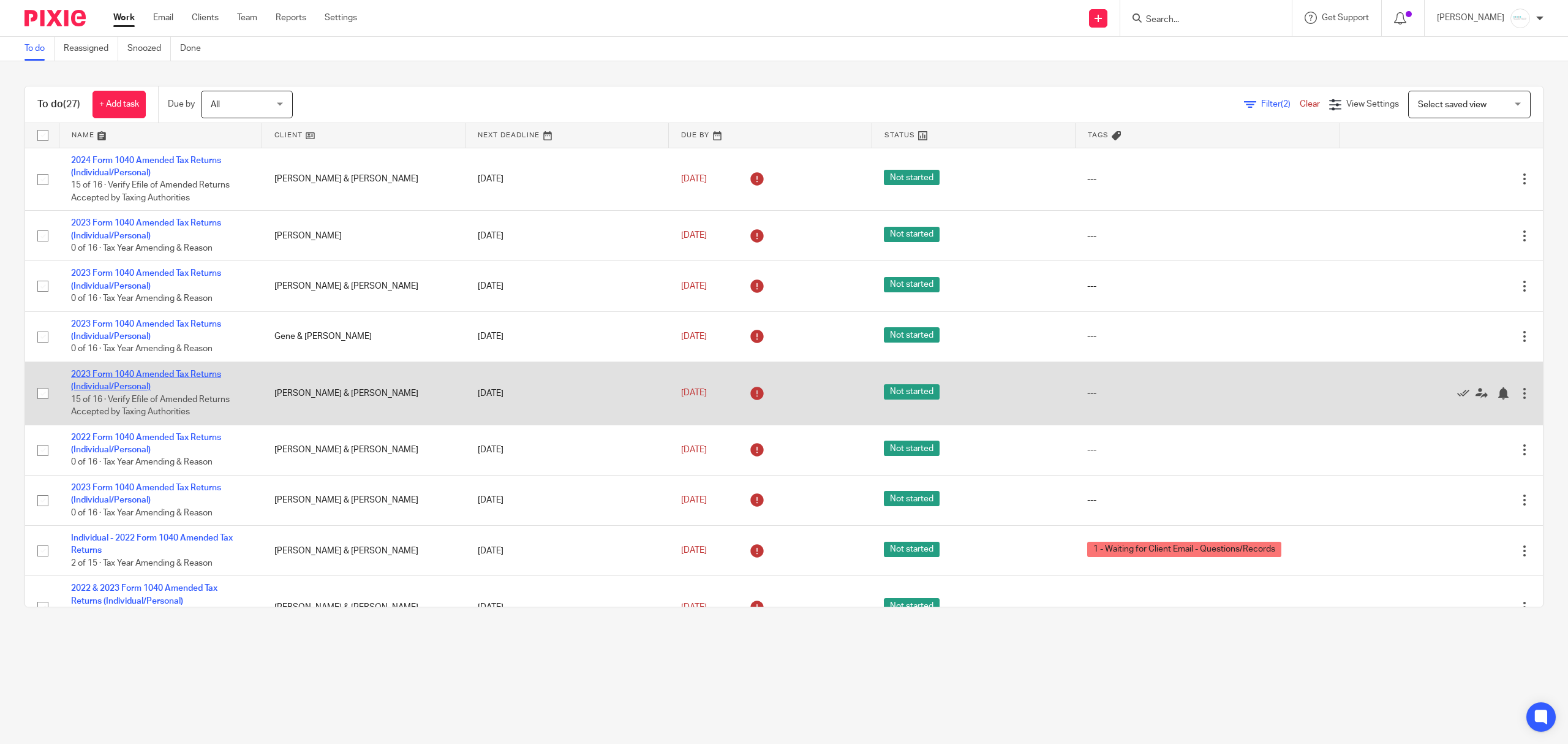
click at [191, 374] on link "2023 Form 1040 Amended Tax Returns (Individual/Personal)" at bounding box center [146, 380] width 150 height 21
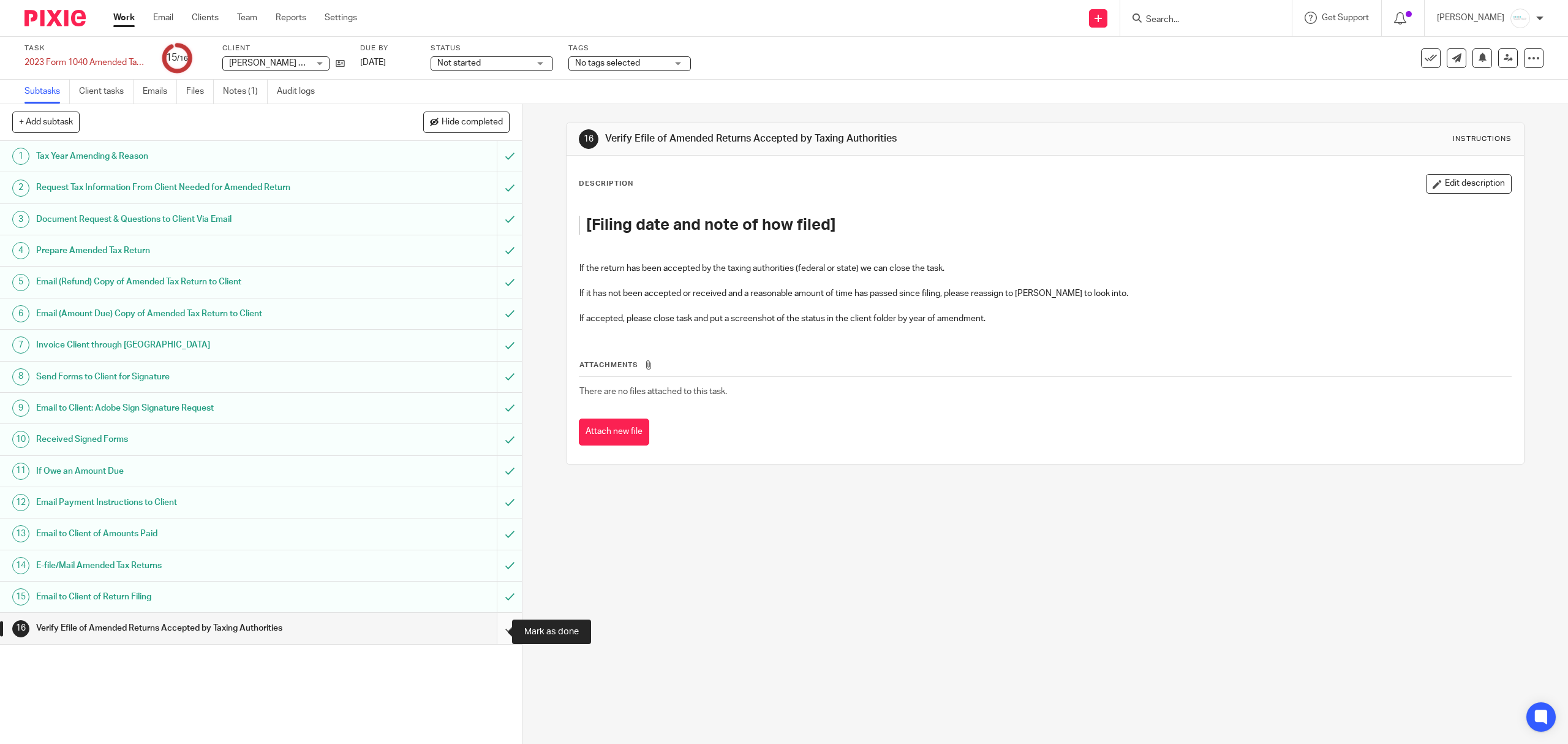
click at [493, 632] on input "submit" at bounding box center [260, 627] width 522 height 31
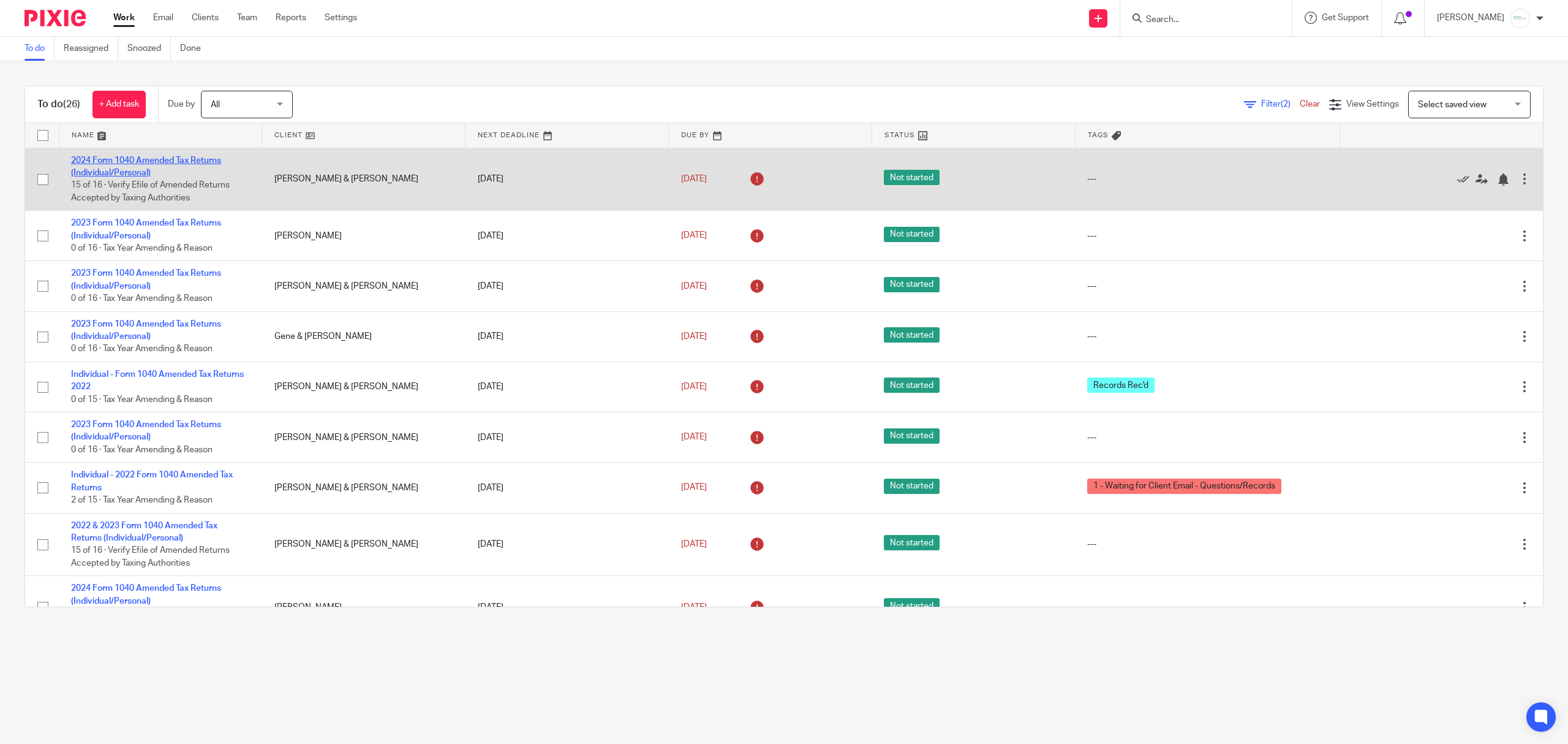
click at [136, 160] on link "2024 Form 1040 Amended Tax Returns (Individual/Personal)" at bounding box center [146, 167] width 150 height 21
click at [1457, 182] on icon at bounding box center [1463, 180] width 13 height 13
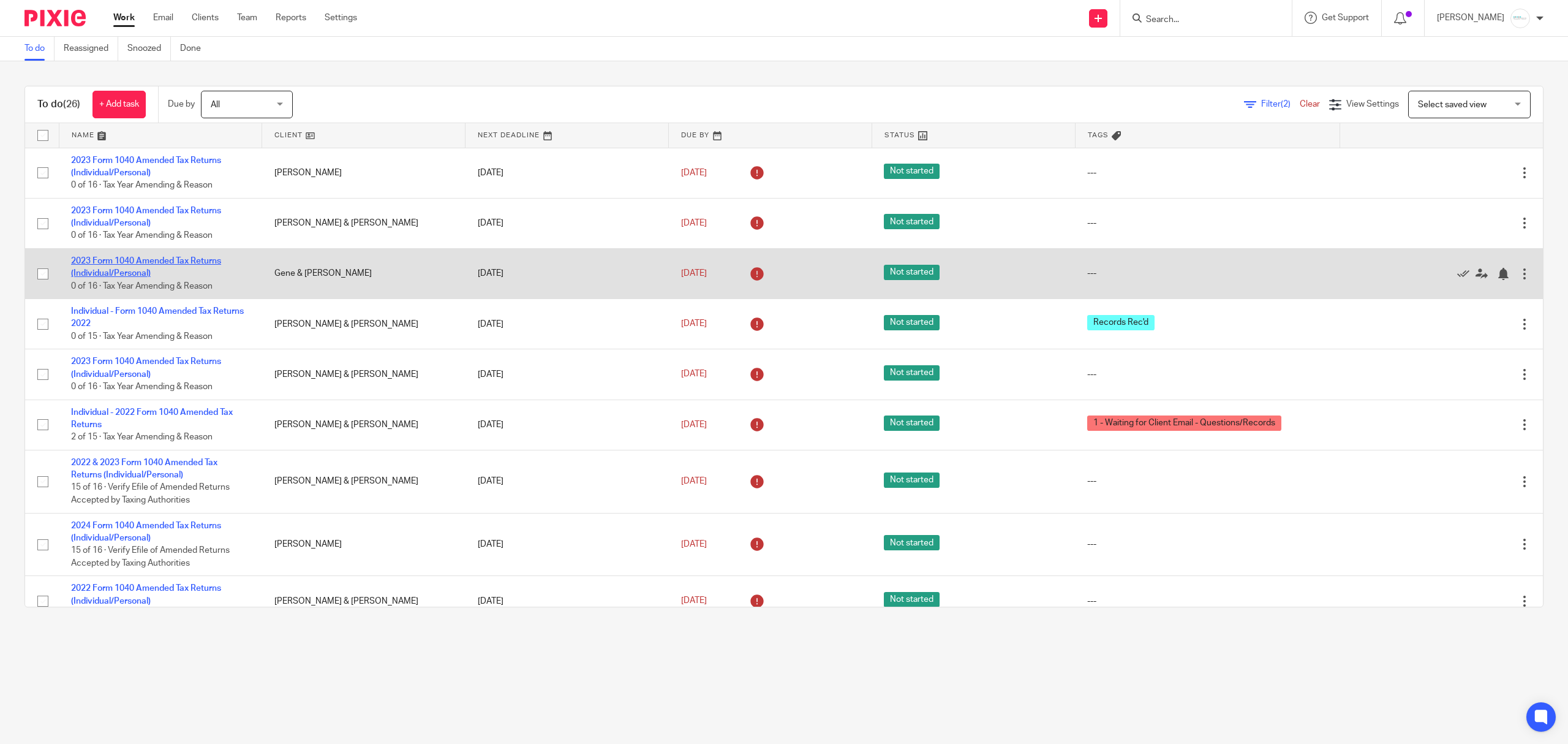
click at [197, 264] on link "2023 Form 1040 Amended Tax Returns (Individual/Personal)" at bounding box center [146, 267] width 150 height 21
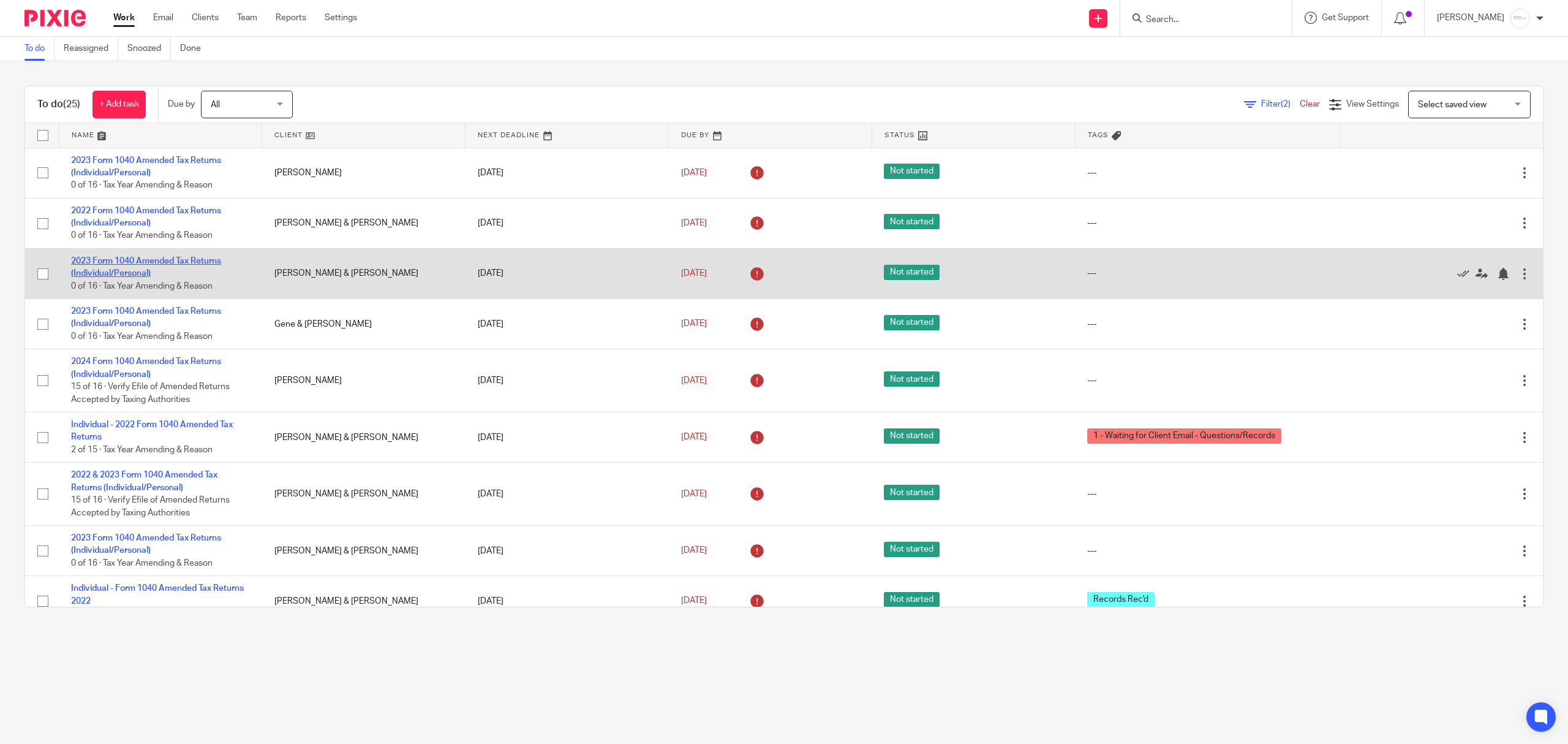
click at [165, 259] on link "2023 Form 1040 Amended Tax Returns (Individual/Personal)" at bounding box center [146, 267] width 150 height 21
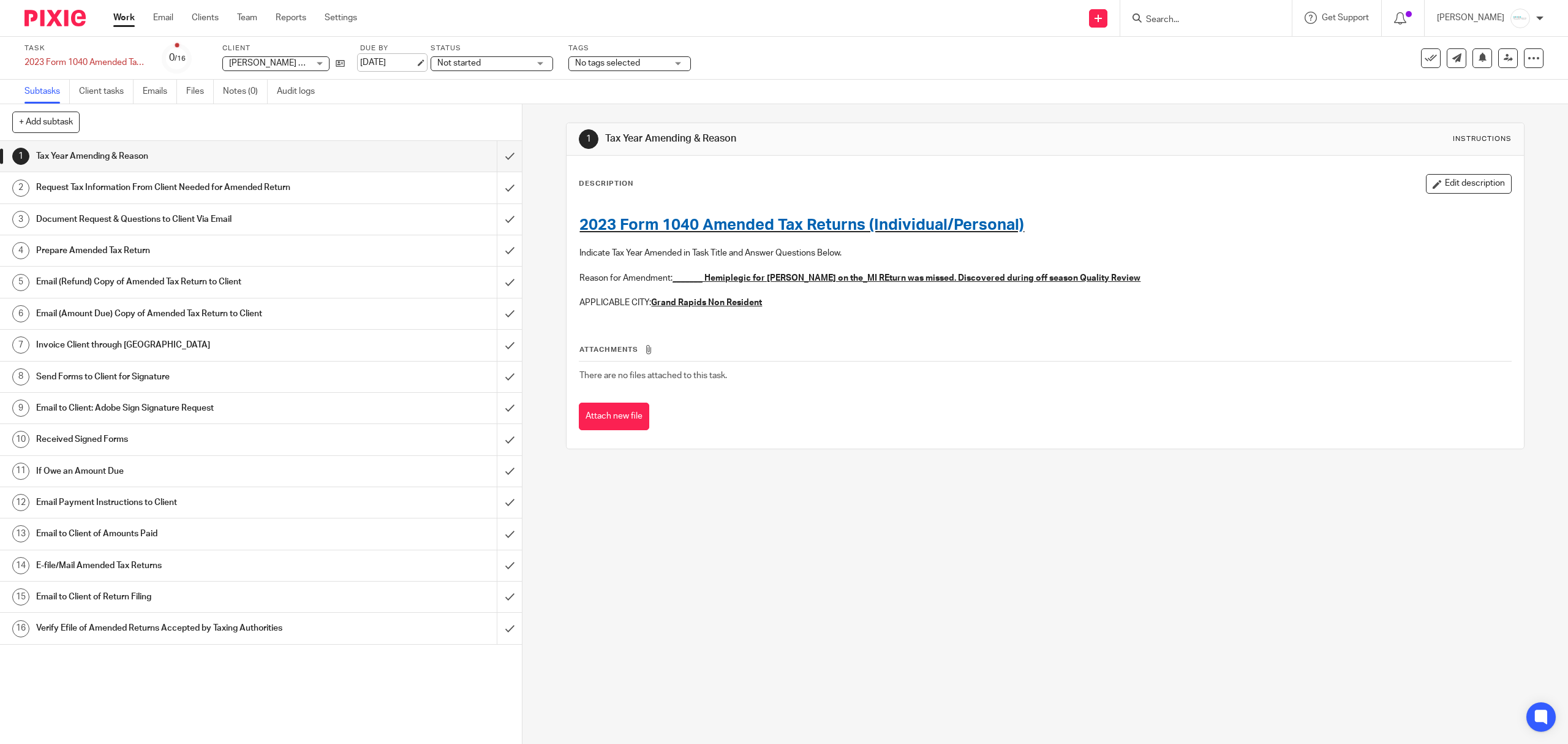
click at [411, 64] on link "[DATE]" at bounding box center [388, 63] width 55 height 13
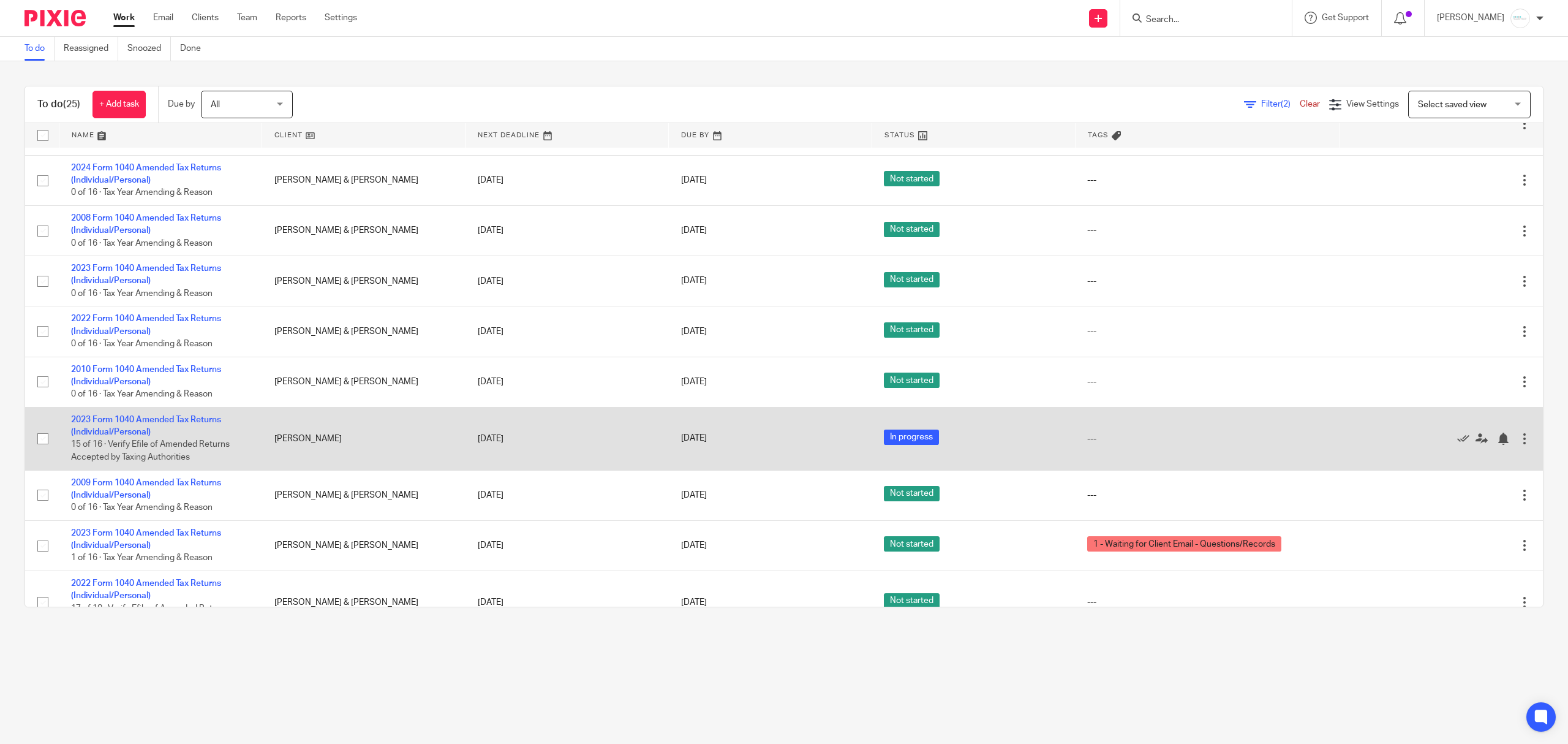
scroll to position [897, 0]
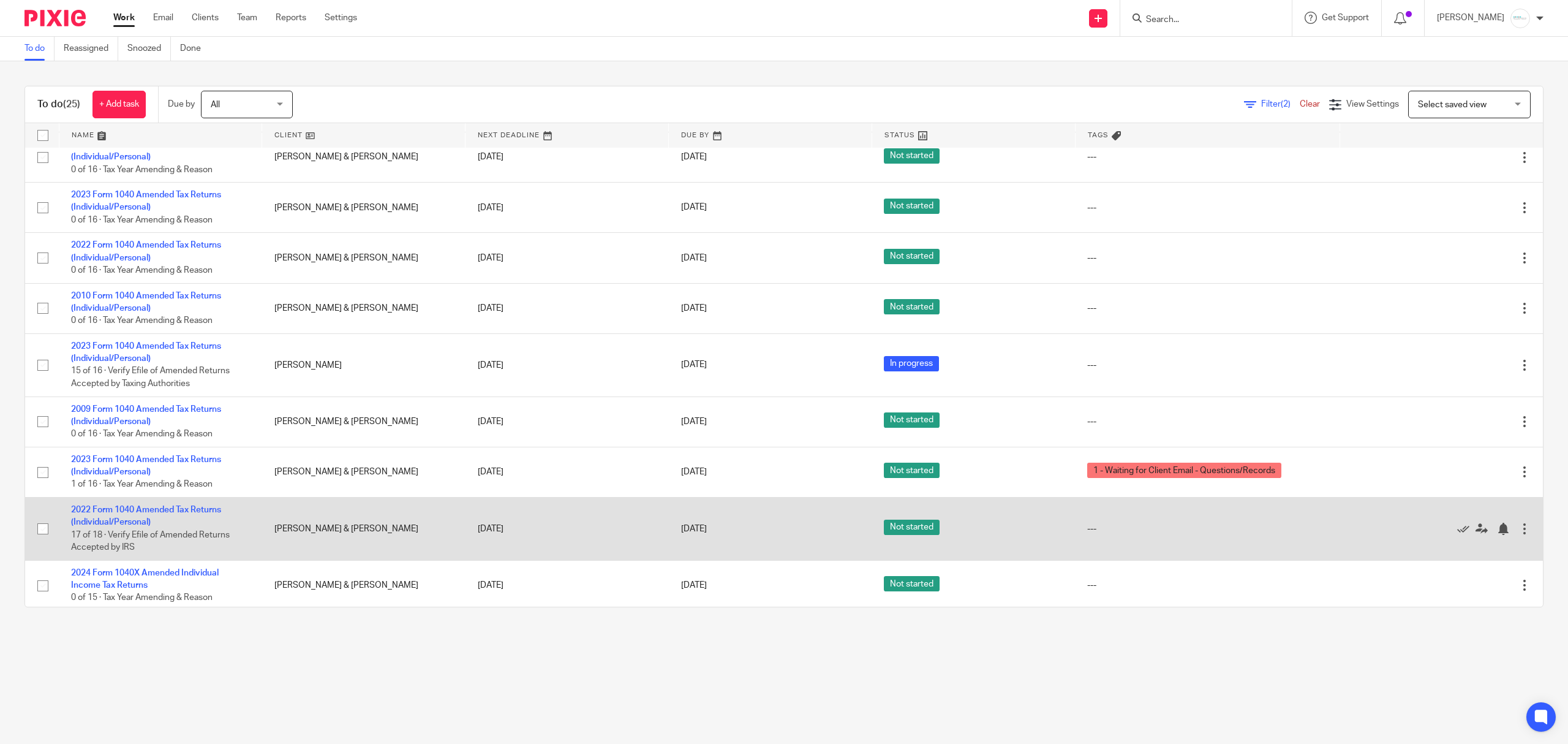
click at [513, 521] on td "Dec 15, 2025" at bounding box center [567, 528] width 203 height 63
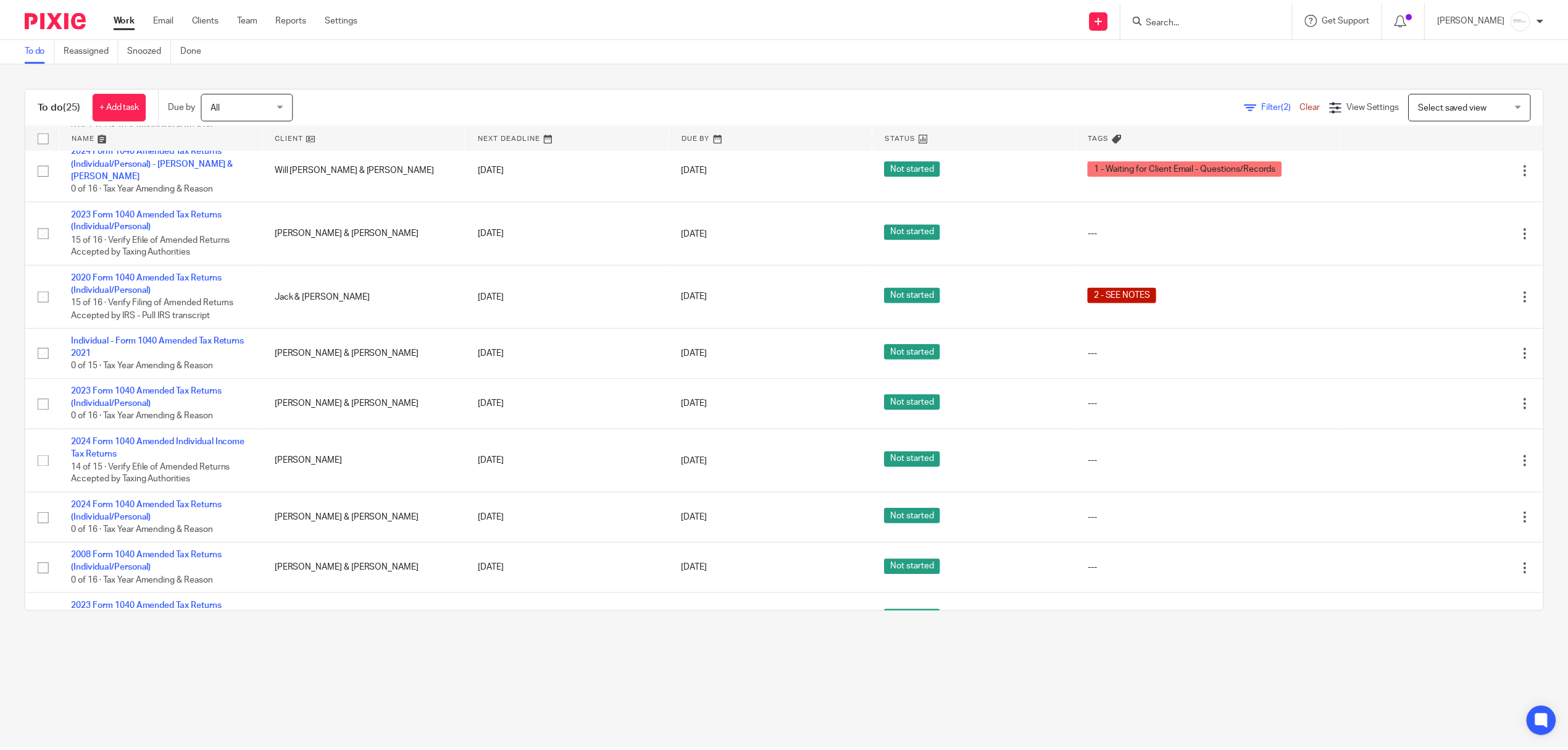
scroll to position [905, 0]
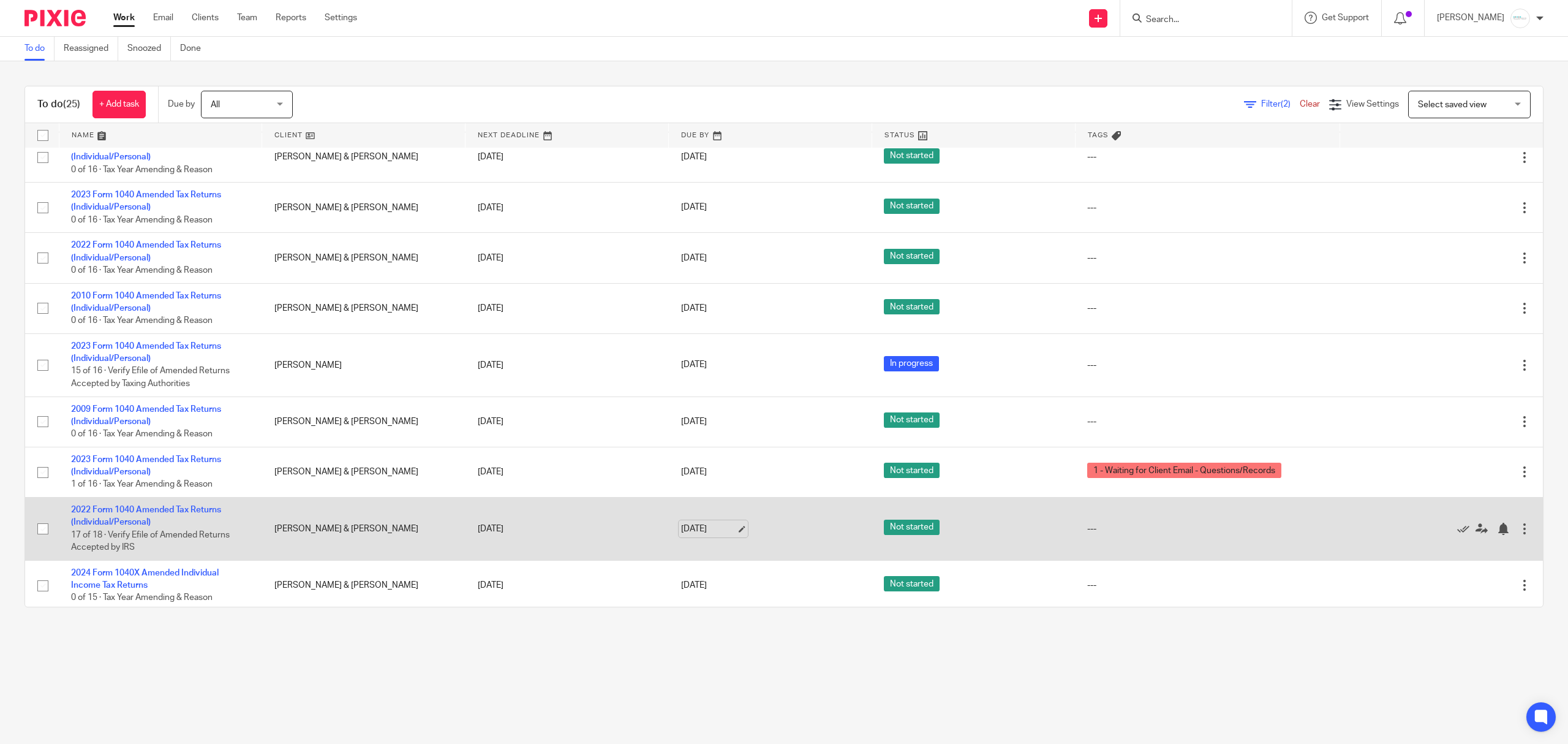
click at [709, 523] on link "[DATE]" at bounding box center [709, 529] width 55 height 13
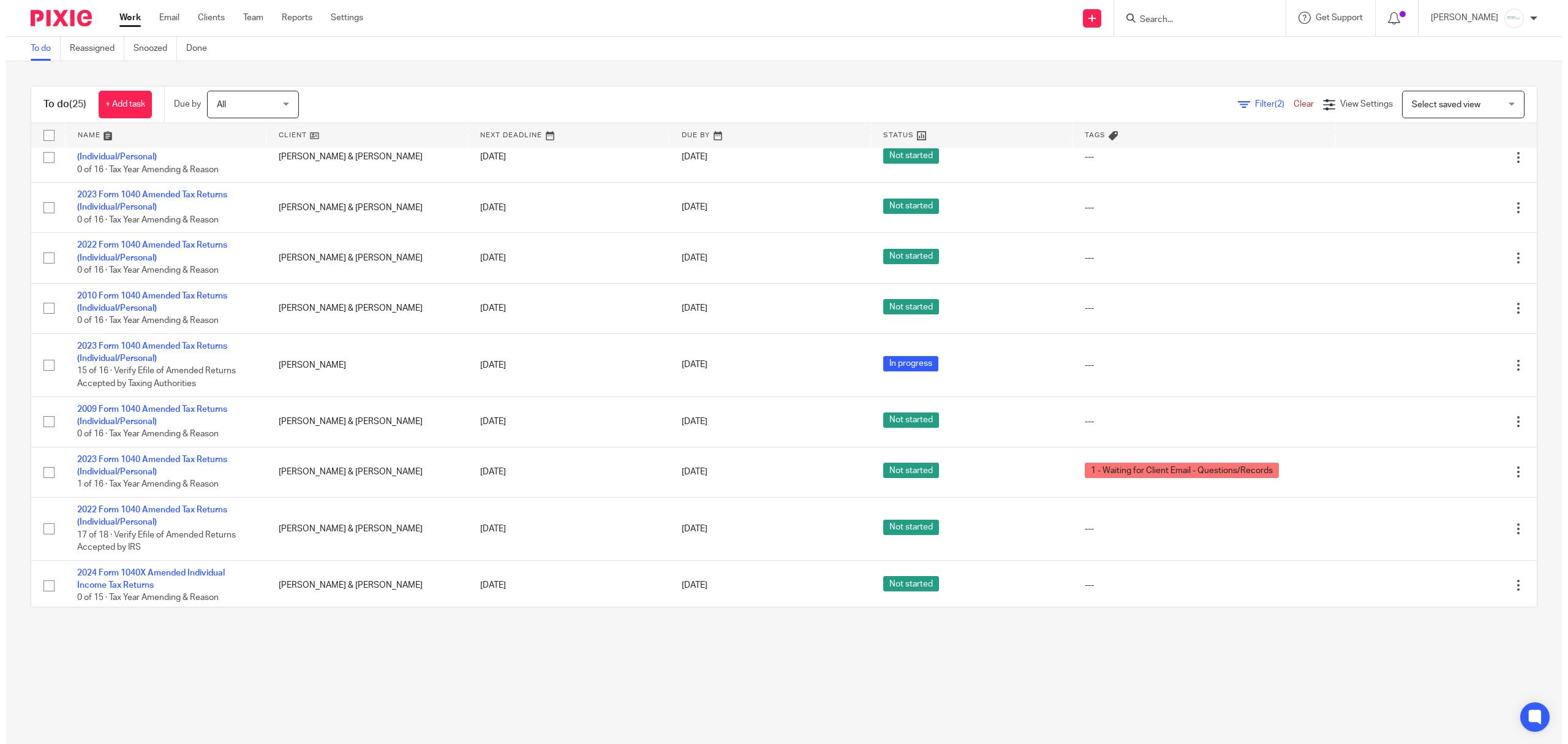
scroll to position [0, 0]
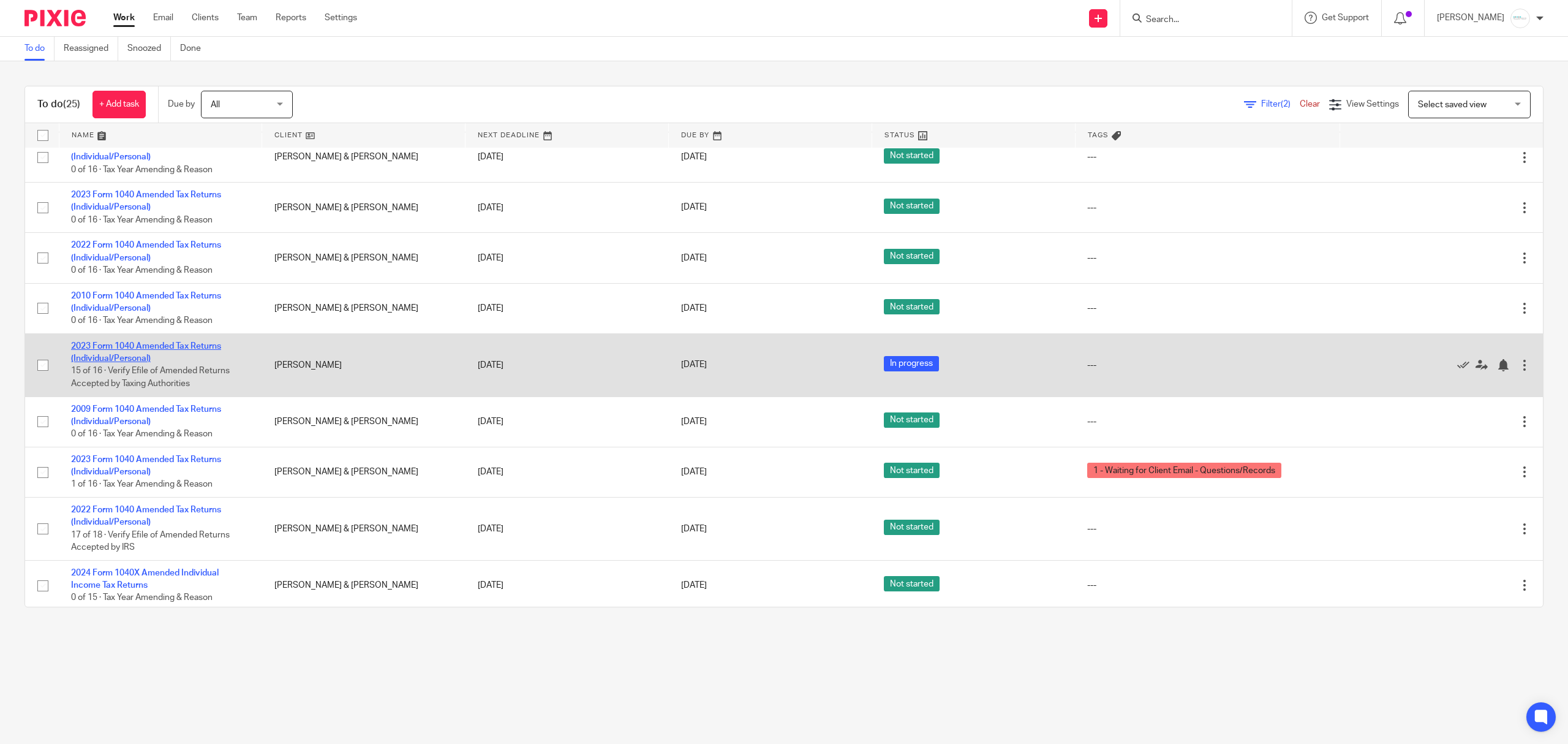
click at [163, 342] on link "2023 Form 1040 Amended Tax Returns (Individual/Personal)" at bounding box center [146, 352] width 150 height 21
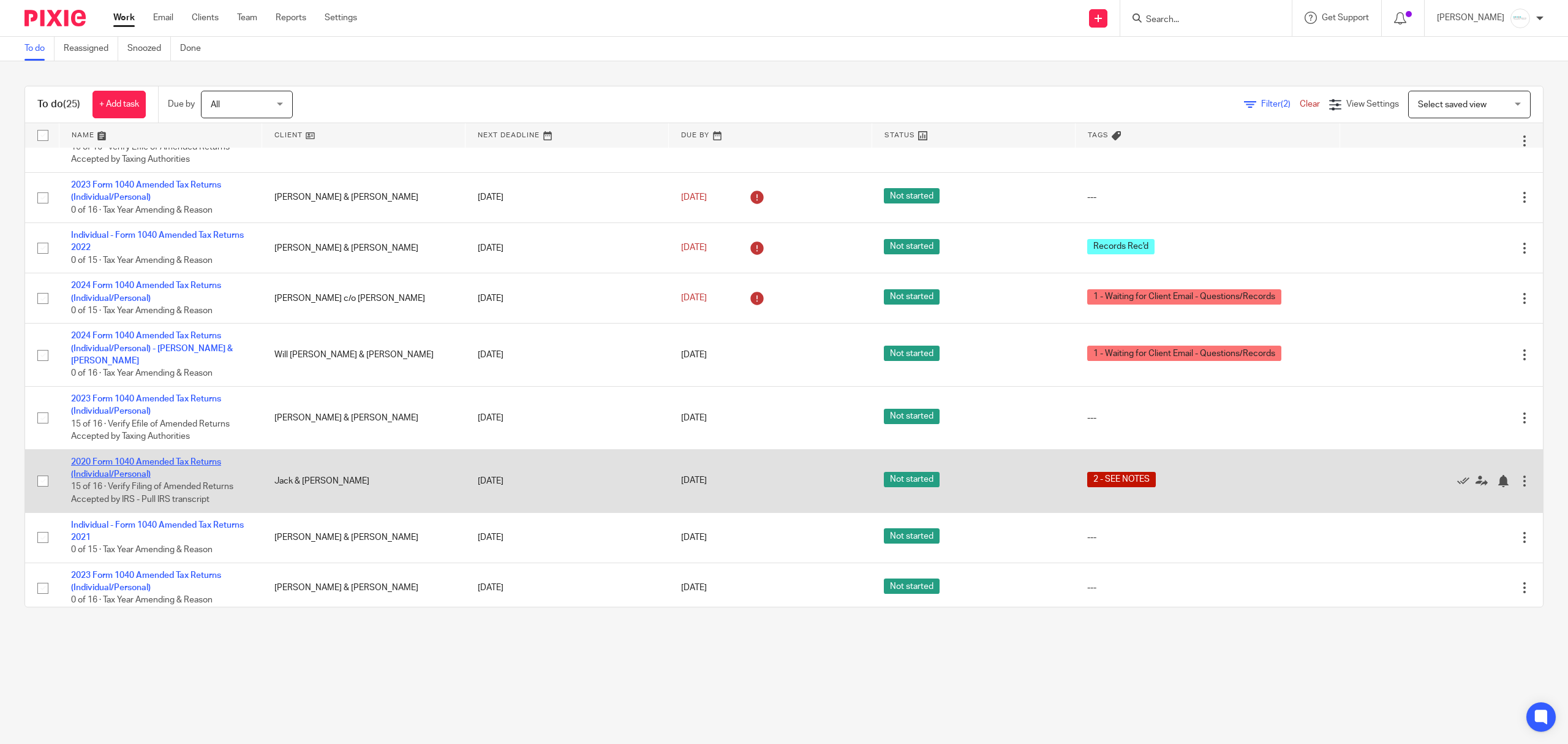
scroll to position [326, 0]
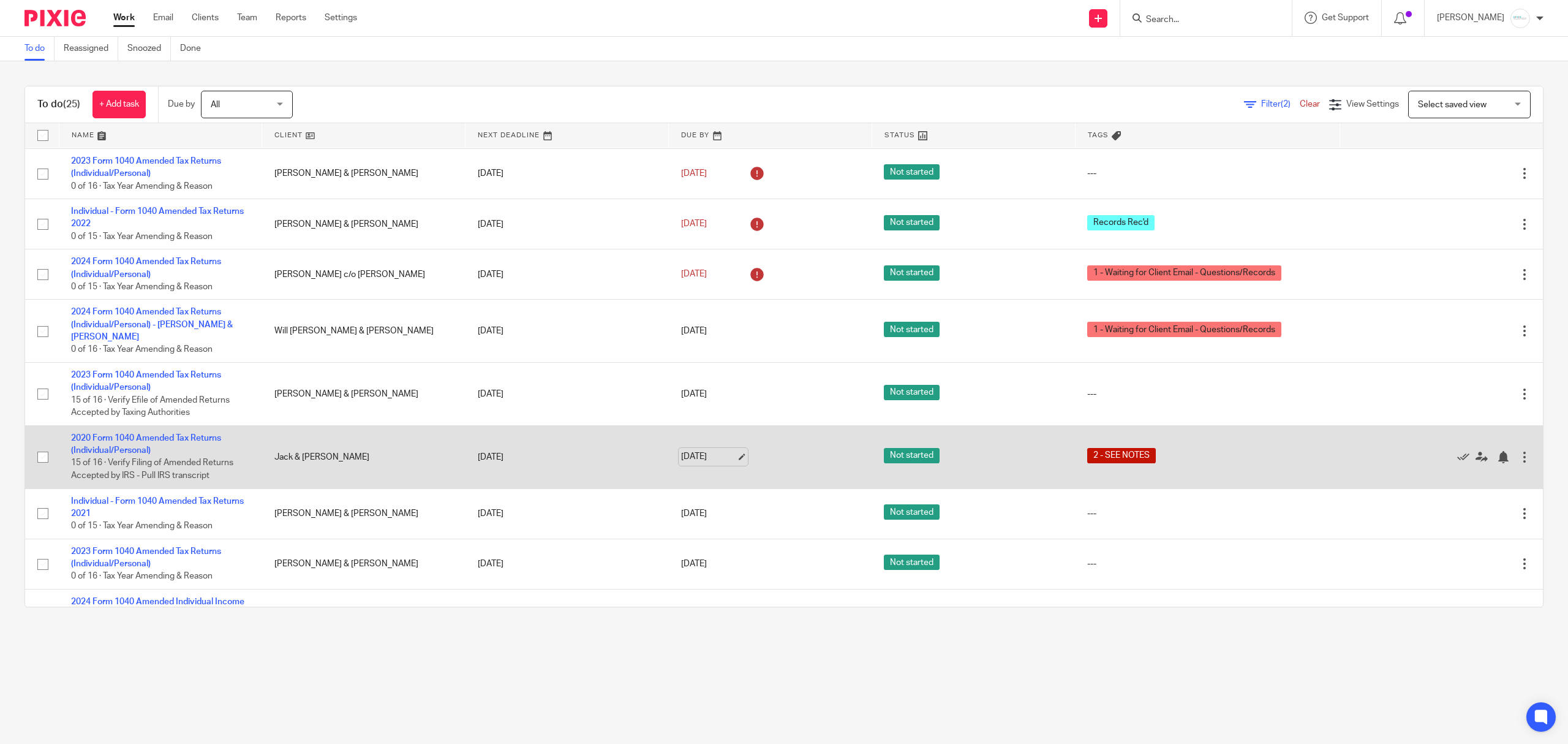
click at [723, 451] on link "Sep 30, 2025" at bounding box center [709, 457] width 55 height 13
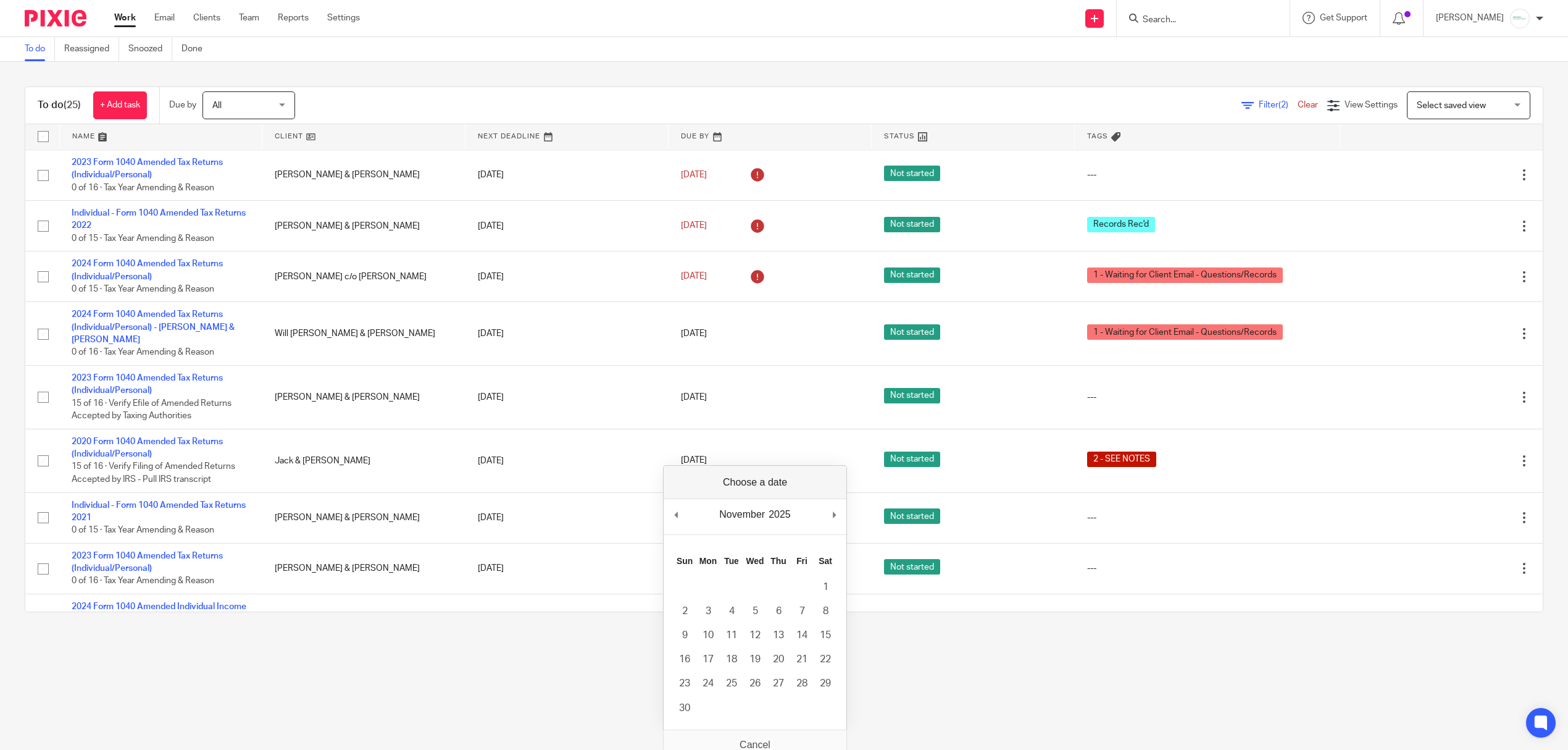
click at [696, 711] on td at bounding box center [708, 708] width 24 height 24
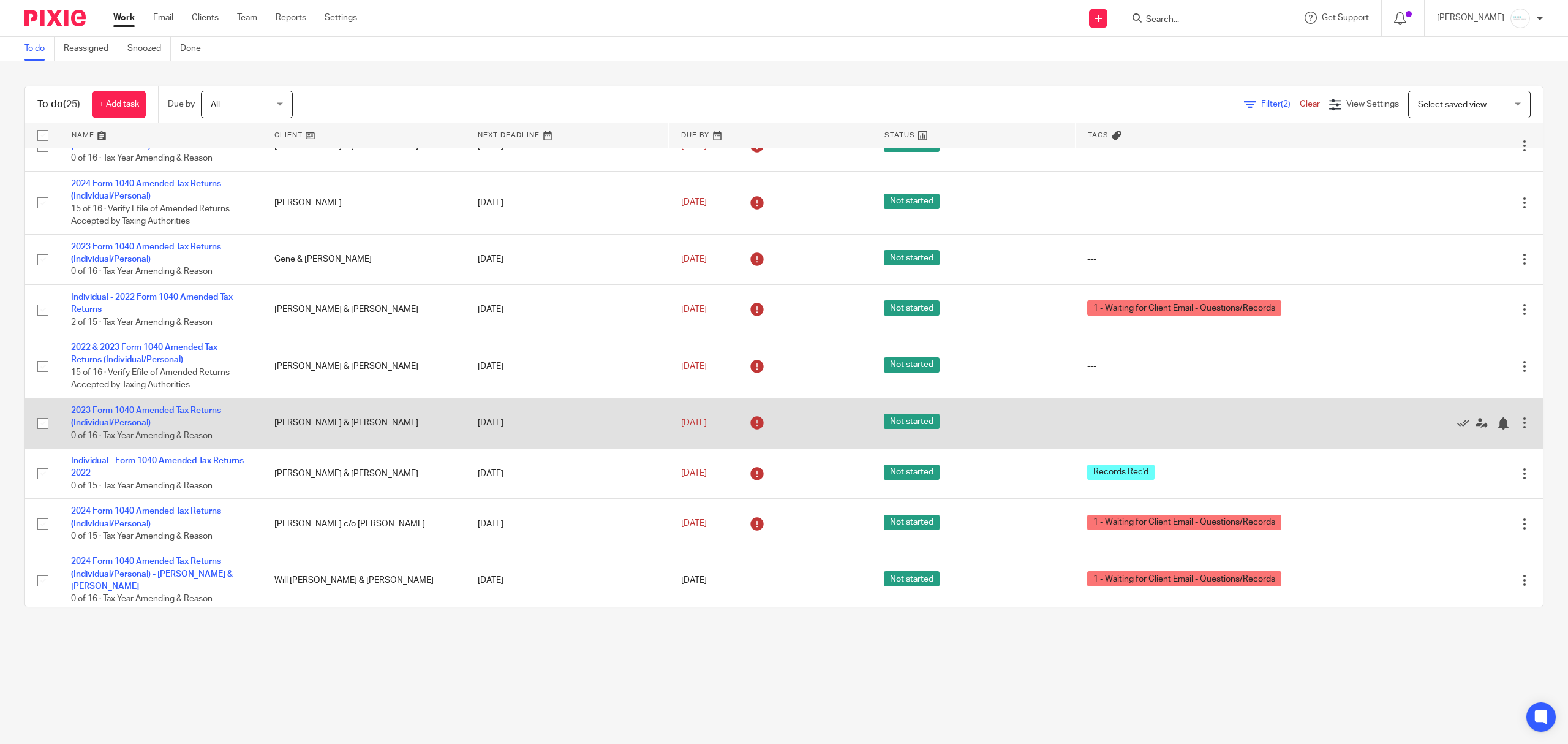
scroll to position [0, 0]
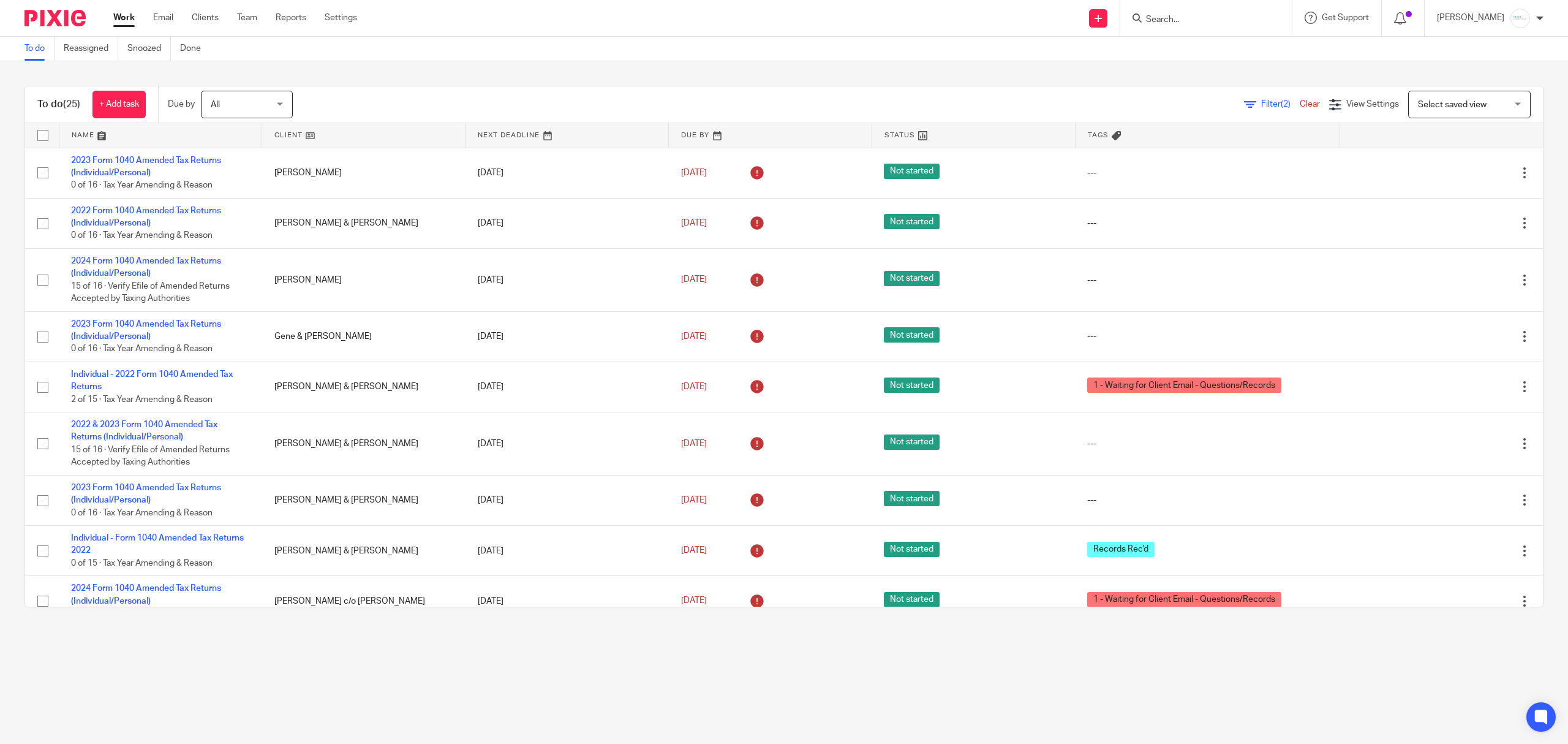
click at [117, 20] on link "Work" at bounding box center [124, 18] width 21 height 13
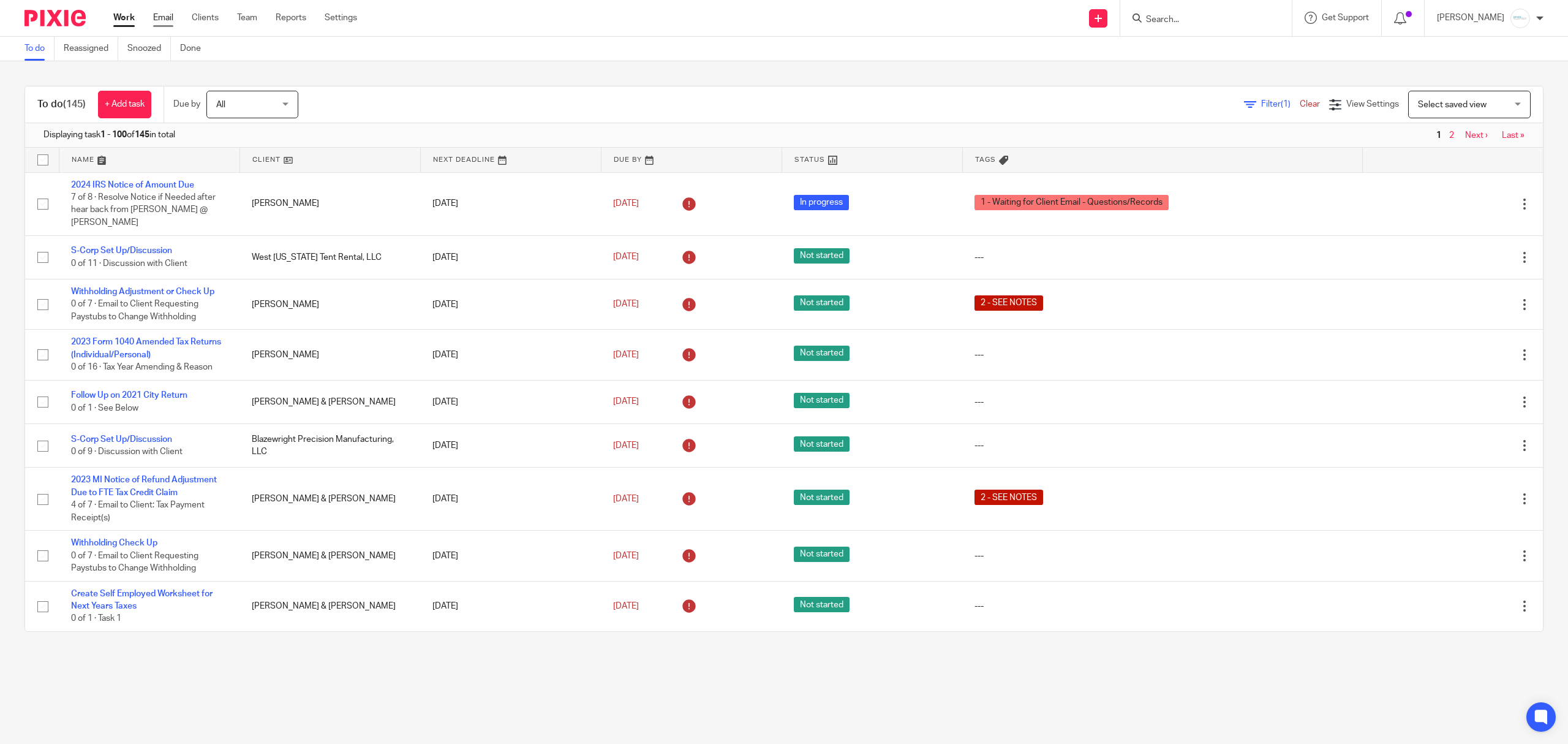
click at [156, 20] on link "Email" at bounding box center [163, 18] width 20 height 13
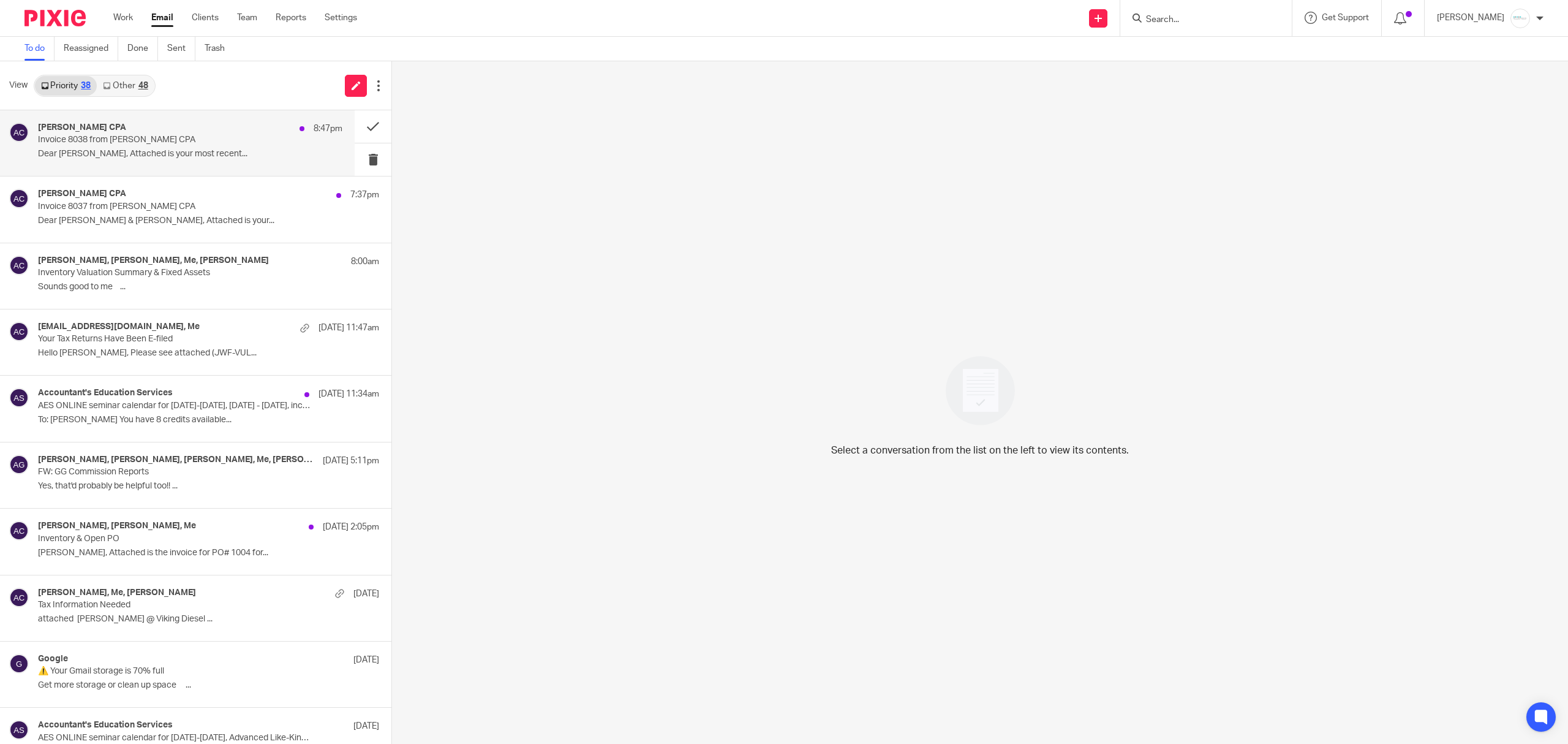
click at [120, 149] on p "Dear Jim Roberts, Attached is your most recent..." at bounding box center [190, 153] width 304 height 10
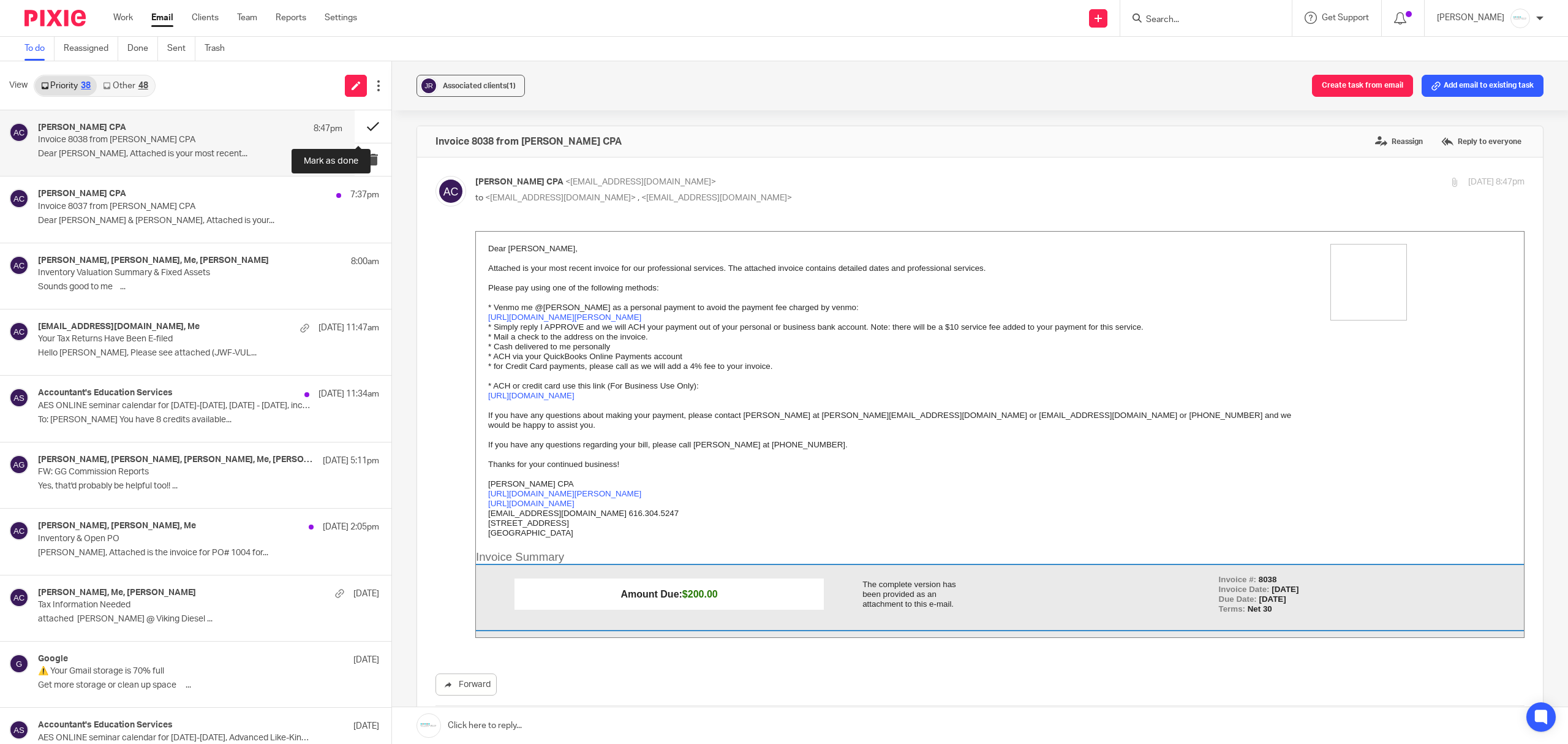
click at [354, 126] on button at bounding box center [372, 127] width 37 height 33
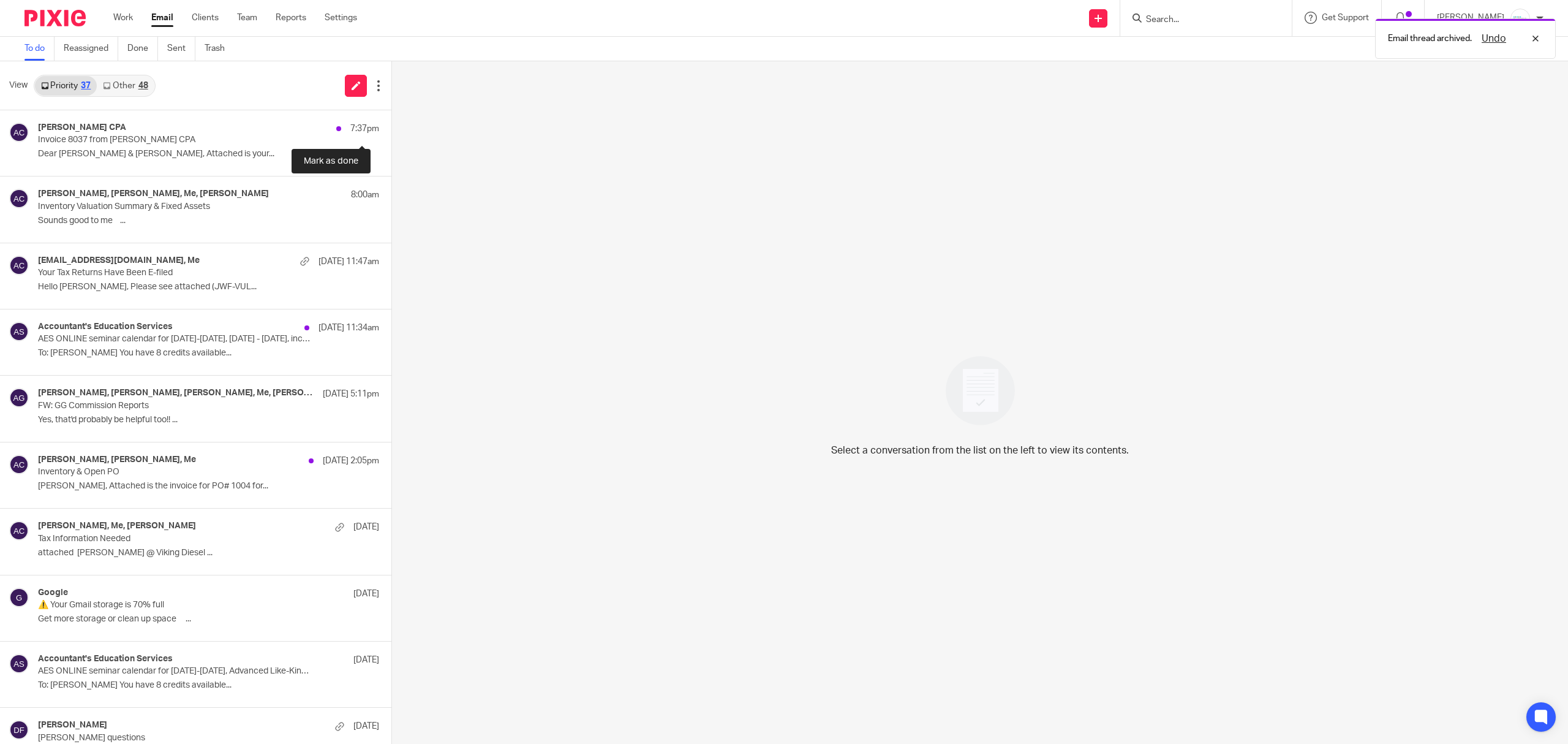
click at [391, 126] on button at bounding box center [396, 127] width 10 height 33
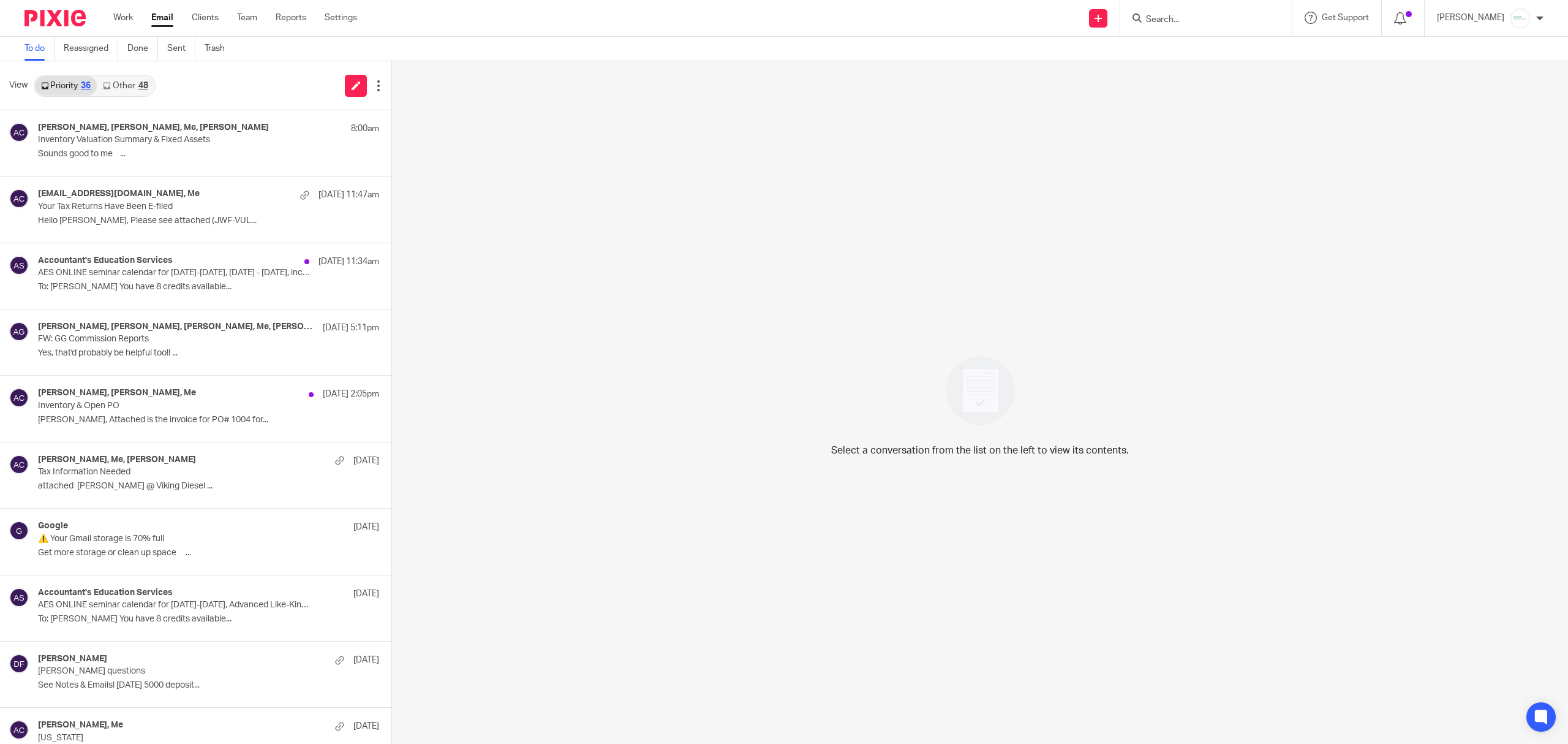
click at [120, 89] on link "Other 48" at bounding box center [125, 85] width 57 height 20
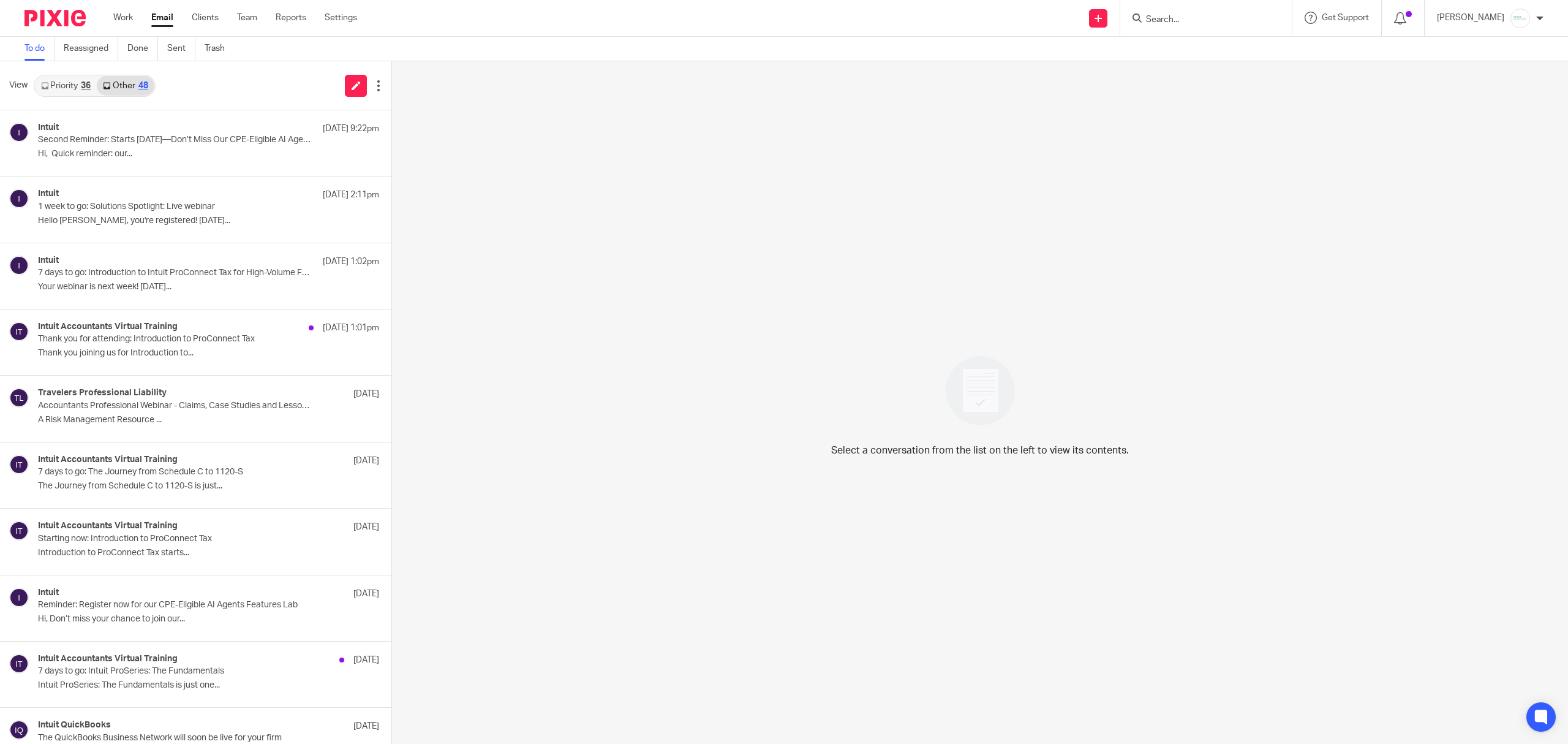
click at [59, 72] on div "View Priority 36 Other 48" at bounding box center [196, 85] width 391 height 49
click at [62, 86] on link "Priority 36" at bounding box center [66, 85] width 62 height 20
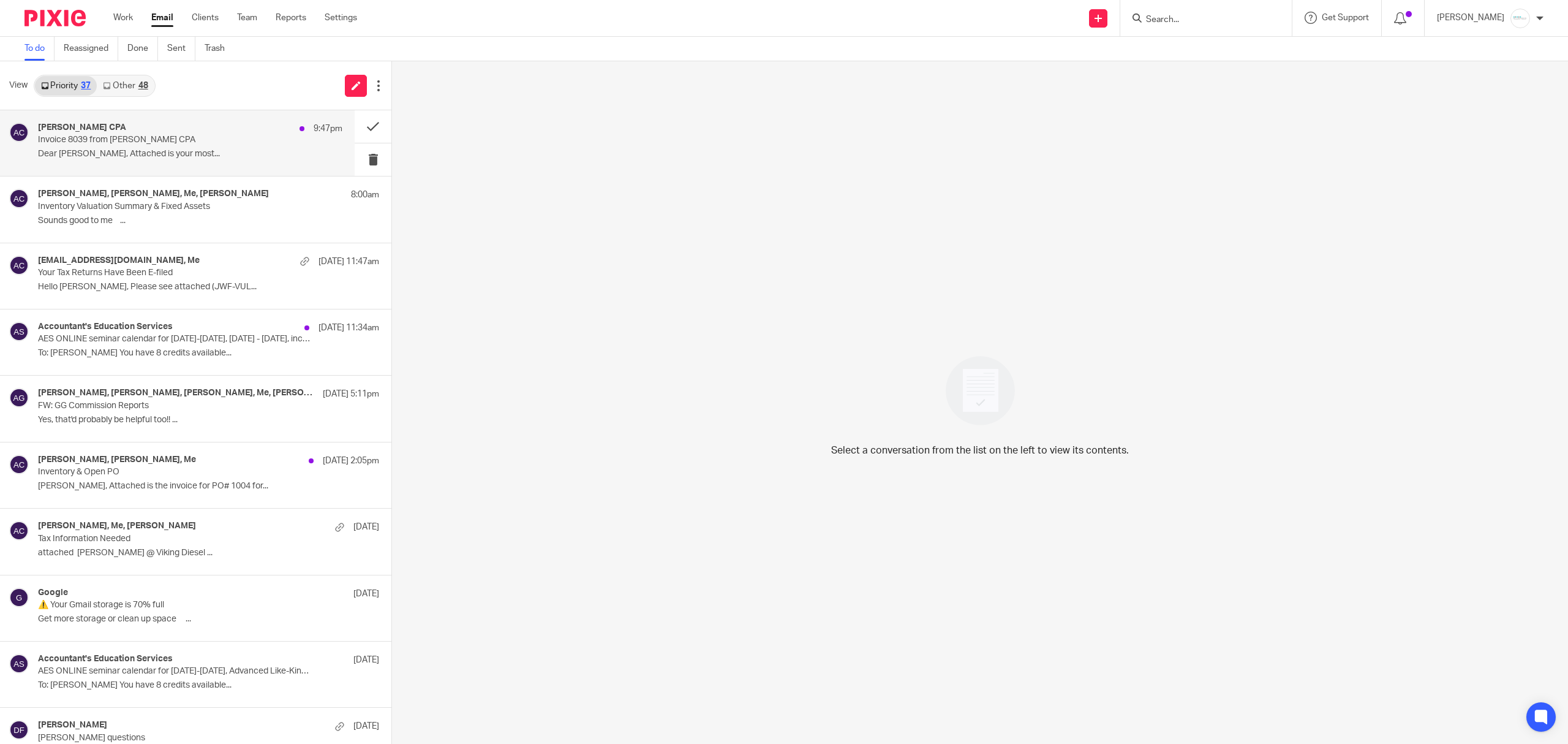
click at [84, 145] on p "Invoice 8039 from [PERSON_NAME] CPA" at bounding box center [160, 139] width 244 height 10
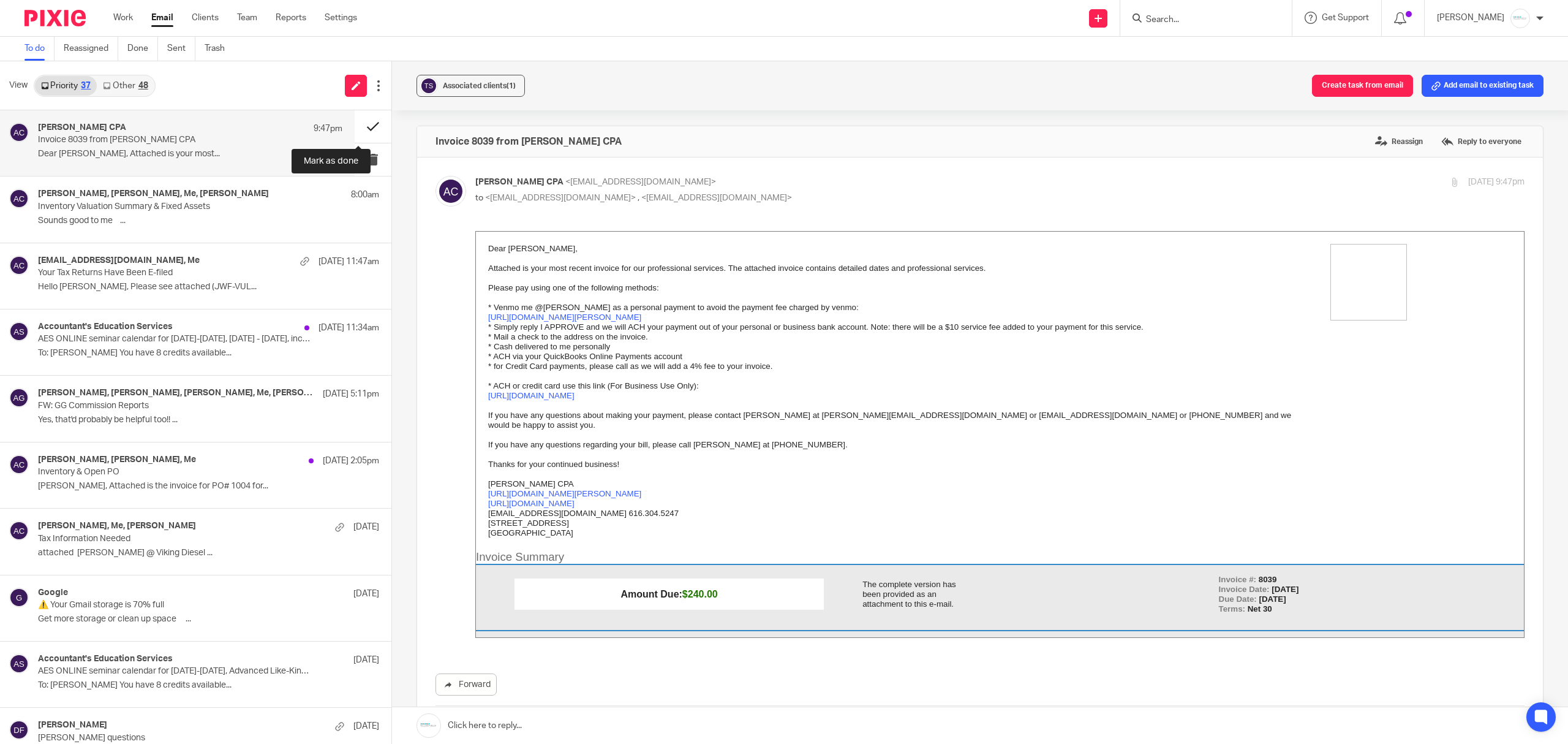
click at [354, 131] on button at bounding box center [372, 127] width 37 height 33
